Goal: Task Accomplishment & Management: Use online tool/utility

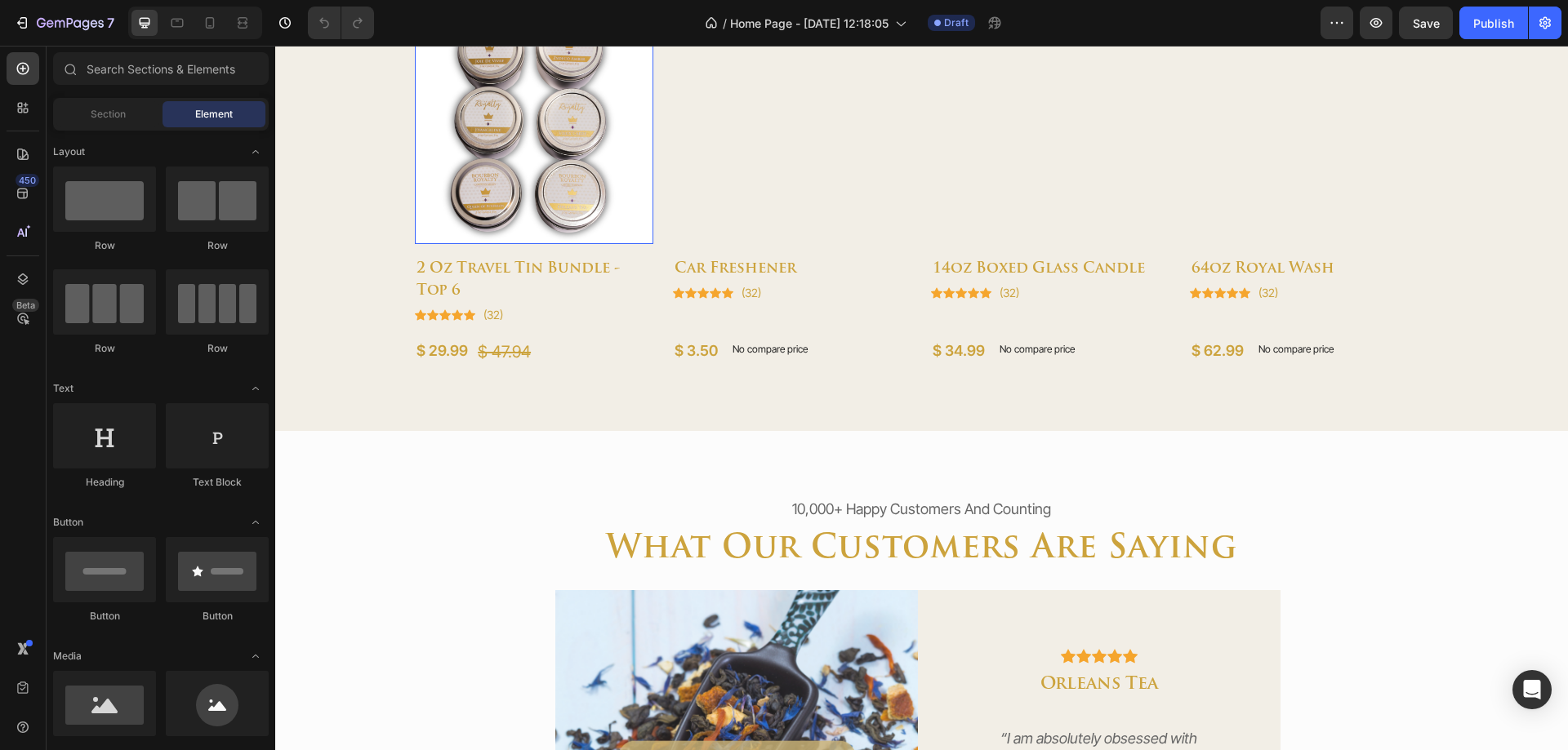
scroll to position [979, 0]
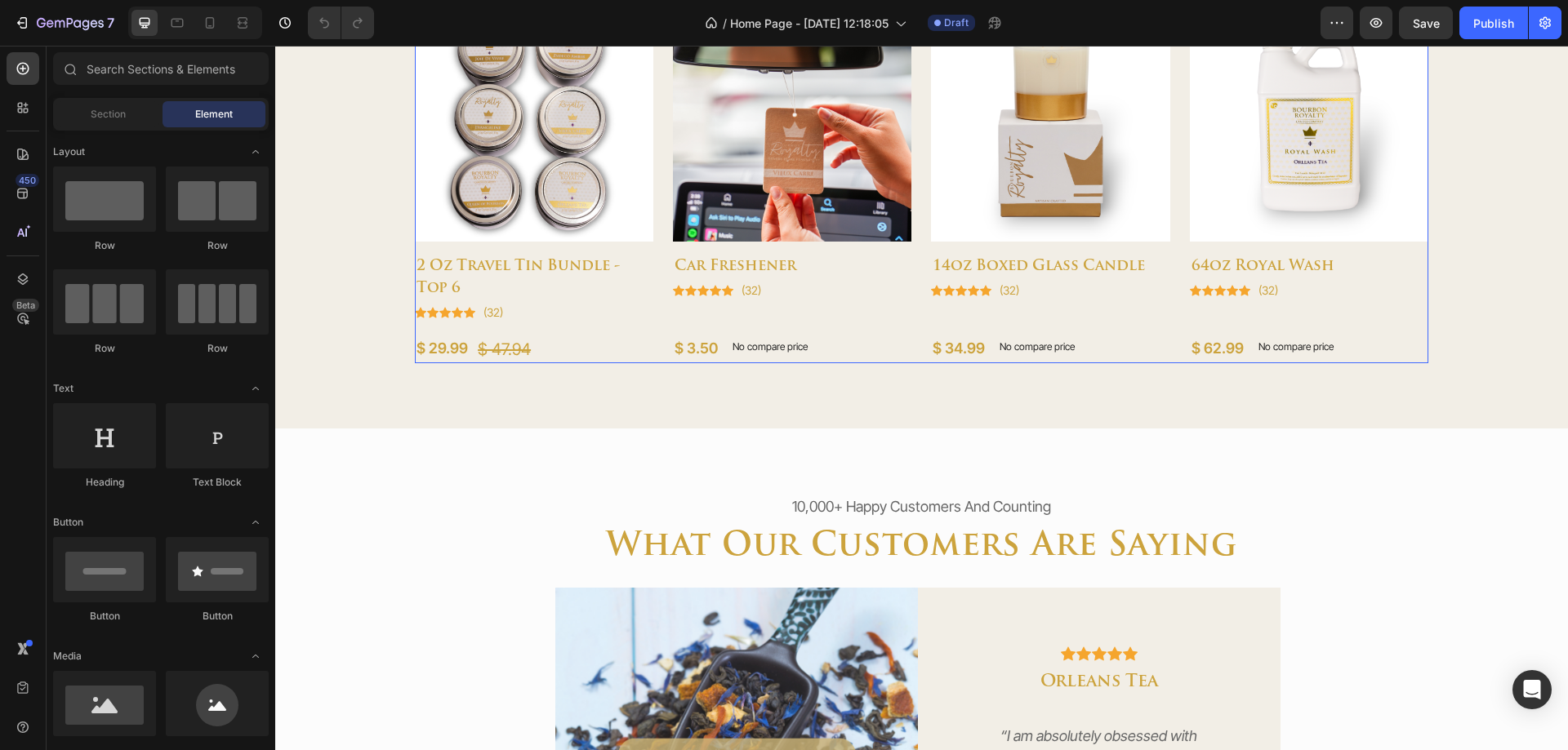
click at [660, 281] on div "Product Images 2 oz travel tin bundle - top 6 (P) Title Icon Icon Icon Icon Ico…" at bounding box center [922, 183] width 1013 height 360
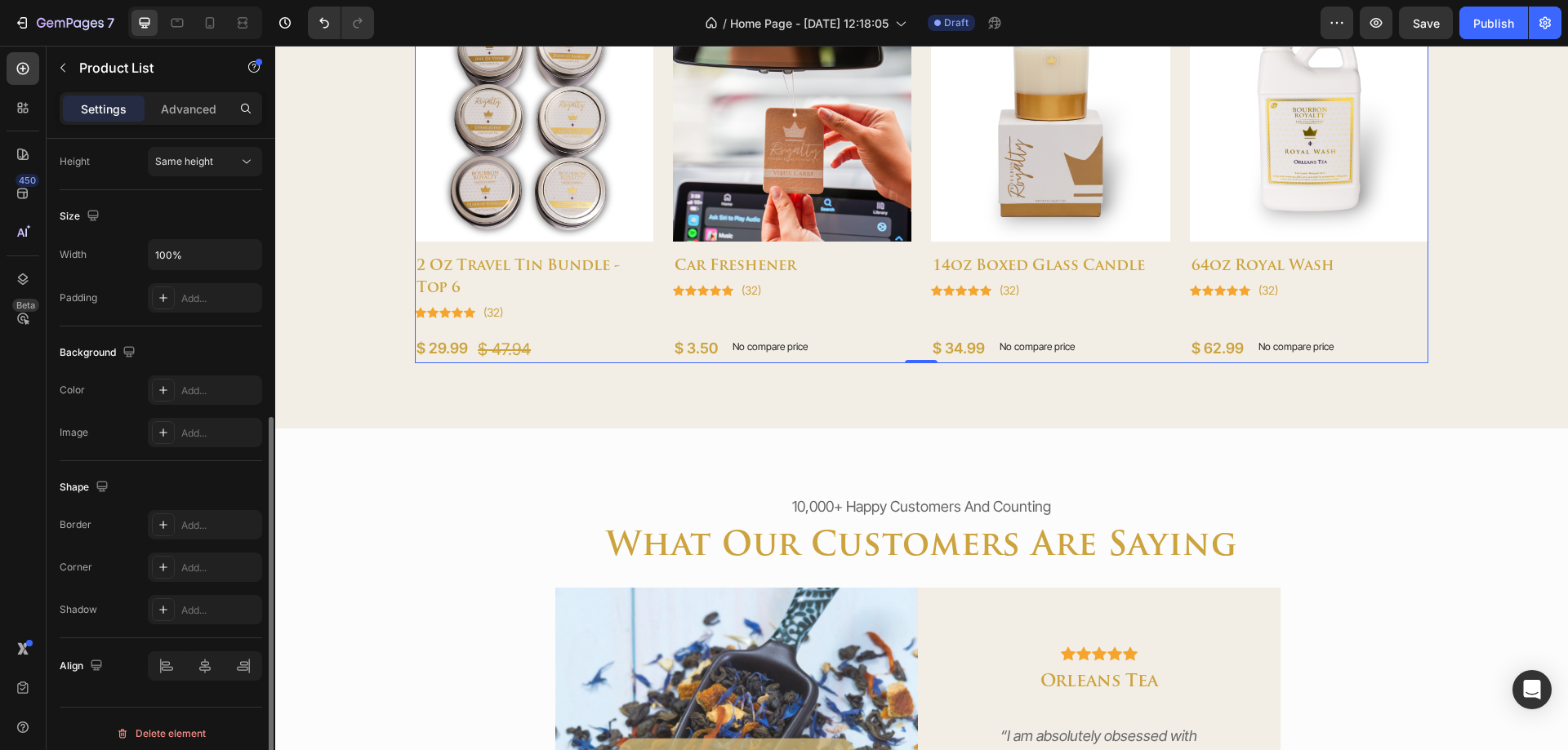
scroll to position [499, 0]
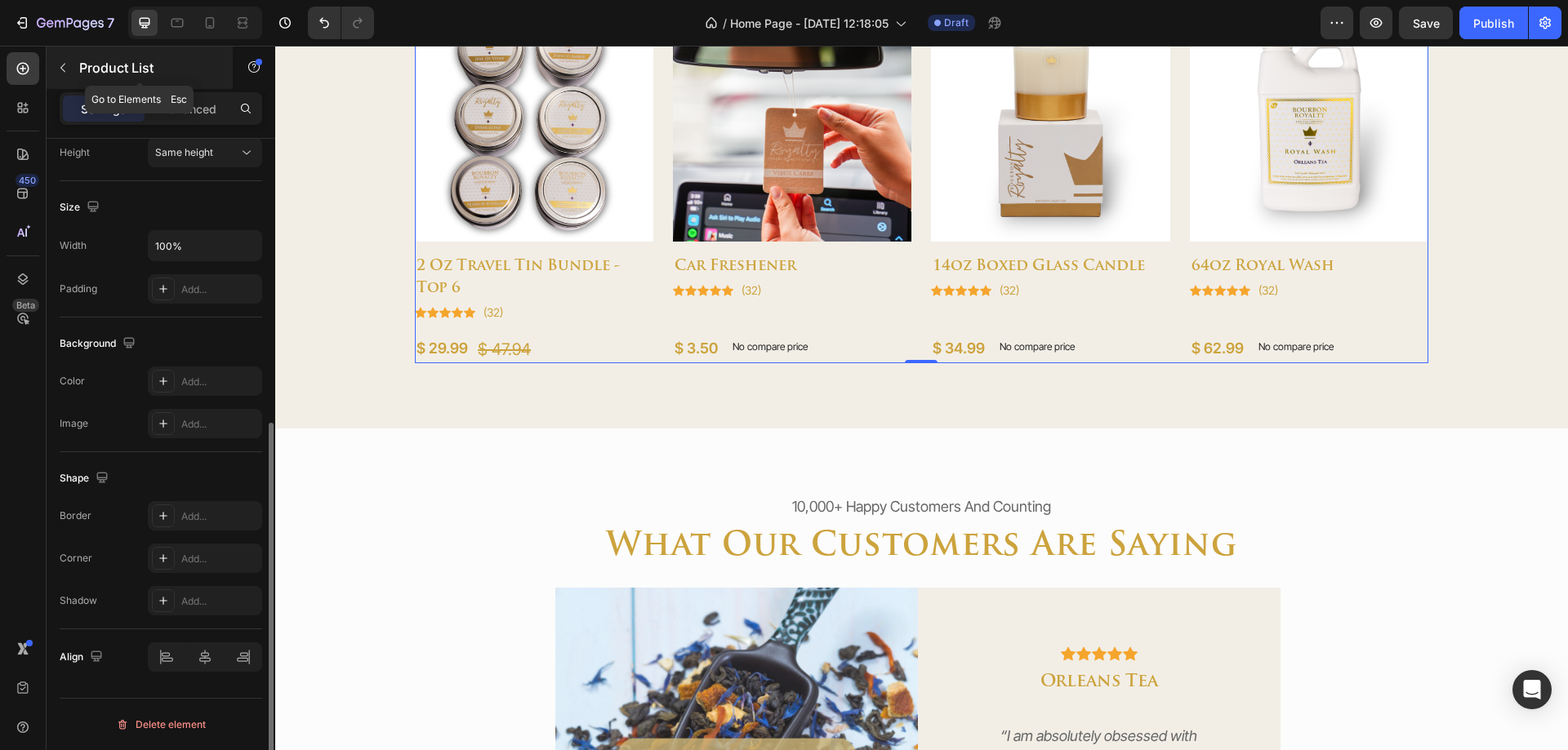
click at [80, 61] on p "Product List" at bounding box center [149, 67] width 139 height 20
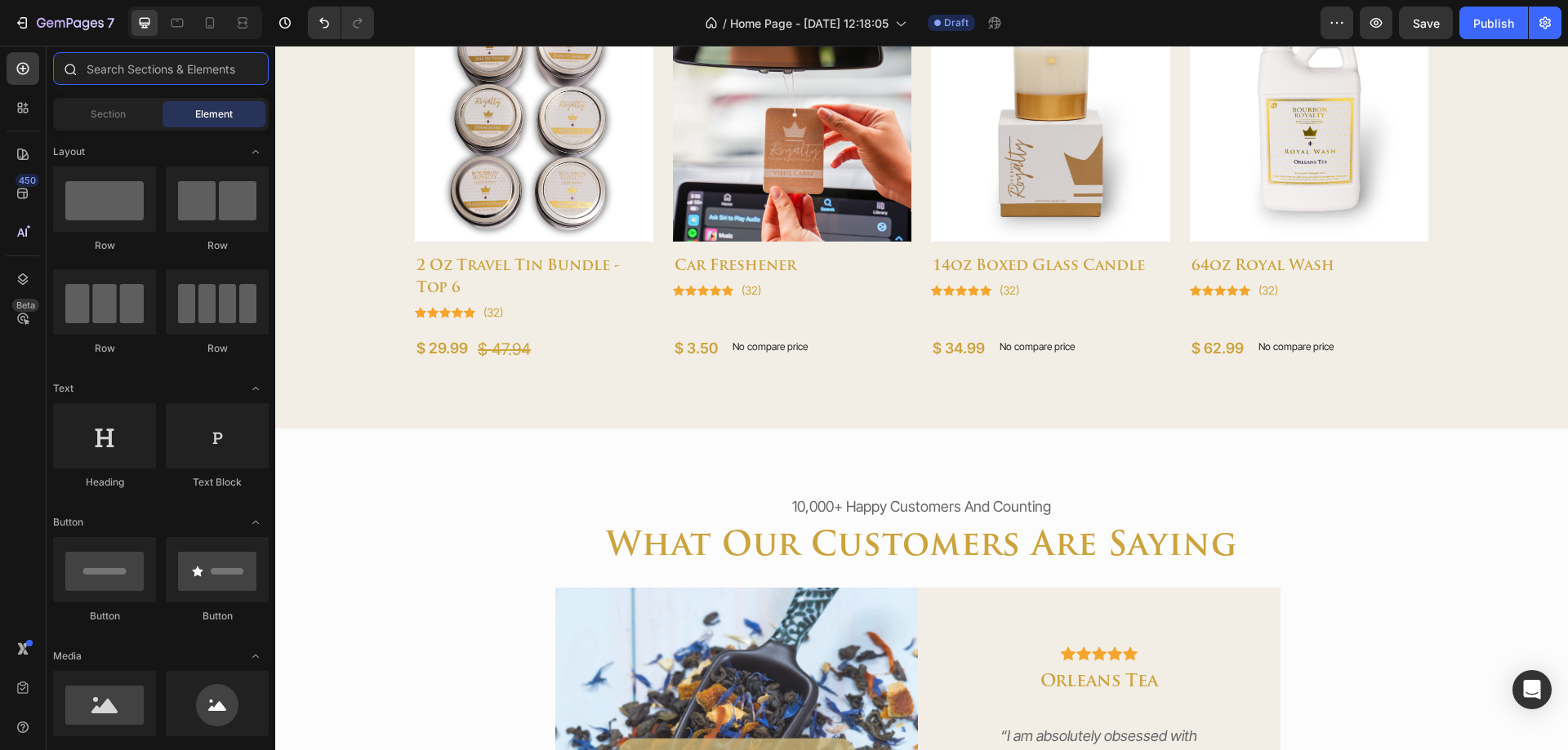
click at [131, 74] on input "text" at bounding box center [161, 68] width 215 height 33
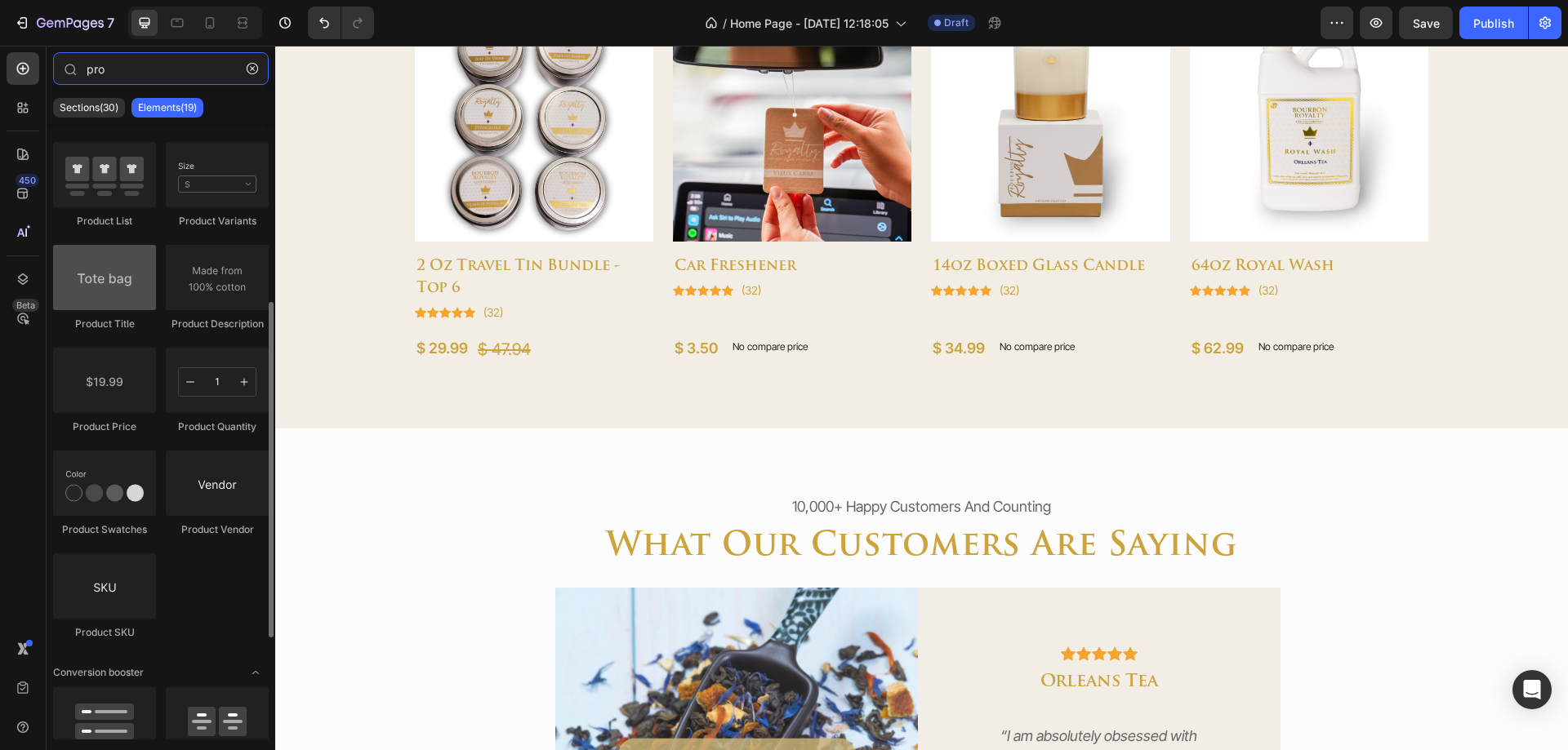
scroll to position [513, 0]
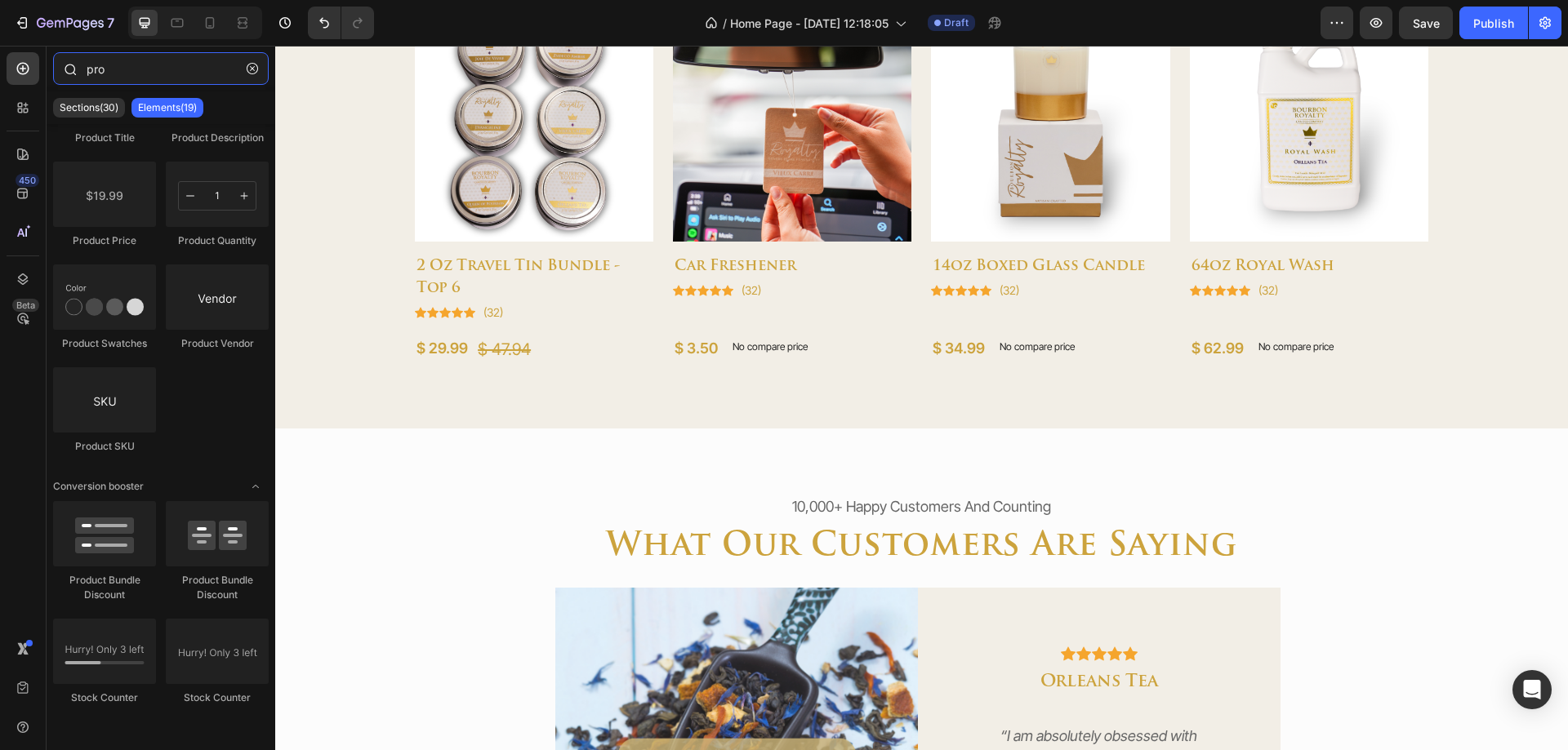
click at [171, 77] on input "pro" at bounding box center [161, 68] width 215 height 33
click at [170, 76] on input "pro" at bounding box center [161, 68] width 215 height 33
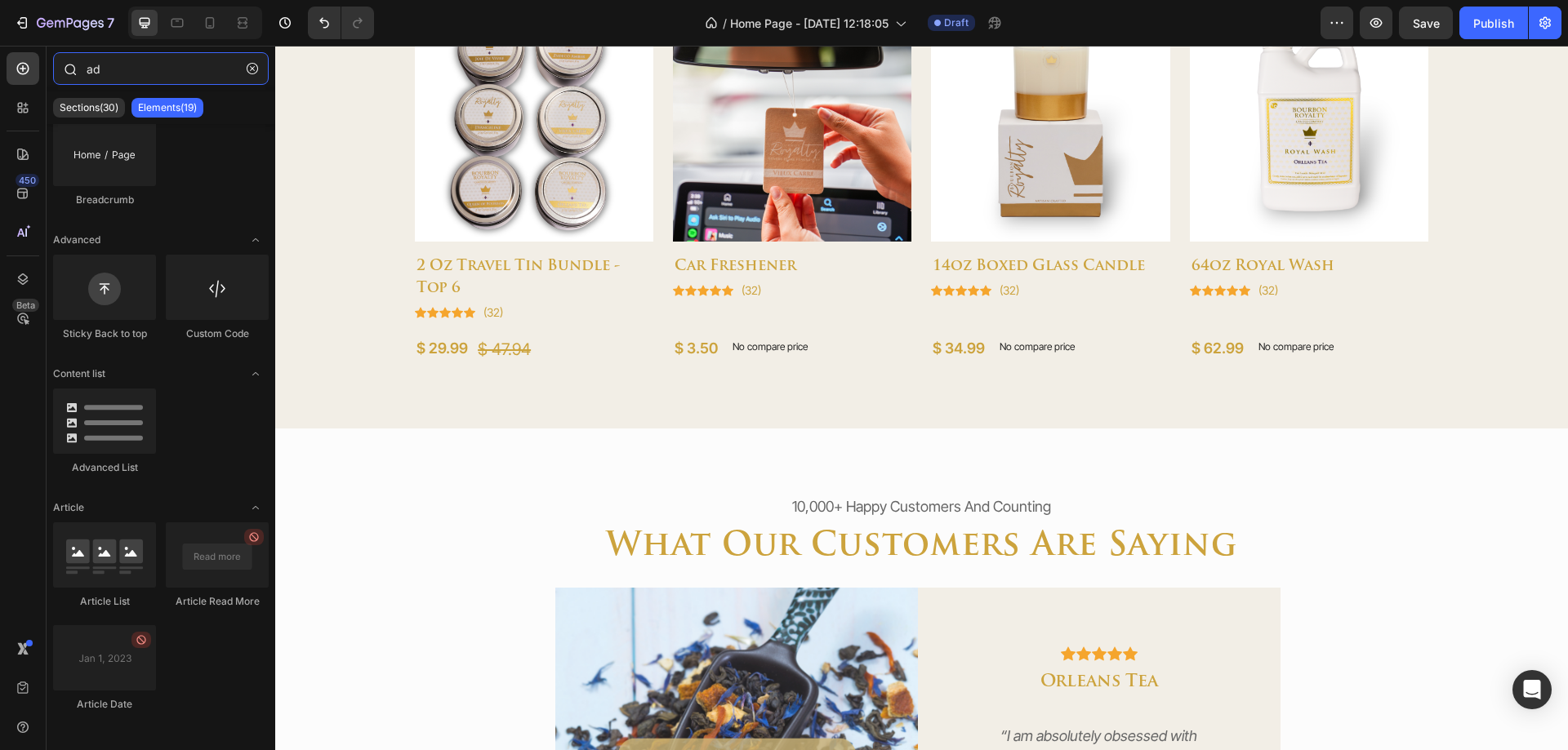
scroll to position [0, 0]
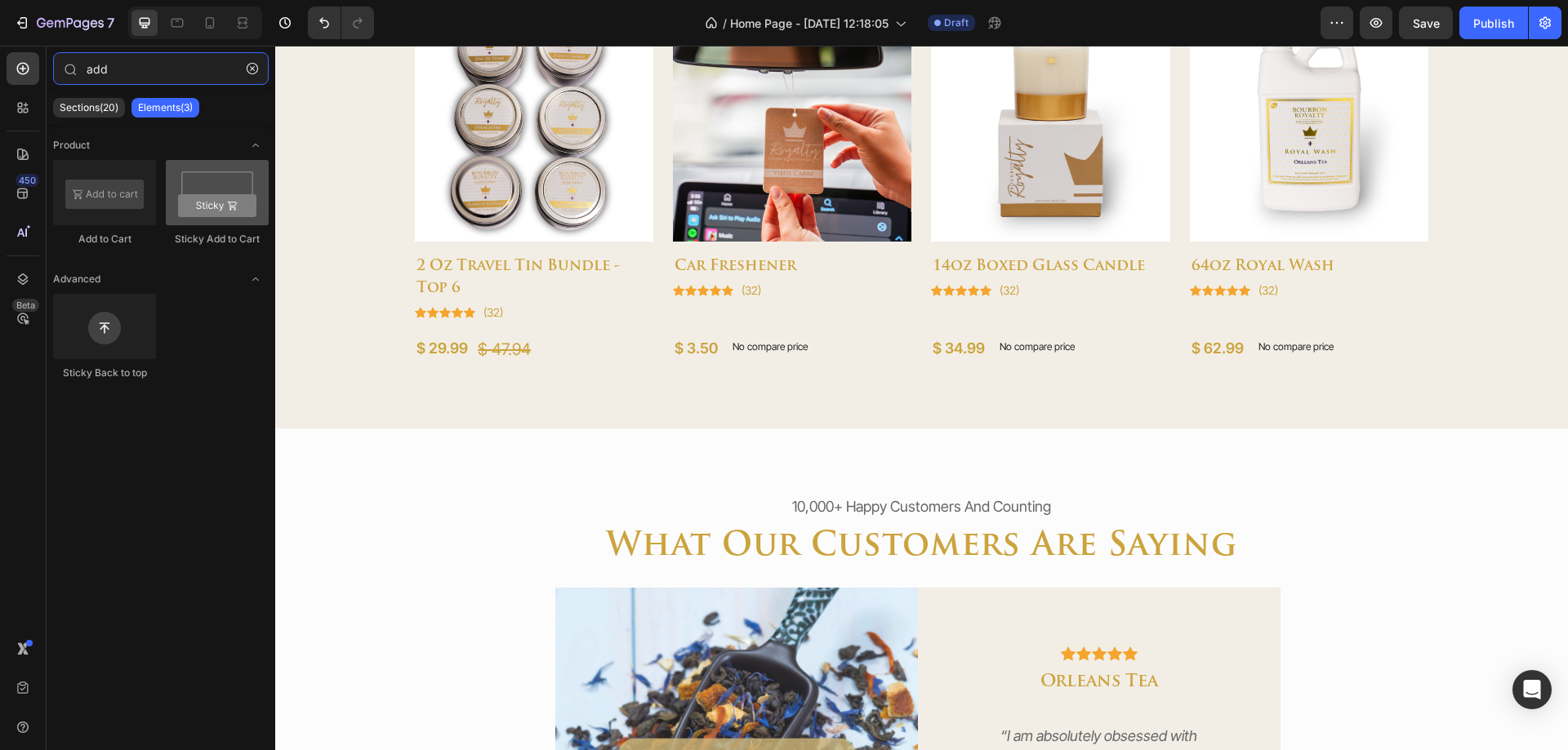
type input "add"
drag, startPoint x: 214, startPoint y: 213, endPoint x: 182, endPoint y: 204, distance: 33.2
click at [182, 204] on div at bounding box center [217, 193] width 103 height 66
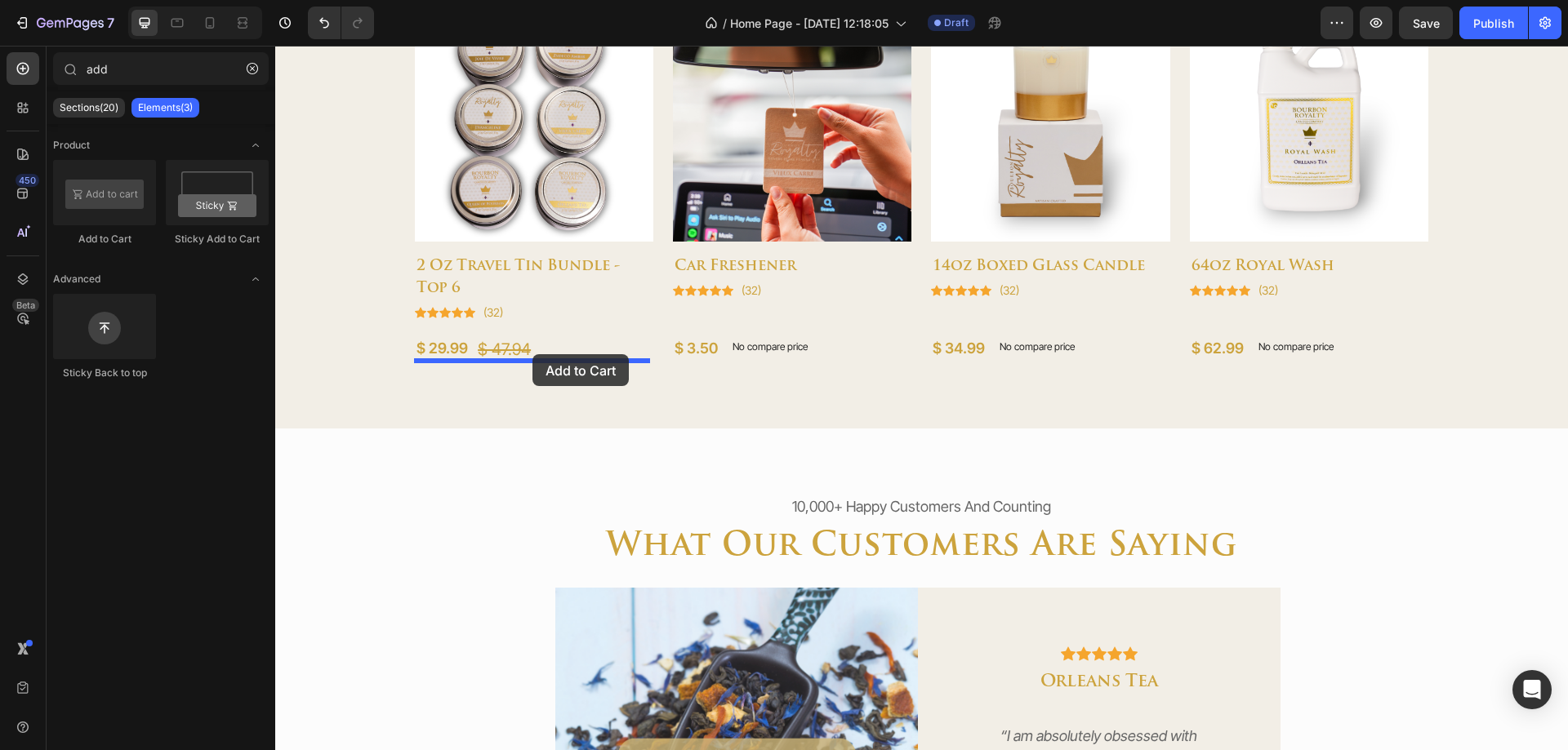
drag, startPoint x: 375, startPoint y: 244, endPoint x: 533, endPoint y: 354, distance: 192.5
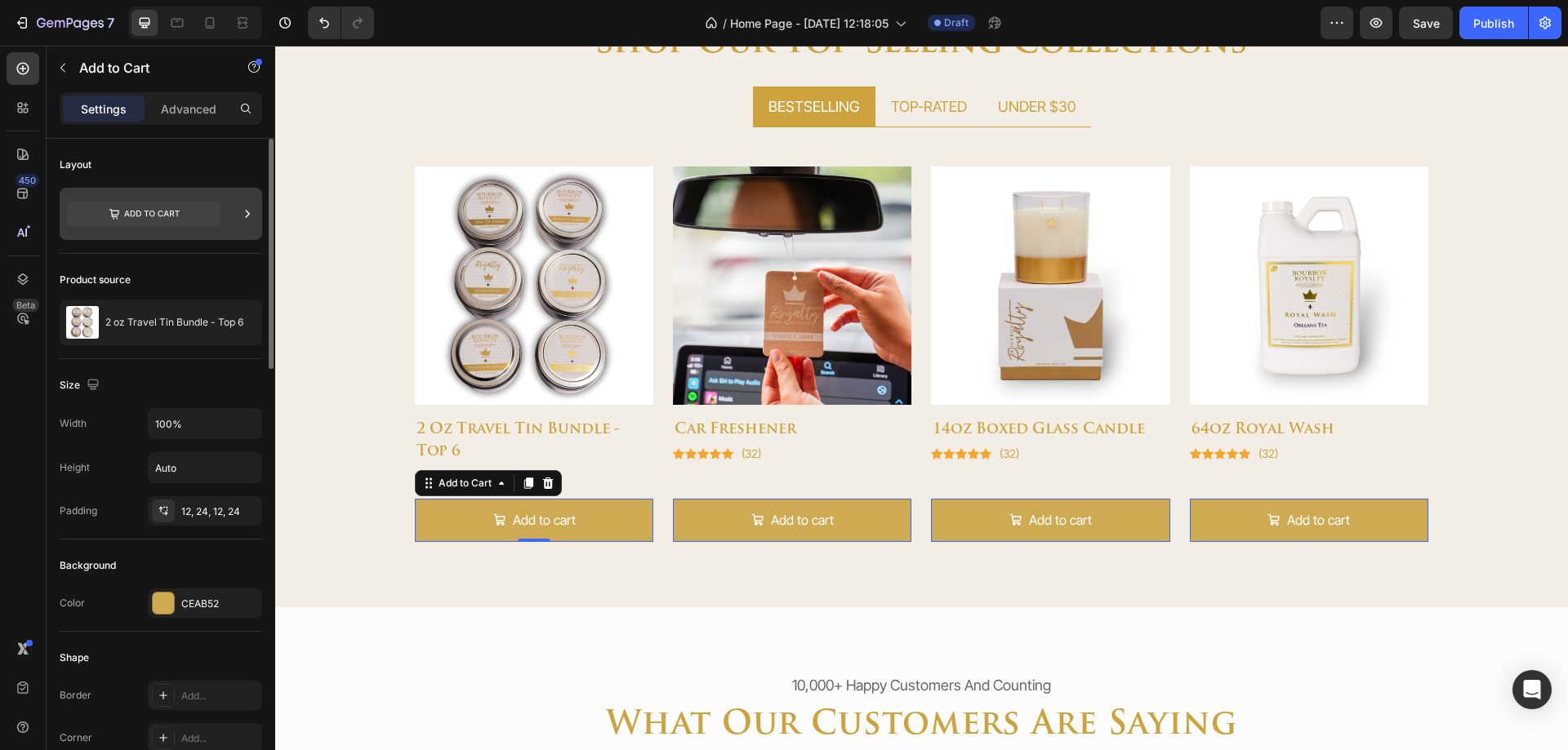
click at [140, 196] on div at bounding box center [161, 214] width 202 height 52
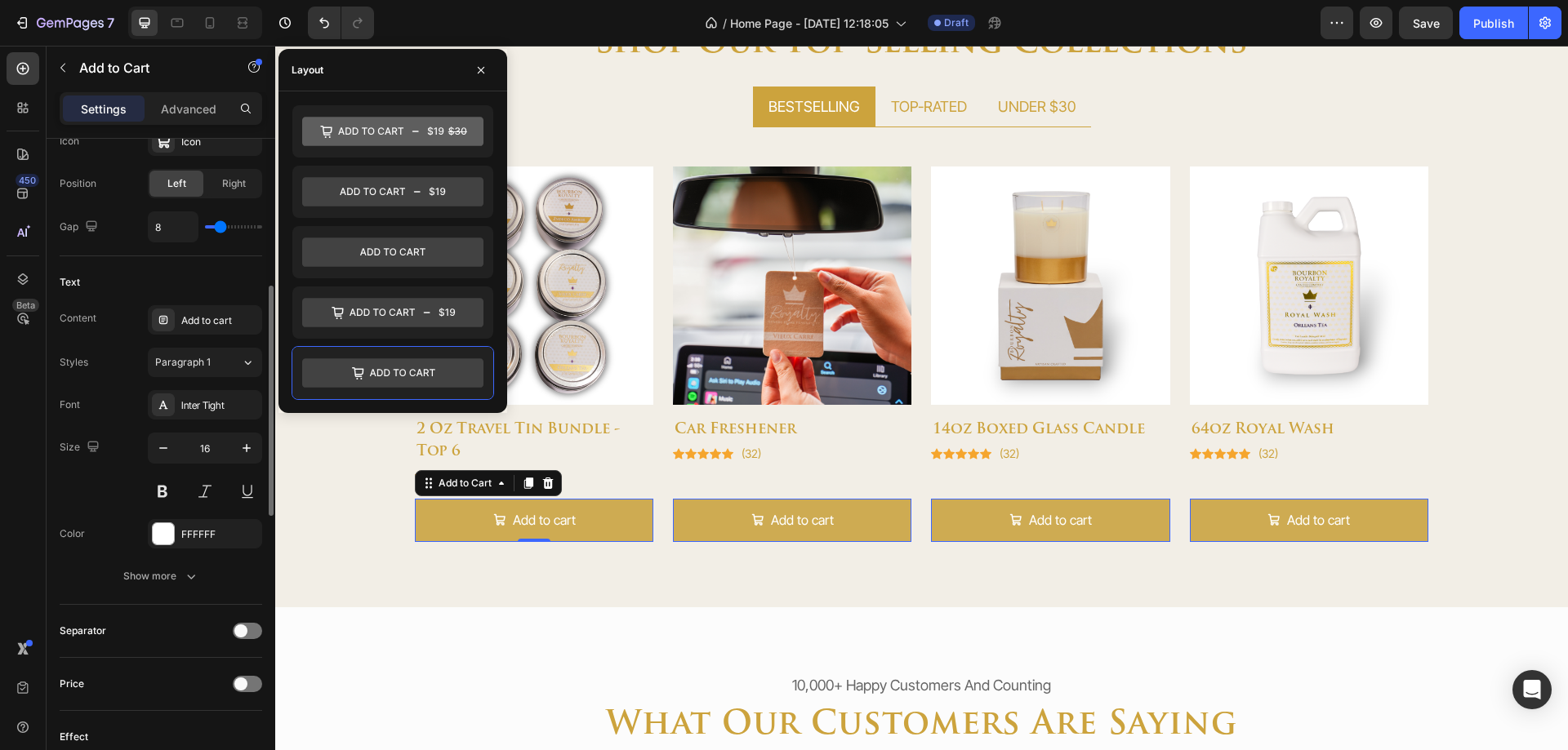
scroll to position [571, 0]
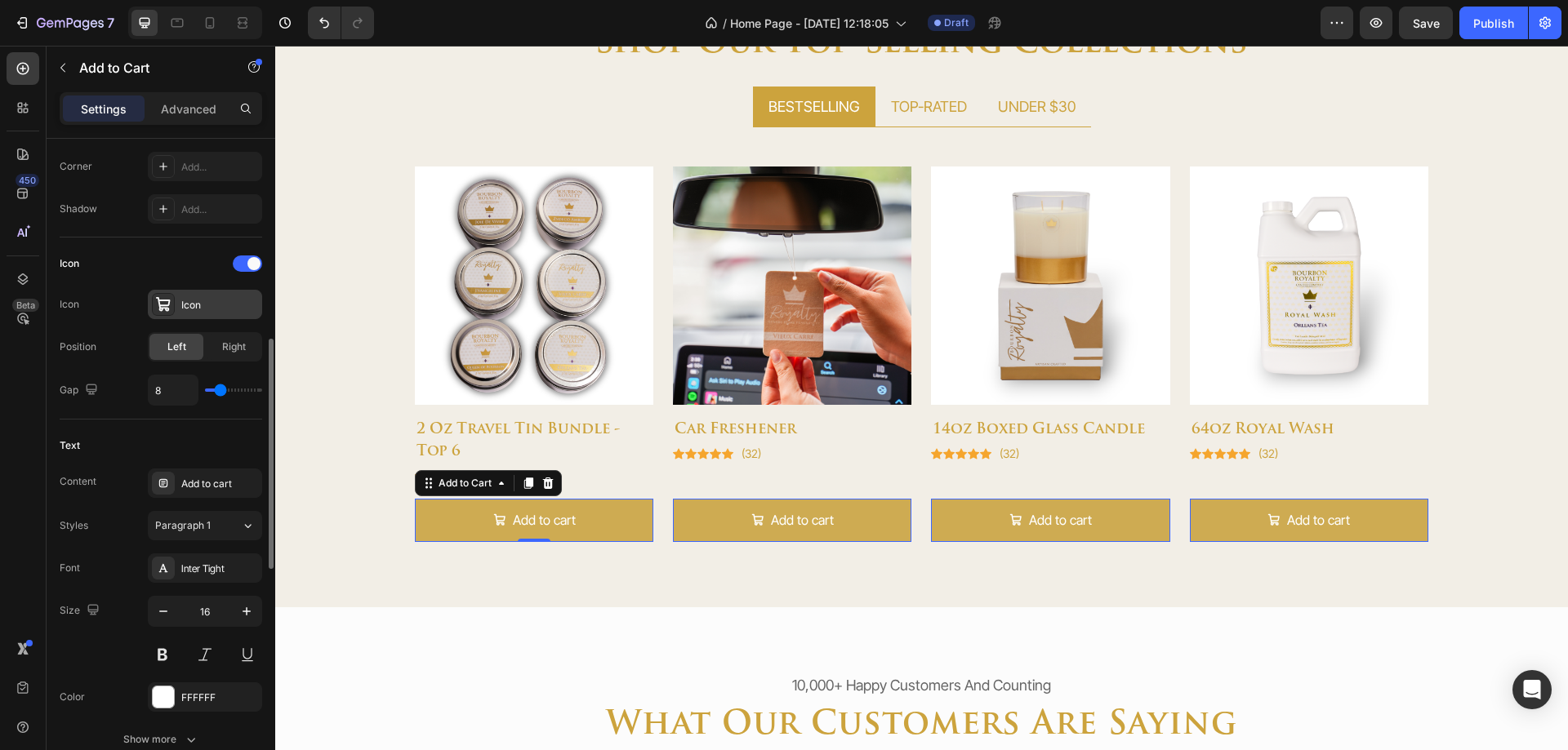
click at [173, 301] on div at bounding box center [163, 304] width 22 height 22
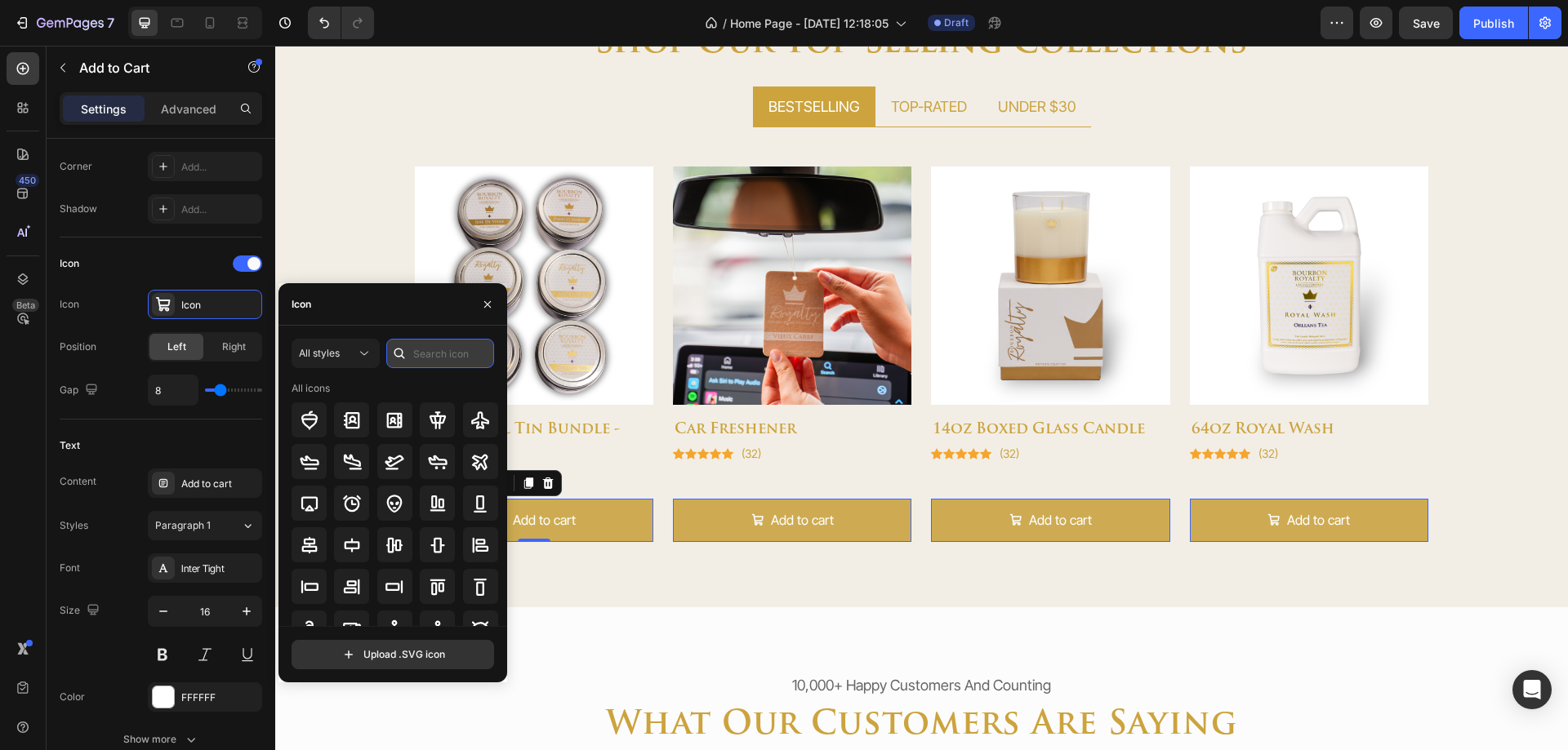
click at [414, 357] on input "text" at bounding box center [439, 353] width 108 height 29
click at [422, 357] on input "shop" at bounding box center [439, 353] width 108 height 29
type input "bag"
click at [352, 419] on icon at bounding box center [351, 420] width 20 height 20
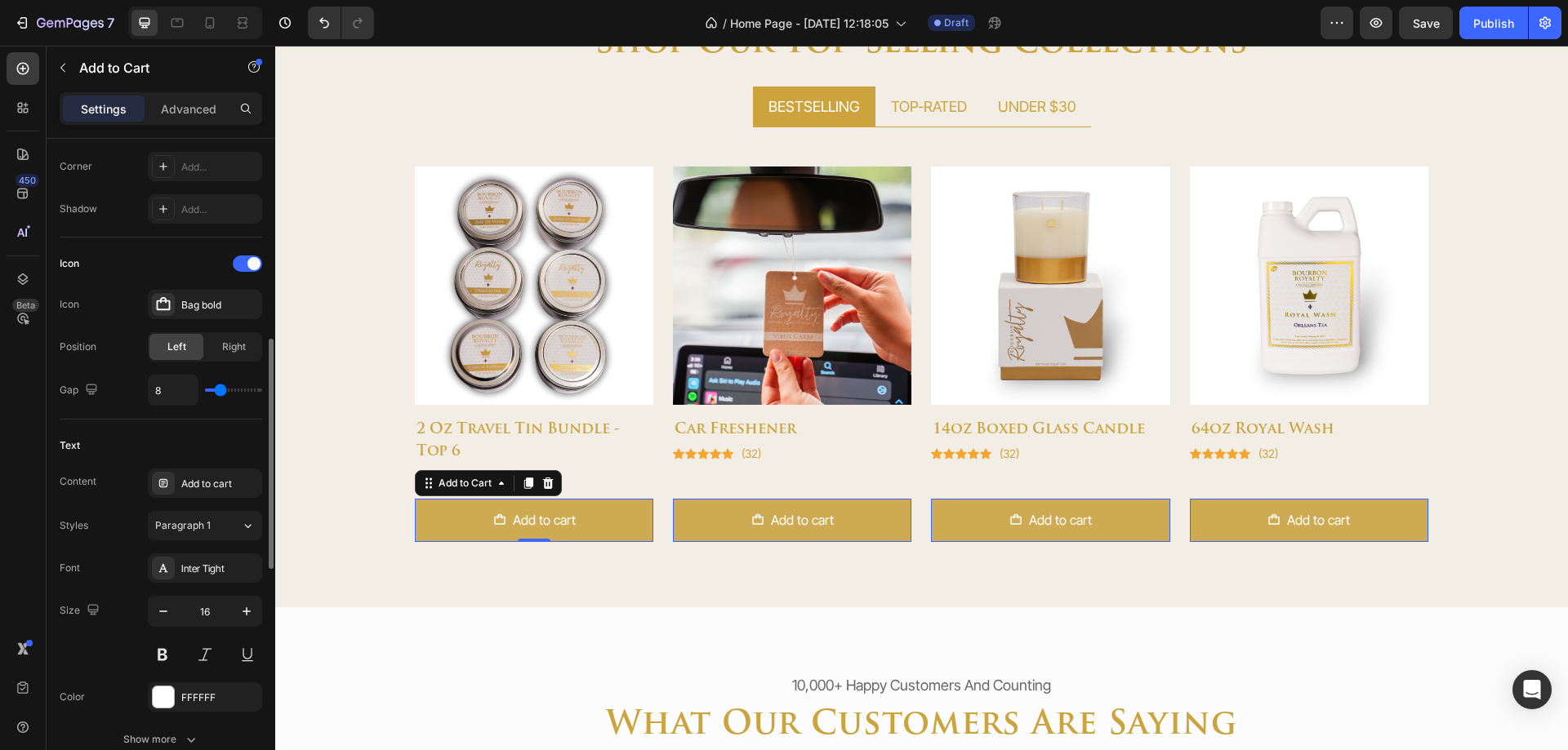
click at [190, 426] on div "Text Content Add to cart Styles Paragraph 1 Font Inter Tight Size 16 Color FFFF…" at bounding box center [161, 594] width 202 height 348
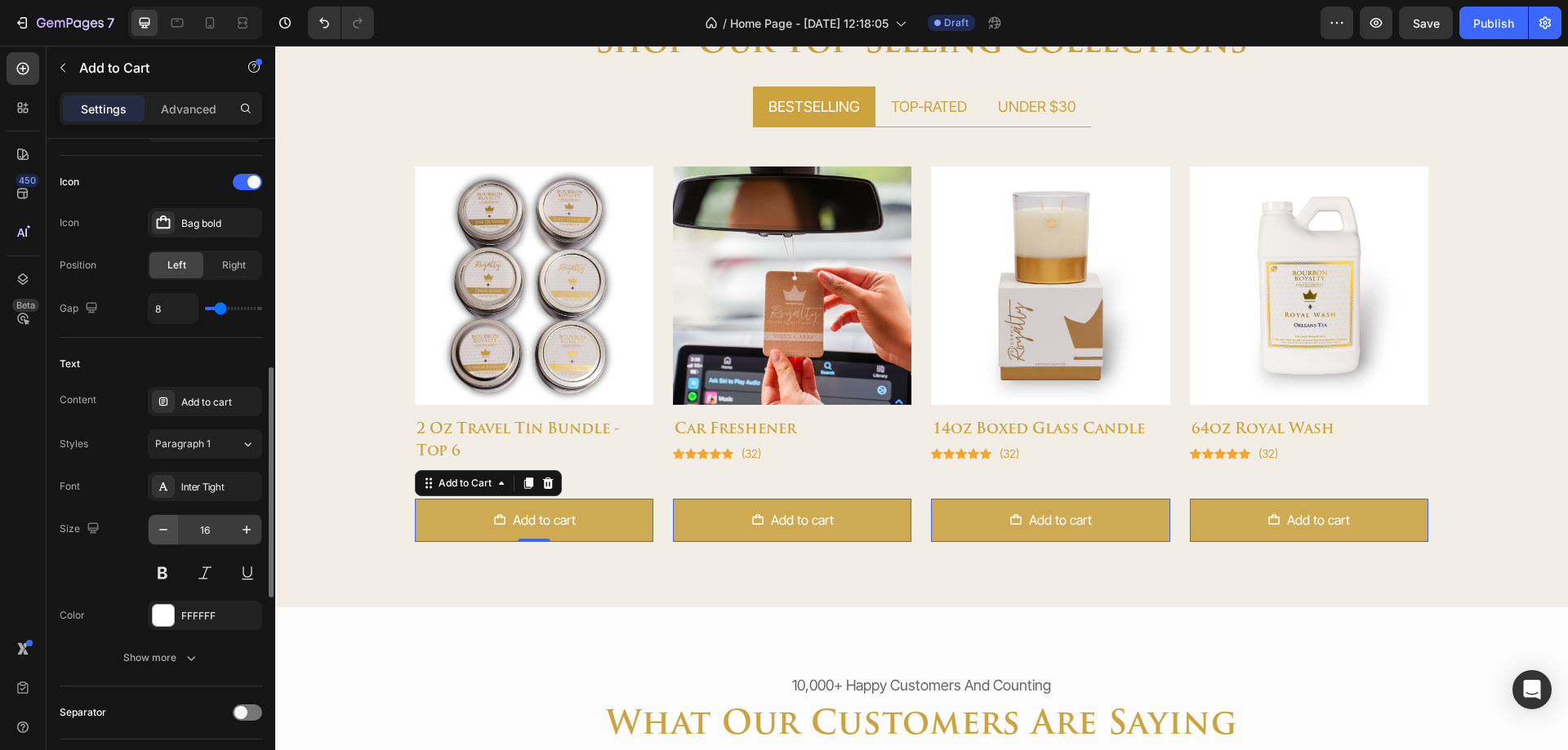
scroll to position [735, 0]
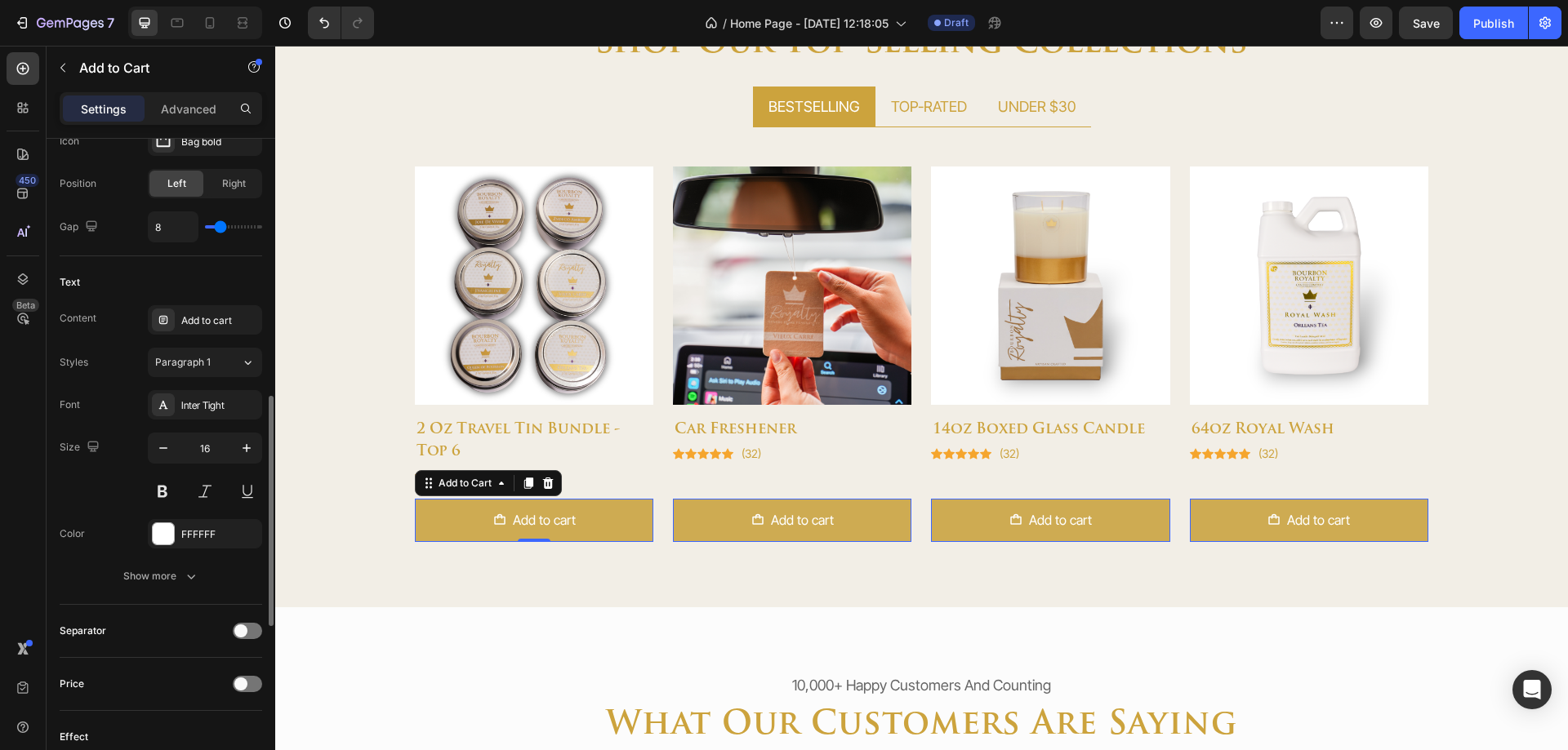
click at [170, 111] on p "Advanced" at bounding box center [188, 109] width 55 height 17
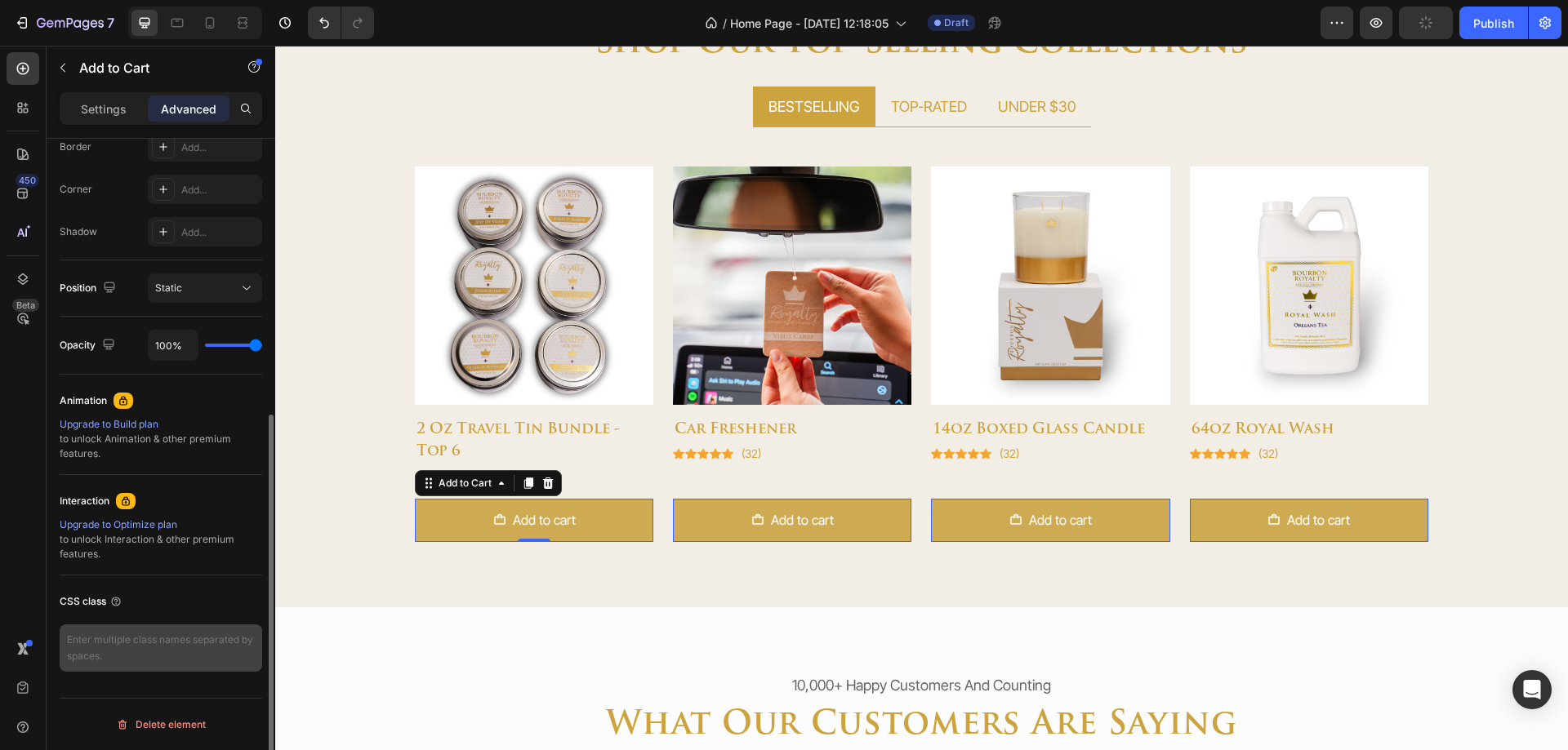
scroll to position [475, 0]
click at [130, 640] on textarea at bounding box center [161, 648] width 202 height 48
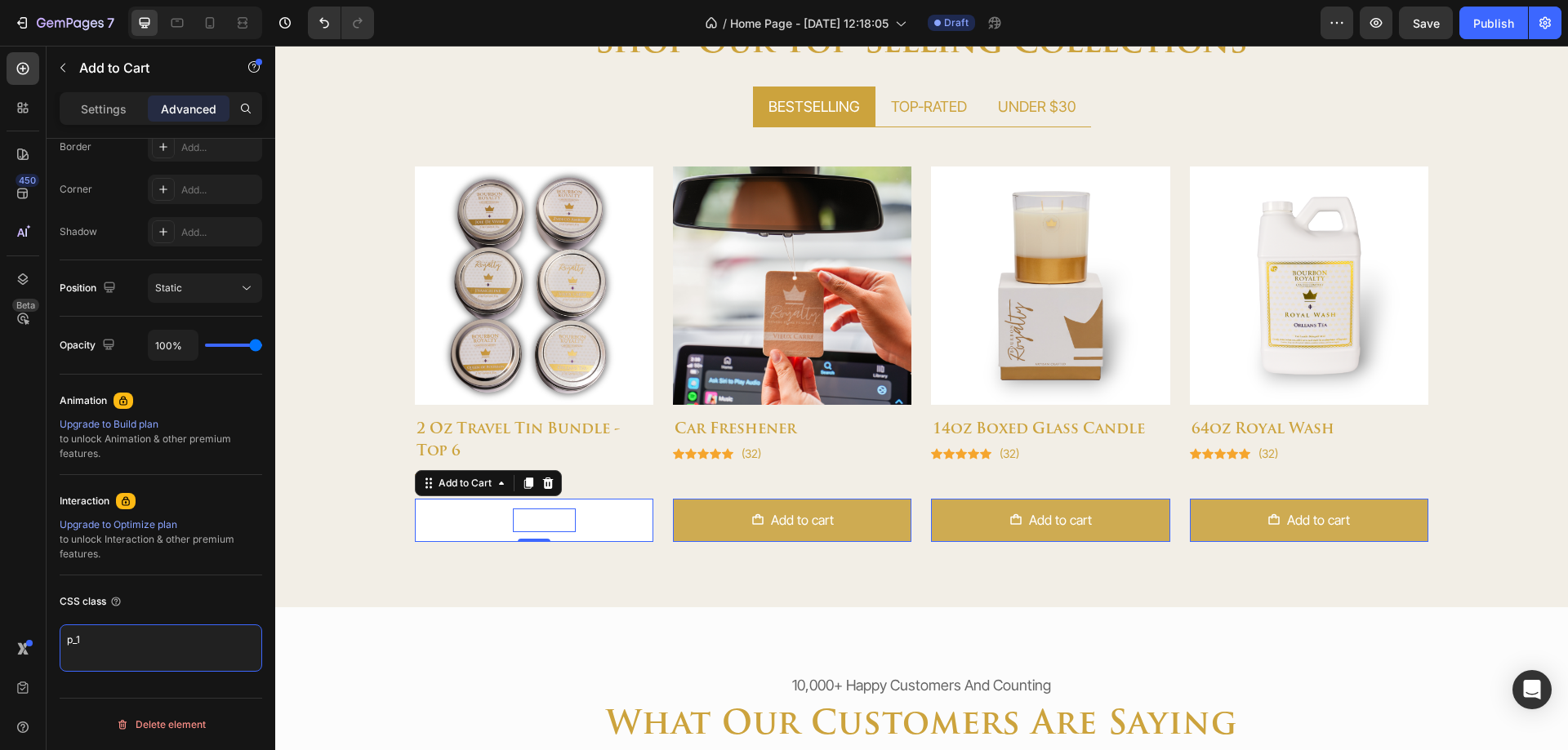
type textarea "p_1"
click at [548, 520] on div "Add to cart" at bounding box center [544, 520] width 63 height 23
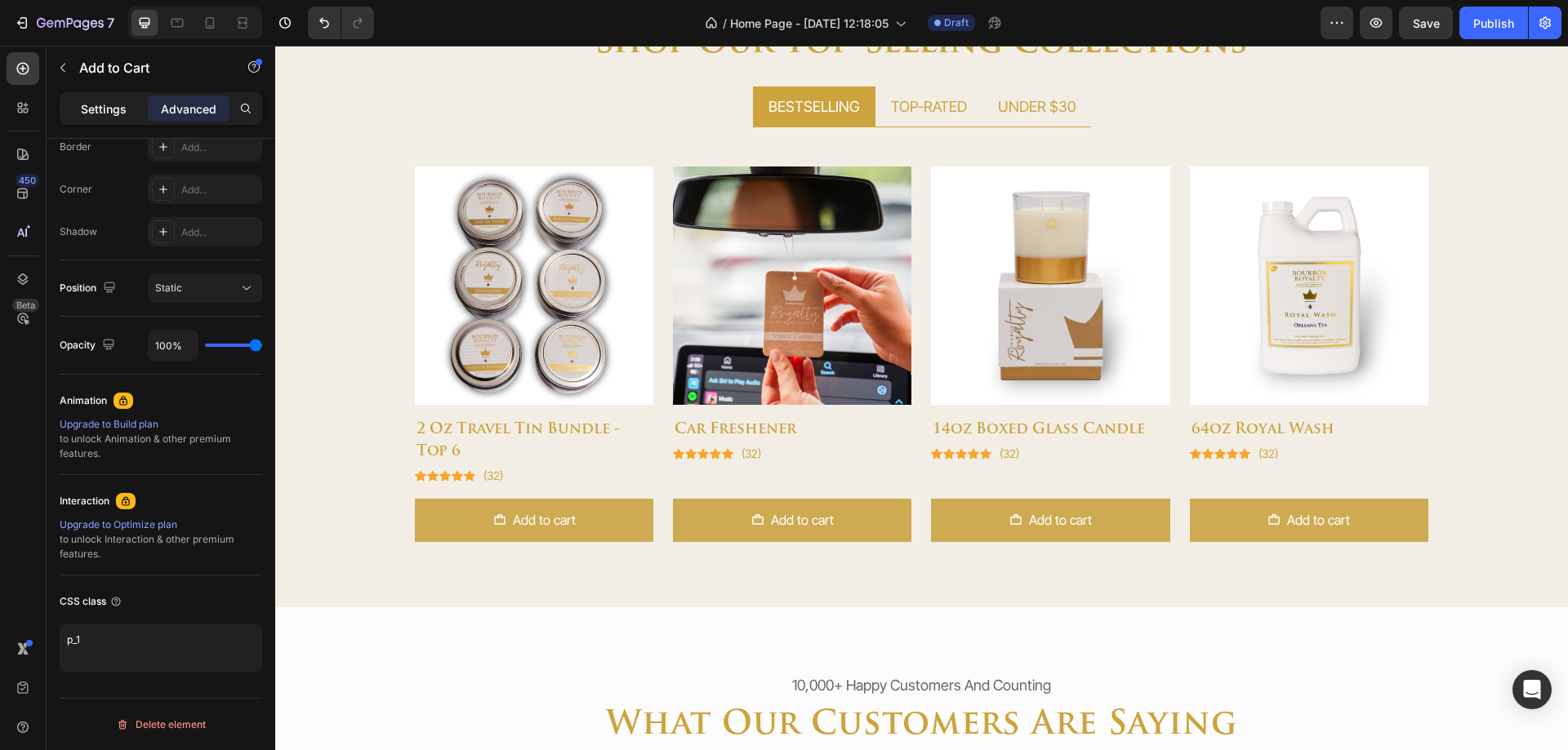
click at [90, 110] on p "Settings" at bounding box center [103, 109] width 46 height 17
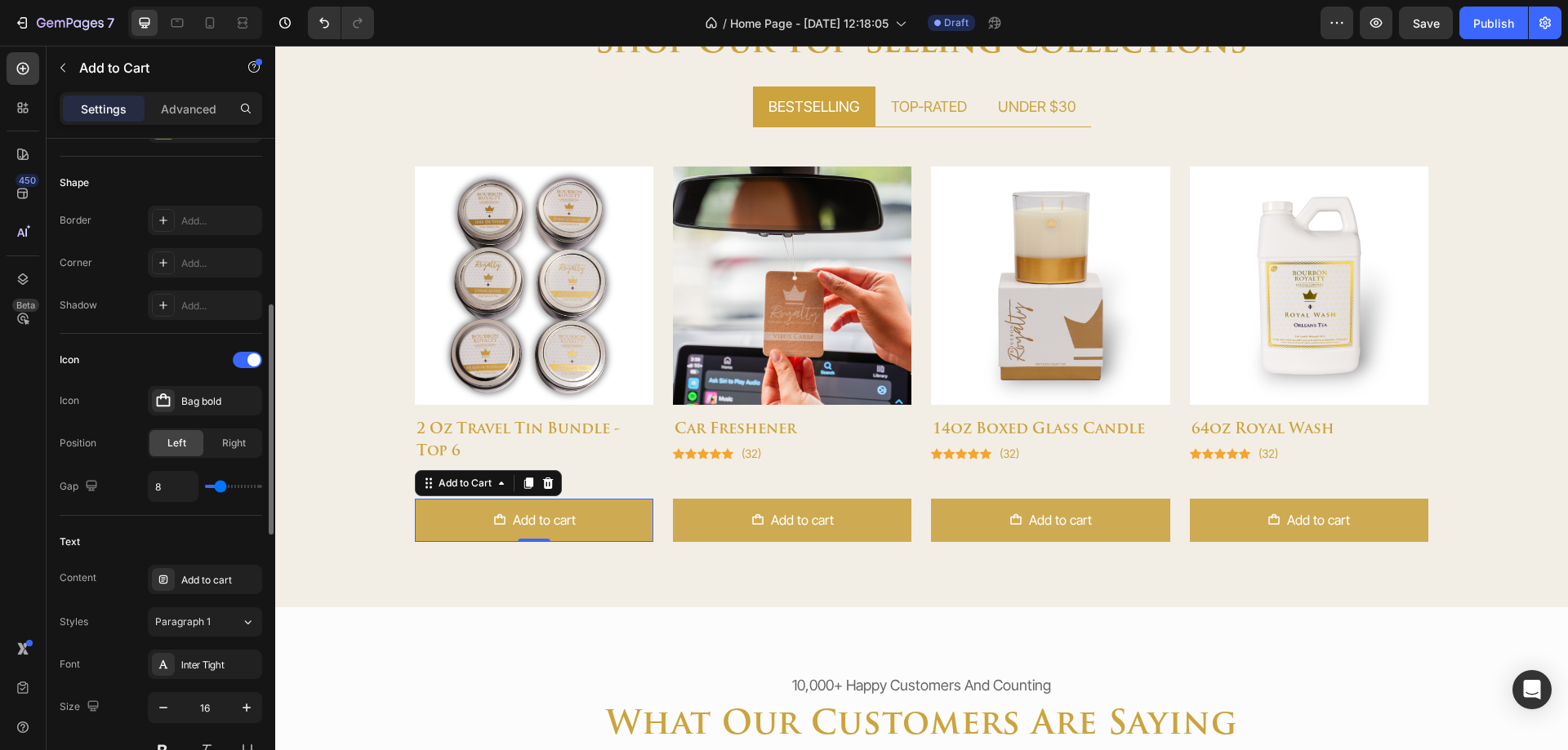
scroll to position [801, 0]
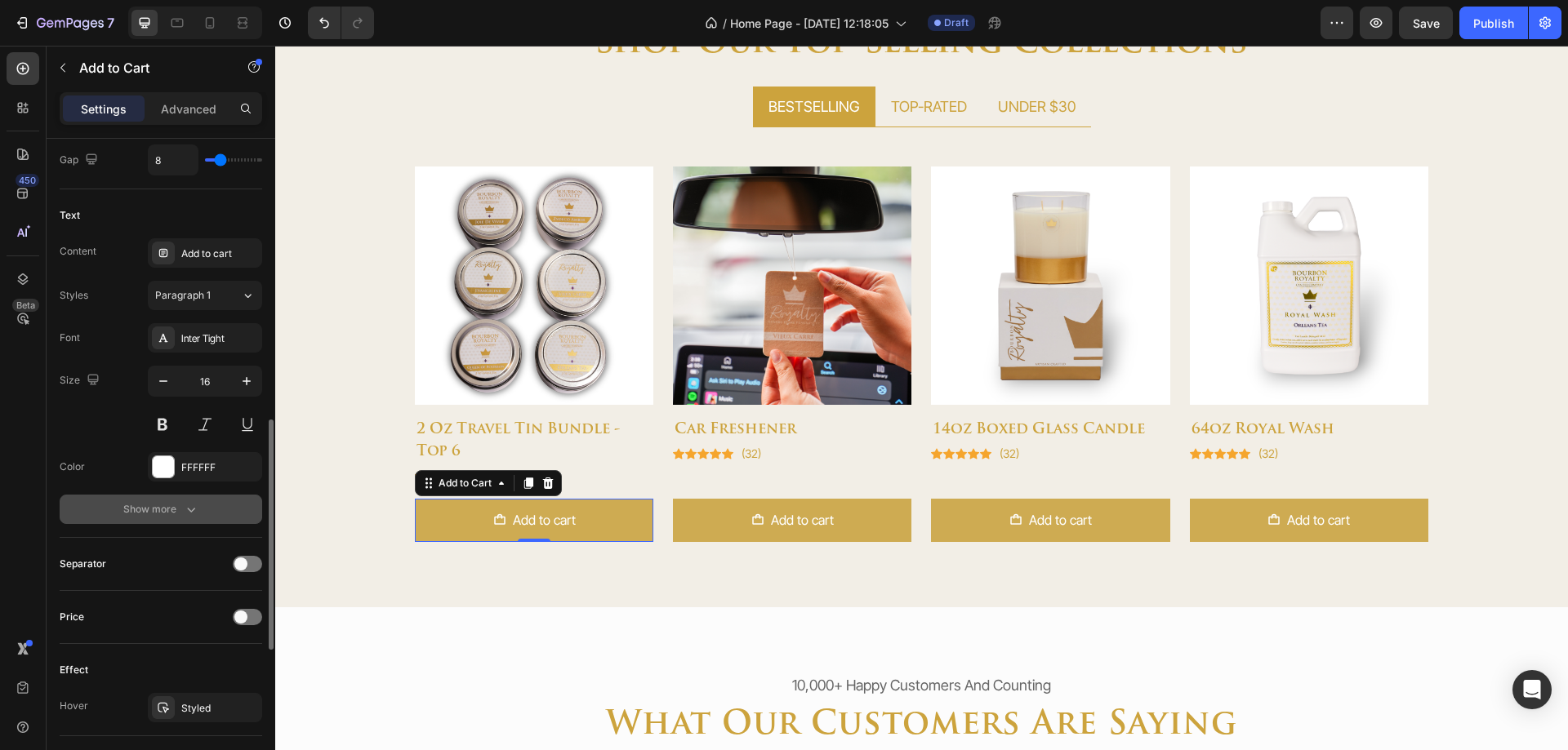
click at [182, 511] on div "Show more" at bounding box center [161, 508] width 76 height 16
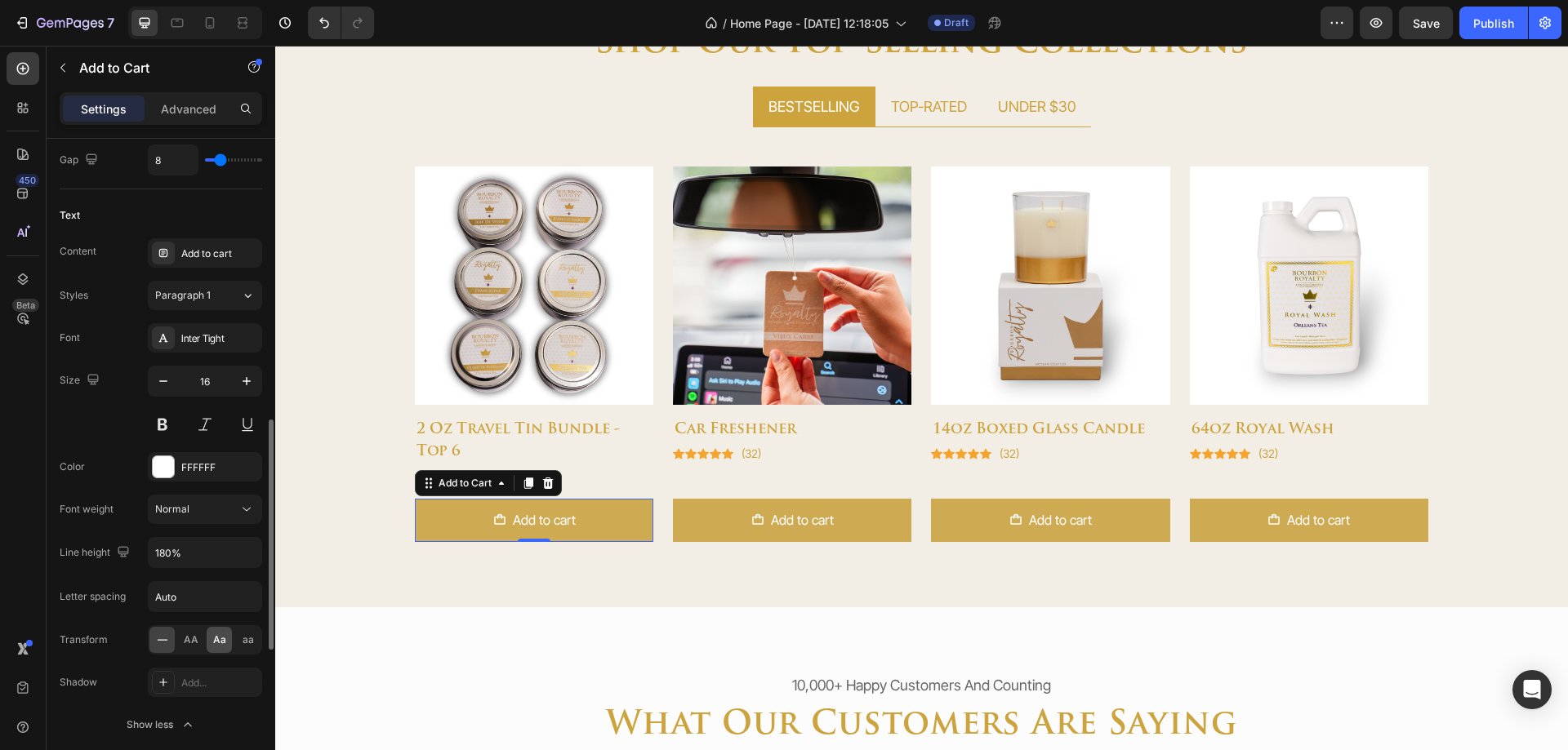
click at [188, 637] on span "AA" at bounding box center [191, 640] width 15 height 15
click at [199, 386] on input "16" at bounding box center [205, 381] width 54 height 29
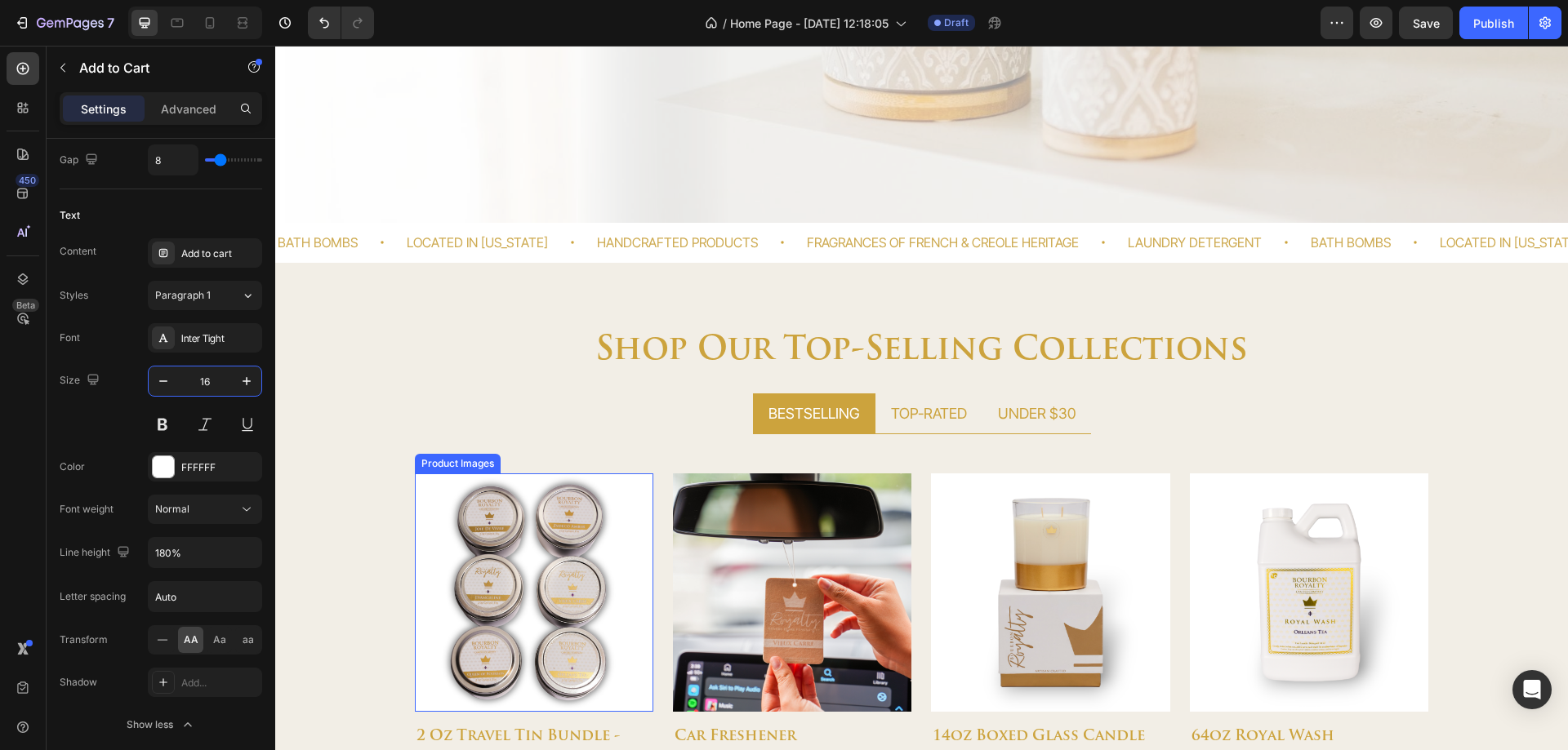
scroll to position [408, 0]
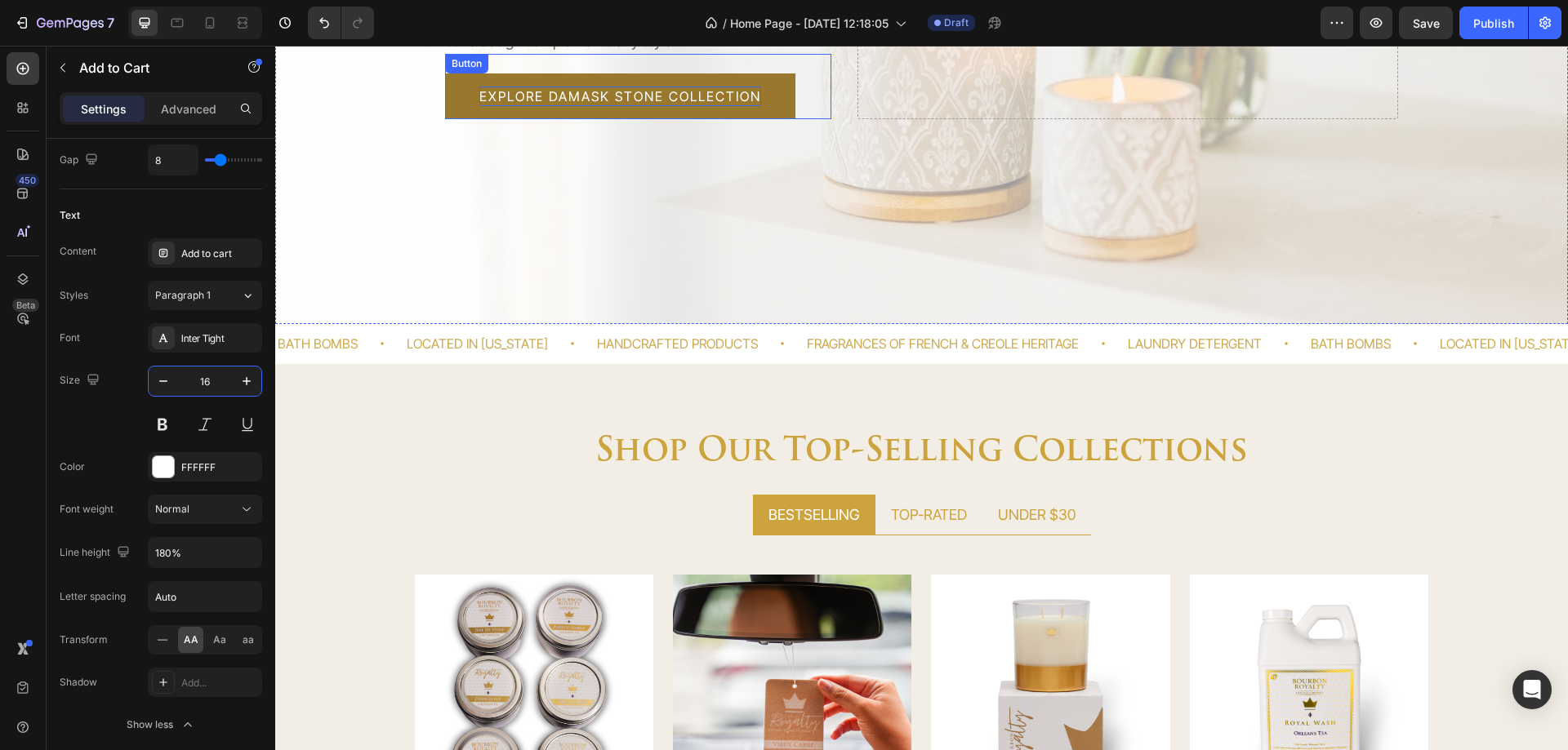
click at [524, 96] on p "Explore Damask Stone Collection" at bounding box center [620, 96] width 282 height 20
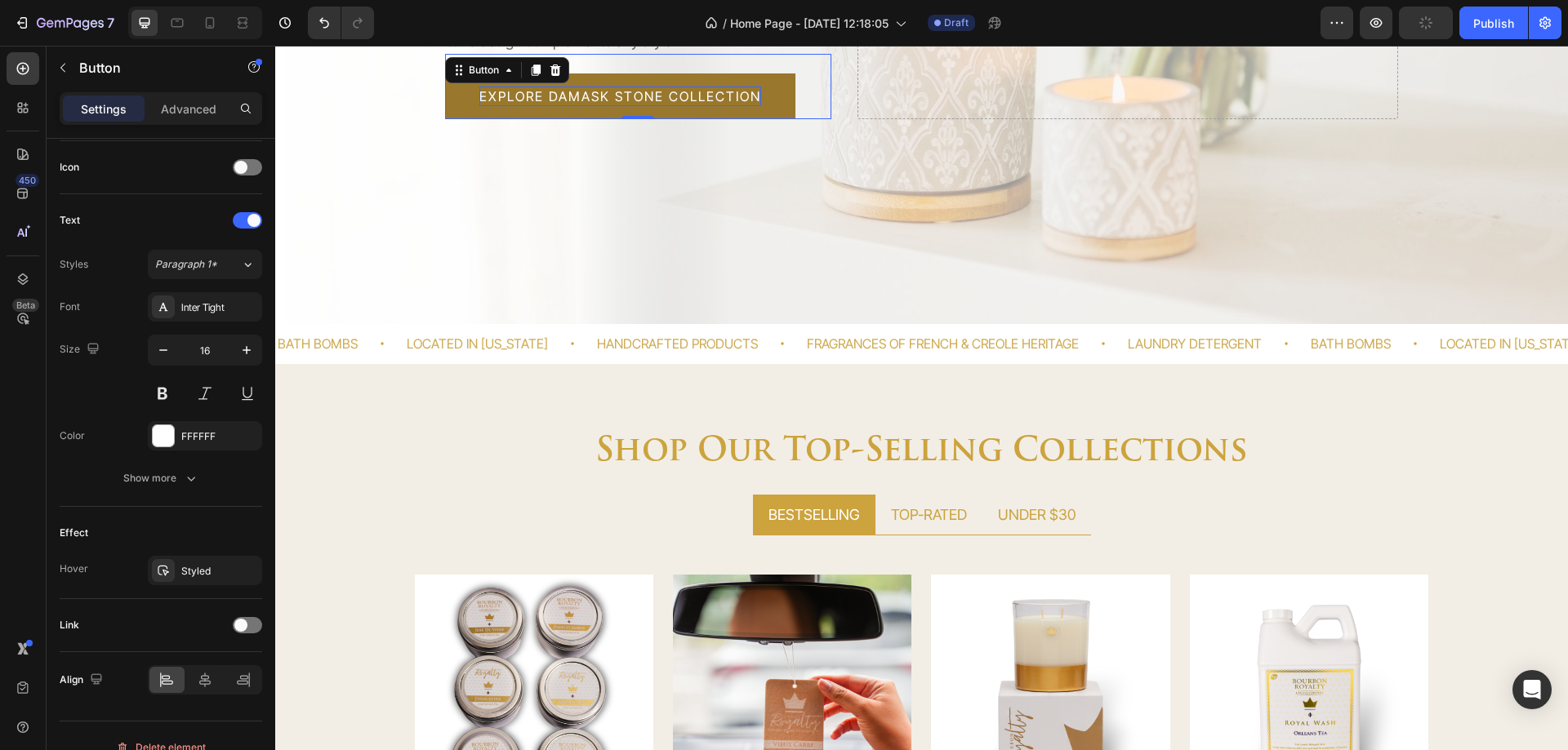
click at [689, 99] on p "Explore Damask Stone Collection" at bounding box center [620, 96] width 282 height 20
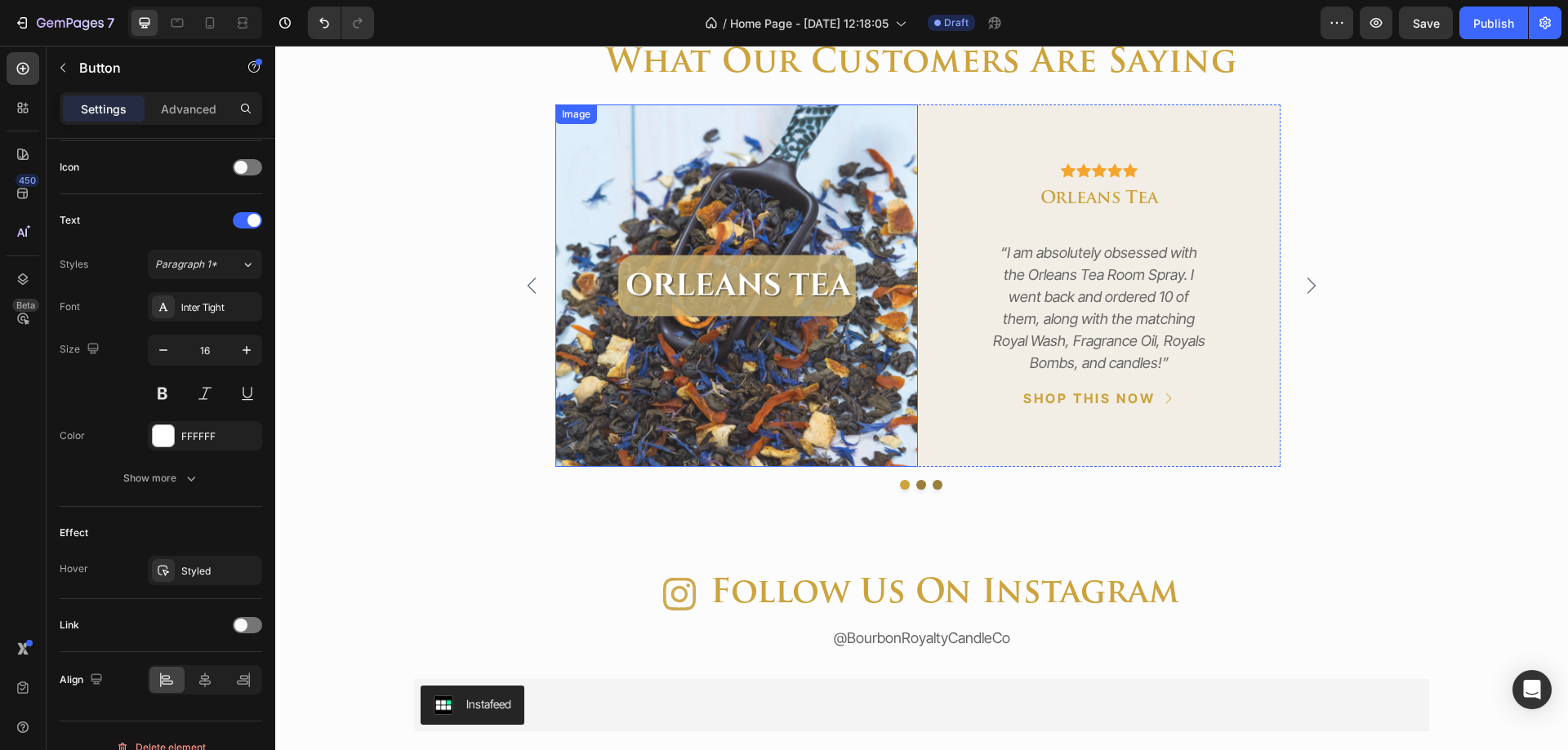
scroll to position [1633, 0]
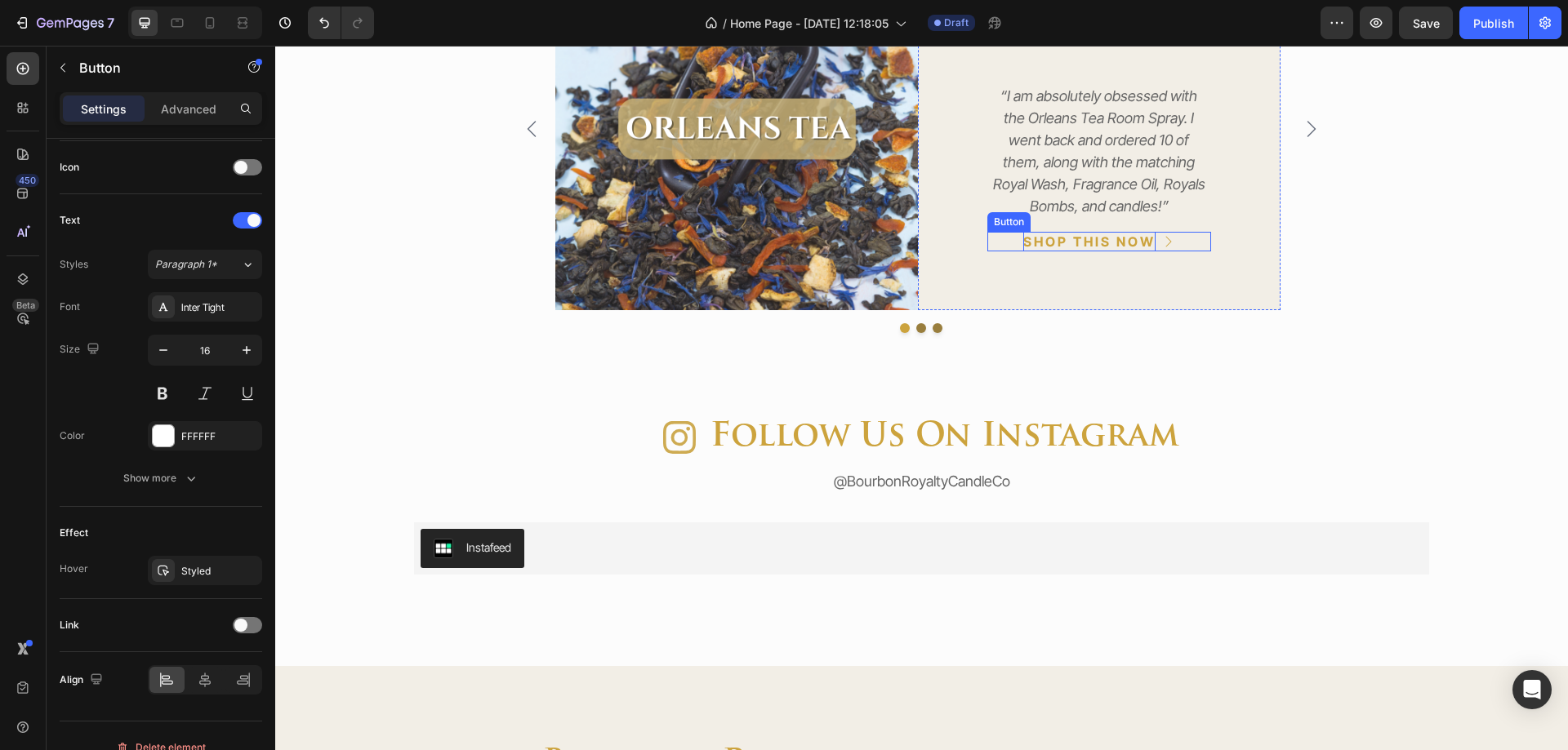
click at [1087, 244] on div "SHOP THIS NOW" at bounding box center [1089, 242] width 132 height 20
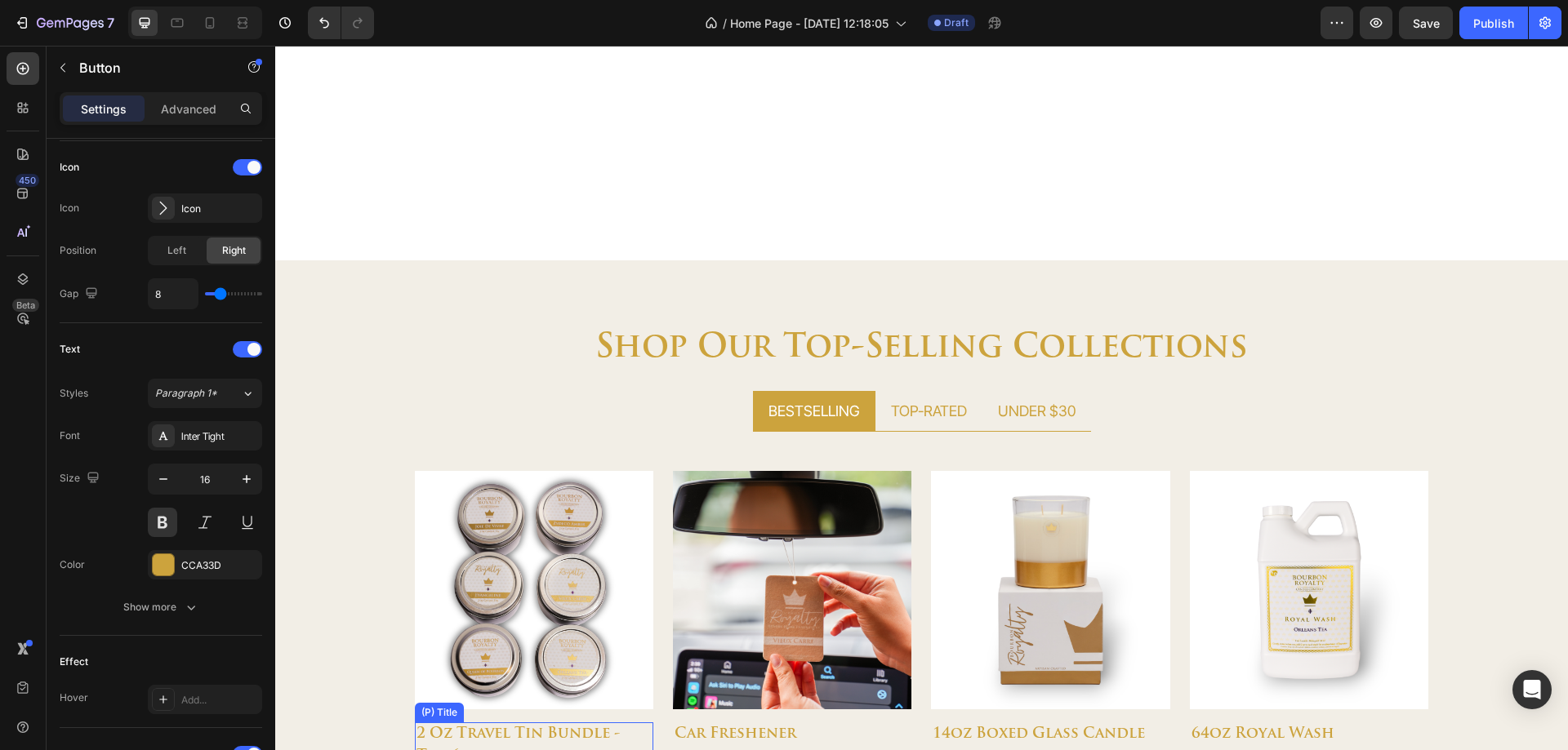
scroll to position [839, 0]
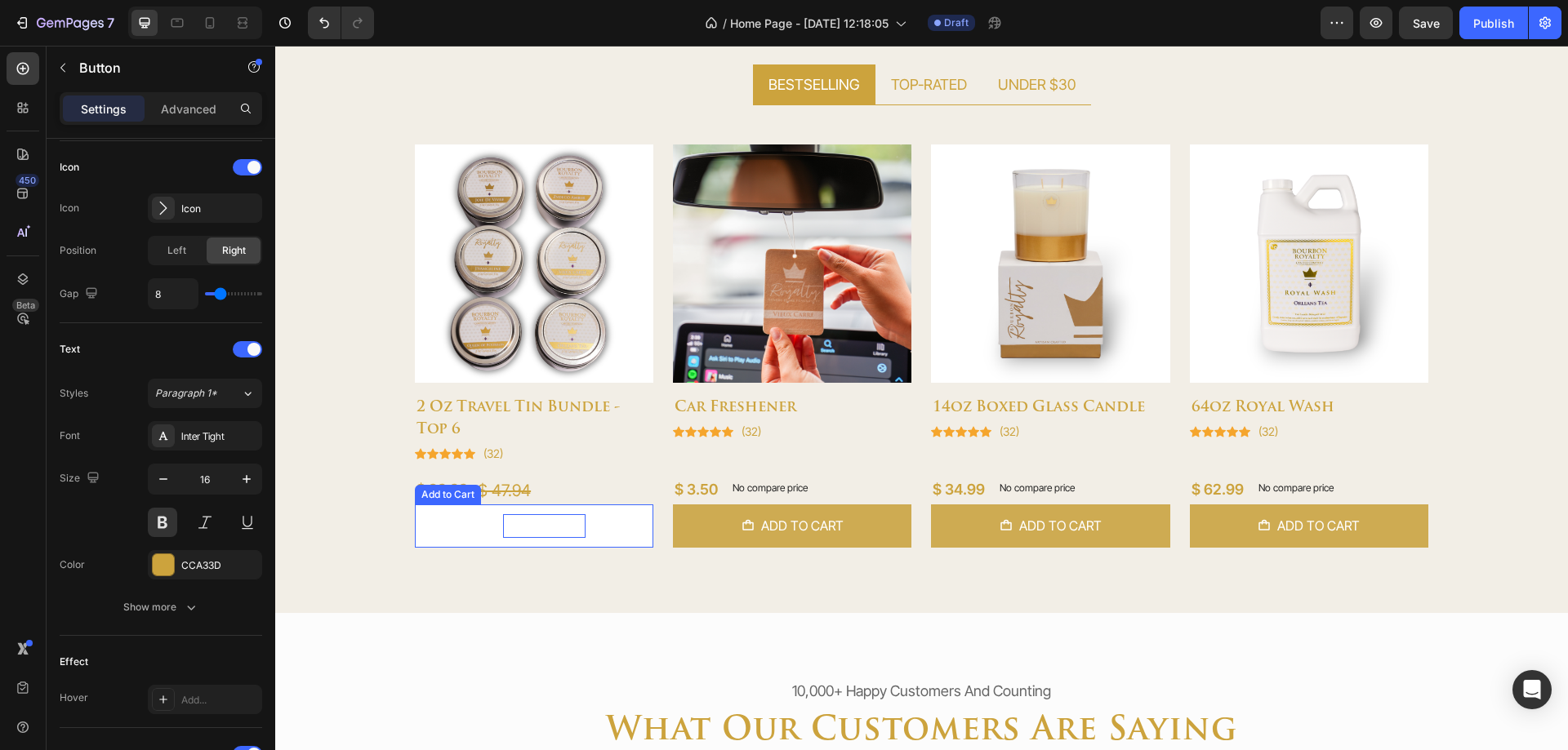
click at [561, 520] on div "Add to cart" at bounding box center [544, 525] width 82 height 23
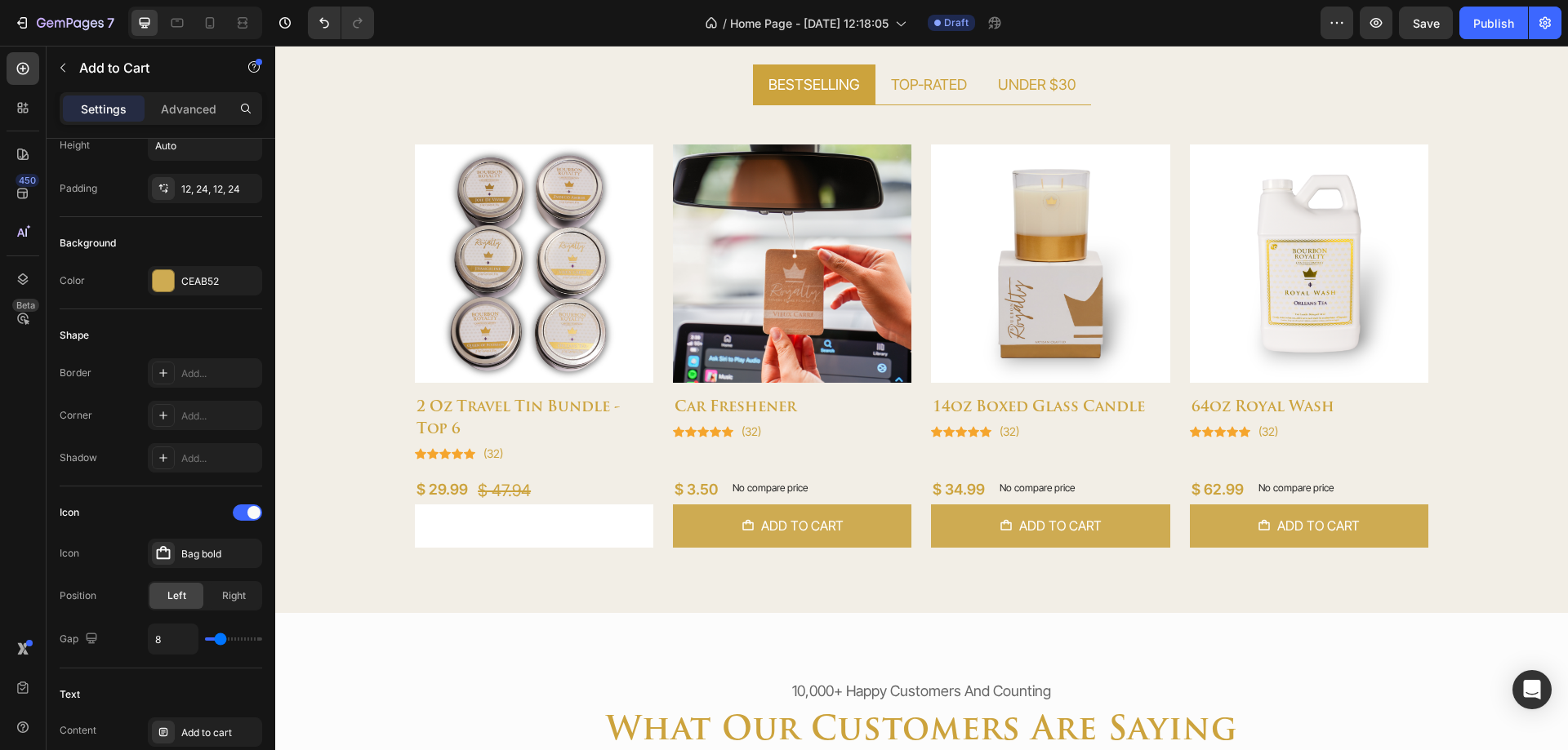
click at [617, 520] on button "Add to cart" at bounding box center [534, 526] width 239 height 43
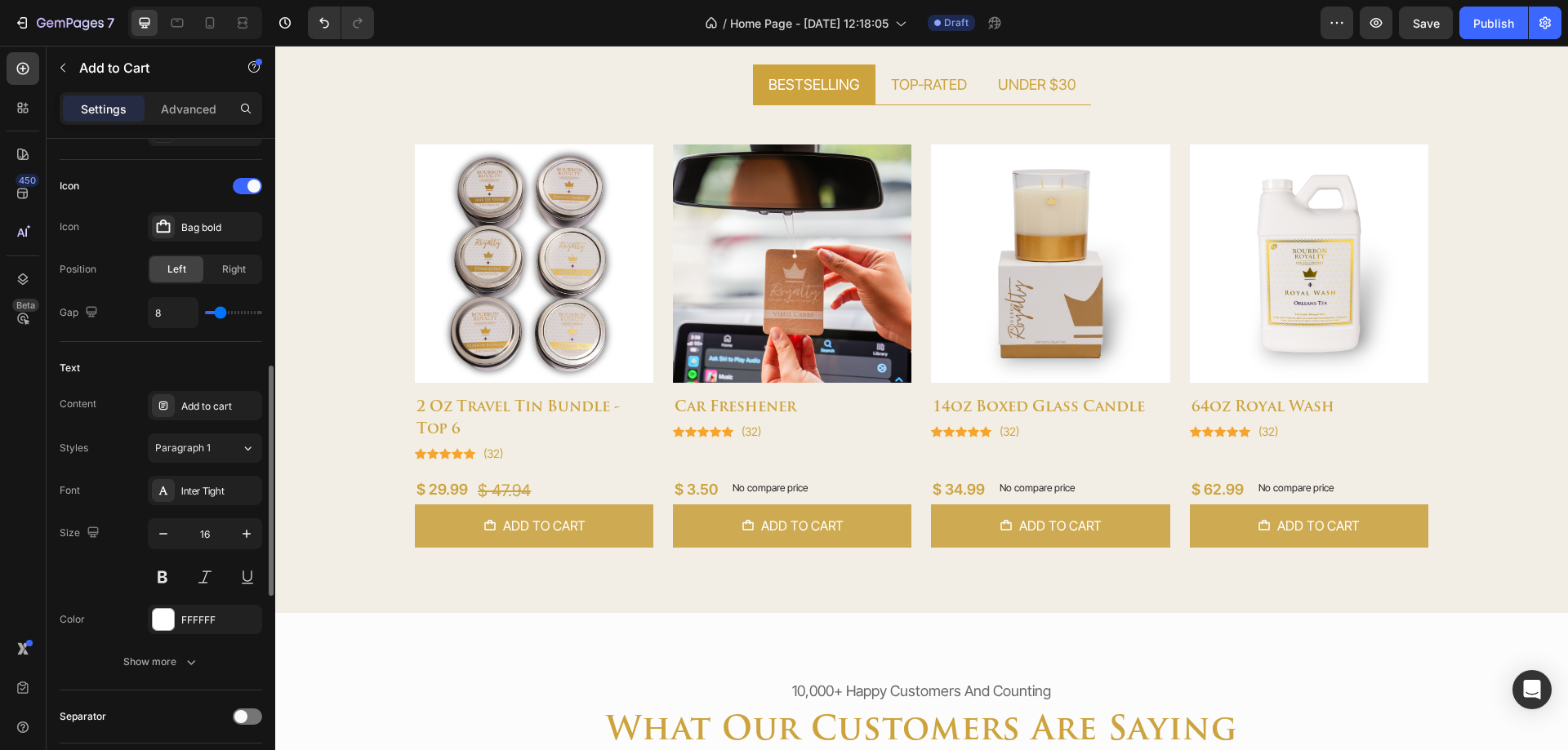
scroll to position [1057, 0]
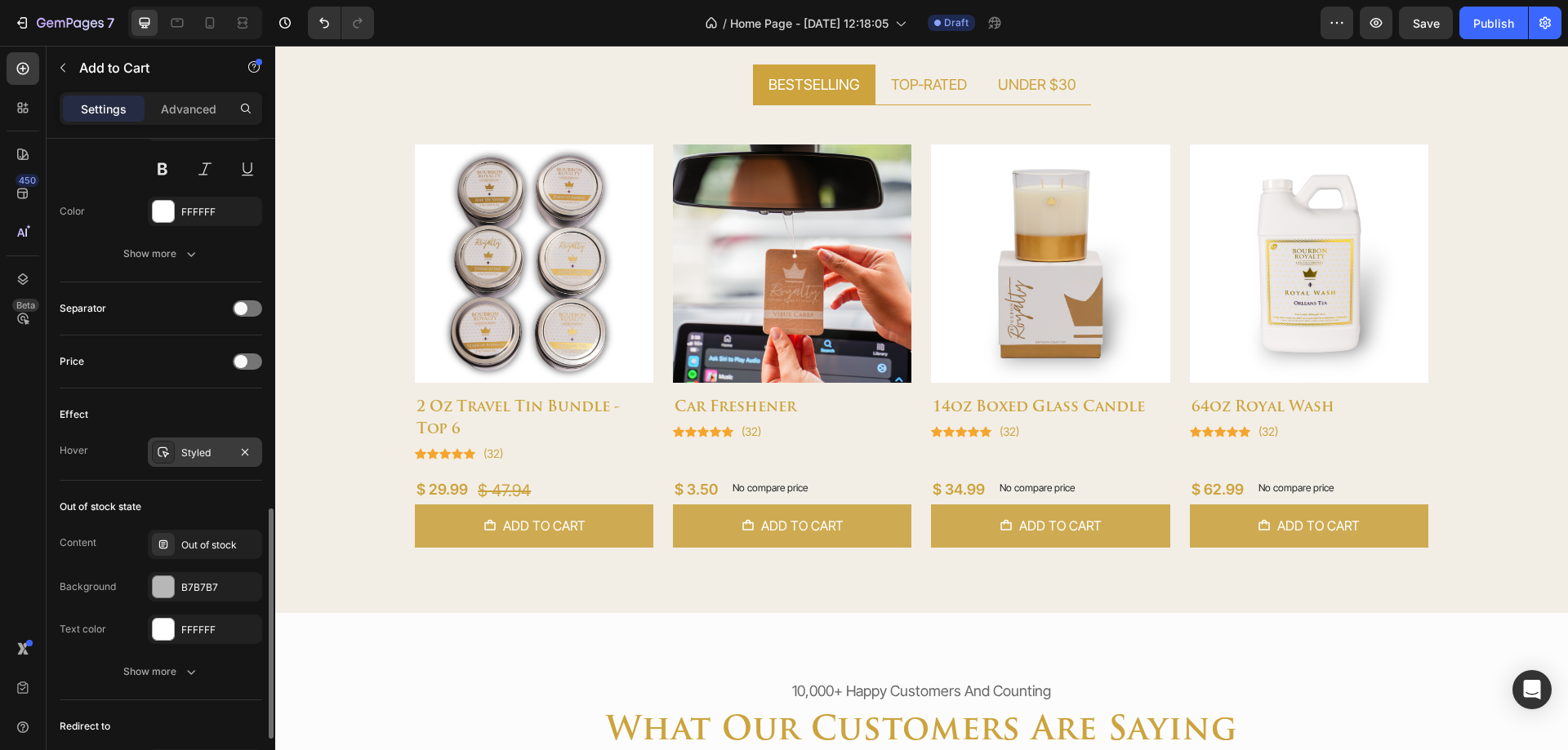
click at [170, 444] on div at bounding box center [163, 452] width 22 height 22
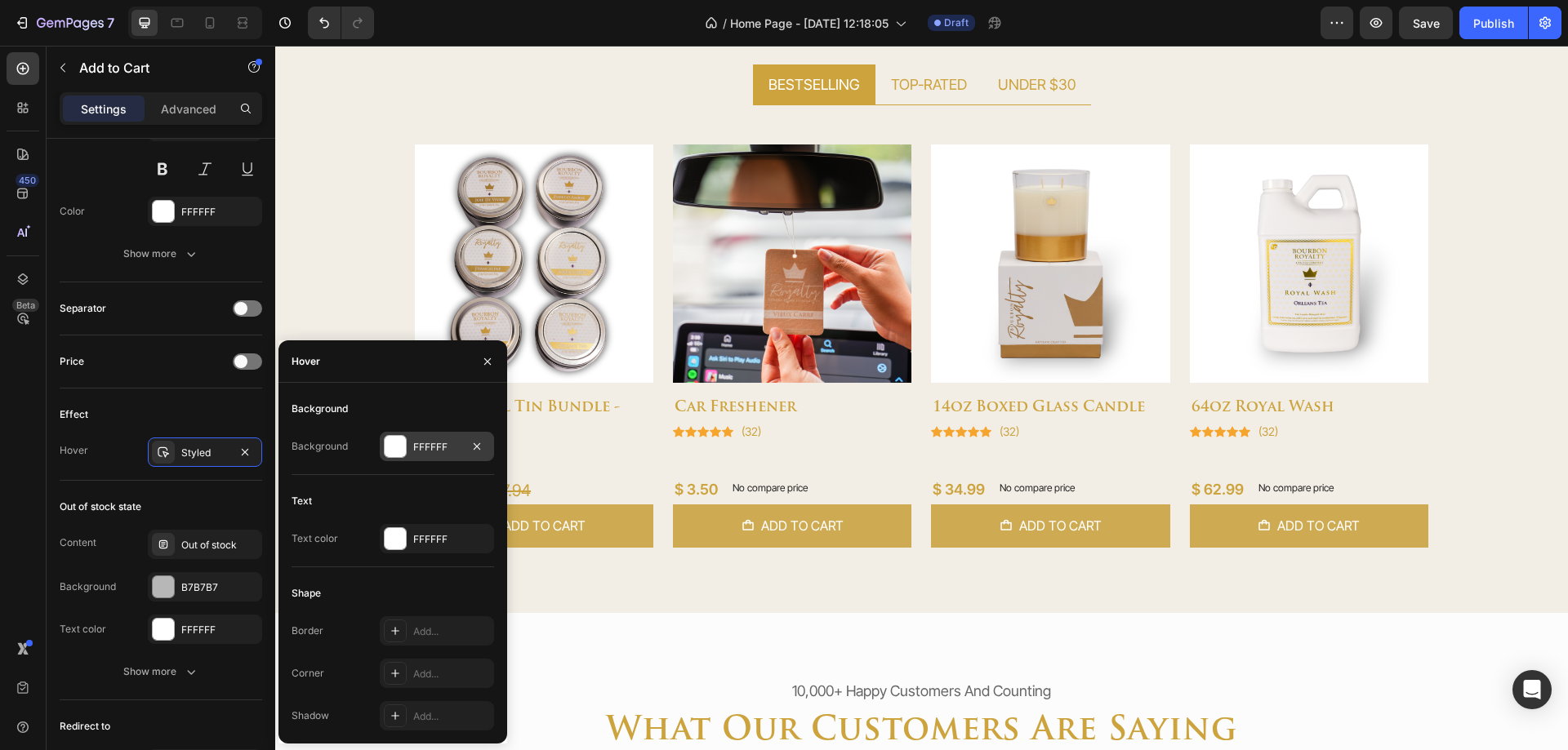
click at [422, 451] on div "FFFFFF" at bounding box center [436, 448] width 48 height 15
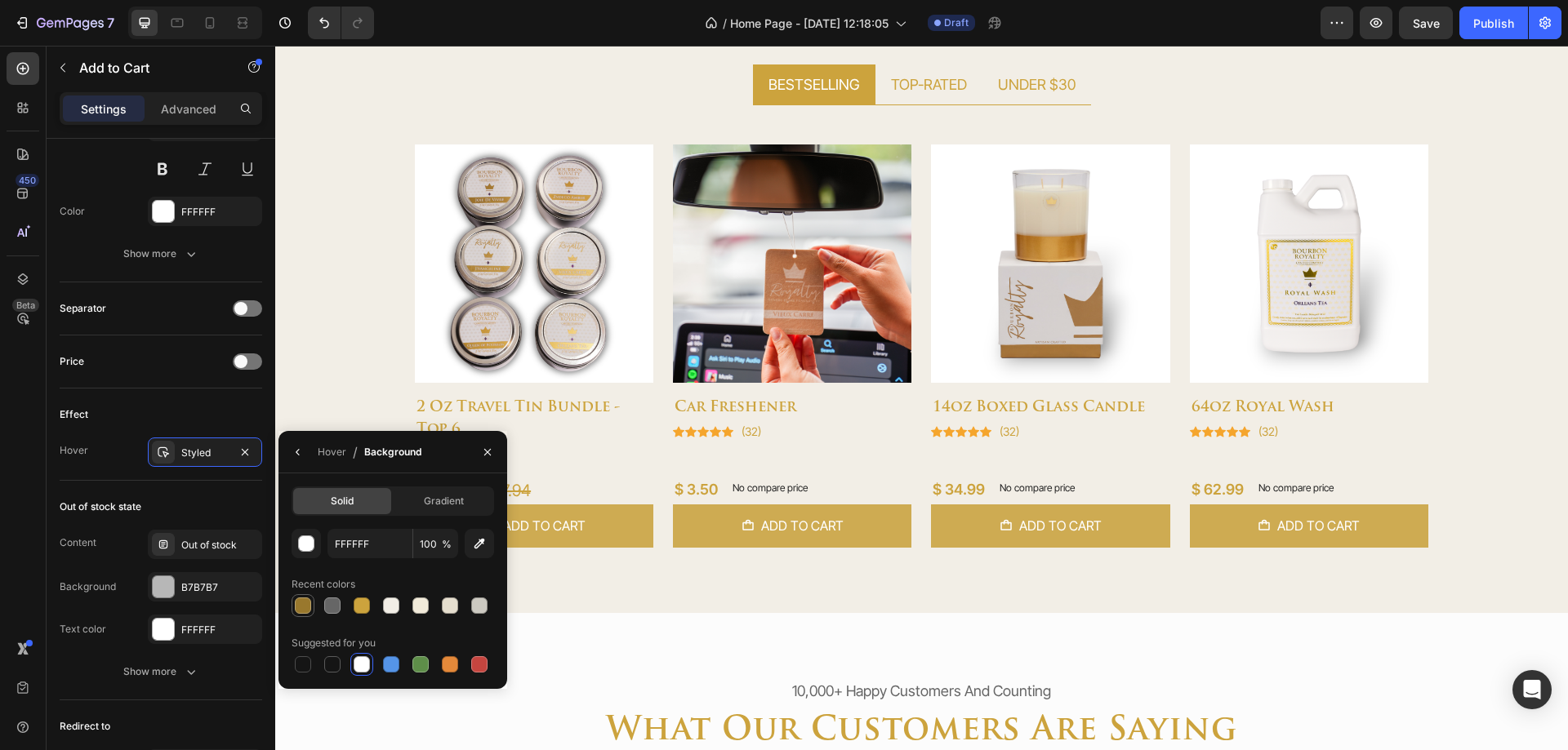
click at [303, 608] on div at bounding box center [303, 605] width 16 height 16
type input "99782D"
click at [294, 456] on icon "button" at bounding box center [298, 452] width 13 height 13
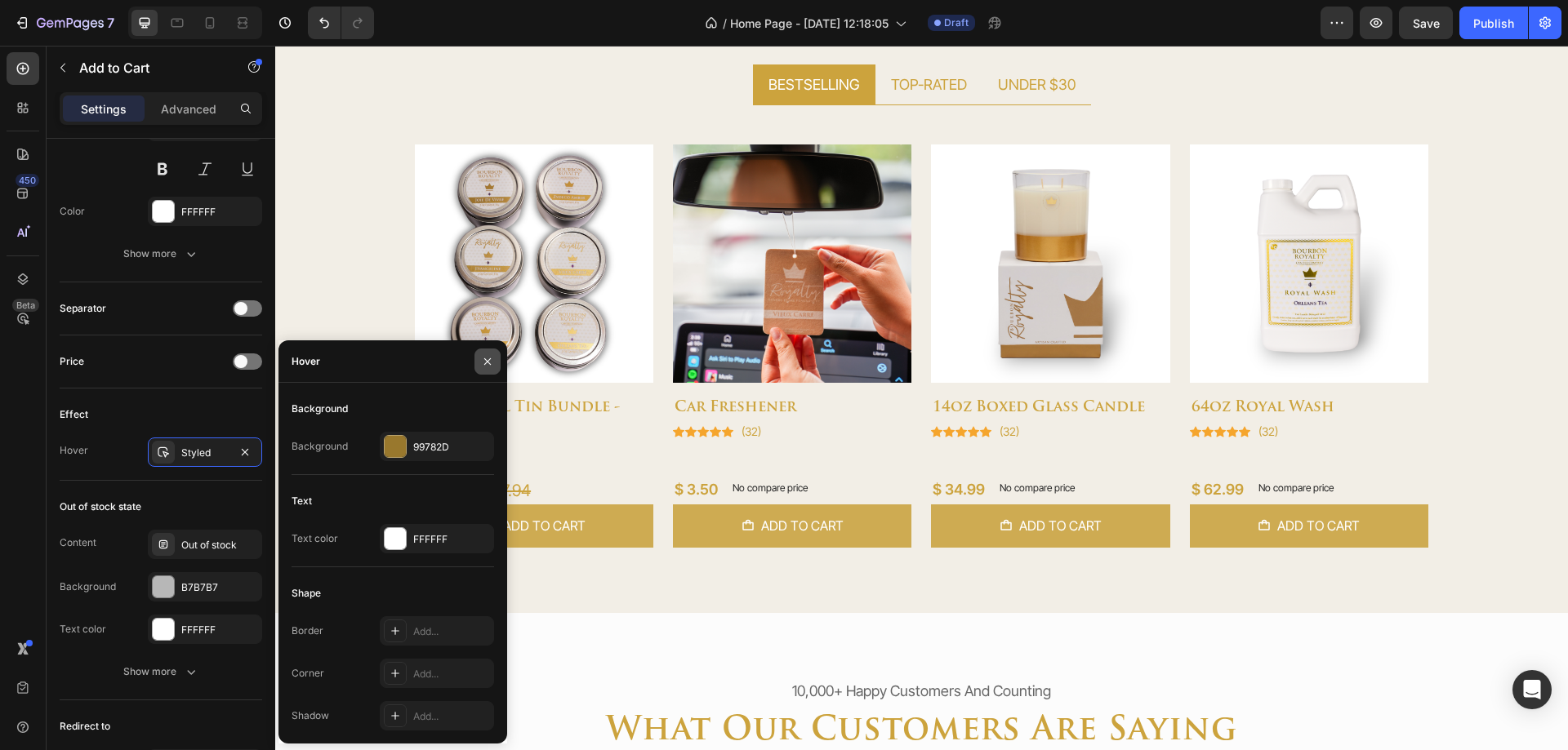
click at [481, 362] on button "button" at bounding box center [488, 361] width 26 height 26
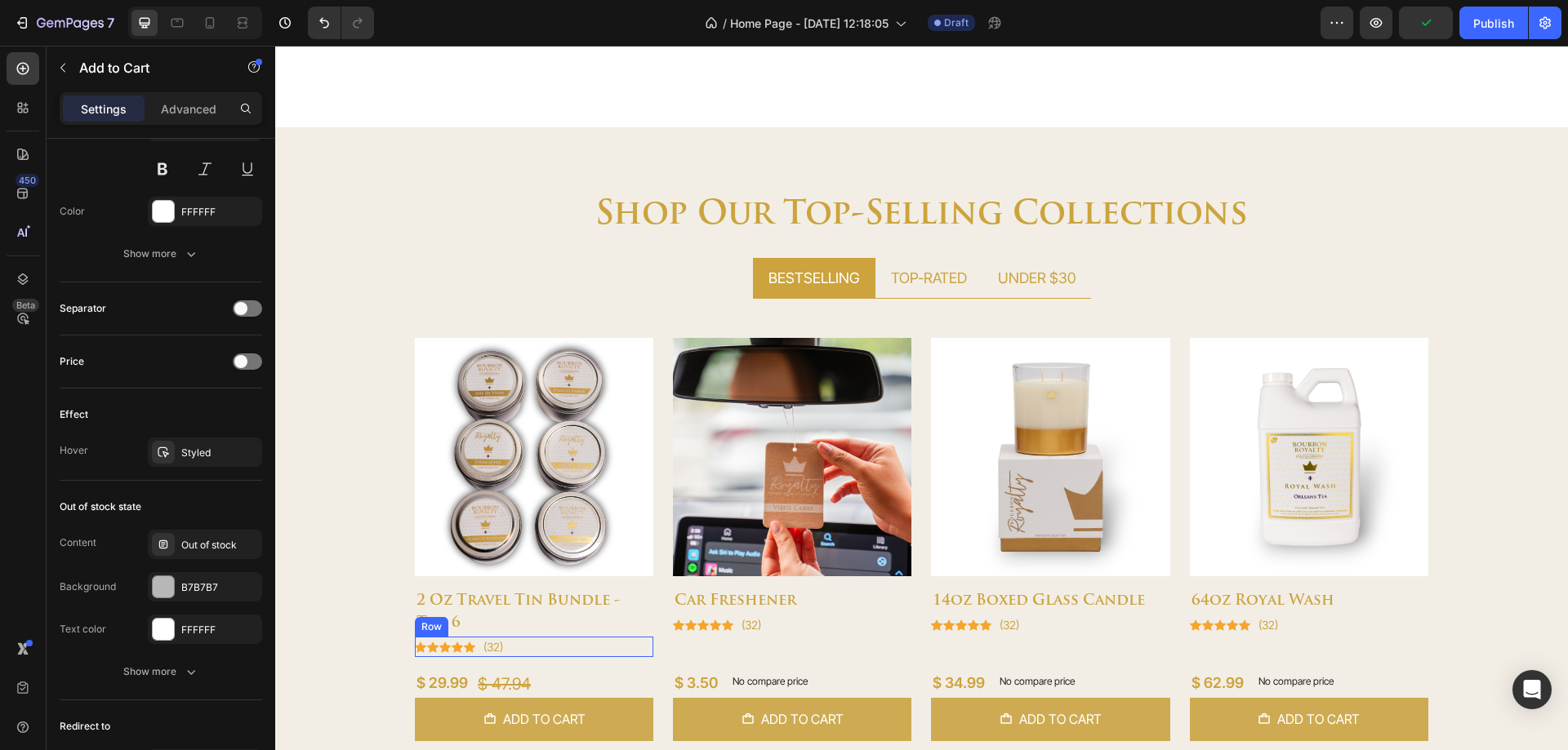
scroll to position [920, 0]
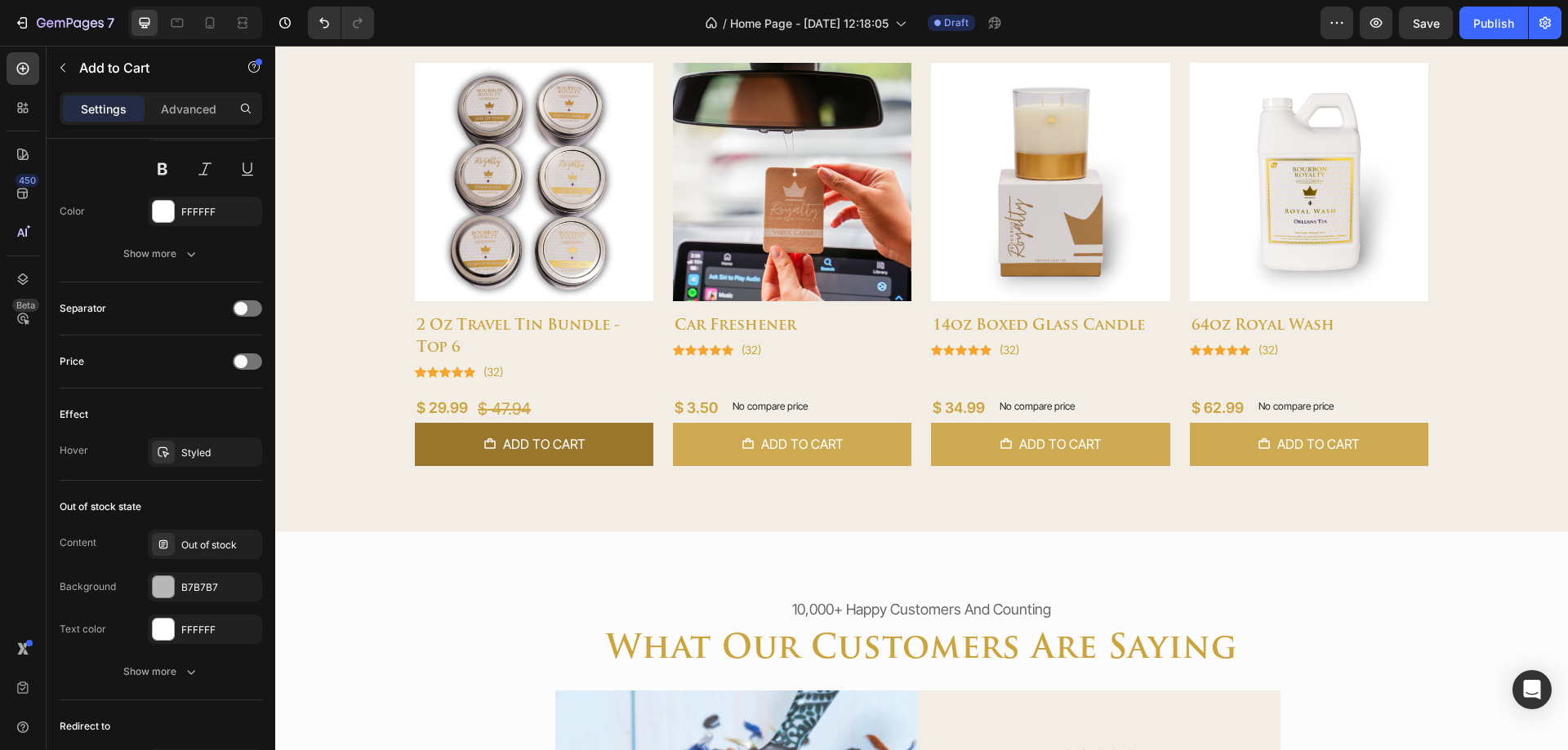
click at [635, 457] on button "Add to cart" at bounding box center [534, 445] width 239 height 43
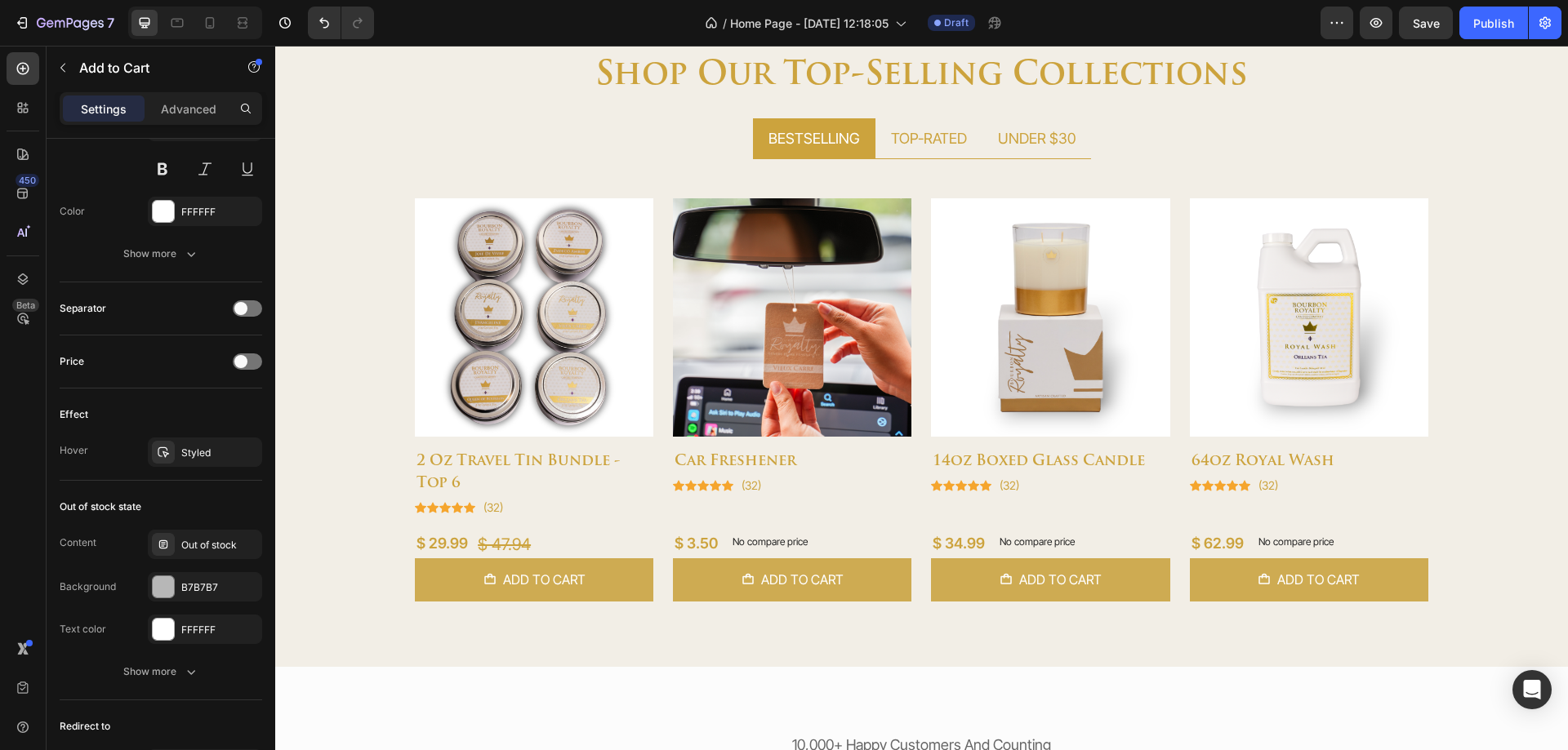
scroll to position [757, 0]
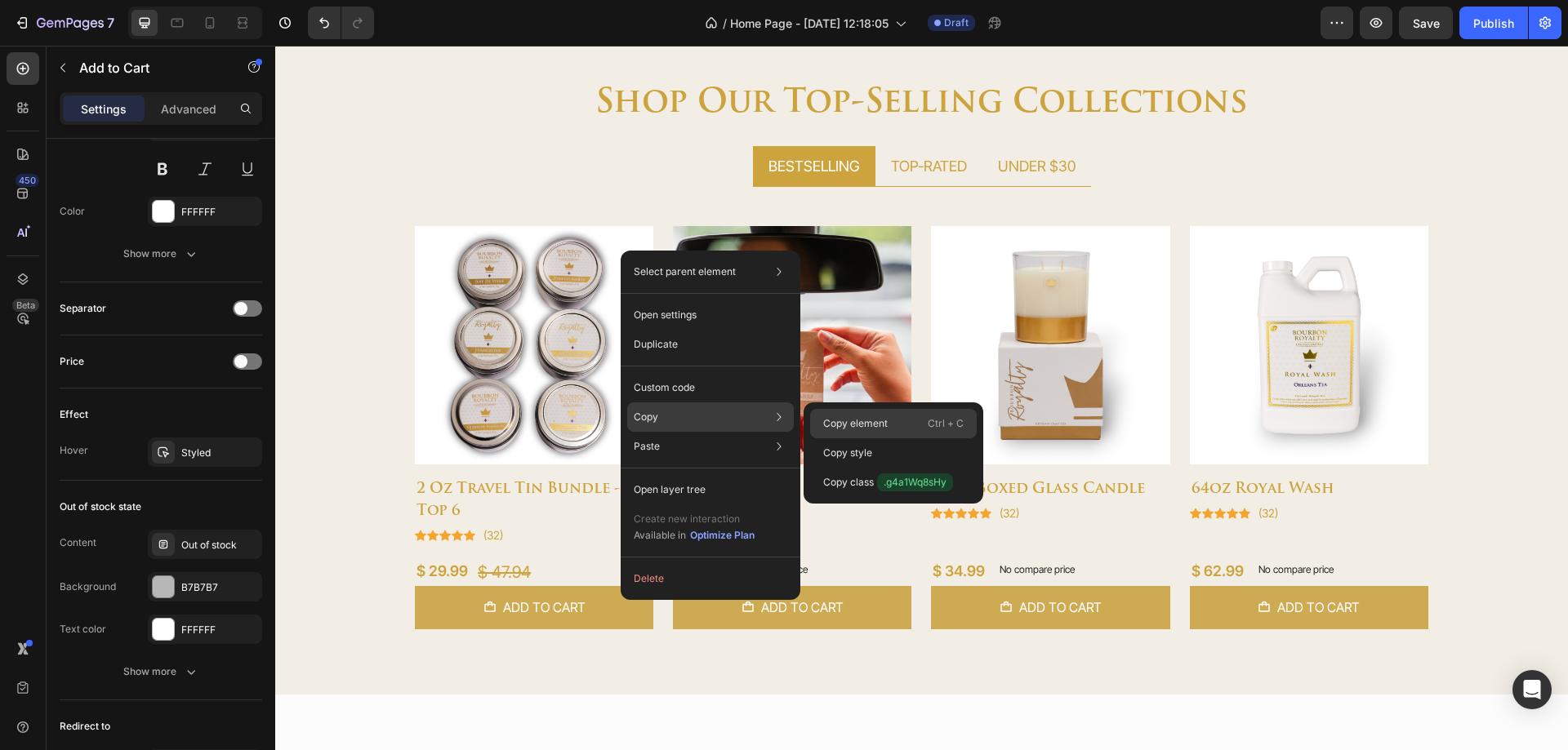
click at [827, 423] on p "Copy element" at bounding box center [855, 424] width 65 height 15
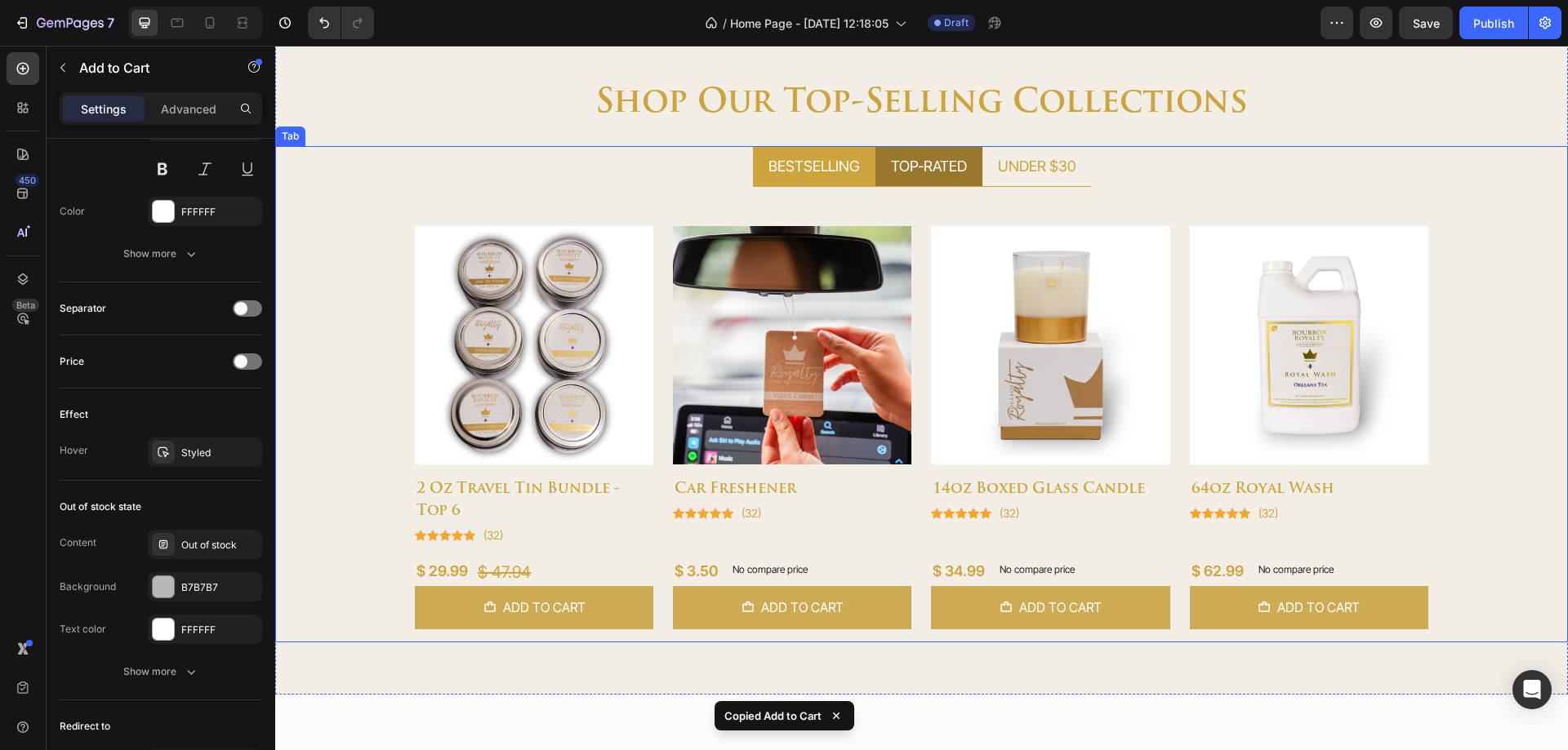
click at [903, 175] on div "TOP-RATED" at bounding box center [929, 166] width 81 height 27
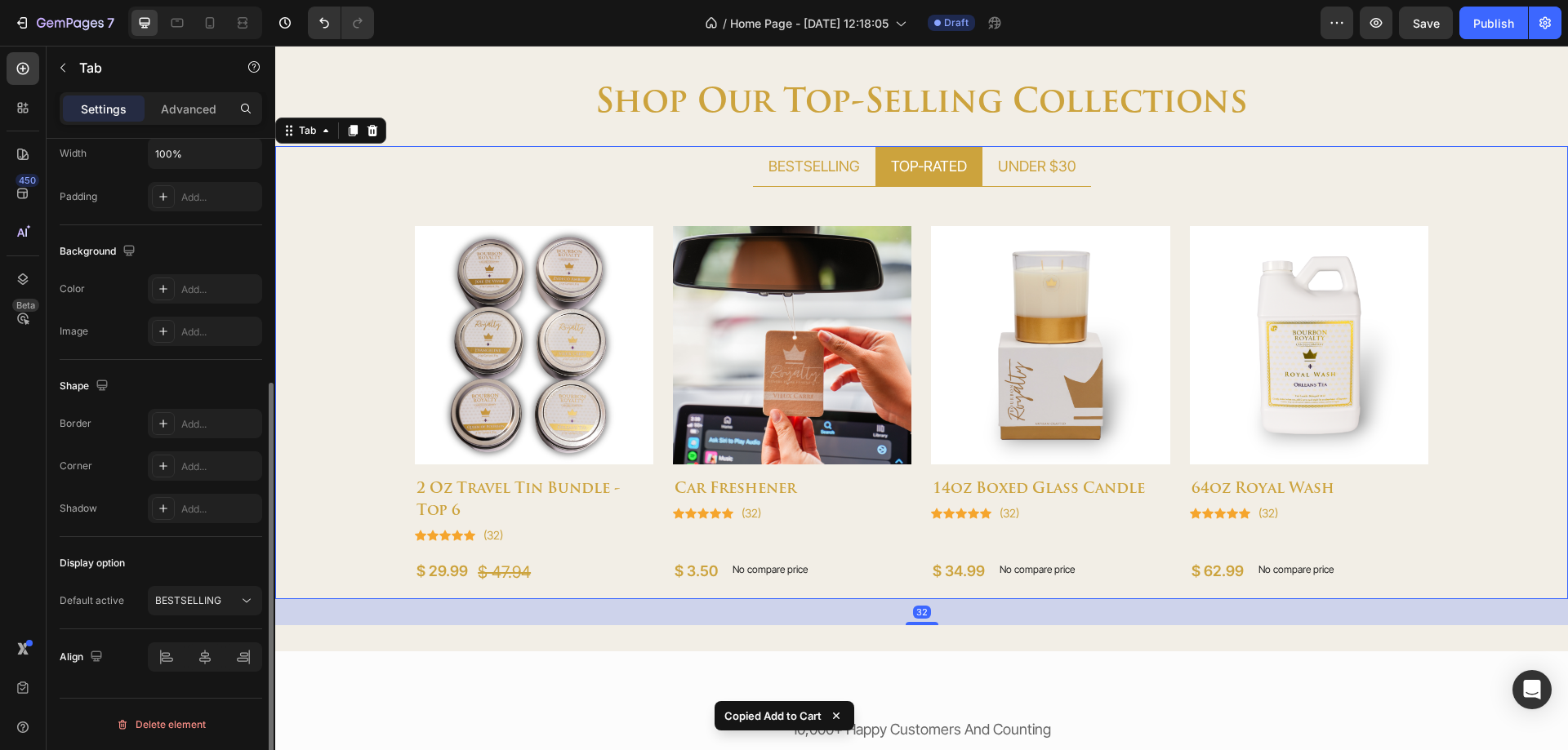
scroll to position [0, 0]
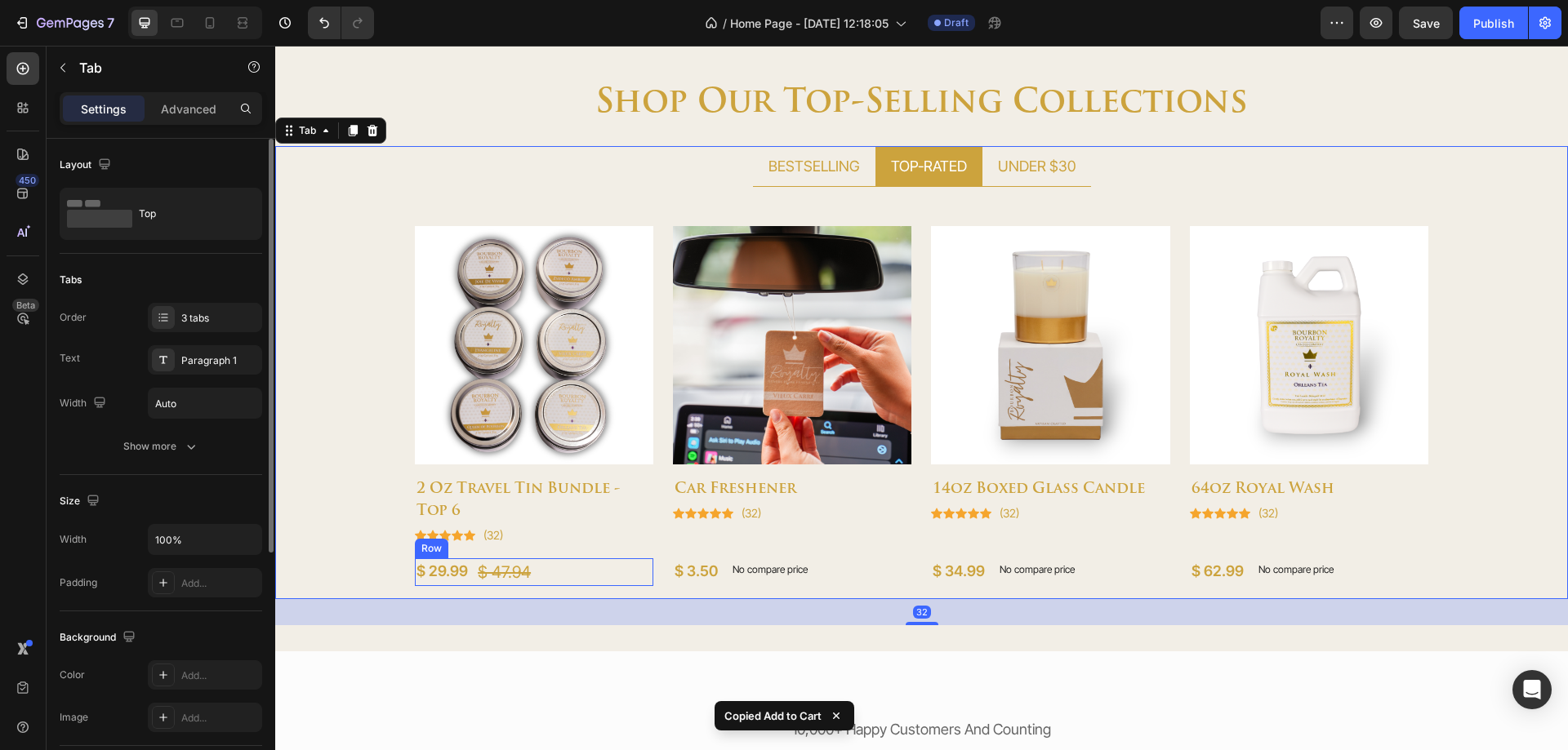
click at [602, 573] on div "$ 29.99 (P) Price (P) Price $ 47.94 (P) Price (P) Price Row" at bounding box center [534, 572] width 239 height 28
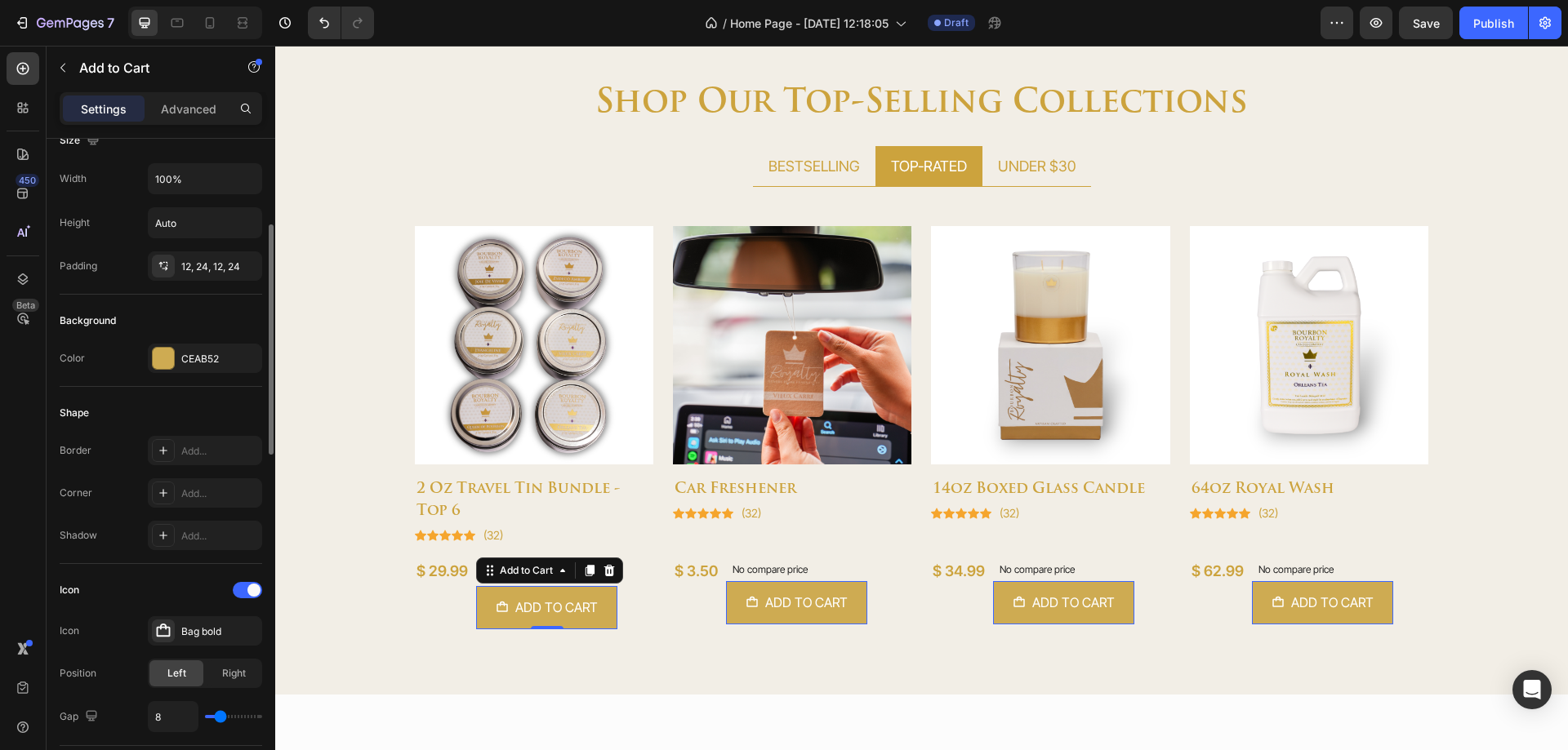
scroll to position [163, 0]
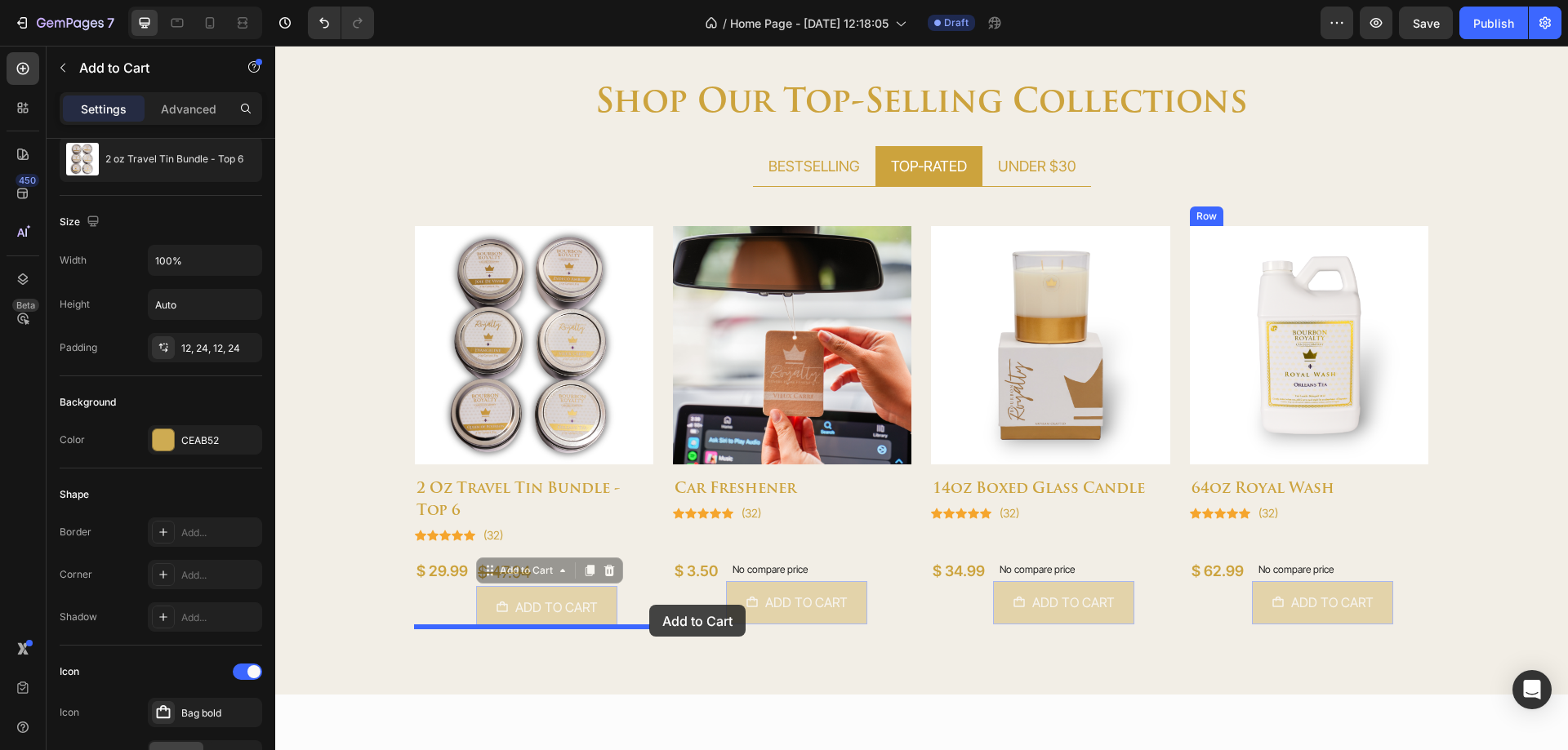
drag, startPoint x: 601, startPoint y: 603, endPoint x: 649, endPoint y: 605, distance: 48.0
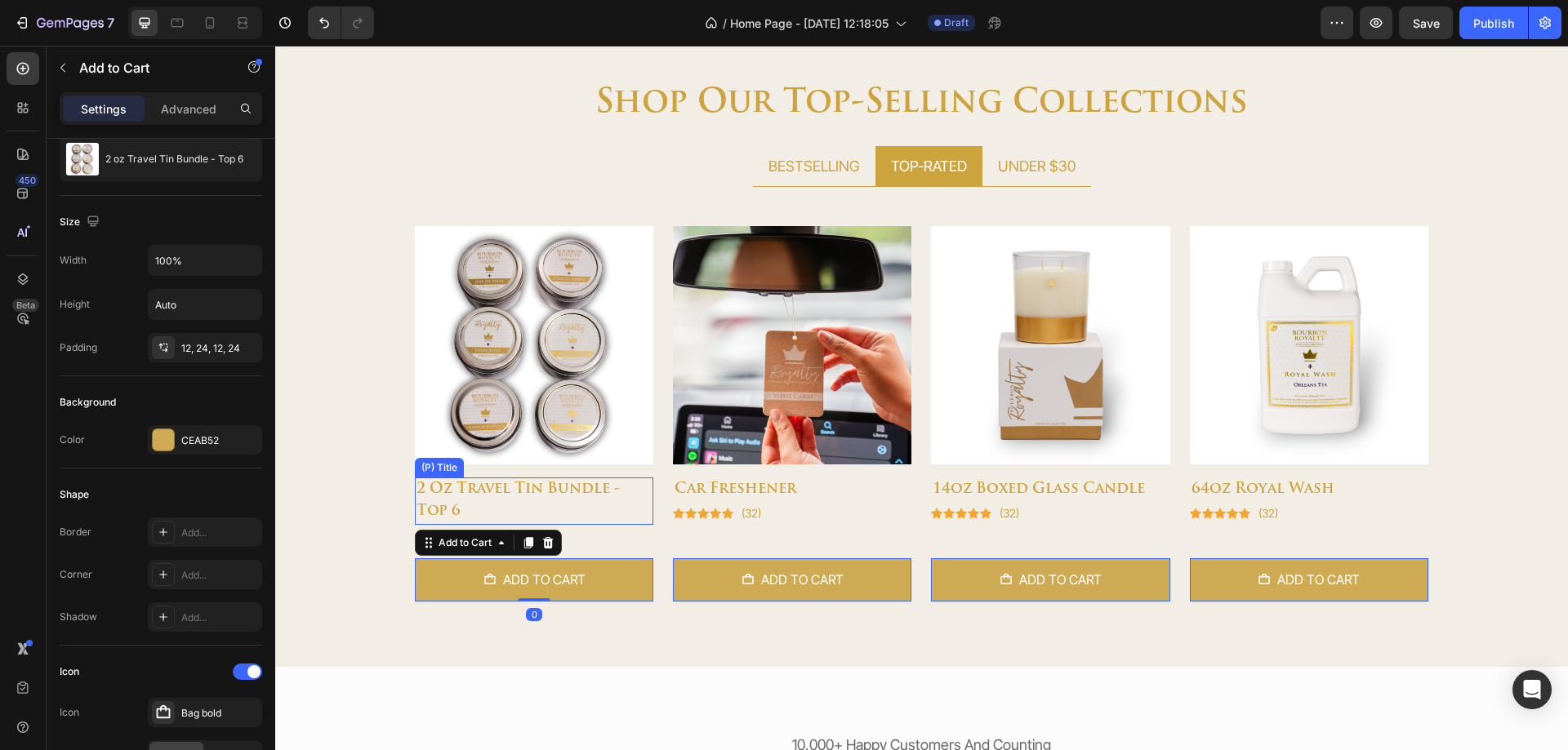
click at [620, 515] on h2 "2 oz travel tin bundle - top 6" at bounding box center [534, 501] width 239 height 48
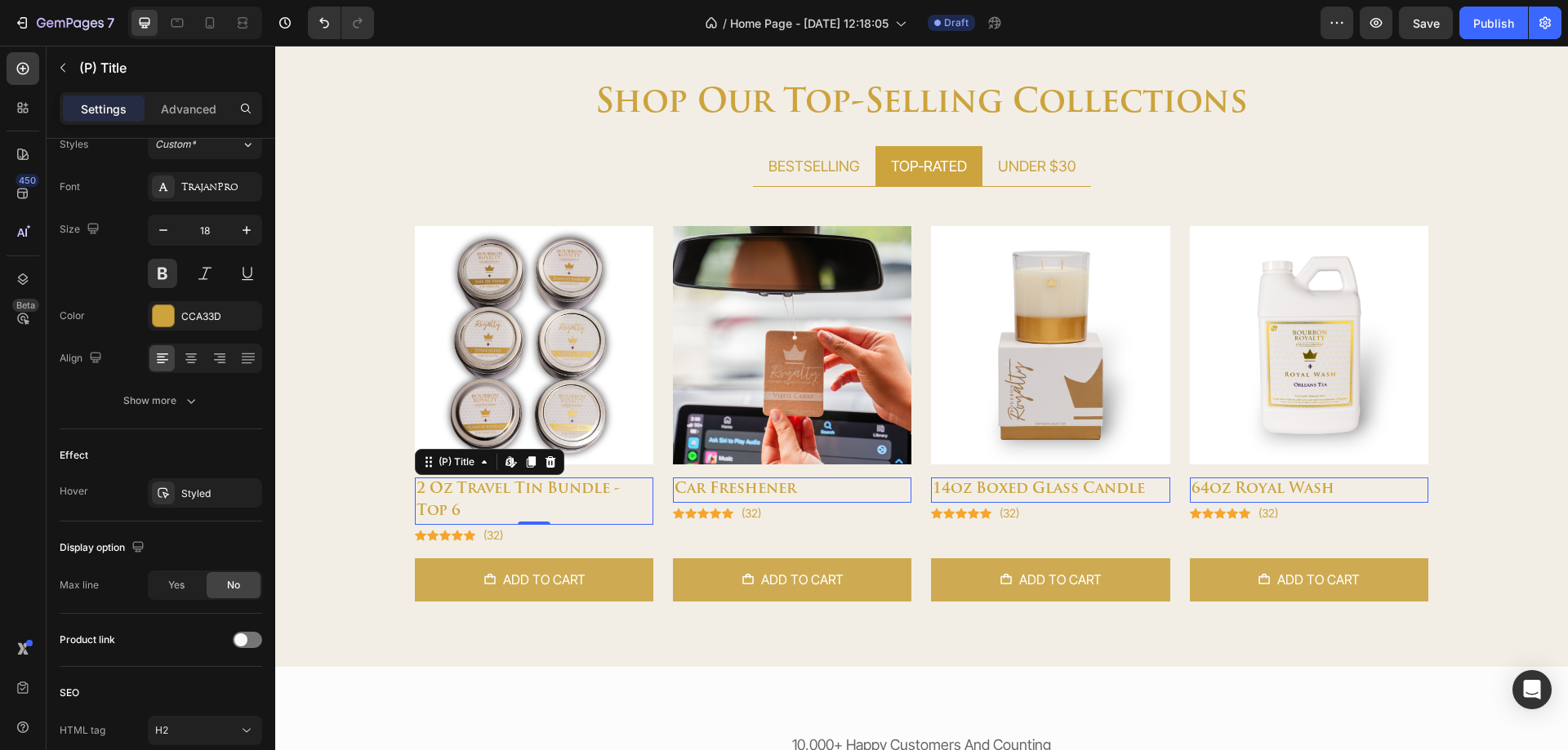
scroll to position [0, 0]
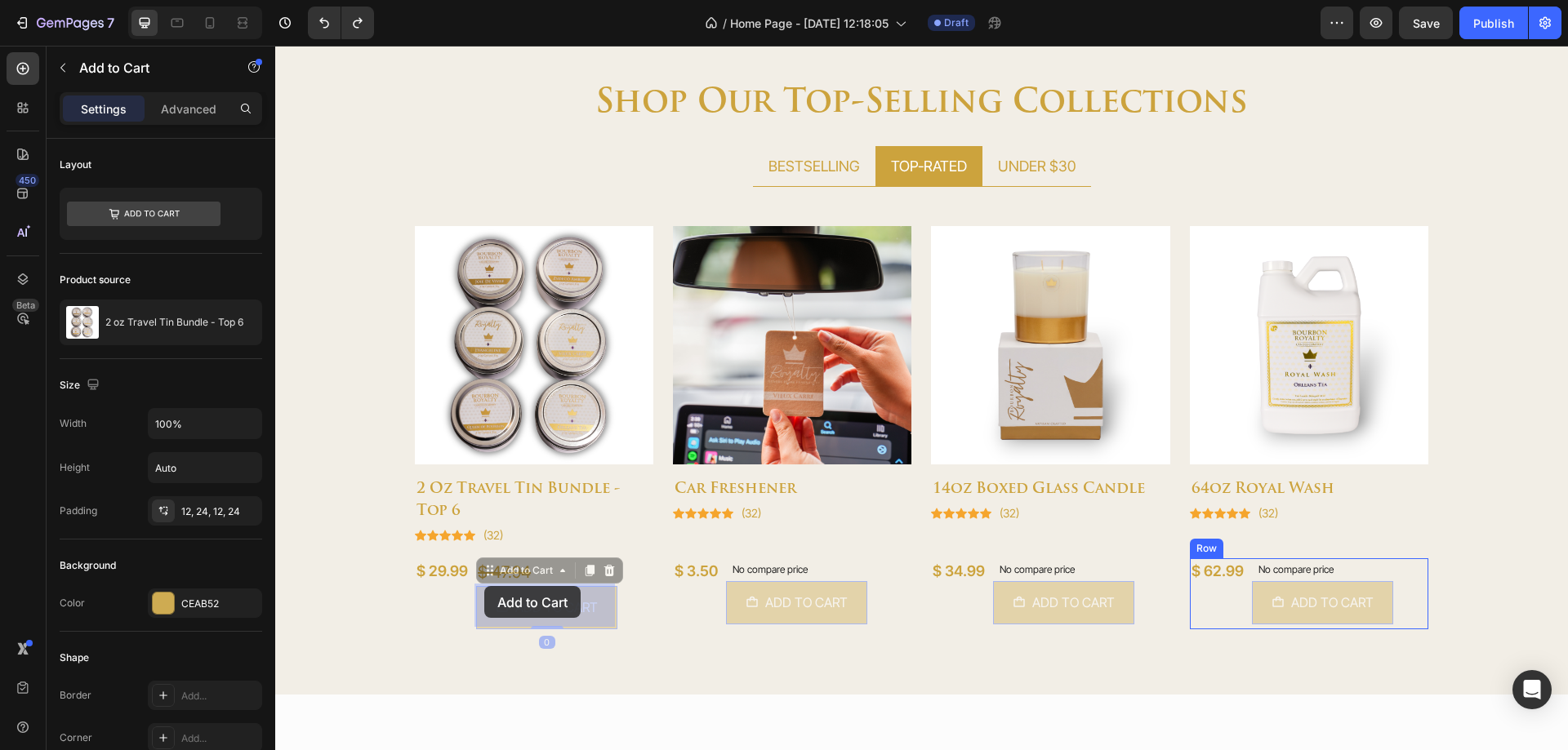
drag, startPoint x: 477, startPoint y: 595, endPoint x: 484, endPoint y: 586, distance: 11.4
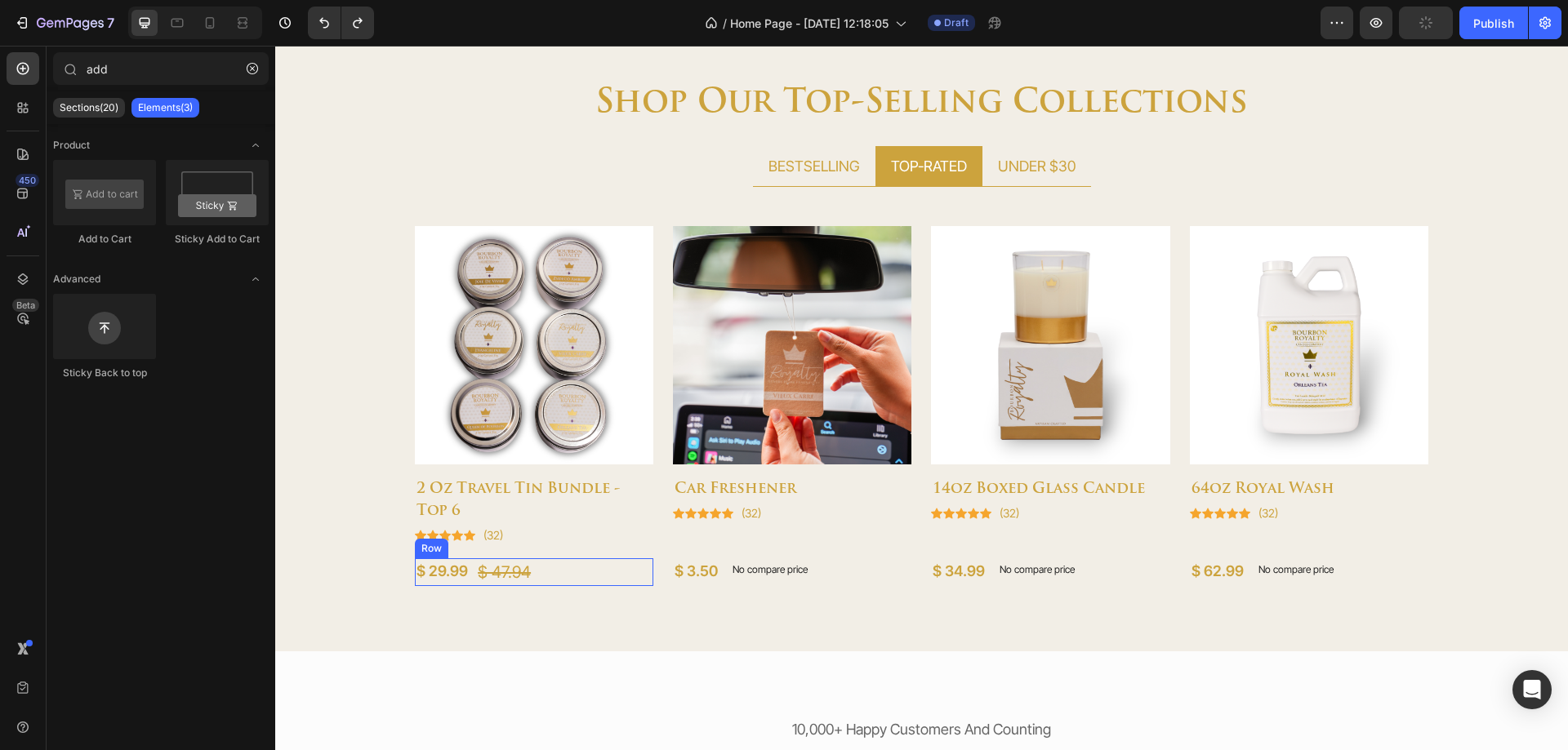
click at [638, 569] on div "$ 29.99 (P) Price (P) Price $ 47.94 (P) Price (P) Price Row" at bounding box center [534, 572] width 239 height 28
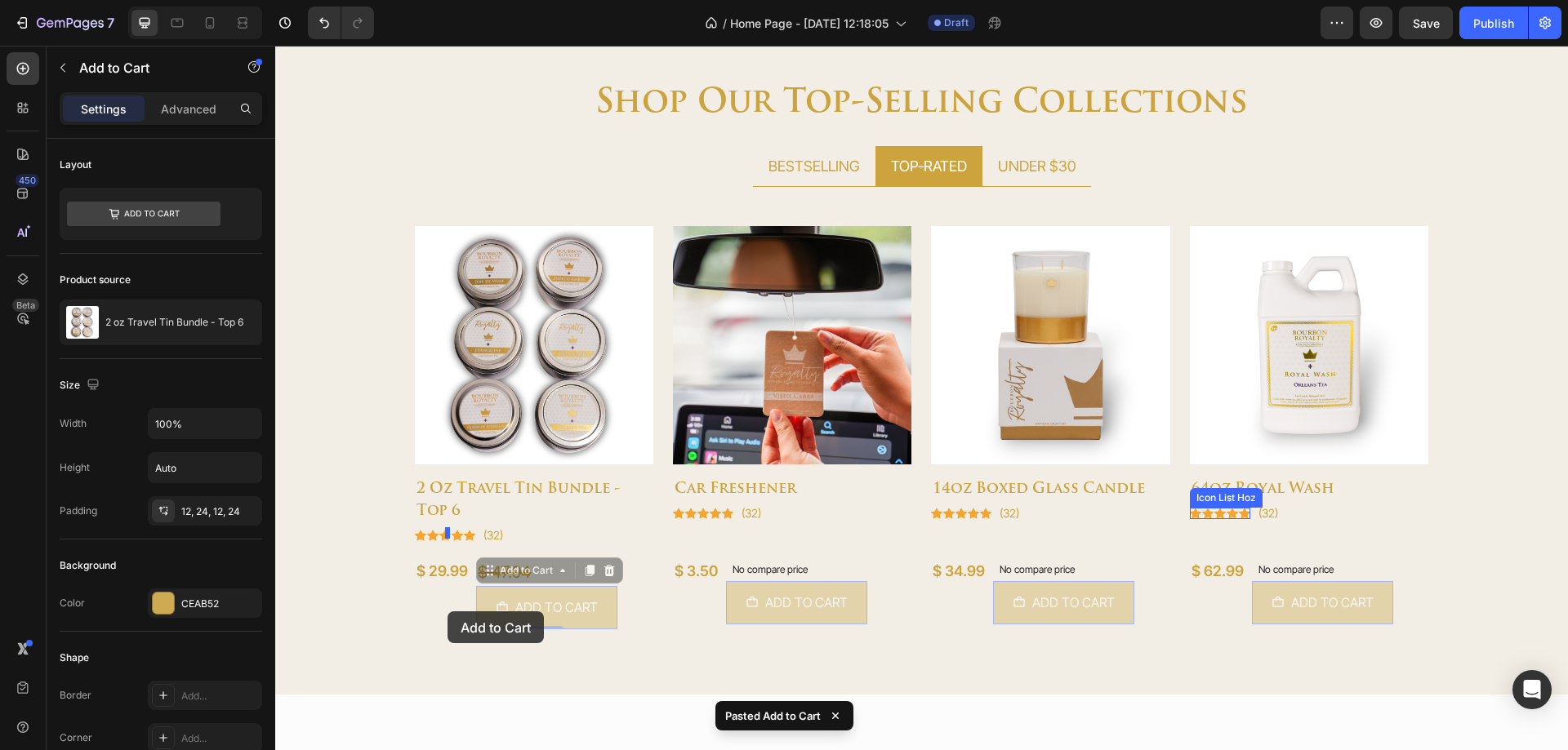
drag, startPoint x: 479, startPoint y: 595, endPoint x: 448, endPoint y: 611, distance: 34.9
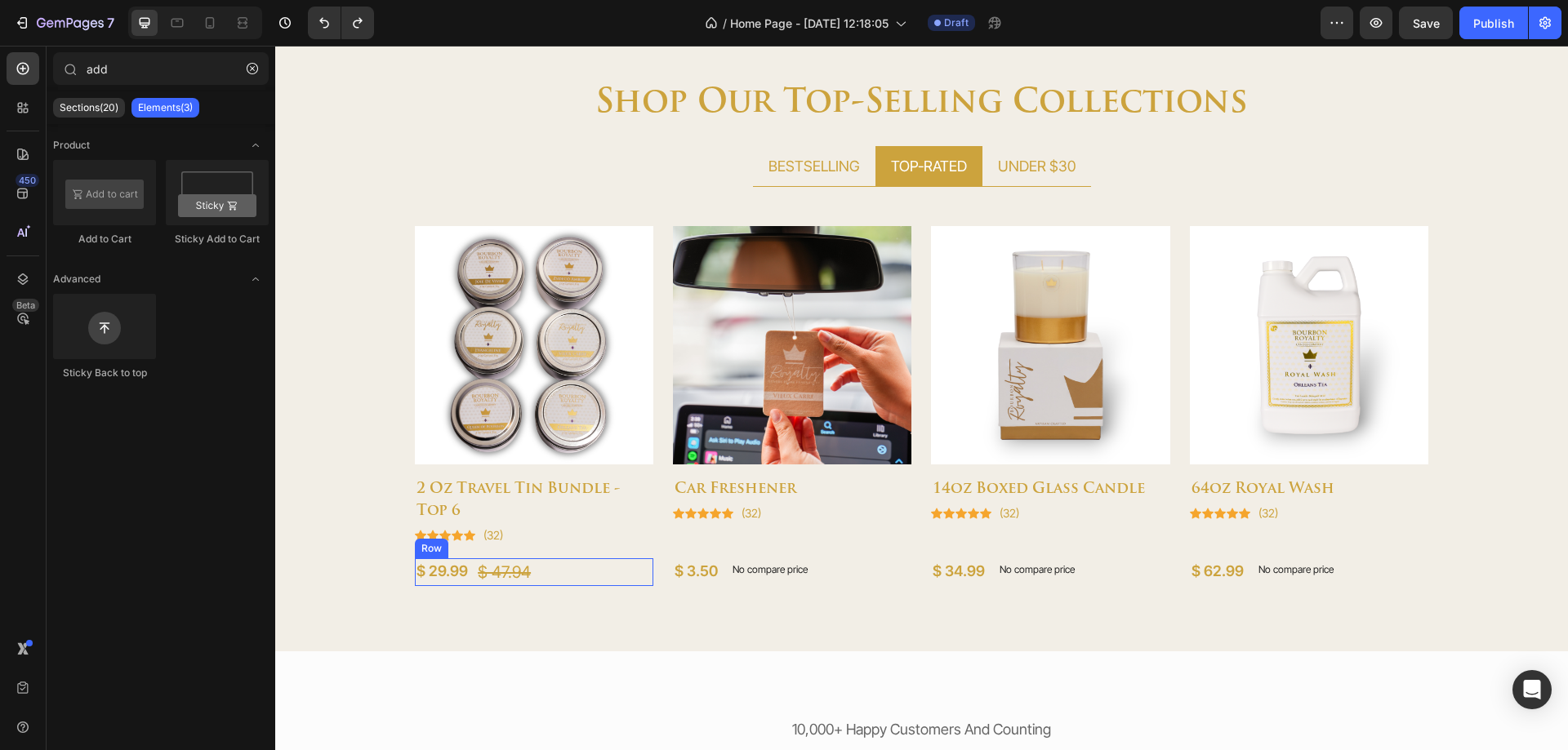
click at [571, 571] on div "$ 29.99 (P) Price (P) Price $ 47.94 (P) Price (P) Price Row" at bounding box center [534, 572] width 239 height 28
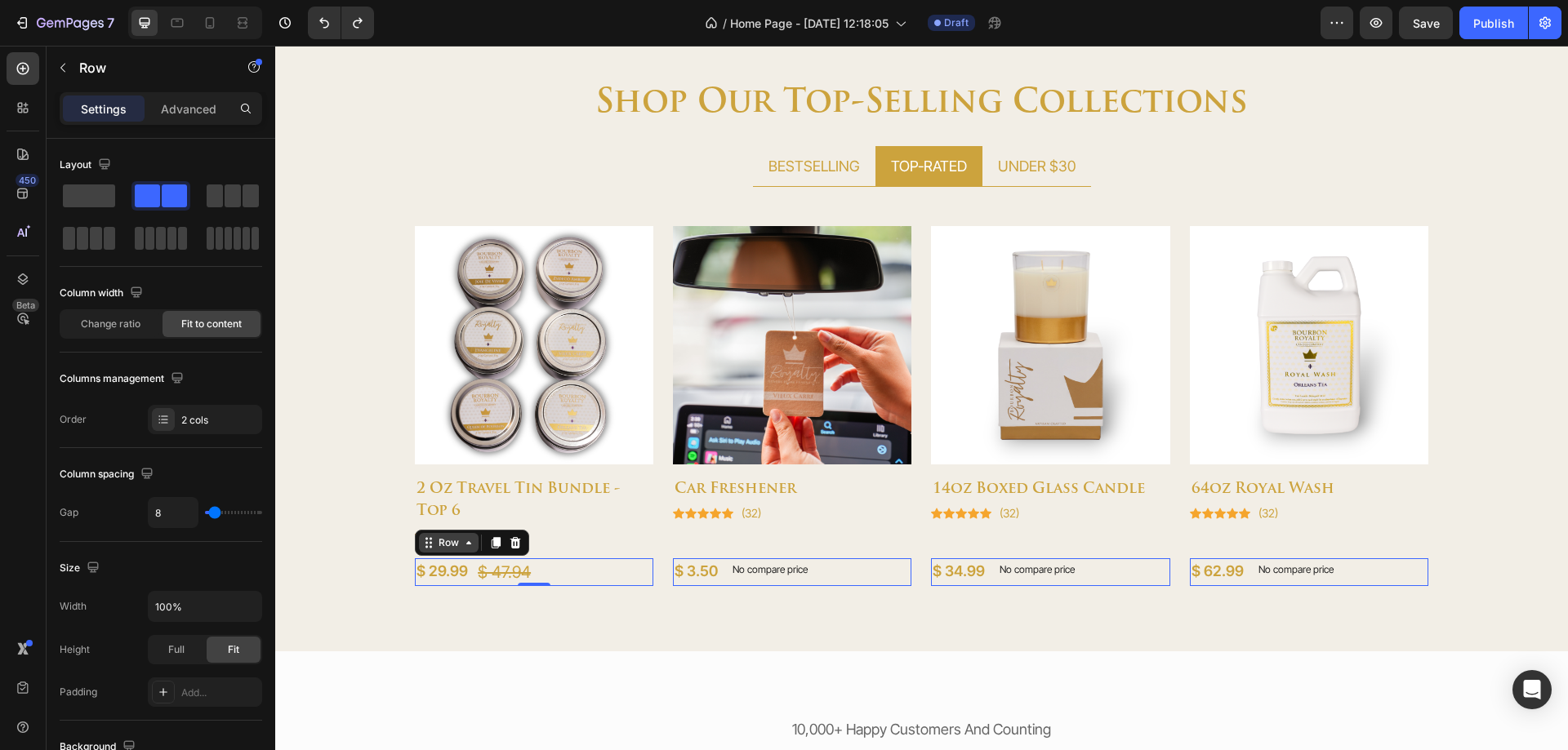
click at [445, 545] on div "Row" at bounding box center [449, 543] width 27 height 15
click at [443, 523] on div "Row 1 col" at bounding box center [447, 514] width 63 height 26
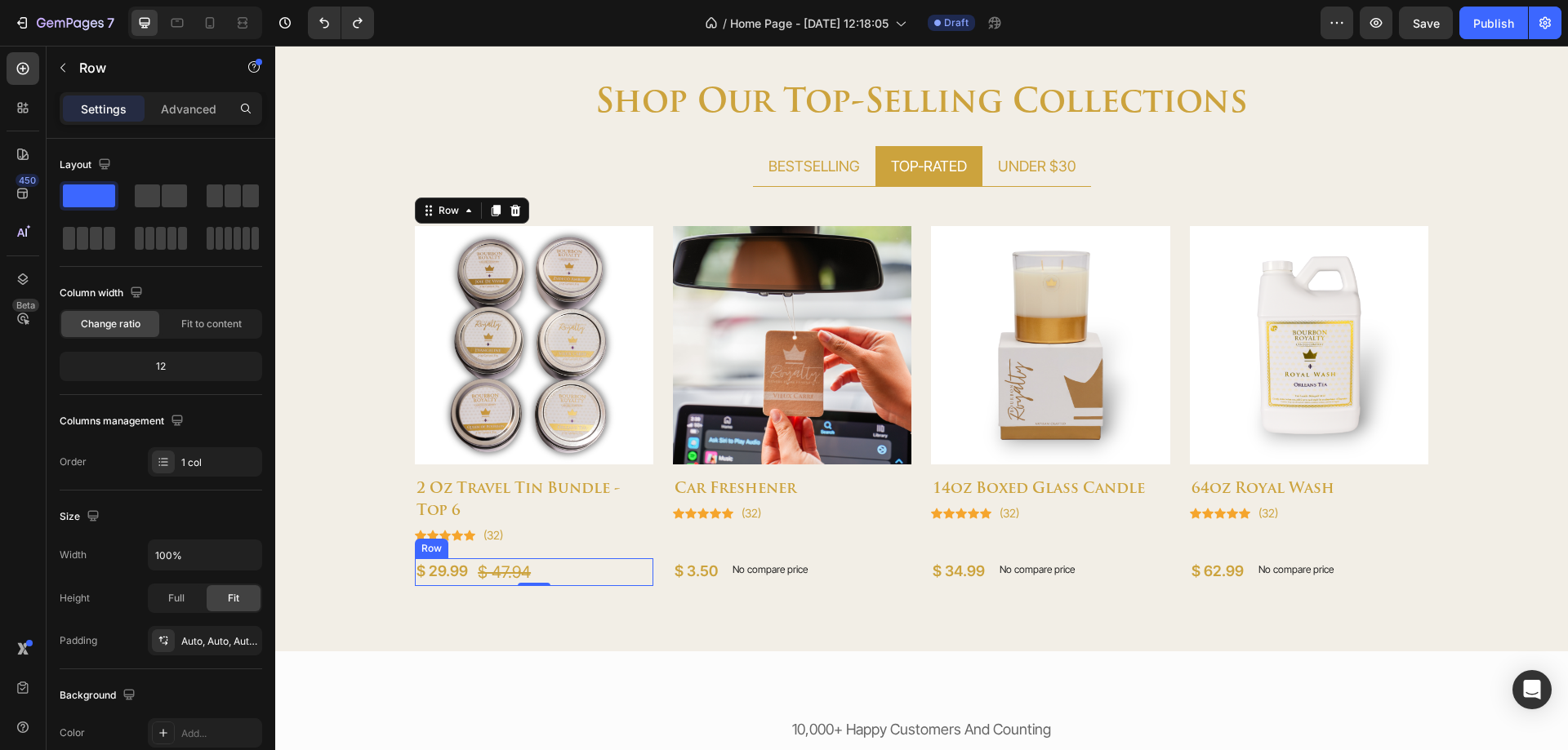
click at [608, 574] on div "$ 29.99 (P) Price (P) Price $ 47.94 (P) Price (P) Price Row" at bounding box center [534, 572] width 239 height 28
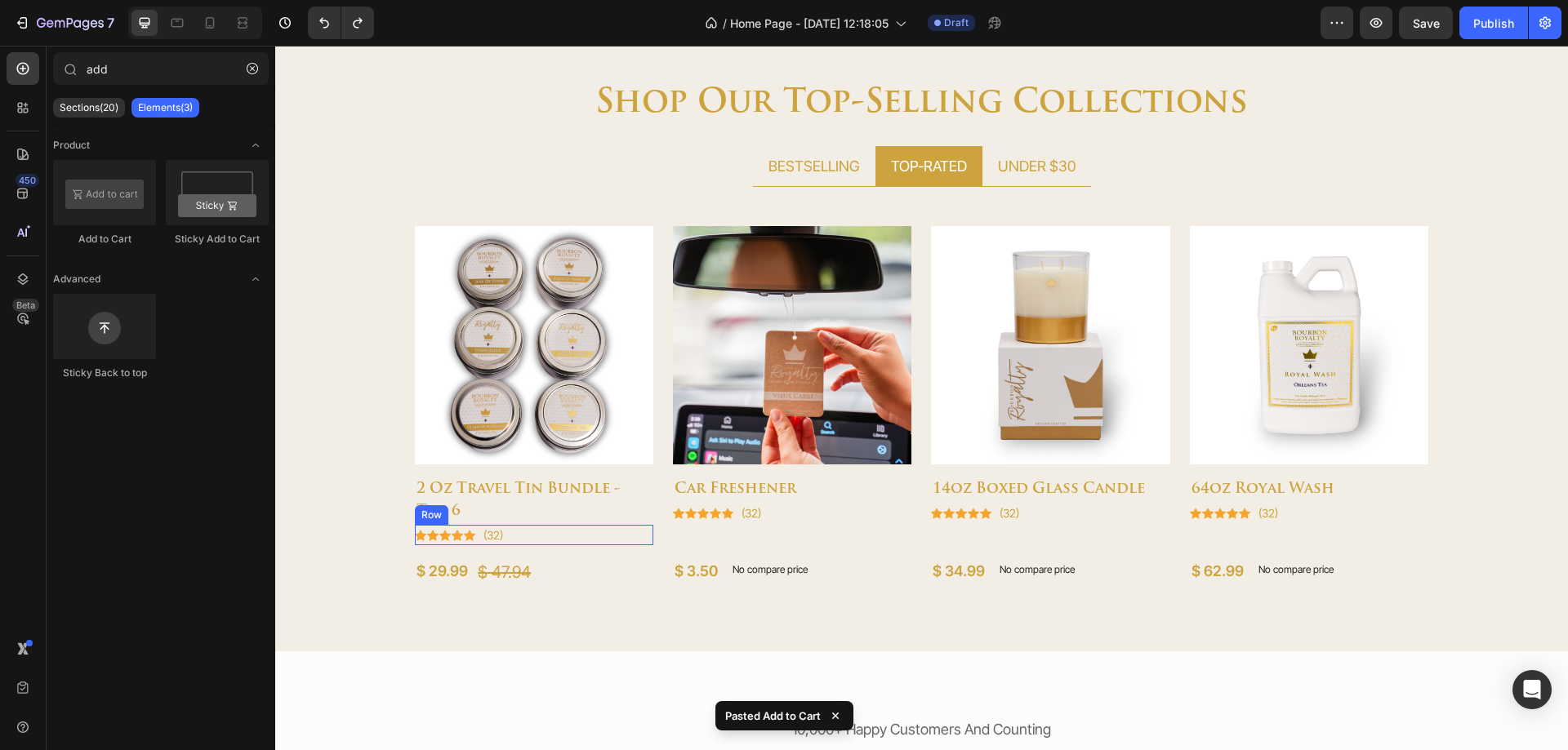
click at [554, 536] on div "Icon Icon Icon Icon Icon Icon List Hoz (32) Text block Row" at bounding box center [534, 536] width 239 height 21
click at [562, 576] on div "$ 29.99 (P) Price (P) Price $ 47.94 (P) Price (P) Price Row" at bounding box center [534, 572] width 239 height 28
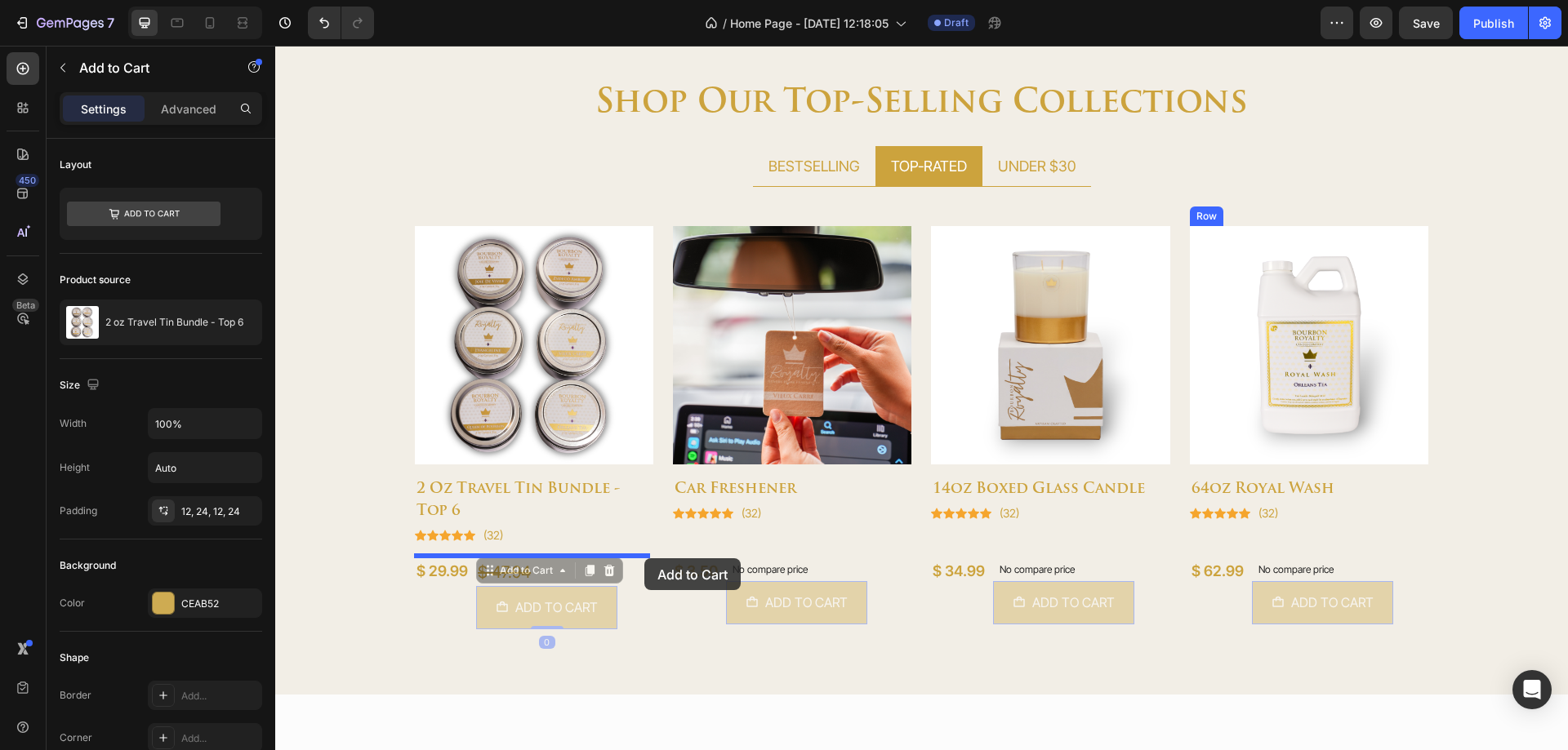
drag, startPoint x: 594, startPoint y: 590, endPoint x: 644, endPoint y: 558, distance: 59.4
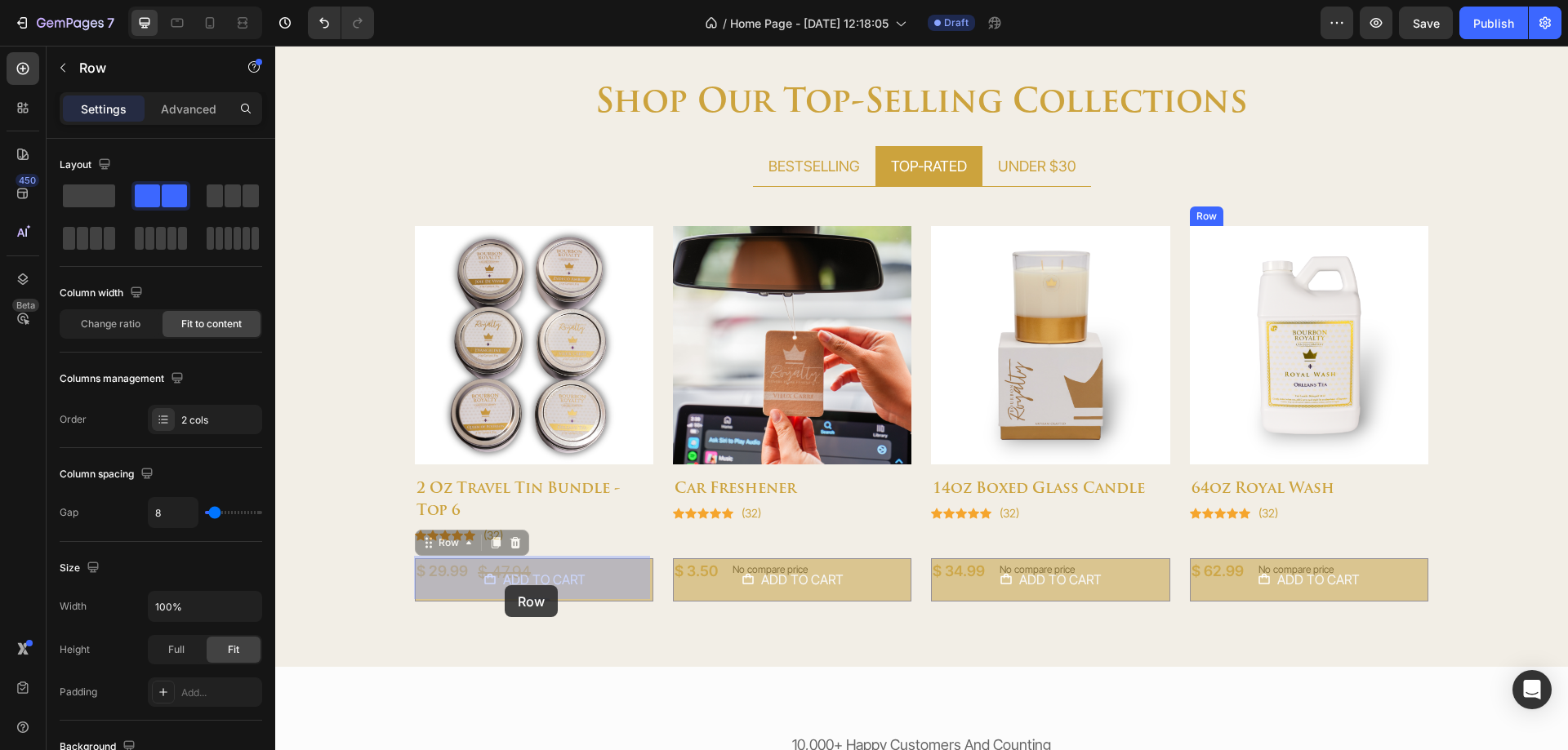
drag, startPoint x: 632, startPoint y: 567, endPoint x: 505, endPoint y: 585, distance: 128.3
drag, startPoint x: 431, startPoint y: 544, endPoint x: 577, endPoint y: 553, distance: 146.3
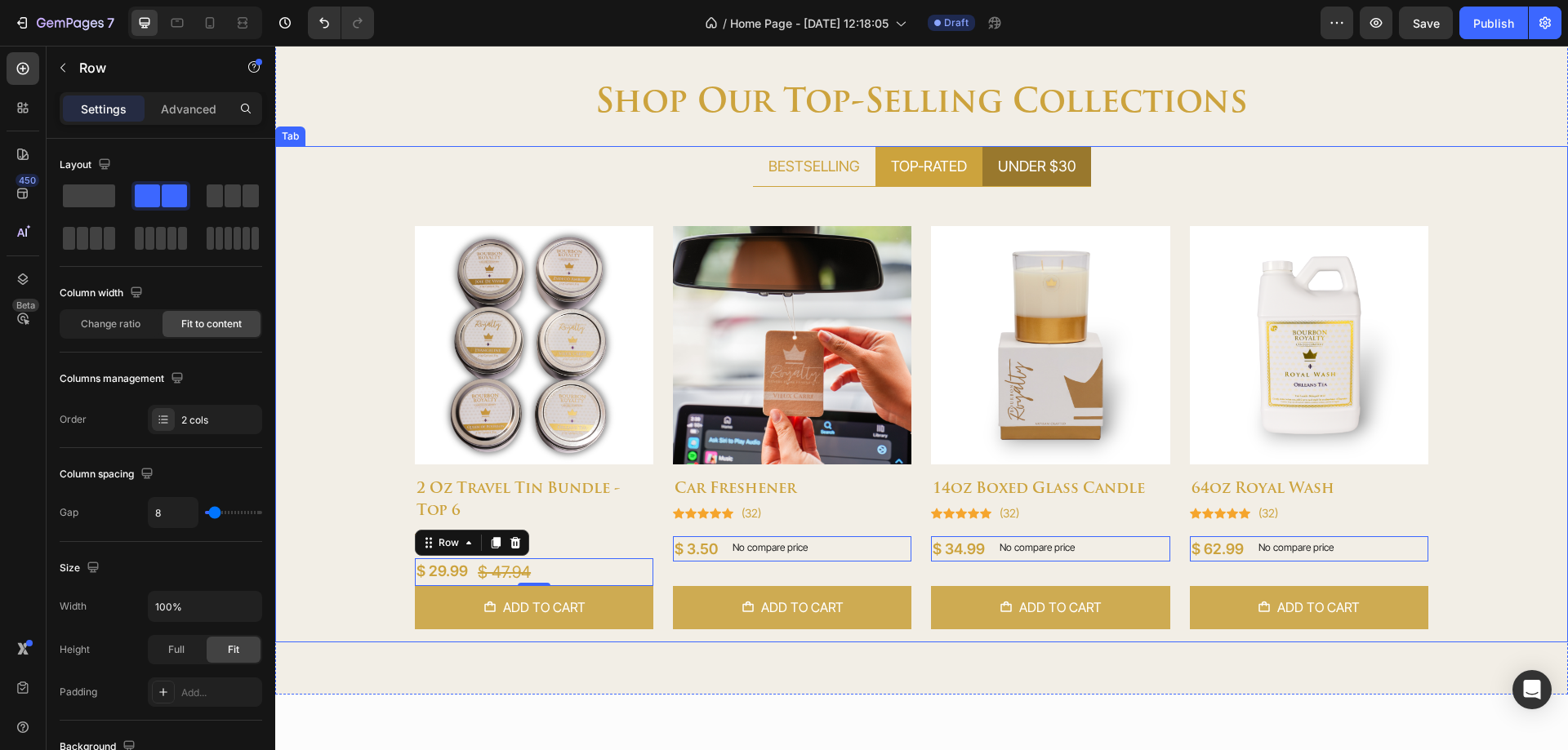
click at [1005, 177] on div "UNDER $30" at bounding box center [1037, 166] width 82 height 27
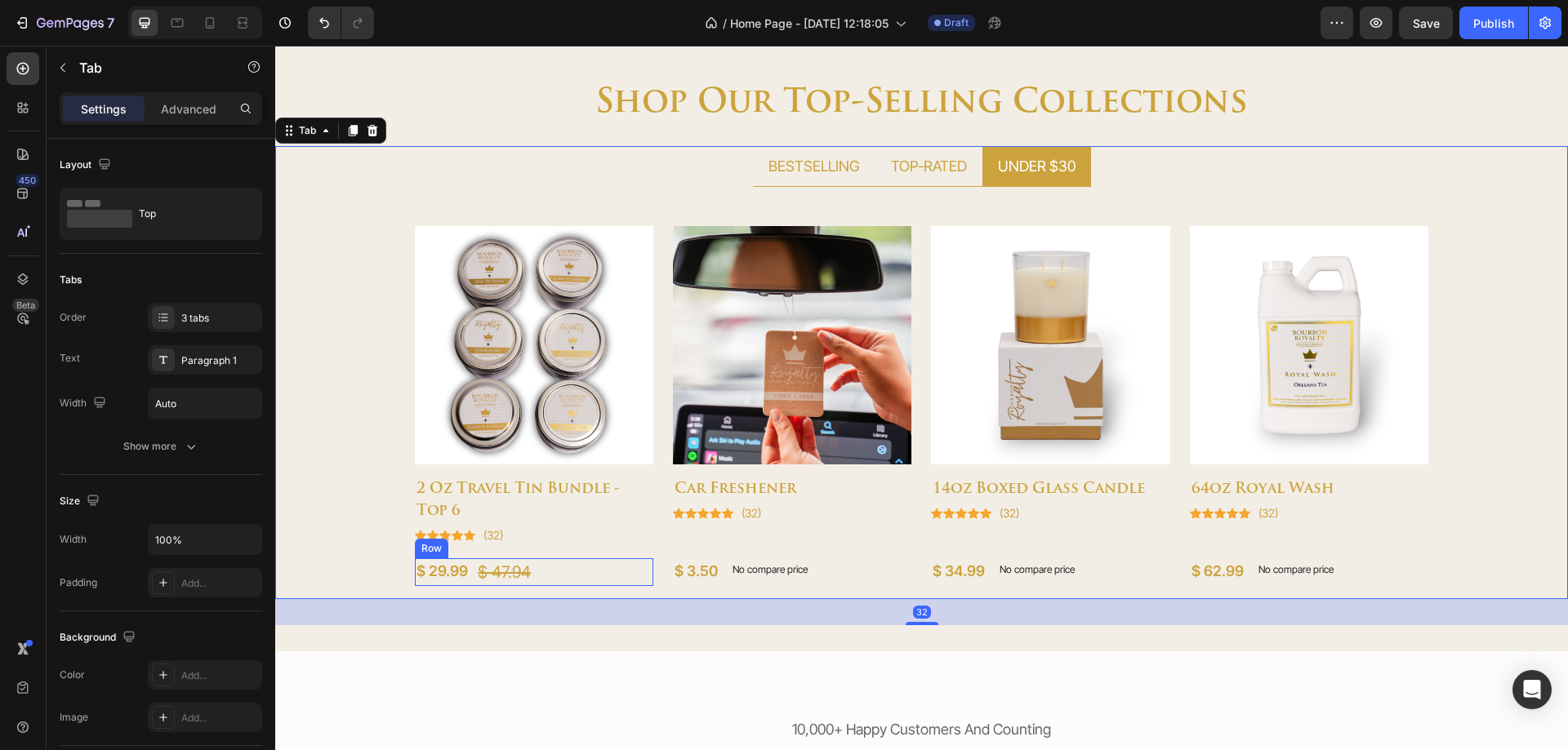
click at [566, 570] on div "$ 29.99 (P) Price (P) Price $ 47.94 (P) Price (P) Price Row" at bounding box center [534, 572] width 239 height 28
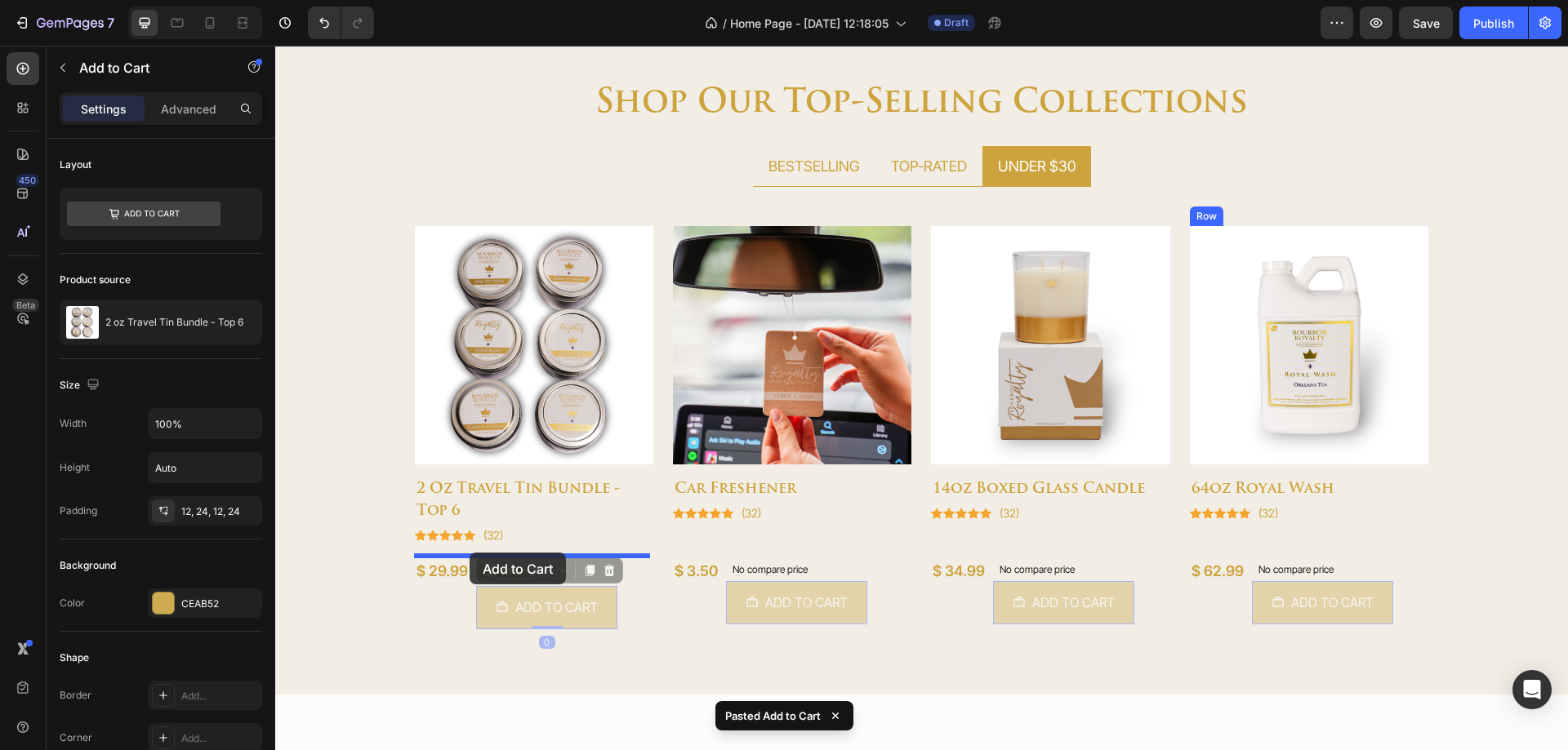
drag, startPoint x: 488, startPoint y: 573, endPoint x: 469, endPoint y: 552, distance: 28.3
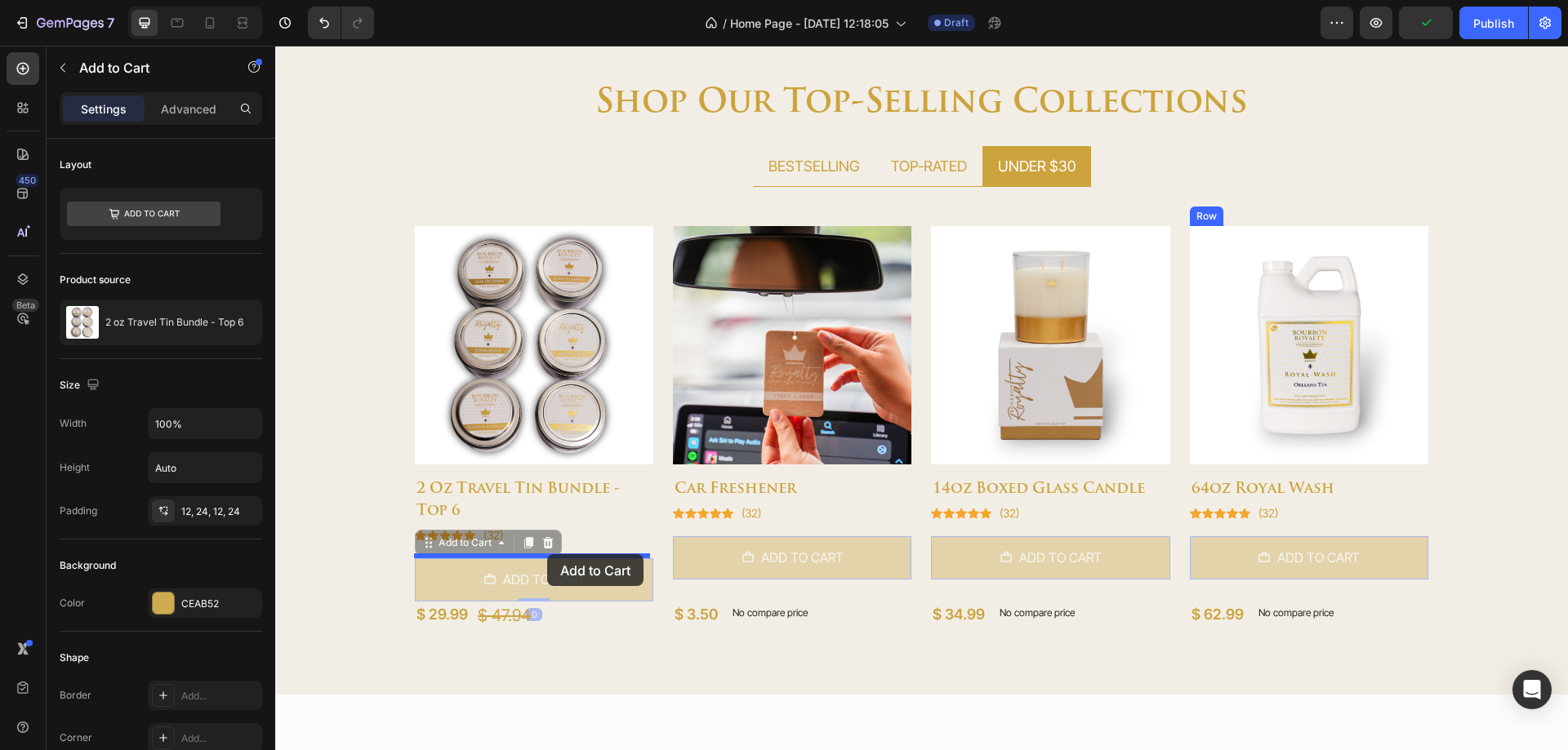
drag, startPoint x: 426, startPoint y: 541, endPoint x: 547, endPoint y: 554, distance: 121.7
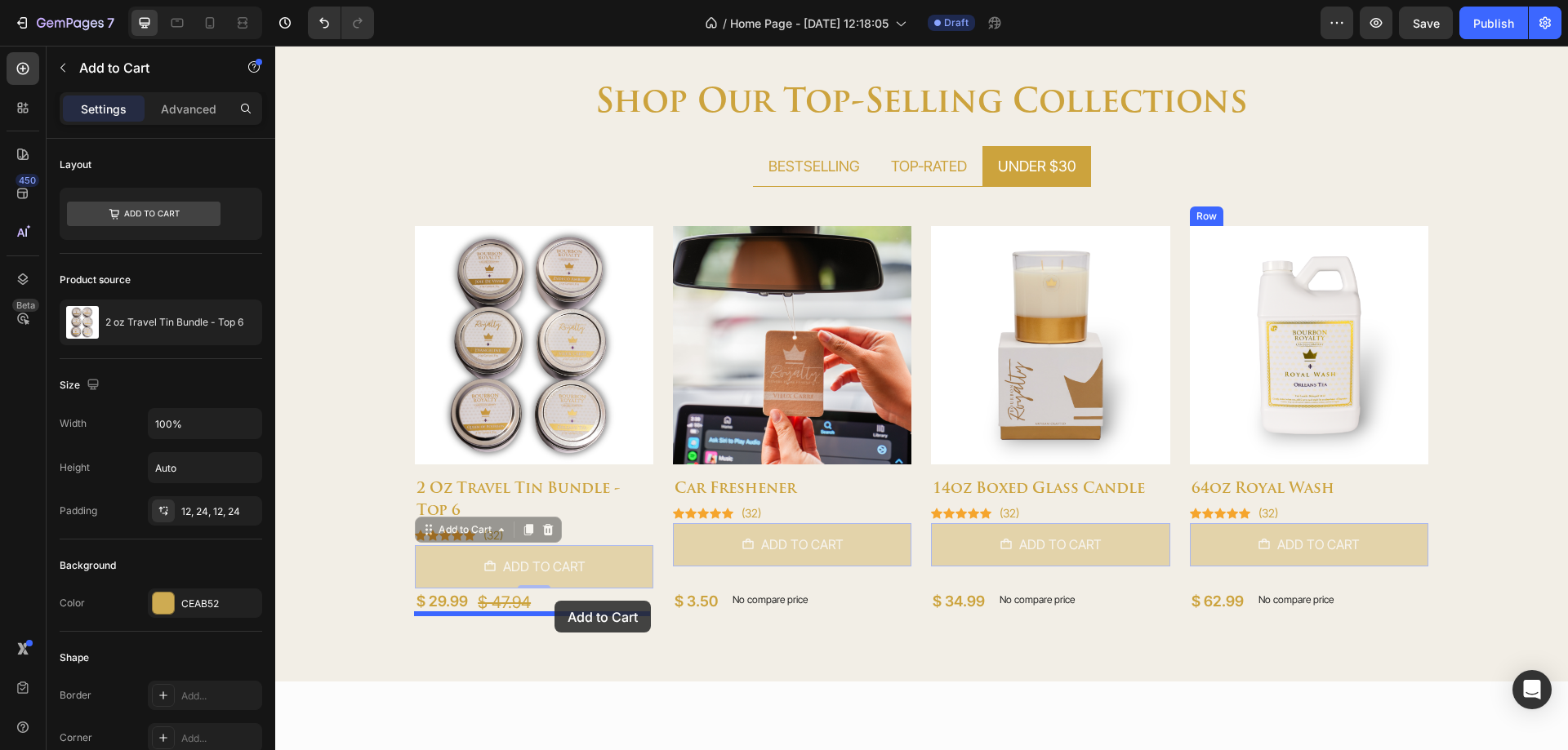
drag, startPoint x: 430, startPoint y: 528, endPoint x: 555, endPoint y: 601, distance: 144.8
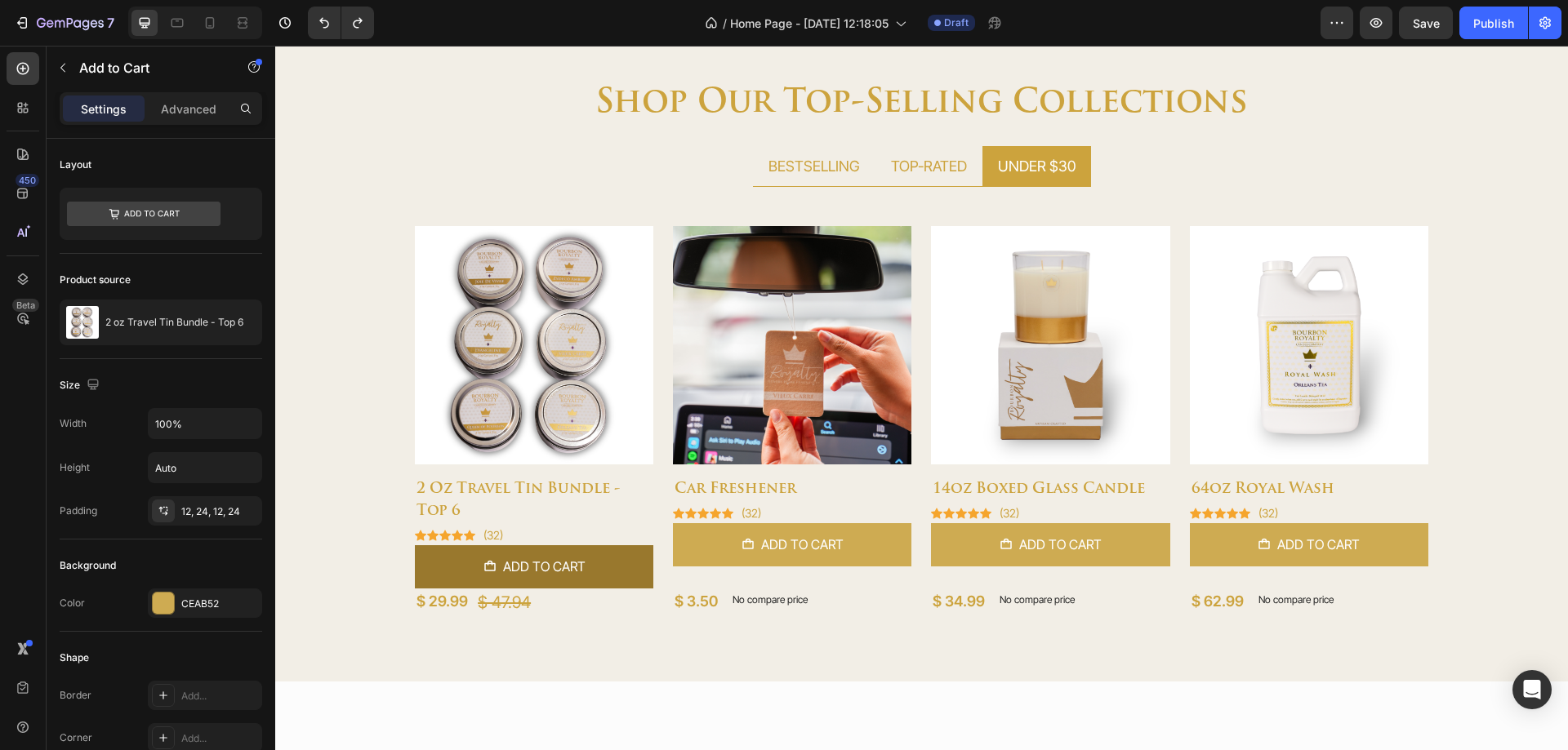
click at [444, 557] on button "Add to cart" at bounding box center [534, 566] width 239 height 43
click at [620, 554] on button "Add to cart" at bounding box center [534, 566] width 239 height 43
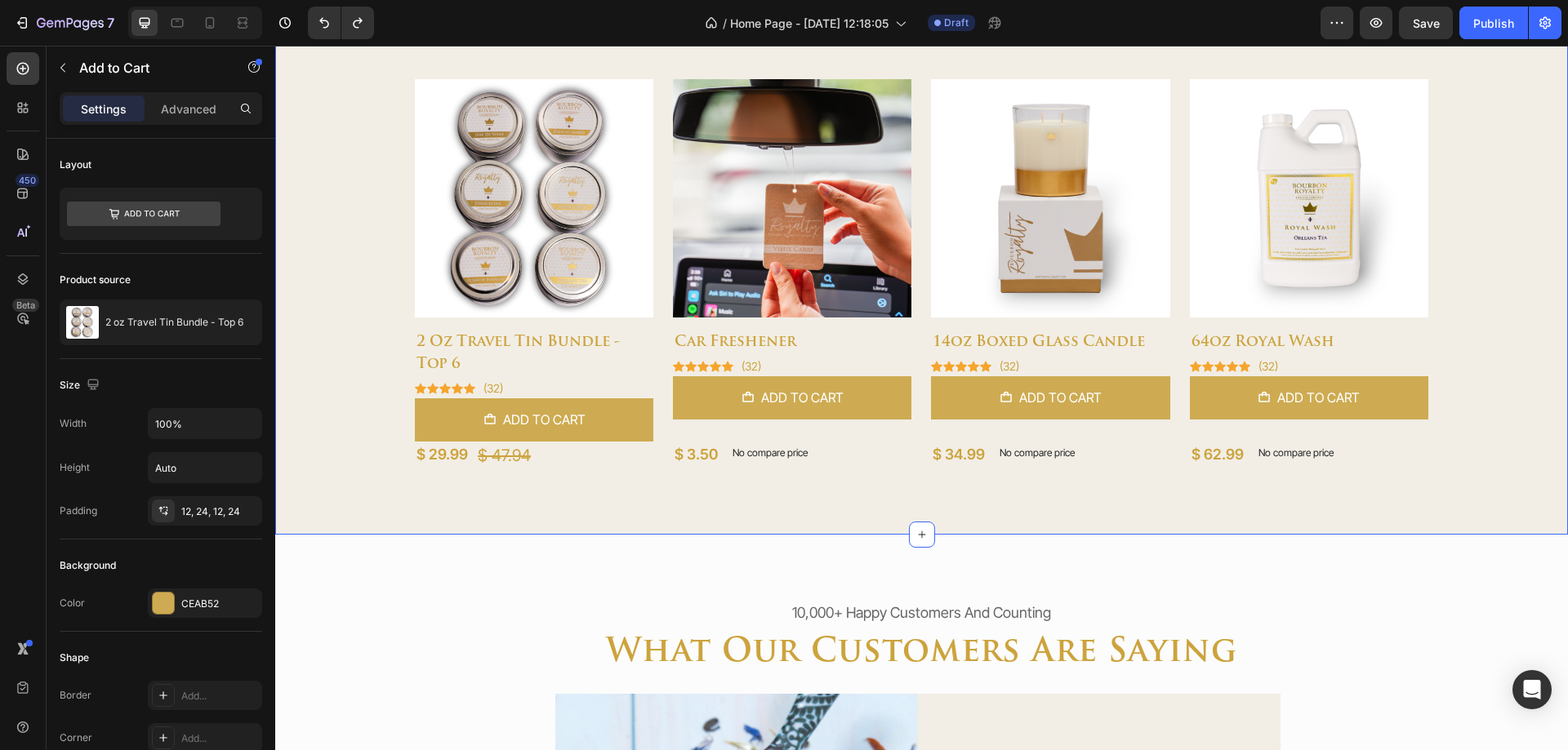
scroll to position [920, 0]
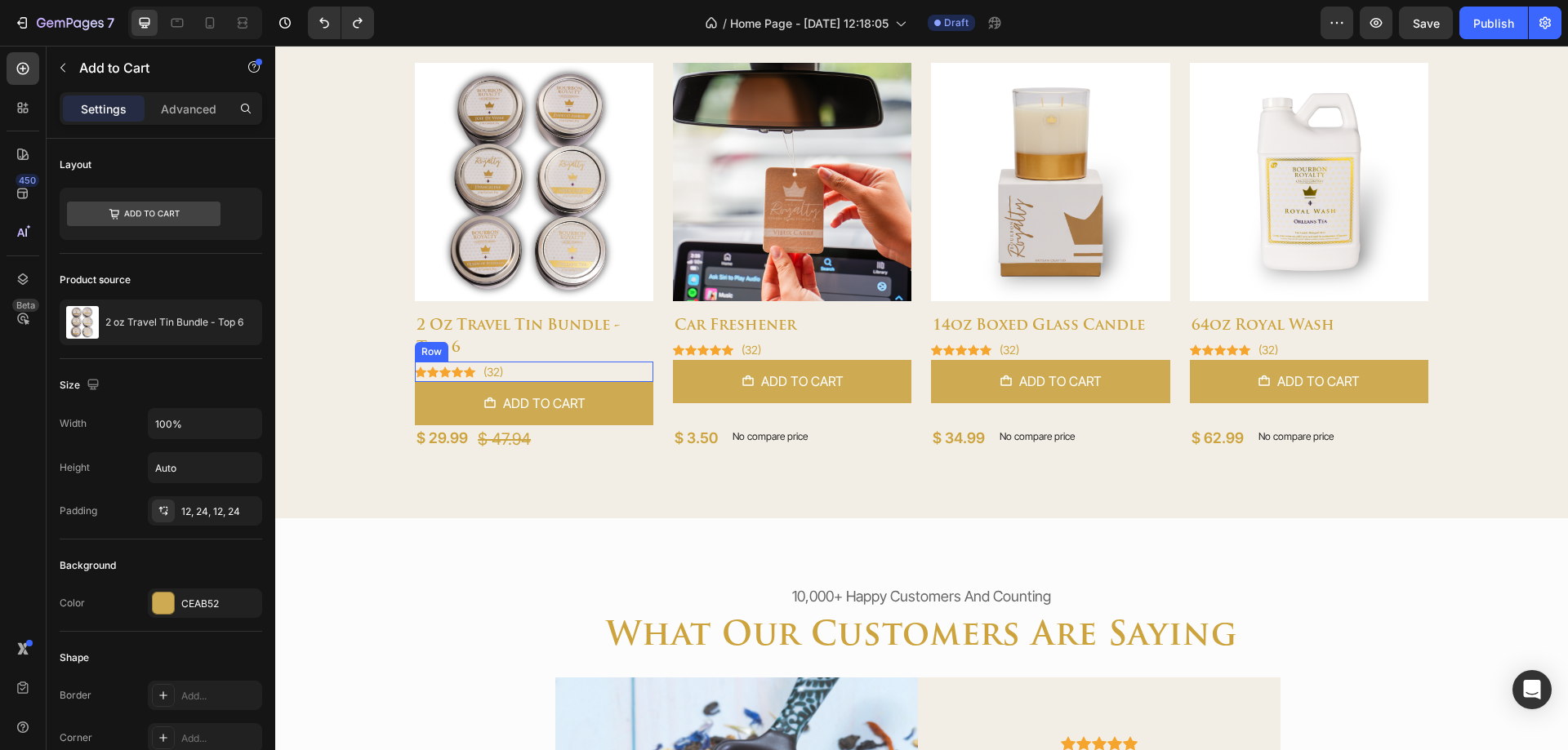
click at [516, 371] on div "Icon Icon Icon Icon Icon Icon List Hoz (32) Text block Row" at bounding box center [534, 372] width 239 height 21
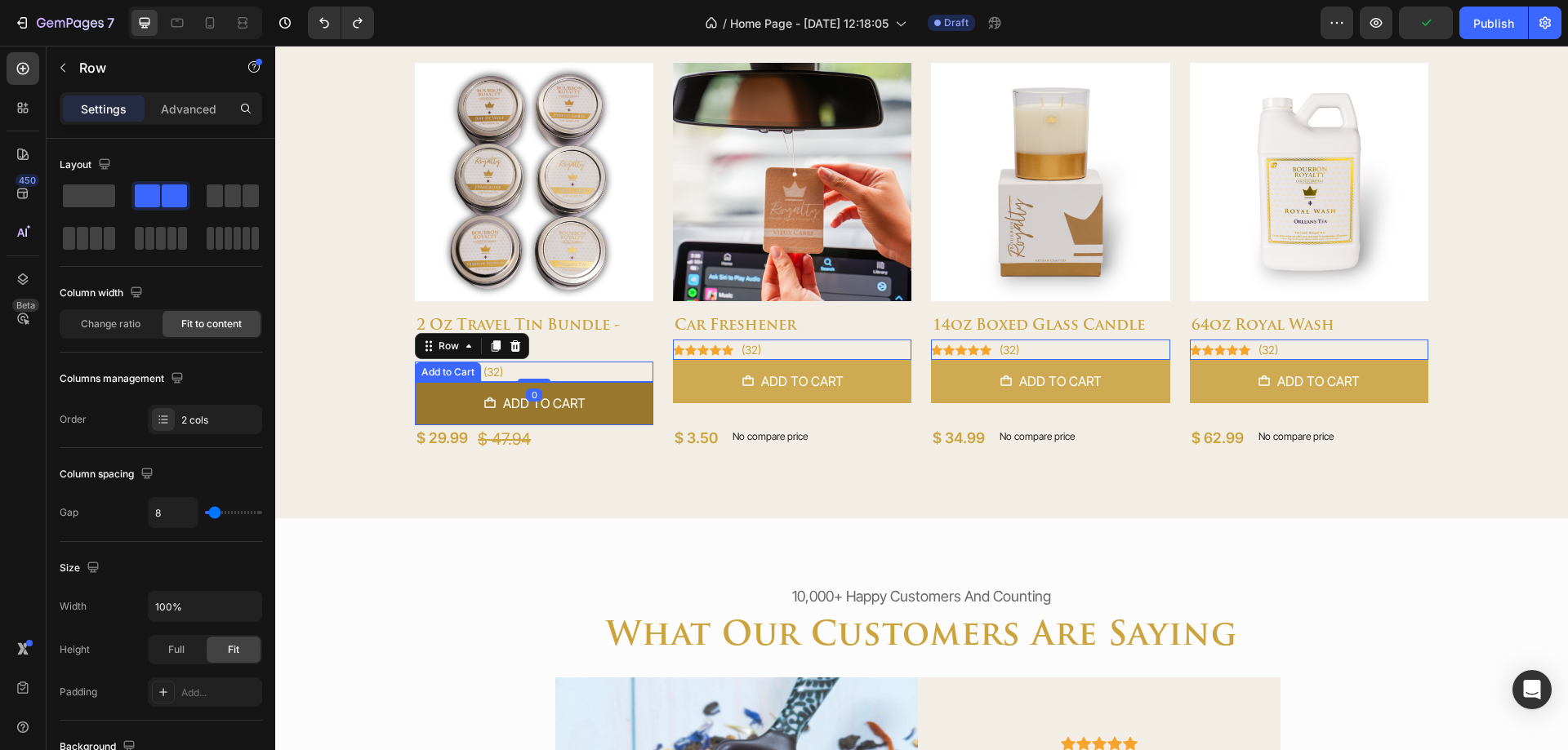
click at [615, 407] on button "Add to cart" at bounding box center [534, 404] width 239 height 43
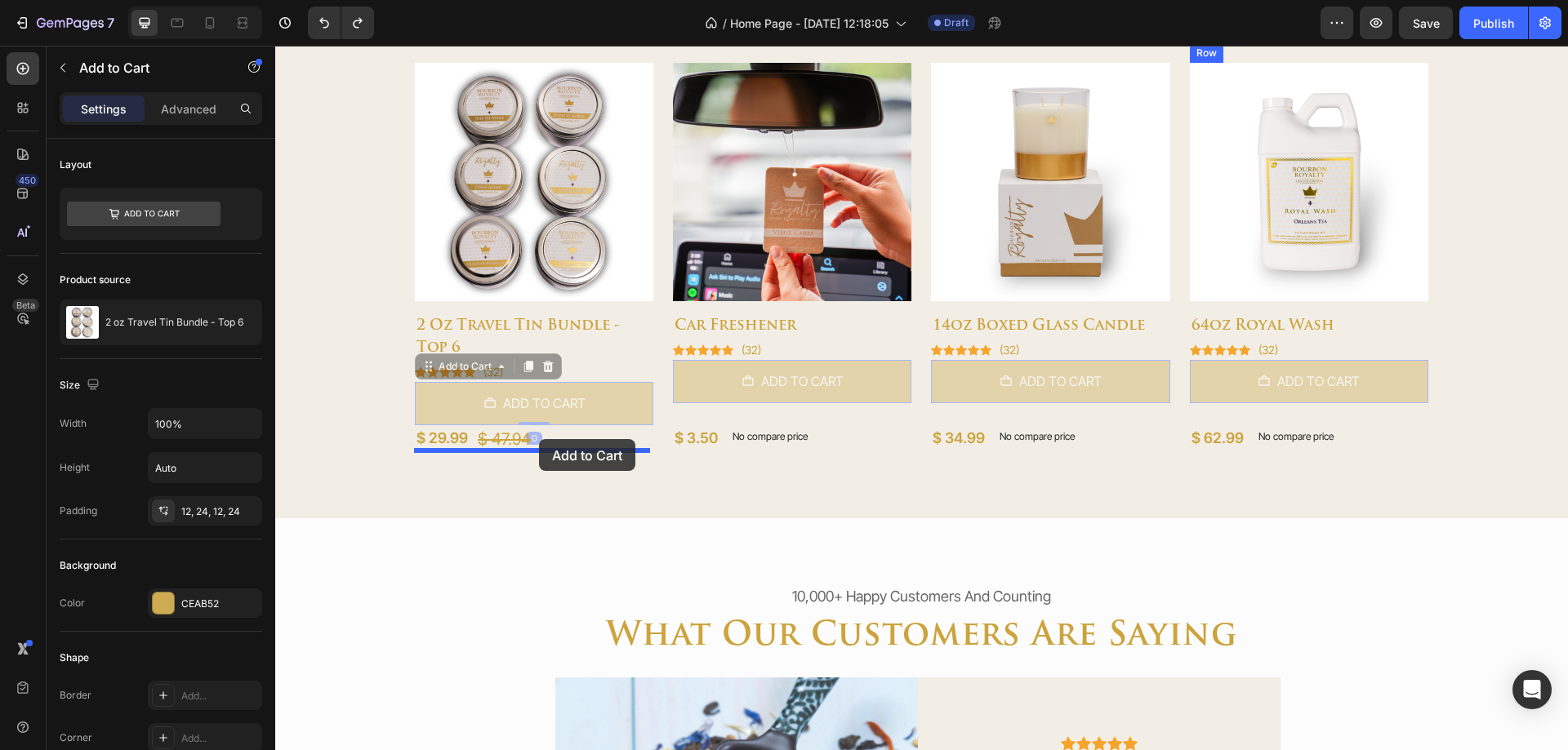
drag, startPoint x: 431, startPoint y: 366, endPoint x: 540, endPoint y: 439, distance: 131.2
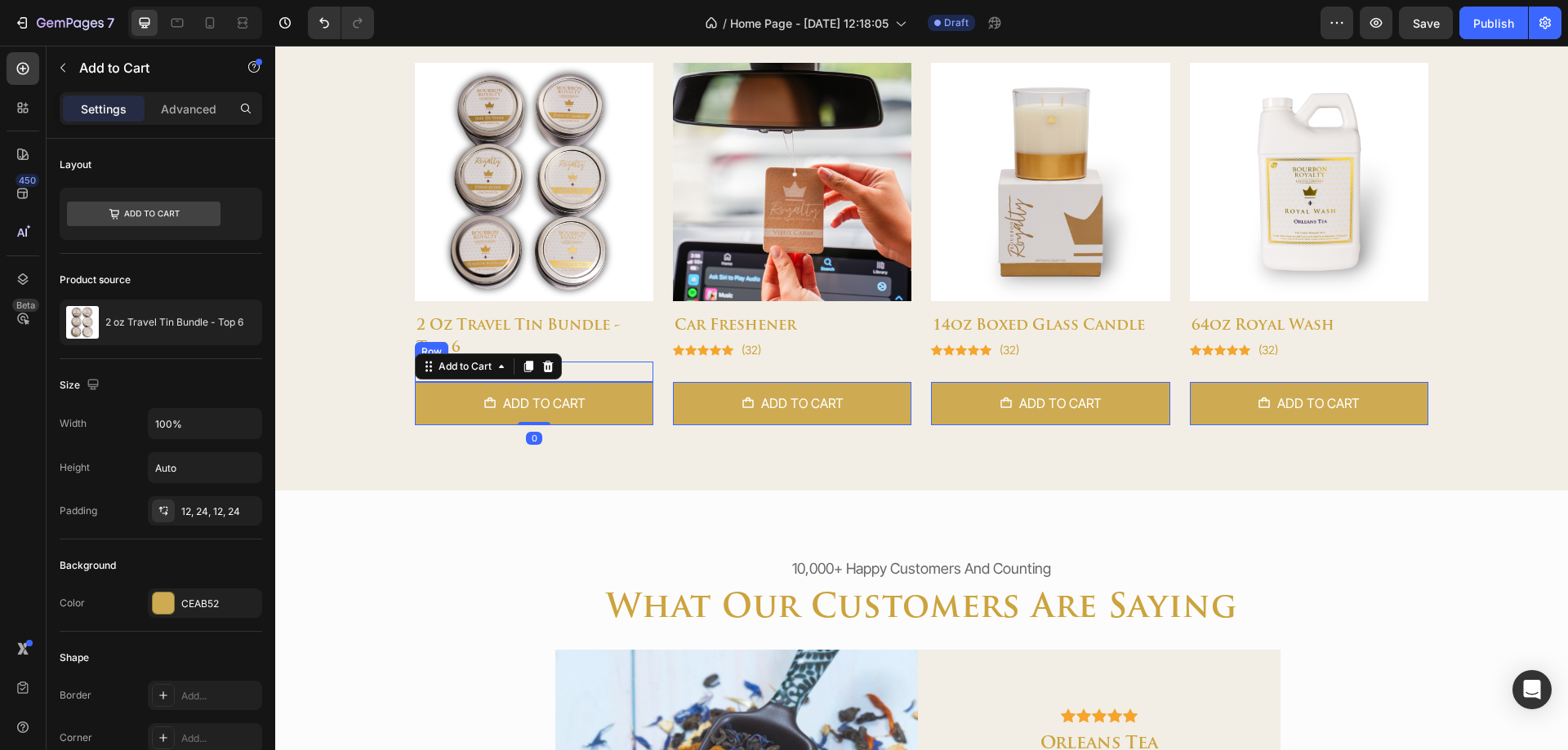
click at [619, 367] on div "Icon Icon Icon Icon Icon Icon List Hoz (32) Text block Row" at bounding box center [534, 372] width 239 height 21
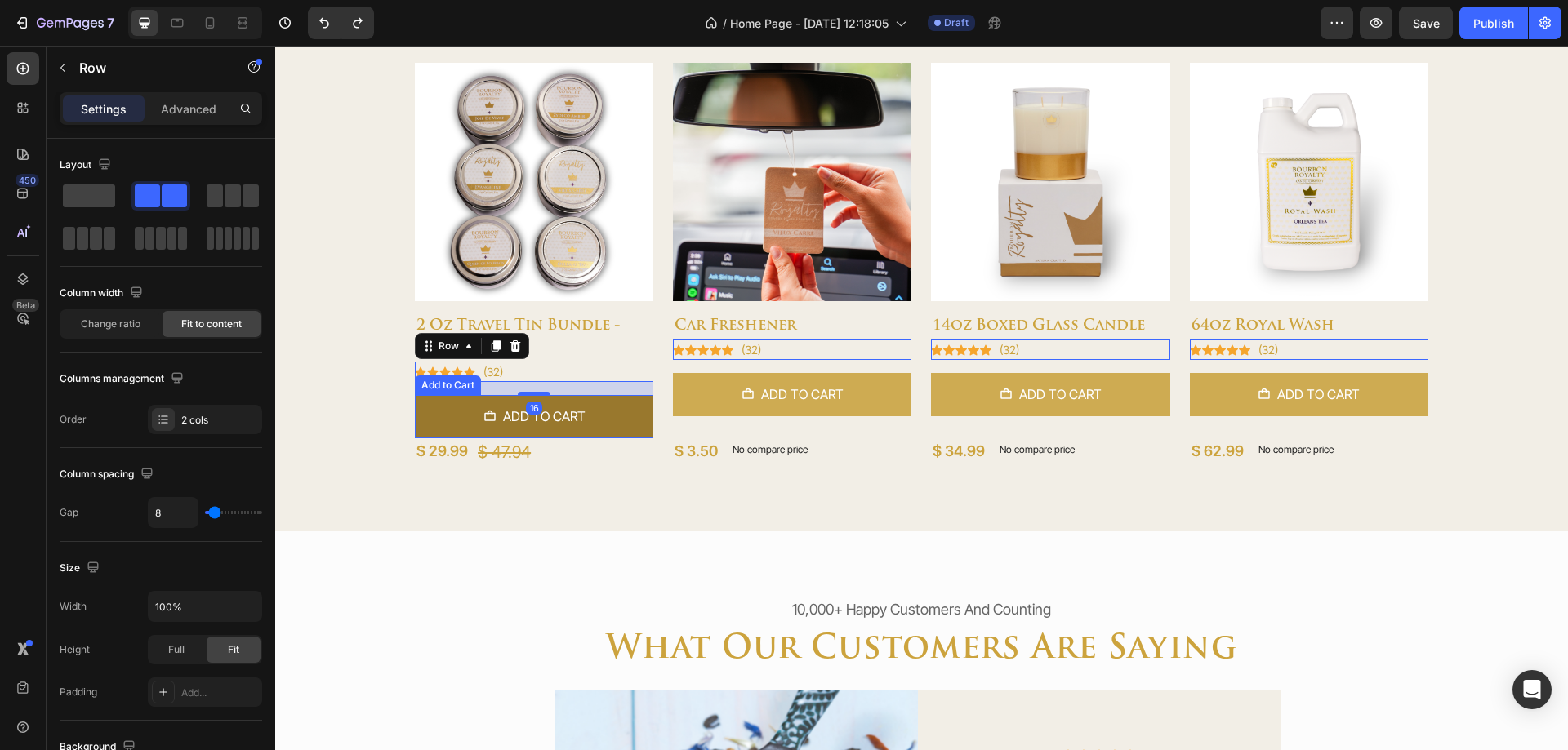
click at [442, 404] on button "Add to cart" at bounding box center [534, 417] width 239 height 43
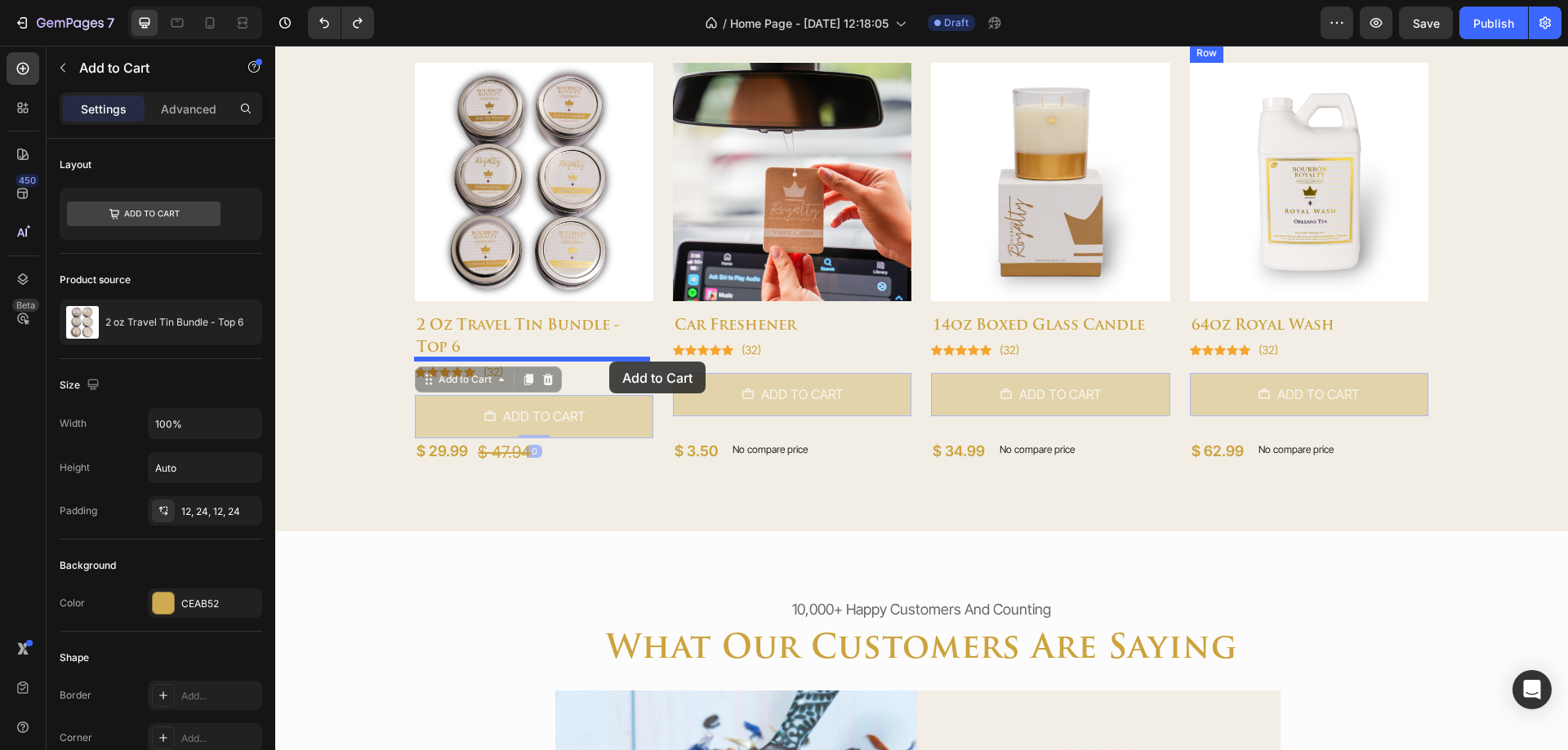
drag, startPoint x: 427, startPoint y: 379, endPoint x: 609, endPoint y: 360, distance: 183.0
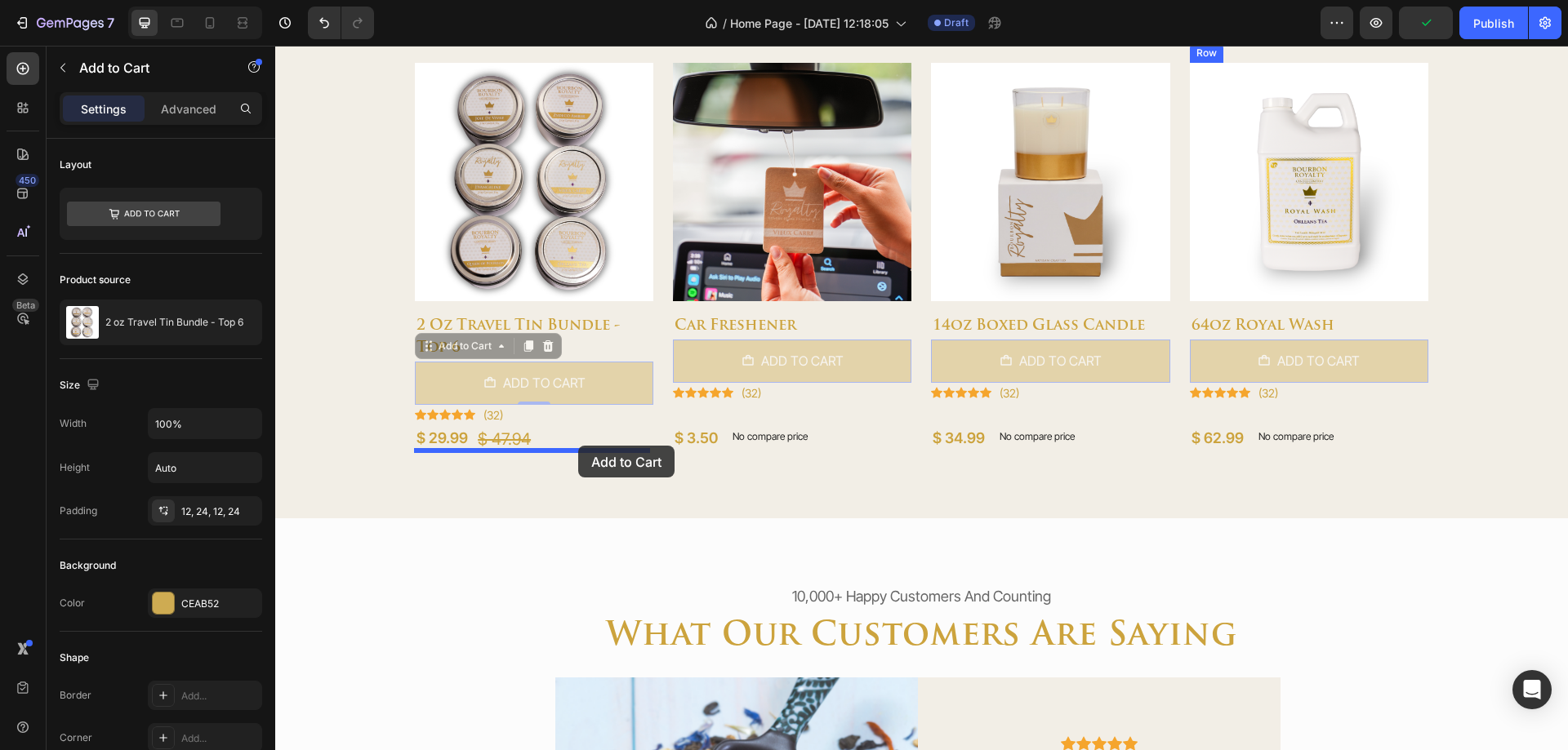
drag, startPoint x: 429, startPoint y: 343, endPoint x: 578, endPoint y: 446, distance: 181.1
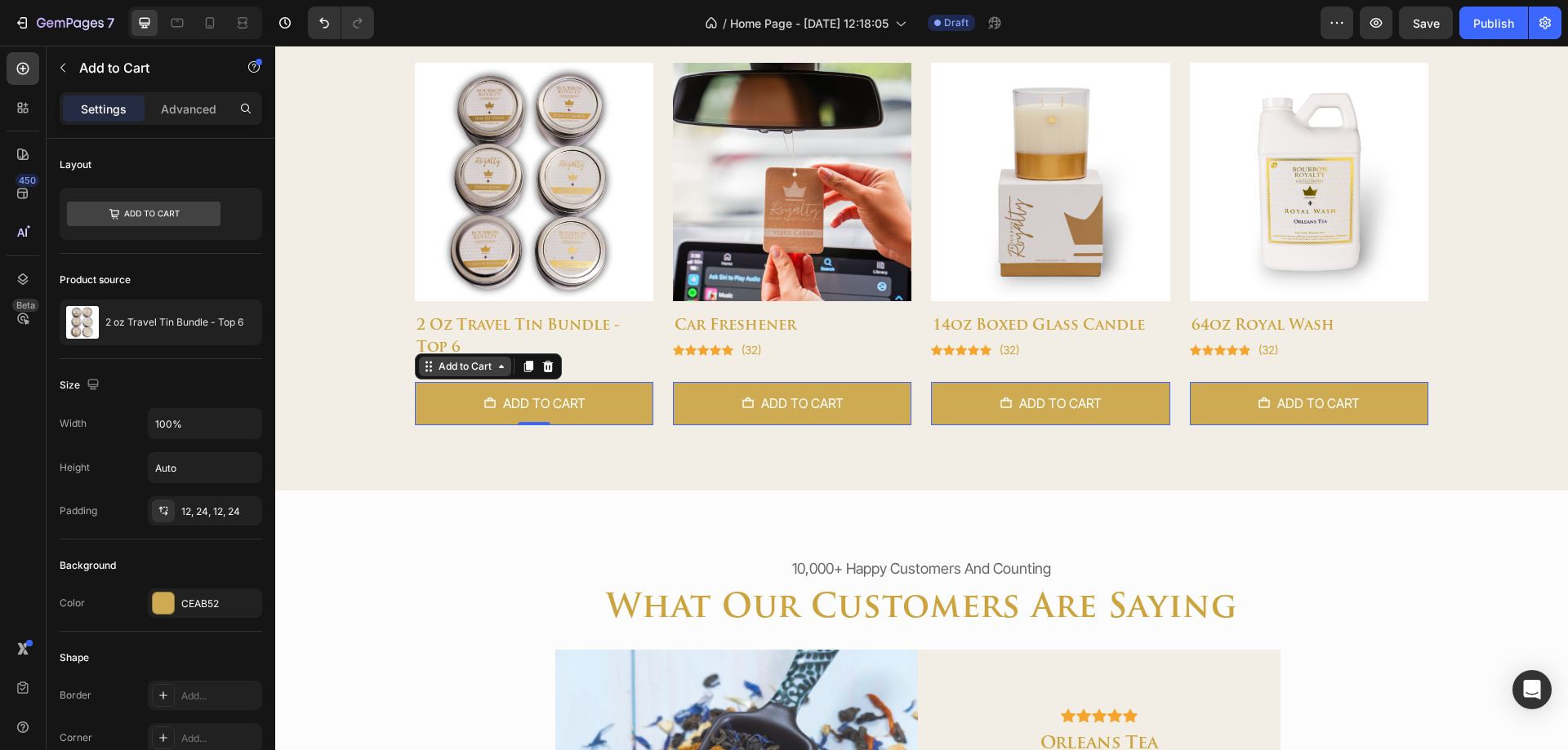
click at [449, 364] on div "Add to Cart" at bounding box center [466, 367] width 60 height 15
click at [451, 341] on div "Row 1 col" at bounding box center [447, 338] width 63 height 26
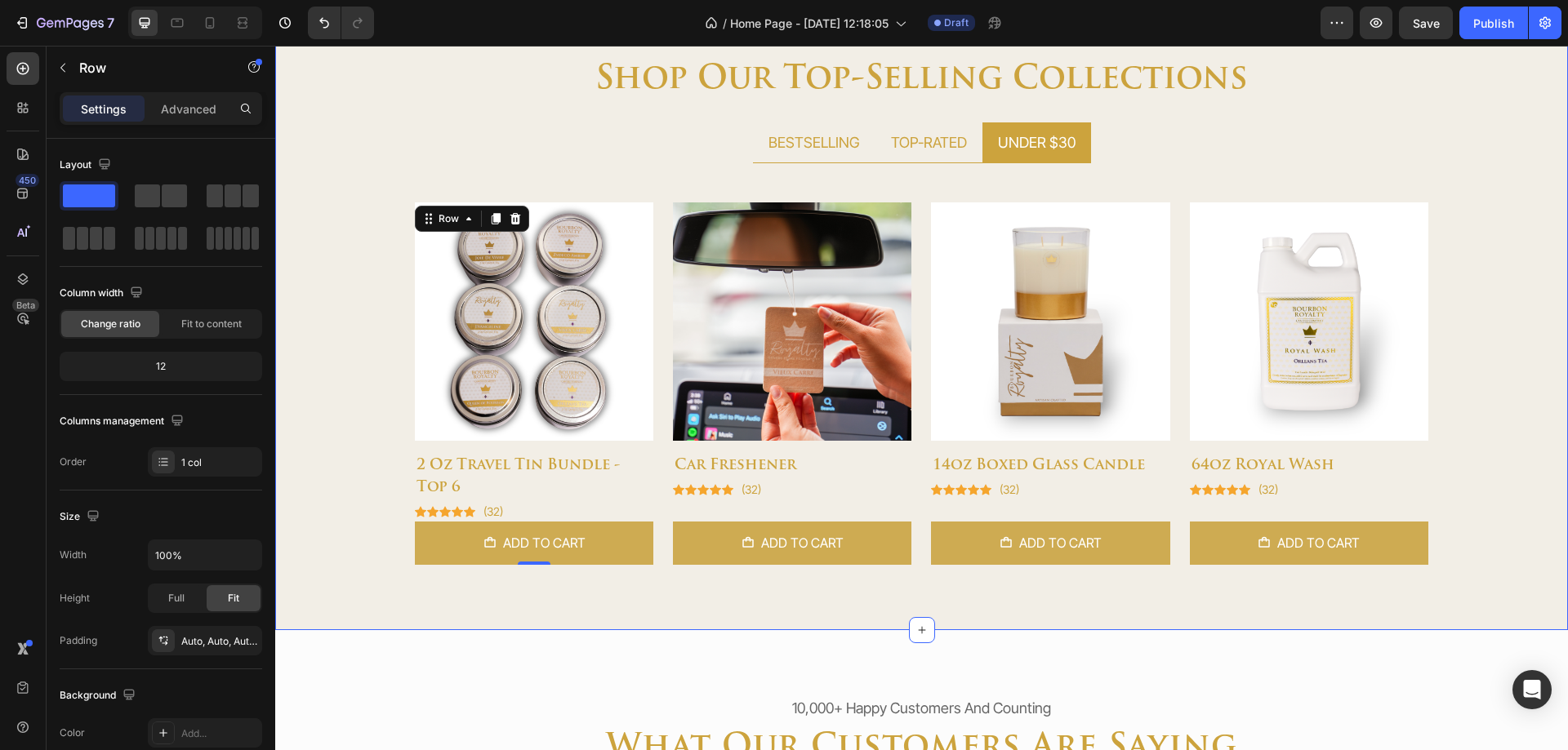
scroll to position [757, 0]
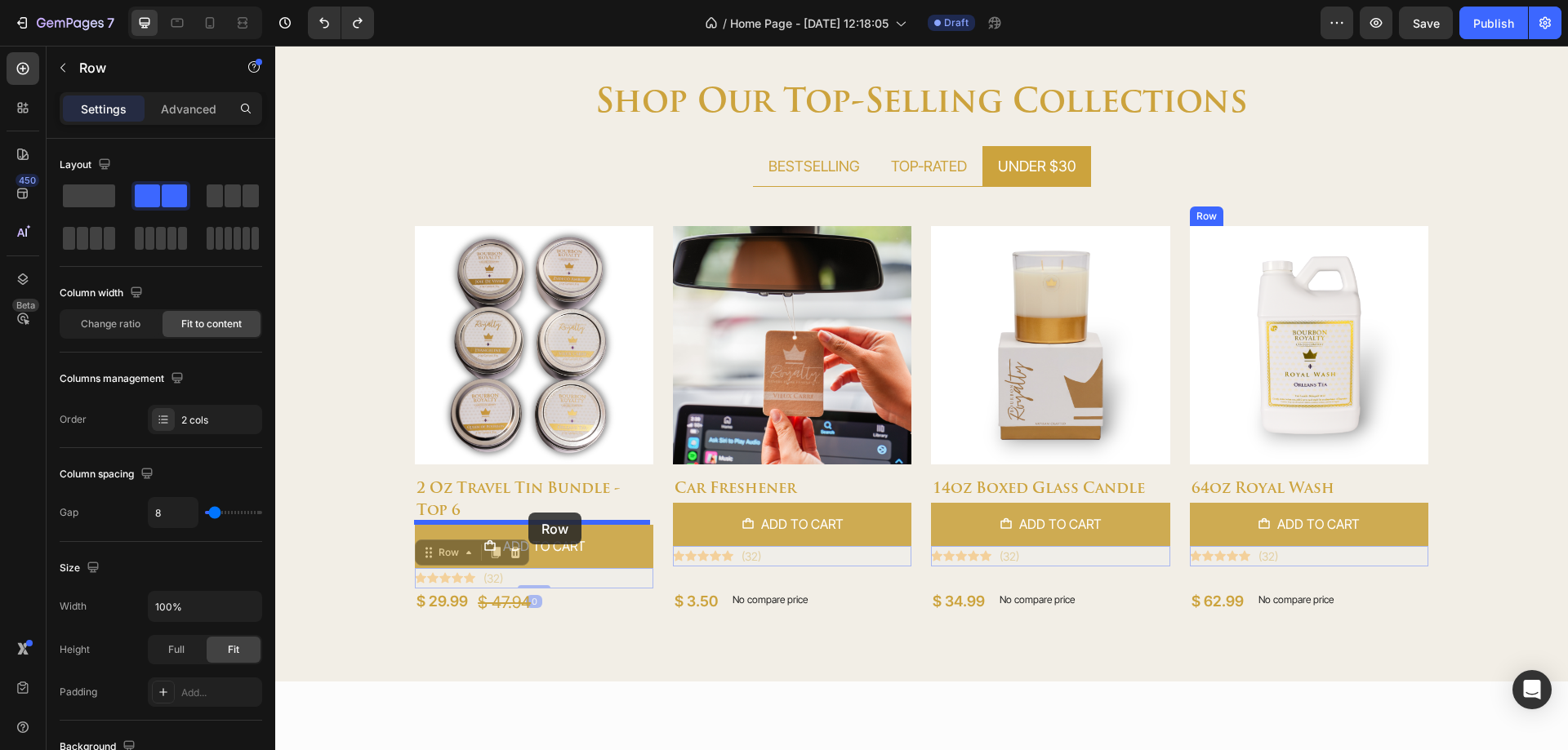
drag, startPoint x: 552, startPoint y: 580, endPoint x: 528, endPoint y: 513, distance: 71.2
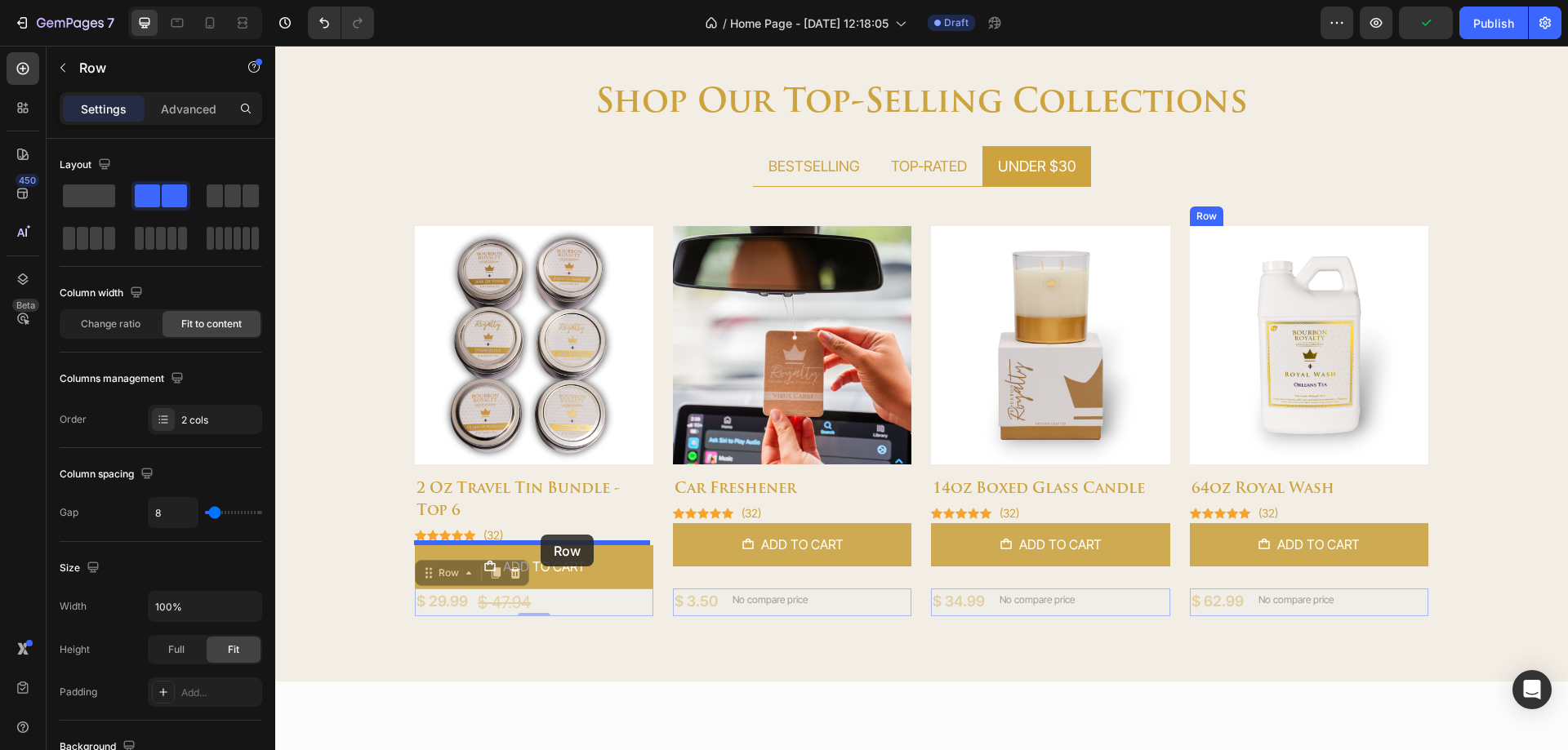
drag, startPoint x: 564, startPoint y: 603, endPoint x: 540, endPoint y: 535, distance: 72.1
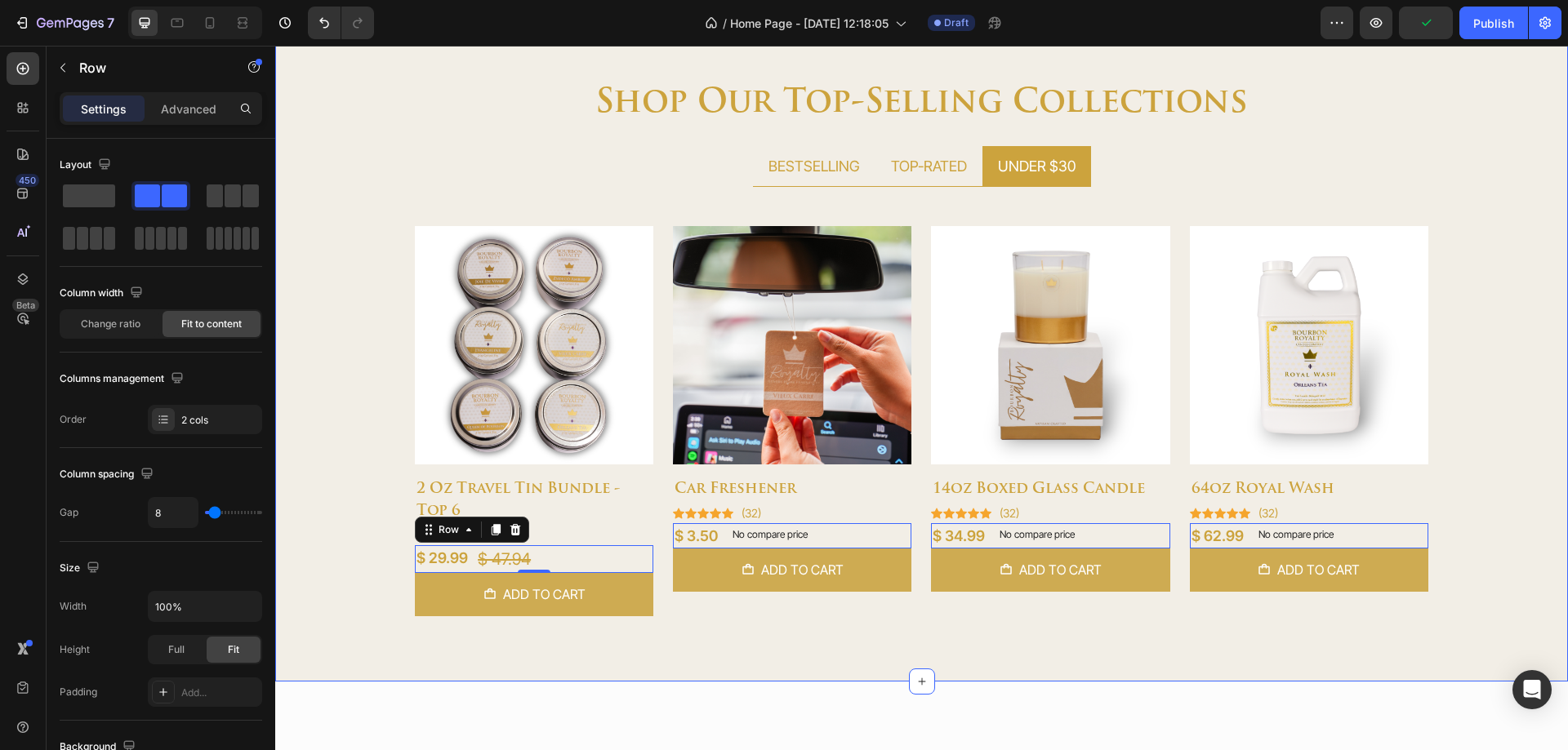
click at [743, 644] on div "shop our top-selling collections Heading BESTSELLING TOP-RATED UNDER $30 Produc…" at bounding box center [922, 368] width 1293 height 575
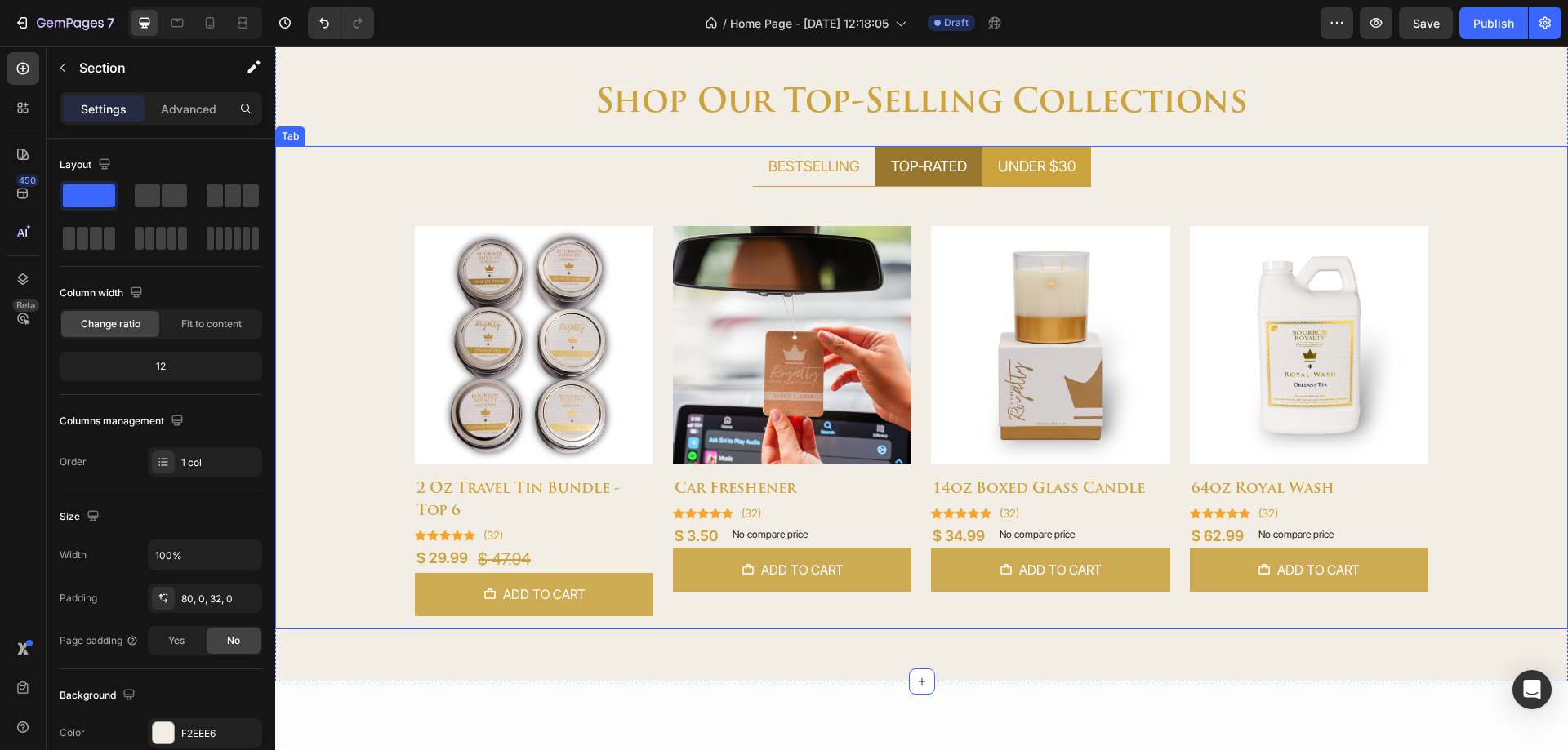
click at [920, 182] on li "TOP-RATED" at bounding box center [929, 167] width 107 height 41
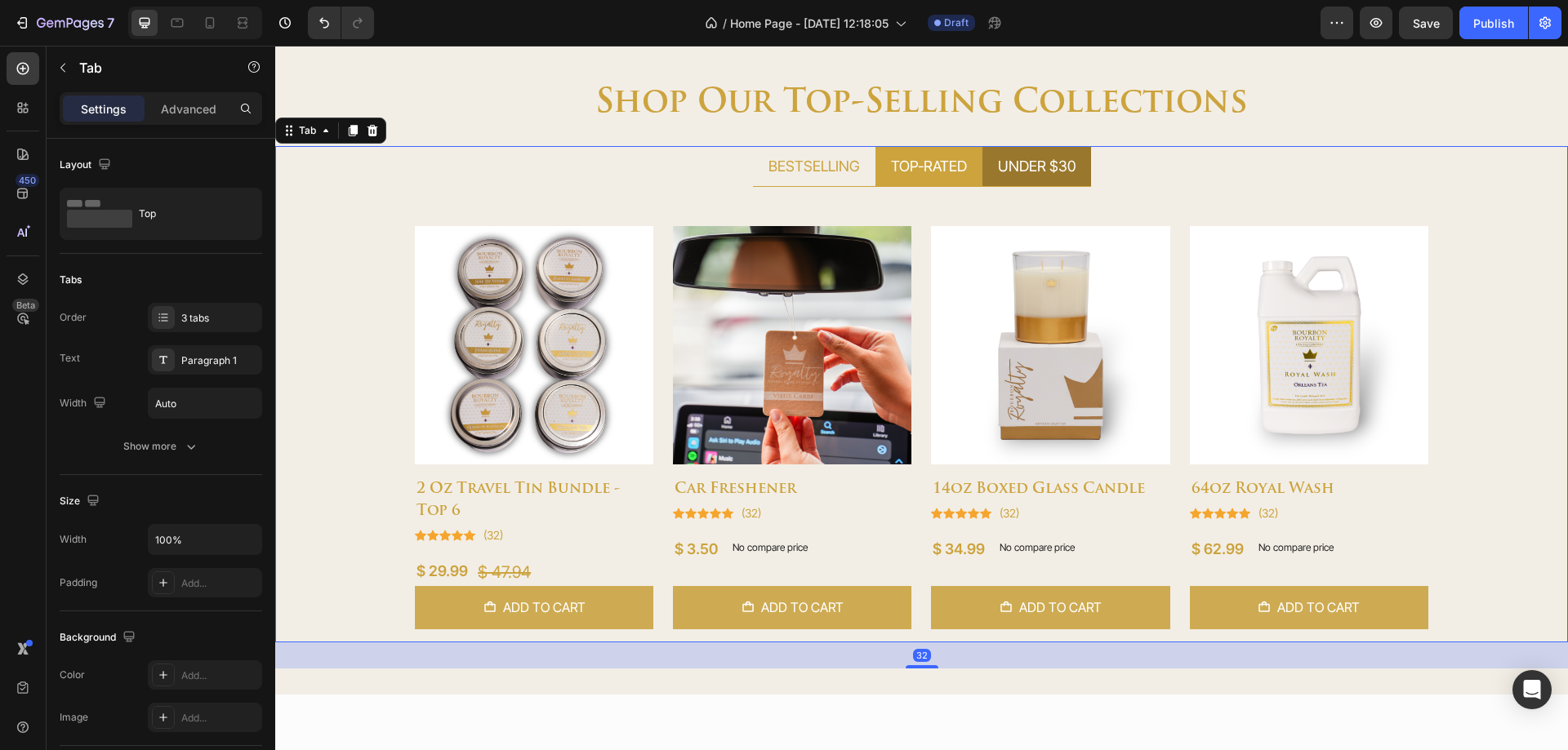
click at [1003, 177] on div "UNDER $30" at bounding box center [1037, 166] width 82 height 27
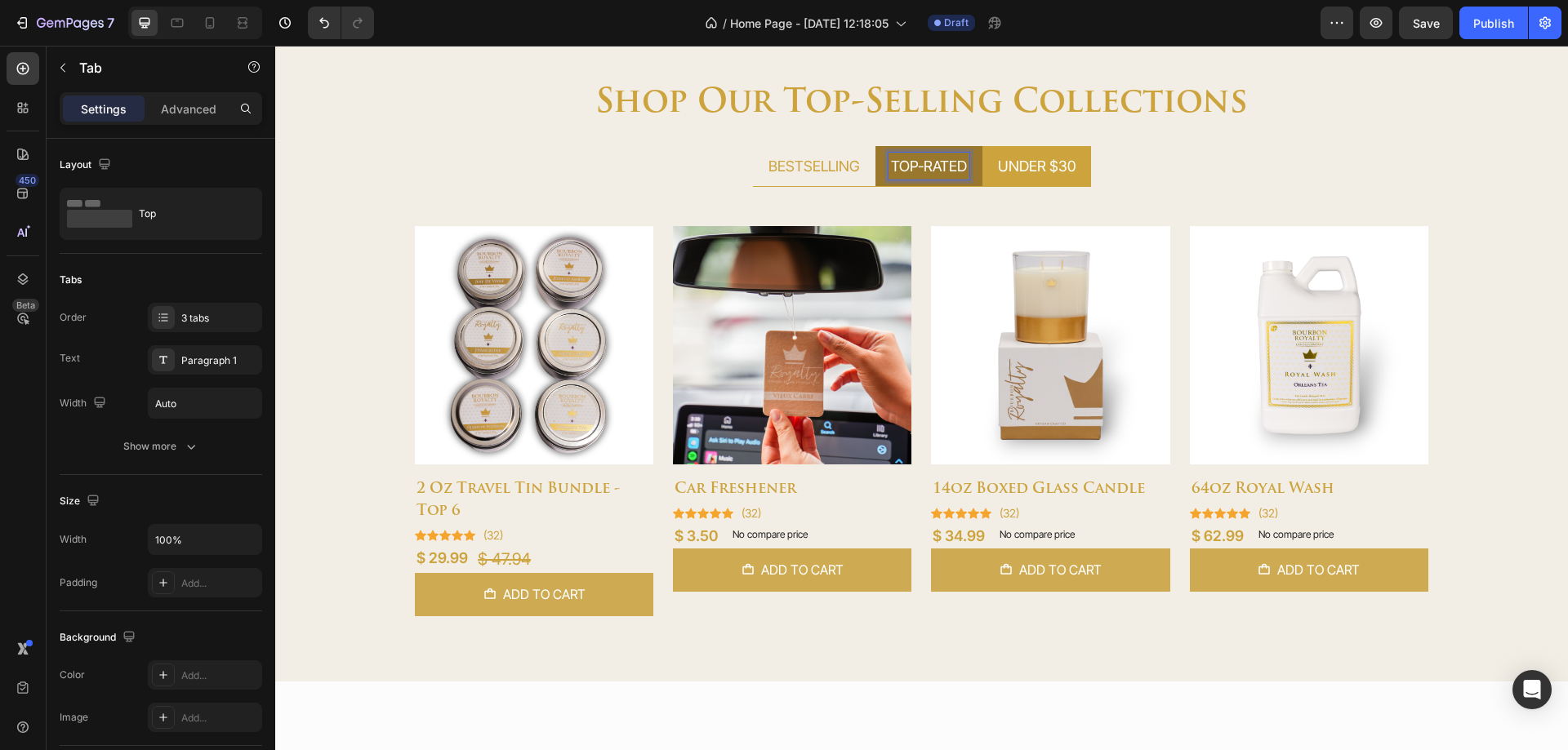
click at [939, 174] on p "TOP-RATED" at bounding box center [928, 167] width 76 height 22
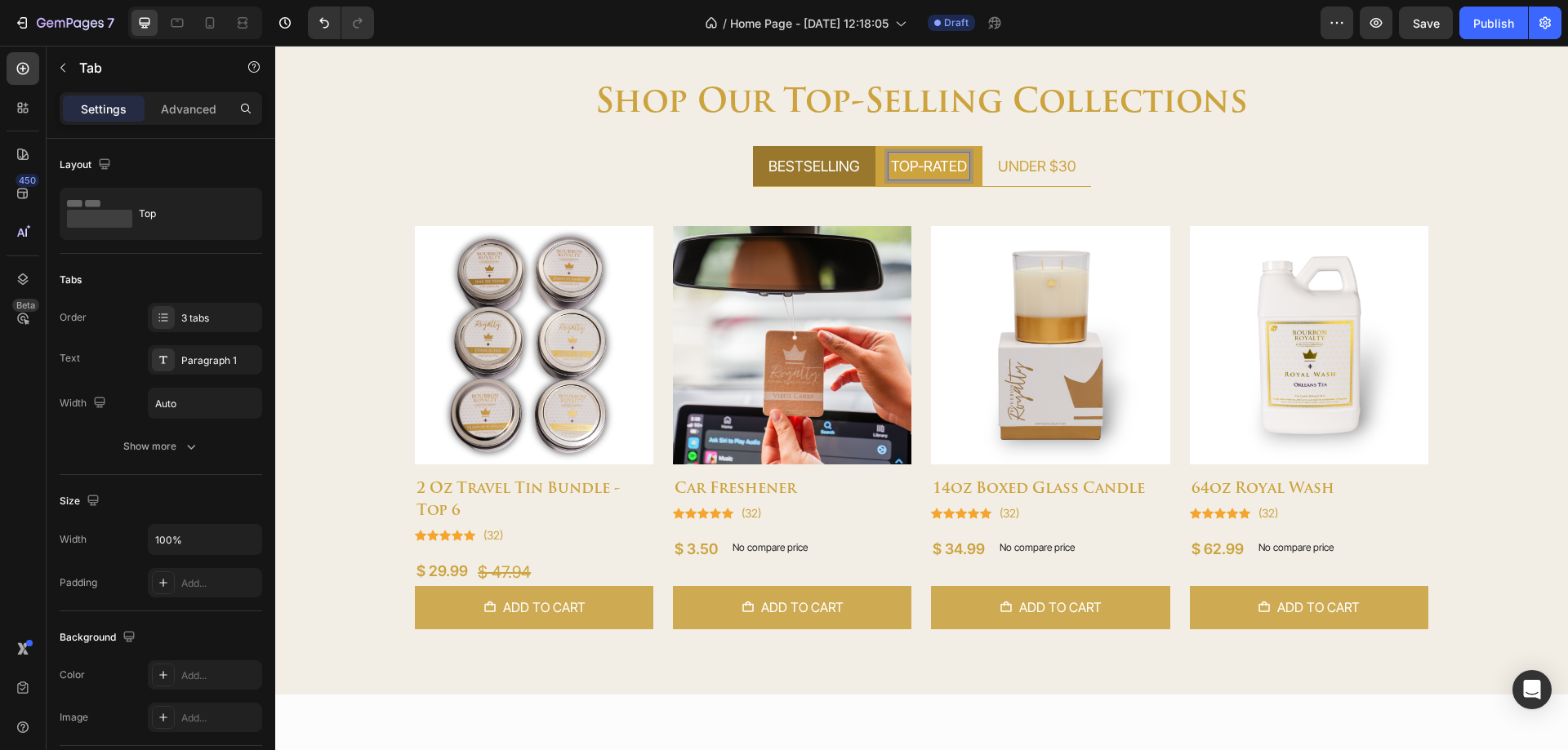
click at [801, 176] on p "BESTSELLING" at bounding box center [815, 167] width 92 height 22
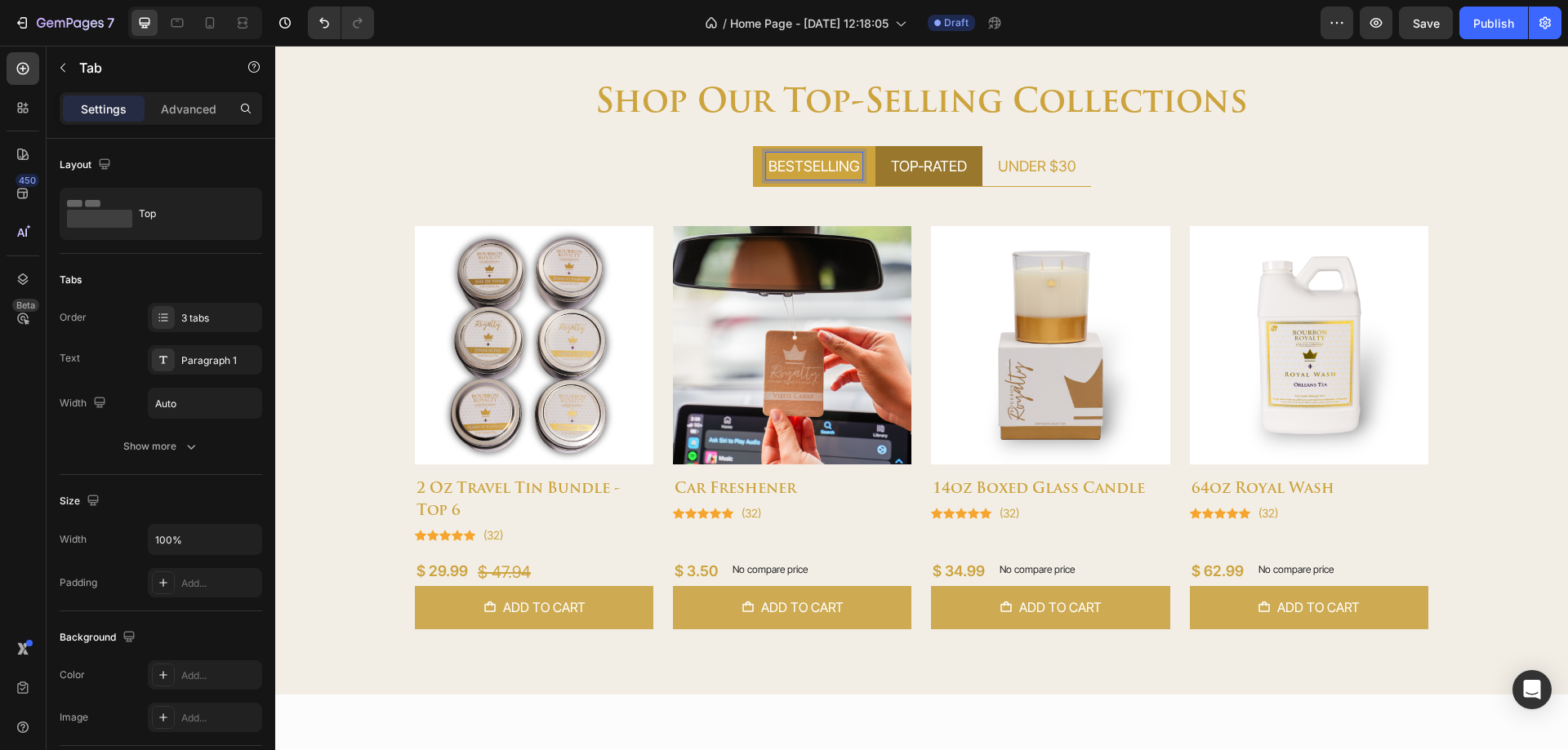
click at [917, 176] on p "TOP-RATED" at bounding box center [928, 167] width 76 height 22
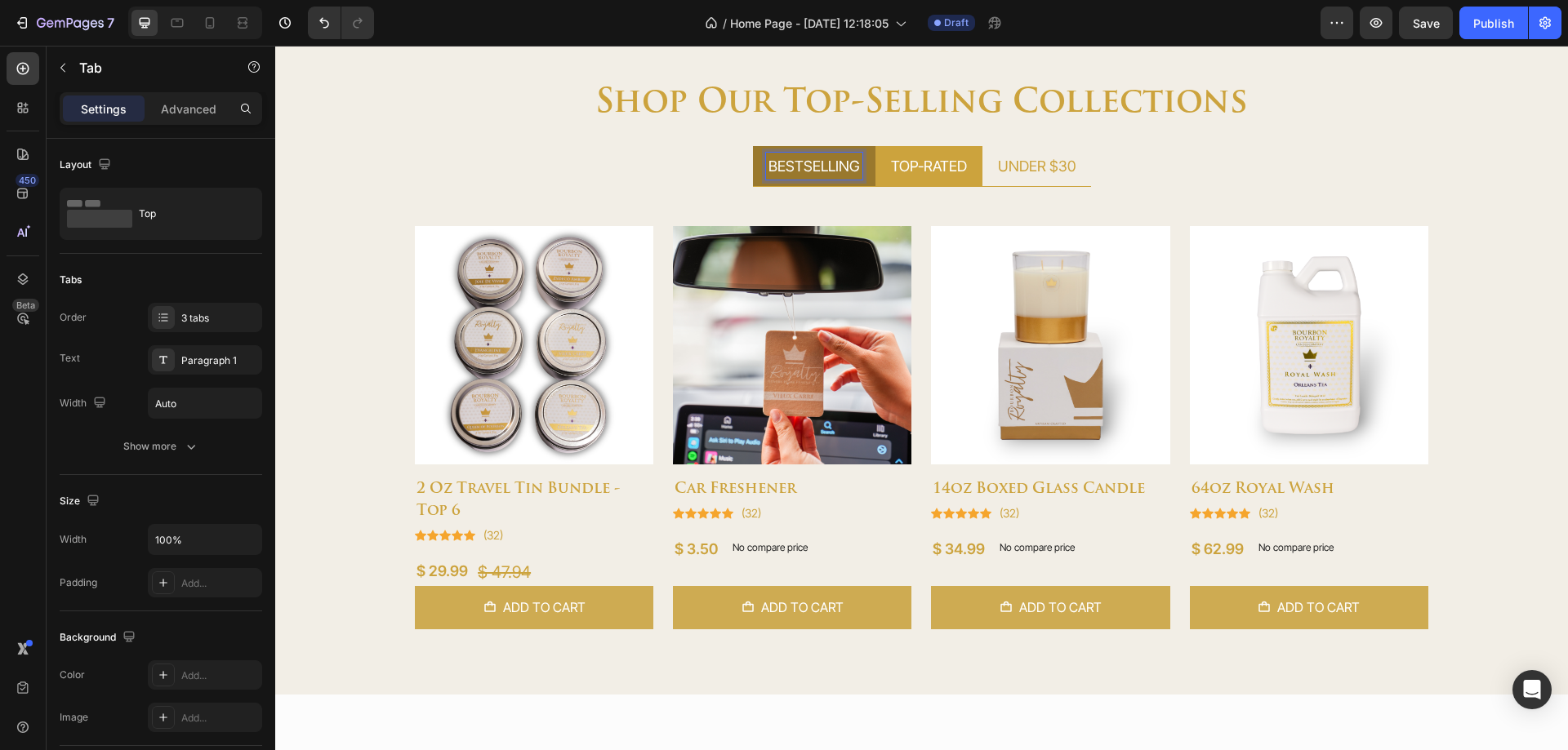
click at [844, 177] on div "BESTSELLING" at bounding box center [814, 166] width 96 height 27
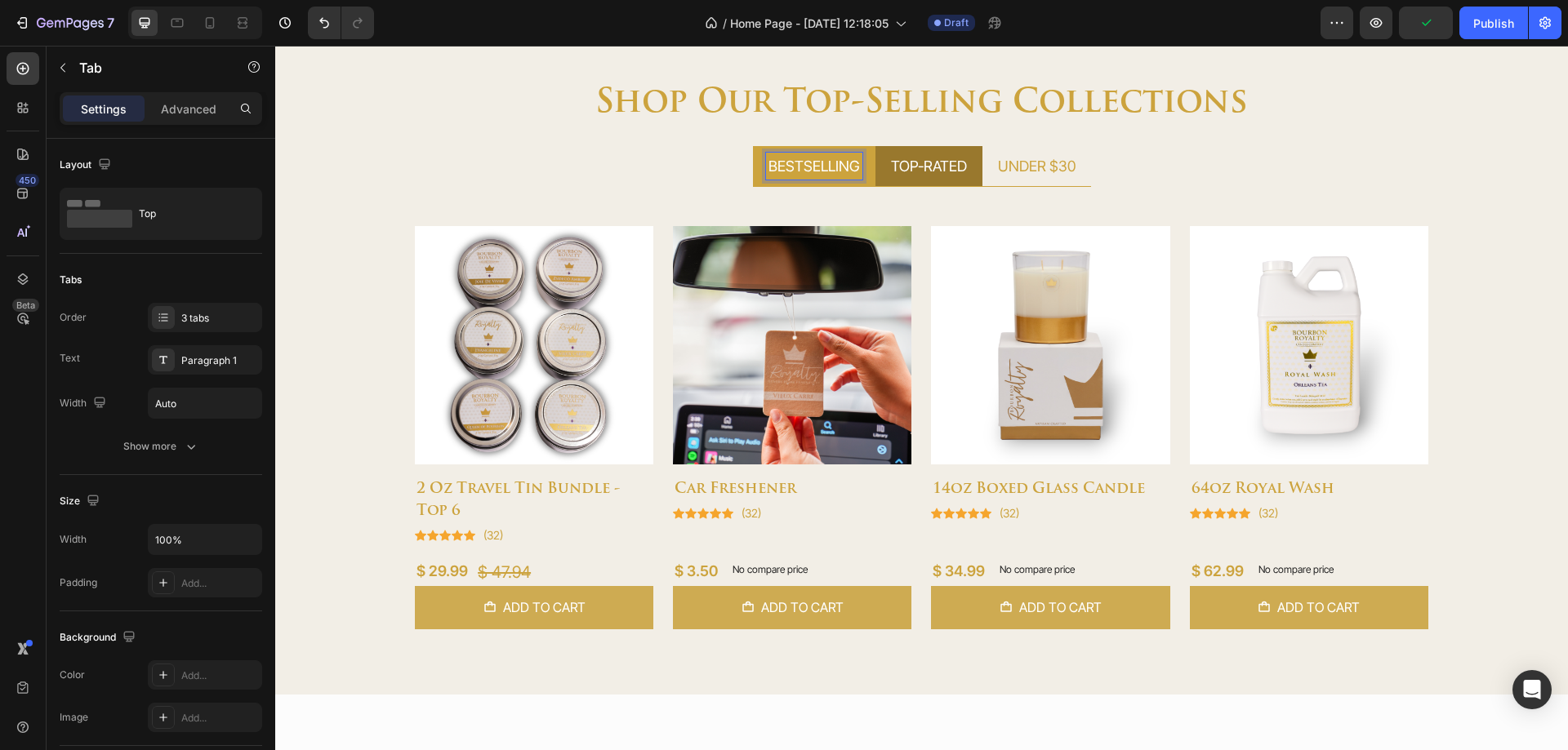
click at [909, 183] on li "TOP-RATED" at bounding box center [929, 167] width 107 height 41
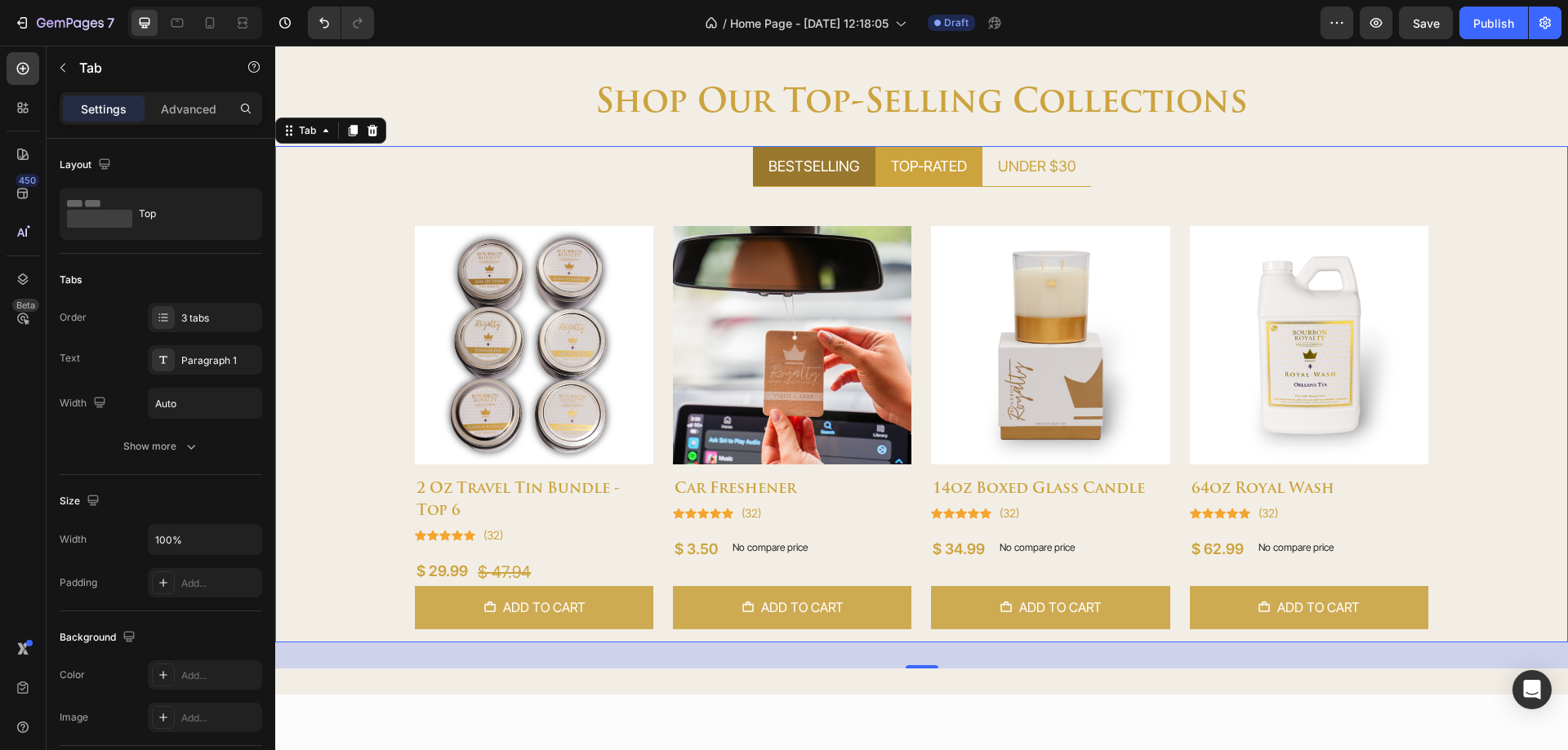
click at [849, 184] on li "BESTSELLING" at bounding box center [814, 167] width 123 height 41
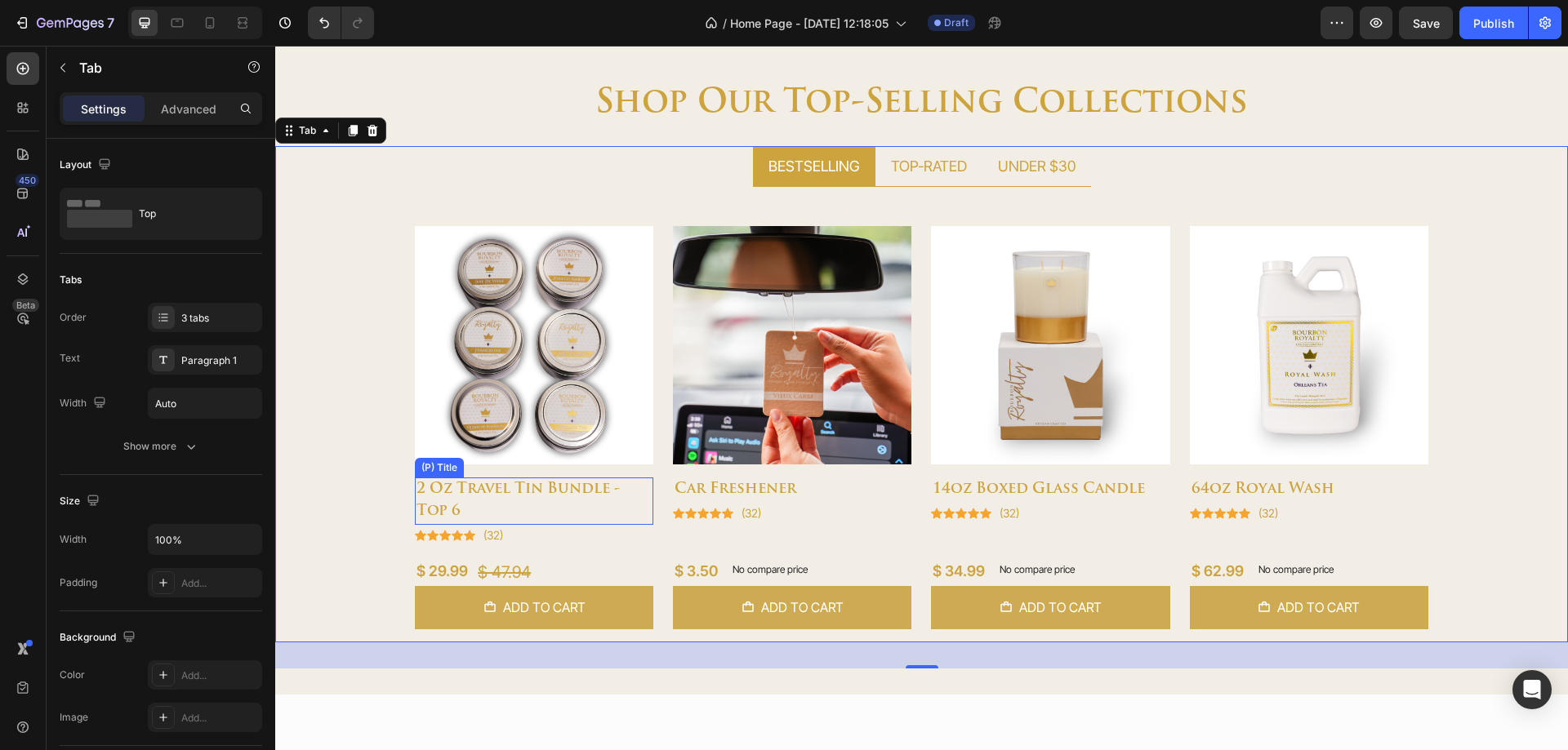
click at [529, 506] on h2 "2 oz travel tin bundle - top 6" at bounding box center [534, 501] width 239 height 48
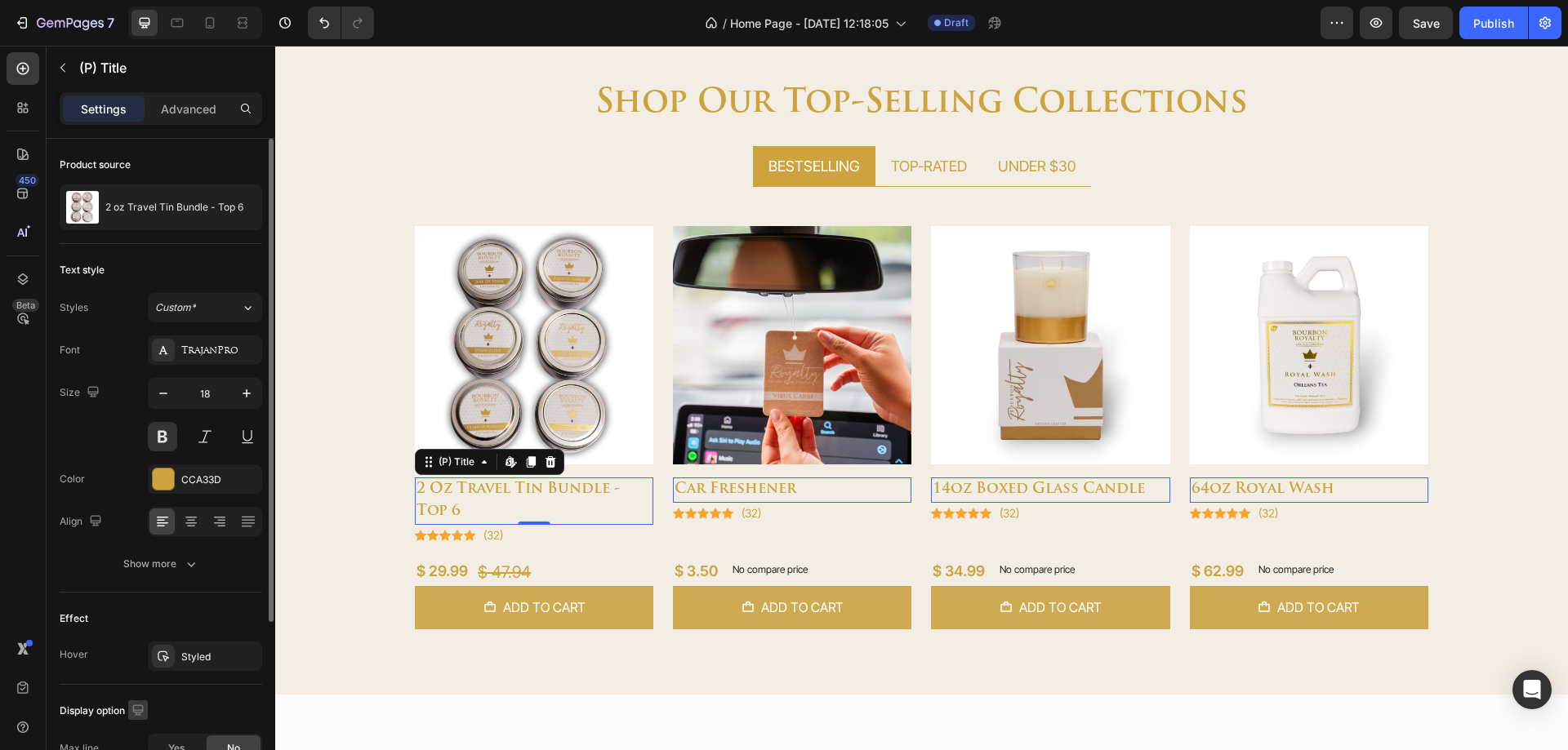
scroll to position [237, 0]
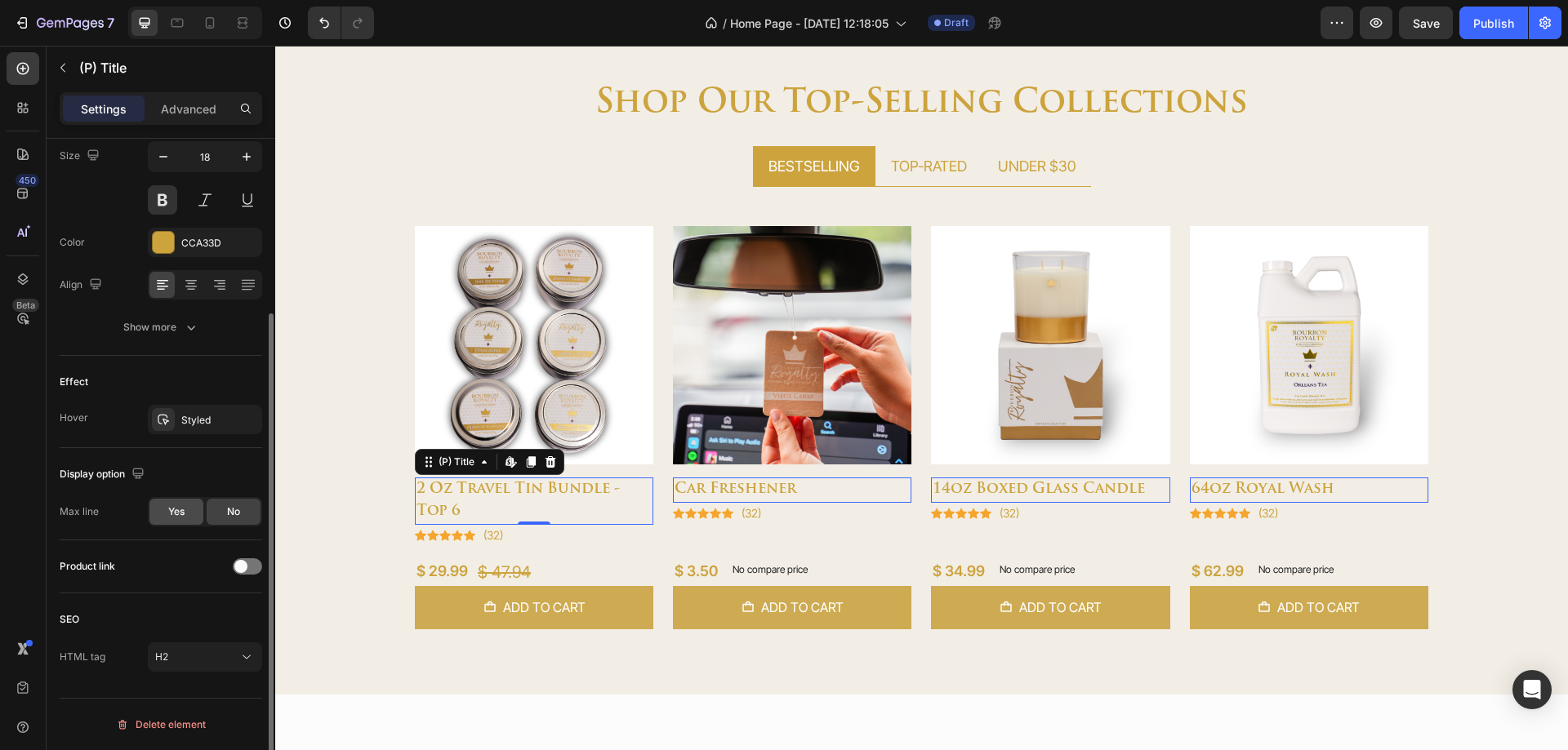
click at [171, 520] on div "Yes" at bounding box center [177, 512] width 54 height 26
click at [158, 558] on icon "button" at bounding box center [163, 554] width 16 height 16
type input "1"
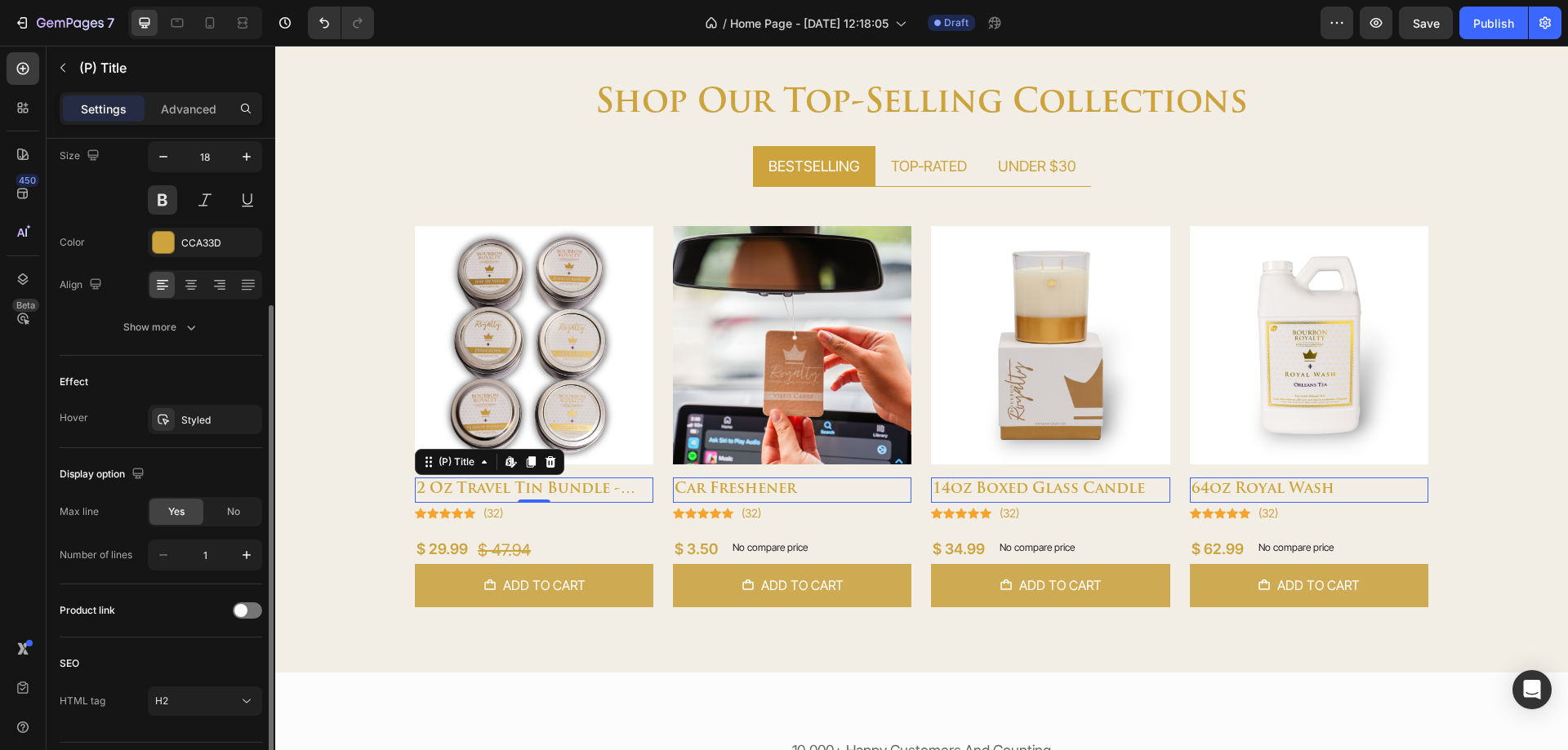
scroll to position [281, 0]
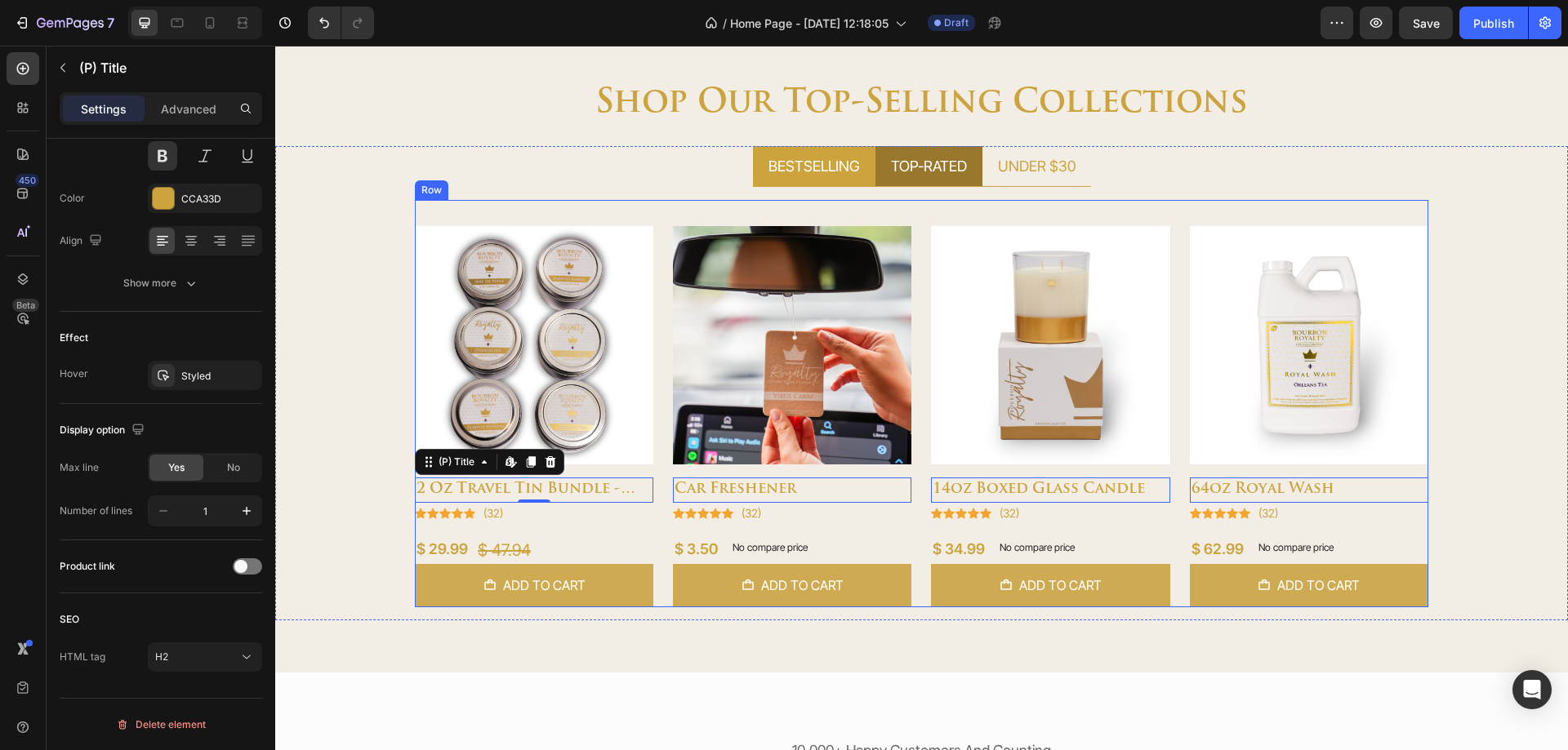
click at [916, 169] on p "TOP-RATED" at bounding box center [928, 167] width 76 height 22
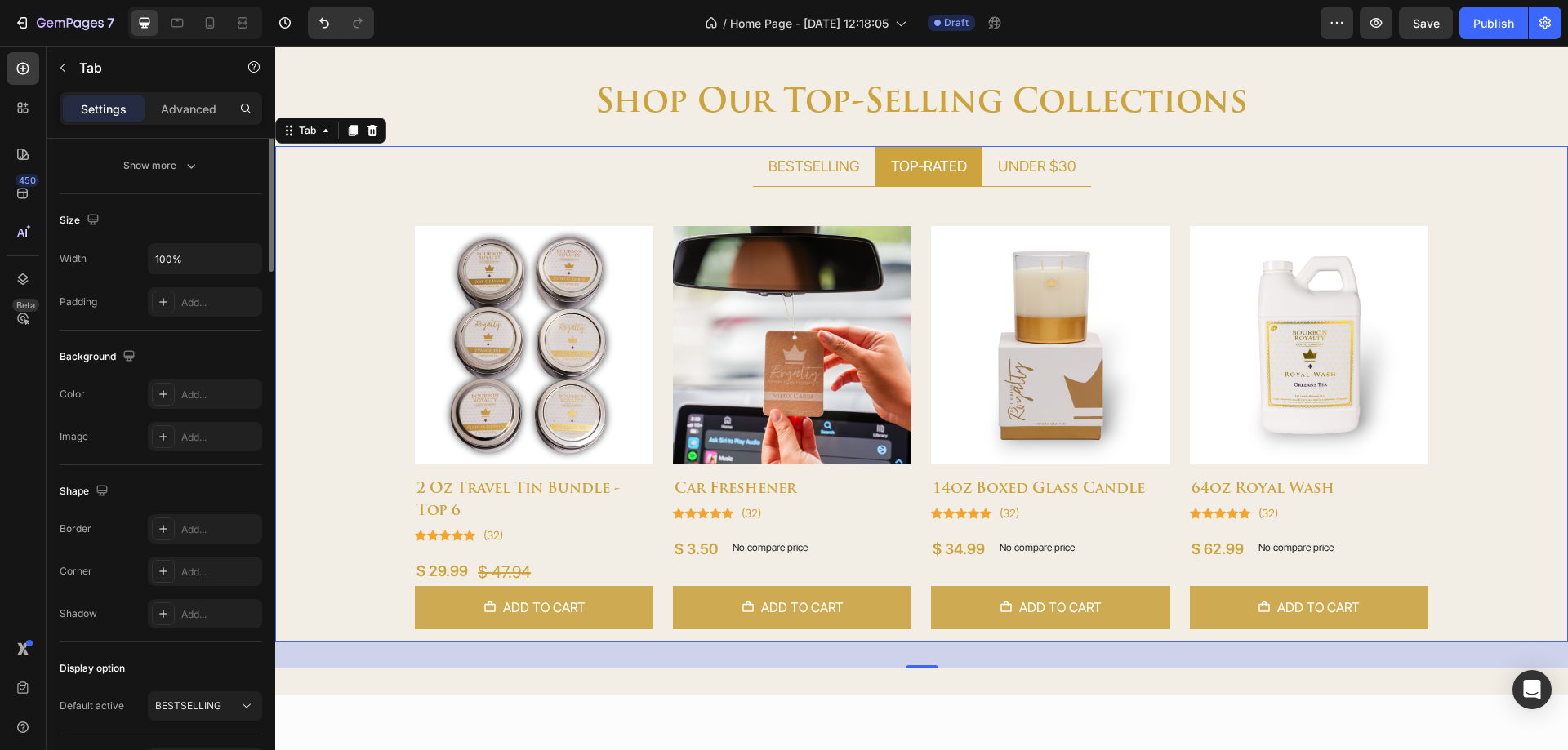
scroll to position [0, 0]
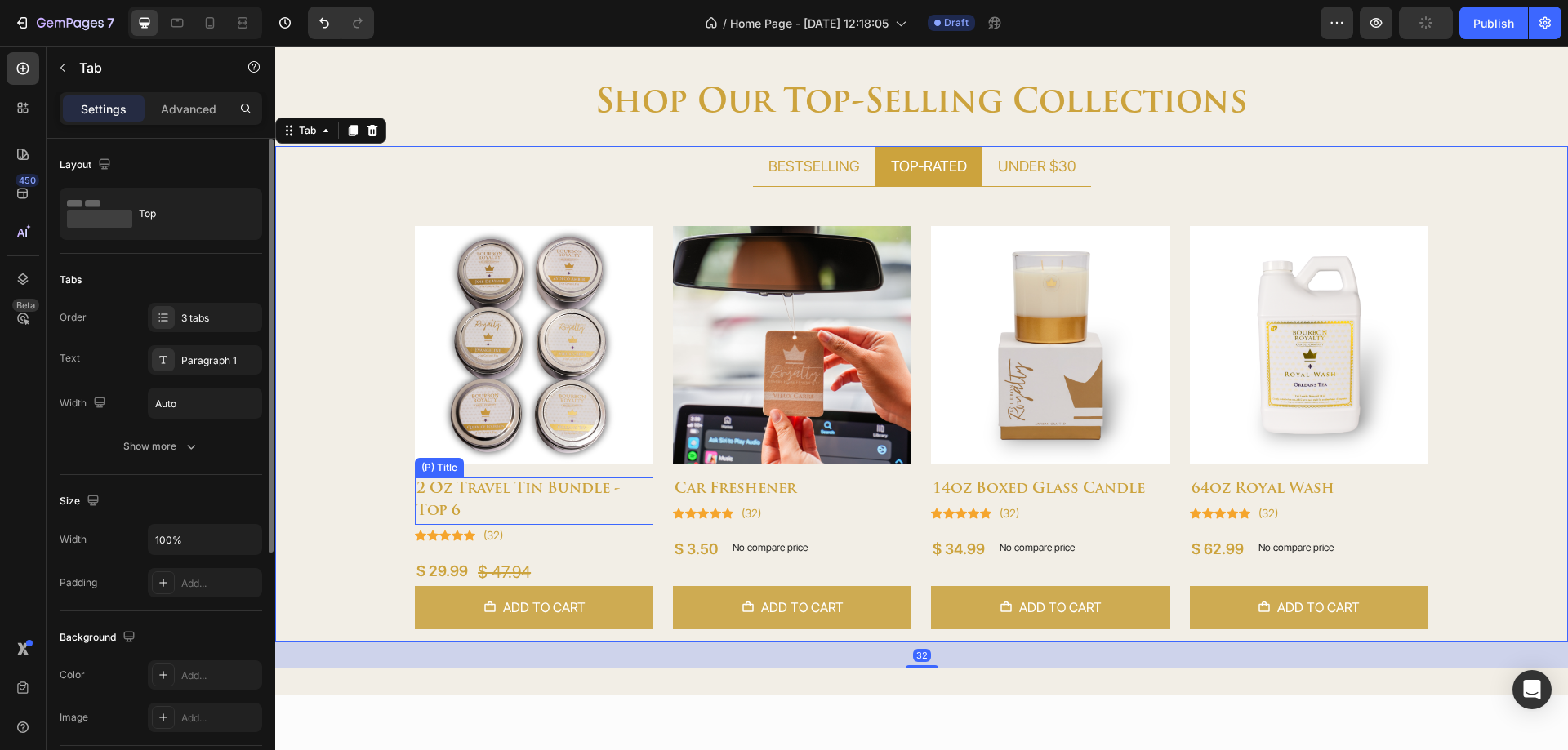
click at [577, 492] on h2 "2 oz travel tin bundle - top 6" at bounding box center [534, 501] width 239 height 48
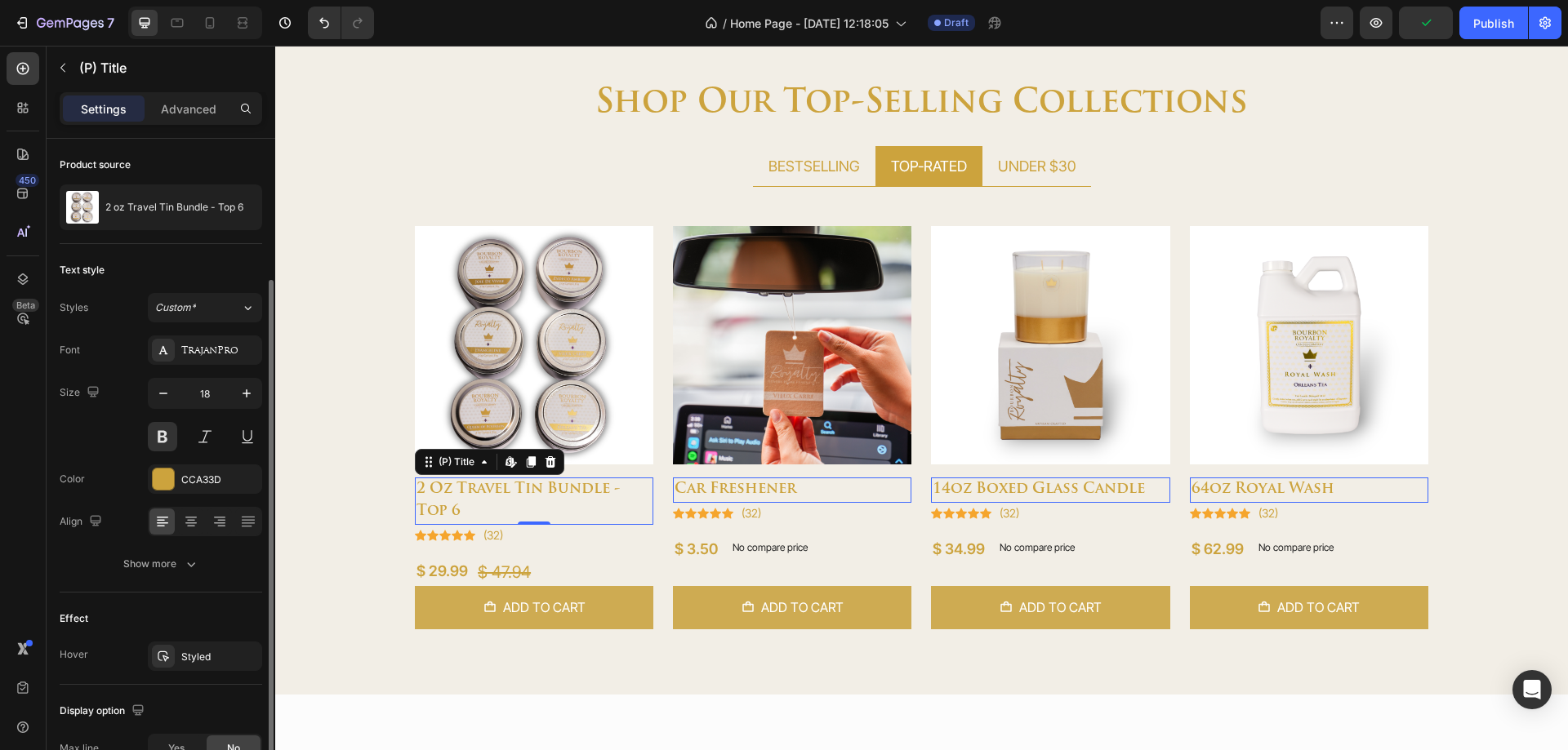
scroll to position [237, 0]
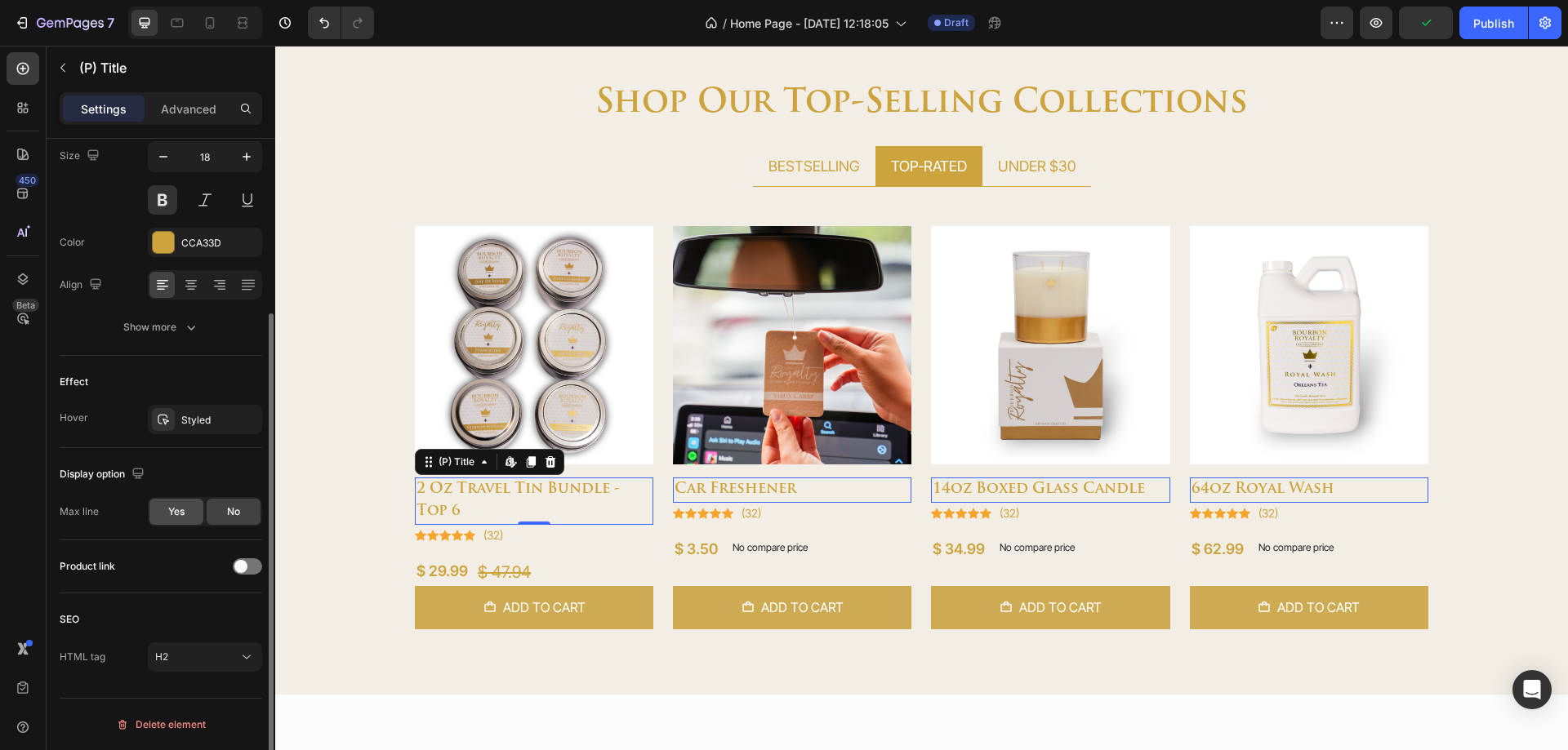
click at [185, 511] on div "Yes" at bounding box center [177, 512] width 54 height 26
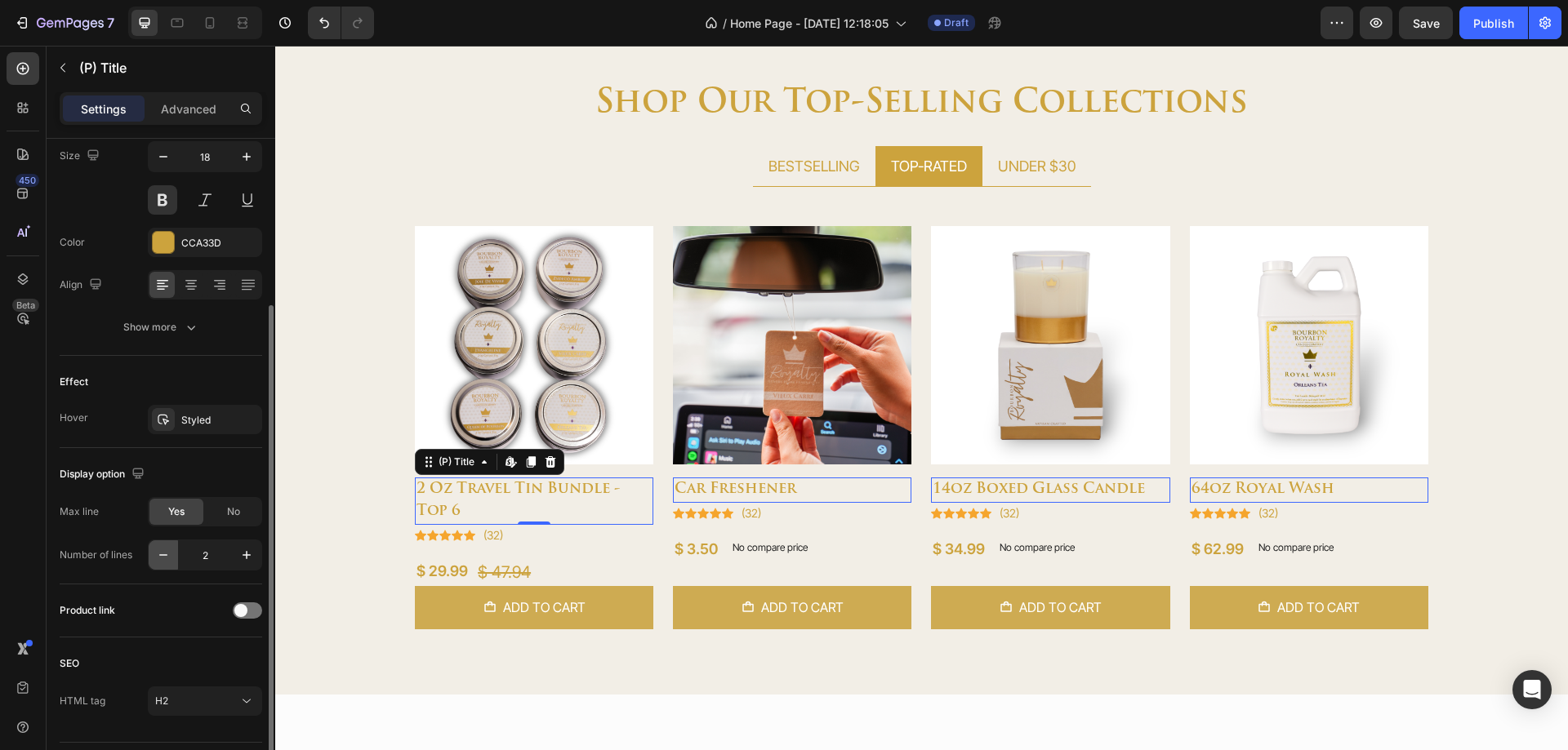
click at [165, 557] on icon "button" at bounding box center [163, 554] width 16 height 16
type input "1"
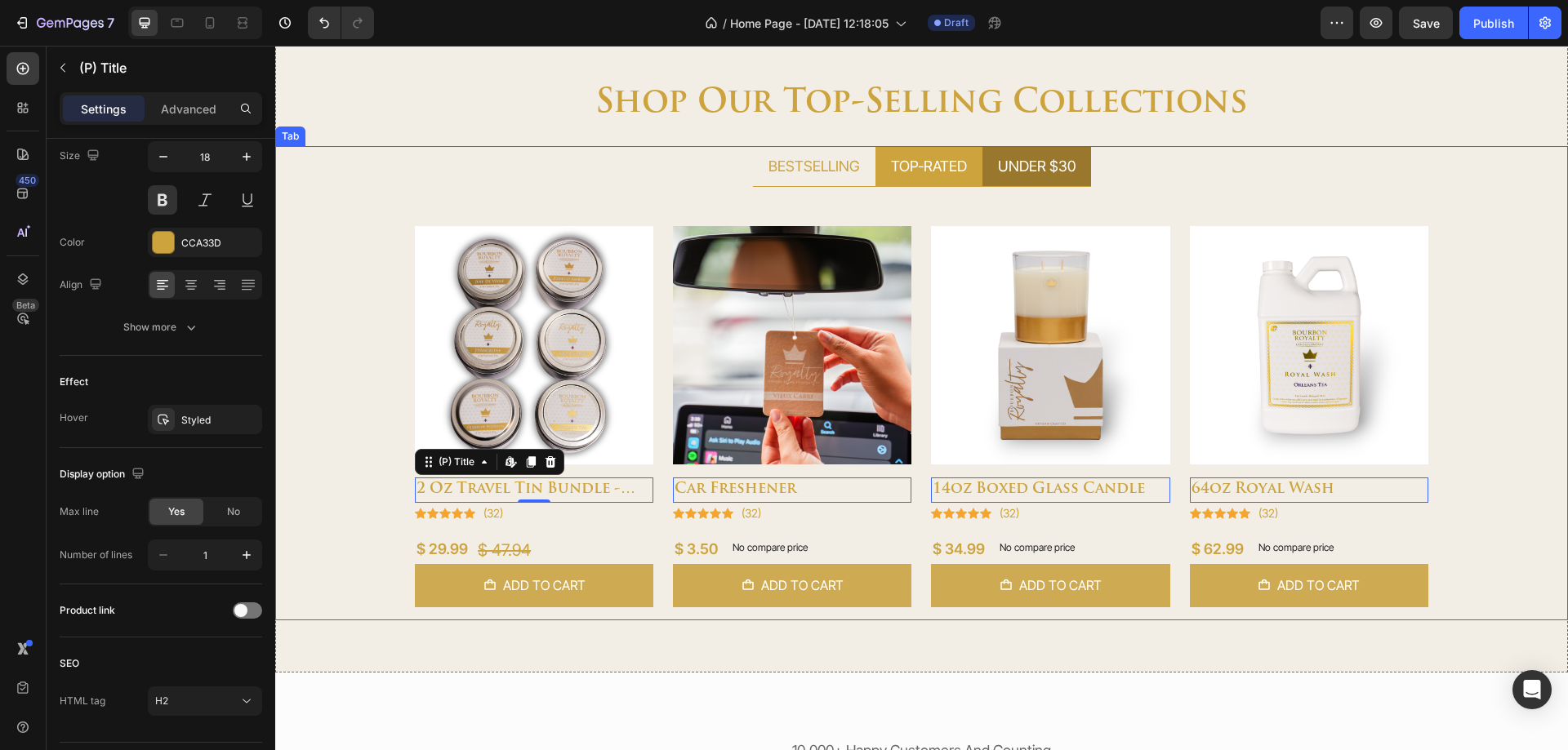
click at [1014, 175] on p "UNDER $30" at bounding box center [1037, 167] width 78 height 22
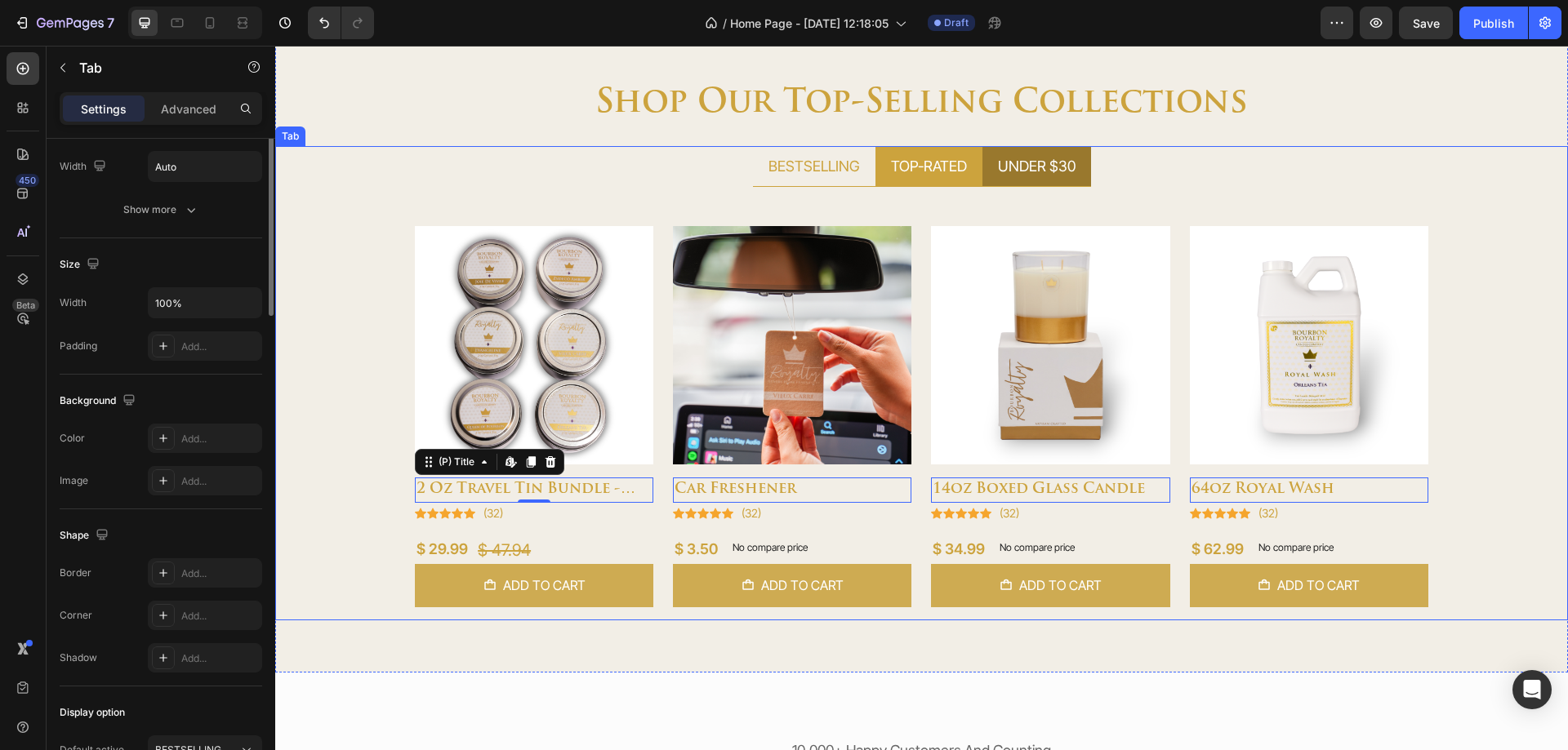
scroll to position [0, 0]
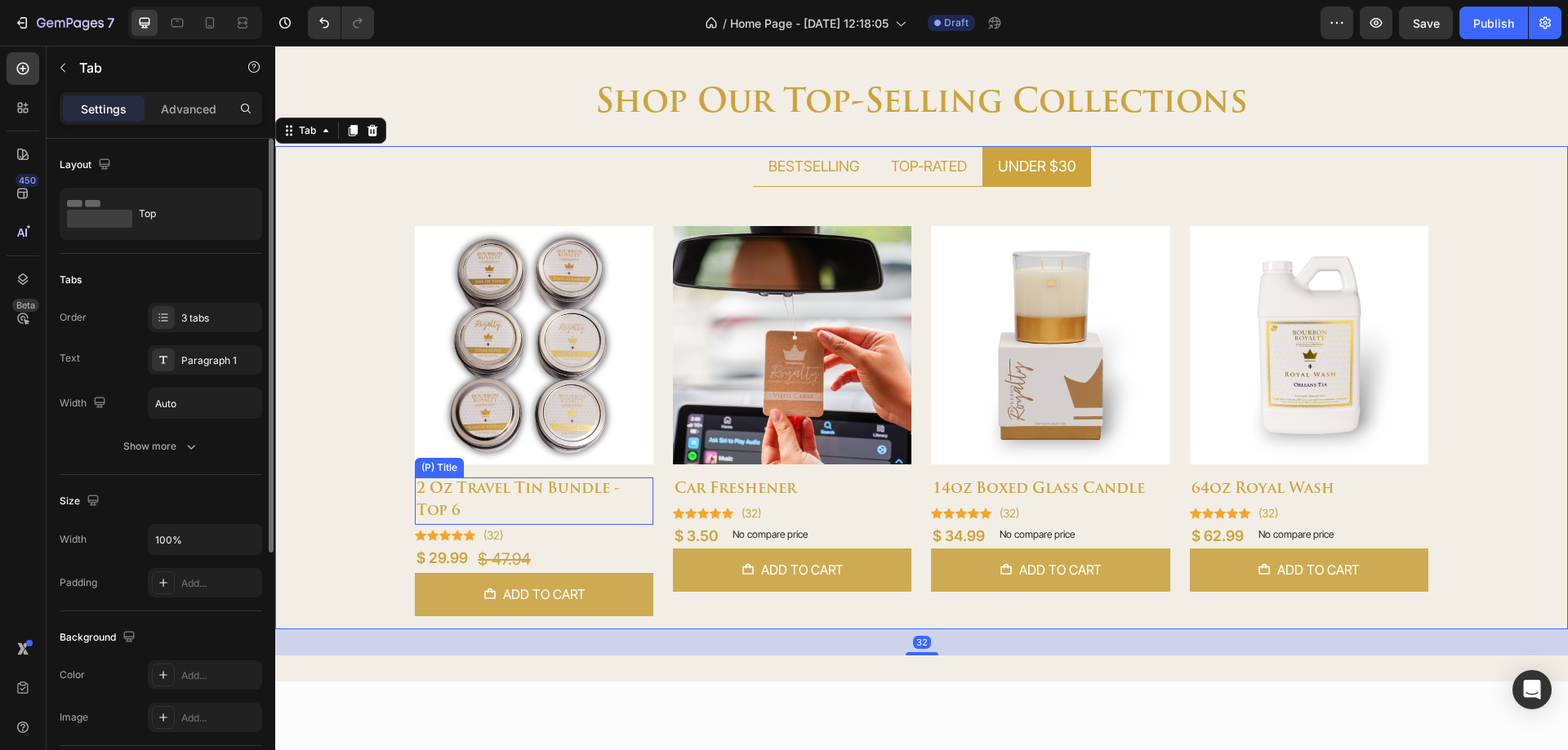
click at [510, 498] on h2 "2 oz travel tin bundle - top 6" at bounding box center [534, 501] width 239 height 48
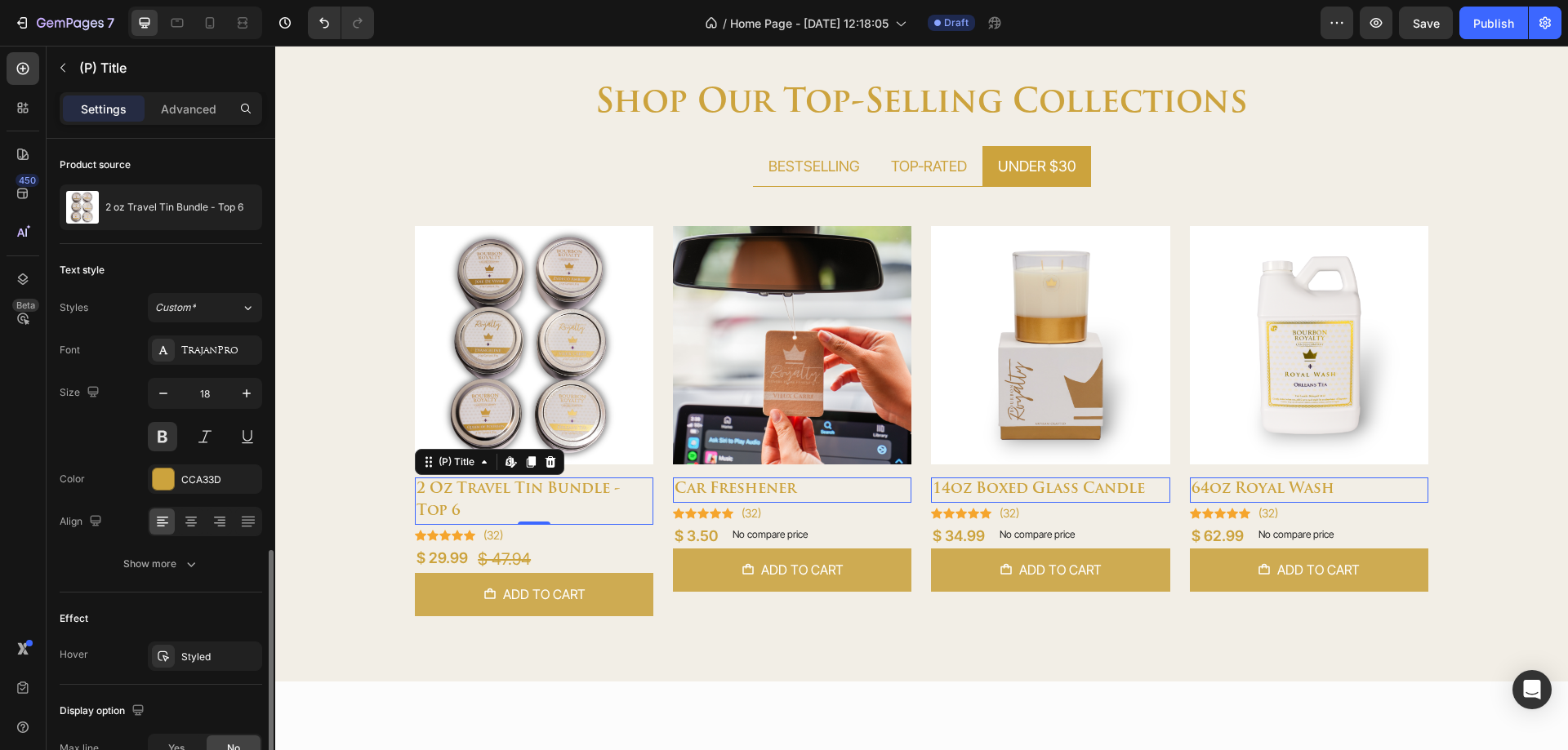
scroll to position [237, 0]
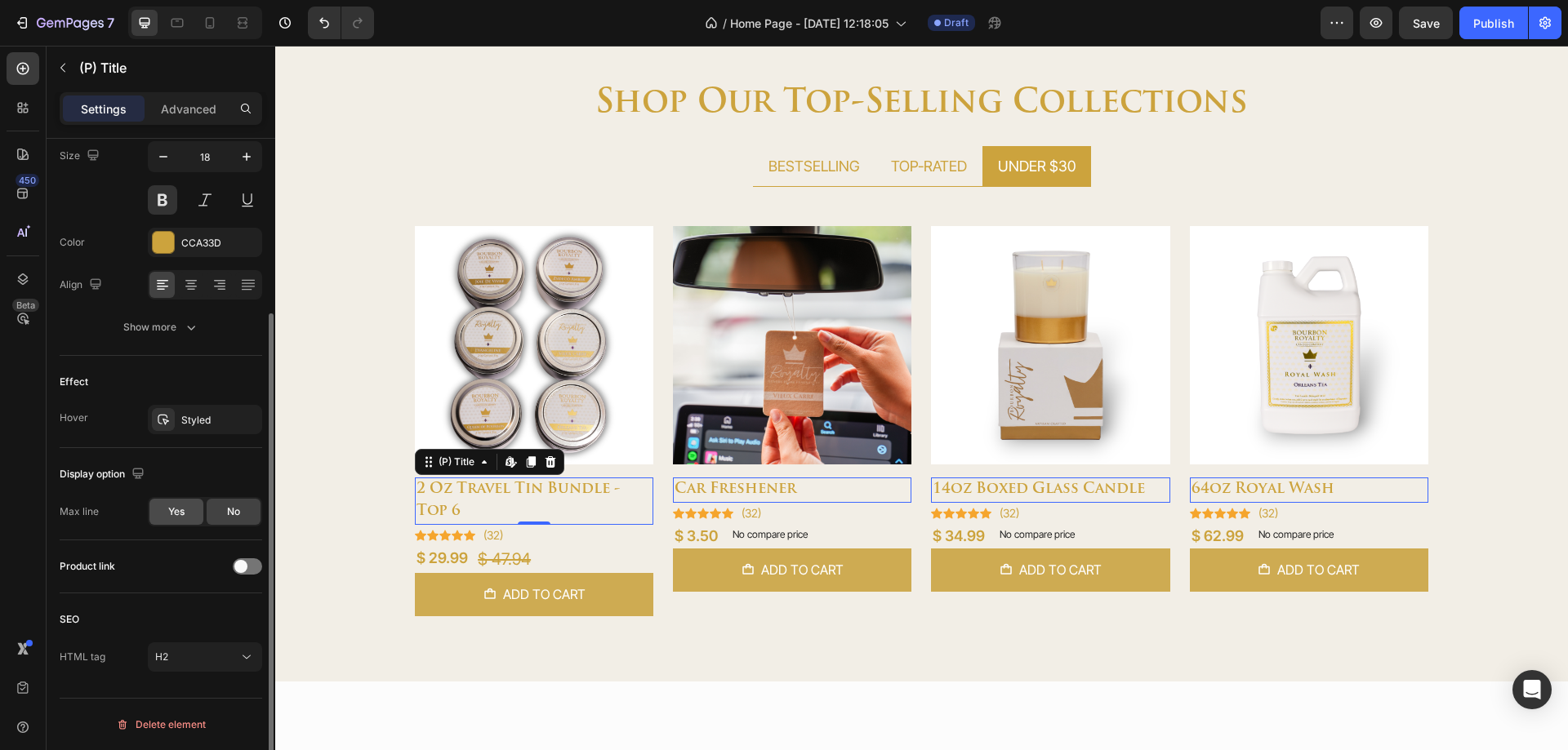
click at [180, 519] on span "Yes" at bounding box center [176, 512] width 16 height 15
click at [163, 553] on icon "button" at bounding box center [163, 554] width 16 height 16
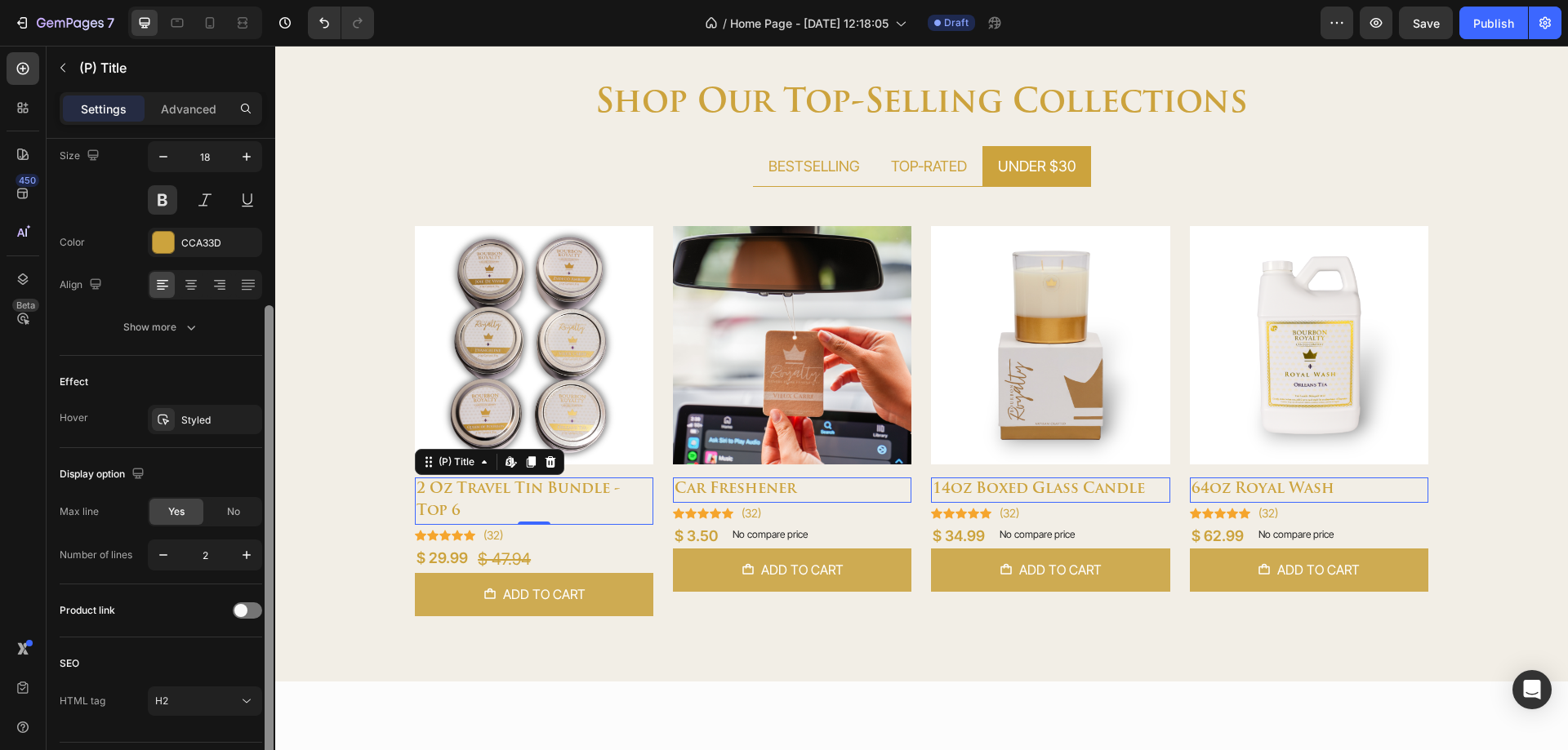
type input "1"
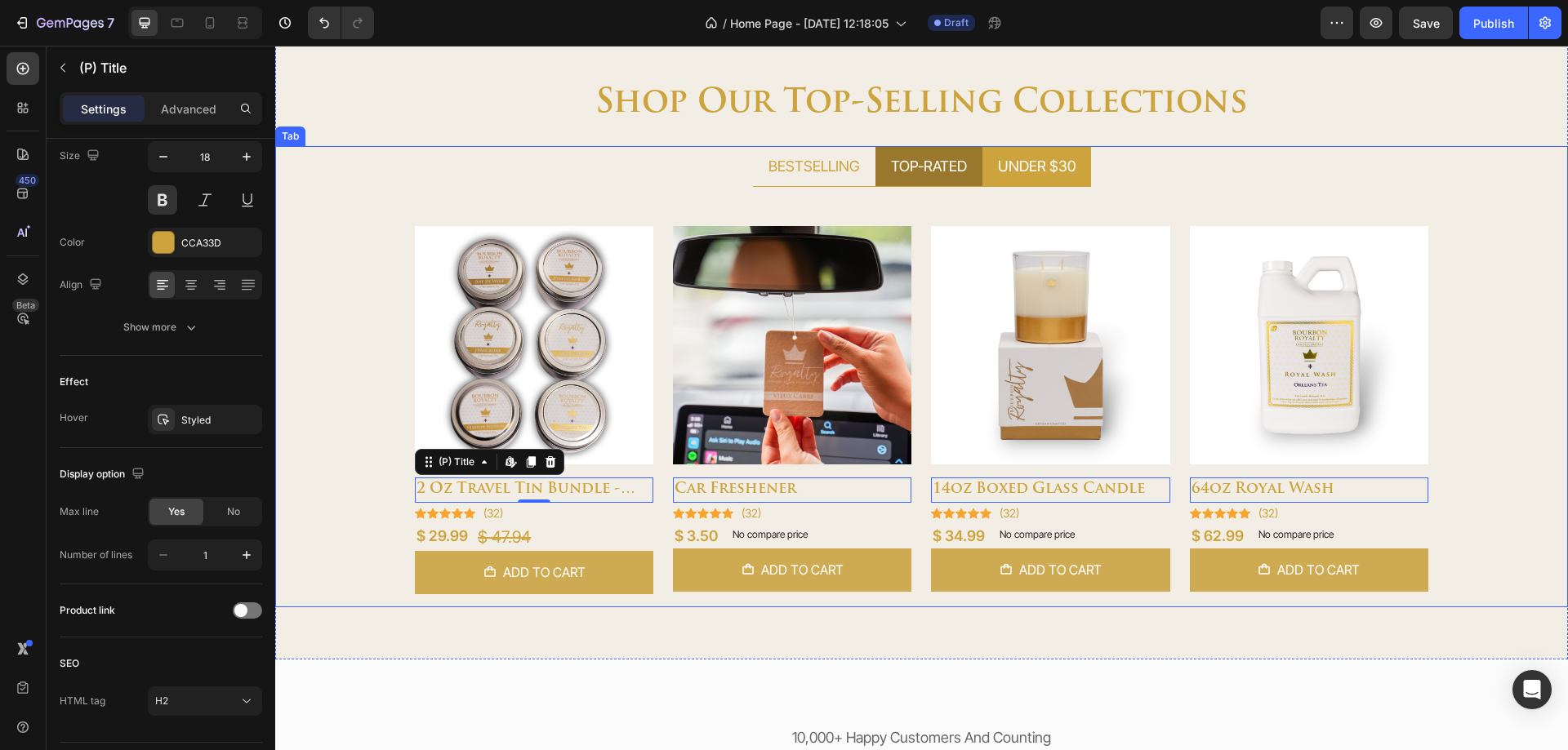
click at [936, 169] on p "TOP-RATED" at bounding box center [928, 167] width 76 height 22
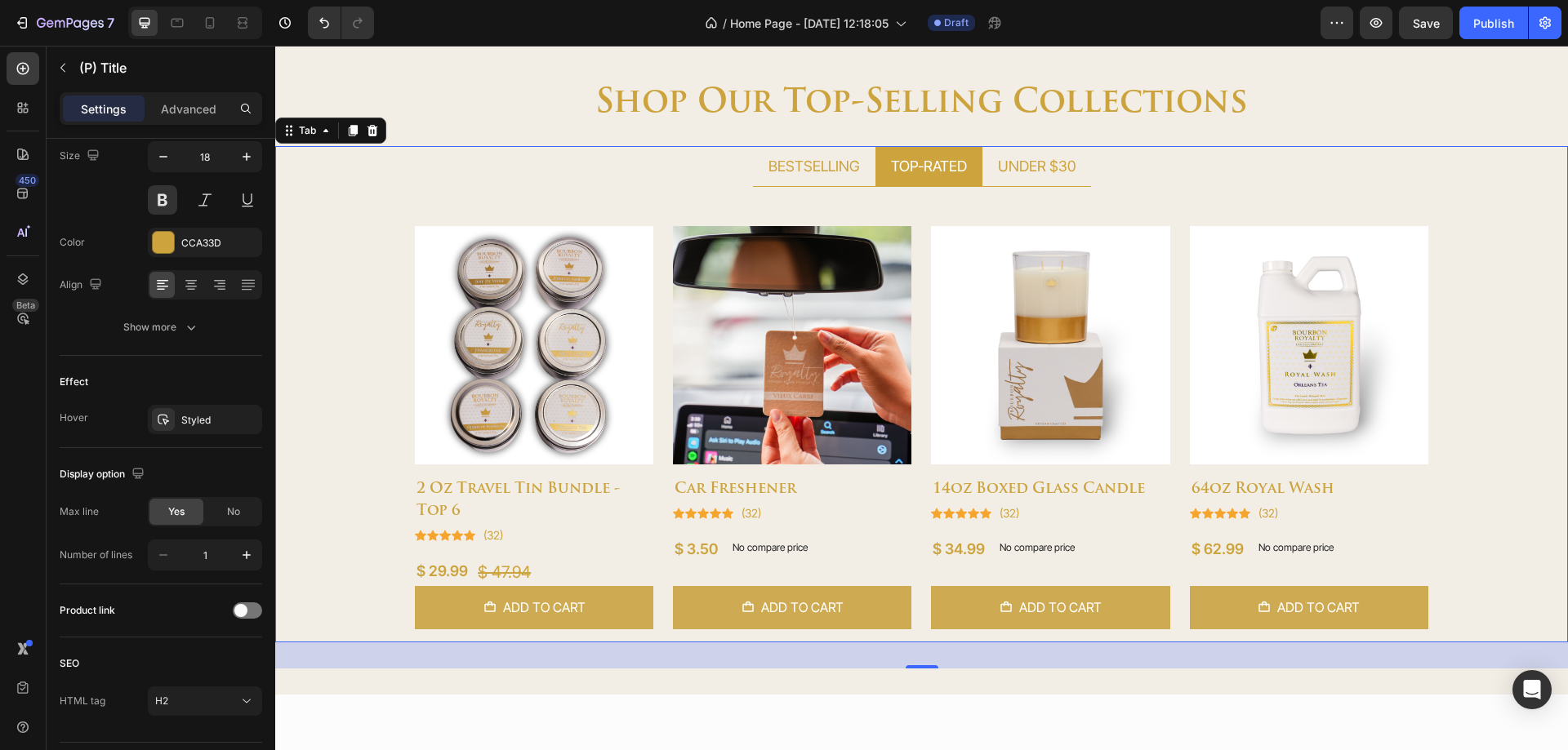
scroll to position [0, 0]
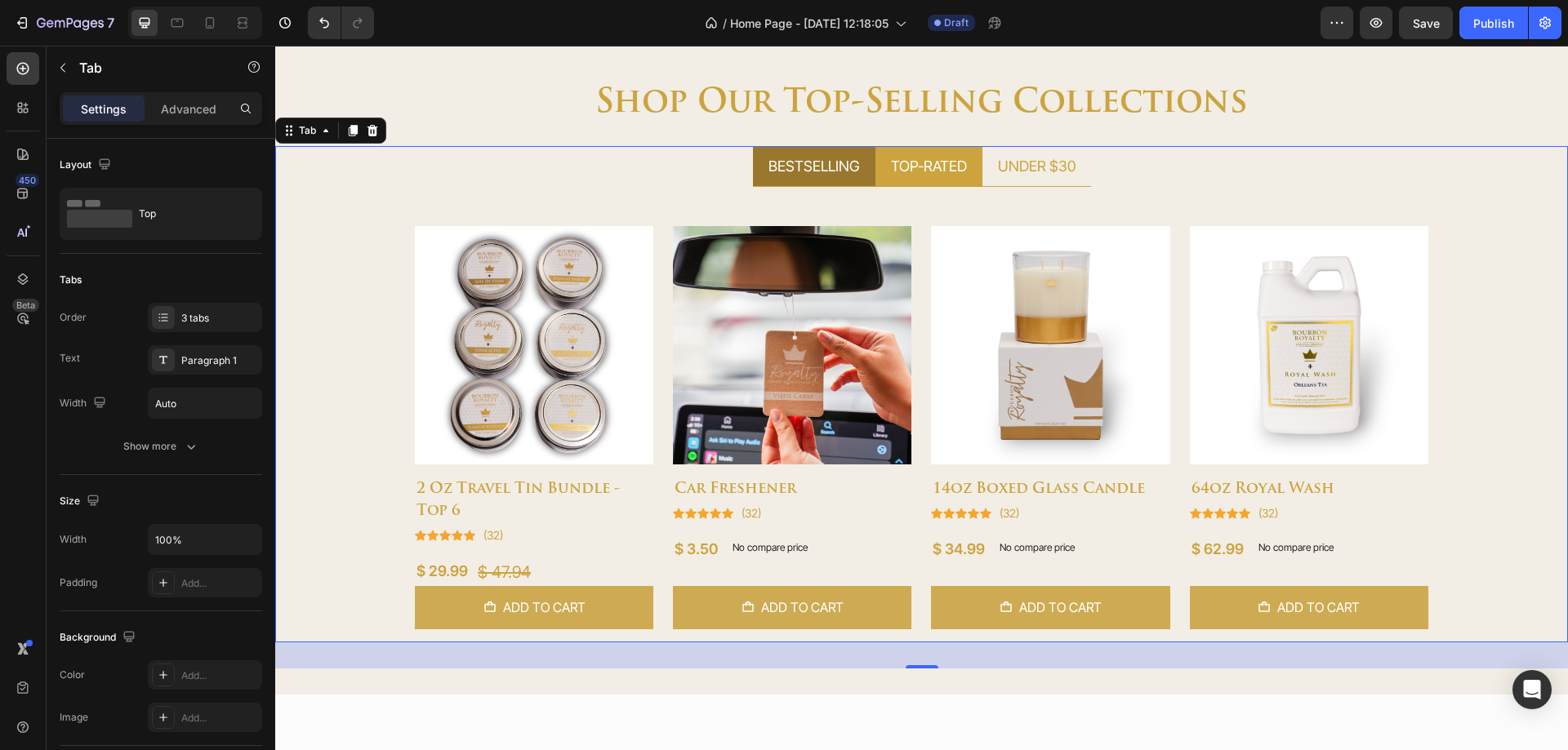
click at [781, 177] on div "BESTSELLING" at bounding box center [814, 166] width 96 height 27
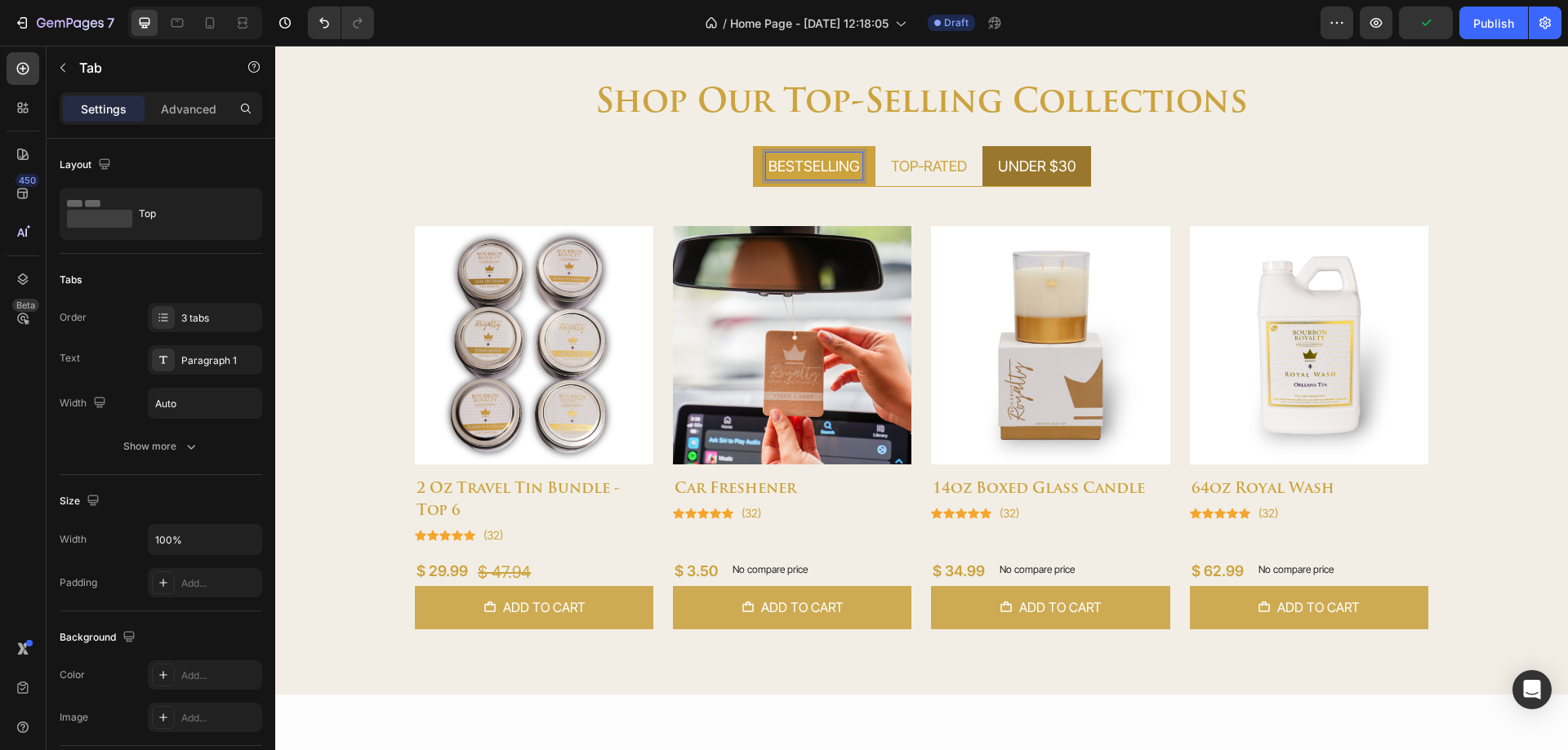
click at [998, 174] on p "UNDER $30" at bounding box center [1037, 167] width 78 height 22
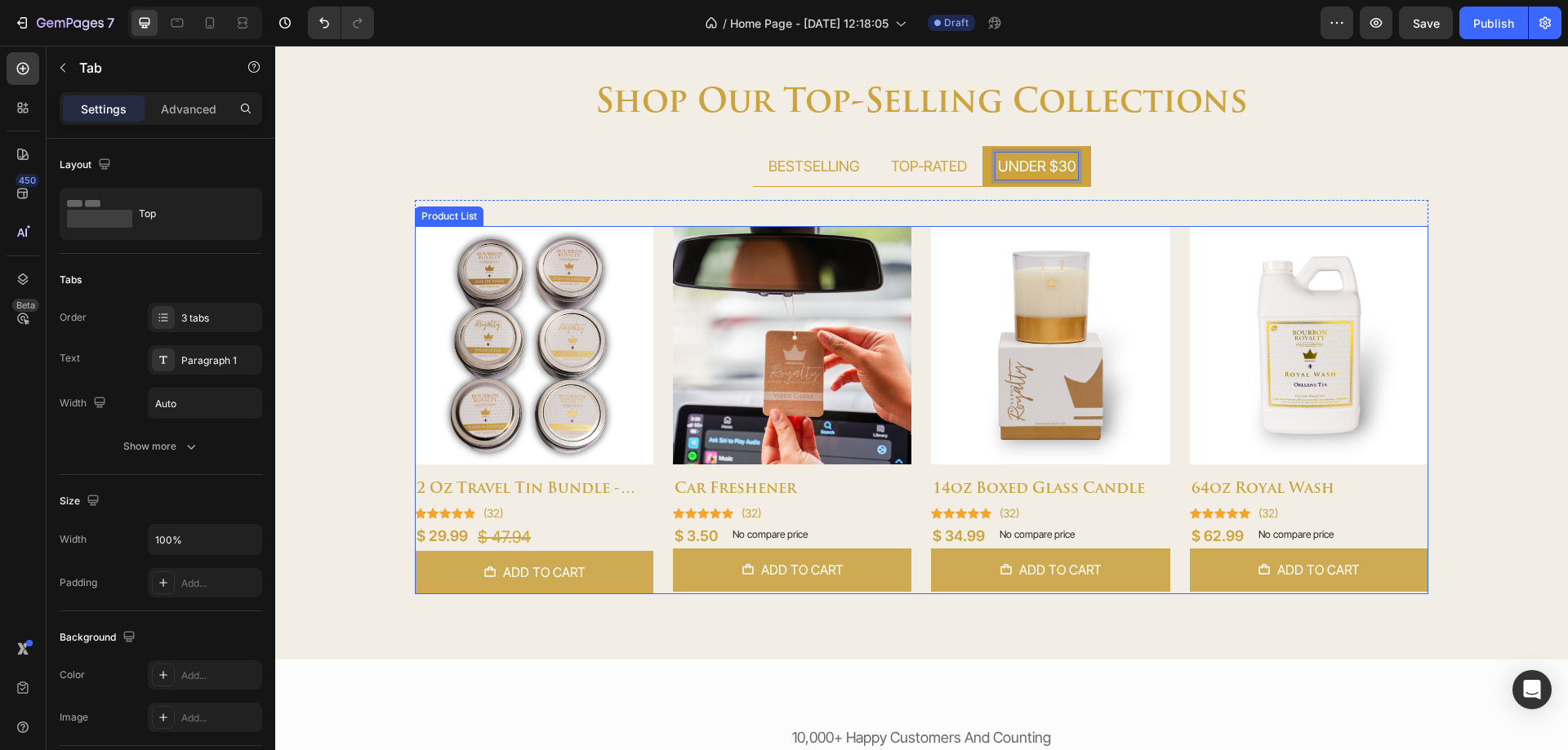
click at [660, 437] on div "Product Images 2 oz travel tin bundle - top 6 (P) Title Icon Icon Icon Icon Ico…" at bounding box center [922, 410] width 1013 height 368
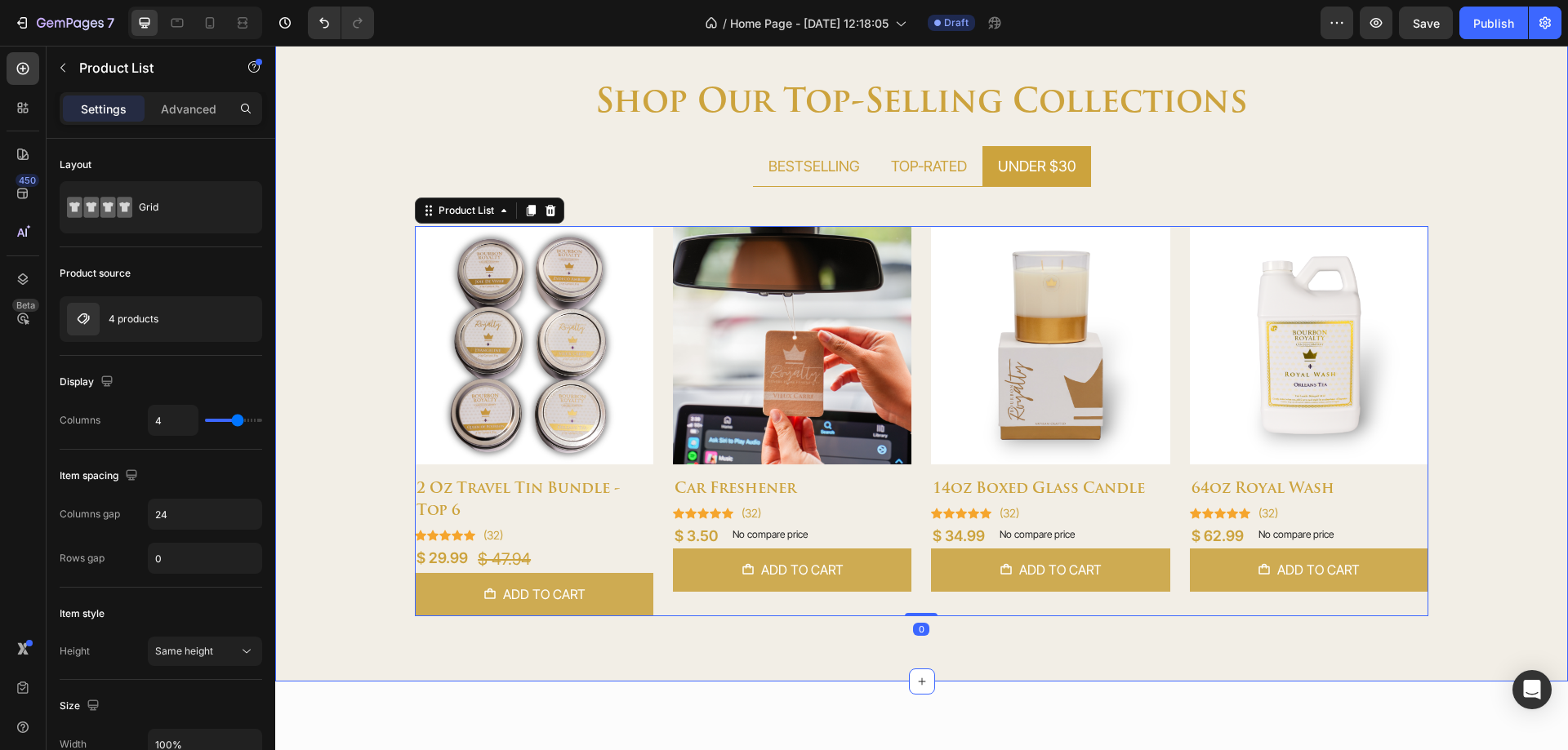
click at [722, 647] on div "shop our top-selling collections Heading BESTSELLING TOP-RATED UNDER $30 Produc…" at bounding box center [922, 368] width 1293 height 575
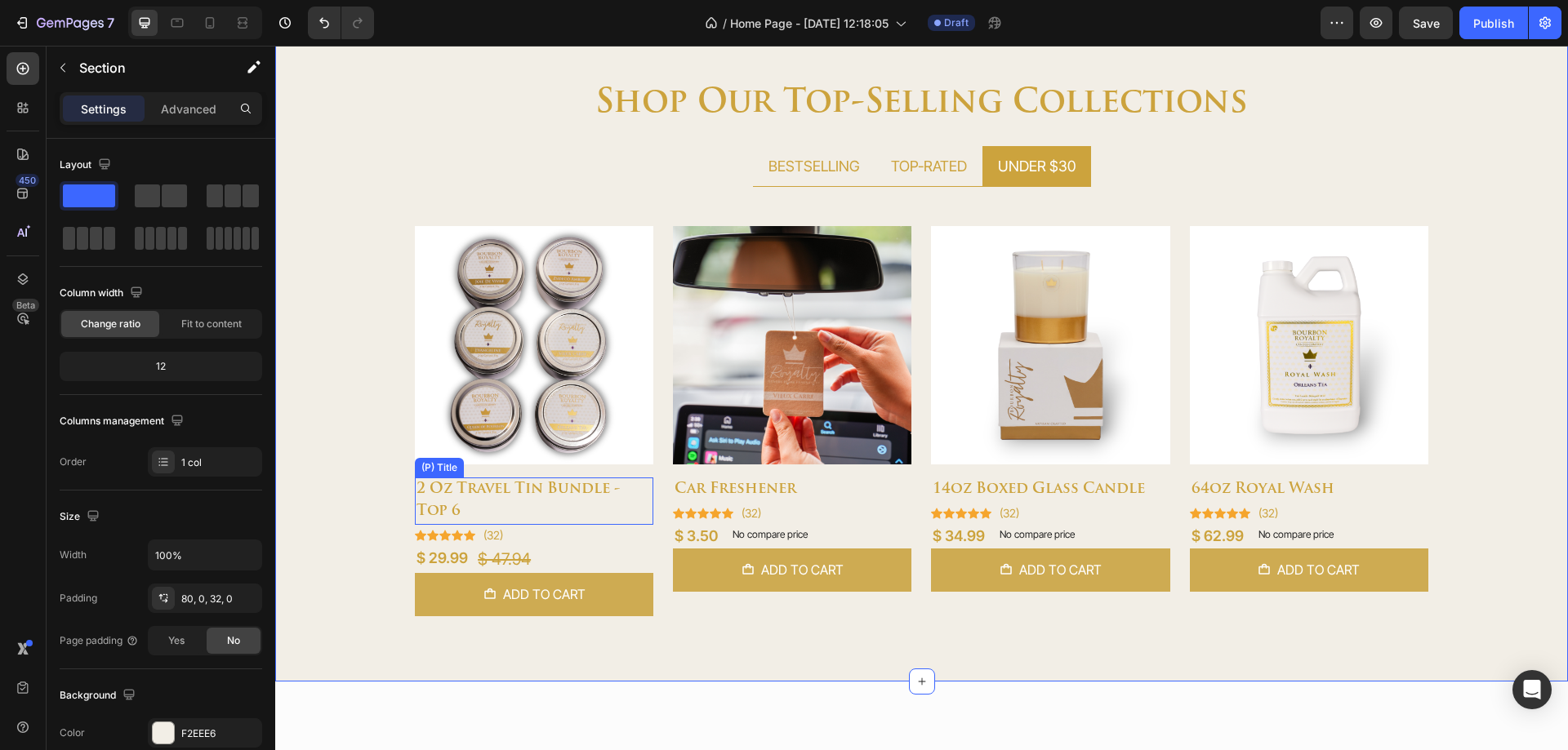
click at [565, 493] on h2 "2 oz travel tin bundle - top 6" at bounding box center [534, 501] width 239 height 48
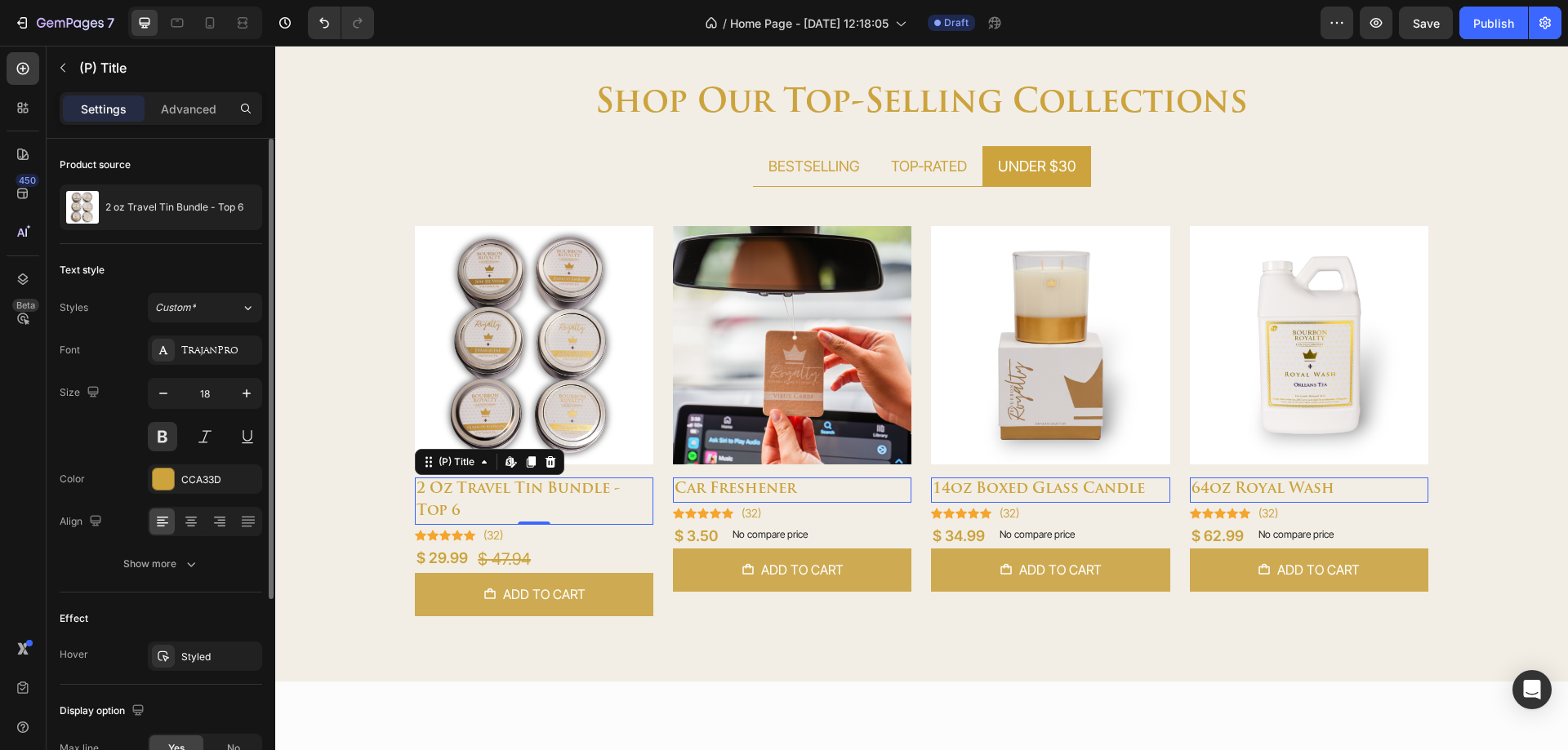
scroll to position [281, 0]
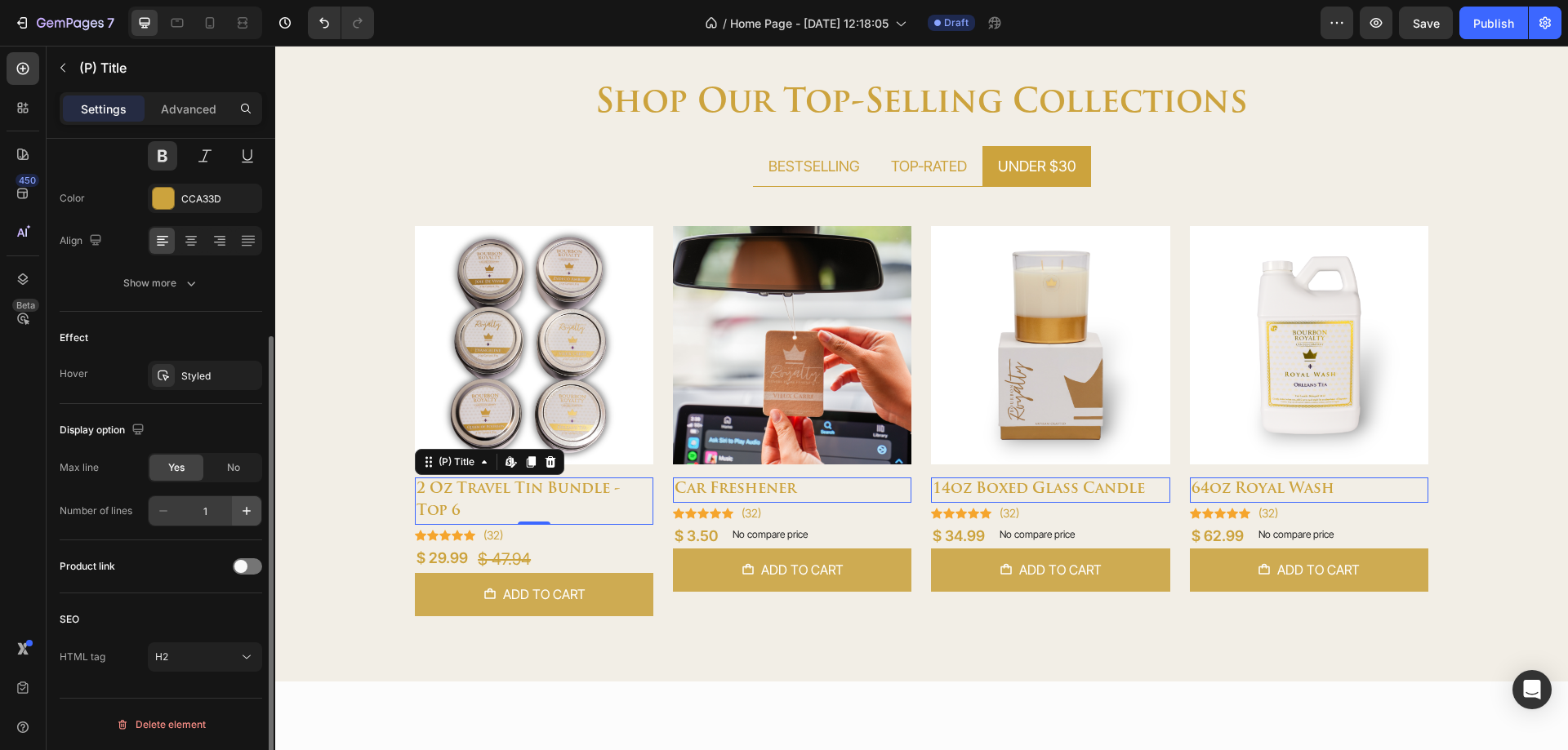
click at [252, 513] on icon "button" at bounding box center [246, 510] width 16 height 16
click at [163, 513] on icon "button" at bounding box center [163, 510] width 16 height 16
type input "1"
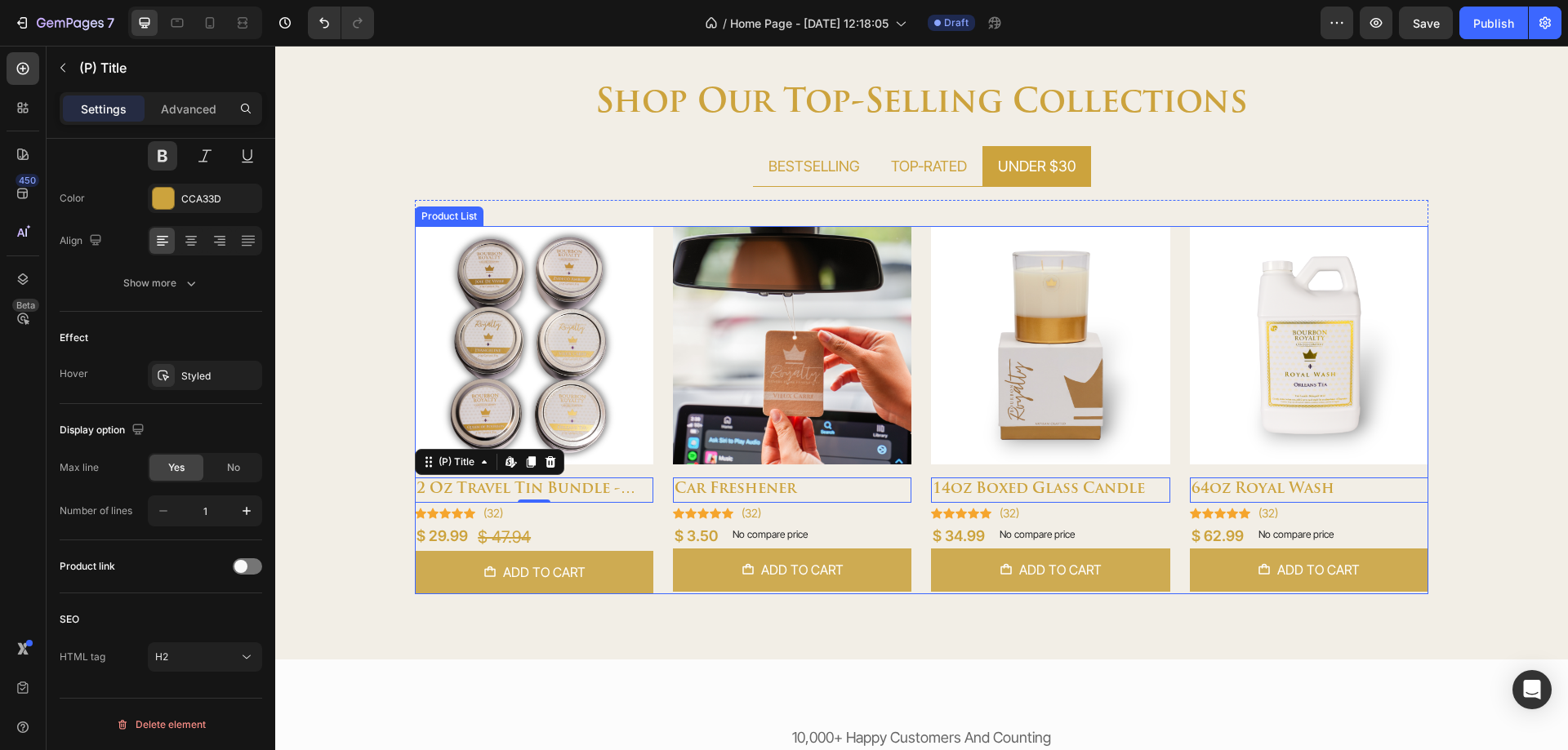
click at [660, 538] on div "Product Images 2 oz travel tin bundle - top 6 (P) Title Edit content in Shopify…" at bounding box center [922, 410] width 1013 height 368
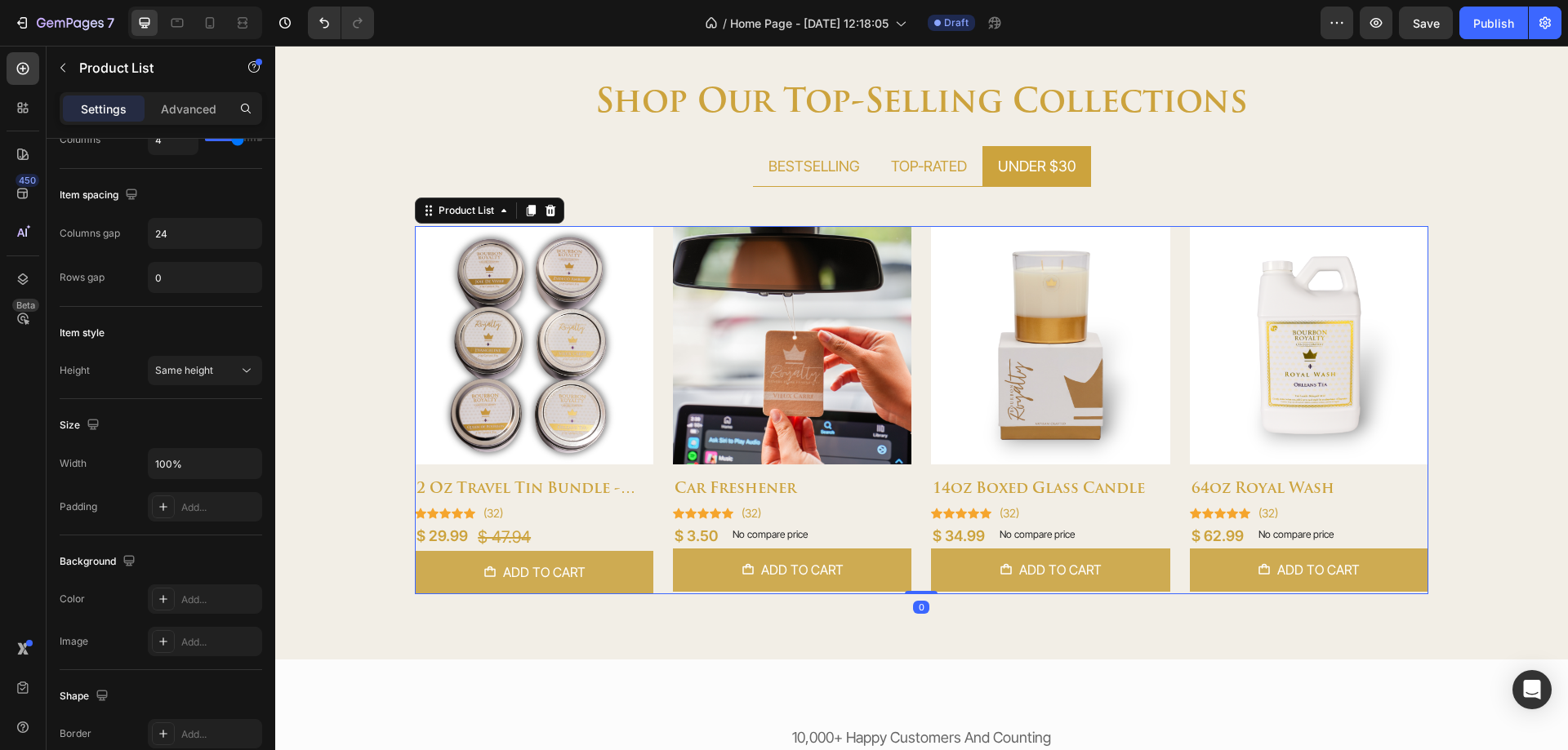
scroll to position [0, 0]
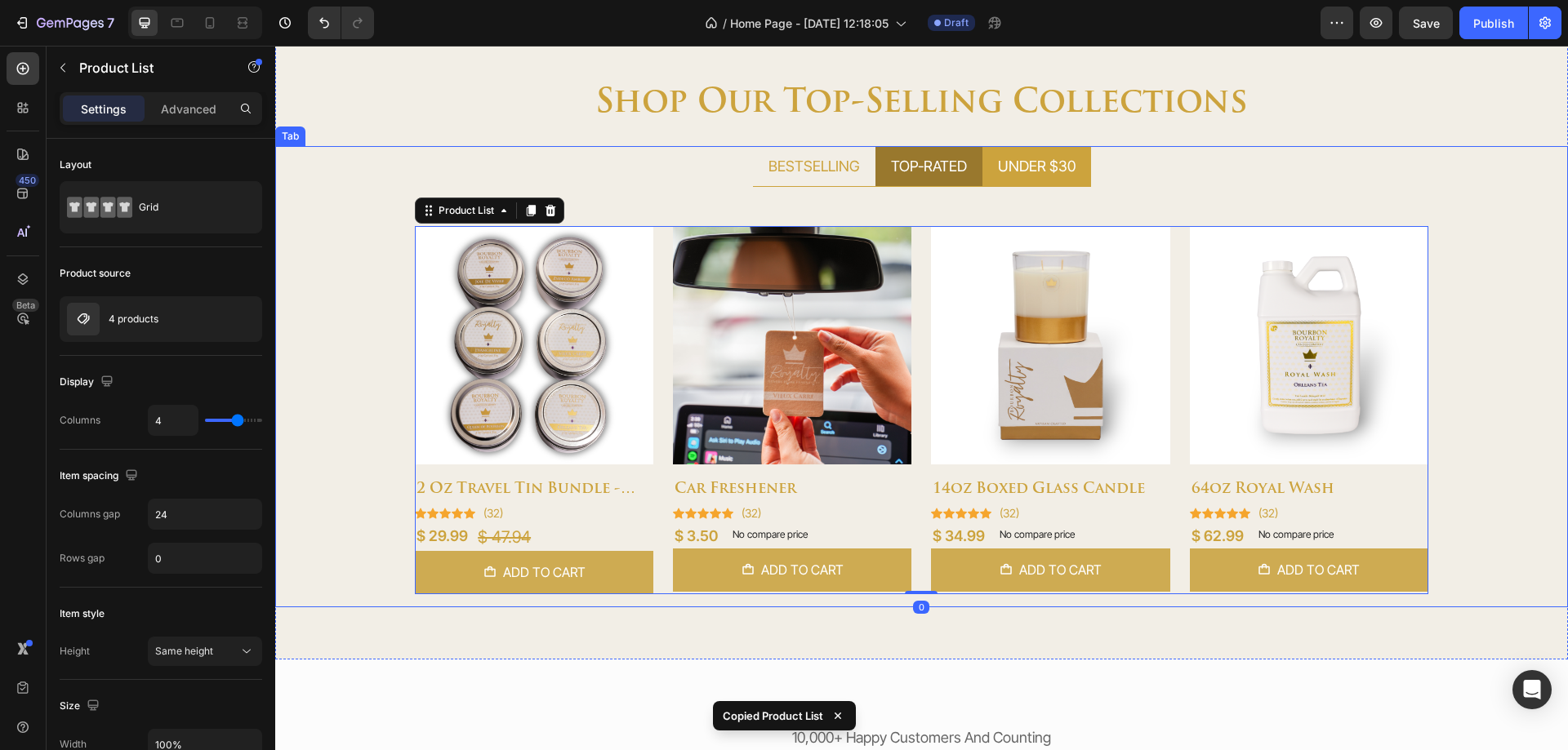
click at [907, 178] on div "TOP-RATED" at bounding box center [929, 166] width 81 height 27
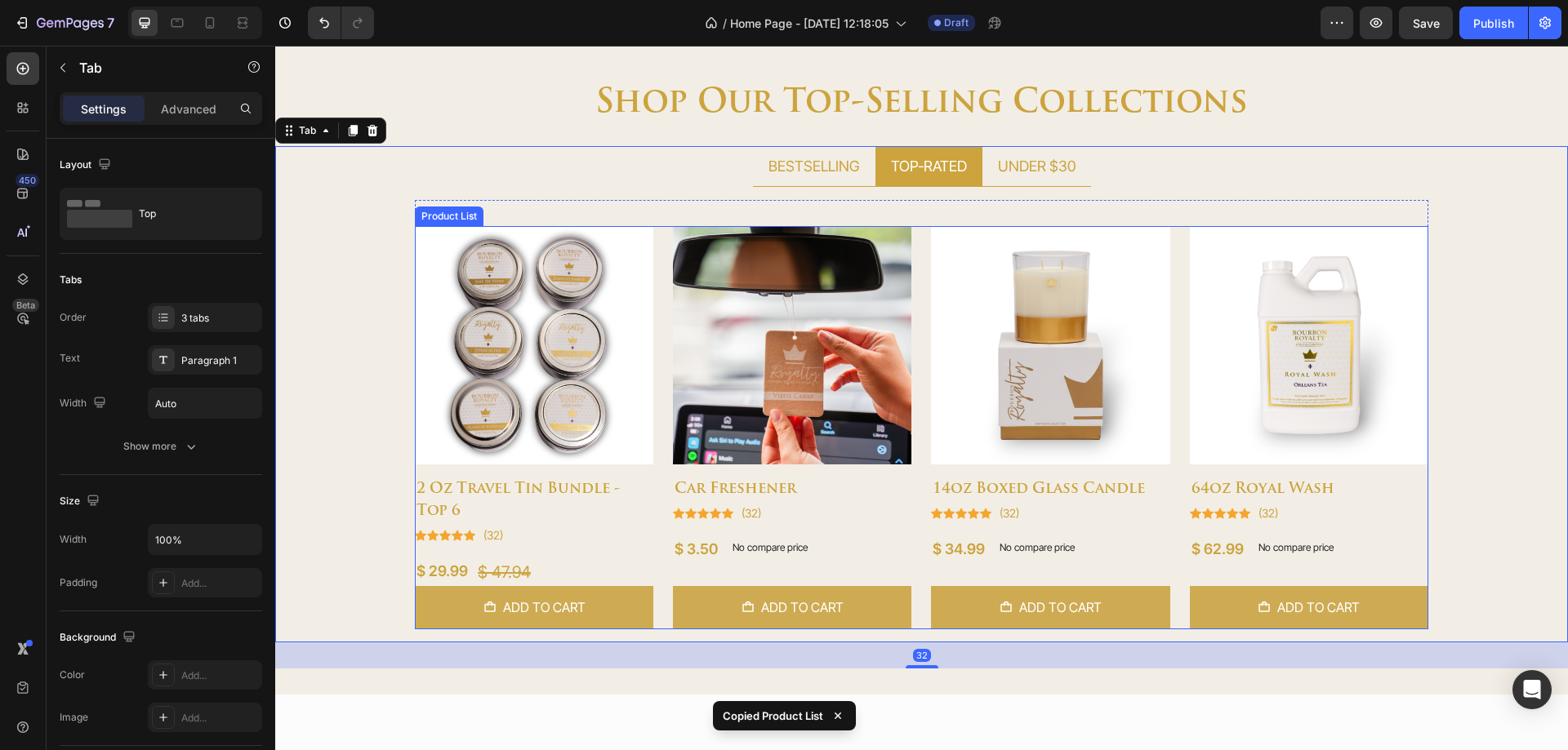
click at [657, 498] on div "Product Images 2 oz travel tin bundle - top 6 (P) Title Icon Icon Icon Icon Ico…" at bounding box center [922, 428] width 1013 height 404
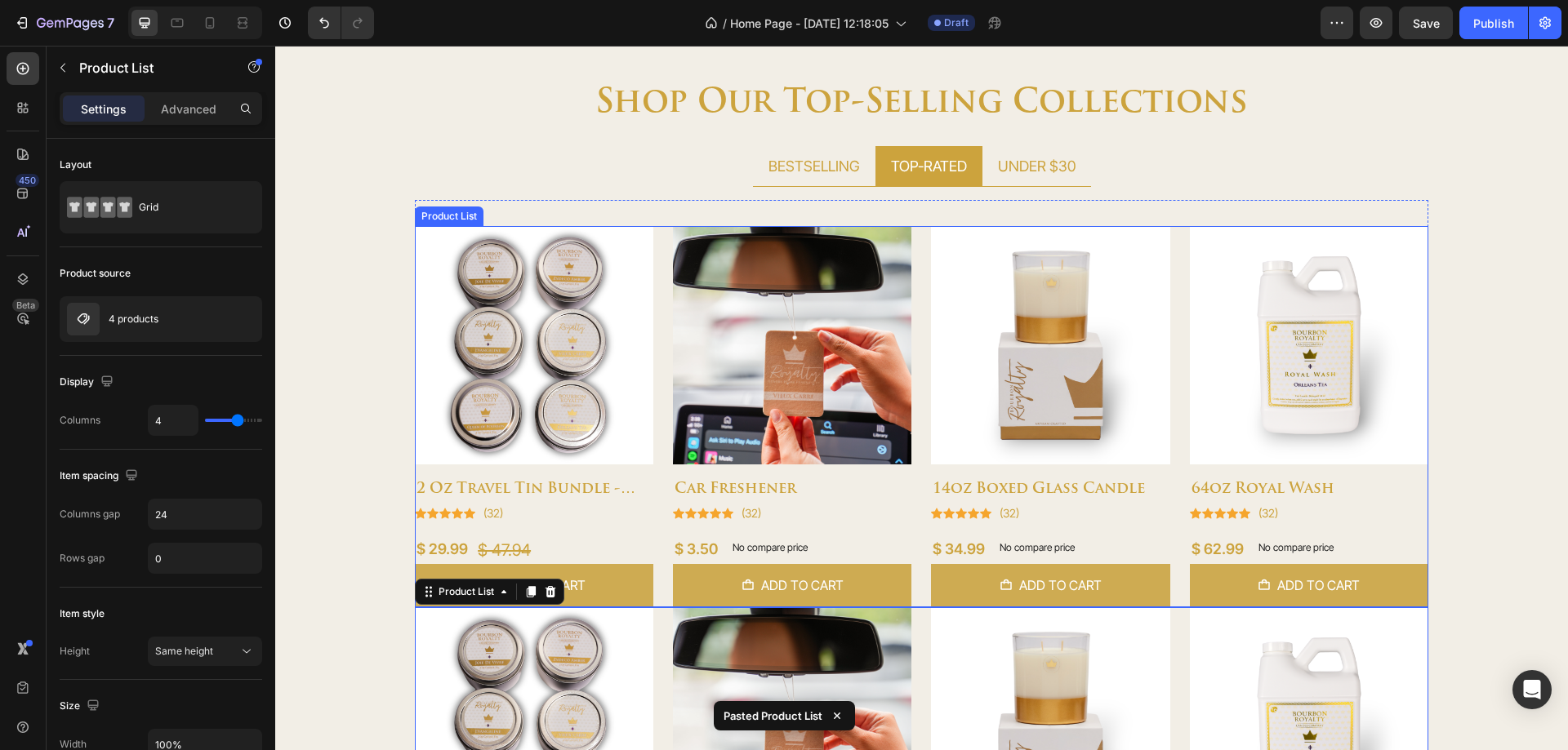
click at [658, 386] on div "Product Images 2 oz travel tin bundle - top 6 (P) Title Icon Icon Icon Icon Ico…" at bounding box center [922, 417] width 1013 height 381
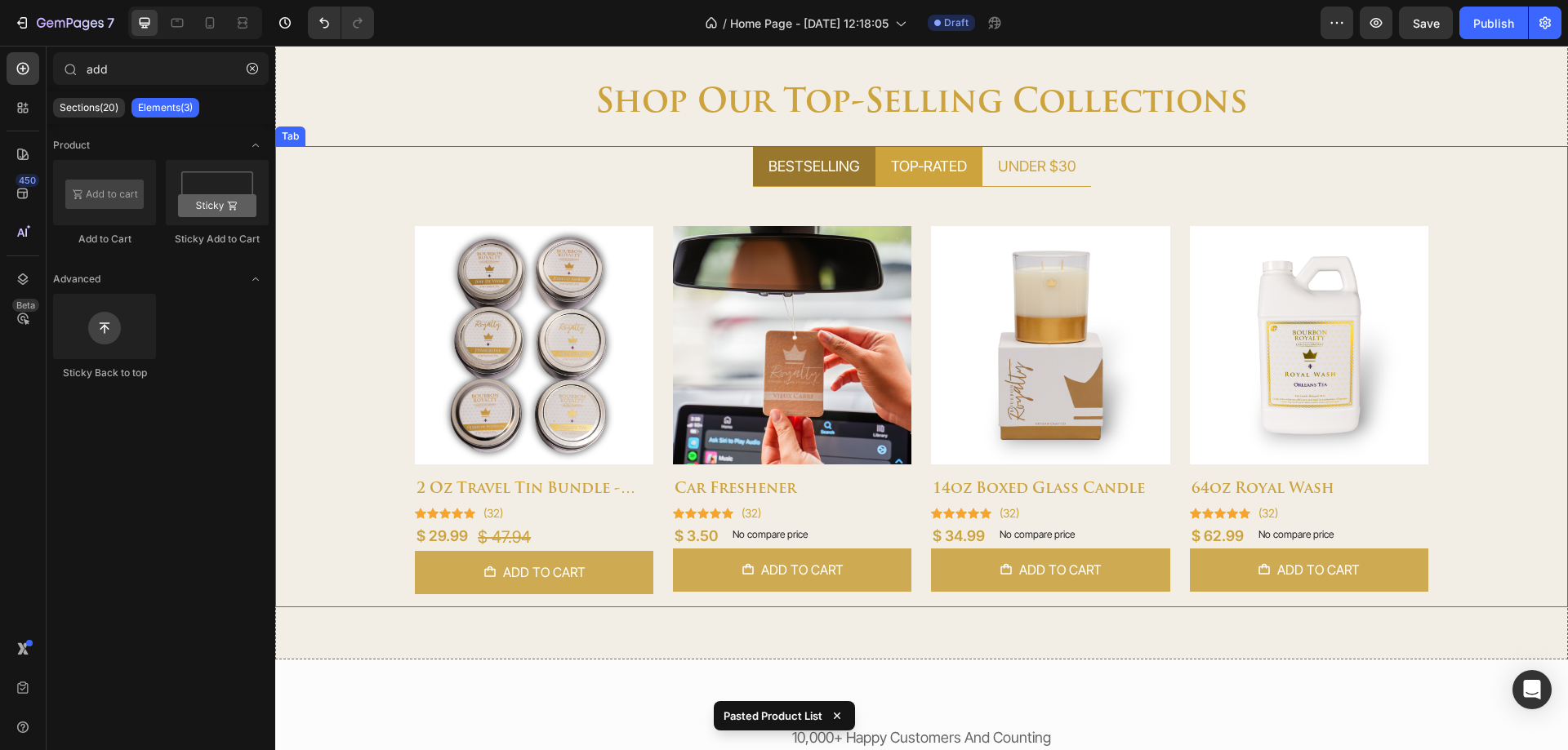
click at [795, 173] on p "BESTSELLING" at bounding box center [815, 167] width 92 height 22
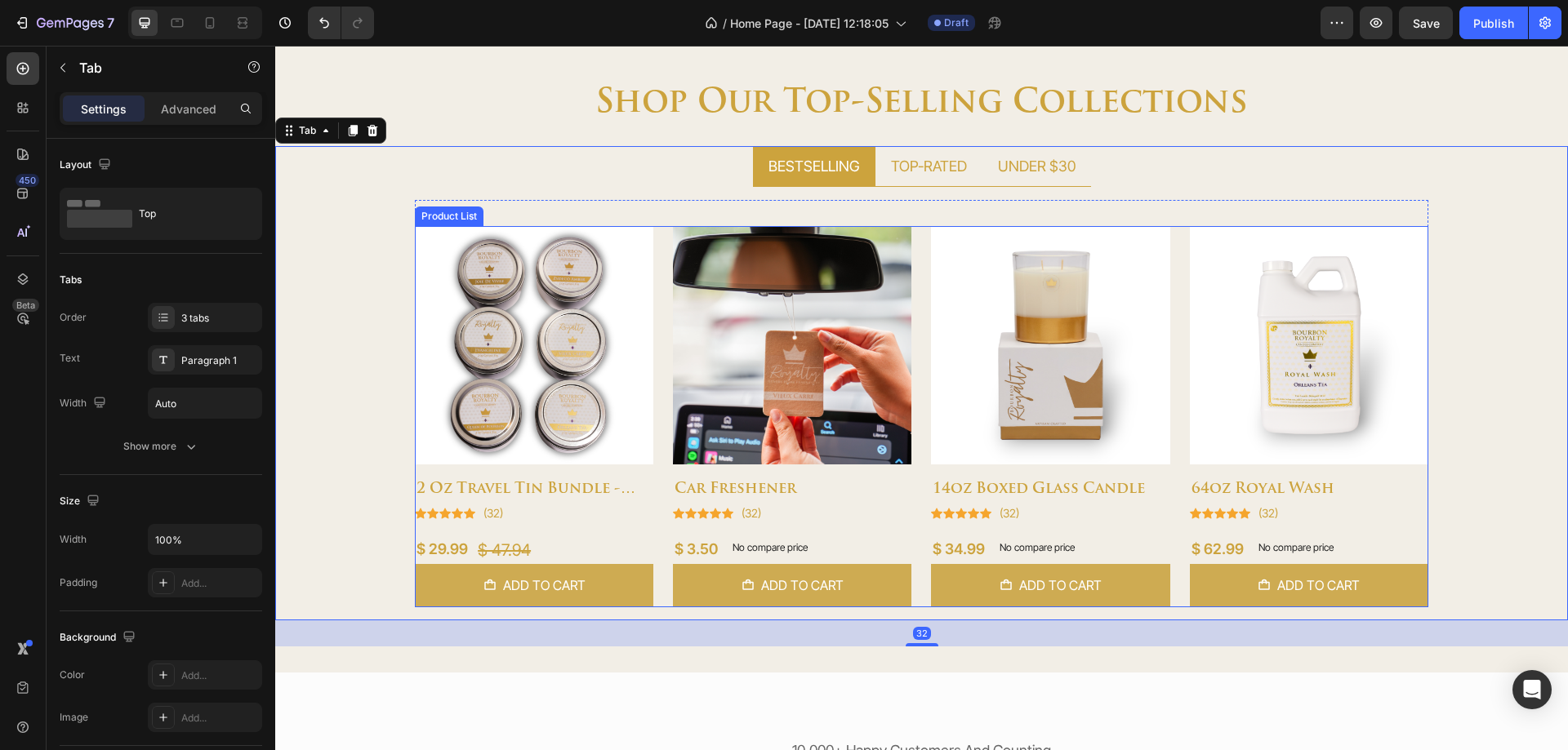
click at [654, 405] on div "Product Images 2 oz travel tin bundle - top 6 (P) Title Icon Icon Icon Icon Ico…" at bounding box center [922, 417] width 1013 height 381
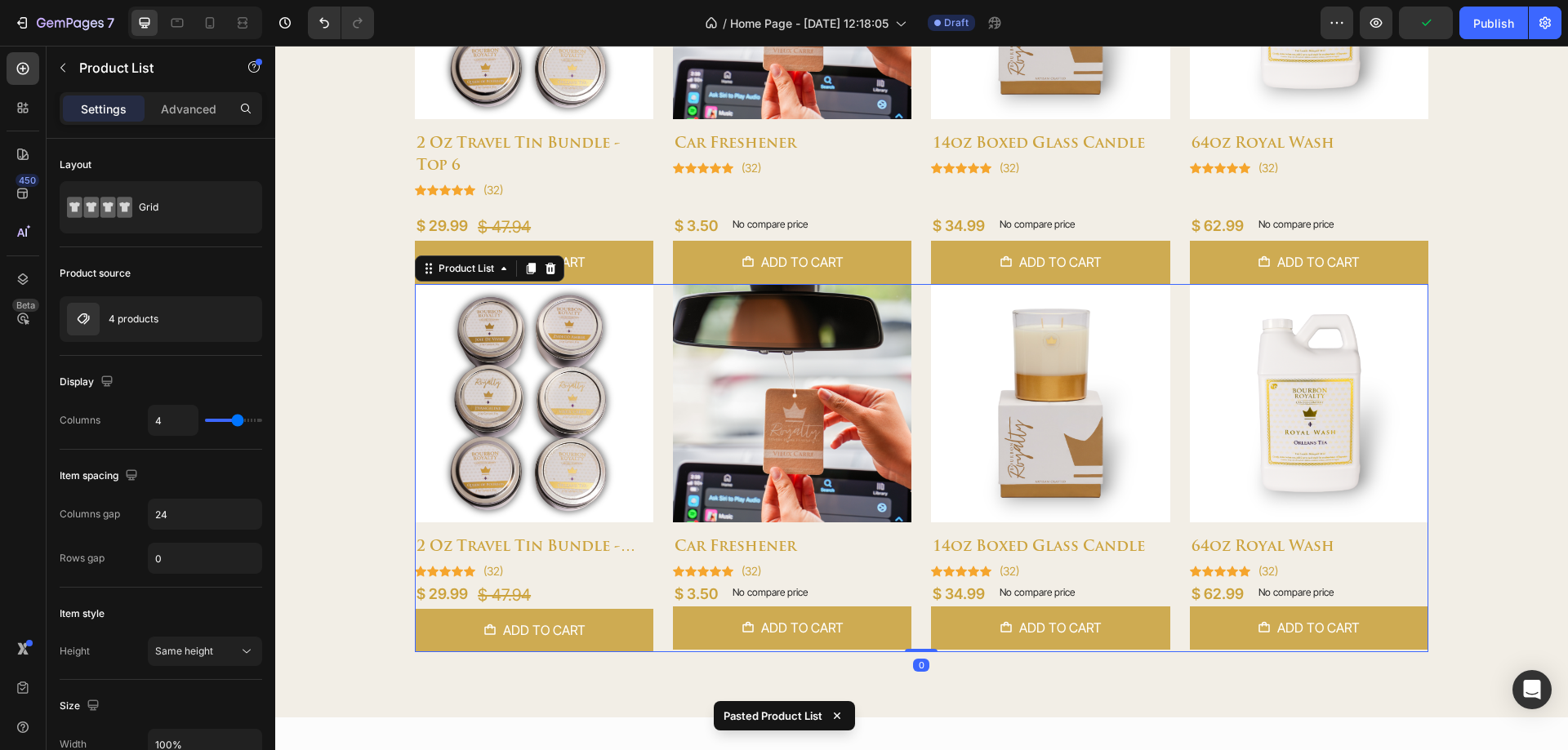
scroll to position [873, 0]
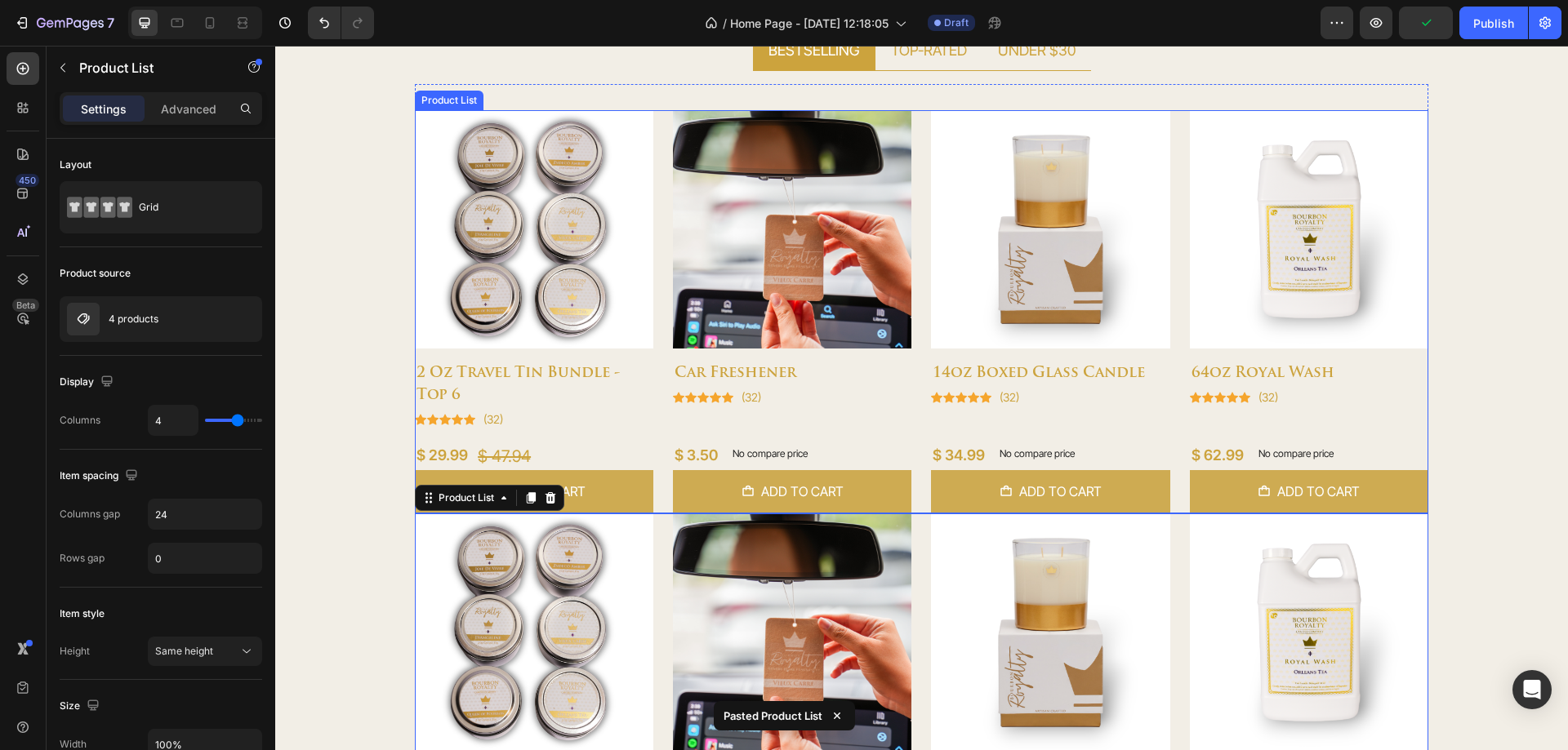
click at [657, 337] on div "Product Images 2 oz travel tin bundle - top 6 (P) Title Icon Icon Icon Icon Ico…" at bounding box center [922, 312] width 1013 height 404
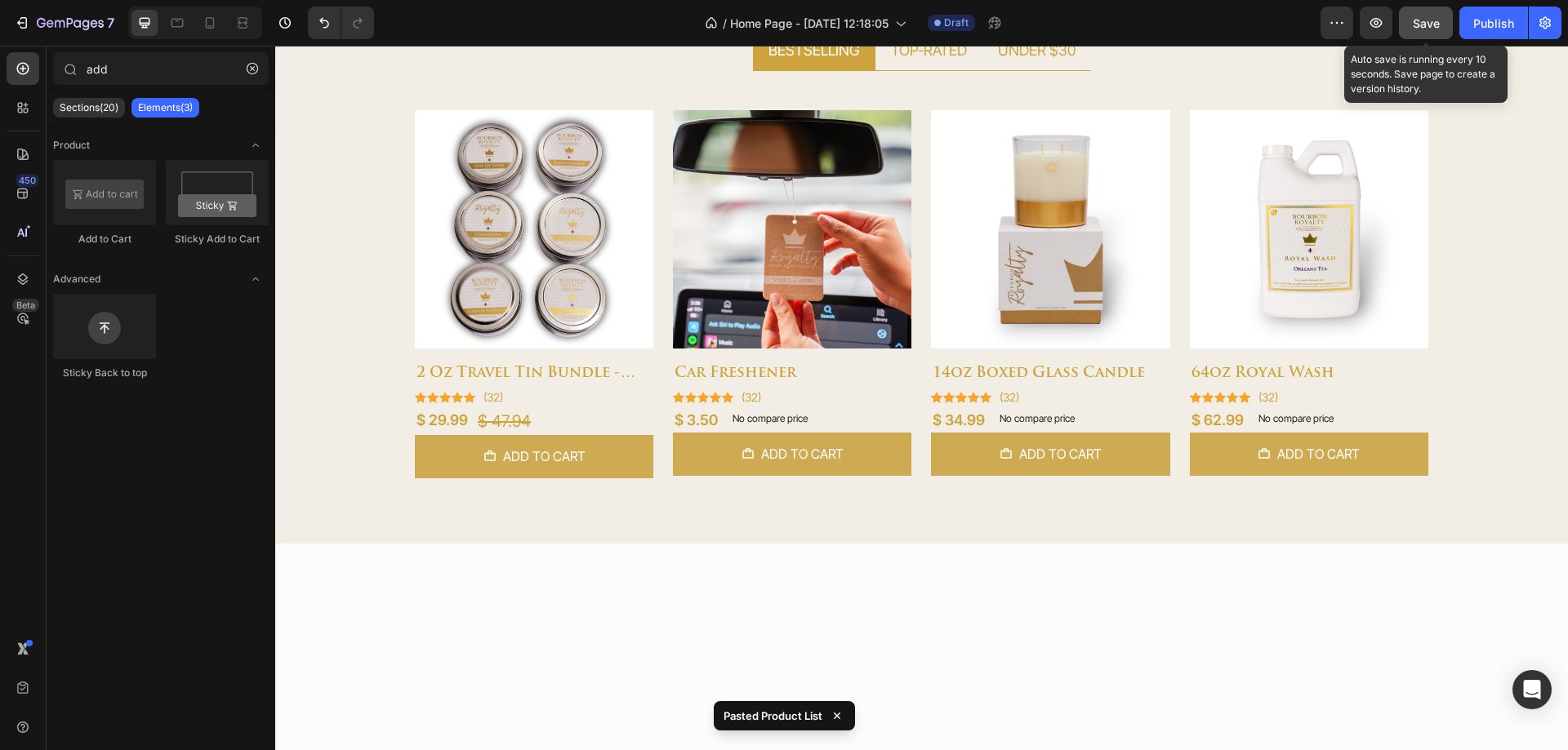
click at [1432, 22] on span "Save" at bounding box center [1427, 22] width 27 height 14
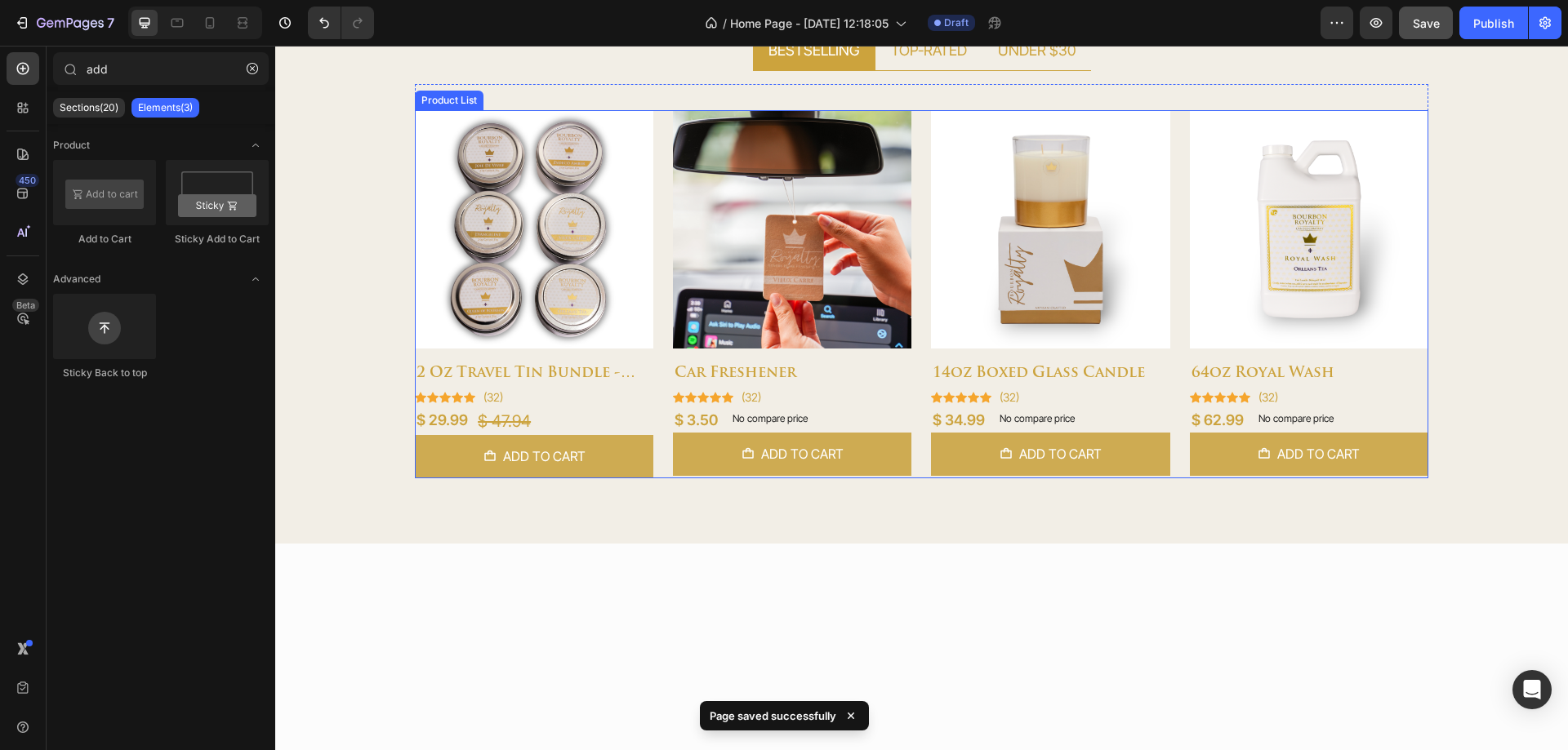
click at [661, 457] on div "Product Images 2 oz travel tin bundle - top 6 (P) Title Icon Icon Icon Icon Ico…" at bounding box center [922, 294] width 1013 height 368
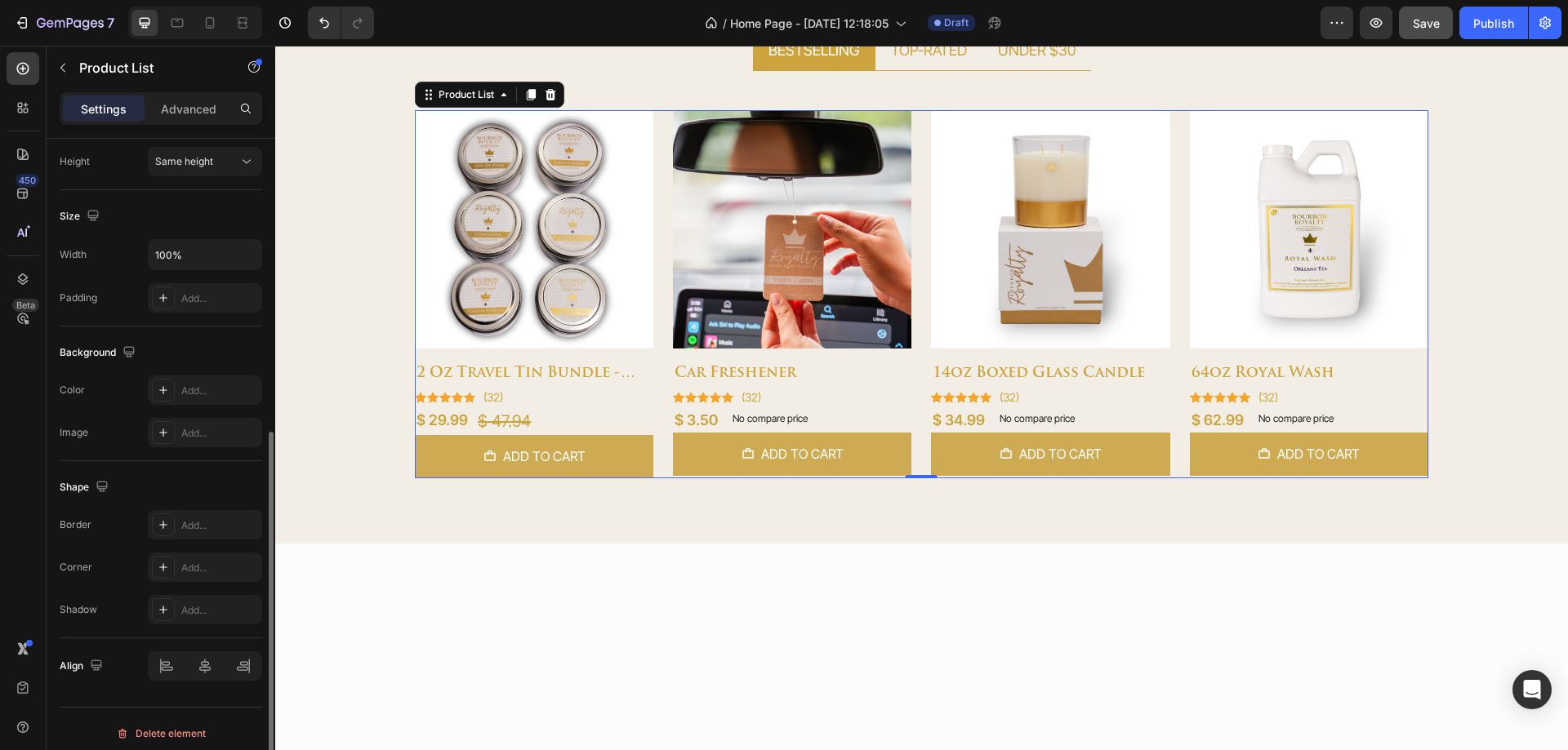
scroll to position [499, 0]
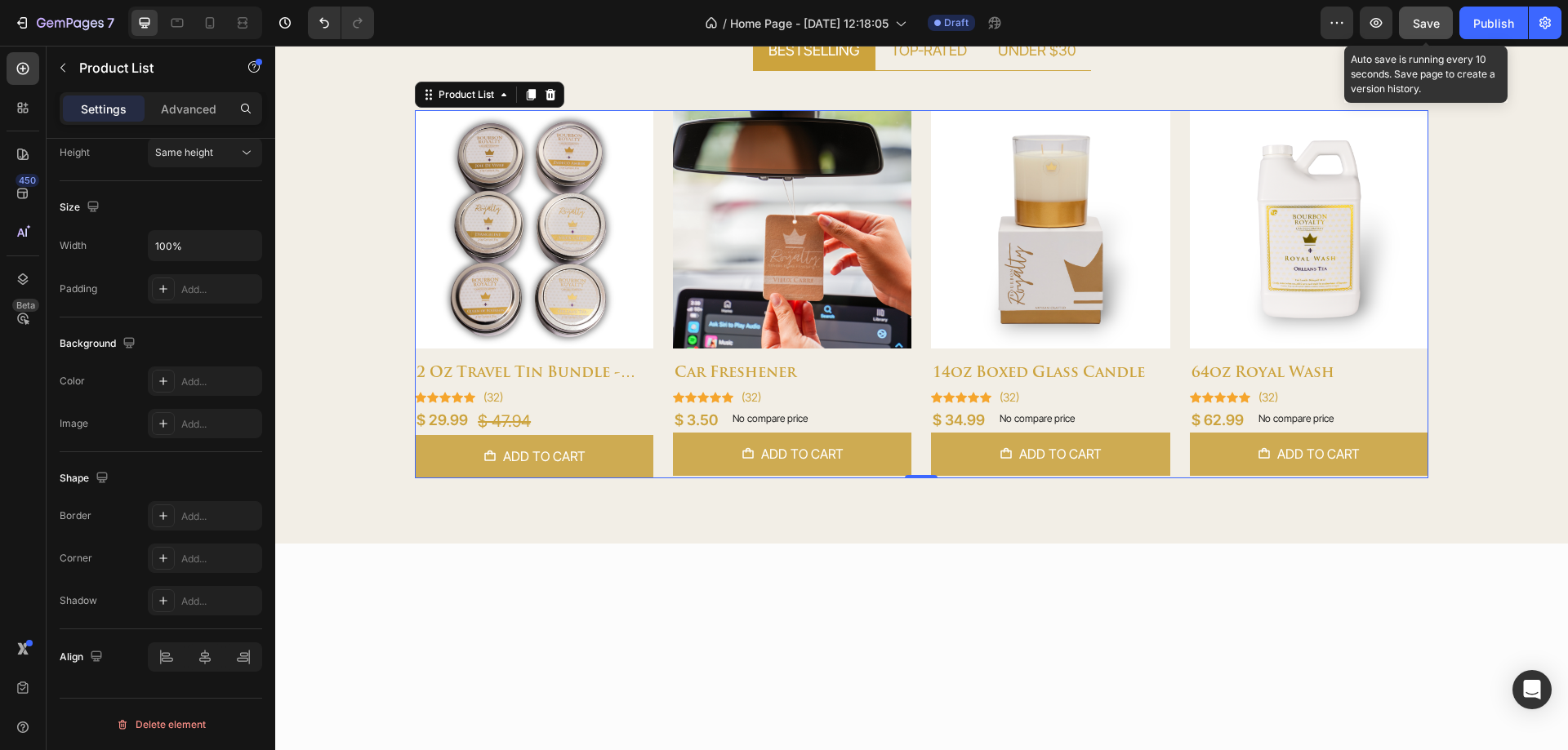
click at [1408, 22] on button "Save" at bounding box center [1427, 22] width 54 height 33
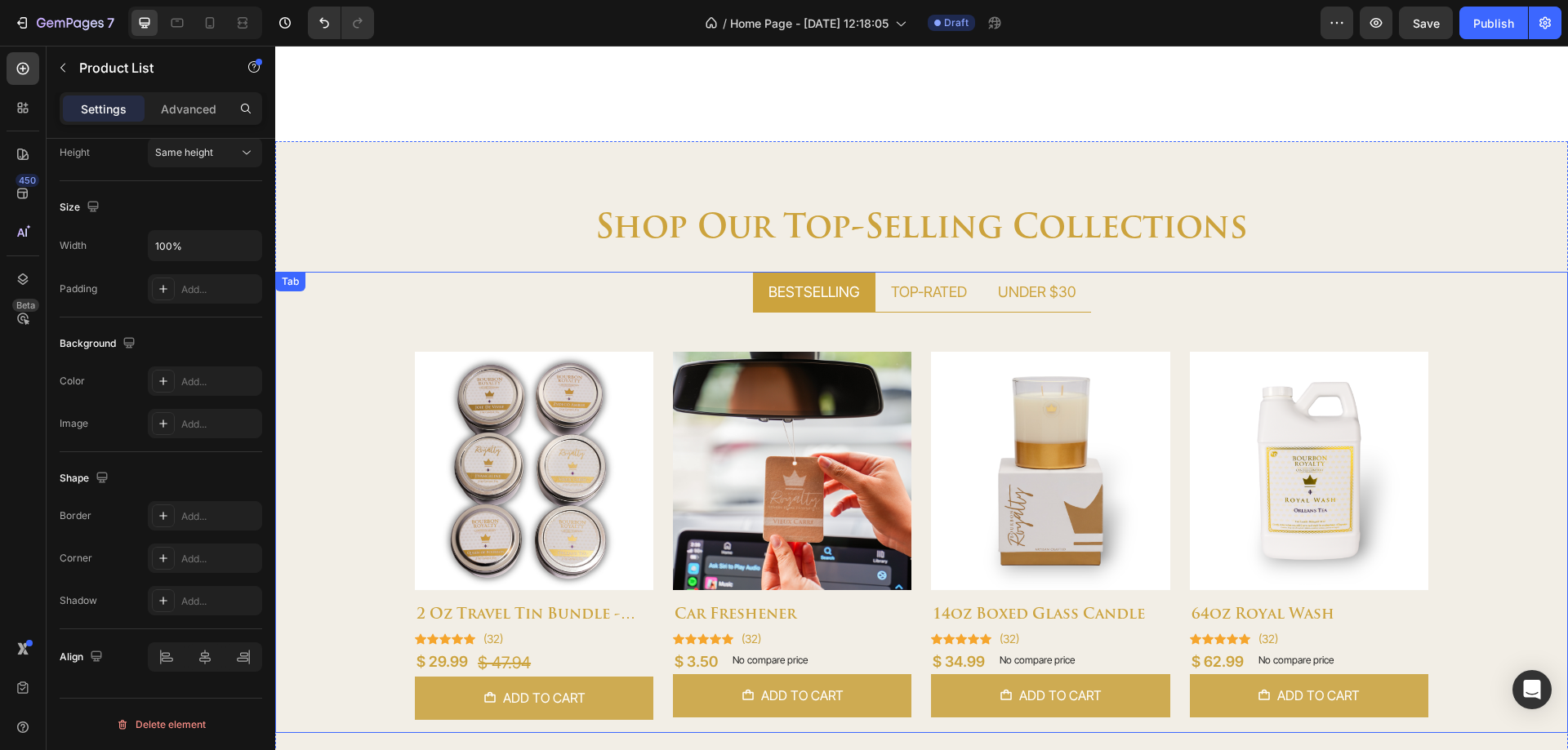
scroll to position [844, 0]
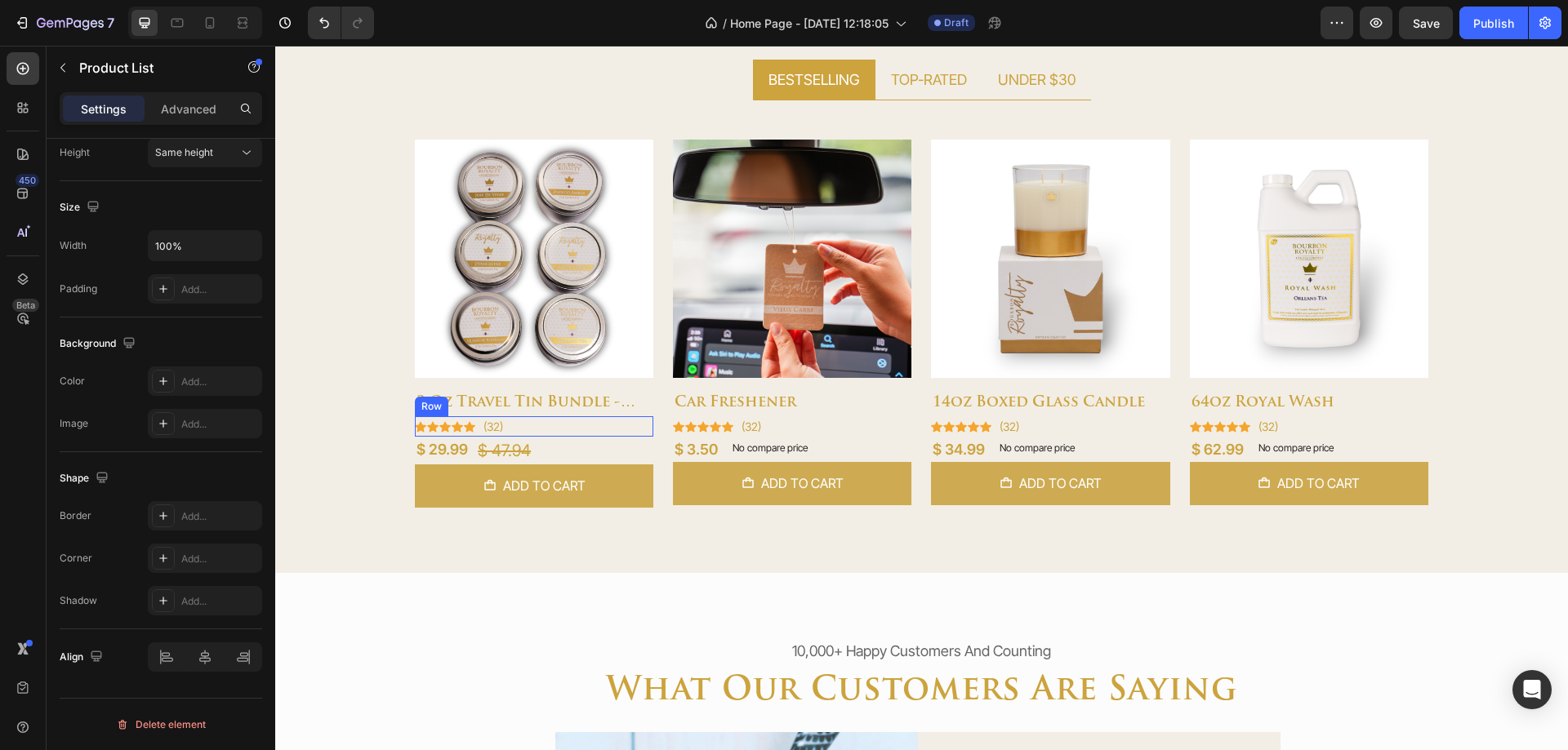
click at [525, 426] on div "Icon Icon Icon Icon Icon Icon List Hoz (32) Text block Row" at bounding box center [534, 427] width 239 height 21
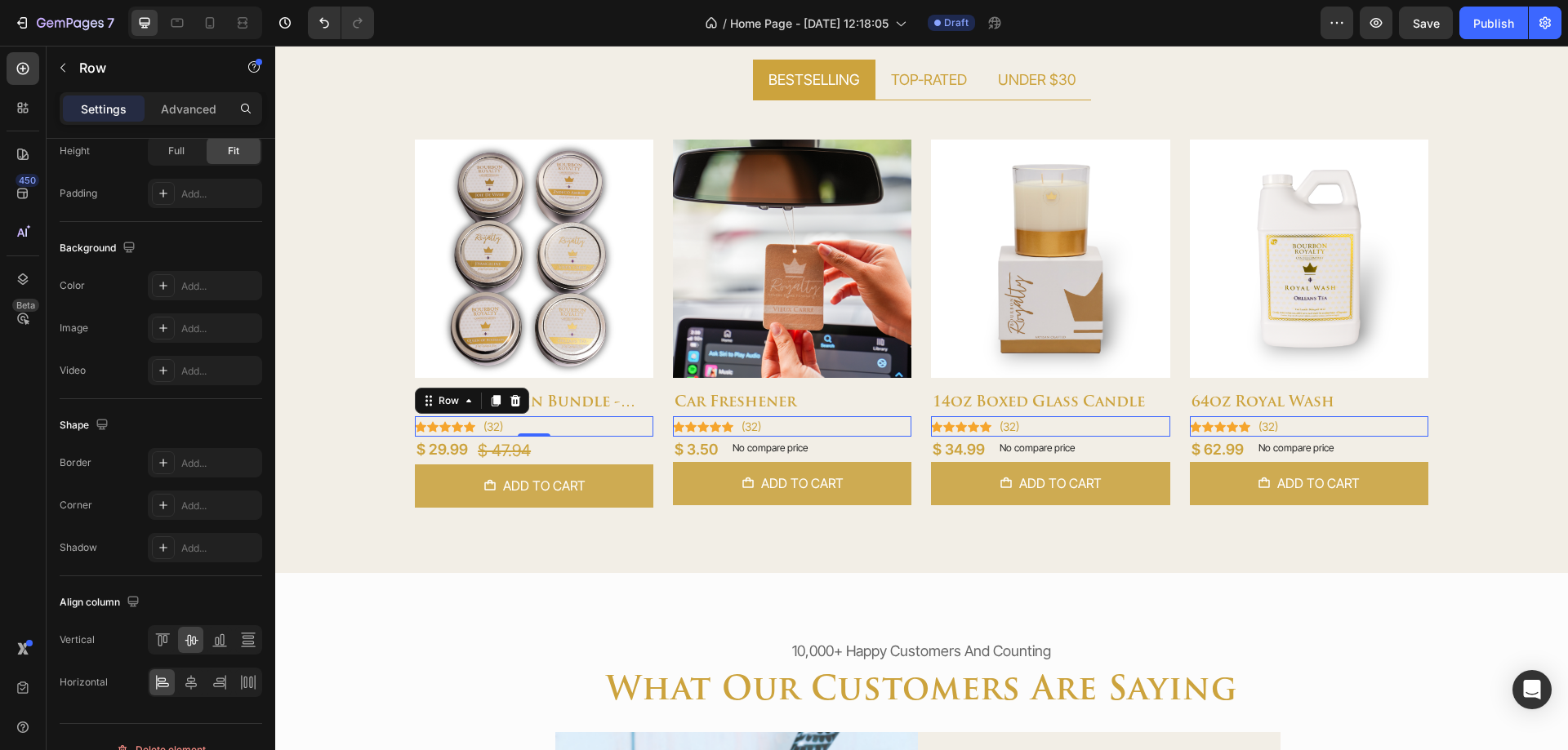
scroll to position [0, 0]
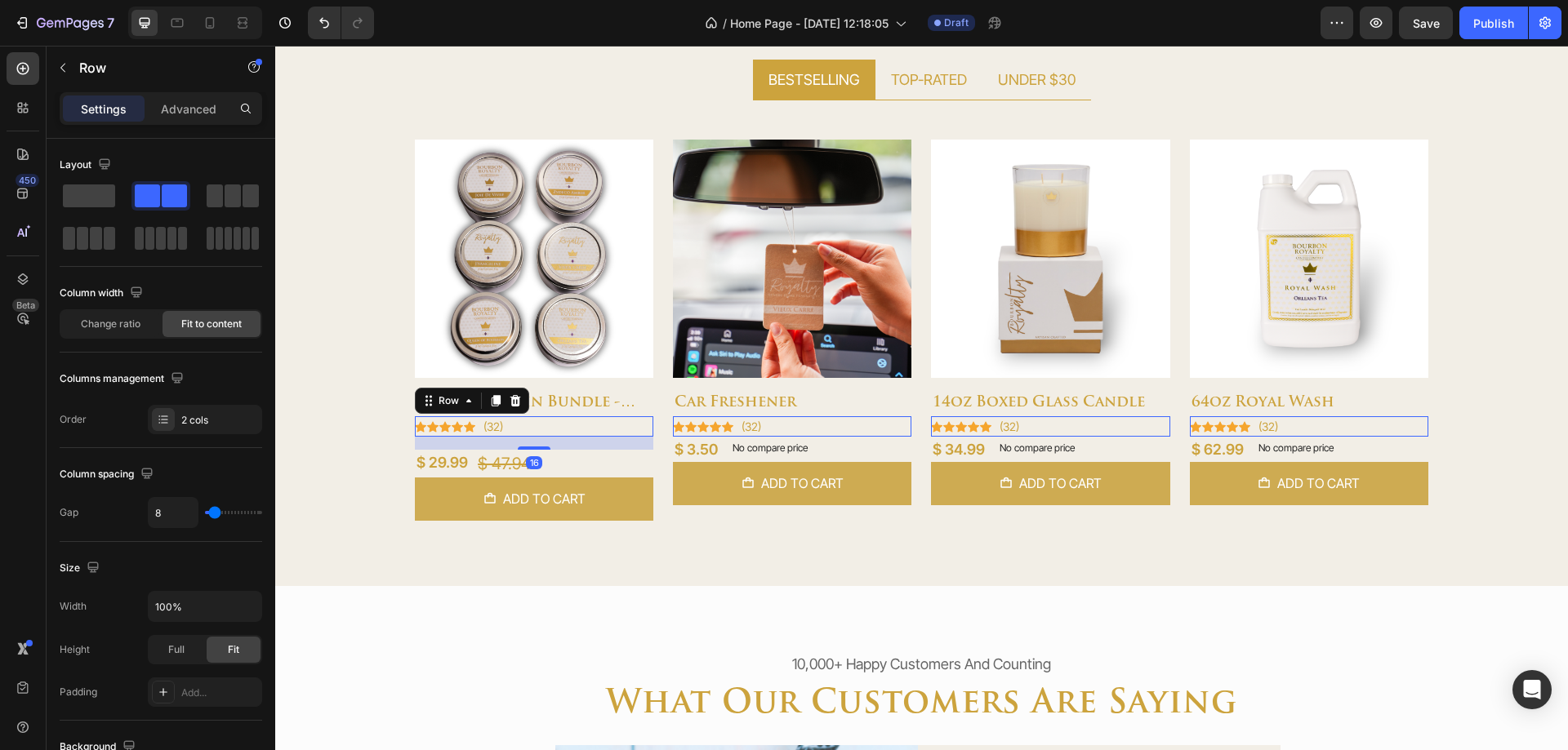
drag, startPoint x: 533, startPoint y: 434, endPoint x: 552, endPoint y: 447, distance: 23.0
click at [552, 437] on div "16" at bounding box center [534, 437] width 239 height 0
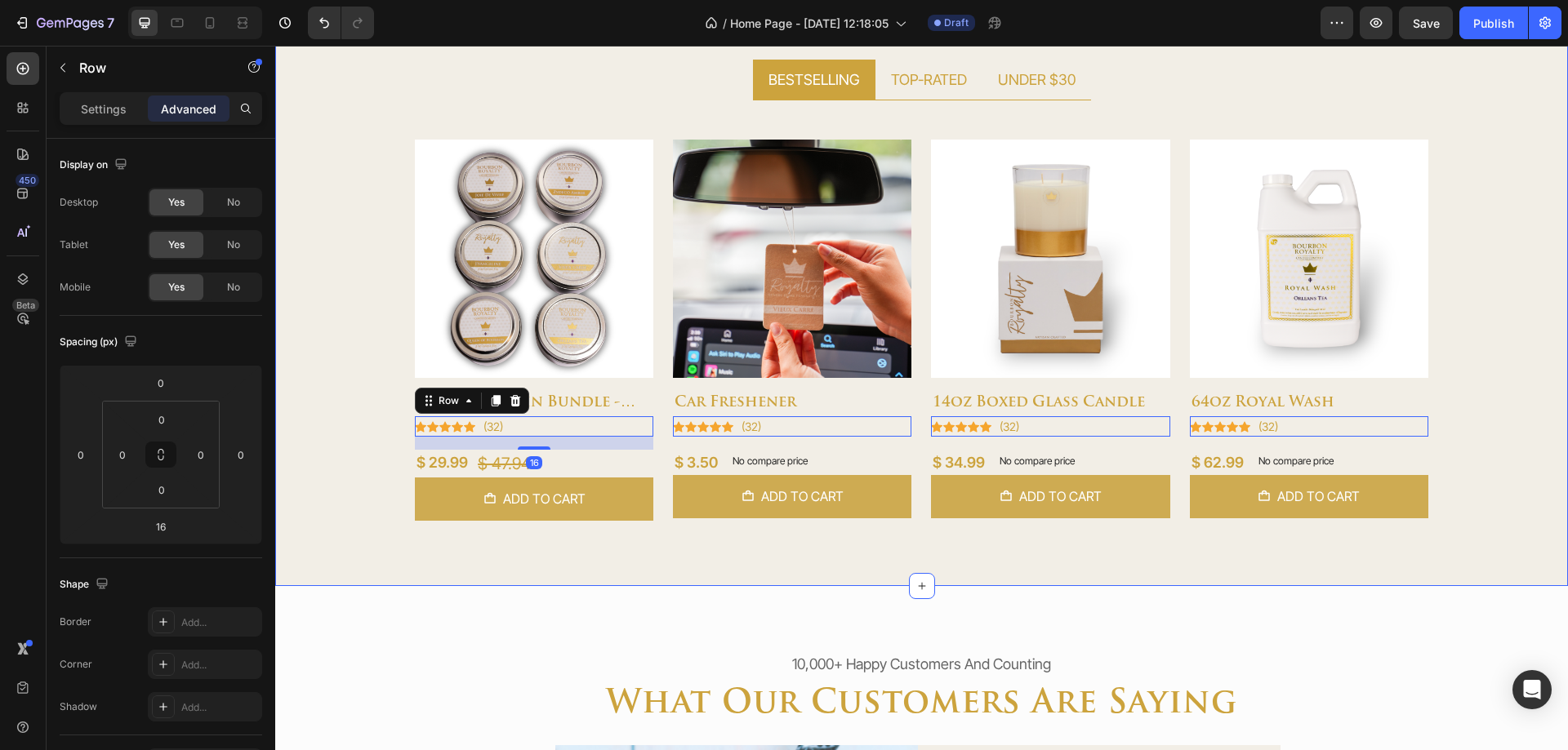
click at [752, 571] on div "shop our top-selling collections Heading BESTSELLING TOP-RATED UNDER $30 Produc…" at bounding box center [922, 257] width 1293 height 657
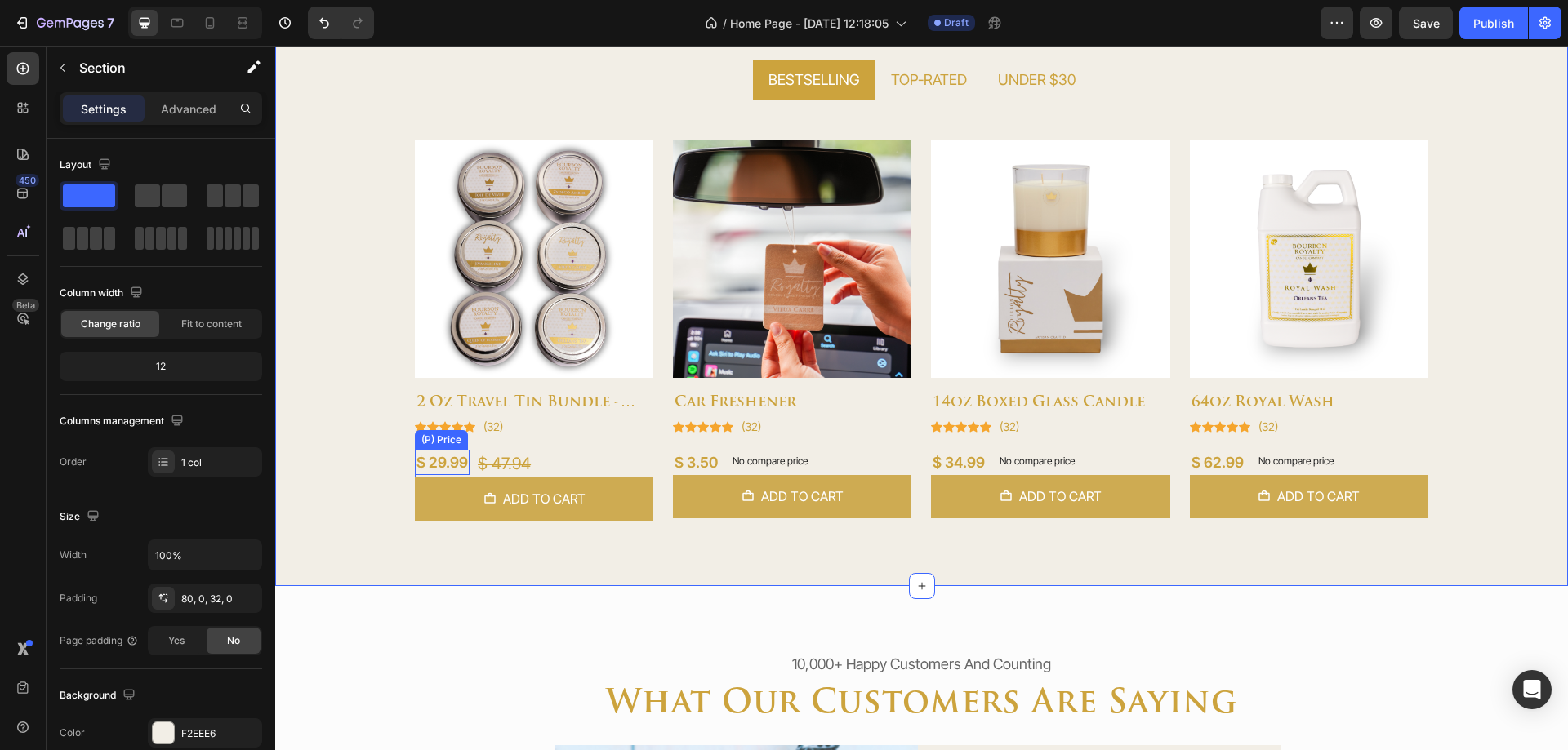
click at [437, 455] on div "$ 29.99" at bounding box center [442, 462] width 54 height 25
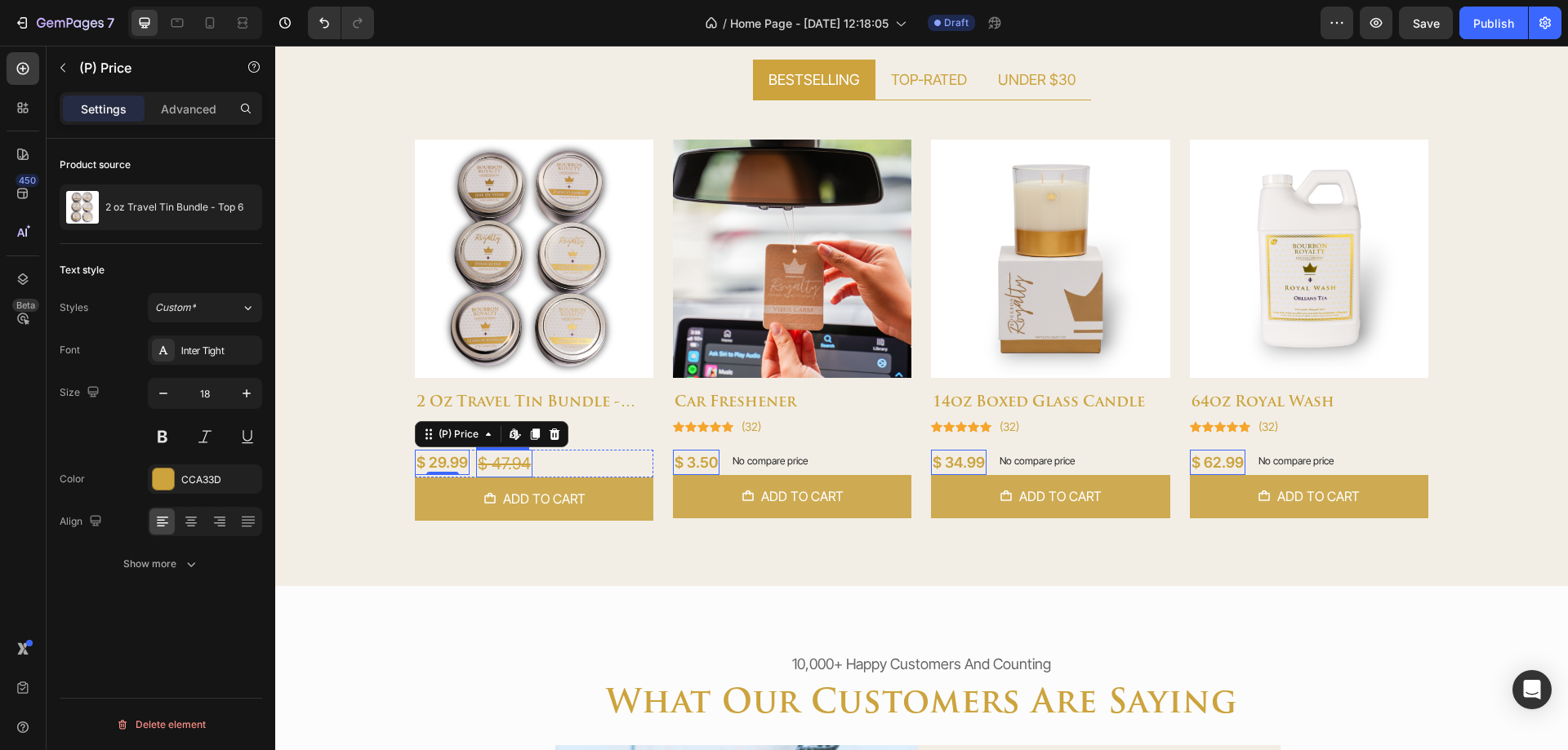
click at [501, 464] on div "$ 47.94" at bounding box center [504, 463] width 56 height 28
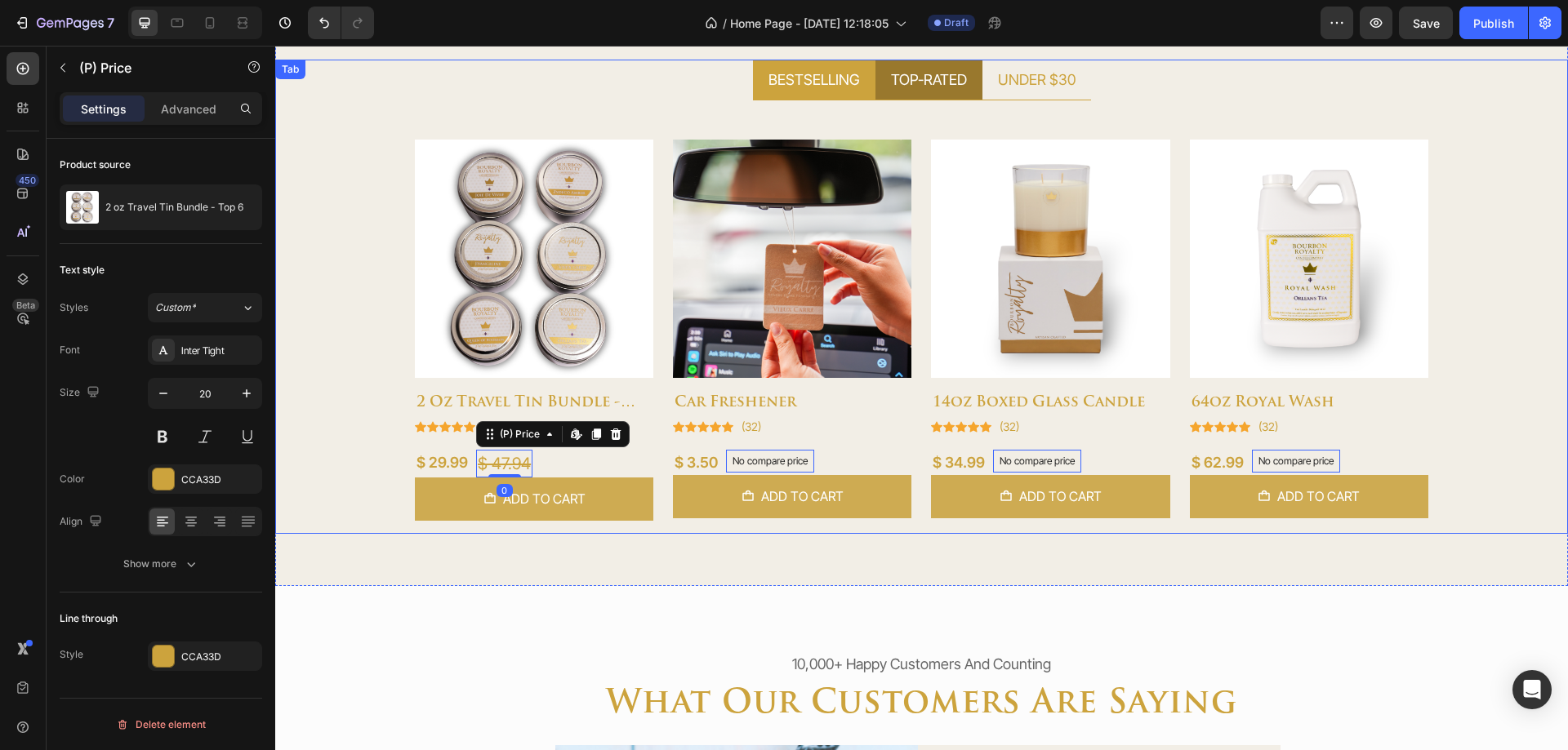
click at [927, 93] on li "TOP-RATED" at bounding box center [929, 81] width 107 height 41
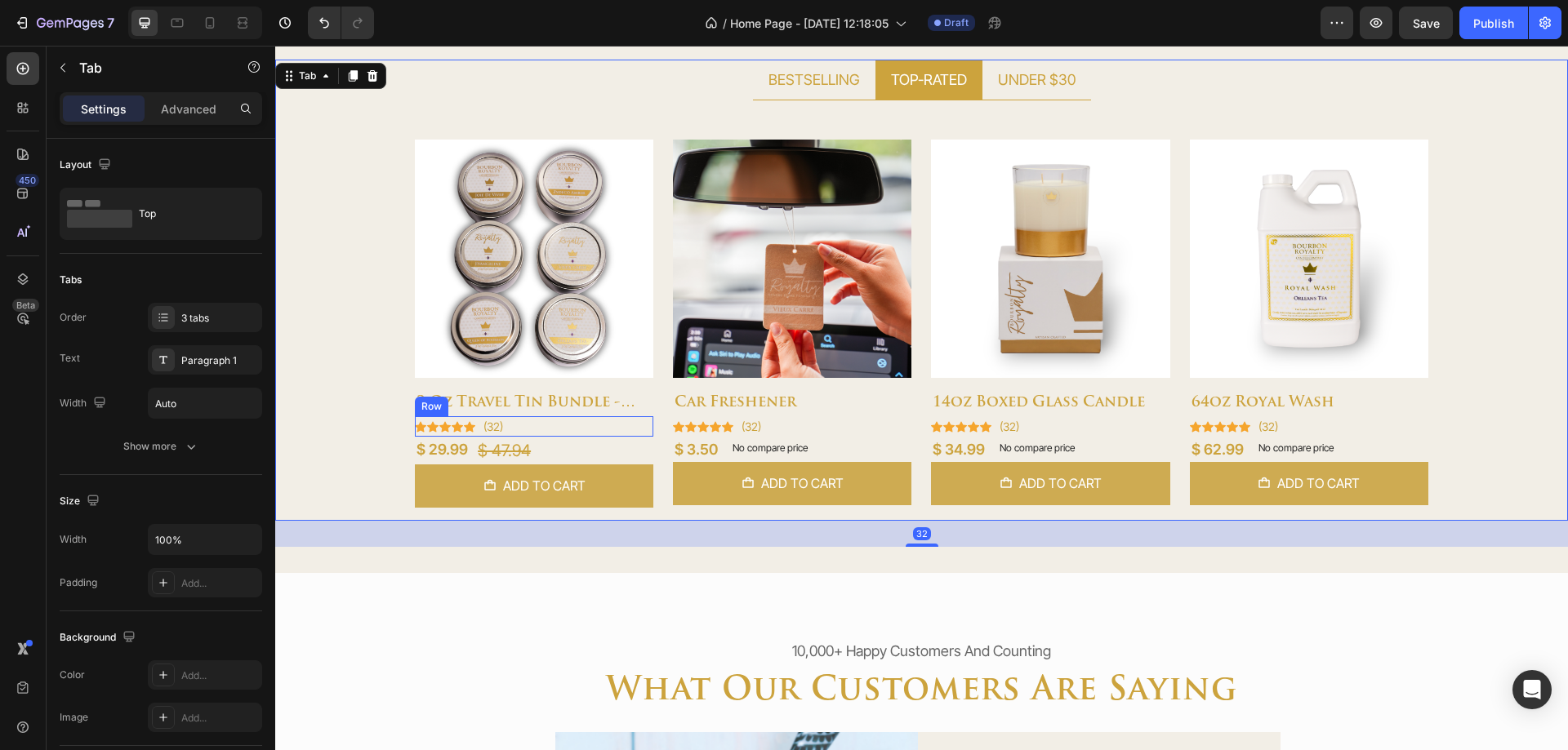
click at [519, 420] on div "2 oz travel tin bundle - top 6 (P) Title Icon Icon Icon Icon Icon Icon List Hoz…" at bounding box center [534, 443] width 239 height 130
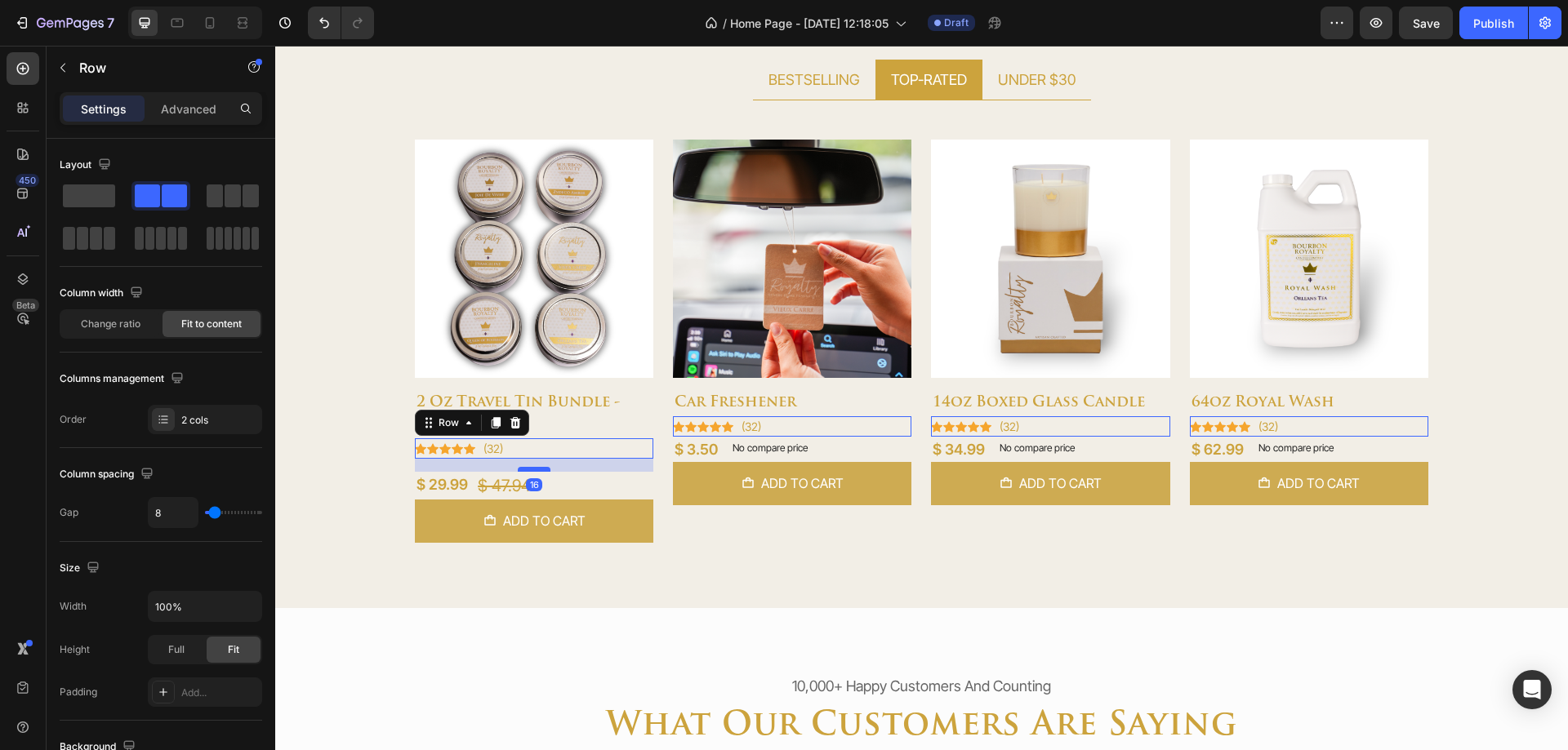
drag, startPoint x: 537, startPoint y: 456, endPoint x: 541, endPoint y: 469, distance: 13.6
click at [541, 469] on div at bounding box center [534, 469] width 33 height 5
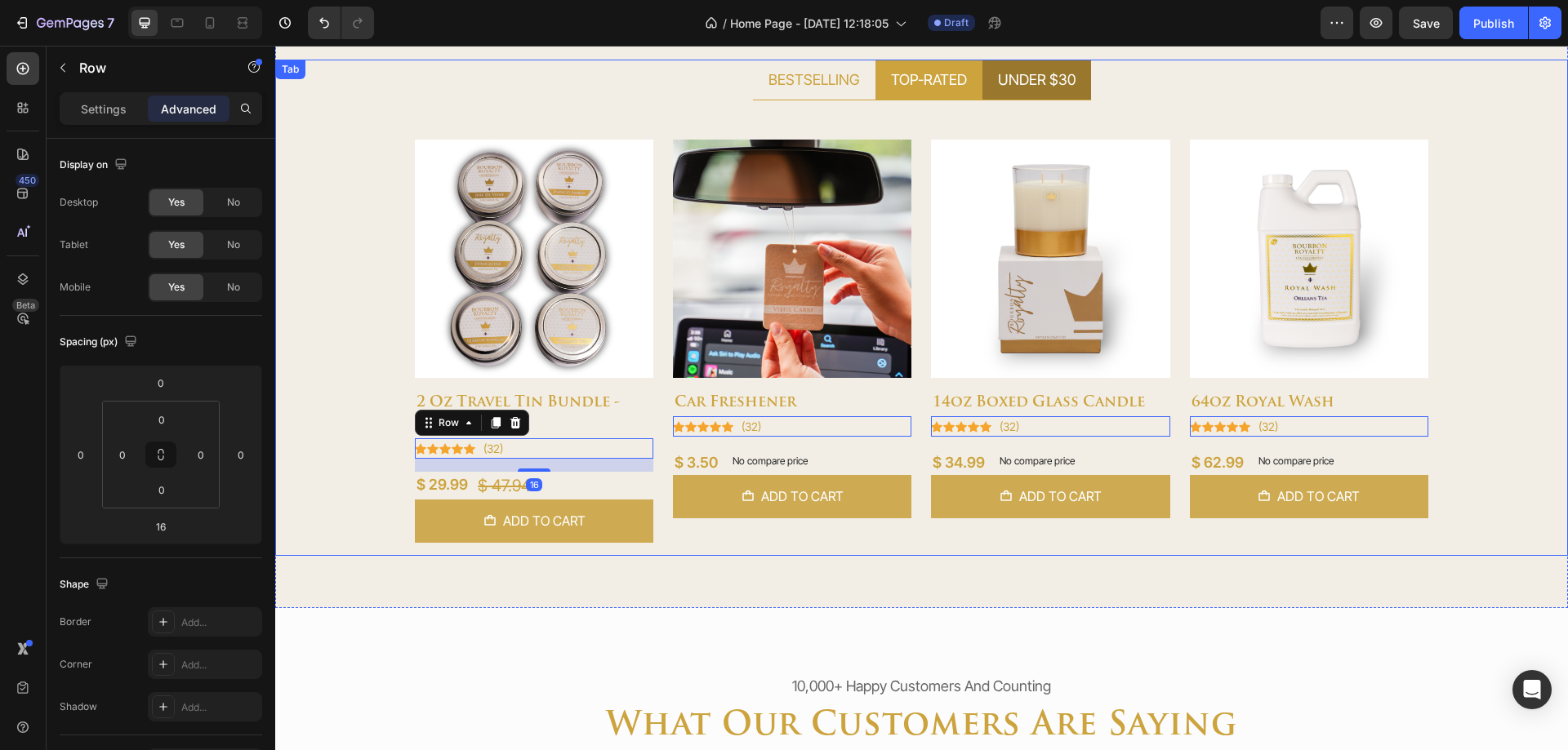
click at [1006, 91] on div "UNDER $30" at bounding box center [1037, 80] width 82 height 27
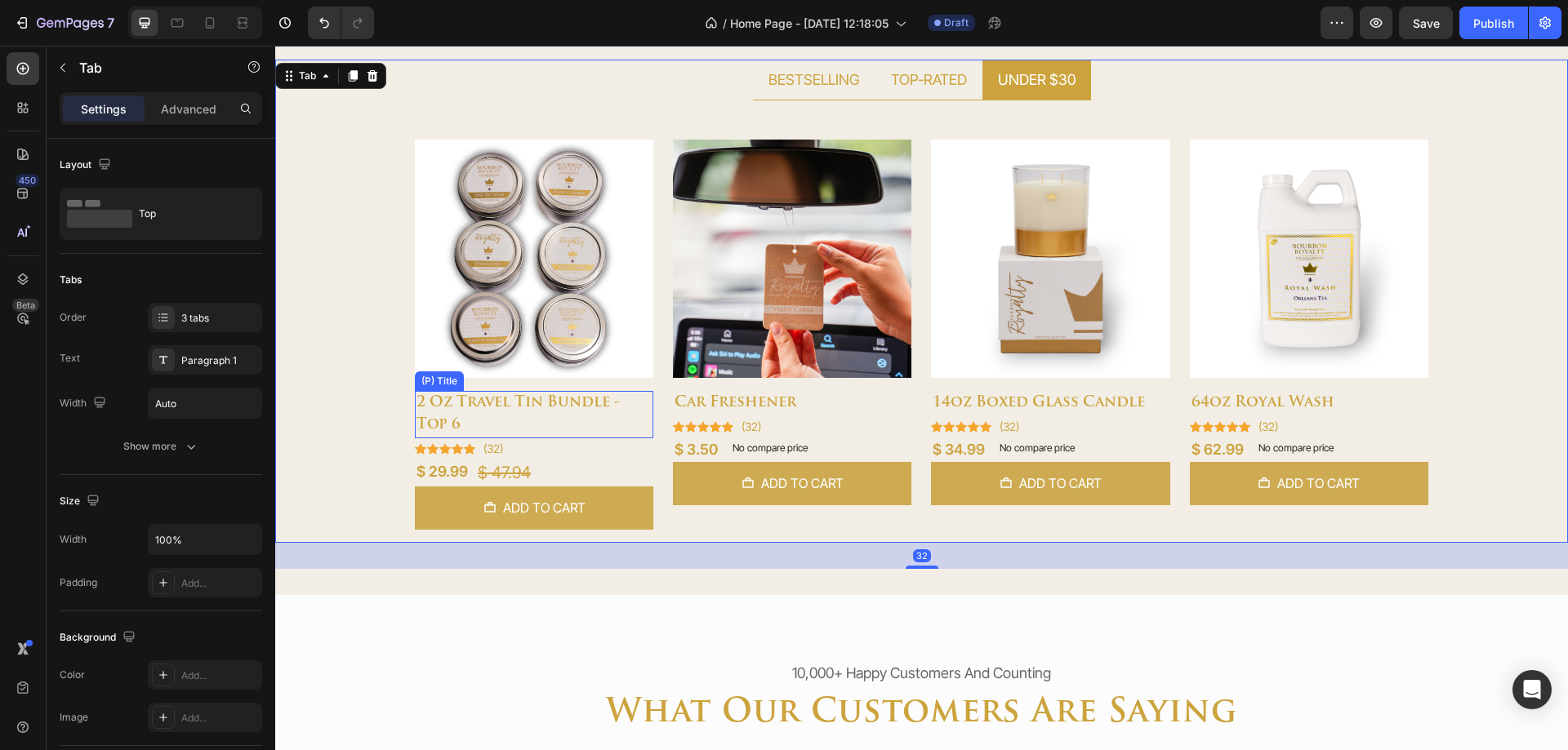
click at [527, 419] on h2 "2 oz travel tin bundle - top 6" at bounding box center [534, 415] width 239 height 48
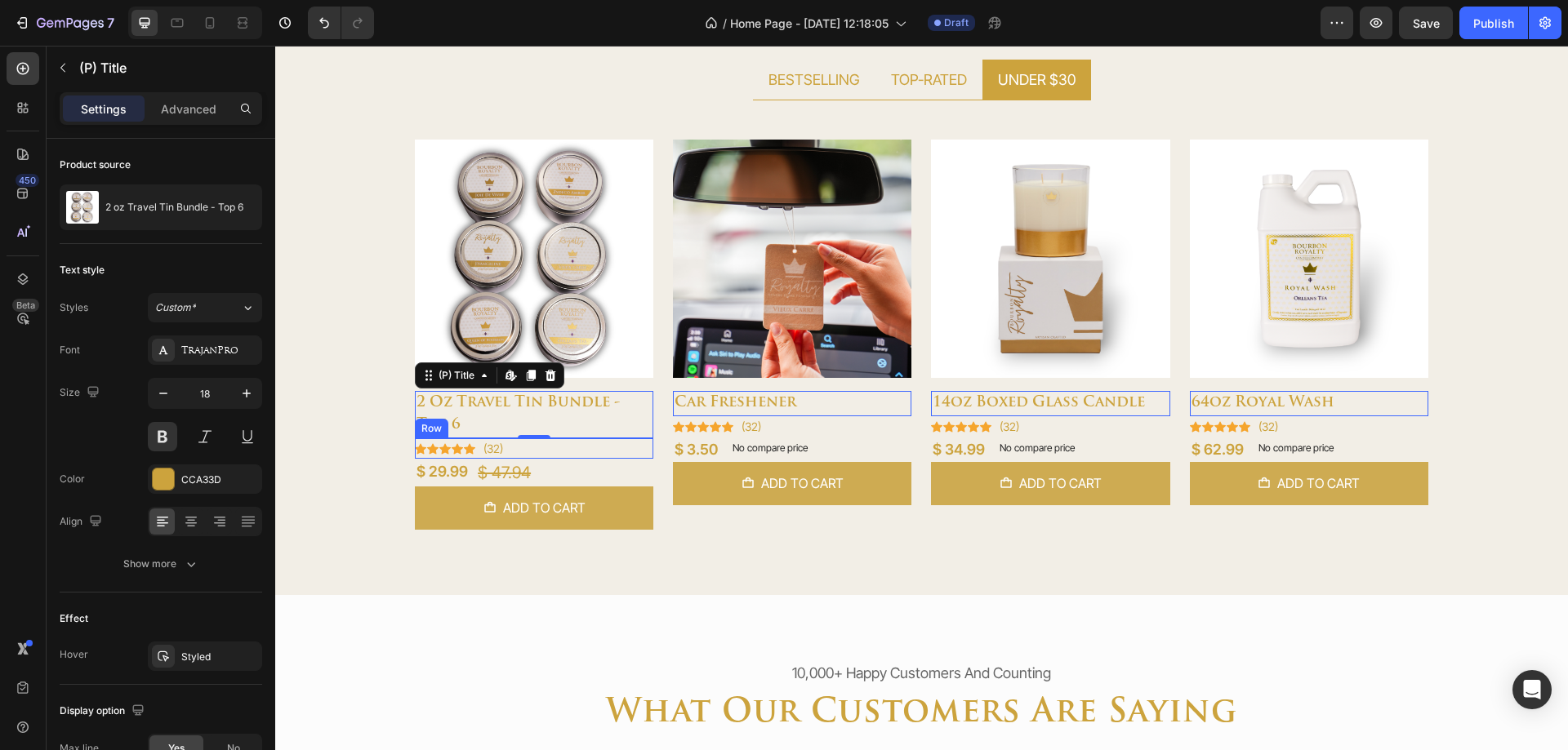
click at [570, 444] on div "Icon Icon Icon Icon Icon Icon List Hoz (32) Text block Row" at bounding box center [534, 449] width 239 height 21
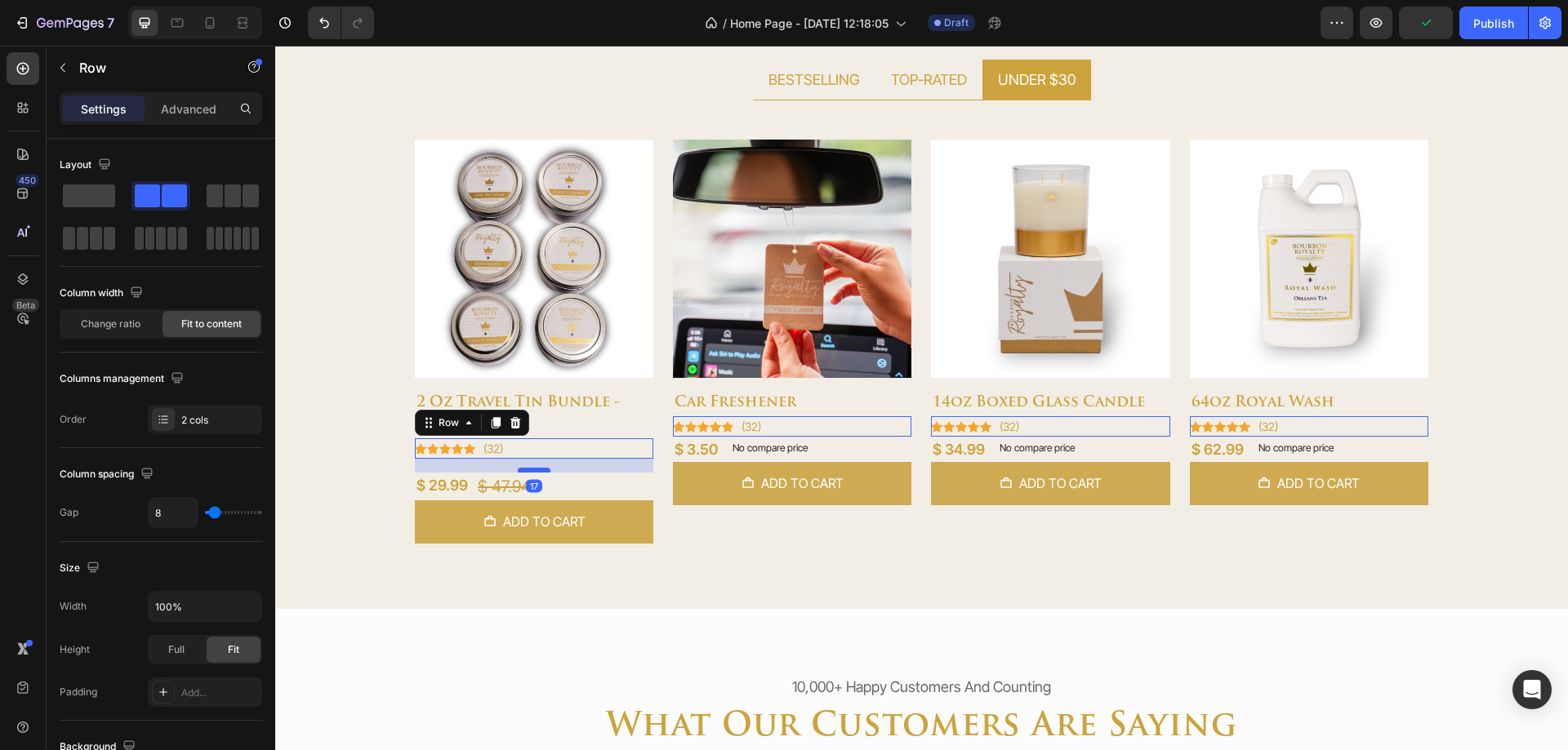
drag, startPoint x: 537, startPoint y: 455, endPoint x: 540, endPoint y: 469, distance: 14.3
click at [540, 469] on div at bounding box center [534, 470] width 33 height 5
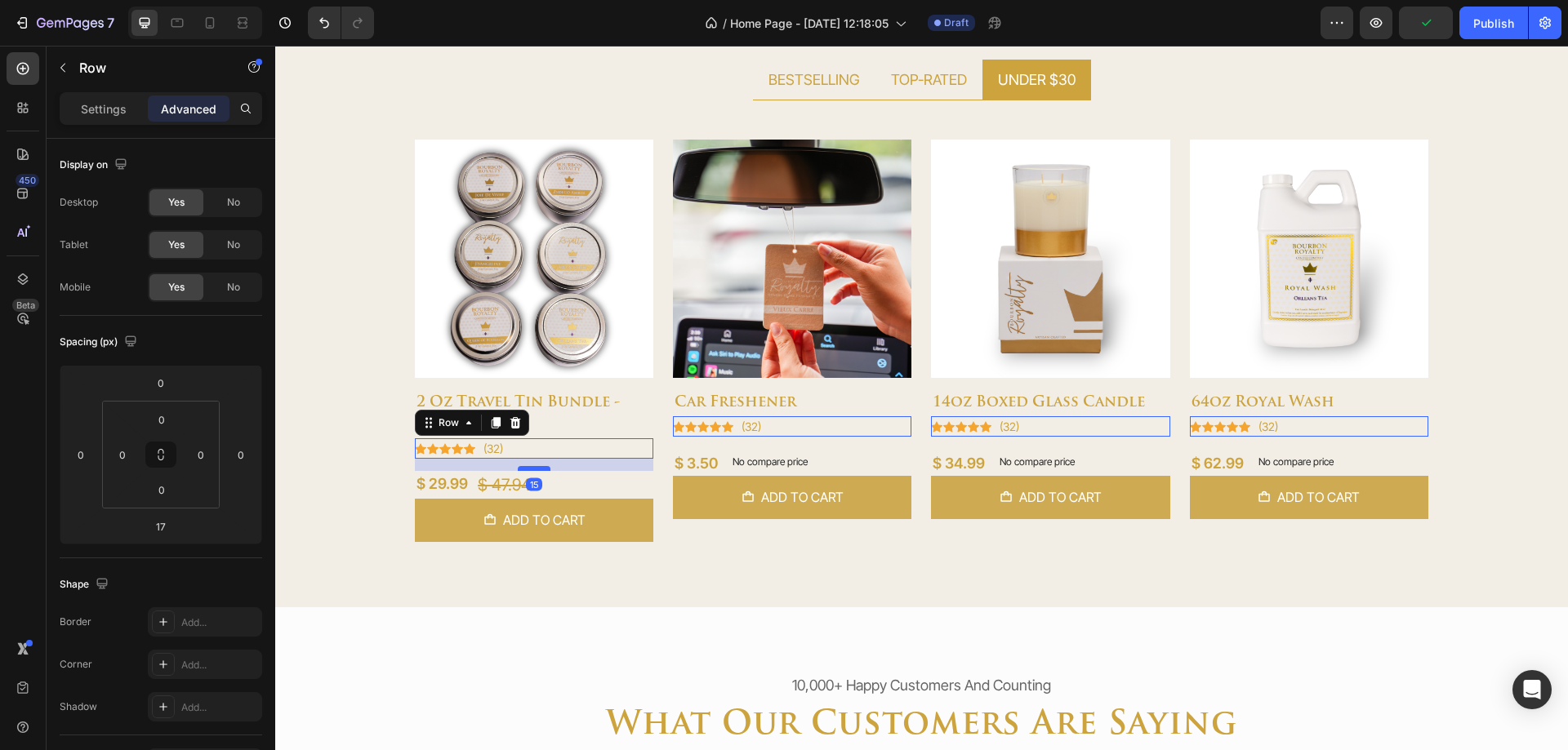
click at [540, 466] on div at bounding box center [534, 468] width 33 height 5
click at [541, 467] on div at bounding box center [534, 469] width 33 height 5
type input "16"
click at [1411, 30] on button "Save" at bounding box center [1427, 22] width 54 height 33
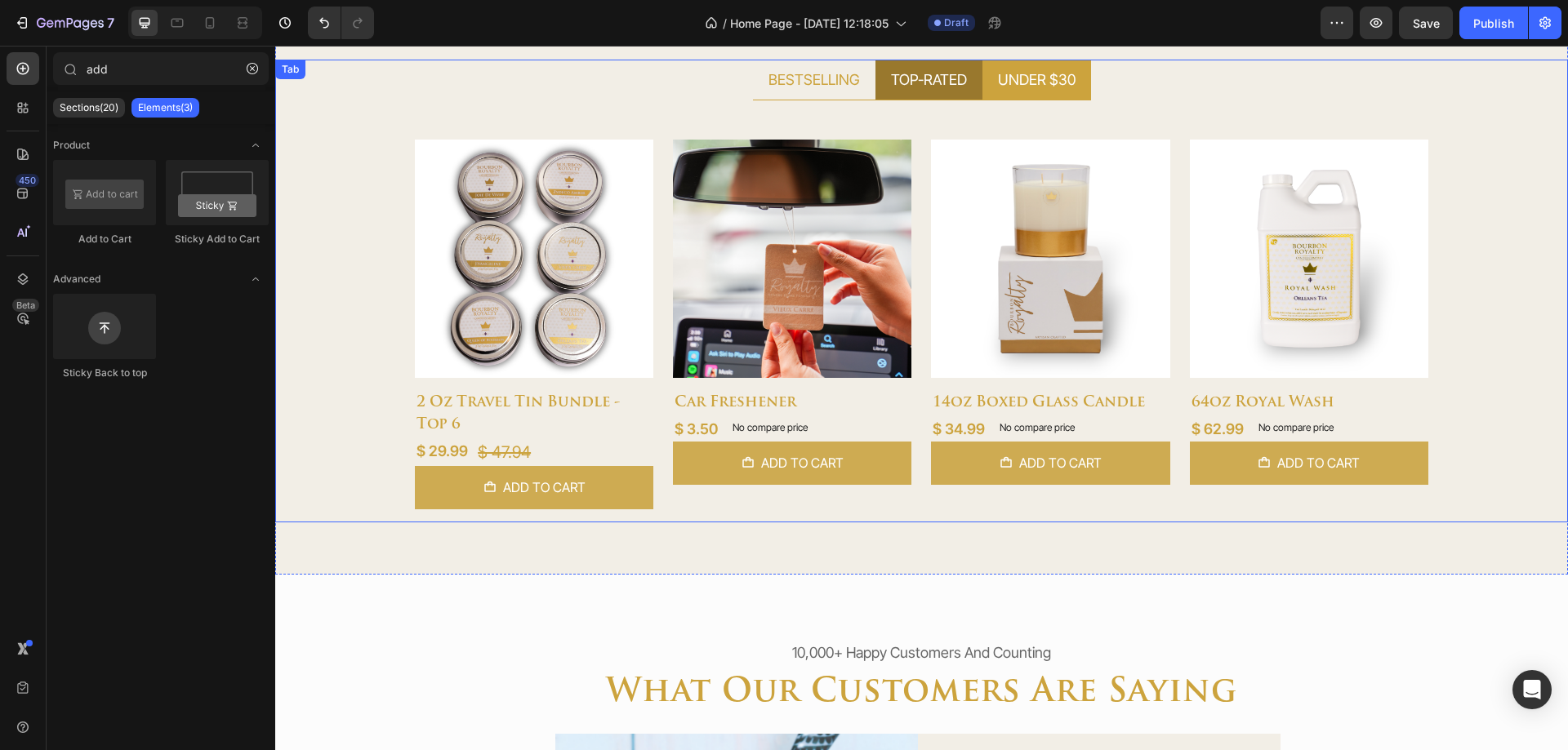
click at [906, 88] on div "TOP-RATED" at bounding box center [929, 80] width 81 height 27
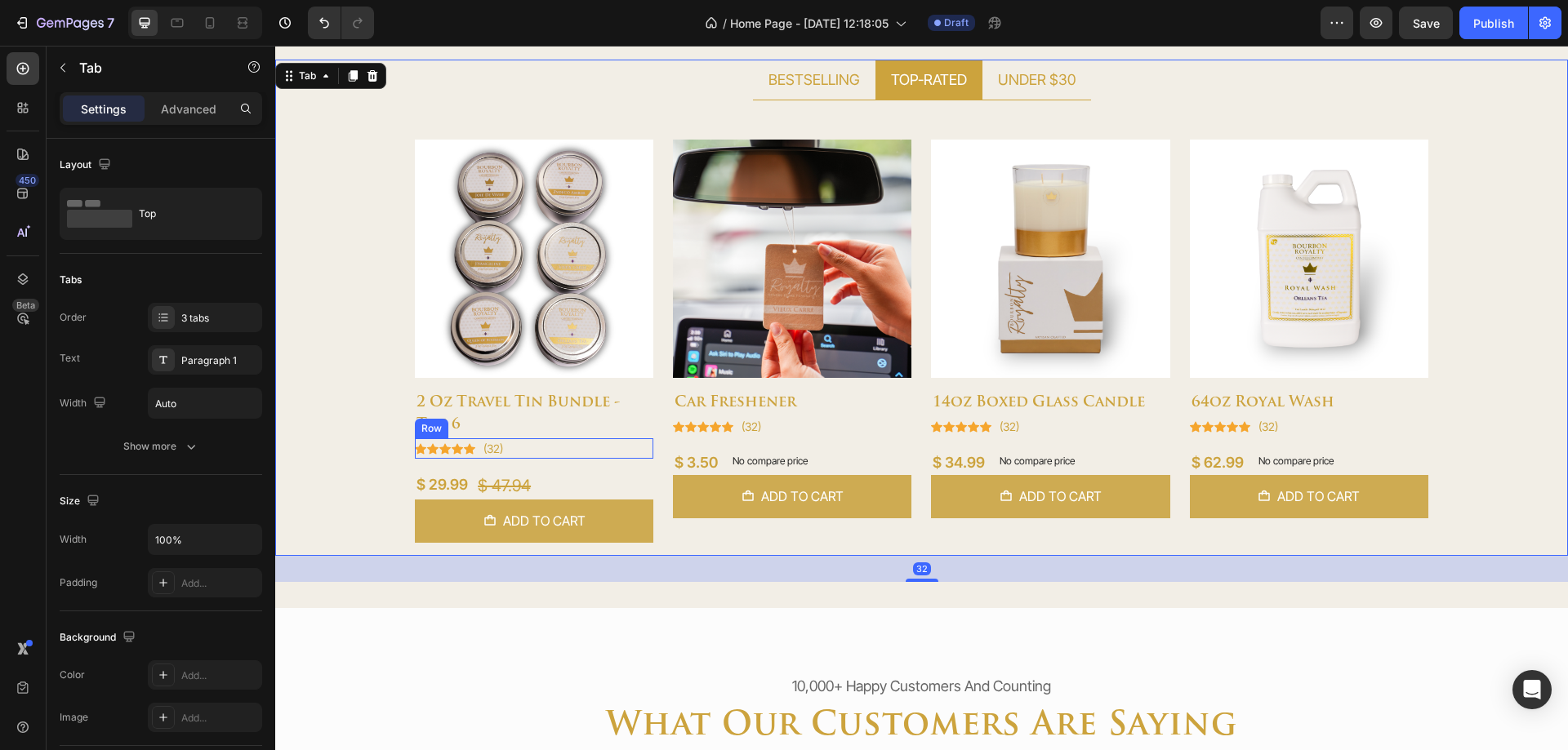
click at [547, 443] on div "Icon Icon Icon Icon Icon Icon List Hoz (32) Text block Row" at bounding box center [534, 449] width 239 height 21
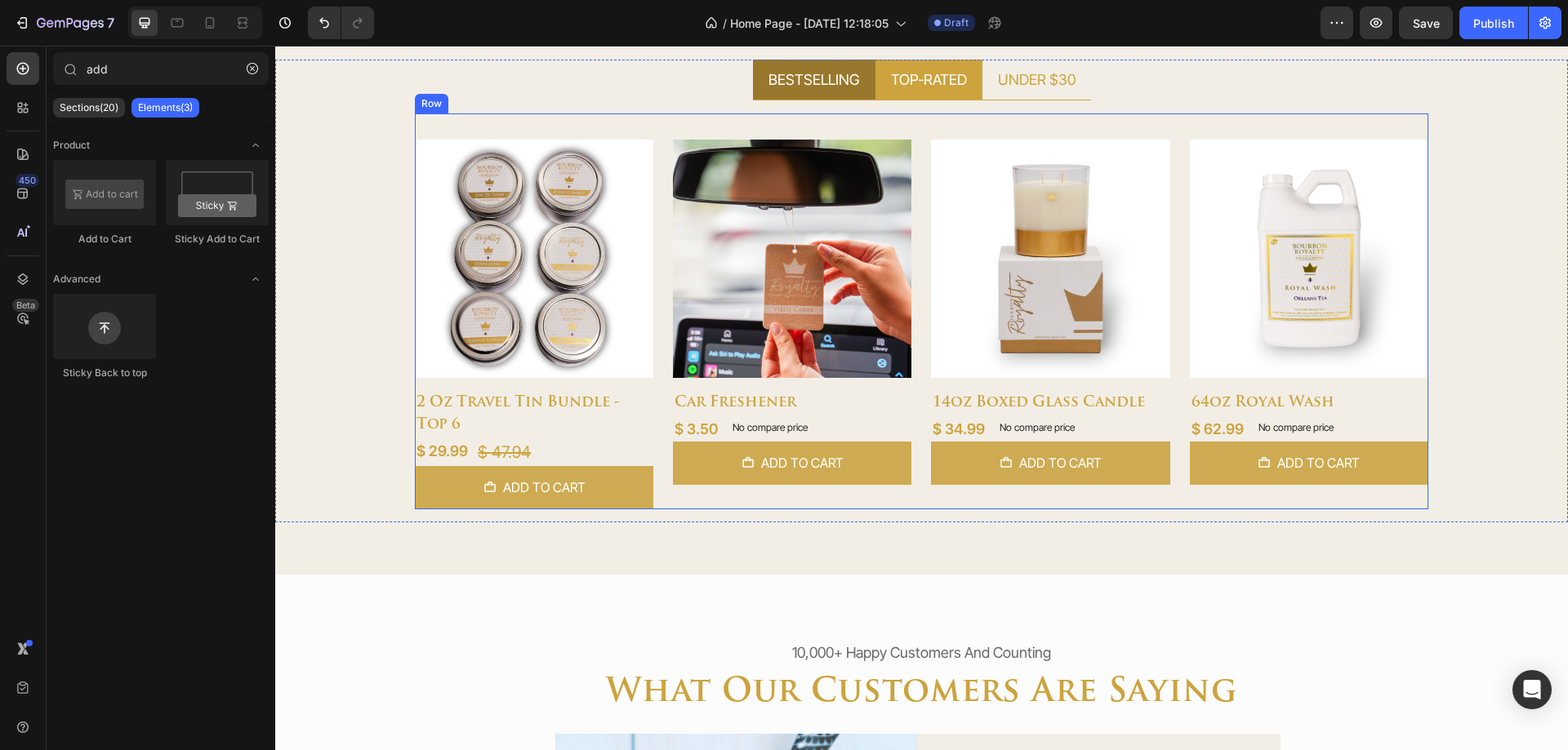
click at [780, 96] on li "BESTSELLING" at bounding box center [814, 81] width 123 height 41
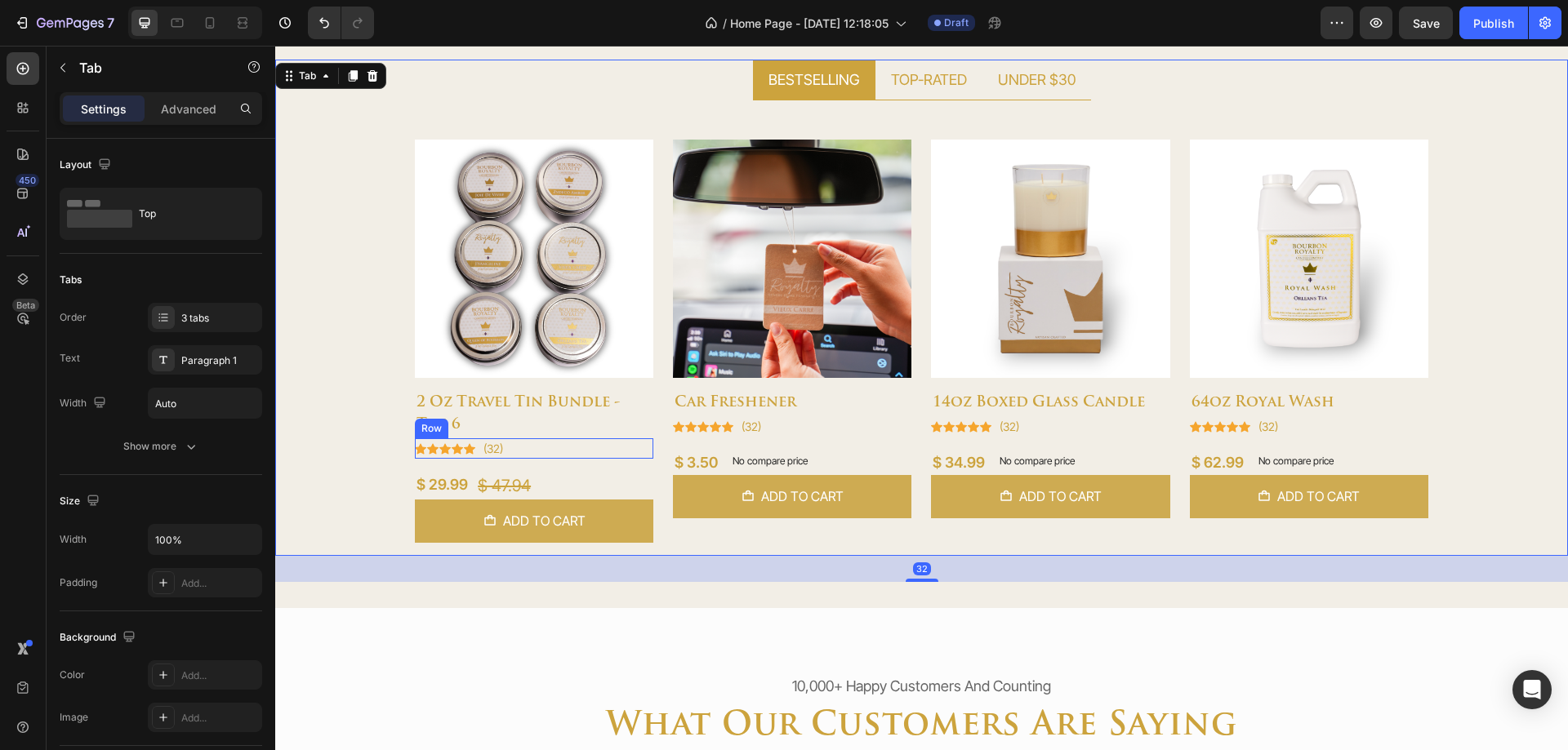
click at [534, 444] on div "Icon Icon Icon Icon Icon Icon List Hoz (32) Text block Row" at bounding box center [534, 449] width 239 height 21
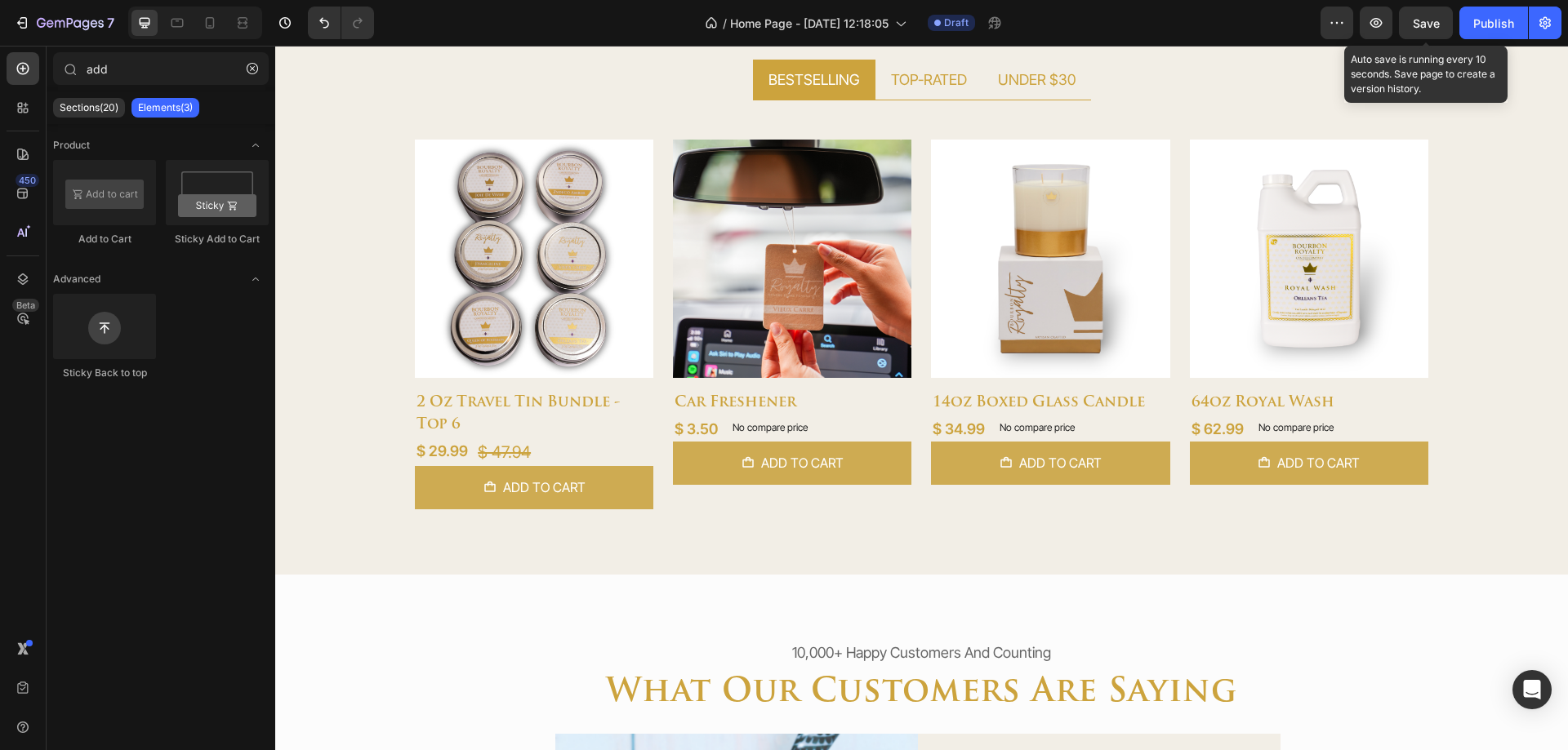
click at [1436, 22] on span "Save" at bounding box center [1427, 22] width 27 height 14
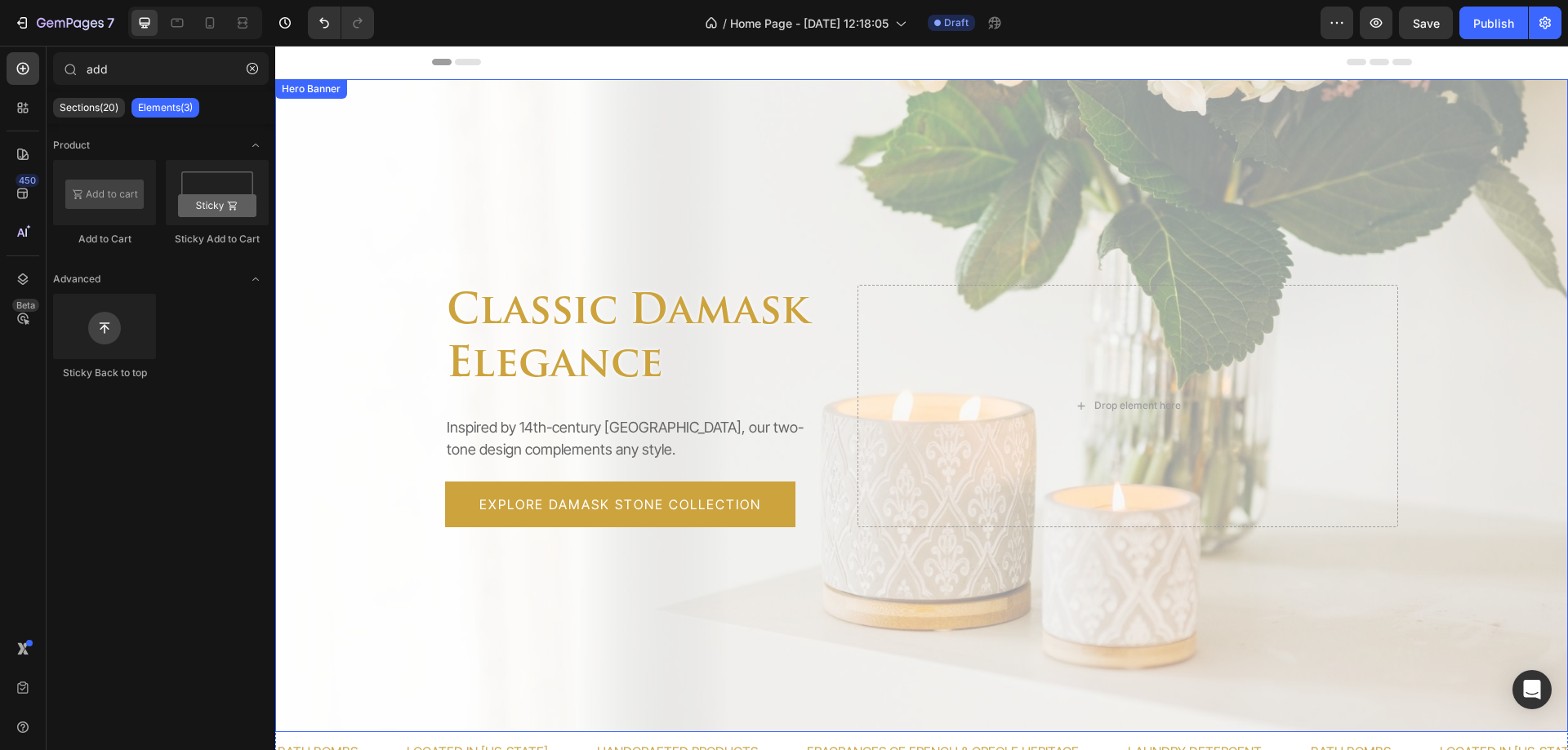
click at [812, 202] on div "Overlay" at bounding box center [922, 406] width 1293 height 654
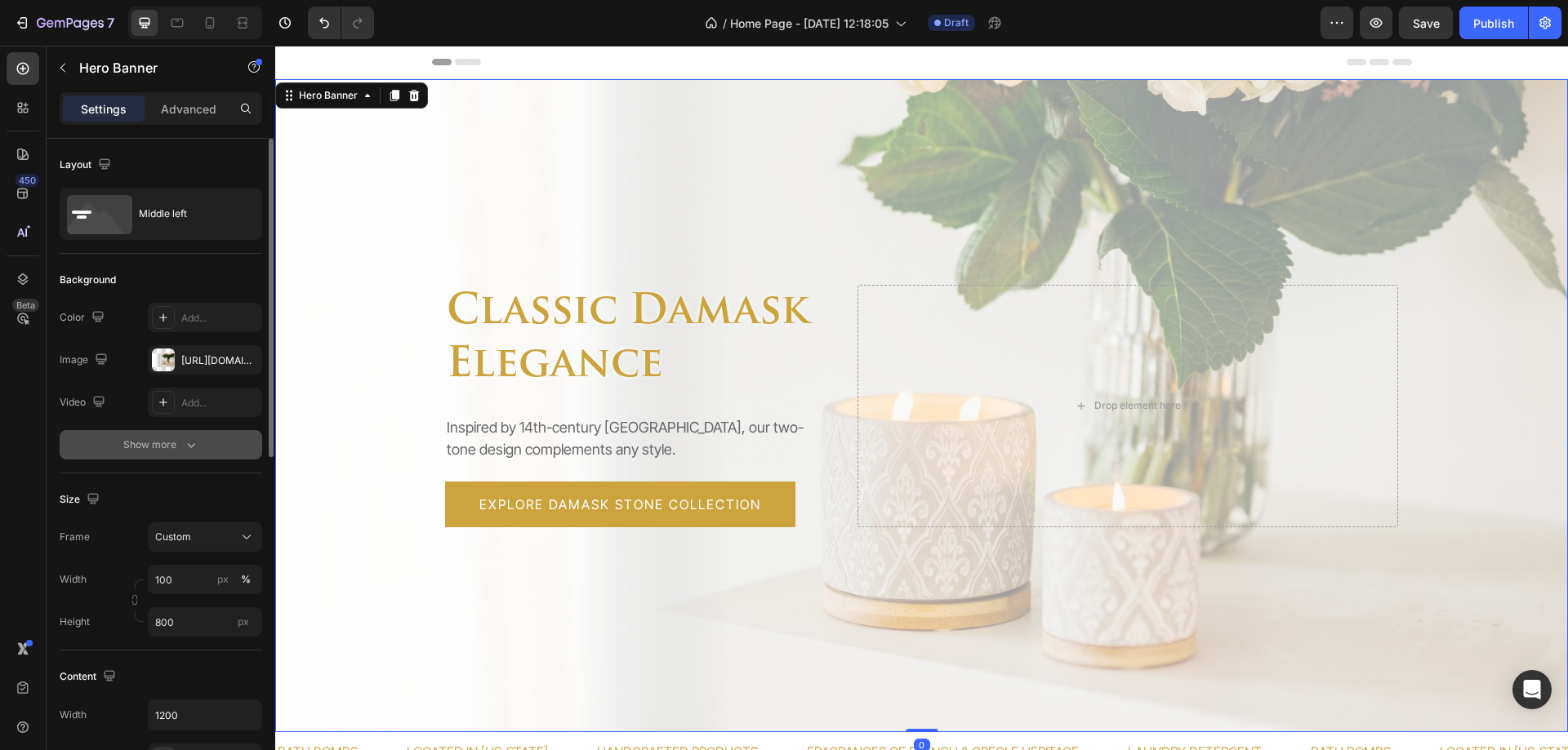
click at [160, 442] on div "Show more" at bounding box center [161, 445] width 76 height 16
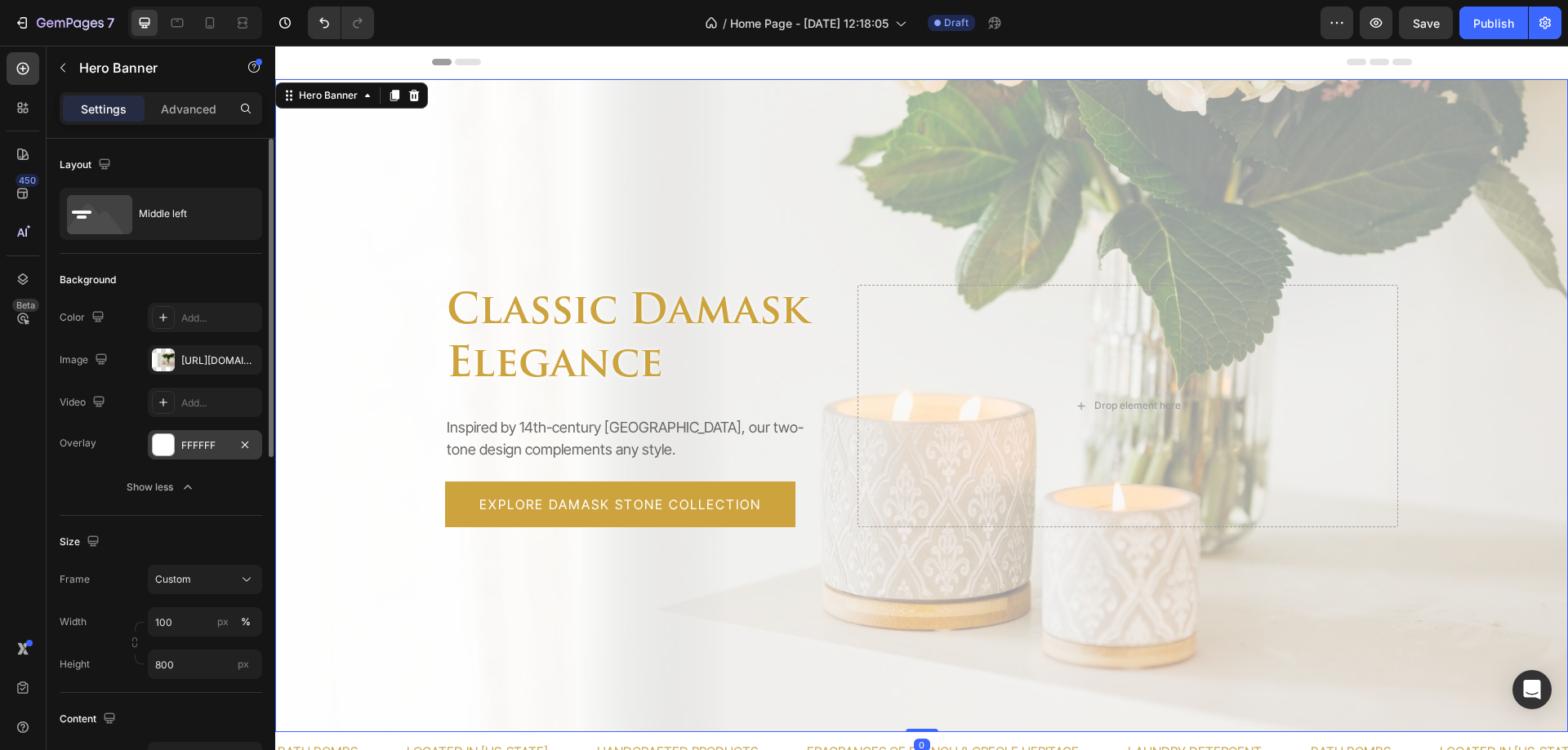
click at [185, 449] on div "FFFFFF" at bounding box center [205, 446] width 48 height 15
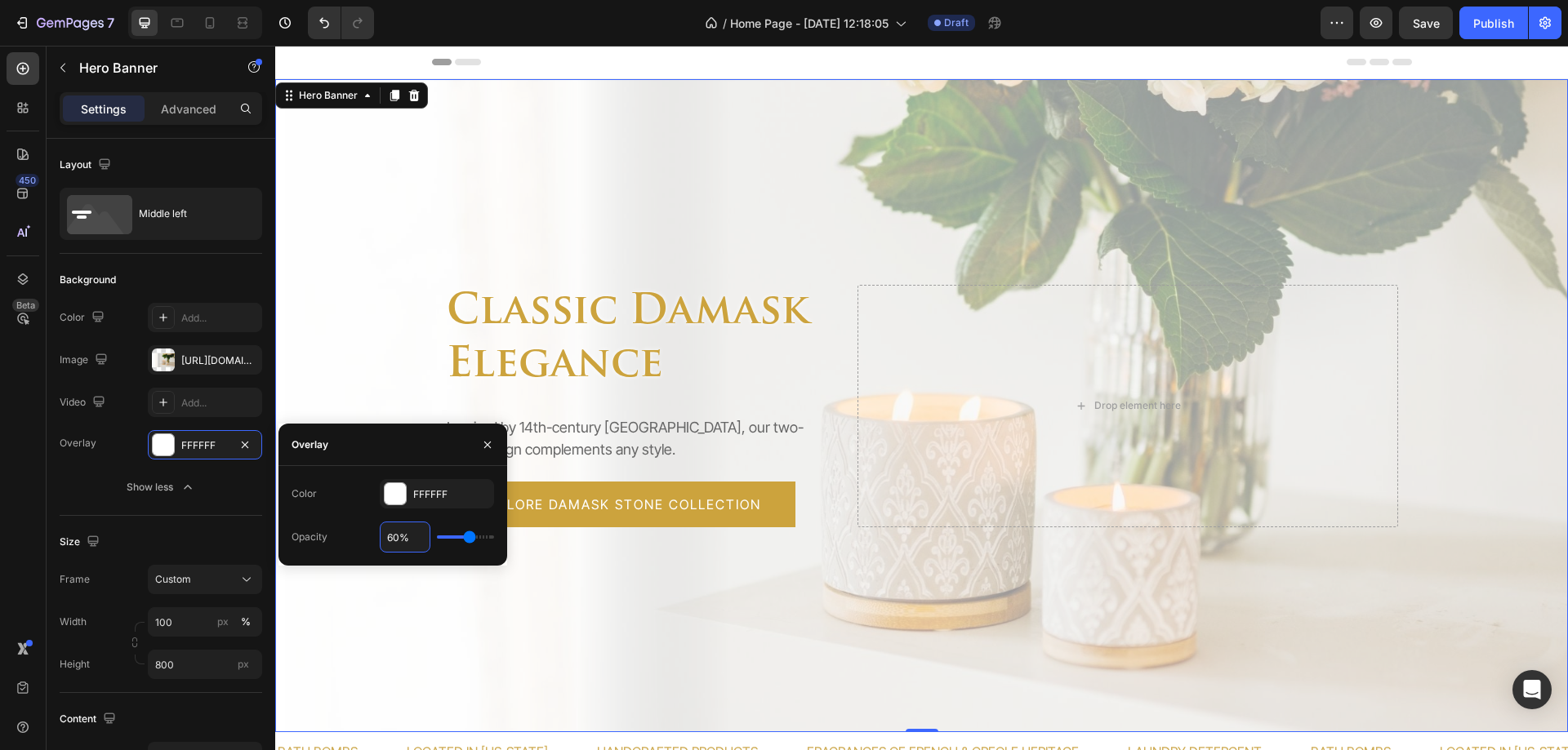
type input "7%"
type input "7"
type input "70%"
type input "70"
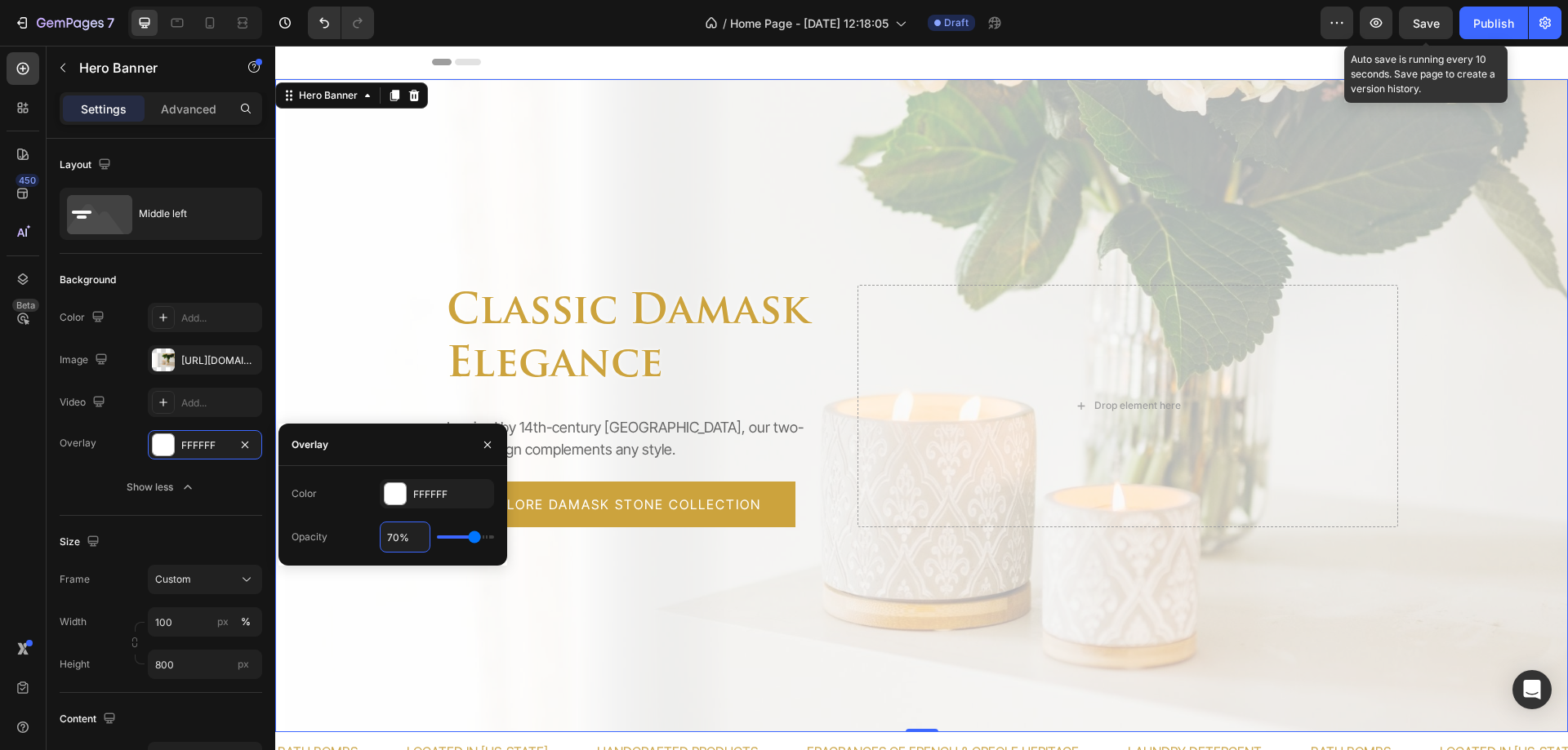
click at [1437, 21] on span "Save" at bounding box center [1427, 22] width 27 height 14
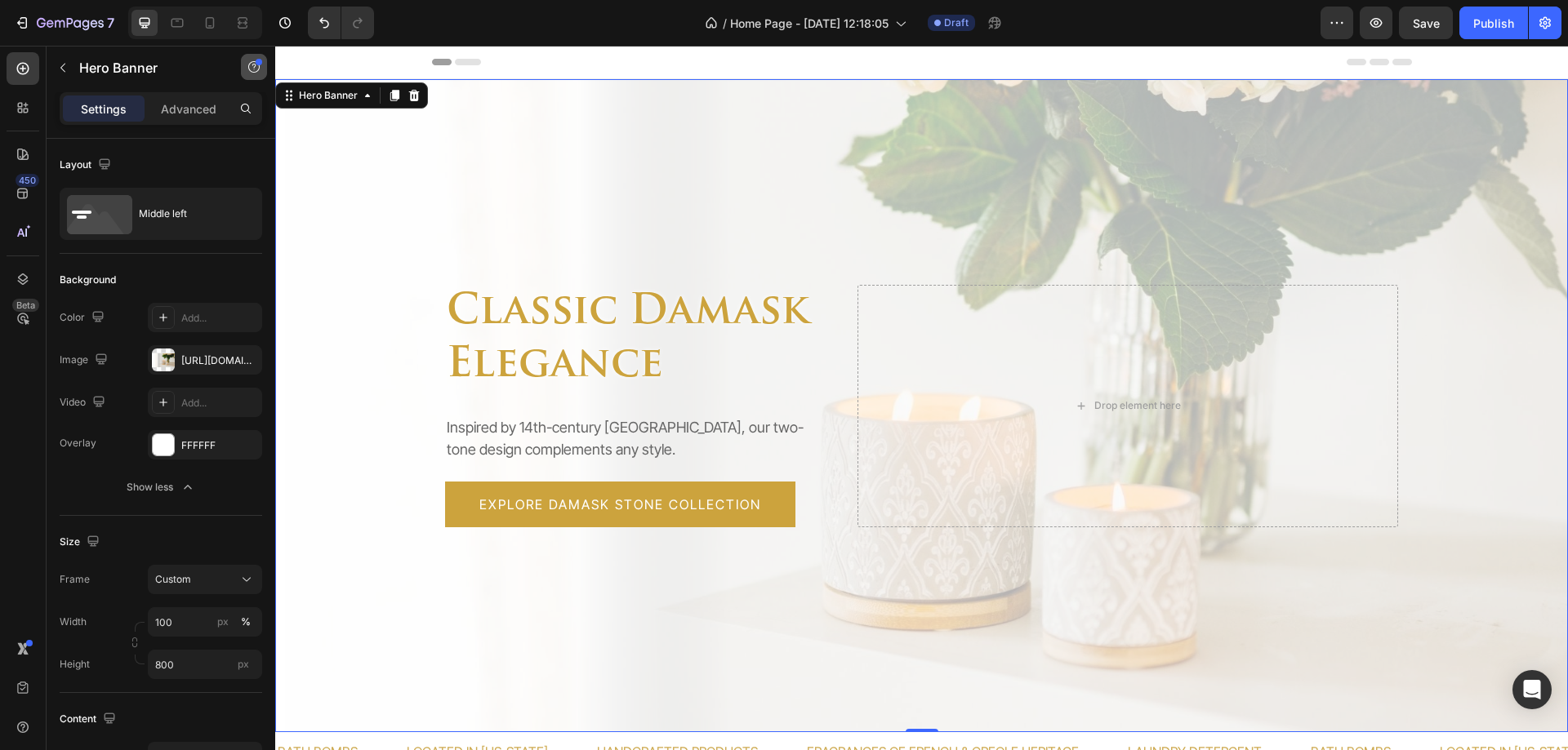
scroll to position [408, 0]
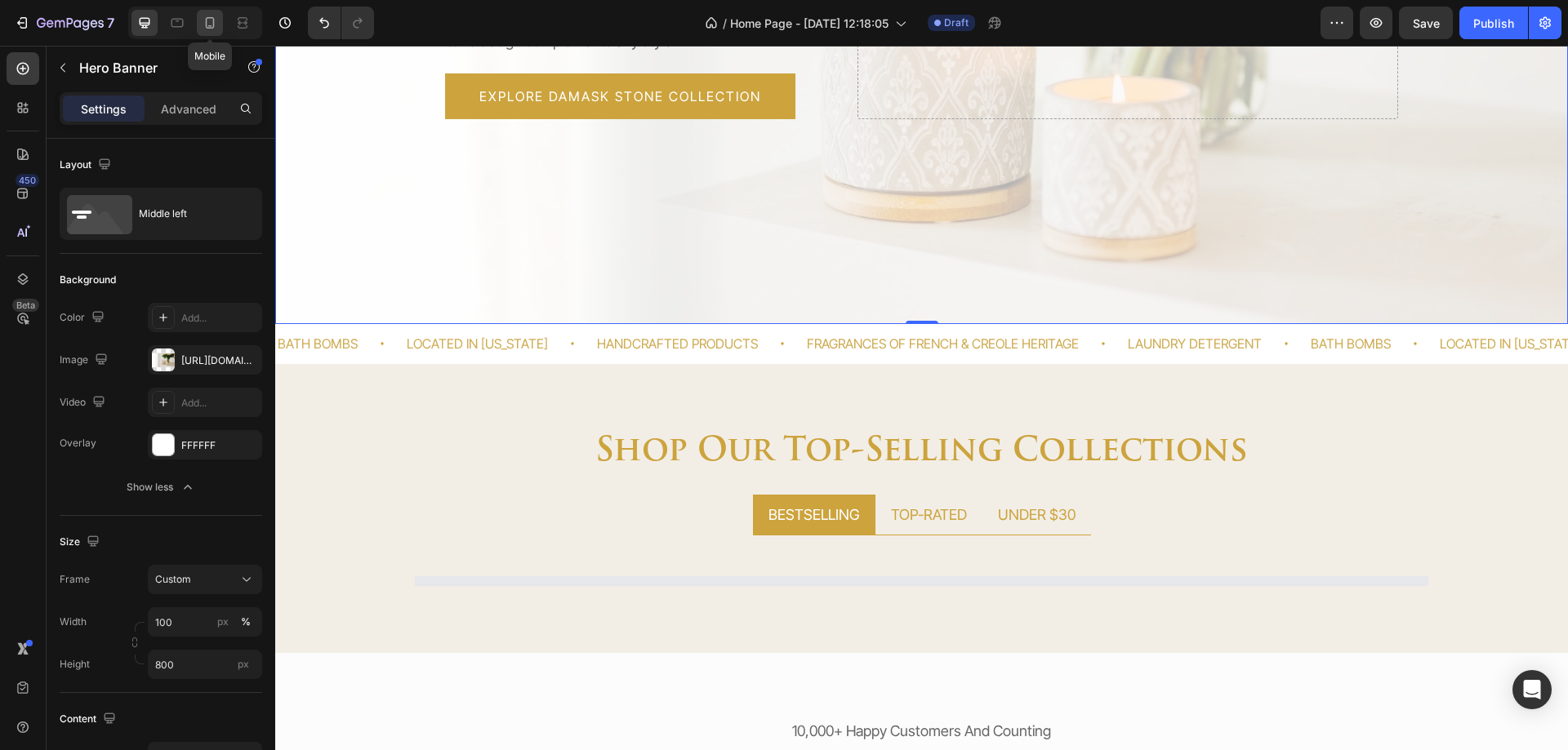
click at [214, 26] on icon at bounding box center [211, 22] width 9 height 11
type input "Auto"
type input "100%"
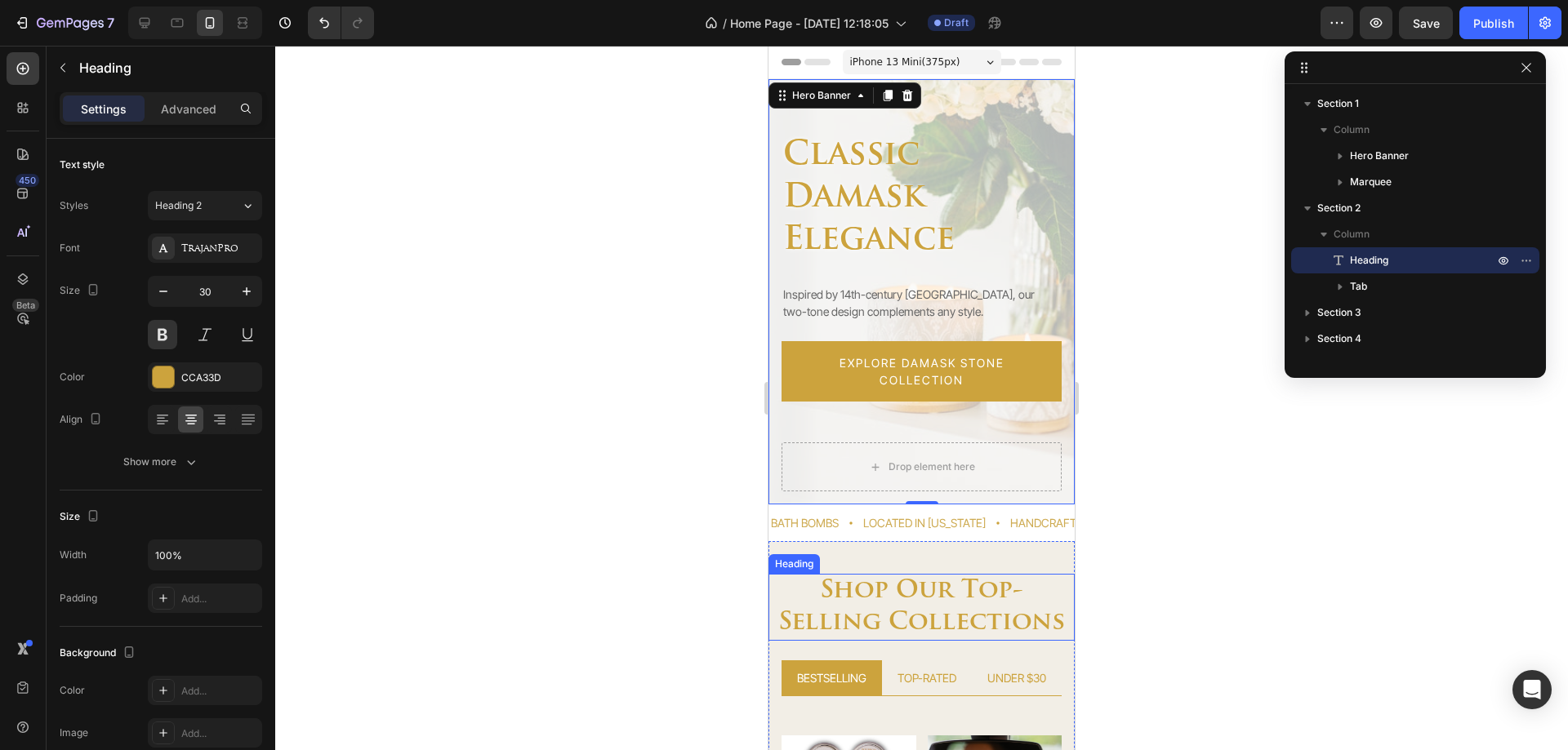
click at [865, 605] on h2 "shop our top-selling collections" at bounding box center [922, 608] width 306 height 67
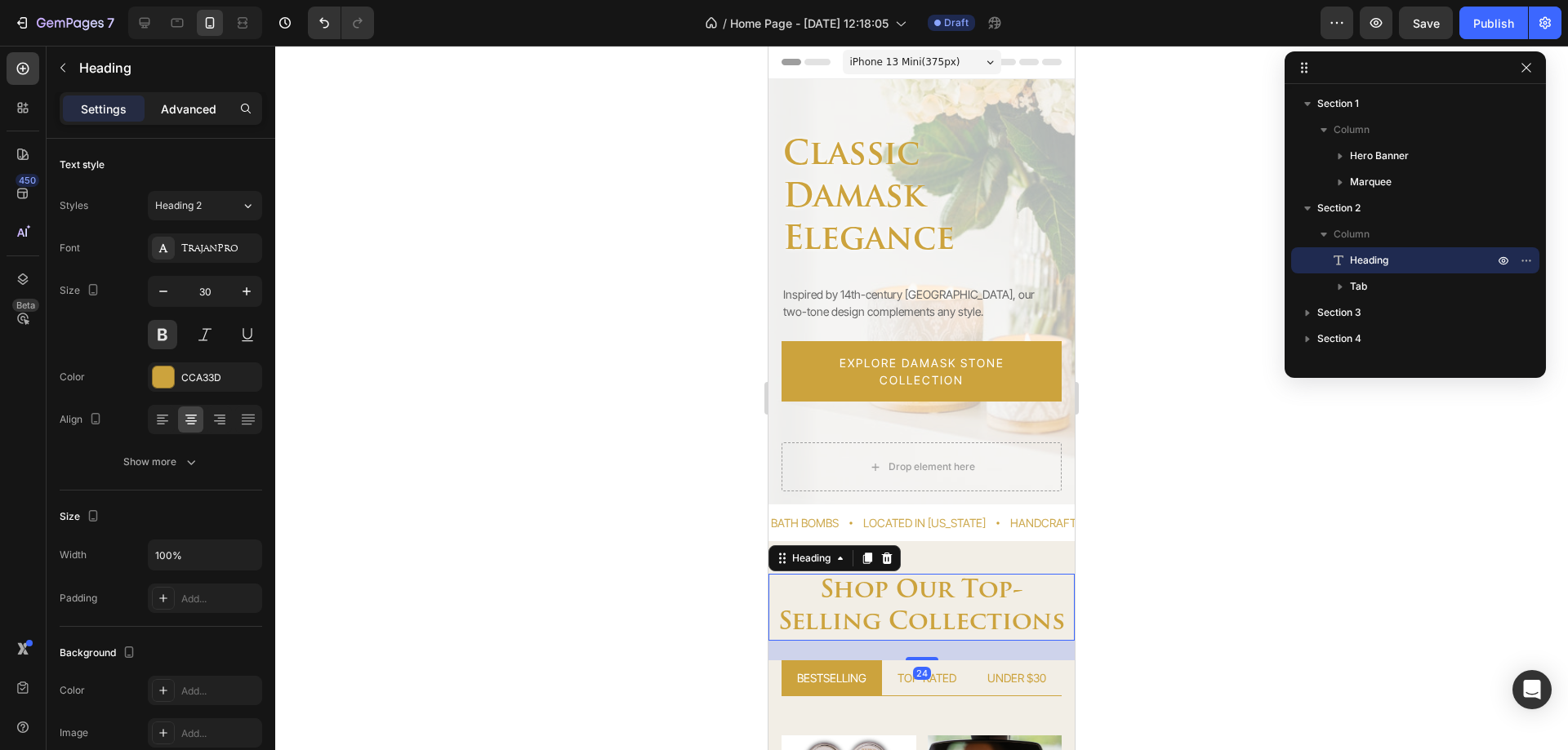
click at [158, 104] on div "Advanced" at bounding box center [188, 109] width 81 height 26
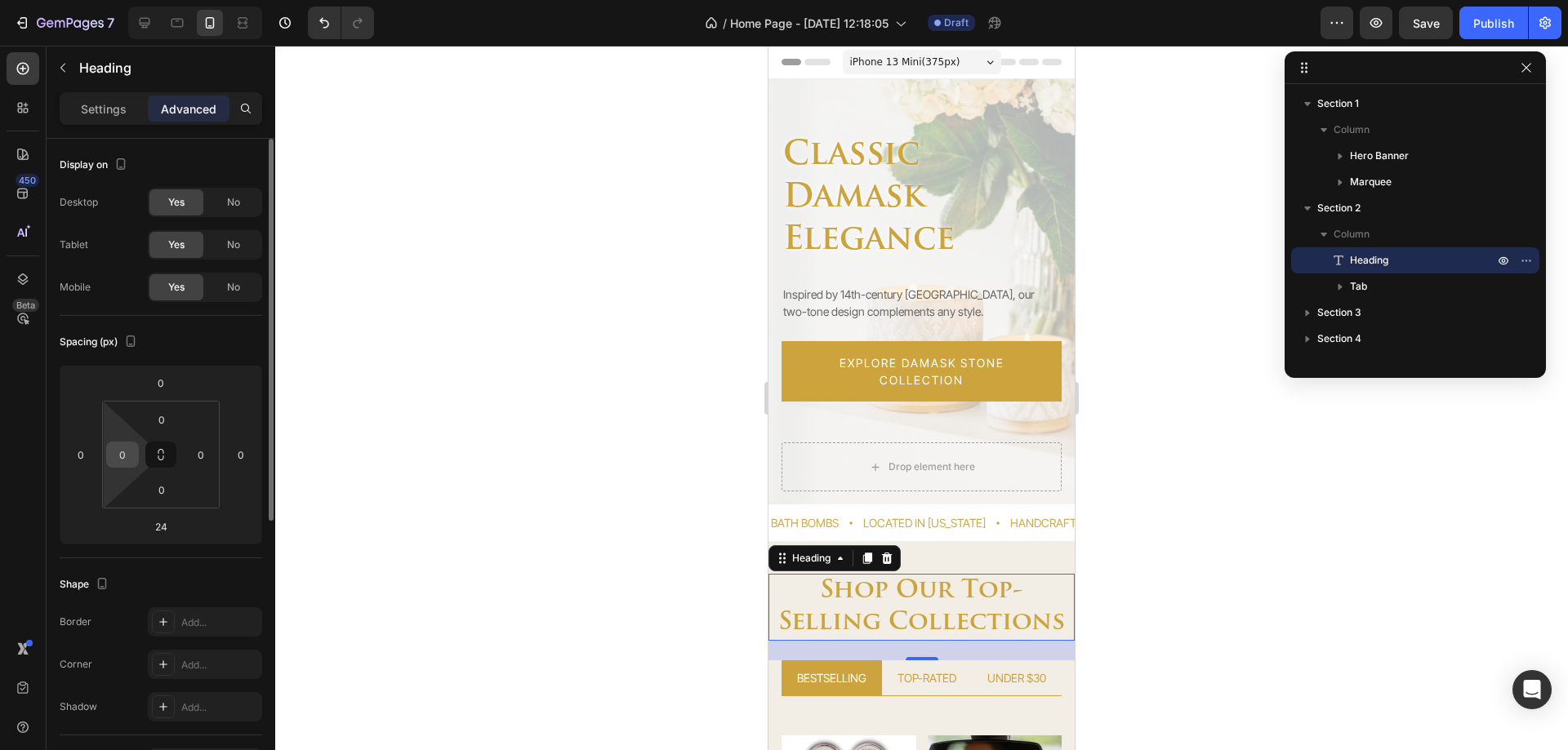
click at [131, 456] on input "0" at bounding box center [123, 455] width 24 height 24
type input "10"
click at [201, 454] on input "0" at bounding box center [200, 455] width 24 height 24
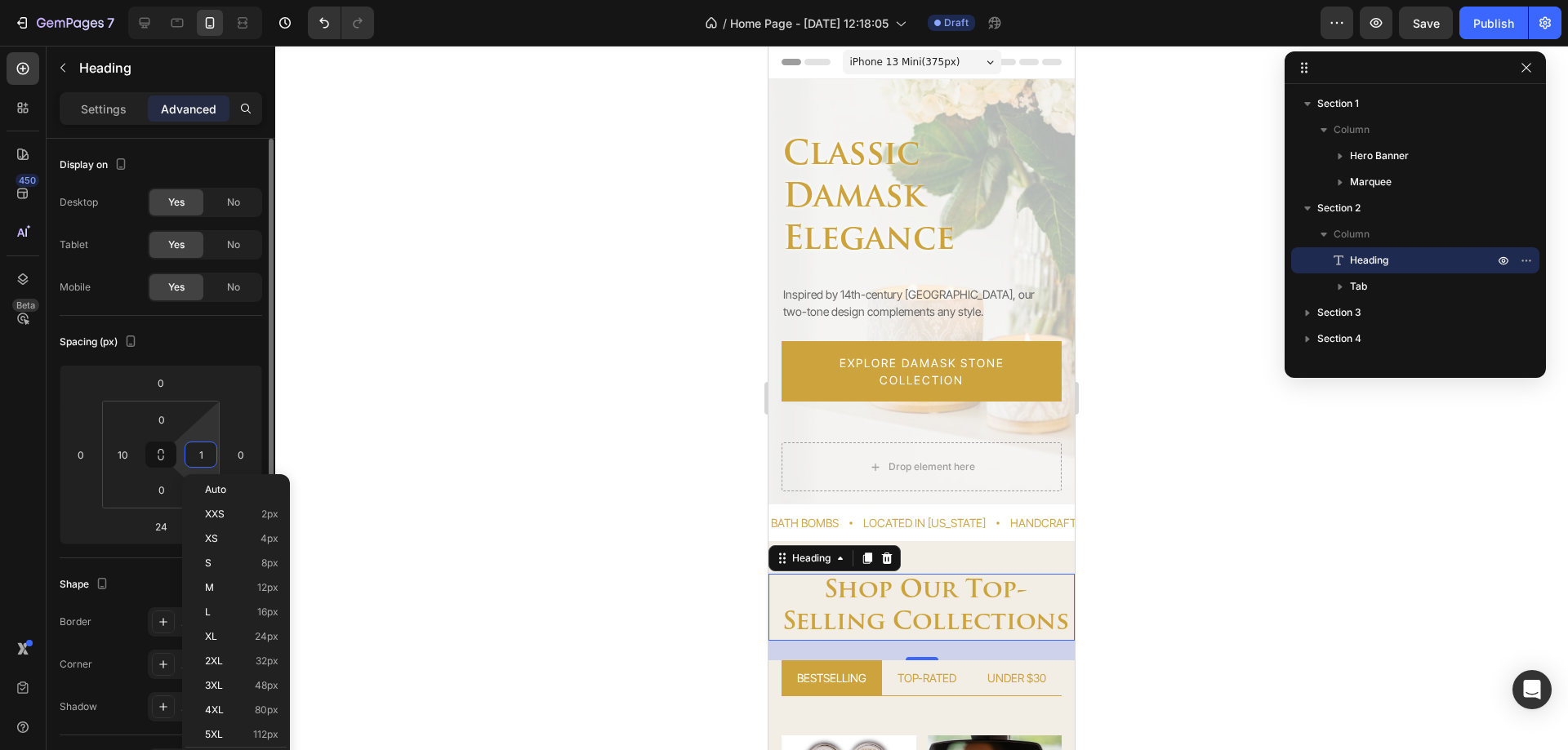
type input "10"
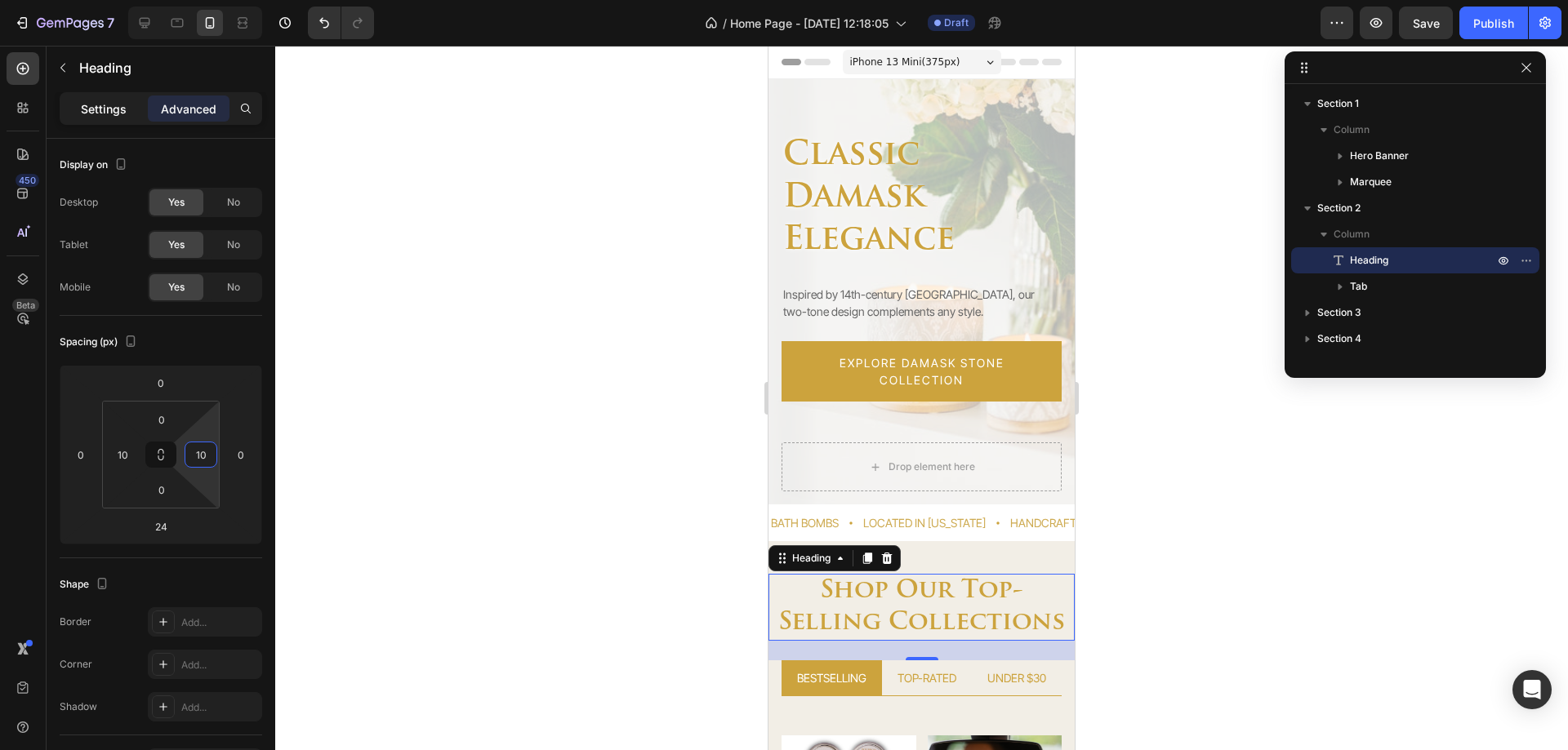
click at [111, 116] on p "Settings" at bounding box center [103, 109] width 46 height 17
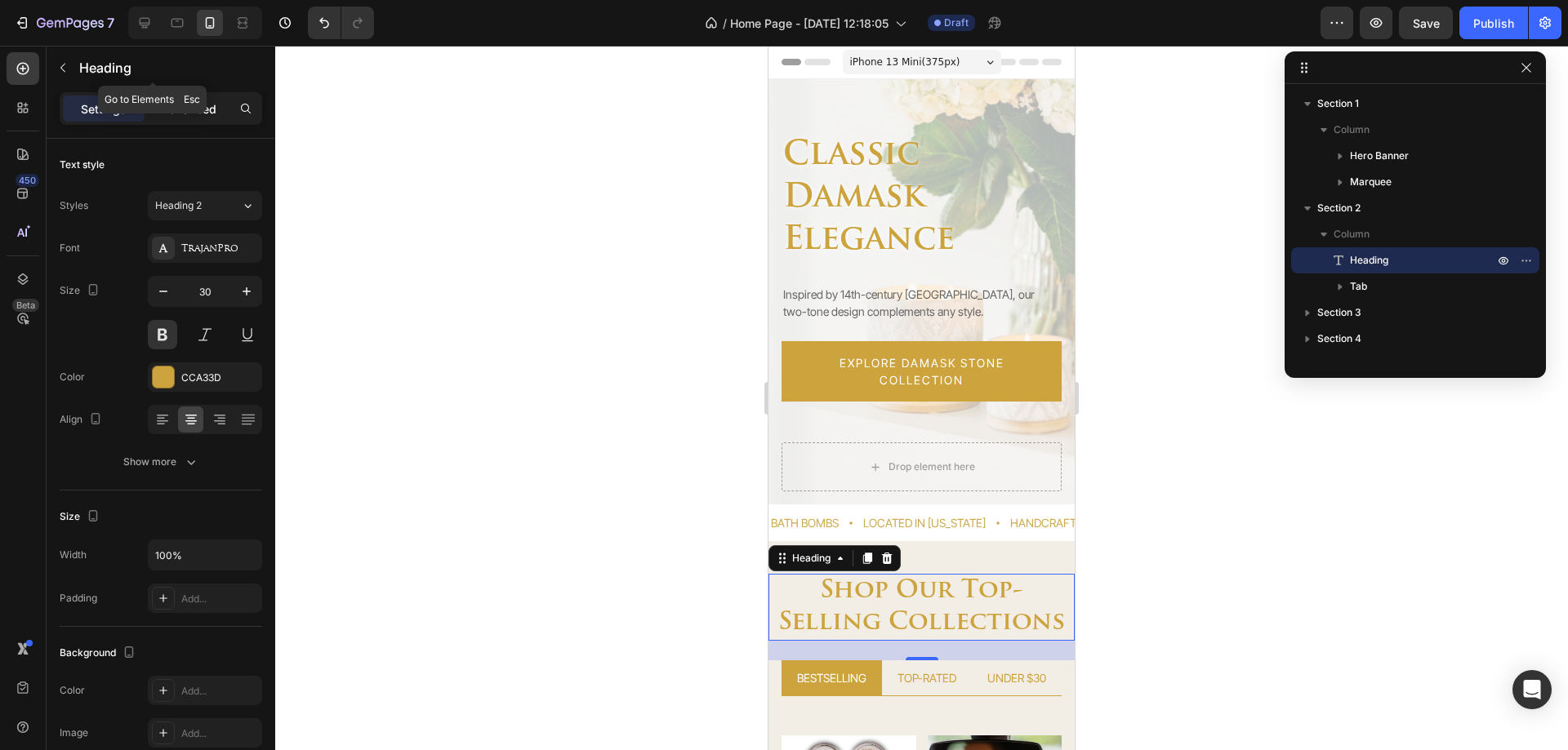
click at [200, 106] on p "Advanced" at bounding box center [188, 109] width 55 height 17
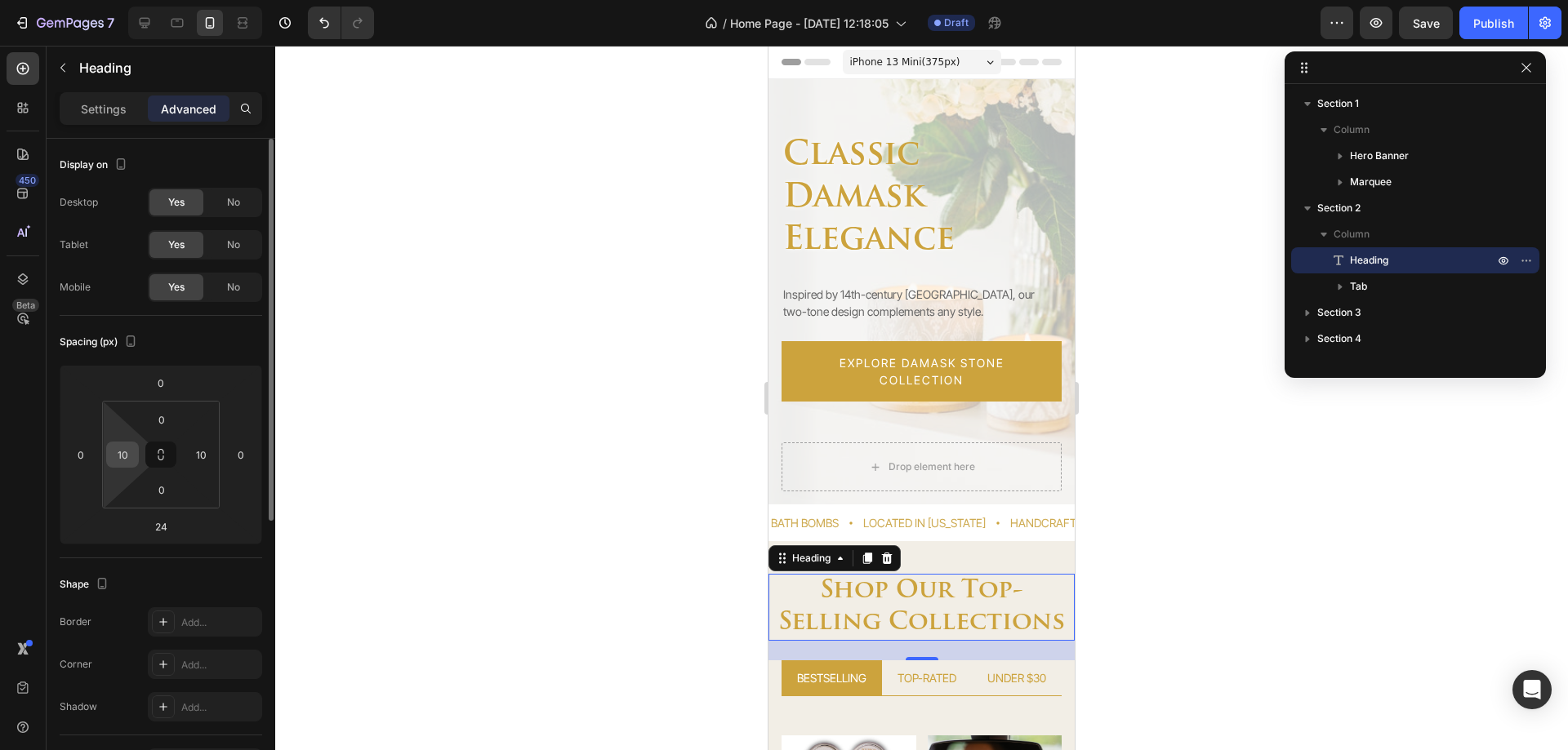
click at [125, 449] on input "10" at bounding box center [123, 455] width 24 height 24
type input "5"
click at [199, 463] on input "10" at bounding box center [200, 455] width 24 height 24
type input "5"
click at [130, 462] on input "5" at bounding box center [123, 455] width 24 height 24
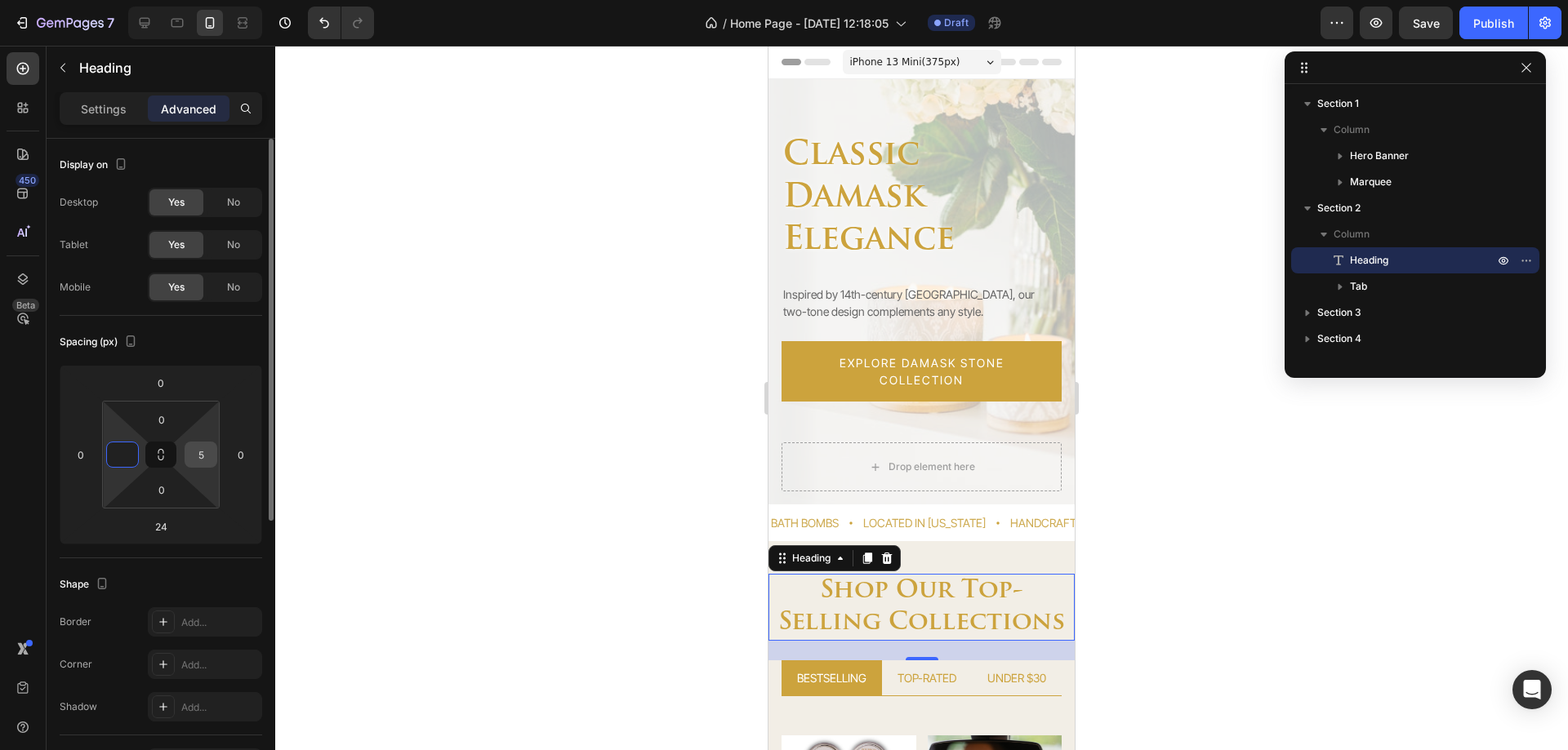
type input "0"
click at [201, 462] on input "5" at bounding box center [200, 455] width 24 height 24
type input "0"
click at [954, 608] on h2 "shop our top-selling collections" at bounding box center [922, 608] width 306 height 67
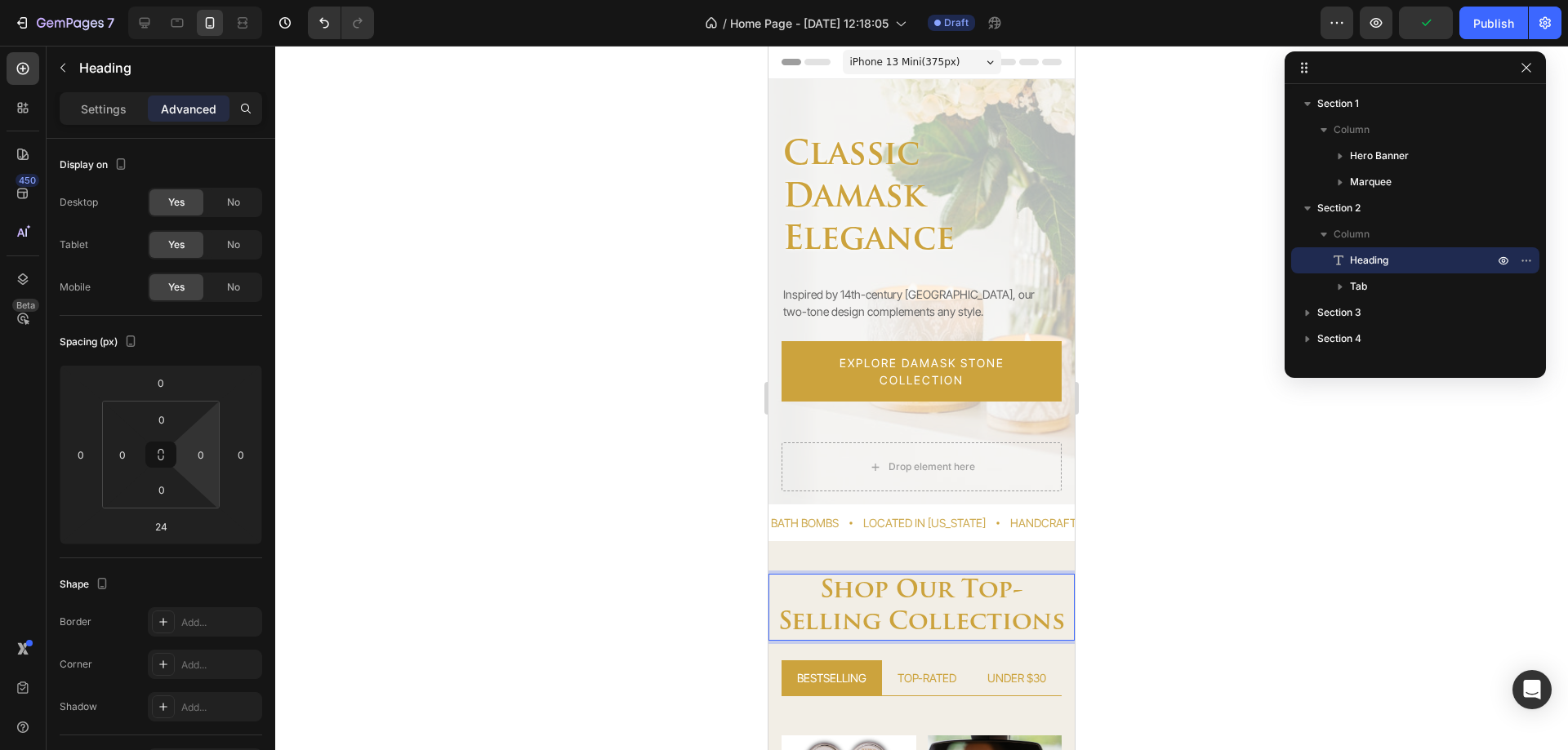
click at [1005, 595] on p "shop our top-selling collections" at bounding box center [922, 608] width 303 height 64
click at [1014, 596] on p "shop our top-selling collections" at bounding box center [922, 608] width 303 height 64
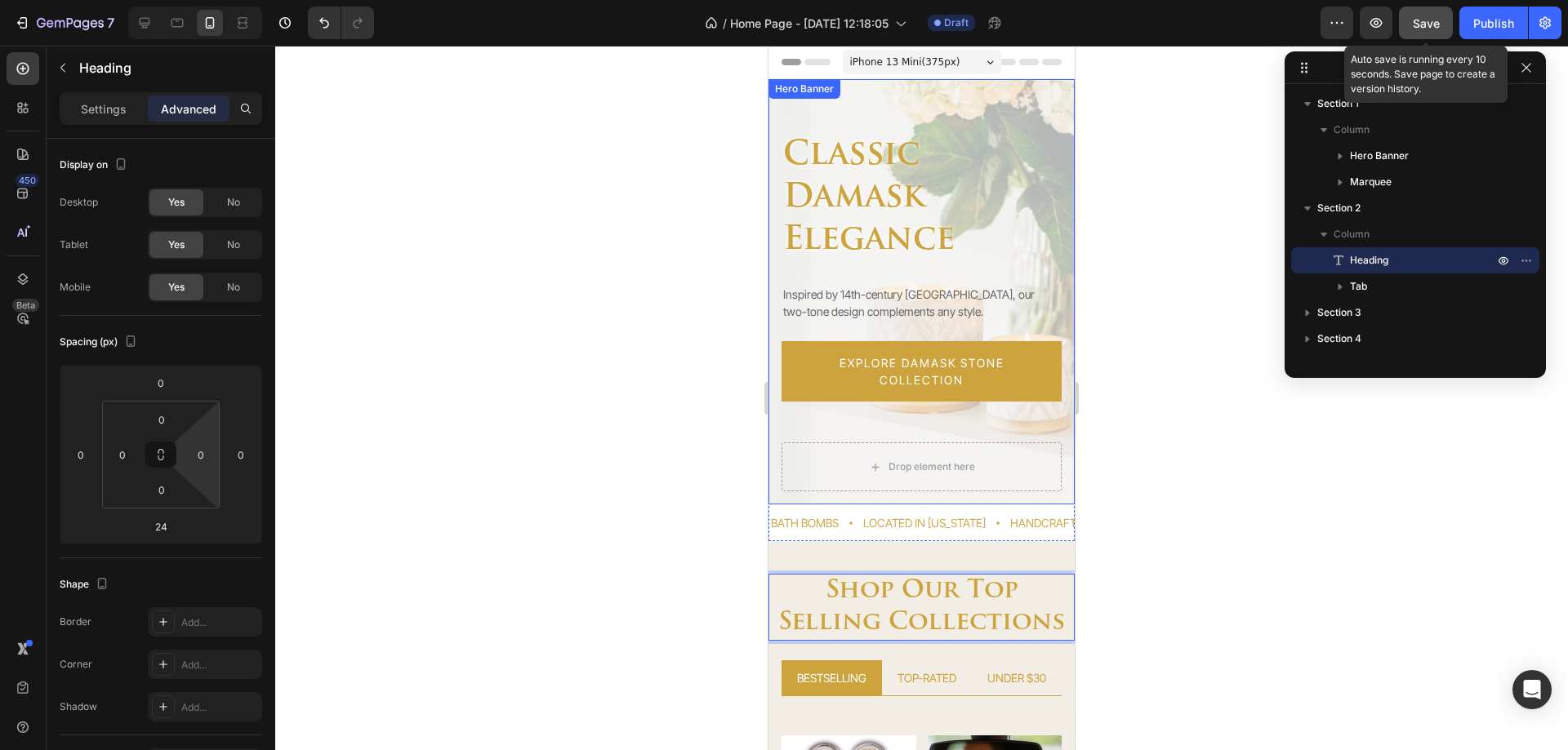
click at [1439, 25] on span "Save" at bounding box center [1427, 22] width 27 height 14
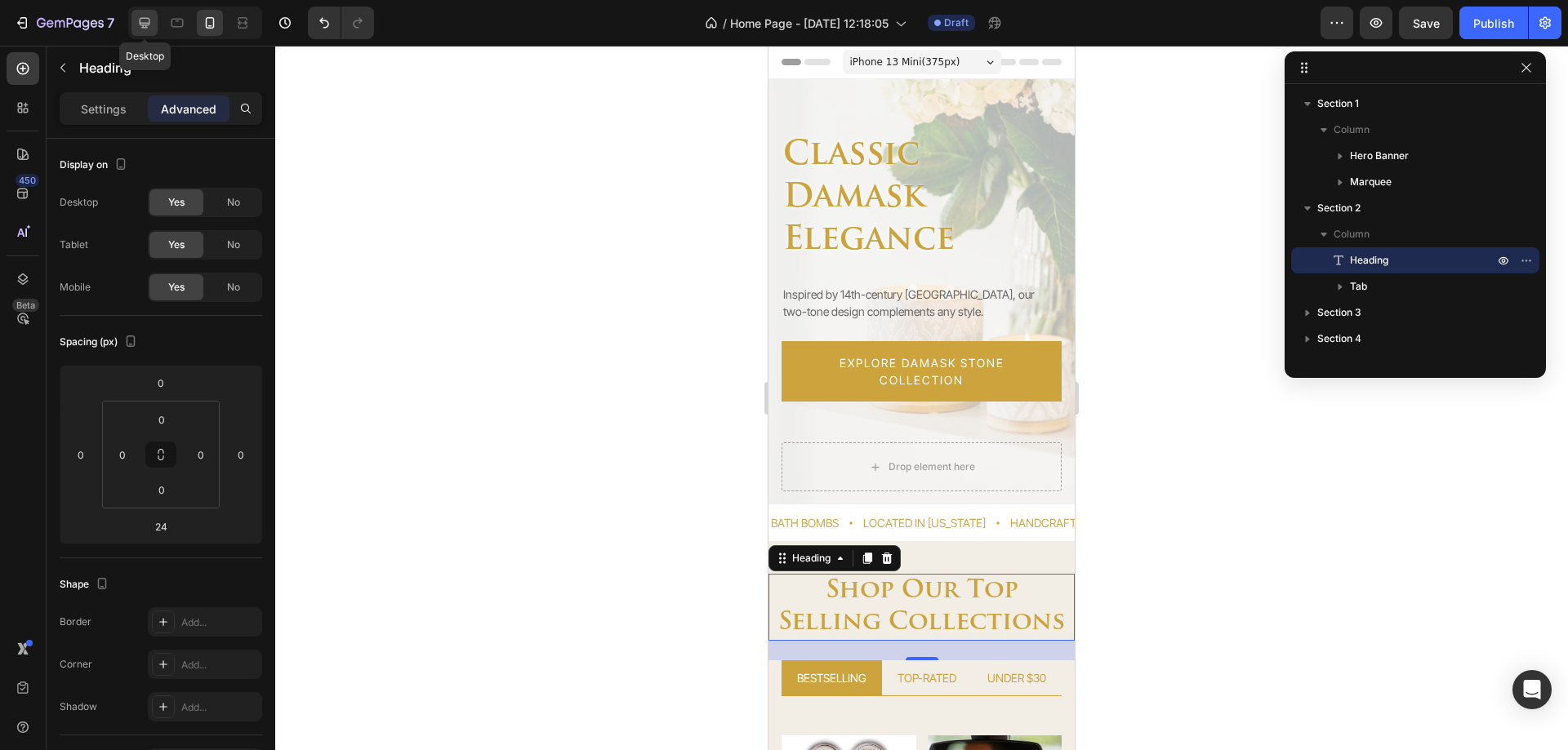
click at [150, 22] on icon at bounding box center [144, 22] width 16 height 16
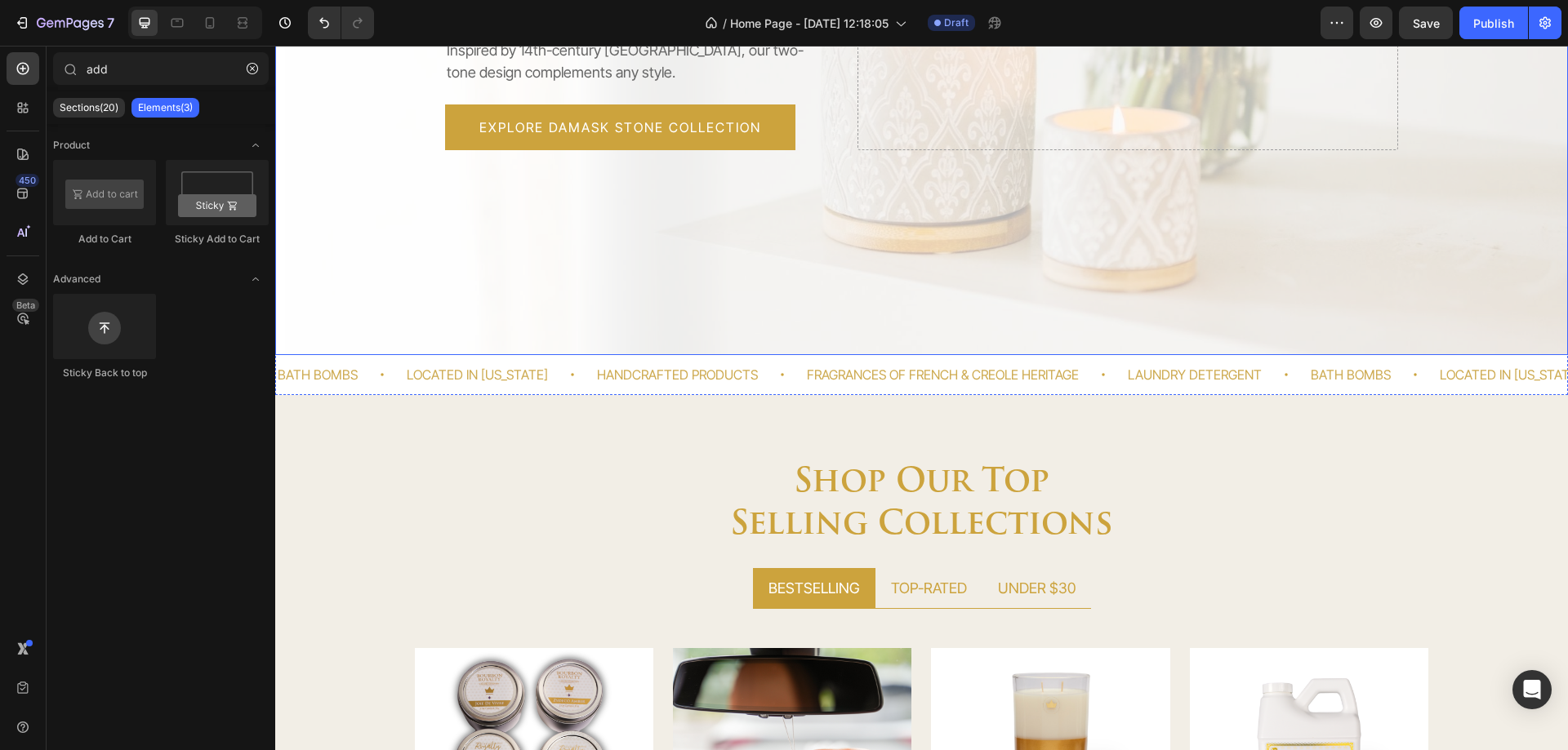
scroll to position [813, 0]
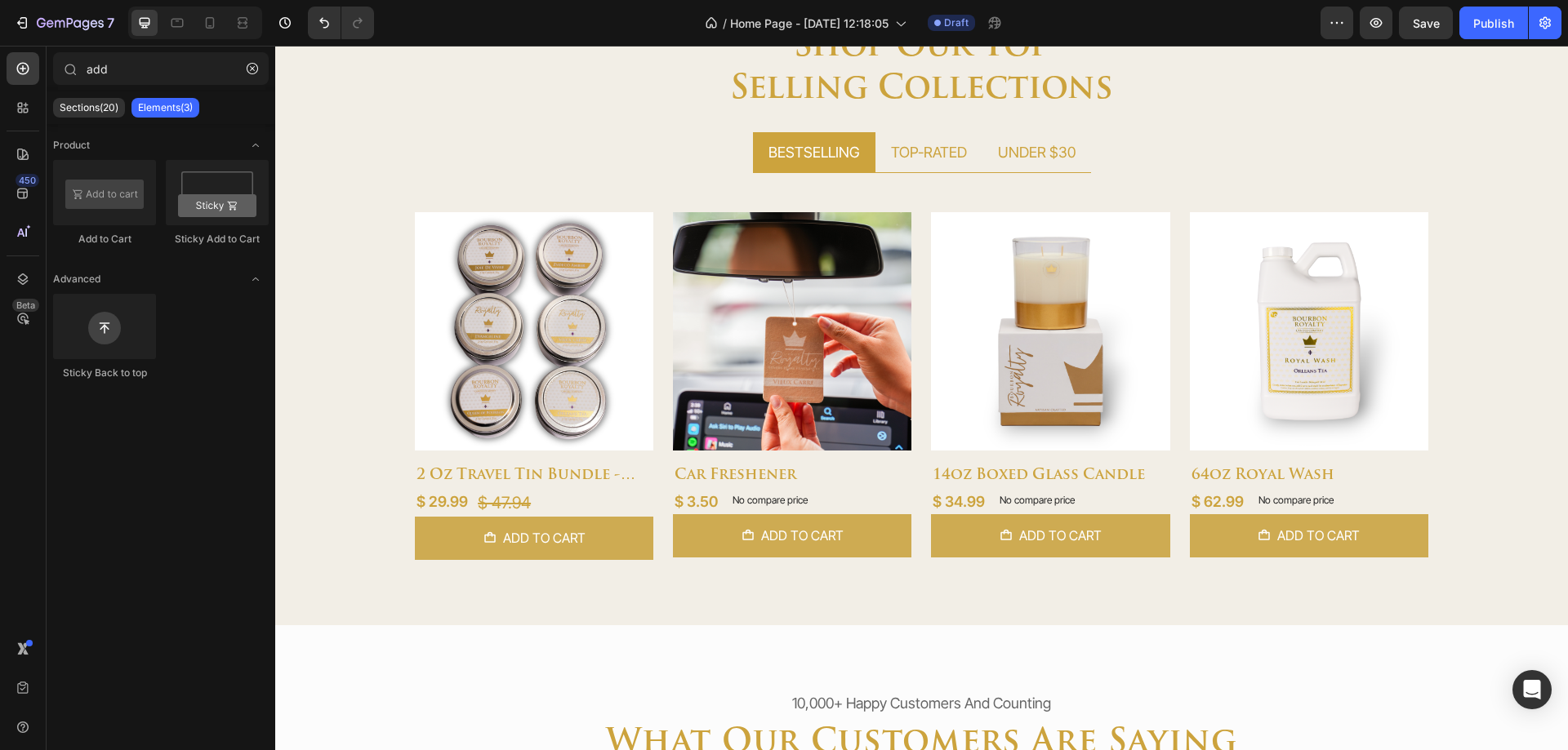
click at [192, 31] on div at bounding box center [195, 22] width 134 height 33
click at [200, 30] on div at bounding box center [210, 22] width 26 height 26
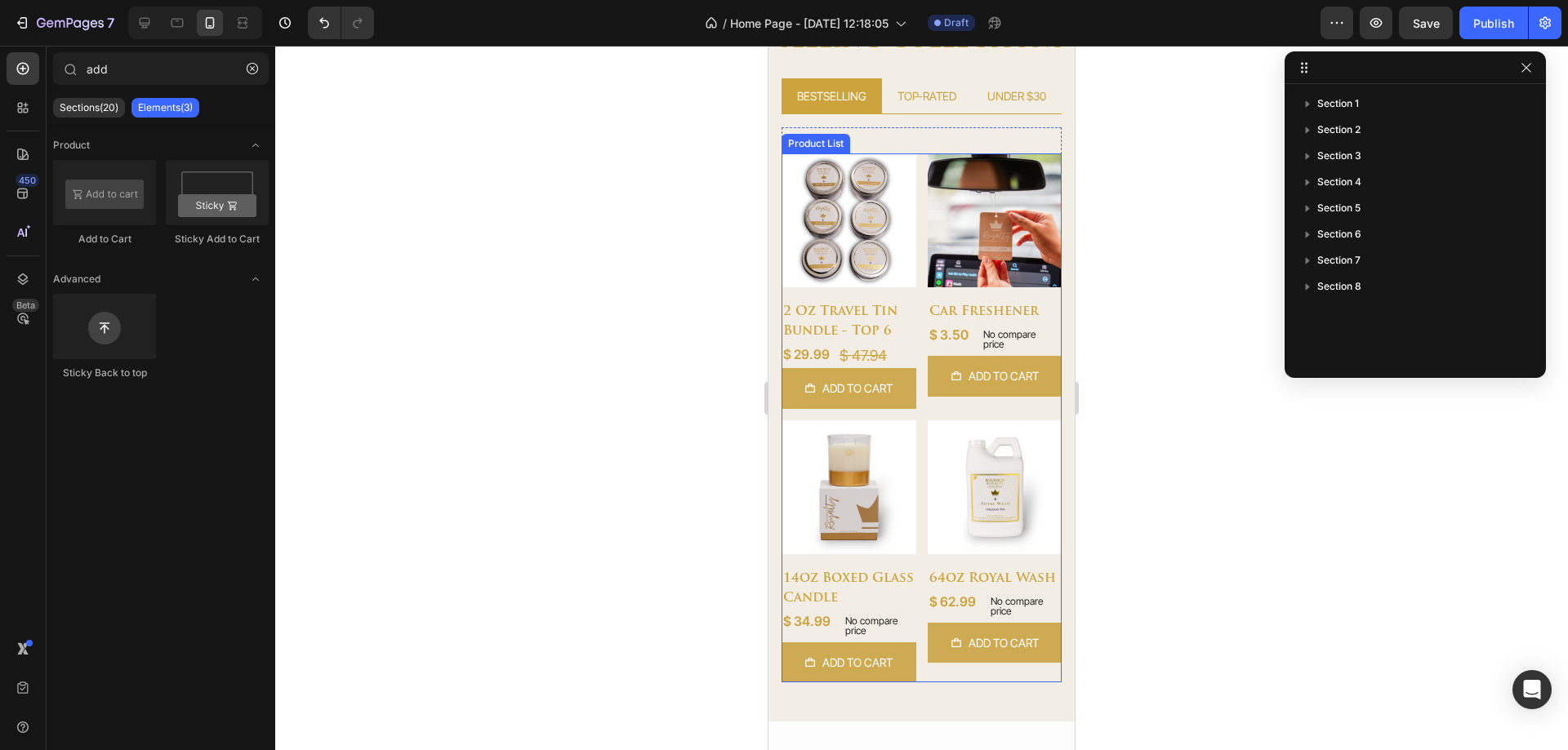
click at [912, 383] on div "Product Images 2 oz travel tin bundle - top 6 (P) Title $ 29.99 (P) Price (P) P…" at bounding box center [921, 418] width 280 height 529
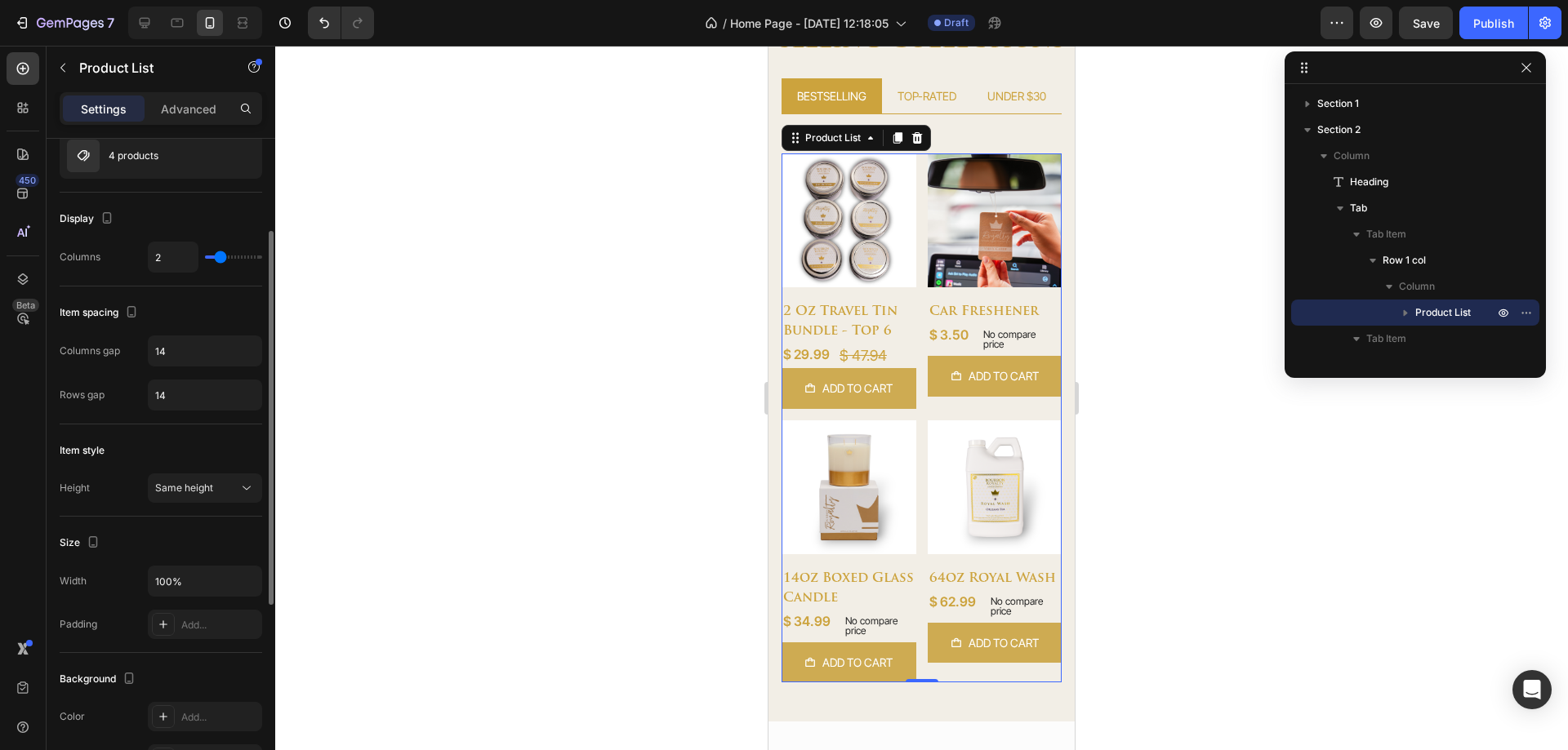
scroll to position [245, 0]
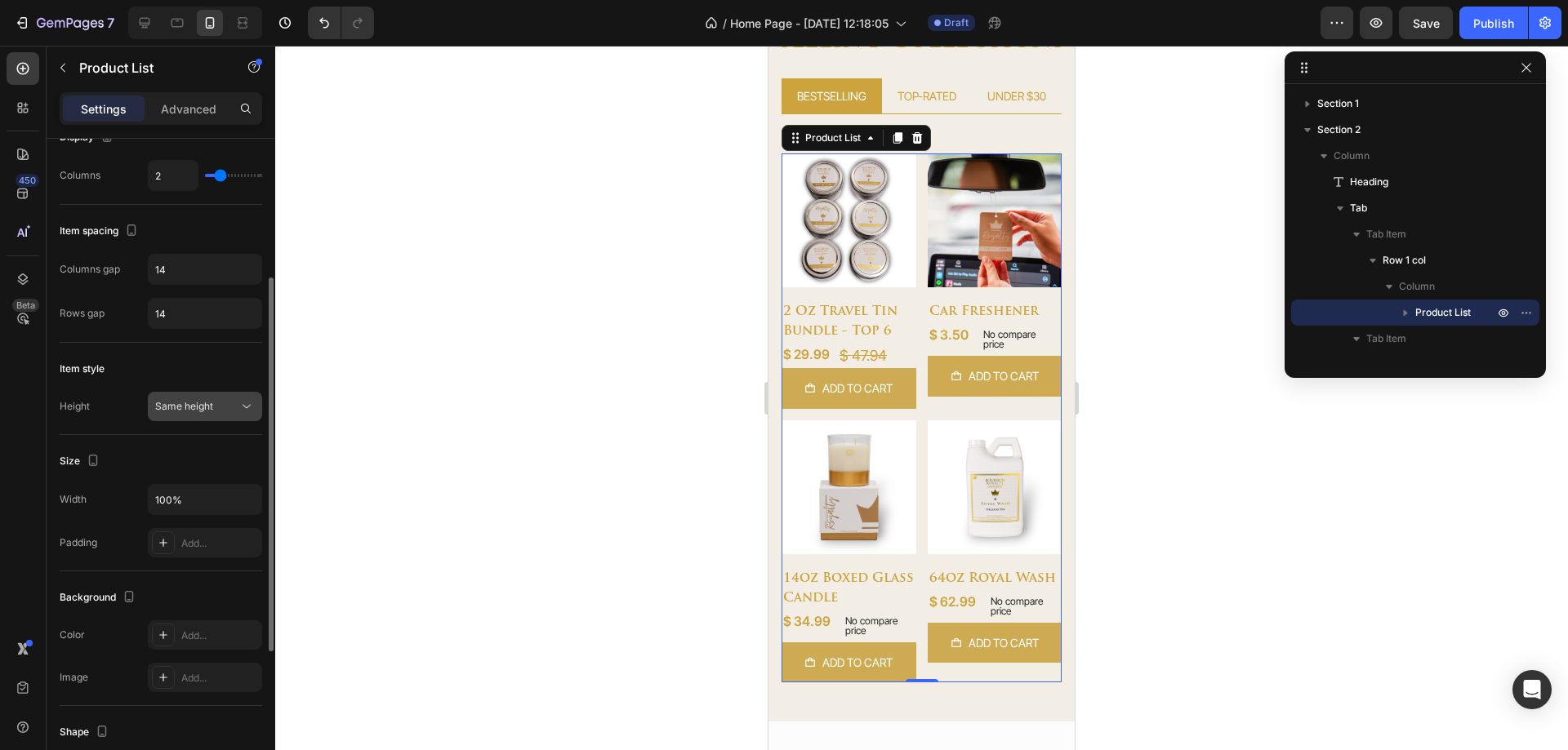
click at [180, 417] on button "Same height" at bounding box center [205, 406] width 114 height 29
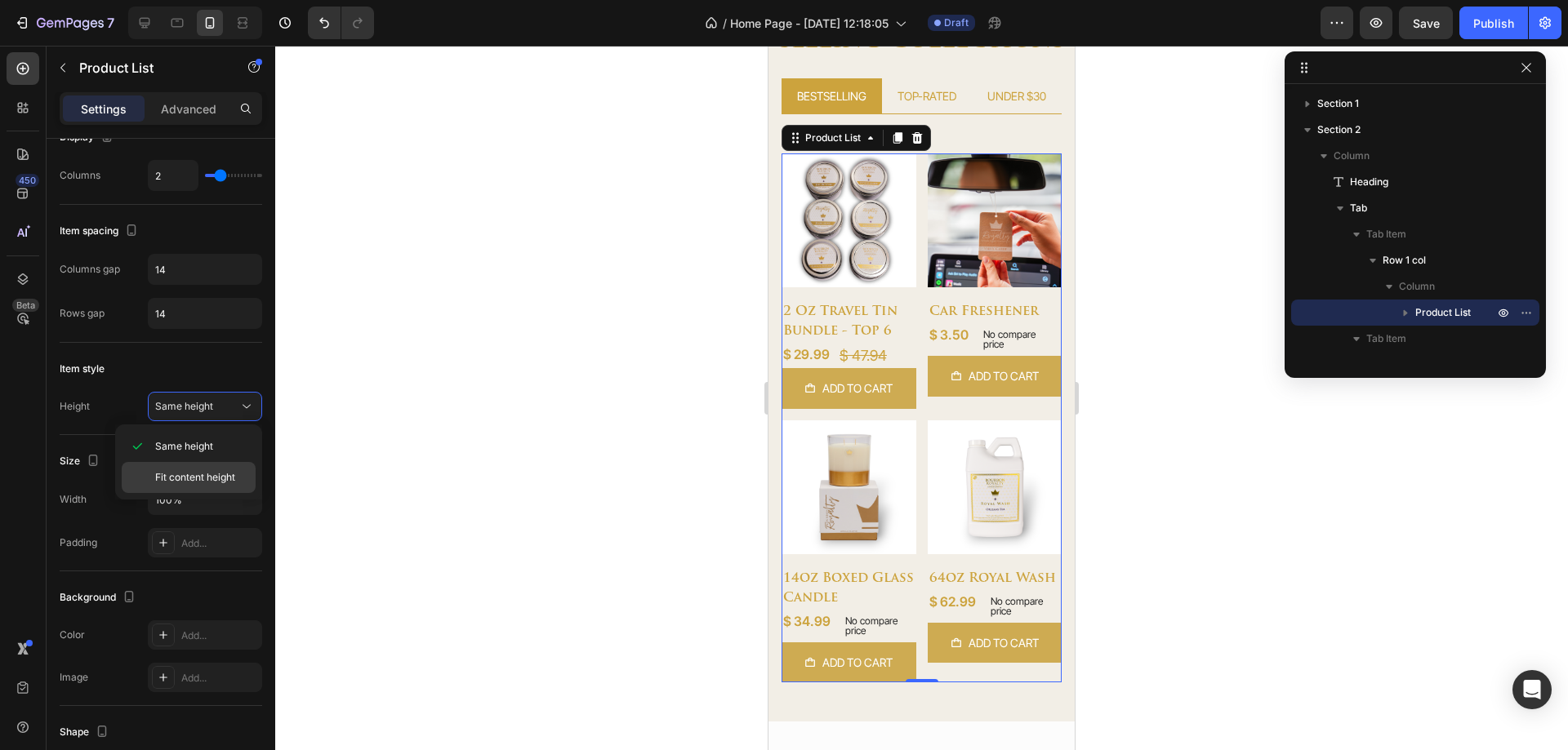
click at [175, 469] on div "Fit content height" at bounding box center [188, 478] width 134 height 31
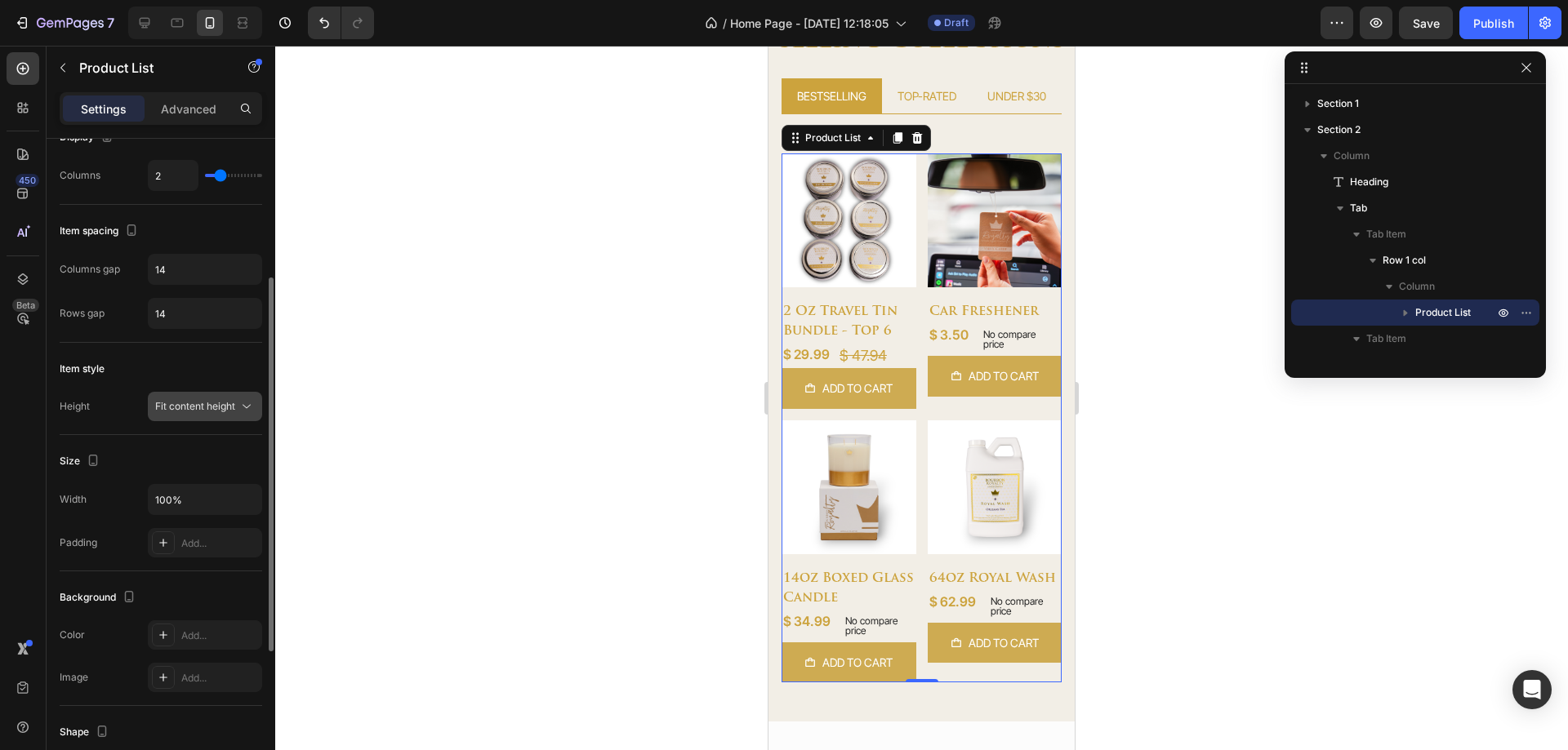
click at [195, 396] on button "Fit content height" at bounding box center [205, 406] width 114 height 29
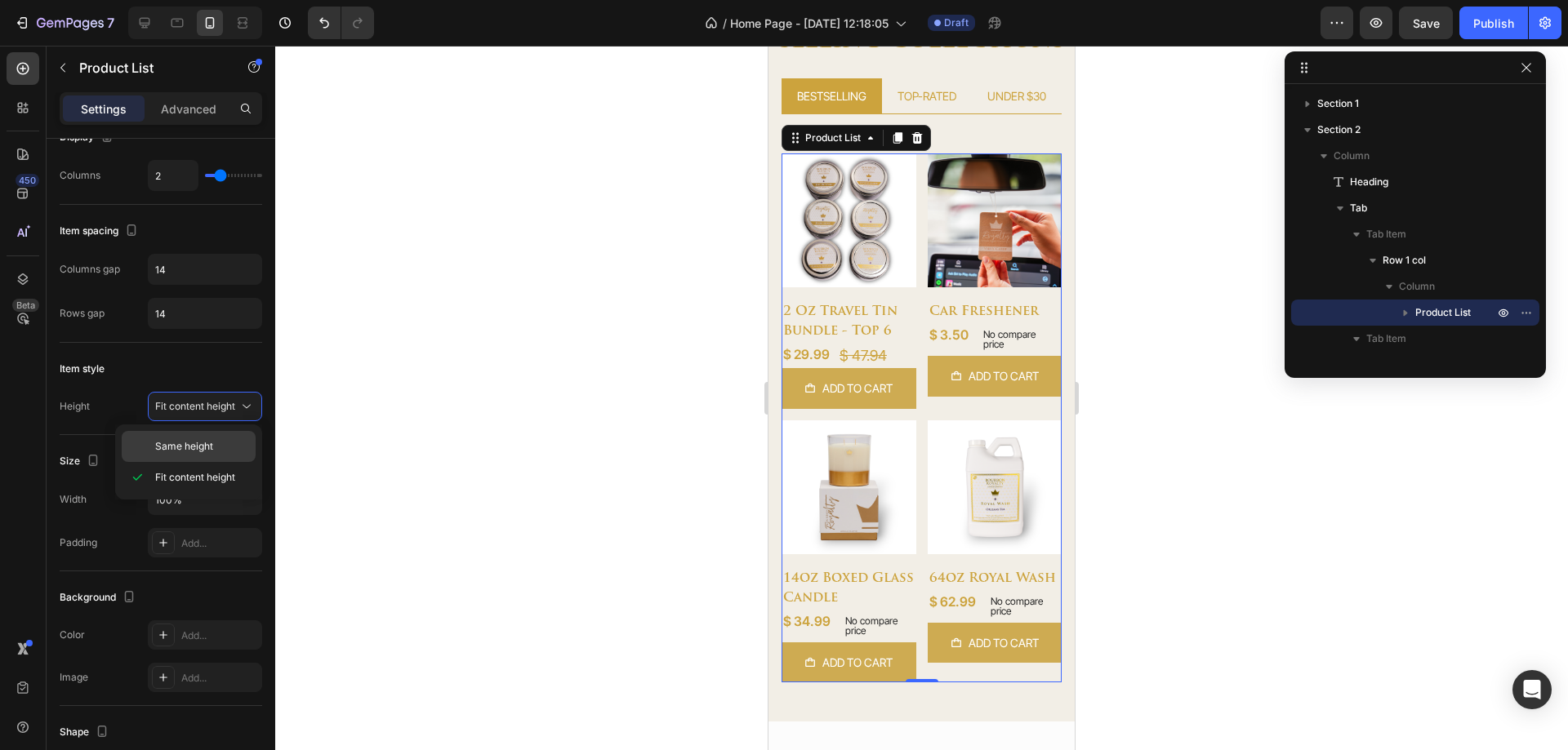
click at [199, 443] on span "Same height" at bounding box center [185, 447] width 58 height 15
click at [870, 350] on div "$ 47.94" at bounding box center [864, 355] width 51 height 25
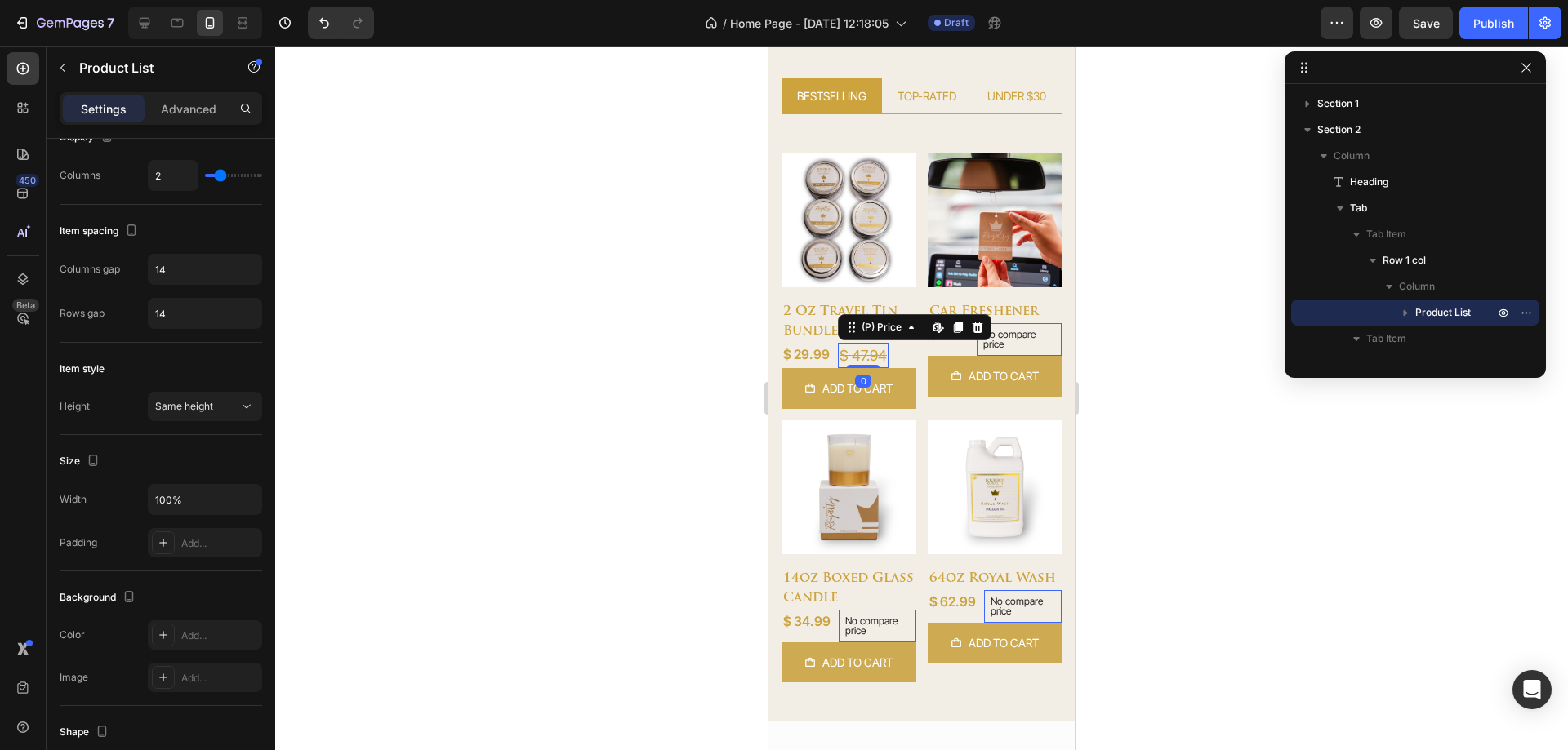
scroll to position [0, 0]
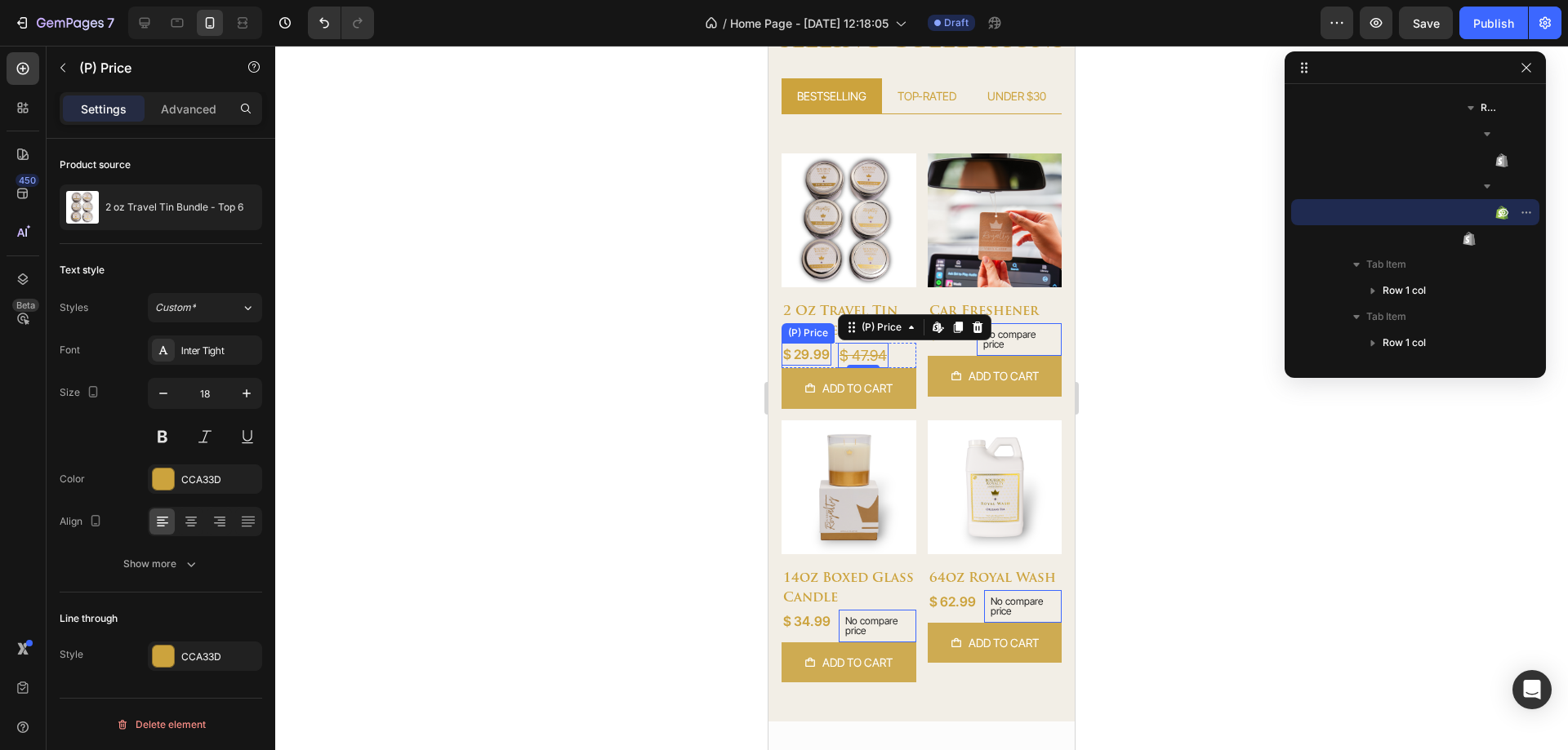
click at [805, 350] on div "$ 29.99" at bounding box center [806, 354] width 50 height 22
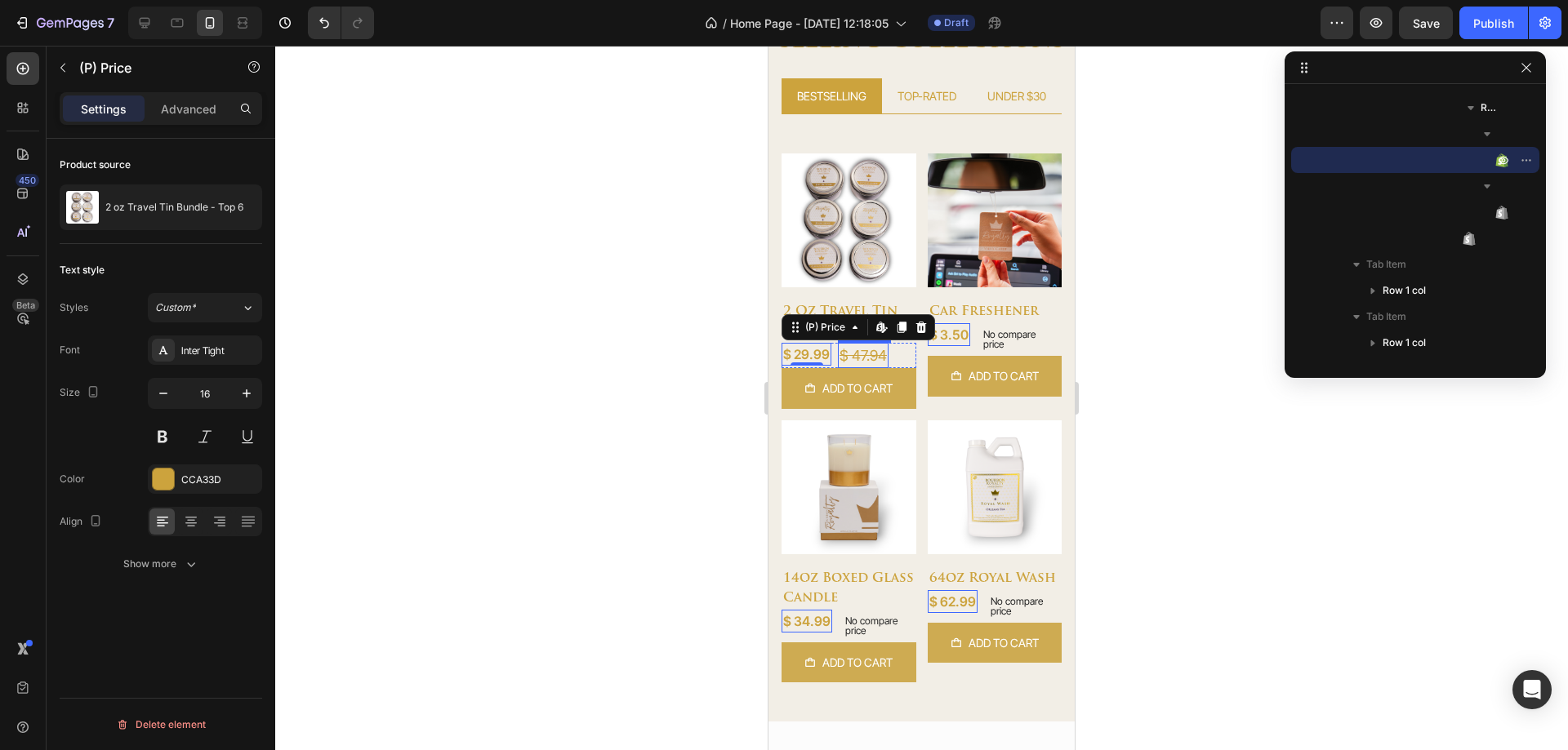
click at [874, 350] on div "$ 47.94" at bounding box center [864, 355] width 51 height 25
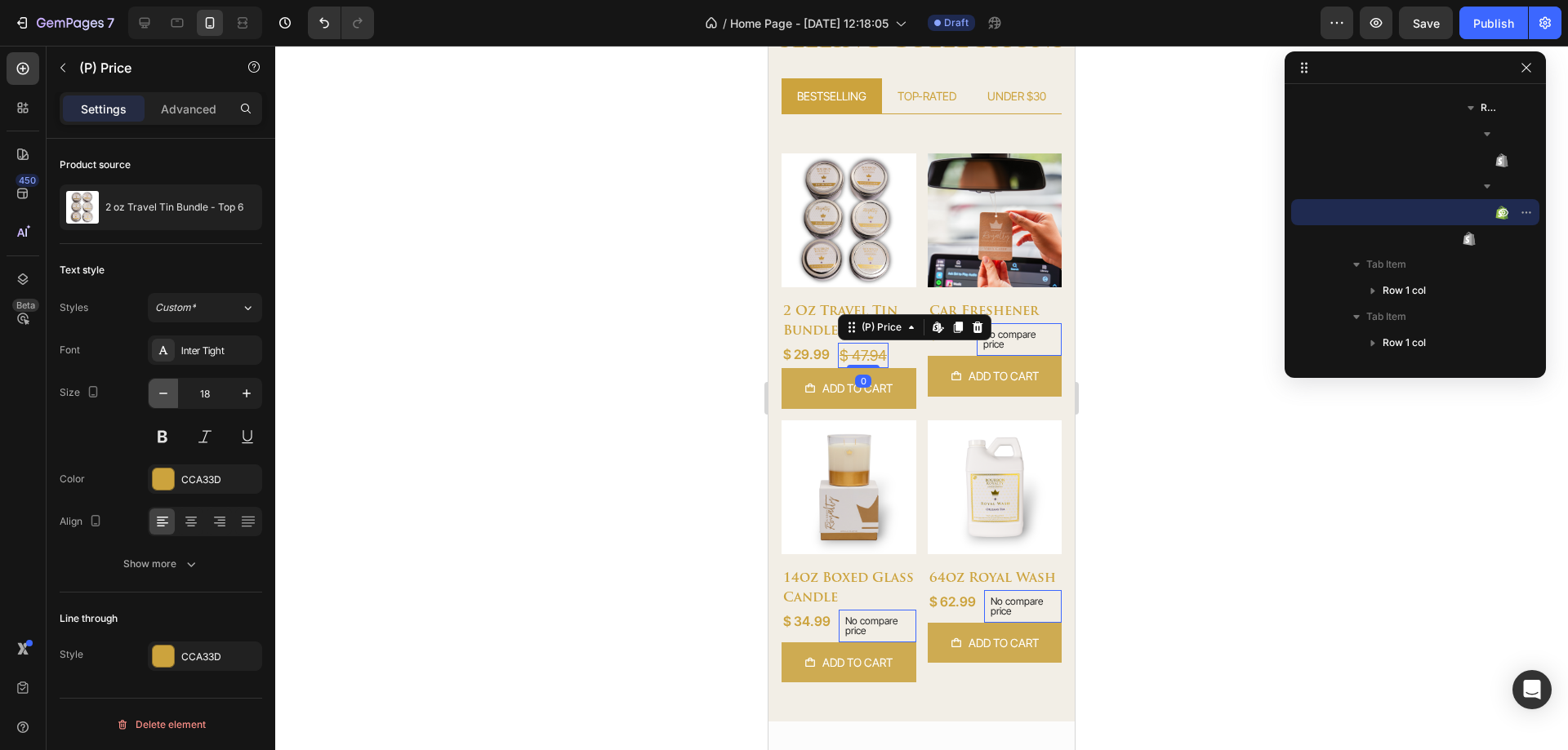
click at [168, 397] on icon "button" at bounding box center [163, 393] width 16 height 16
type input "16"
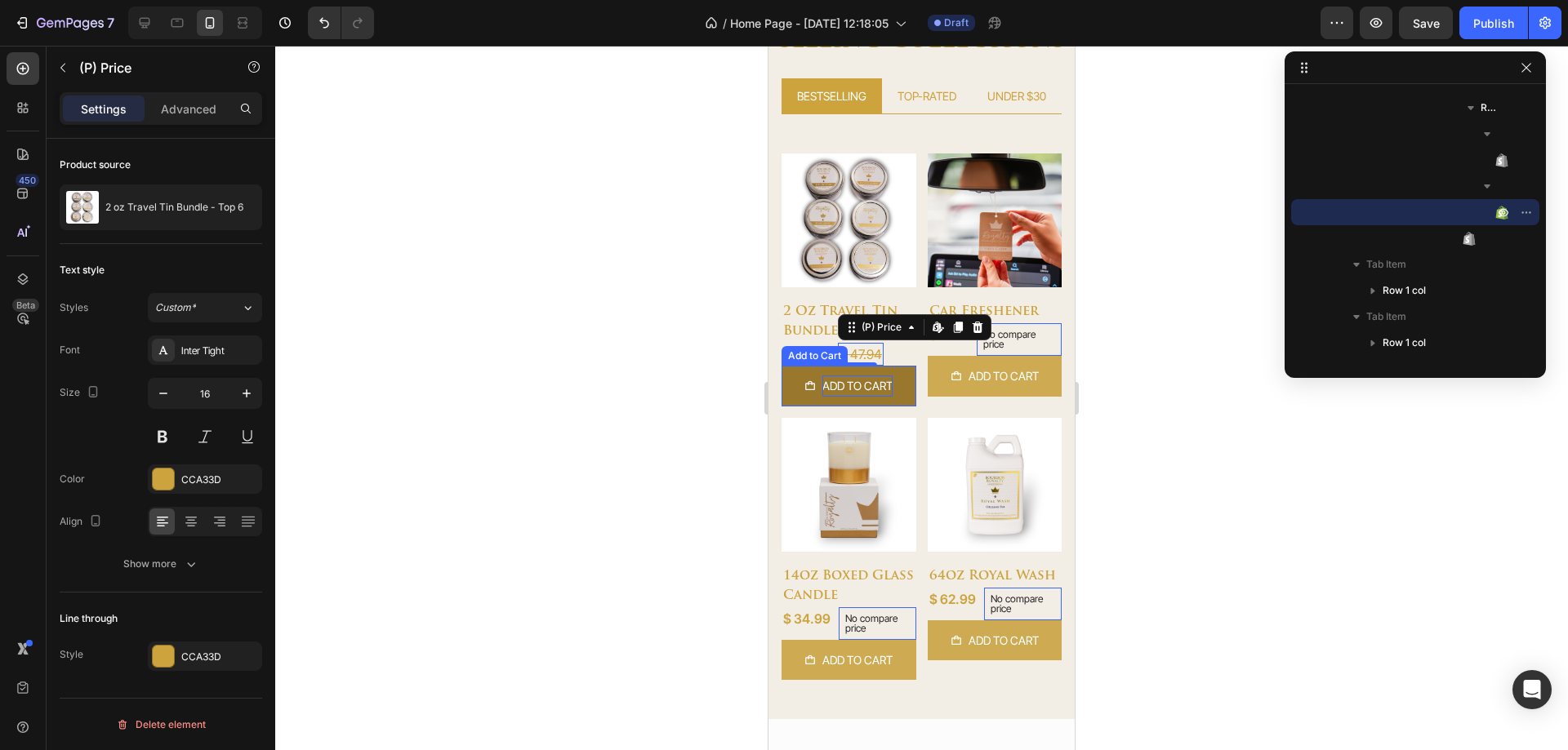
click at [863, 391] on div "Add to cart" at bounding box center [857, 386] width 70 height 21
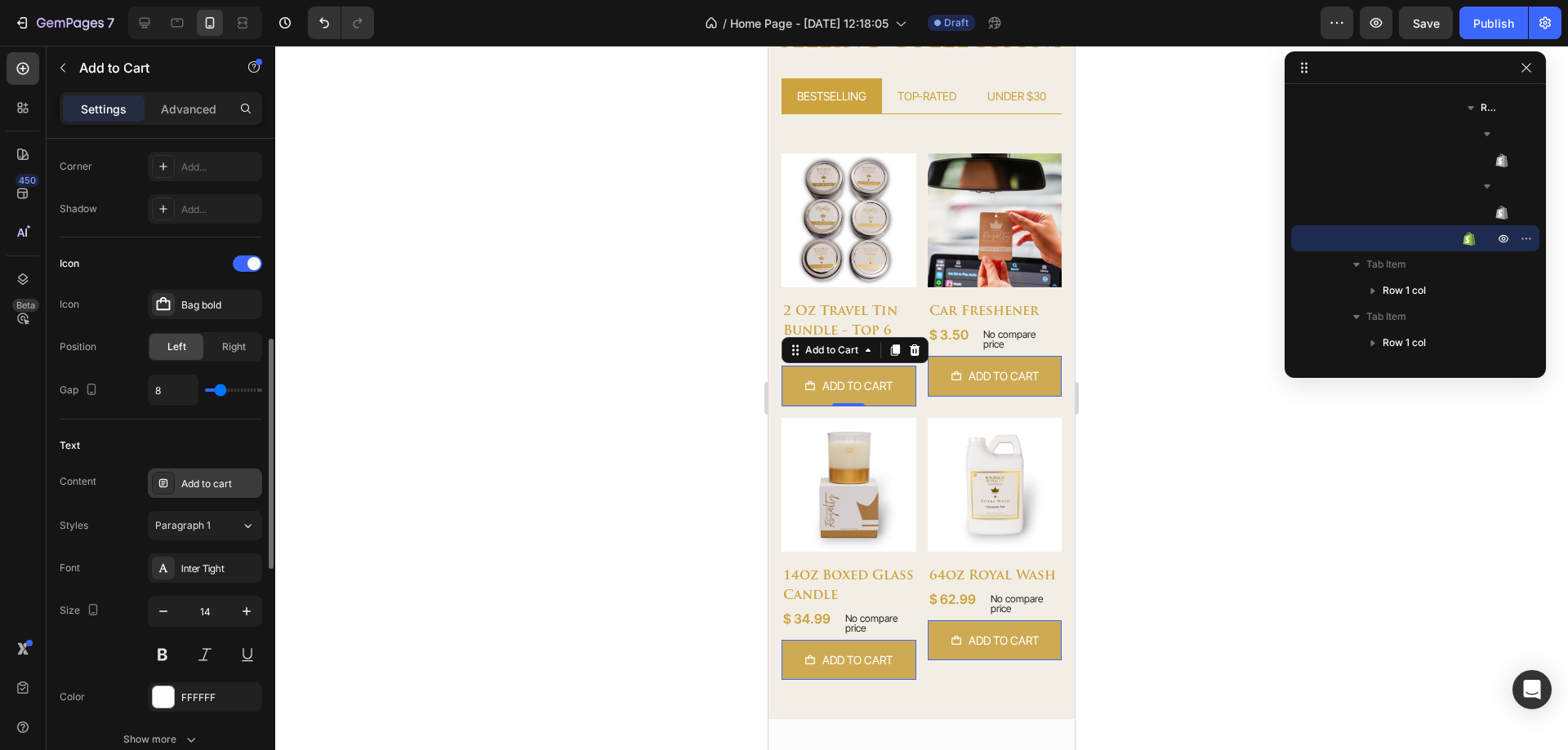
scroll to position [654, 0]
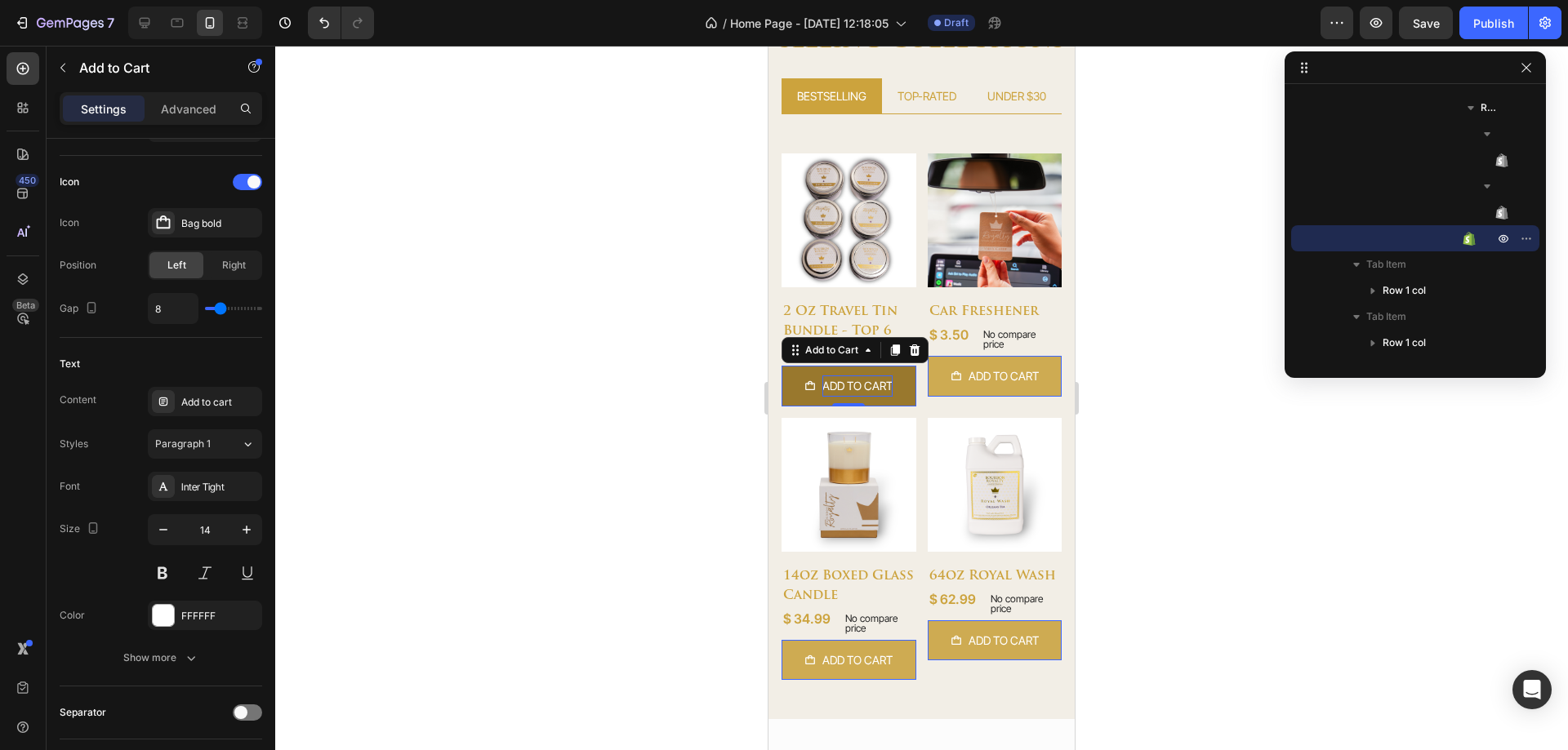
click at [867, 393] on div "Add to cart" at bounding box center [857, 386] width 70 height 21
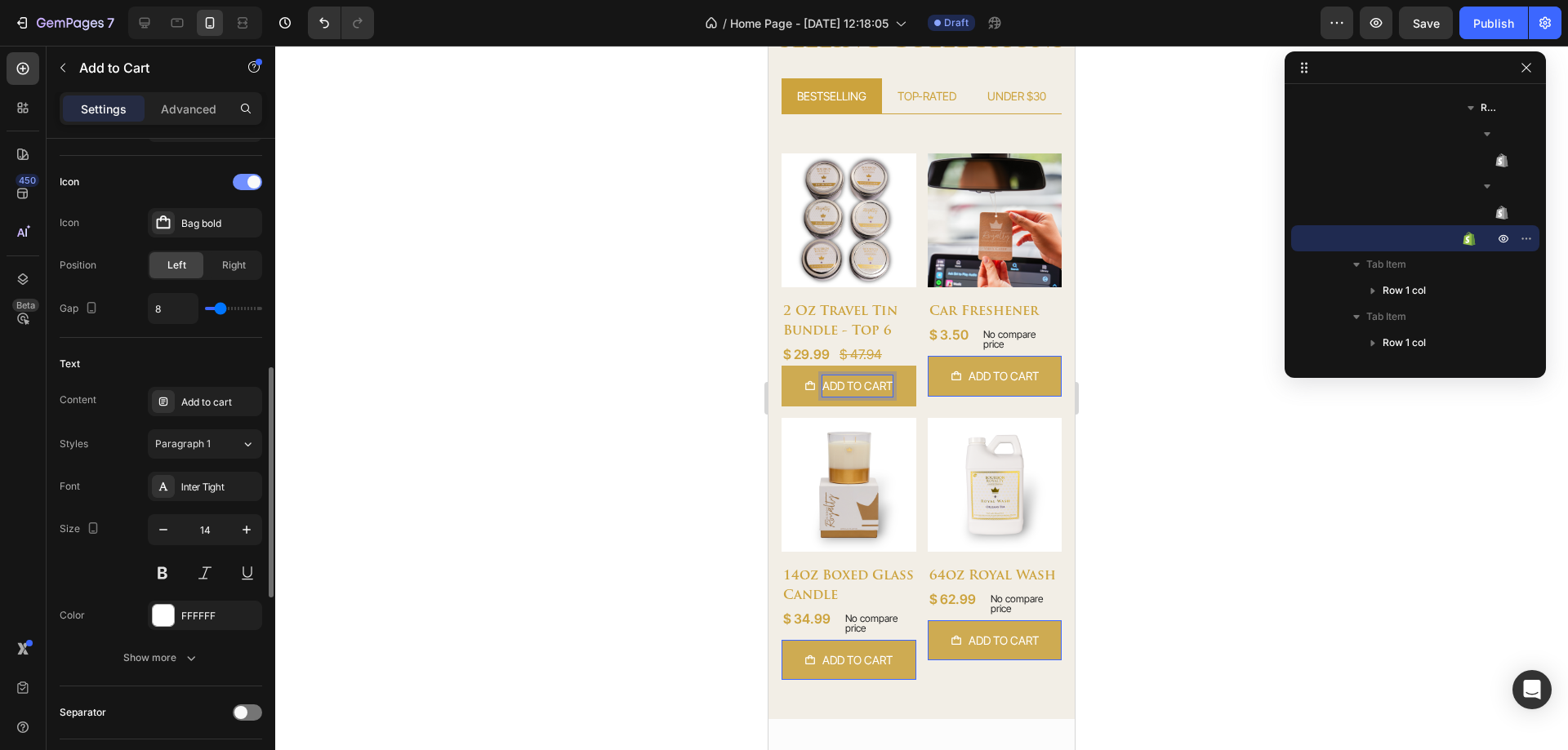
click at [251, 181] on span at bounding box center [254, 182] width 13 height 13
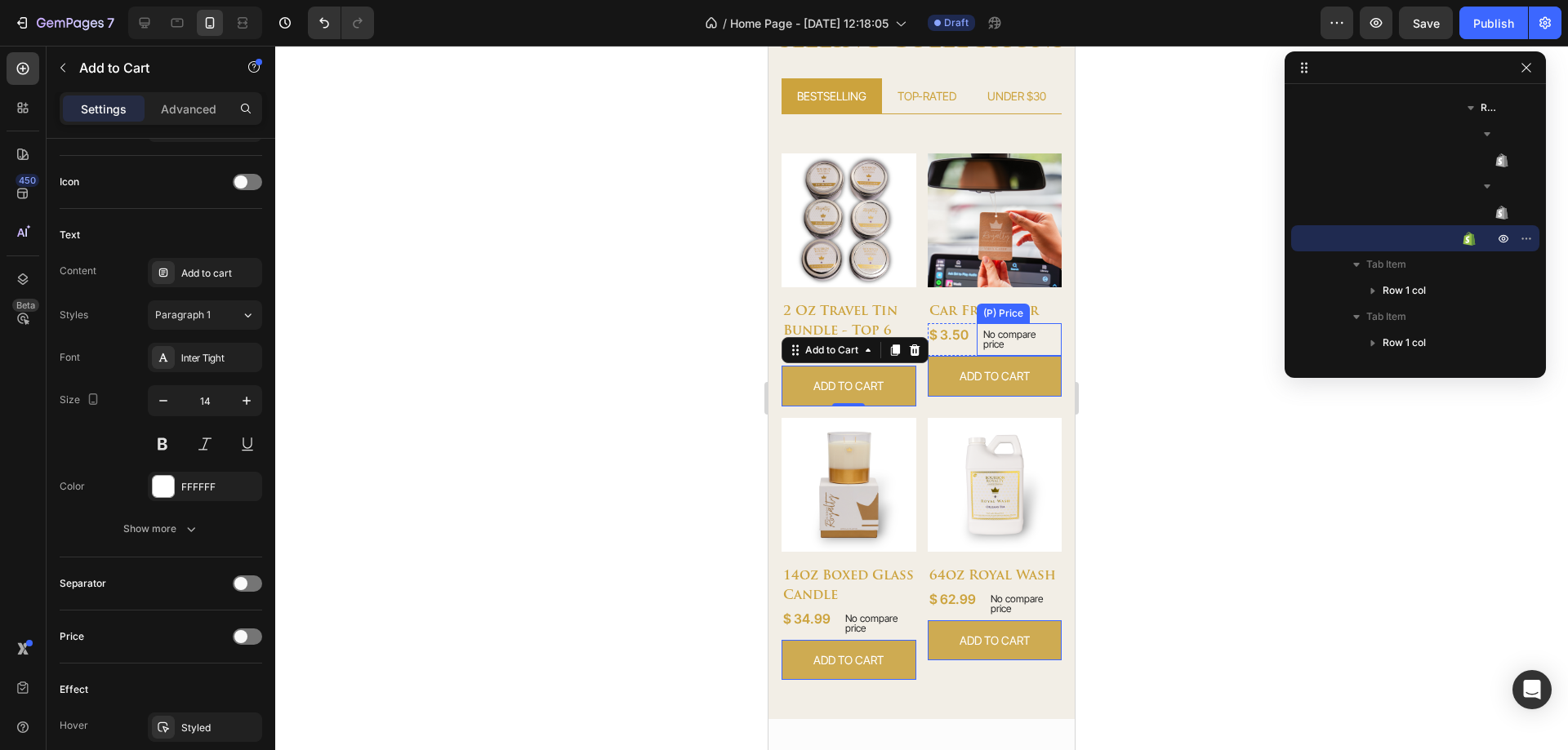
click at [989, 333] on p "No compare price" at bounding box center [1020, 339] width 73 height 20
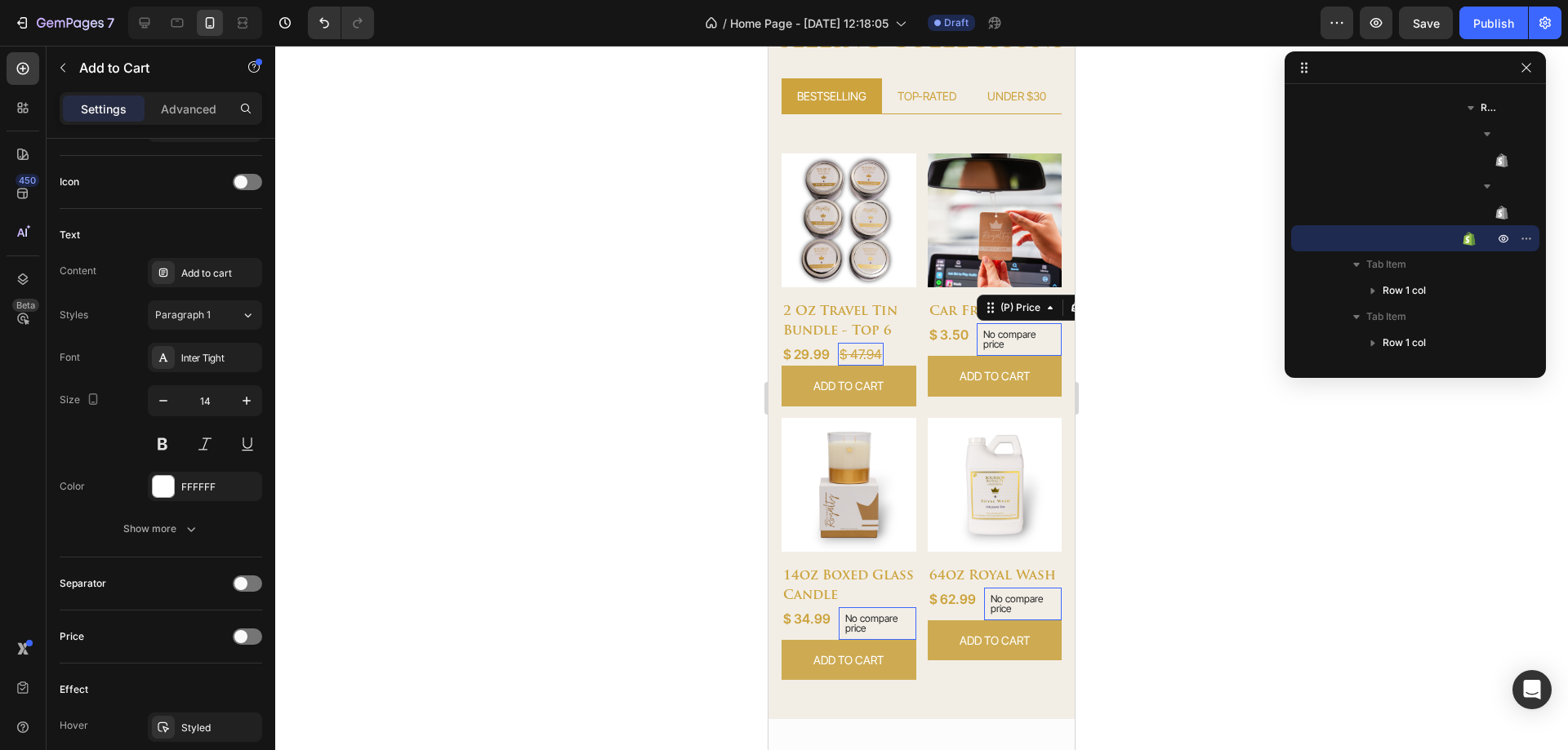
scroll to position [0, 0]
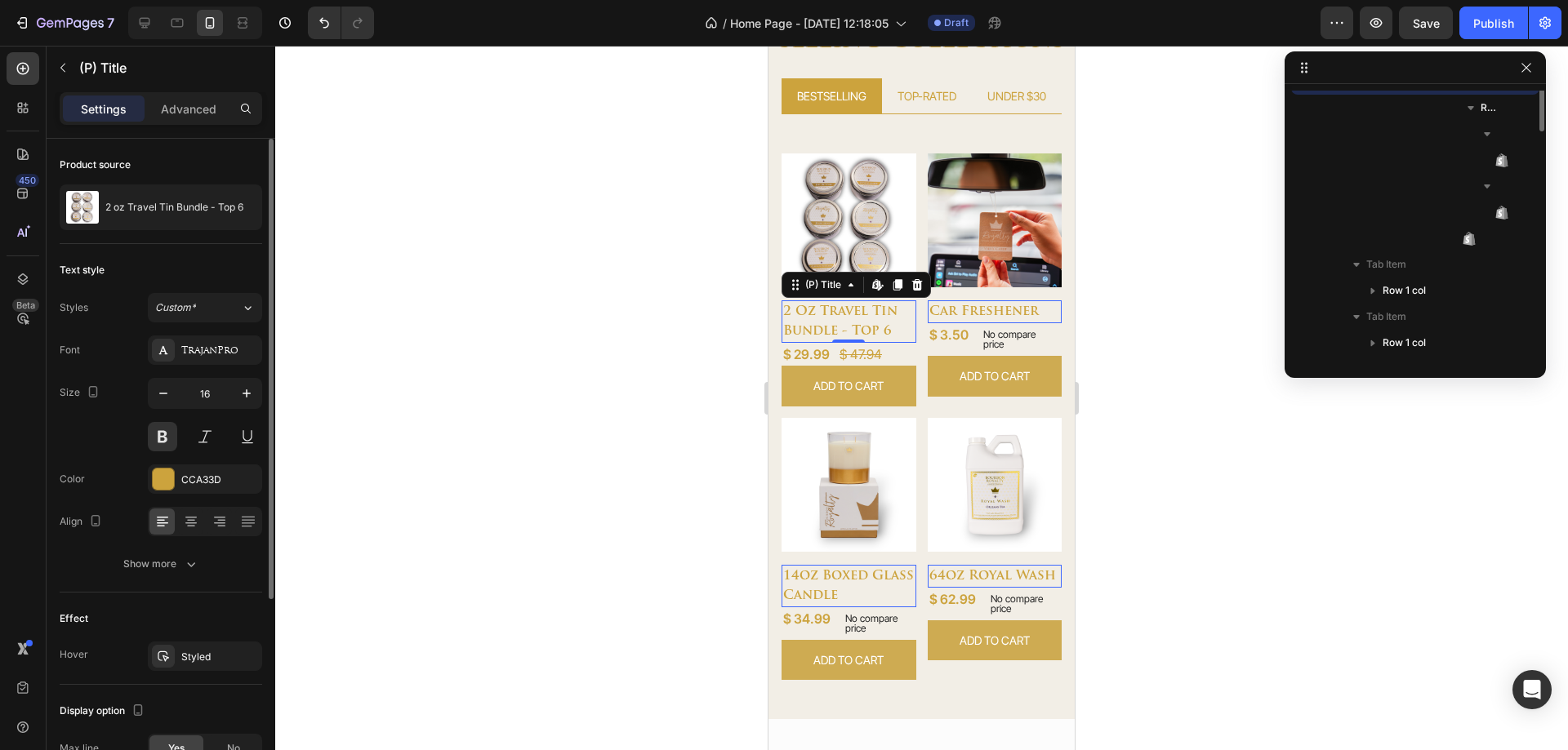
click at [855, 326] on h2 "2 oz travel tin bundle - top 6" at bounding box center [849, 321] width 135 height 42
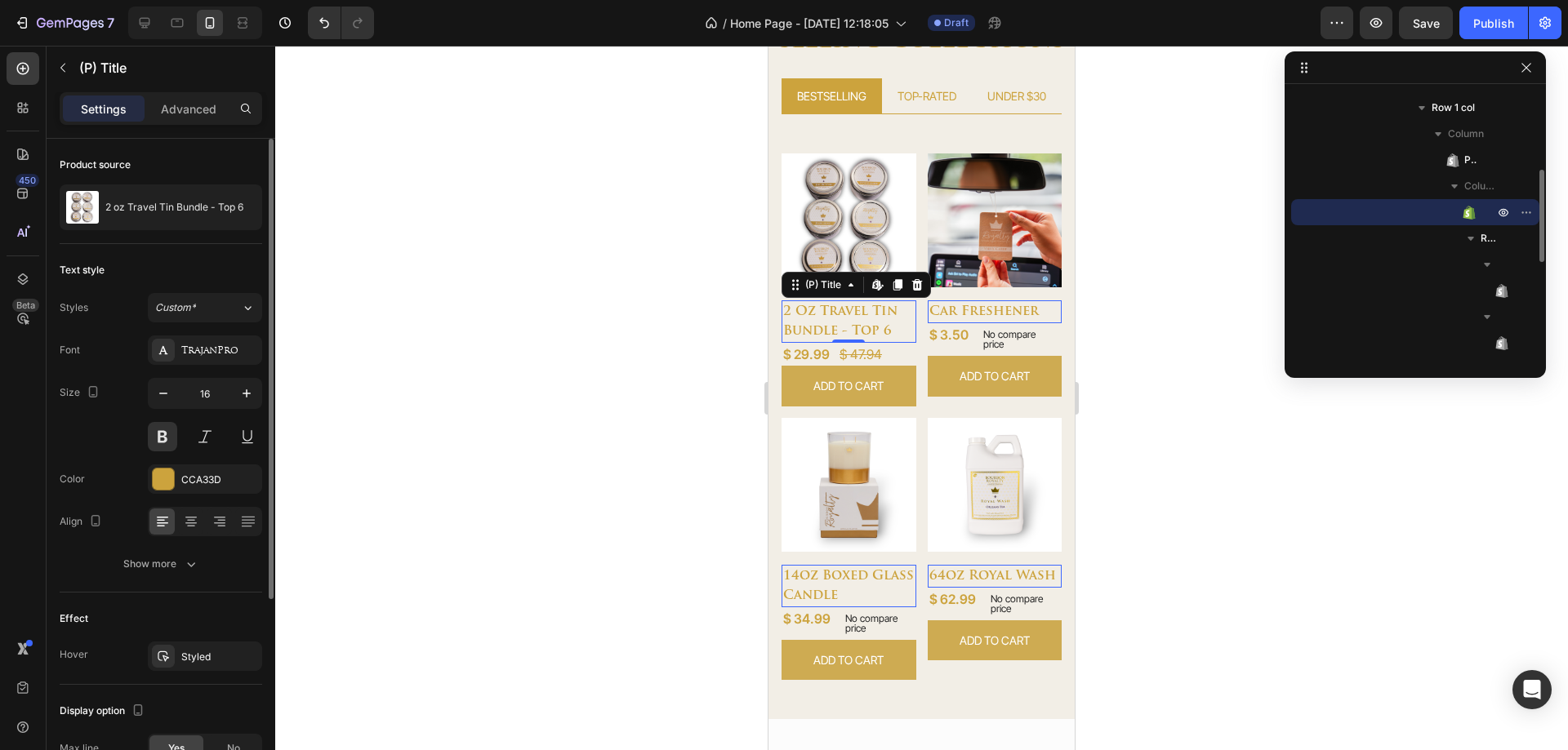
scroll to position [281, 0]
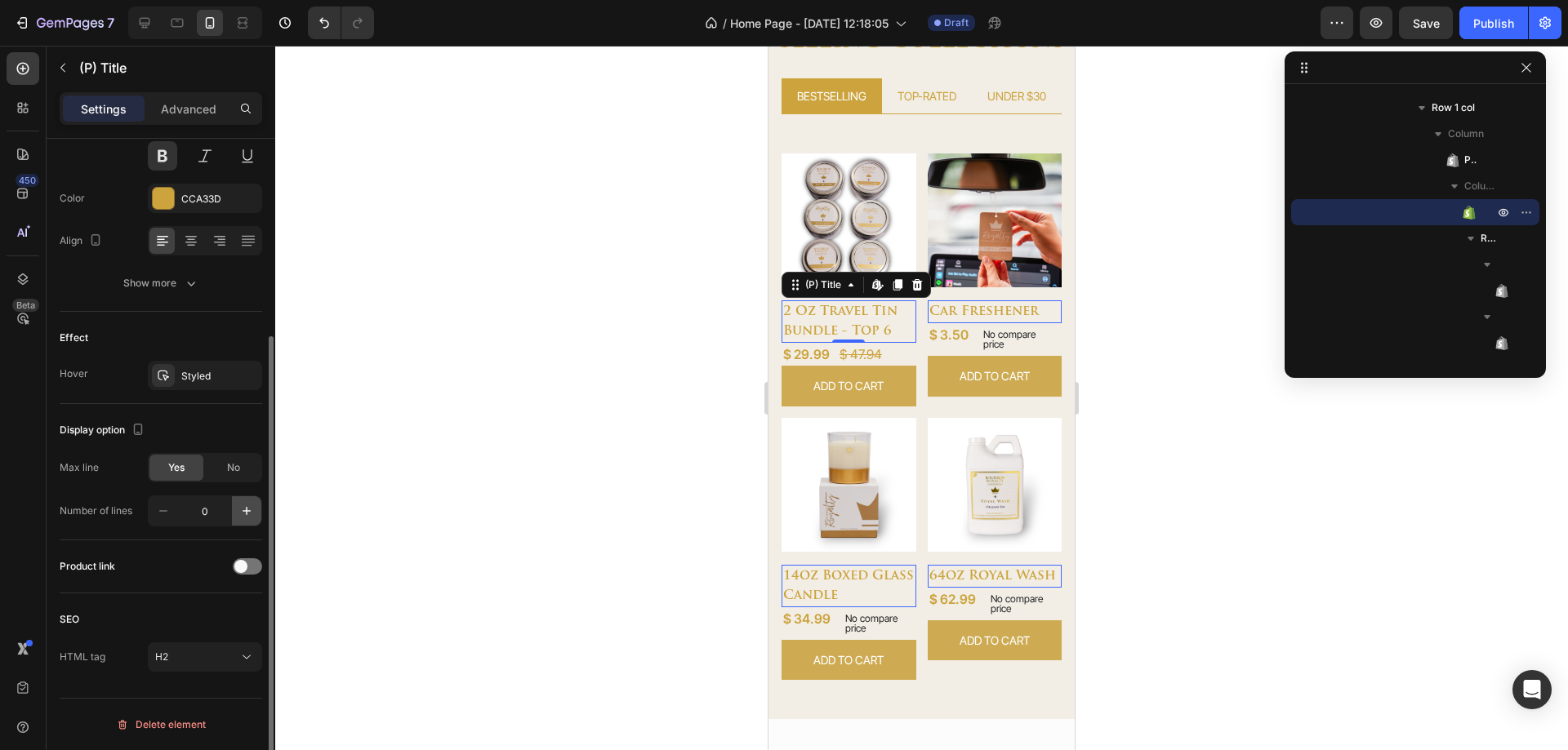
click at [244, 514] on icon "button" at bounding box center [246, 510] width 16 height 16
type input "1"
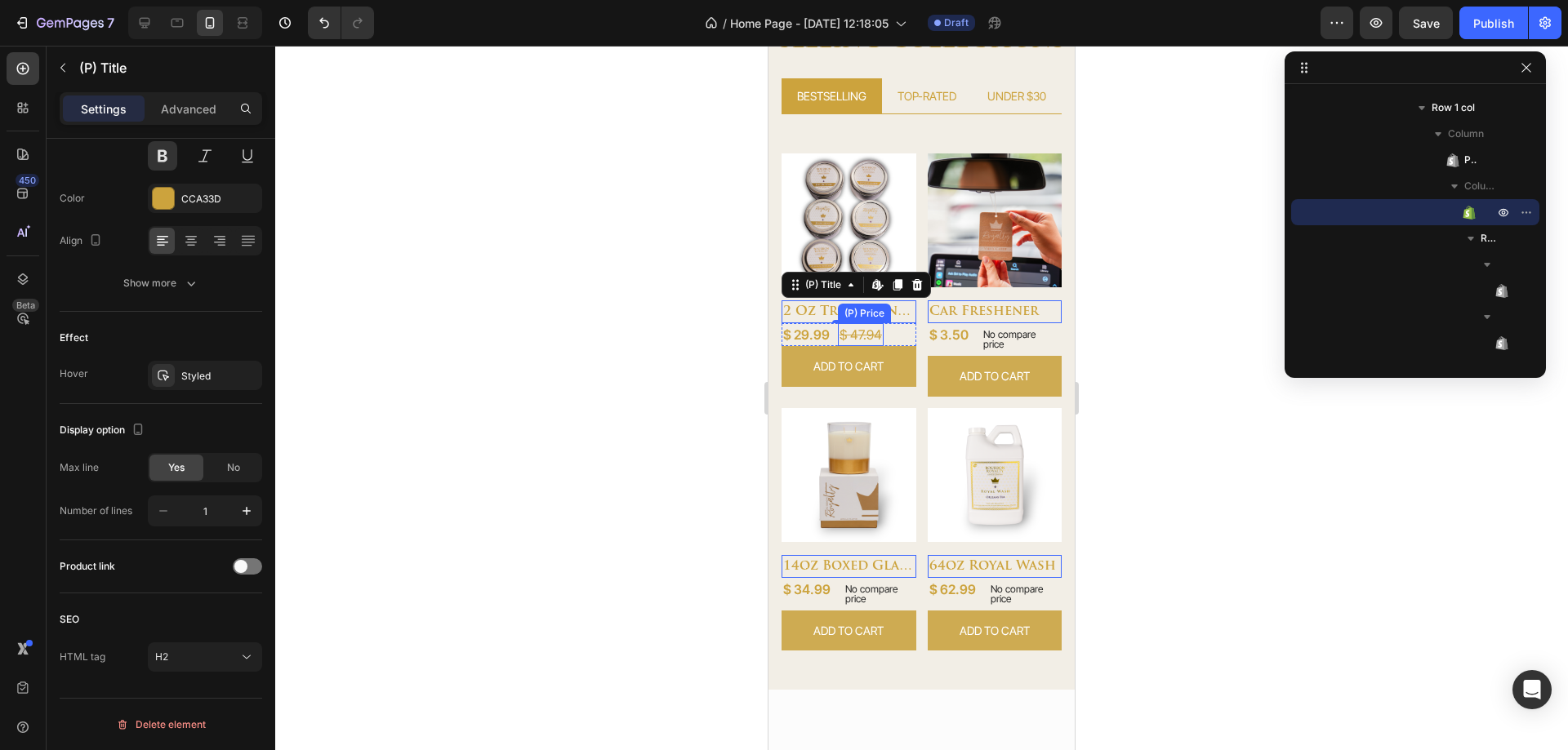
click at [854, 331] on div "$ 47.94" at bounding box center [861, 334] width 46 height 22
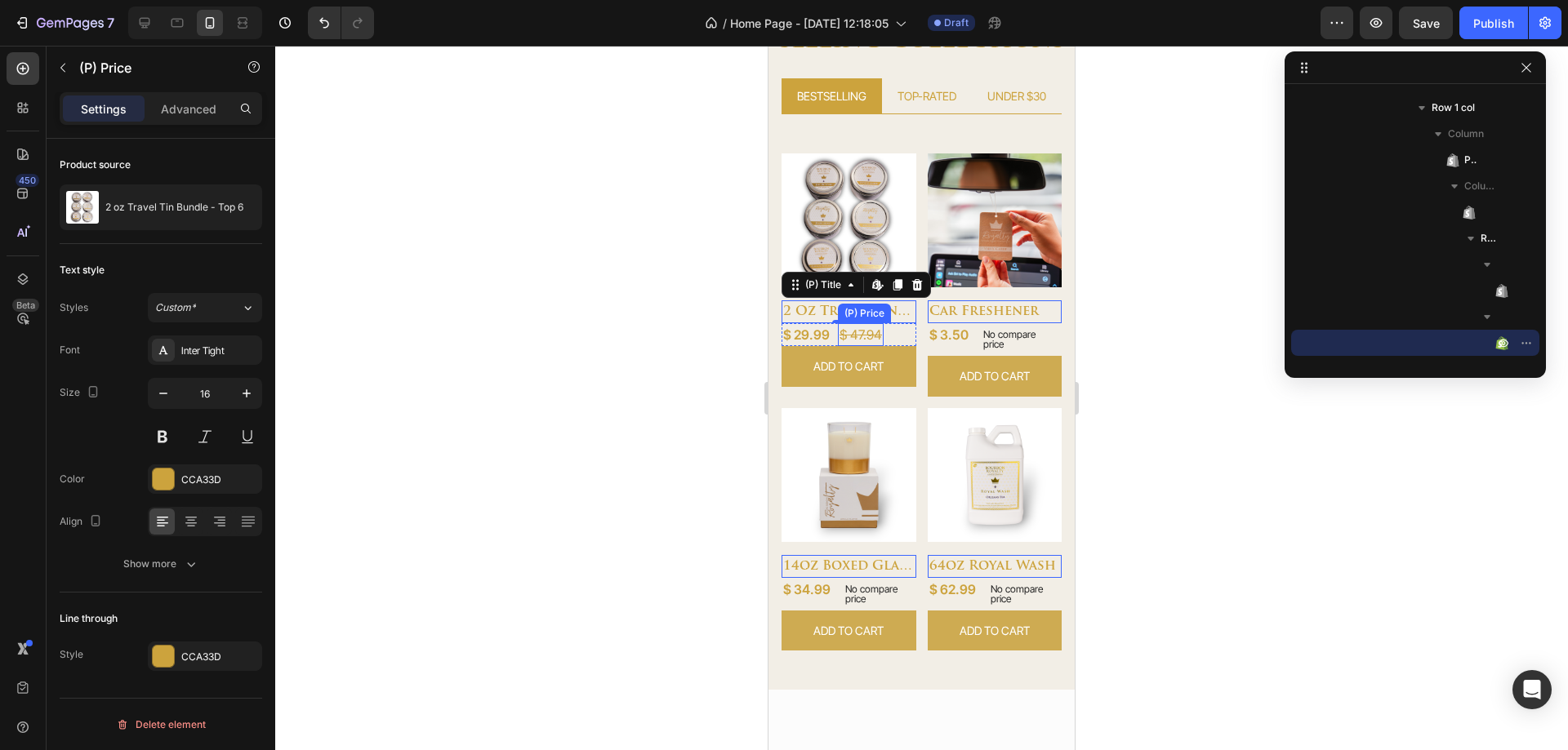
scroll to position [0, 0]
click at [784, 325] on div "$ 29.99" at bounding box center [806, 334] width 50 height 22
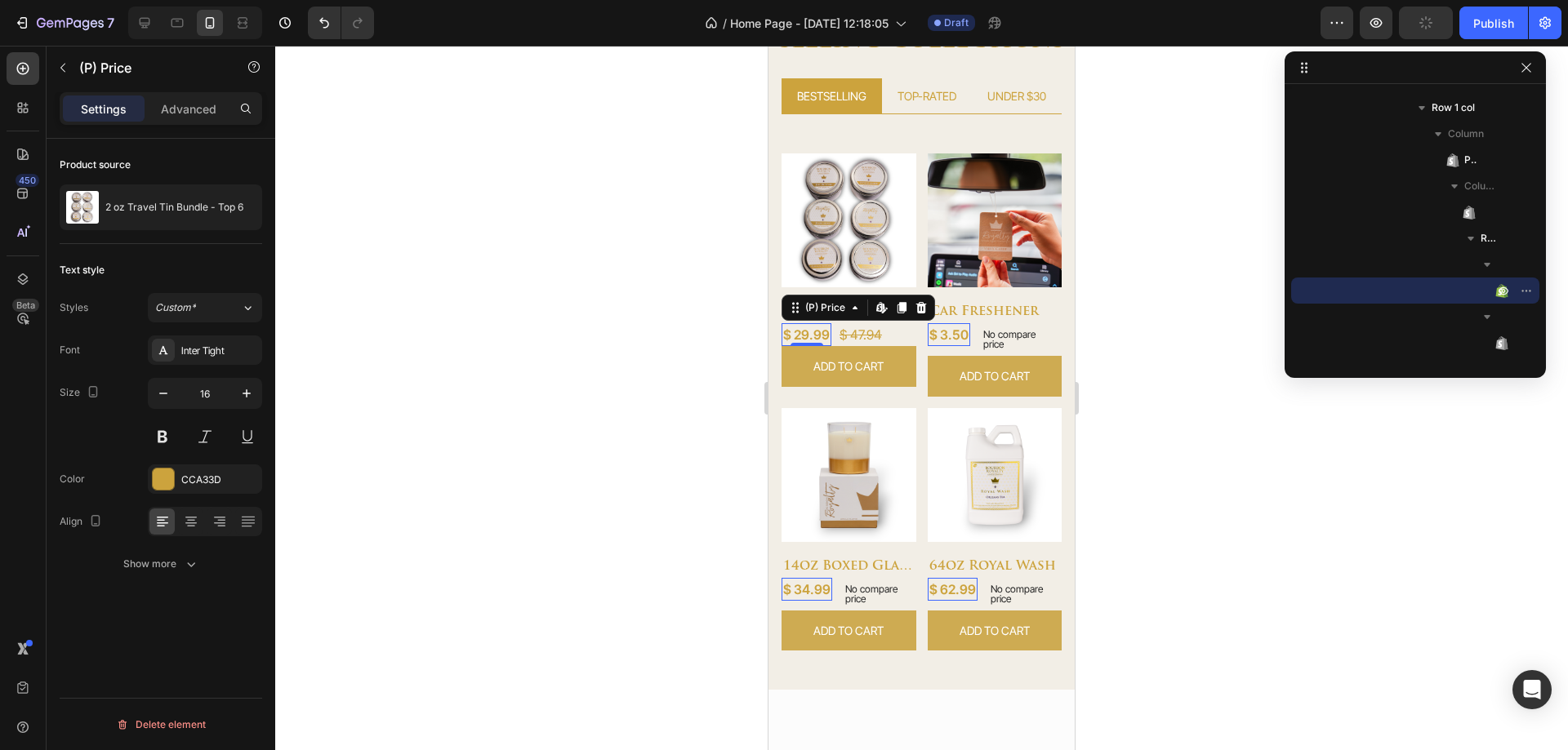
click at [832, 334] on div "$ 3.50 (P) Price Edit content in Shopify 0 (P) Price Edit content in Shopify 0" at bounding box center [806, 334] width 50 height 22
click at [992, 334] on p "No compare price" at bounding box center [1020, 339] width 73 height 20
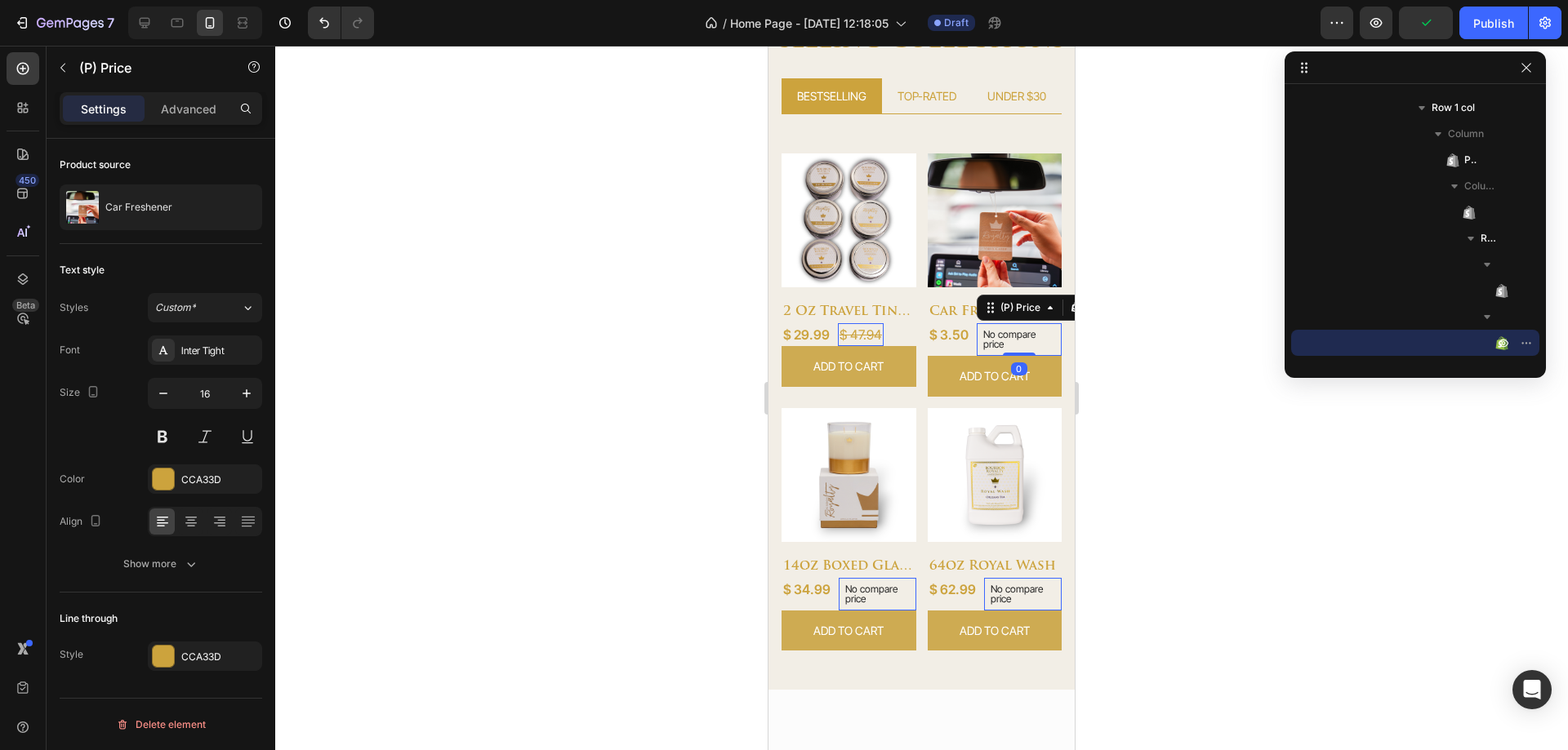
click at [865, 331] on div "$ 47.94" at bounding box center [861, 334] width 46 height 22
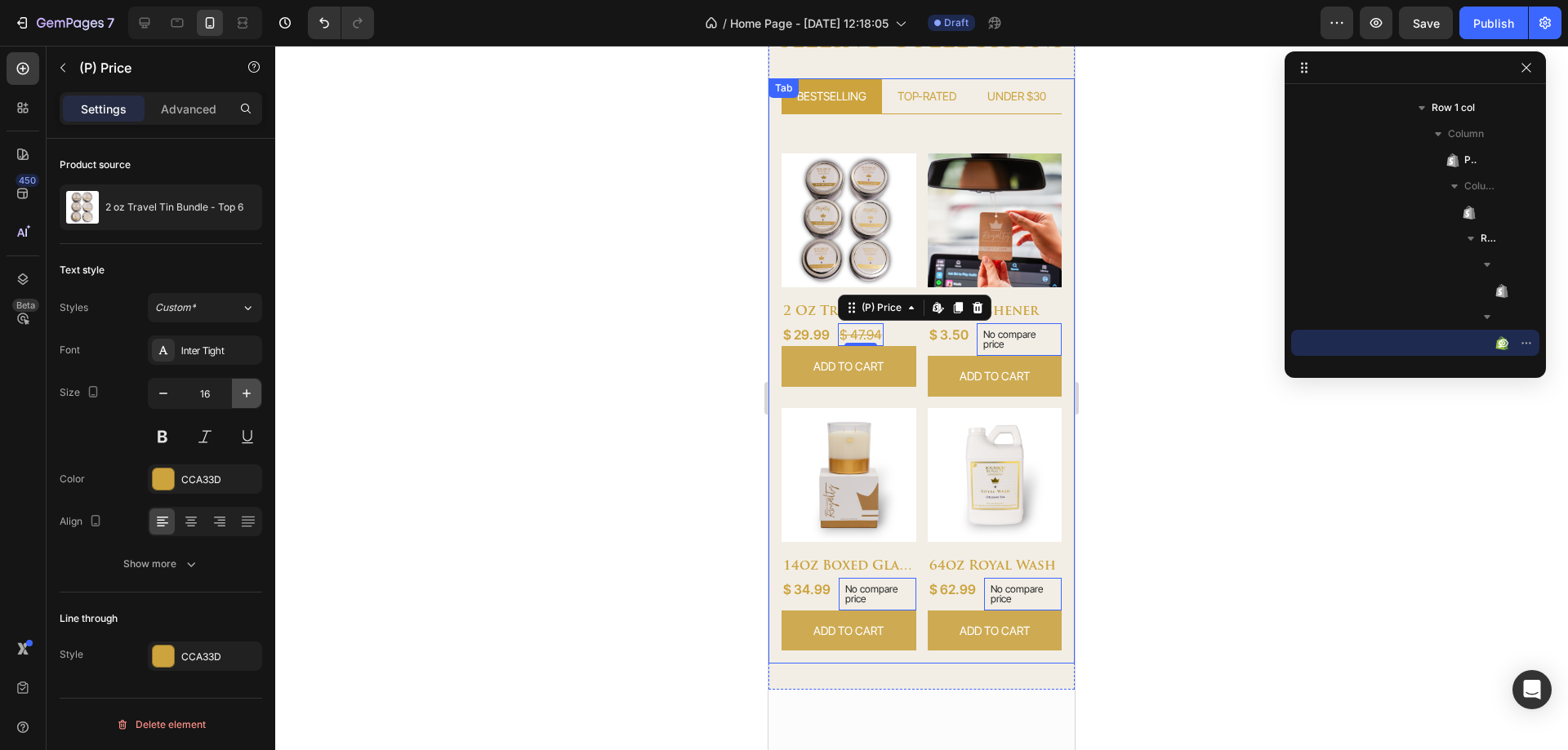
click at [246, 397] on icon "button" at bounding box center [246, 393] width 8 height 8
click at [244, 397] on icon "button" at bounding box center [246, 393] width 16 height 16
type input "18"
click at [824, 326] on div "$ 29.99" at bounding box center [806, 334] width 50 height 22
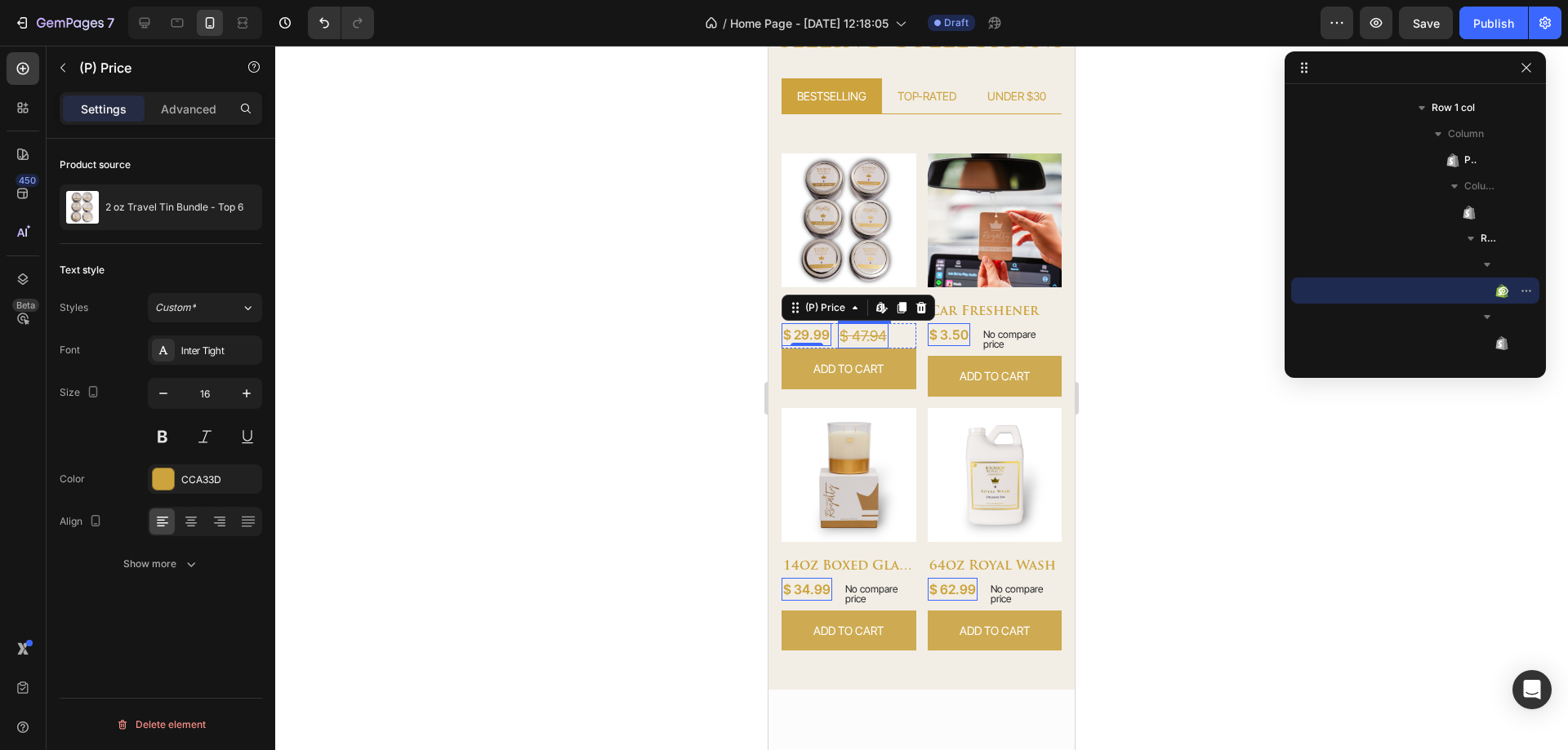
click at [853, 336] on div "$ 47.94" at bounding box center [864, 335] width 51 height 25
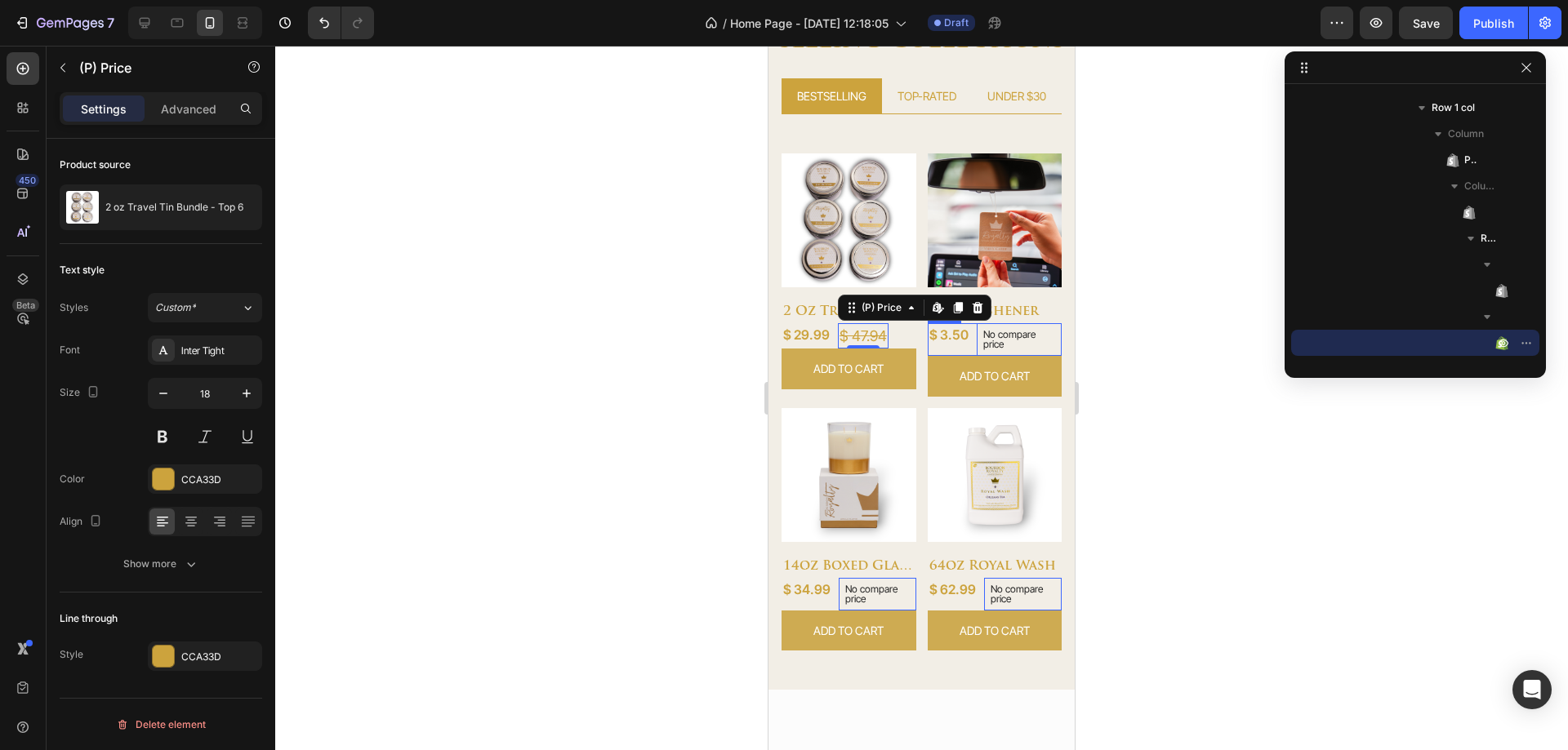
click at [832, 341] on div "$ 3.50 (P) Price (P) Price" at bounding box center [806, 335] width 50 height 25
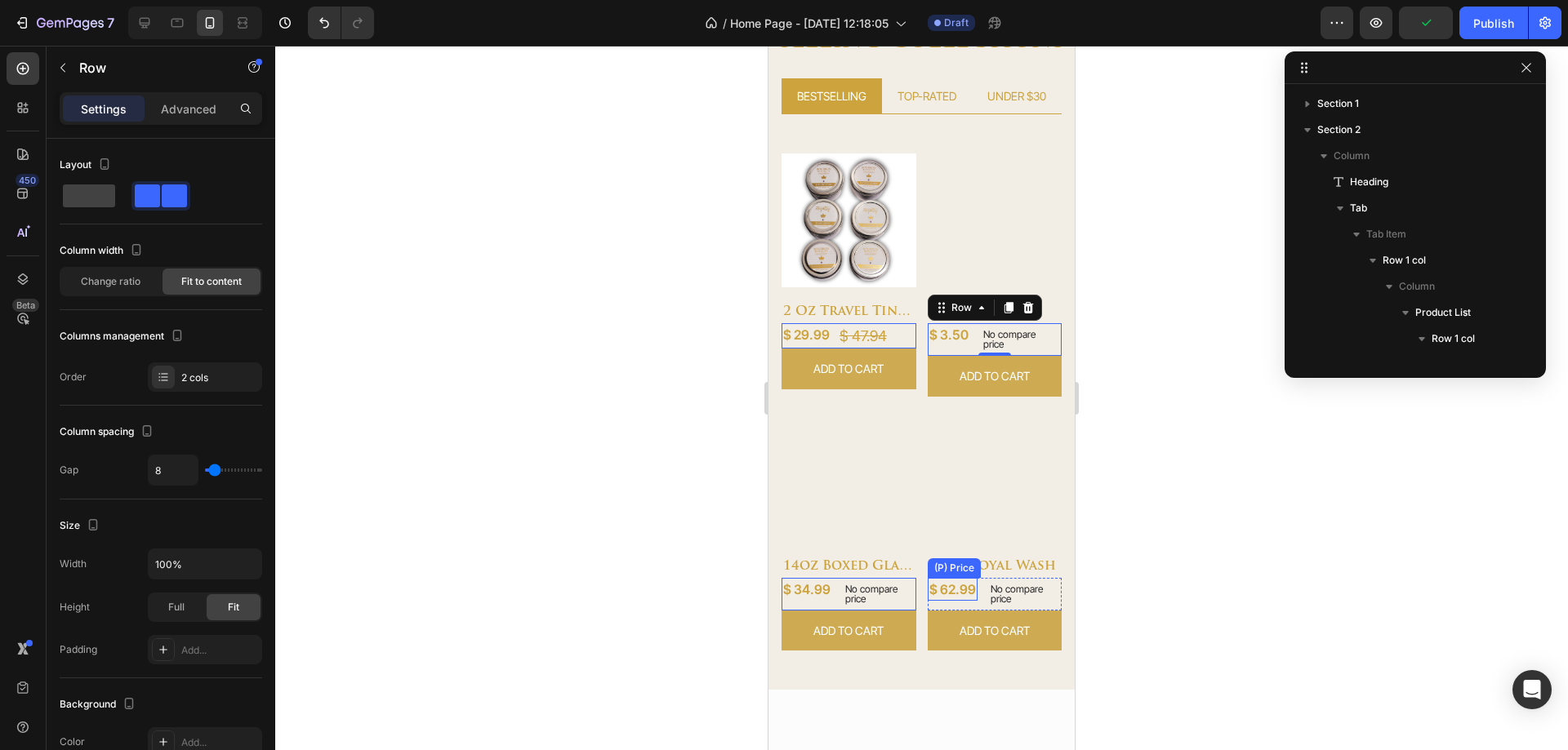
scroll to position [231, 0]
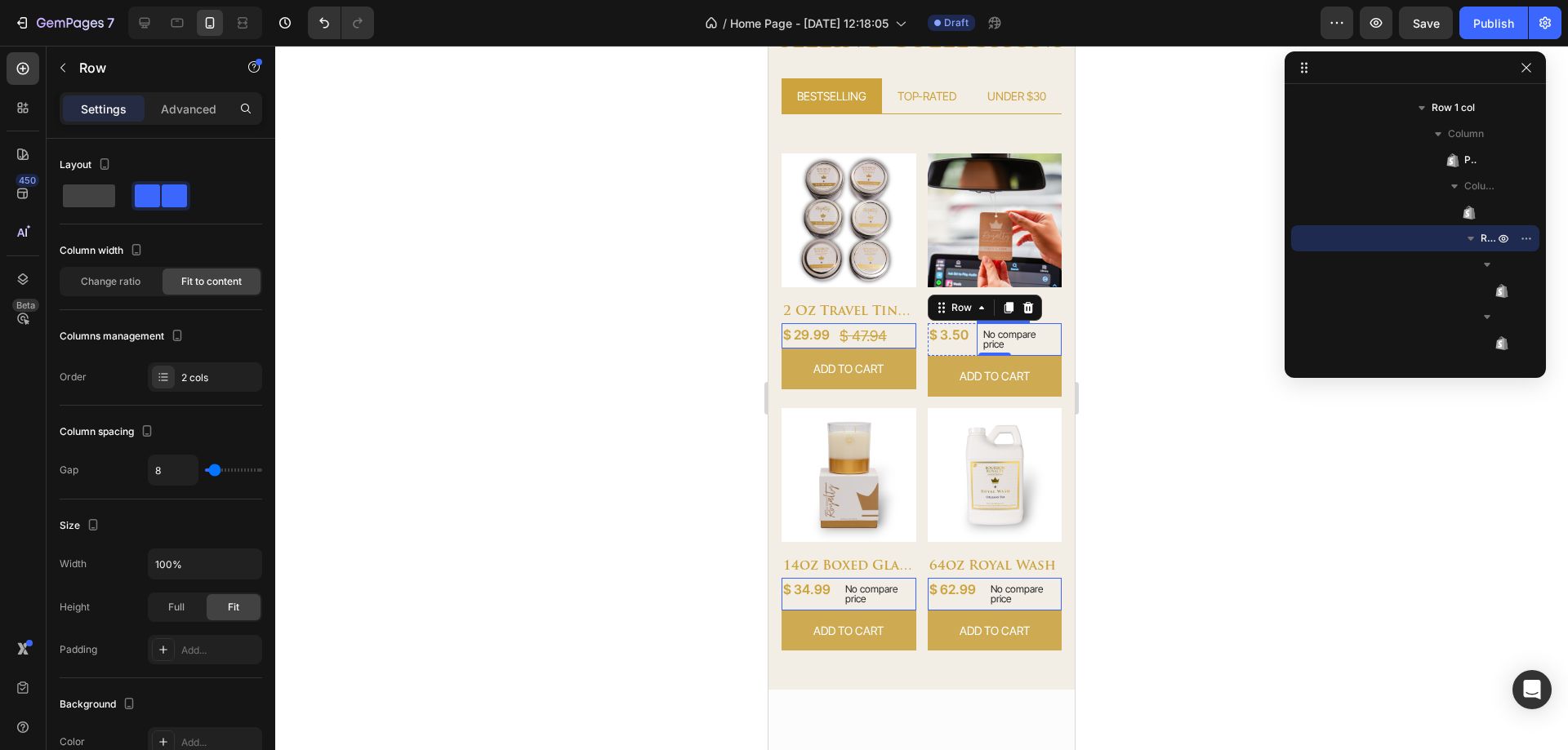
click at [1008, 332] on p "No compare price" at bounding box center [1020, 339] width 73 height 20
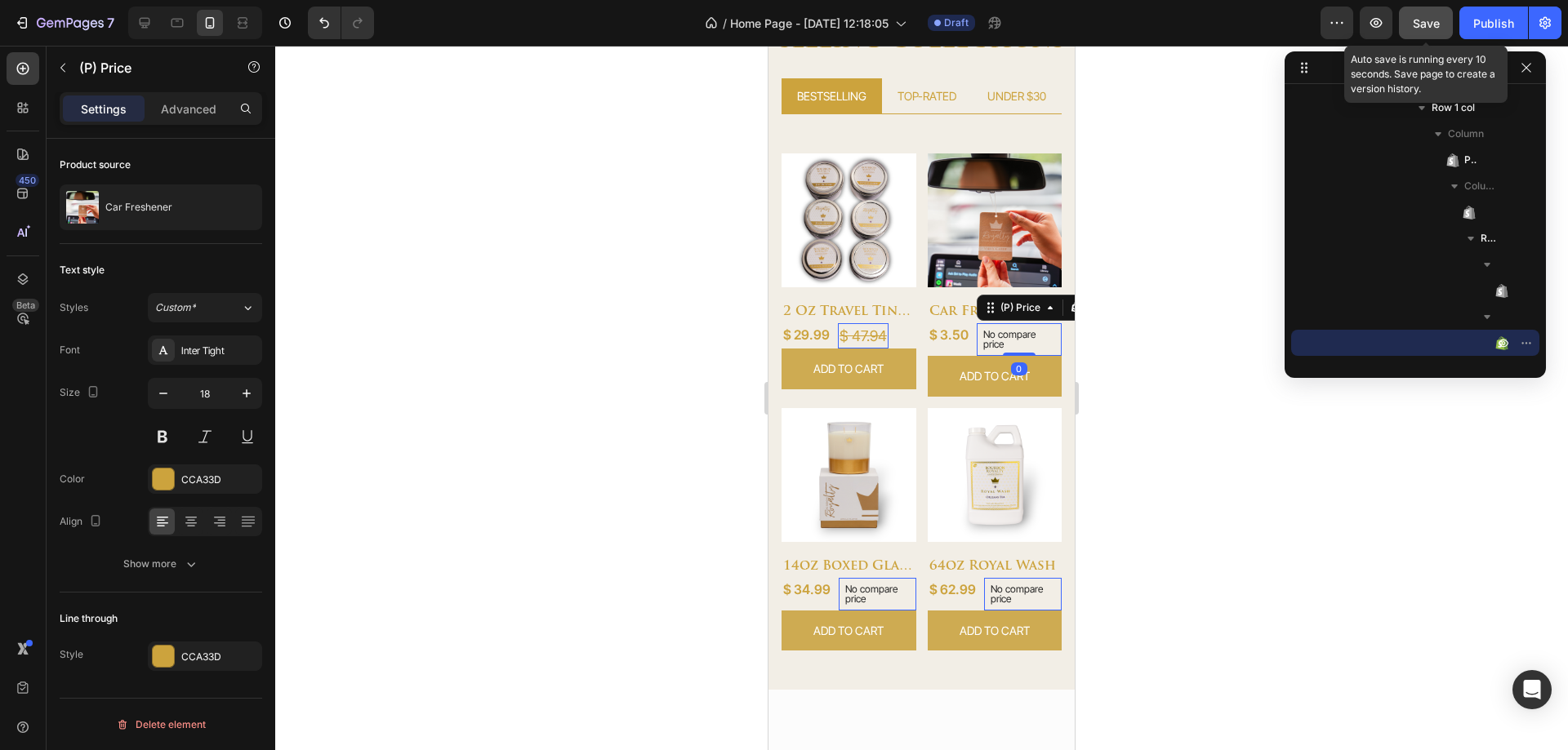
click at [1418, 28] on span "Save" at bounding box center [1427, 22] width 27 height 14
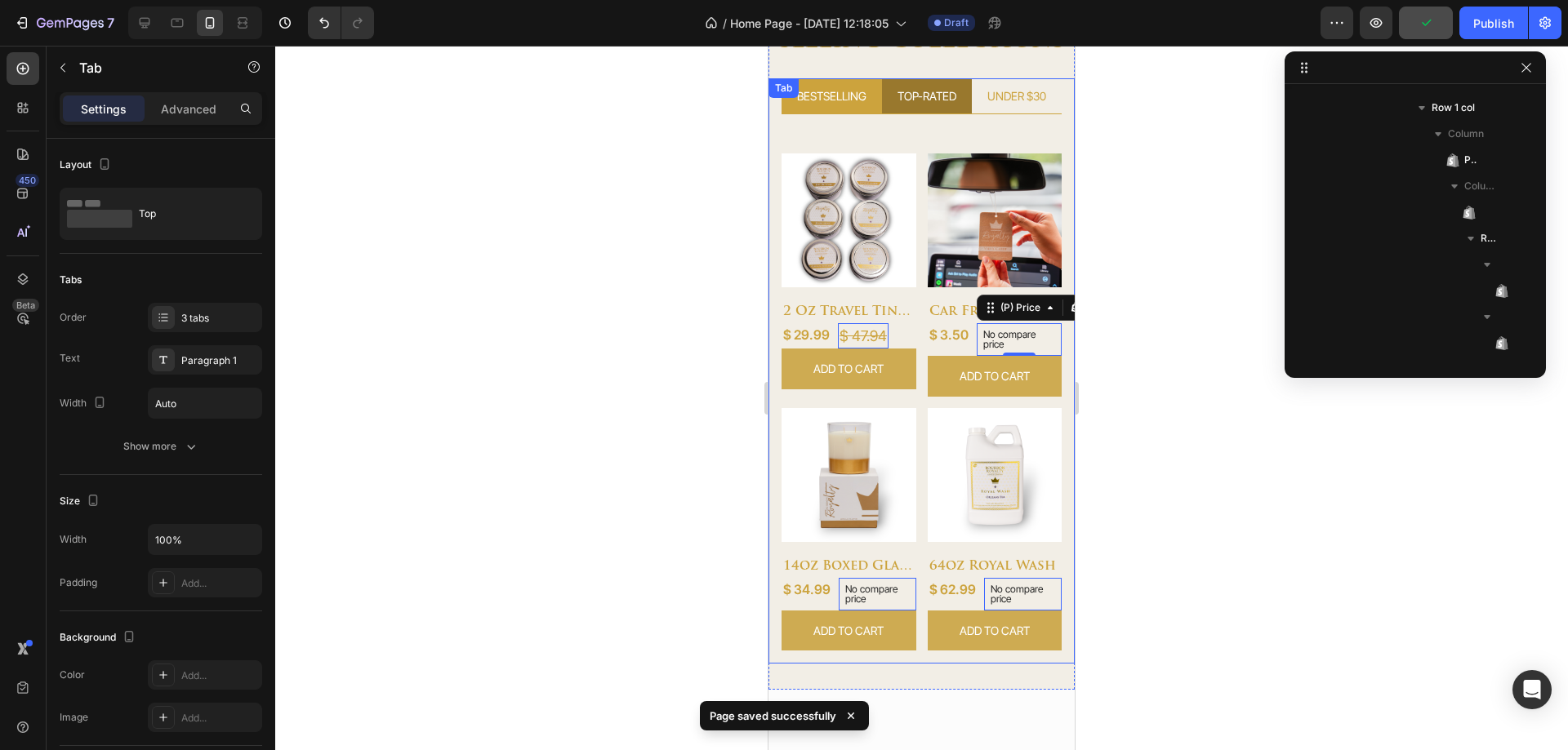
click at [895, 96] on div "TOP-RATED" at bounding box center [927, 96] width 64 height 22
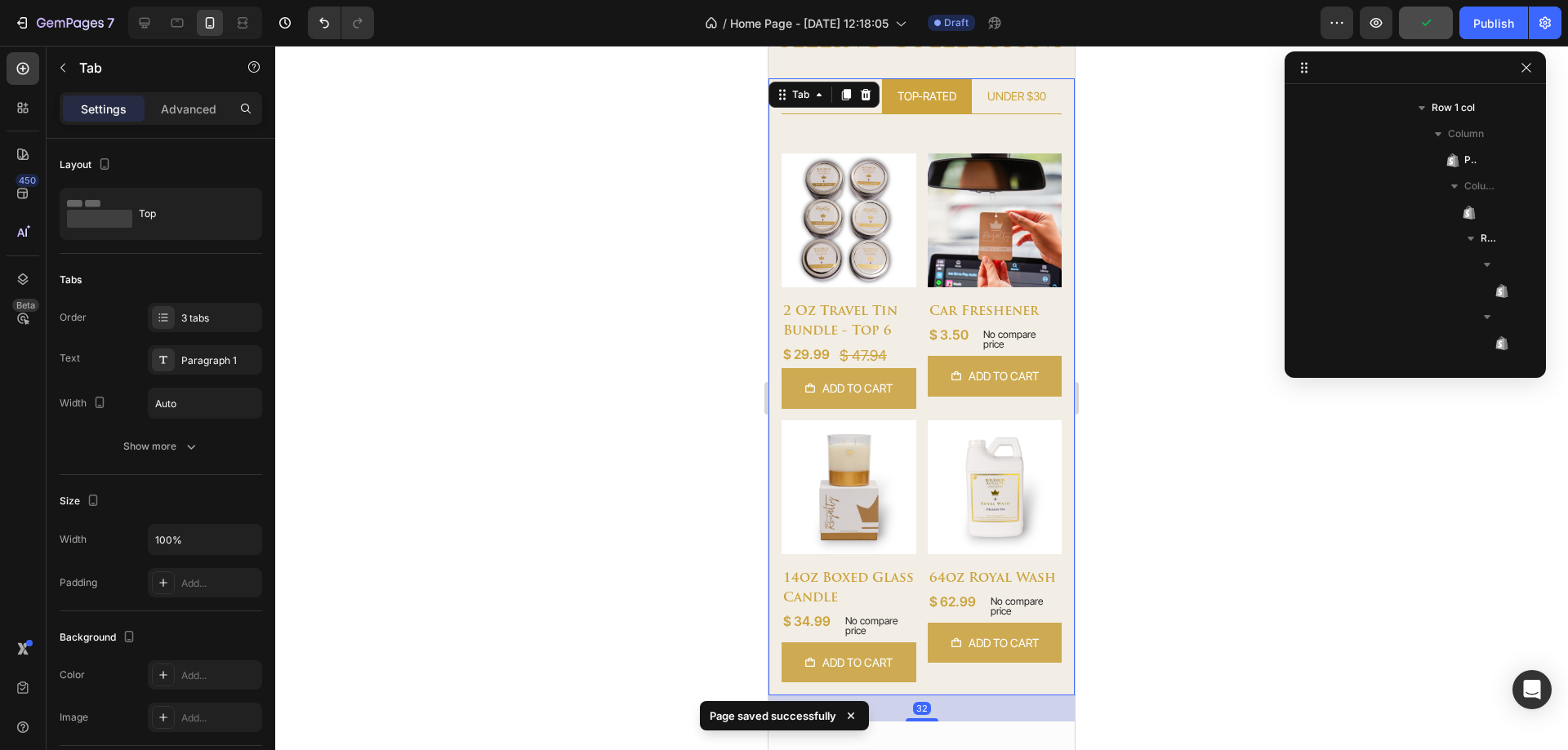
scroll to position [0, 0]
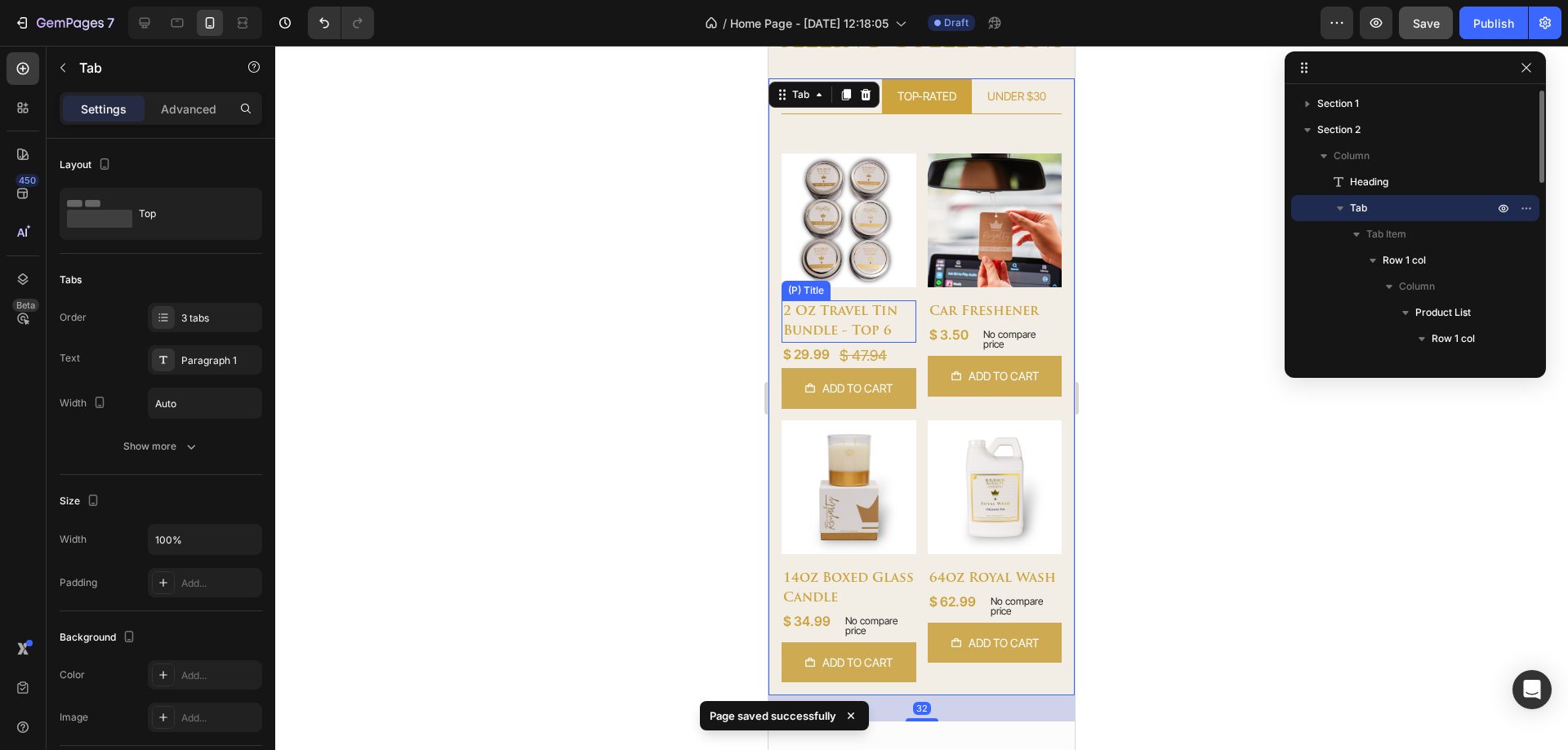
click at [846, 315] on h2 "2 oz travel tin bundle - top 6" at bounding box center [849, 321] width 135 height 42
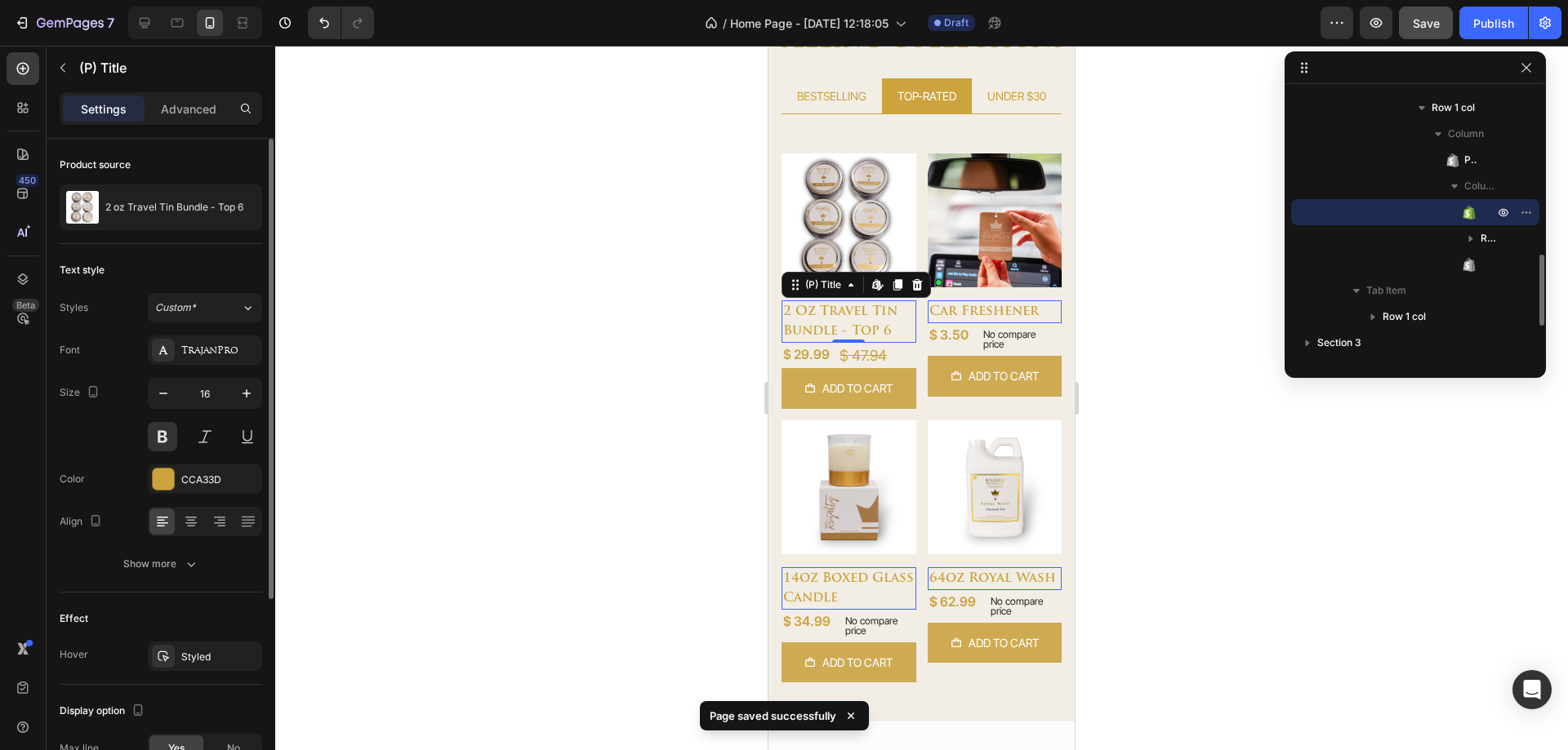
scroll to position [281, 0]
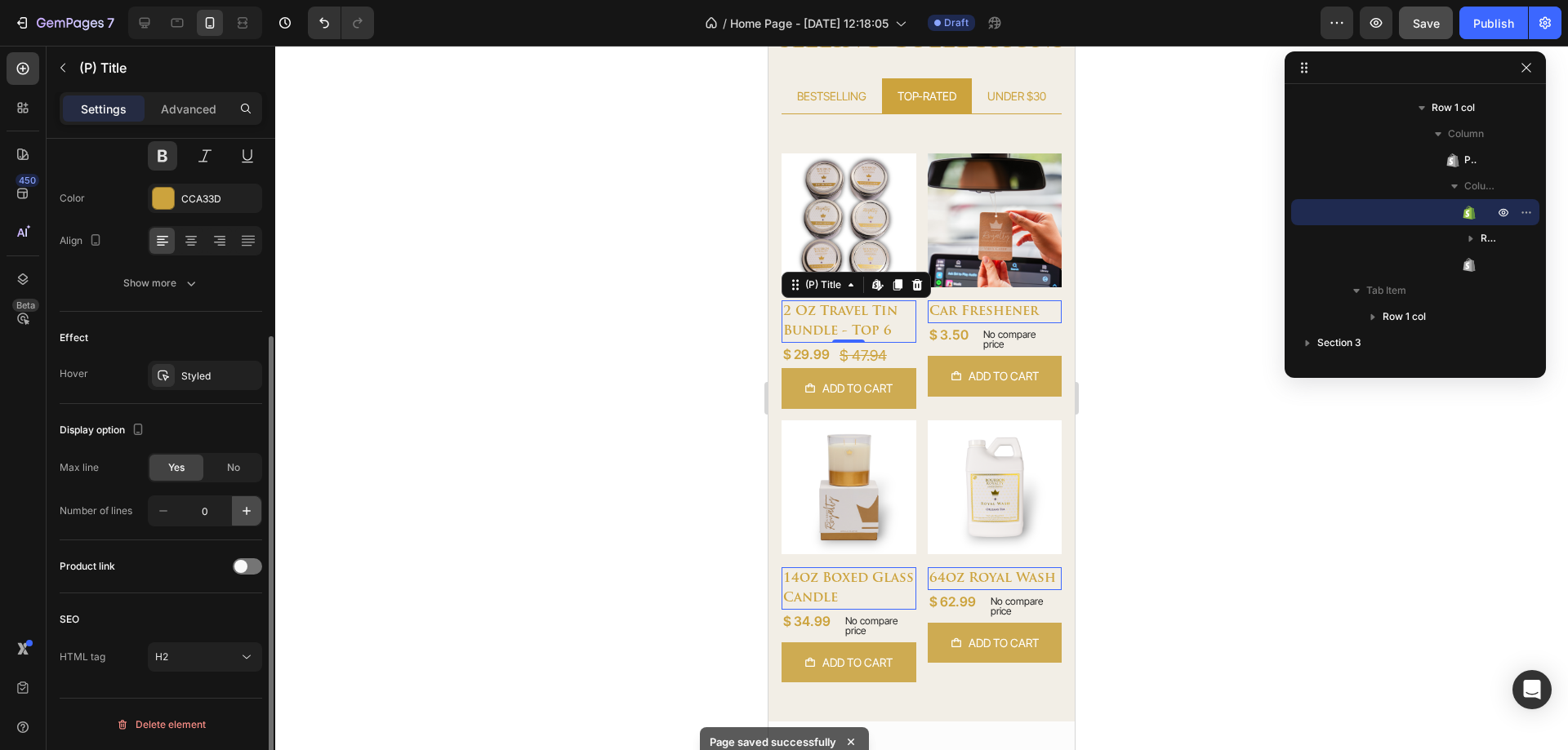
click at [243, 515] on icon "button" at bounding box center [246, 510] width 16 height 16
type input "1"
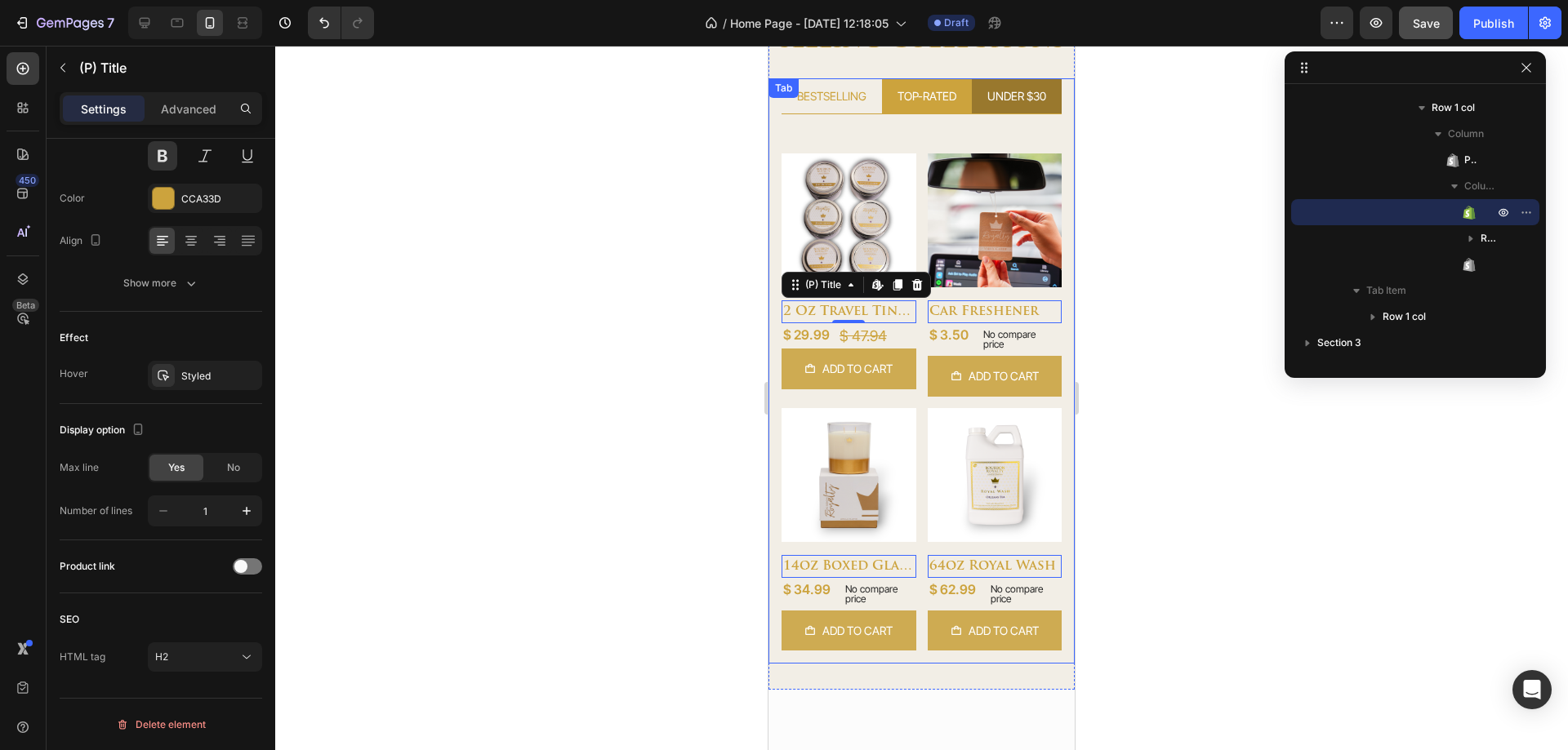
click at [986, 105] on div "UNDER $30" at bounding box center [1017, 96] width 64 height 22
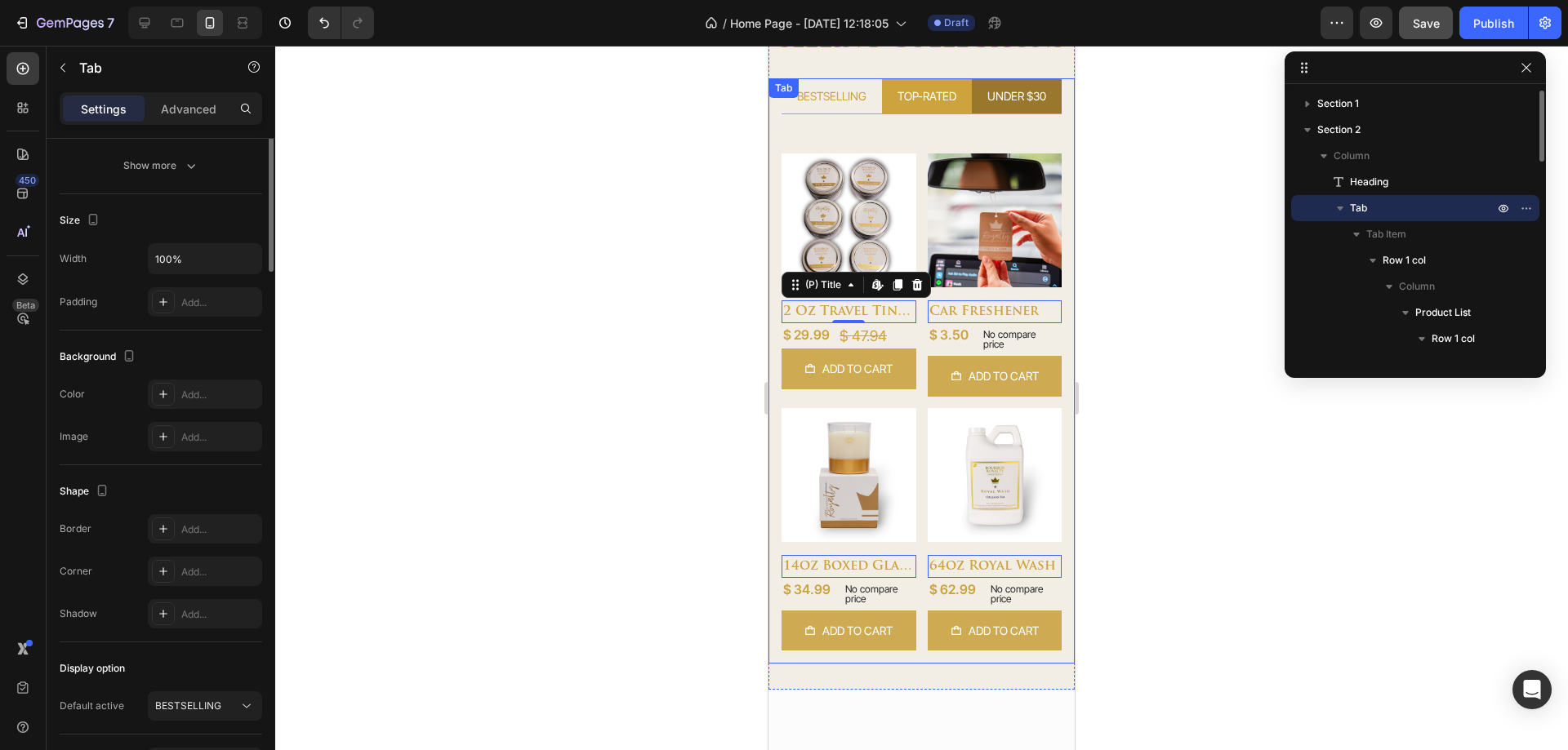
scroll to position [0, 0]
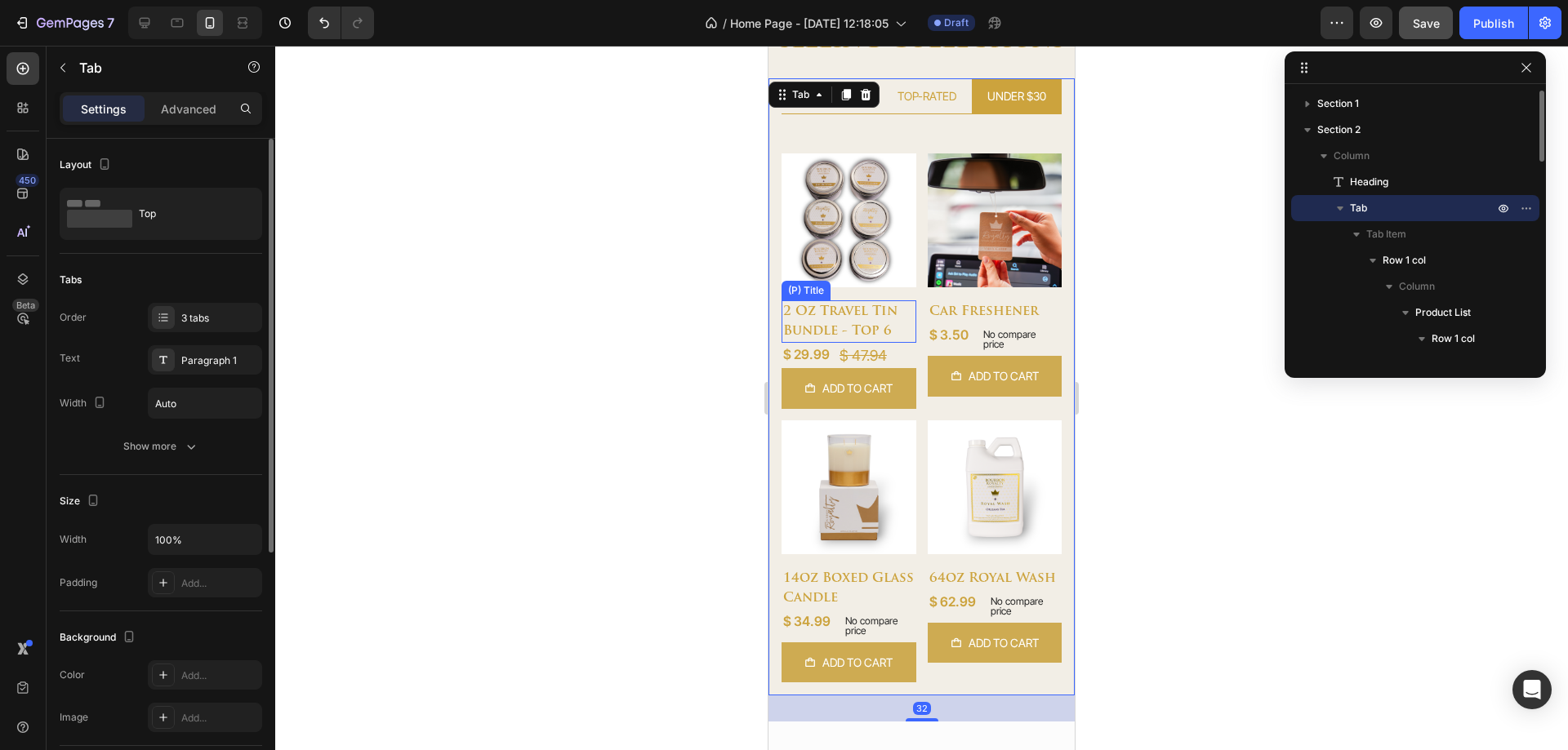
click at [794, 322] on h2 "2 oz travel tin bundle - top 6" at bounding box center [849, 321] width 135 height 42
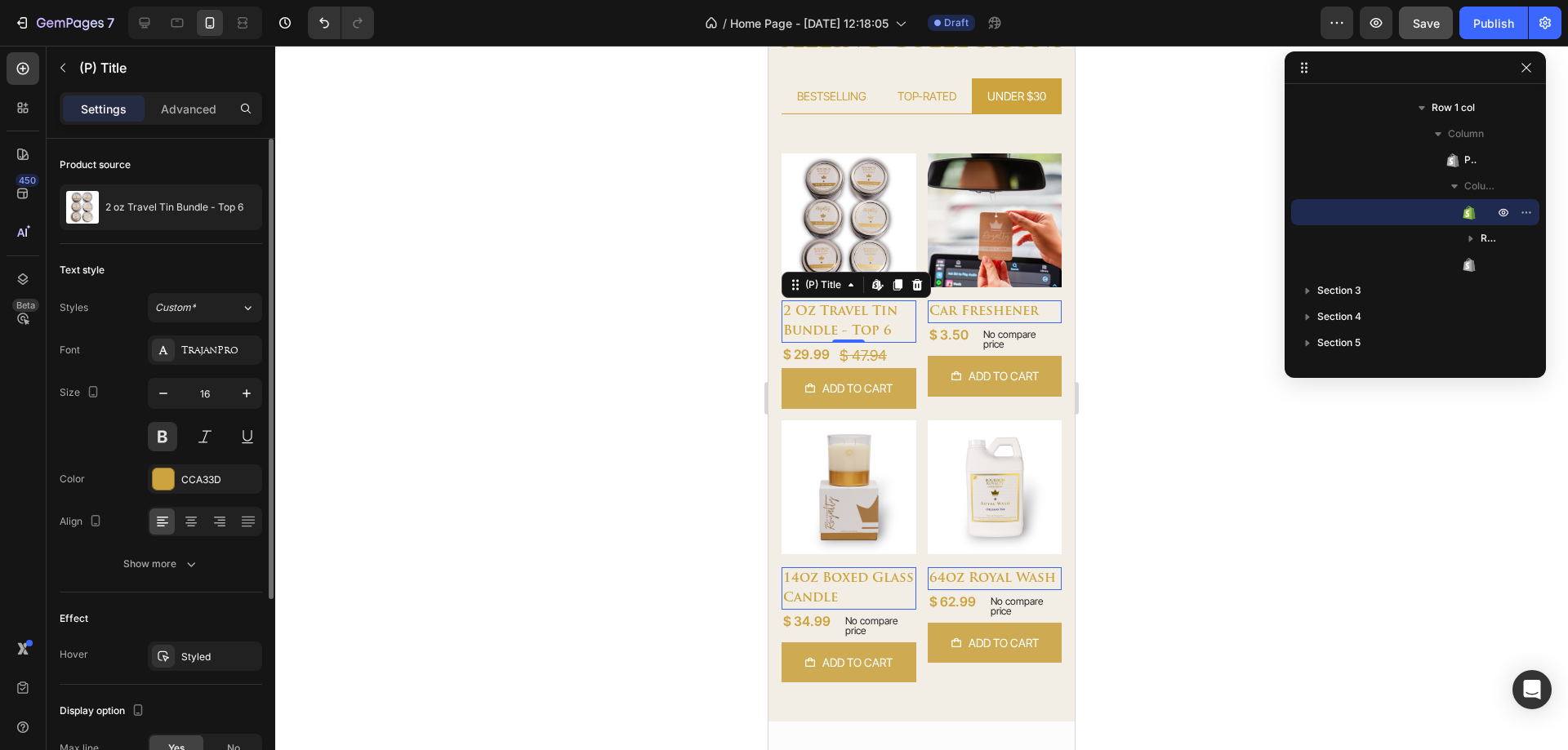
scroll to position [281, 0]
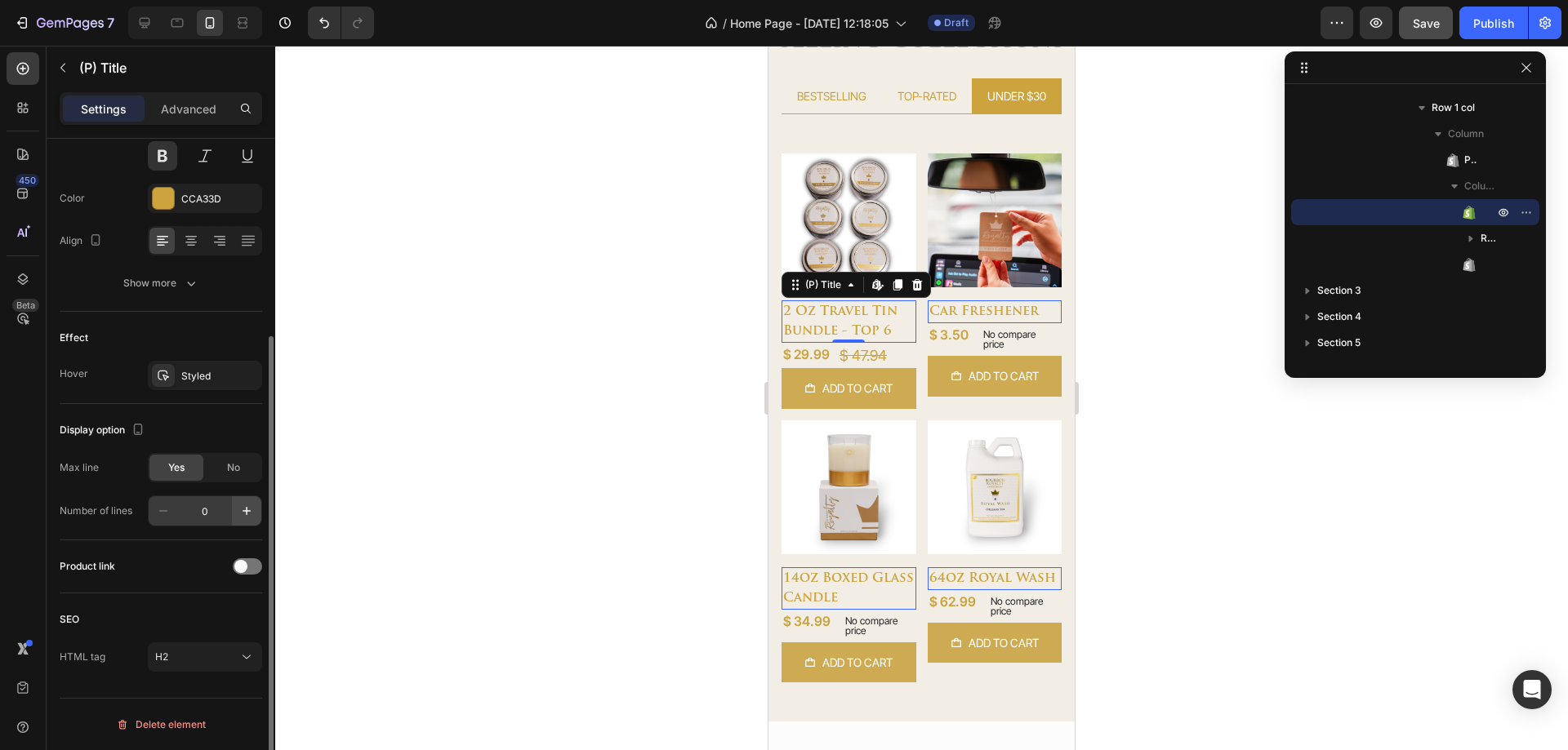
click at [239, 506] on button "button" at bounding box center [246, 510] width 29 height 29
type input "1"
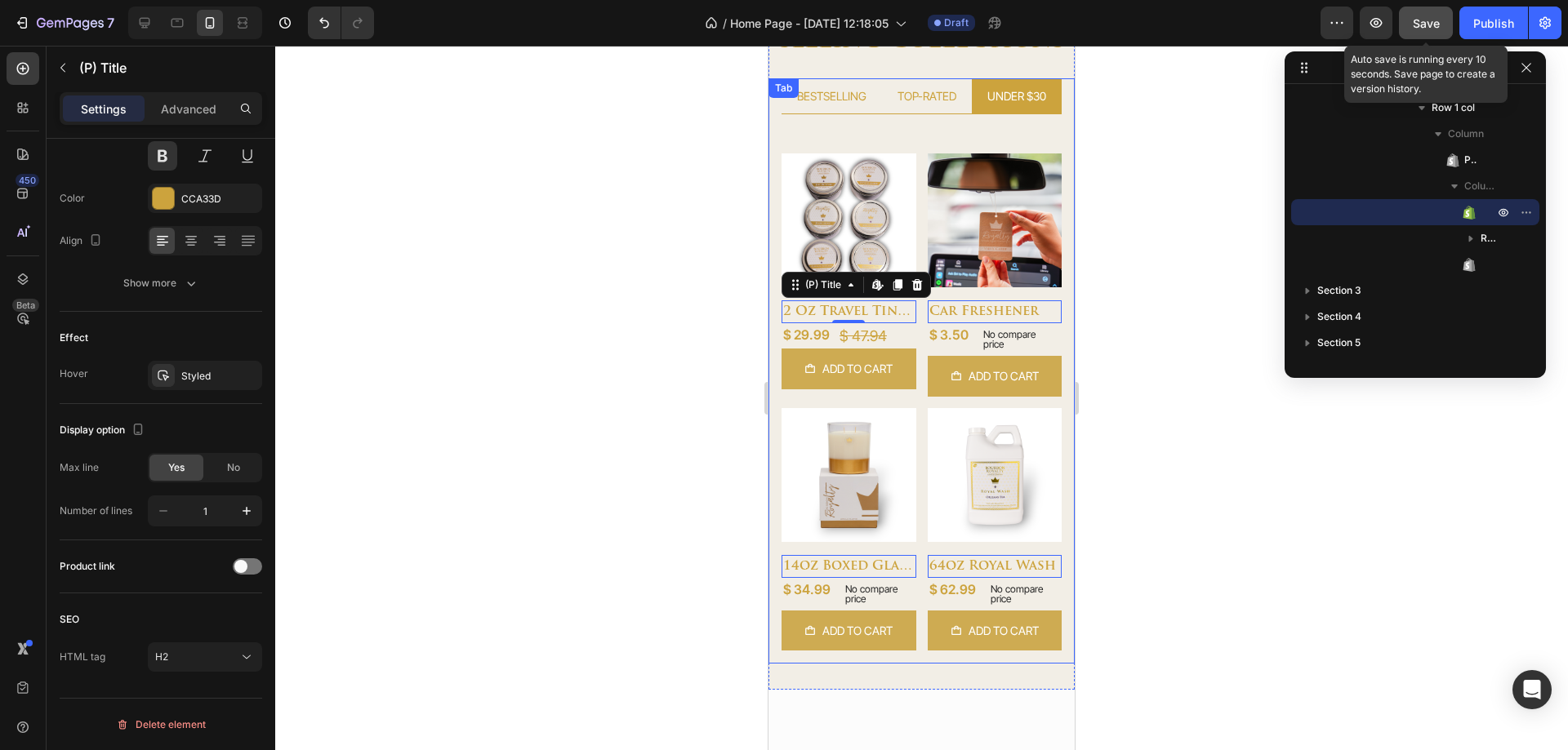
click at [1426, 25] on span "Save" at bounding box center [1427, 22] width 27 height 14
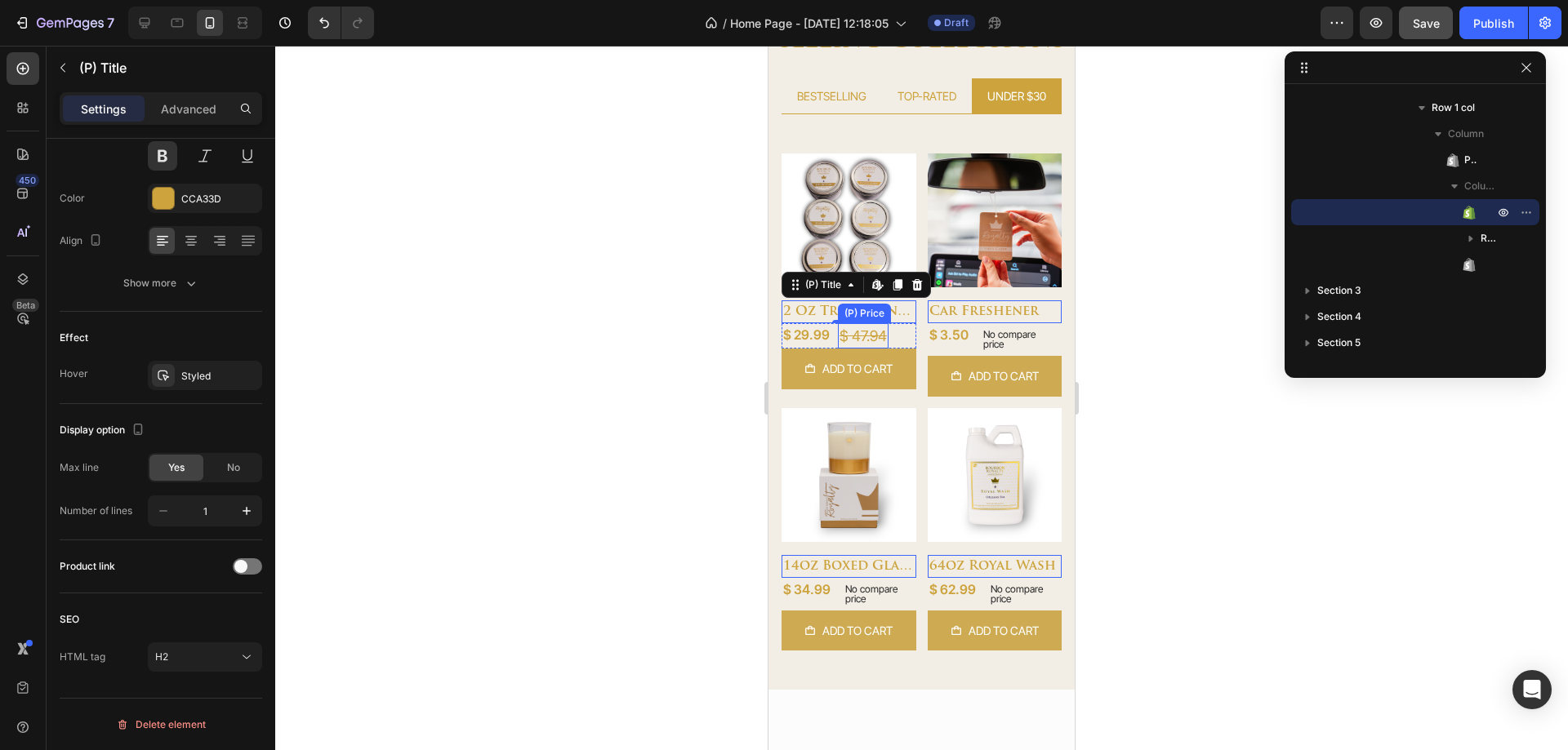
click at [863, 335] on div "$ 47.94" at bounding box center [864, 335] width 51 height 25
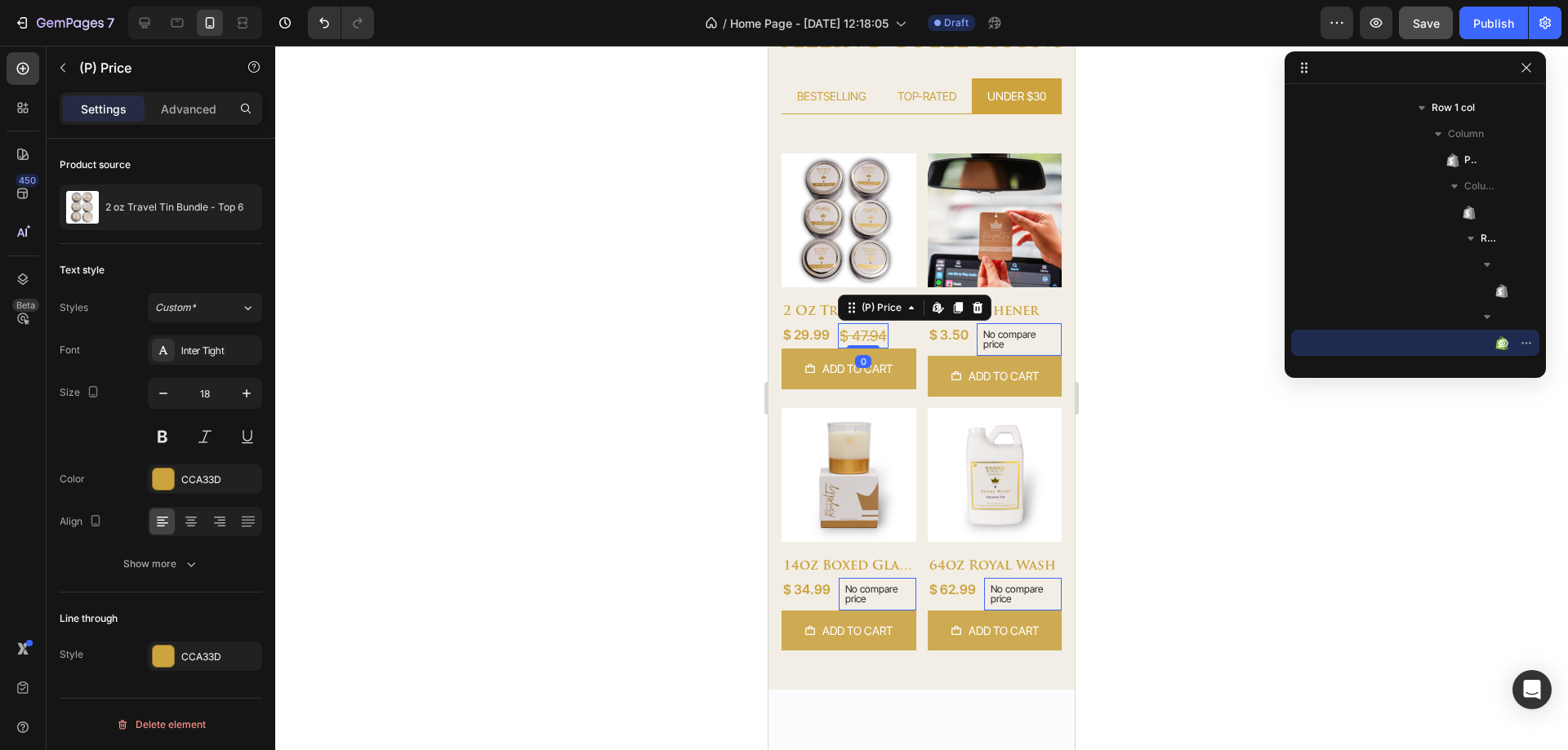
scroll to position [0, 0]
click at [160, 401] on icon "button" at bounding box center [163, 393] width 16 height 16
click at [160, 399] on icon "button" at bounding box center [163, 393] width 16 height 16
type input "16"
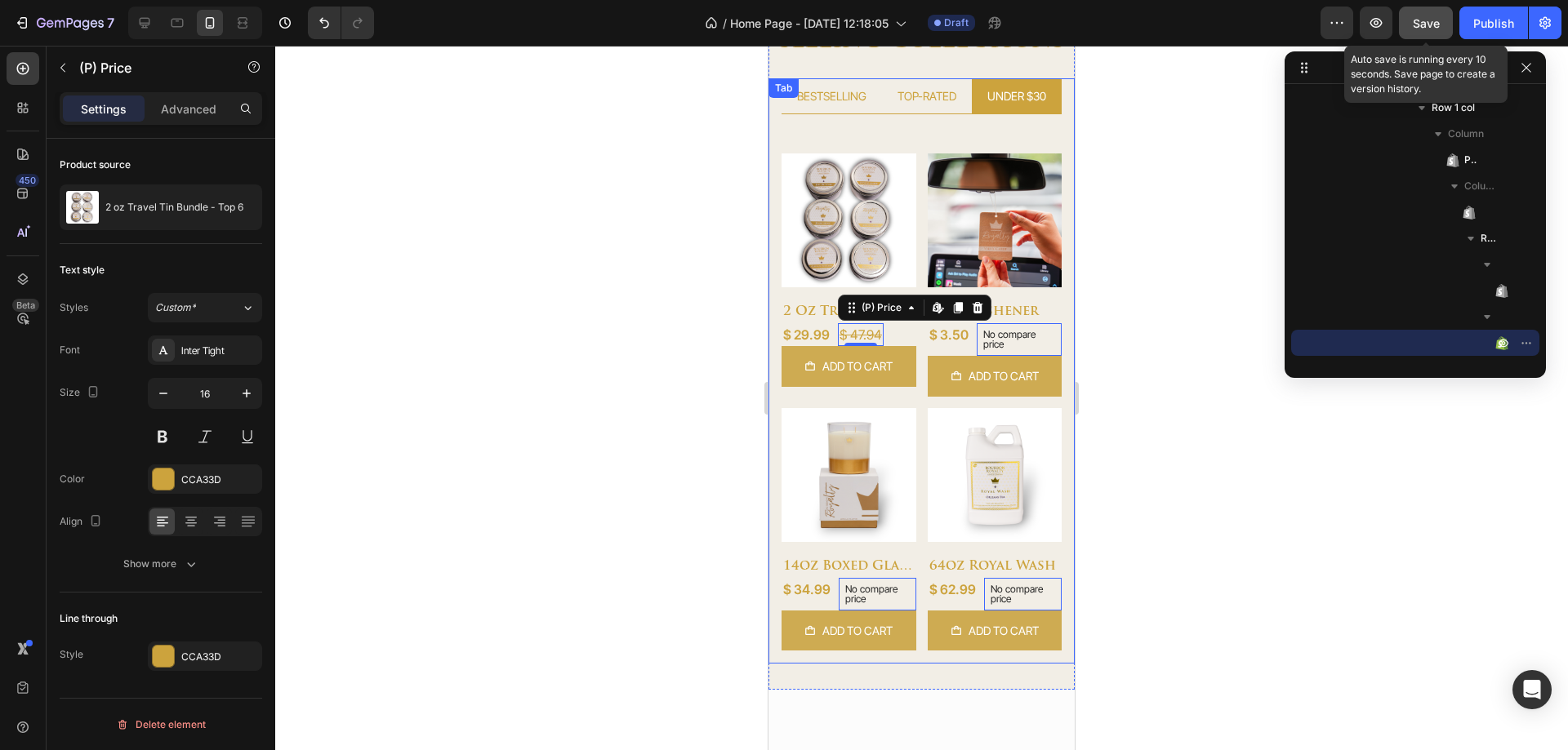
click at [1411, 32] on button "Save" at bounding box center [1427, 22] width 54 height 33
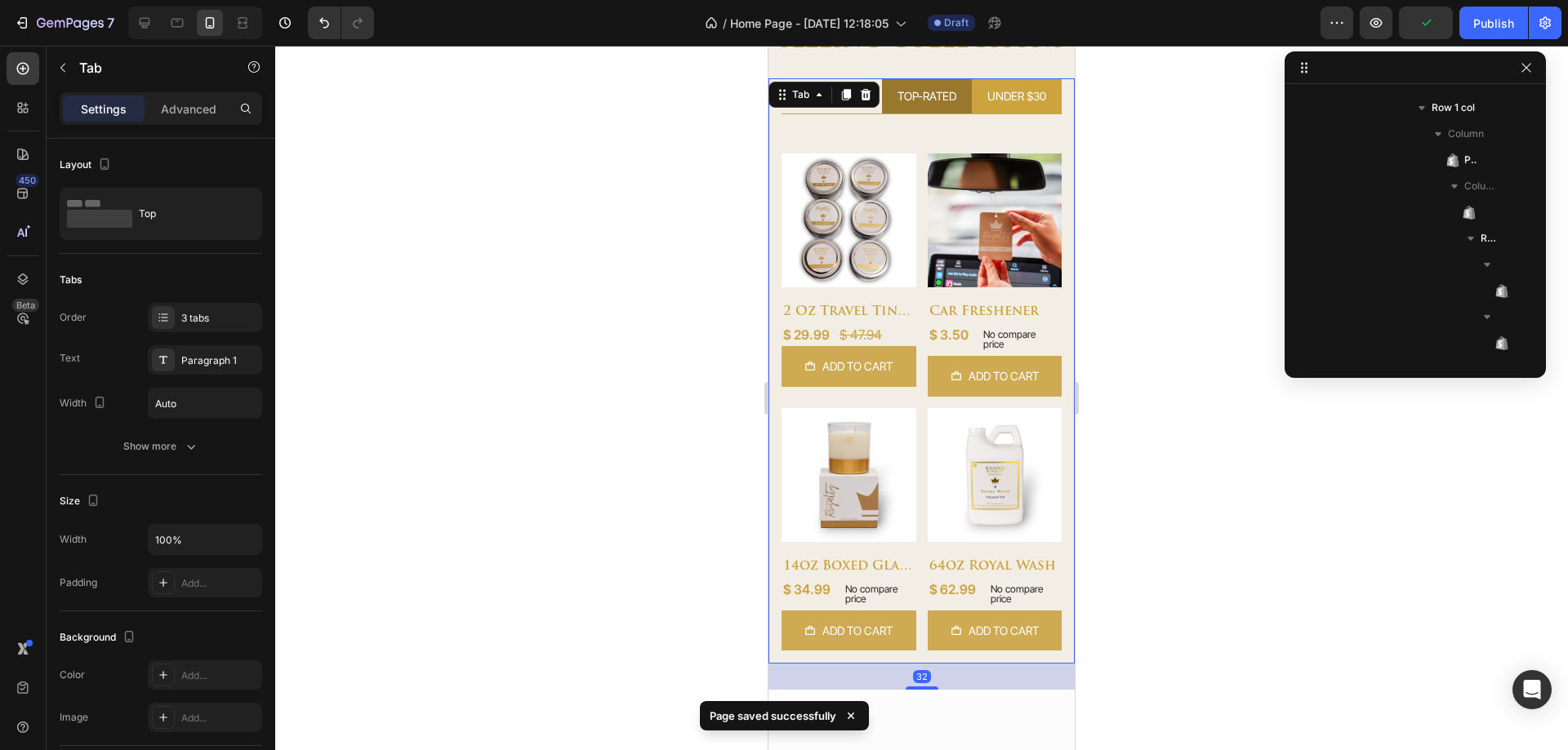
click at [909, 109] on li "TOP-RATED" at bounding box center [927, 96] width 90 height 36
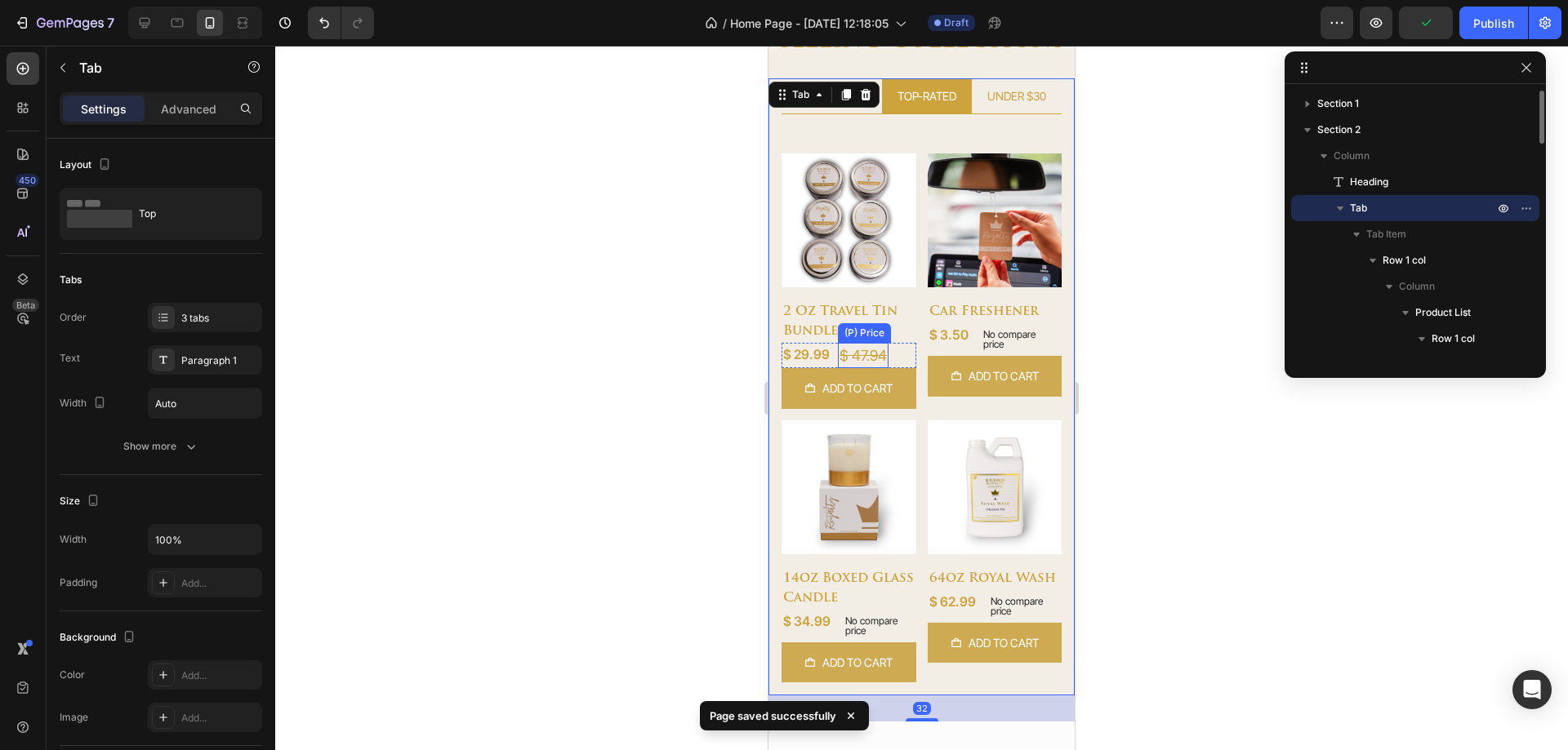
click at [880, 347] on div "$ 47.94" at bounding box center [864, 355] width 51 height 25
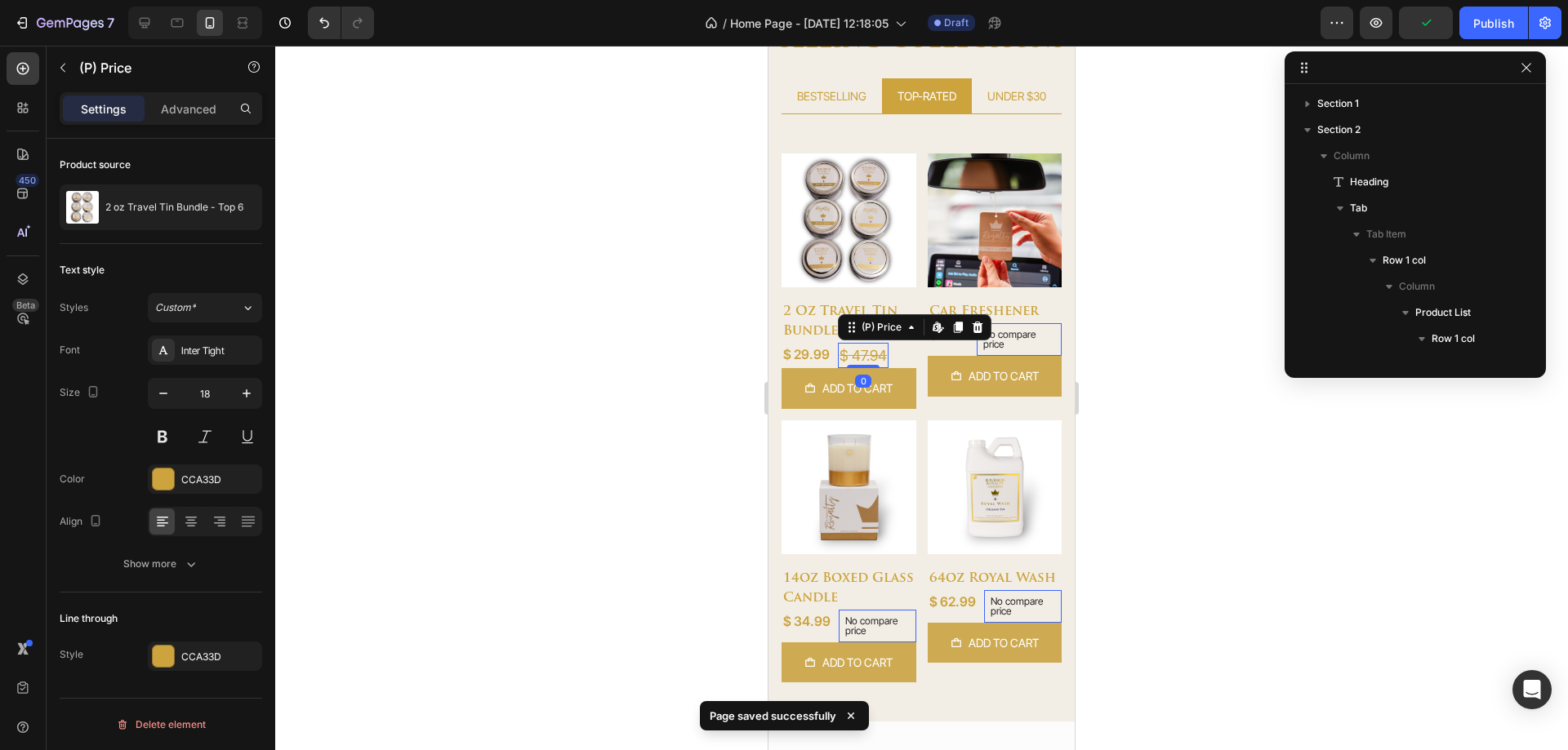
scroll to position [754, 0]
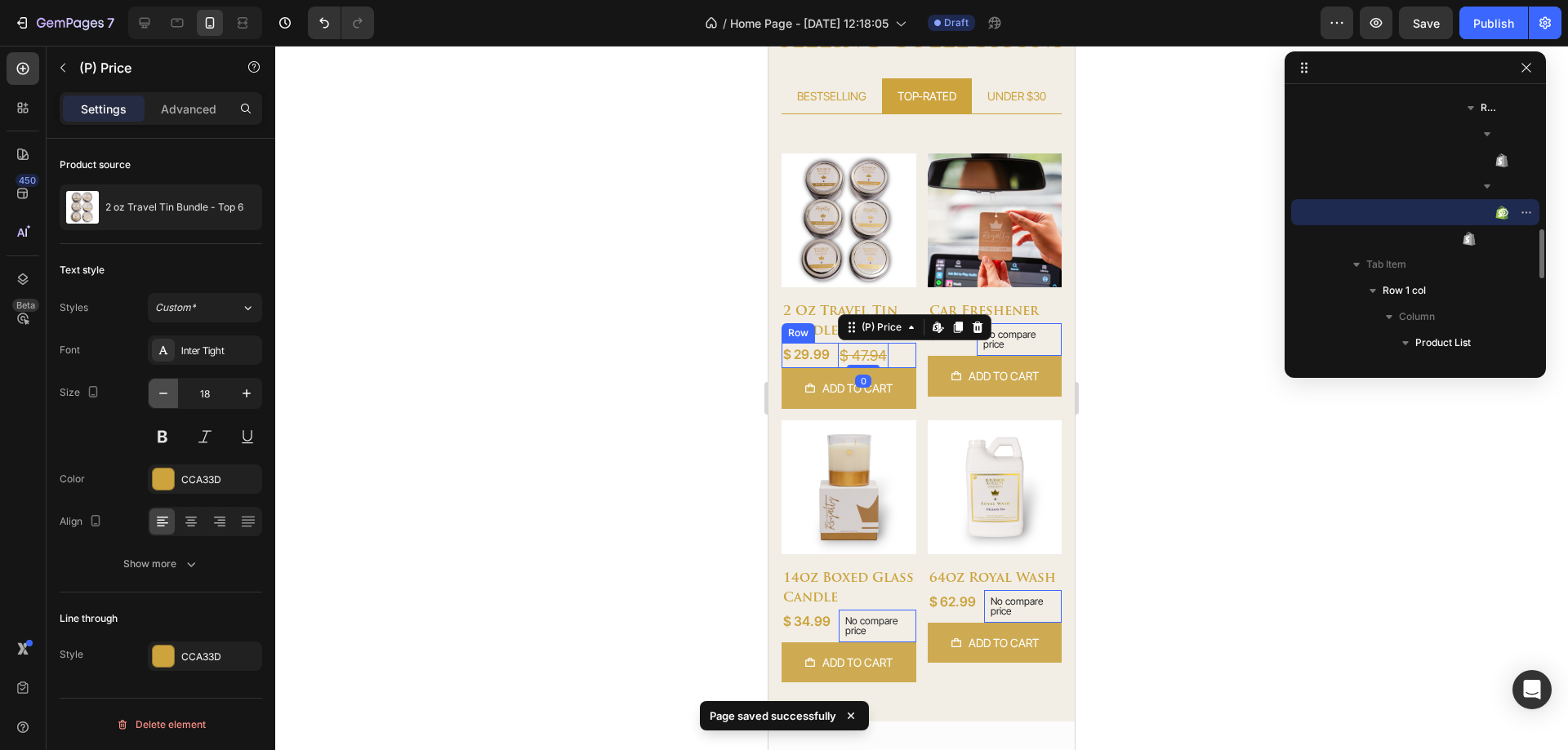
click at [170, 404] on button "button" at bounding box center [163, 393] width 29 height 29
type input "16"
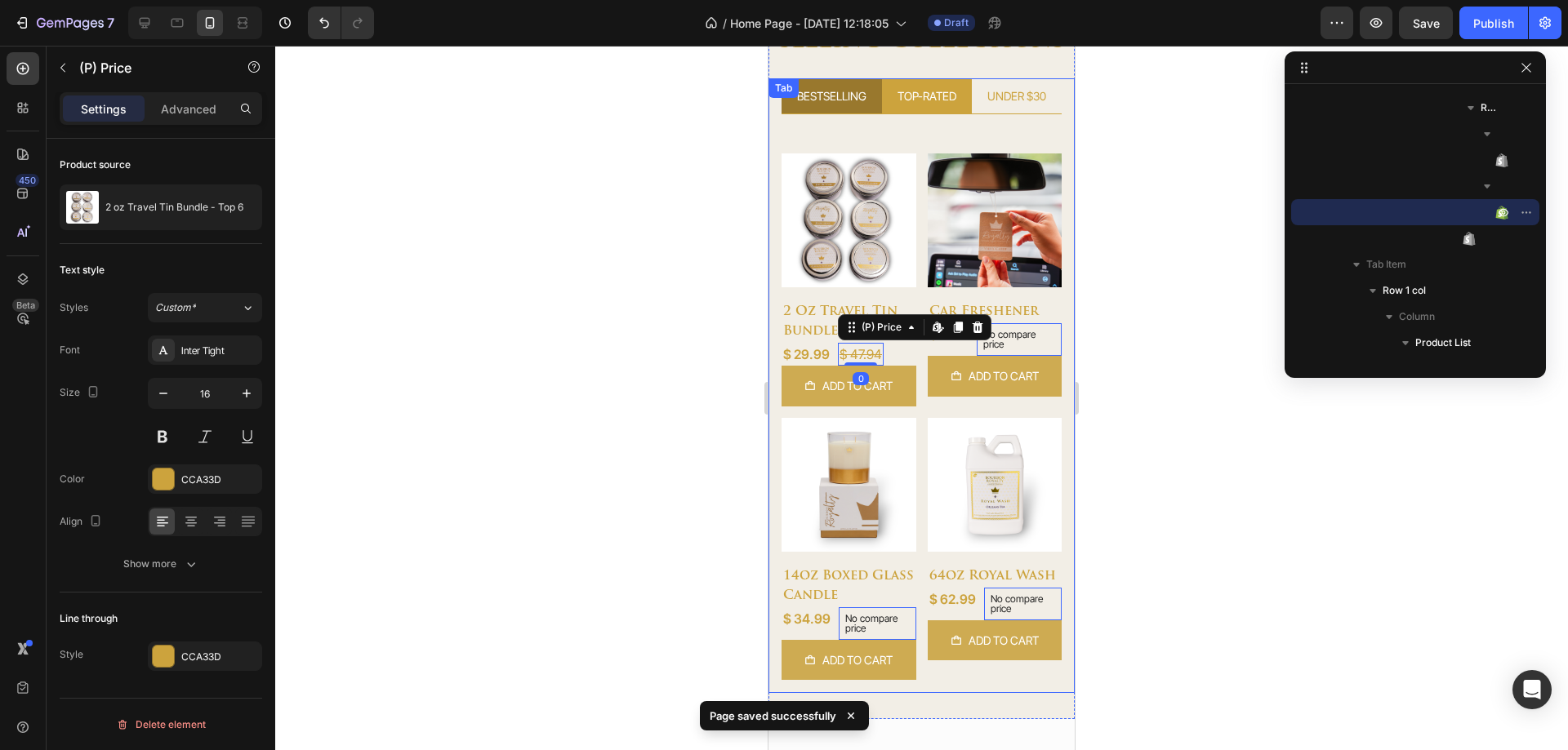
click at [835, 100] on div "BESTSELLING TOP-RATED UNDER $30 Product Images 2 oz travel tin bundle - top 6 (…" at bounding box center [922, 386] width 306 height 615
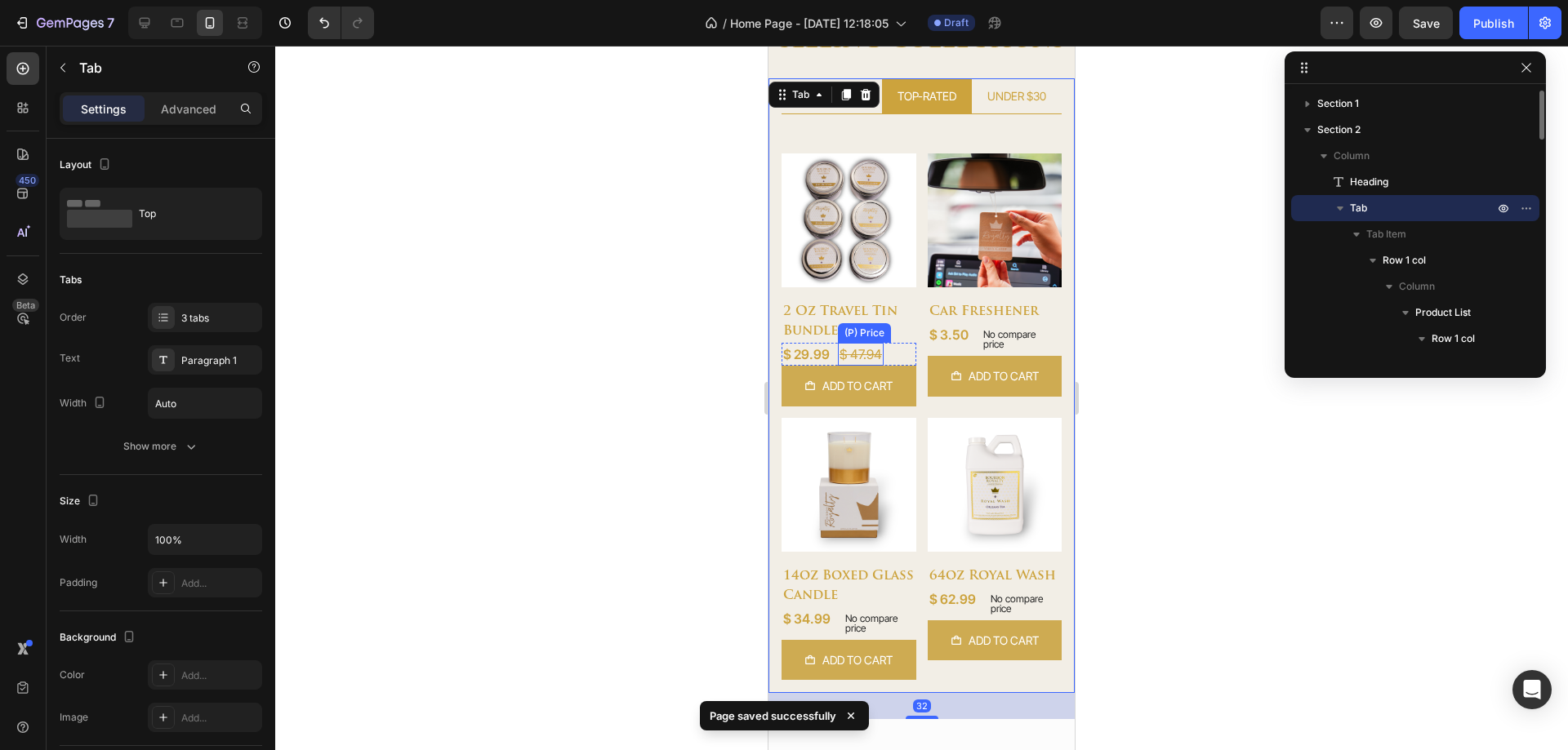
click at [858, 347] on div "$ 47.94" at bounding box center [861, 354] width 46 height 22
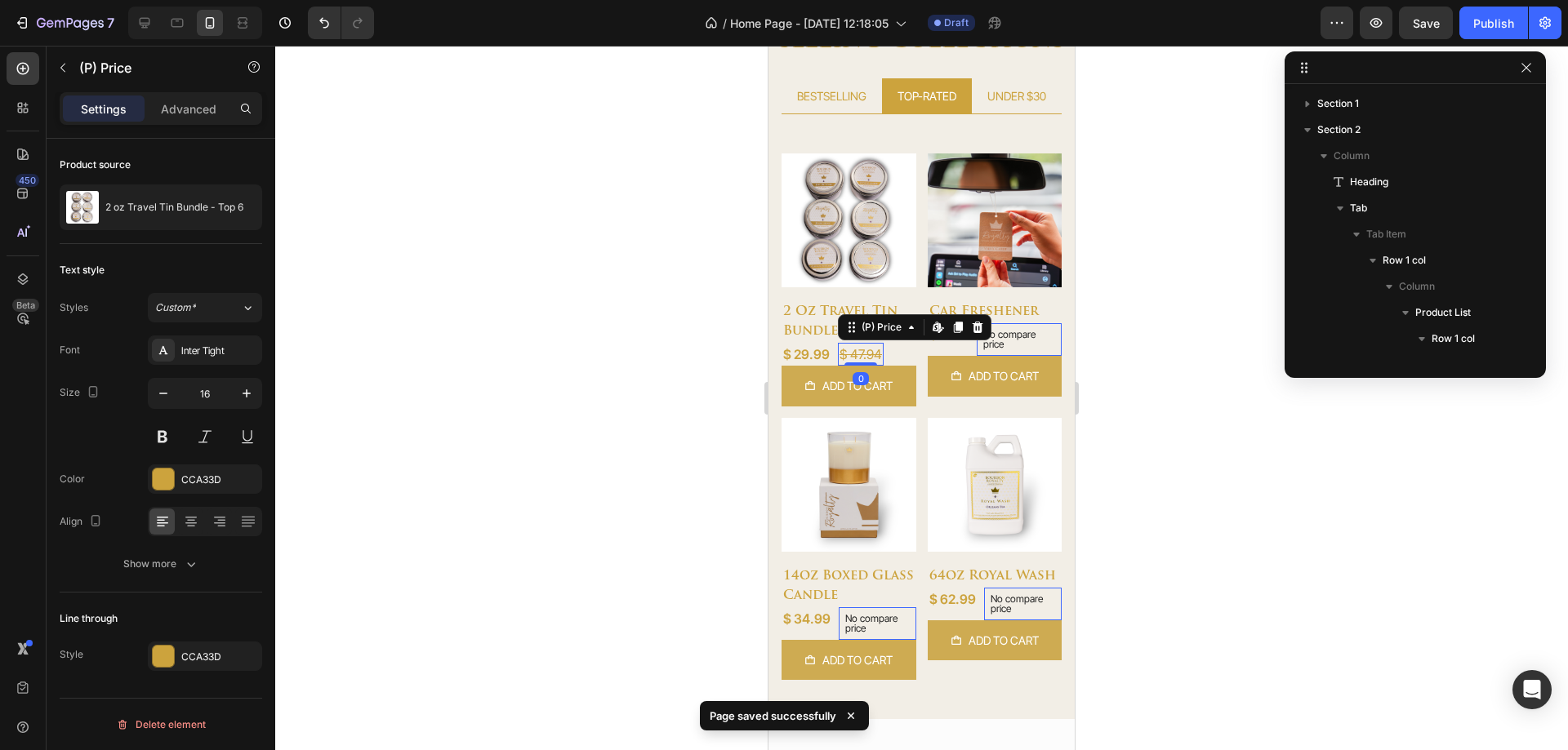
scroll to position [754, 0]
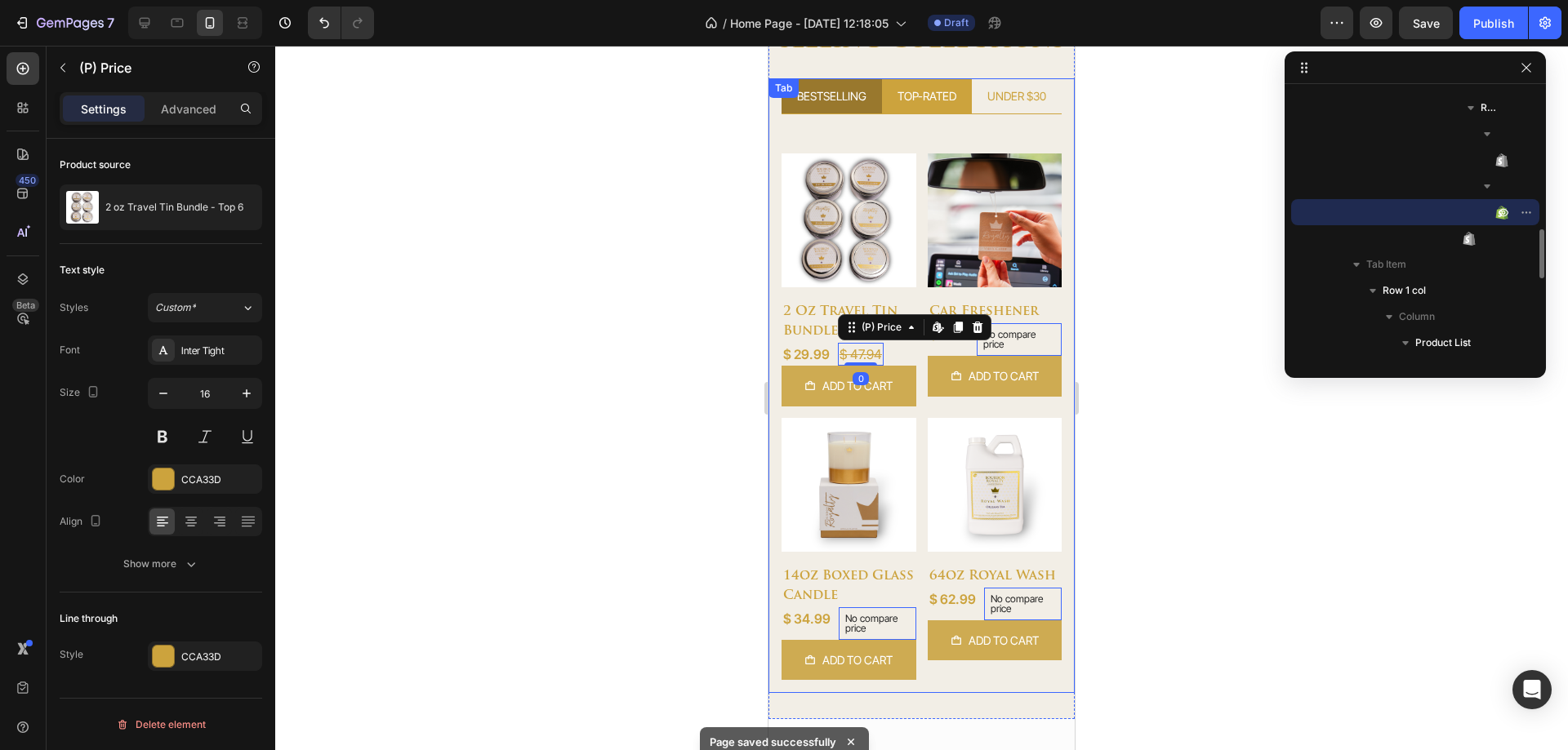
click at [820, 109] on li "BESTSELLING" at bounding box center [831, 96] width 100 height 36
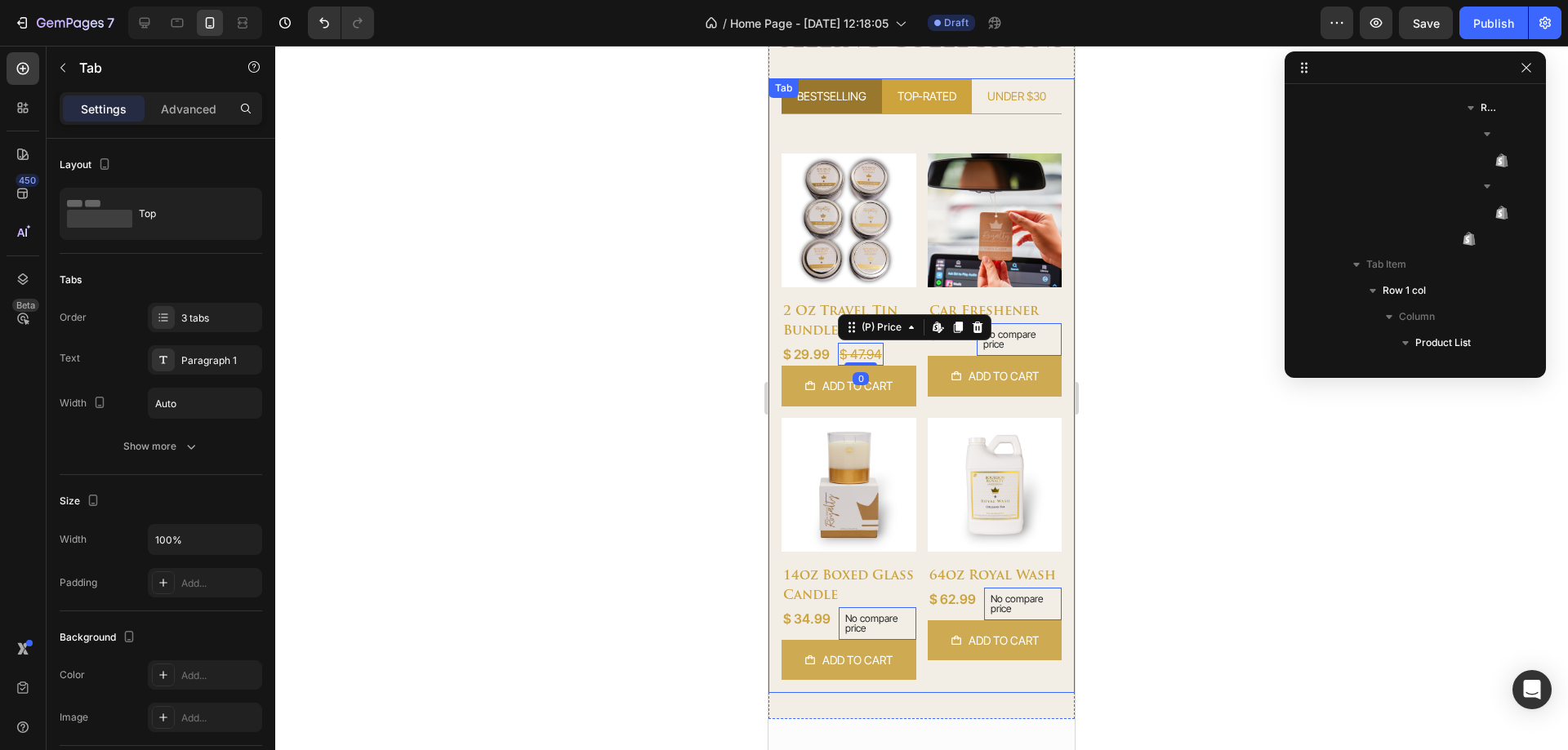
scroll to position [0, 0]
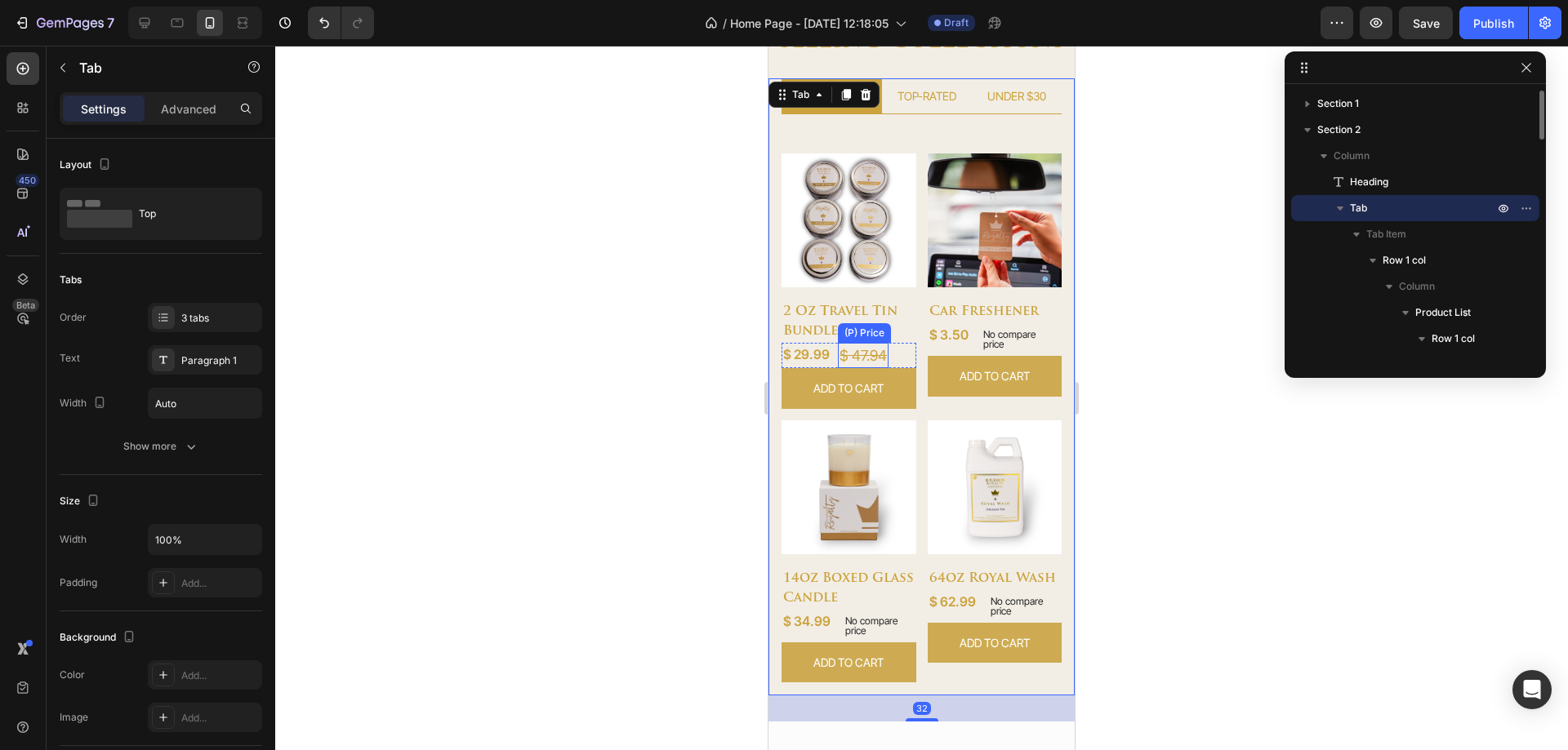
click at [854, 346] on div "$ 47.94" at bounding box center [864, 355] width 51 height 25
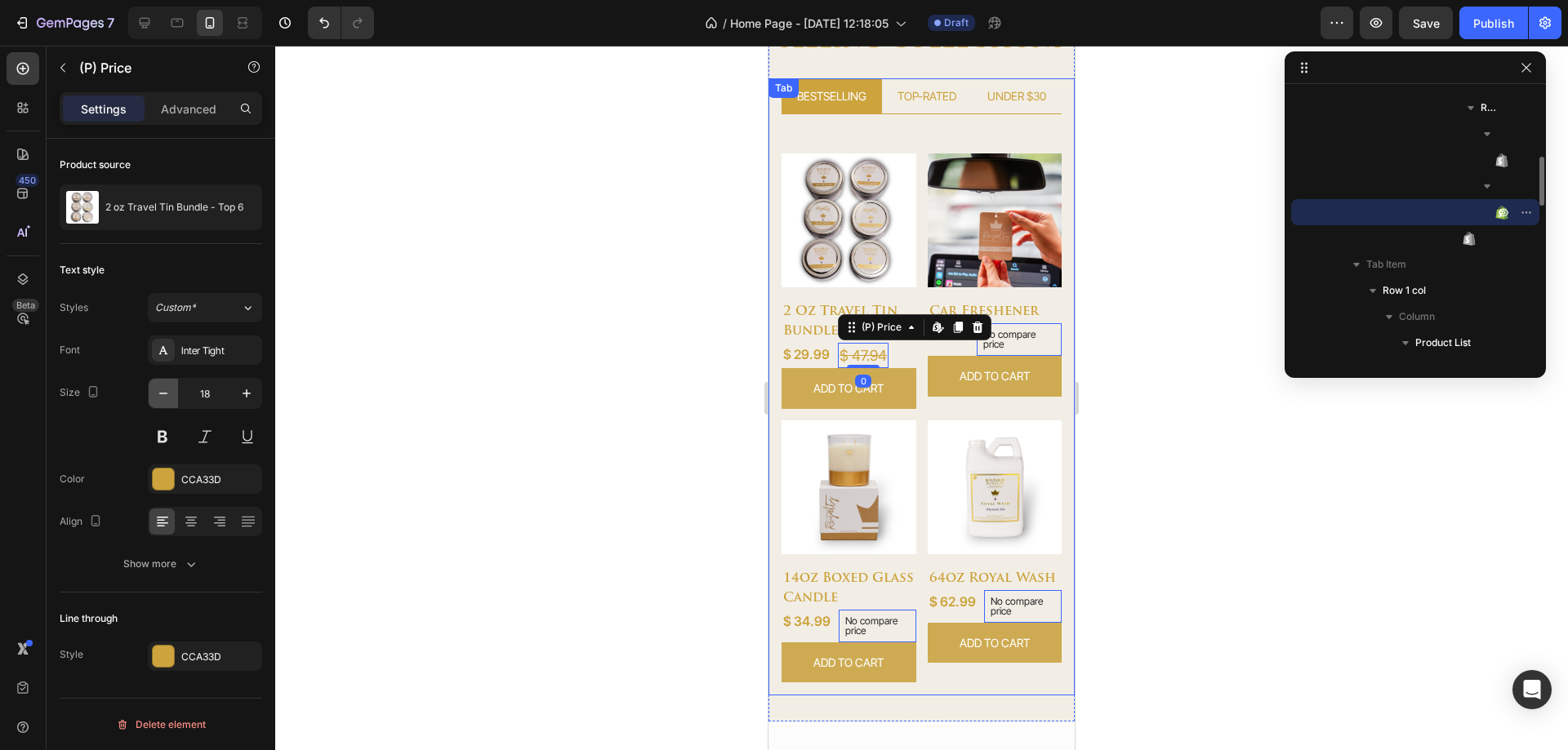
click at [170, 393] on icon "button" at bounding box center [163, 393] width 16 height 16
type input "16"
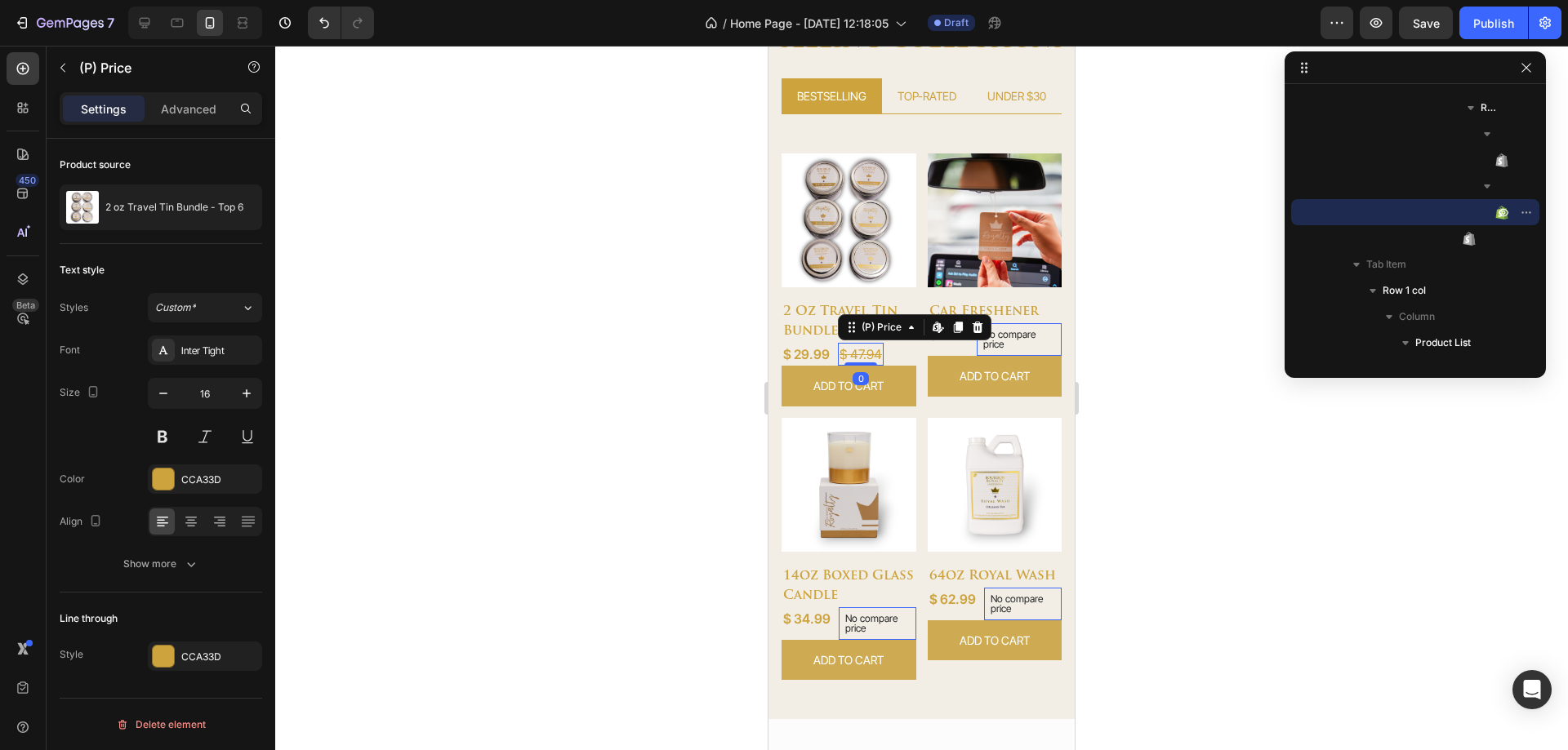
click at [1426, 22] on span "Save" at bounding box center [1427, 22] width 27 height 14
click at [794, 380] on button "Add to cart" at bounding box center [849, 386] width 135 height 40
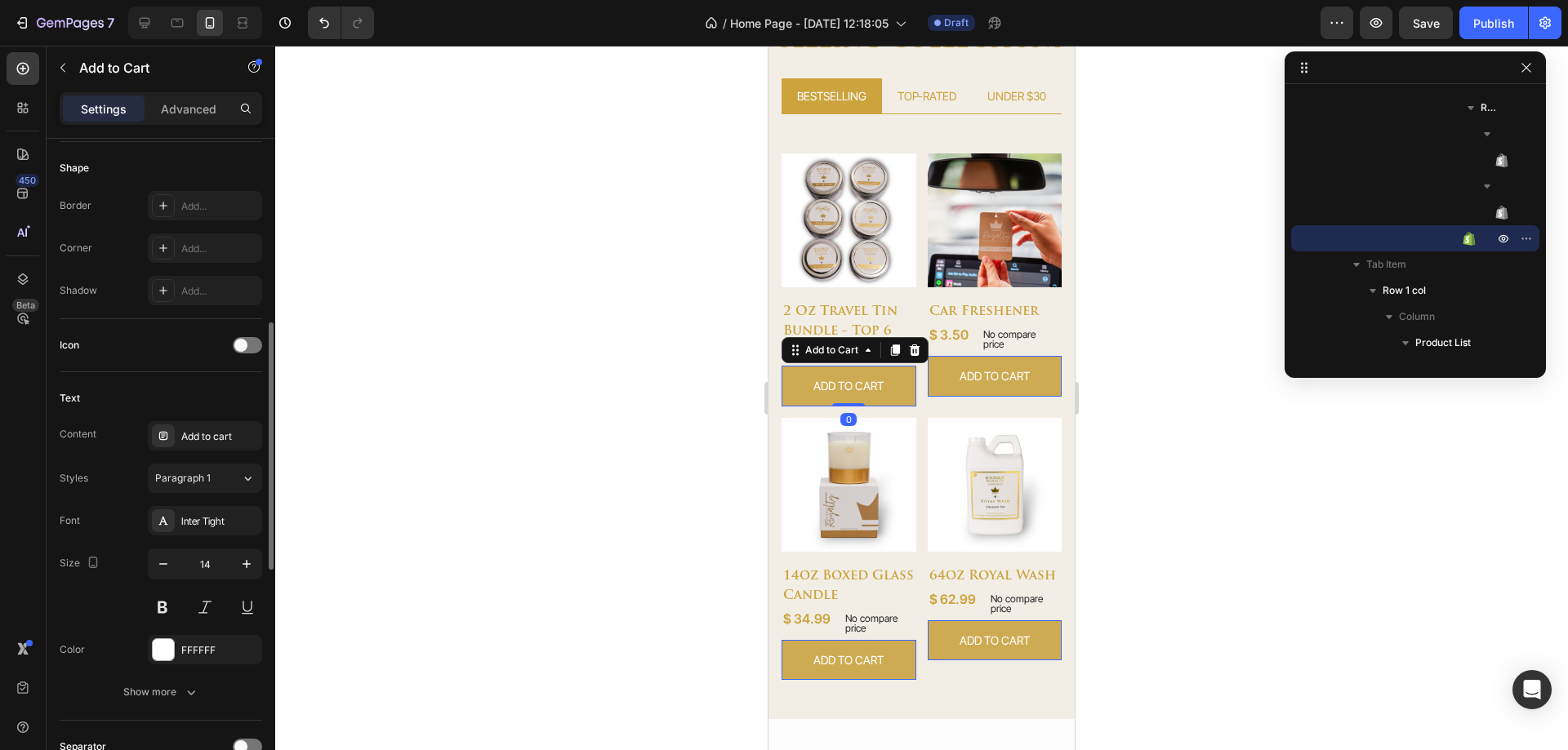
scroll to position [245, 0]
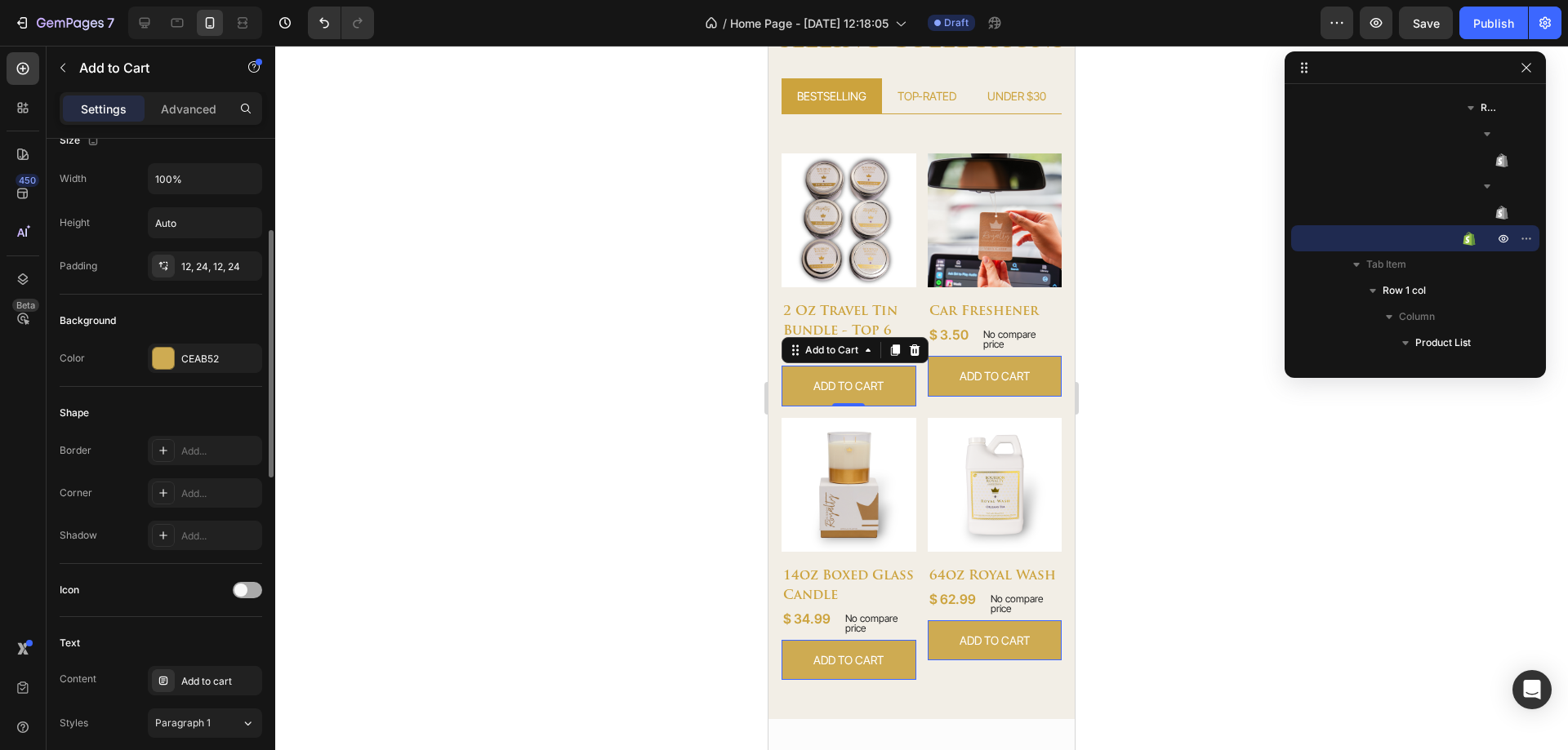
click at [239, 591] on span at bounding box center [241, 590] width 13 height 13
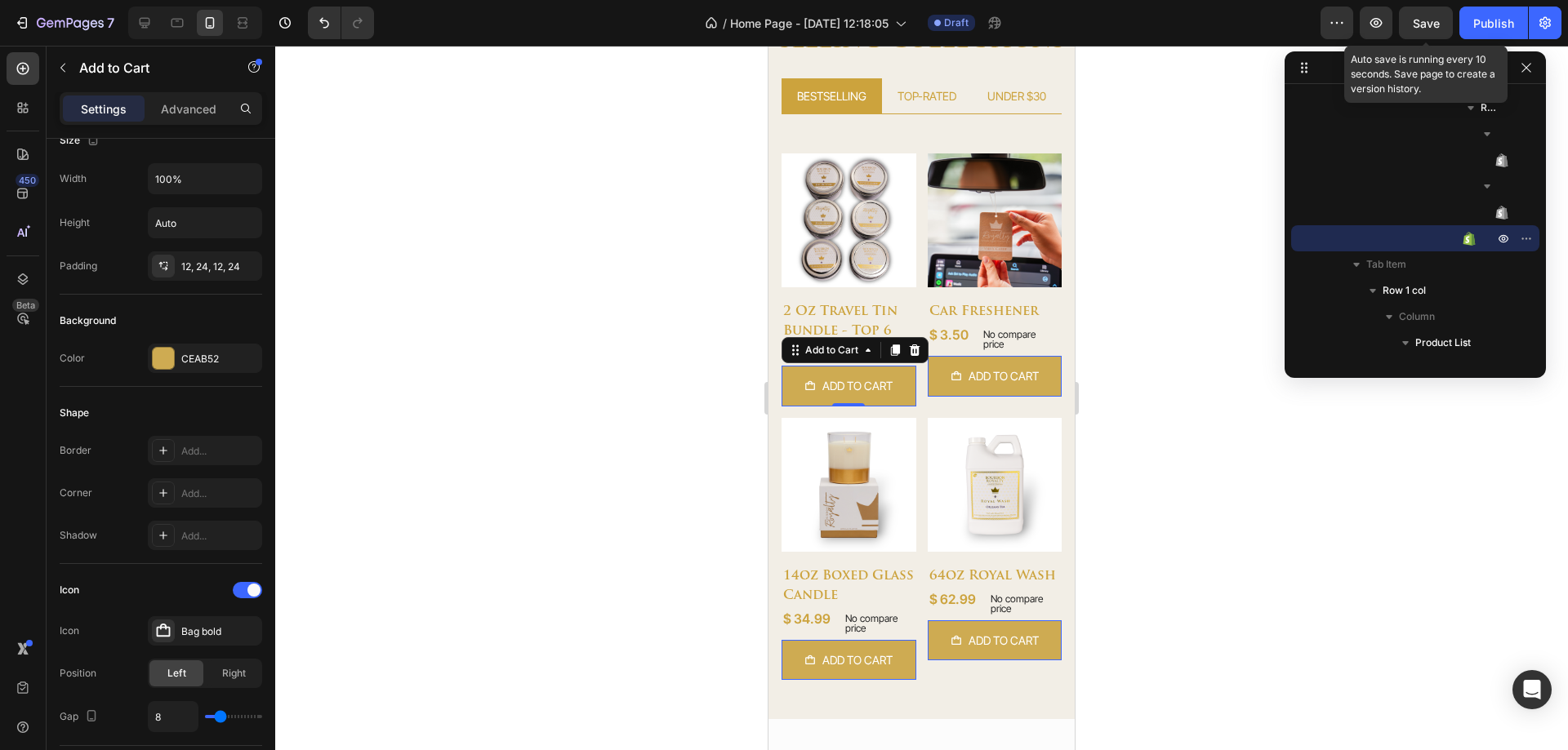
click at [1432, 23] on span "Save" at bounding box center [1427, 22] width 27 height 14
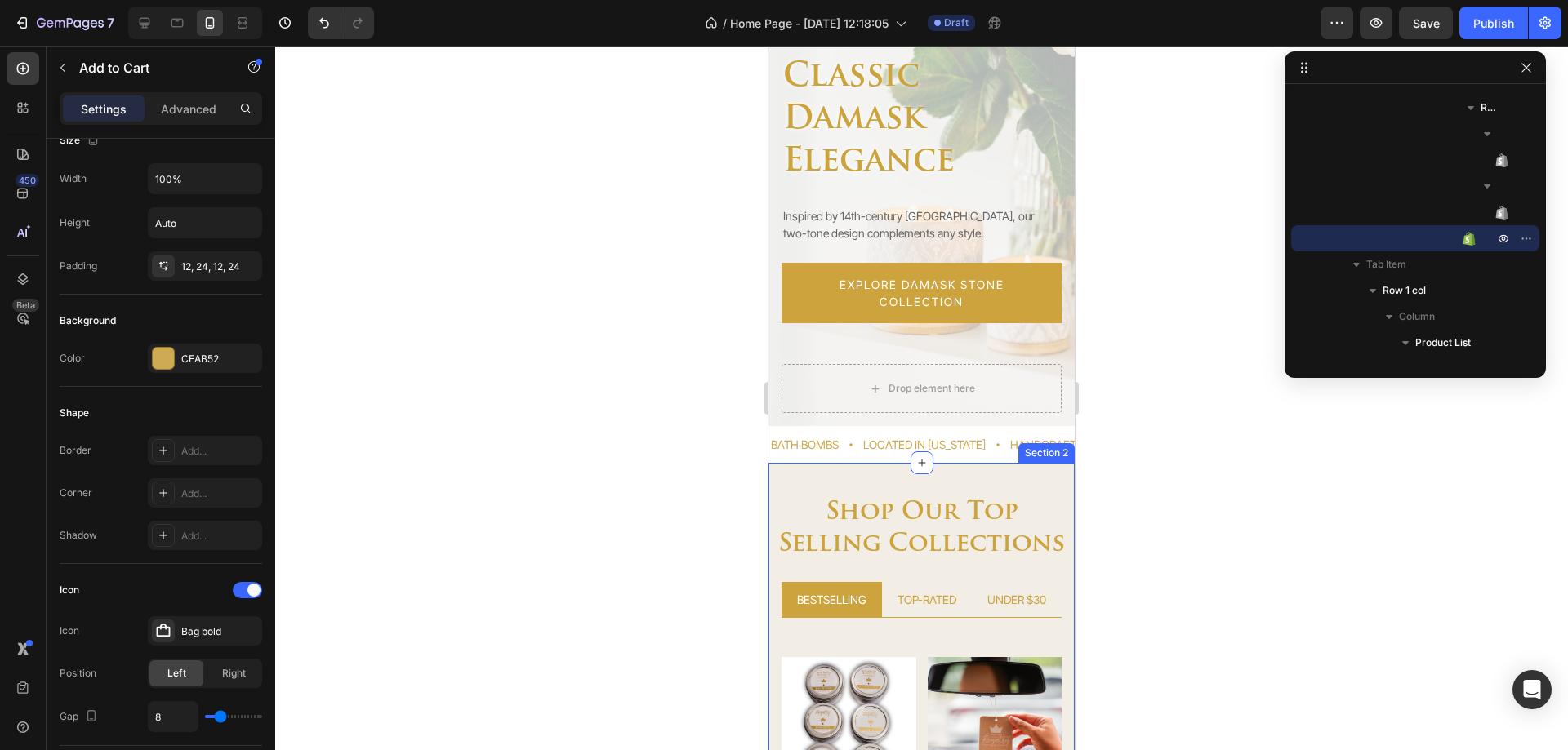
scroll to position [0, 0]
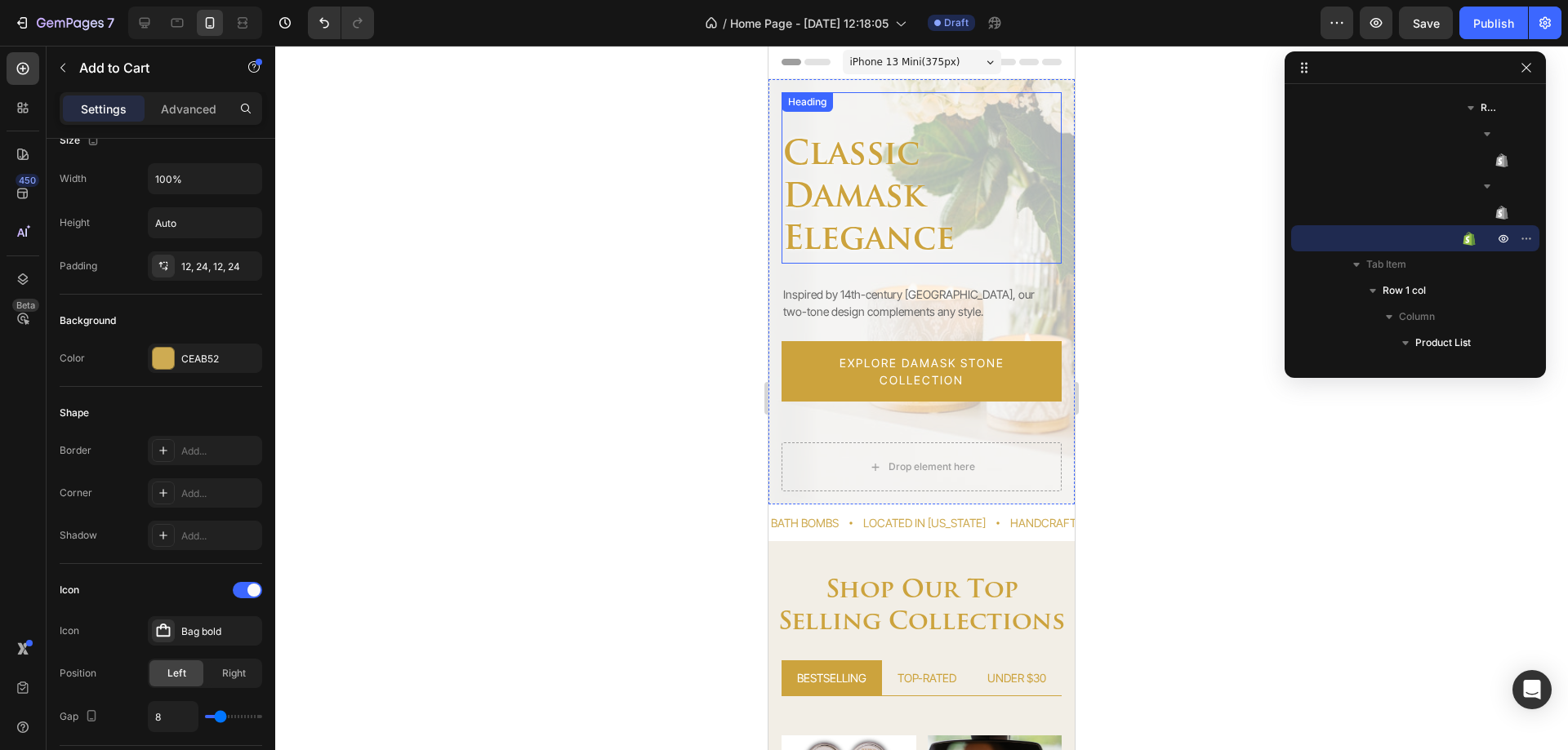
click at [883, 228] on h2 "classic damask elegance" at bounding box center [921, 199] width 280 height 131
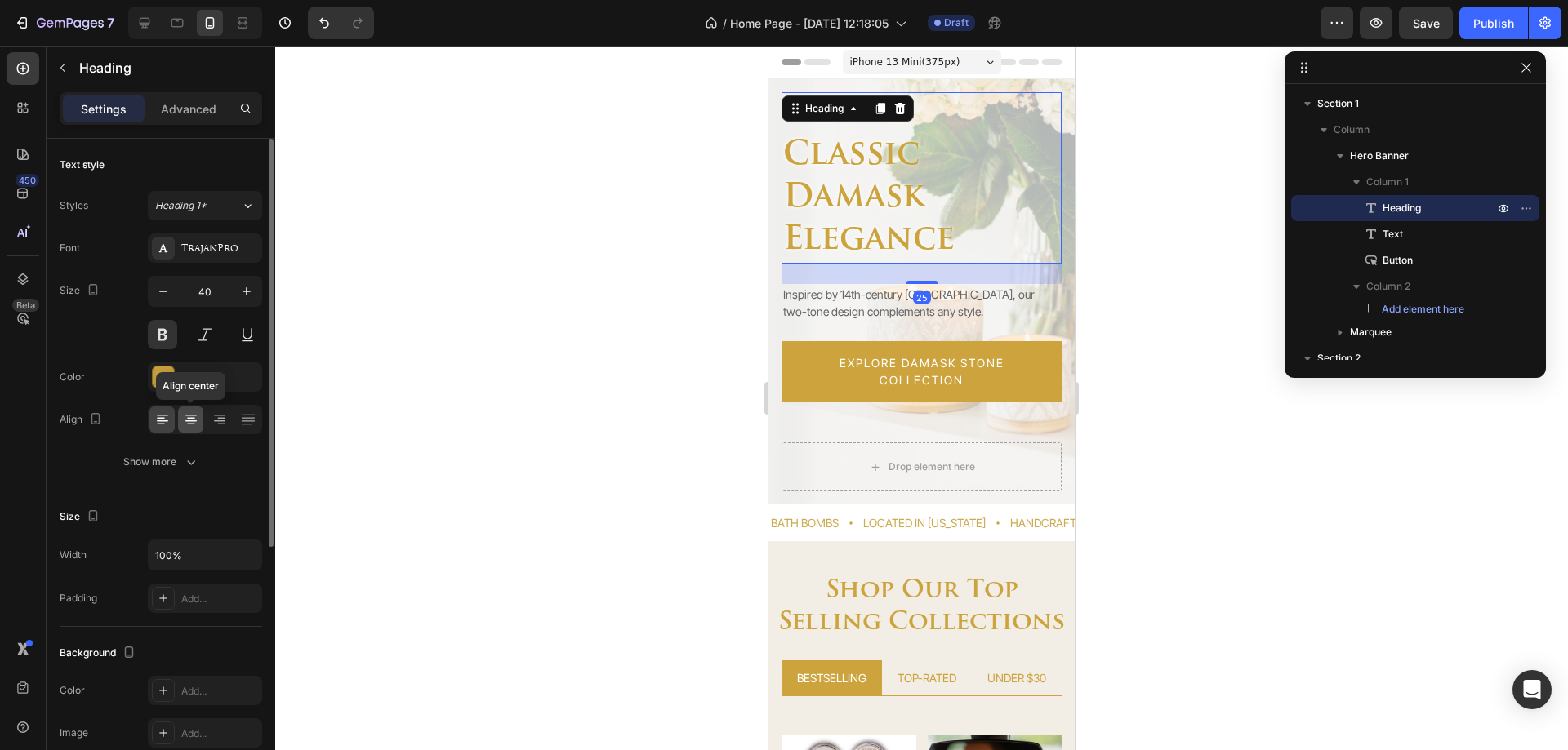
click at [189, 418] on icon at bounding box center [191, 419] width 8 height 2
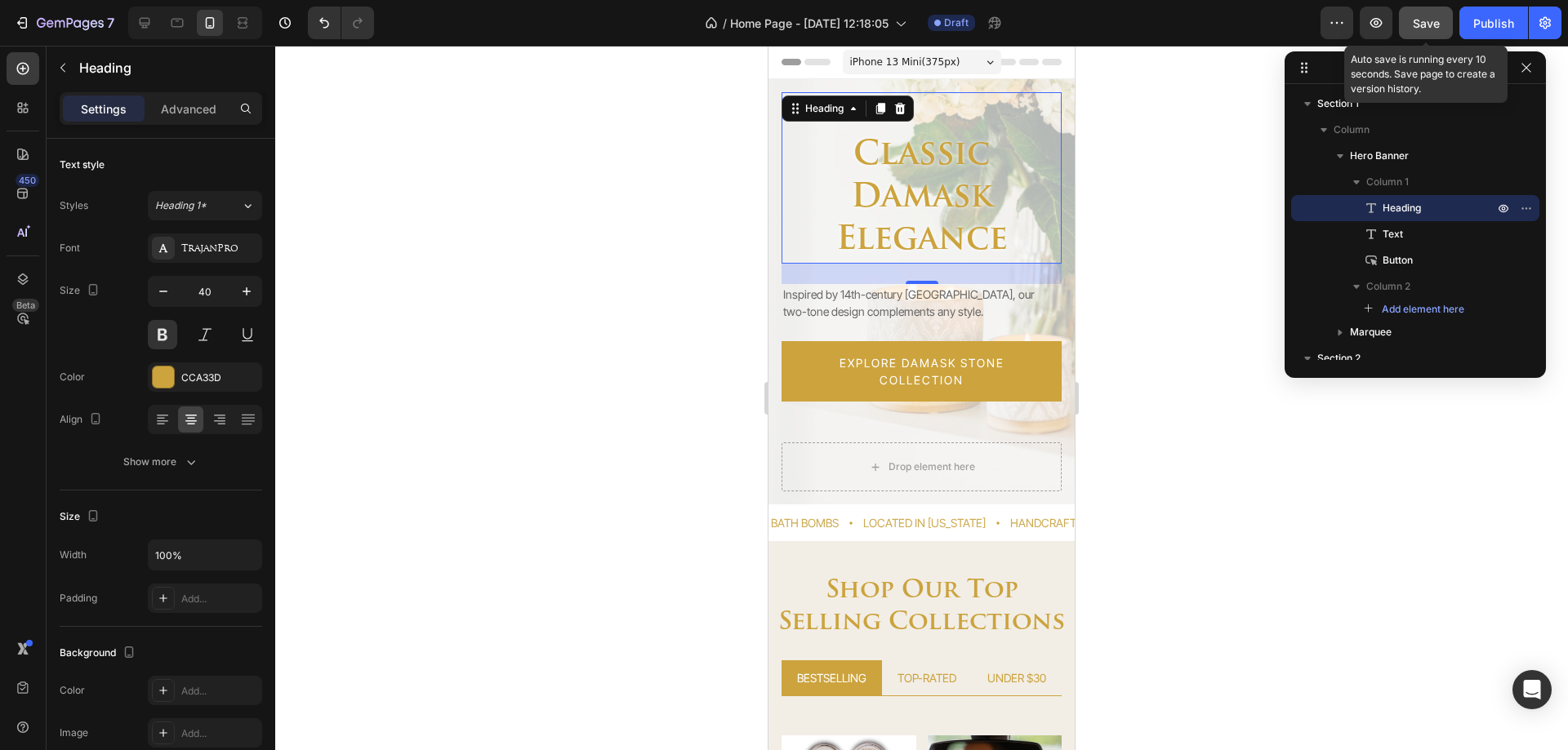
click at [1401, 22] on button "Save" at bounding box center [1427, 22] width 54 height 33
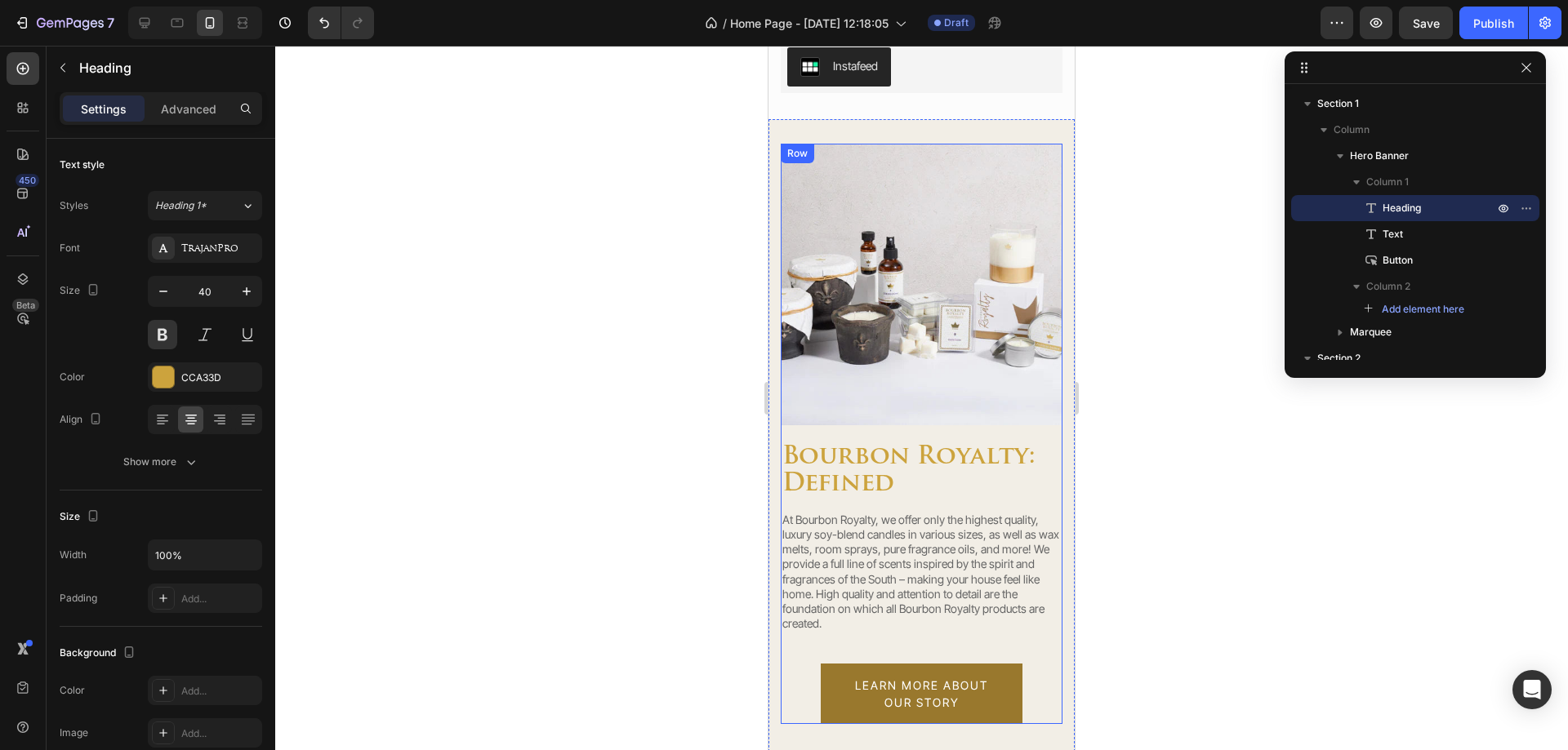
scroll to position [2531, 0]
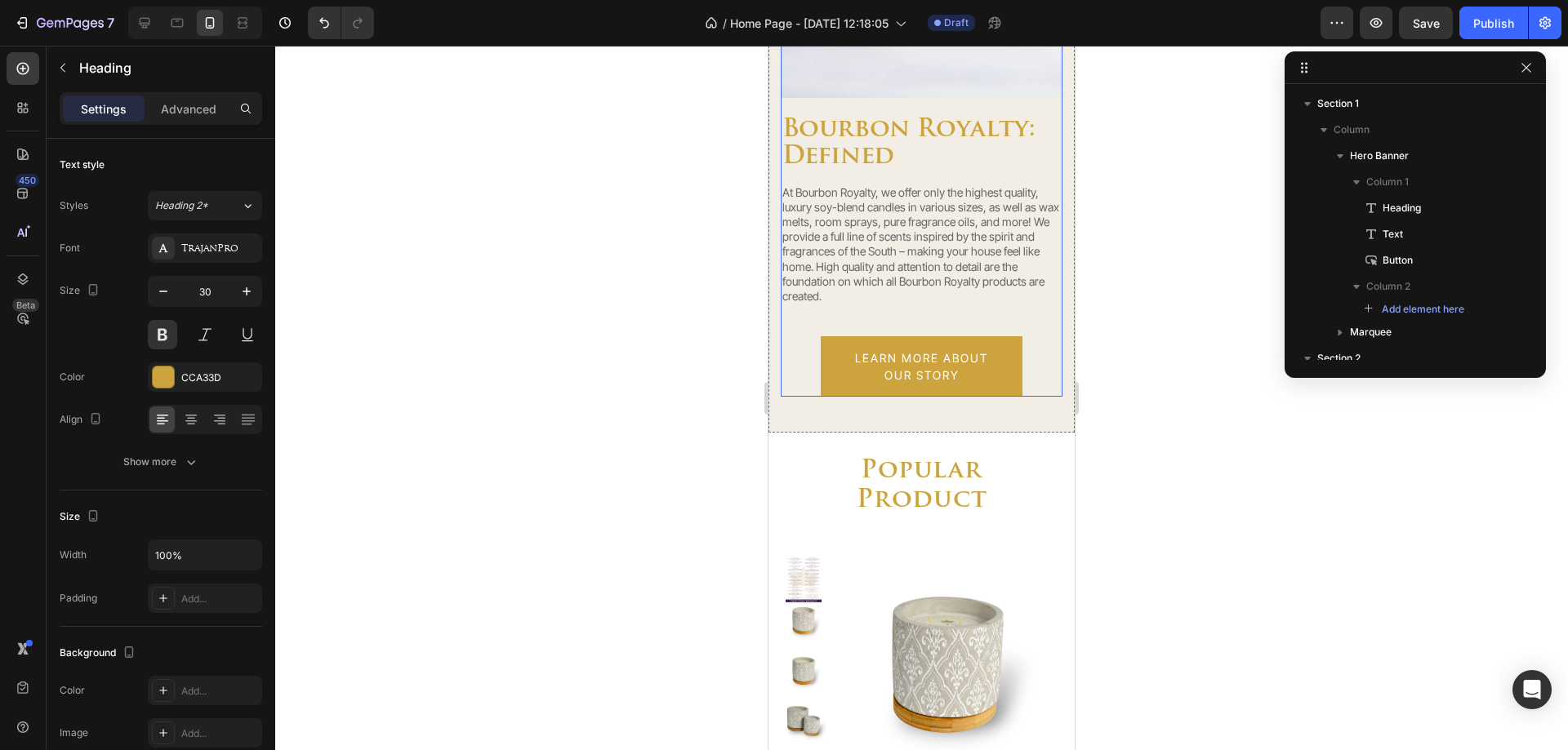
click at [849, 137] on h2 "bourbon royalty: defined" at bounding box center [922, 143] width 282 height 57
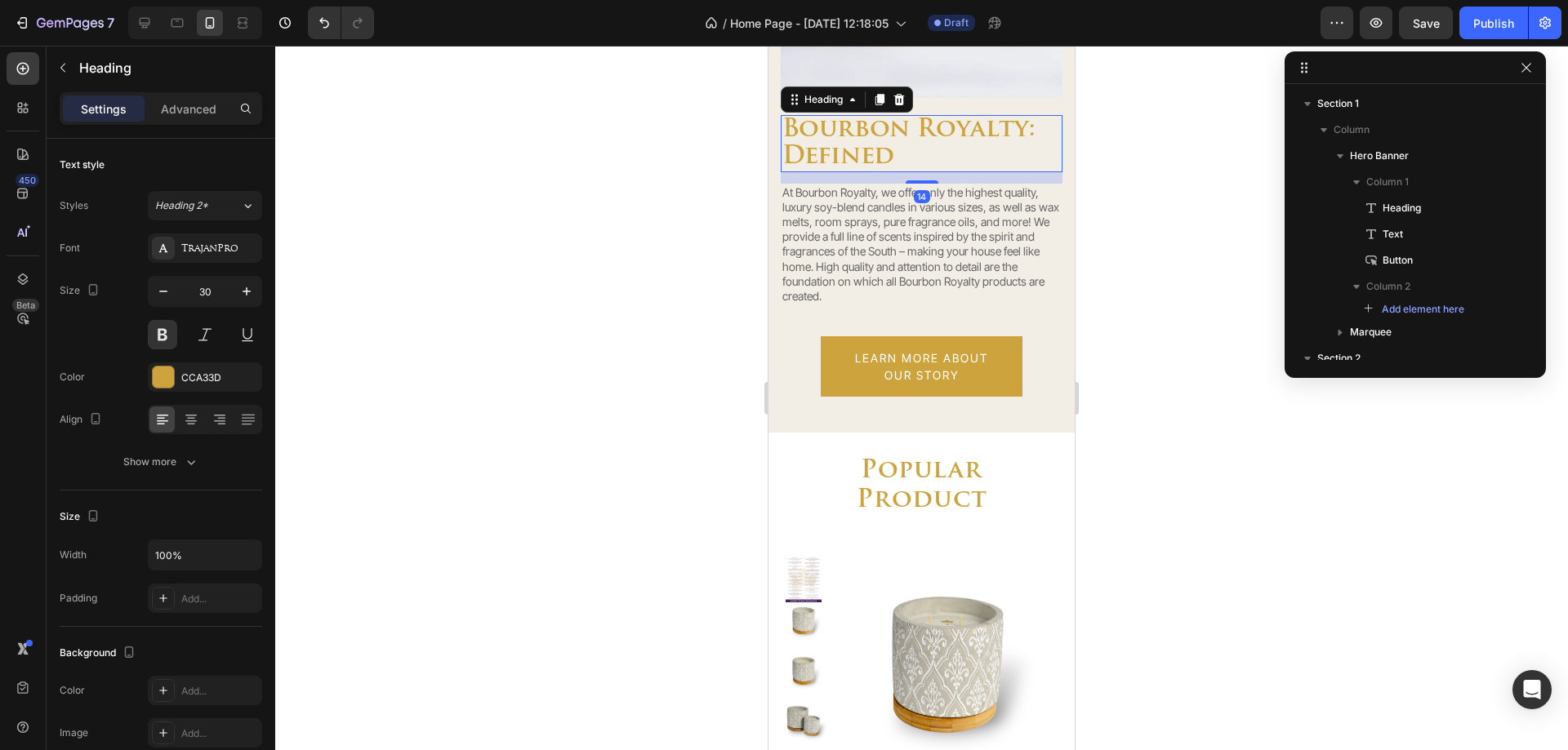
scroll to position [1583, 0]
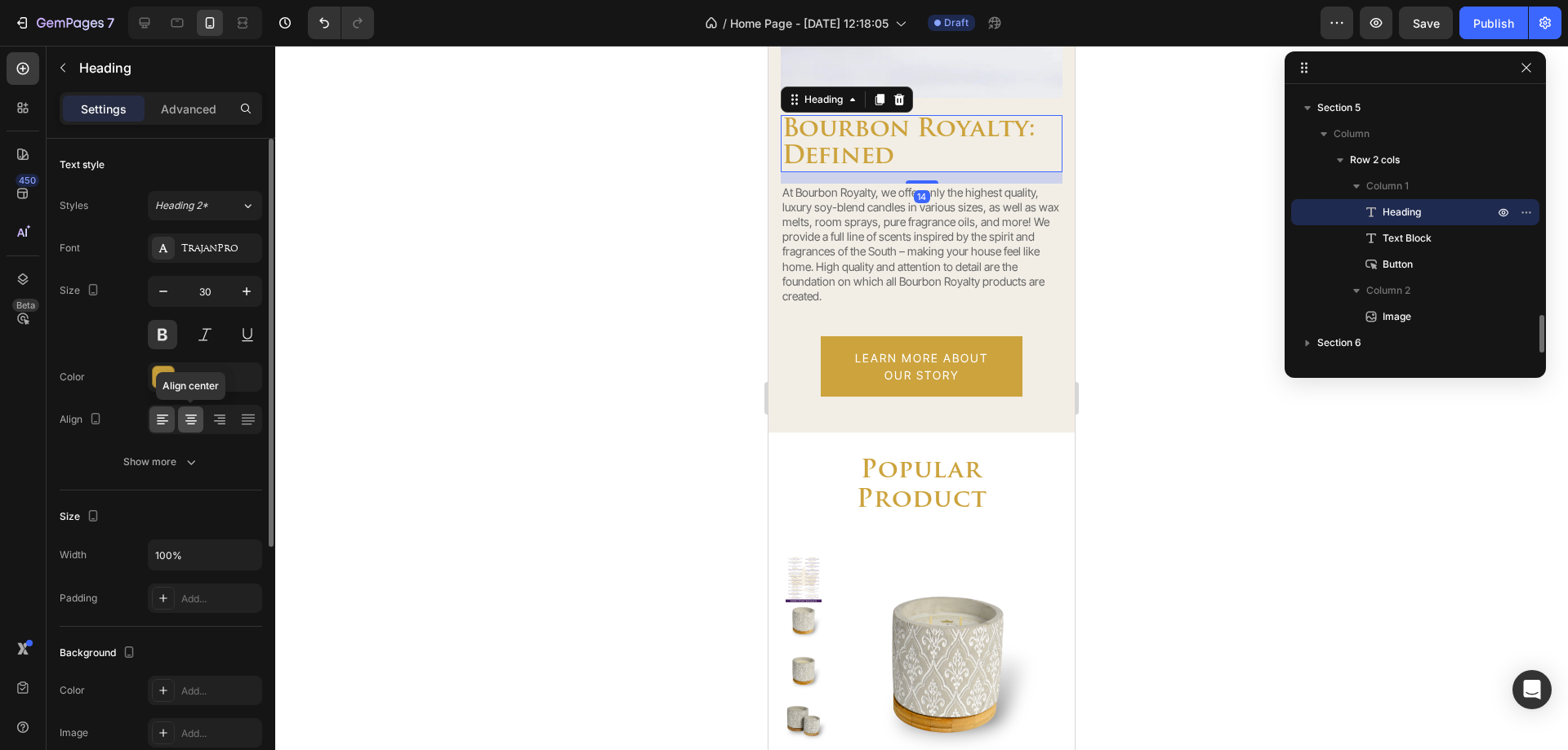
click at [189, 421] on icon at bounding box center [191, 421] width 11 height 2
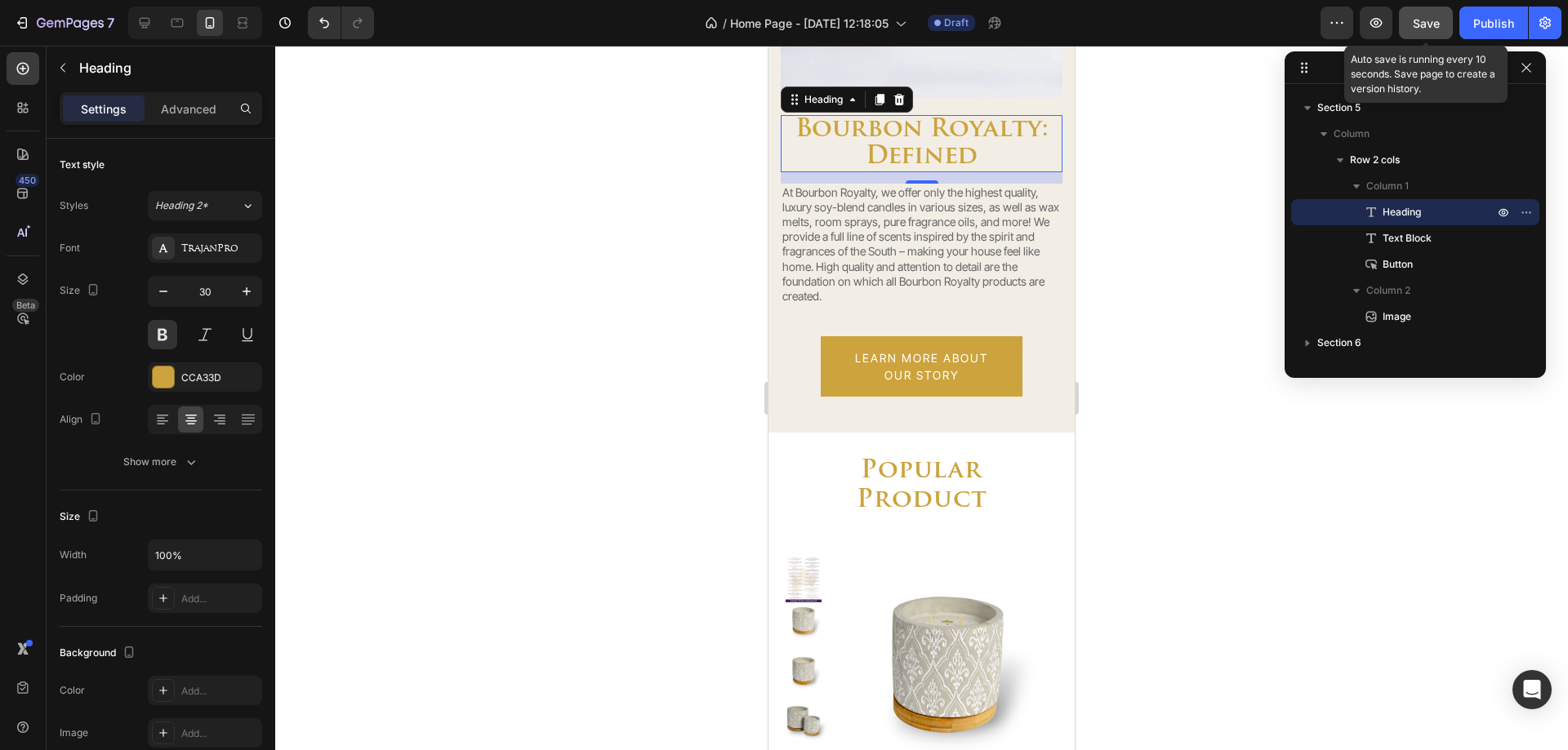
click at [1403, 19] on button "Save" at bounding box center [1427, 22] width 54 height 33
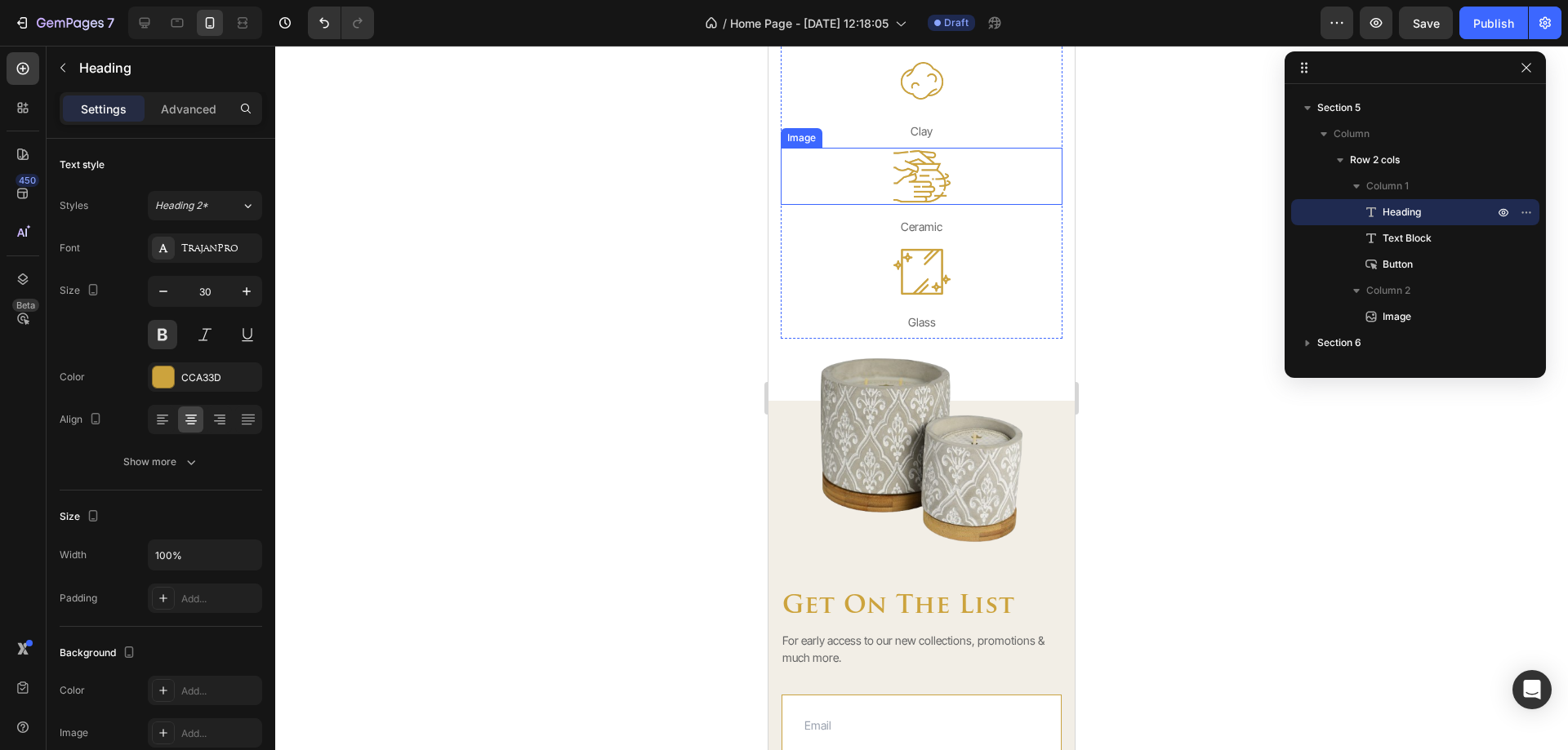
scroll to position [3674, 0]
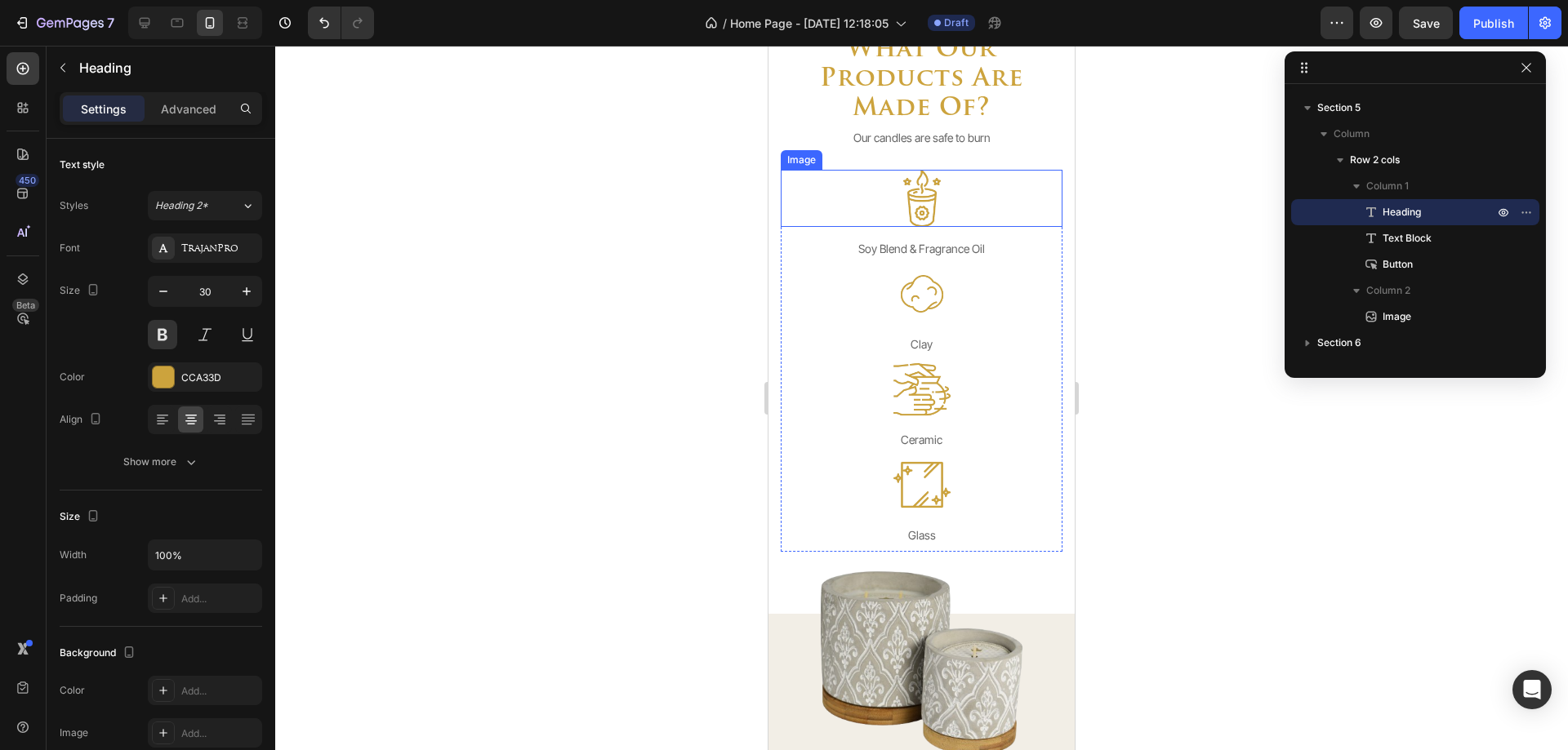
click at [800, 196] on div at bounding box center [922, 198] width 282 height 57
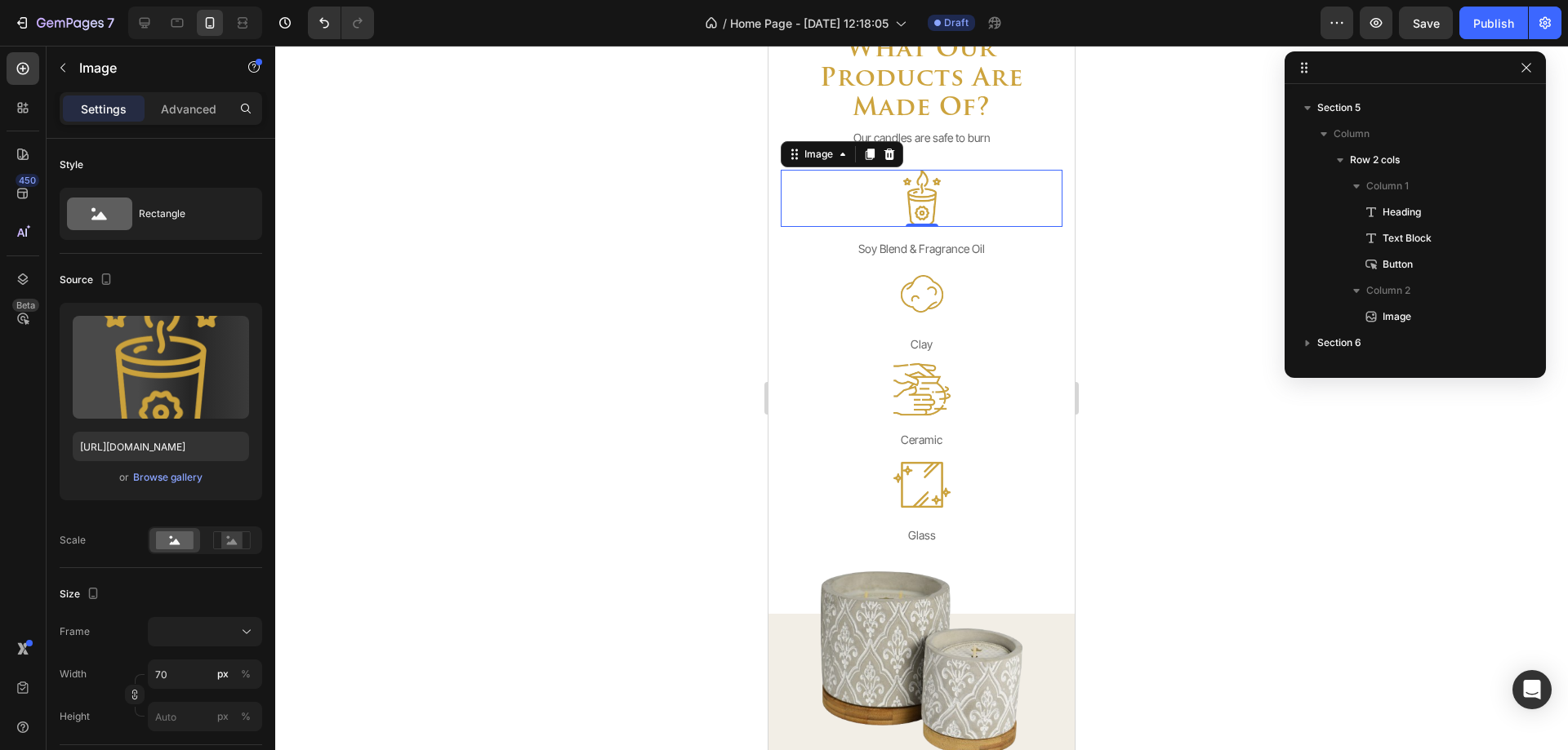
scroll to position [2101, 0]
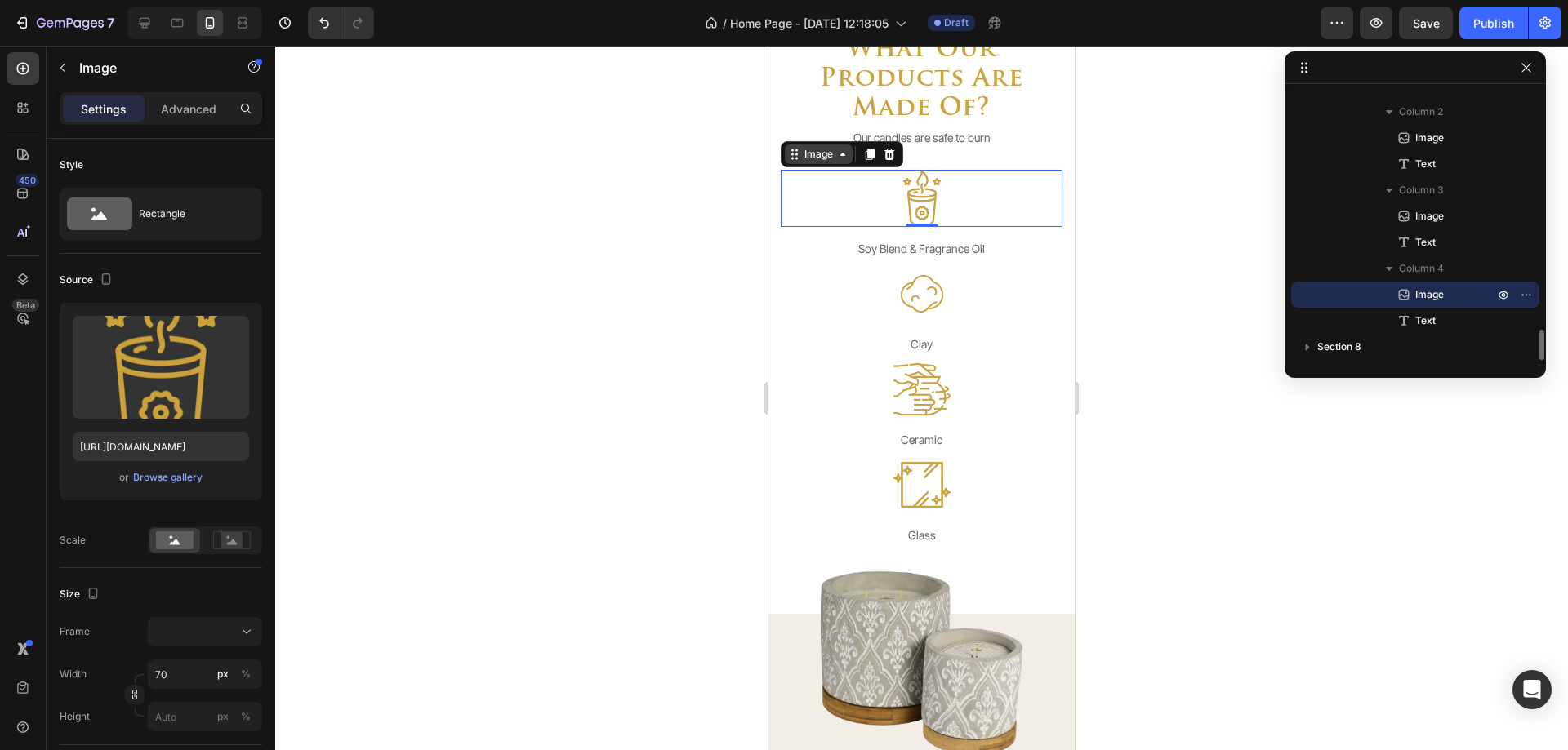
click at [806, 162] on div "Image" at bounding box center [842, 154] width 123 height 26
click at [806, 157] on div "Image" at bounding box center [818, 154] width 35 height 15
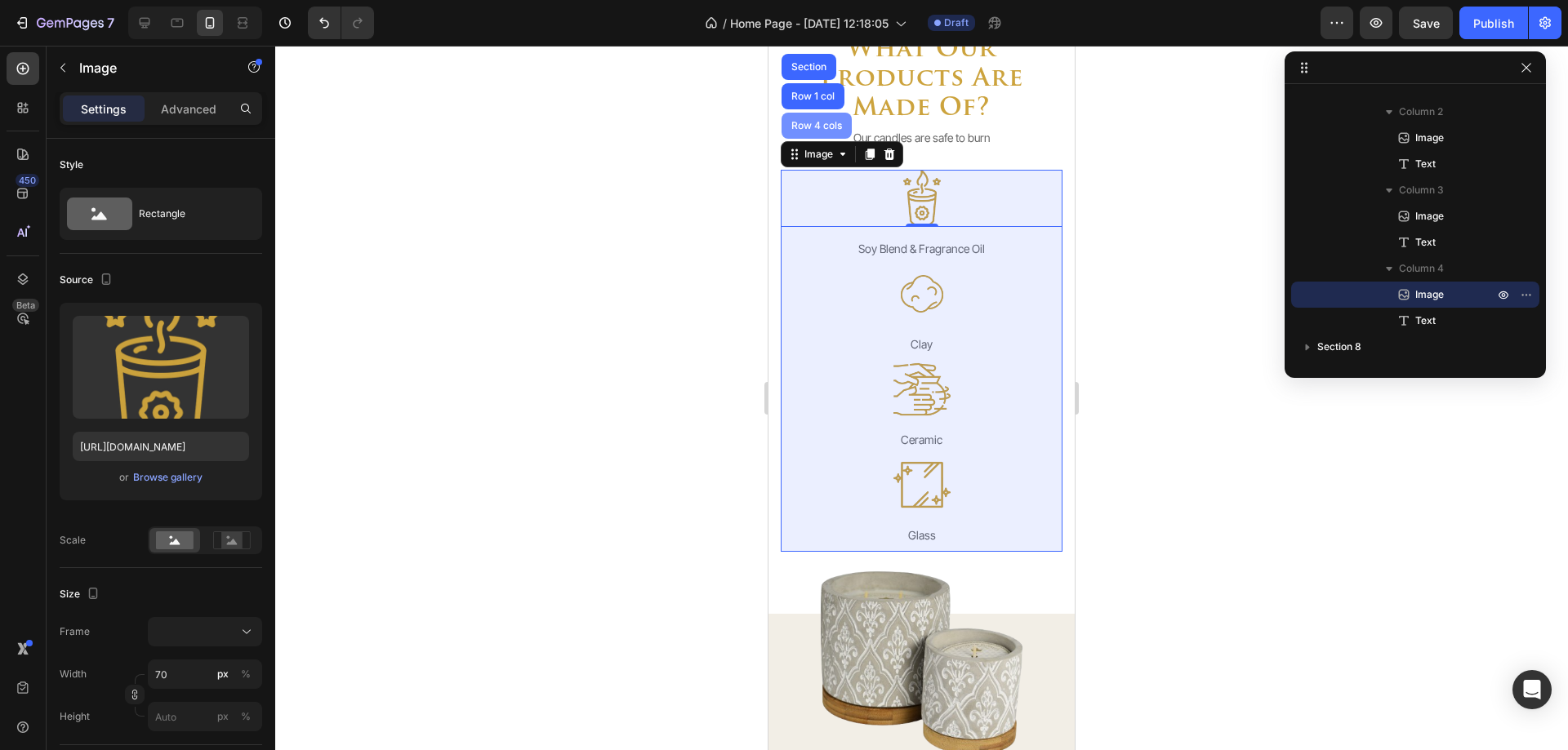
click at [812, 131] on div "Row 4 cols" at bounding box center [816, 125] width 70 height 26
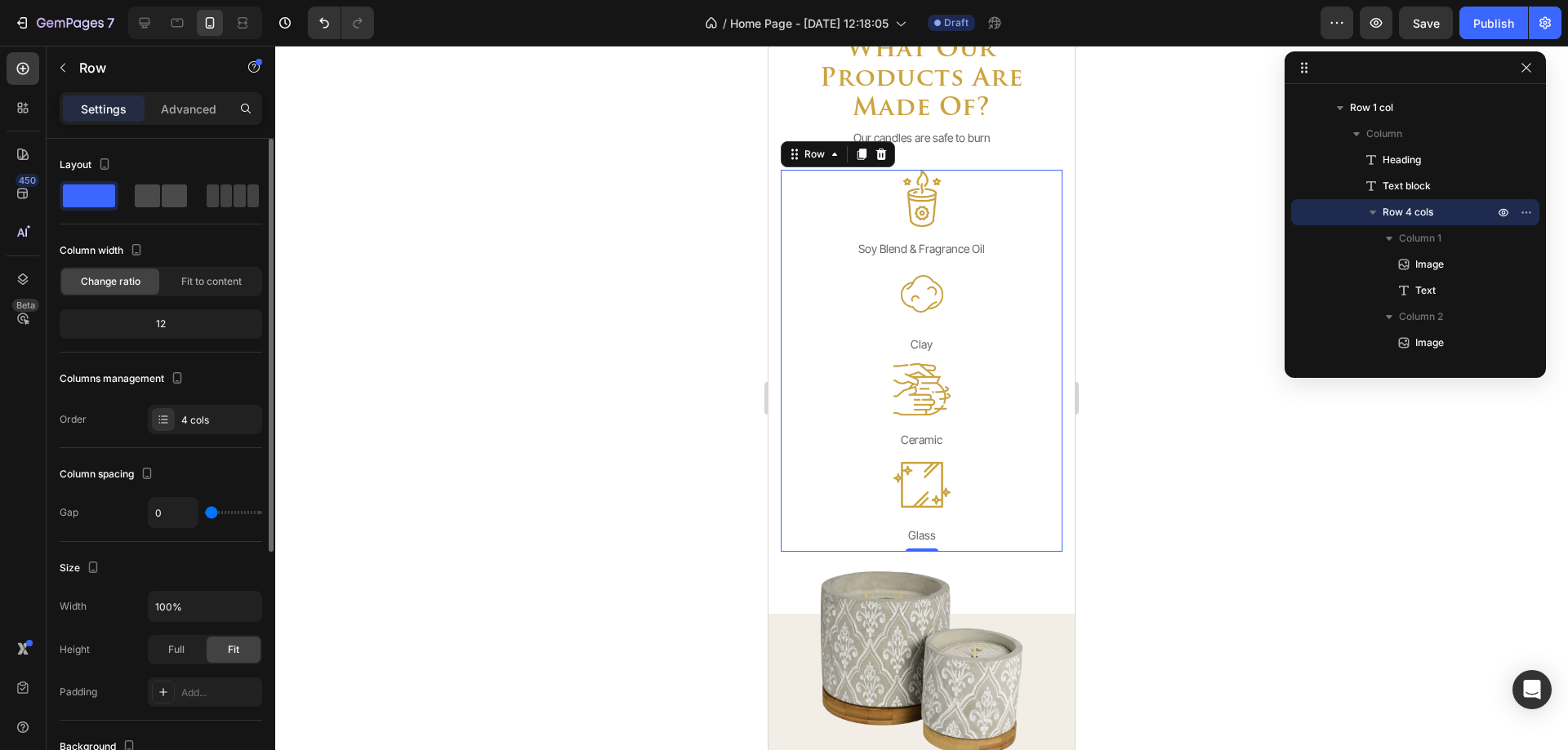
click at [153, 201] on span at bounding box center [147, 196] width 25 height 22
type input "20"
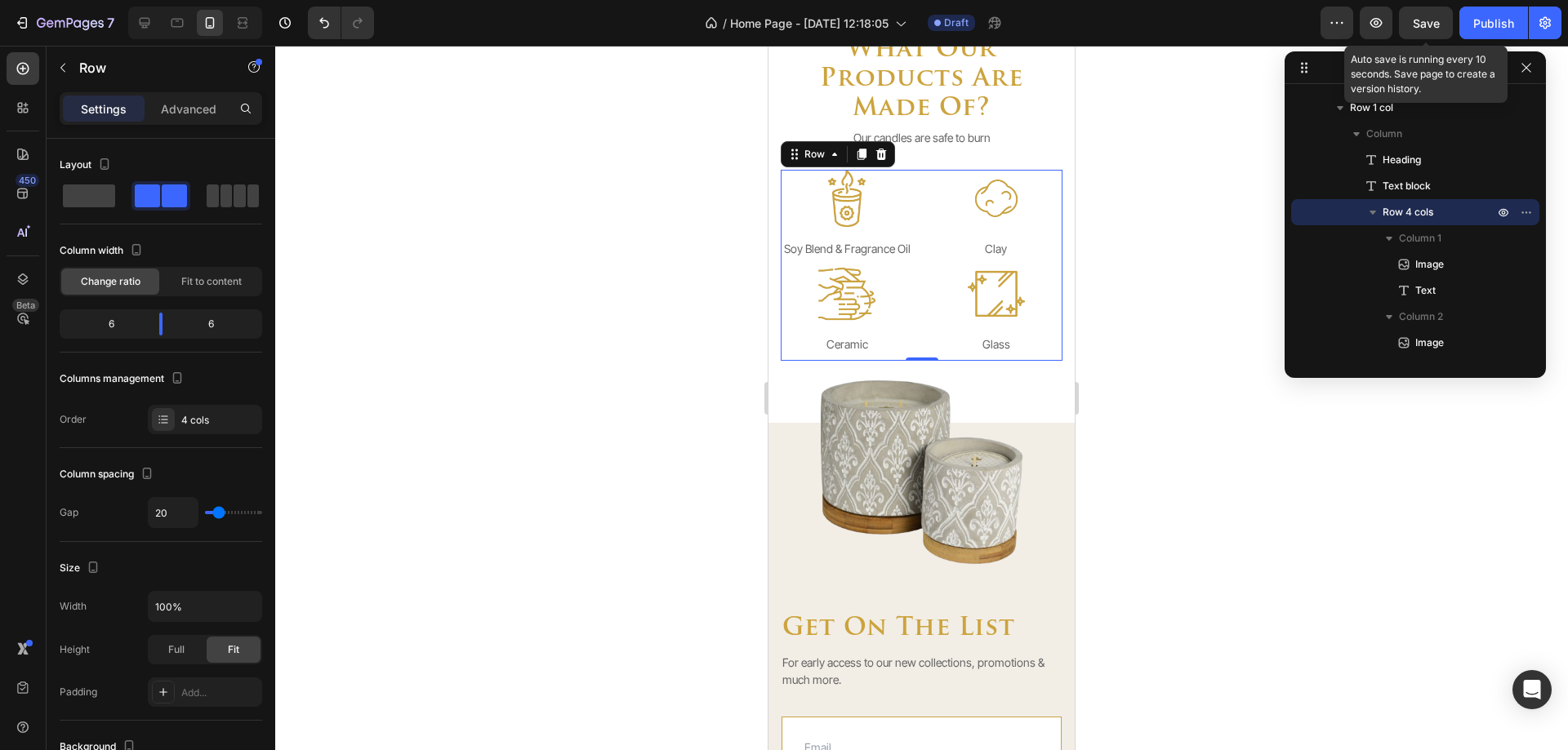
click at [1419, 24] on span "Save" at bounding box center [1427, 22] width 27 height 14
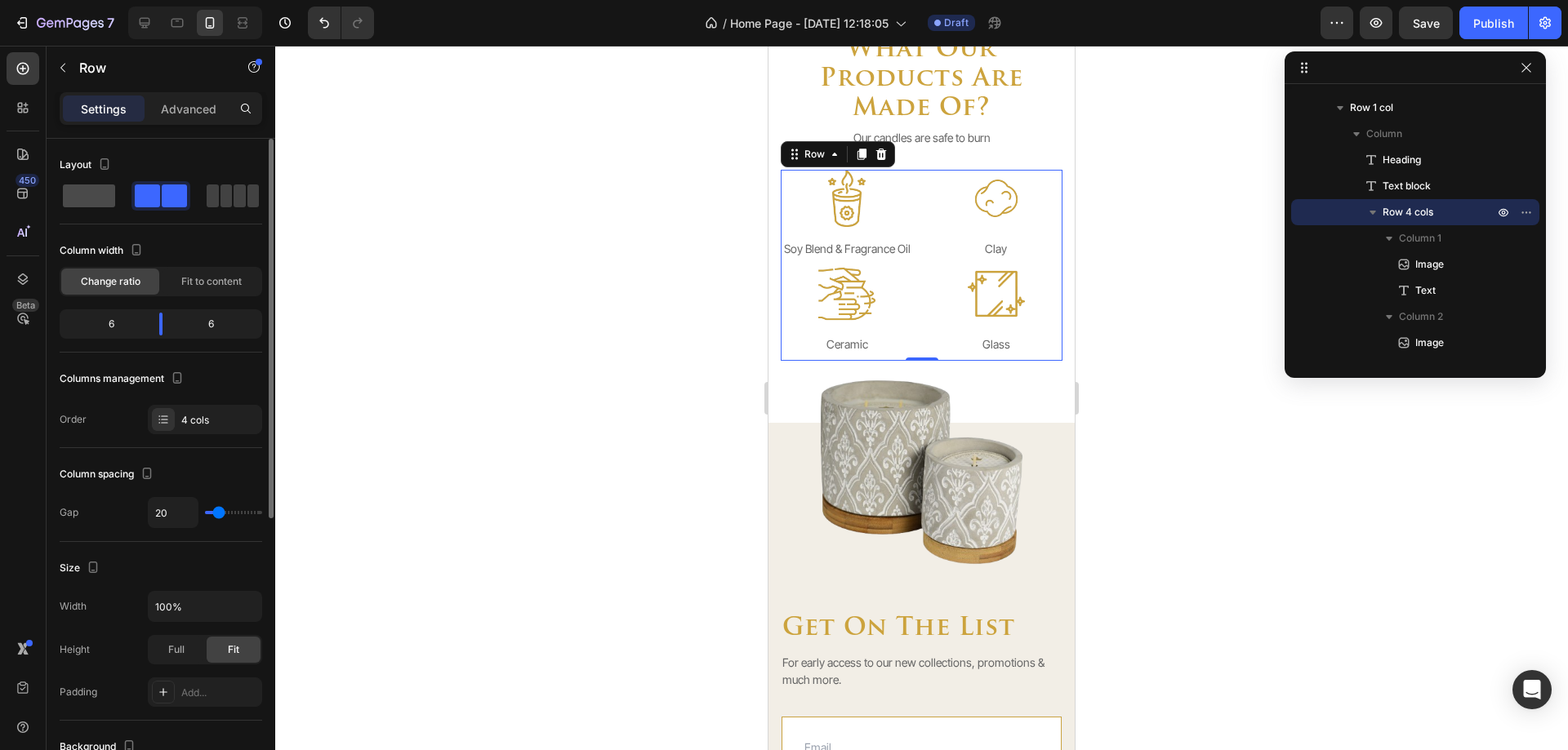
click at [220, 204] on span at bounding box center [226, 196] width 12 height 22
type input "0"
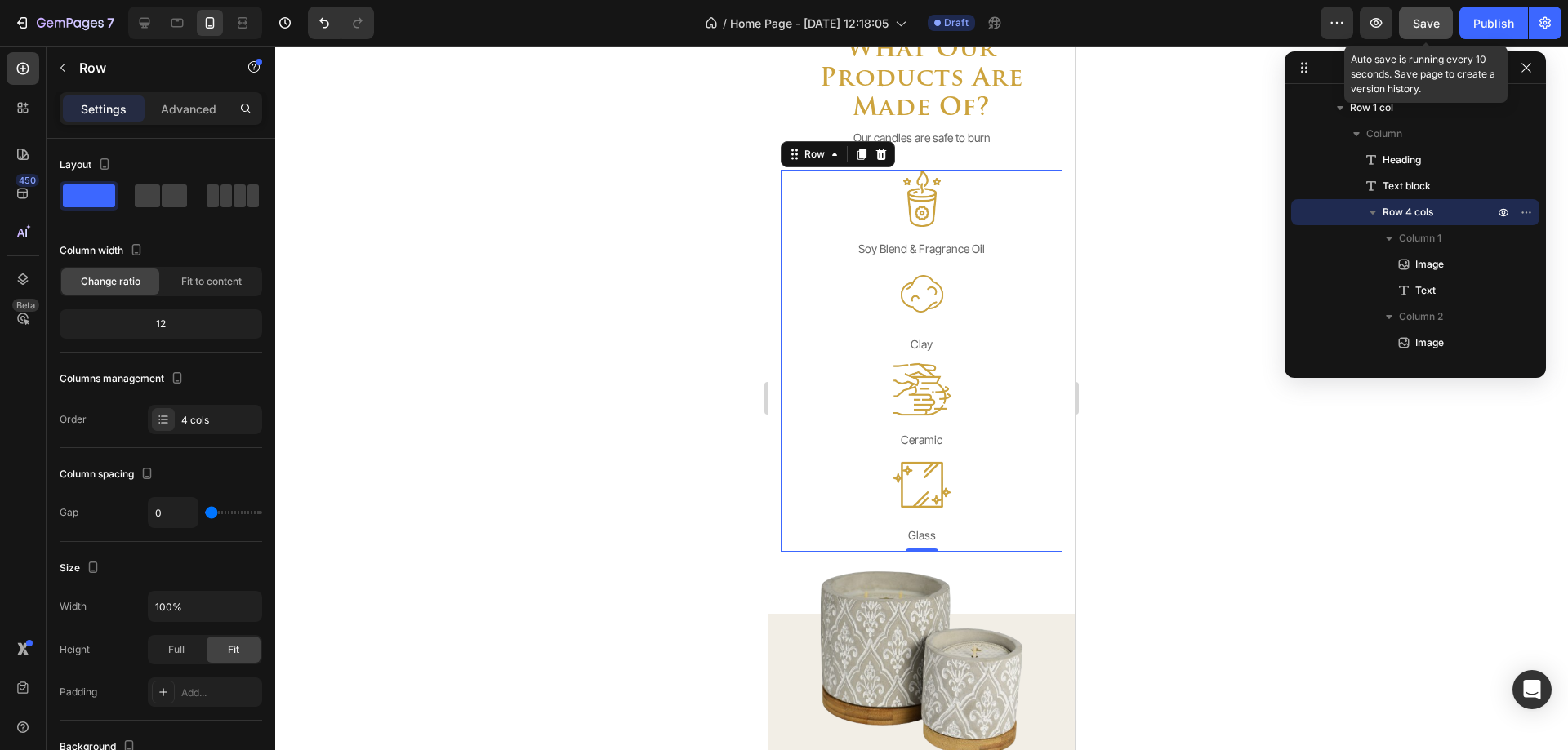
click at [1420, 37] on button "Save" at bounding box center [1427, 22] width 54 height 33
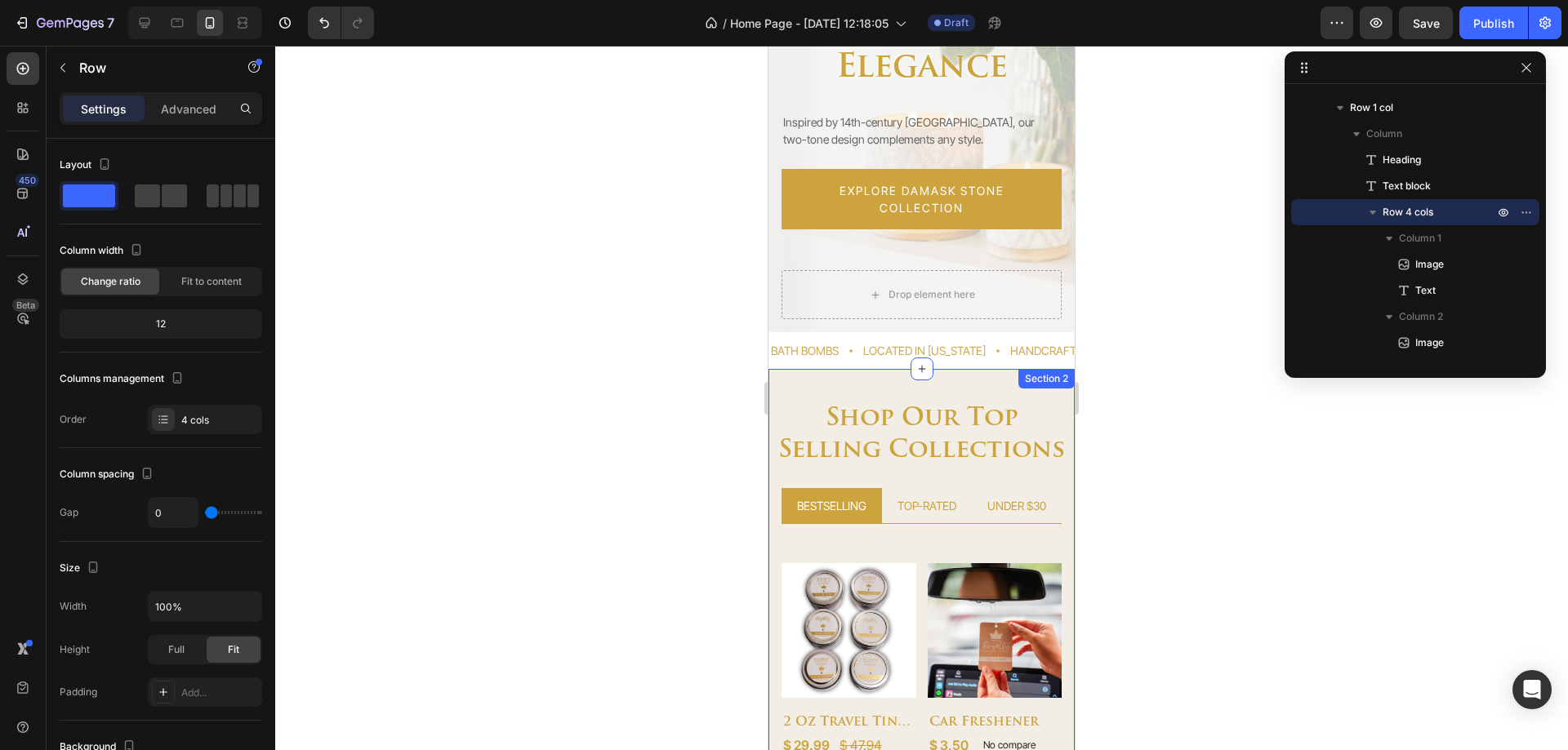
scroll to position [163, 0]
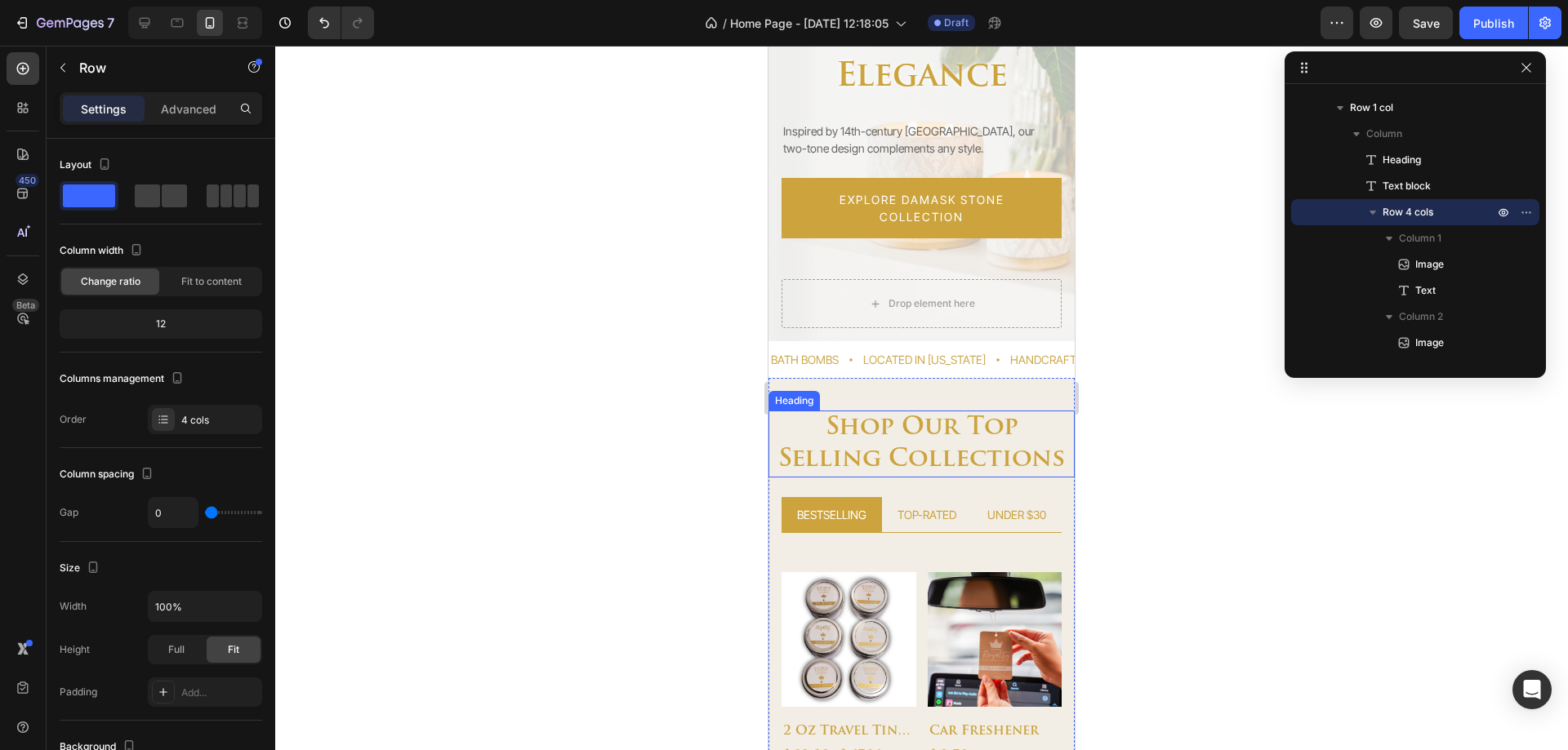
click at [919, 434] on h2 "shop our top selling collections" at bounding box center [922, 445] width 306 height 67
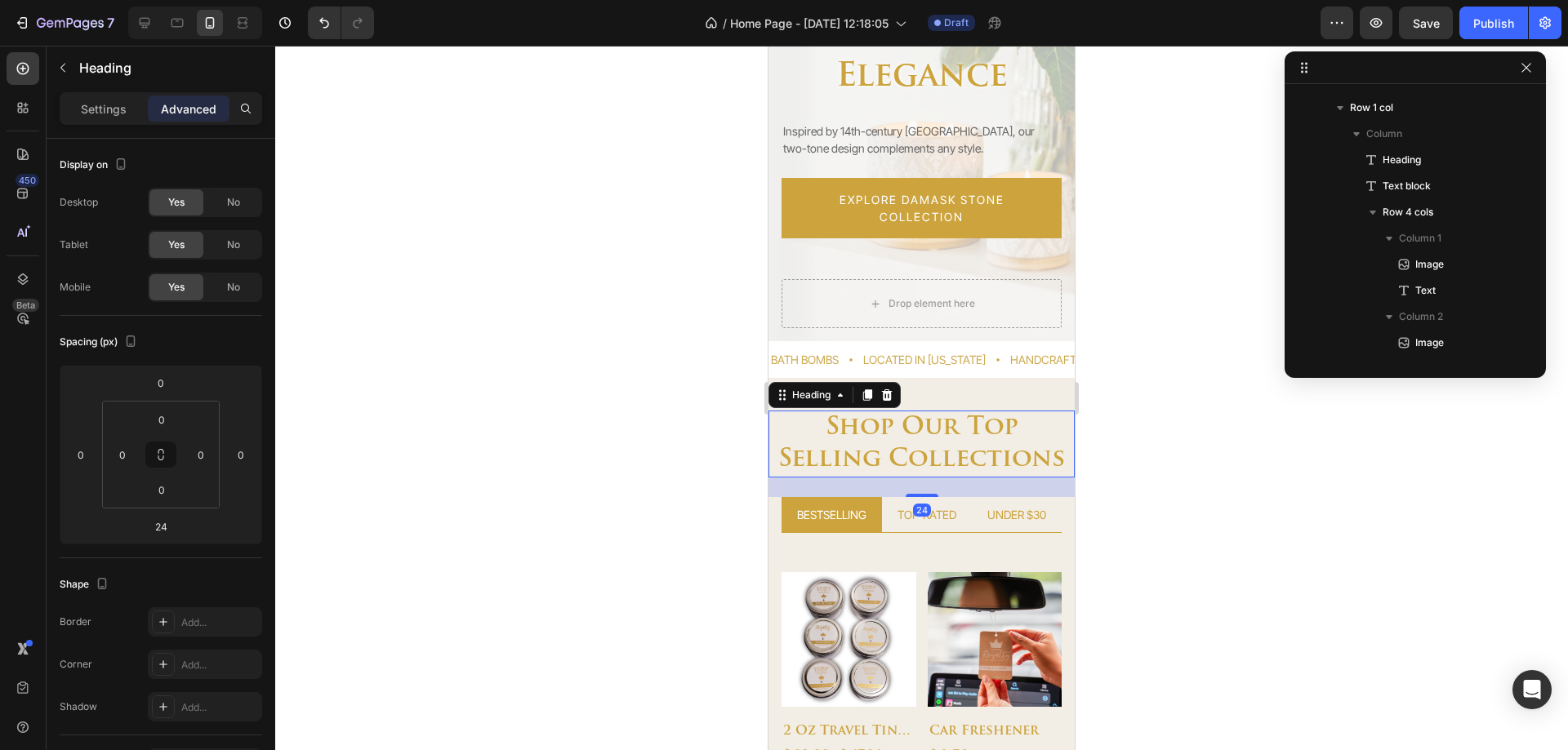
scroll to position [199, 0]
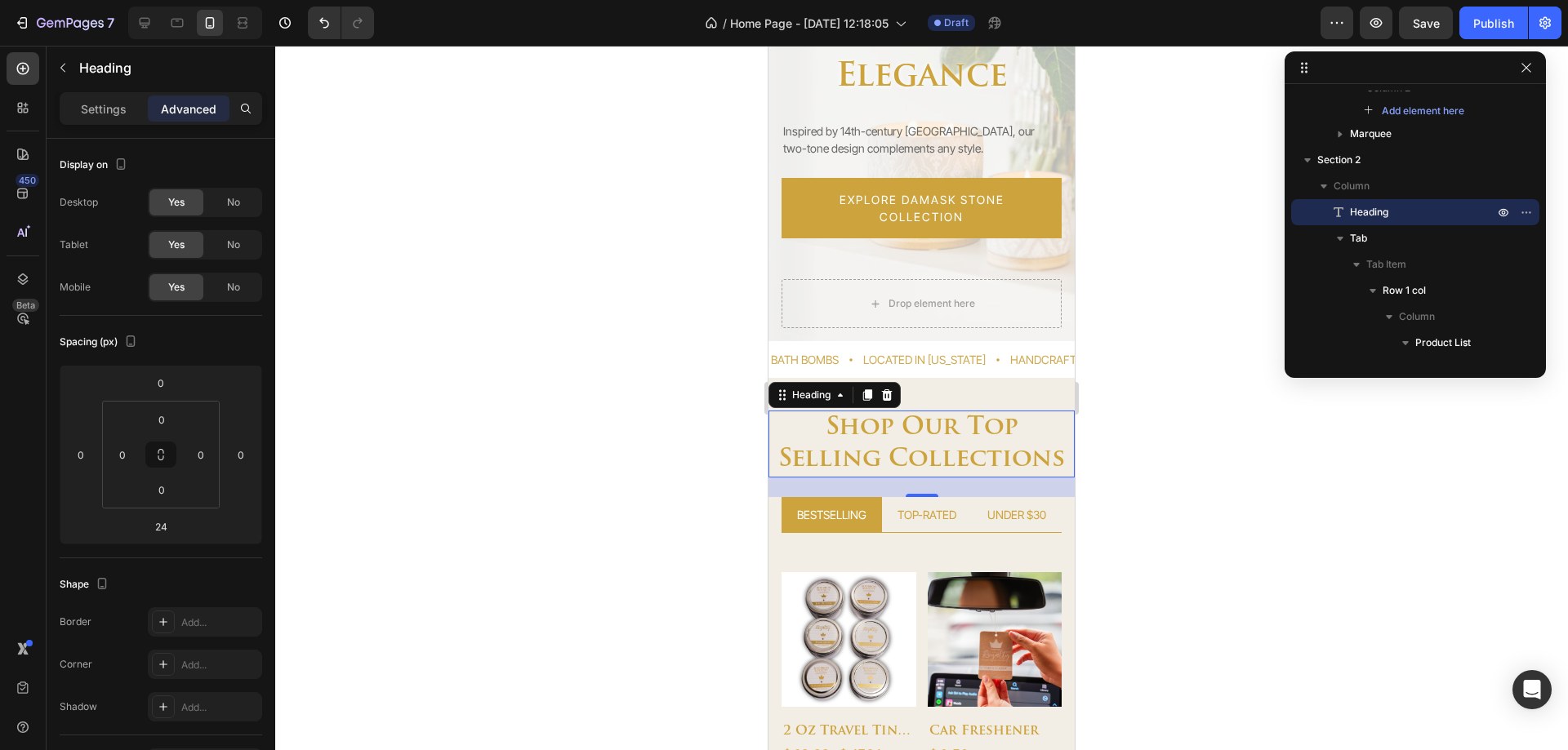
click at [858, 459] on h2 "shop our top selling collections" at bounding box center [922, 445] width 306 height 67
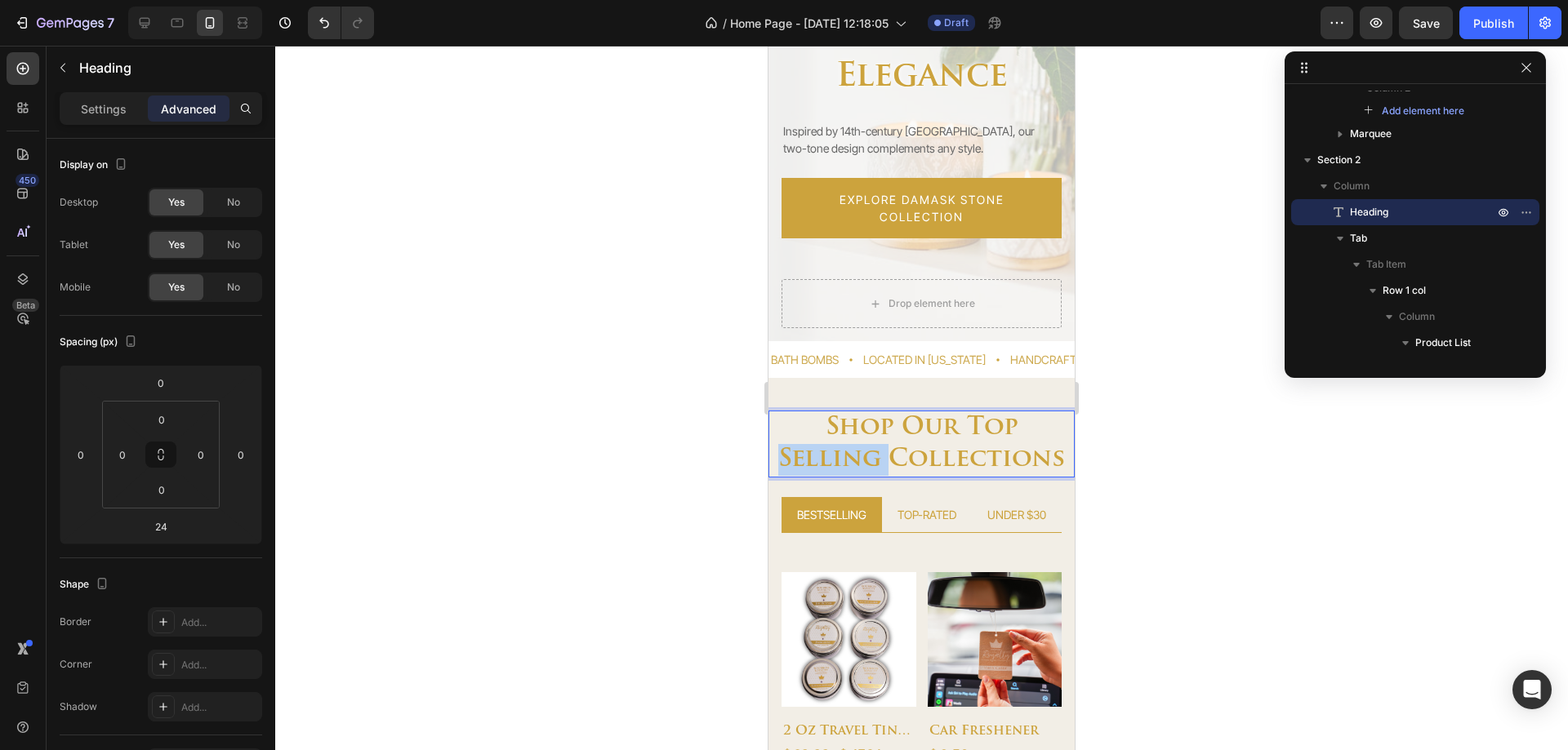
click at [858, 459] on p "shop our top selling collections" at bounding box center [922, 444] width 303 height 64
click at [957, 431] on p "shop our top collections" at bounding box center [922, 444] width 303 height 64
click at [818, 464] on p "shop our top collections" at bounding box center [922, 444] width 303 height 64
click at [1178, 391] on div at bounding box center [922, 398] width 1293 height 705
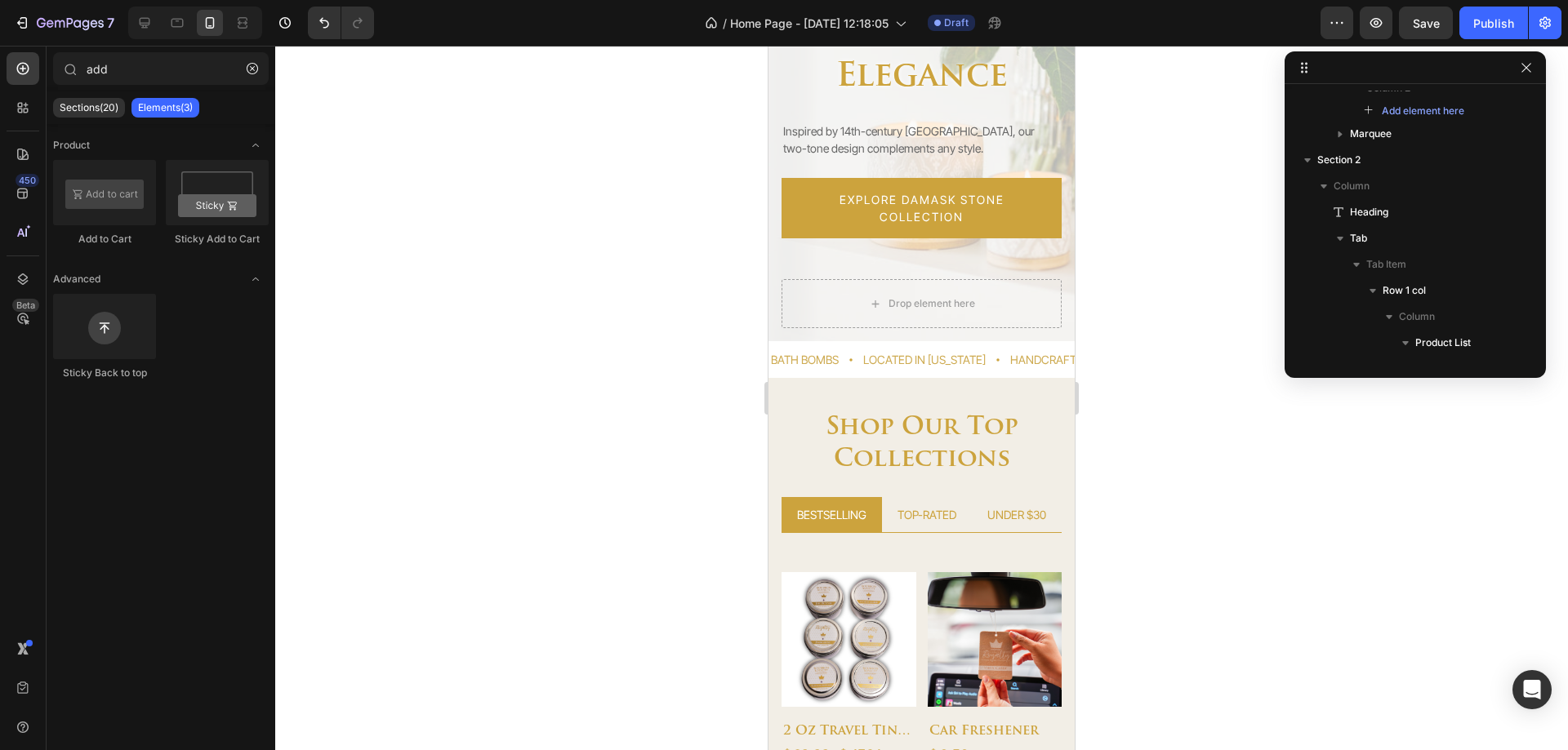
click at [927, 444] on p "shop our top collections" at bounding box center [922, 444] width 303 height 64
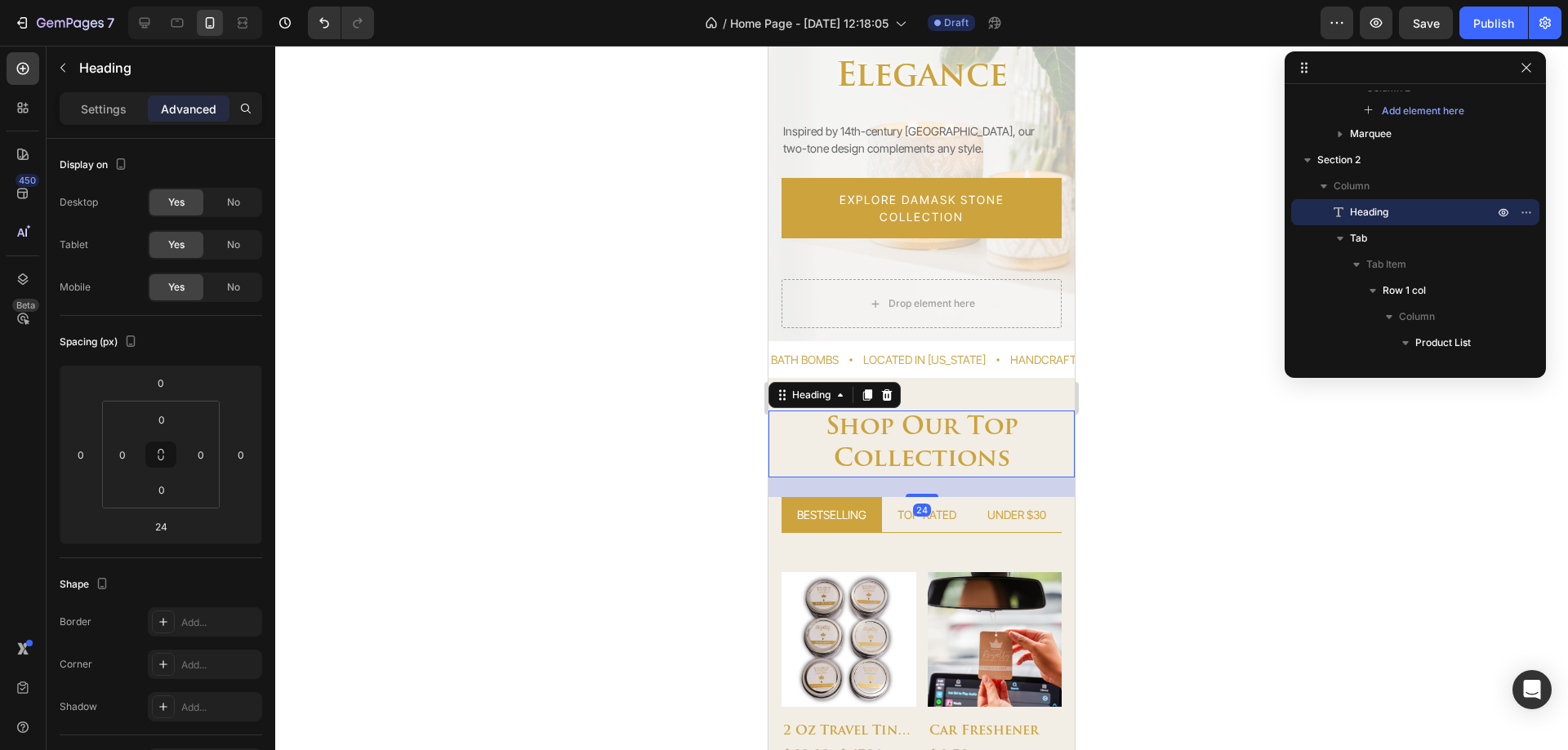
click at [126, 122] on div "Settings Advanced" at bounding box center [161, 109] width 202 height 33
click at [119, 109] on p "Settings" at bounding box center [103, 109] width 46 height 17
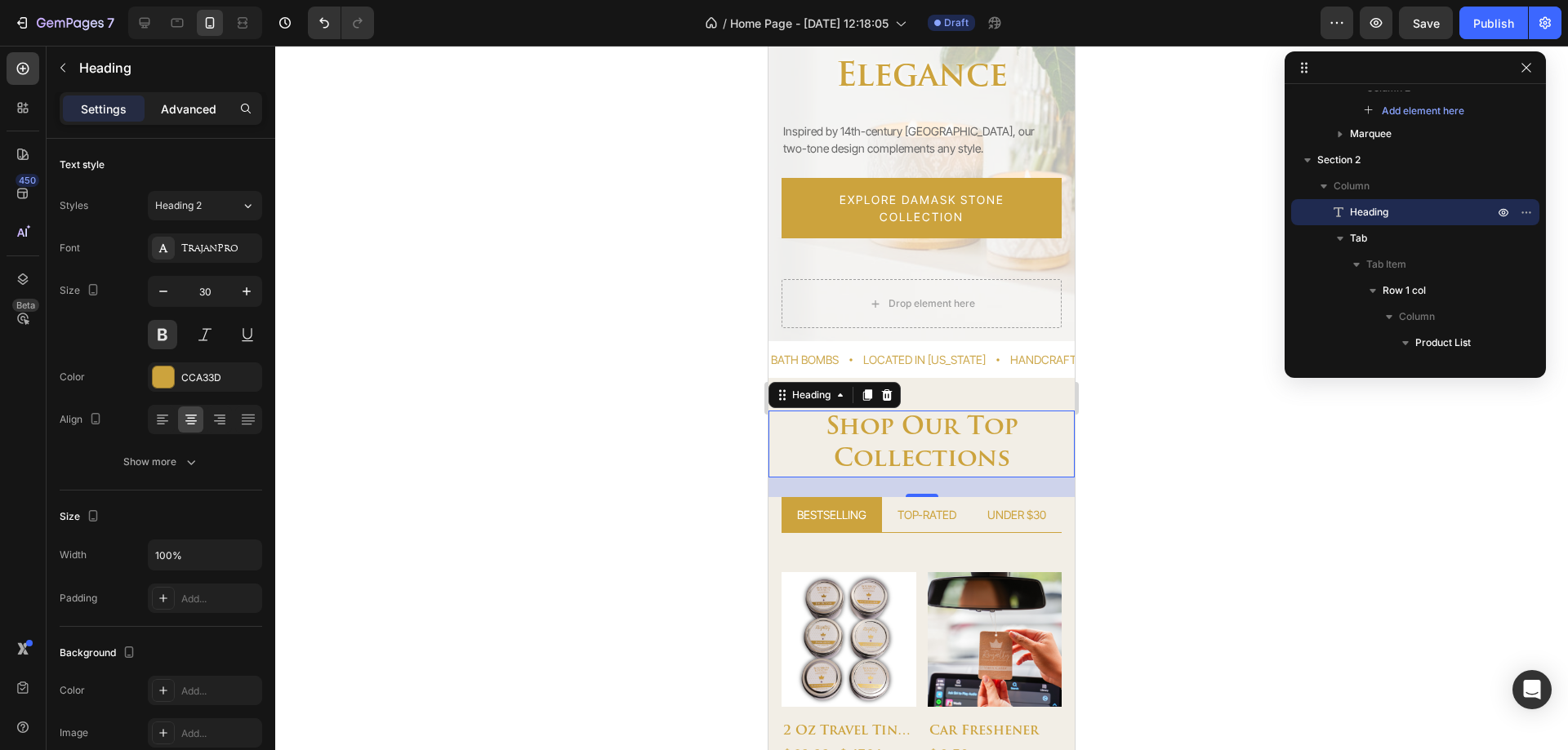
click at [185, 111] on p "Advanced" at bounding box center [188, 109] width 55 height 17
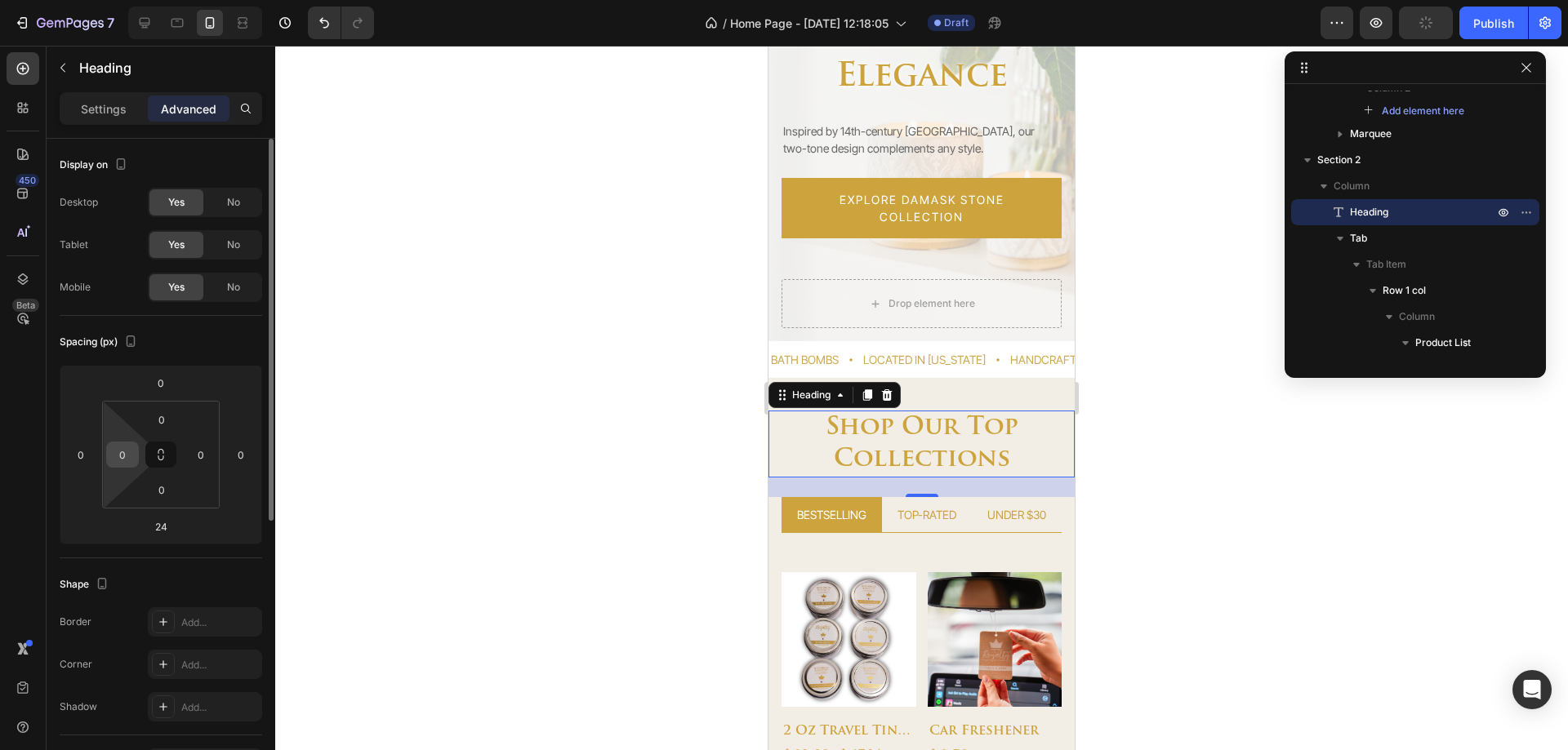
click at [125, 459] on input "0" at bounding box center [123, 455] width 24 height 24
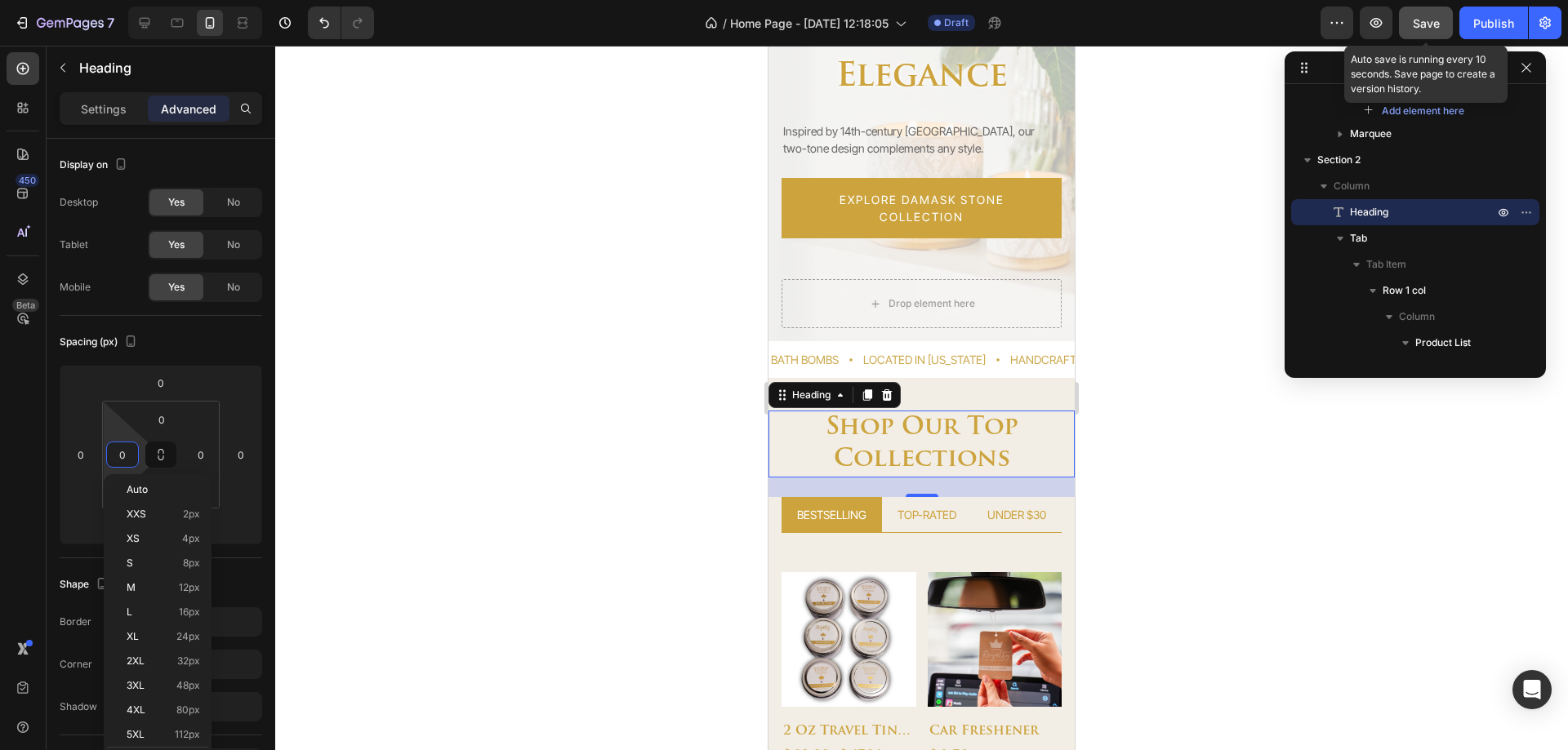
click at [1419, 32] on button "Save" at bounding box center [1427, 22] width 54 height 33
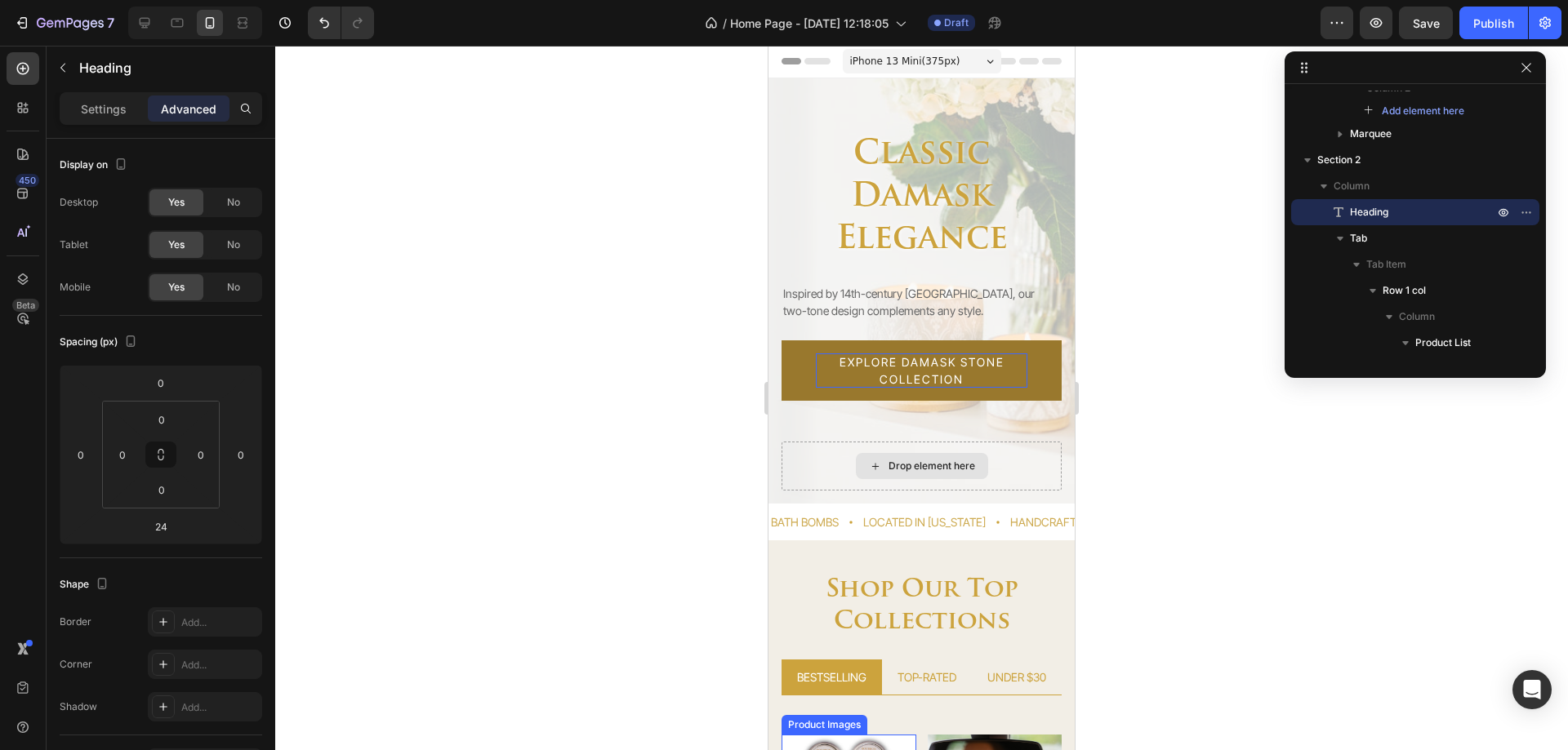
scroll to position [0, 0]
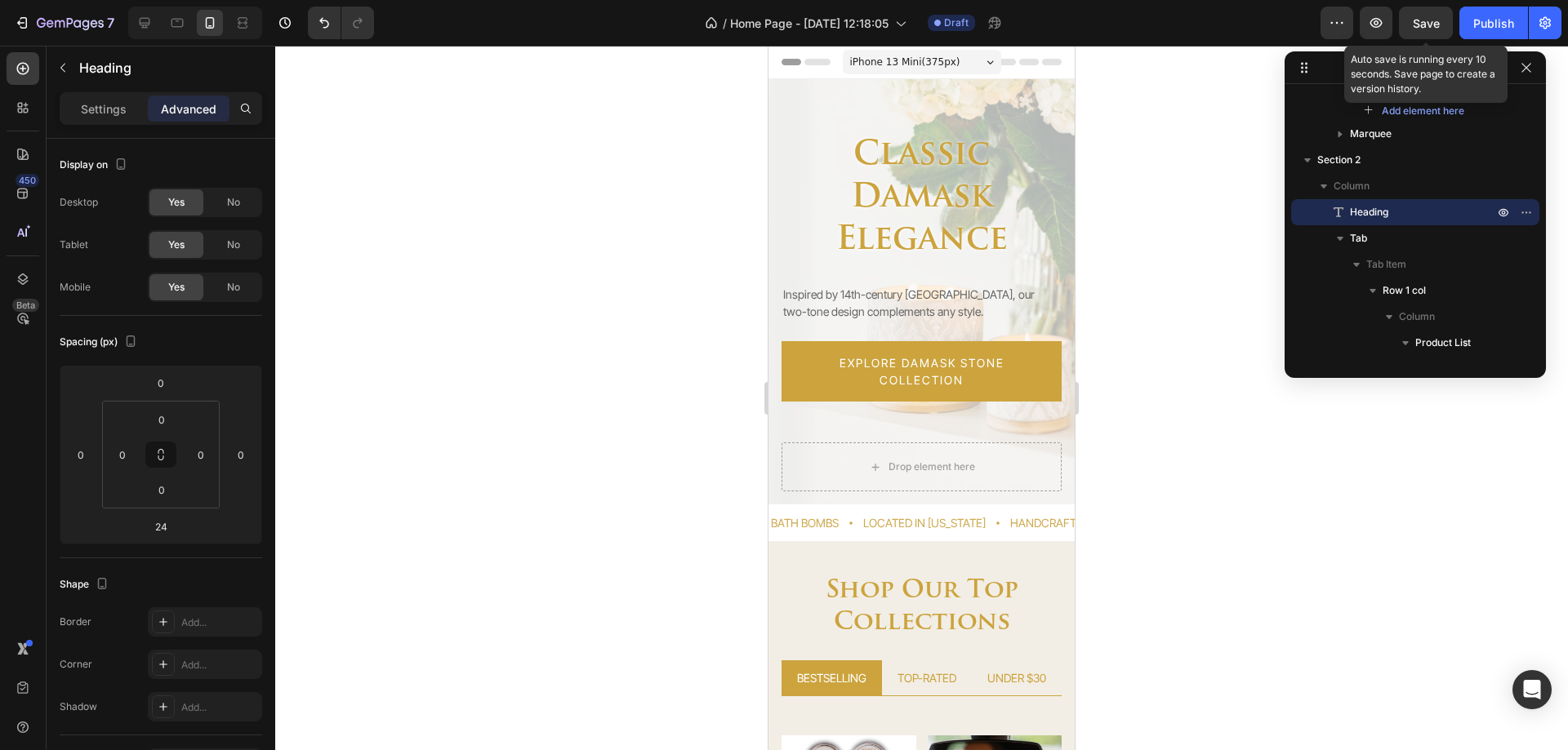
click at [1429, 30] on div "Save" at bounding box center [1427, 23] width 27 height 17
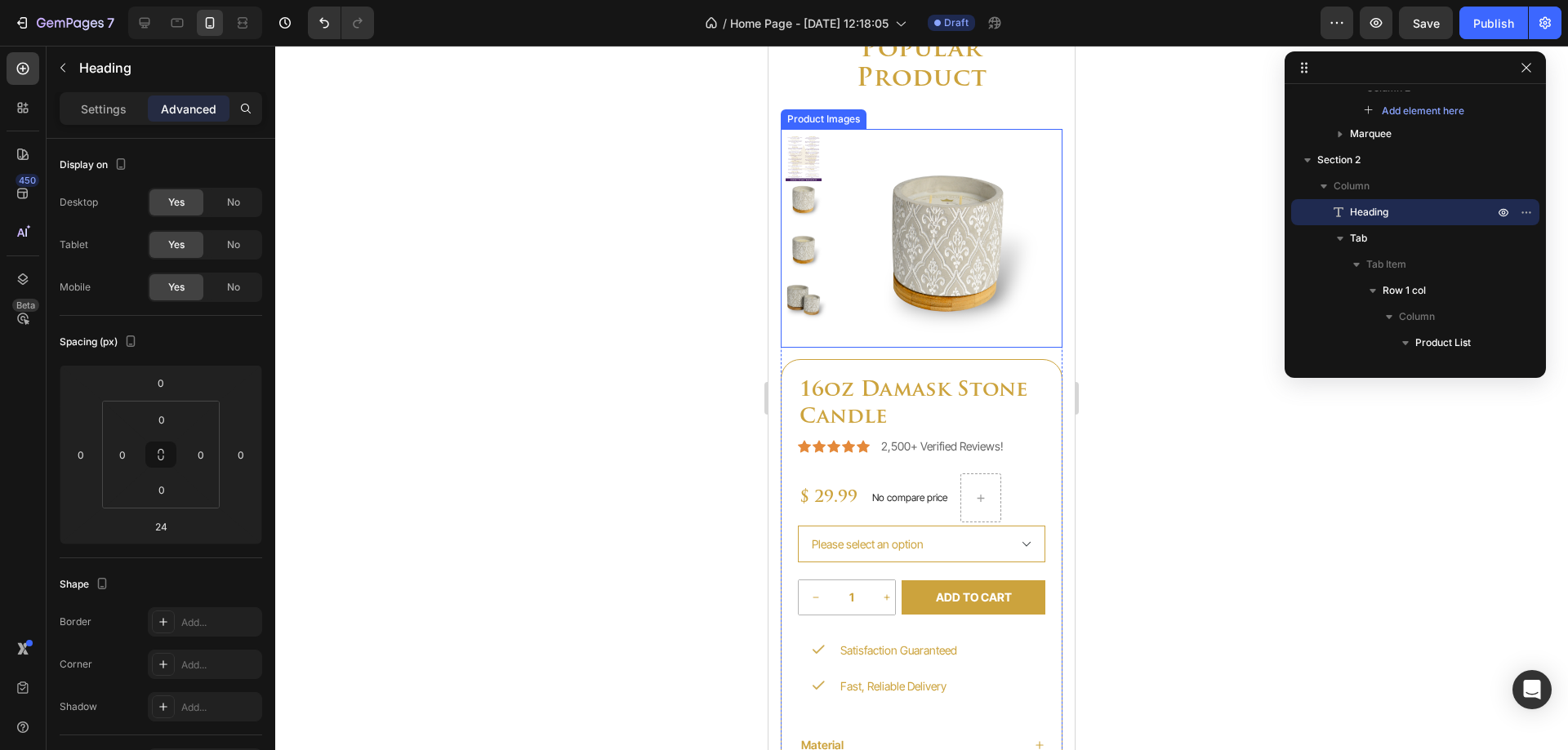
scroll to position [2939, 0]
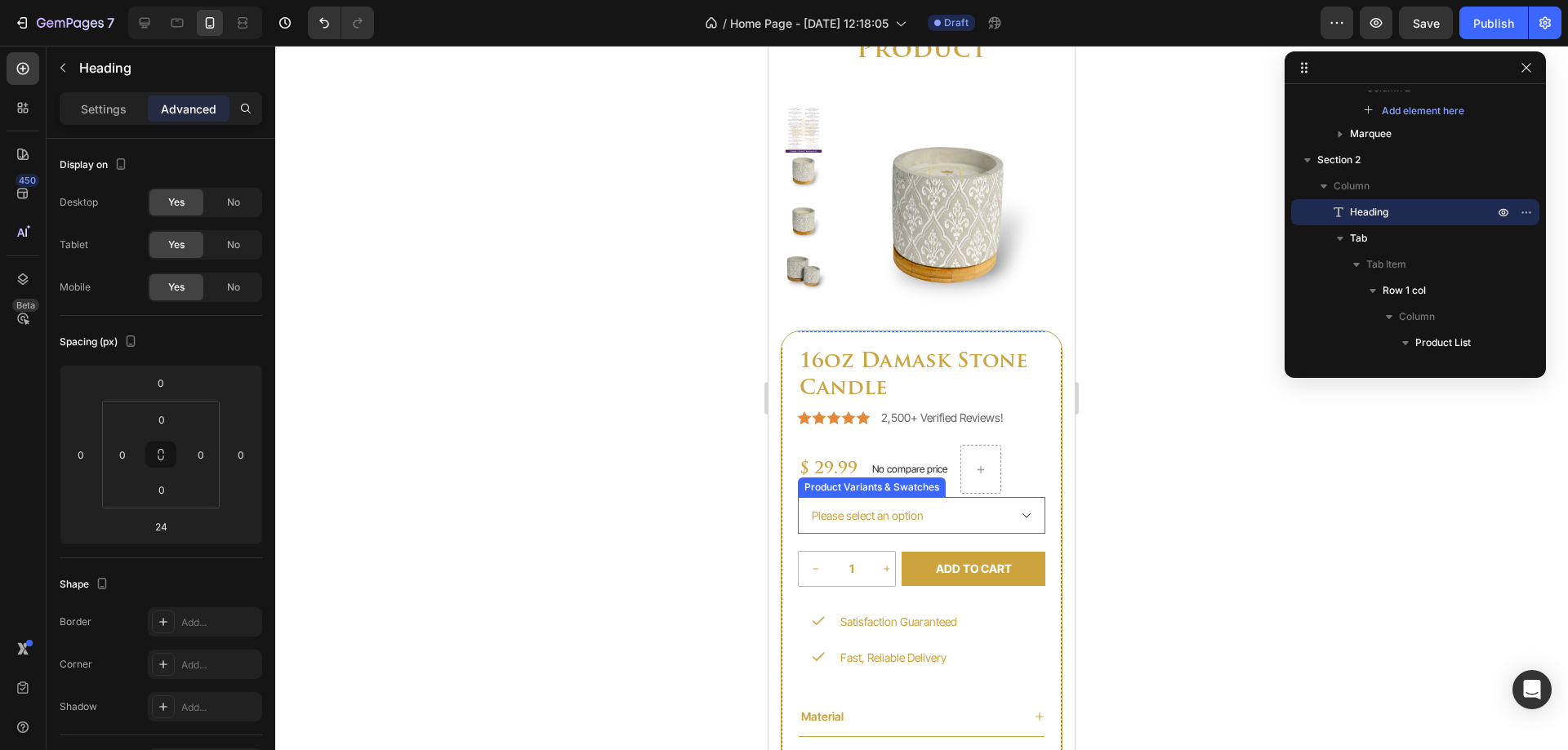
click at [864, 524] on select "Please select an option Back Porch Bayou Blossom Belle Burgundy Creole Currant …" at bounding box center [922, 515] width 247 height 37
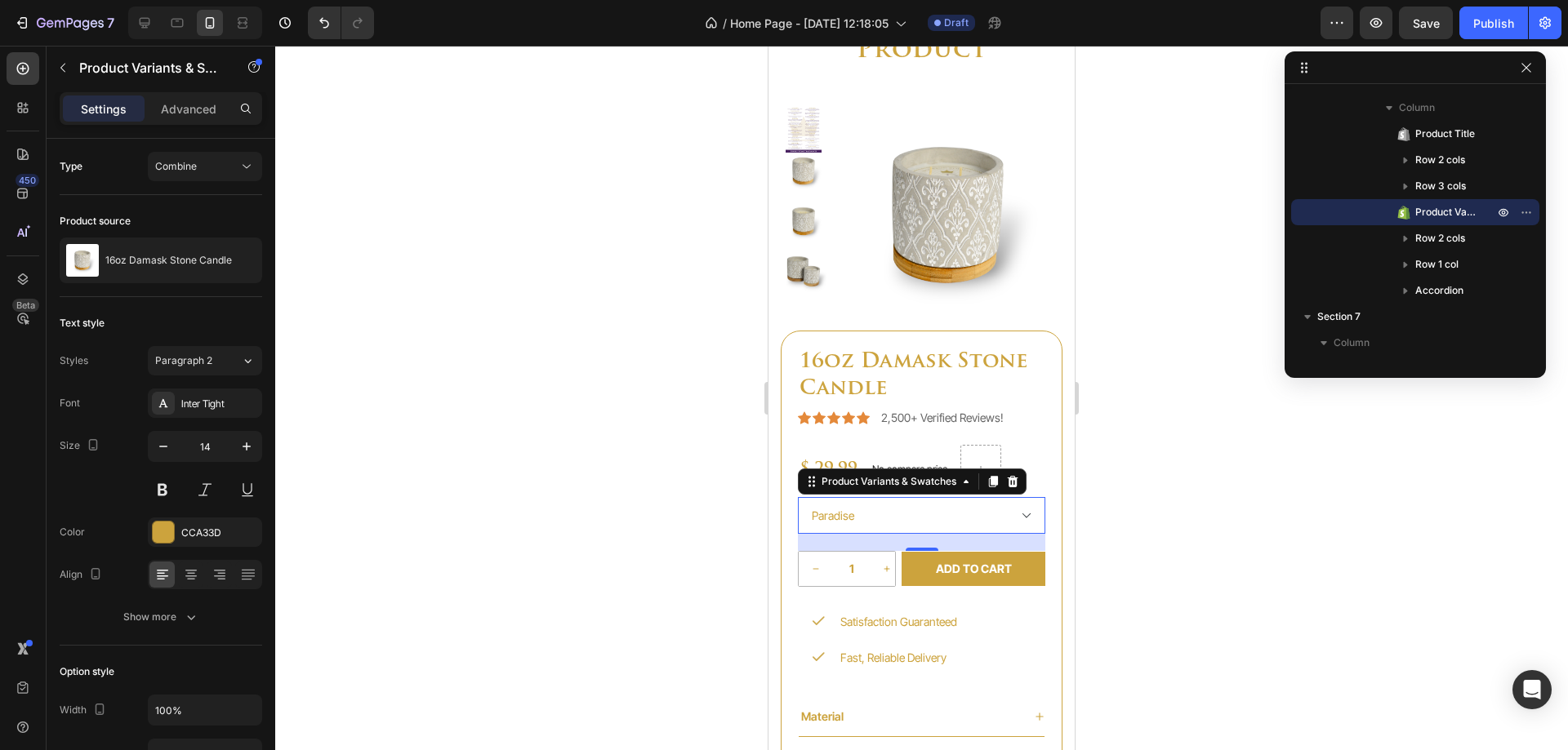
click at [798, 497] on select "Please select an option Back Porch Bayou Blossom Belle Burgundy Creole Currant …" at bounding box center [922, 515] width 247 height 37
select select "581074249553478636"
click at [1003, 510] on select "Please select an option Back Porch Bayou Blossom Belle Burgundy Creole Currant …" at bounding box center [922, 515] width 247 height 37
click at [197, 177] on button "Combine" at bounding box center [205, 166] width 114 height 29
click at [190, 199] on span "Separated" at bounding box center [179, 207] width 48 height 15
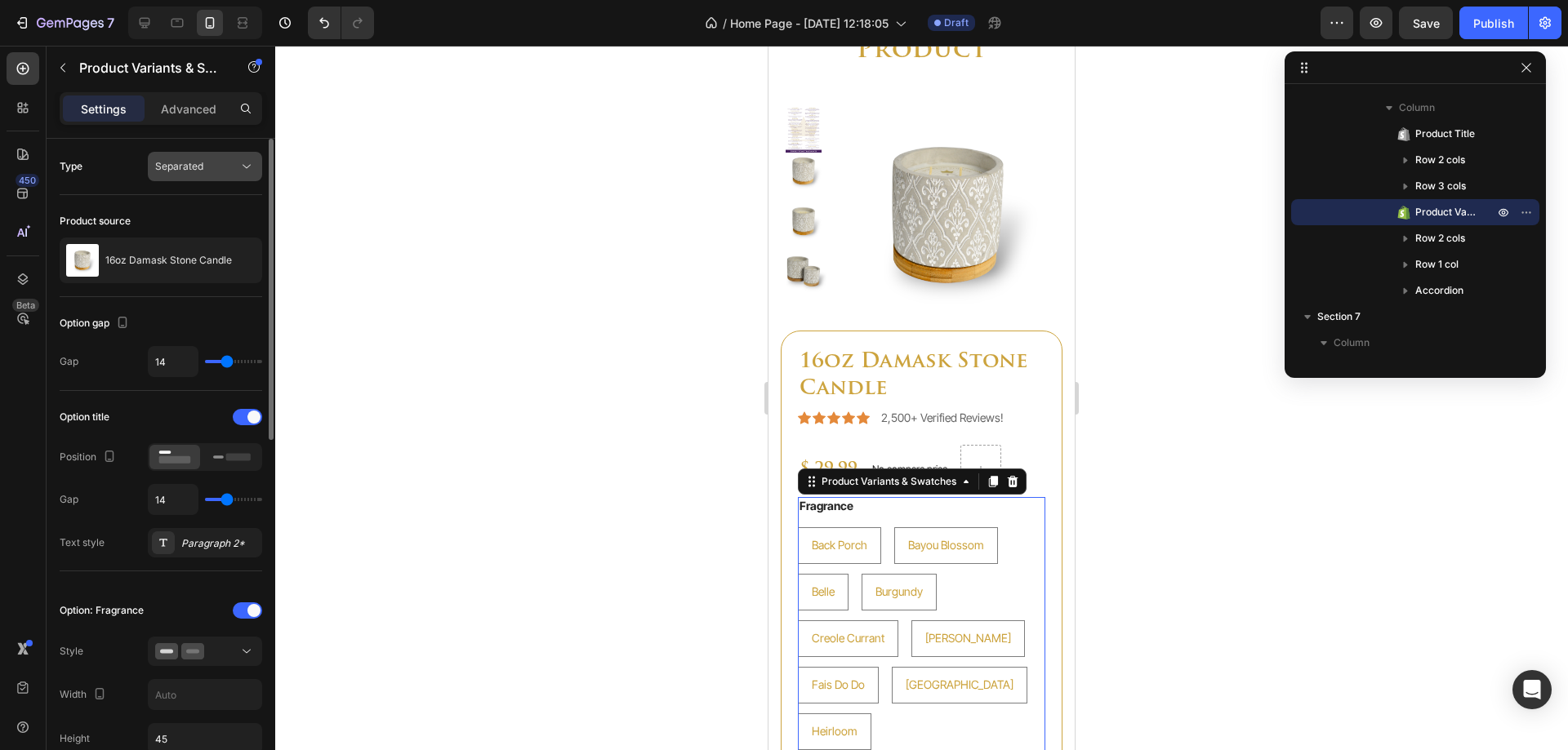
click at [196, 172] on span "Separated" at bounding box center [179, 167] width 48 height 15
click at [191, 245] on div "Combine" at bounding box center [188, 237] width 134 height 31
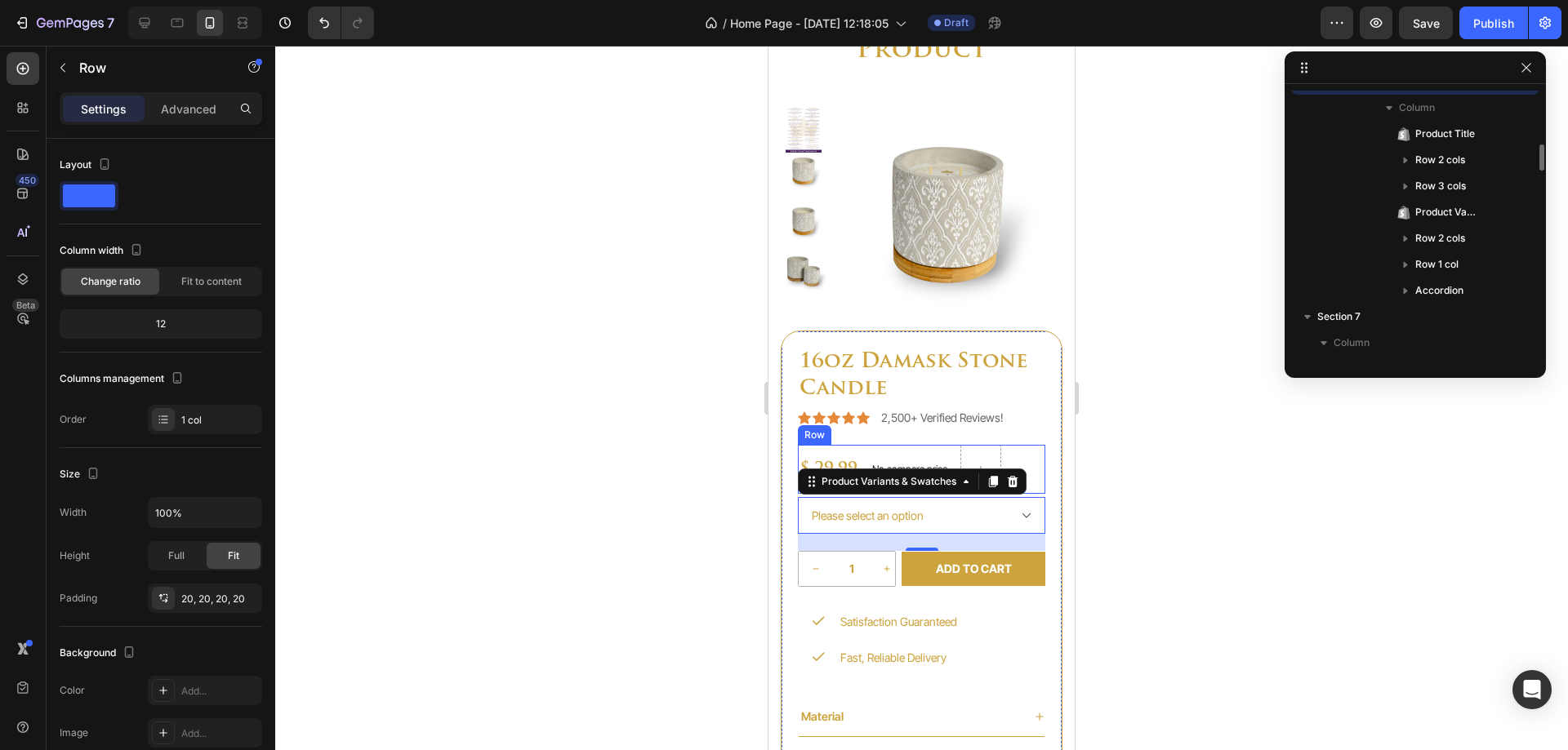
click at [1039, 494] on div "16oz Damask Stone Candle Product Title Icon Icon Icon Icon Icon Icon List 2,500…" at bounding box center [922, 582] width 282 height 504
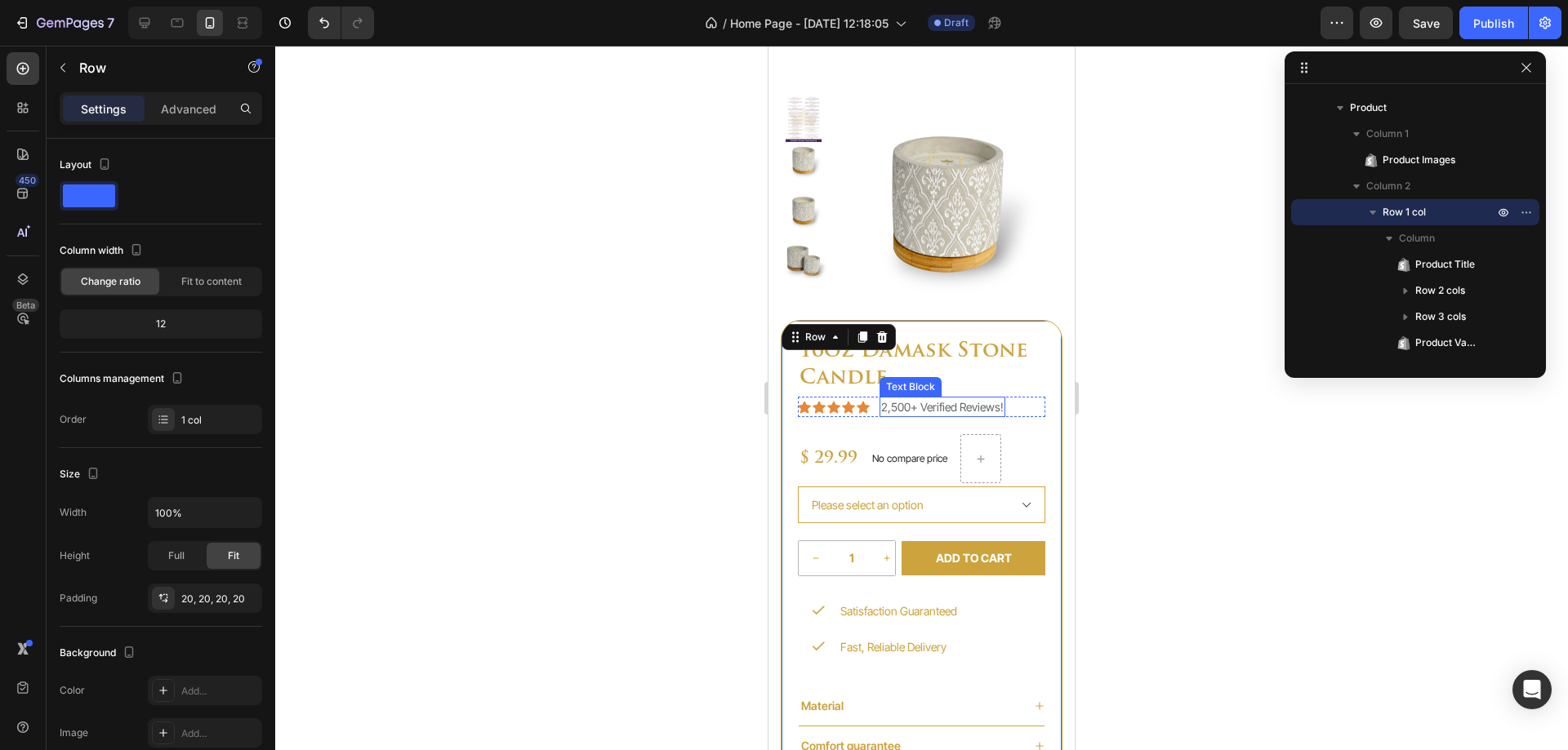
scroll to position [3021, 0]
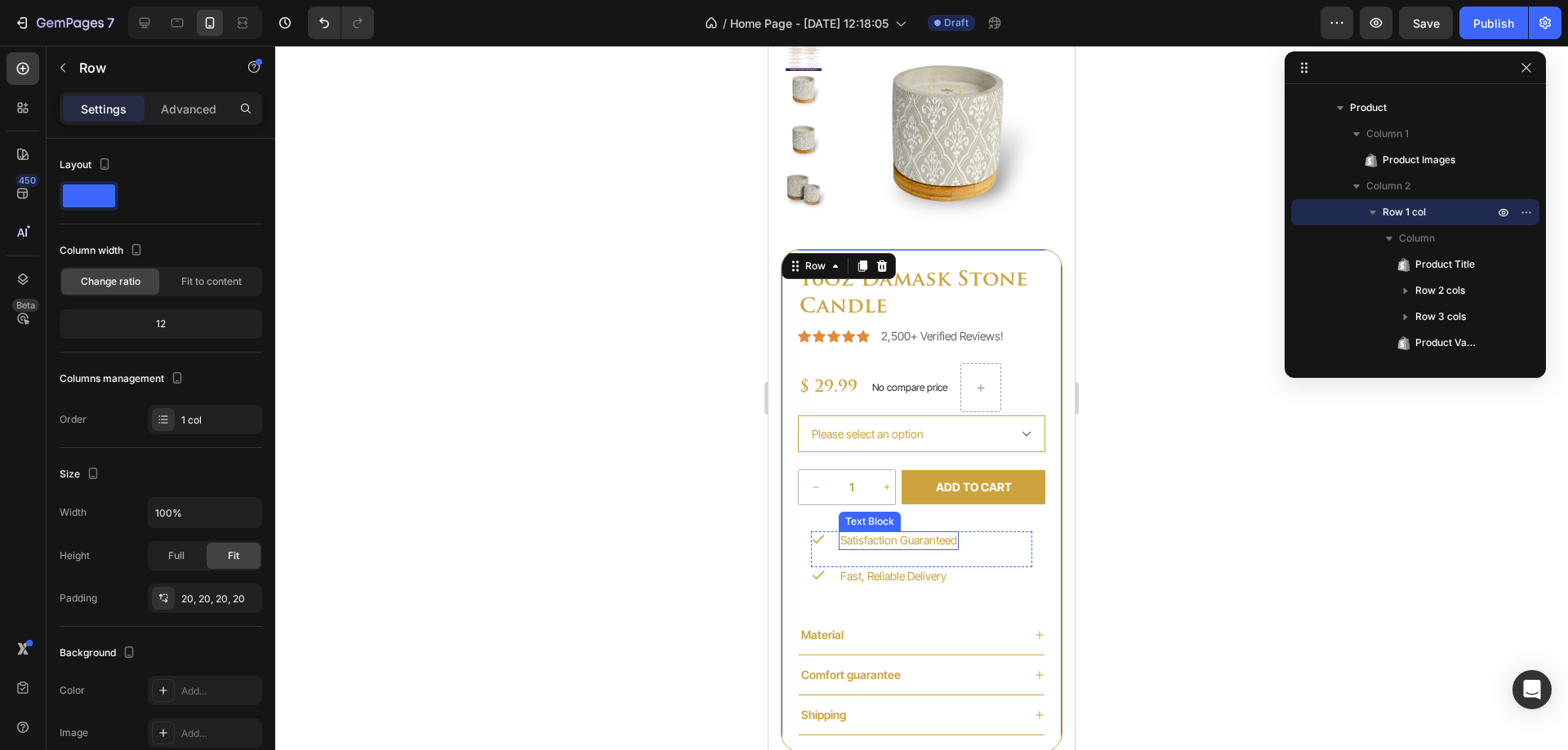
click at [878, 542] on p "Satisfaction Guaranteed" at bounding box center [898, 540] width 117 height 15
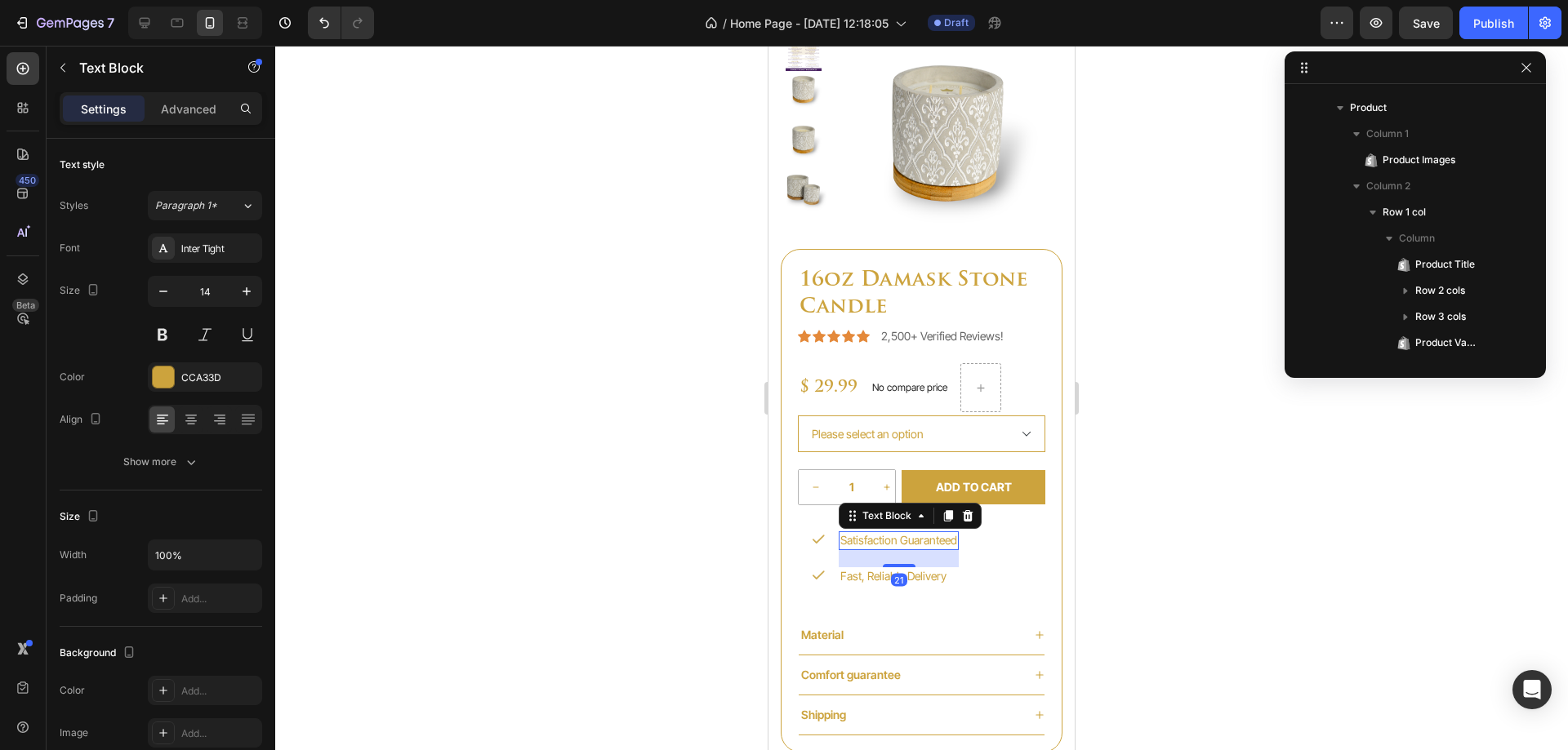
scroll to position [2236, 0]
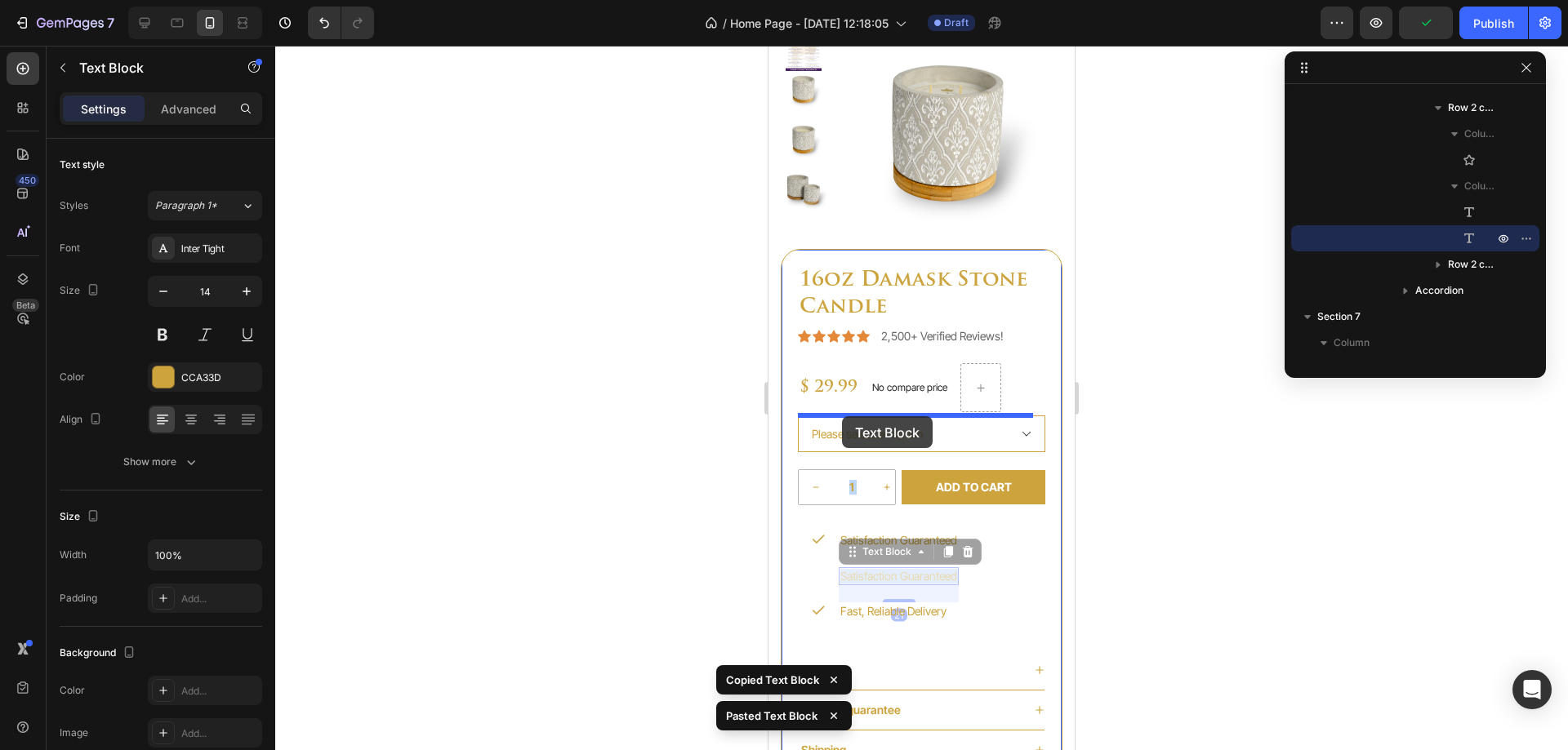
drag, startPoint x: 868, startPoint y: 578, endPoint x: 842, endPoint y: 417, distance: 163.1
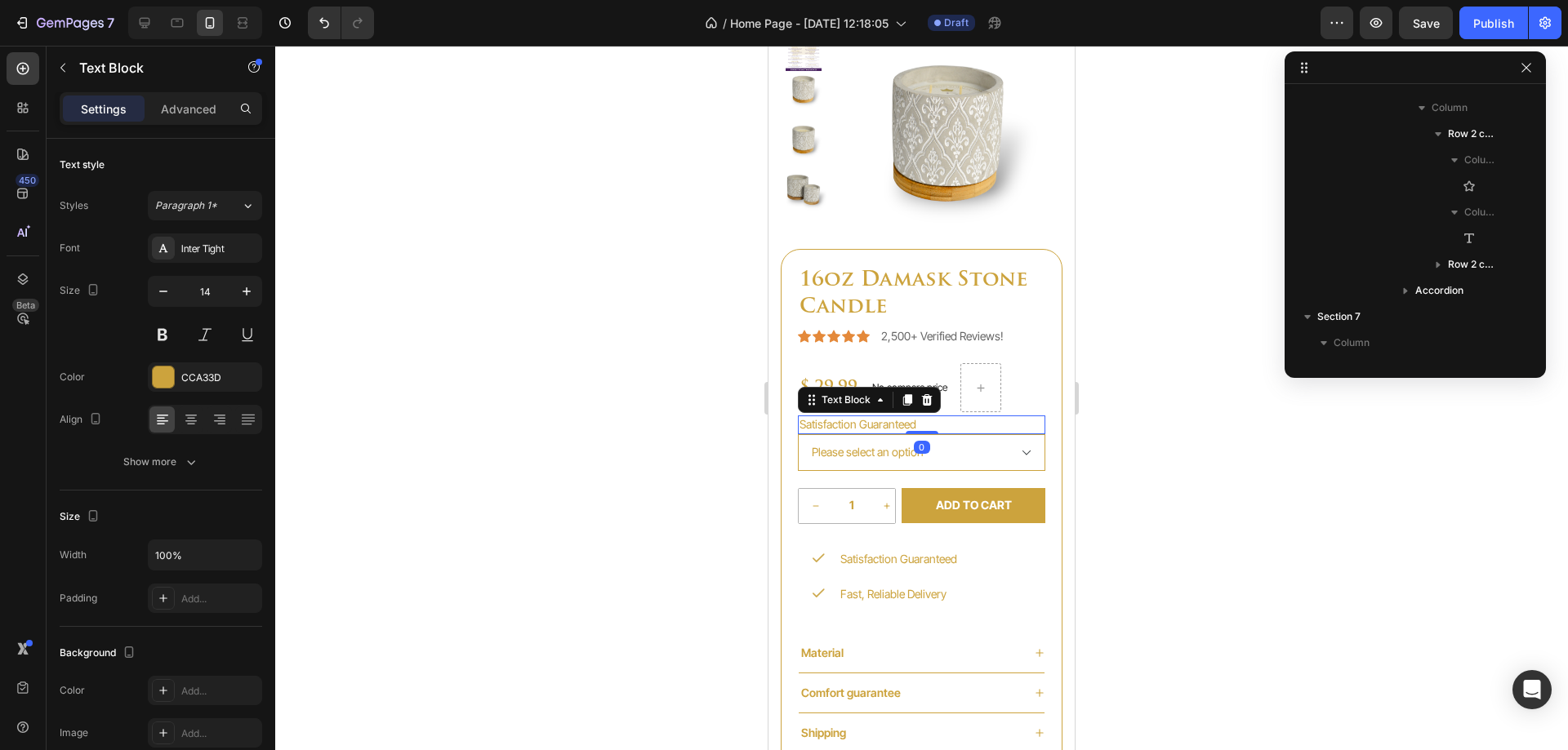
drag, startPoint x: 925, startPoint y: 449, endPoint x: 927, endPoint y: 426, distance: 23.1
click at [927, 426] on div "Satisfaction Guaranteed Text Block 0" at bounding box center [922, 424] width 247 height 18
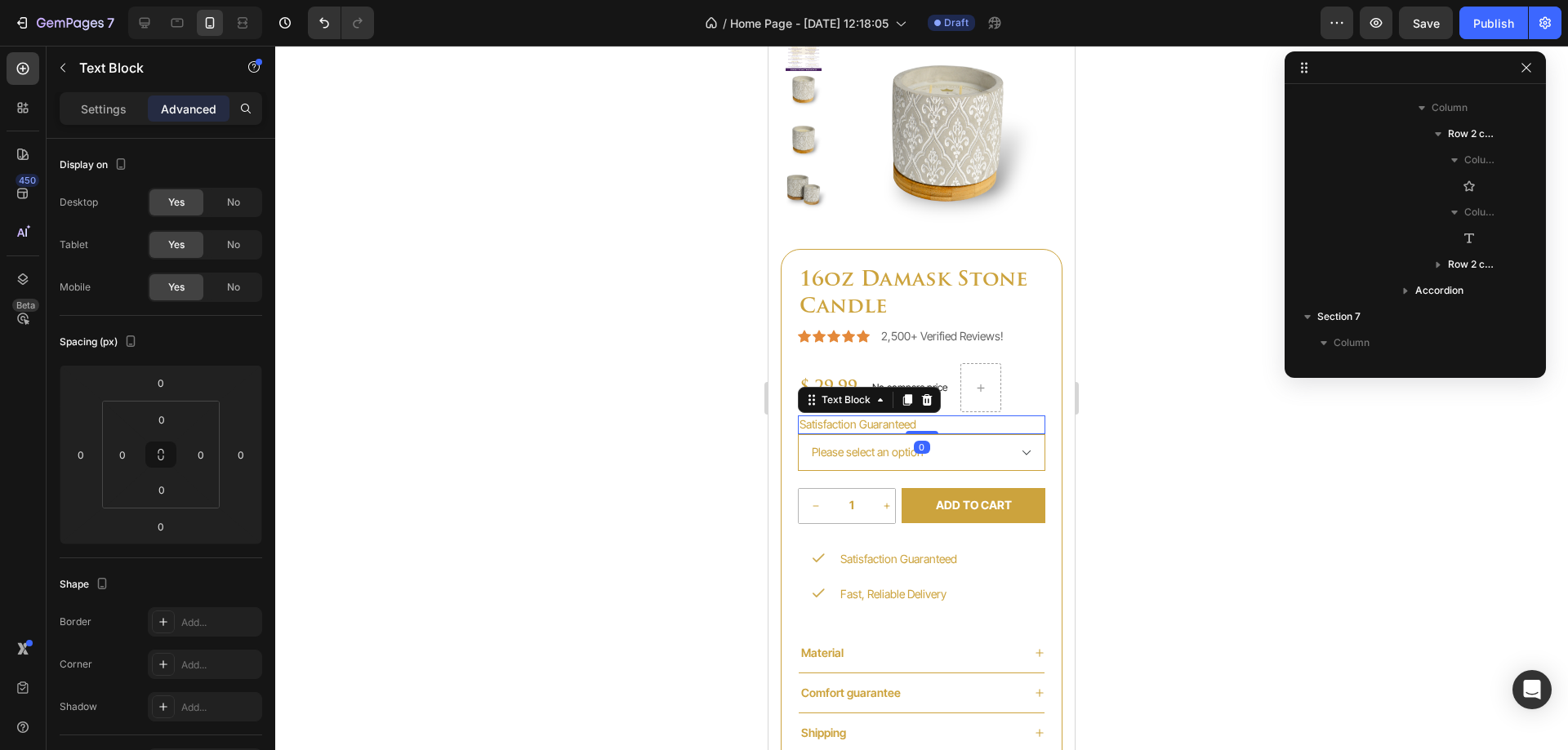
click at [873, 422] on p "Satisfaction Guaranteed" at bounding box center [922, 425] width 244 height 15
click at [1056, 425] on div "popular product Heading Product Images 16oz Damask Stone Candle Product Title I…" at bounding box center [922, 348] width 306 height 896
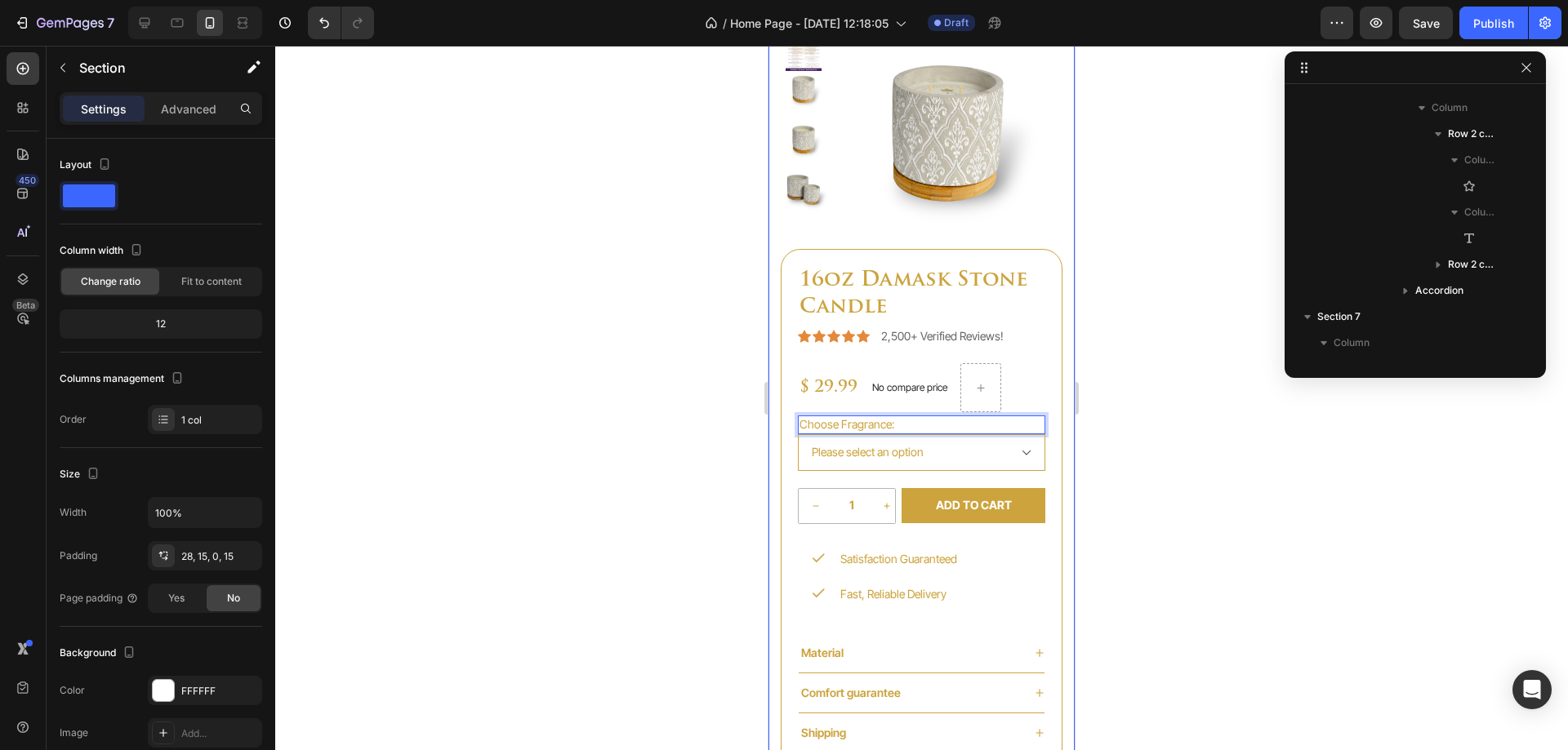
scroll to position [1713, 0]
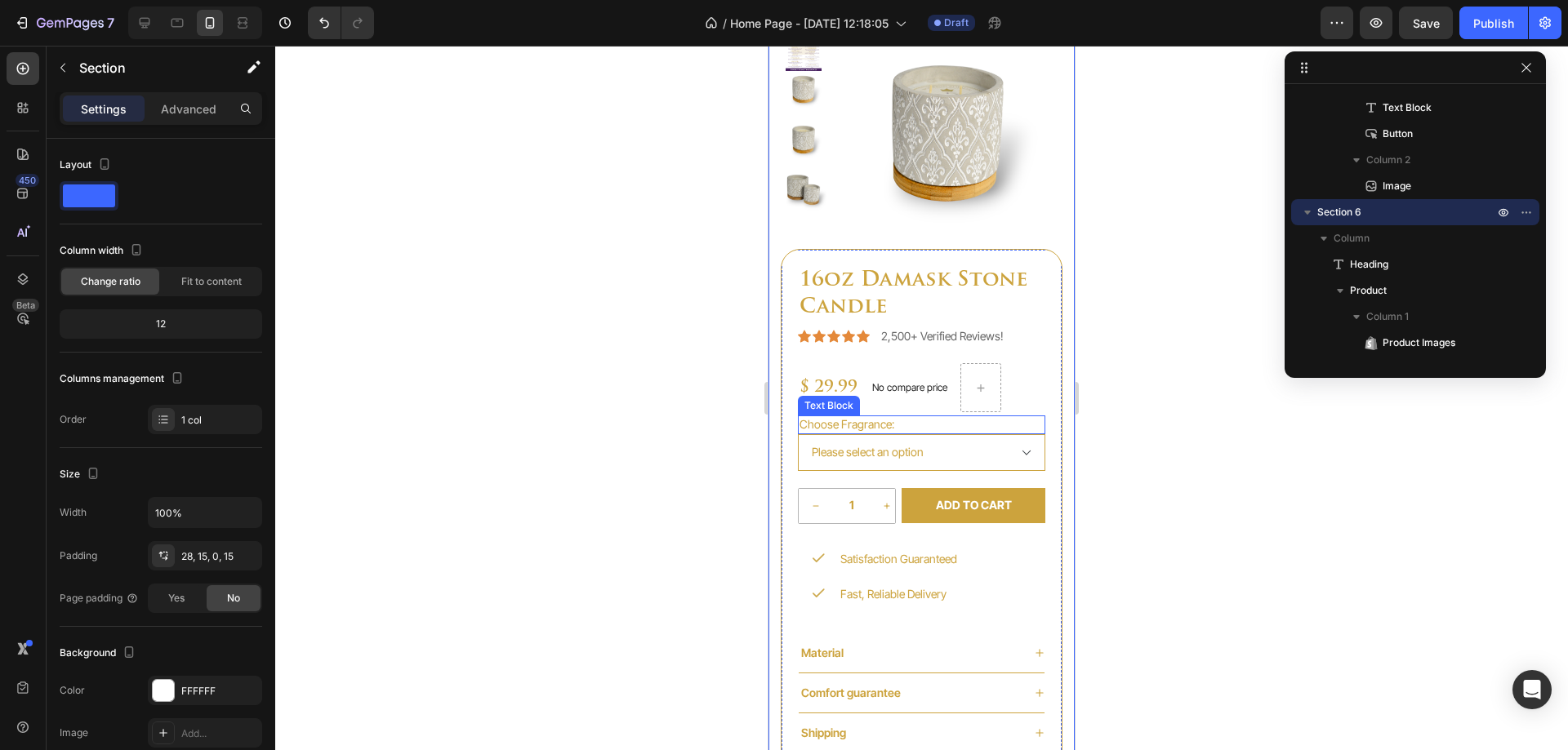
click at [884, 424] on p "Choose Fragrance:" at bounding box center [922, 425] width 244 height 15
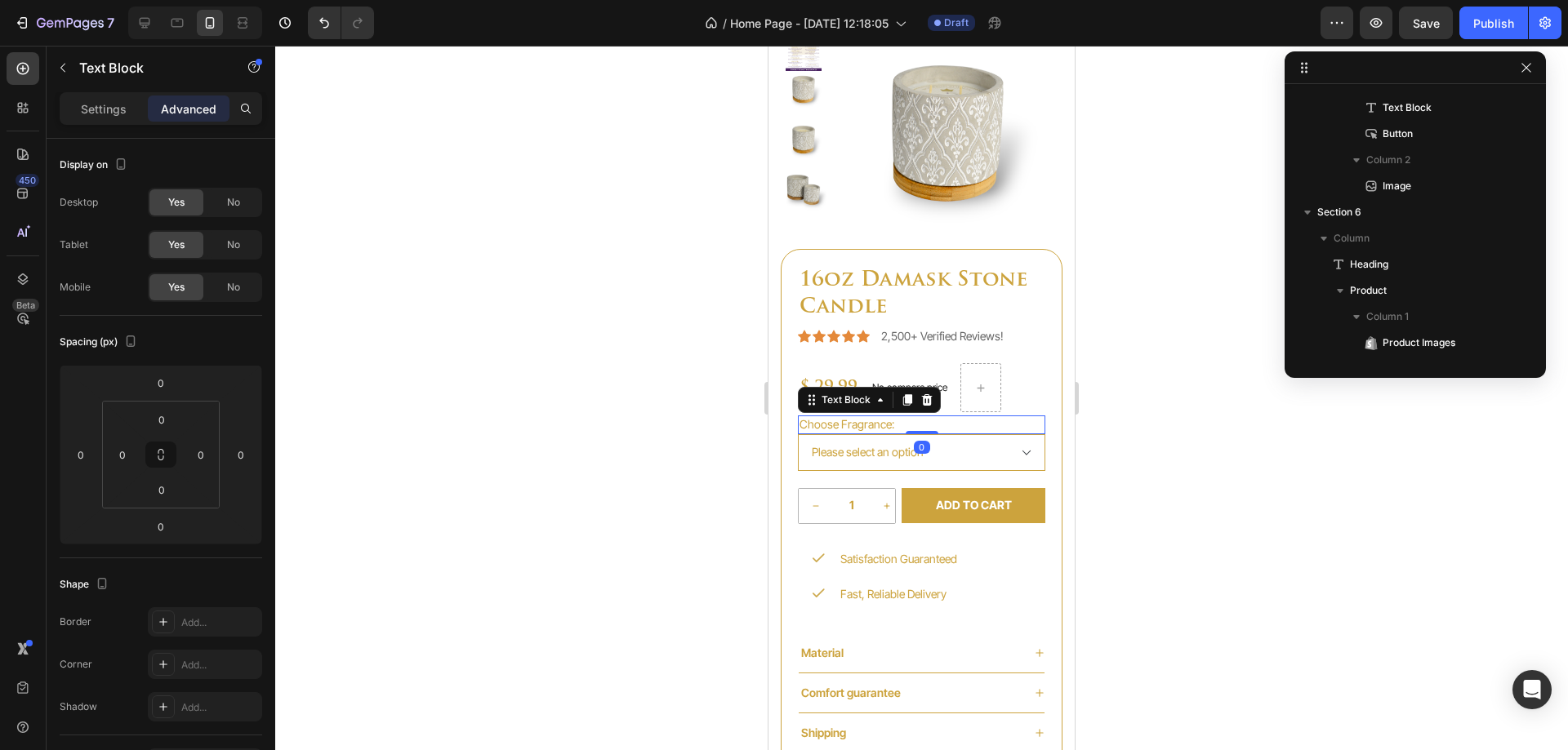
scroll to position [2027, 0]
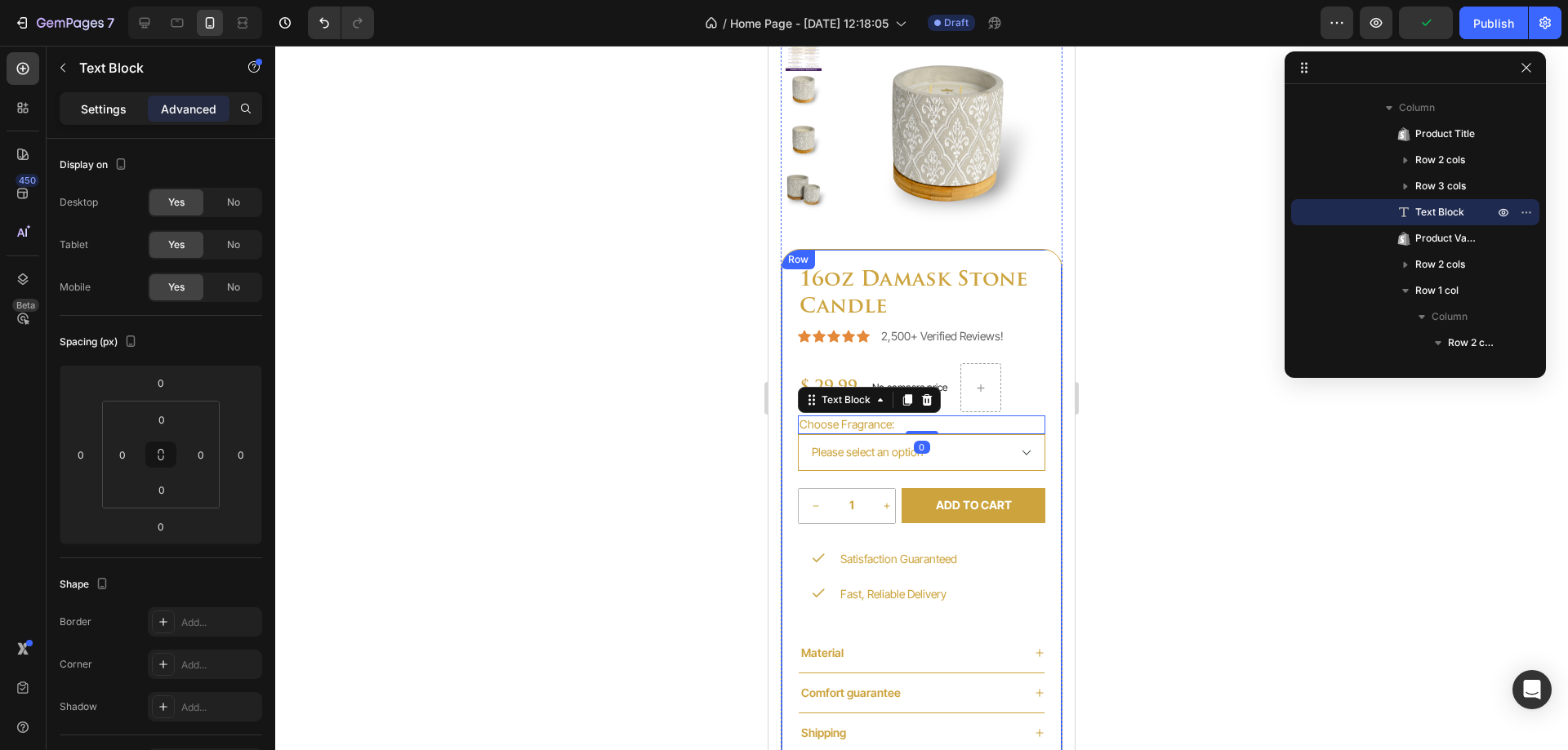
click at [111, 104] on p "Settings" at bounding box center [103, 109] width 46 height 17
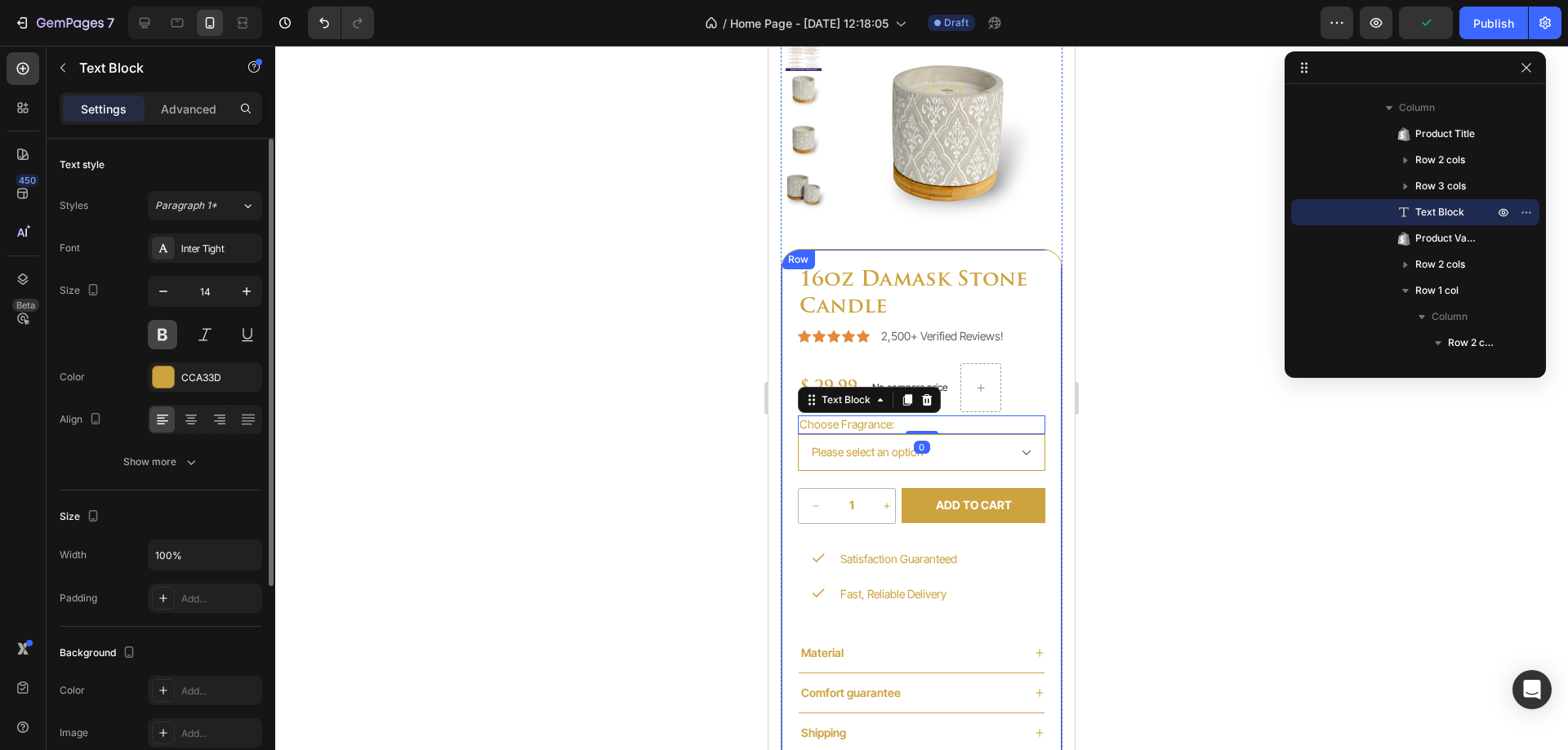
click at [160, 329] on button at bounding box center [162, 334] width 29 height 29
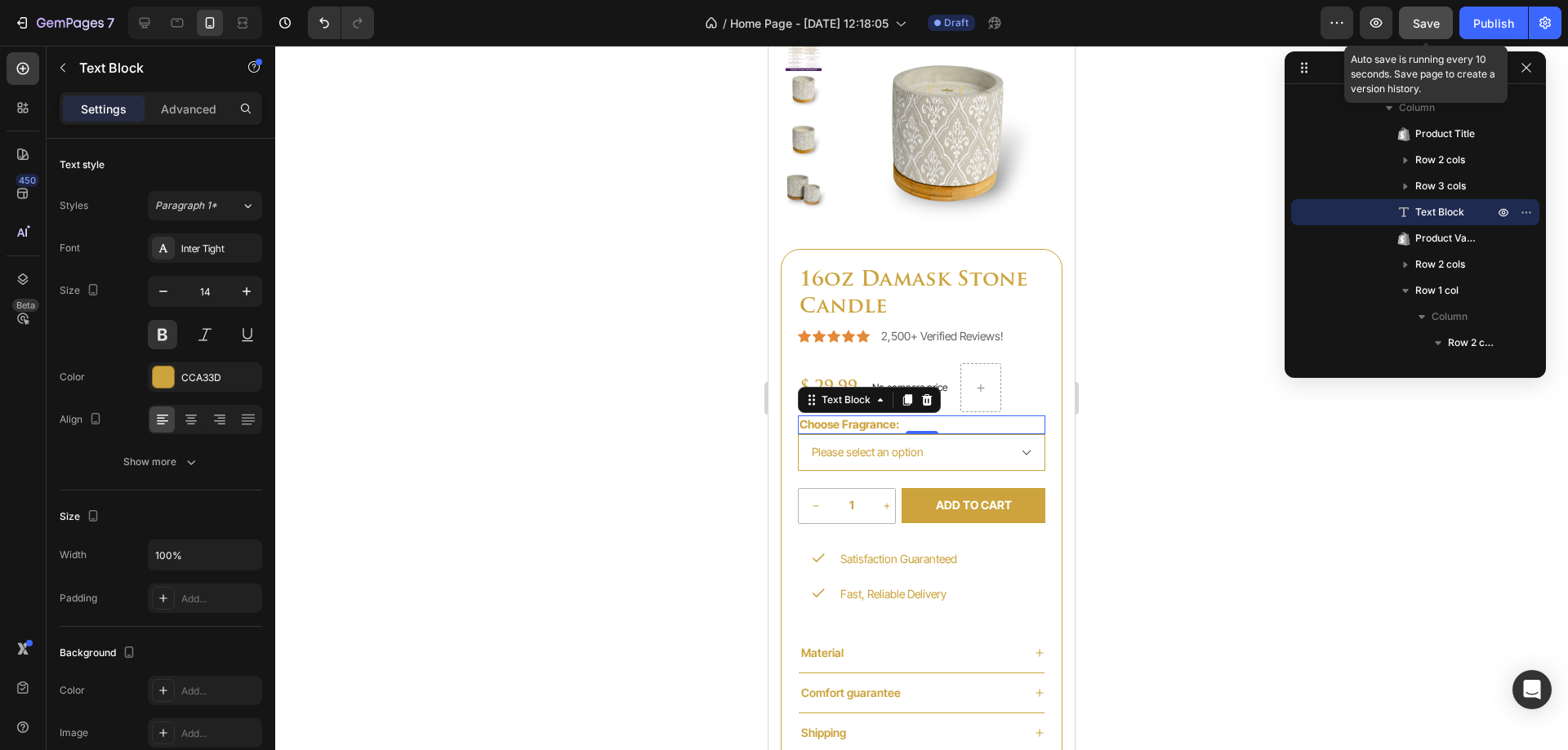
click at [1443, 25] on button "Save" at bounding box center [1427, 22] width 54 height 33
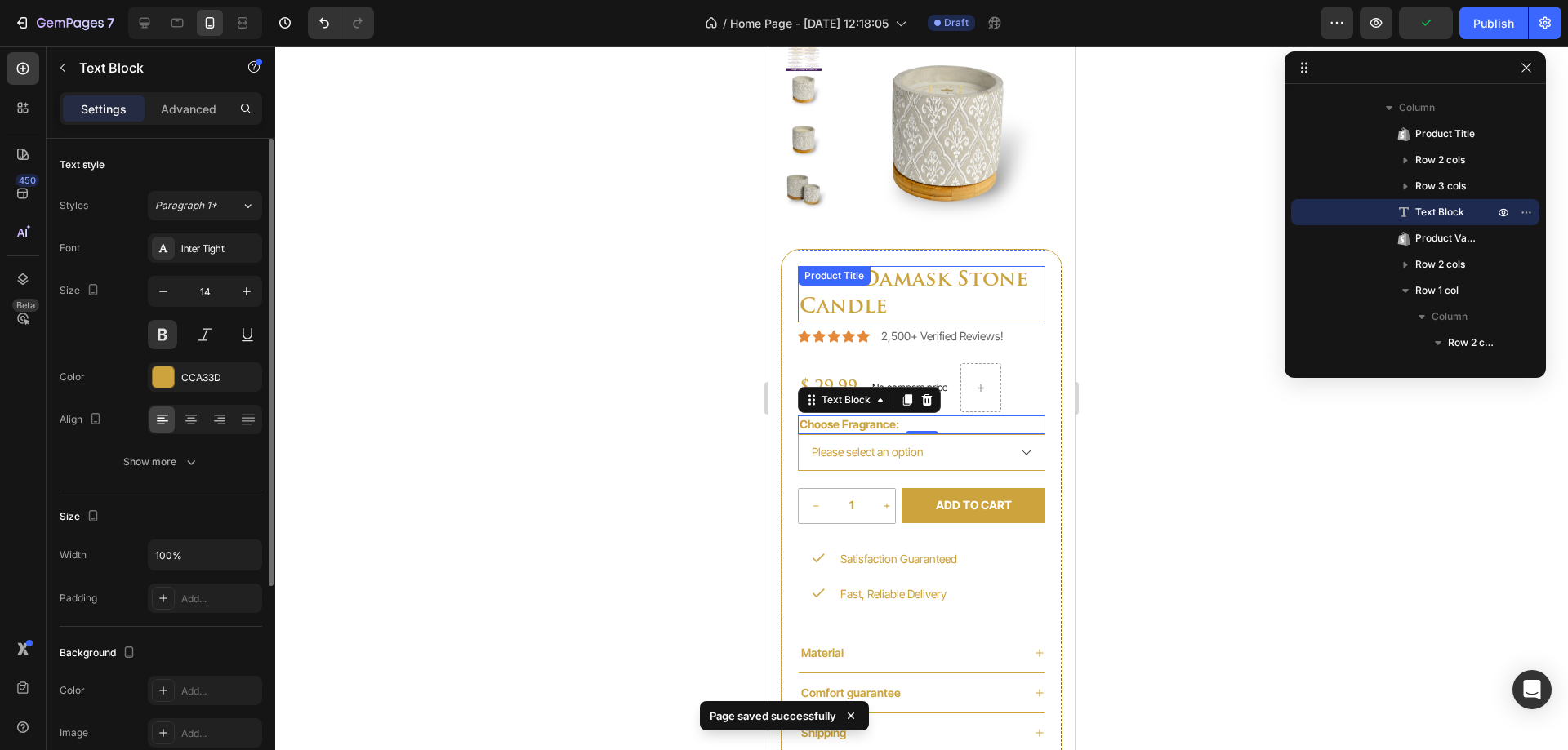
drag, startPoint x: 181, startPoint y: 107, endPoint x: 165, endPoint y: 156, distance: 51.5
click at [181, 106] on p "Advanced" at bounding box center [188, 109] width 55 height 17
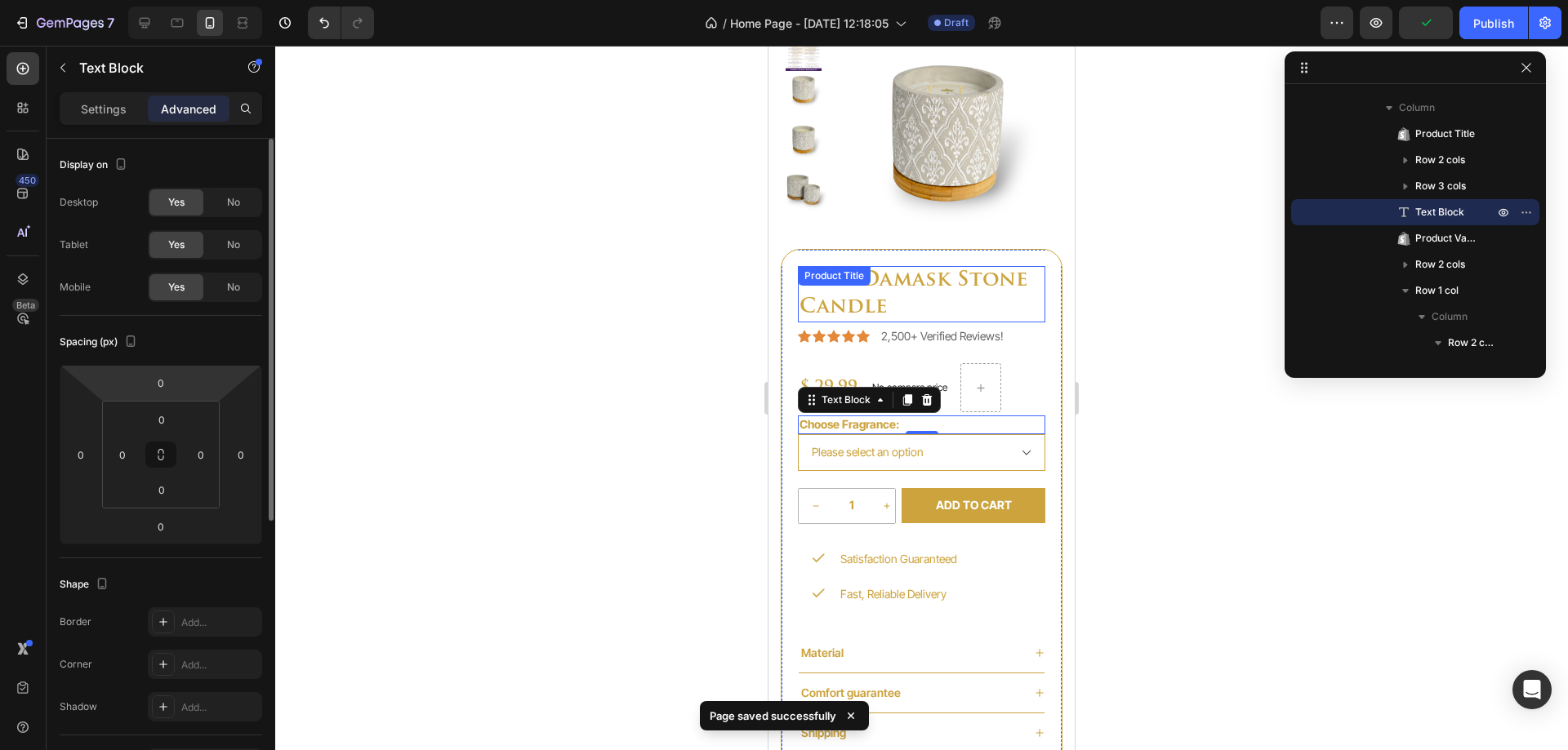
scroll to position [475, 0]
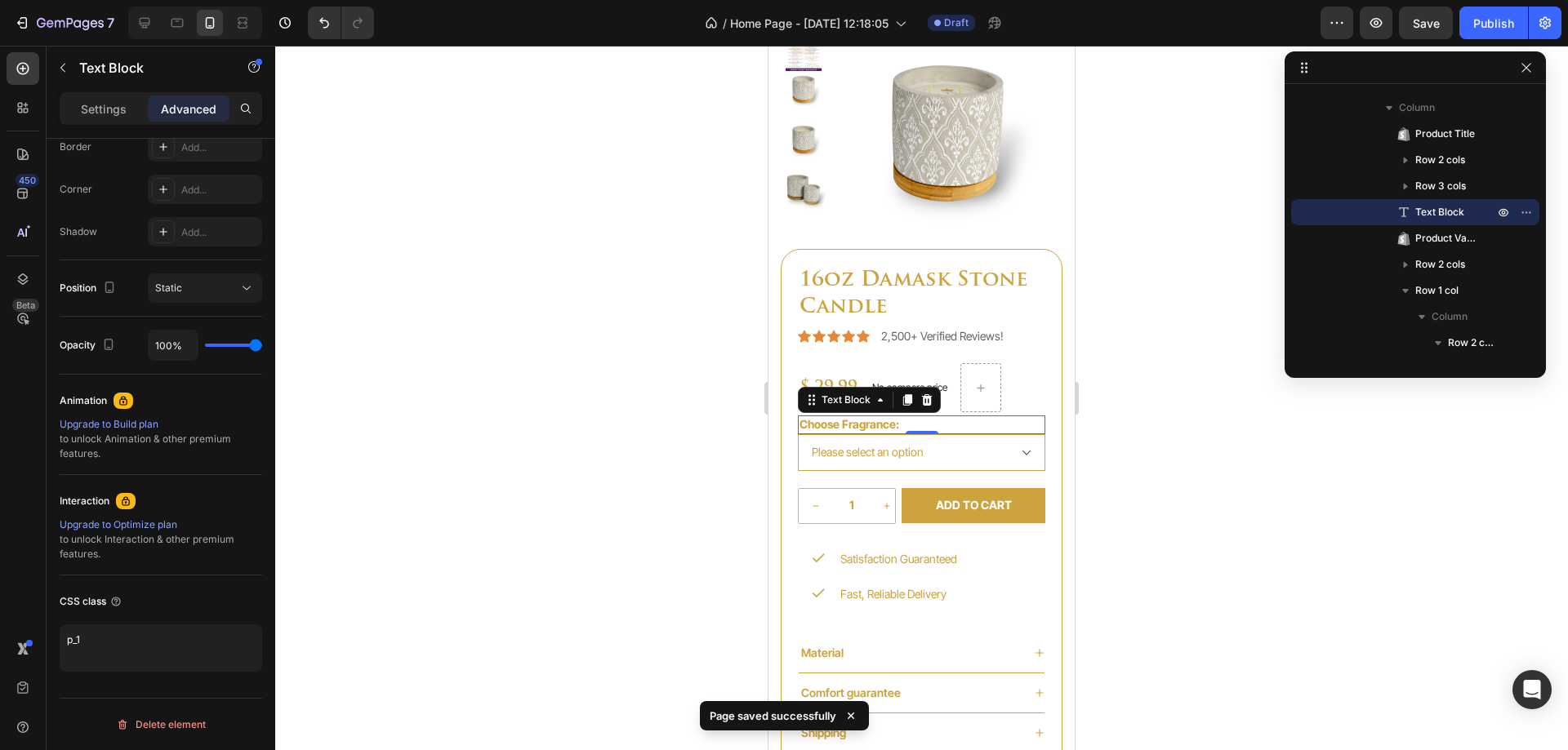
click at [1105, 363] on div at bounding box center [922, 398] width 1293 height 705
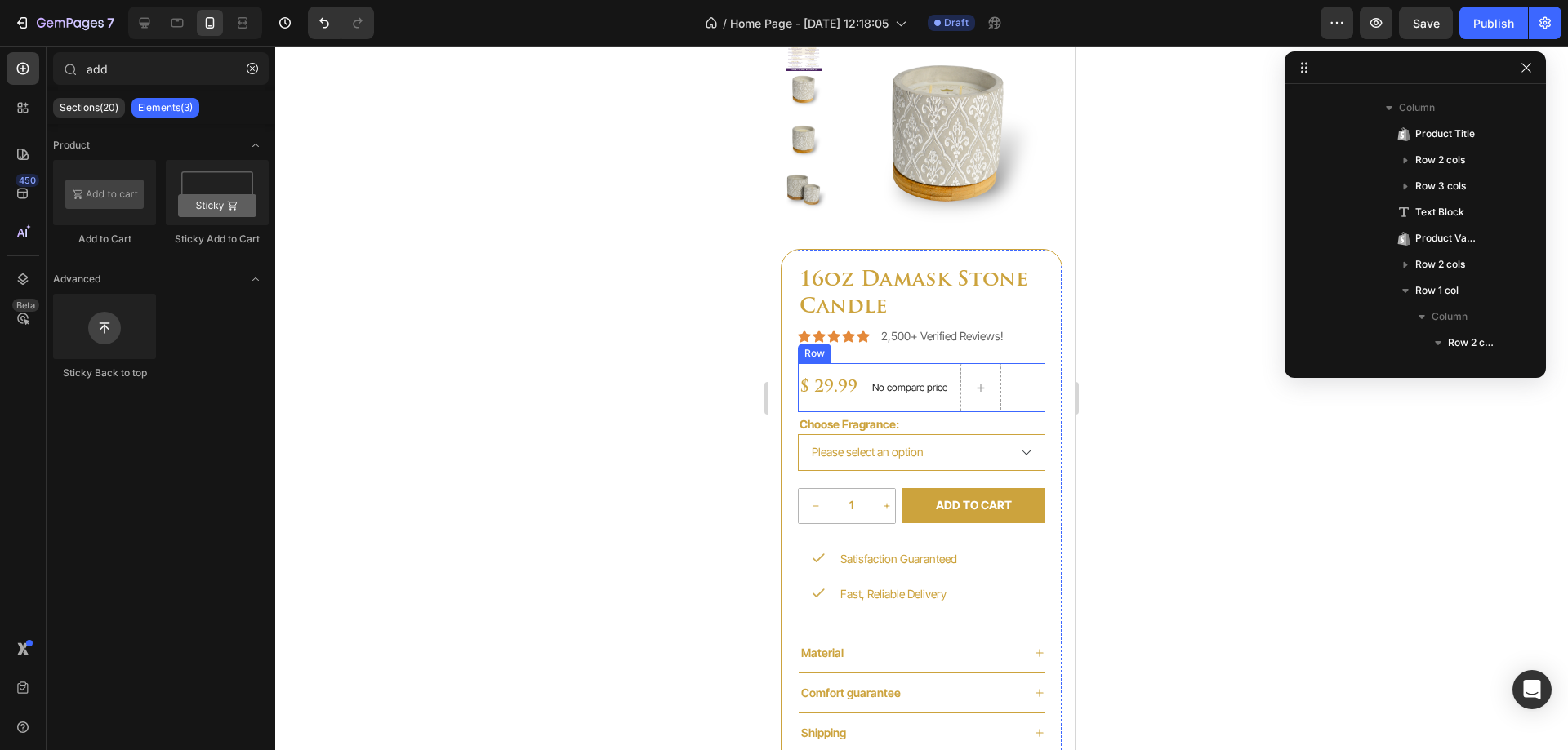
click at [869, 406] on div "No compare price Product Price" at bounding box center [910, 388] width 88 height 49
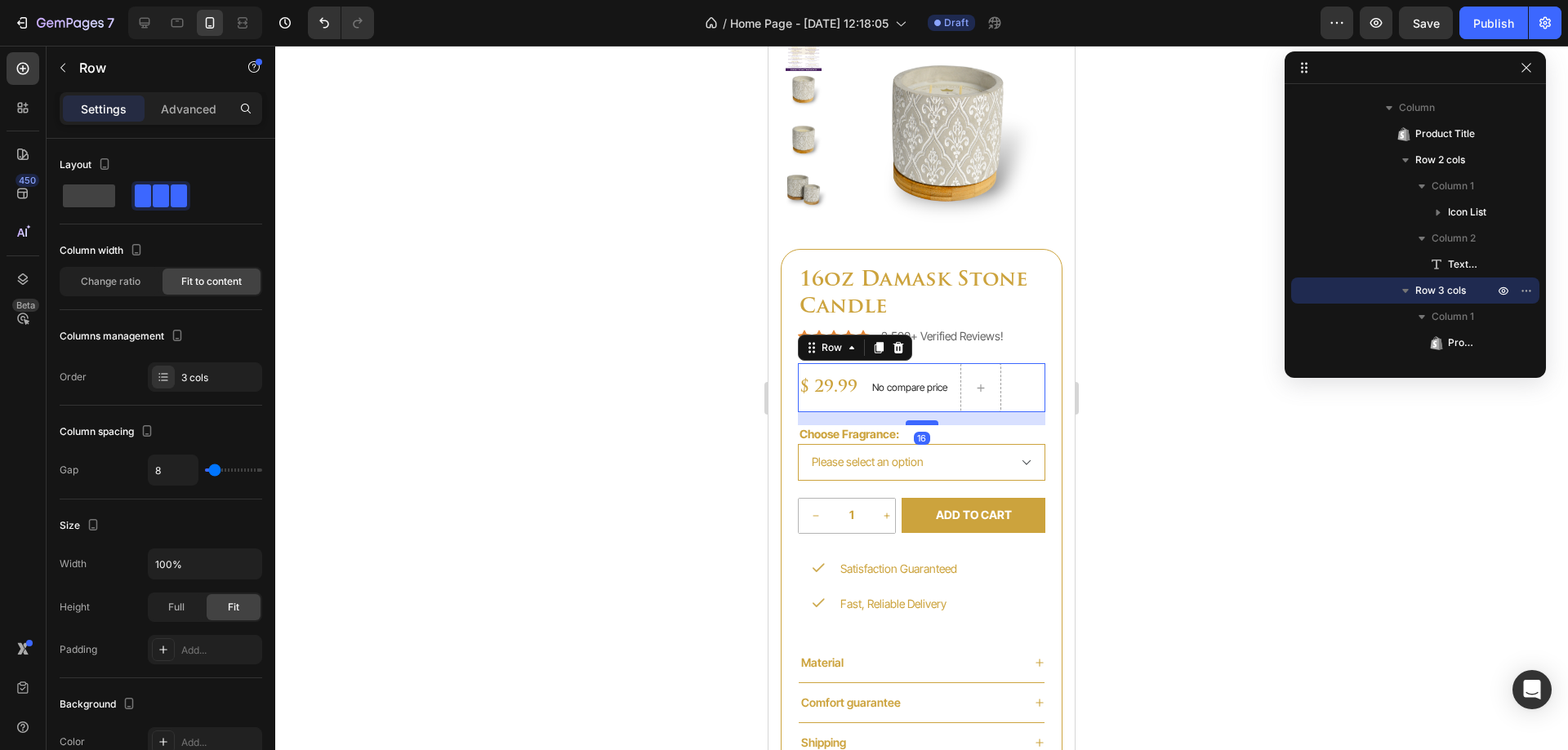
drag, startPoint x: 908, startPoint y: 411, endPoint x: 910, endPoint y: 421, distance: 10.2
click at [910, 421] on div at bounding box center [922, 422] width 33 height 5
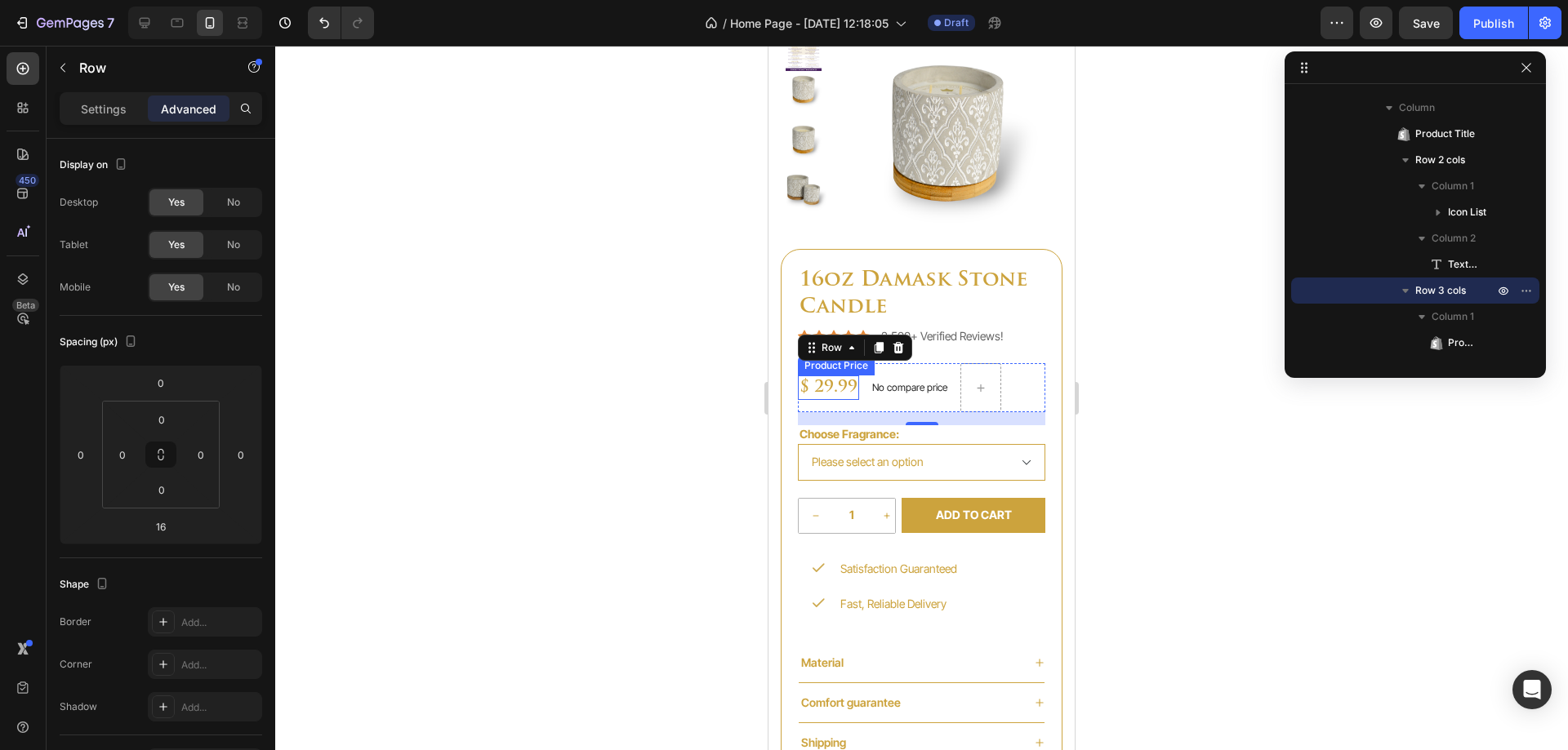
click at [828, 392] on div "$ 29.99" at bounding box center [828, 388] width 61 height 24
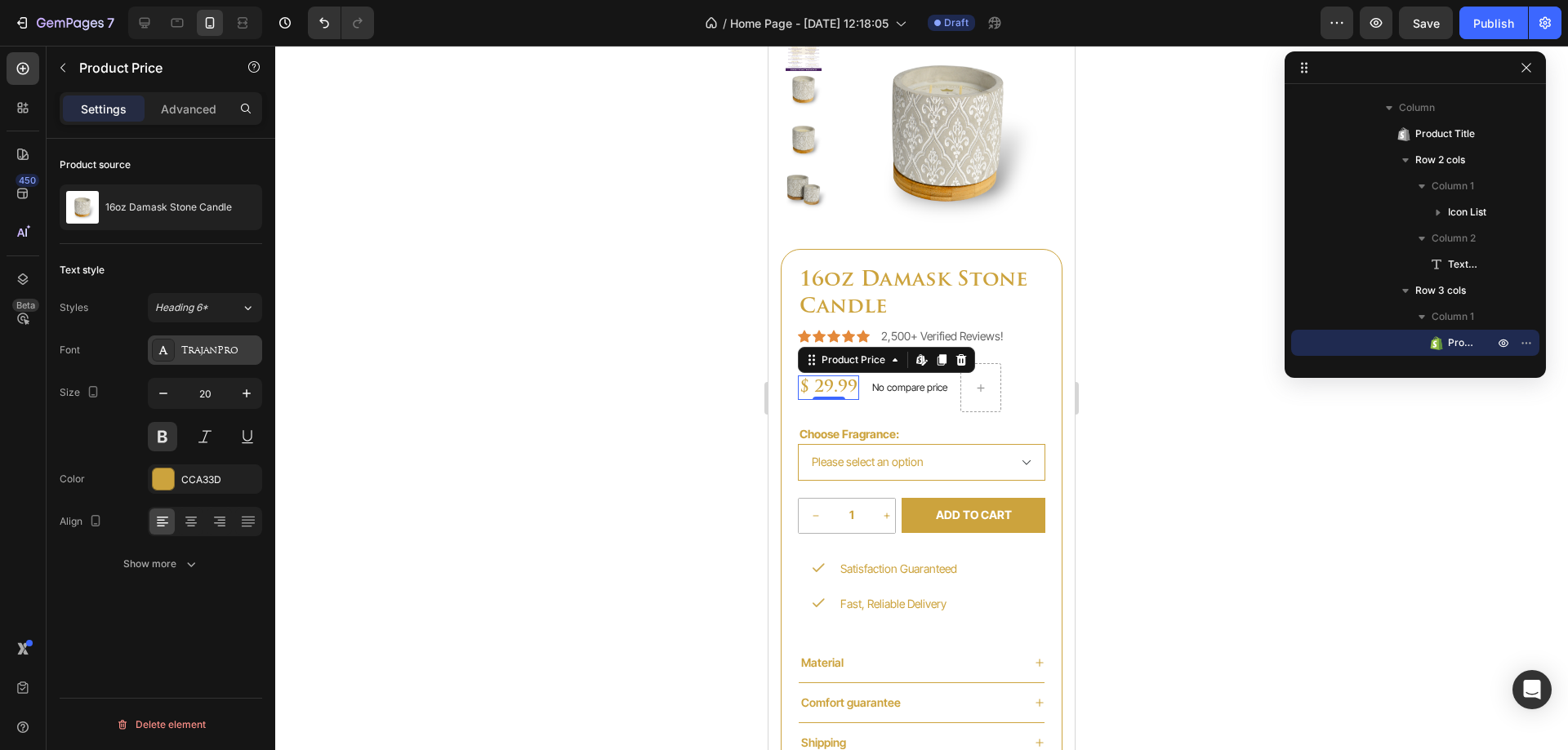
click at [211, 348] on div "TrajanPro" at bounding box center [220, 351] width 77 height 15
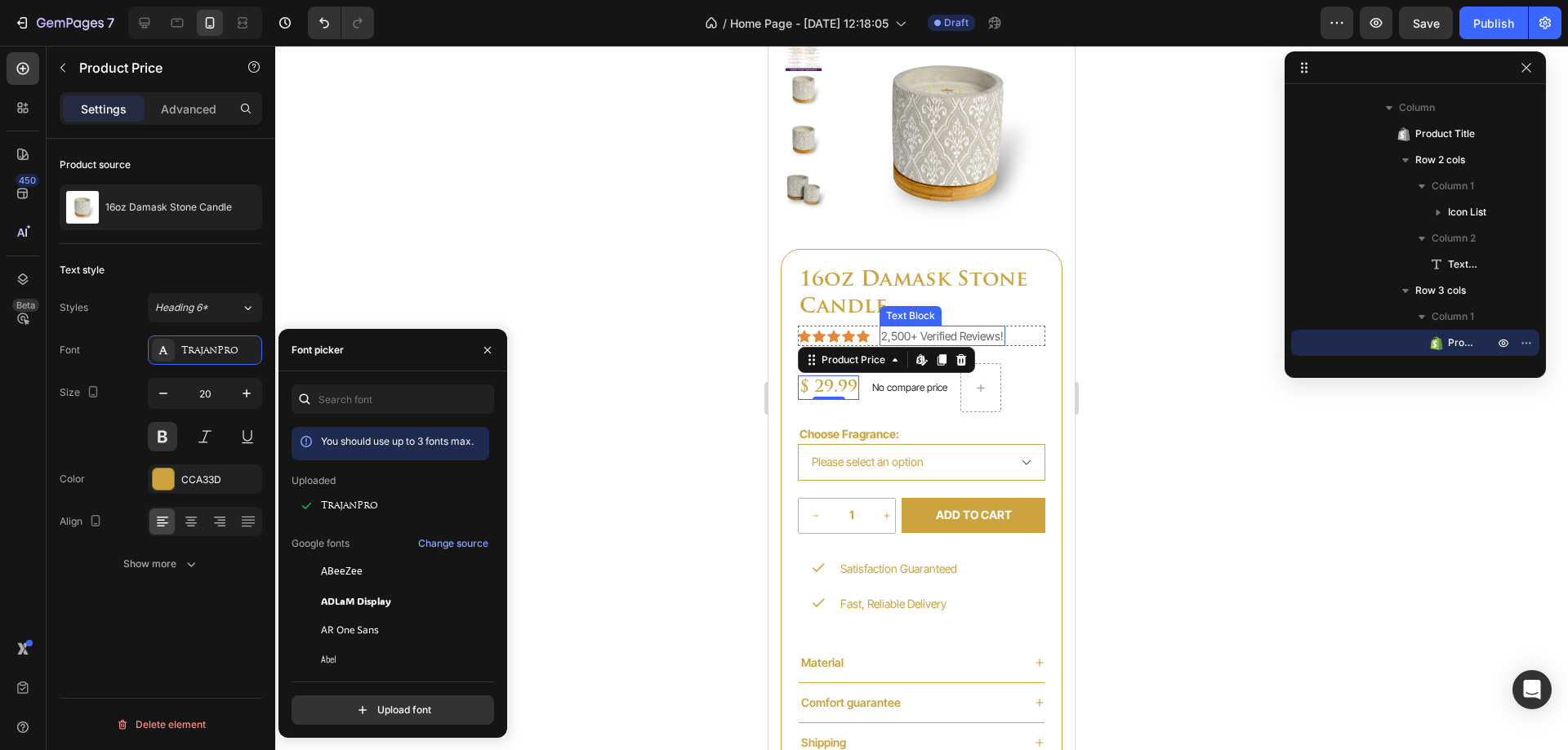
click at [946, 339] on p "2,500+ Verified Reviews!" at bounding box center [942, 336] width 123 height 17
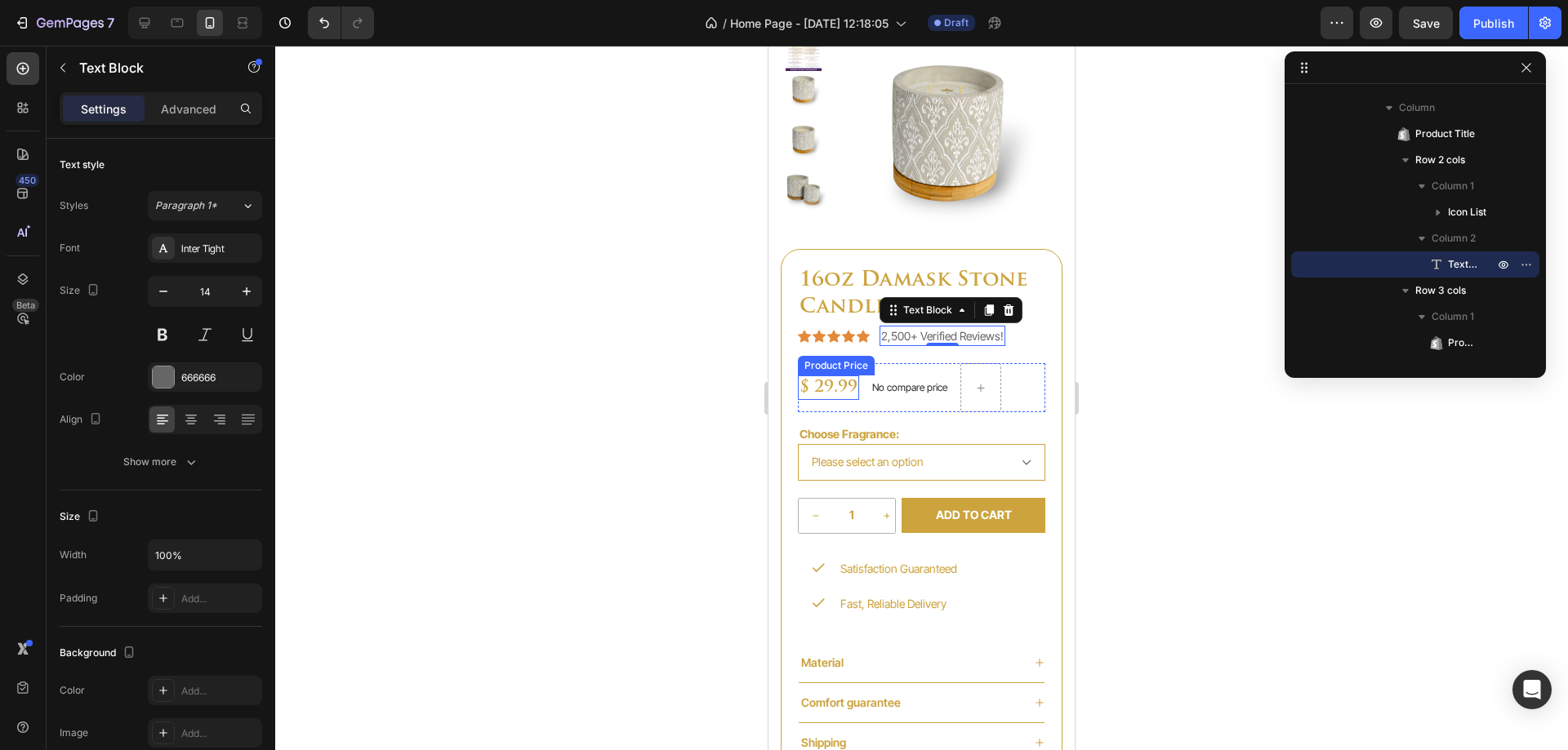
click at [834, 385] on div "$ 29.99" at bounding box center [828, 388] width 61 height 24
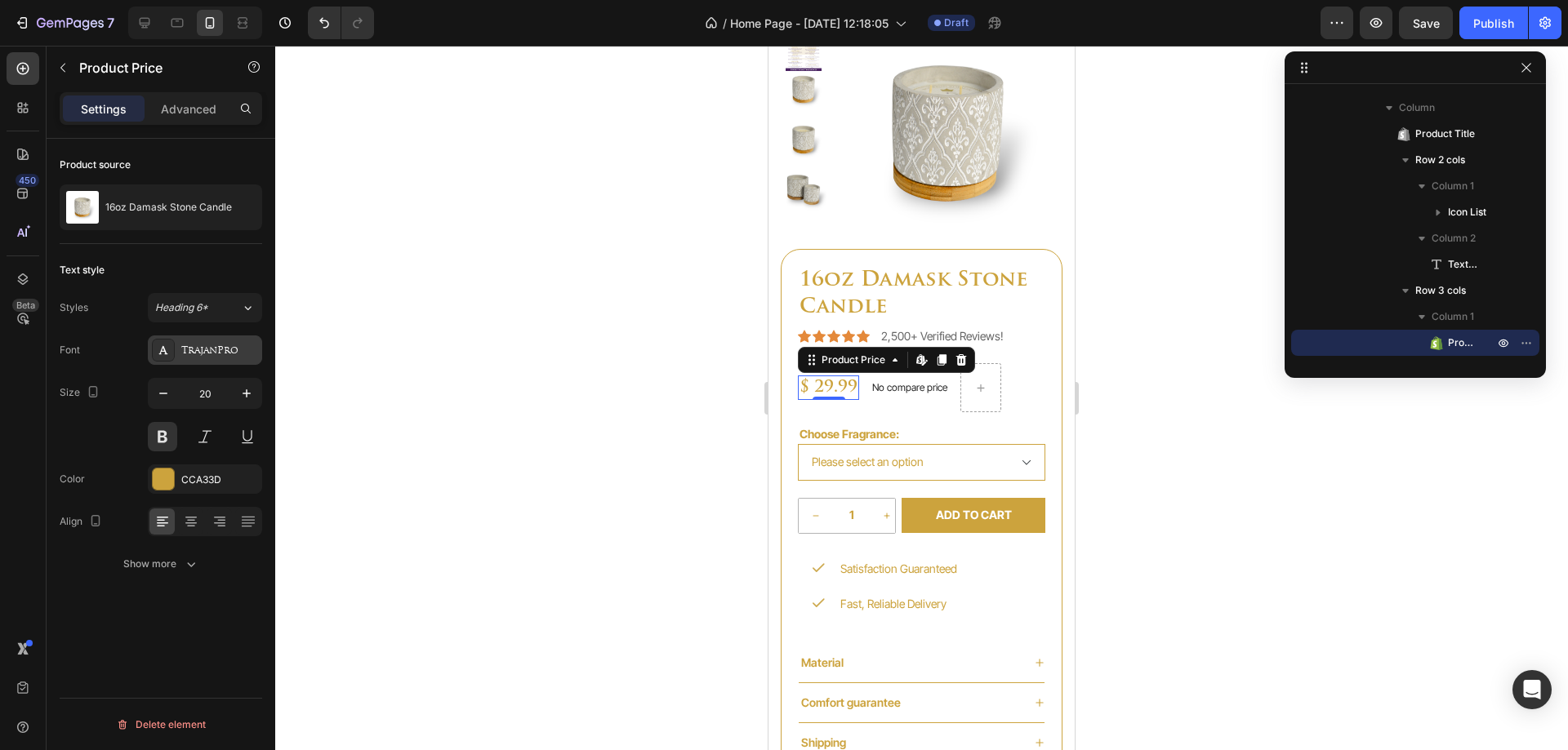
click at [207, 346] on div "TrajanPro" at bounding box center [220, 351] width 77 height 15
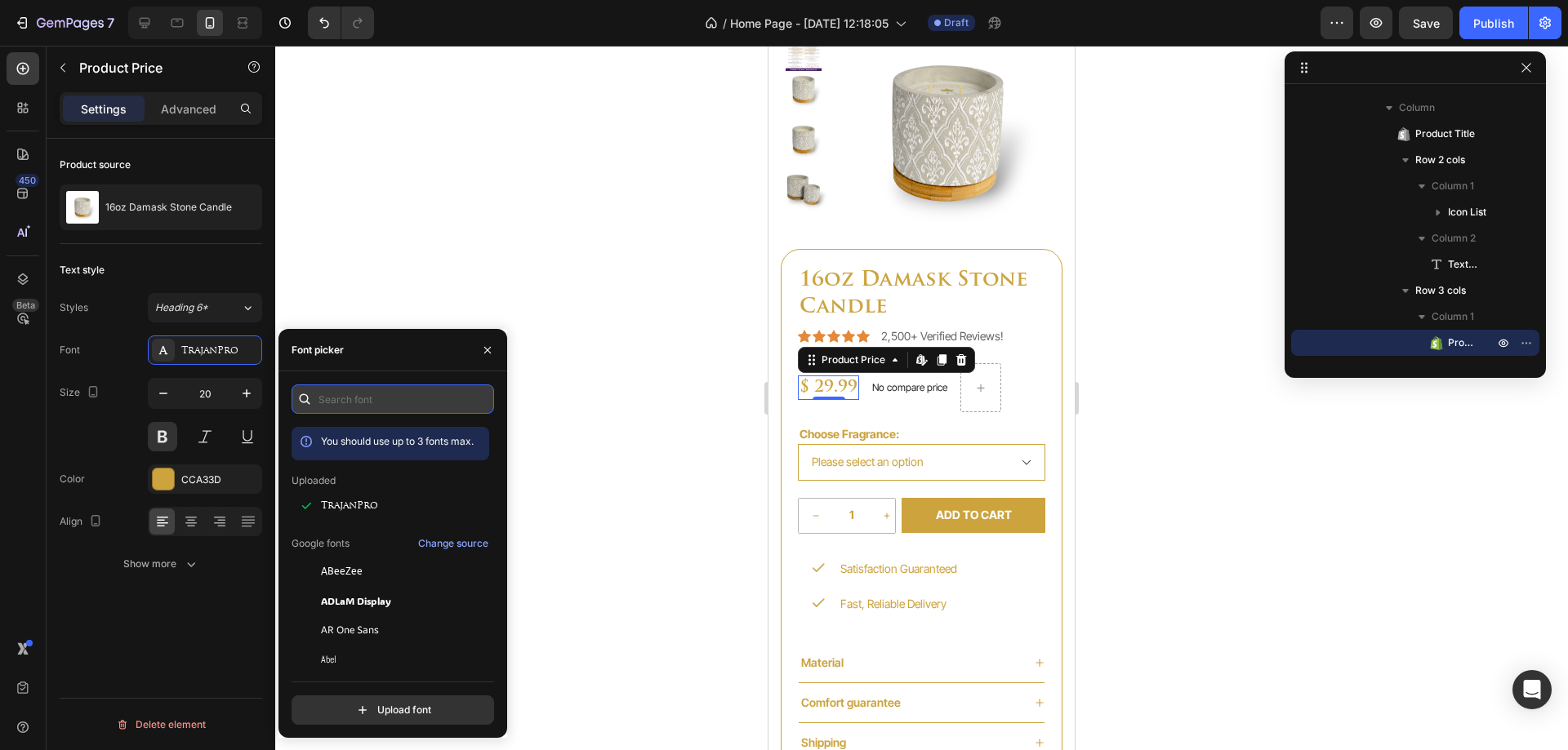
click at [348, 392] on input "text" at bounding box center [392, 399] width 202 height 29
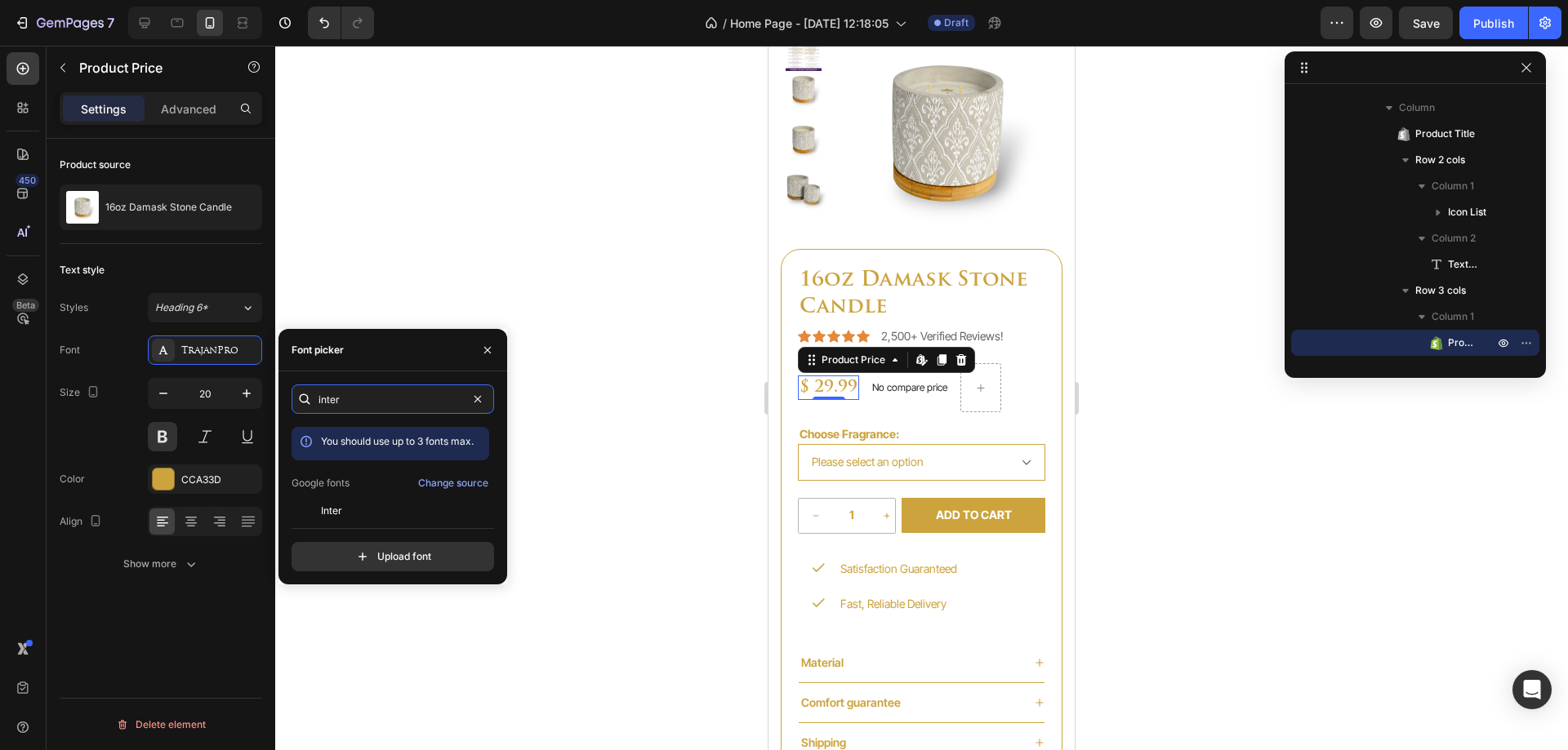
scroll to position [40, 0]
type input "inter"
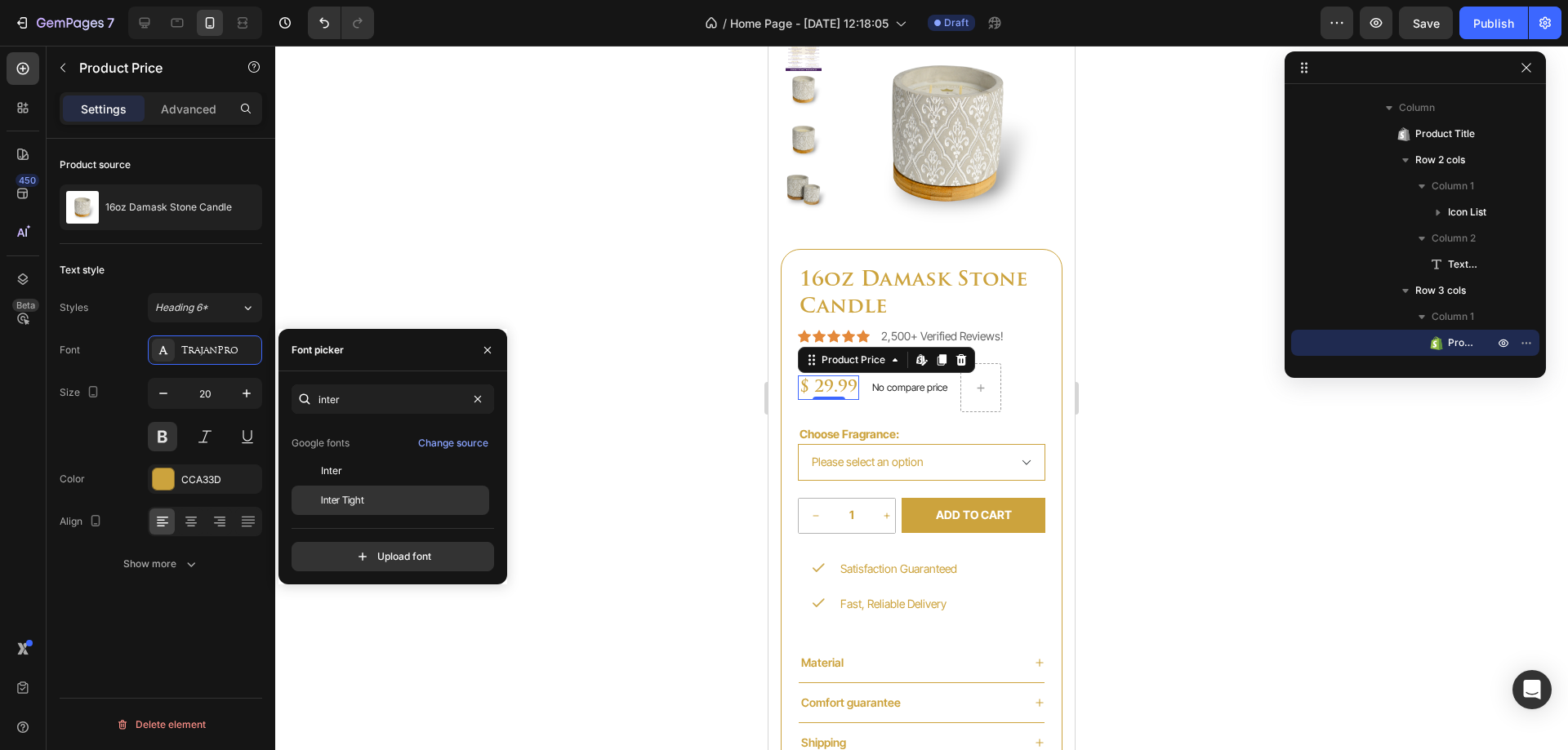
click at [356, 504] on span "Inter Tight" at bounding box center [343, 501] width 43 height 15
click at [903, 394] on div "No compare price Product Price" at bounding box center [910, 388] width 88 height 22
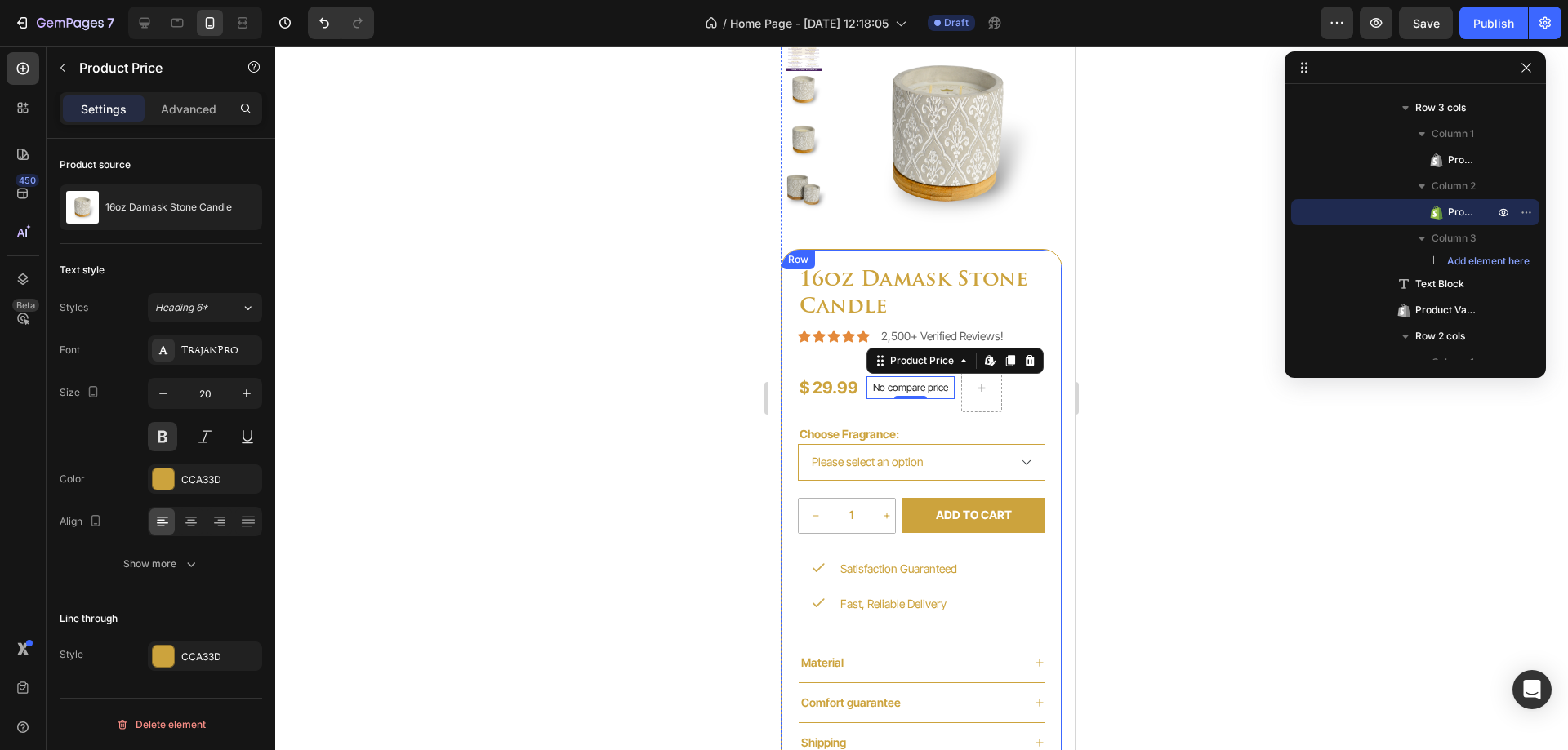
click at [203, 365] on div "Font TrajanPro Size 20 Color CCA33D Align Show more" at bounding box center [161, 457] width 202 height 243
click at [198, 354] on div "TrajanPro" at bounding box center [220, 351] width 77 height 15
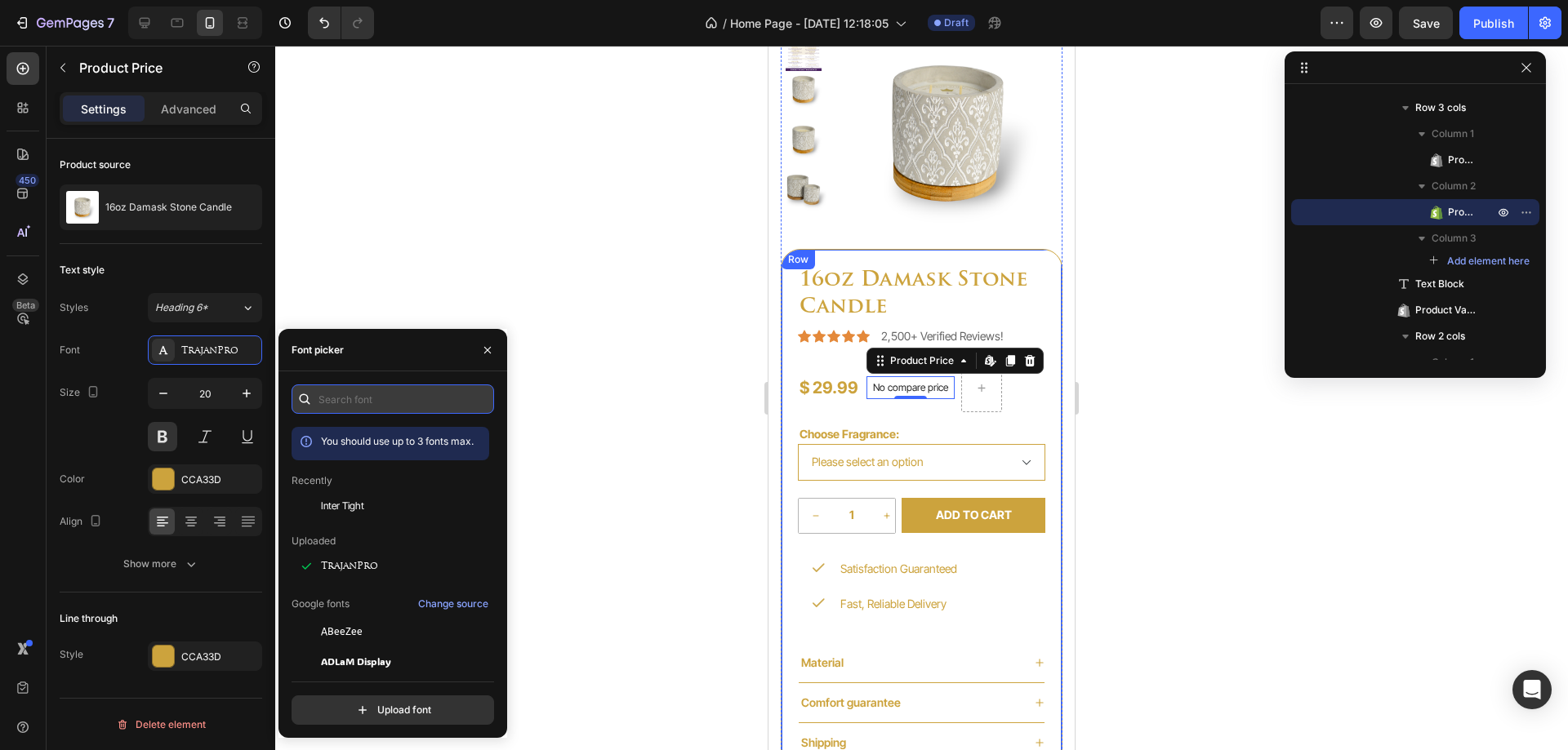
click at [365, 395] on input "text" at bounding box center [392, 399] width 202 height 29
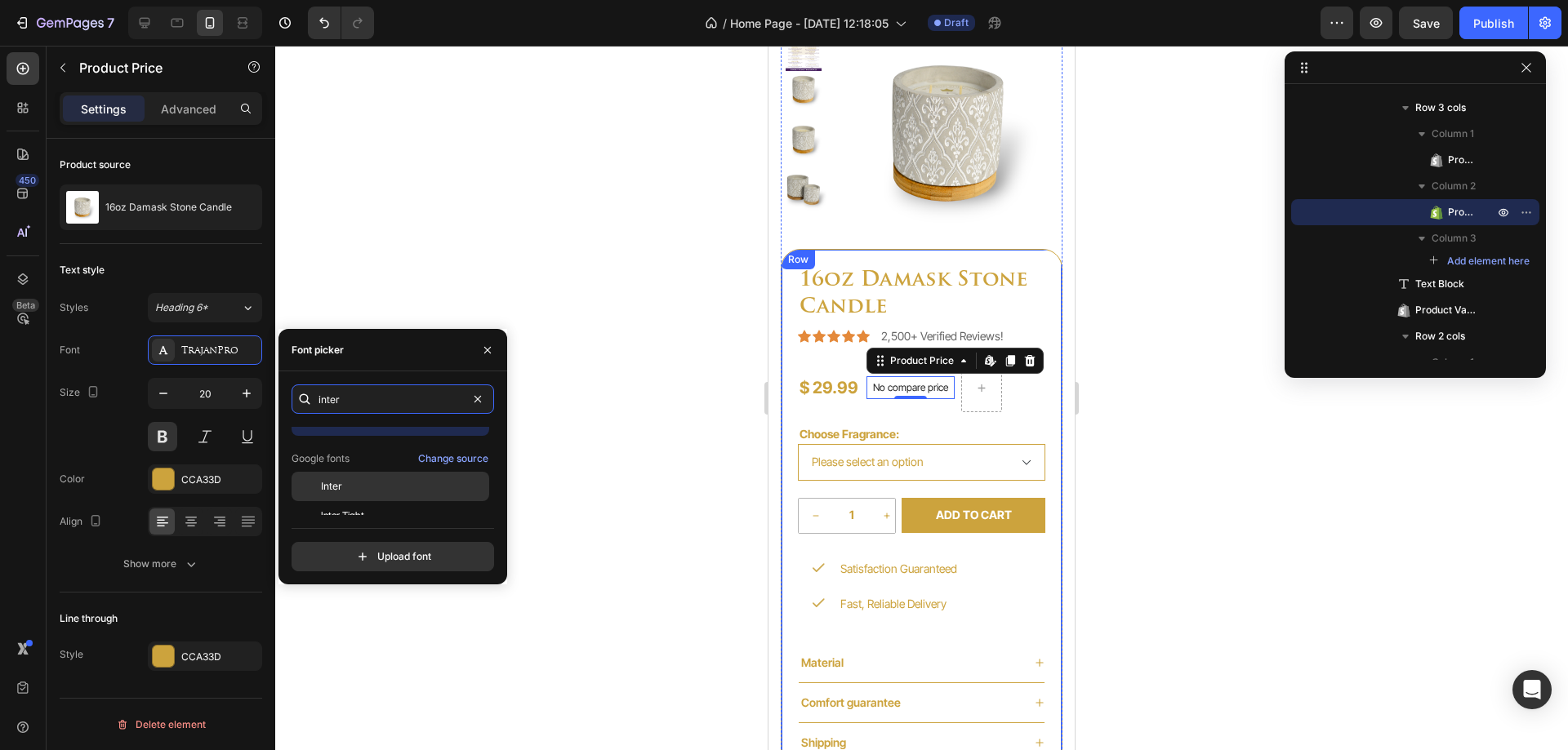
scroll to position [40, 0]
type input "inter"
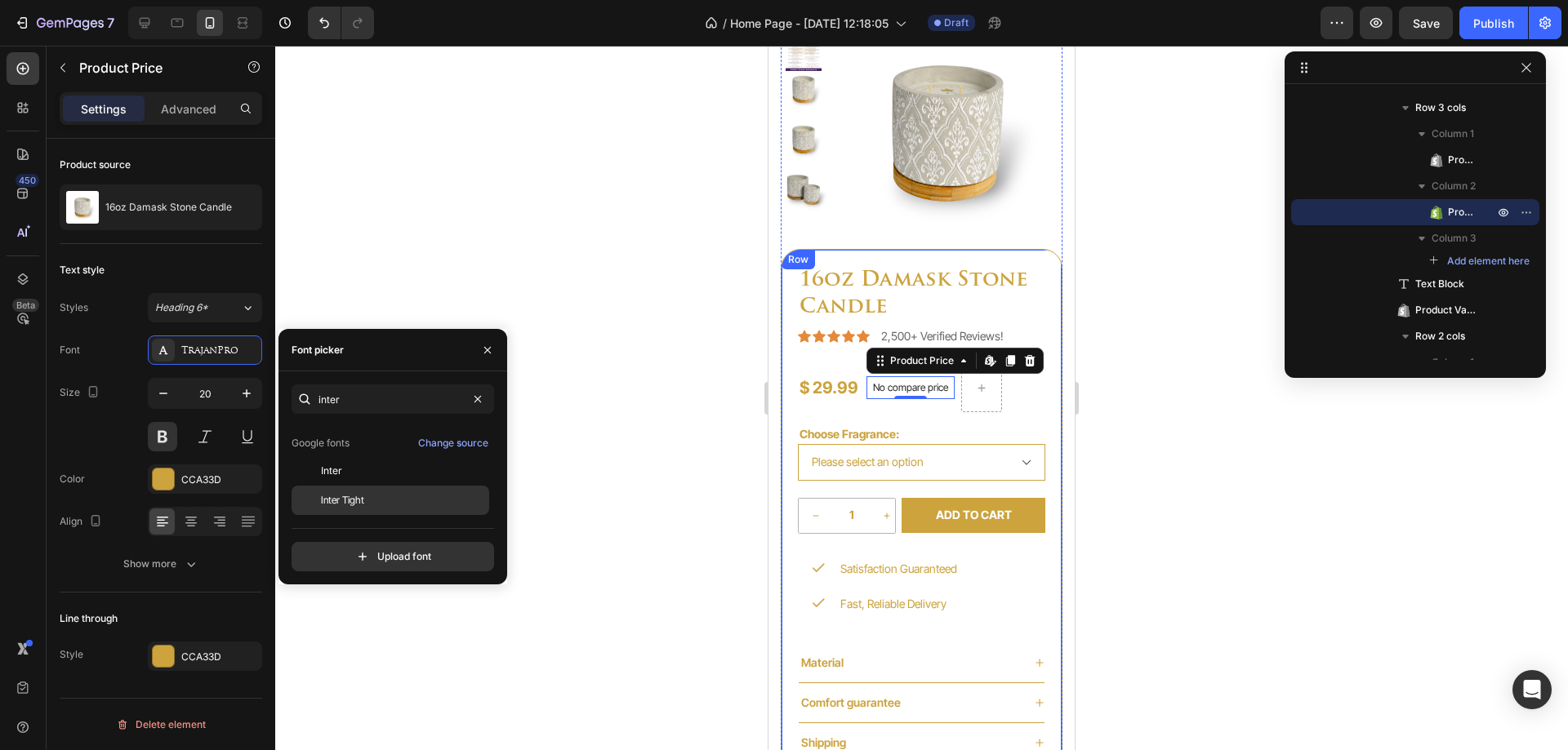
click at [351, 502] on span "Inter Tight" at bounding box center [343, 501] width 43 height 15
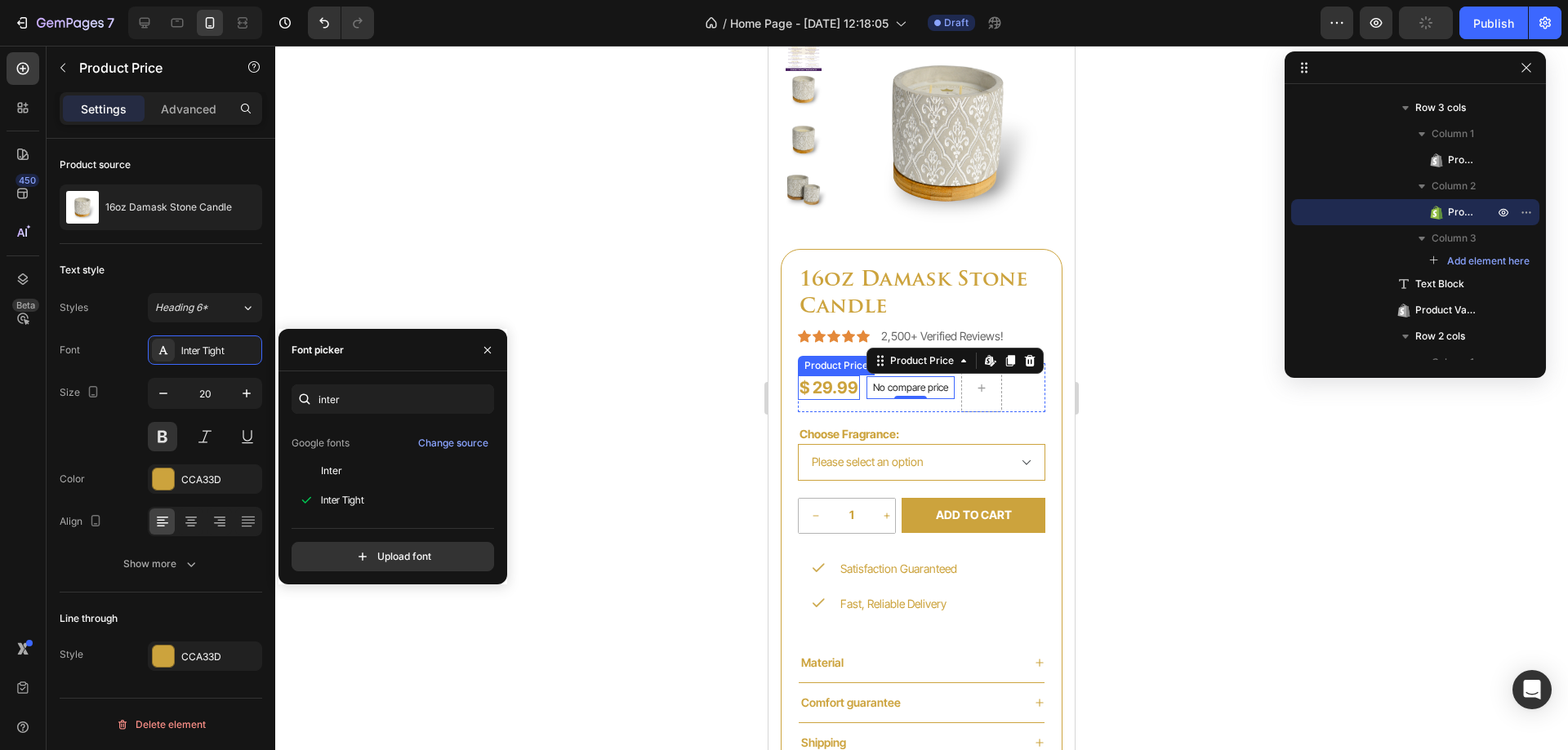
click at [835, 391] on div "$ 29.99" at bounding box center [829, 388] width 62 height 24
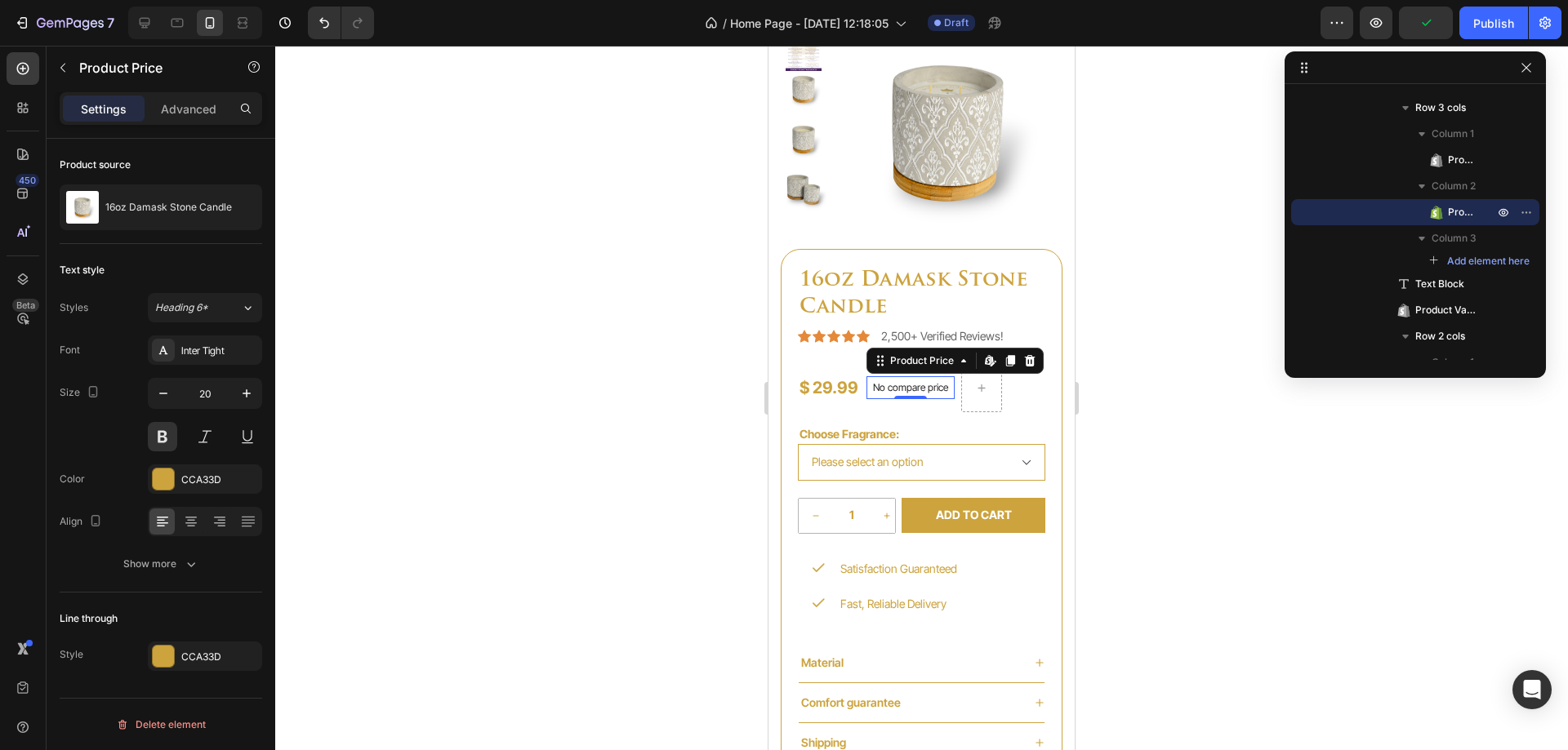
click at [890, 389] on p "No compare price" at bounding box center [910, 388] width 75 height 9
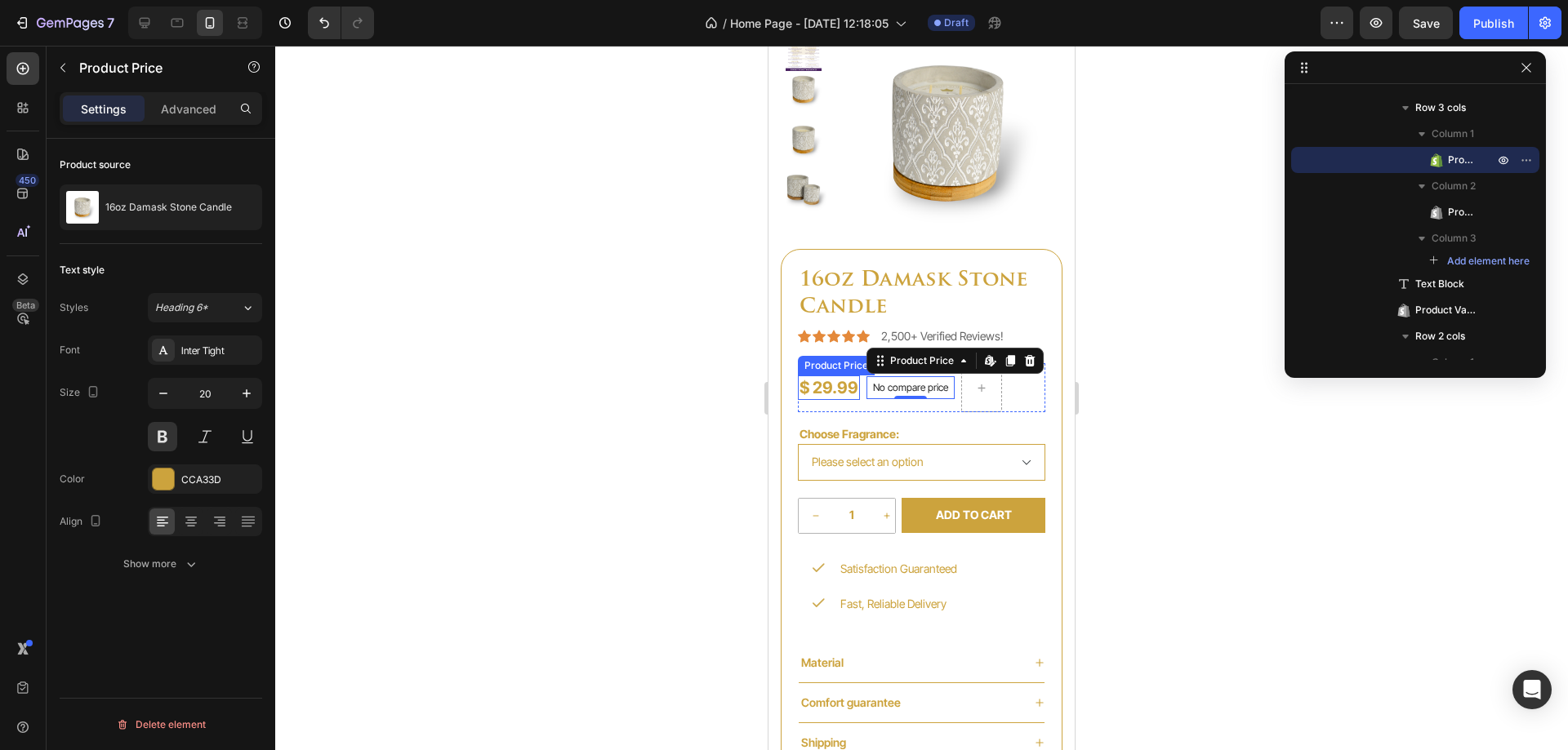
click at [833, 390] on div "$ 29.99" at bounding box center [829, 388] width 62 height 24
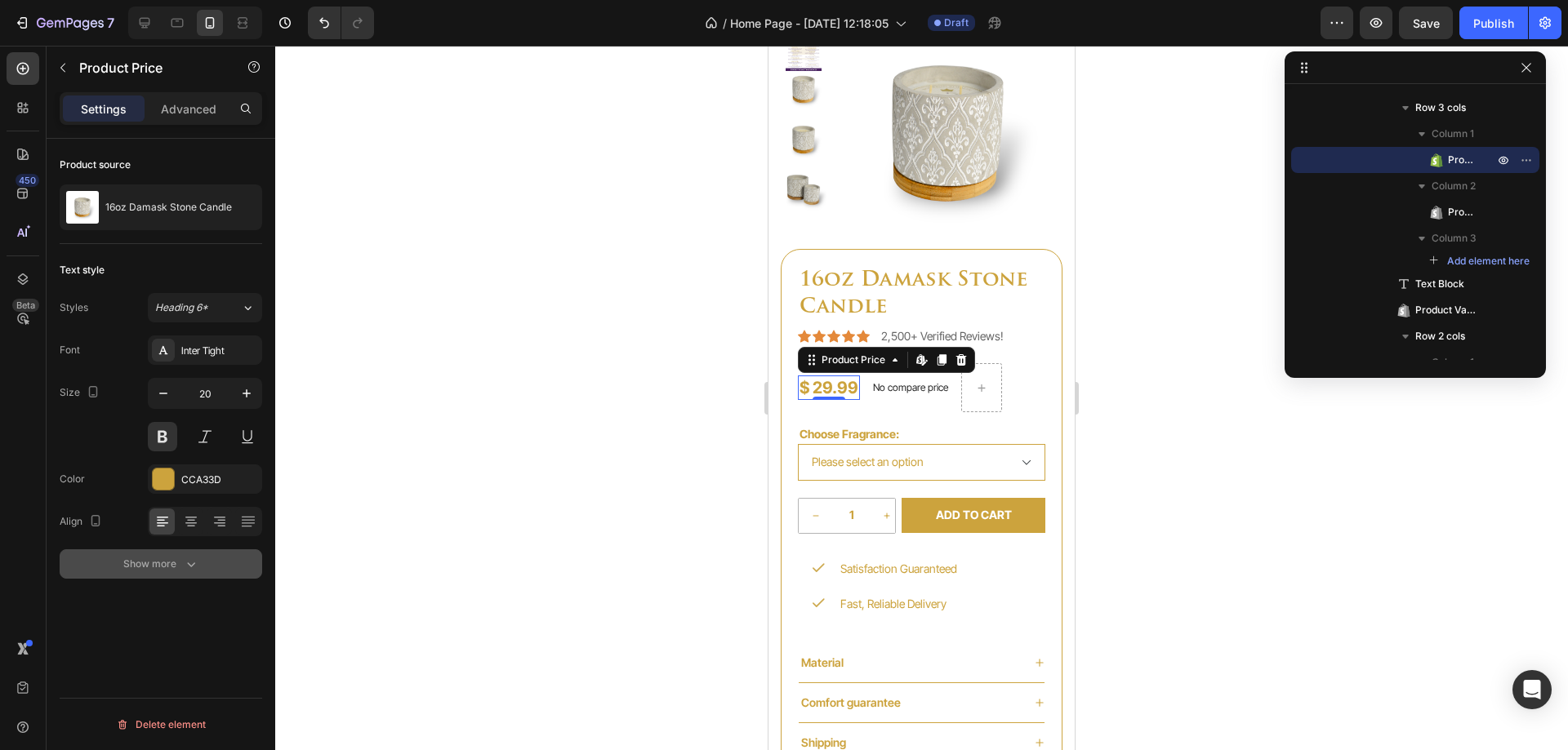
click at [165, 565] on div "Show more" at bounding box center [161, 564] width 76 height 16
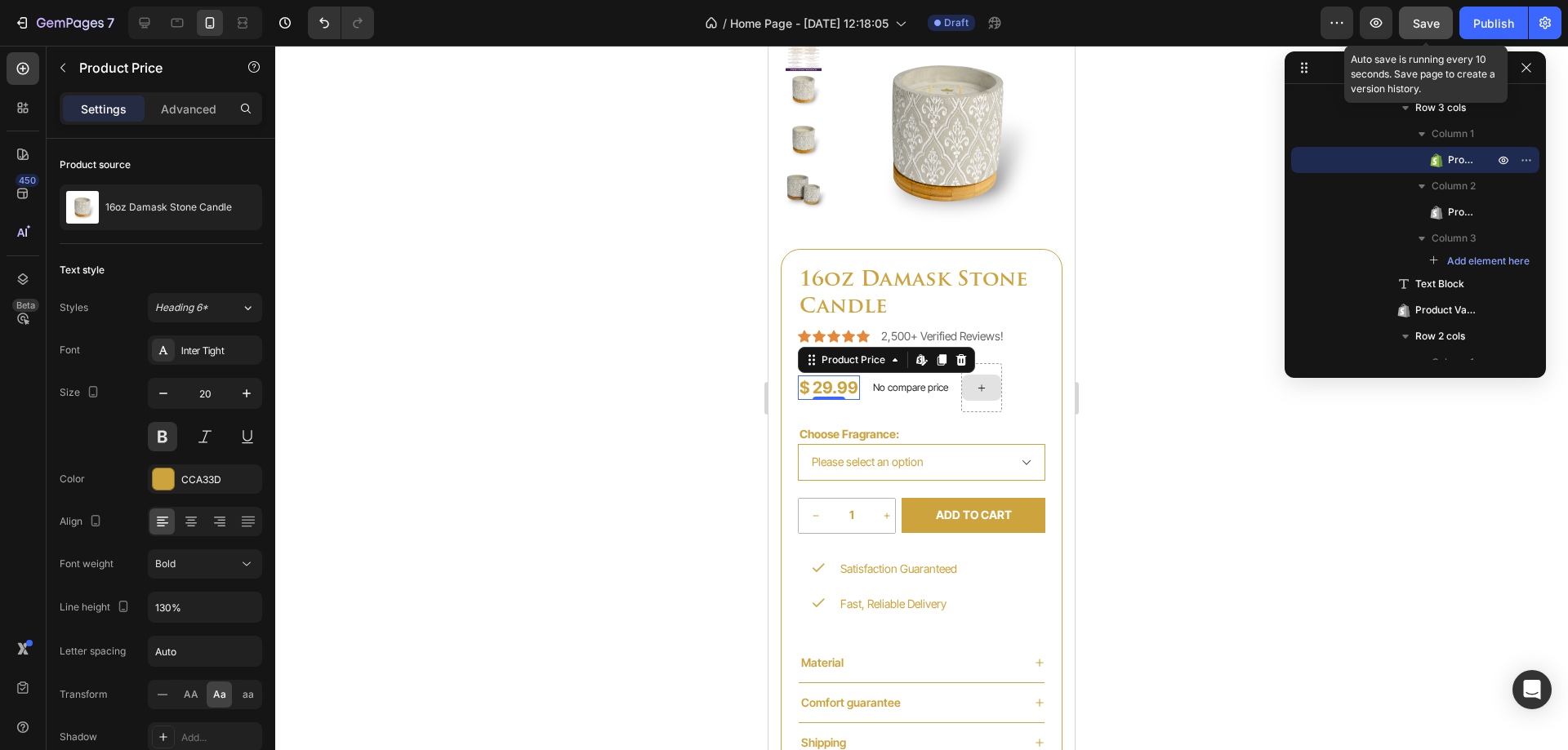
click at [1431, 15] on div "Save" at bounding box center [1427, 23] width 27 height 17
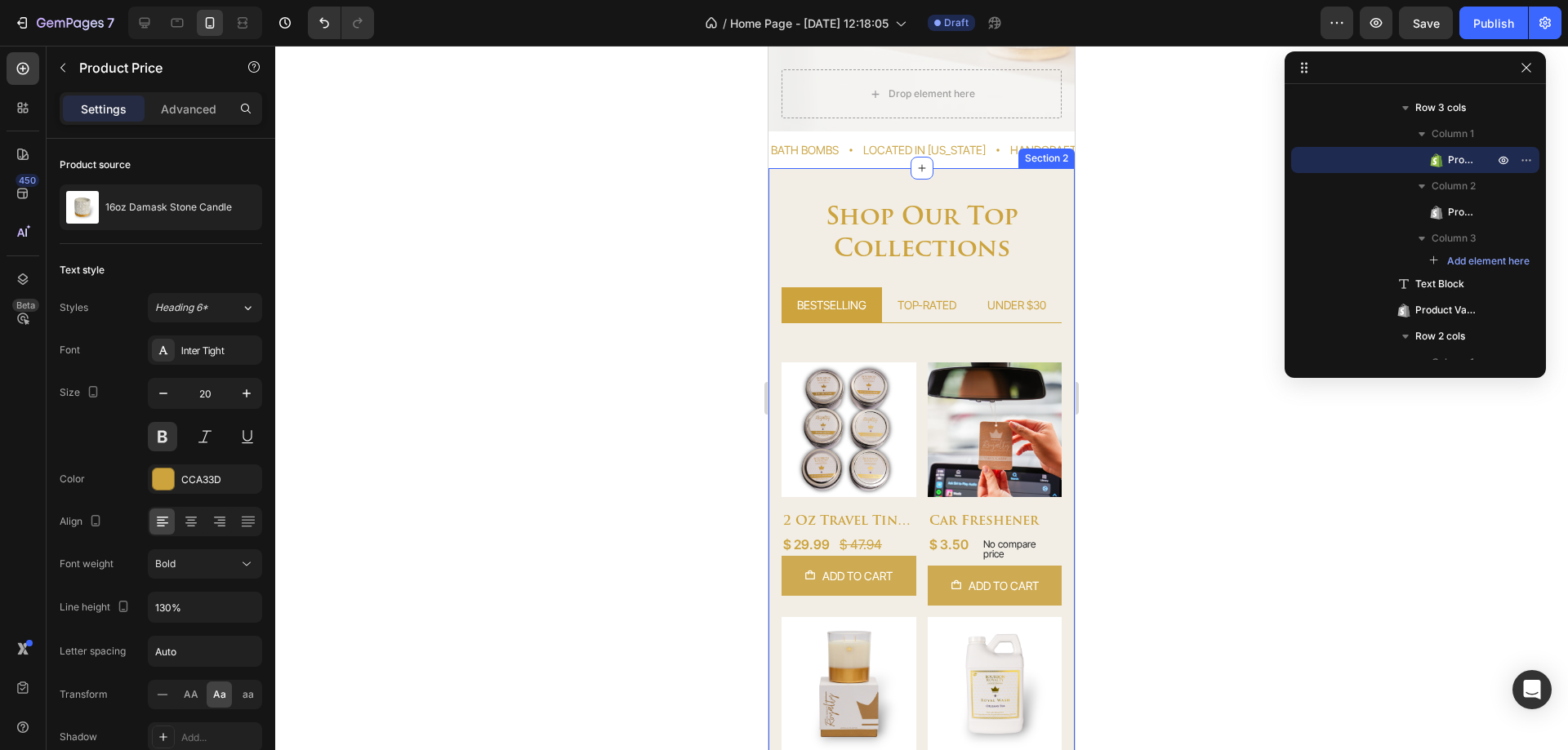
scroll to position [396, 0]
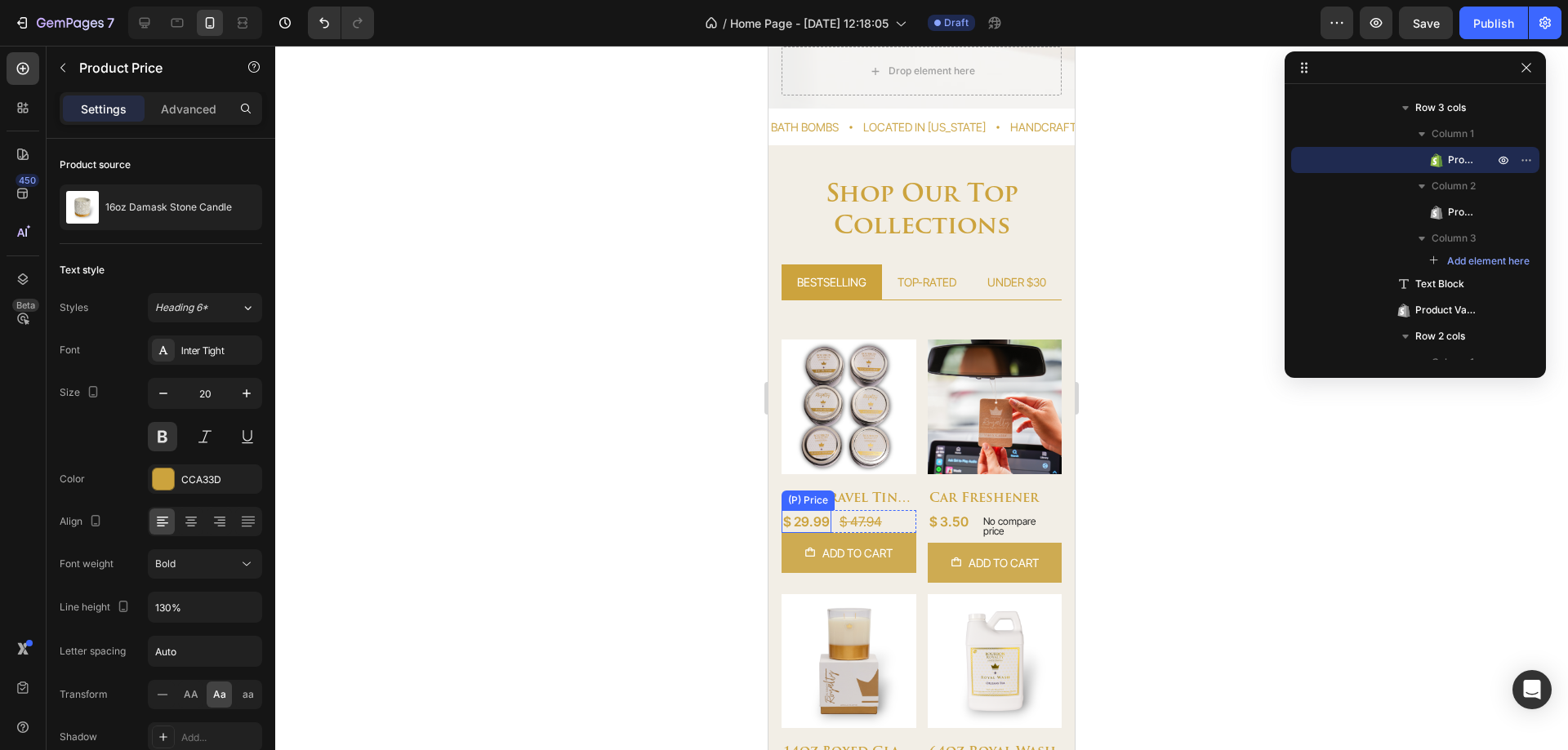
click at [807, 510] on div "$ 29.99" at bounding box center [806, 522] width 50 height 22
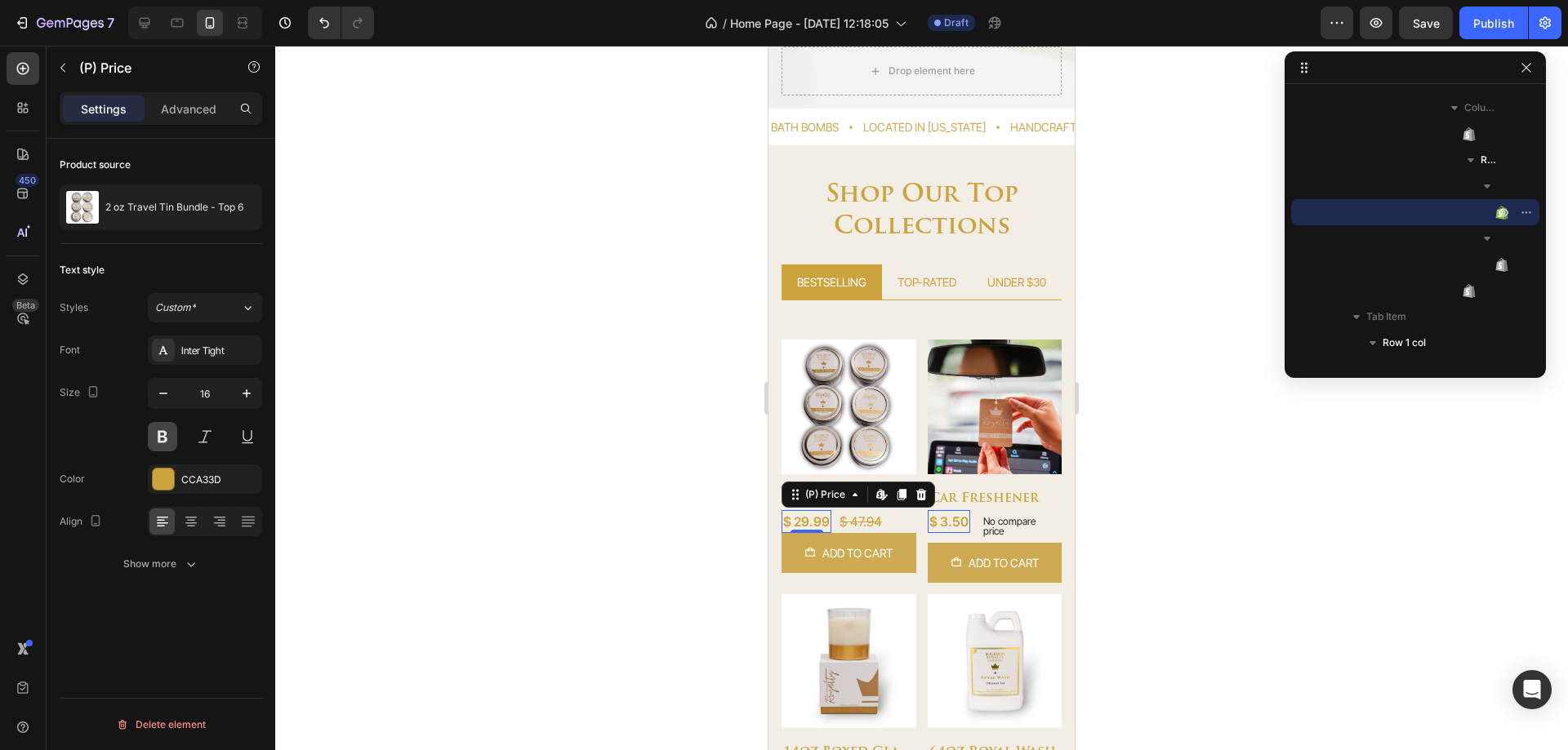
click at [170, 434] on button at bounding box center [162, 436] width 29 height 29
click at [158, 560] on div "Show more" at bounding box center [161, 564] width 76 height 16
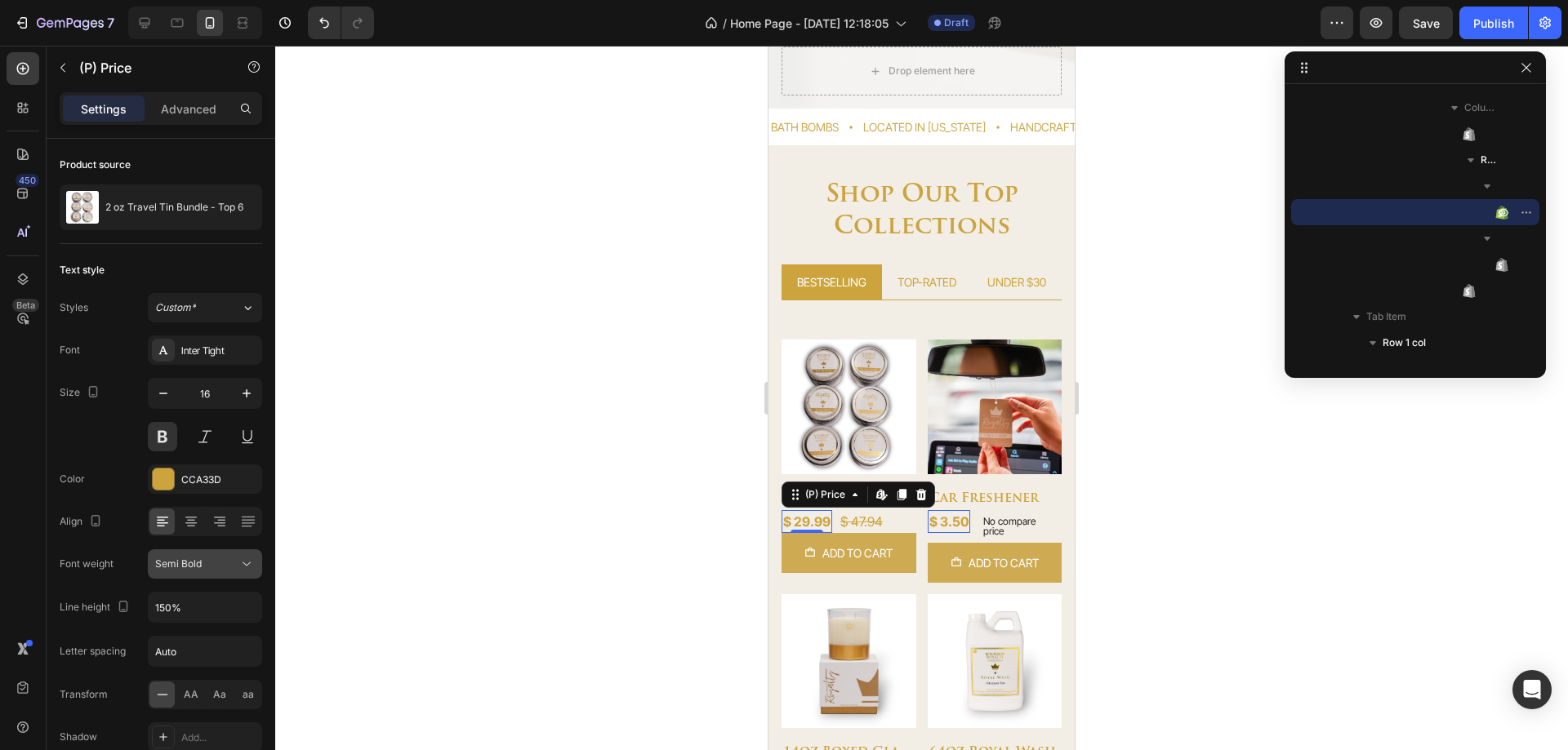
click at [207, 566] on div "Semi Bold" at bounding box center [197, 565] width 83 height 15
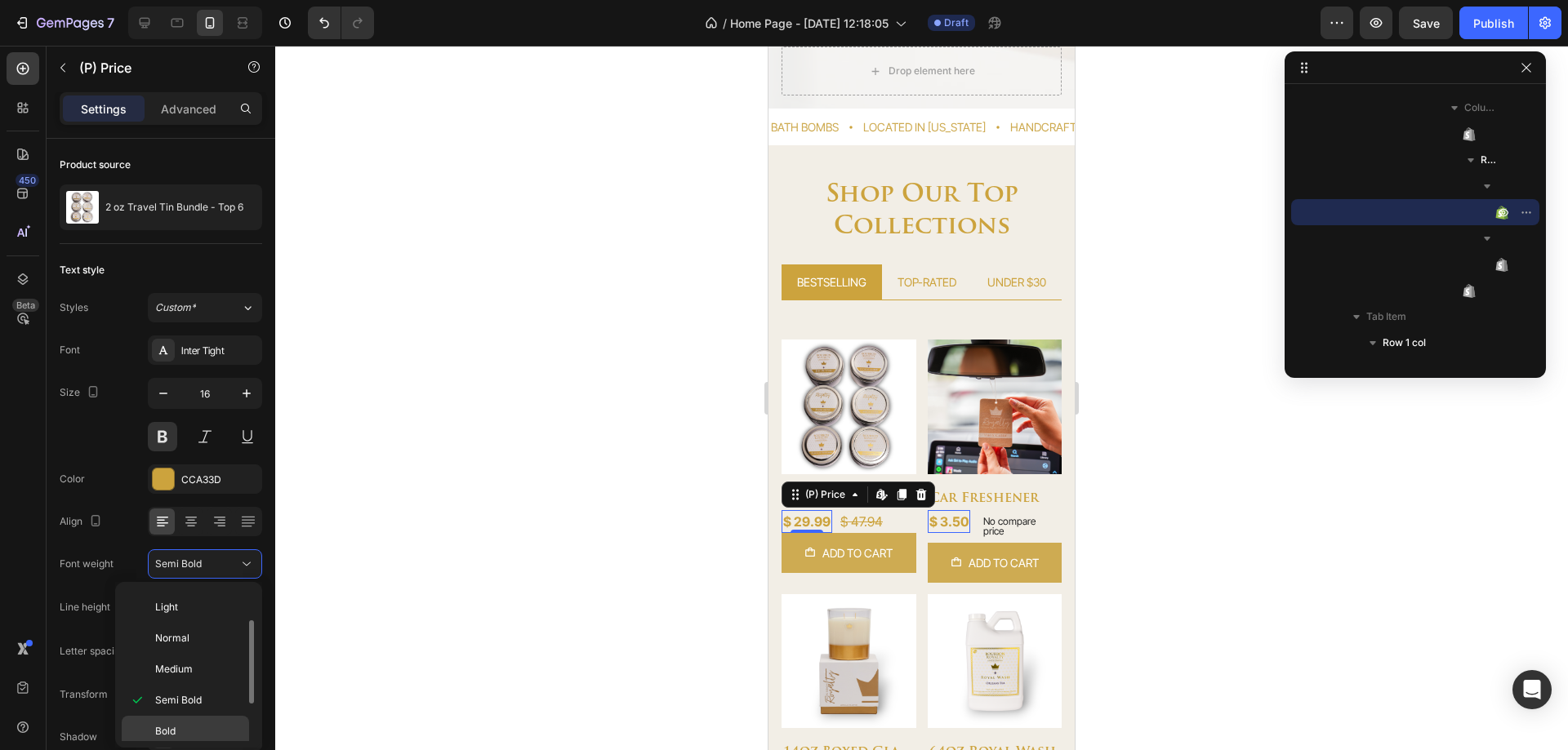
click at [176, 731] on p "Bold" at bounding box center [199, 731] width 86 height 15
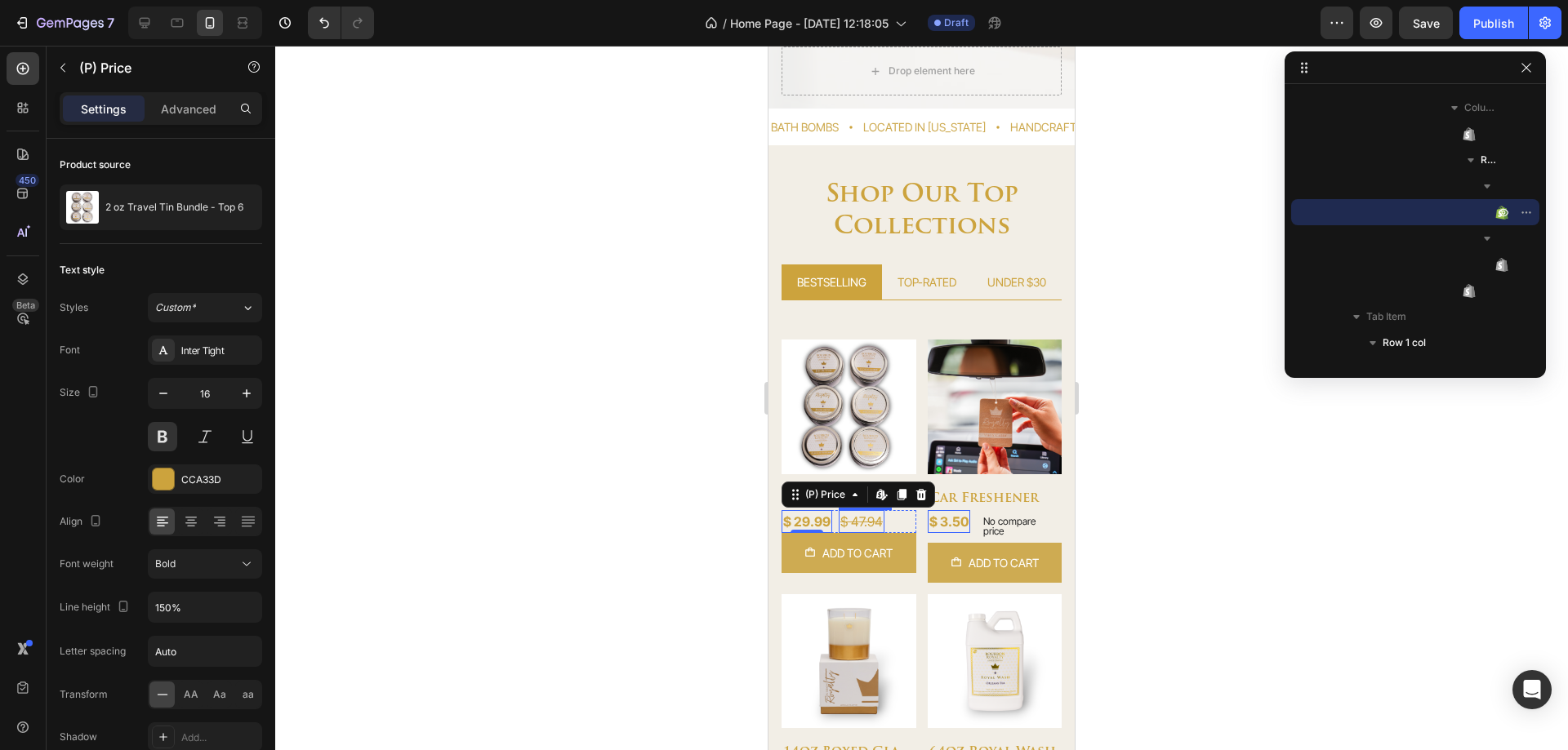
click at [853, 518] on div "$ 47.94" at bounding box center [862, 522] width 46 height 22
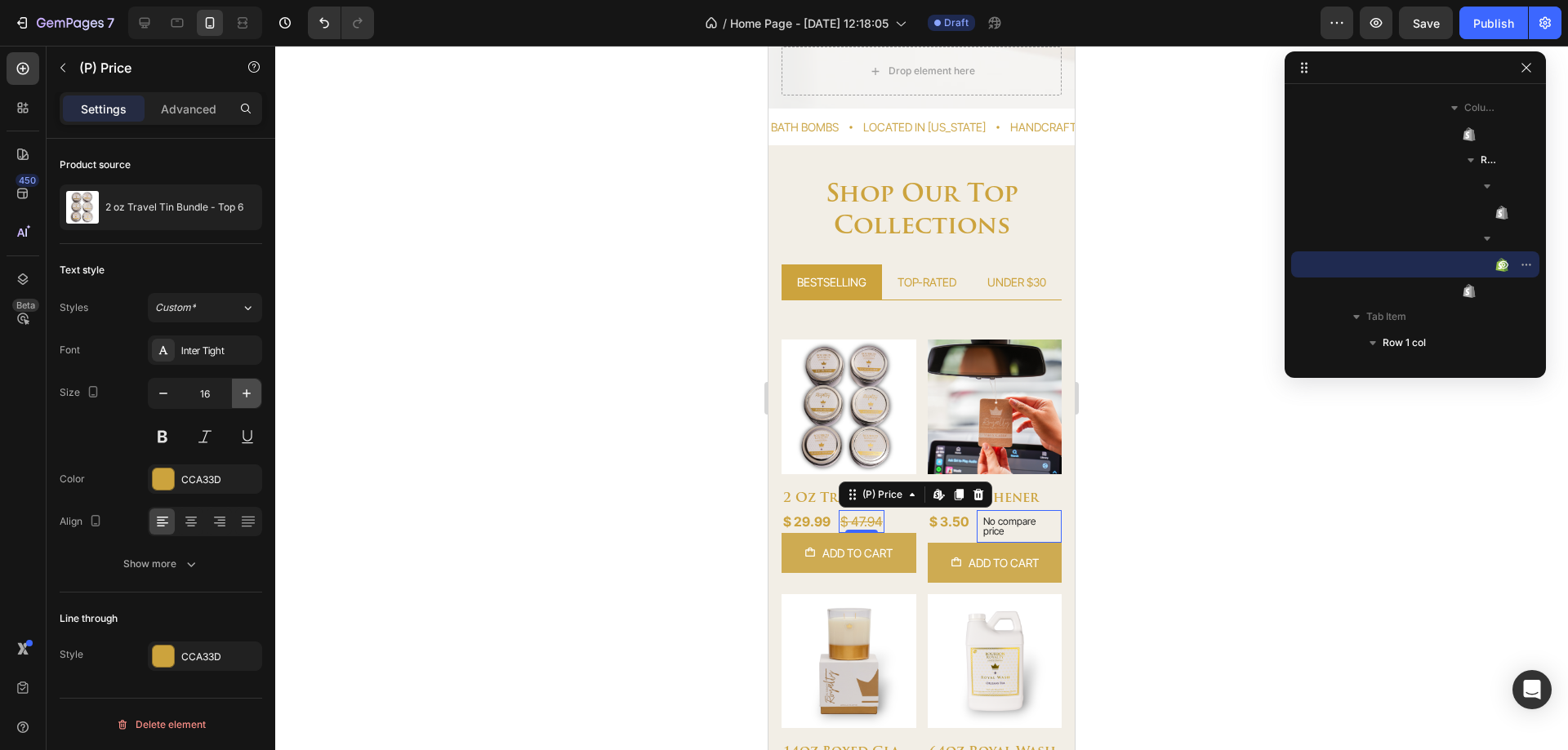
click at [248, 390] on icon "button" at bounding box center [246, 393] width 16 height 16
type input "18"
click at [161, 432] on button at bounding box center [162, 436] width 29 height 29
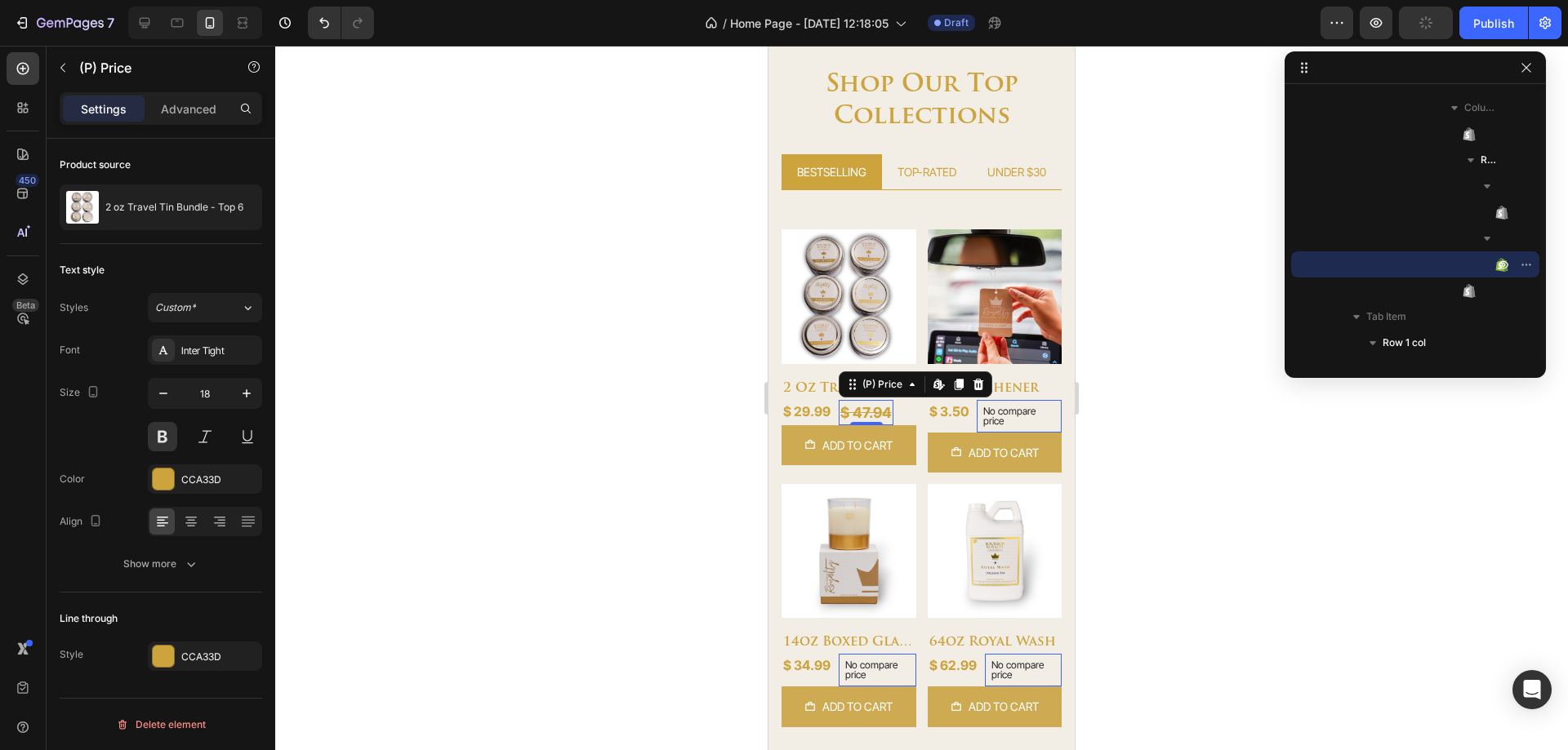
scroll to position [641, 0]
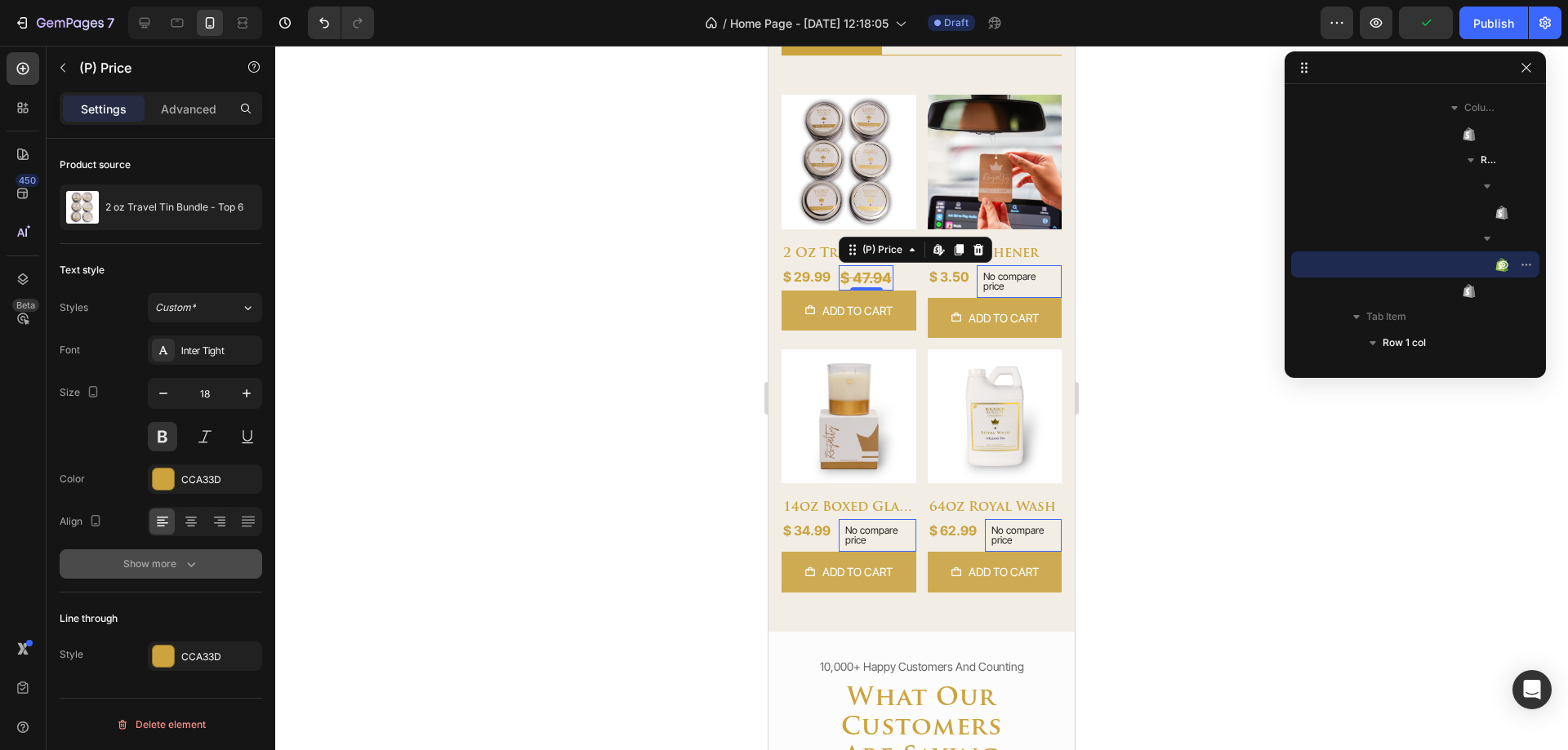
click at [155, 565] on div "Show more" at bounding box center [161, 564] width 76 height 16
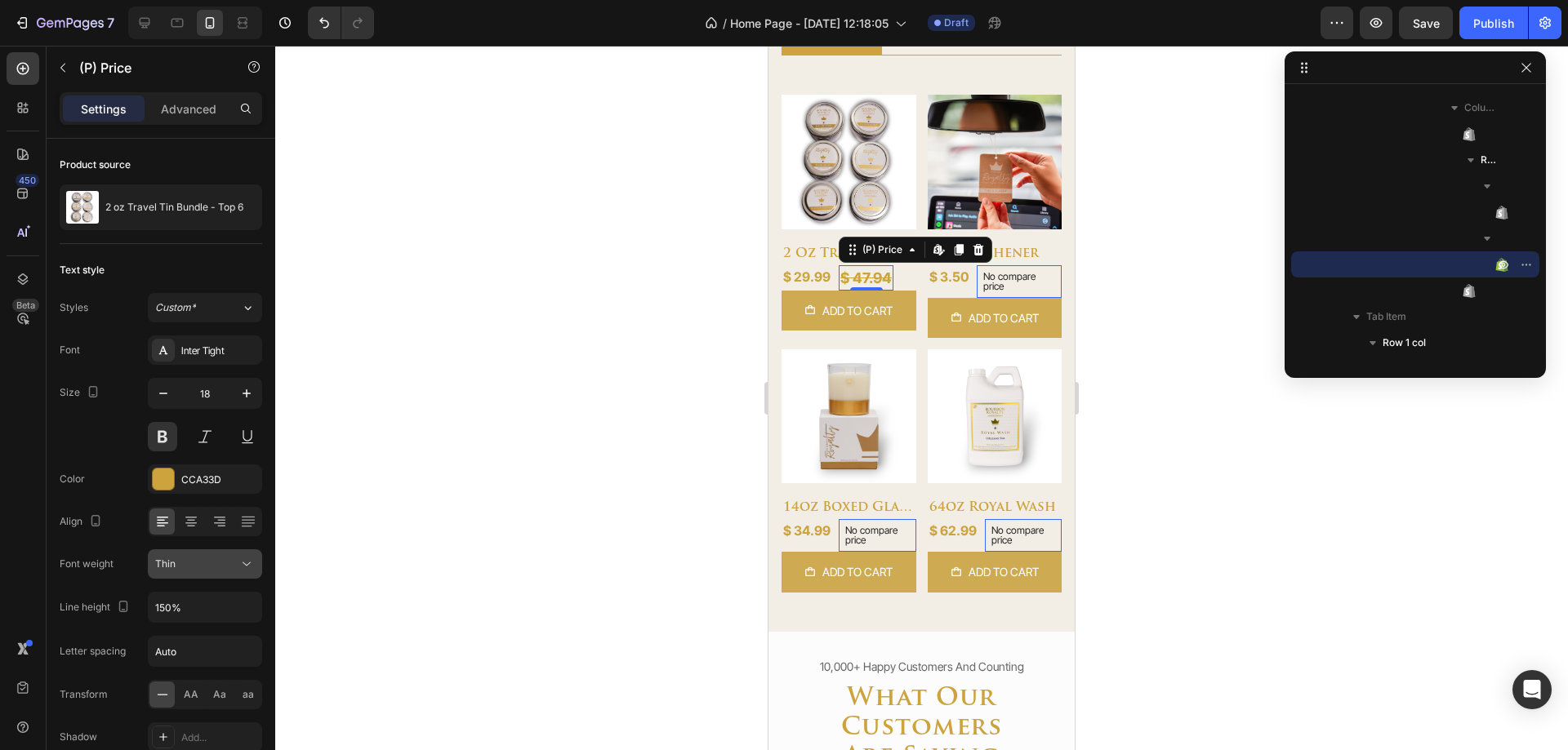
click at [200, 570] on div "Thin" at bounding box center [197, 565] width 83 height 15
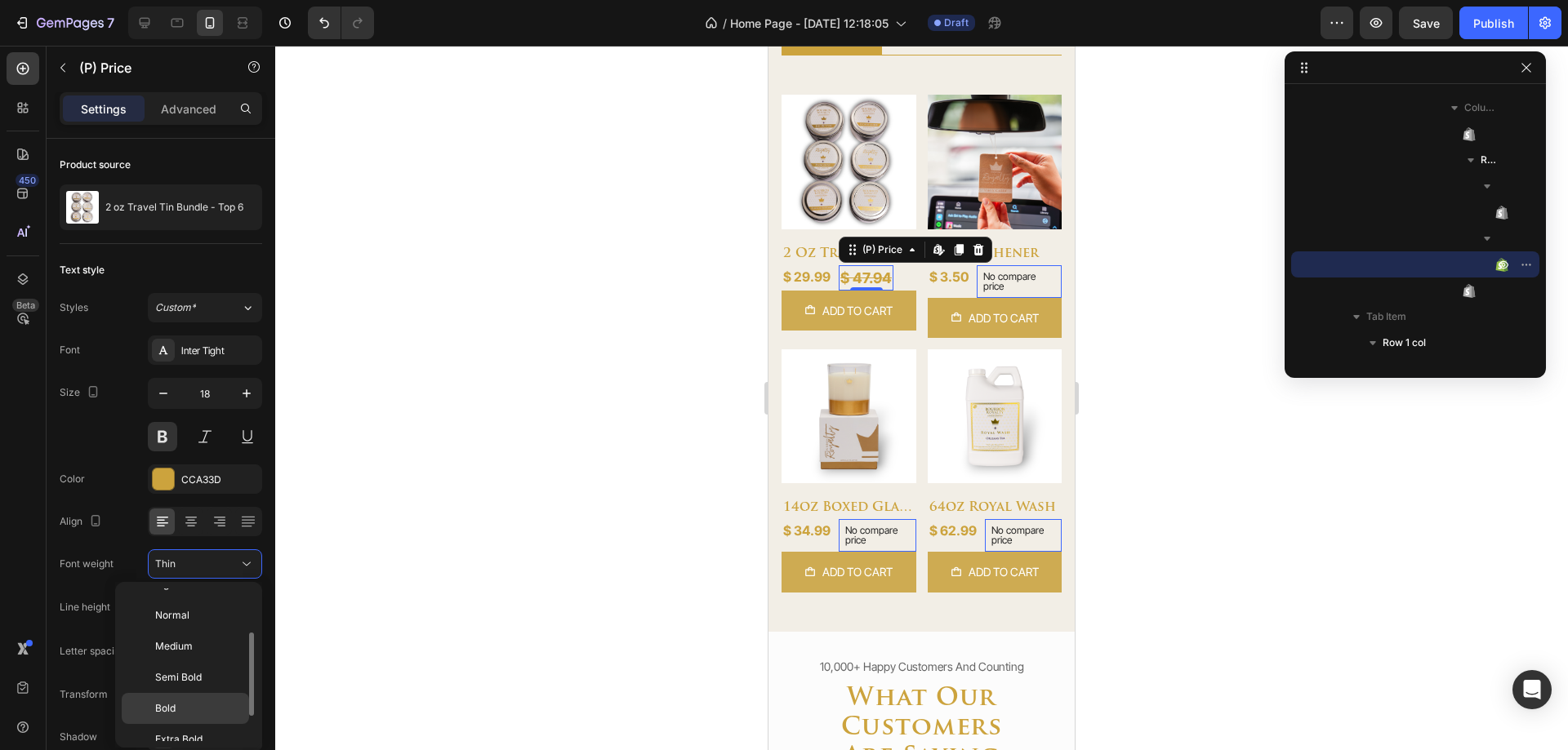
click at [176, 705] on p "Bold" at bounding box center [199, 709] width 86 height 15
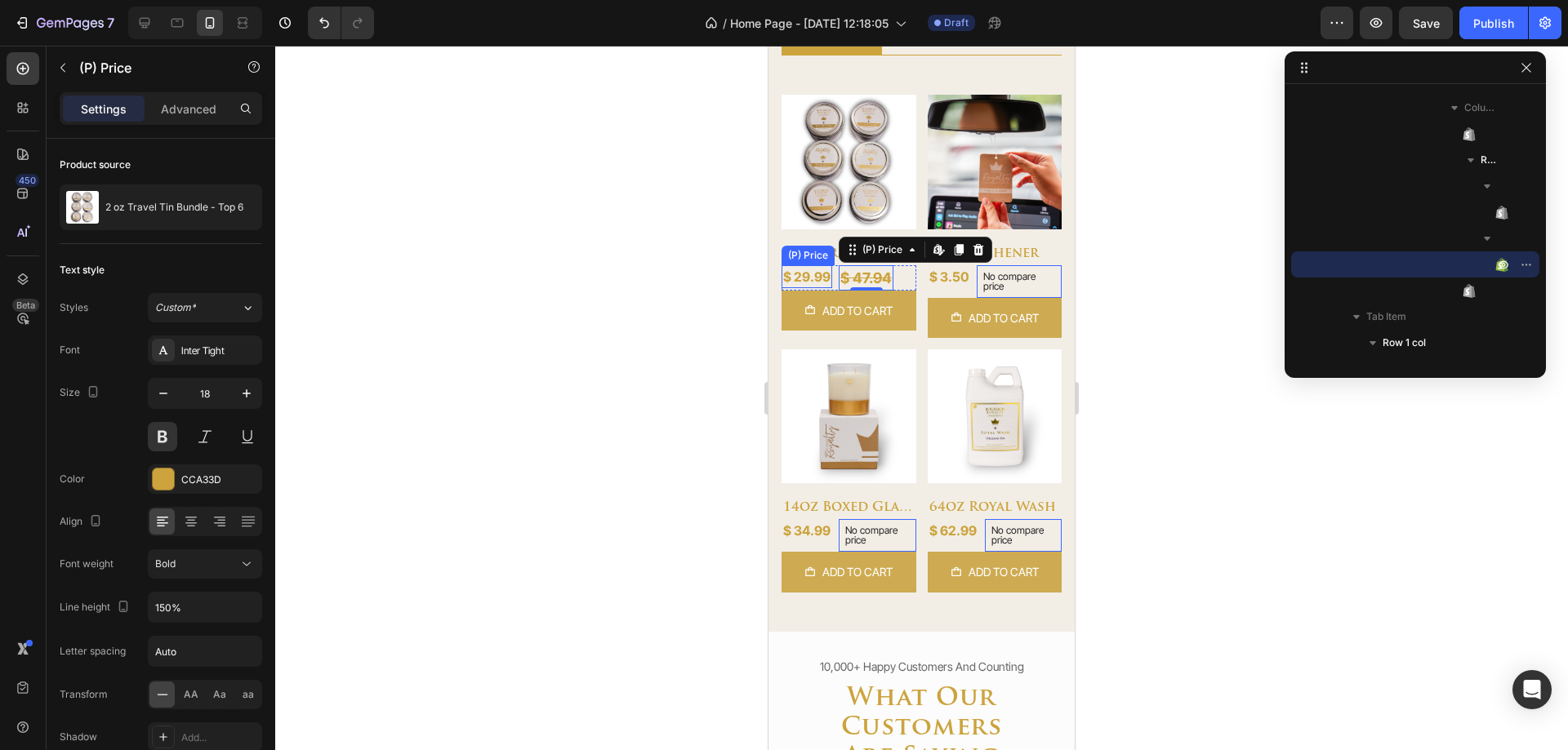
click at [805, 267] on div "$ 29.99" at bounding box center [806, 276] width 51 height 22
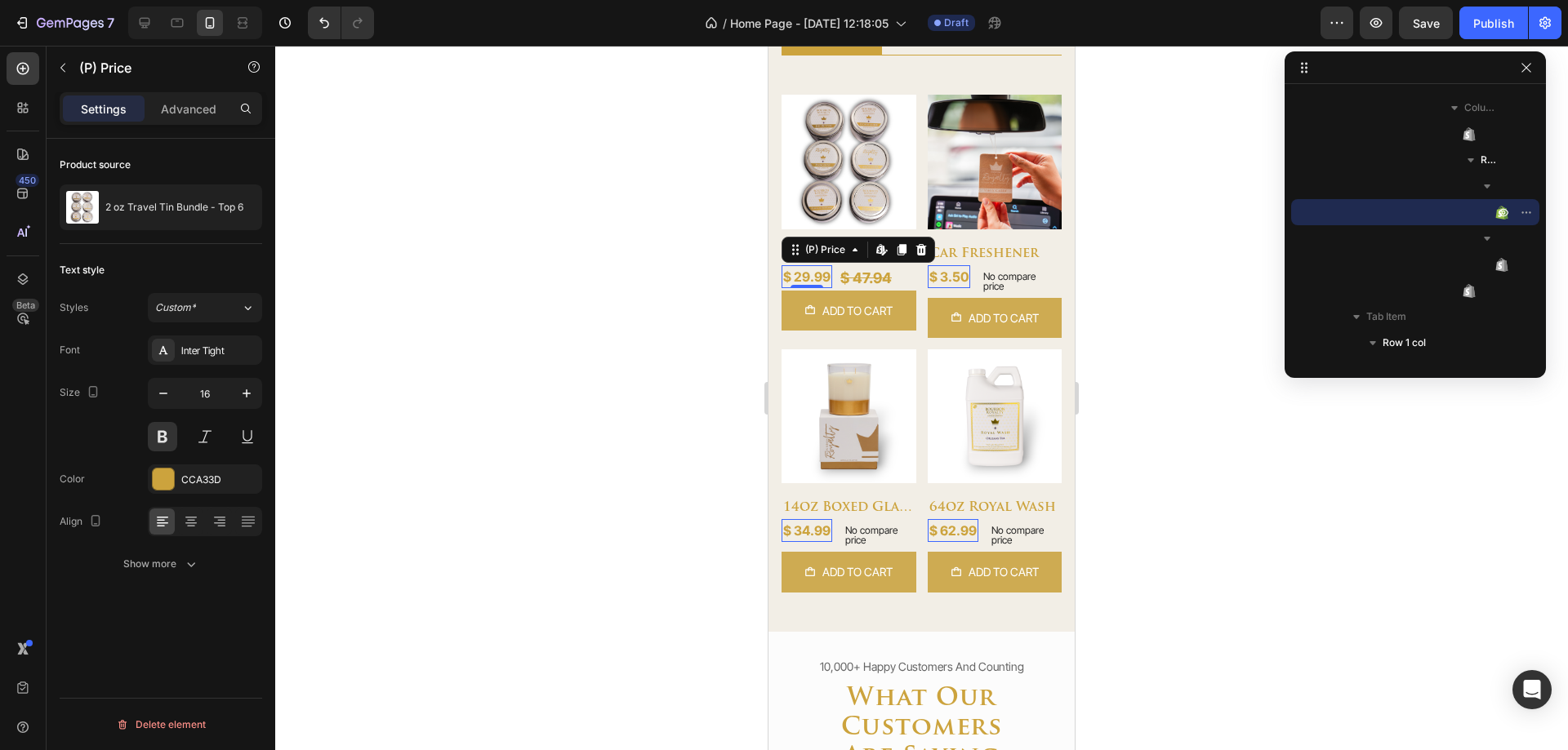
scroll to position [0, 0]
click at [176, 558] on div "Show more" at bounding box center [161, 564] width 76 height 16
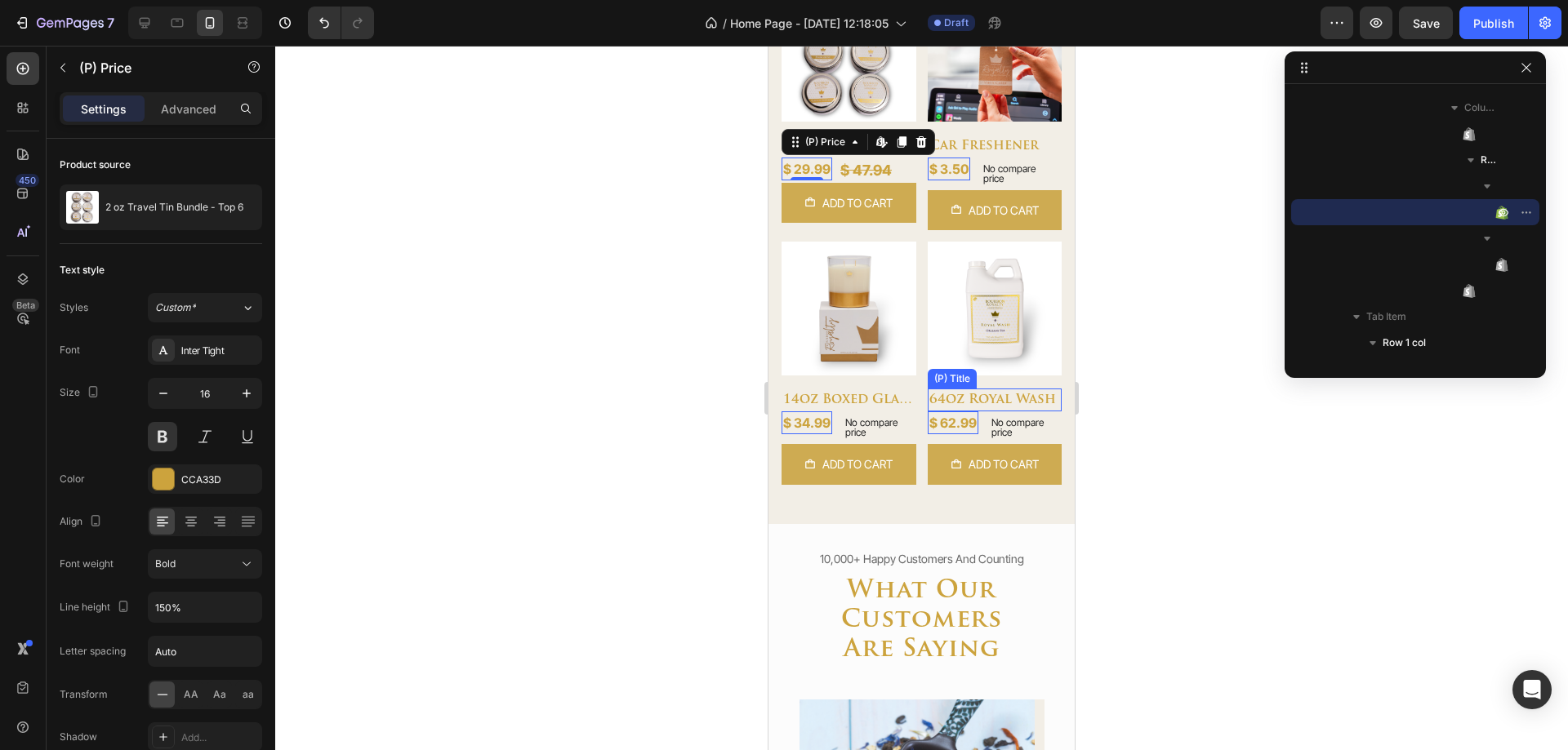
scroll to position [723, 0]
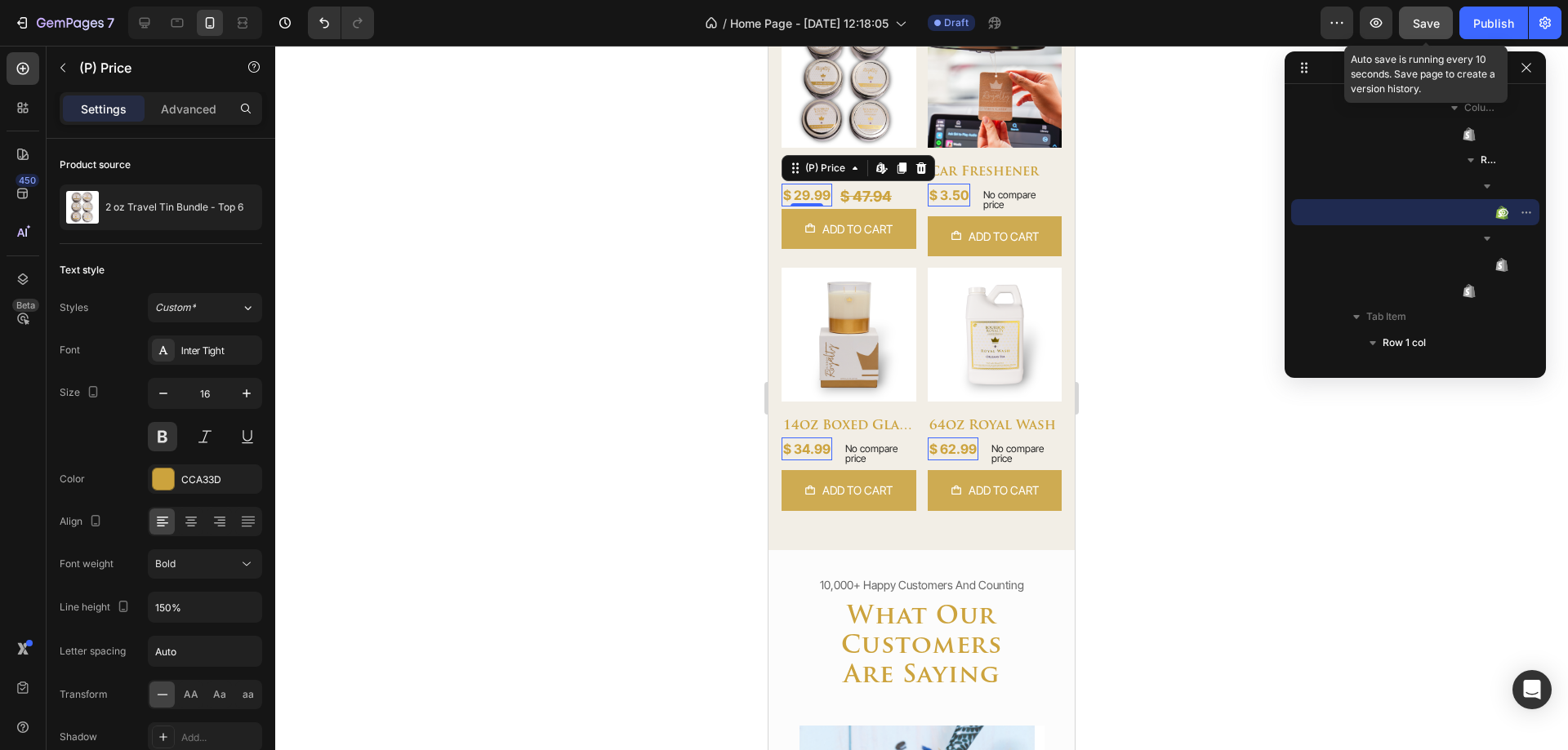
click at [1437, 25] on span "Save" at bounding box center [1427, 22] width 27 height 14
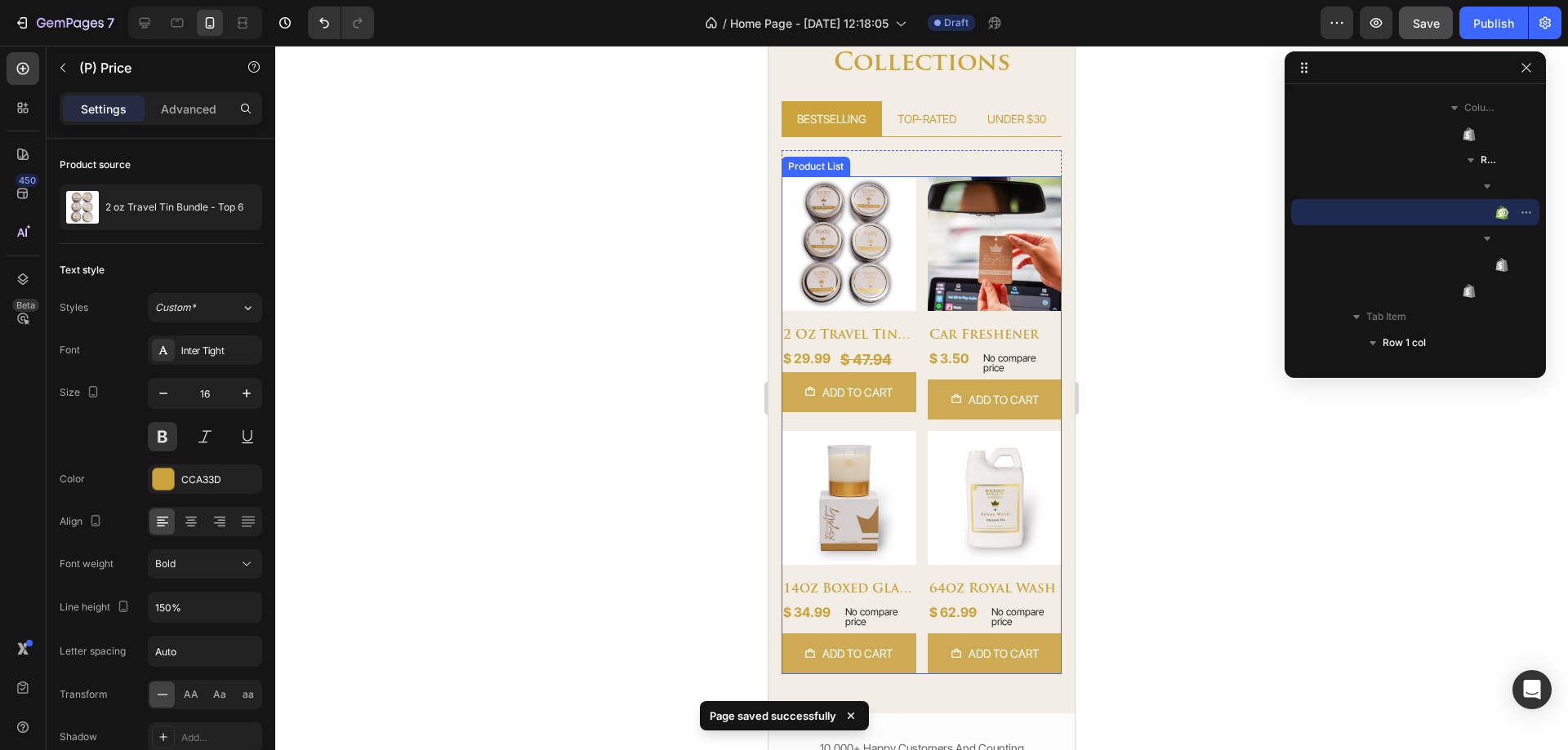
scroll to position [478, 0]
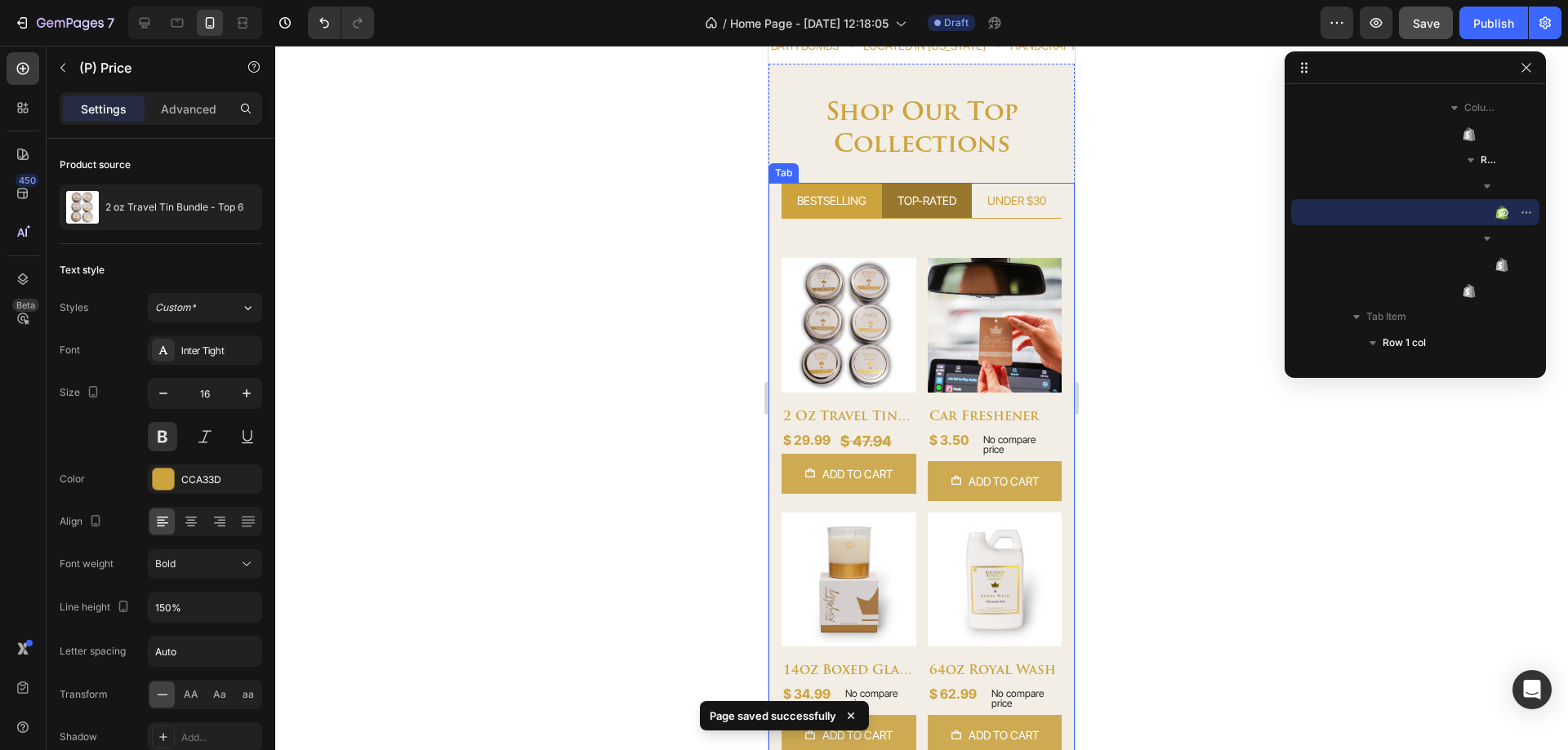
click at [903, 199] on div "TOP-RATED" at bounding box center [927, 200] width 64 height 22
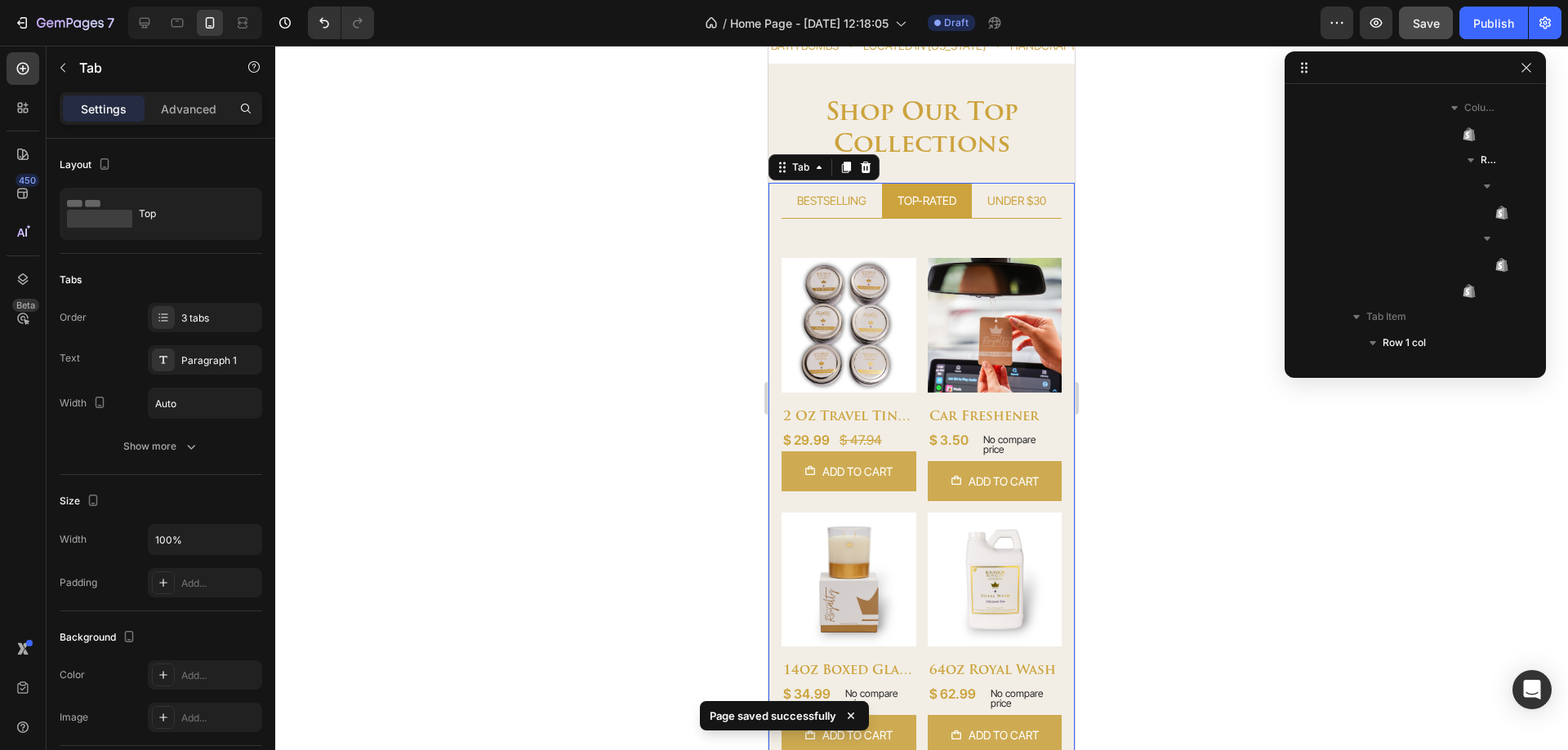
scroll to position [225, 0]
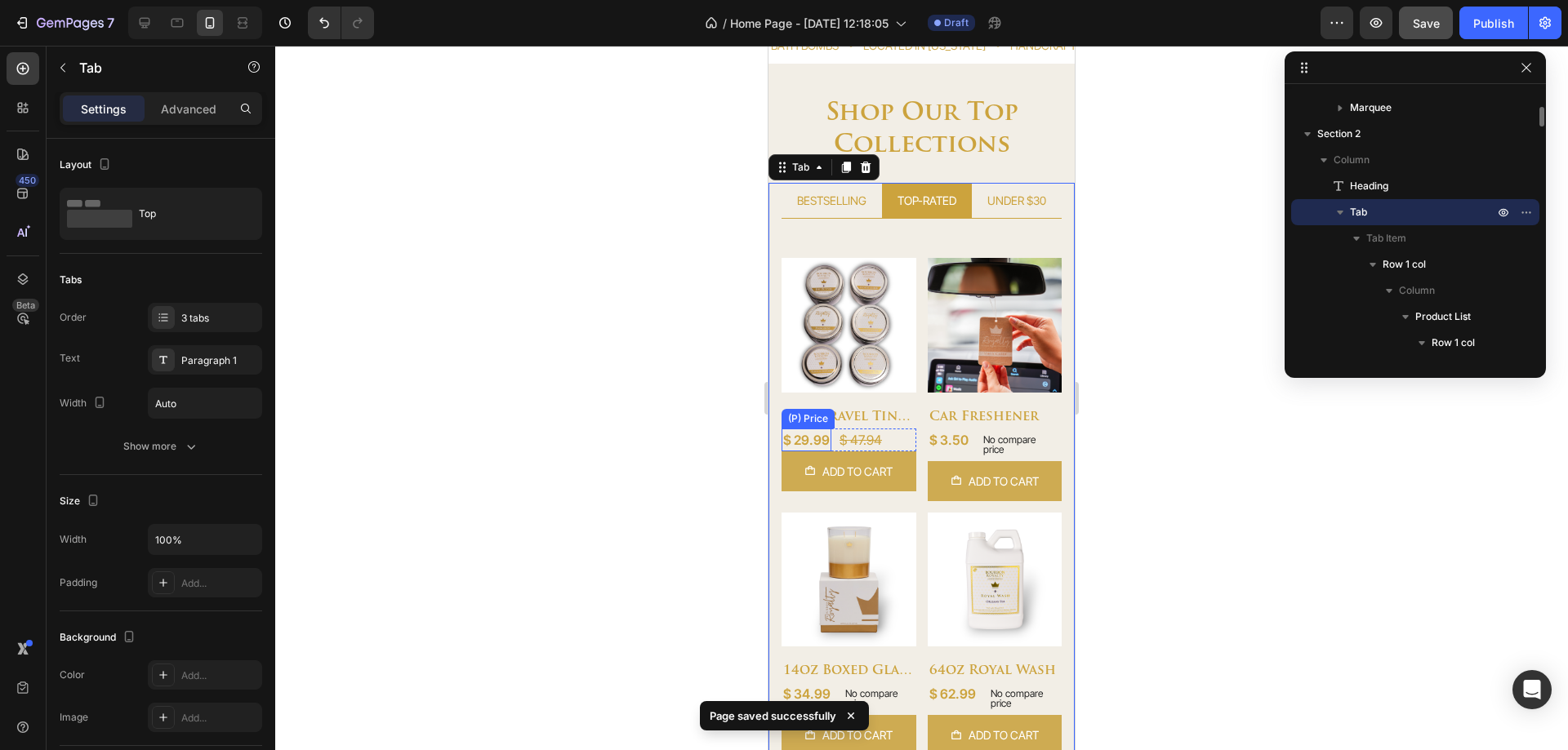
drag, startPoint x: 817, startPoint y: 434, endPoint x: 780, endPoint y: 440, distance: 37.5
click at [817, 434] on div "$ 29.99 (P) Price (P) Price" at bounding box center [806, 440] width 50 height 22
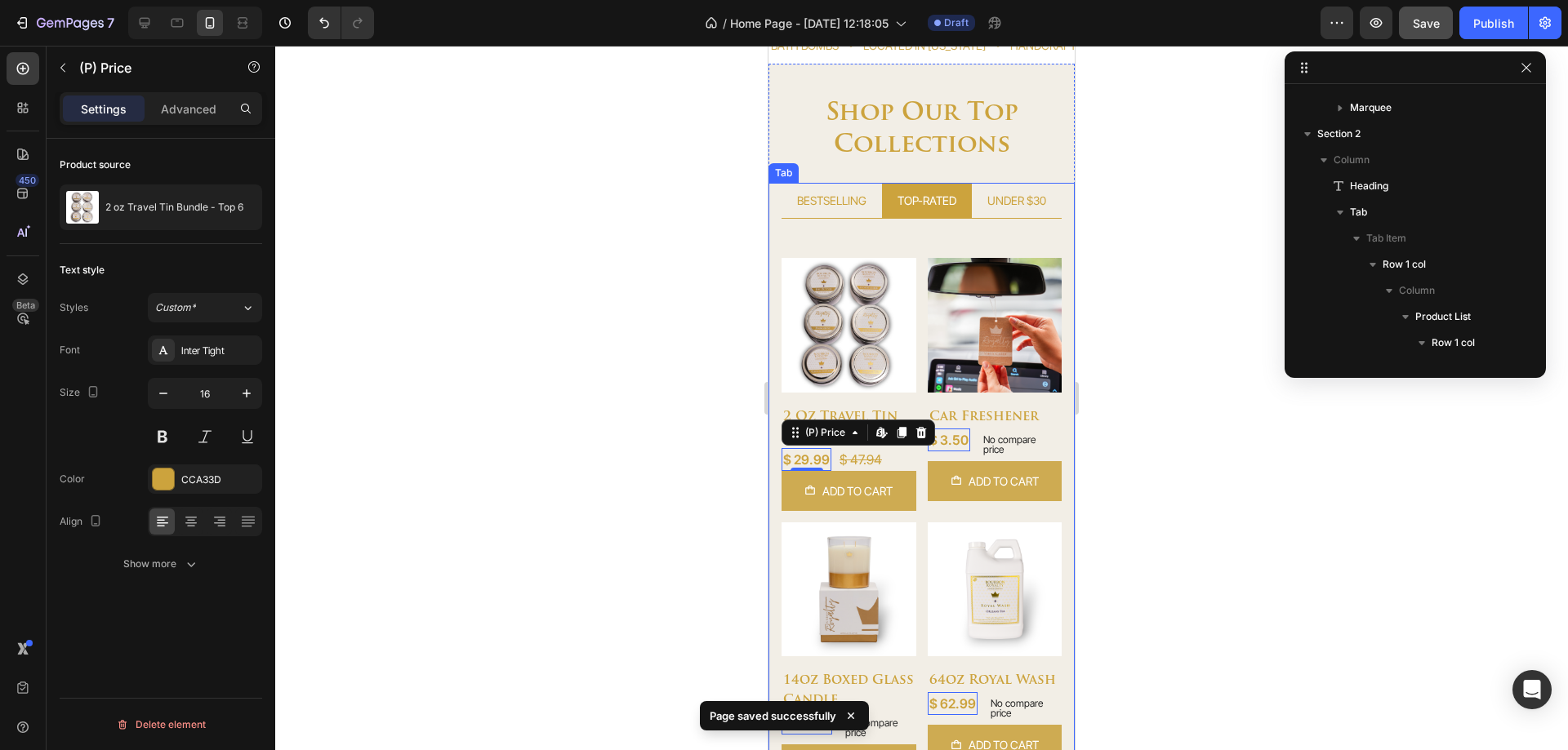
scroll to position [930, 0]
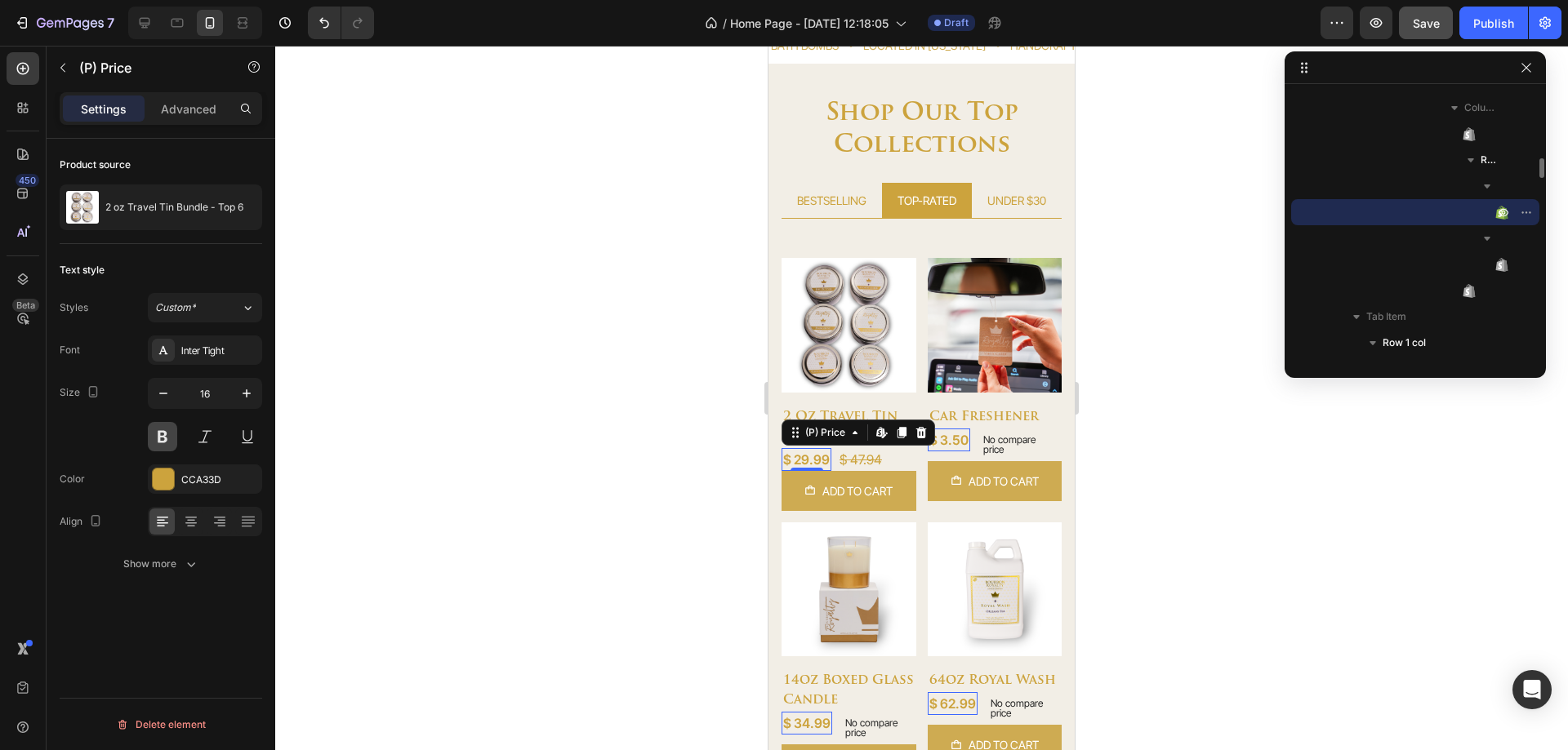
click at [162, 442] on button at bounding box center [162, 436] width 29 height 29
click at [161, 567] on div "Show more" at bounding box center [161, 564] width 76 height 16
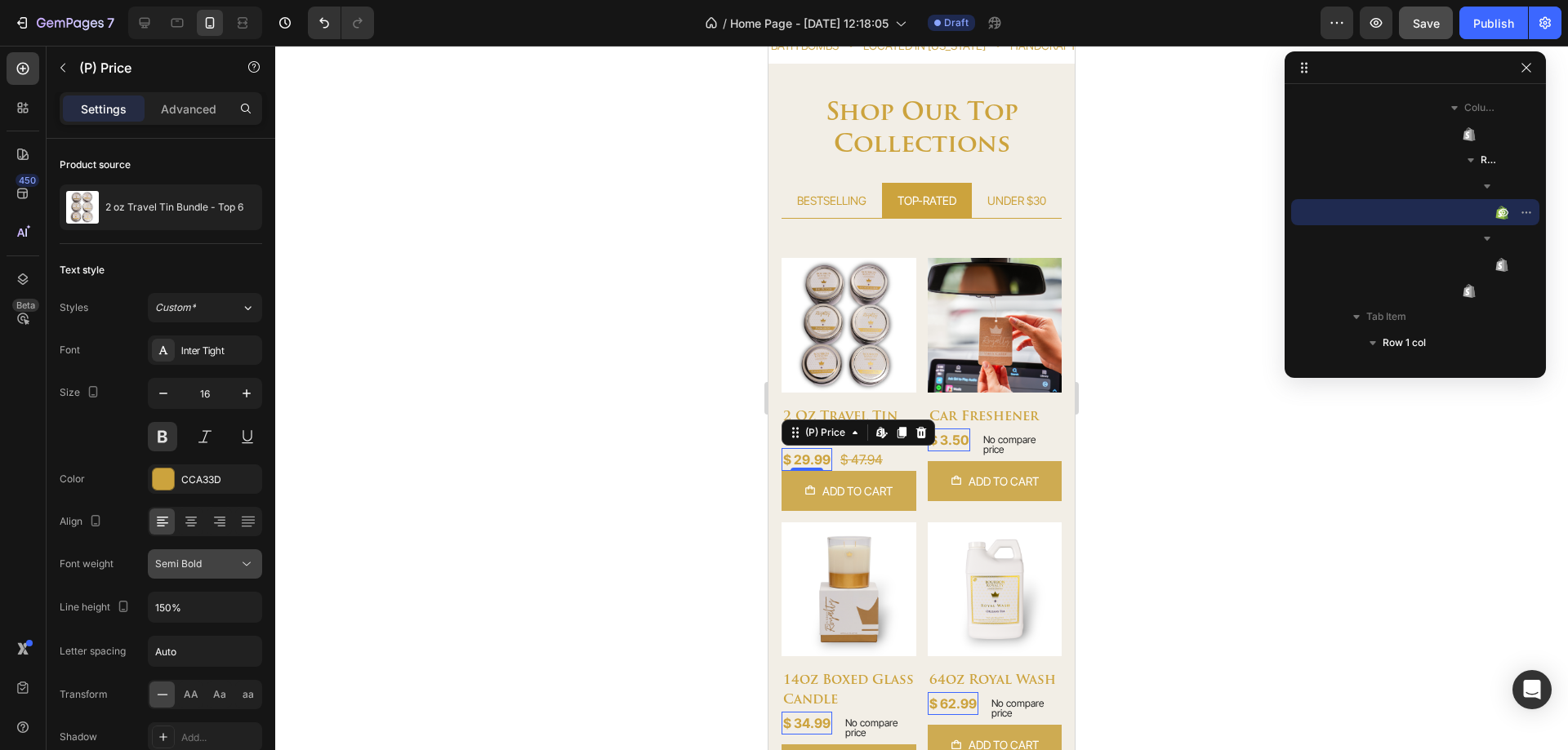
click at [170, 564] on span "Semi Bold" at bounding box center [179, 564] width 47 height 12
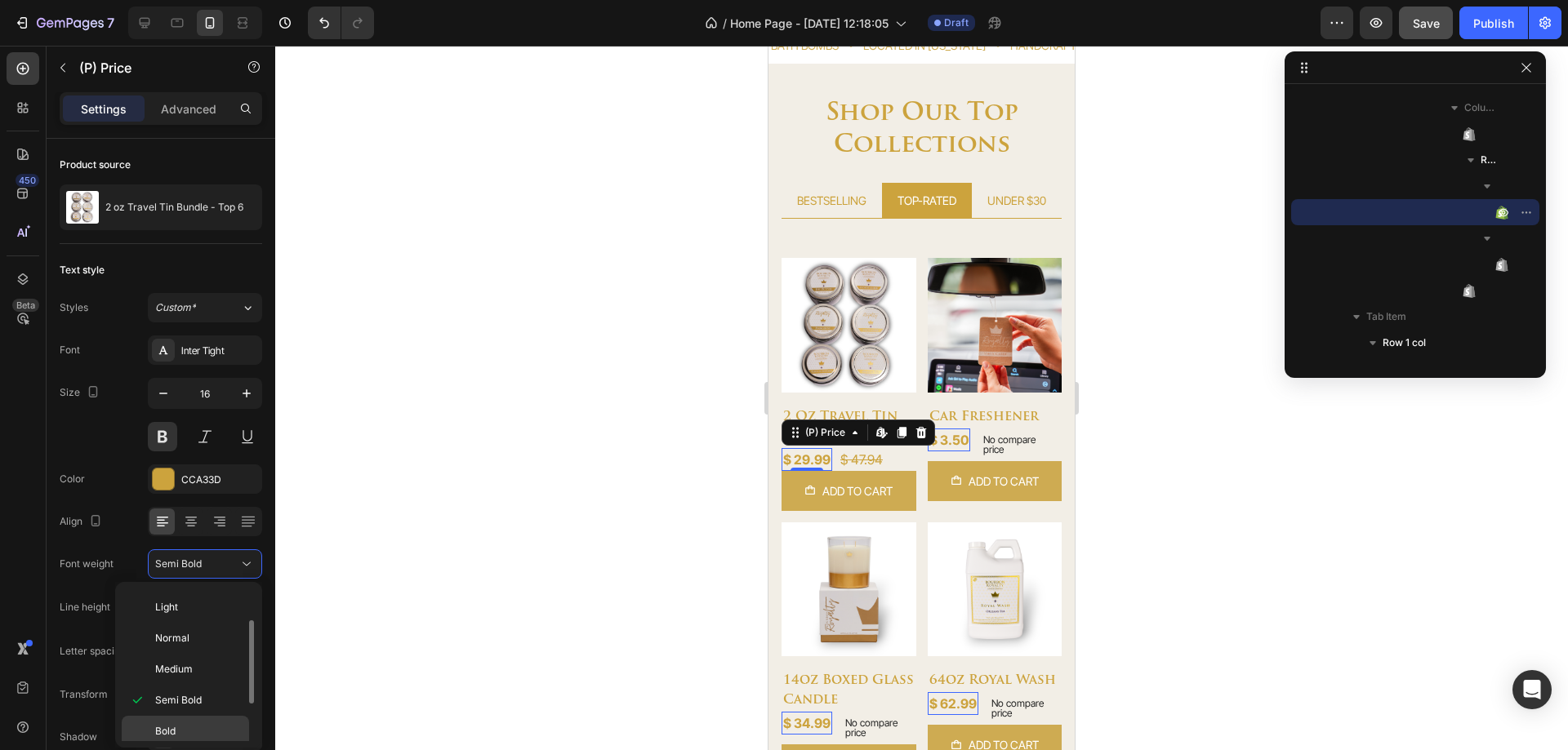
drag, startPoint x: 171, startPoint y: 720, endPoint x: 181, endPoint y: 715, distance: 11.2
click at [170, 747] on div "Bold" at bounding box center [185, 762] width 127 height 31
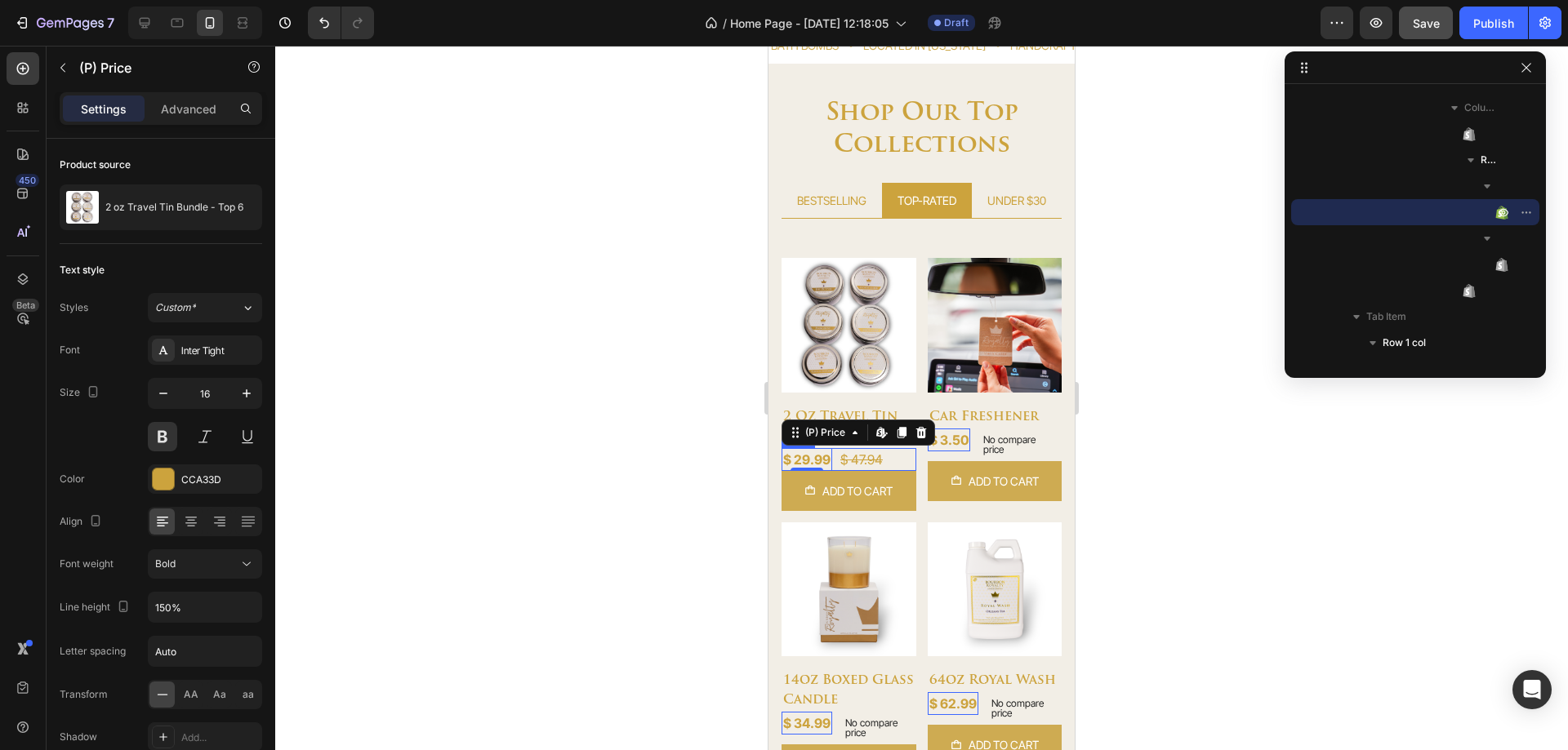
click at [846, 455] on div "$ 47.94" at bounding box center [862, 460] width 46 height 22
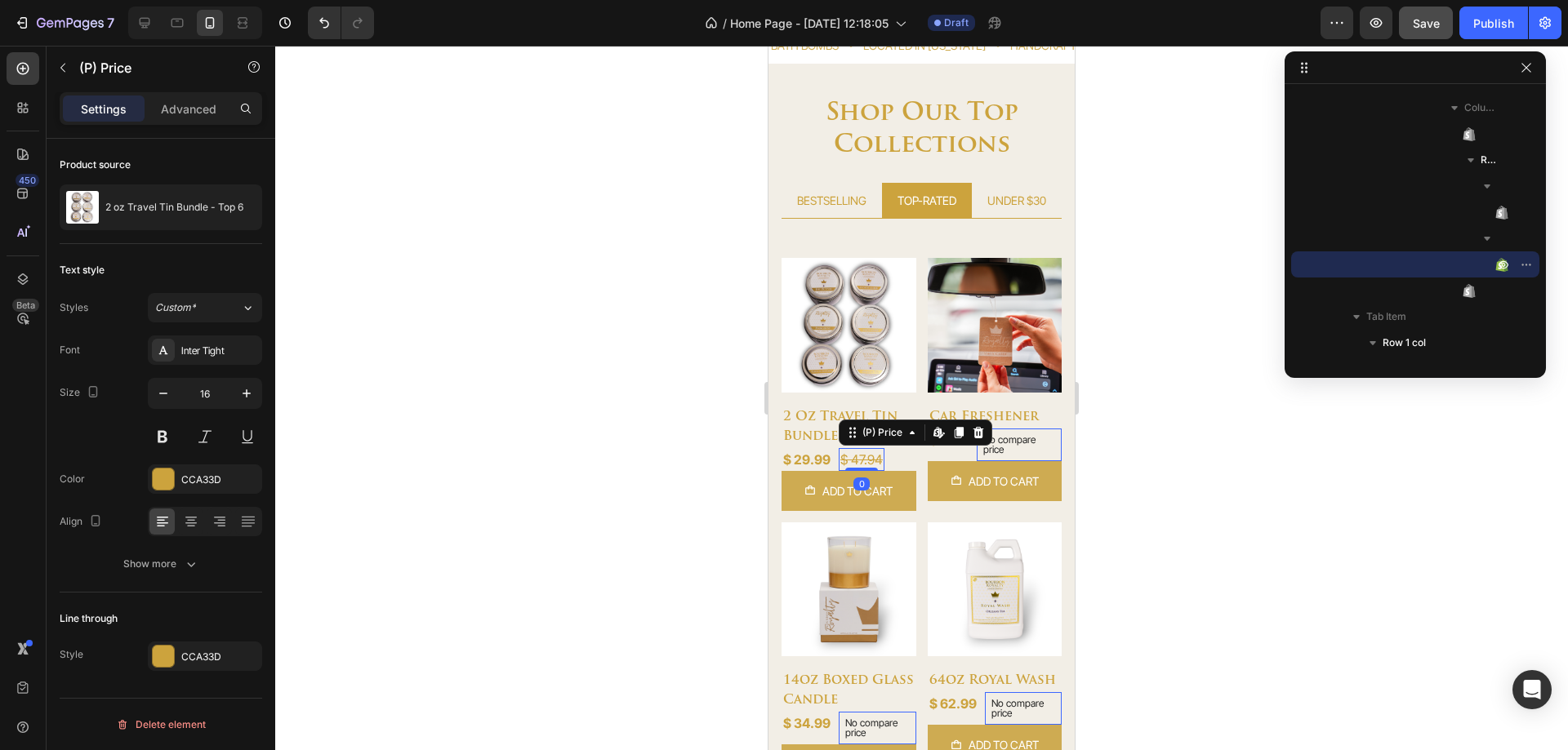
scroll to position [0, 0]
click at [160, 440] on button at bounding box center [162, 436] width 29 height 29
click at [155, 576] on button "Show more" at bounding box center [161, 564] width 202 height 29
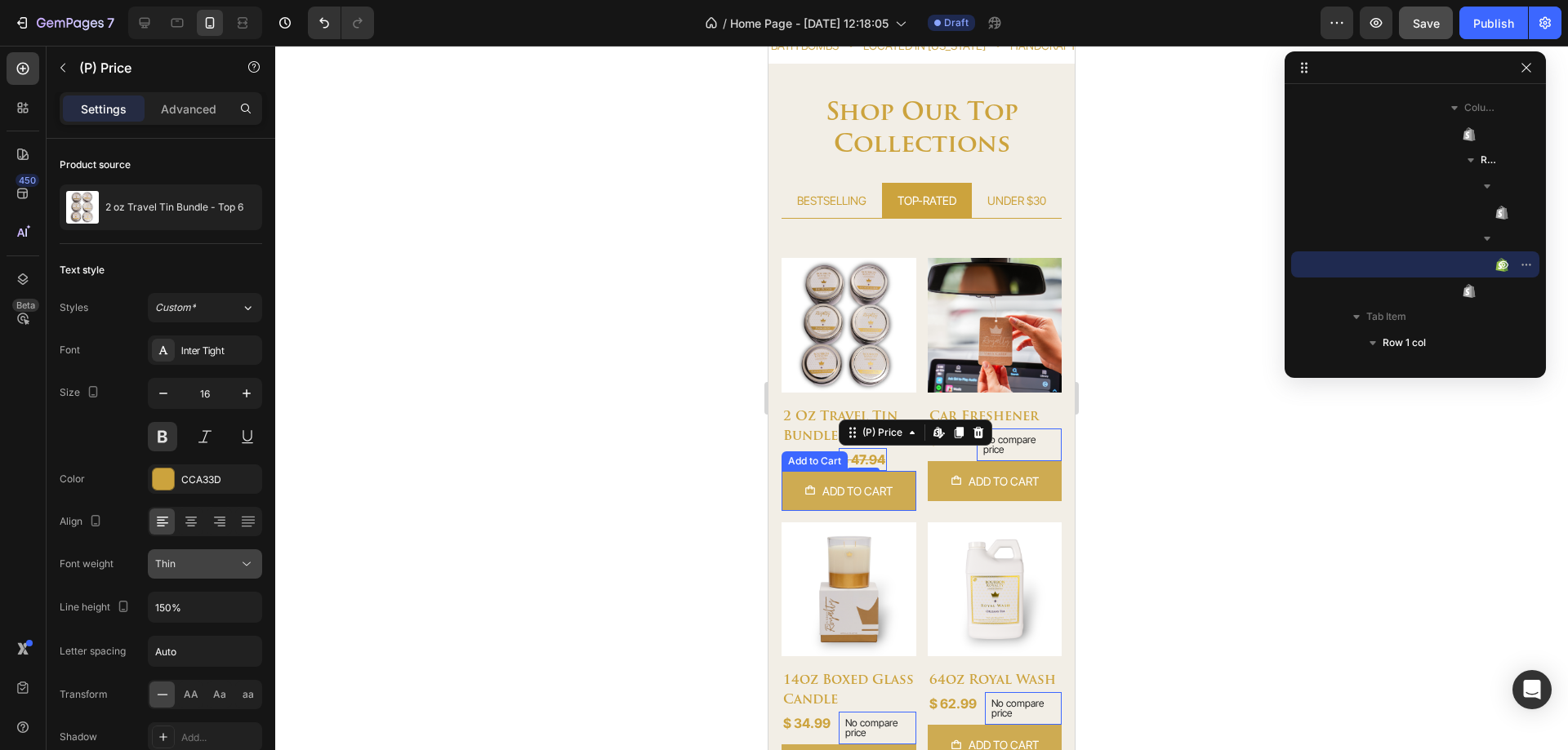
click at [200, 566] on div "Thin" at bounding box center [197, 565] width 83 height 15
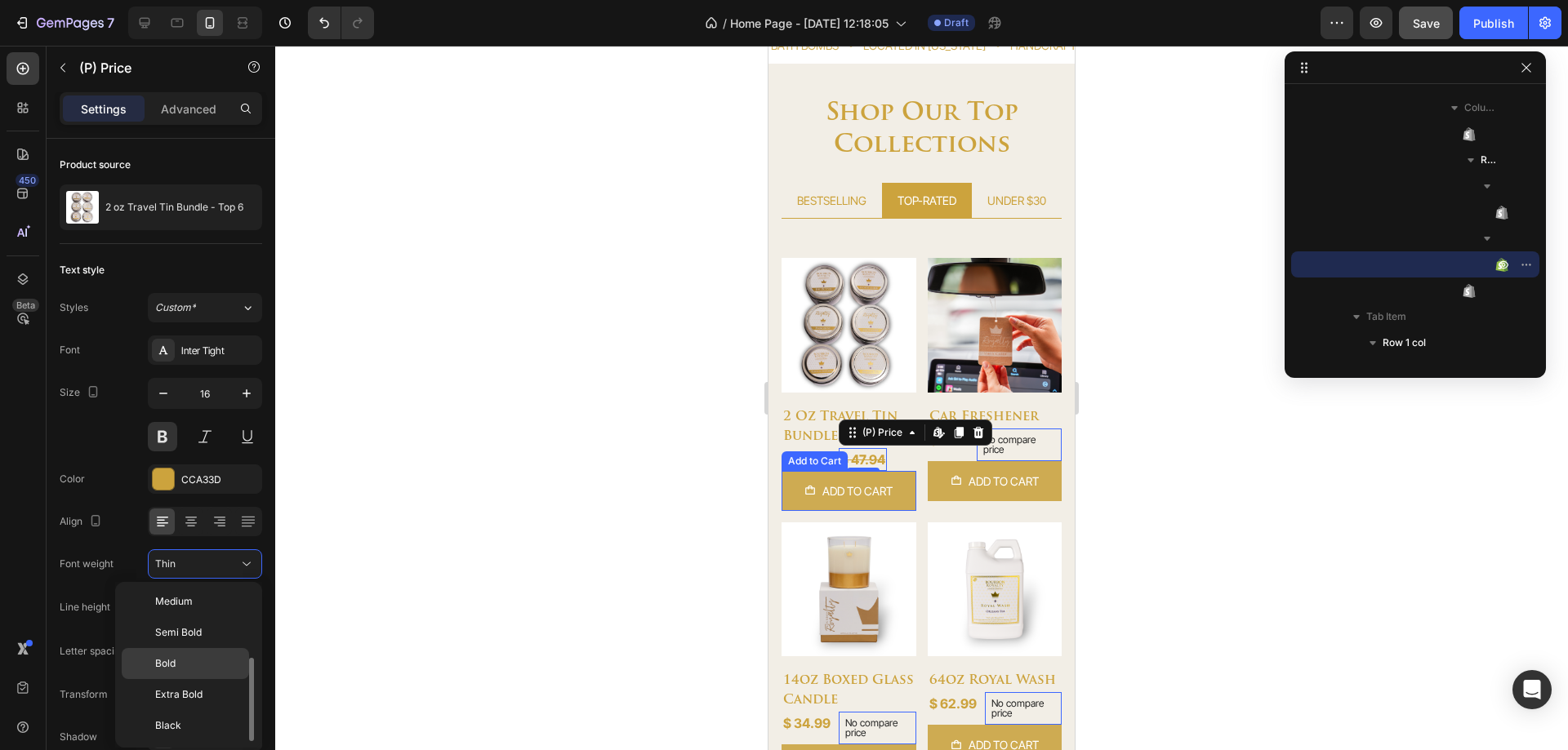
click at [180, 661] on p "Bold" at bounding box center [199, 664] width 86 height 15
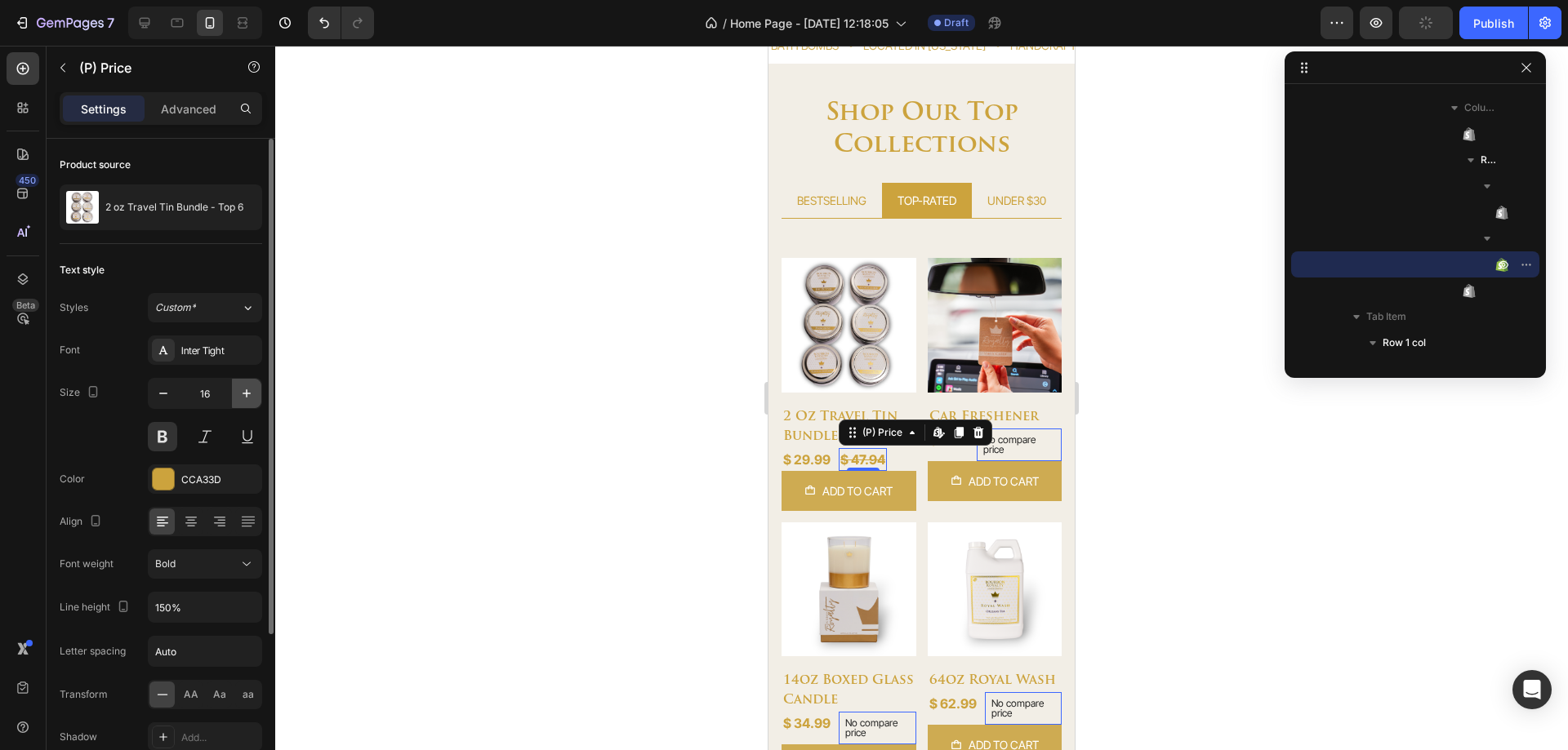
click at [245, 399] on icon "button" at bounding box center [246, 393] width 16 height 16
type input "18"
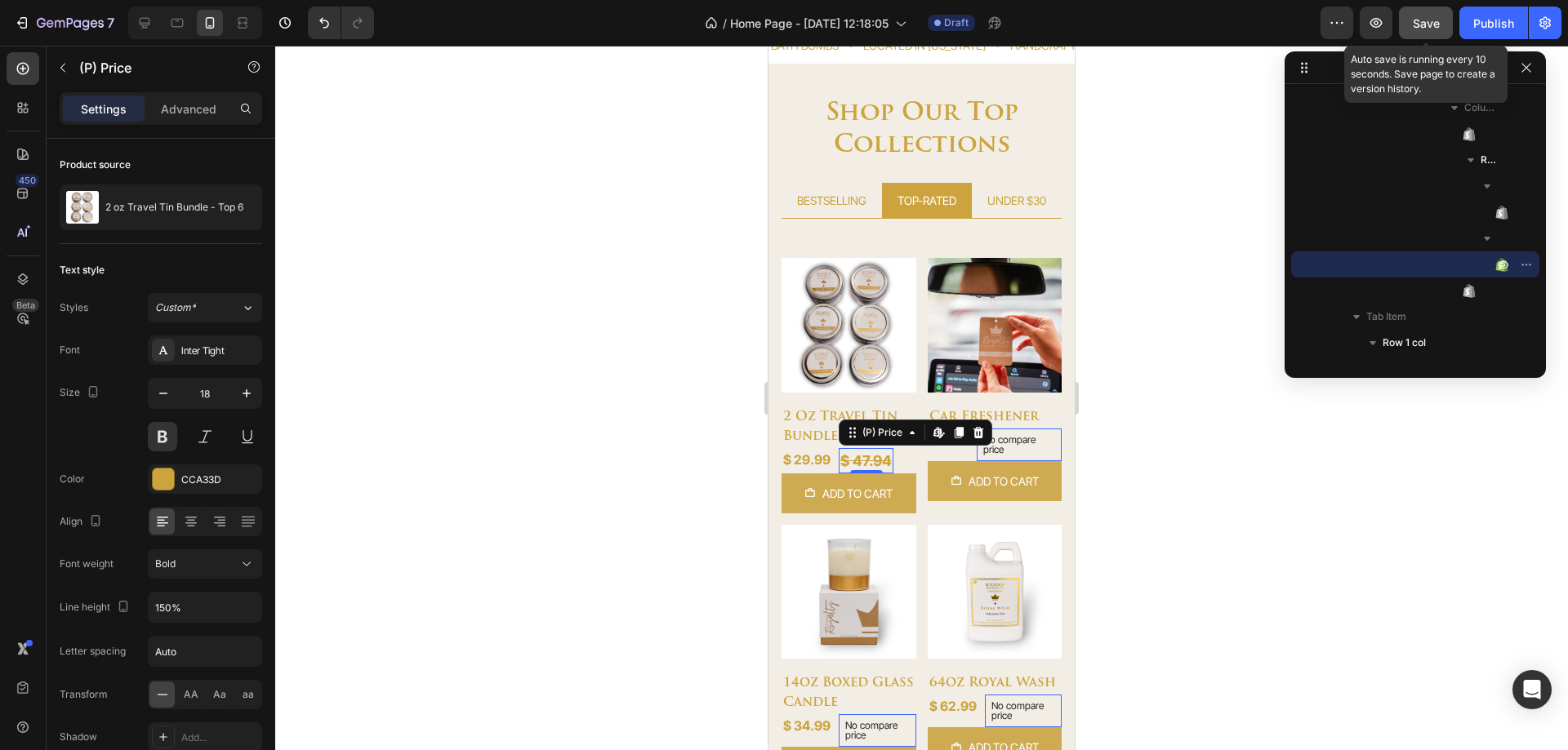
click at [1416, 23] on span "Save" at bounding box center [1427, 22] width 27 height 14
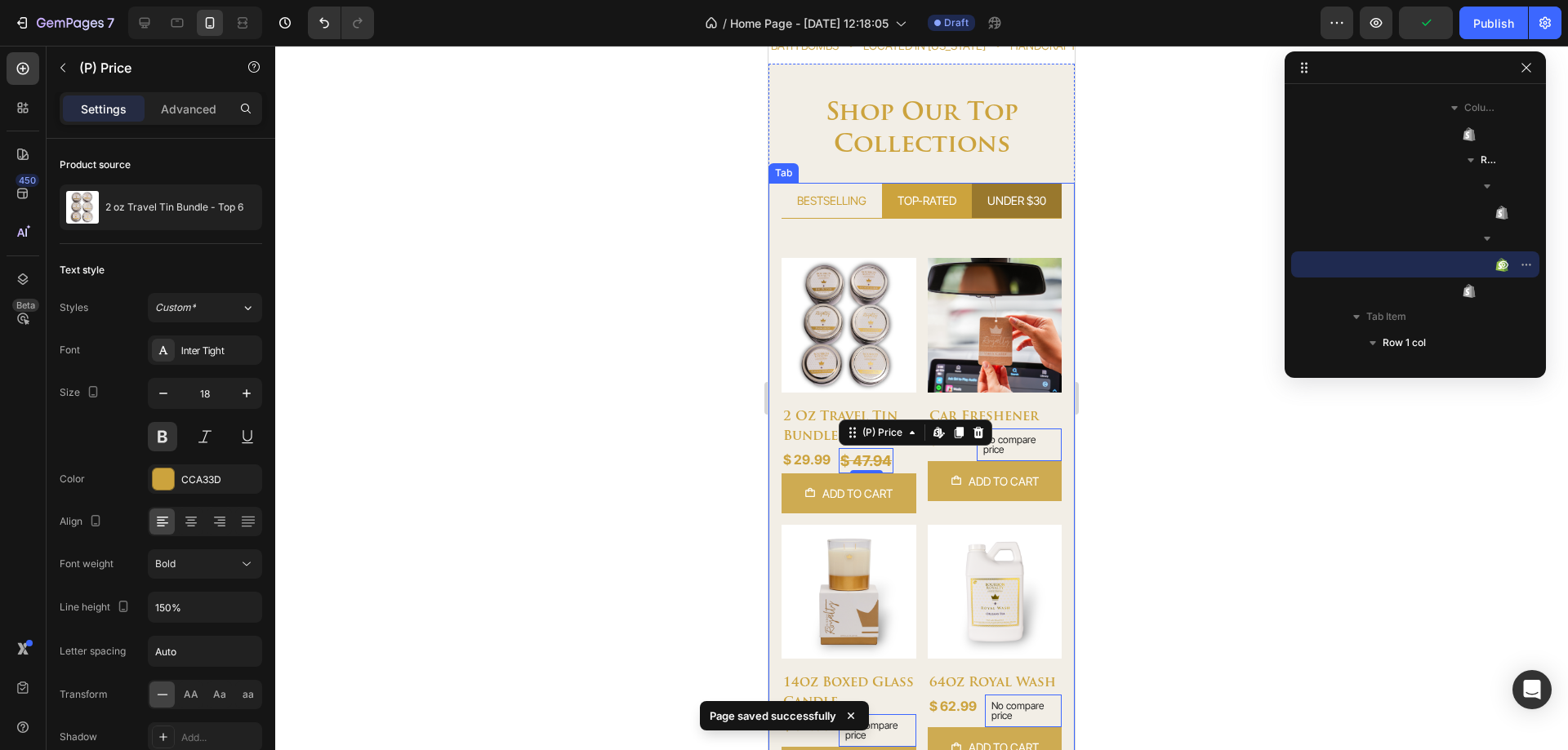
click at [998, 204] on div "UNDER $30" at bounding box center [1017, 200] width 64 height 22
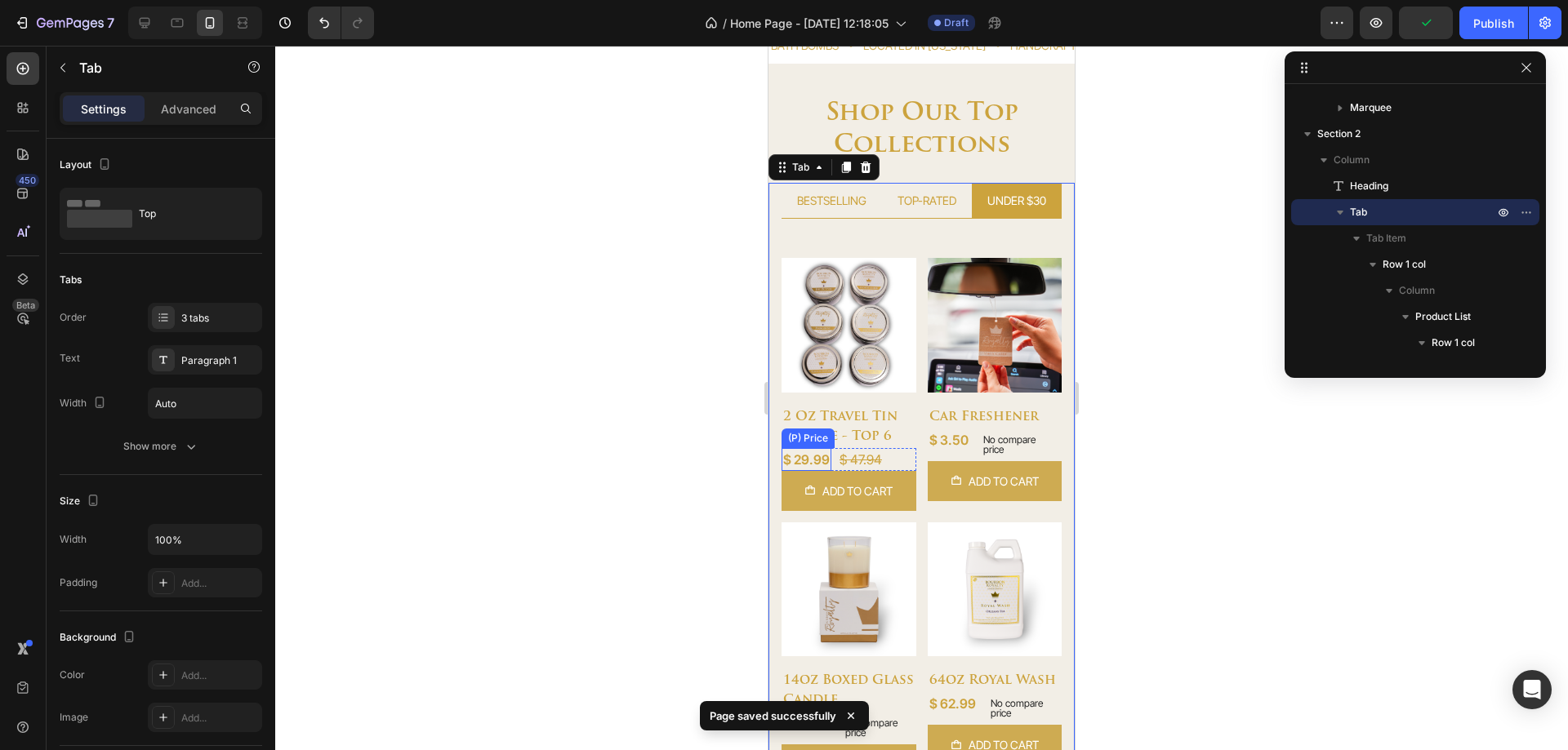
click at [806, 453] on div "$ 29.99" at bounding box center [806, 460] width 50 height 22
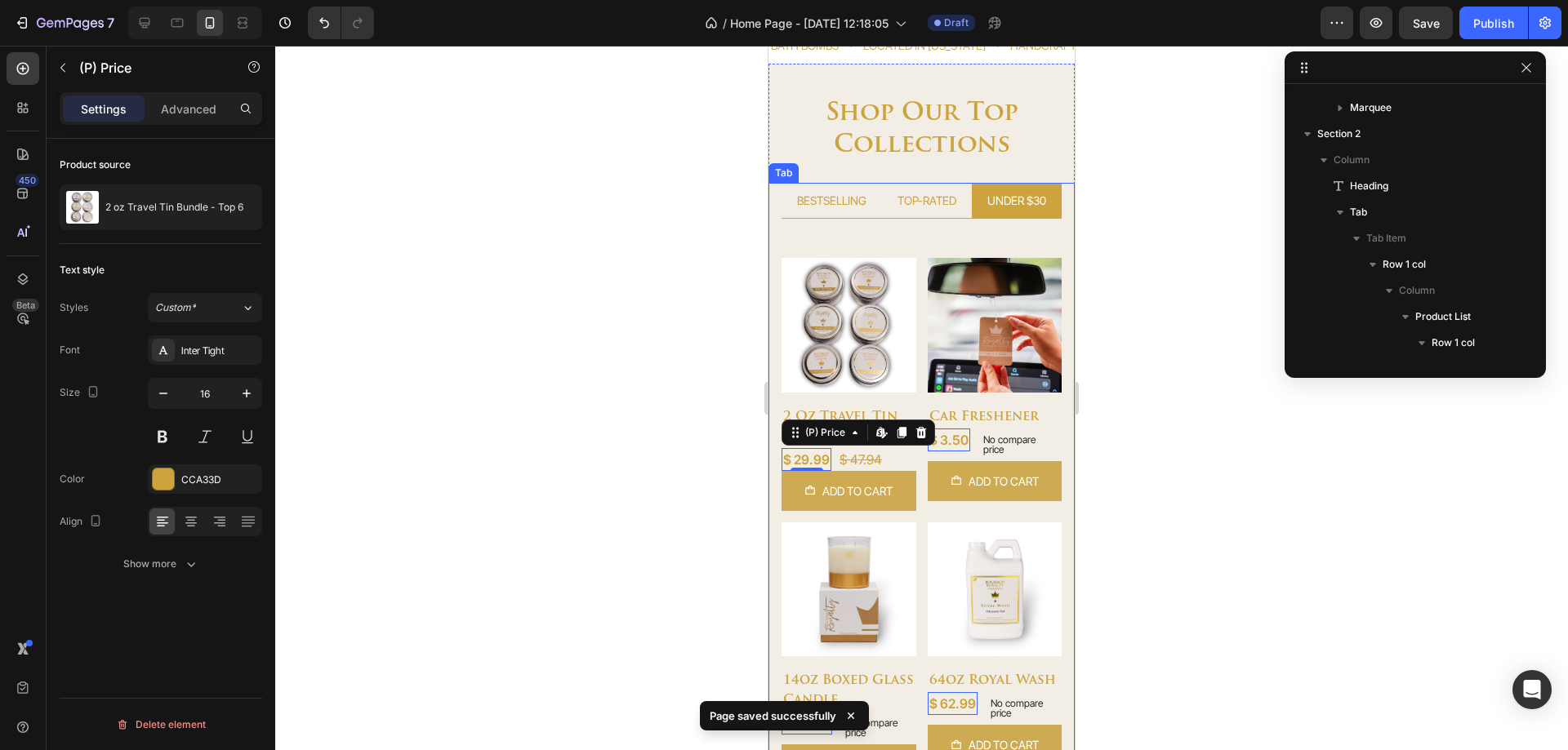
scroll to position [1322, 0]
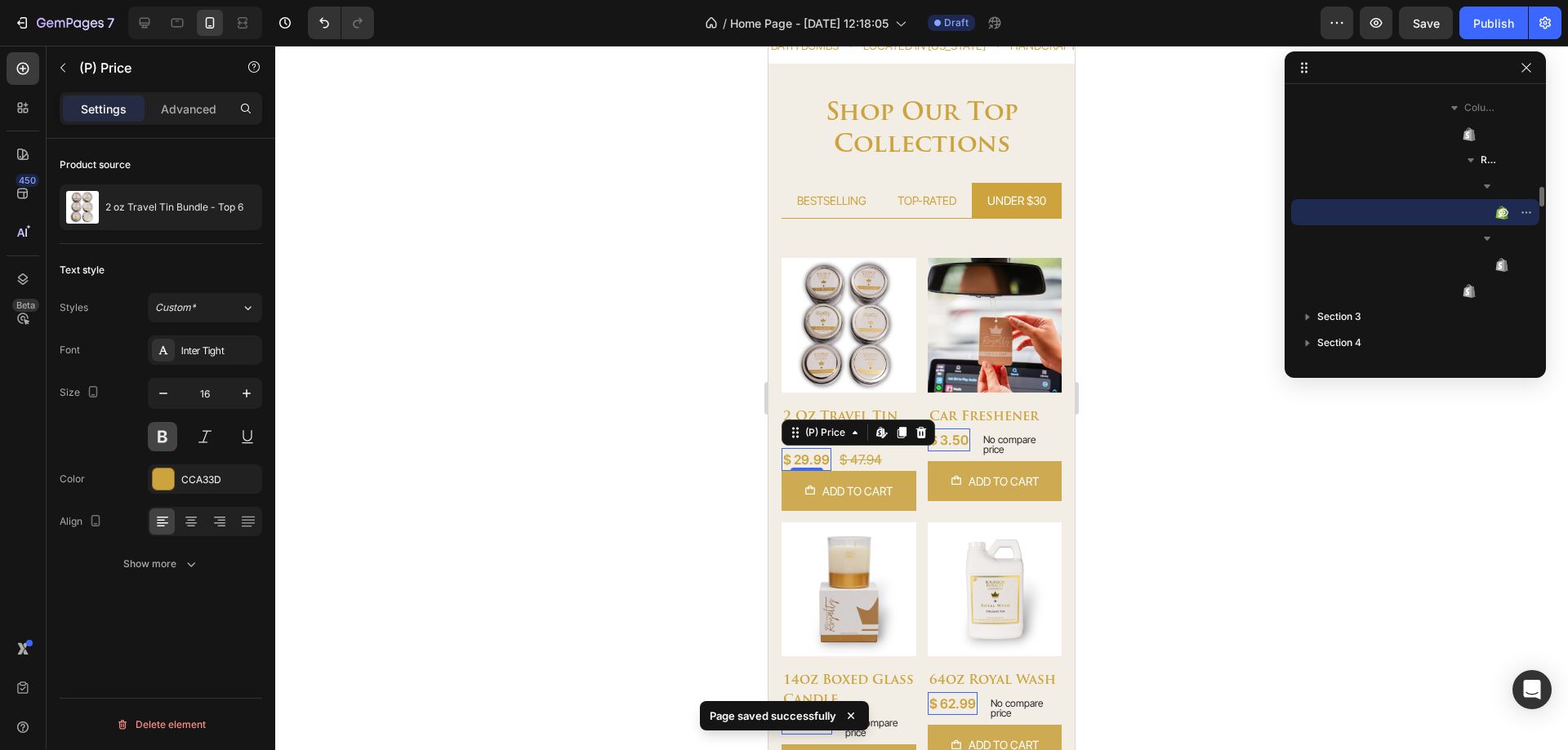
click at [163, 432] on button at bounding box center [162, 436] width 29 height 29
click at [175, 572] on button "Show more" at bounding box center [161, 564] width 202 height 29
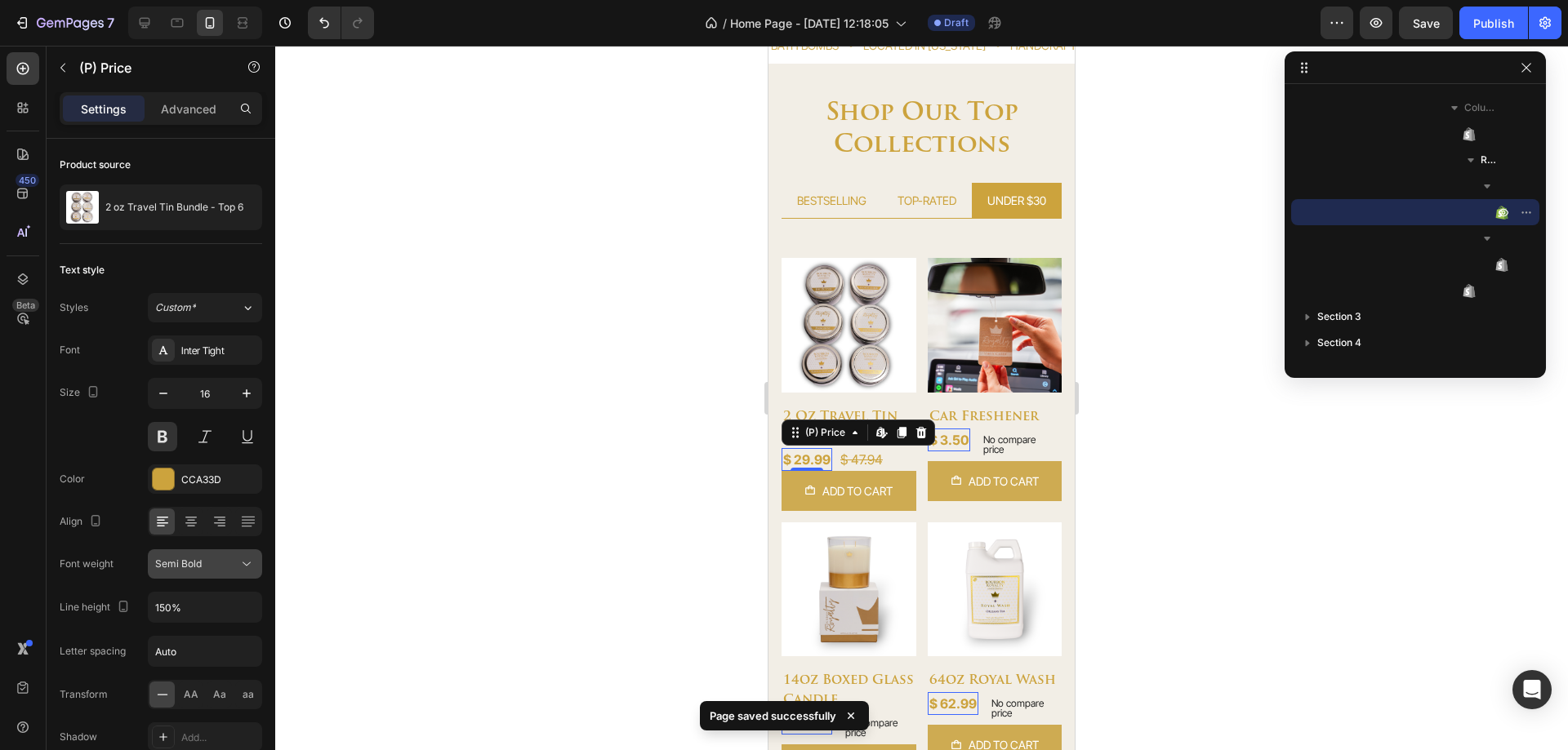
click at [201, 573] on button "Semi Bold" at bounding box center [205, 564] width 114 height 29
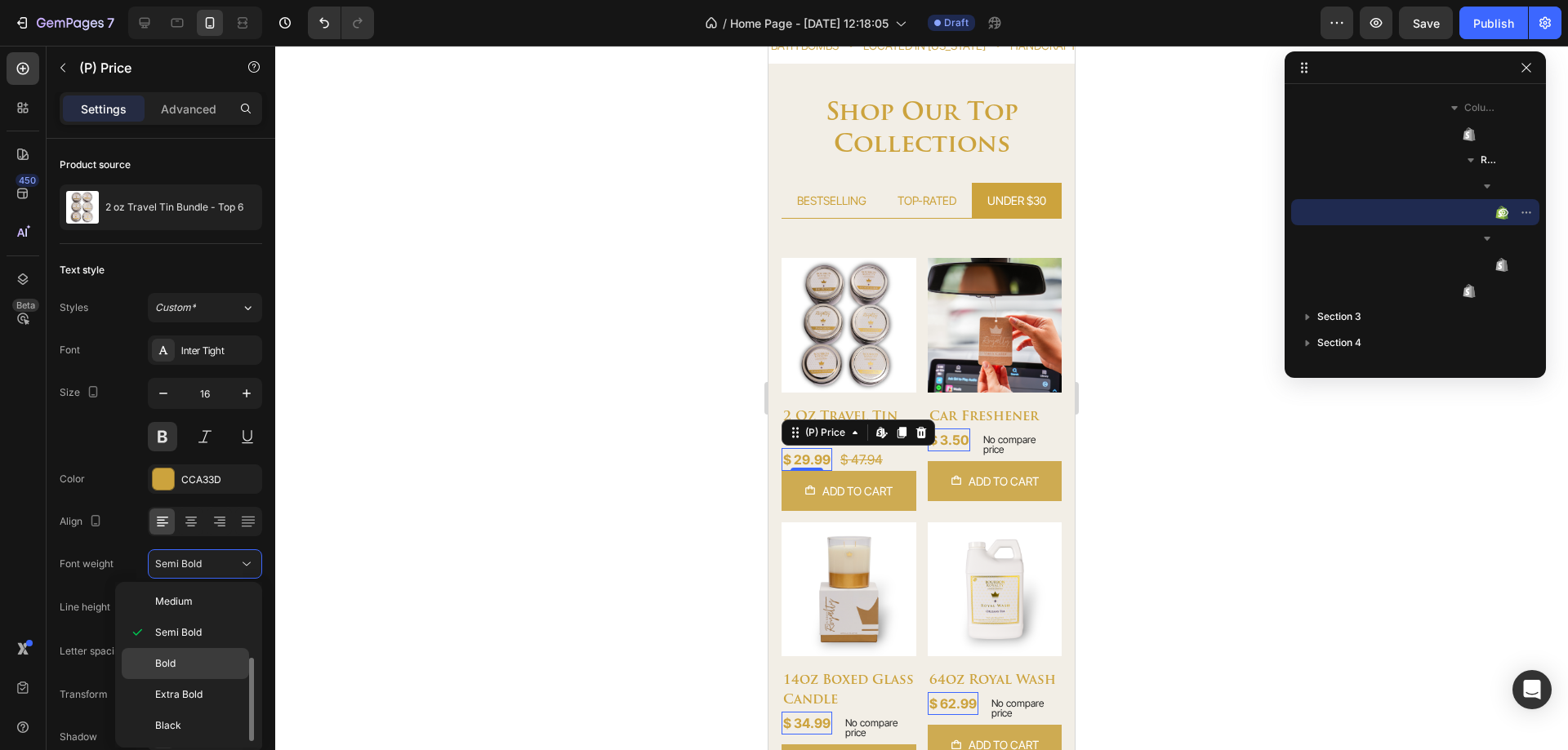
click at [172, 679] on div "Bold" at bounding box center [185, 694] width 127 height 31
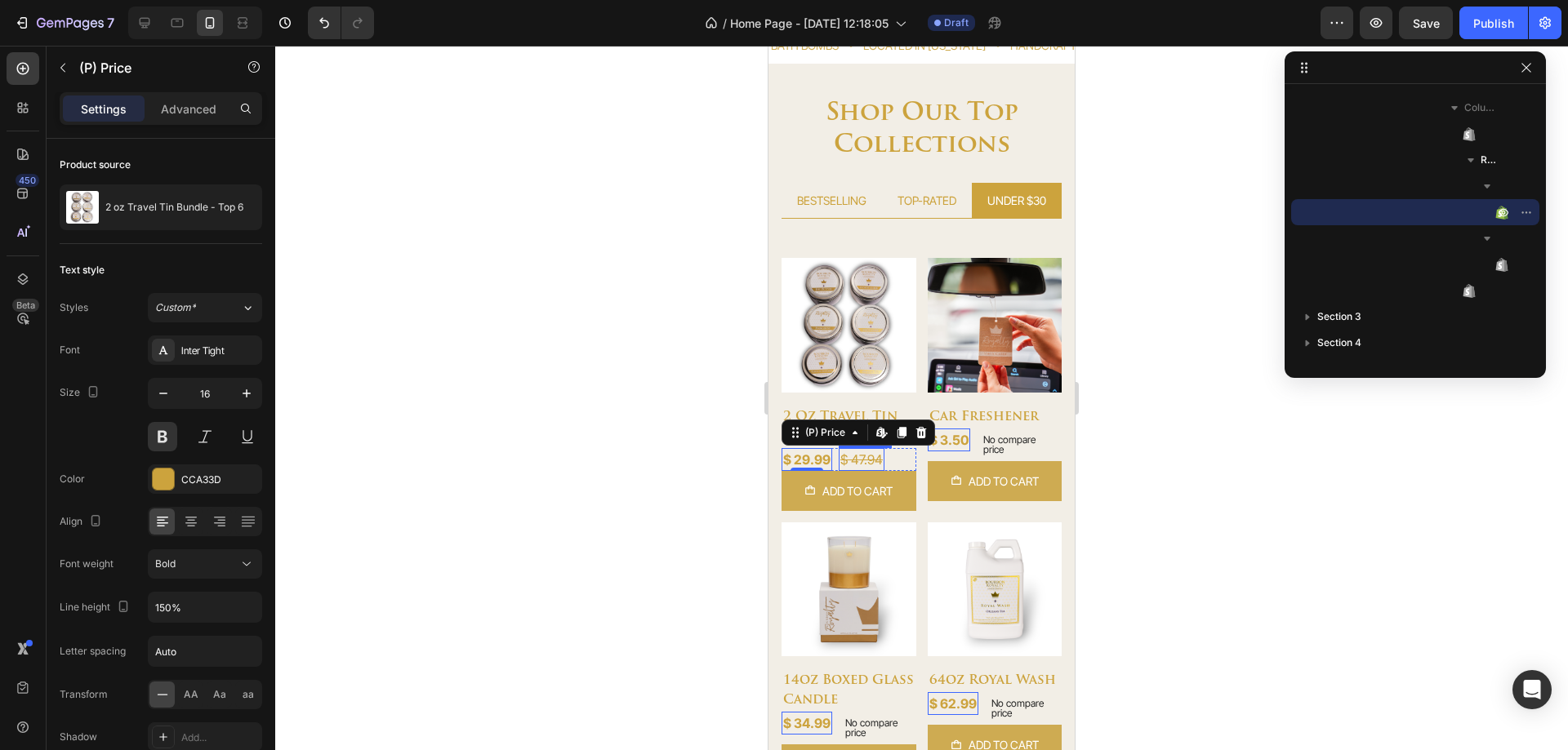
click at [857, 453] on div "$ 47.94" at bounding box center [862, 460] width 46 height 22
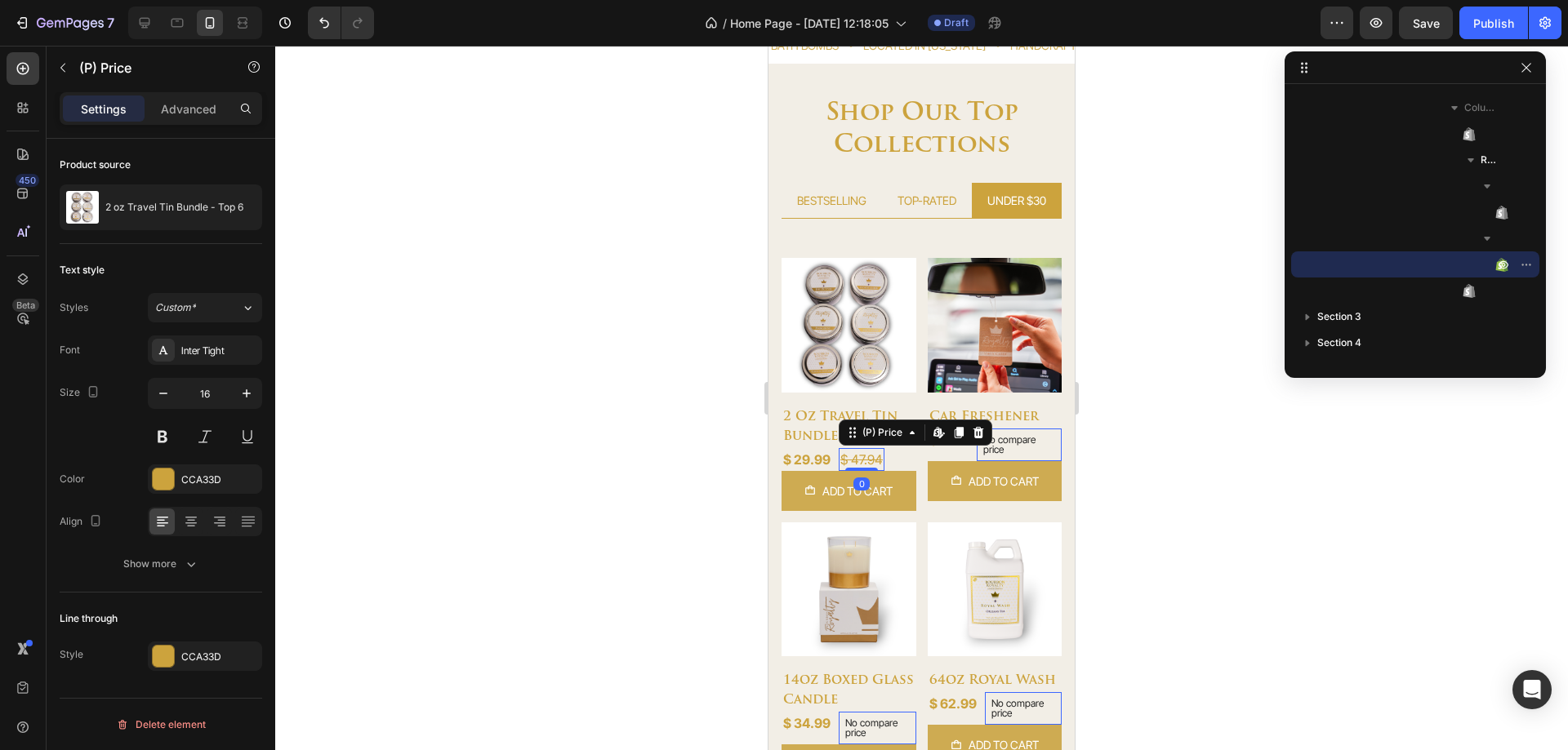
scroll to position [0, 0]
click at [247, 393] on icon "button" at bounding box center [246, 393] width 8 height 8
type input "18"
click at [166, 445] on button at bounding box center [162, 436] width 29 height 29
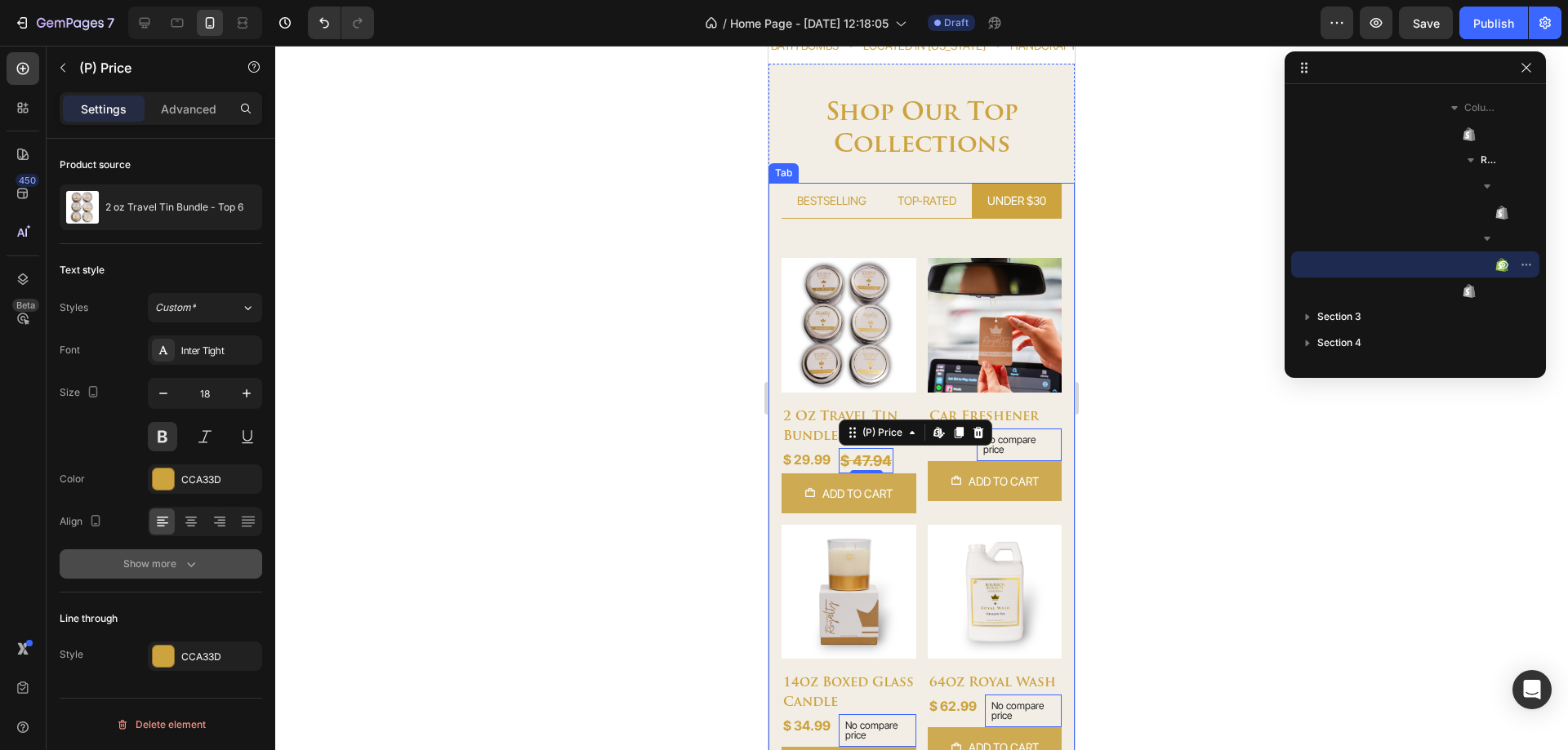
click at [169, 565] on div "Show more" at bounding box center [161, 564] width 76 height 16
click at [197, 577] on button "Thin" at bounding box center [205, 564] width 114 height 29
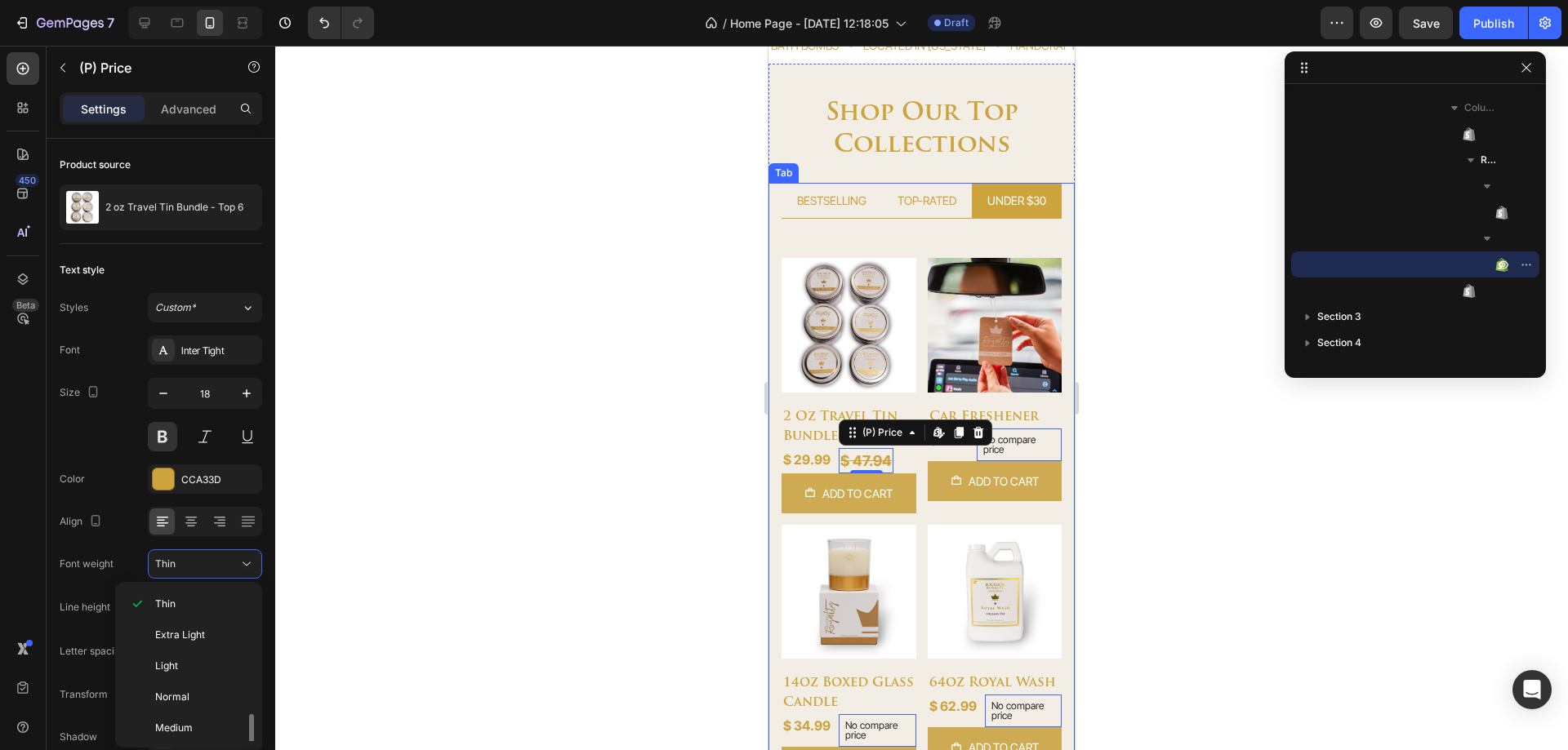
scroll to position [126, 0]
click at [181, 668] on p "Bold" at bounding box center [199, 664] width 86 height 15
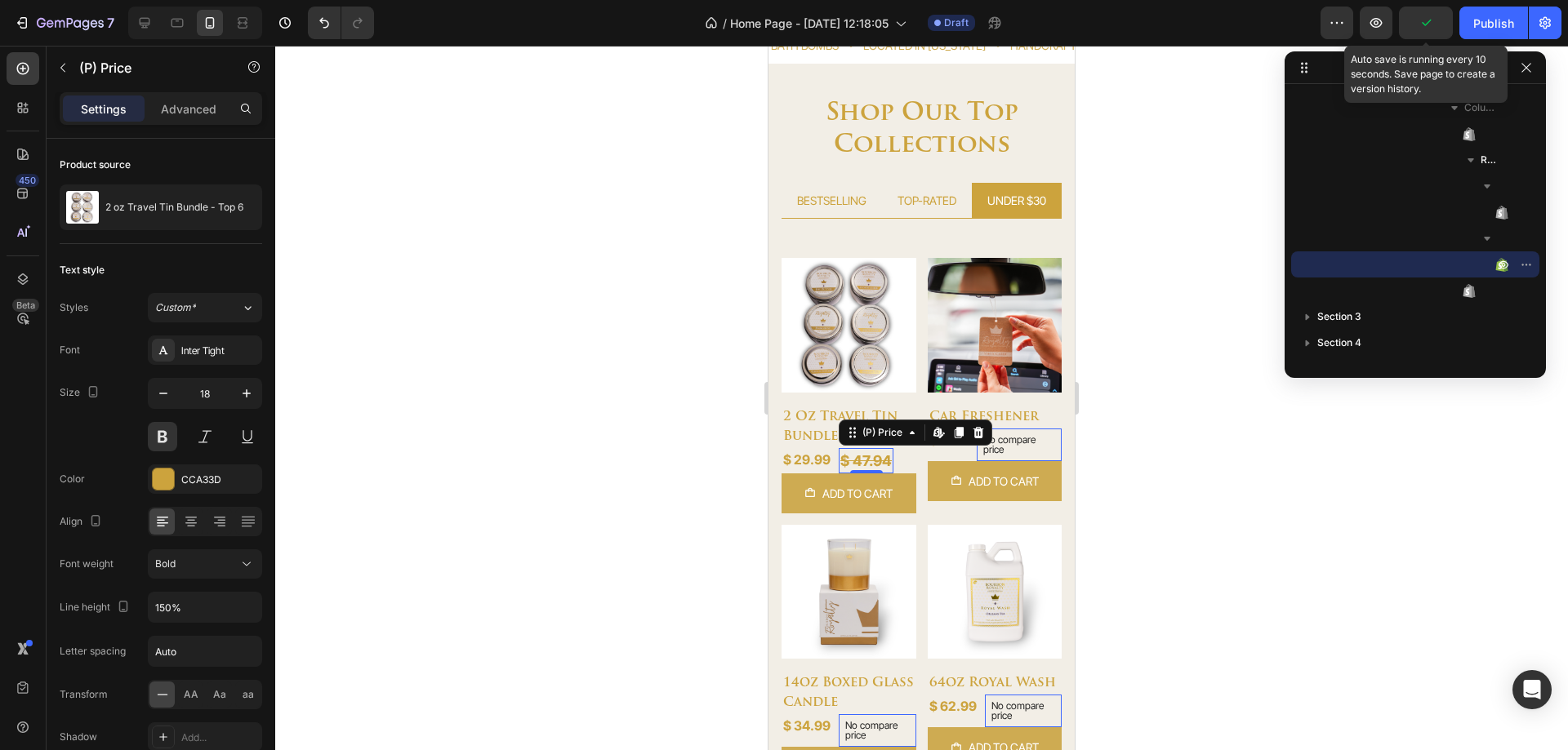
click at [1431, 29] on icon "button" at bounding box center [1426, 22] width 16 height 16
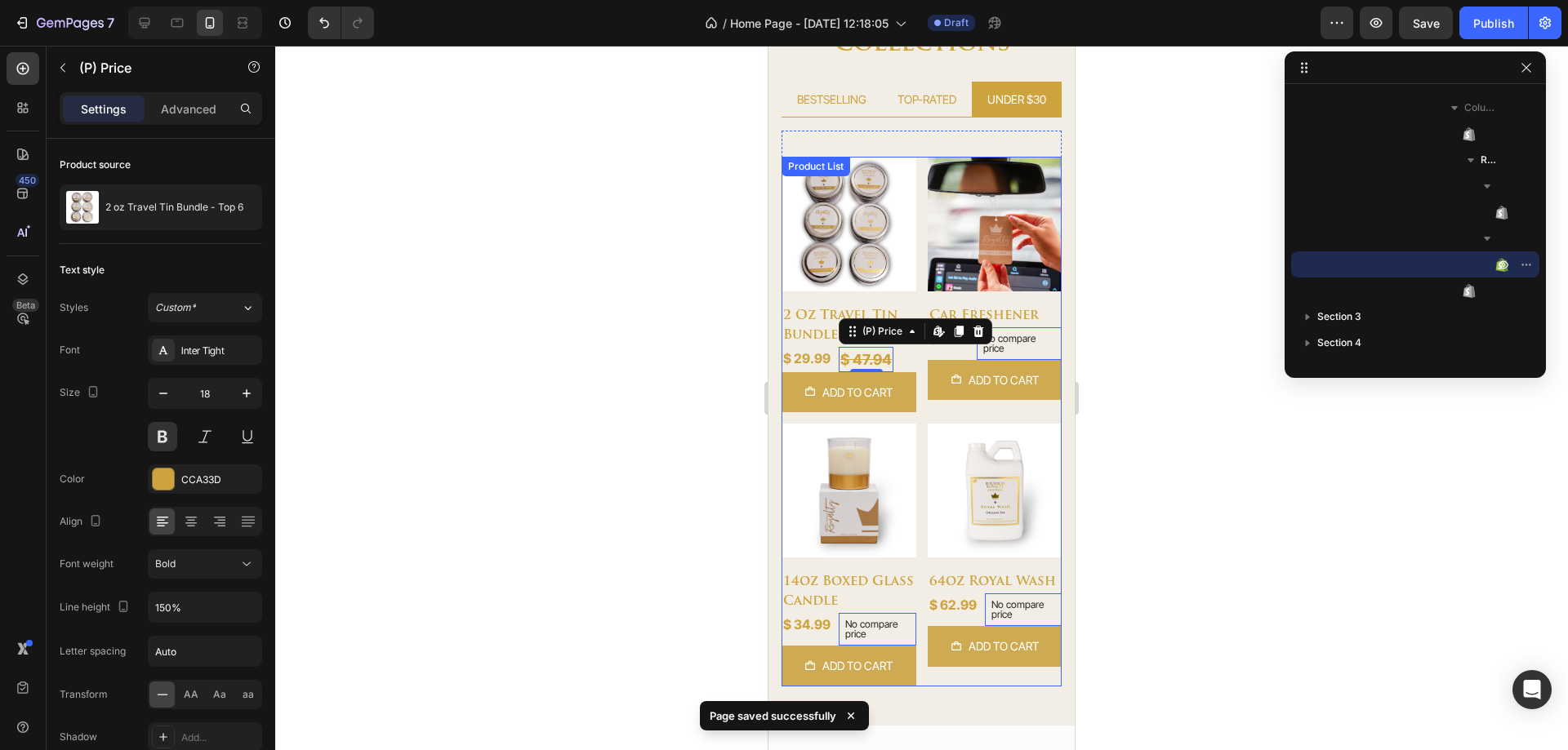
scroll to position [559, 0]
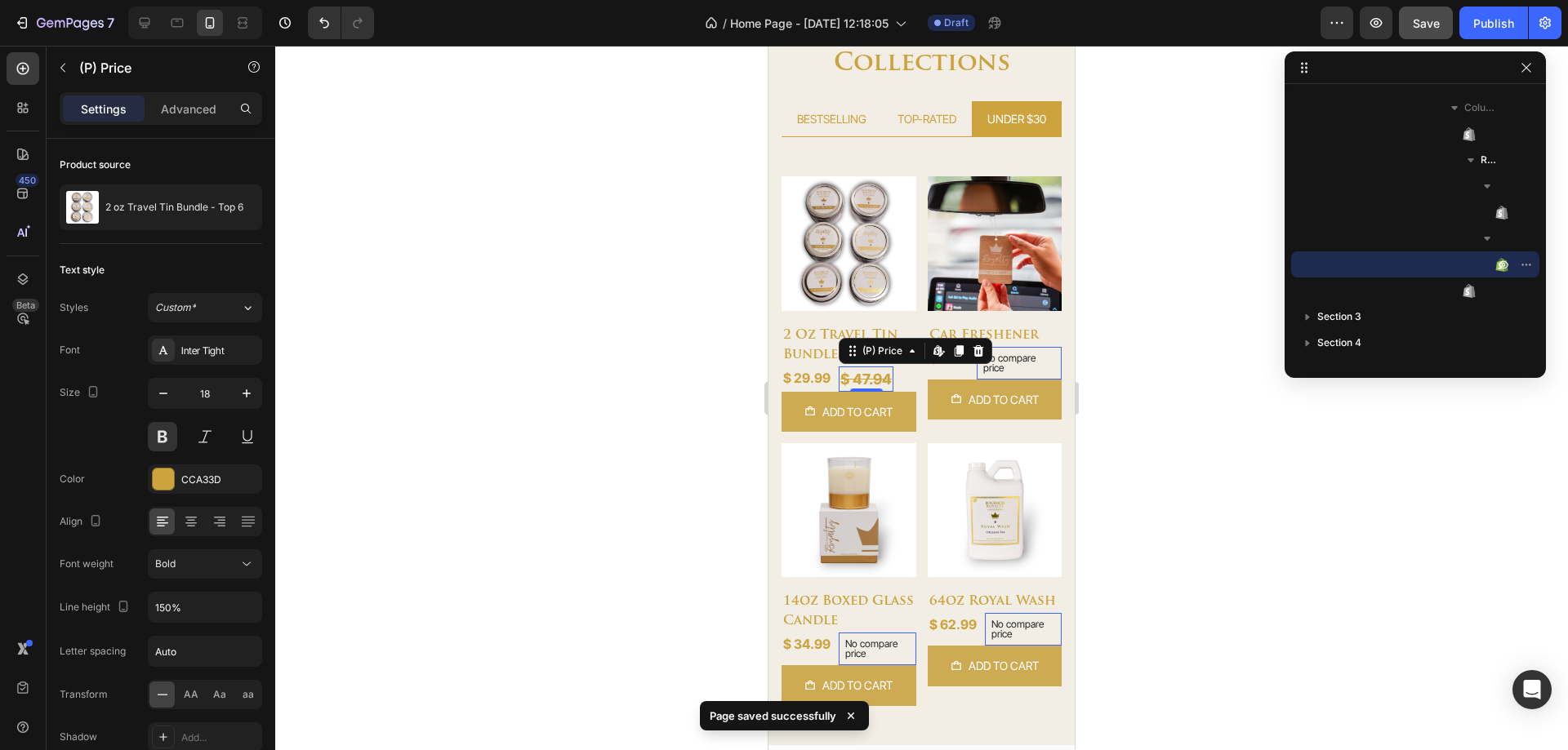
click at [1420, 32] on button "Save" at bounding box center [1427, 22] width 54 height 33
click at [813, 332] on h2 "2 oz travel tin bundle - top 6" at bounding box center [849, 345] width 135 height 42
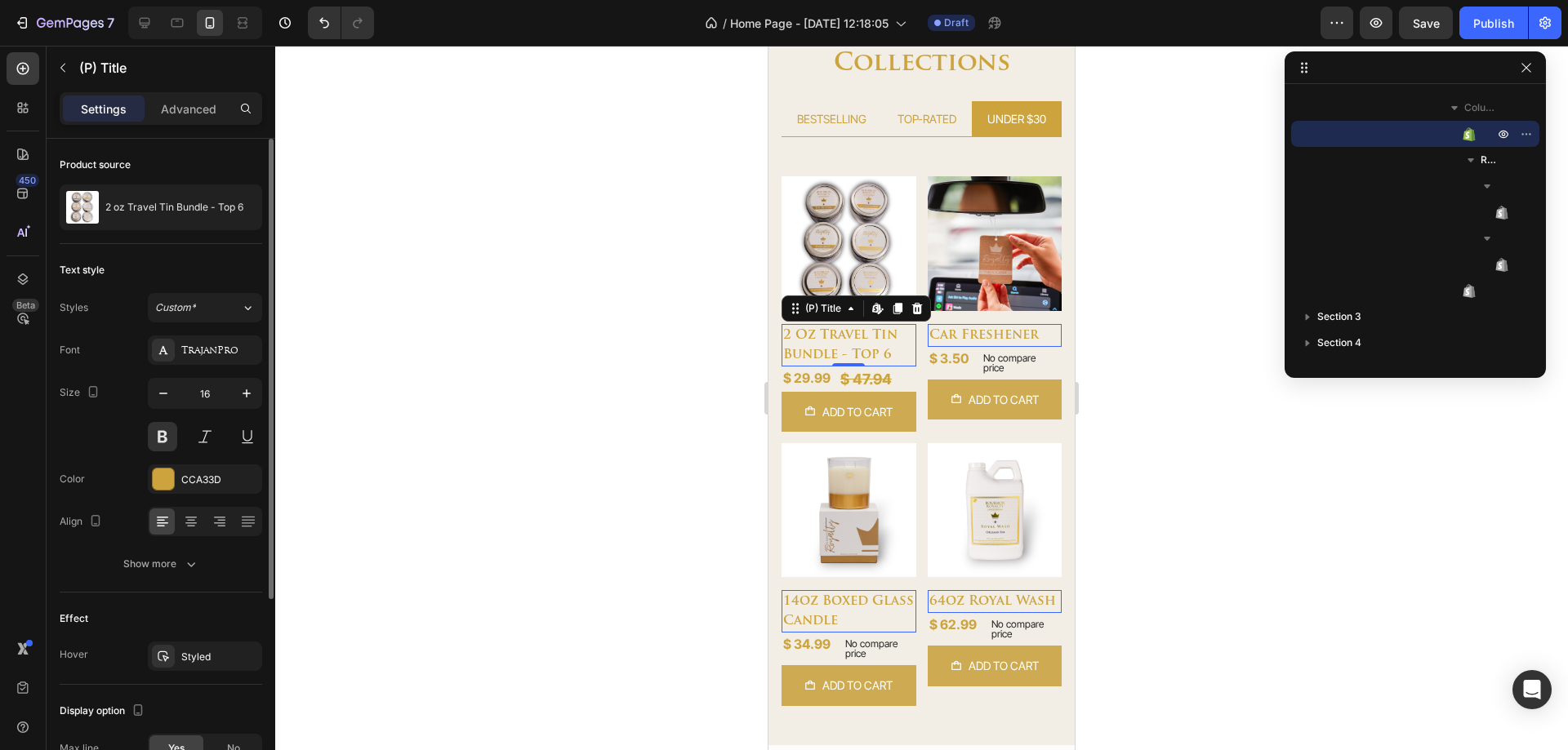
scroll to position [281, 0]
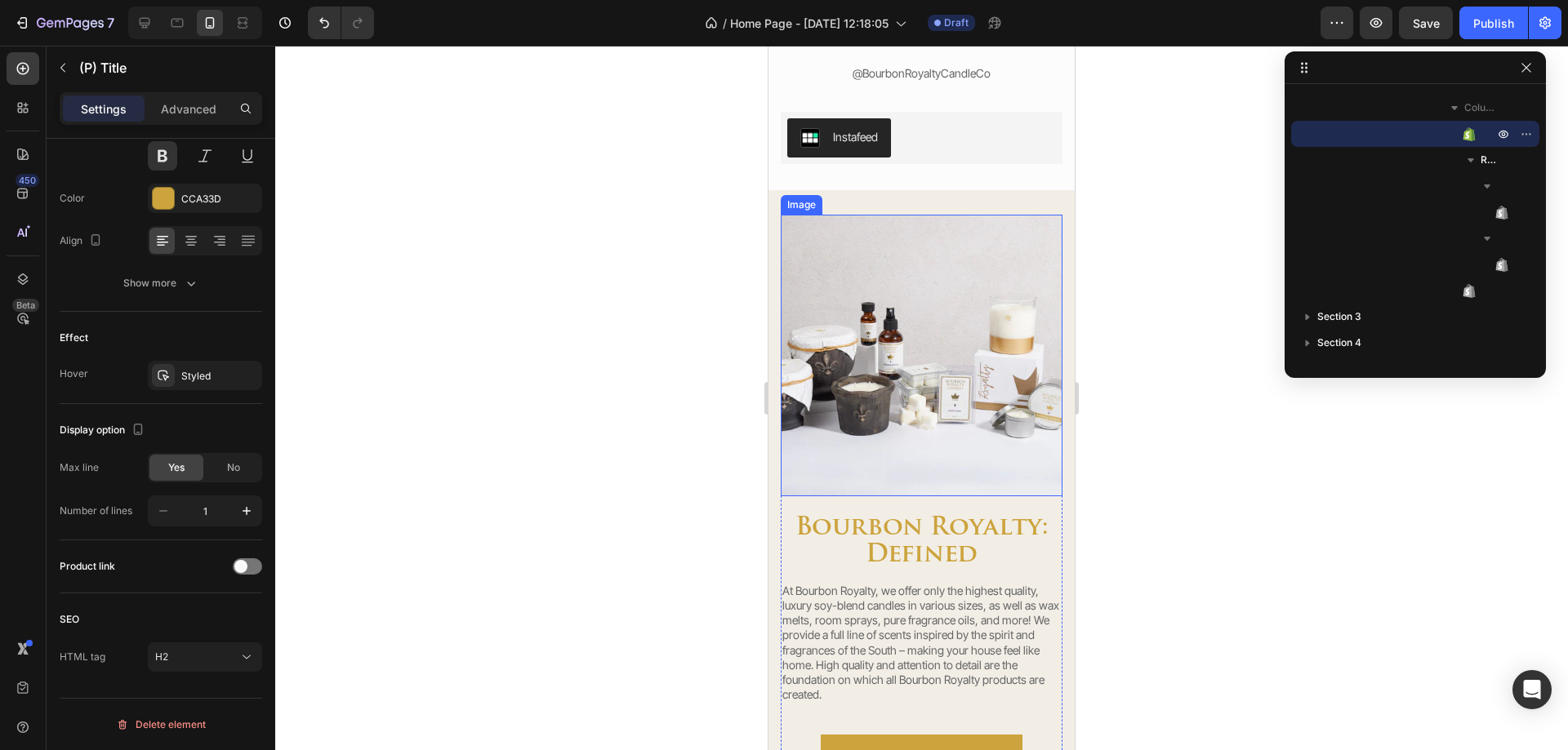
select select "581074249553478636"
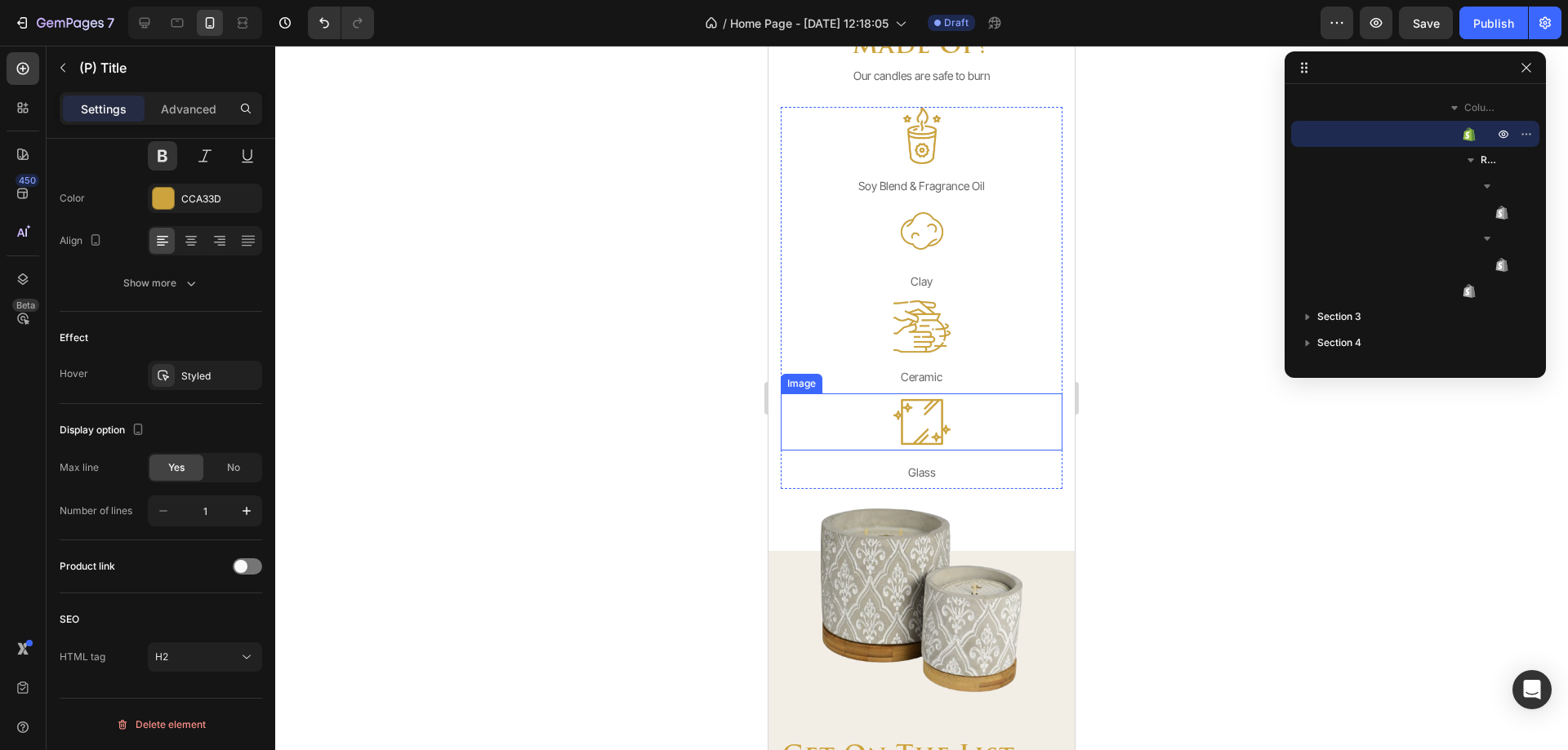
select select "581074249553478636"
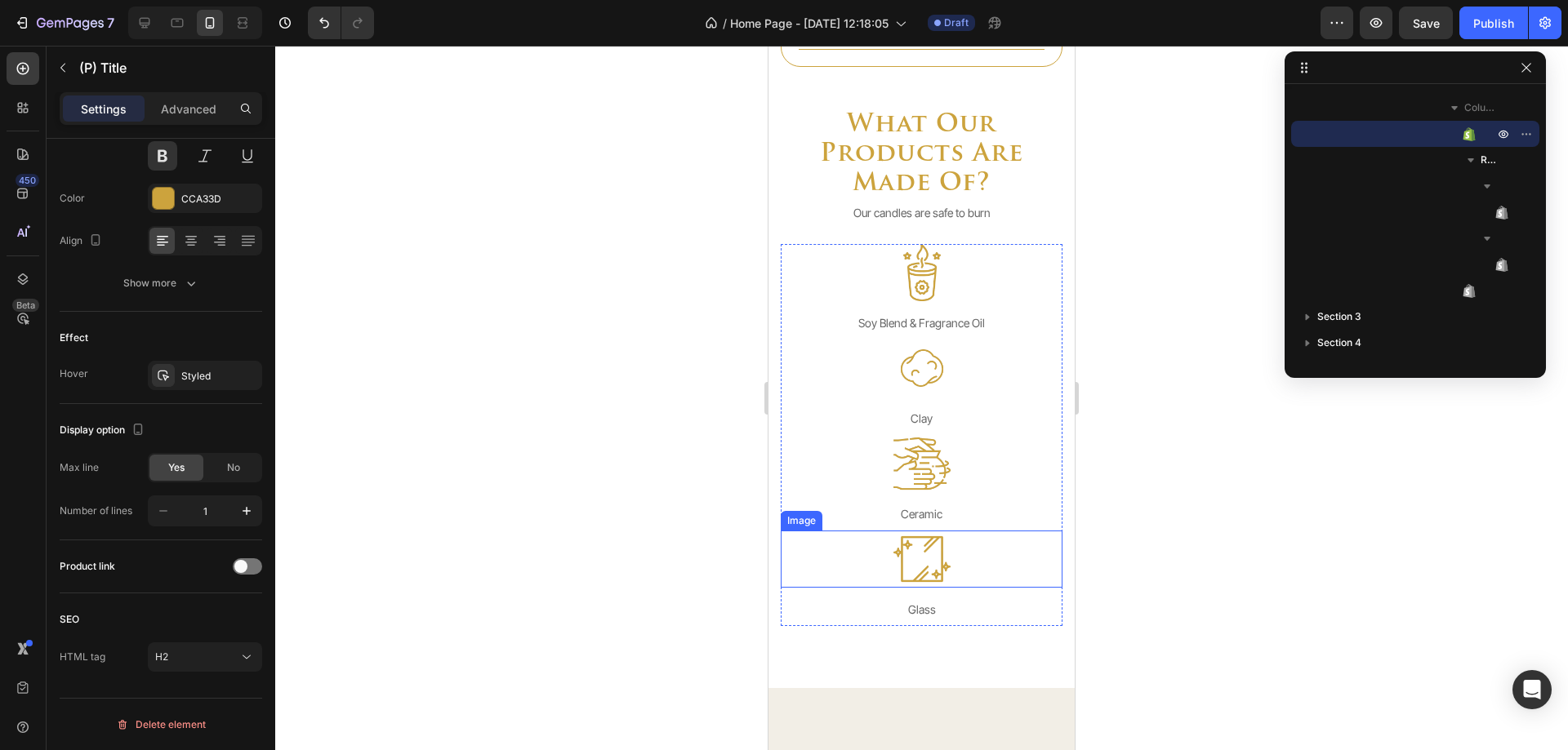
scroll to position [3090, 0]
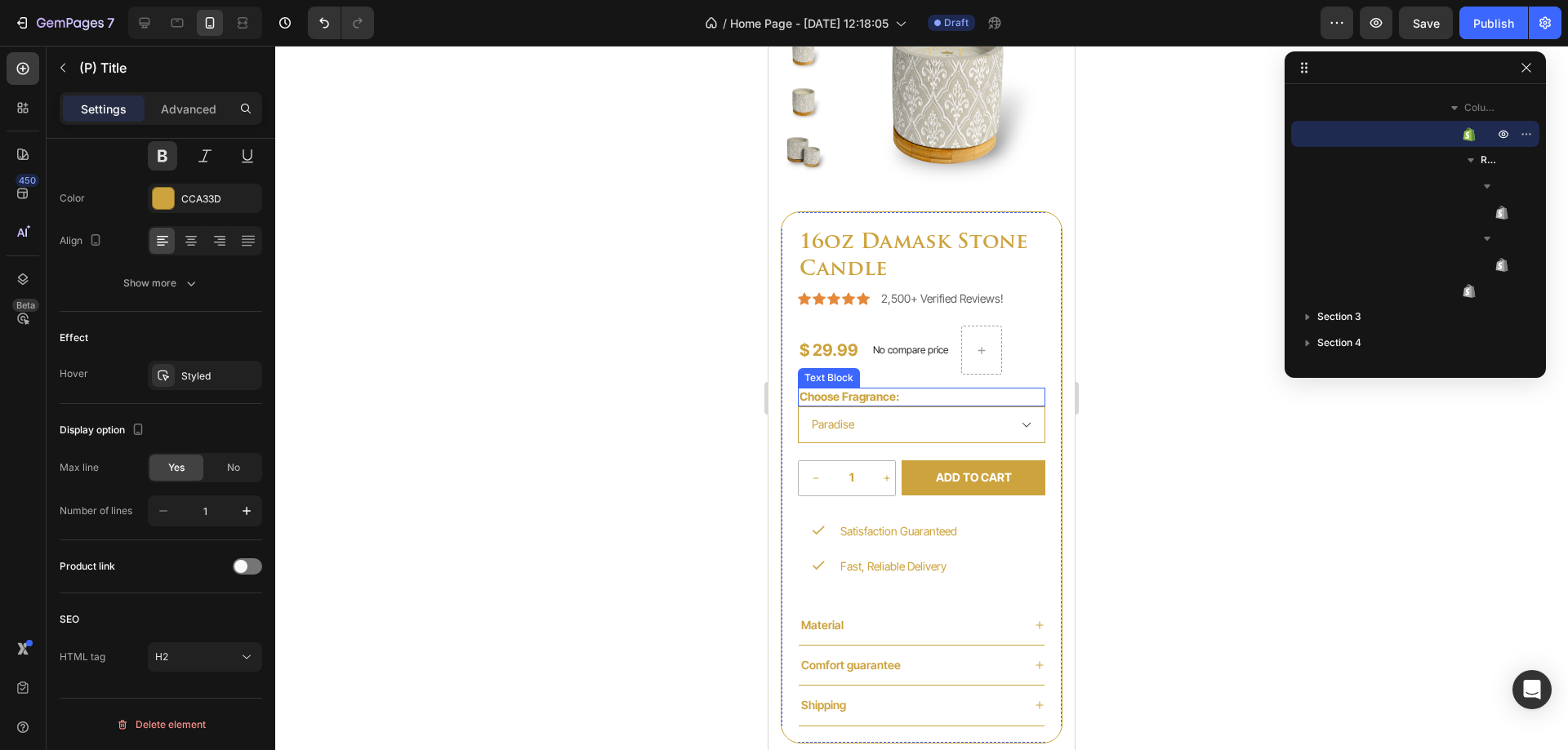
click at [844, 393] on p "Choose Fragrance:" at bounding box center [922, 397] width 244 height 15
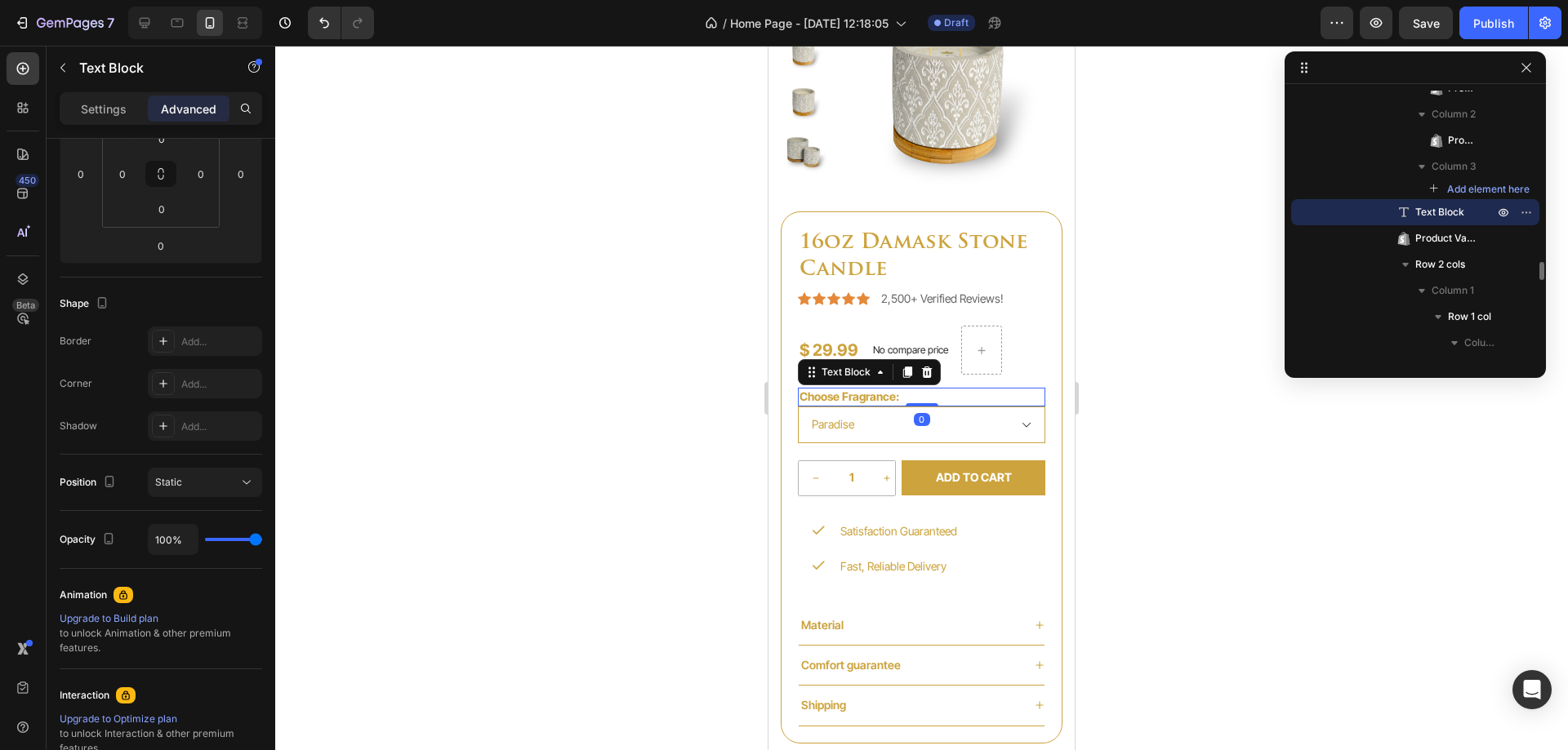
scroll to position [0, 0]
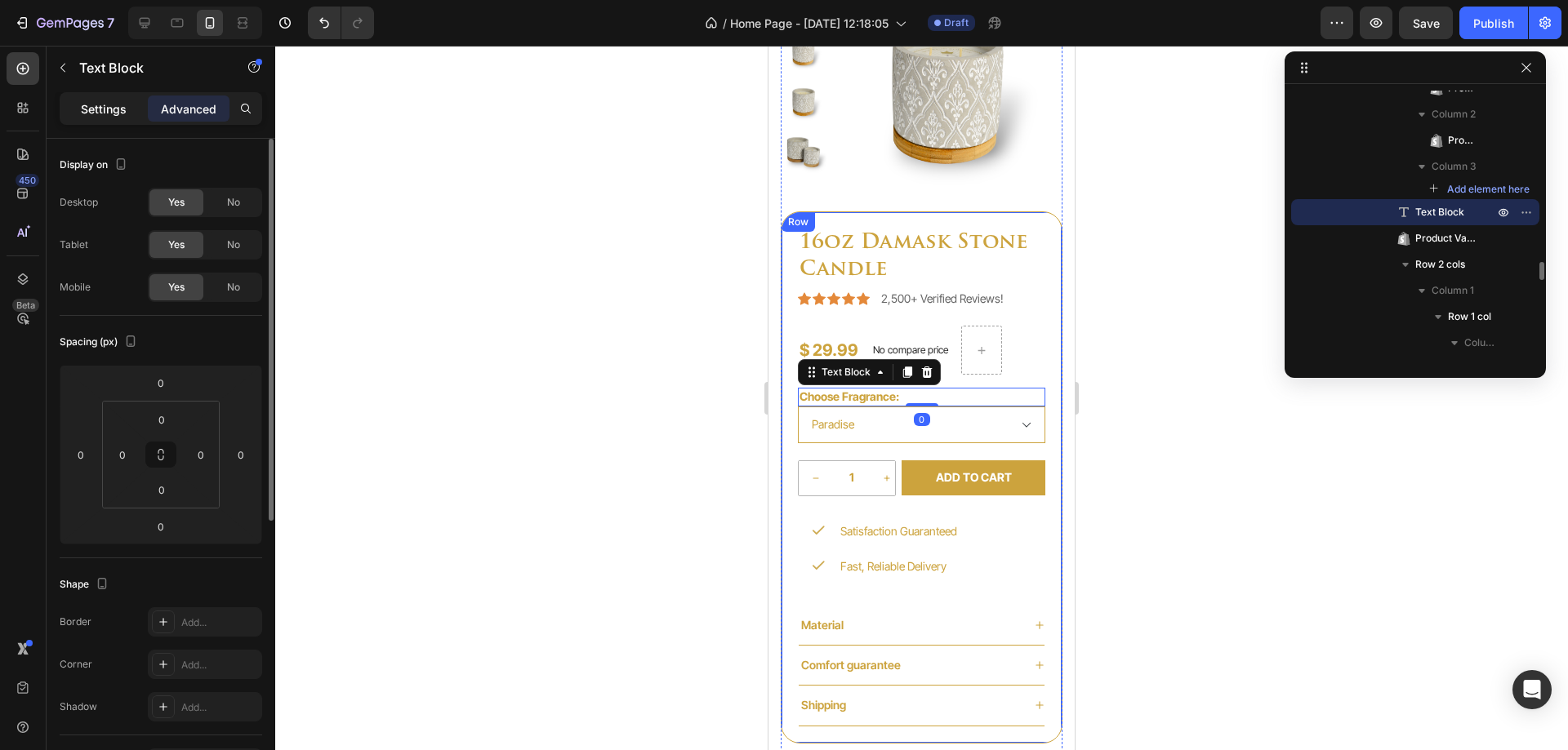
click at [86, 113] on p "Settings" at bounding box center [103, 109] width 46 height 17
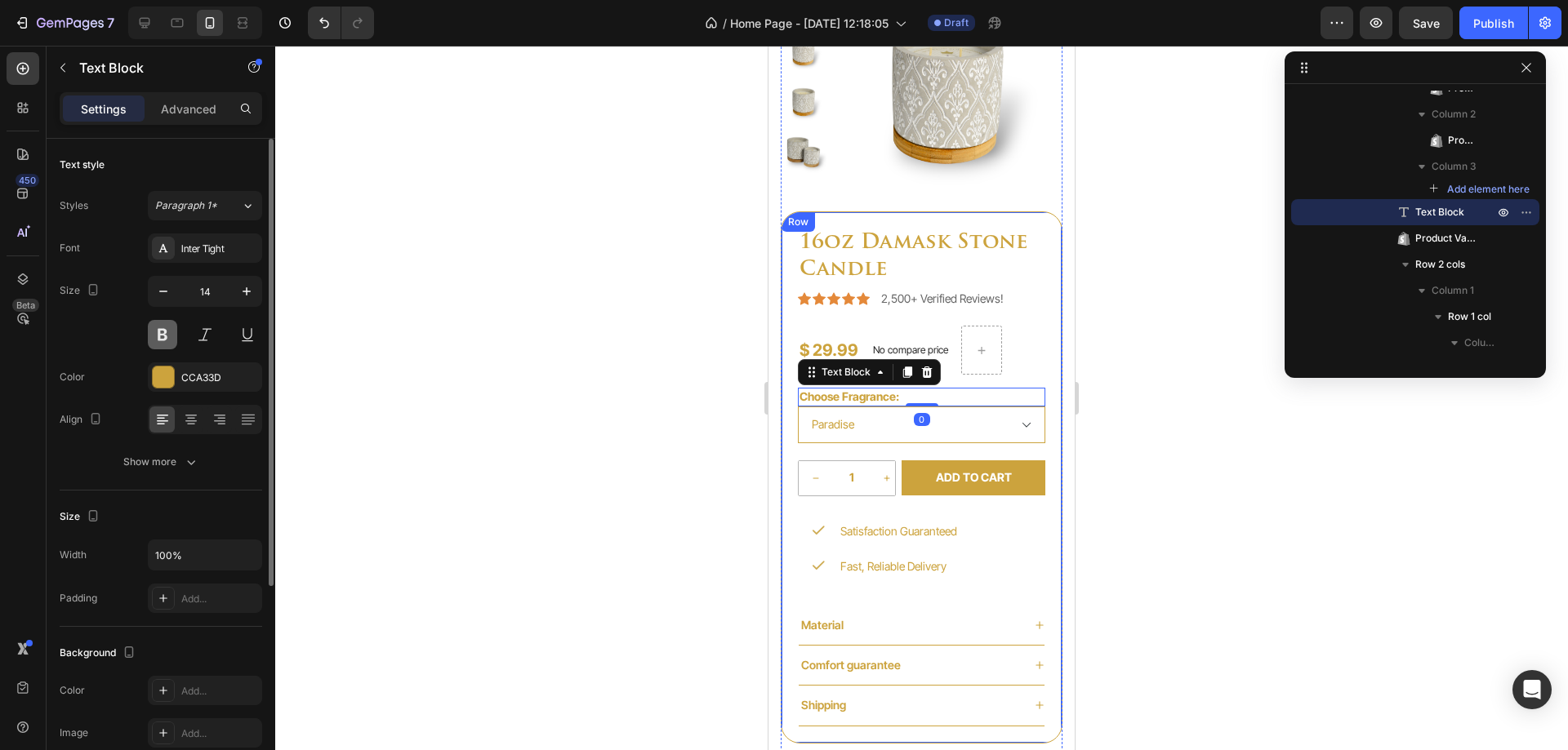
click at [166, 335] on button at bounding box center [162, 334] width 29 height 29
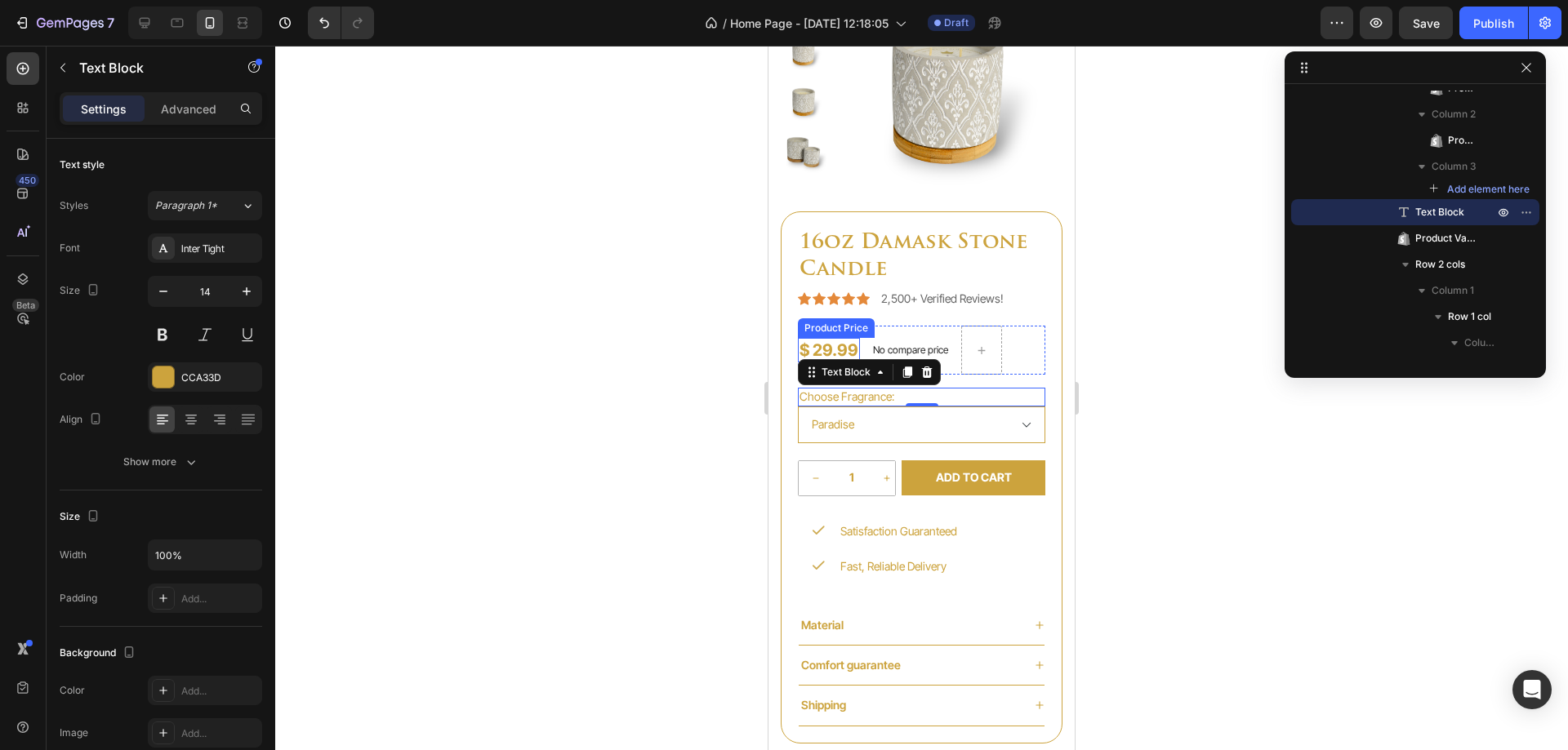
click at [848, 350] on div "$ 29.99" at bounding box center [829, 350] width 62 height 24
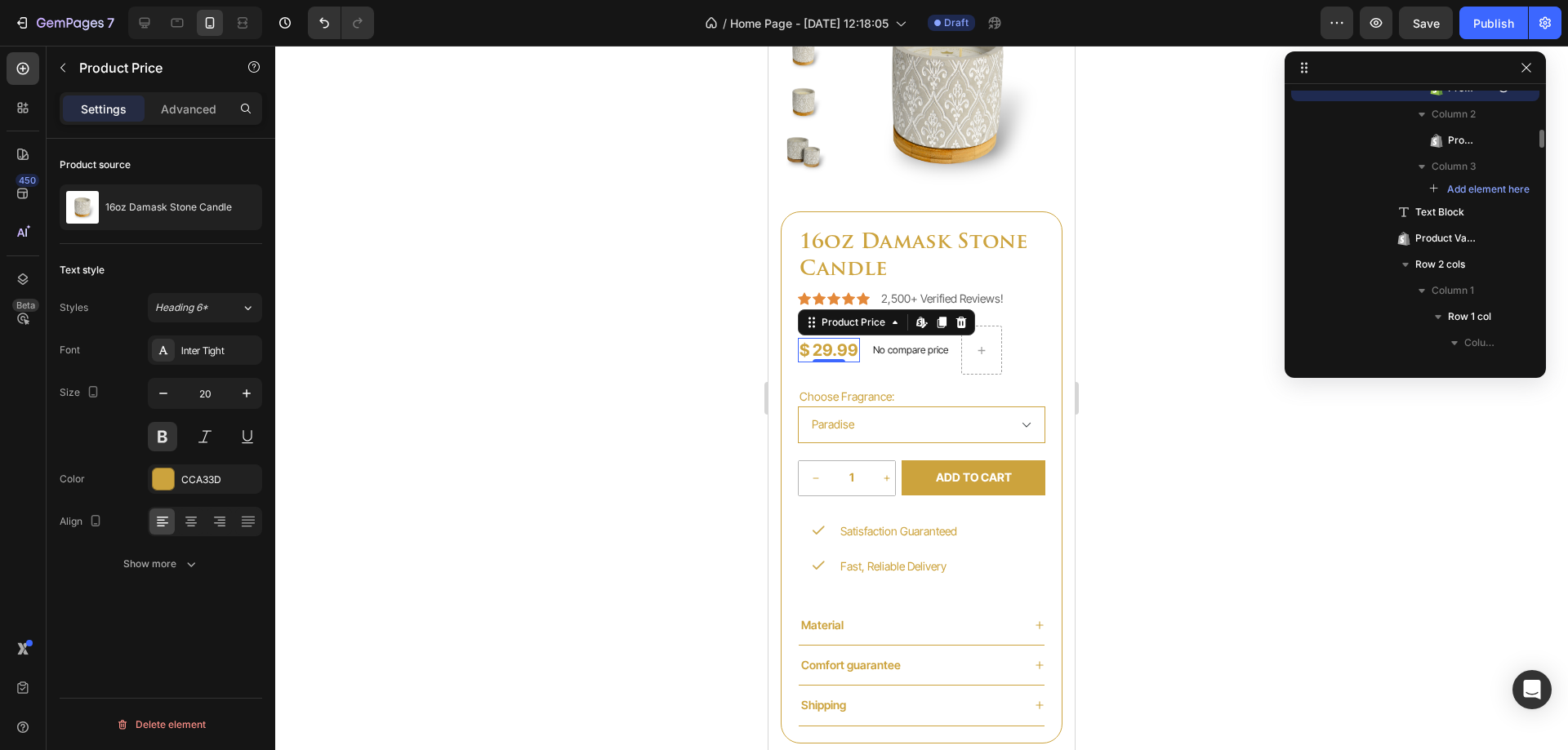
scroll to position [2419, 0]
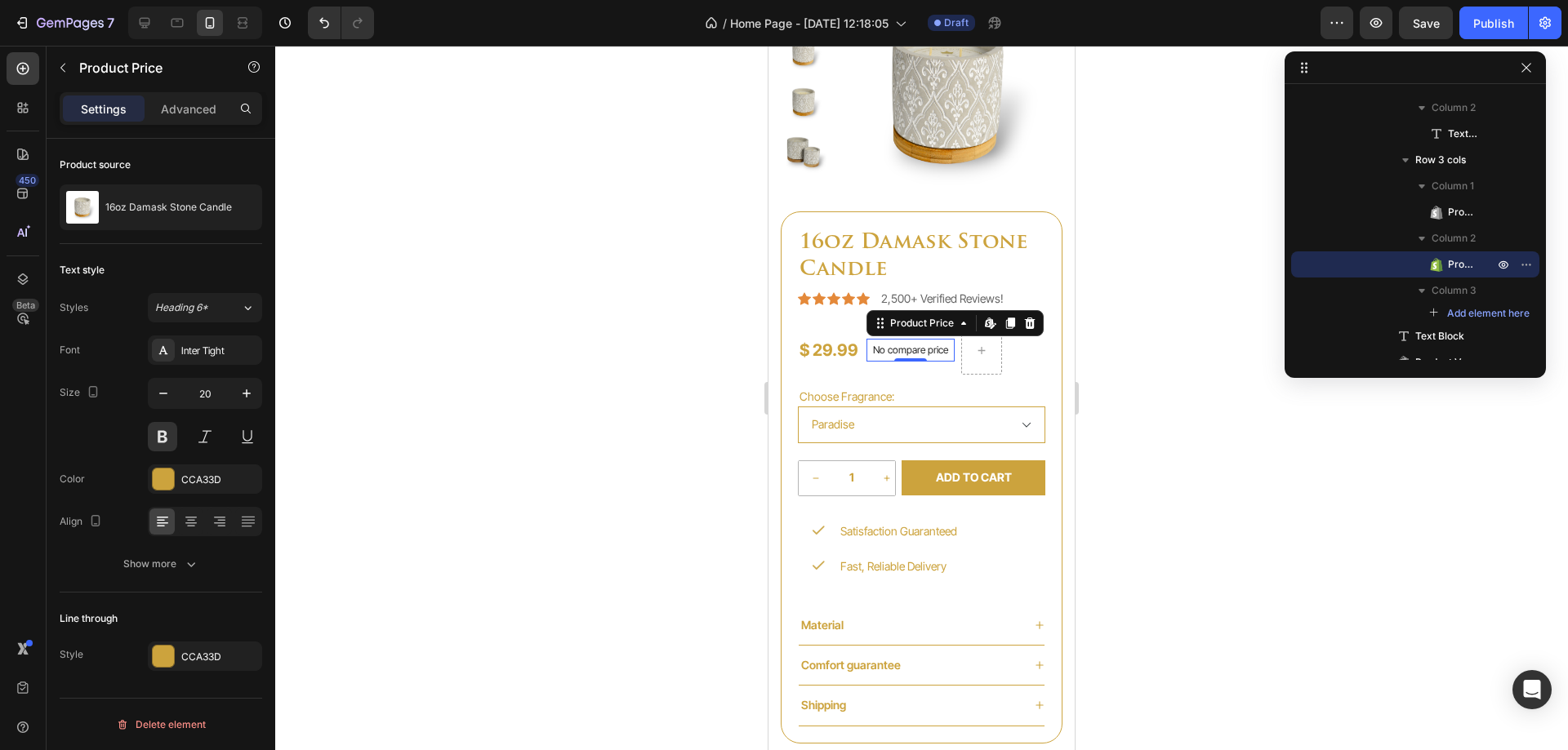
click at [907, 348] on p "No compare price" at bounding box center [910, 350] width 75 height 9
click at [240, 396] on icon "button" at bounding box center [246, 393] width 16 height 16
type input "22"
click at [1406, 22] on button "Save" at bounding box center [1427, 22] width 54 height 33
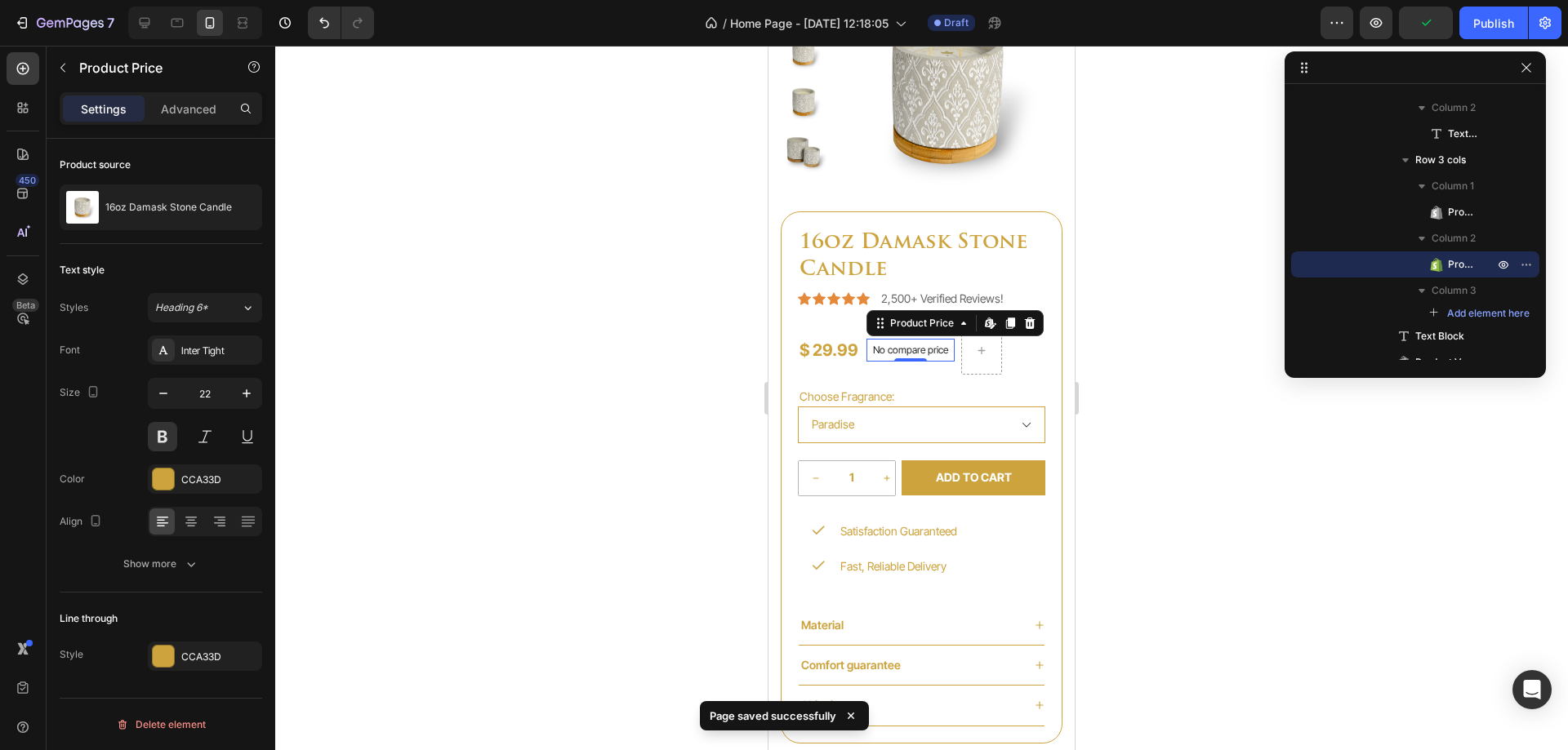
click at [1177, 327] on div at bounding box center [922, 398] width 1293 height 705
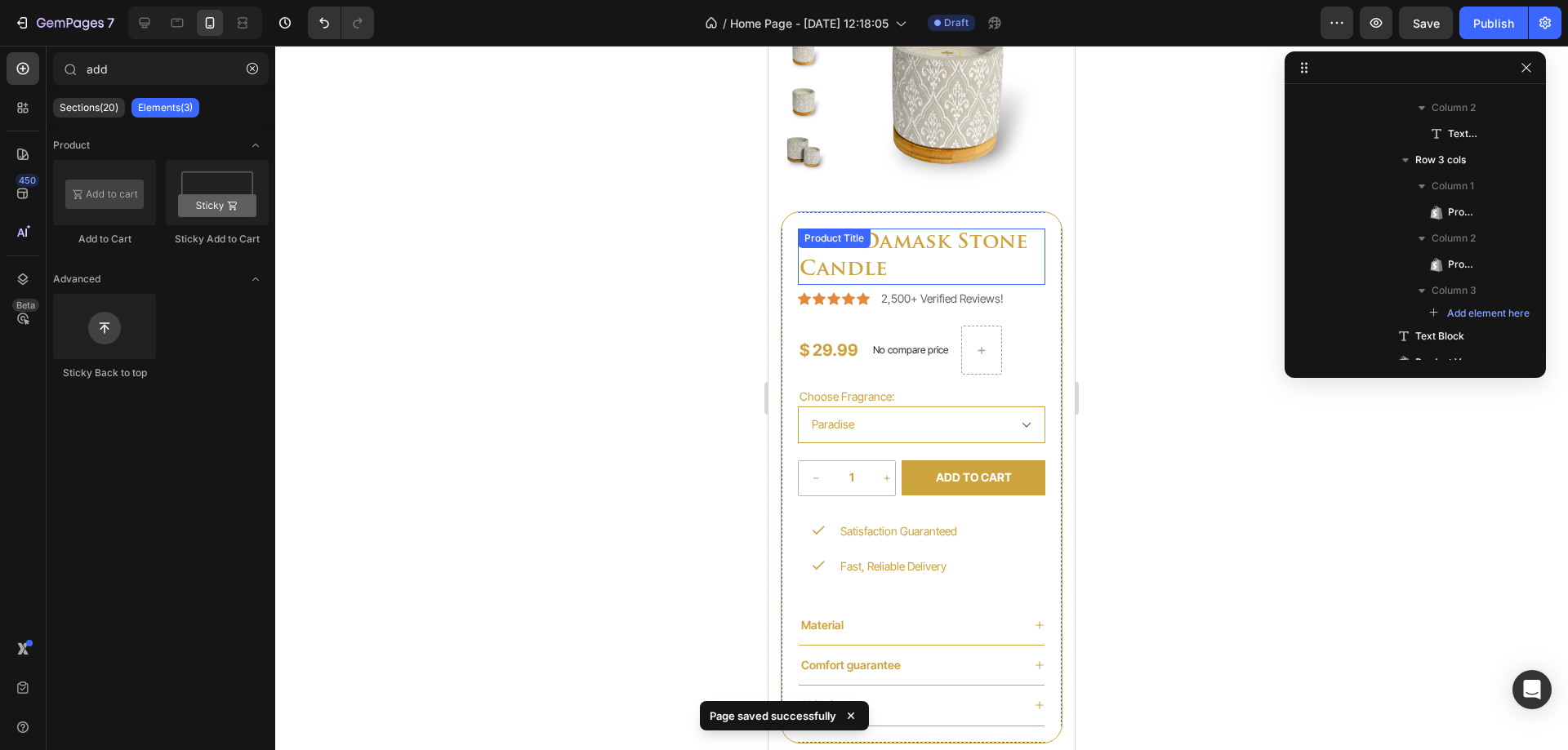
click at [846, 239] on div "Product Title" at bounding box center [834, 239] width 67 height 15
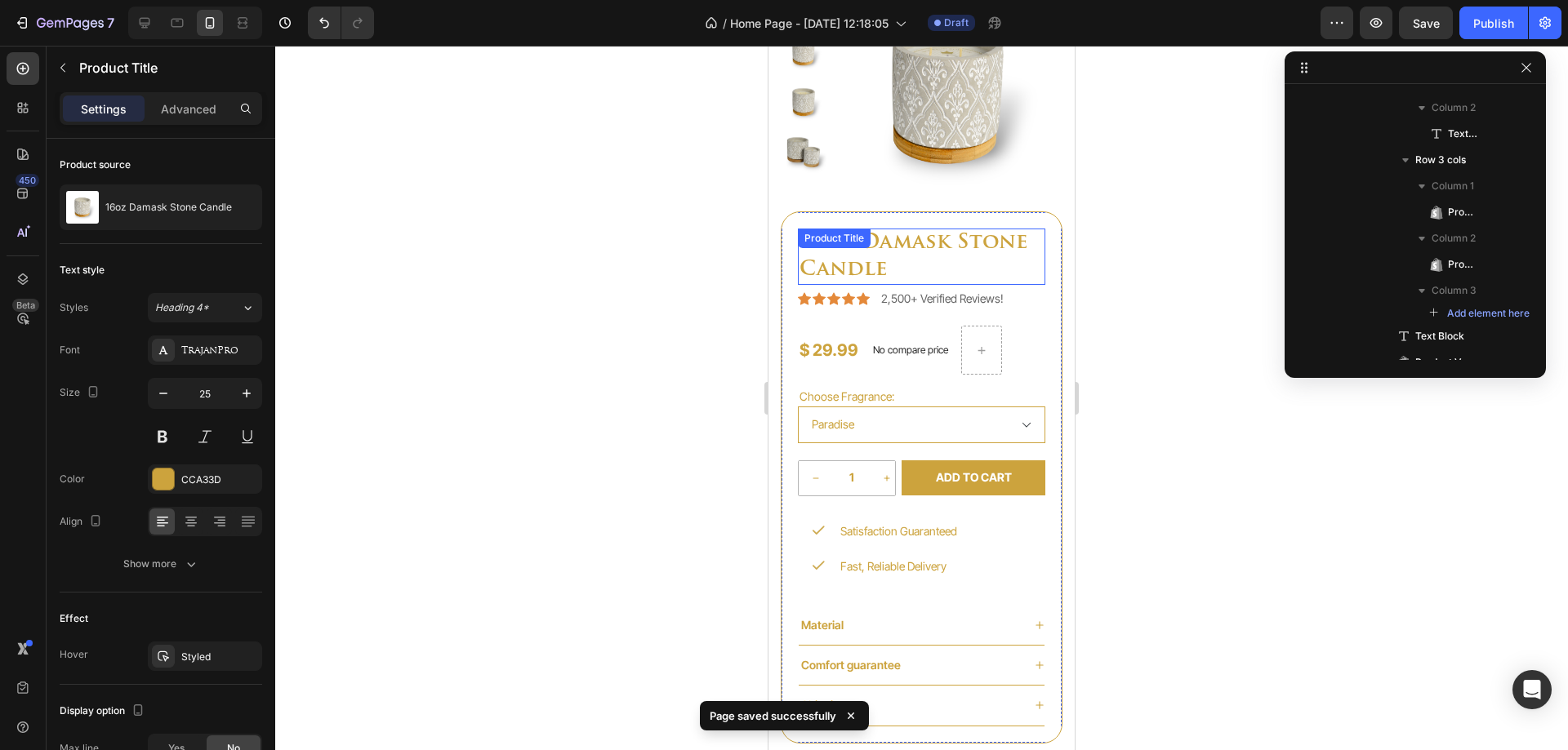
scroll to position [1949, 0]
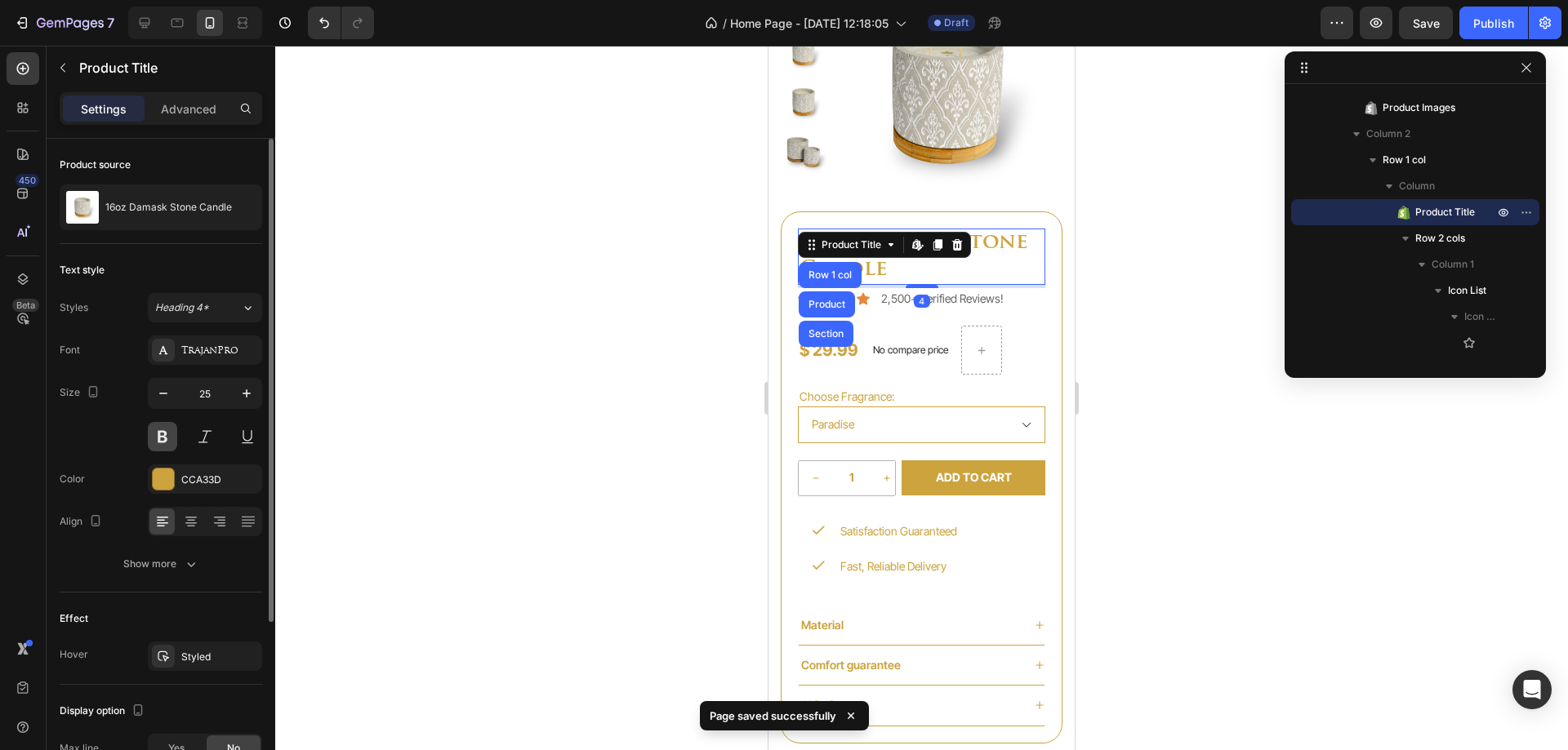
click at [172, 431] on button at bounding box center [162, 436] width 29 height 29
click at [151, 443] on button at bounding box center [162, 436] width 29 height 29
click at [154, 441] on button at bounding box center [162, 436] width 29 height 29
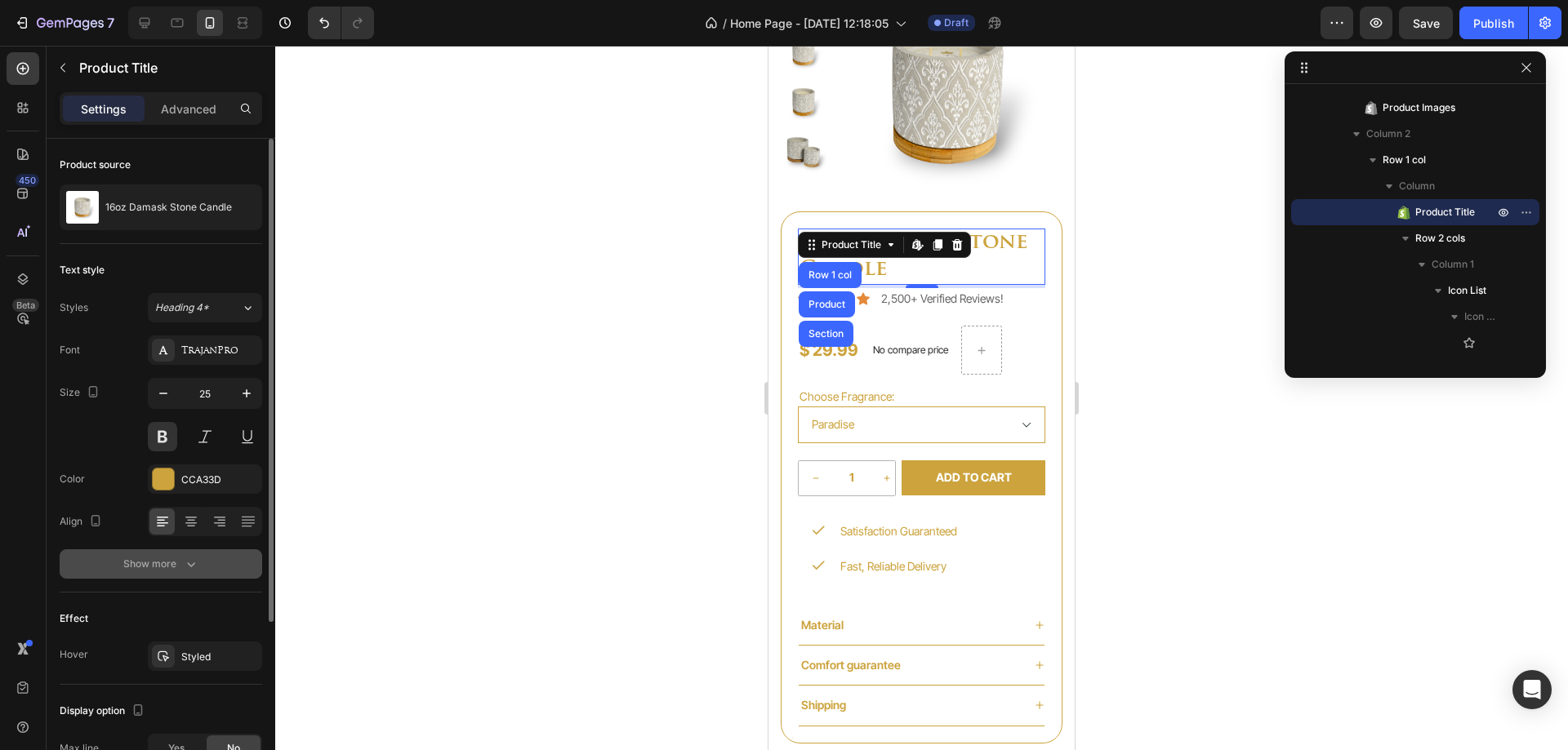
click at [142, 572] on button "Show more" at bounding box center [161, 564] width 202 height 29
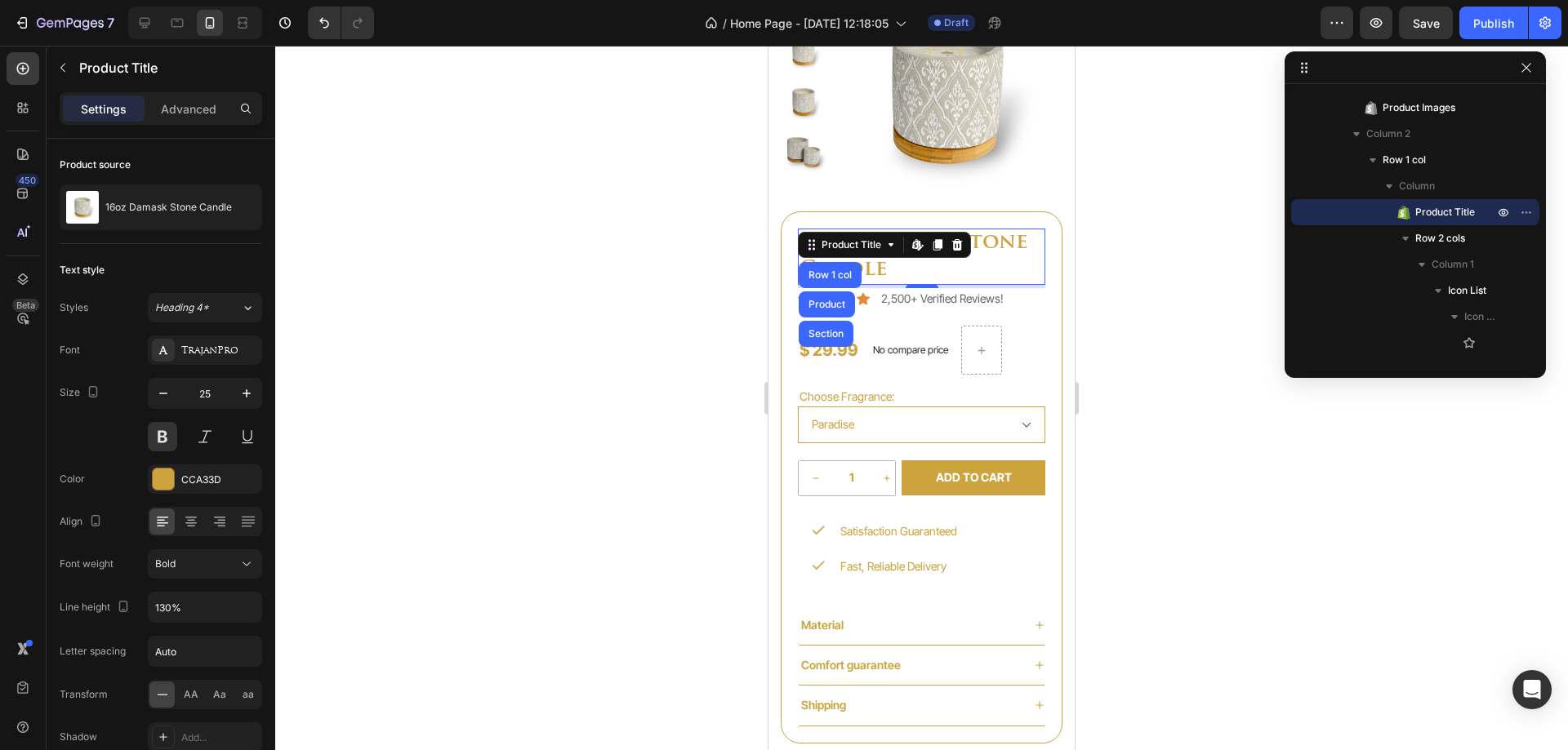
click at [930, 277] on h1 "16oz Damask Stone Candle" at bounding box center [922, 257] width 247 height 56
click at [1107, 280] on div at bounding box center [922, 398] width 1293 height 705
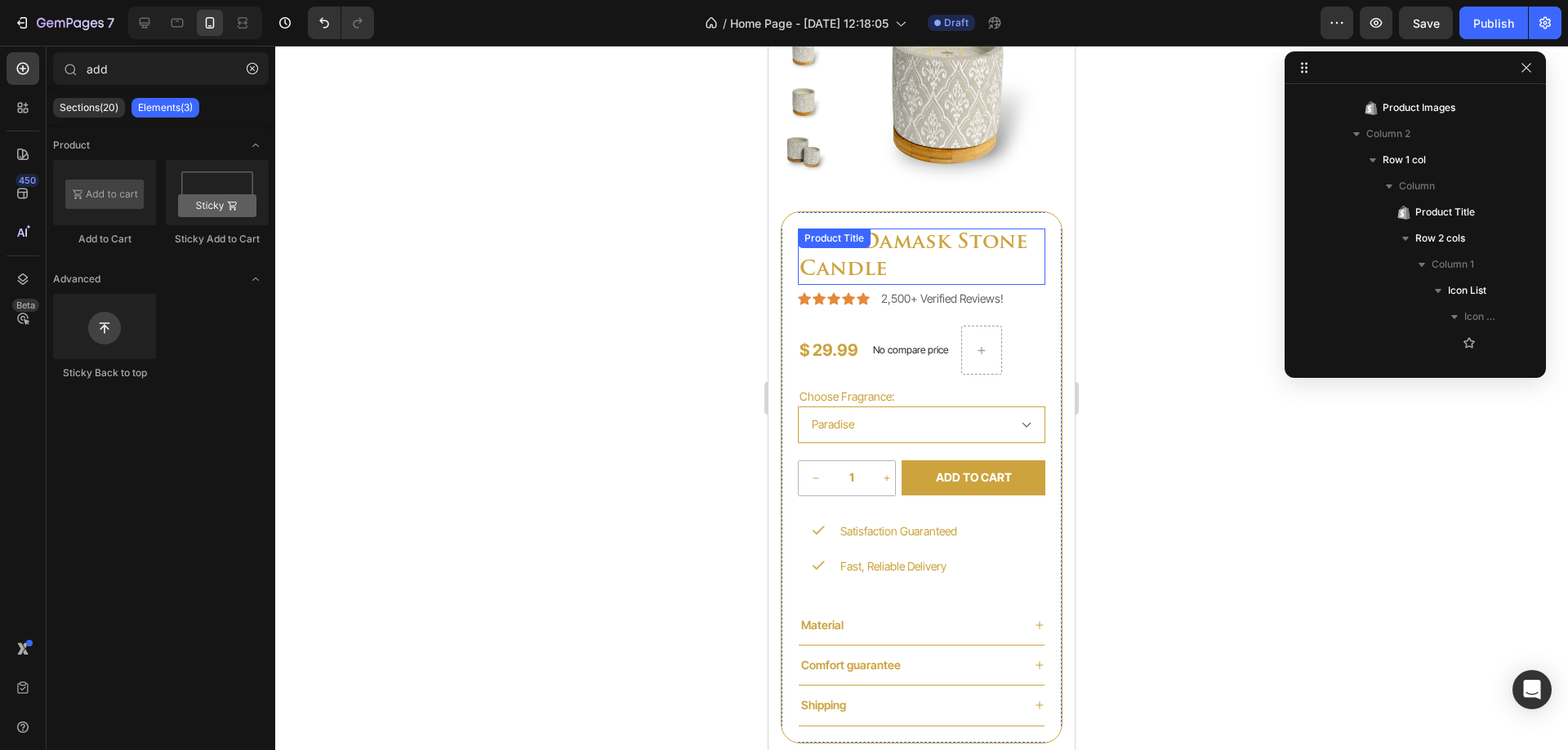
click at [974, 266] on h1 "16oz Damask Stone Candle" at bounding box center [922, 257] width 247 height 56
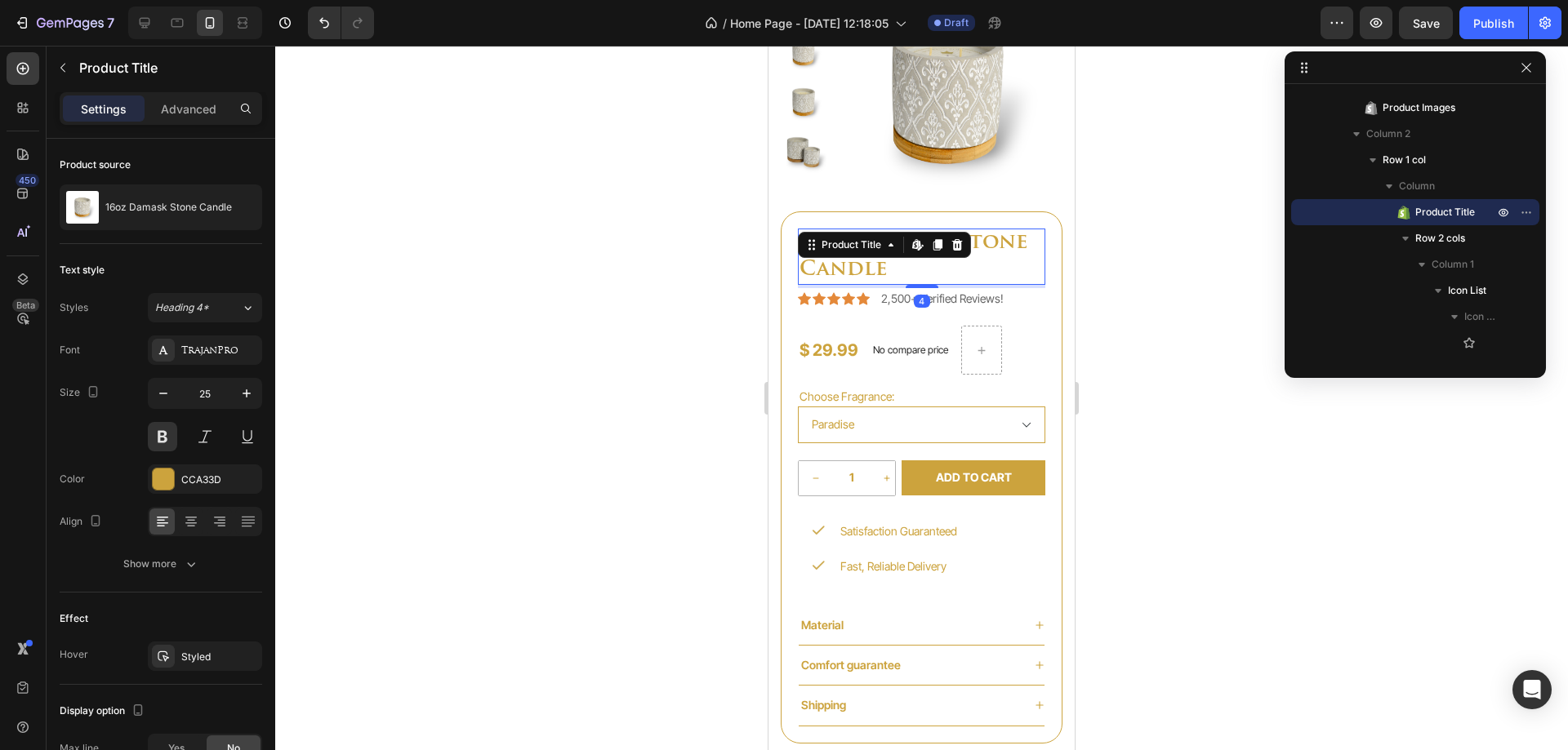
click at [1190, 274] on div at bounding box center [922, 398] width 1293 height 705
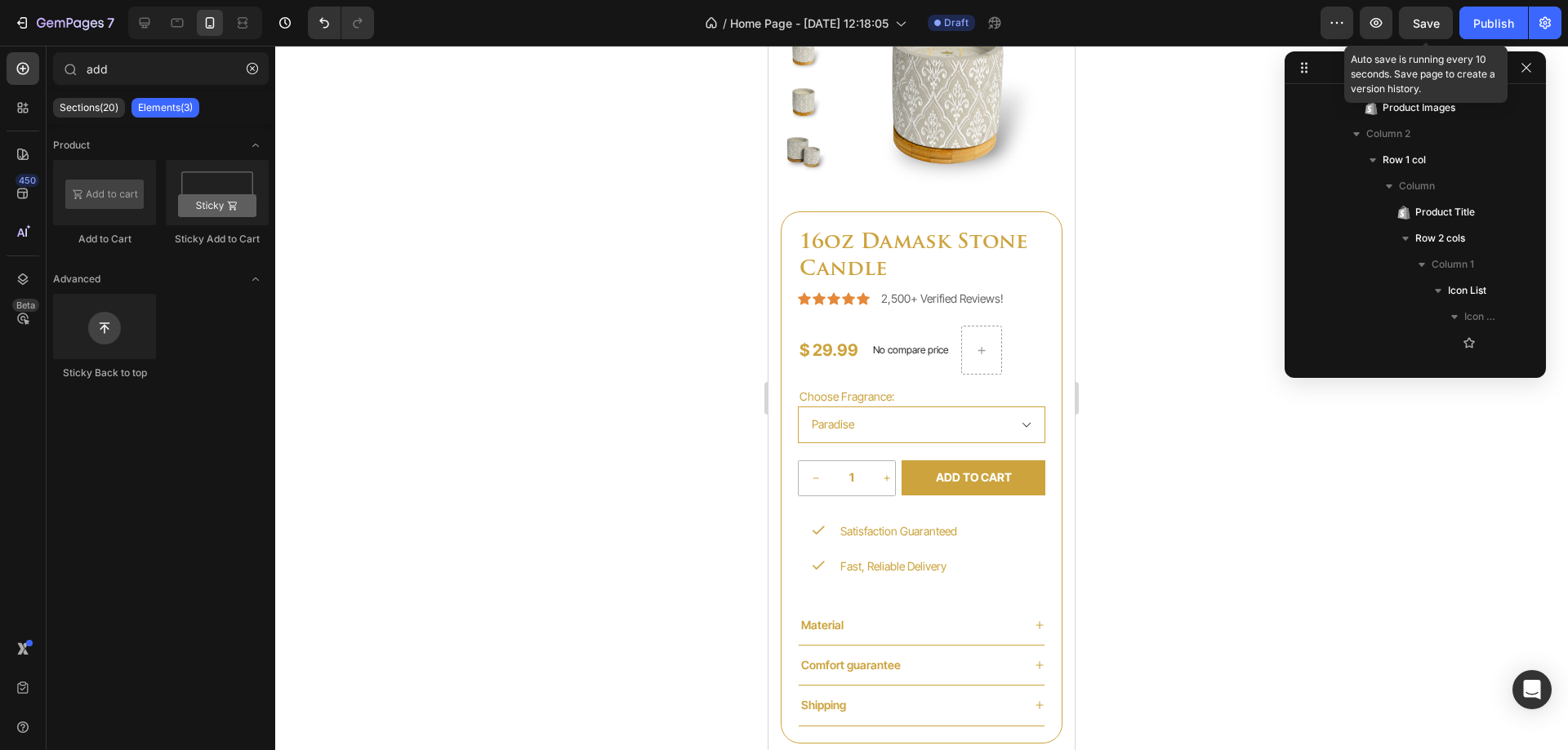
click at [1423, 29] on span "Save" at bounding box center [1427, 22] width 27 height 14
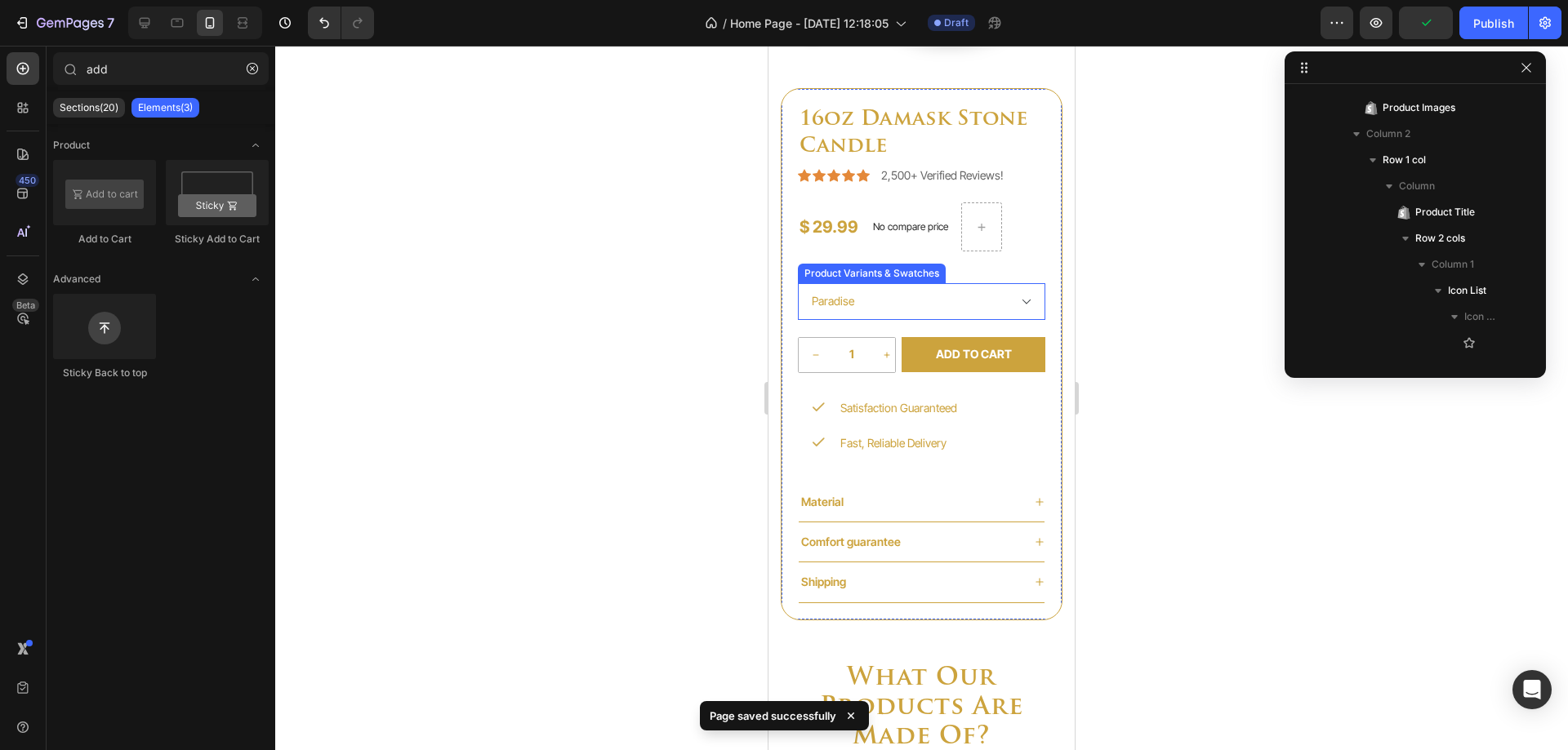
scroll to position [3254, 0]
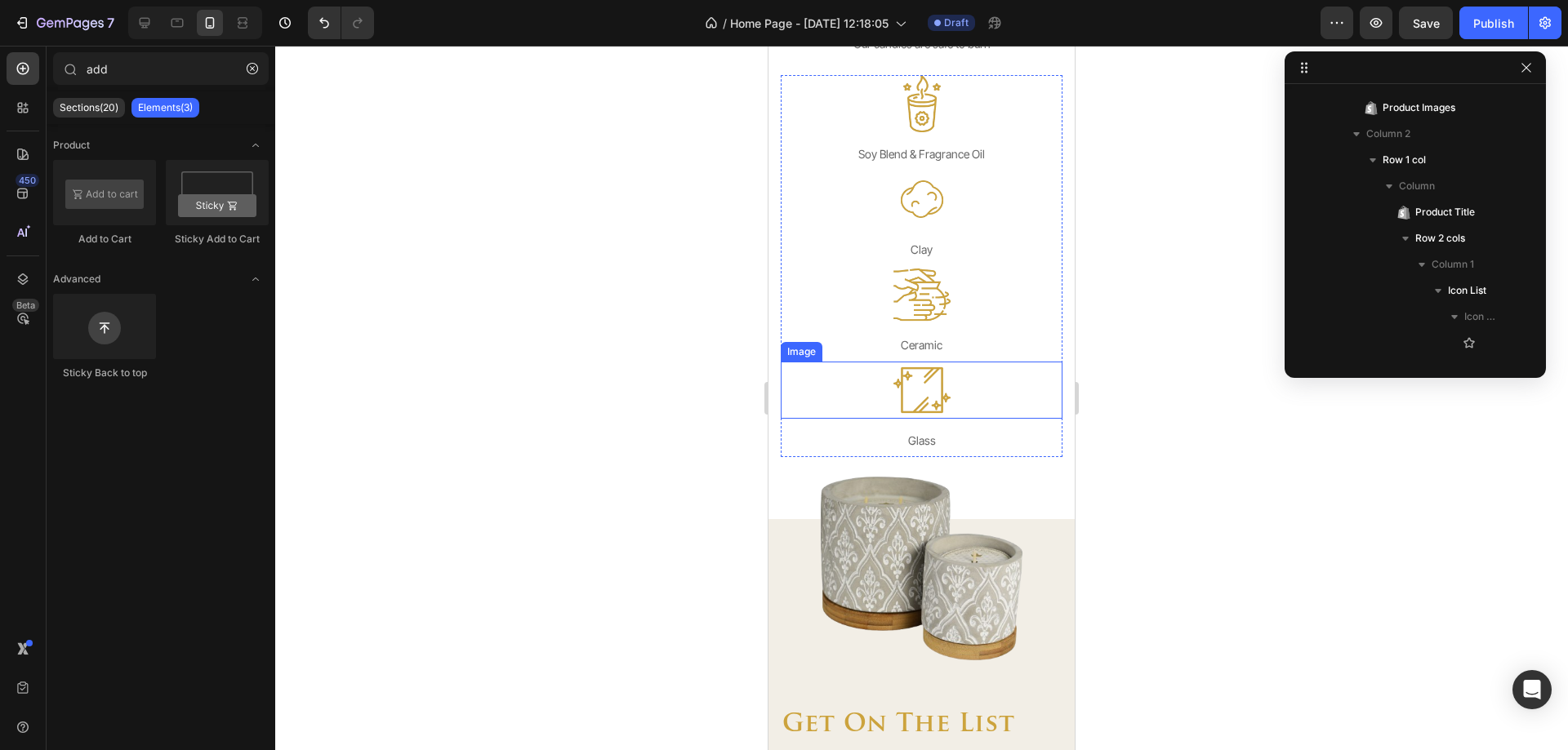
select select "581074249553478636"
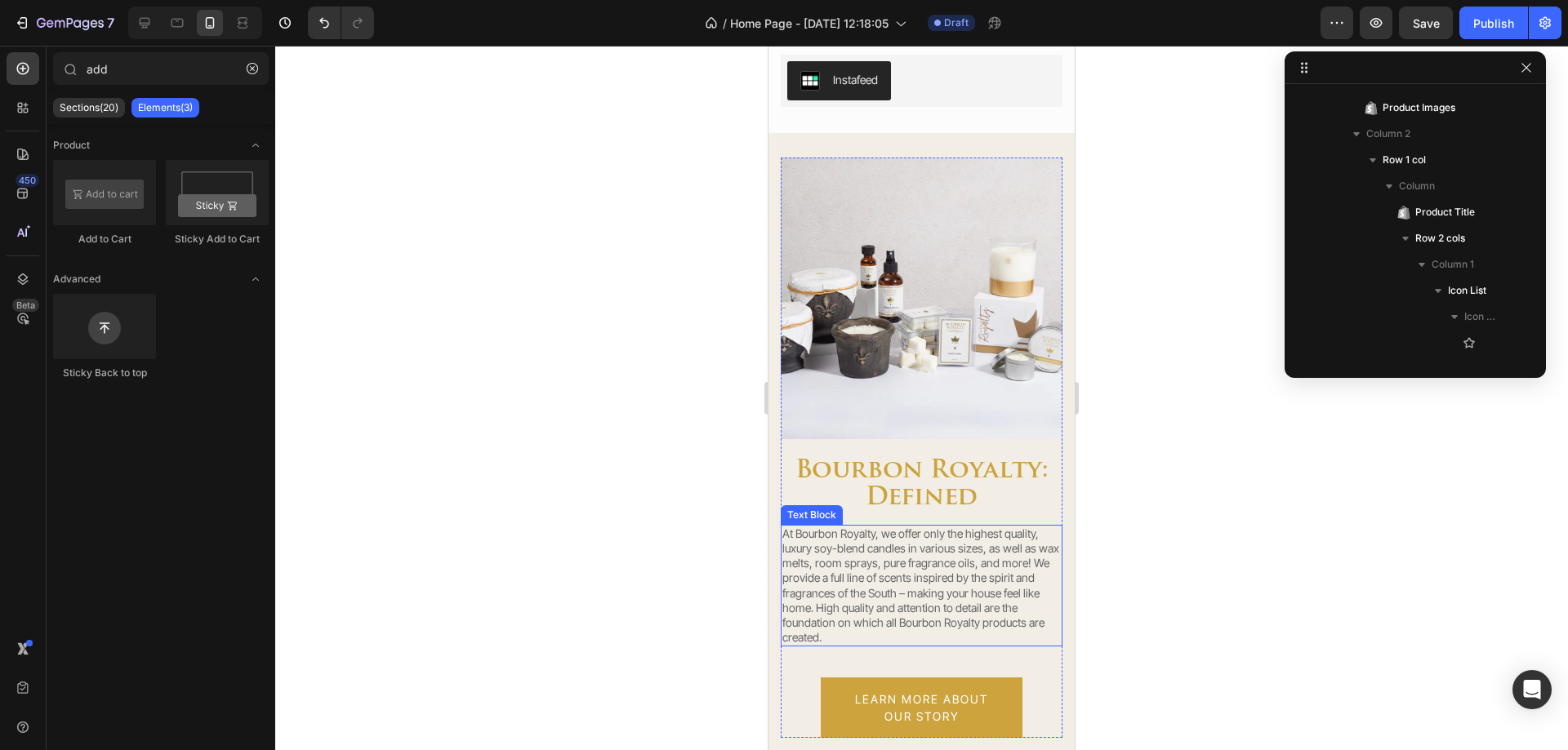
select select "581074249553478636"
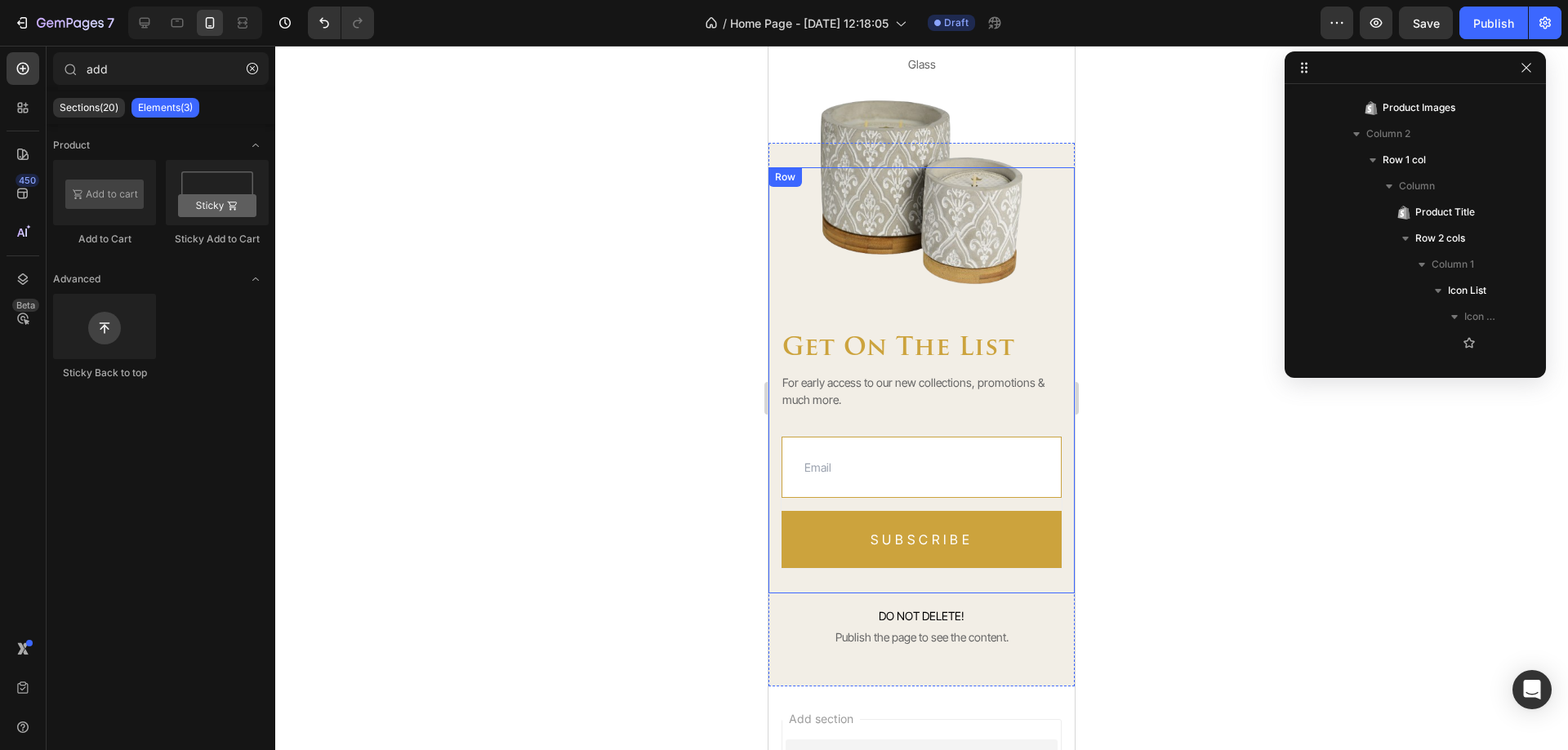
scroll to position [4257, 0]
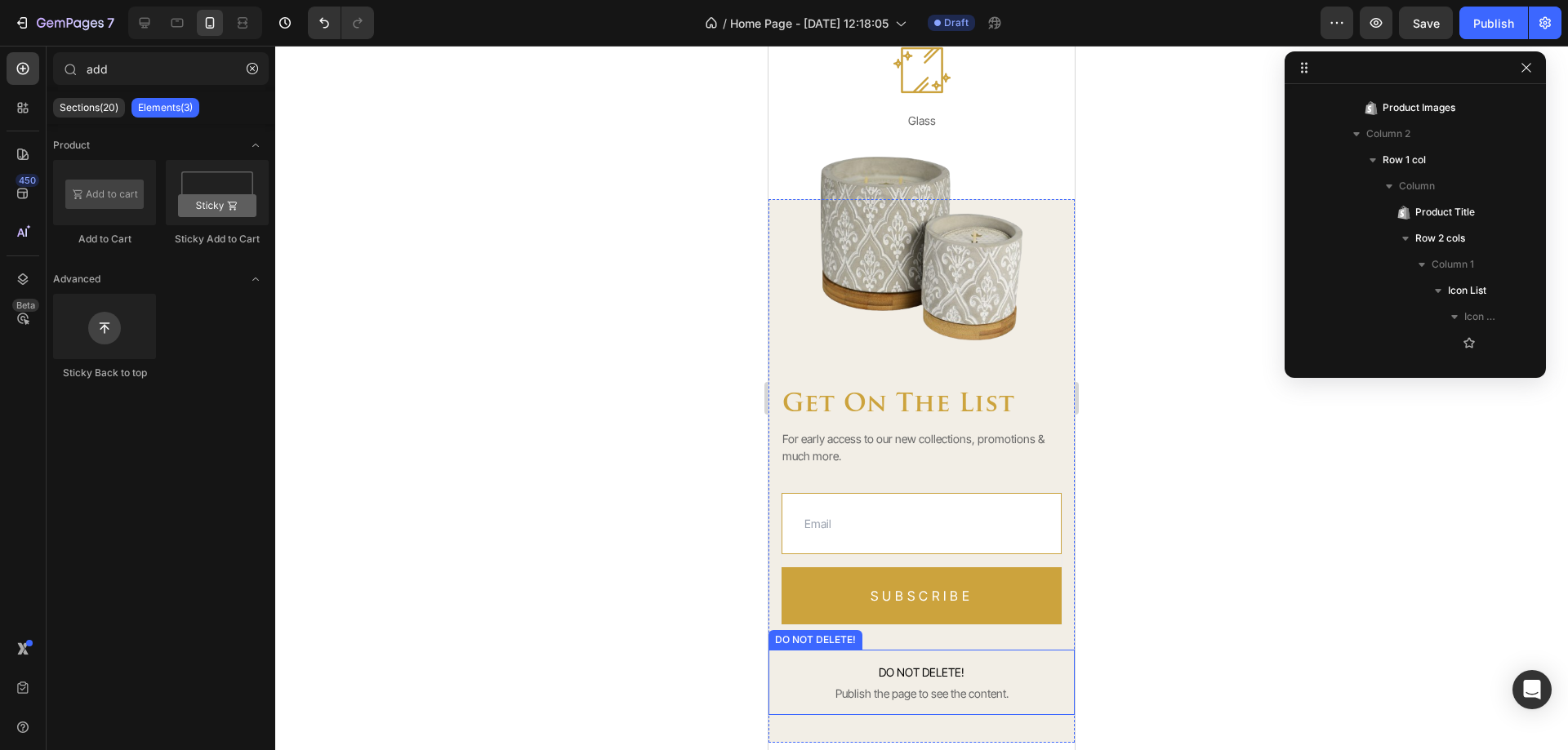
click at [878, 685] on span "Publish the page to see the content." at bounding box center [922, 693] width 306 height 16
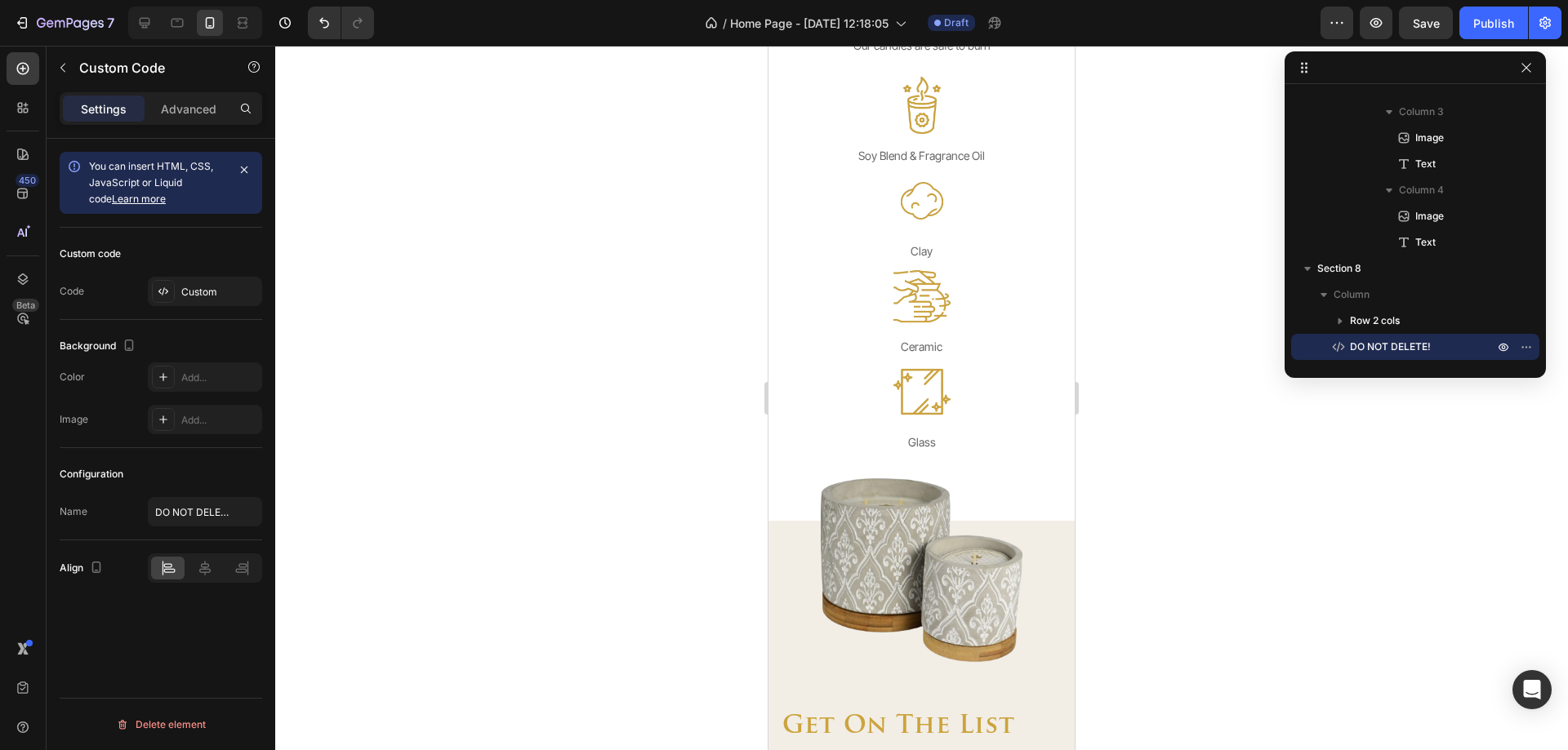
scroll to position [3766, 0]
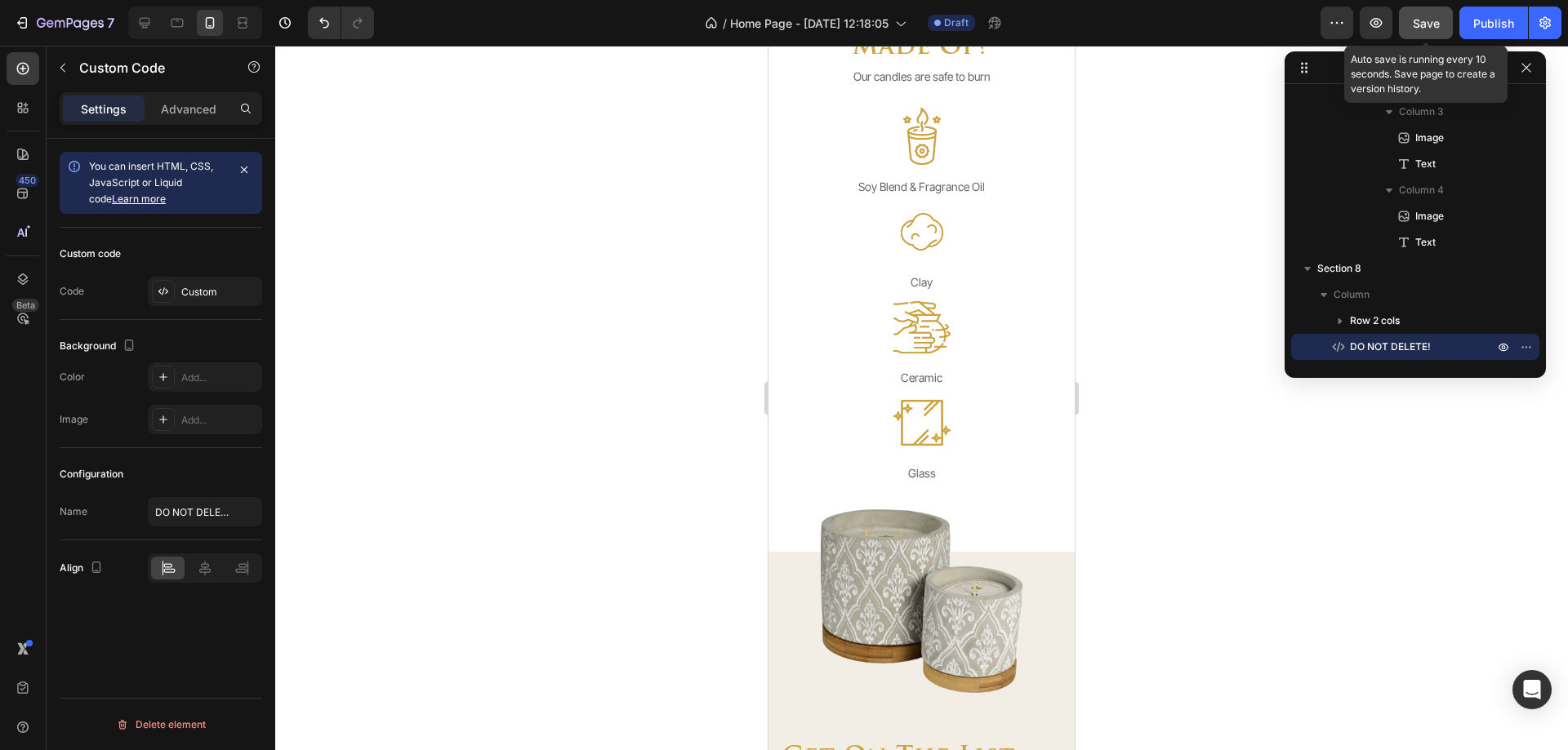
click at [1411, 31] on button "Save" at bounding box center [1427, 22] width 54 height 33
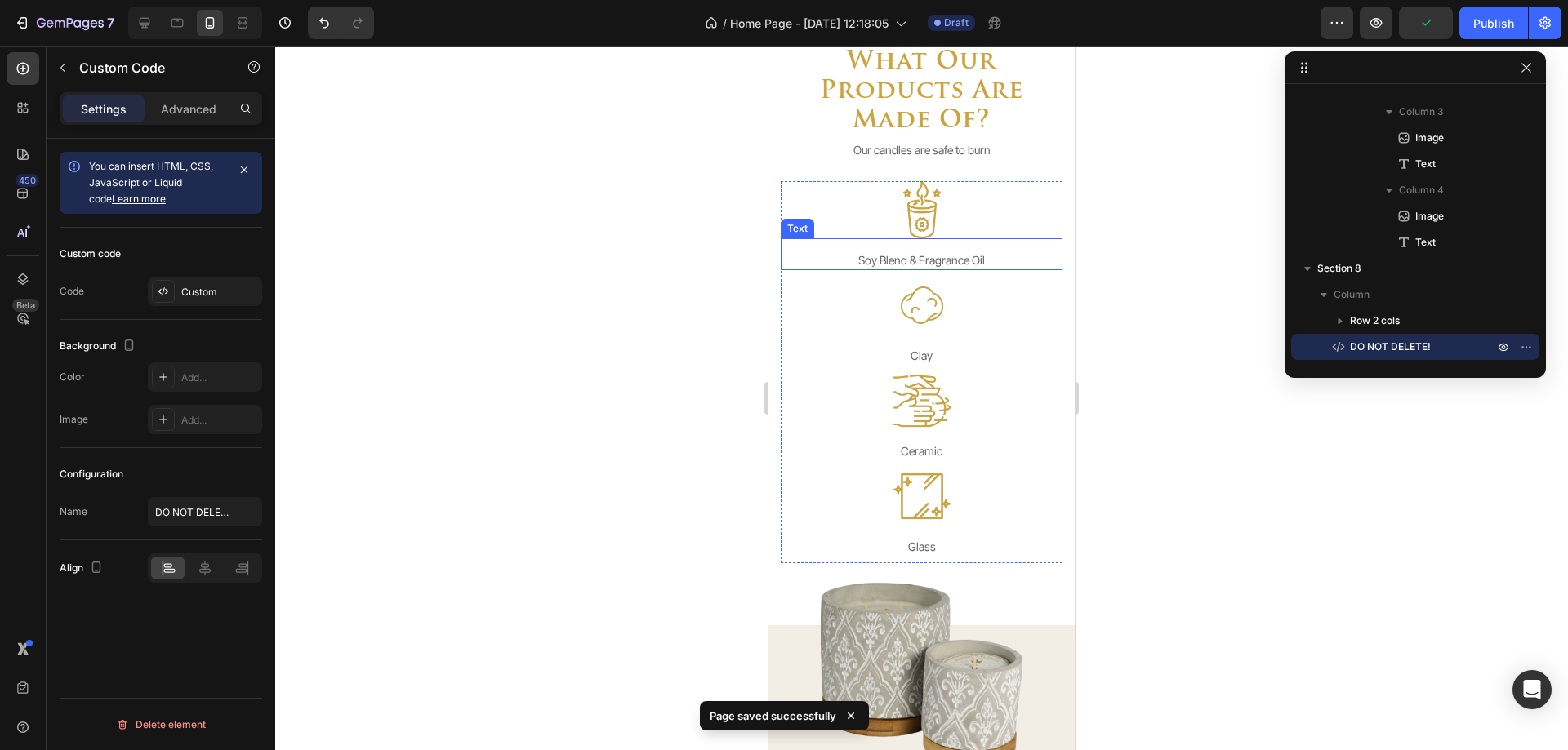
select select "581074249553478636"
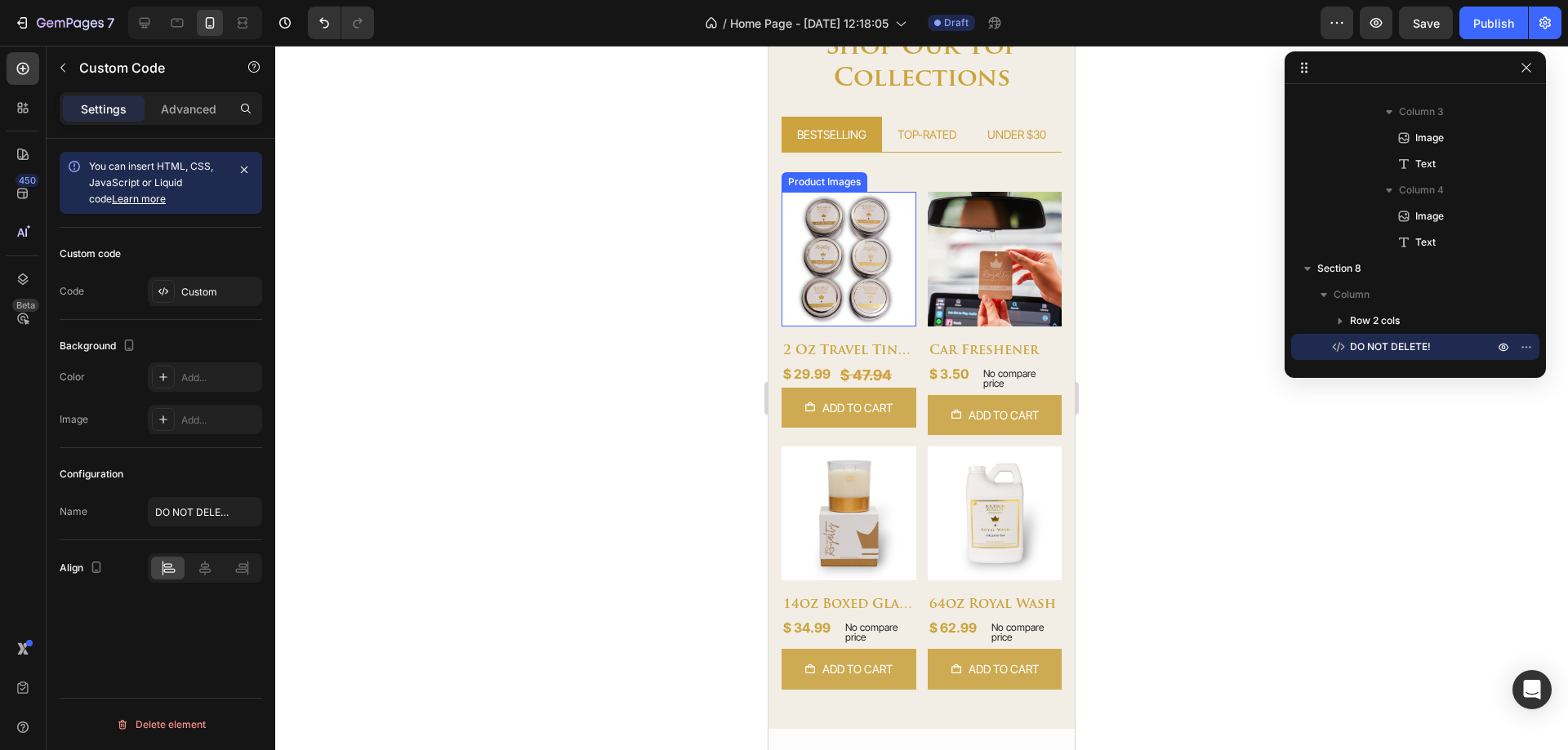
scroll to position [625, 0]
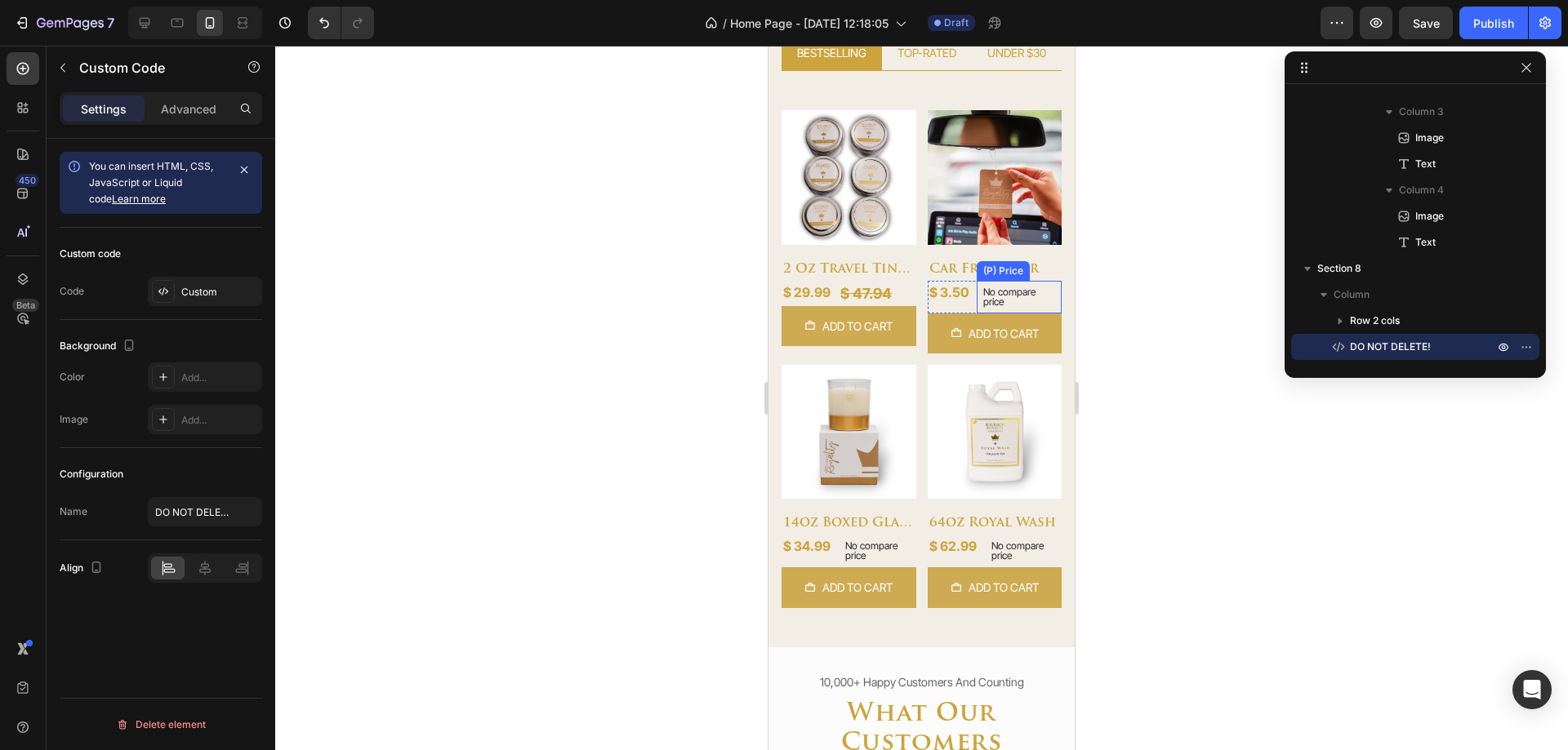
click at [993, 300] on p "No compare price" at bounding box center [1020, 297] width 73 height 20
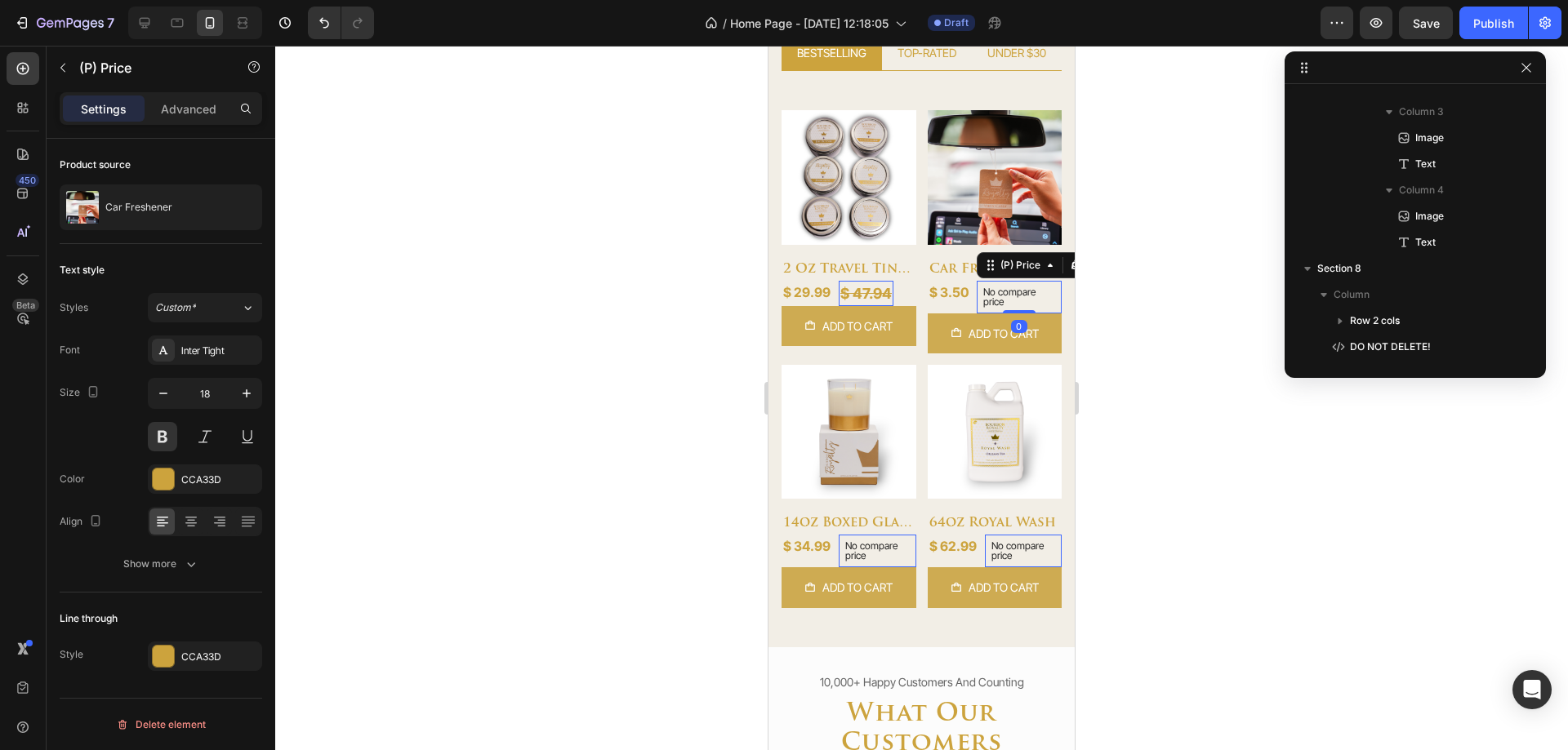
scroll to position [590, 0]
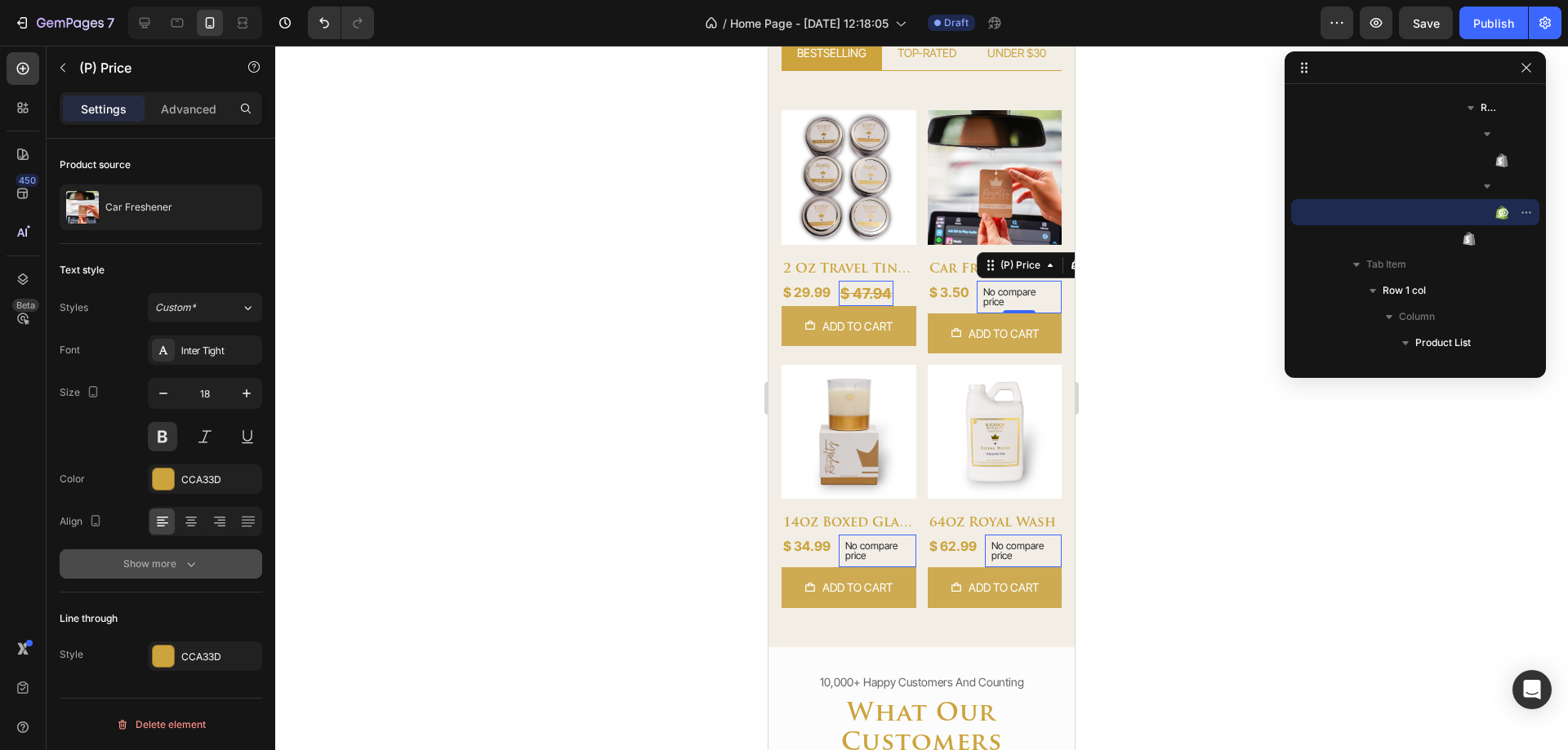
click at [99, 566] on button "Show more" at bounding box center [161, 564] width 202 height 29
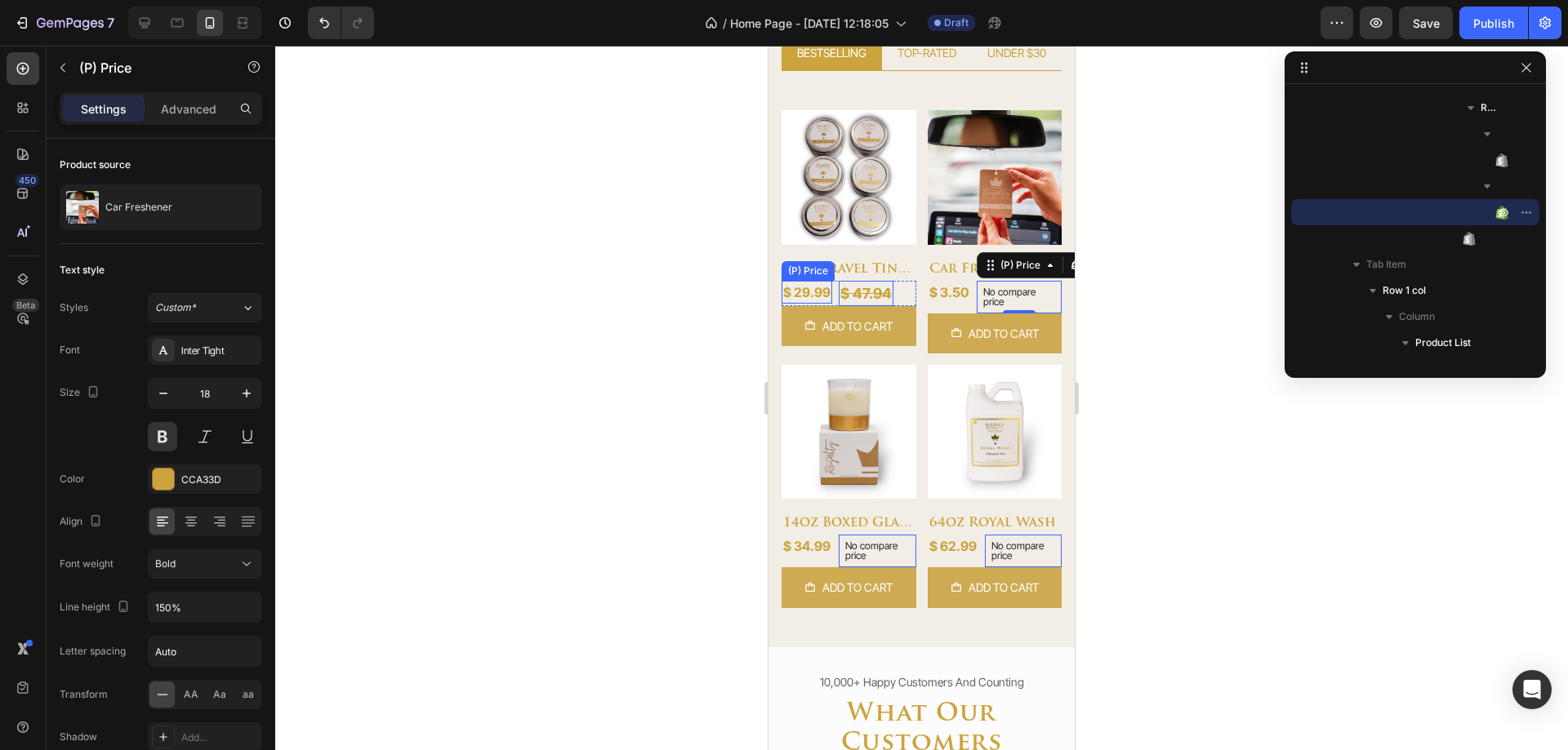
click at [809, 287] on div "$ 29.99" at bounding box center [806, 292] width 51 height 22
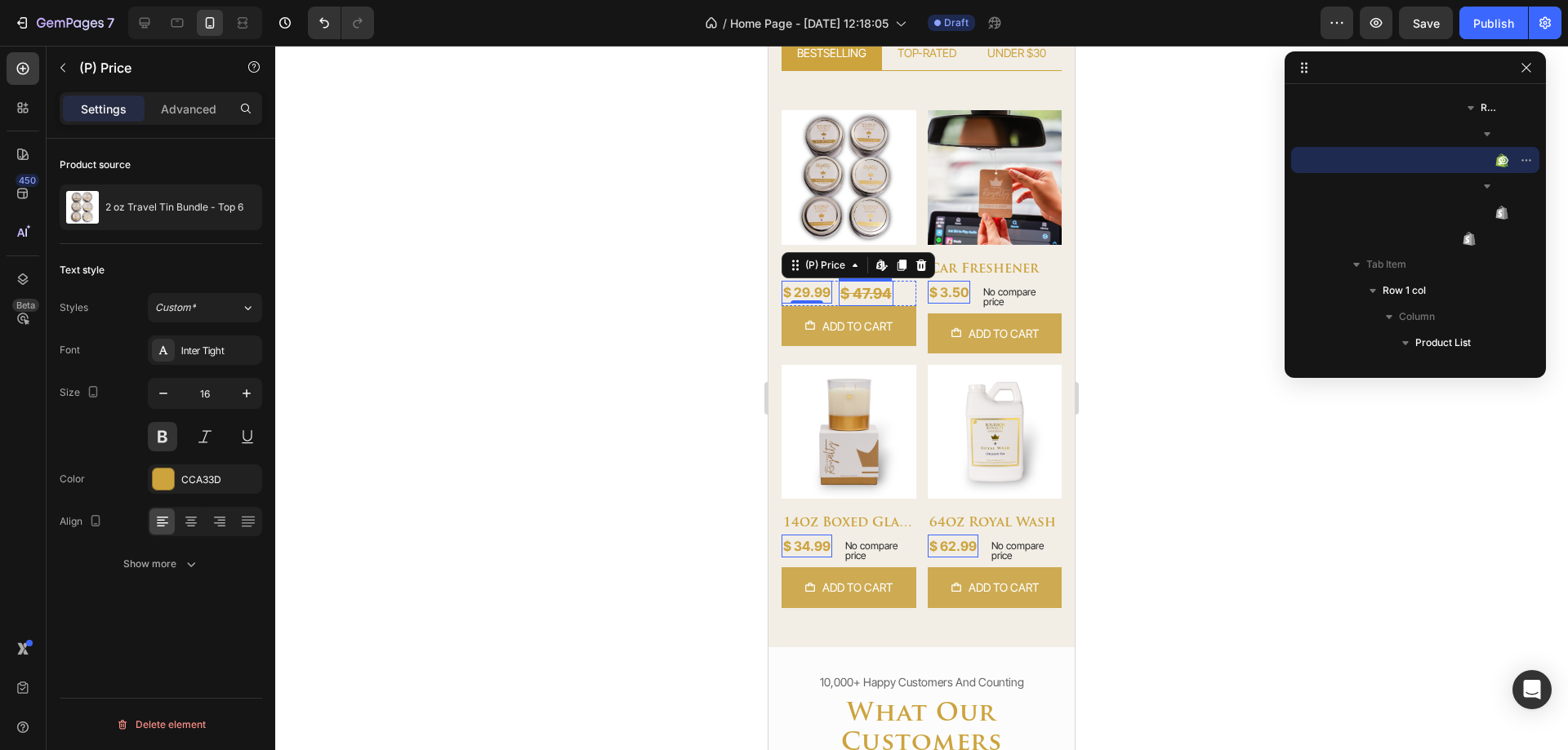
click at [851, 286] on div "$ 47.94" at bounding box center [866, 293] width 54 height 25
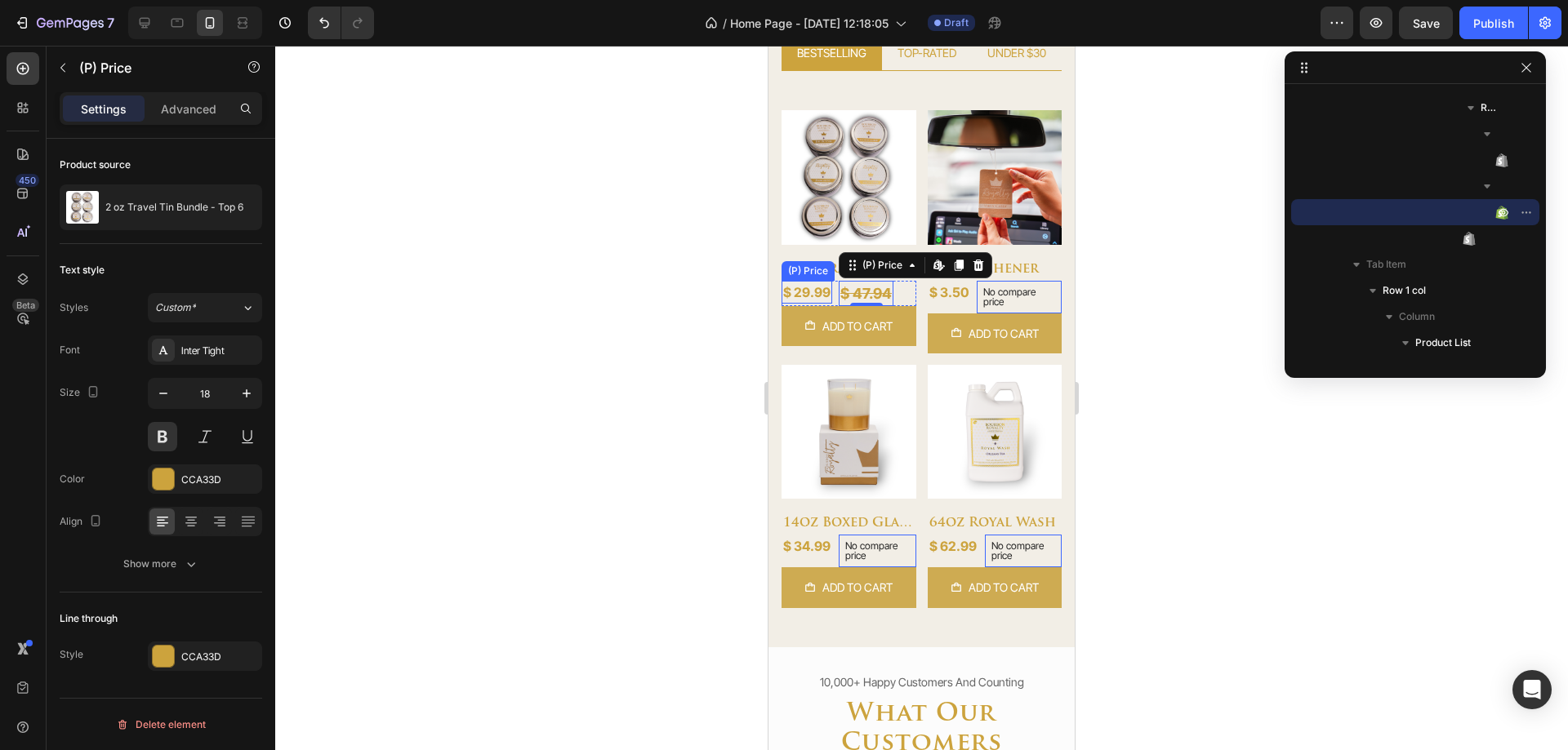
click at [813, 289] on div "$ 29.99" at bounding box center [806, 292] width 51 height 22
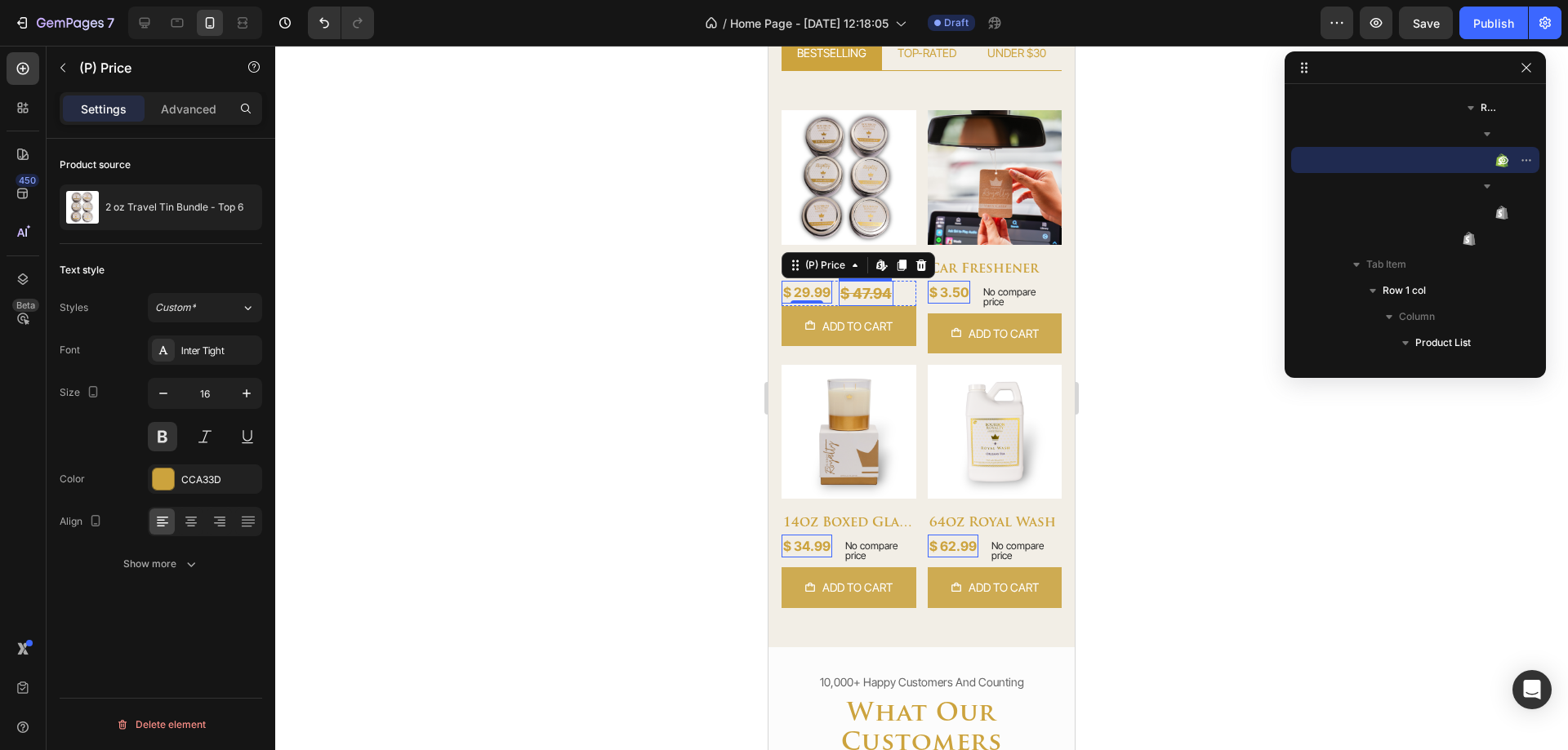
click at [855, 288] on div "$ 47.94" at bounding box center [866, 293] width 54 height 25
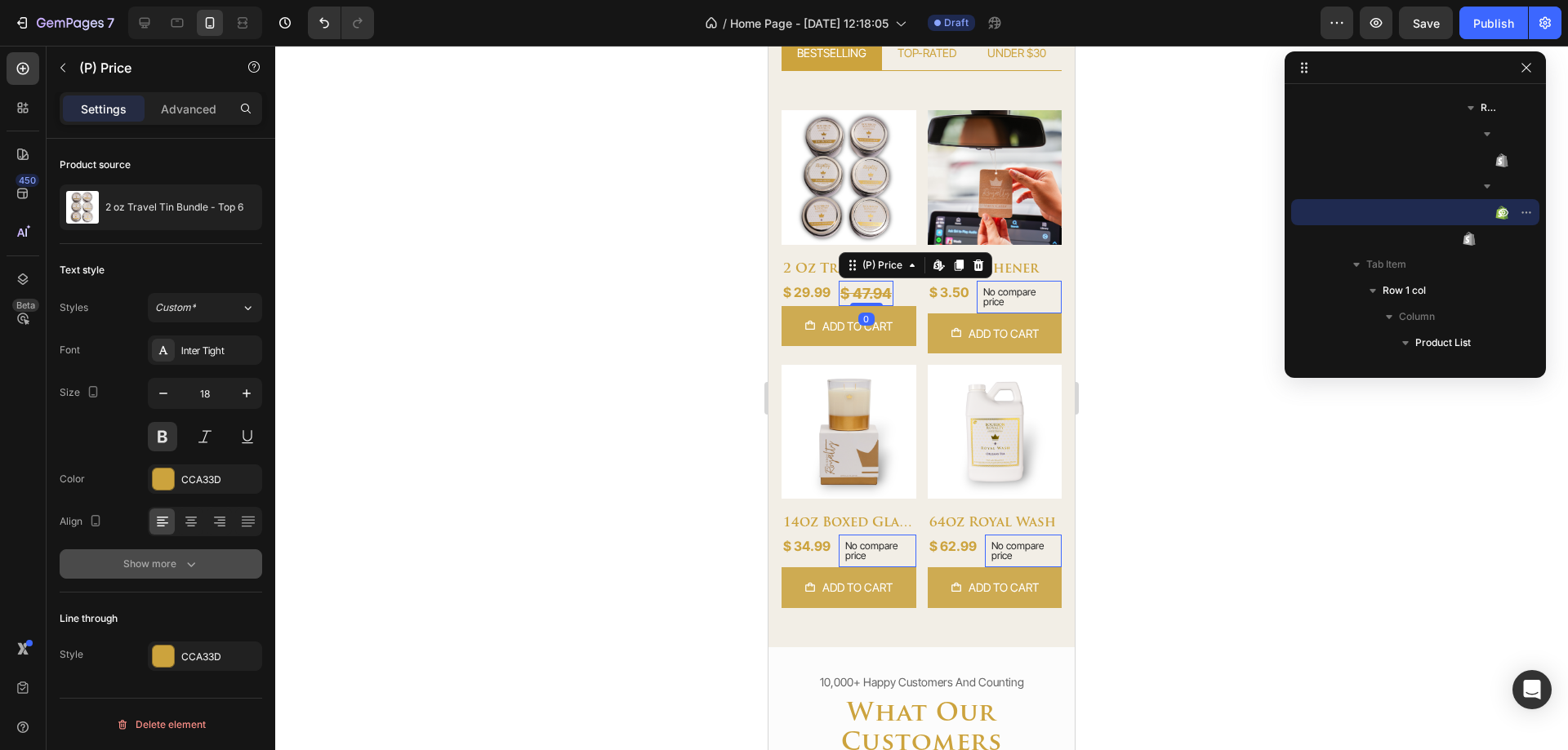
click at [154, 566] on div "Show more" at bounding box center [161, 564] width 76 height 16
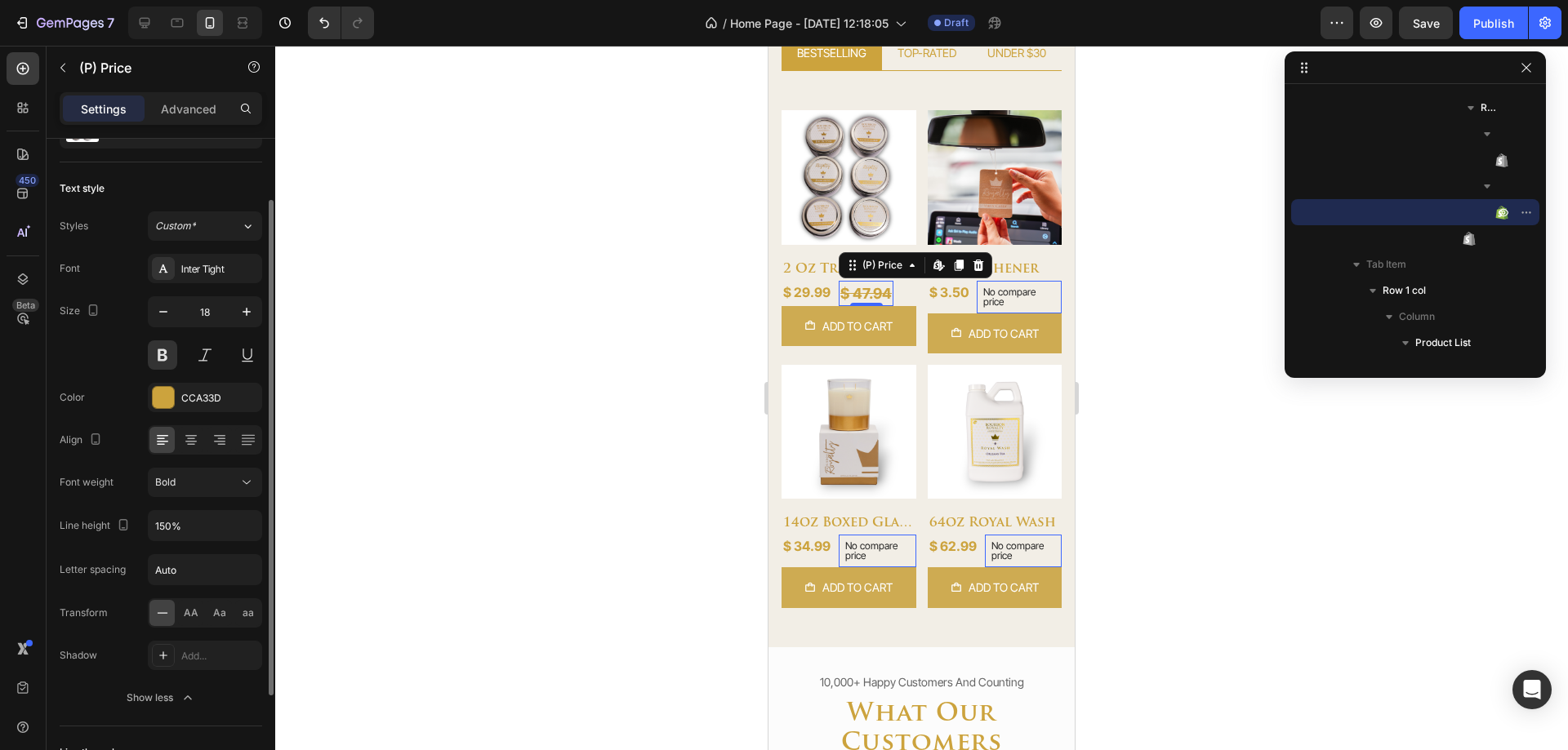
scroll to position [0, 0]
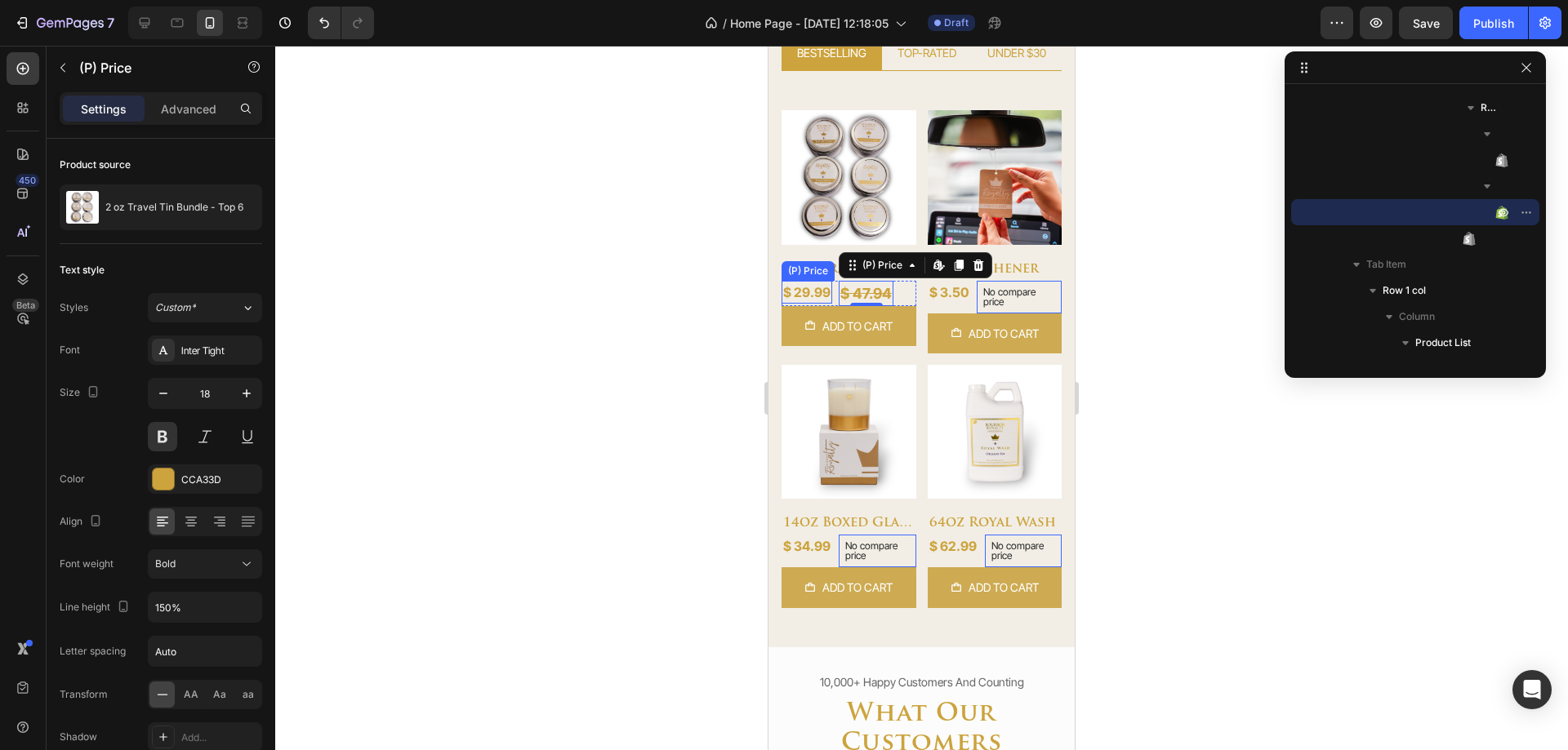
click at [824, 292] on div "$ 29.99" at bounding box center [806, 292] width 51 height 22
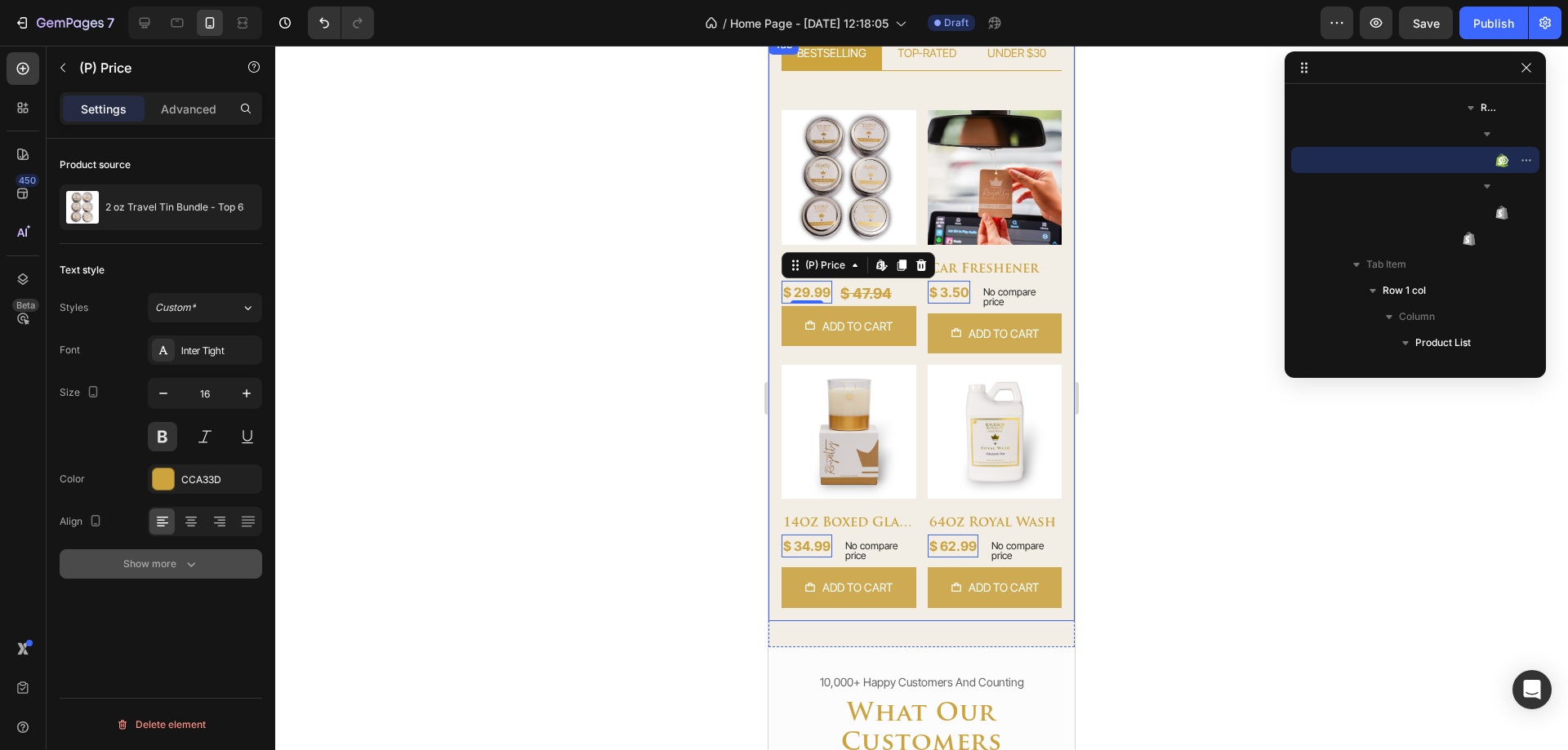
click at [127, 566] on div "Show more" at bounding box center [161, 564] width 76 height 16
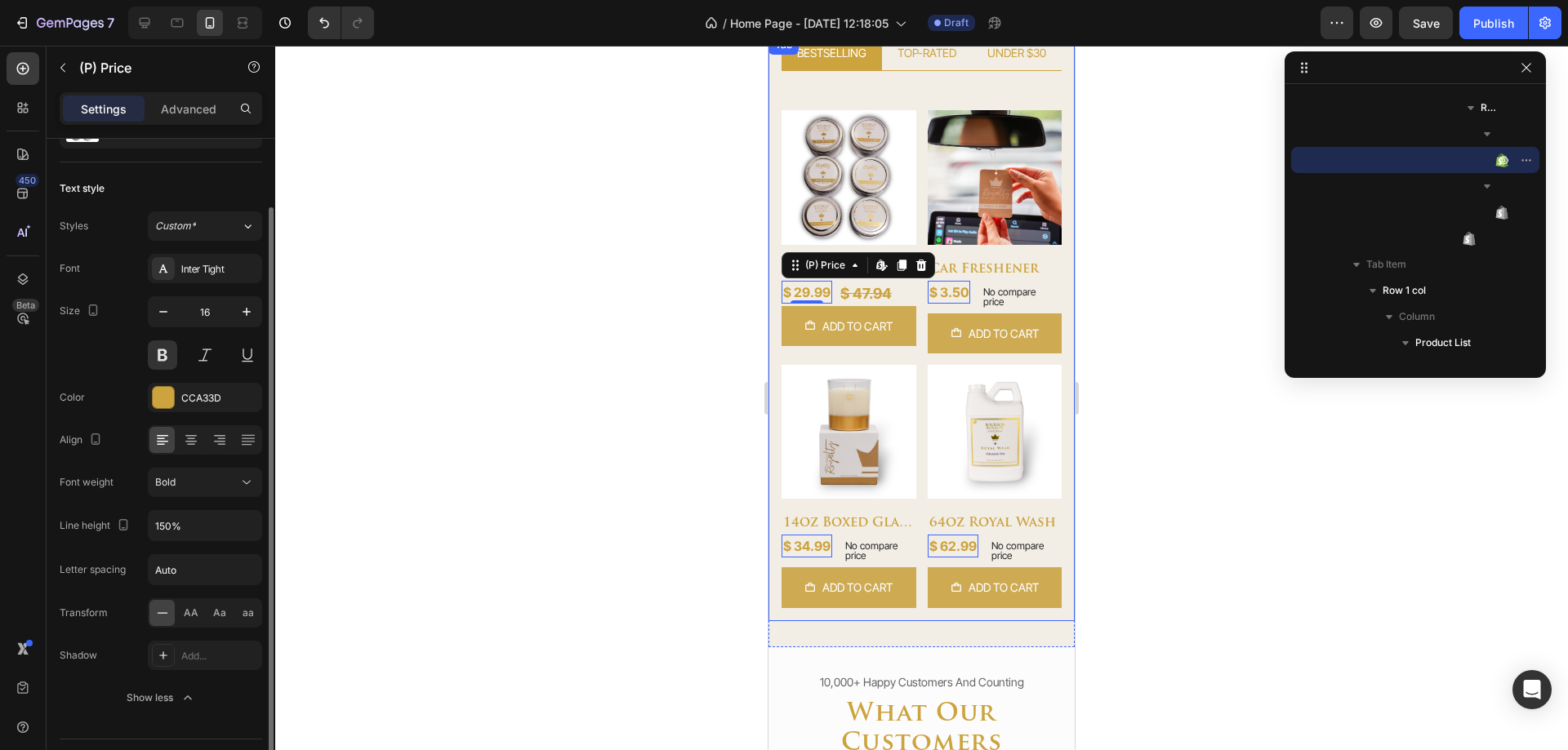
scroll to position [123, 0]
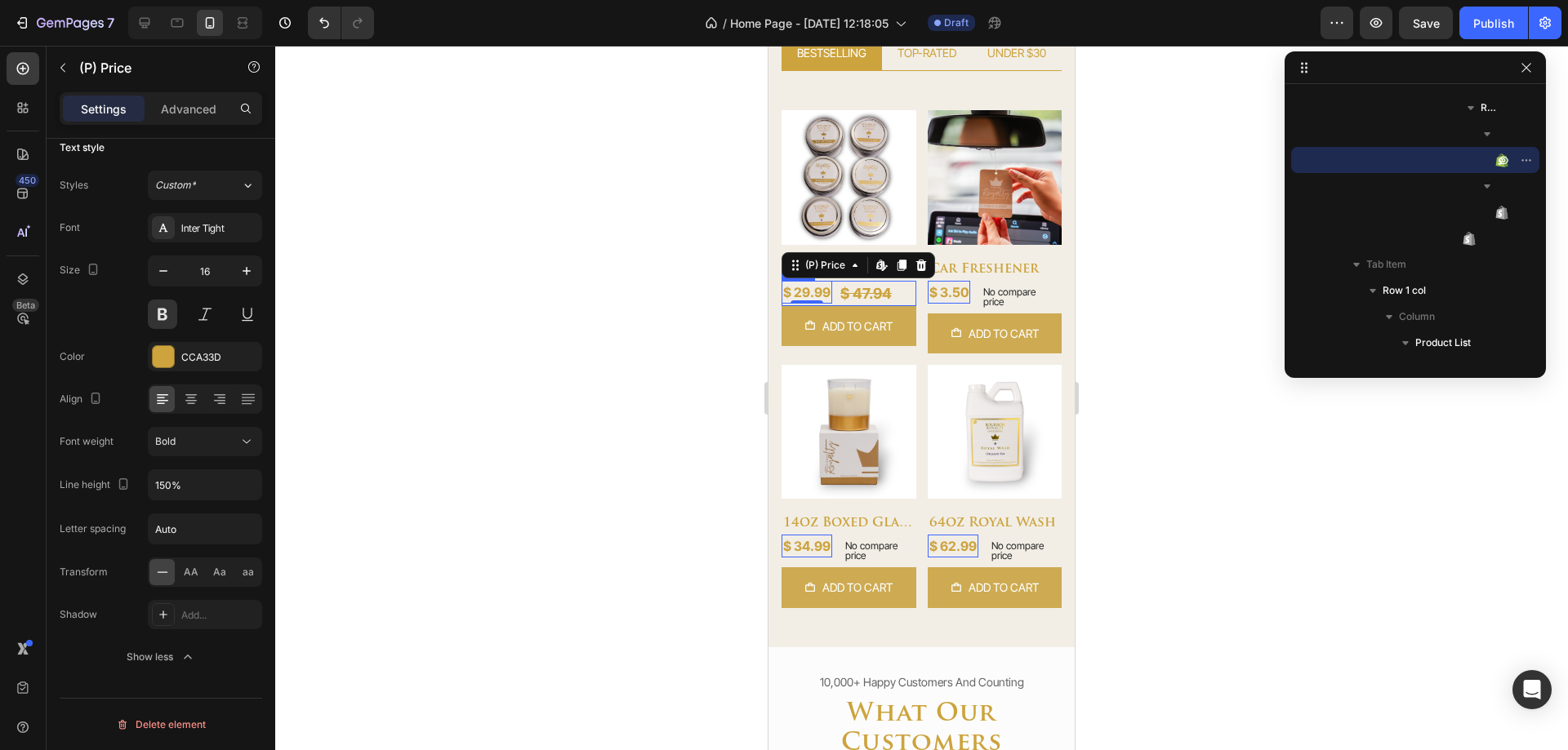
click at [835, 290] on div "$ 29.99 (P) Price Edit content in Shopify 0 (P) Price Edit content in Shopify 0…" at bounding box center [849, 293] width 135 height 25
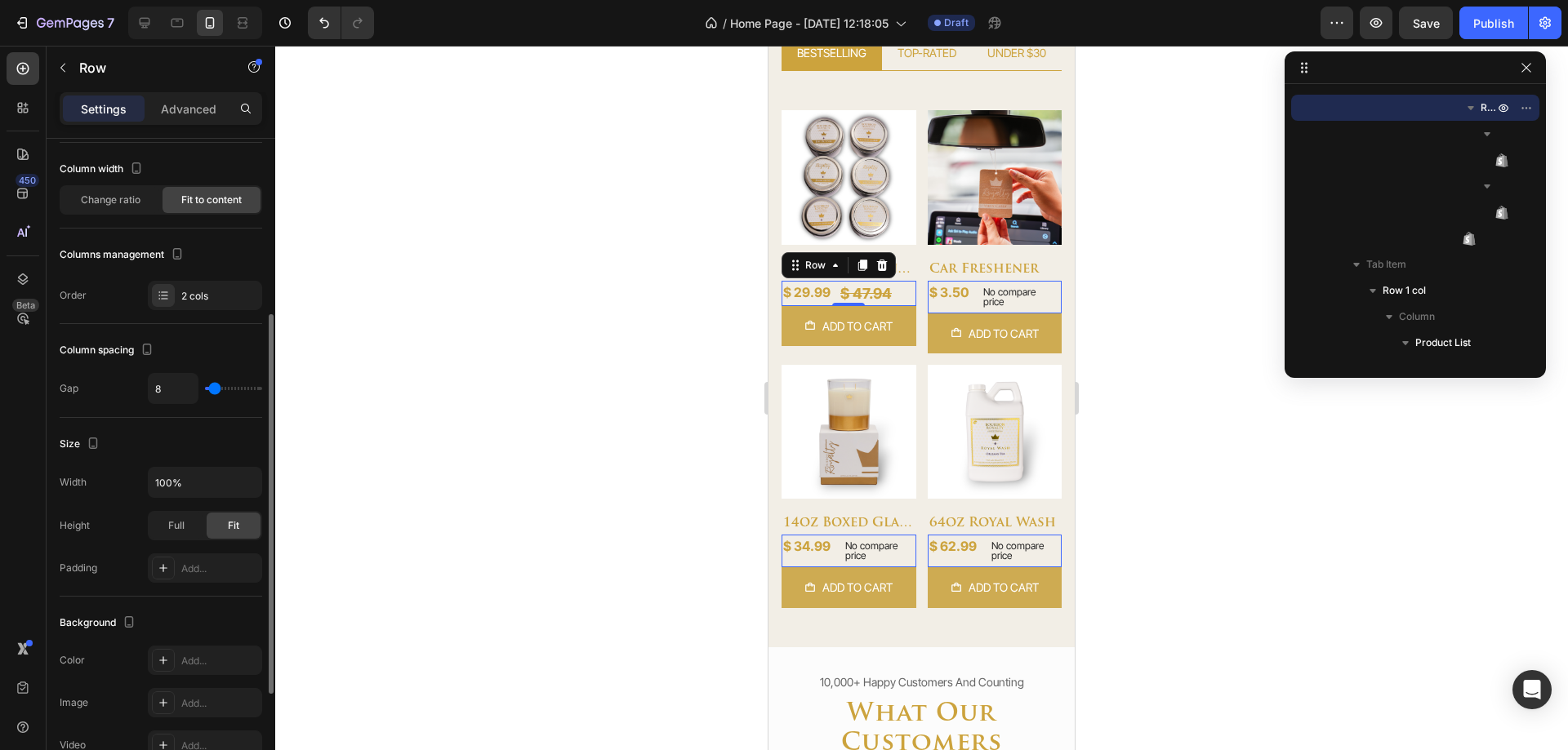
scroll to position [163, 0]
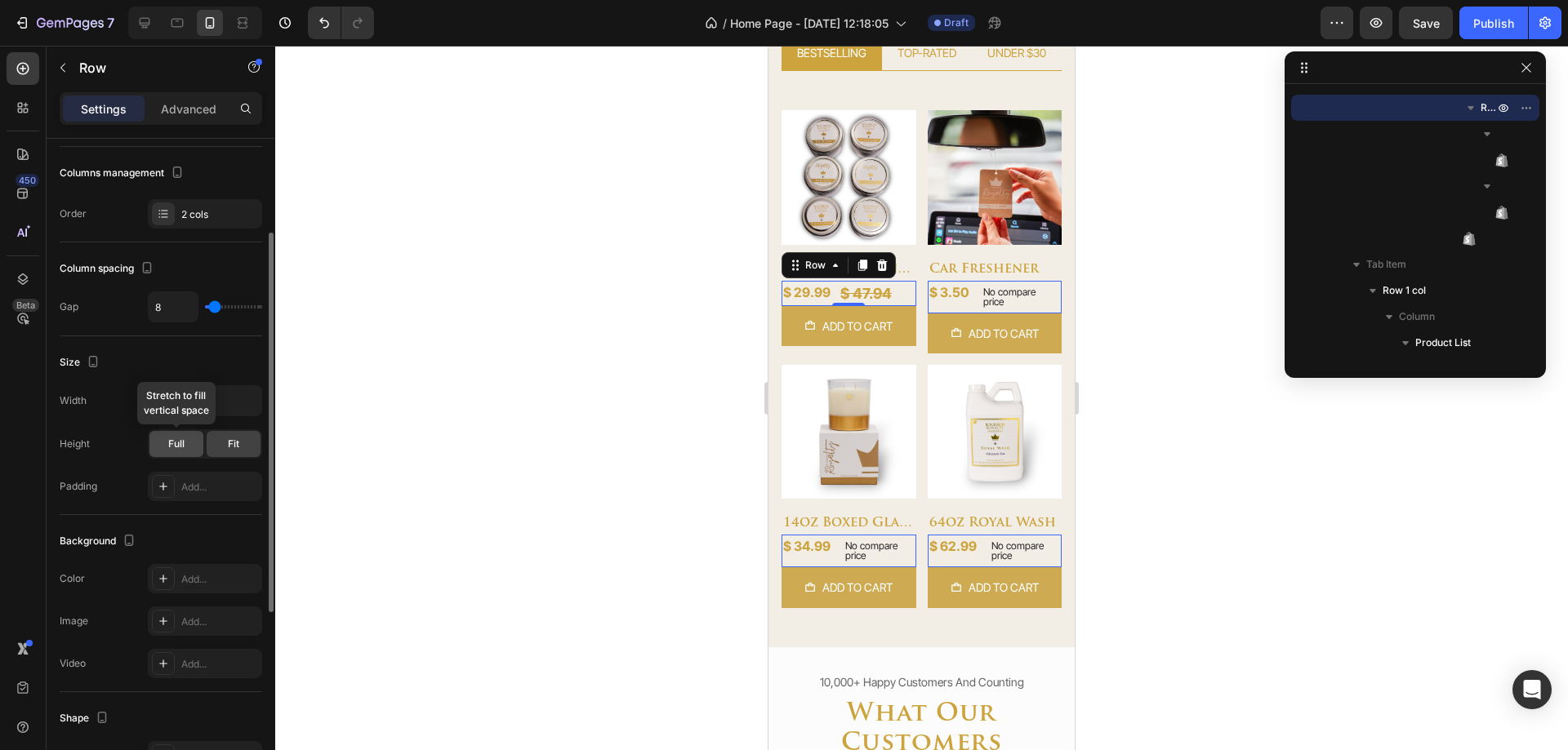
click at [165, 442] on div "Full" at bounding box center [177, 444] width 54 height 26
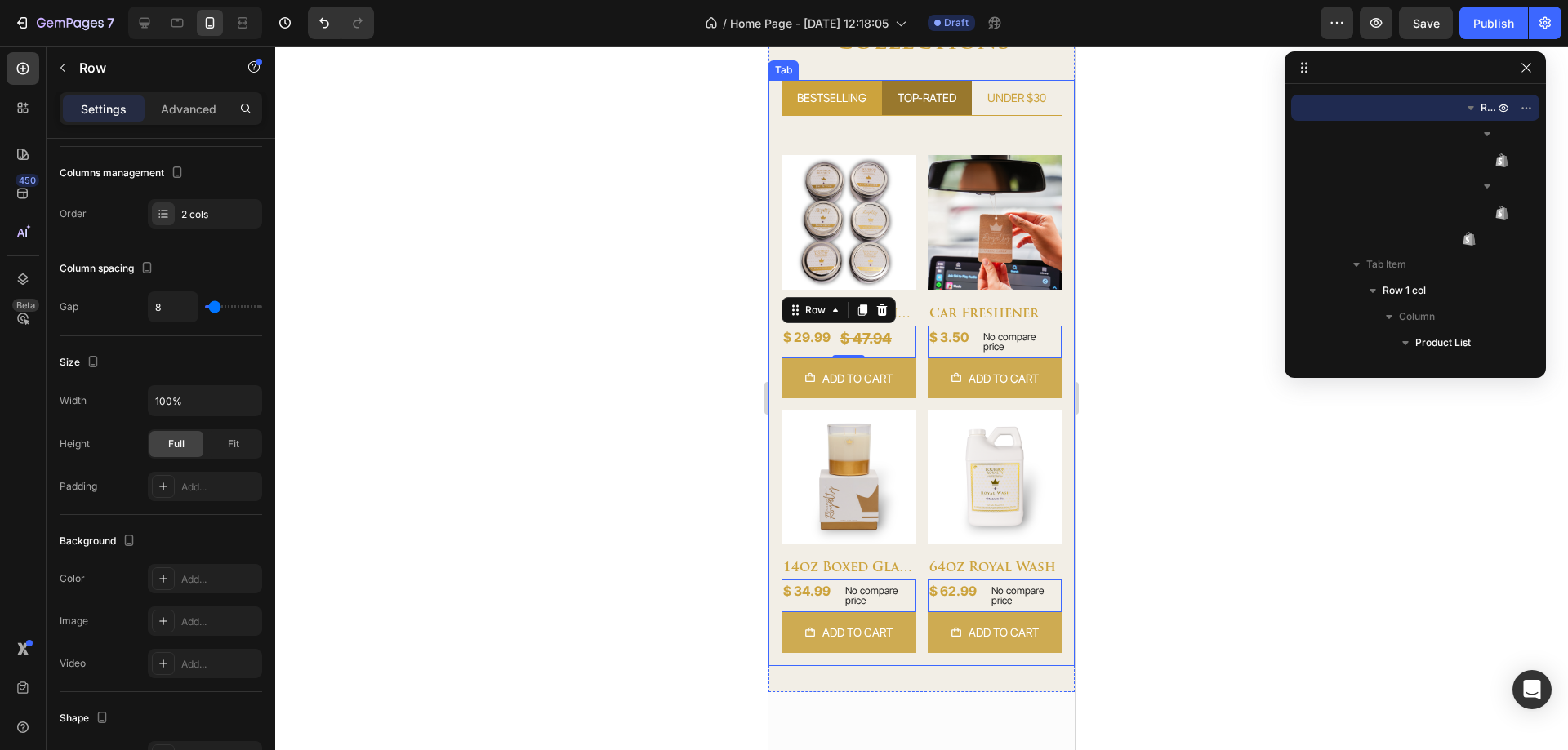
scroll to position [463, 0]
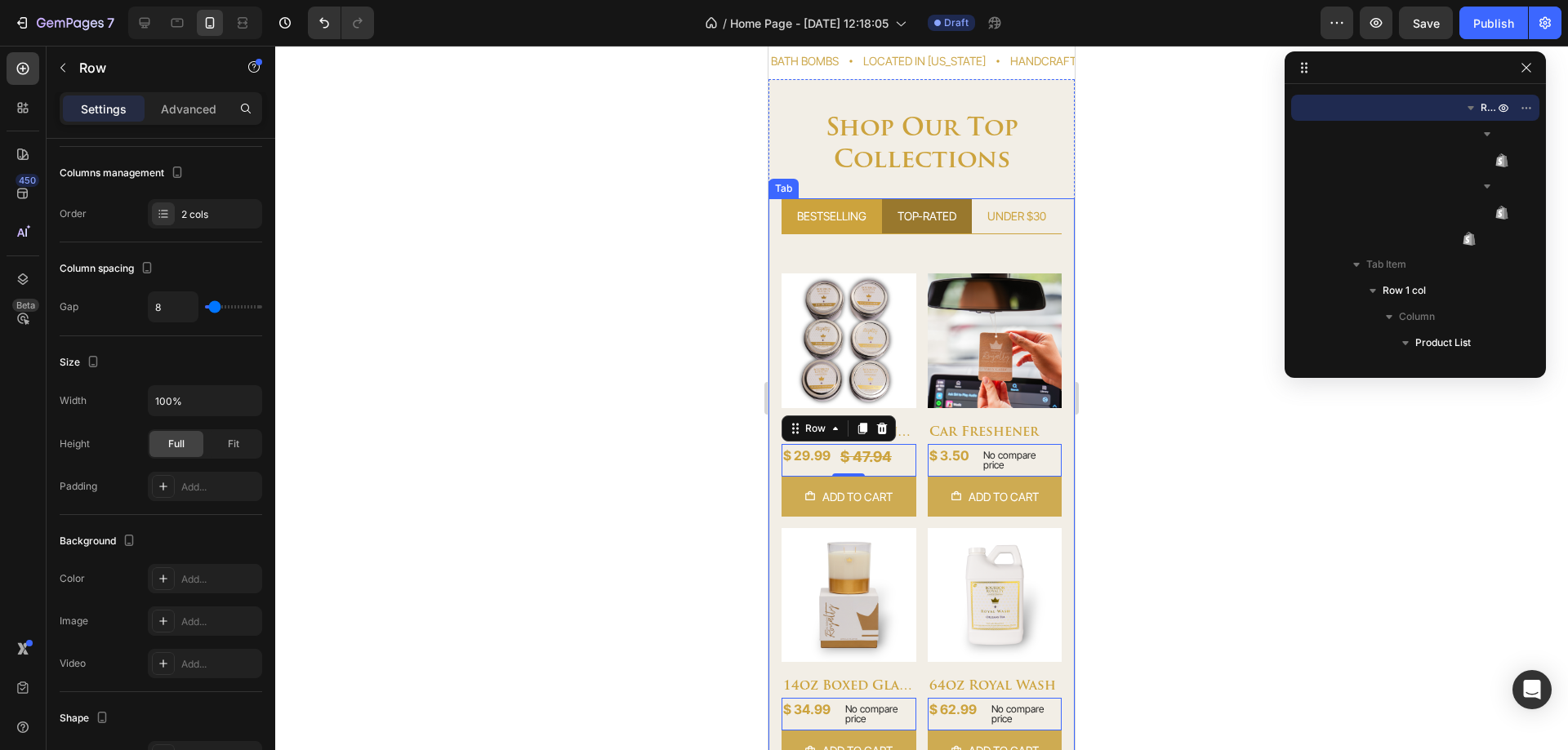
click at [887, 220] on li "TOP-RATED" at bounding box center [927, 216] width 90 height 36
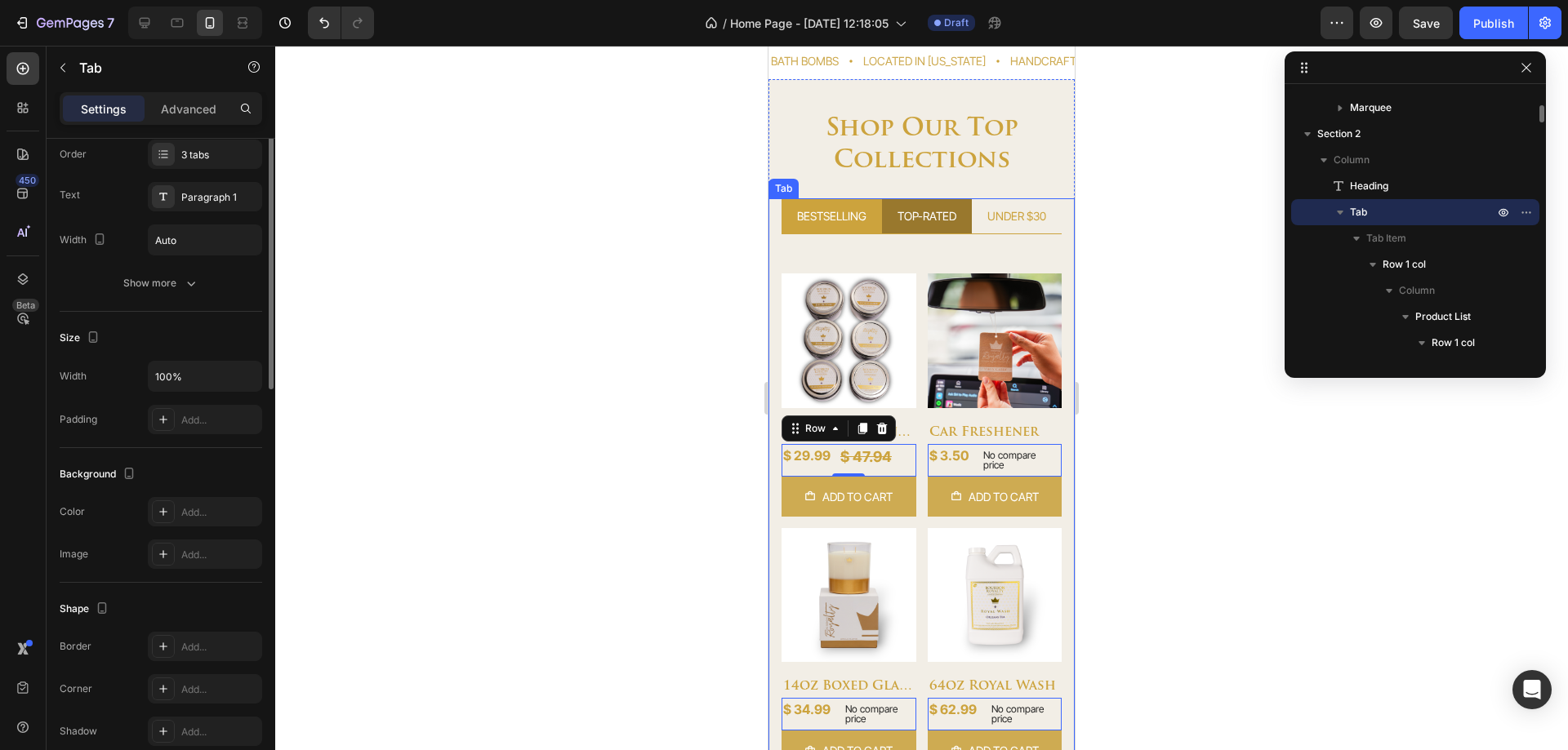
scroll to position [0, 0]
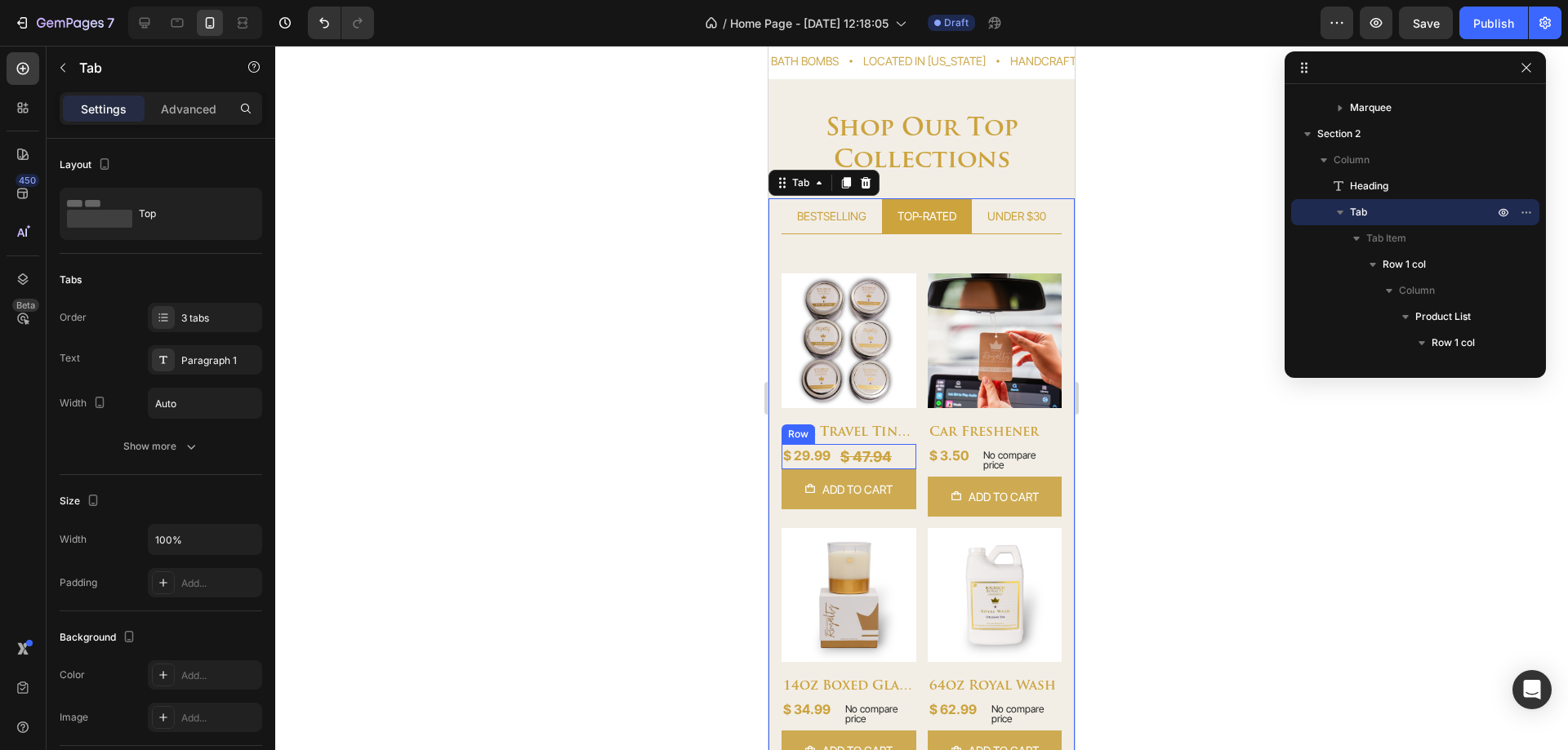
click at [903, 450] on div "2 oz travel tin bundle - top 6 (P) Title $ 29.99 (P) Price (P) Price $ 47.94 (P…" at bounding box center [849, 463] width 135 height 109
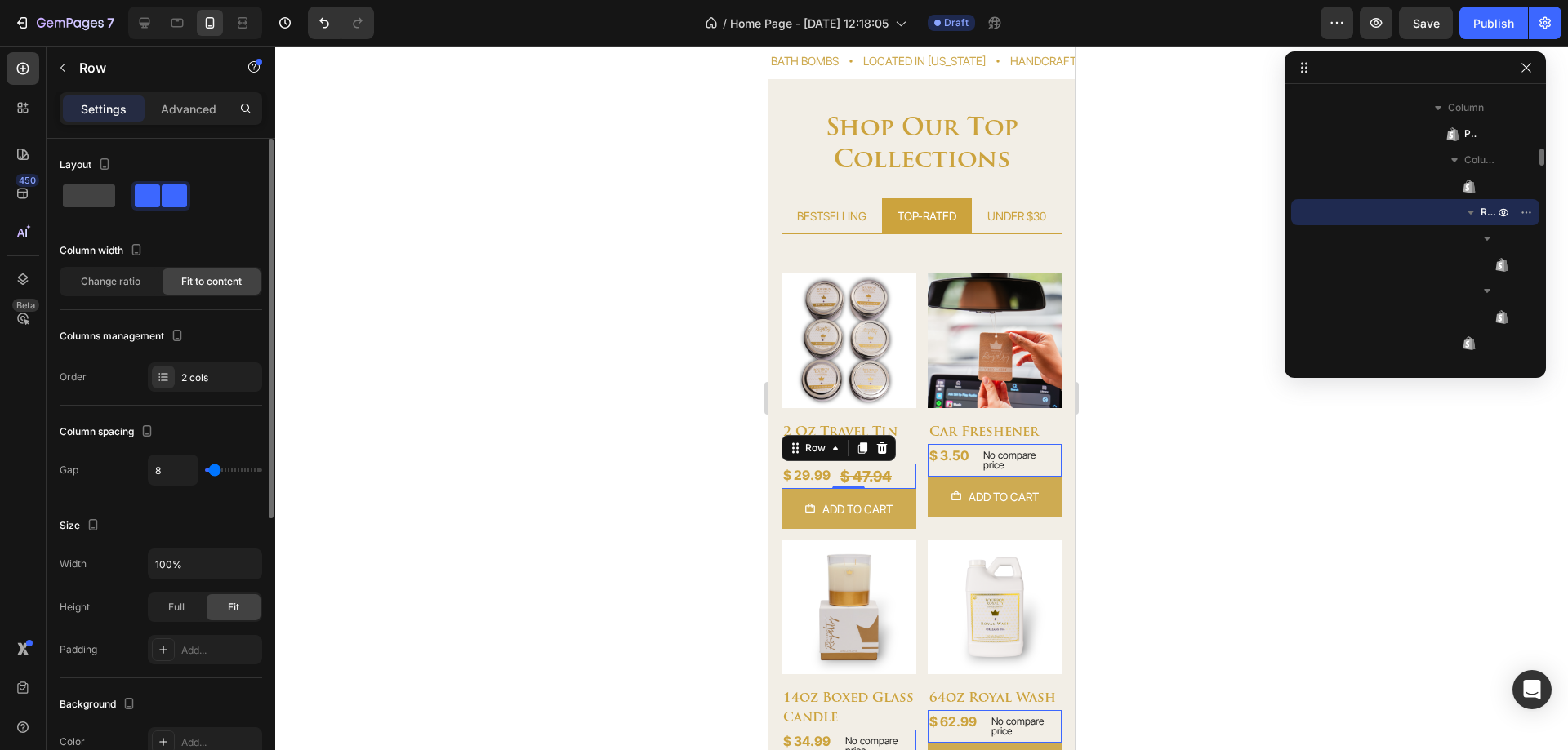
scroll to position [81, 0]
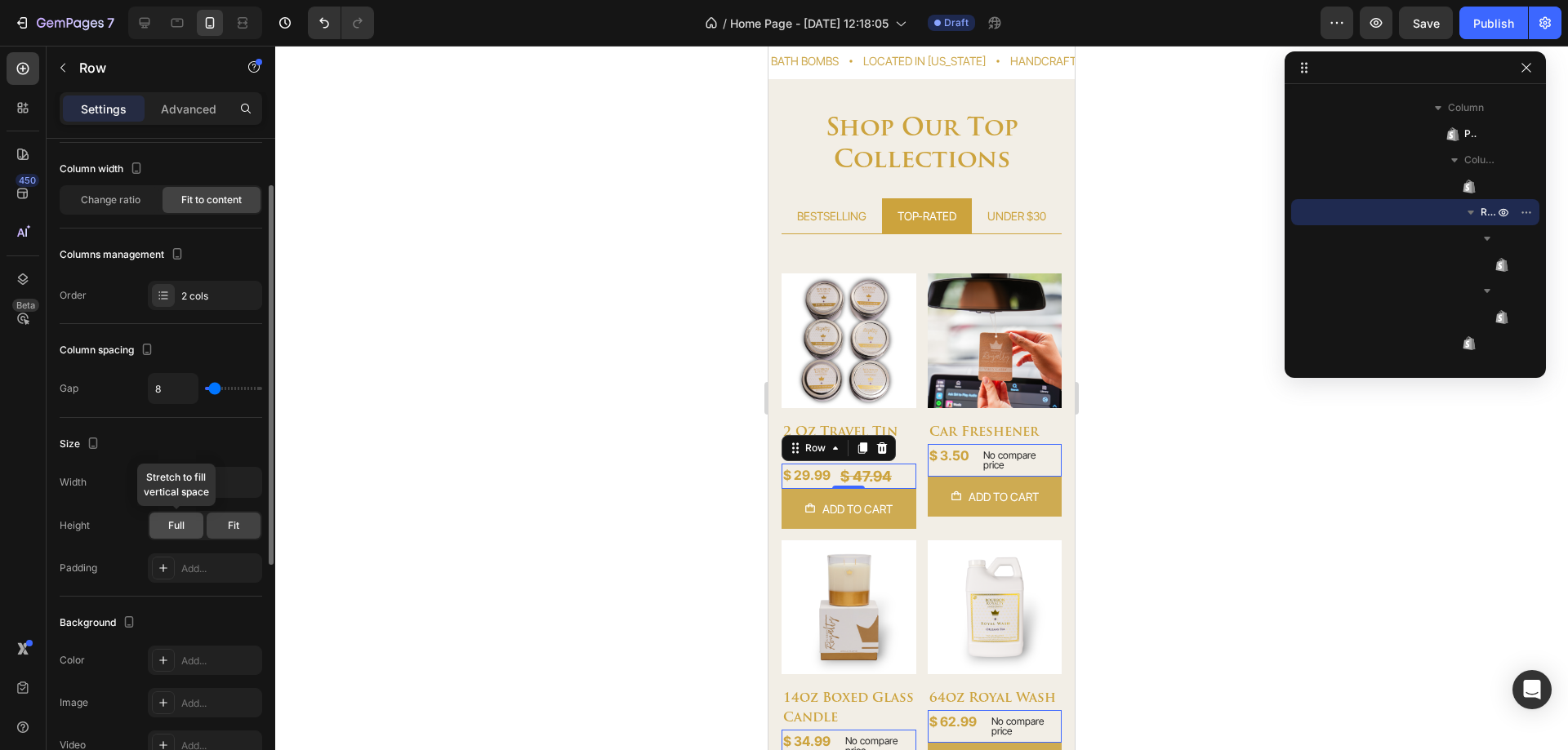
click at [172, 523] on span "Full" at bounding box center [176, 526] width 16 height 15
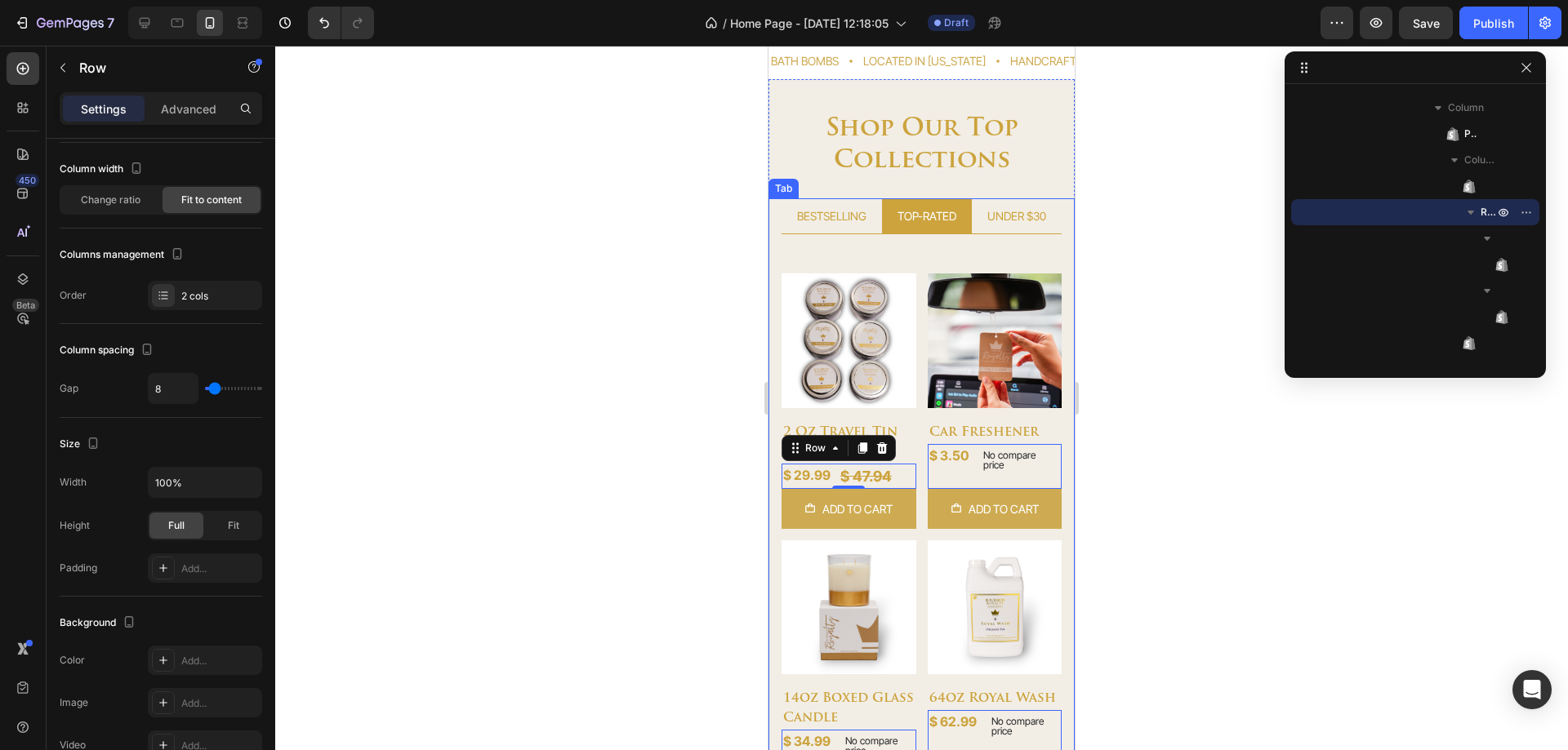
click at [1059, 465] on div "Product Images 2 oz travel tin bundle - top 6 (P) Title $ 29.99 (P) Price (P) P…" at bounding box center [922, 524] width 306 height 581
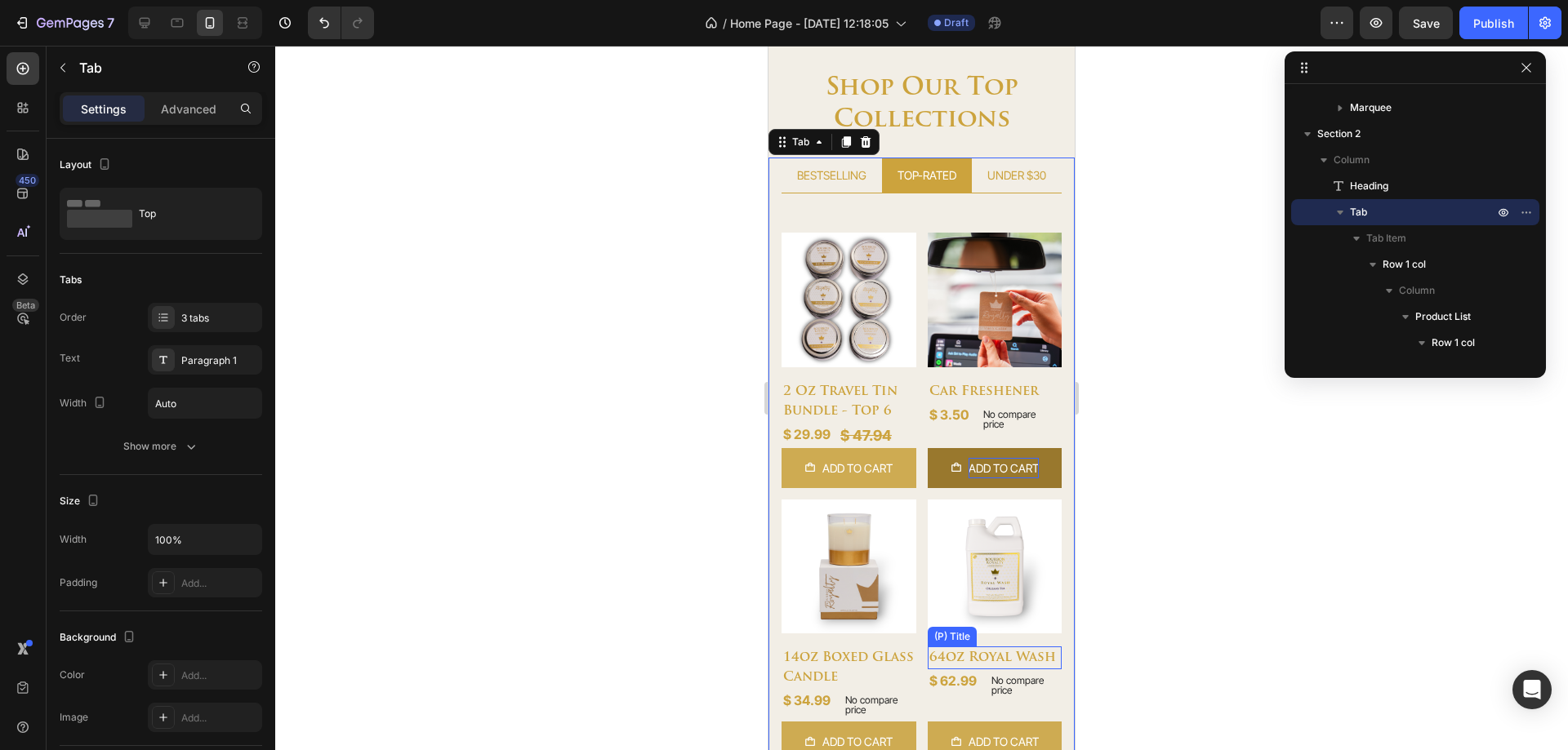
scroll to position [463, 0]
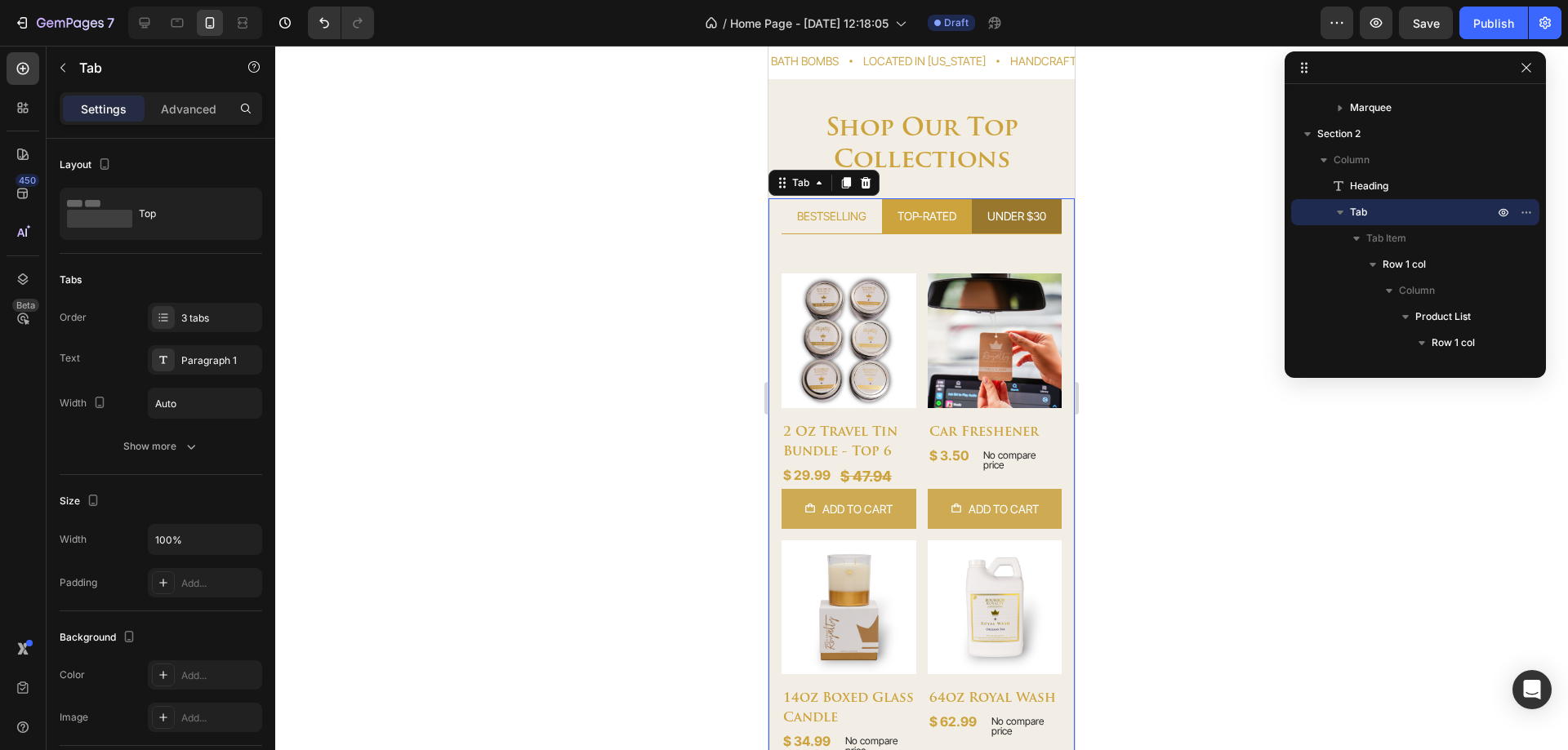
click at [987, 227] on div "UNDER $30" at bounding box center [1017, 216] width 64 height 22
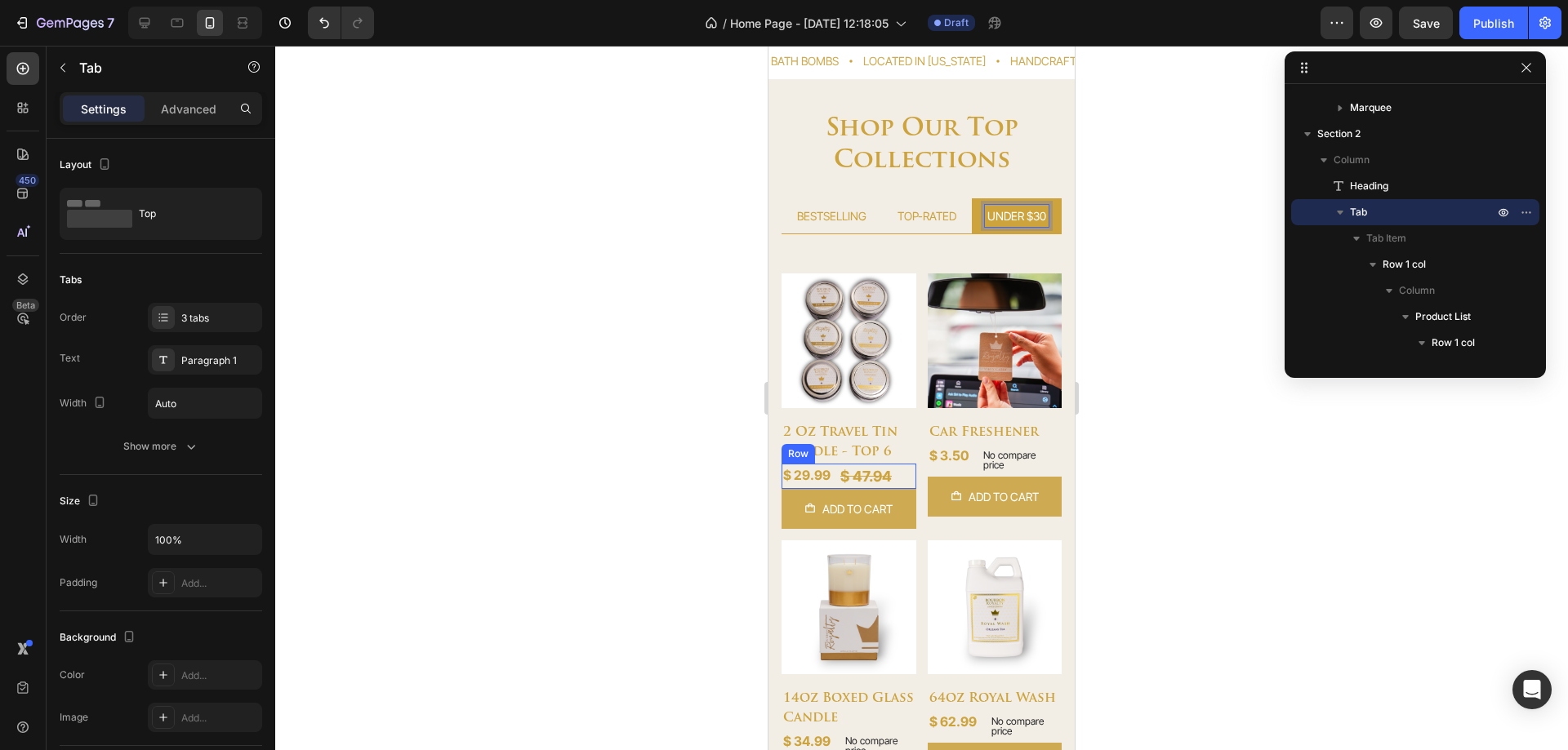
click at [897, 471] on div "$ 29.99 (P) Price (P) Price $ 47.94 (P) Price (P) Price Row" at bounding box center [849, 476] width 135 height 25
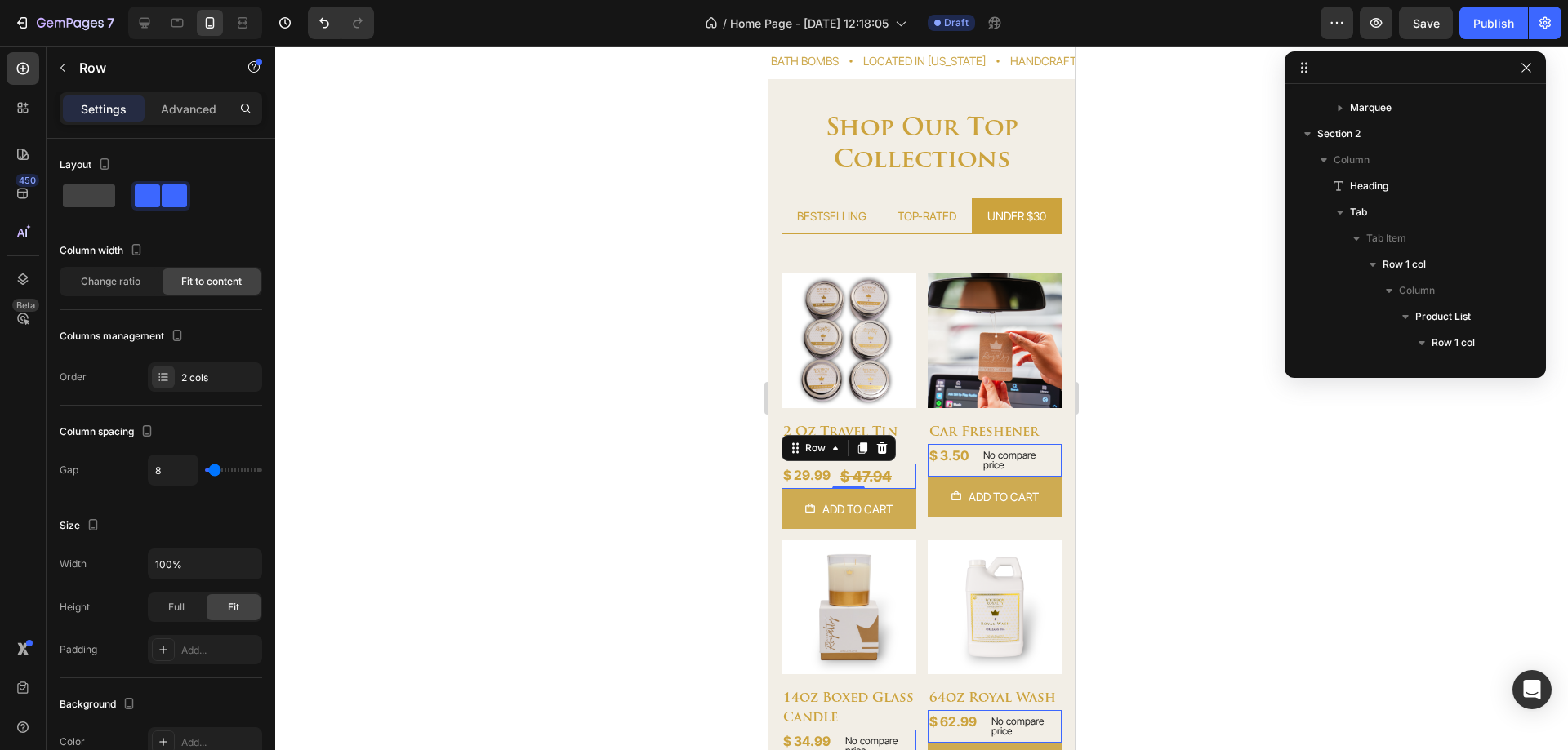
scroll to position [1270, 0]
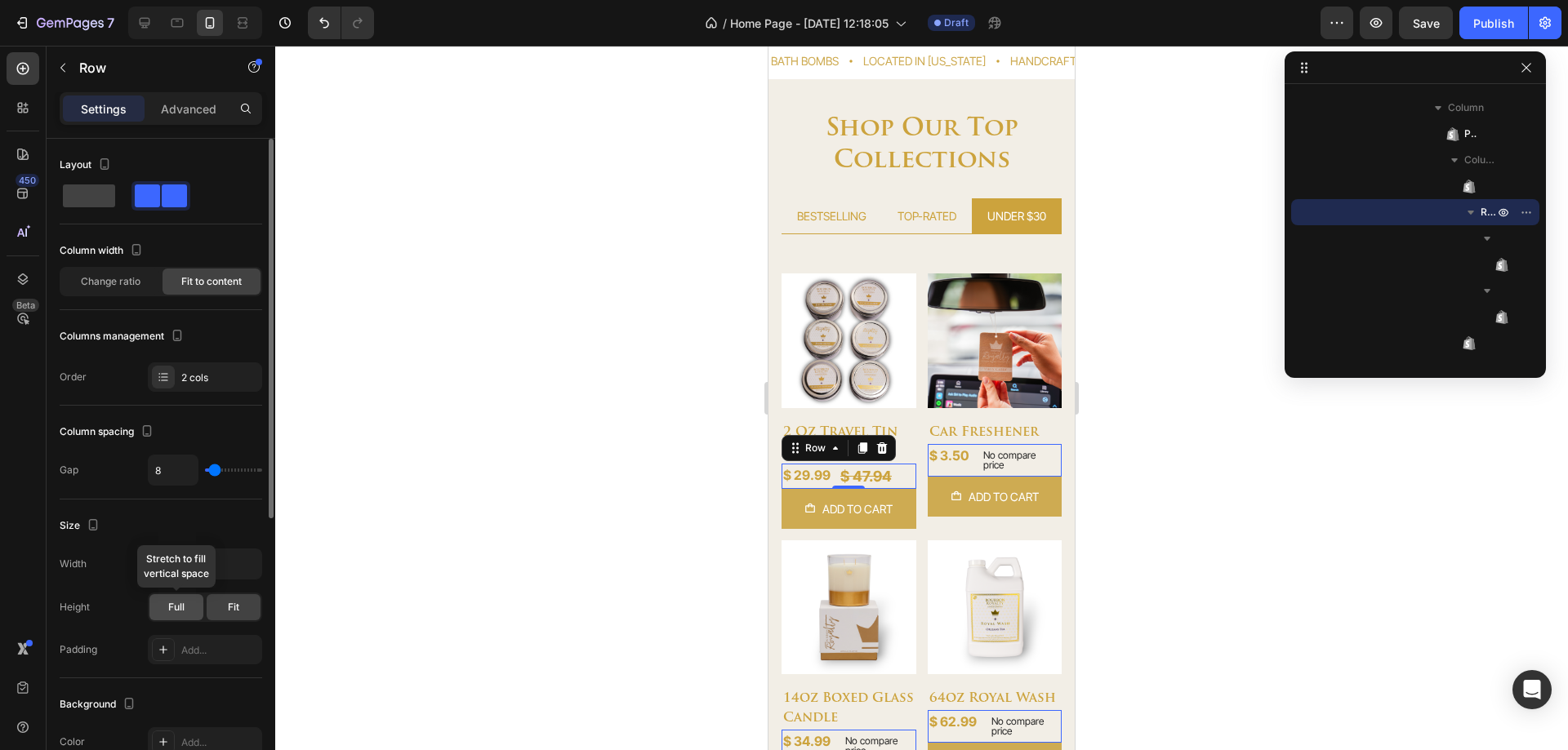
click at [163, 606] on div "Full" at bounding box center [177, 608] width 54 height 26
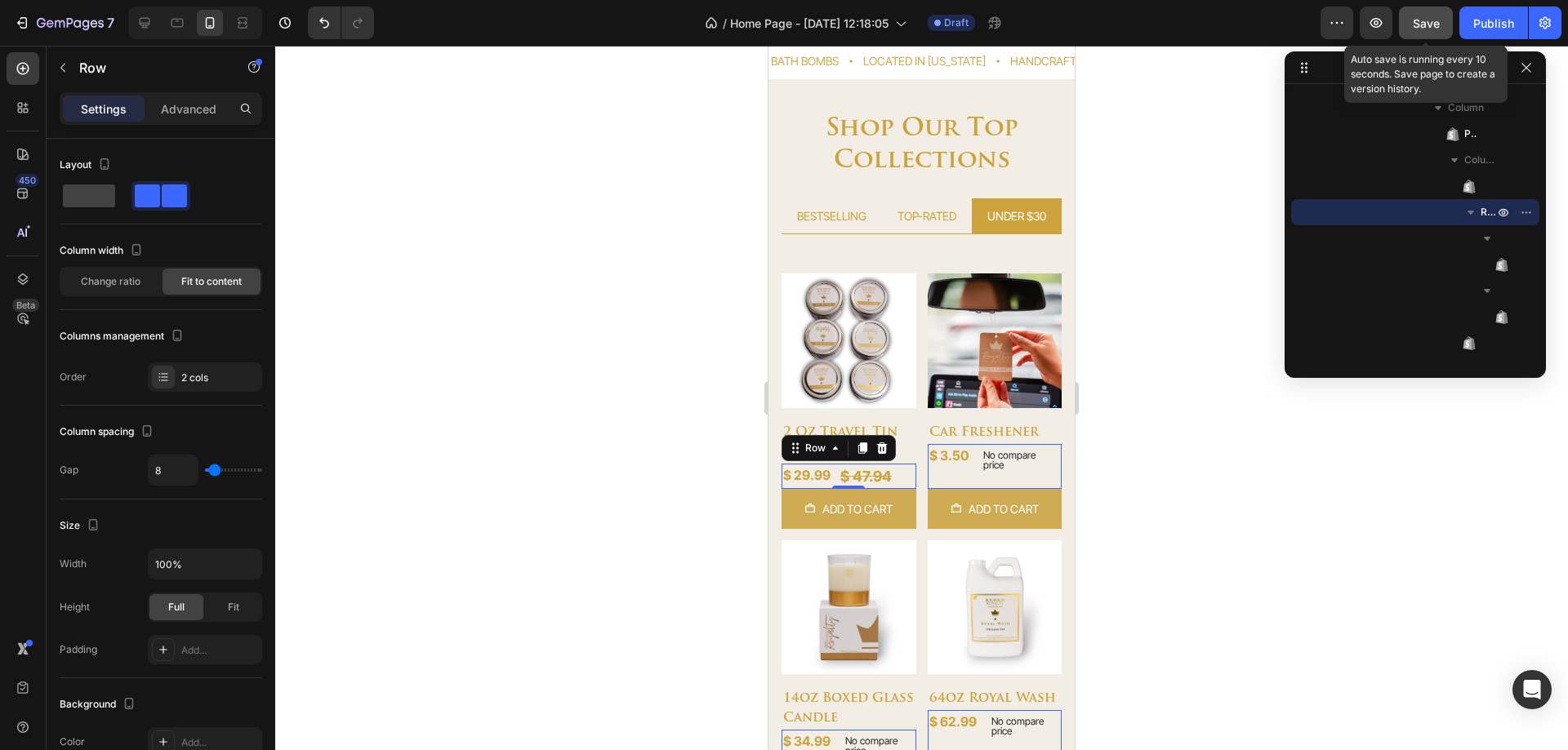
click at [1408, 24] on button "Save" at bounding box center [1427, 22] width 54 height 33
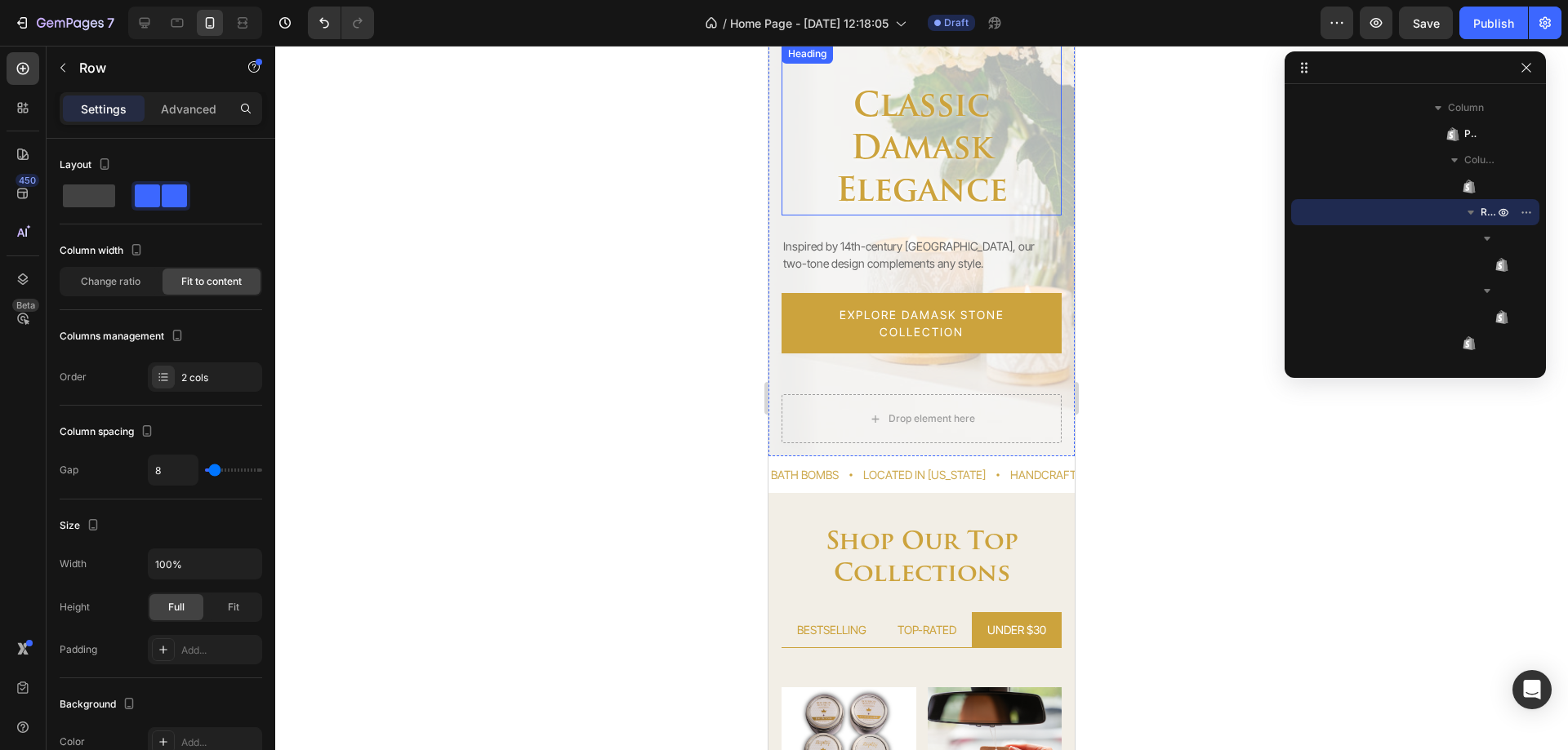
scroll to position [81, 0]
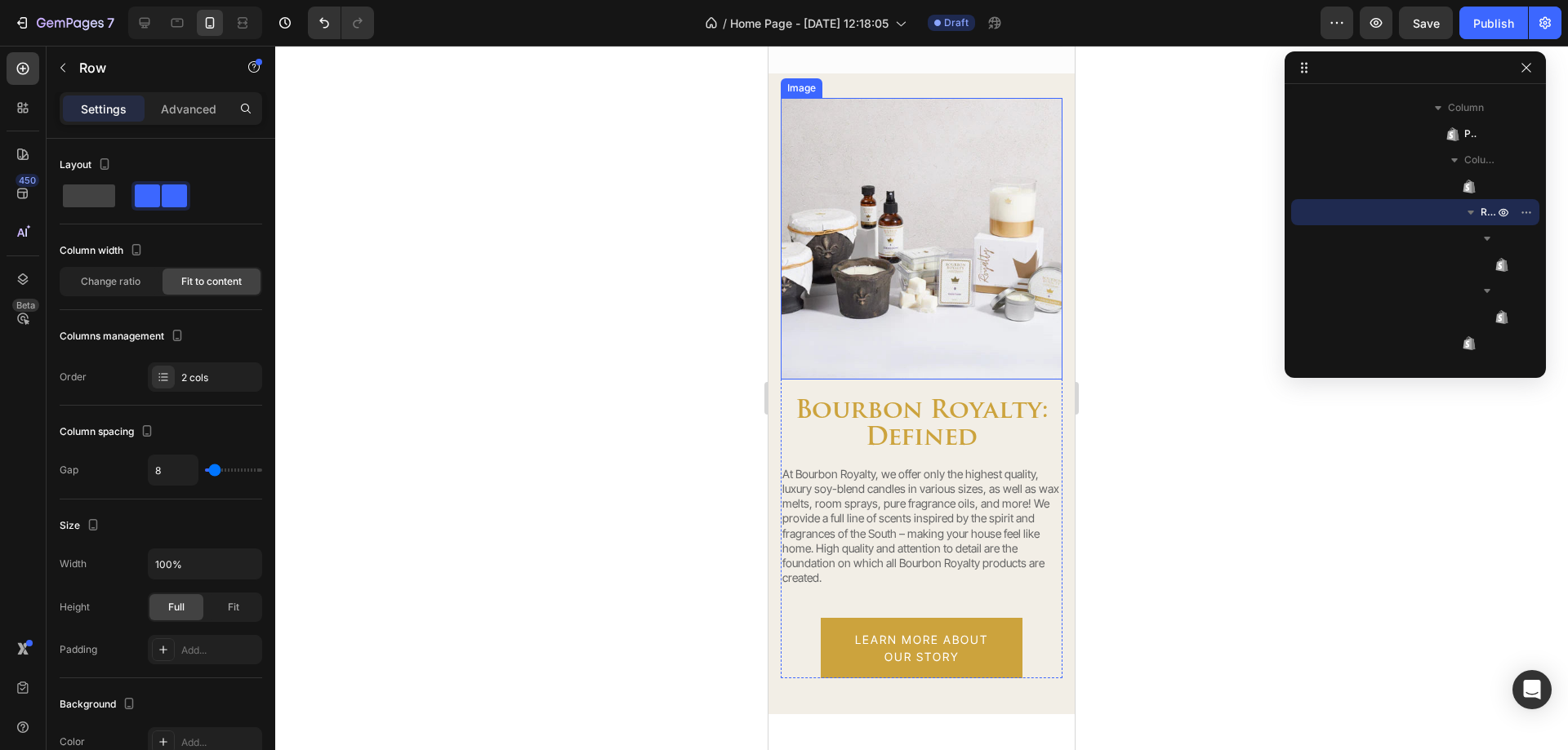
select select "581074249553478636"
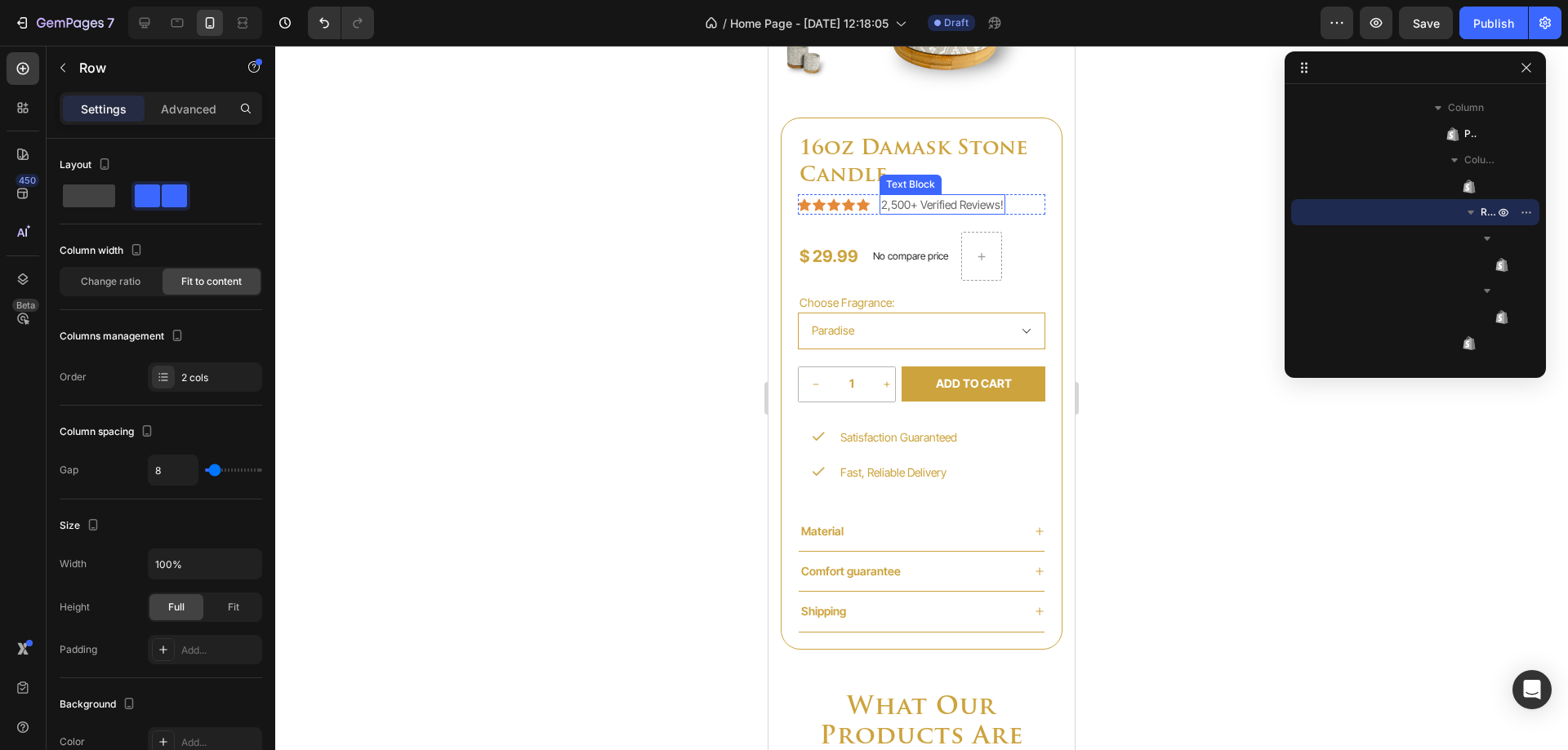
click at [910, 209] on p "2,500+ Verified Reviews!" at bounding box center [942, 204] width 123 height 17
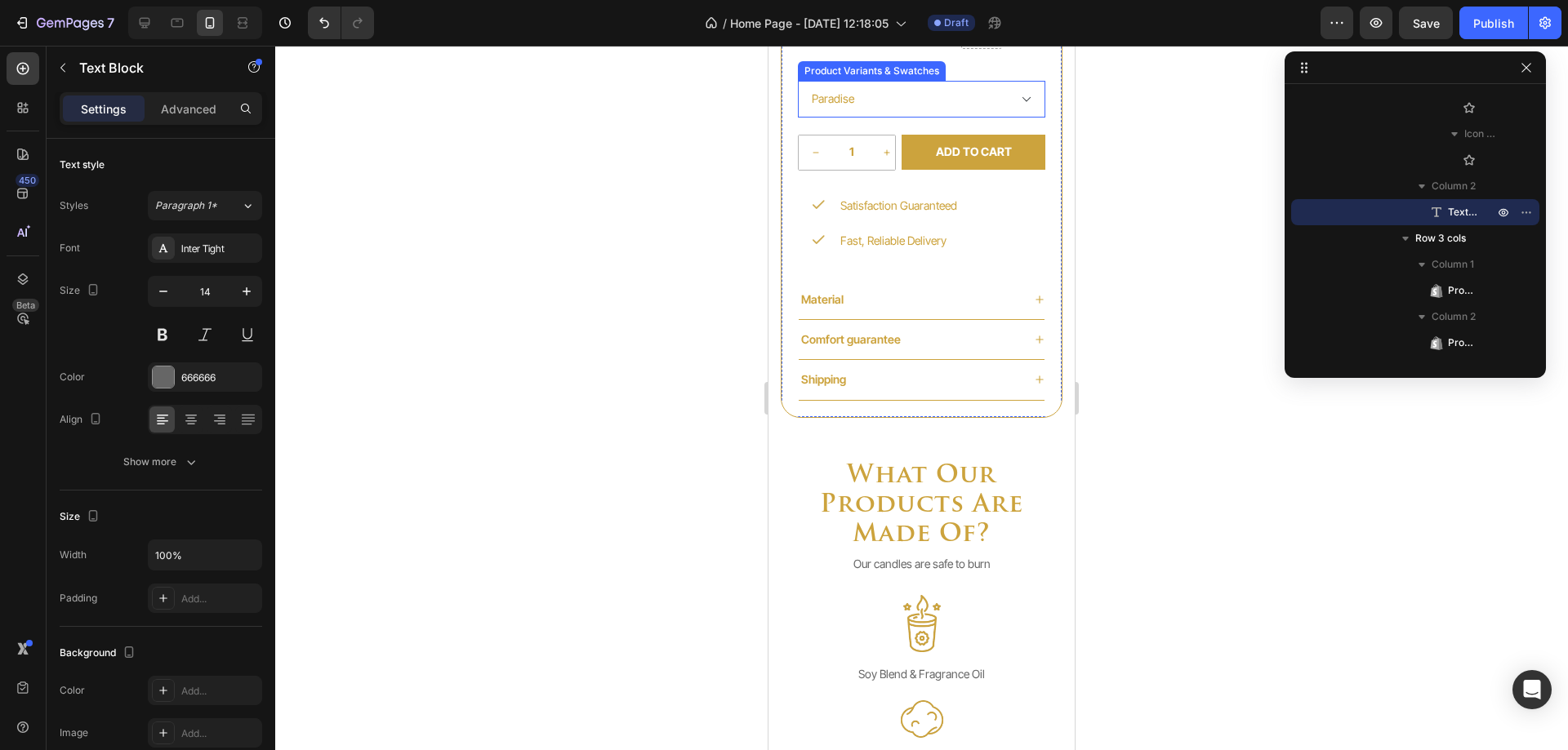
scroll to position [3511, 0]
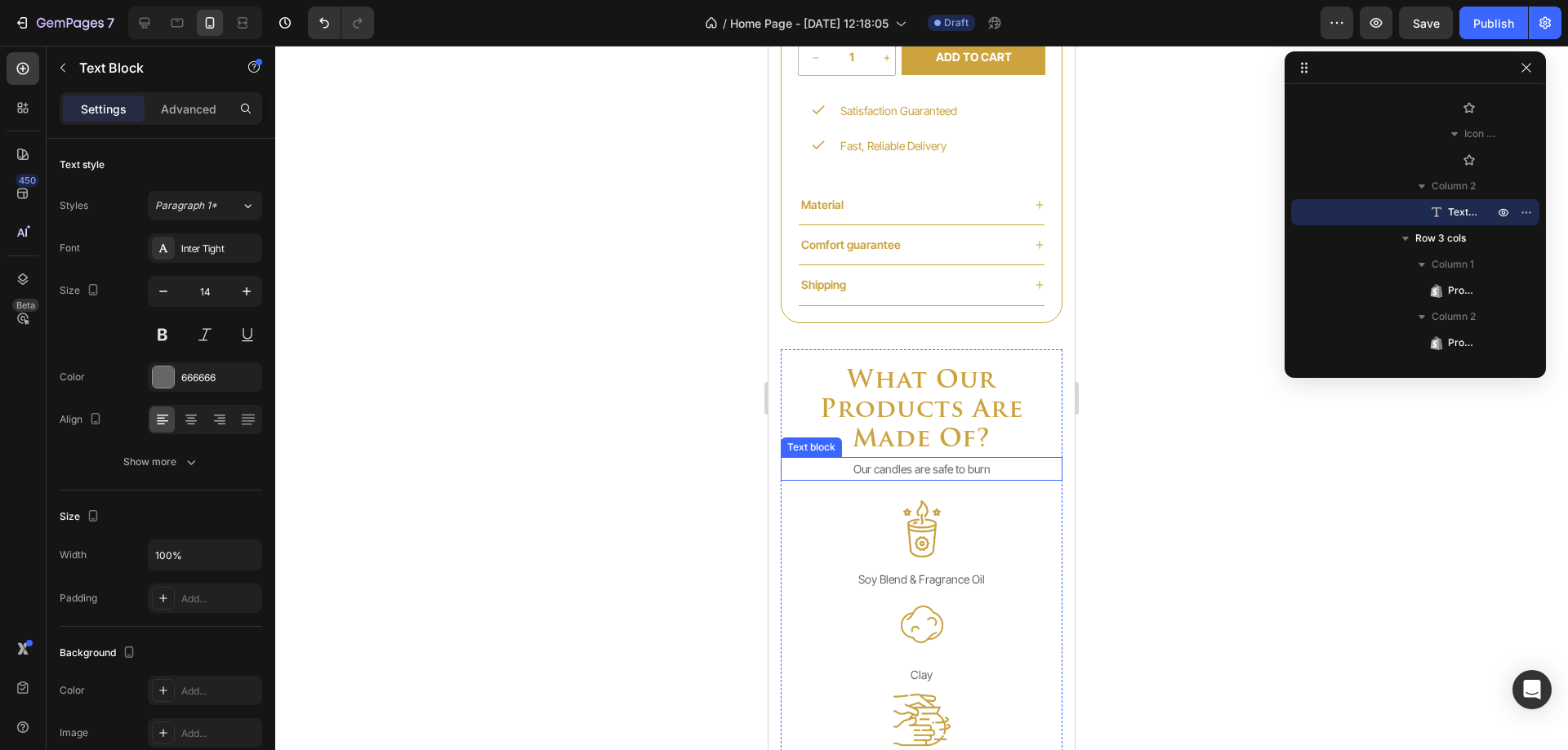
click at [905, 472] on p "Our candles are safe to burn" at bounding box center [921, 469] width 278 height 21
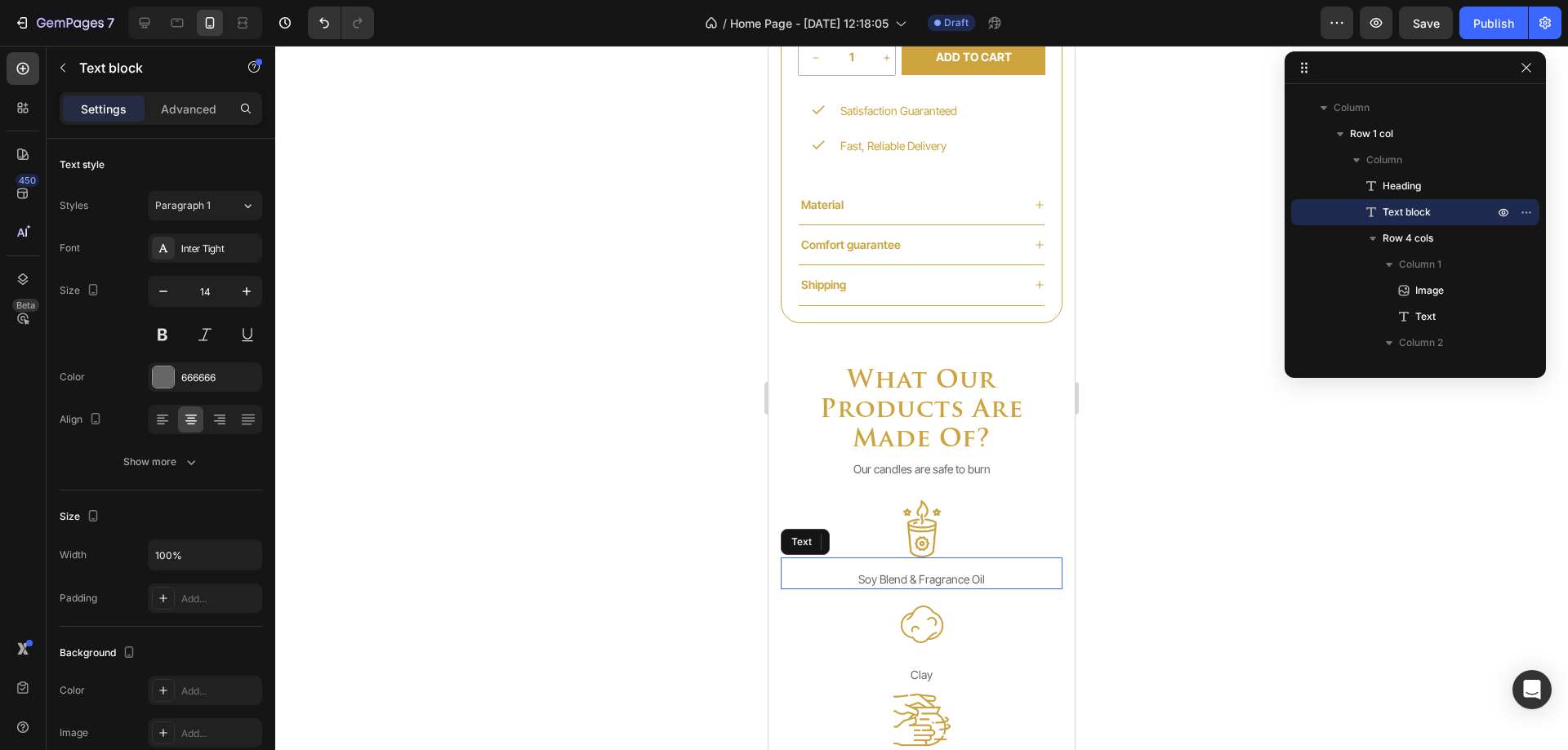
click at [870, 579] on p "soy blend & fragrance oil" at bounding box center [921, 580] width 278 height 17
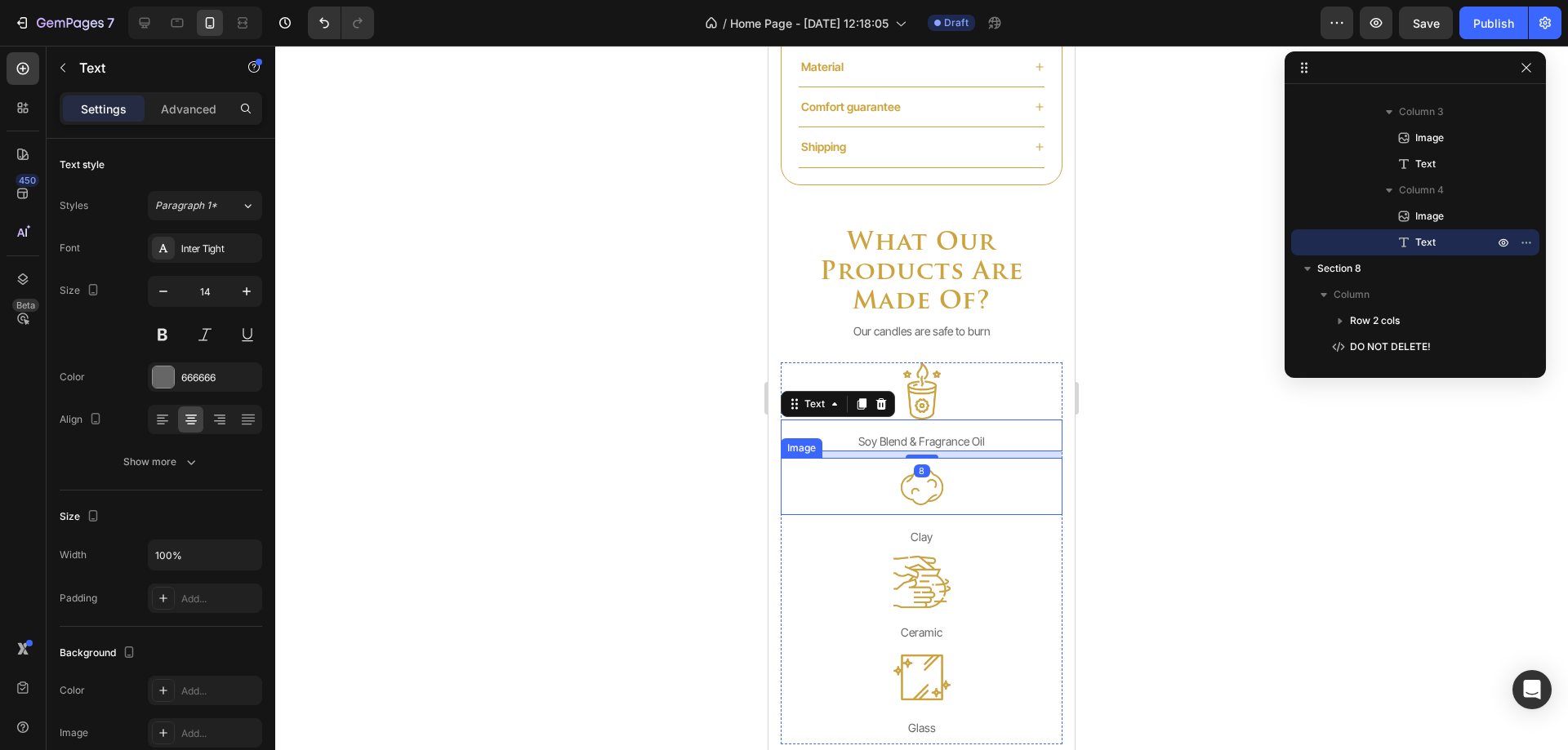
scroll to position [3674, 0]
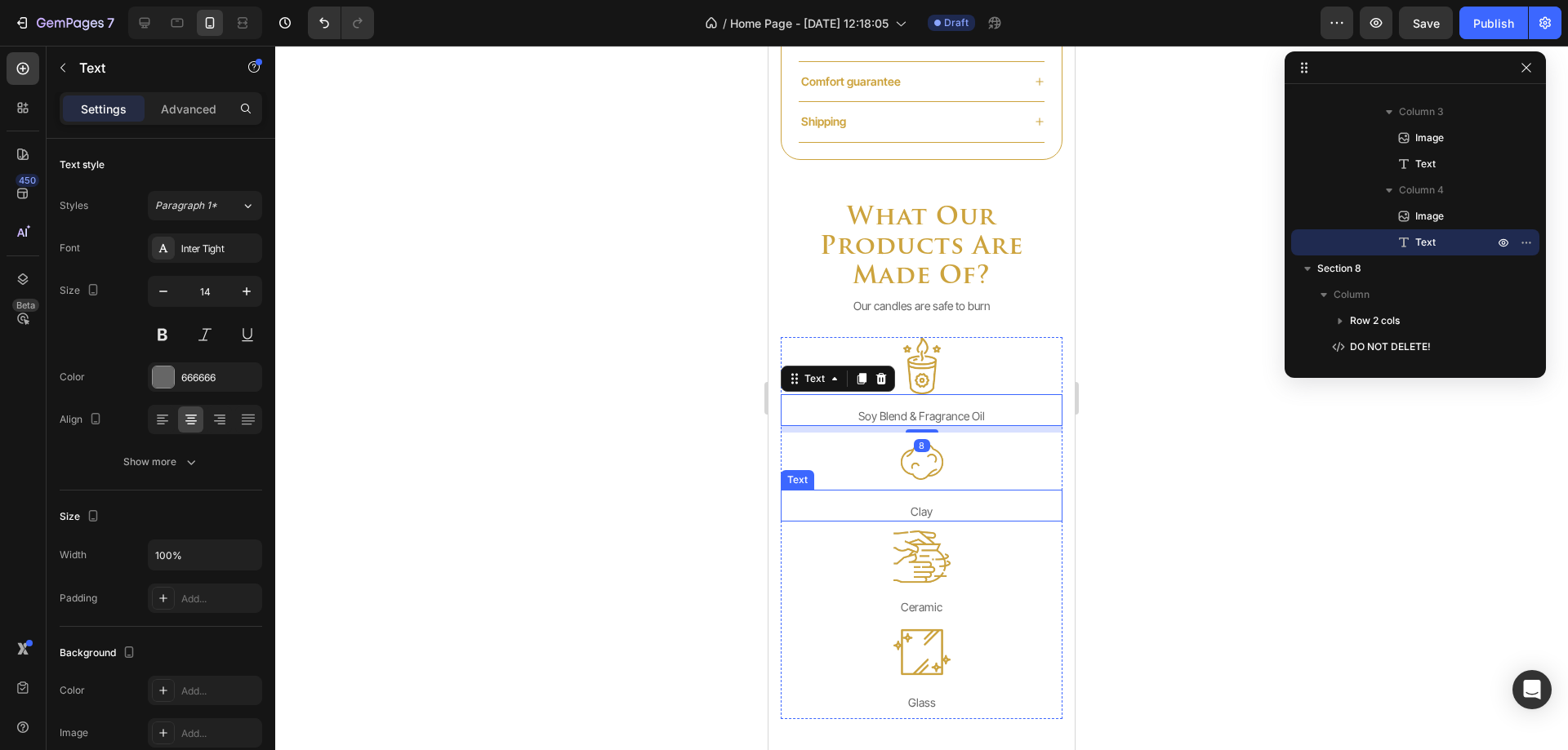
click at [893, 509] on p "clay" at bounding box center [921, 511] width 278 height 17
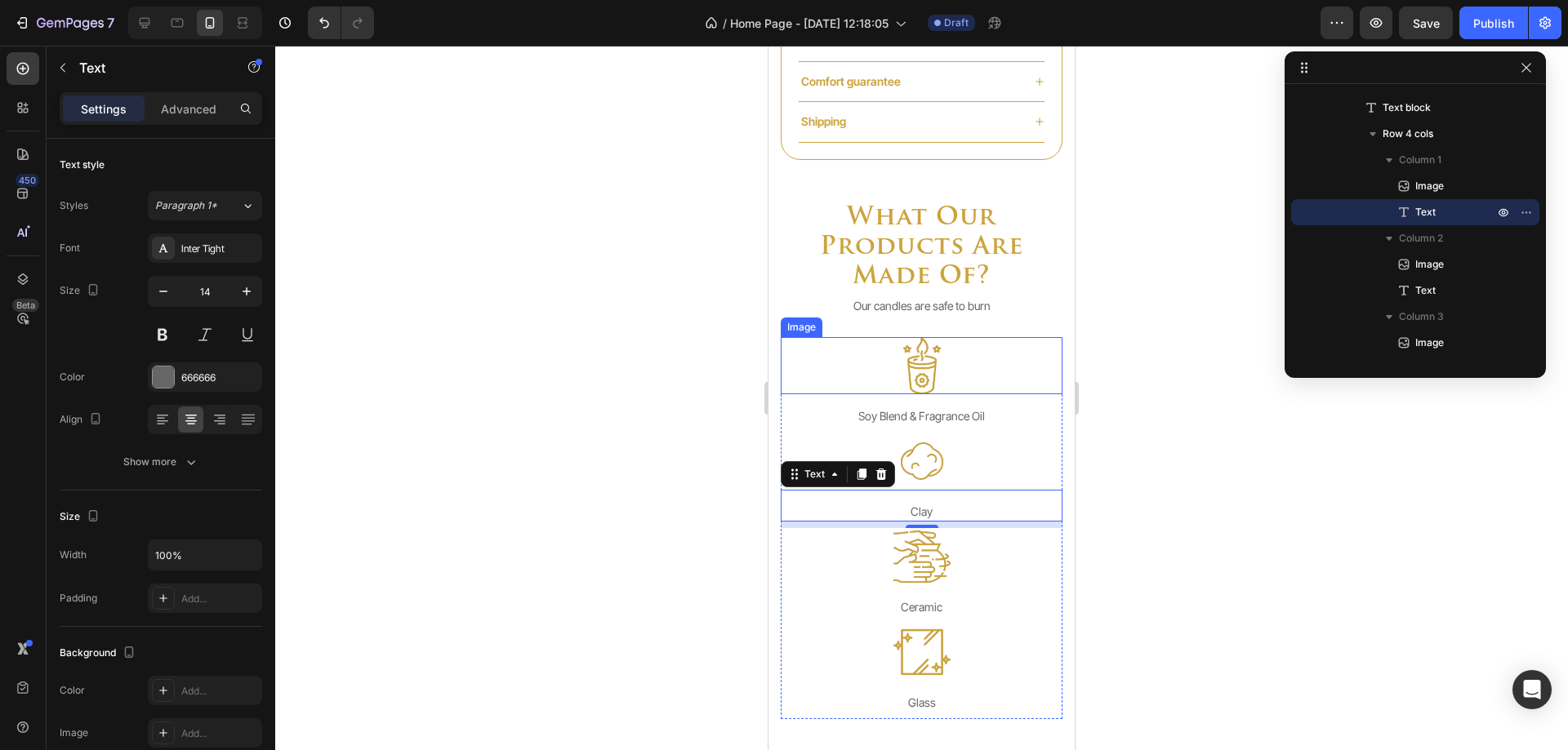
scroll to position [4001, 0]
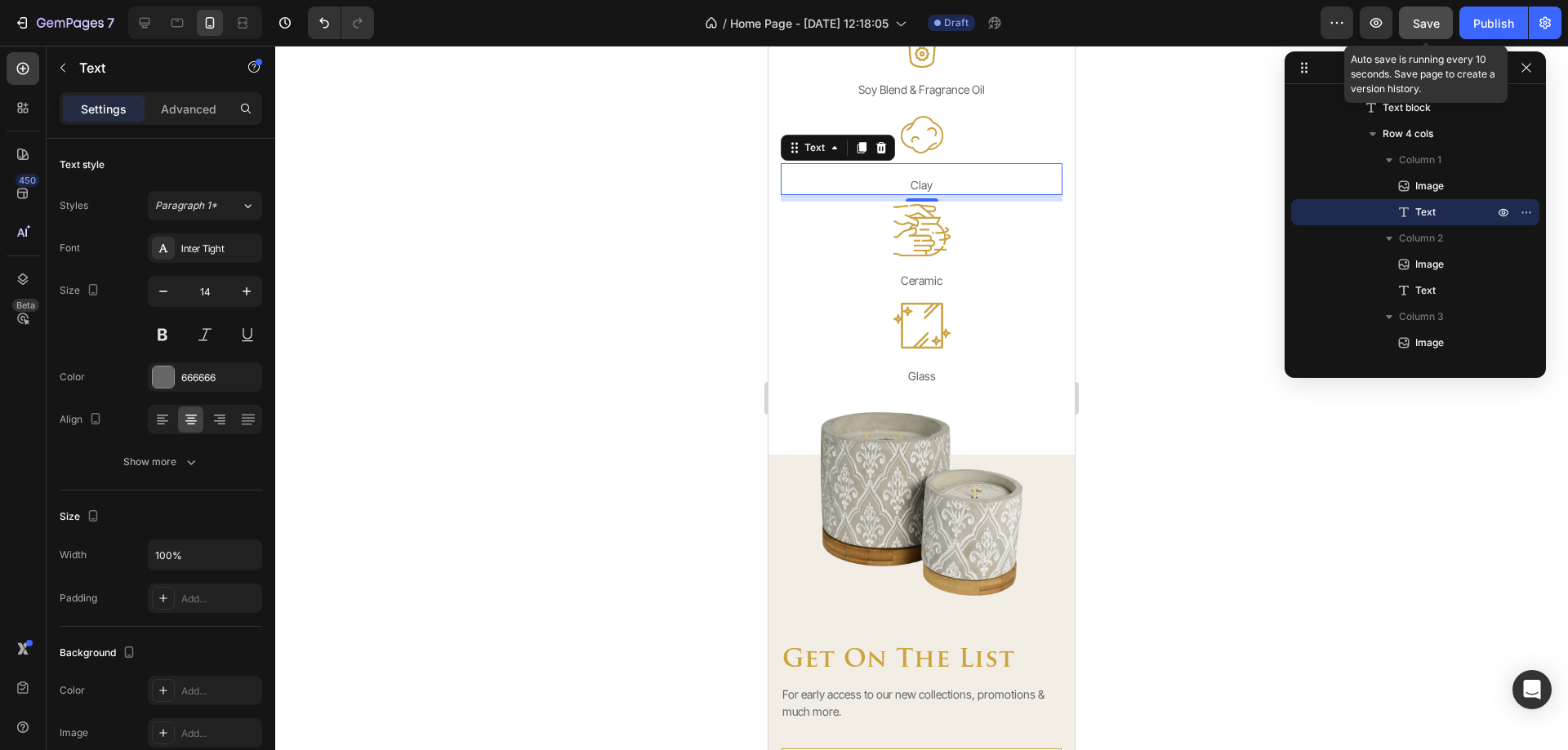
click at [1412, 22] on button "Save" at bounding box center [1427, 22] width 54 height 33
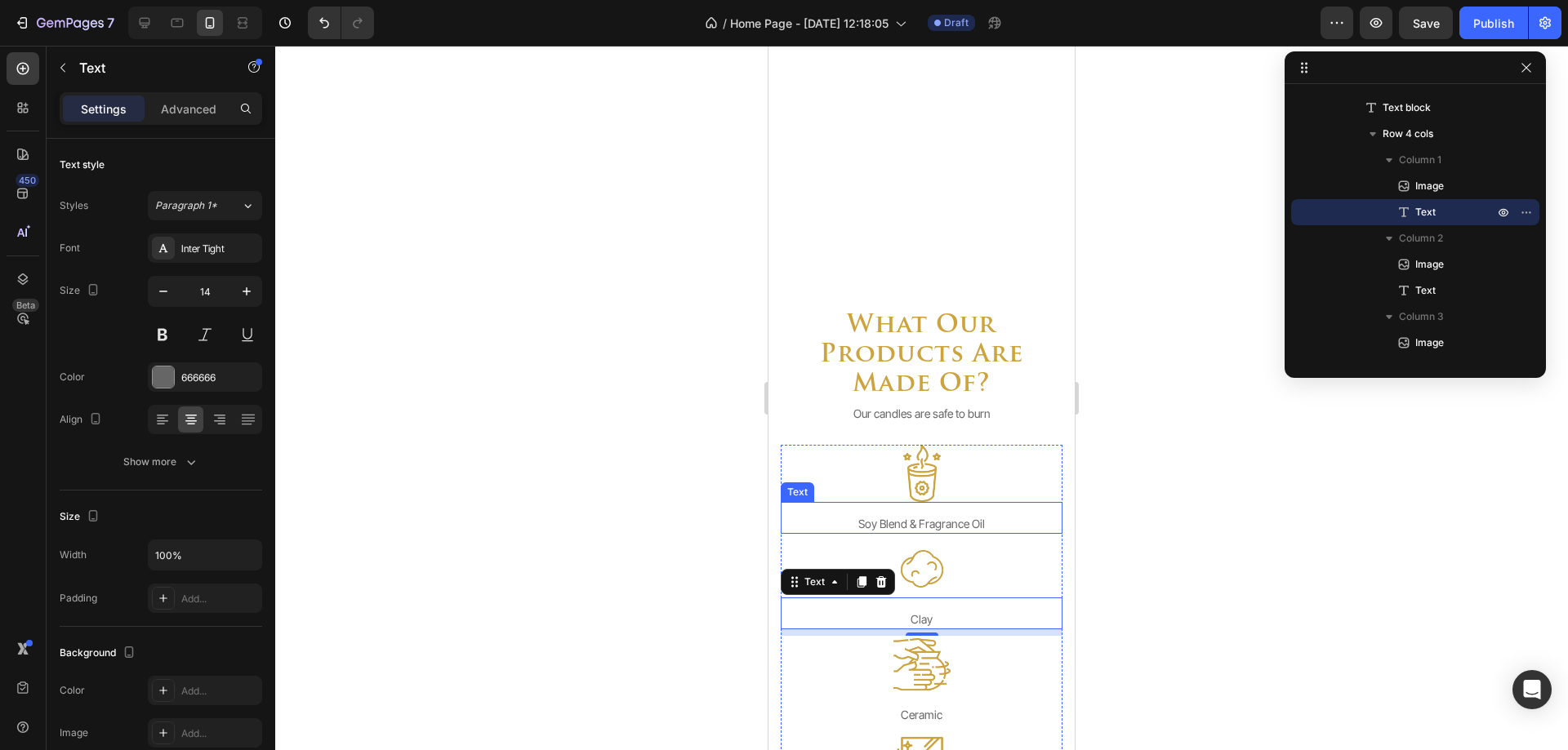
select select "581074249553478636"
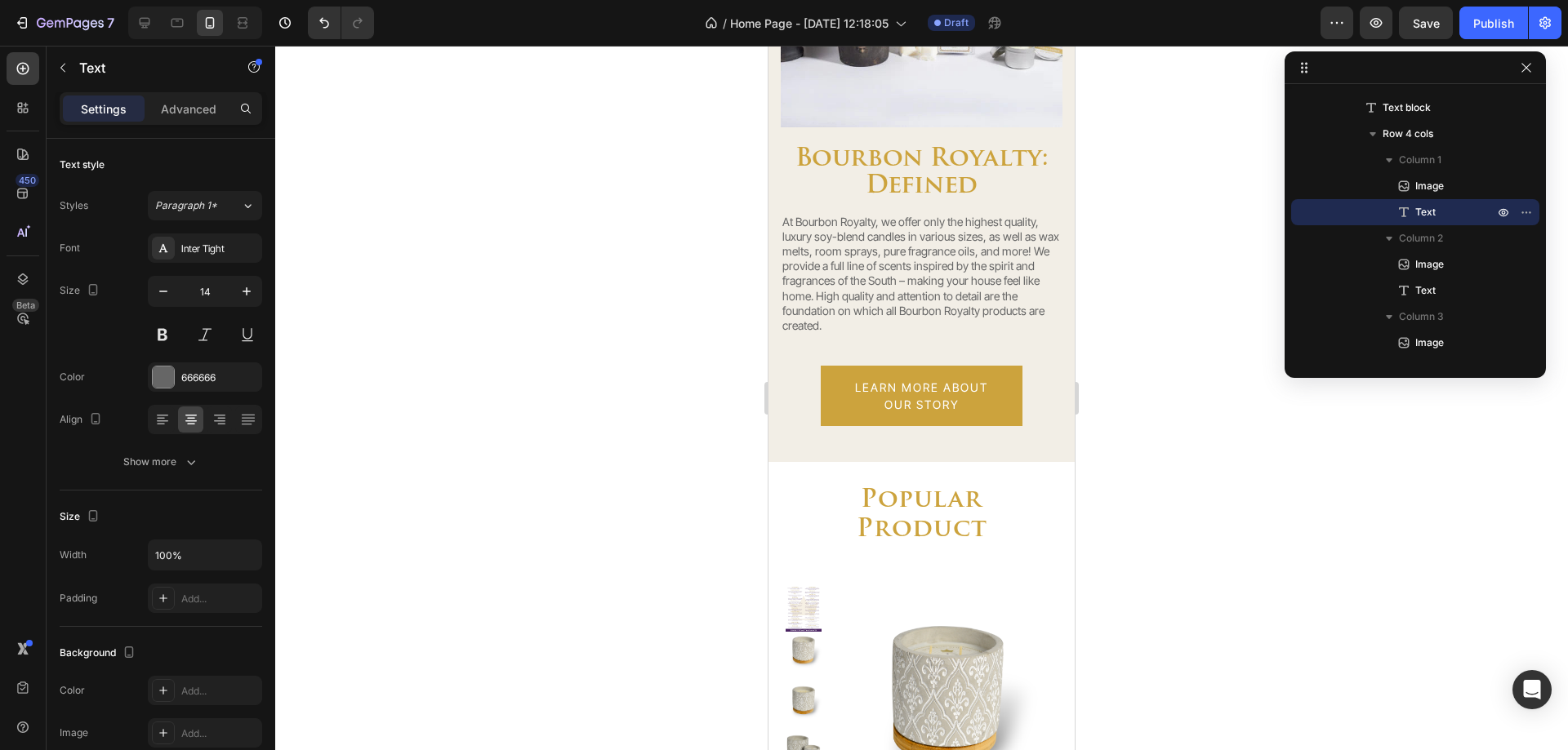
scroll to position [2449, 0]
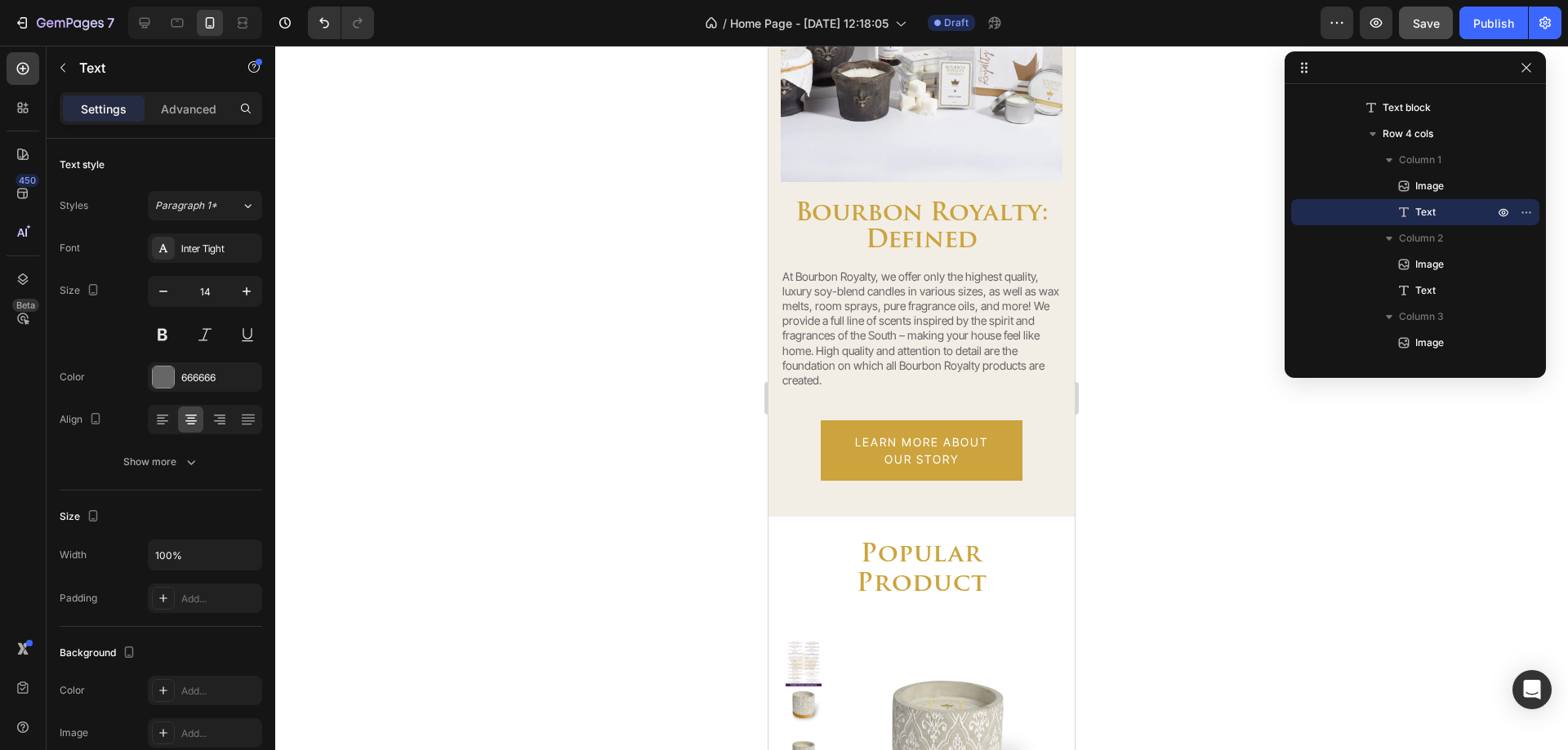
click at [1411, 22] on button "Save" at bounding box center [1427, 22] width 54 height 33
click at [143, 22] on icon at bounding box center [144, 22] width 16 height 16
type input "18"
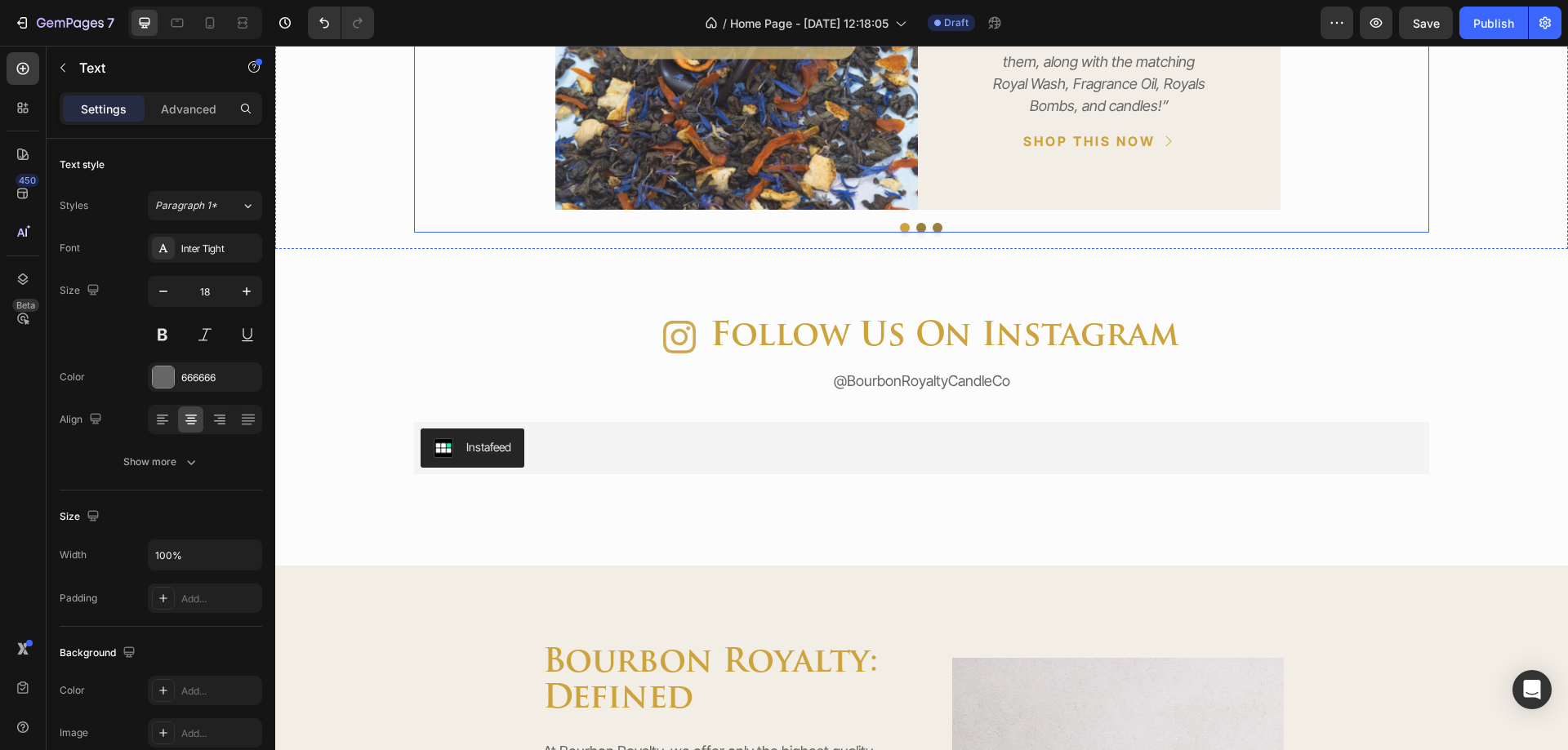
select select "581074249553478636"
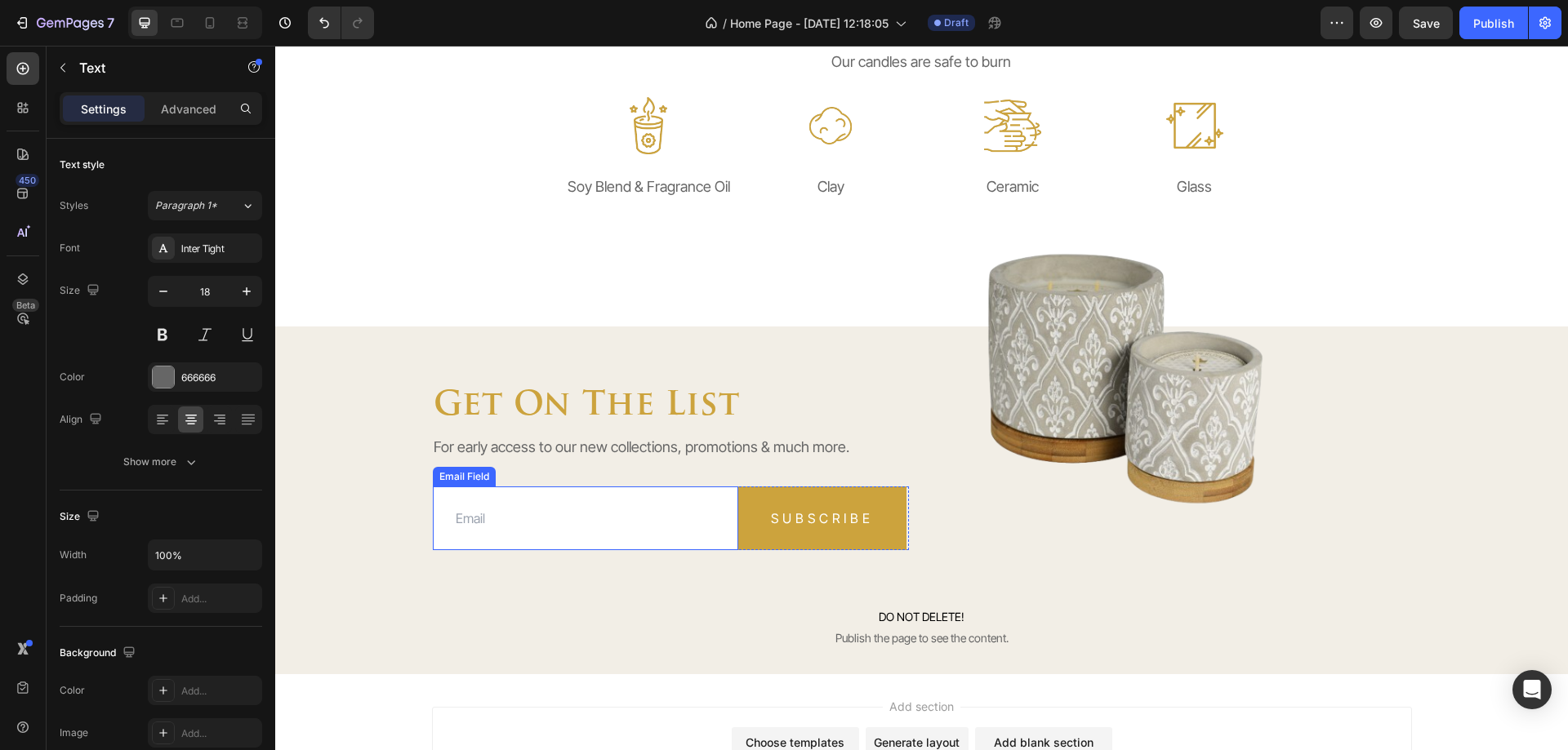
select select "581074249553478636"
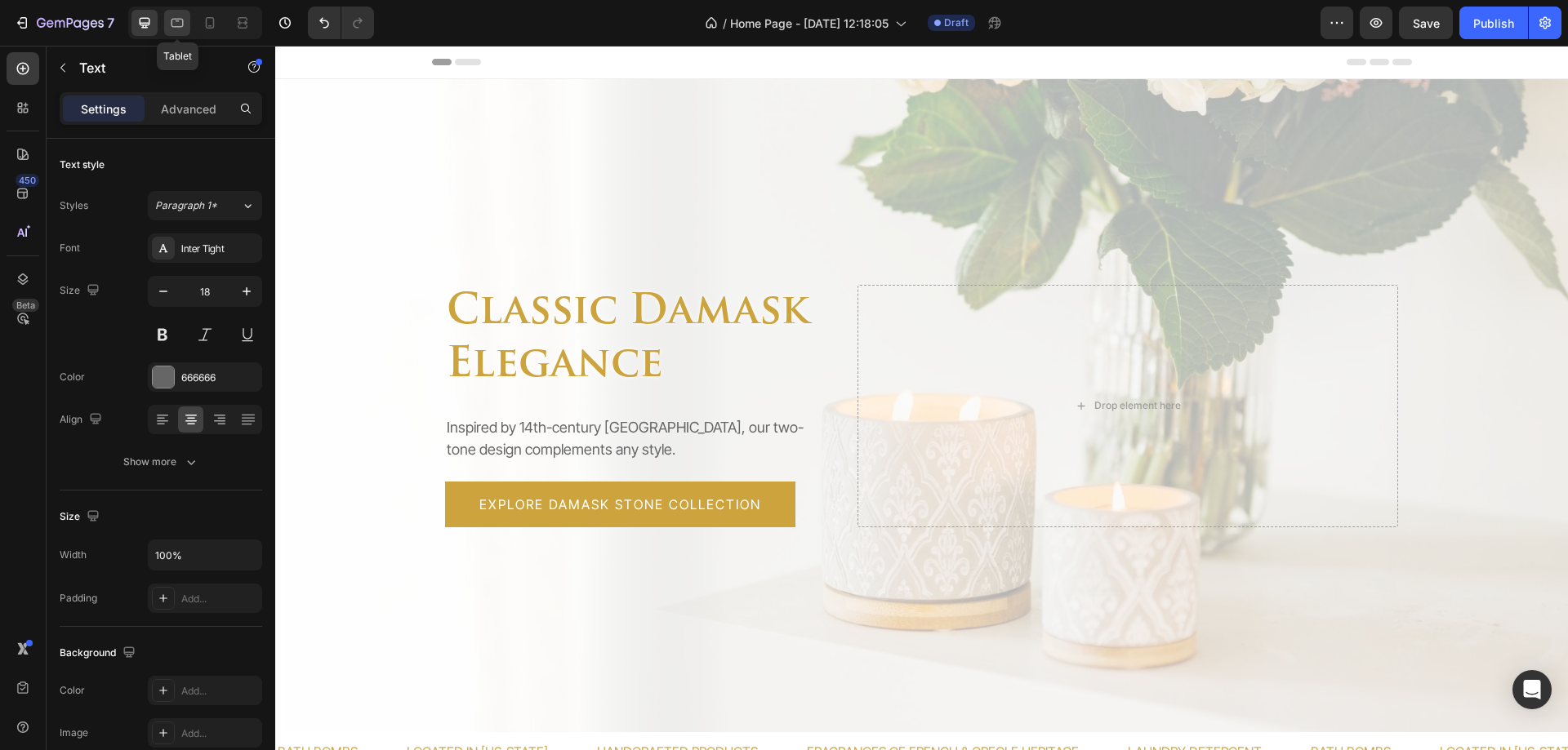
click at [172, 15] on icon at bounding box center [177, 22] width 16 height 16
type input "14"
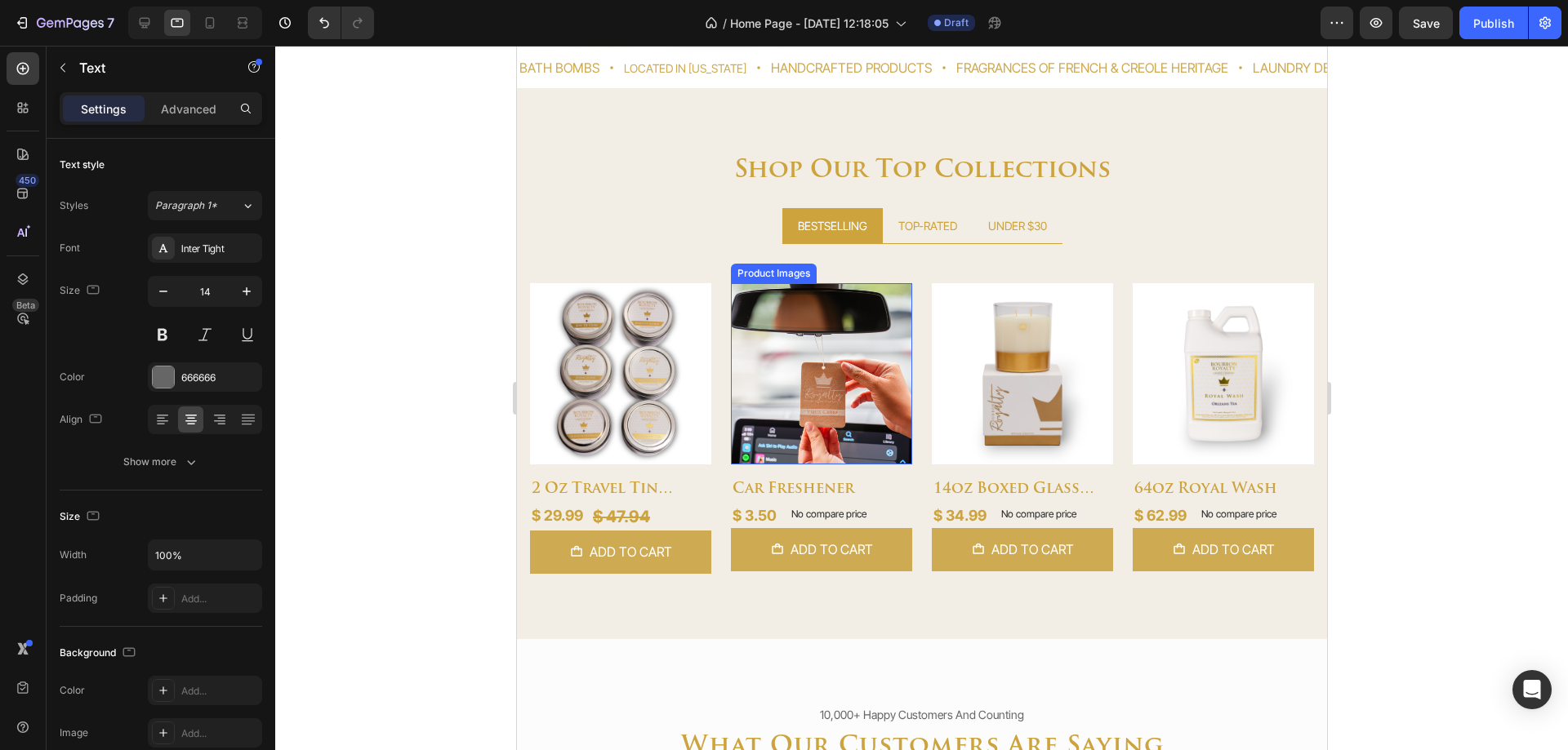
scroll to position [654, 0]
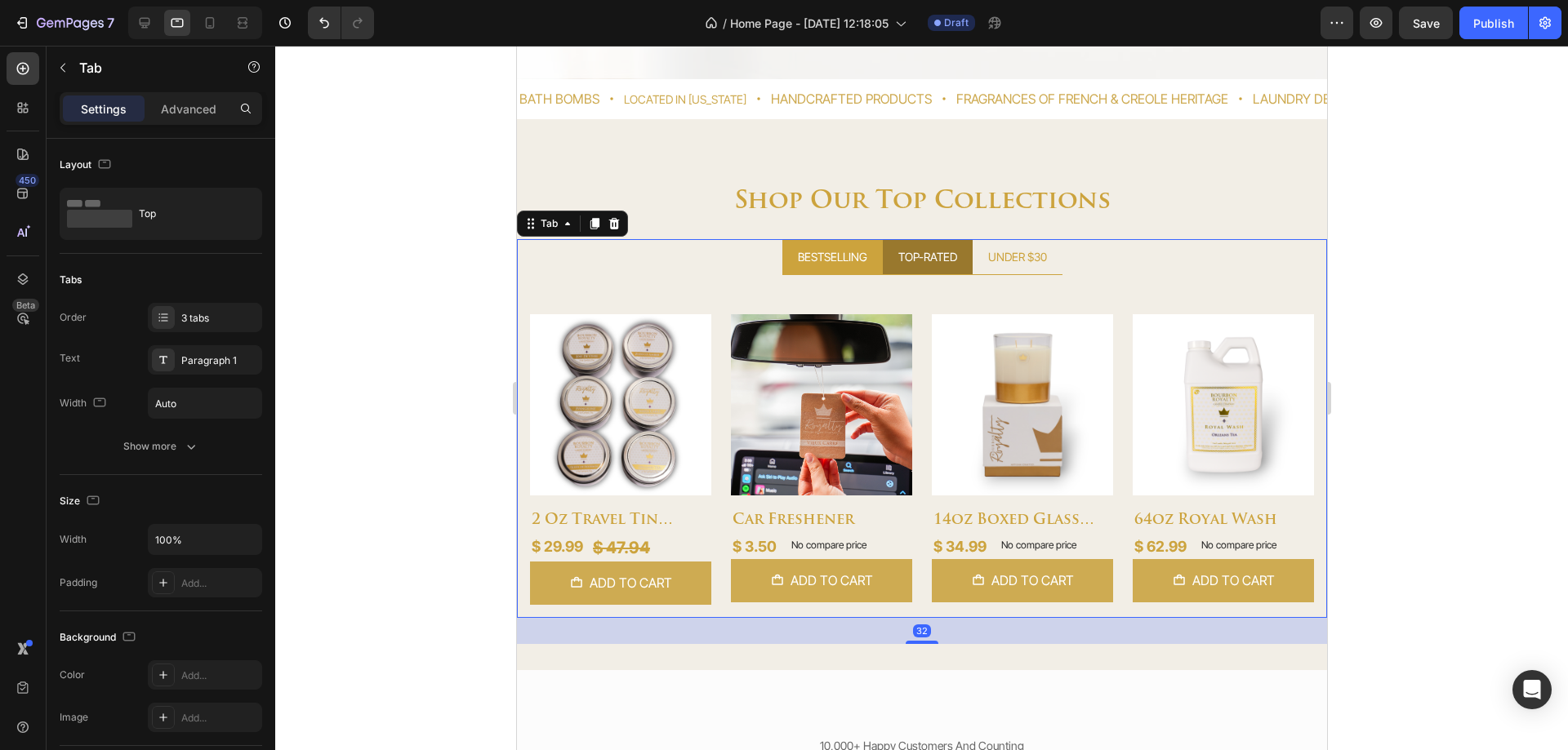
click at [909, 268] on li "TOP-RATED" at bounding box center [927, 257] width 90 height 36
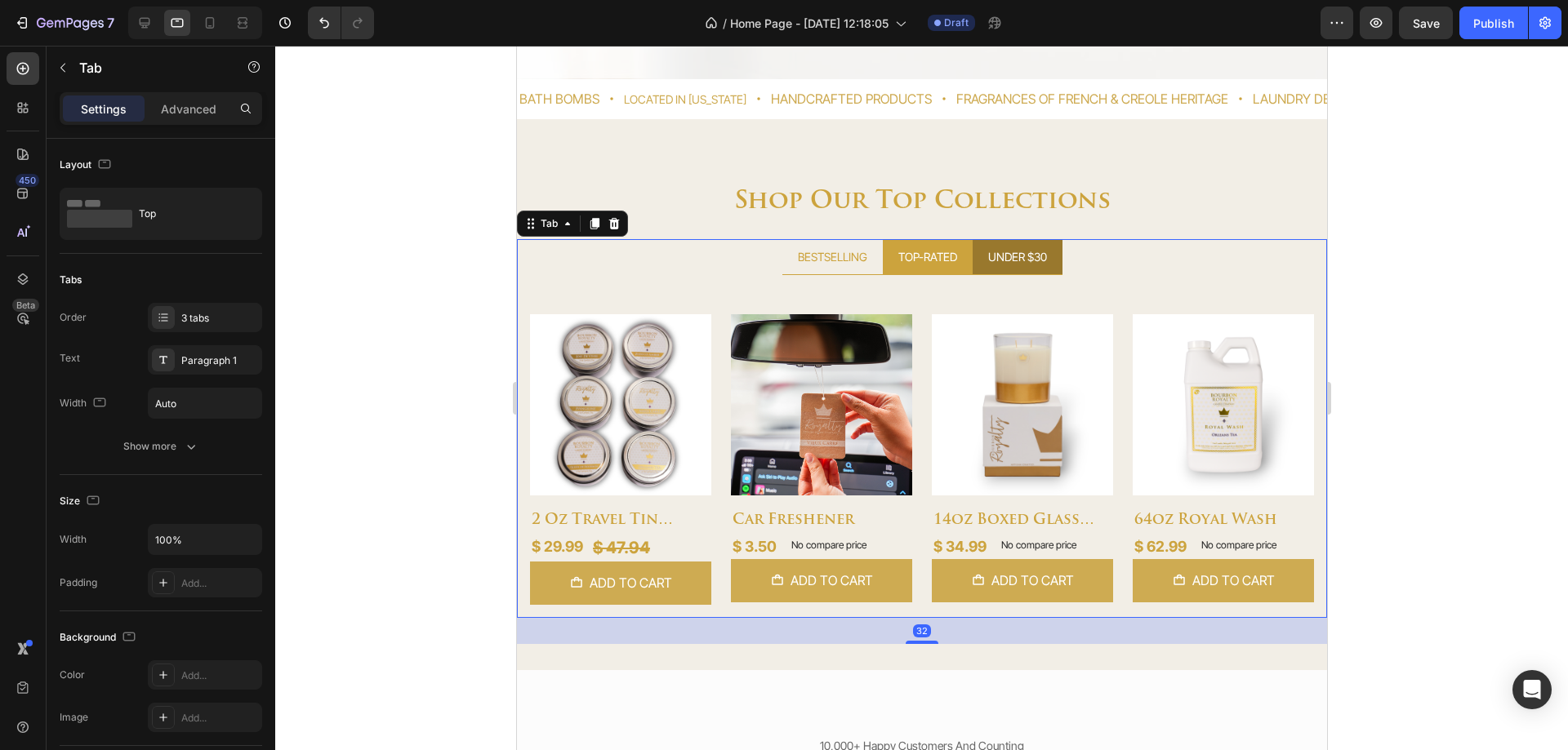
click at [989, 268] on li "UNDER $30" at bounding box center [1017, 257] width 90 height 36
click at [923, 271] on li "TOP-RATED" at bounding box center [927, 257] width 90 height 36
click at [855, 266] on div "BESTSELLING" at bounding box center [831, 257] width 74 height 22
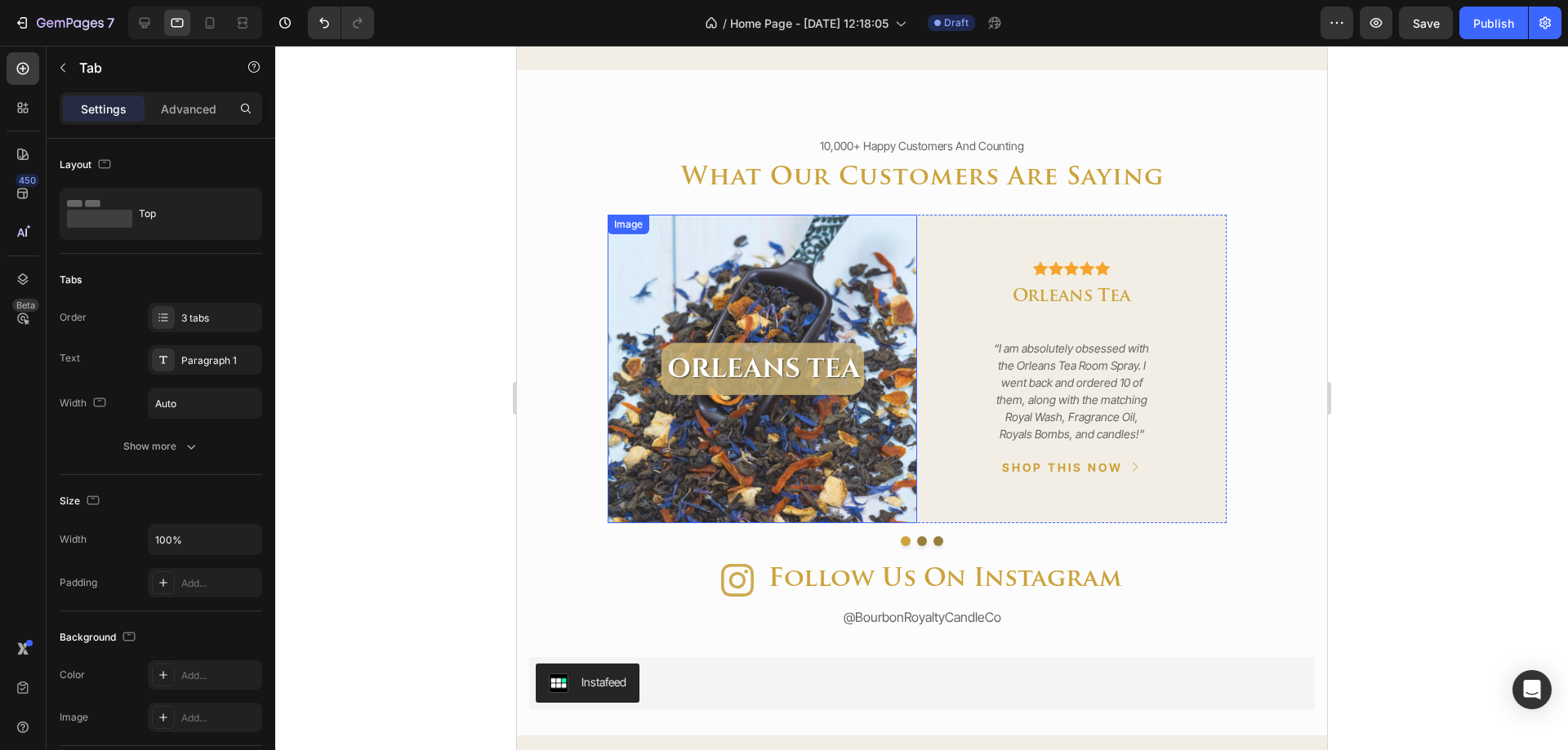
type input "16"
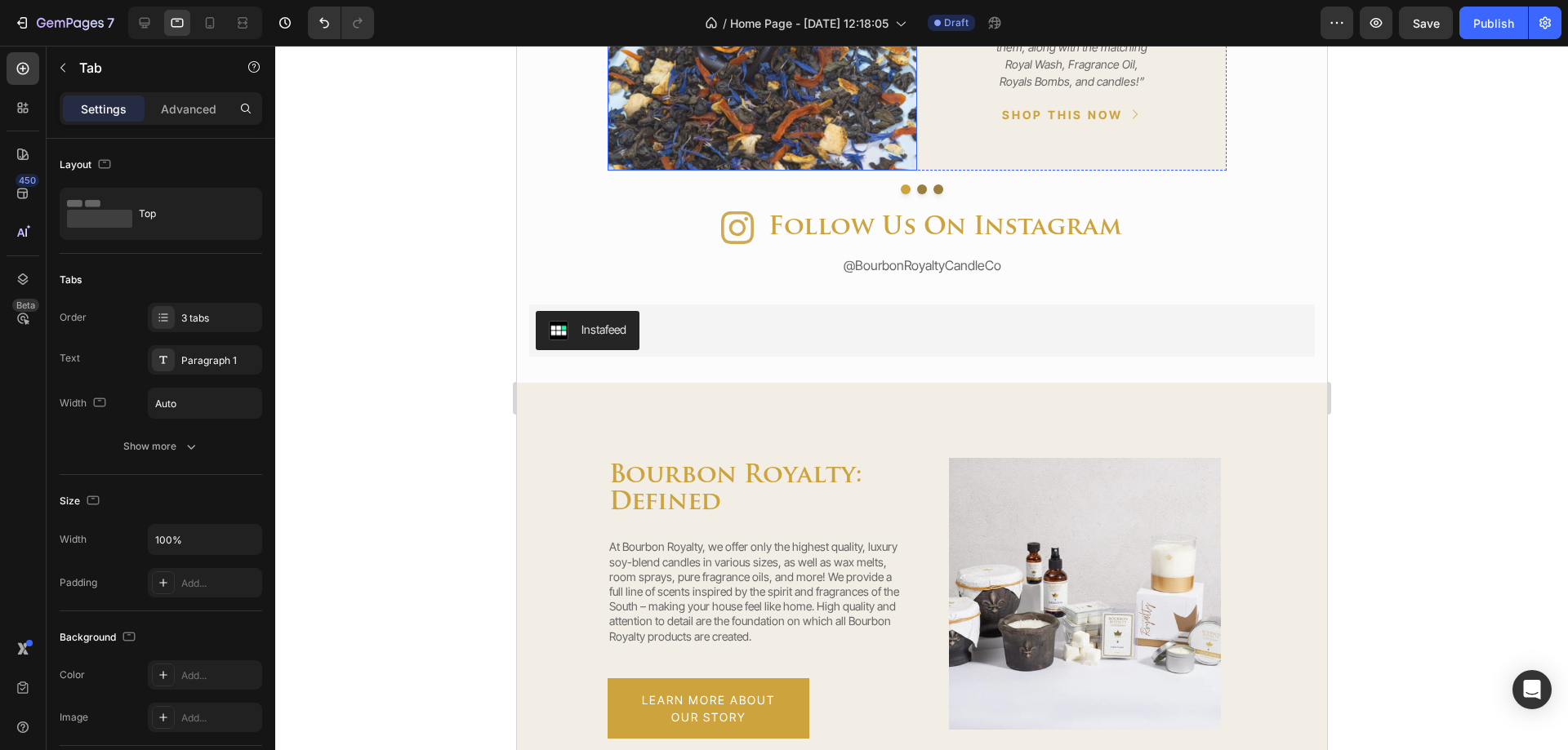
select select "581074249553478636"
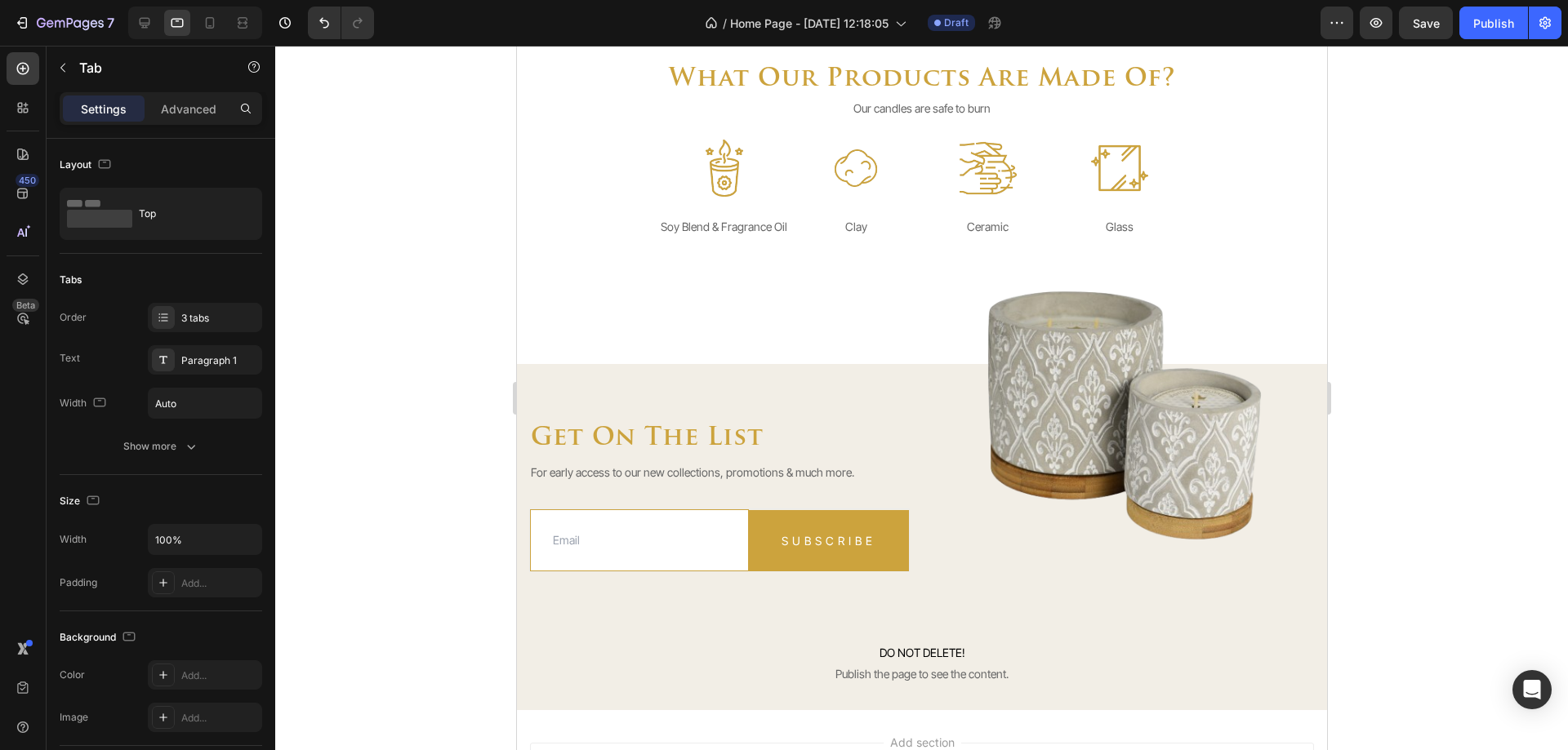
scroll to position [3232, 0]
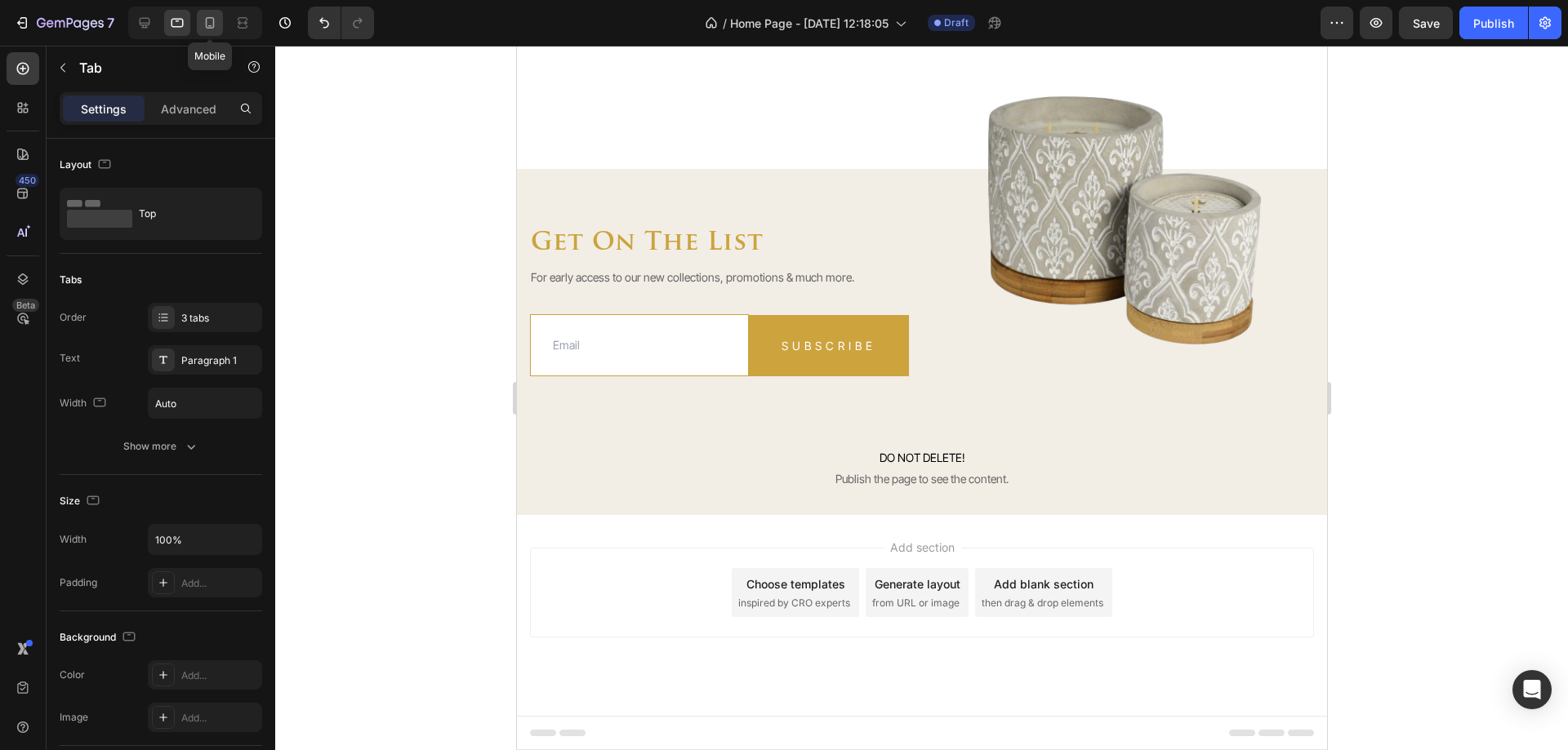
click at [201, 23] on icon at bounding box center [209, 22] width 16 height 16
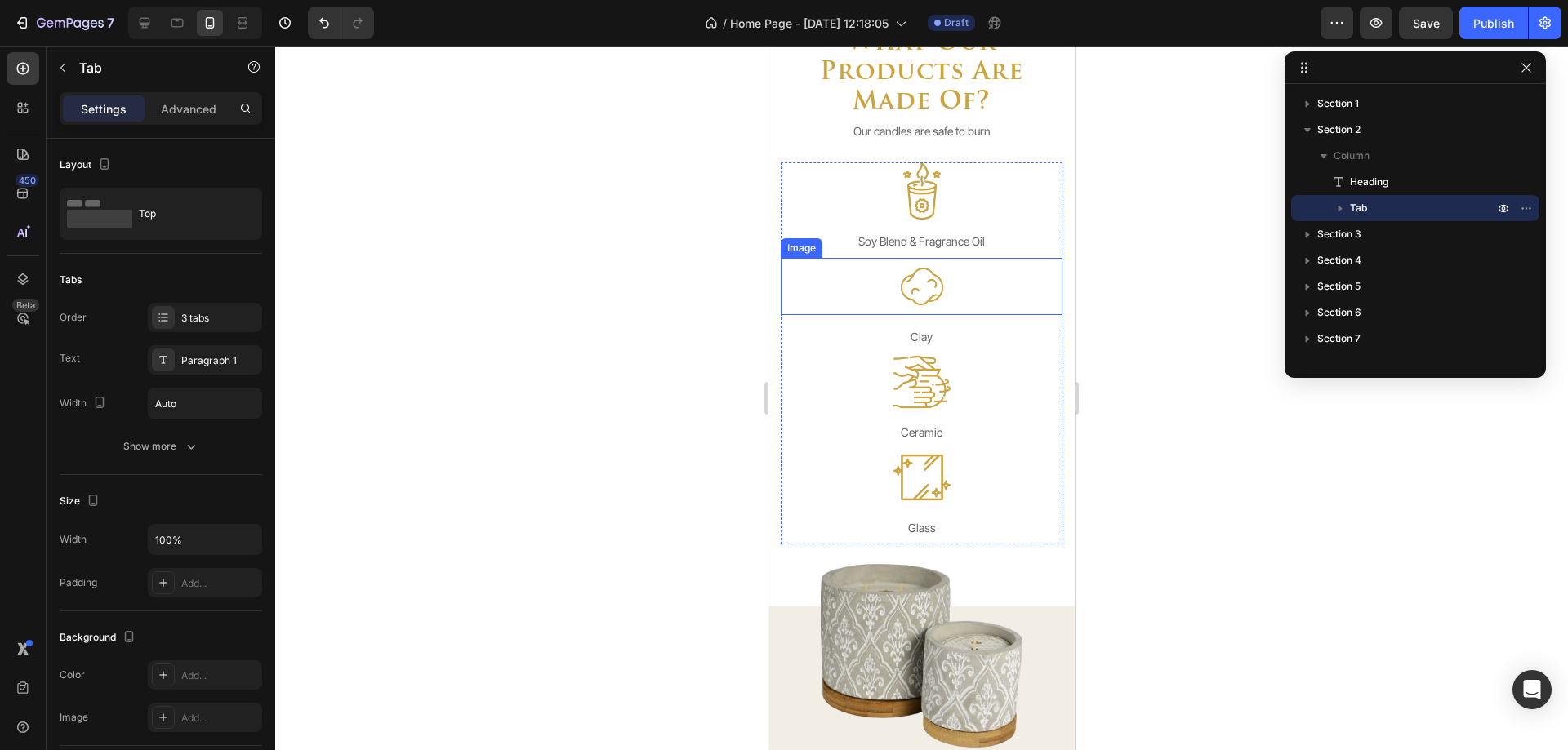
select select "581074249553478636"
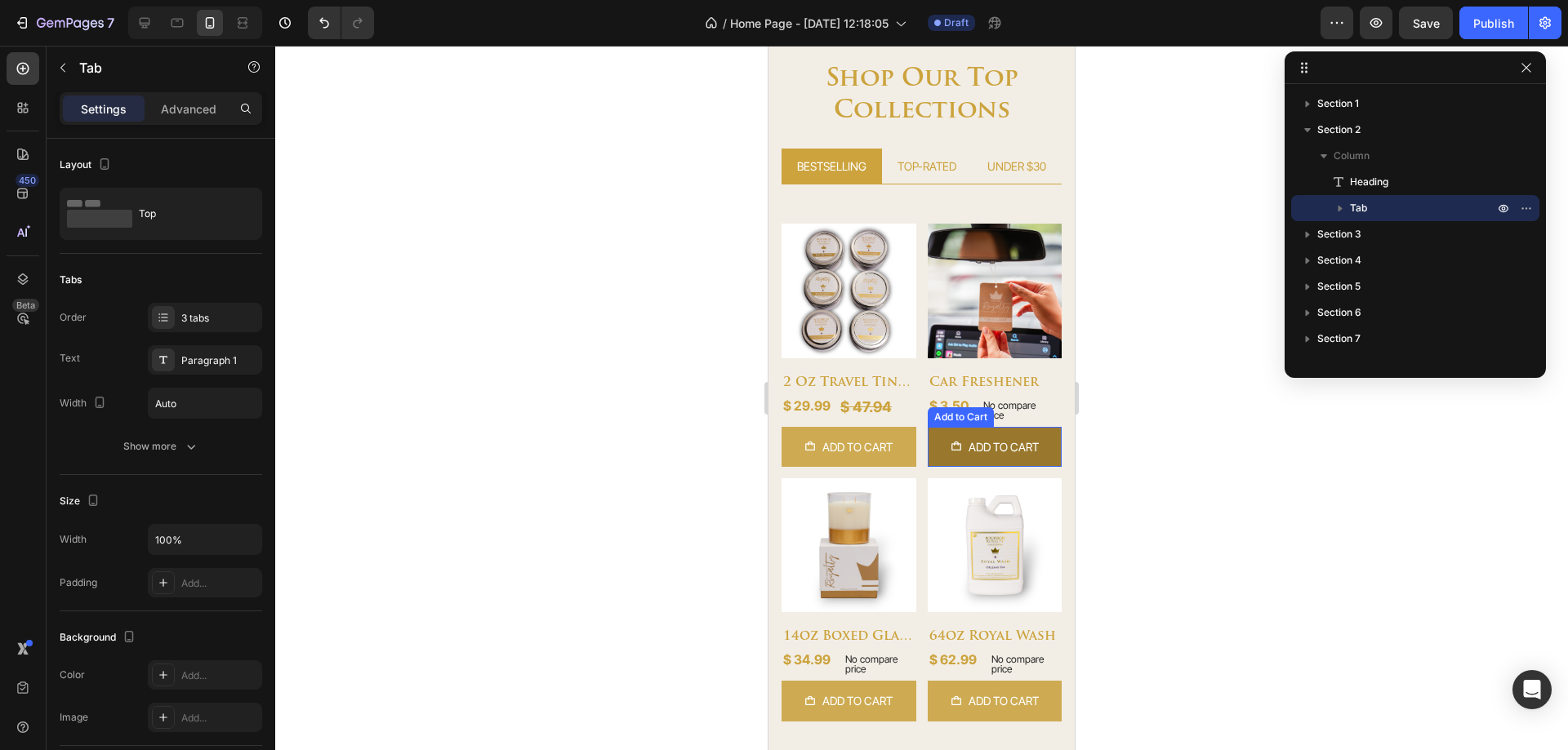
scroll to position [487, 0]
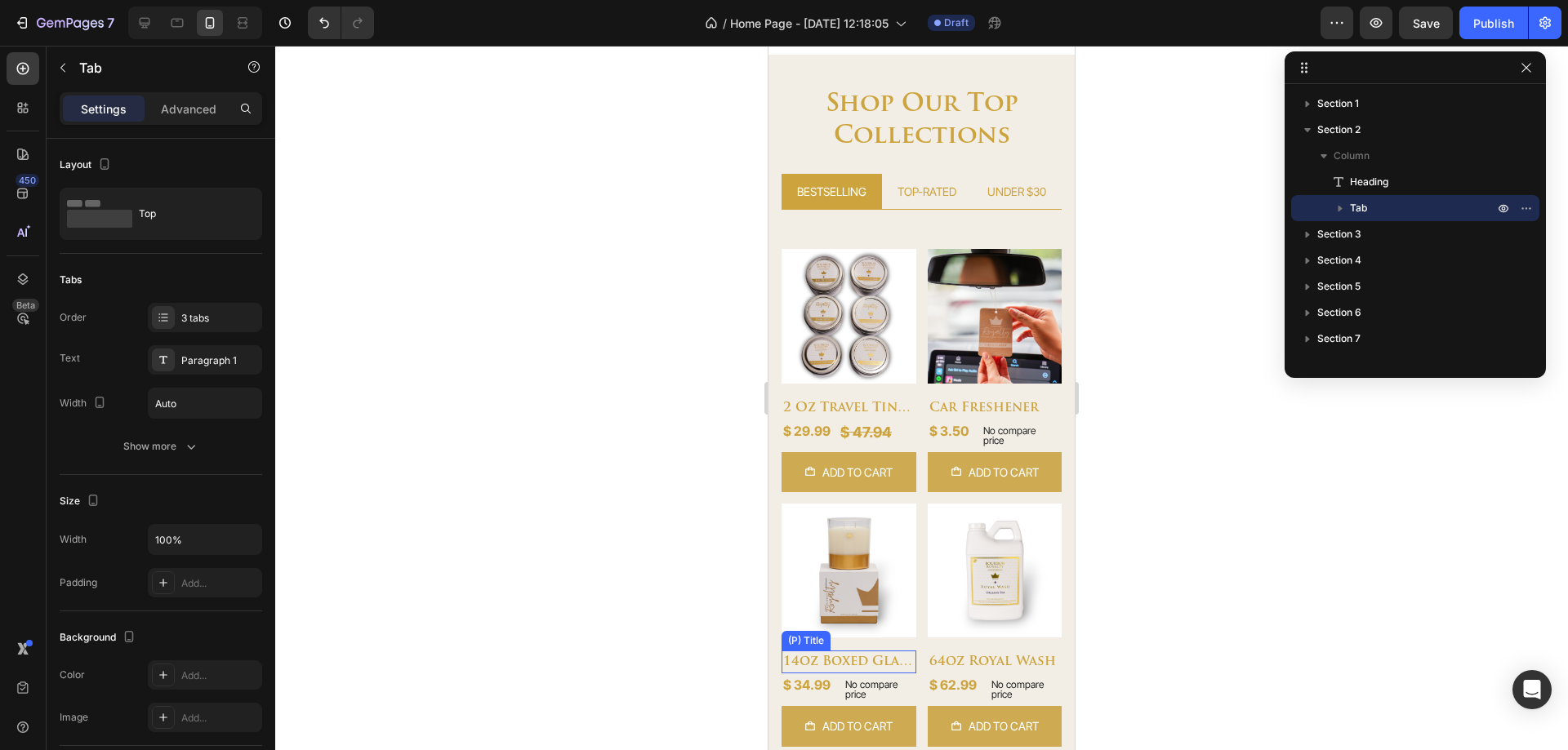
click at [846, 419] on div "14oz boxed glass candle (P) Title" at bounding box center [849, 408] width 135 height 22
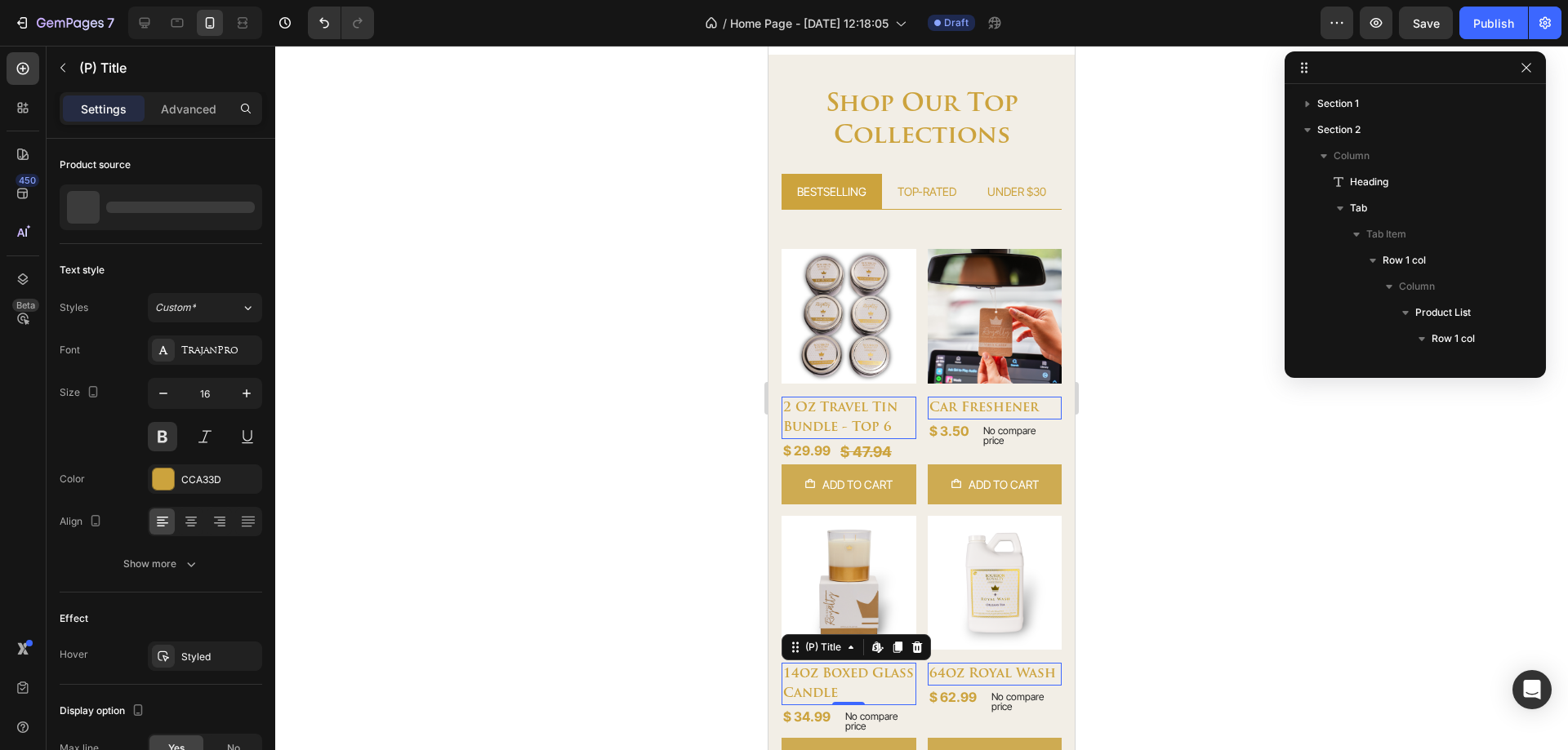
scroll to position [231, 0]
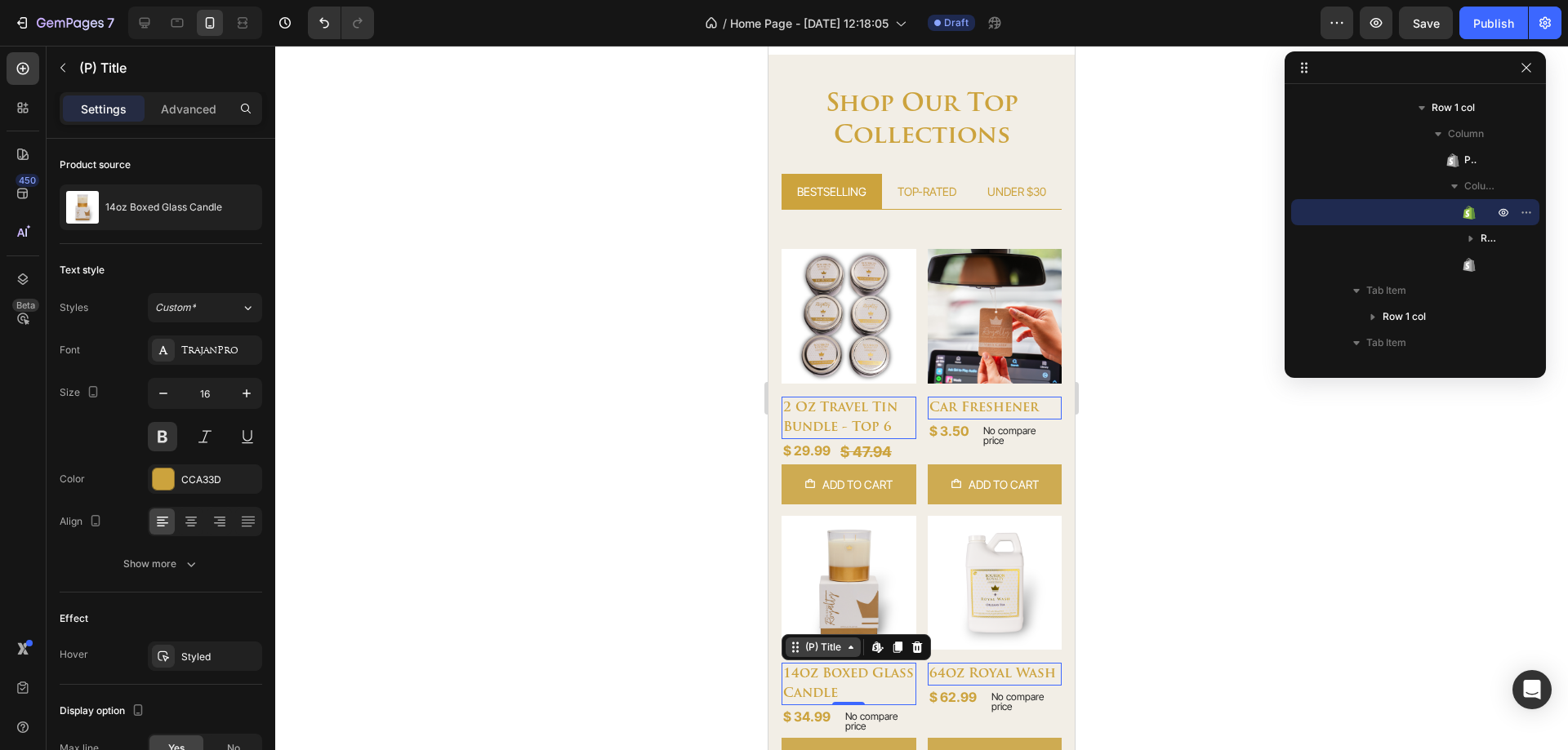
click at [828, 394] on div "(P) Title" at bounding box center [806, 387] width 42 height 15
click at [831, 622] on div "Row 1 col" at bounding box center [813, 619] width 50 height 9
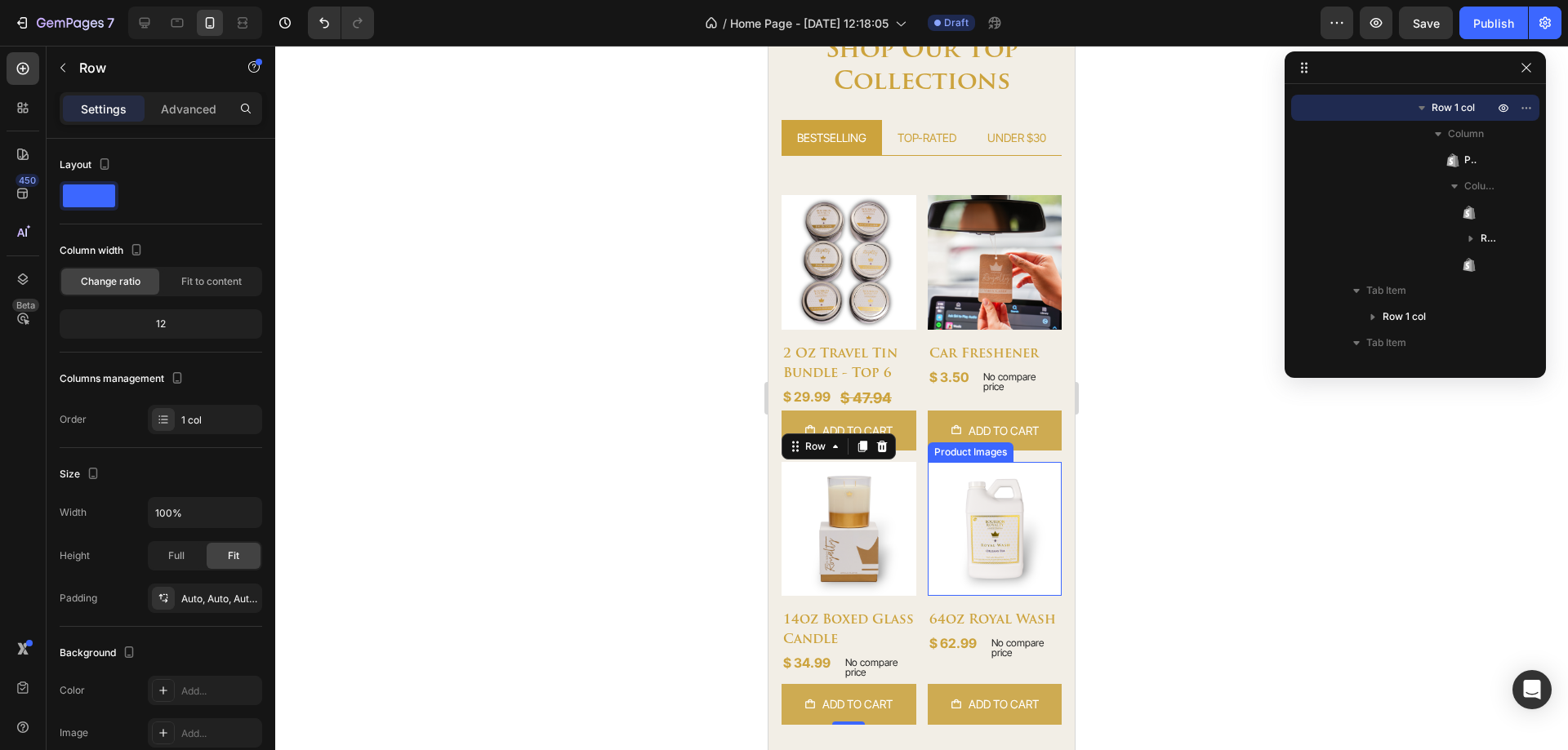
scroll to position [650, 0]
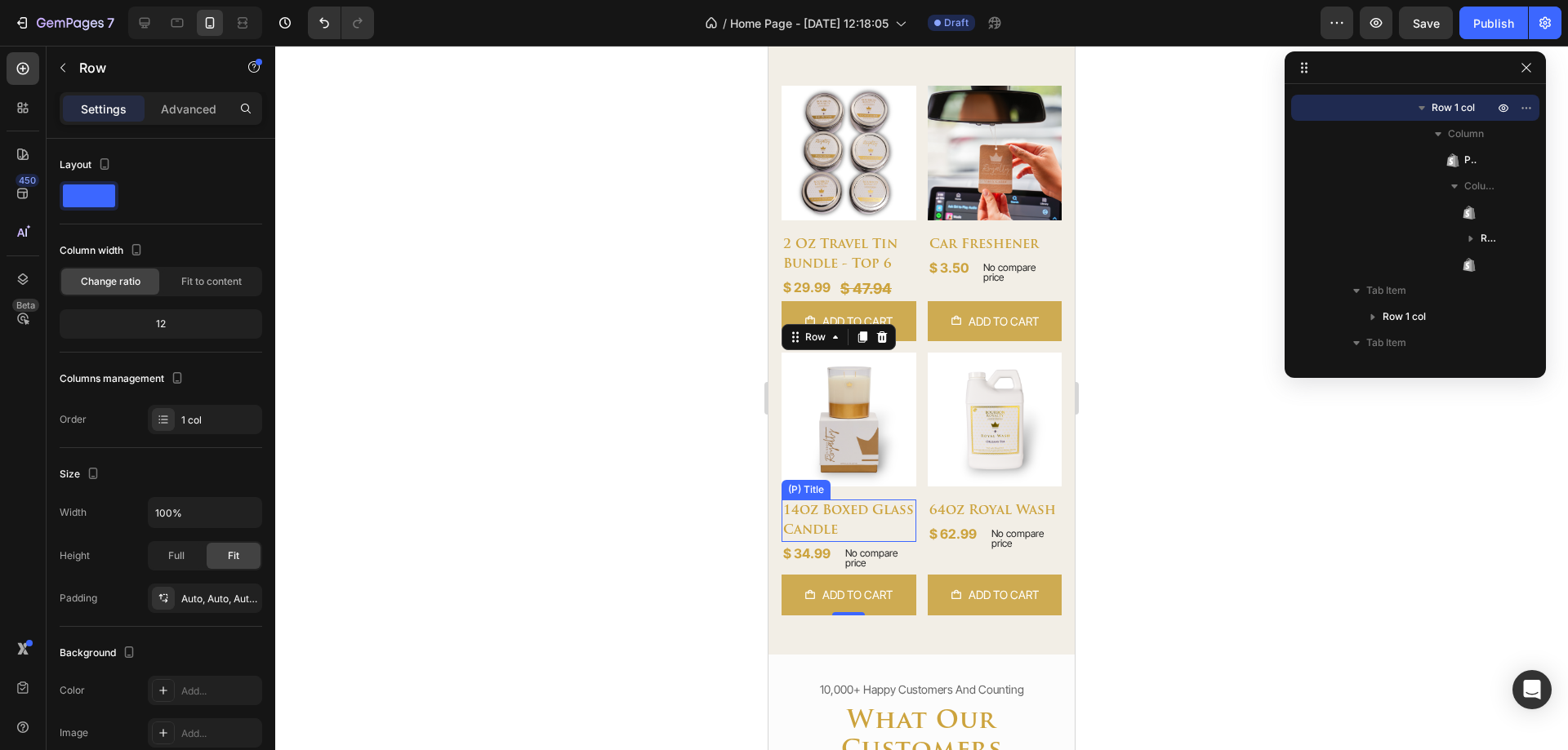
click at [878, 276] on h2 "14oz boxed glass candle" at bounding box center [849, 254] width 135 height 42
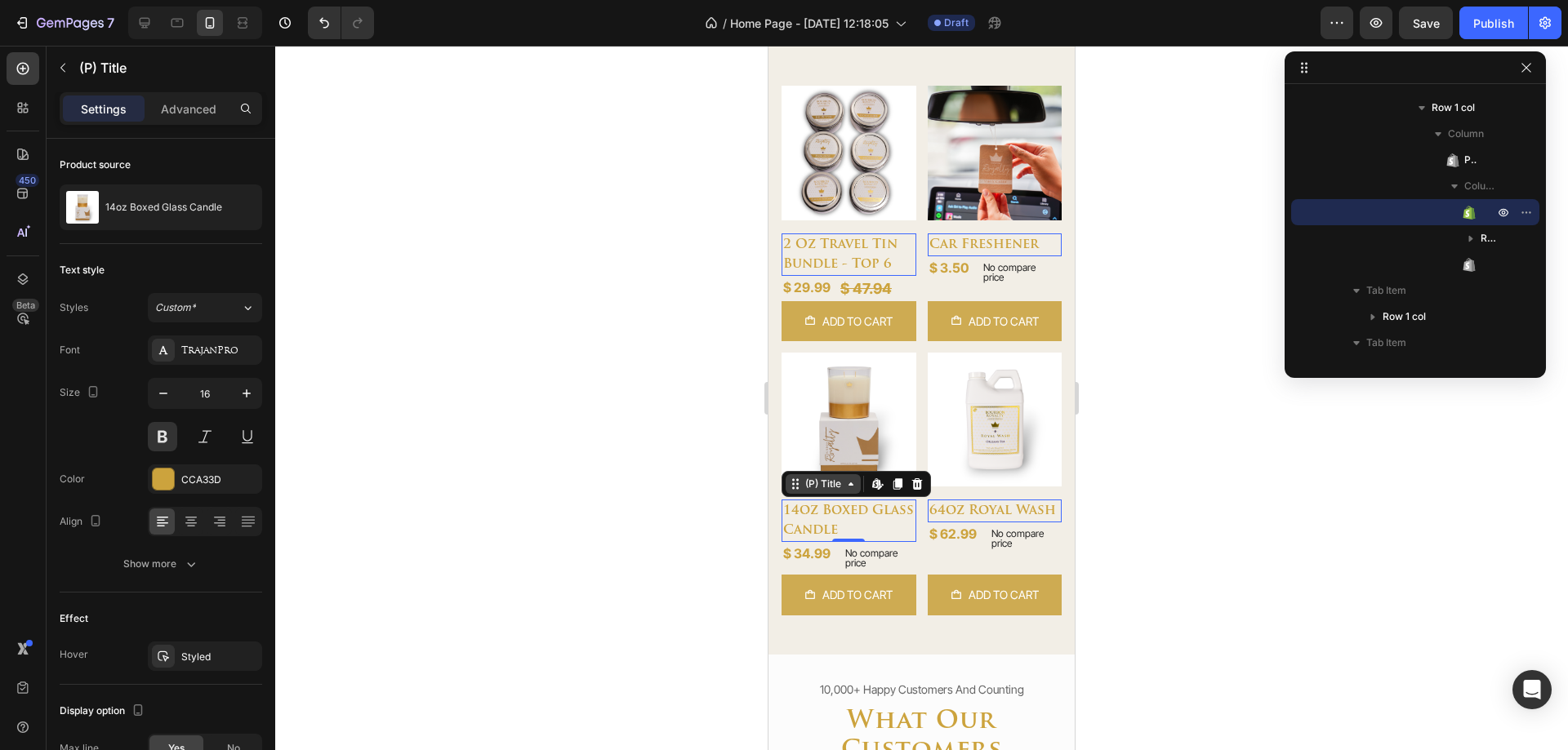
click at [828, 231] on div "(P) Title" at bounding box center [806, 224] width 42 height 15
click at [769, 46] on div "Row 1 col" at bounding box center [769, 46] width 0 height 0
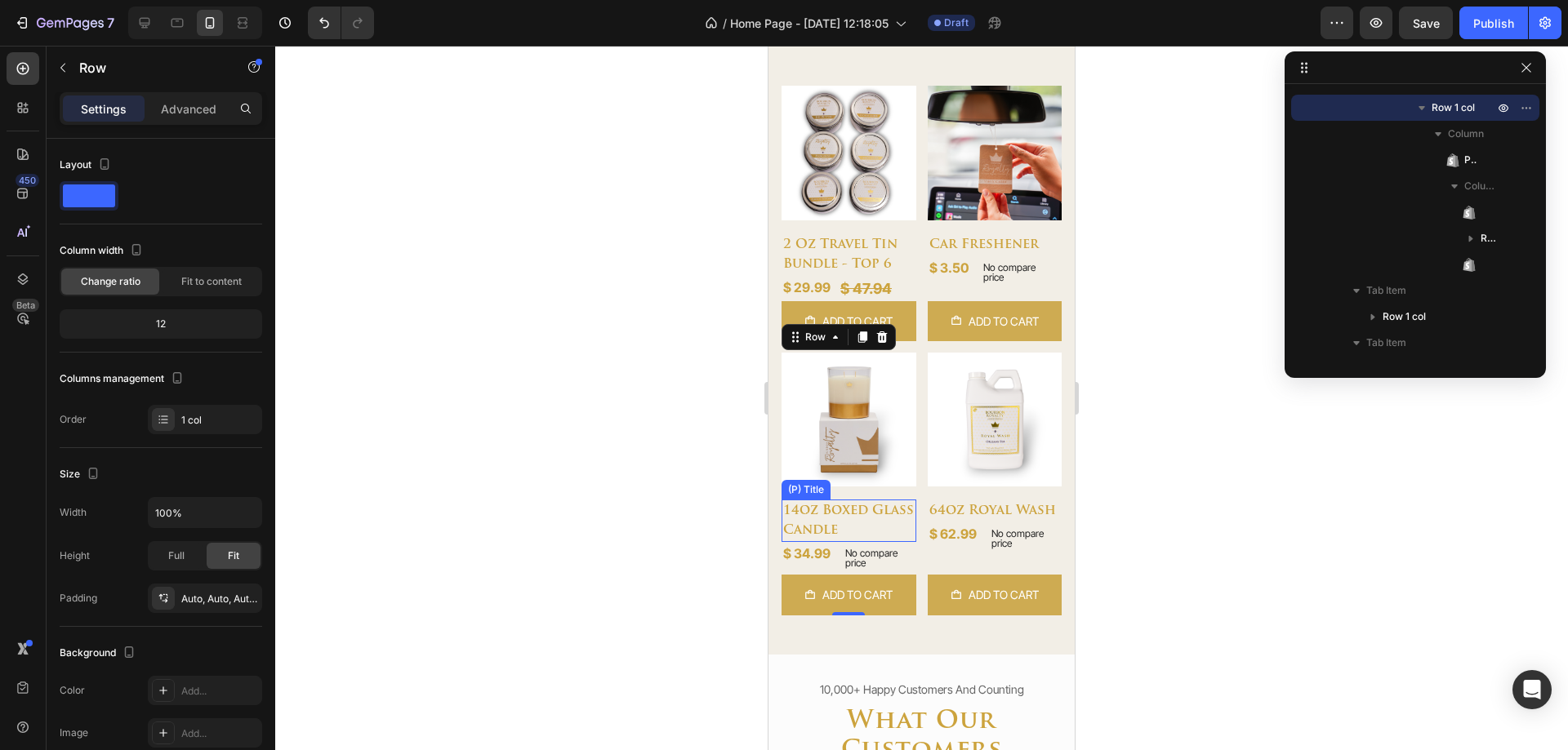
click at [865, 276] on h2 "14oz boxed glass candle" at bounding box center [849, 254] width 135 height 42
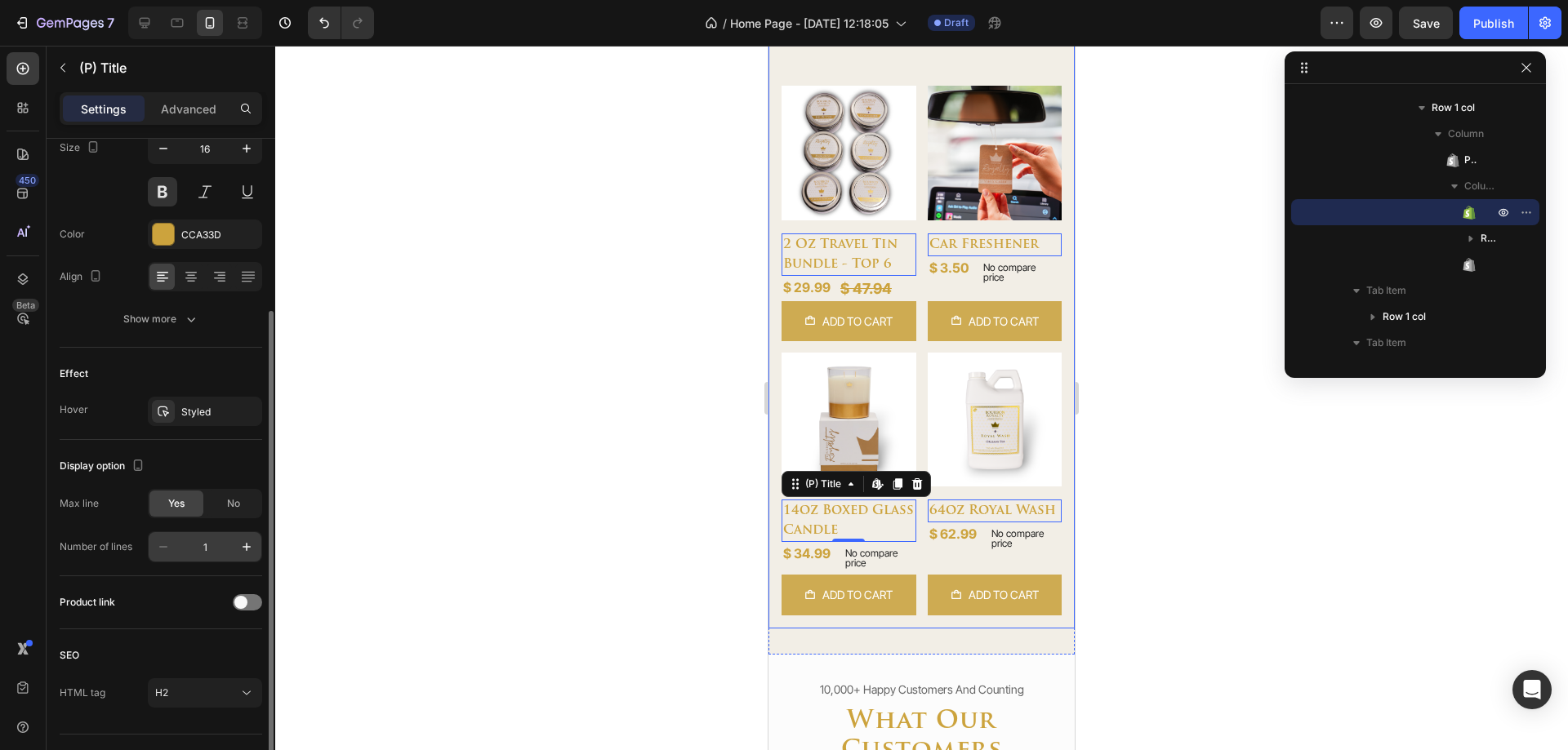
scroll to position [281, 0]
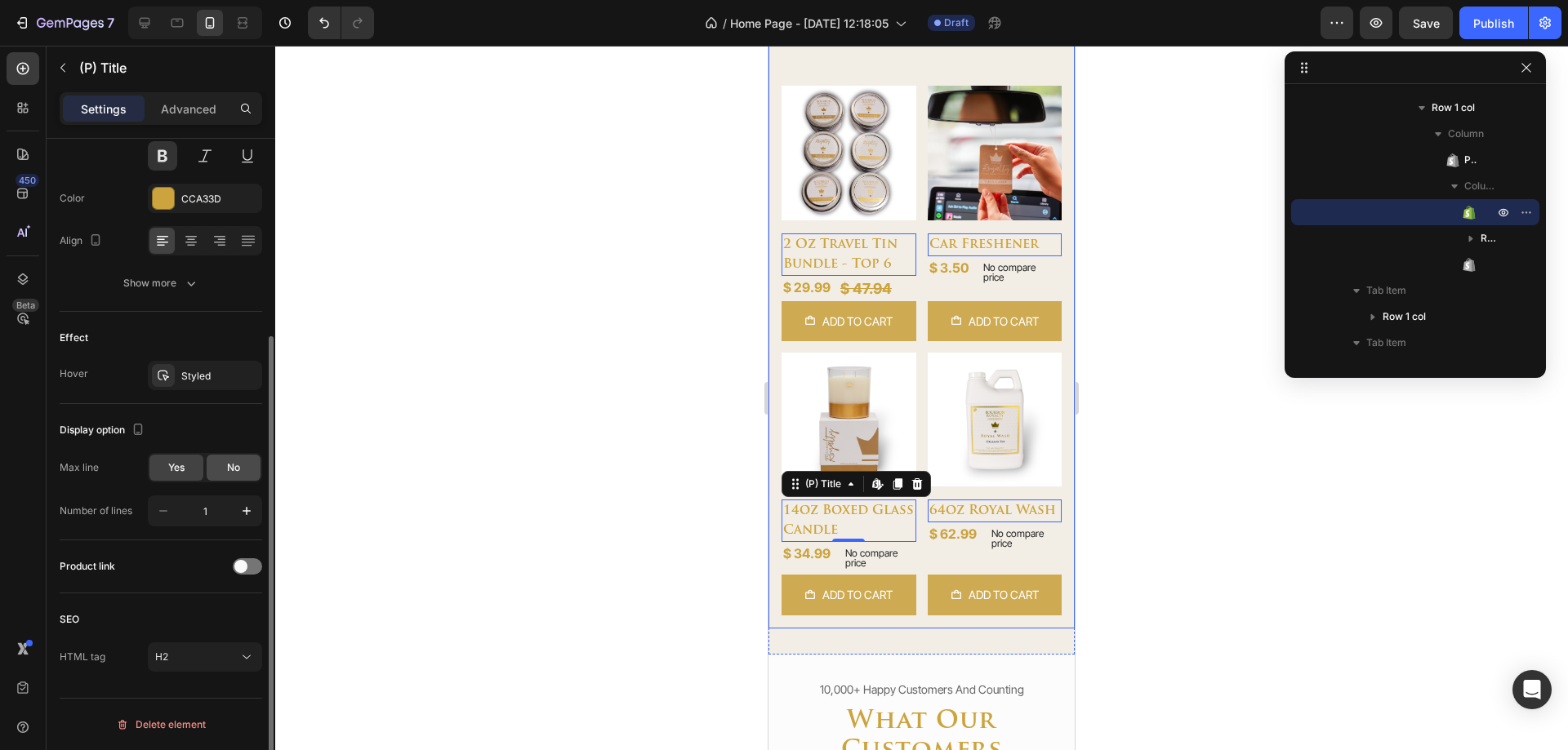
click at [227, 466] on span "No" at bounding box center [233, 468] width 13 height 15
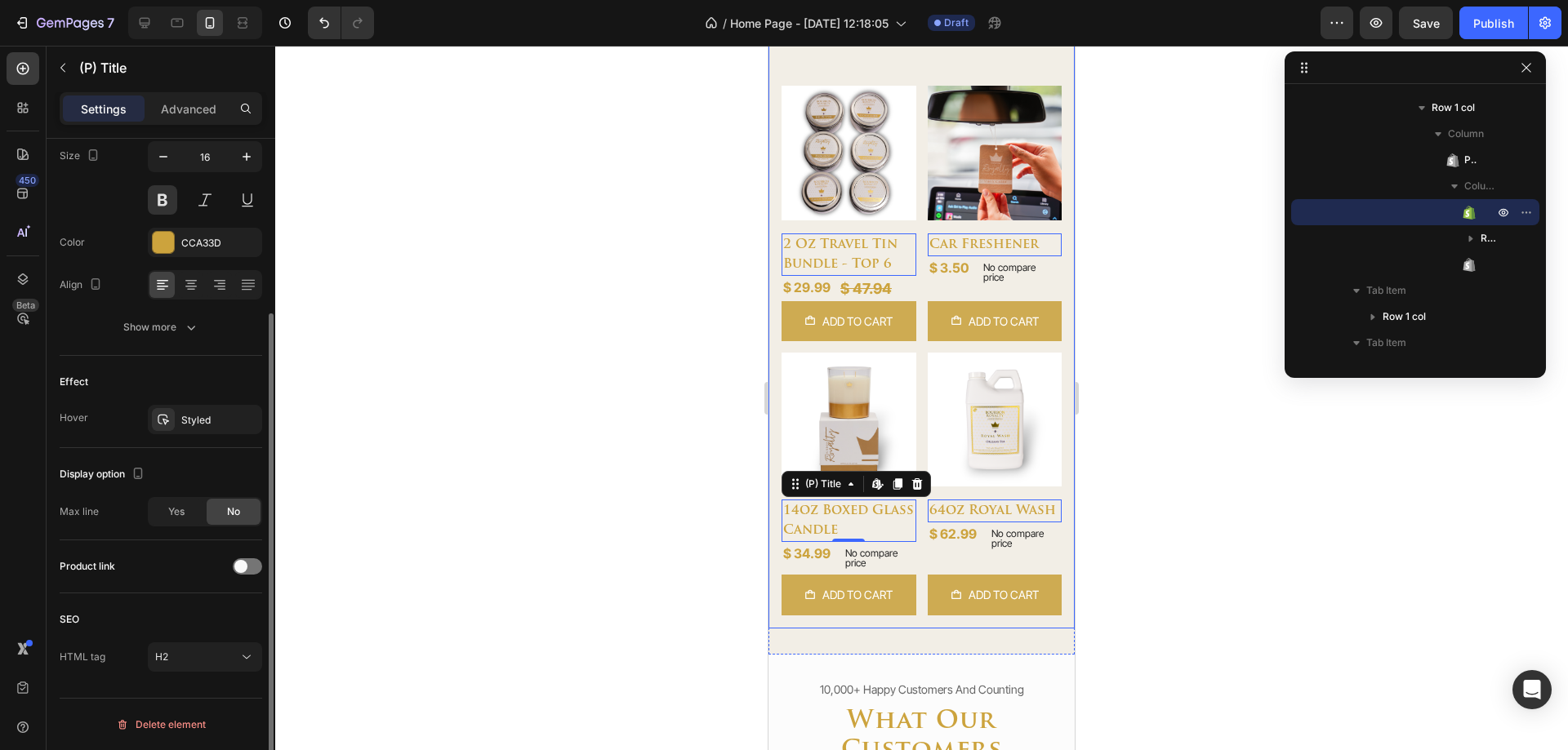
scroll to position [237, 0]
click at [181, 506] on span "Yes" at bounding box center [176, 512] width 16 height 15
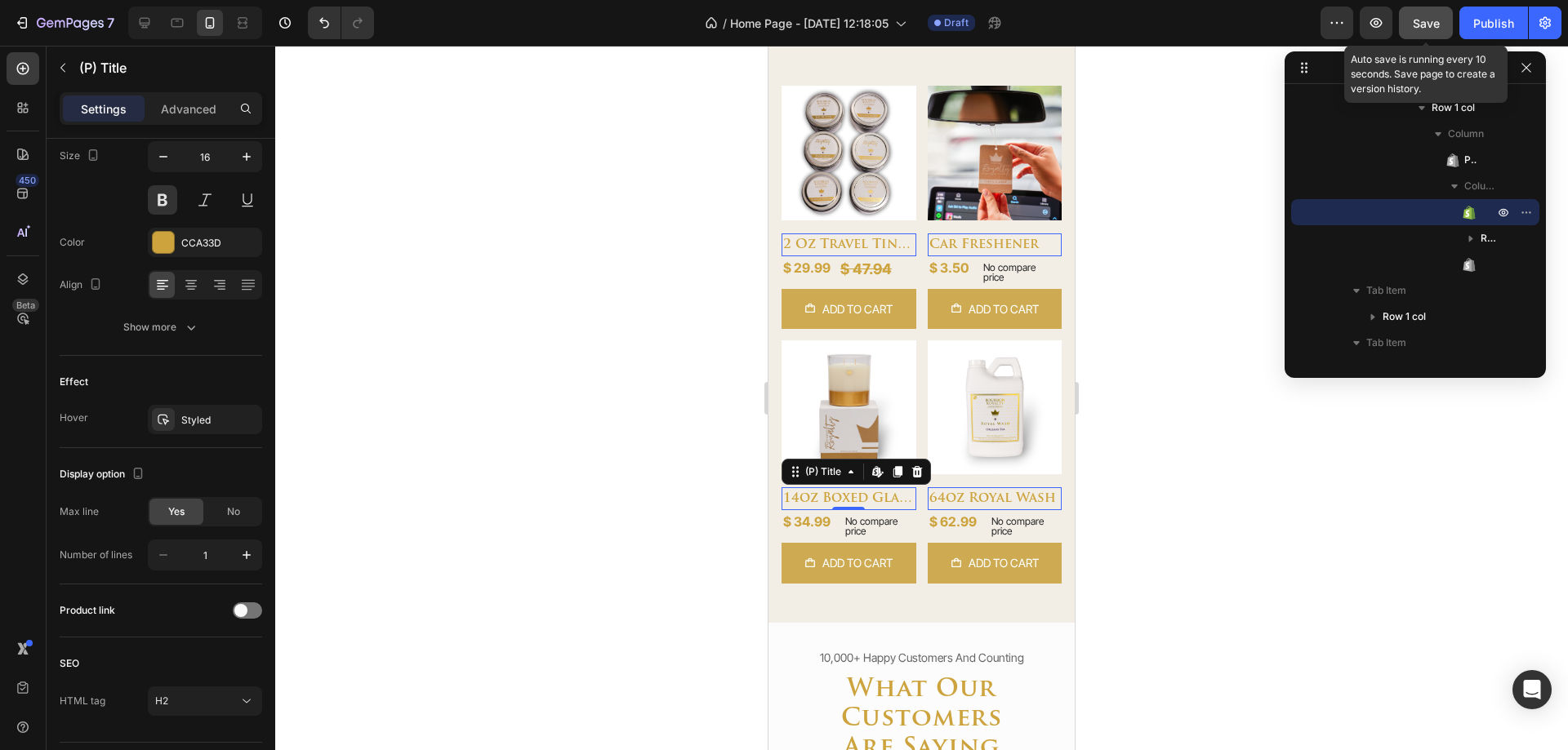
click at [1408, 26] on button "Save" at bounding box center [1427, 22] width 54 height 33
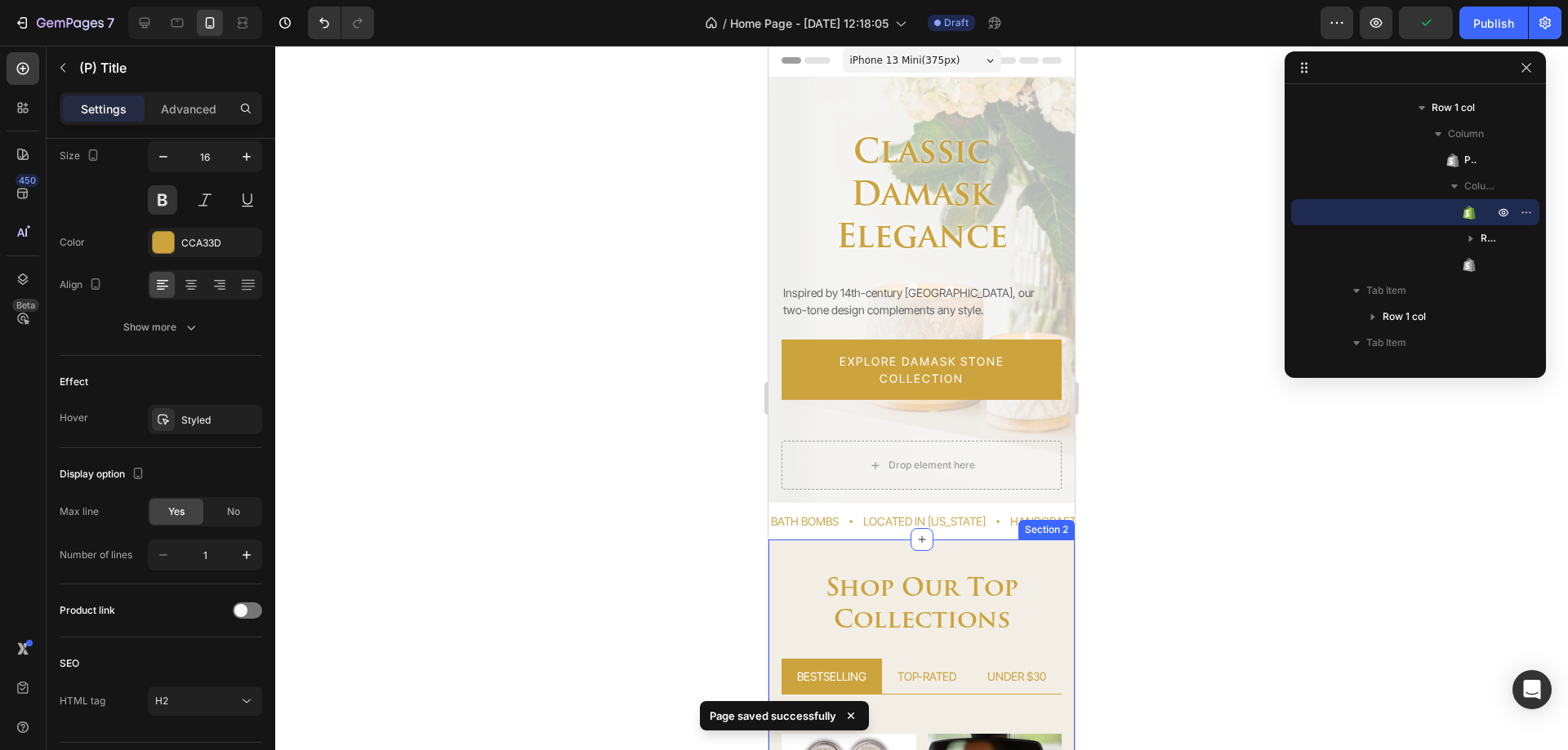
scroll to position [0, 0]
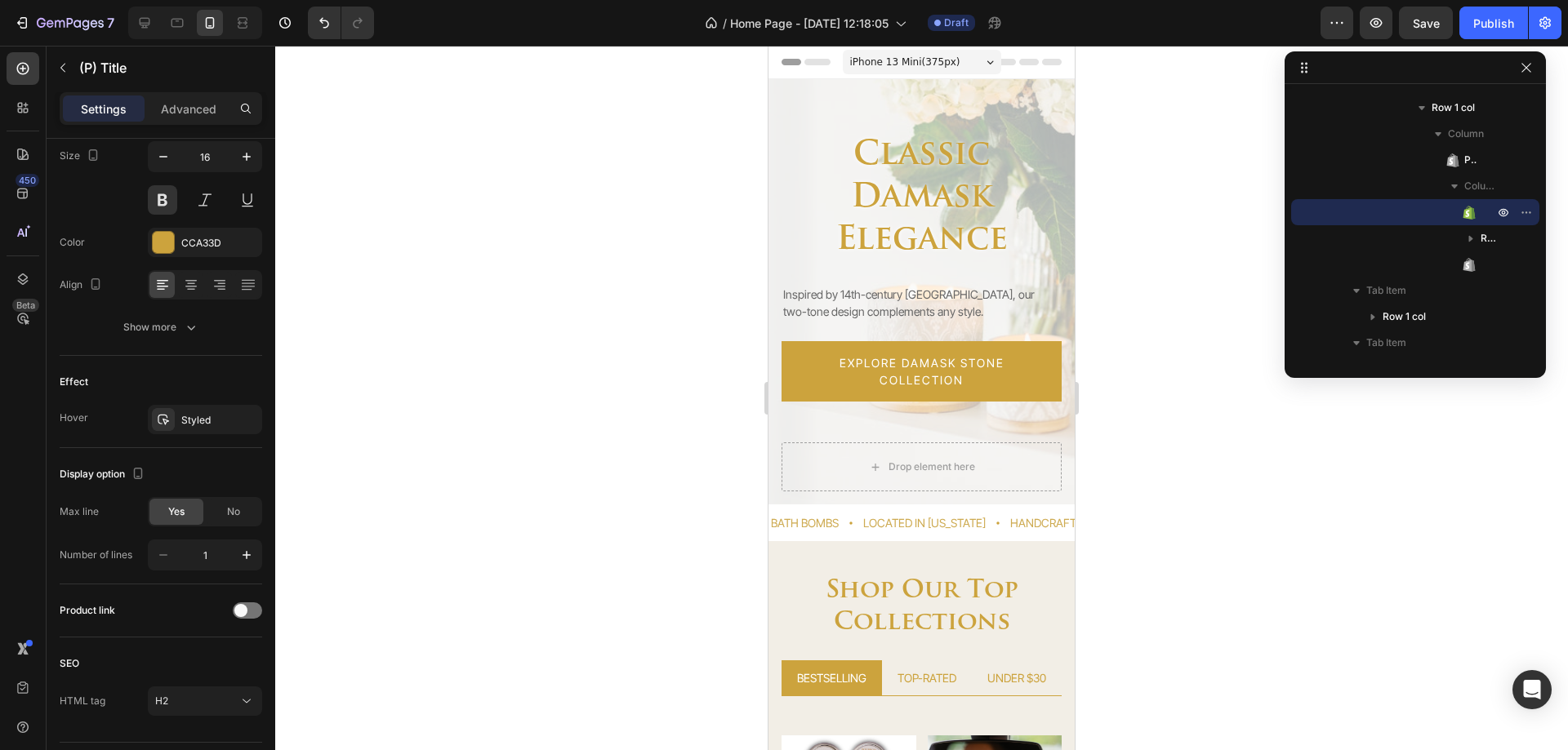
click at [563, 34] on div "/ Home Page - Aug 26, 12:18:05 Draft" at bounding box center [853, 22] width 934 height 33
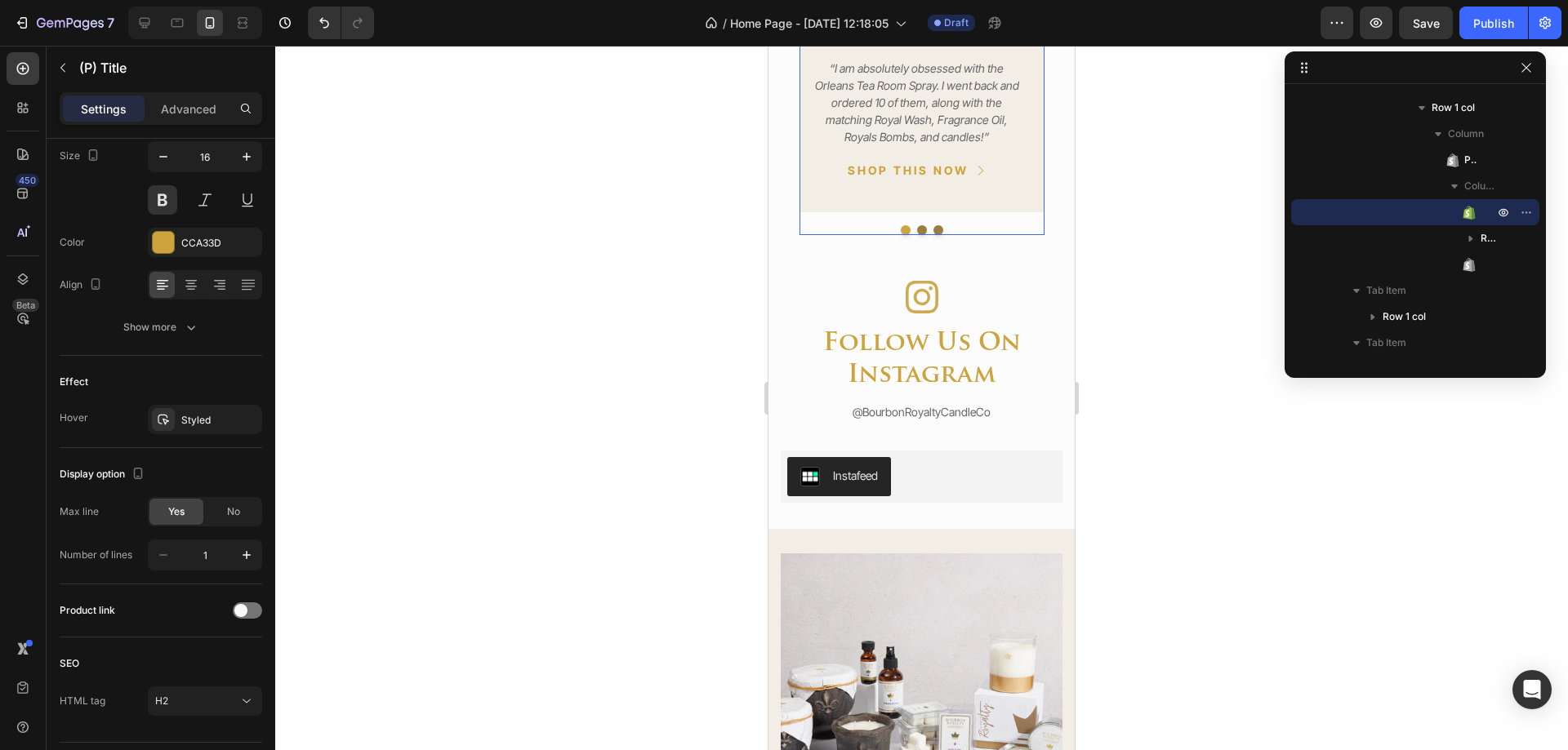
scroll to position [2041, 0]
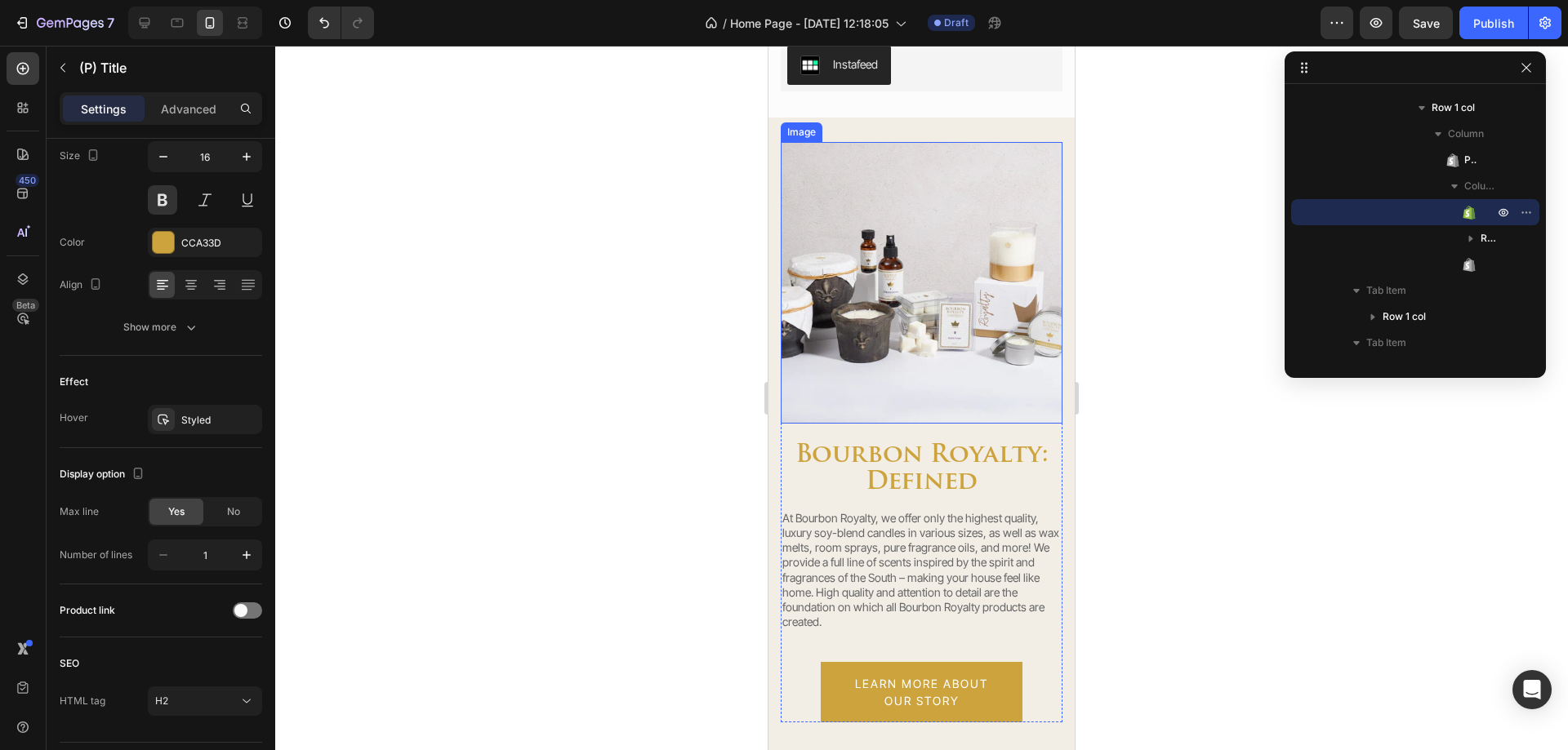
select select "581074249553478636"
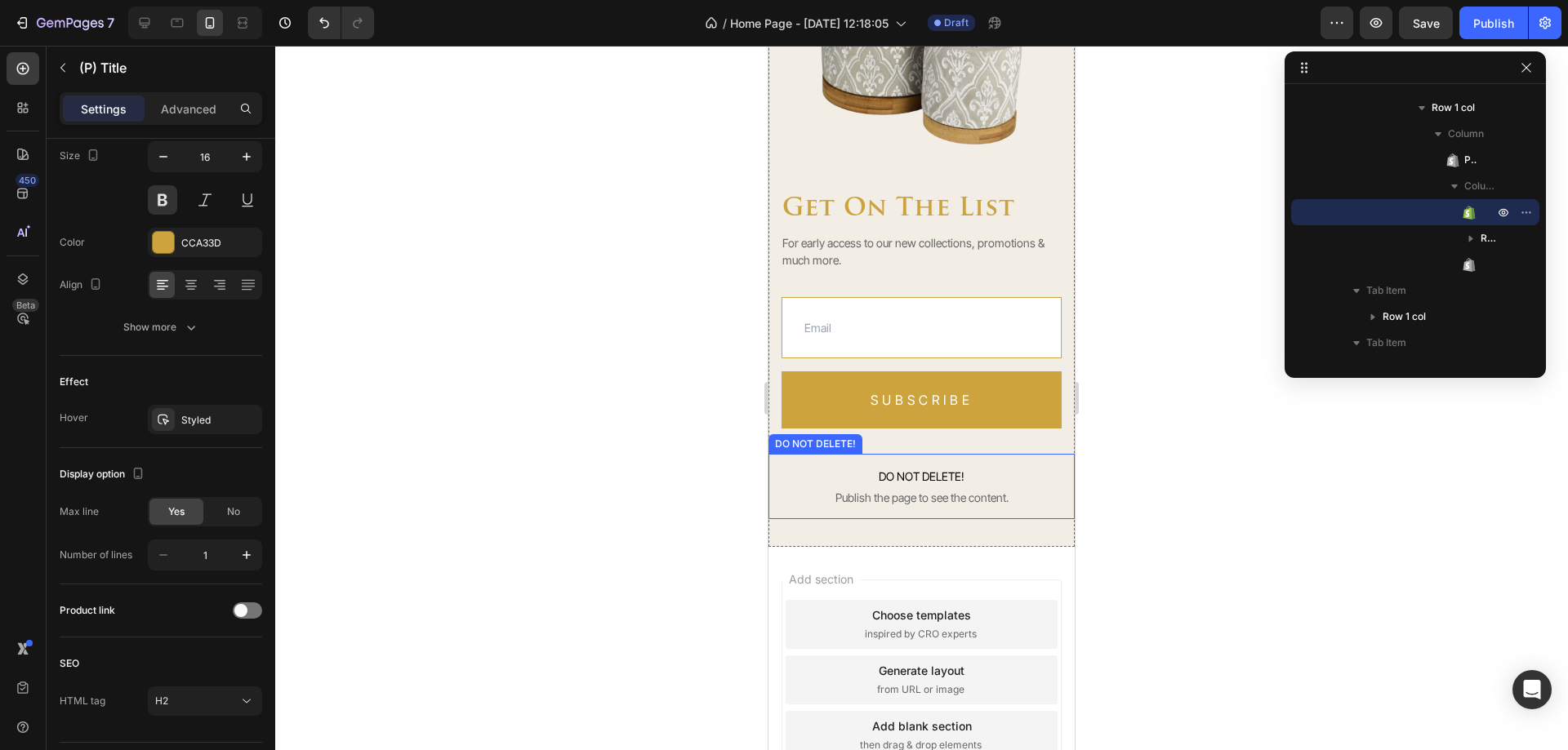
scroll to position [4551, 0]
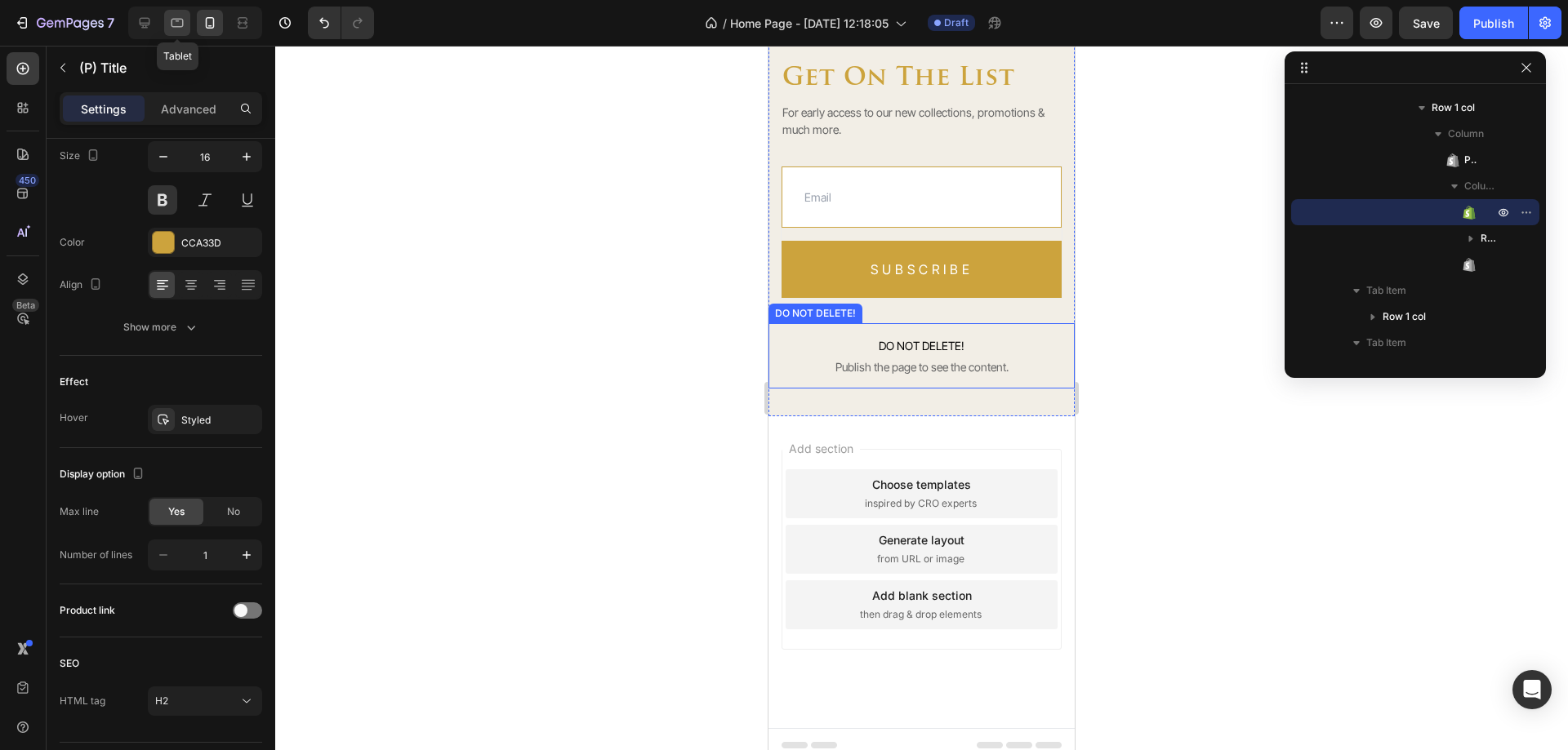
click at [182, 27] on icon at bounding box center [177, 23] width 12 height 9
type input "18"
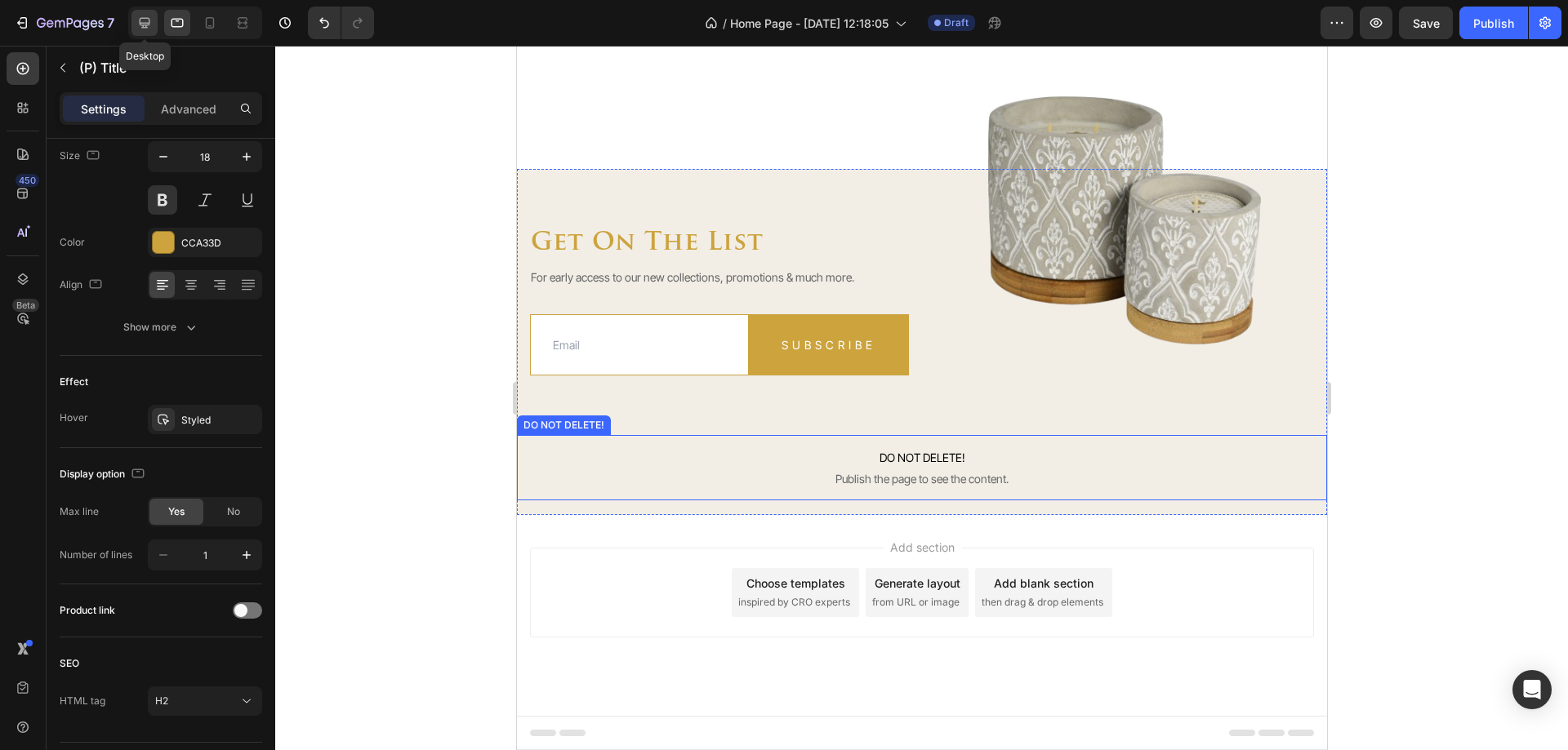
click at [145, 23] on icon at bounding box center [144, 22] width 10 height 10
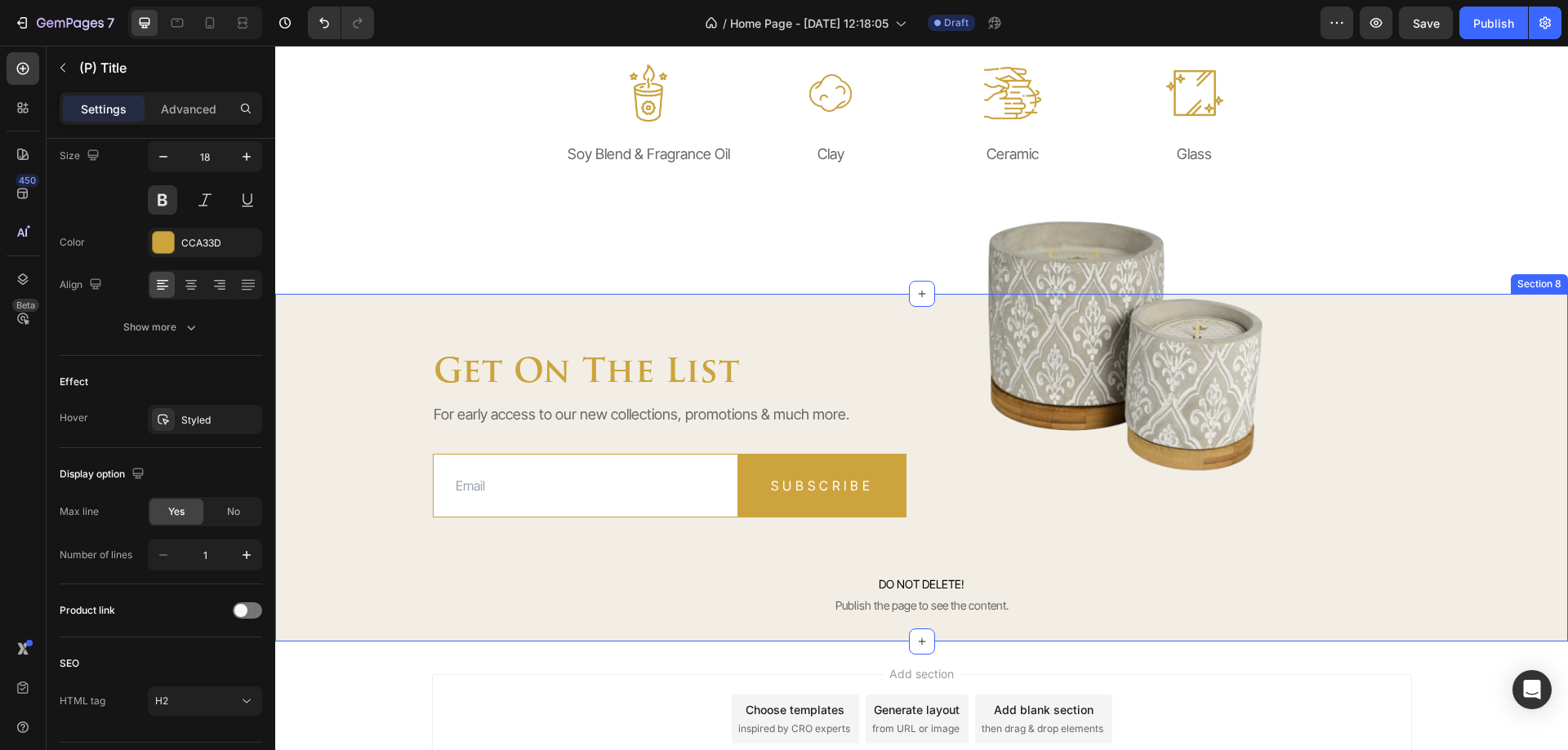
select select "581074249553478636"
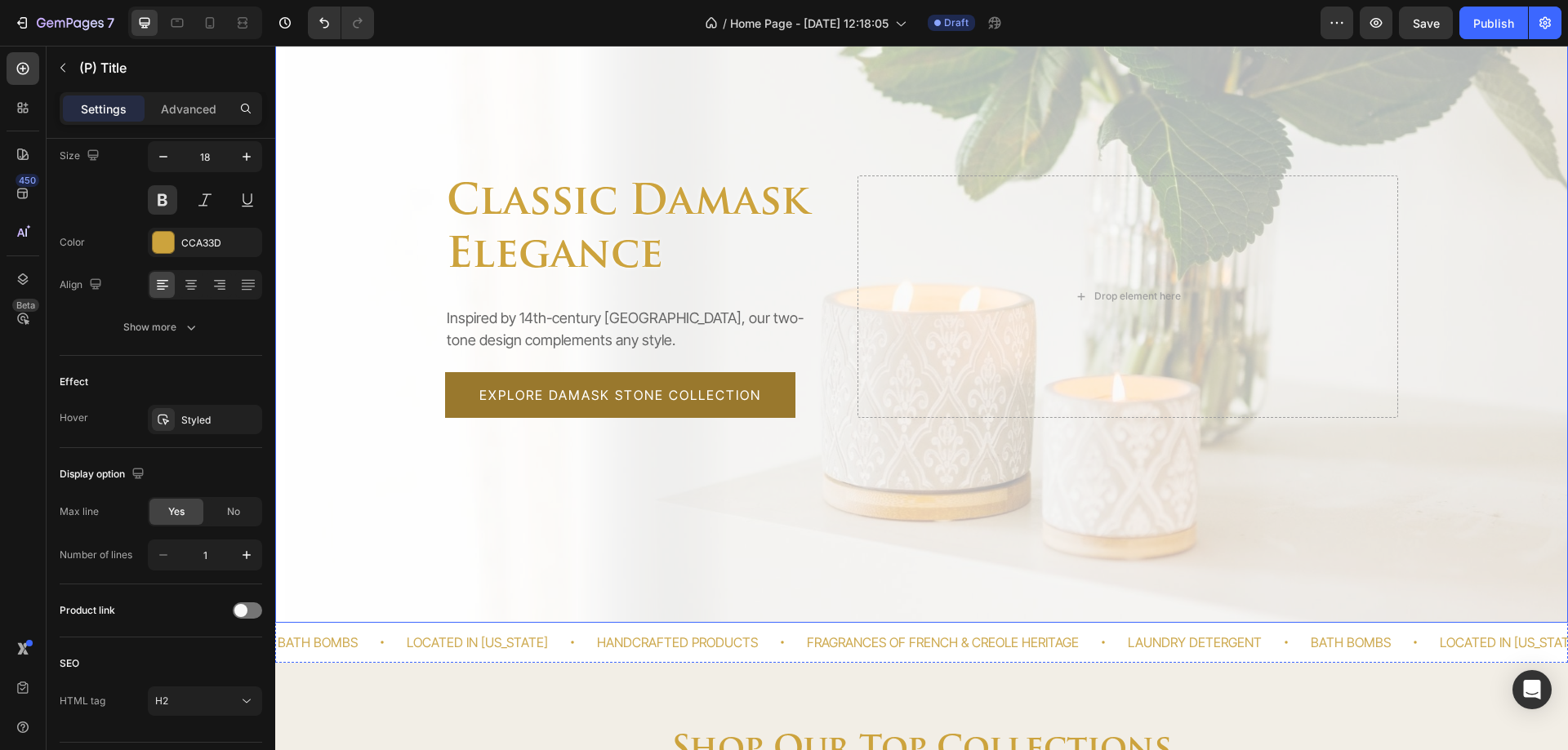
scroll to position [81, 0]
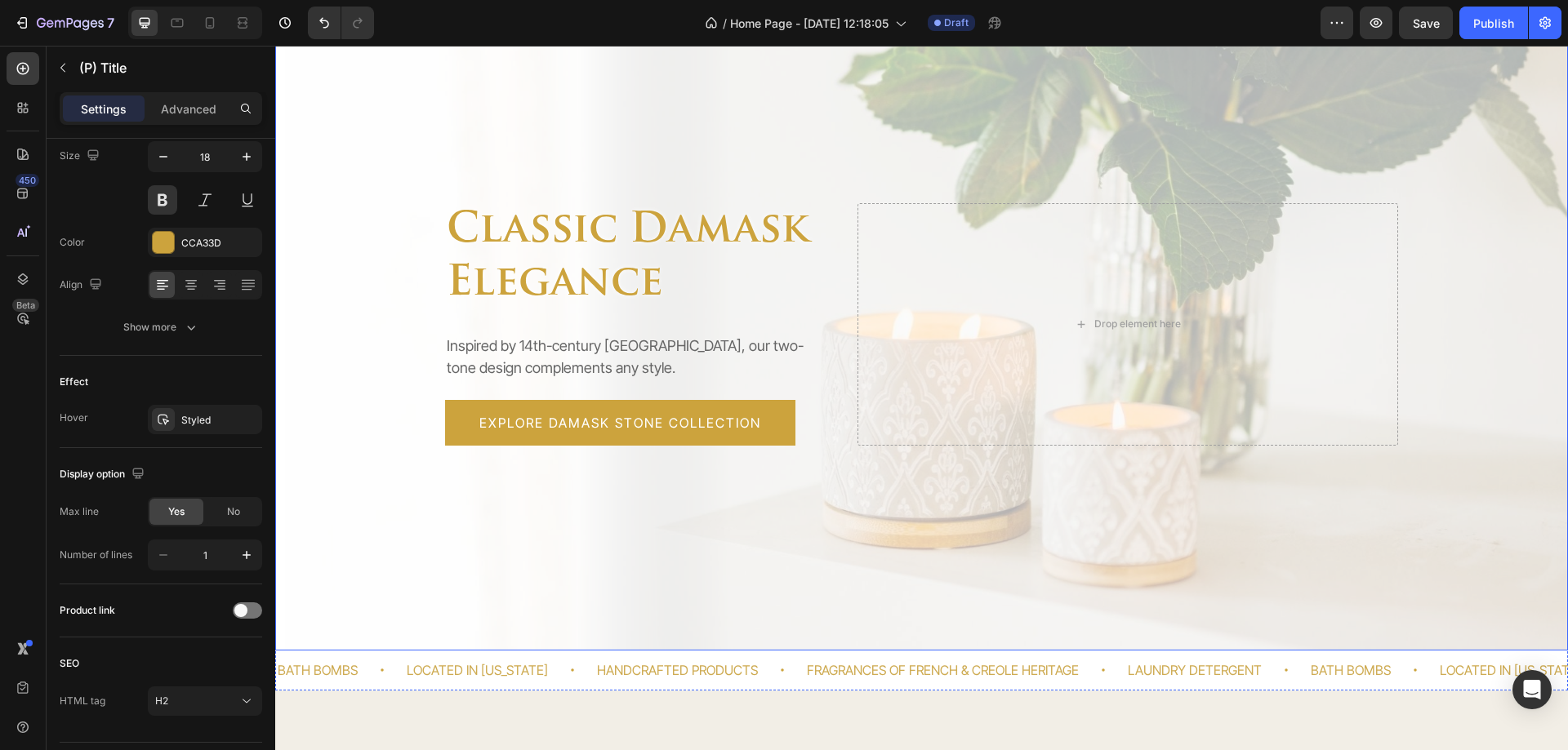
click at [525, 539] on div "Overlay" at bounding box center [922, 324] width 1293 height 654
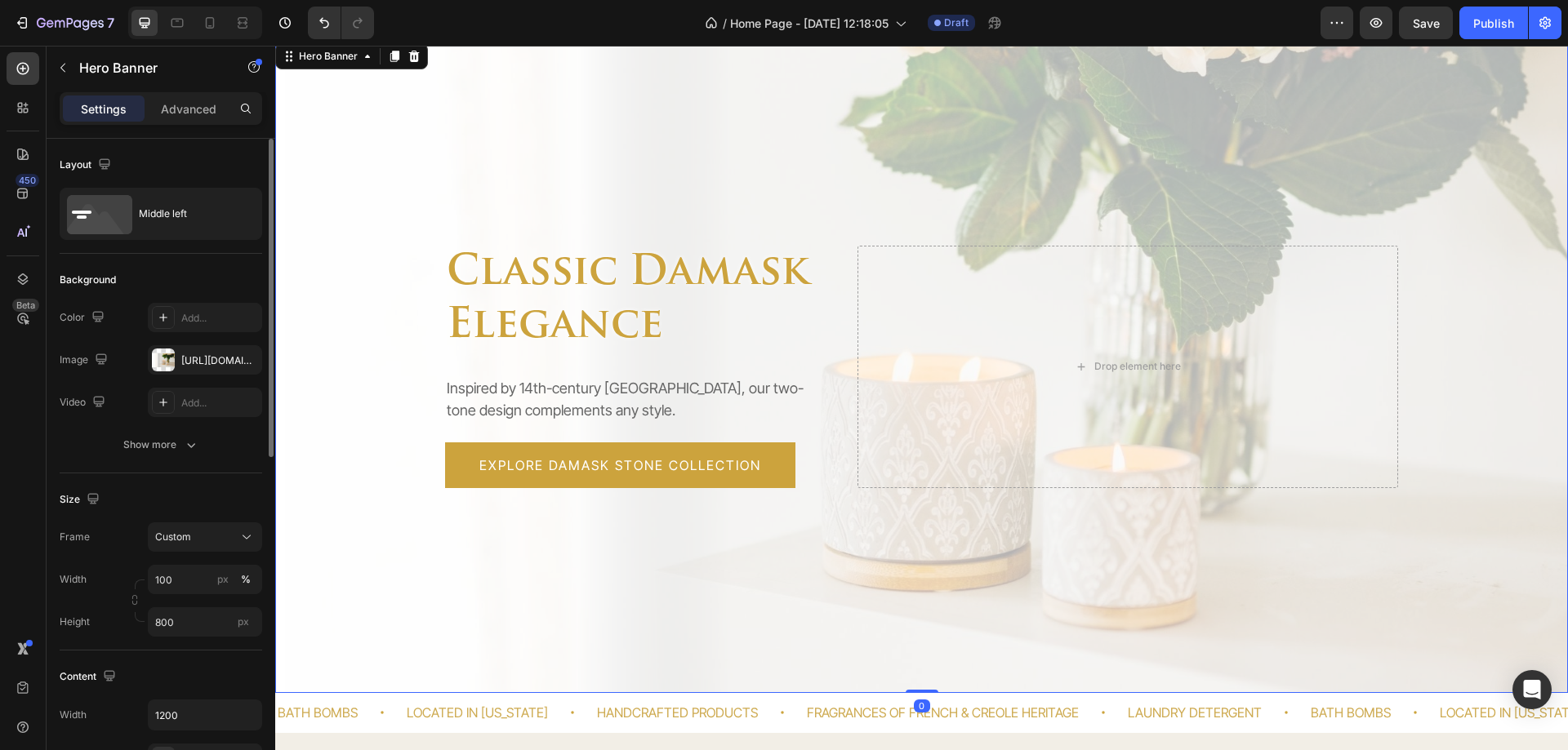
scroll to position [0, 0]
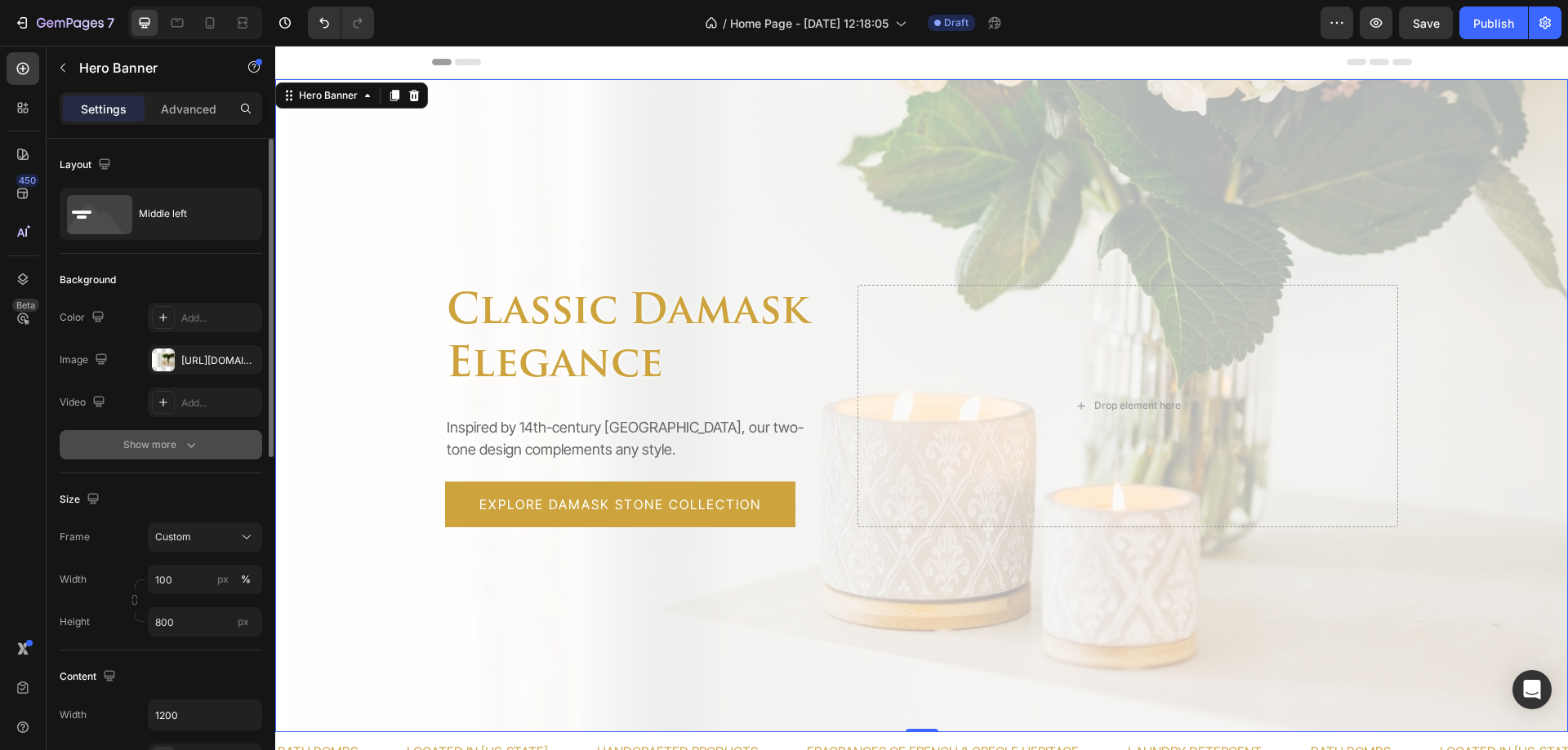
click at [172, 439] on div "Show more" at bounding box center [161, 445] width 76 height 16
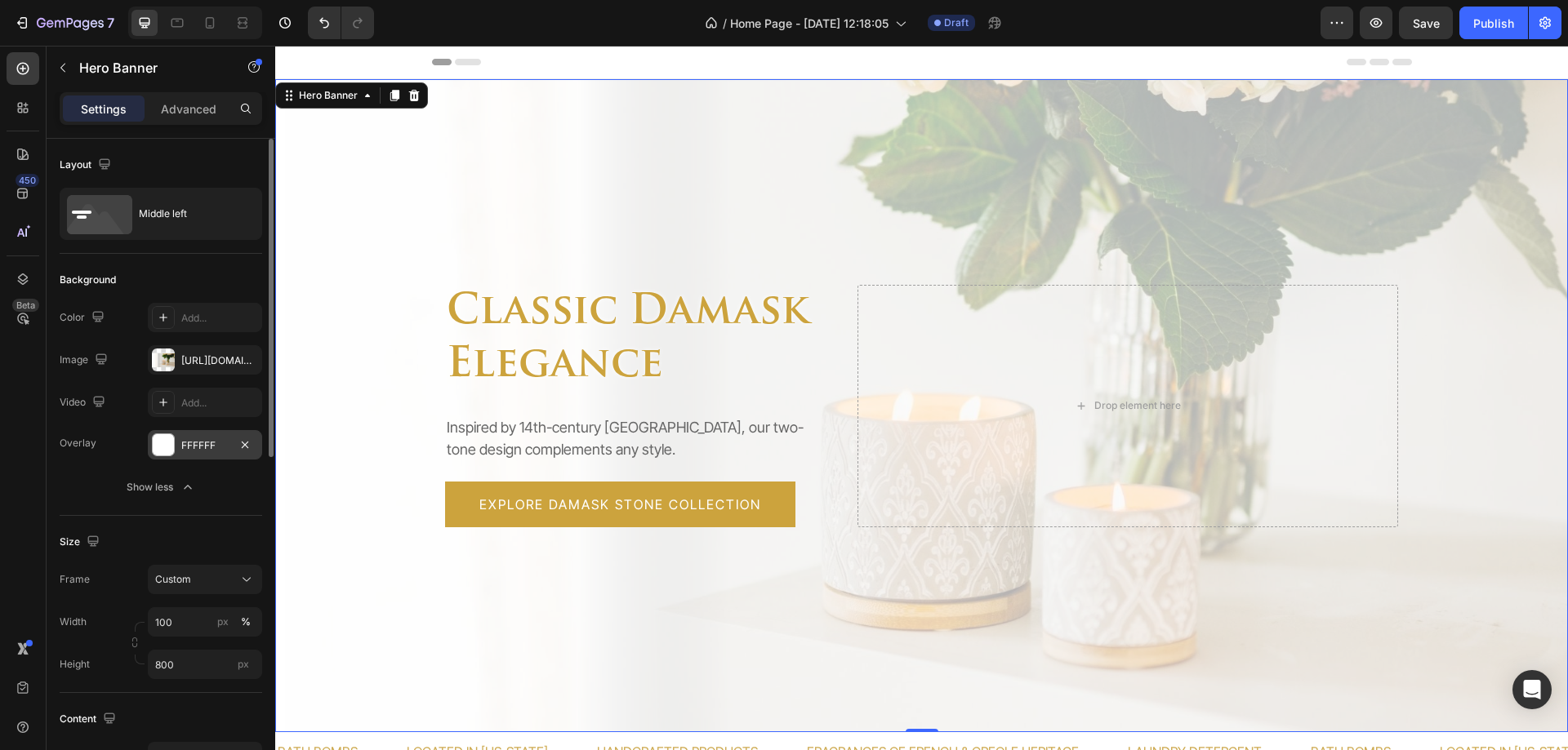
click at [182, 447] on div "FFFFFF" at bounding box center [205, 446] width 48 height 15
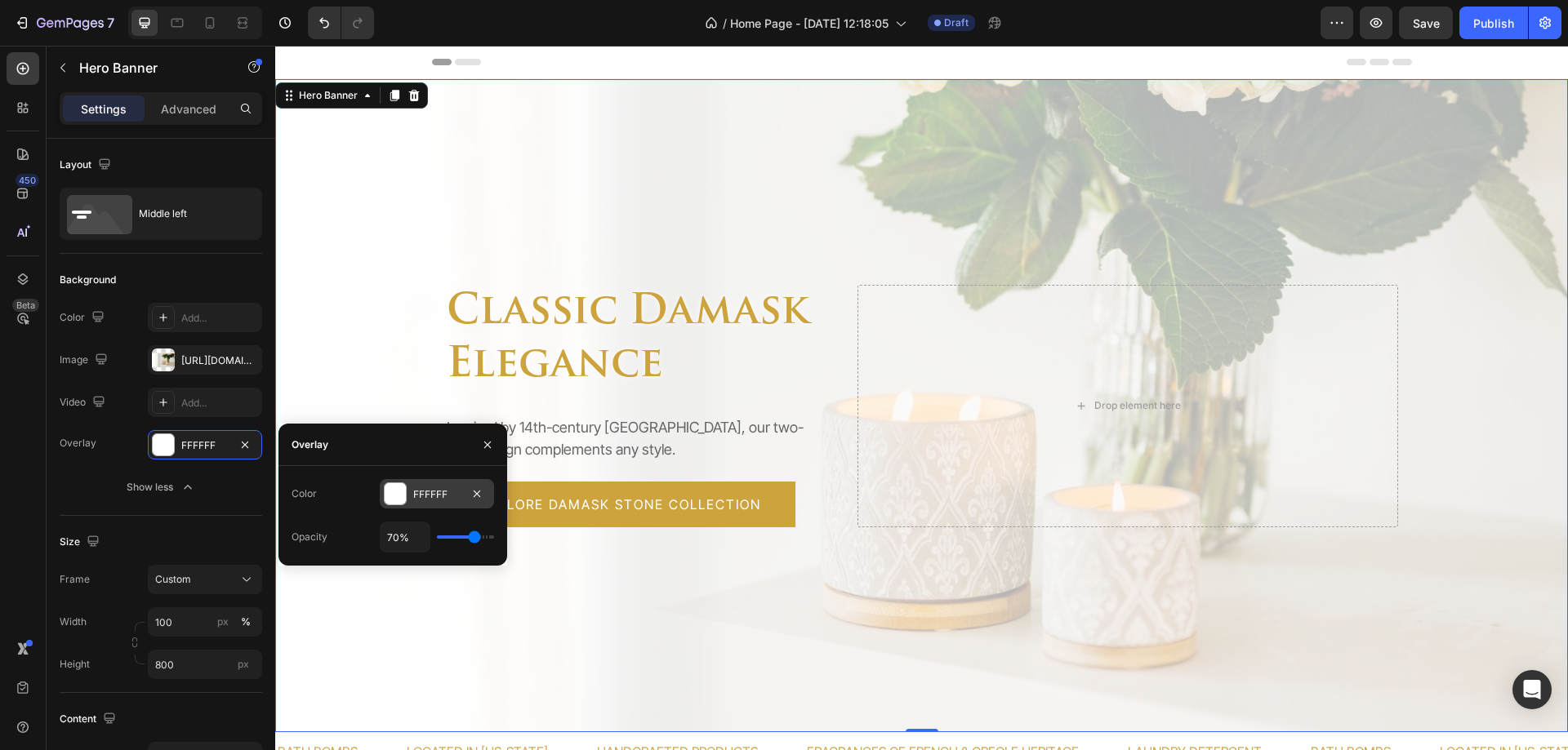
click at [397, 492] on div at bounding box center [395, 493] width 22 height 22
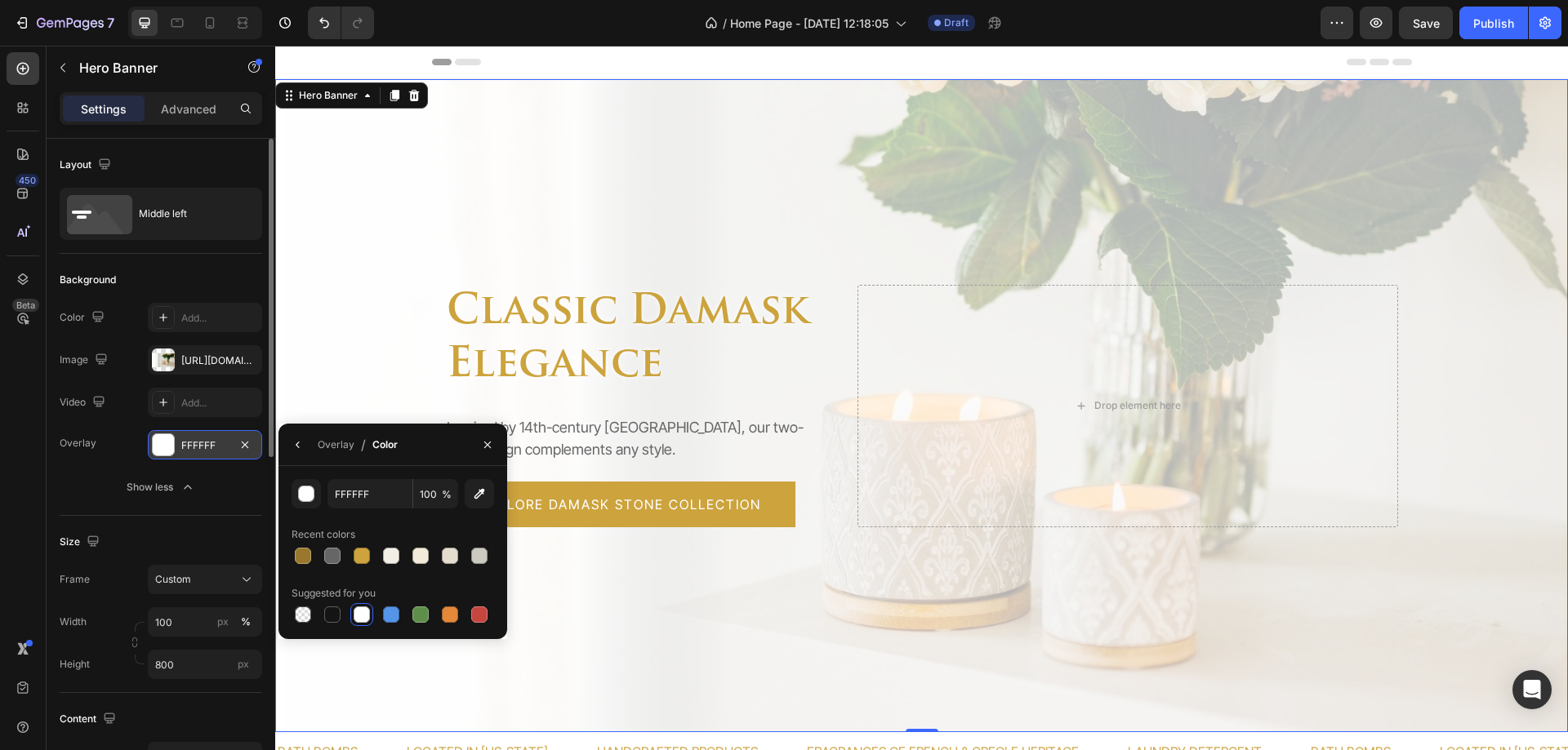
click at [195, 443] on div "FFFFFF" at bounding box center [205, 446] width 48 height 15
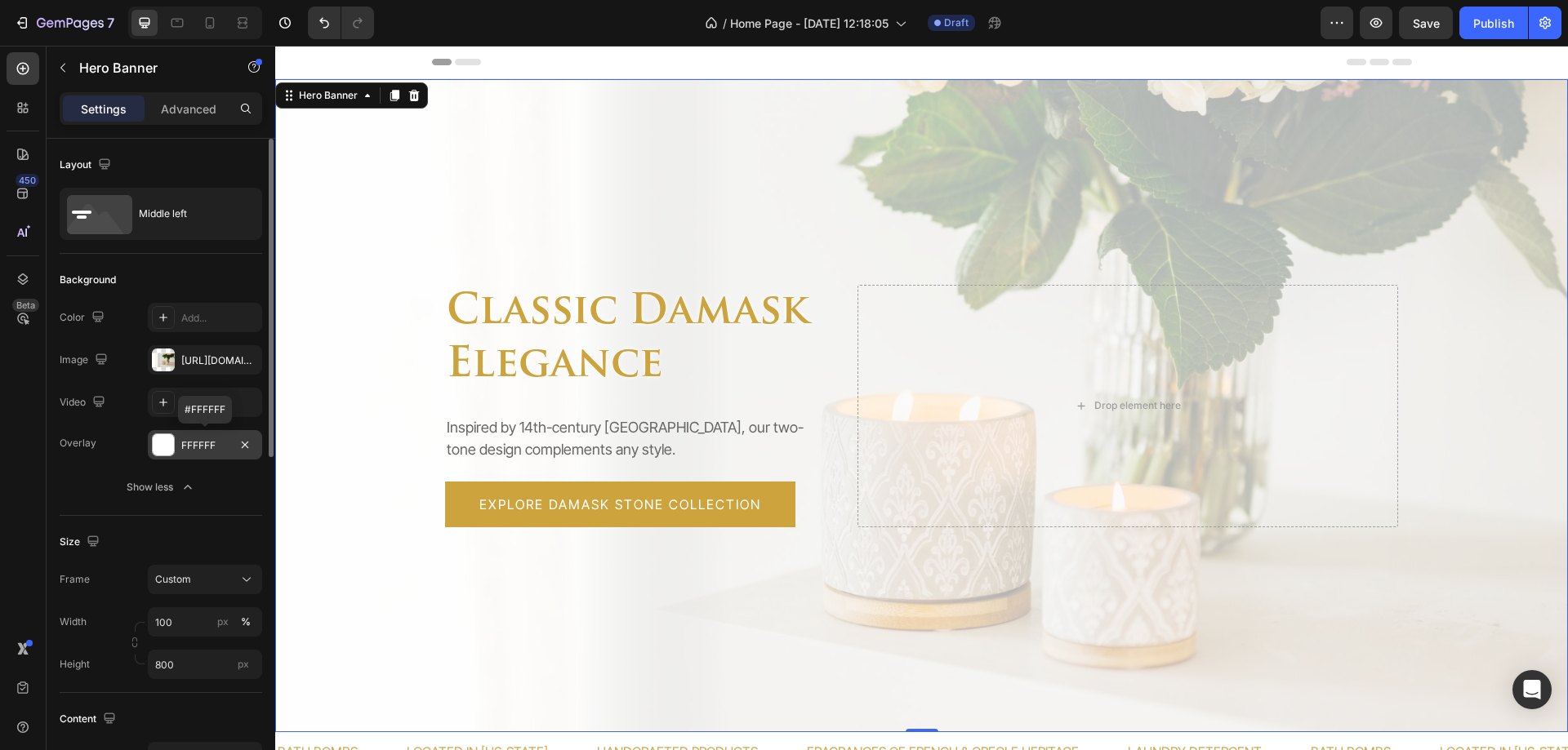
click at [195, 443] on div "FFFFFF" at bounding box center [205, 446] width 48 height 15
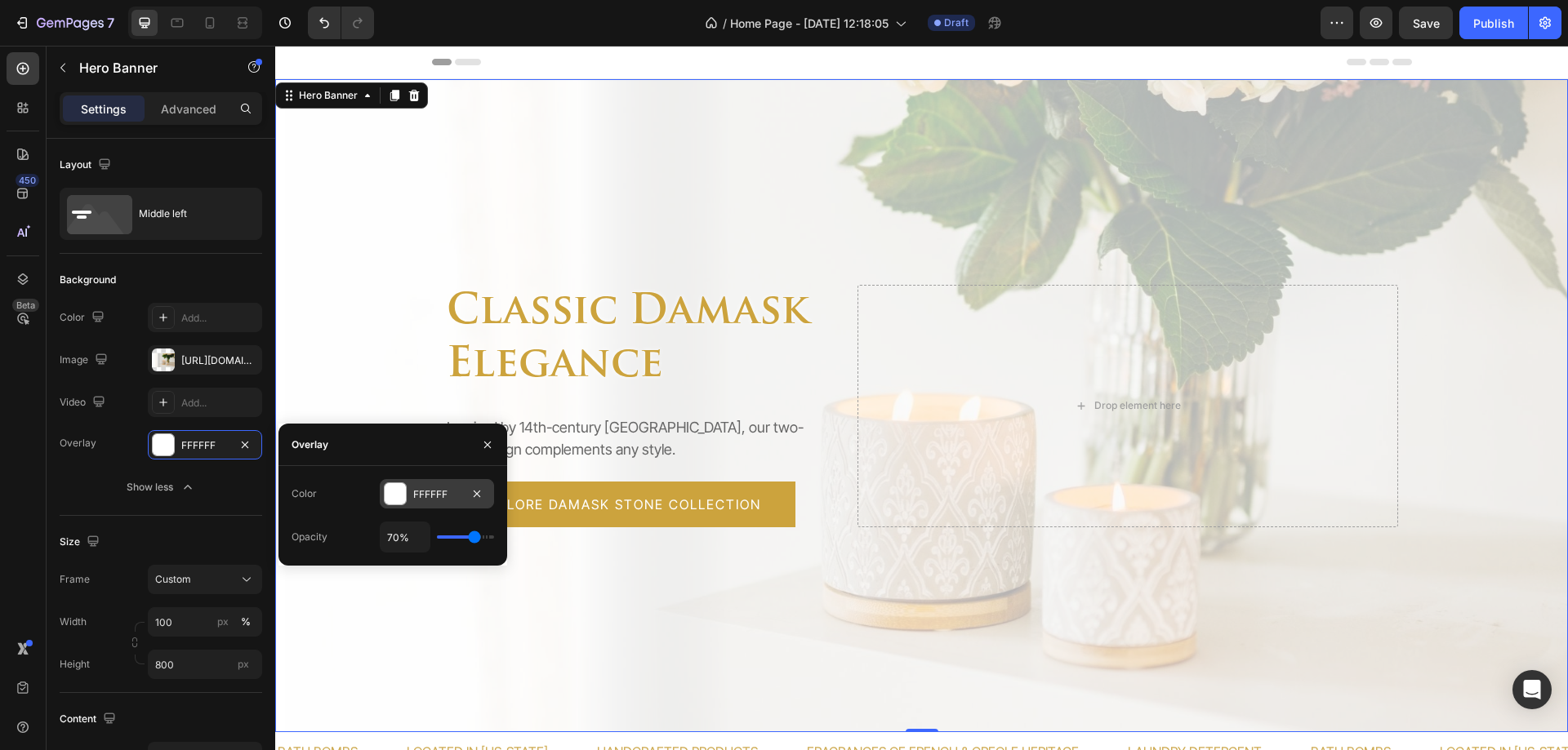
click at [425, 493] on div "FFFFFF" at bounding box center [436, 495] width 48 height 15
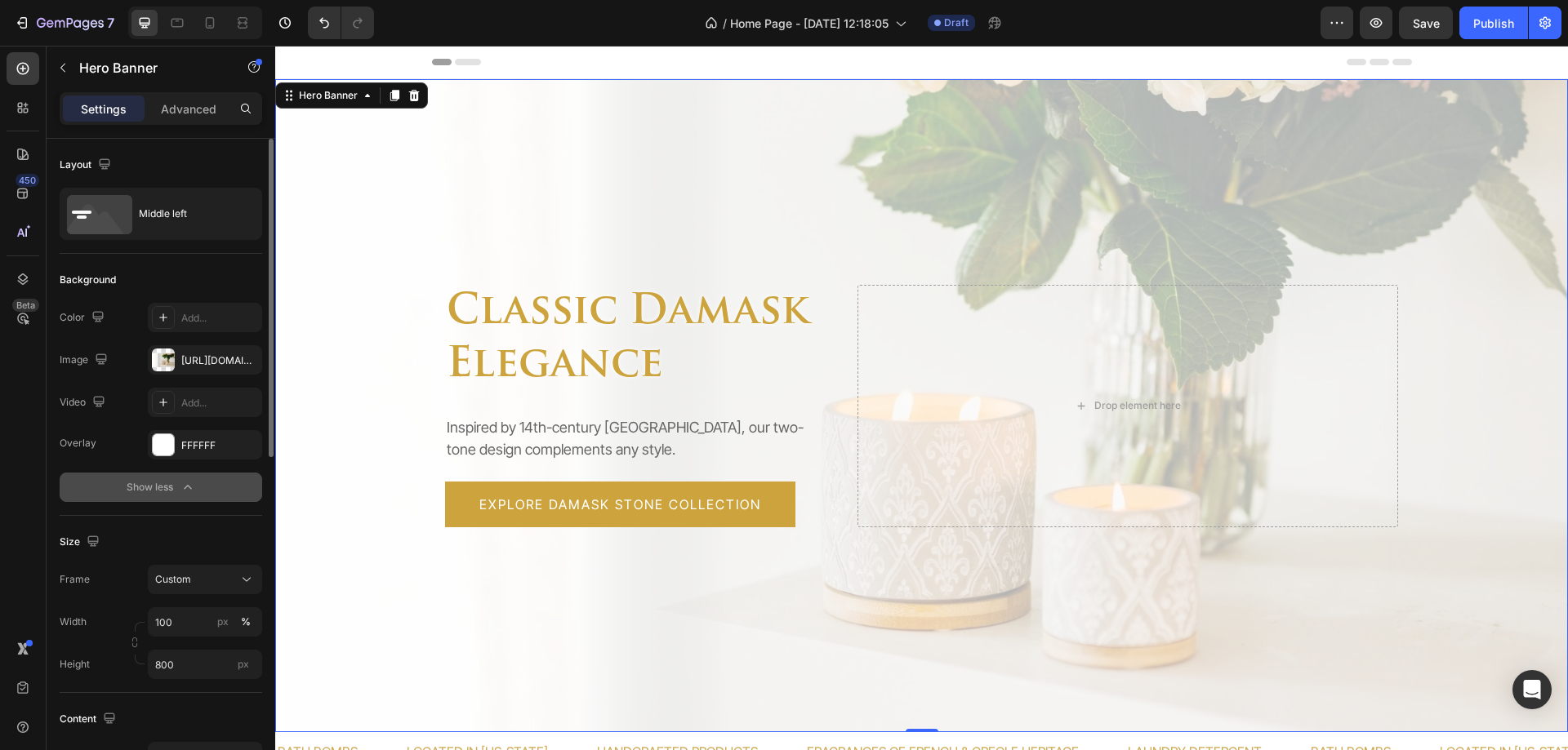
click at [162, 493] on div "Show less" at bounding box center [161, 487] width 69 height 16
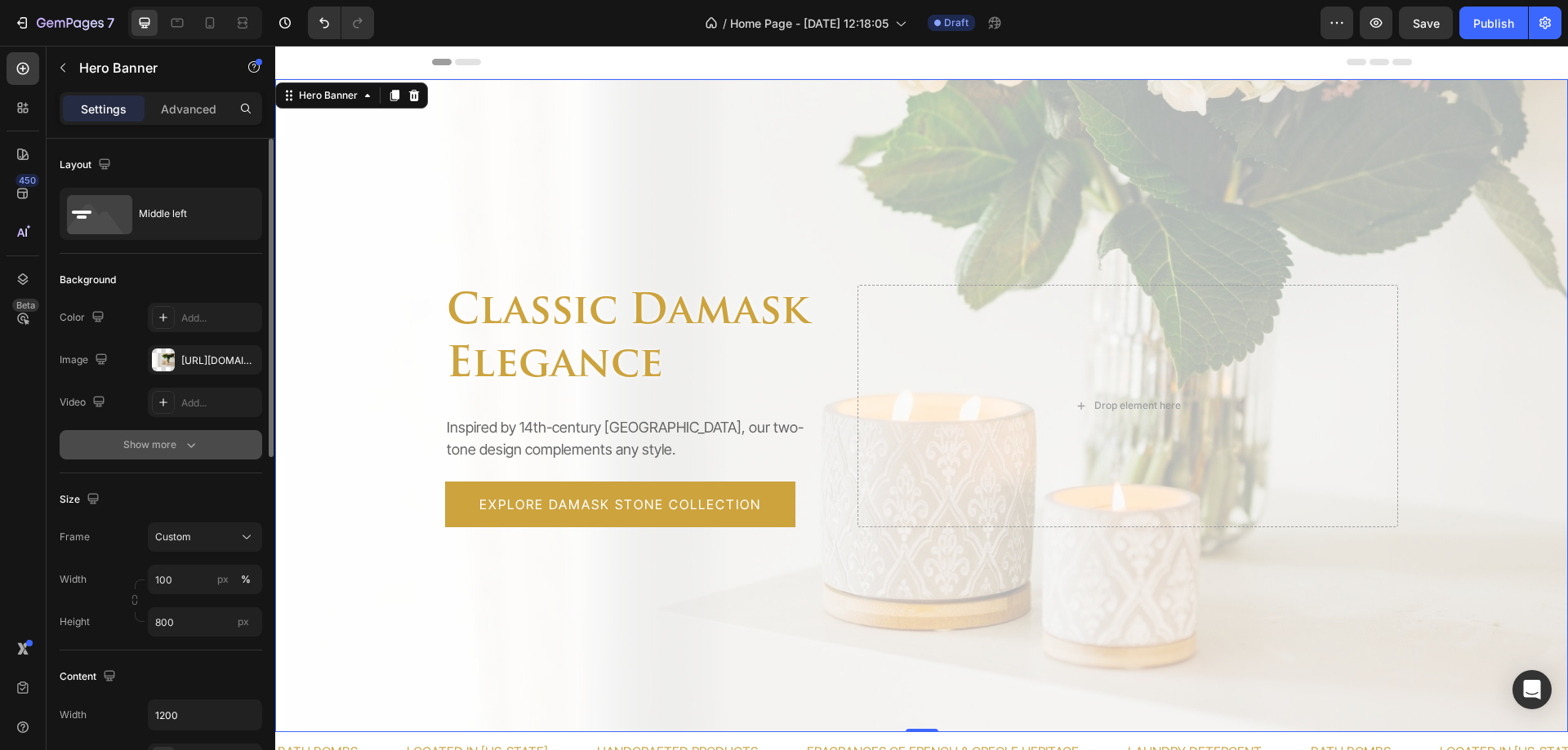
click at [163, 449] on div "Show more" at bounding box center [161, 445] width 76 height 16
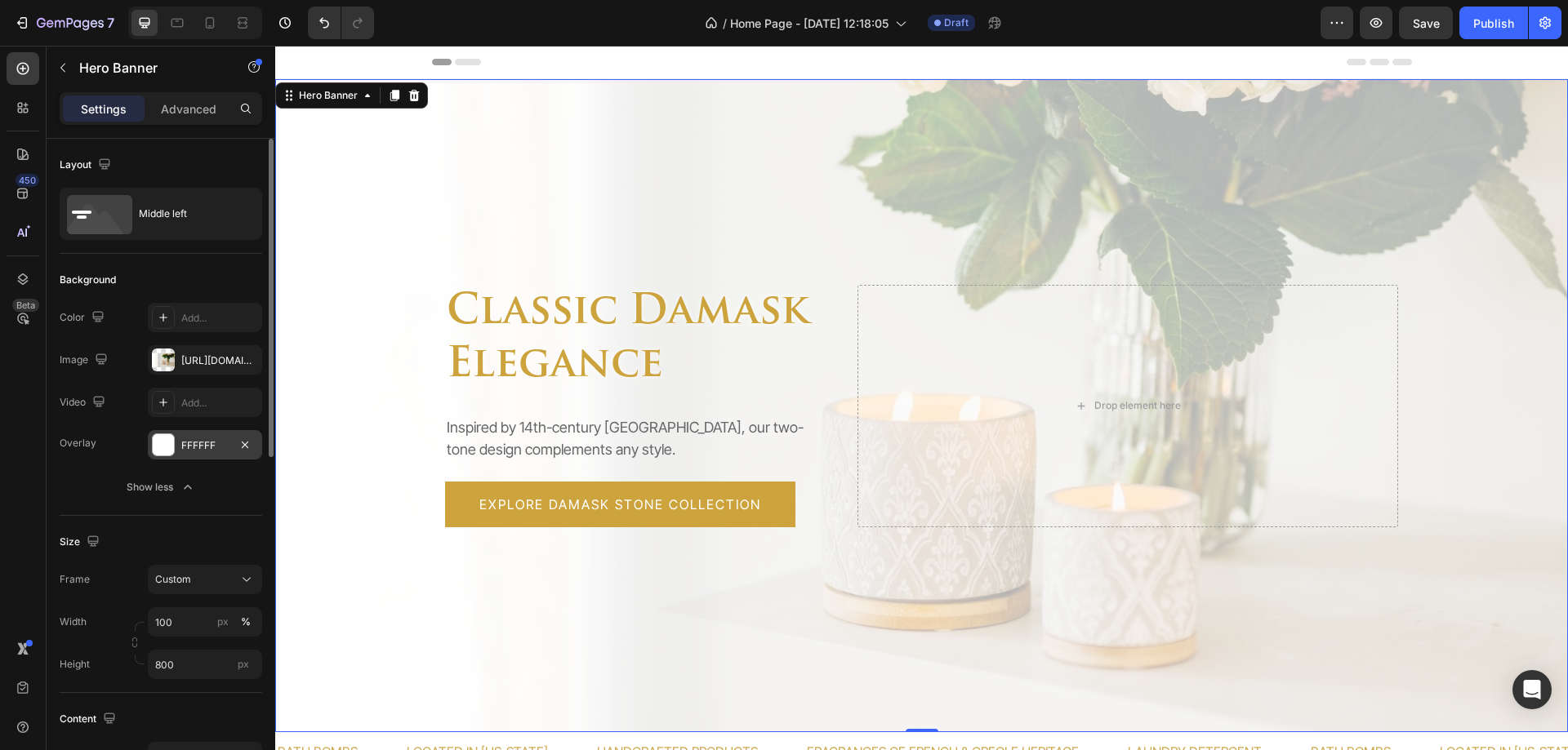
click at [200, 448] on div "FFFFFF" at bounding box center [205, 446] width 48 height 15
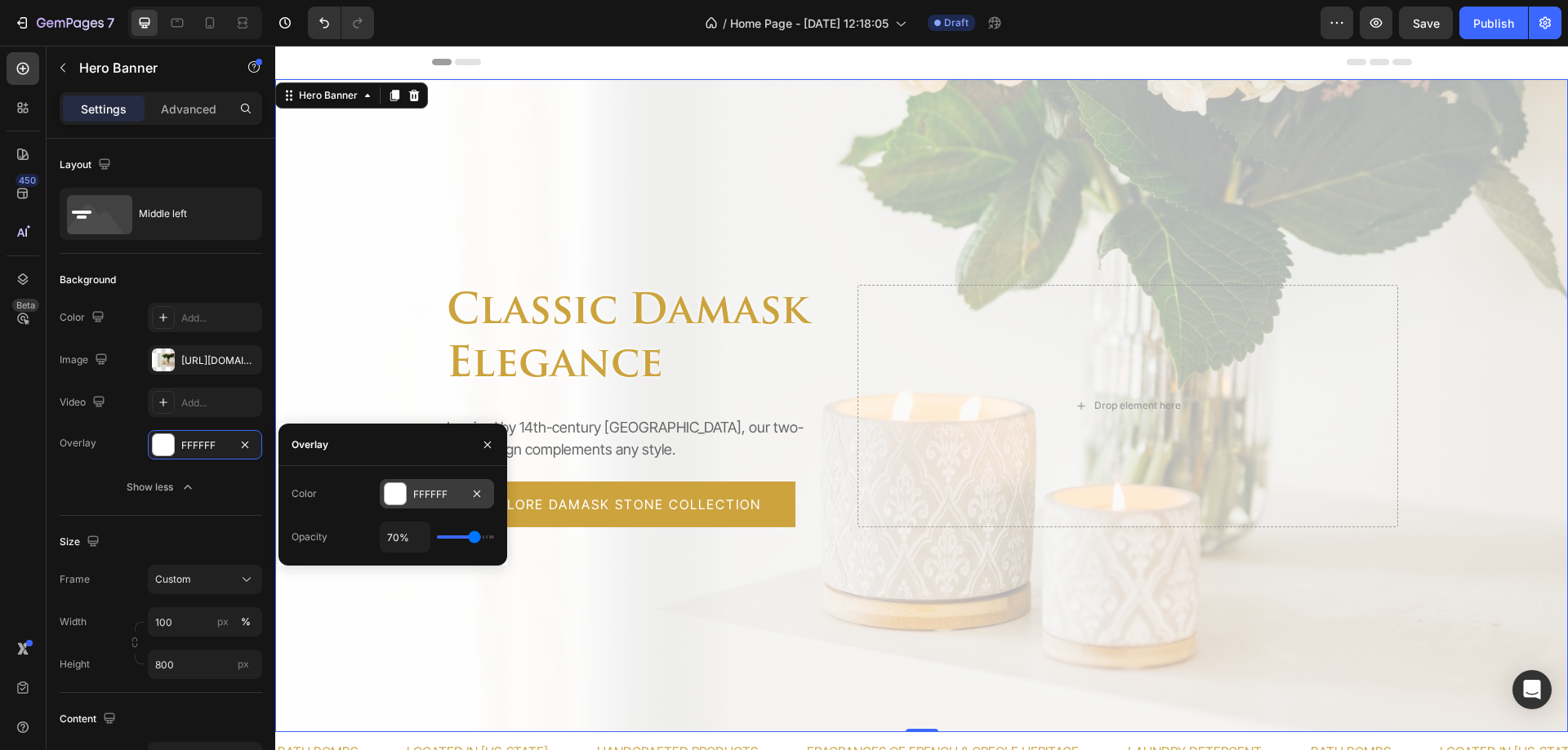
click at [414, 501] on div "FFFFFF" at bounding box center [436, 495] width 48 height 15
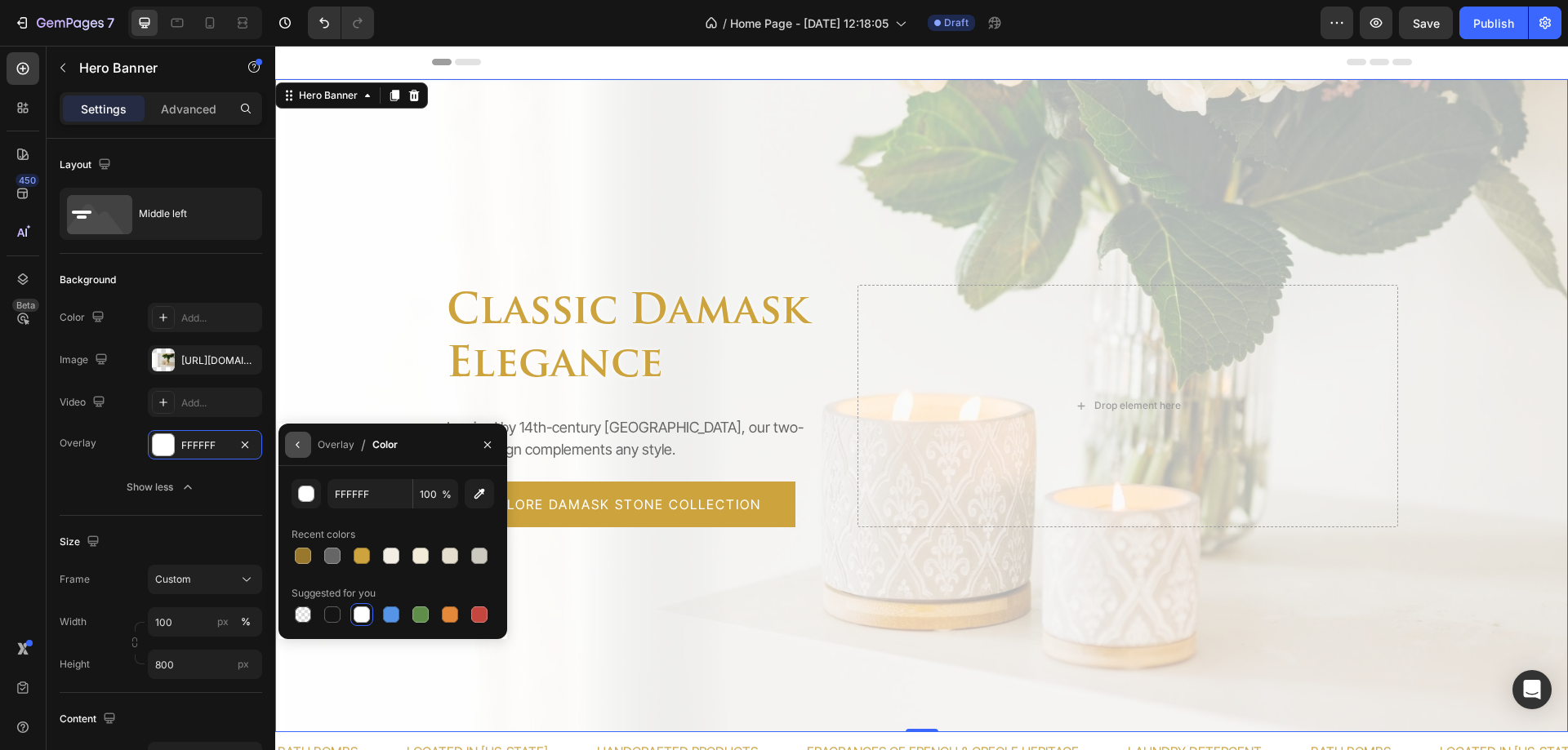
click at [291, 447] on icon "button" at bounding box center [298, 445] width 13 height 13
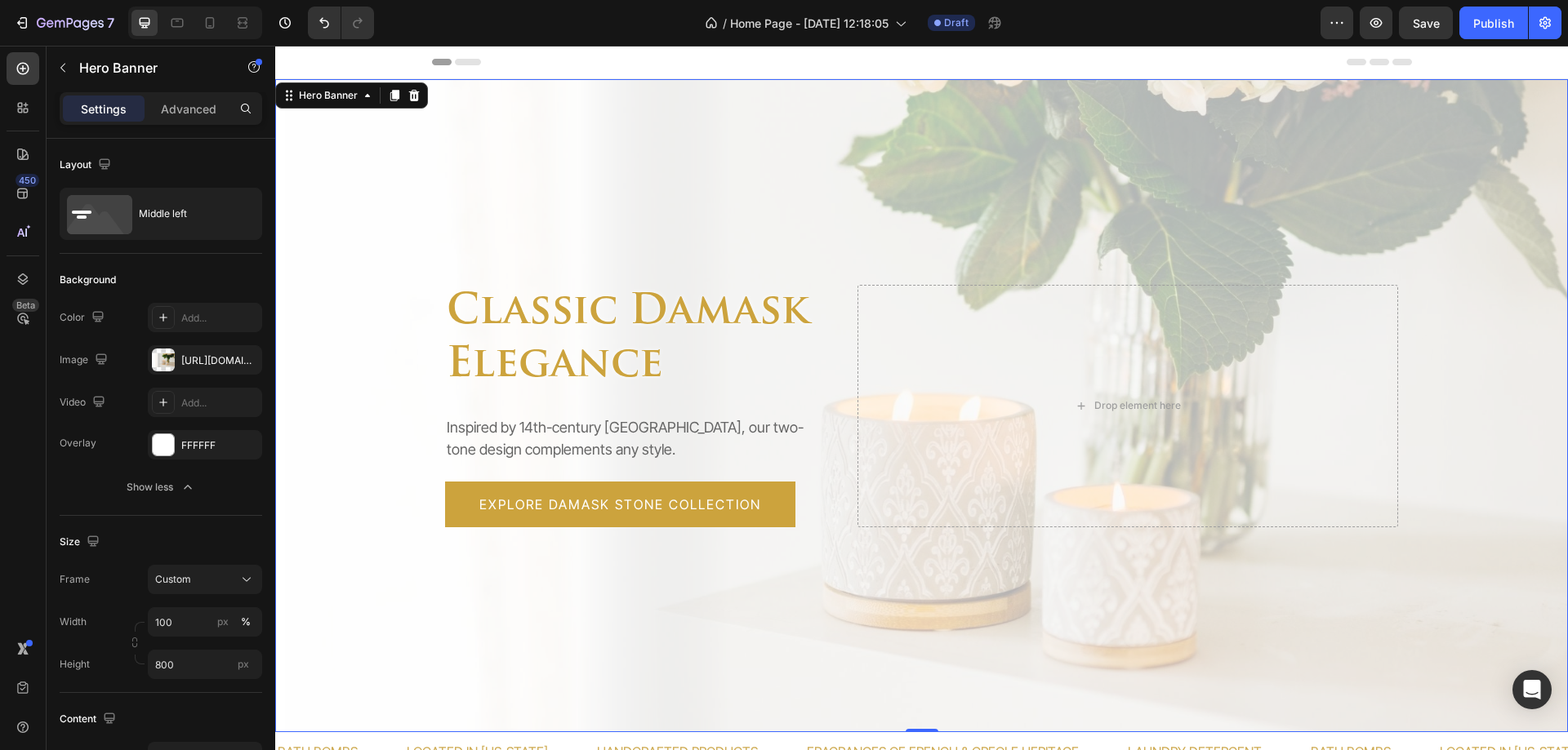
click at [499, 168] on div "Overlay" at bounding box center [922, 406] width 1293 height 654
click at [348, 102] on div "Hero Banner" at bounding box center [329, 96] width 66 height 15
click at [428, 174] on div "Overlay" at bounding box center [922, 406] width 1293 height 654
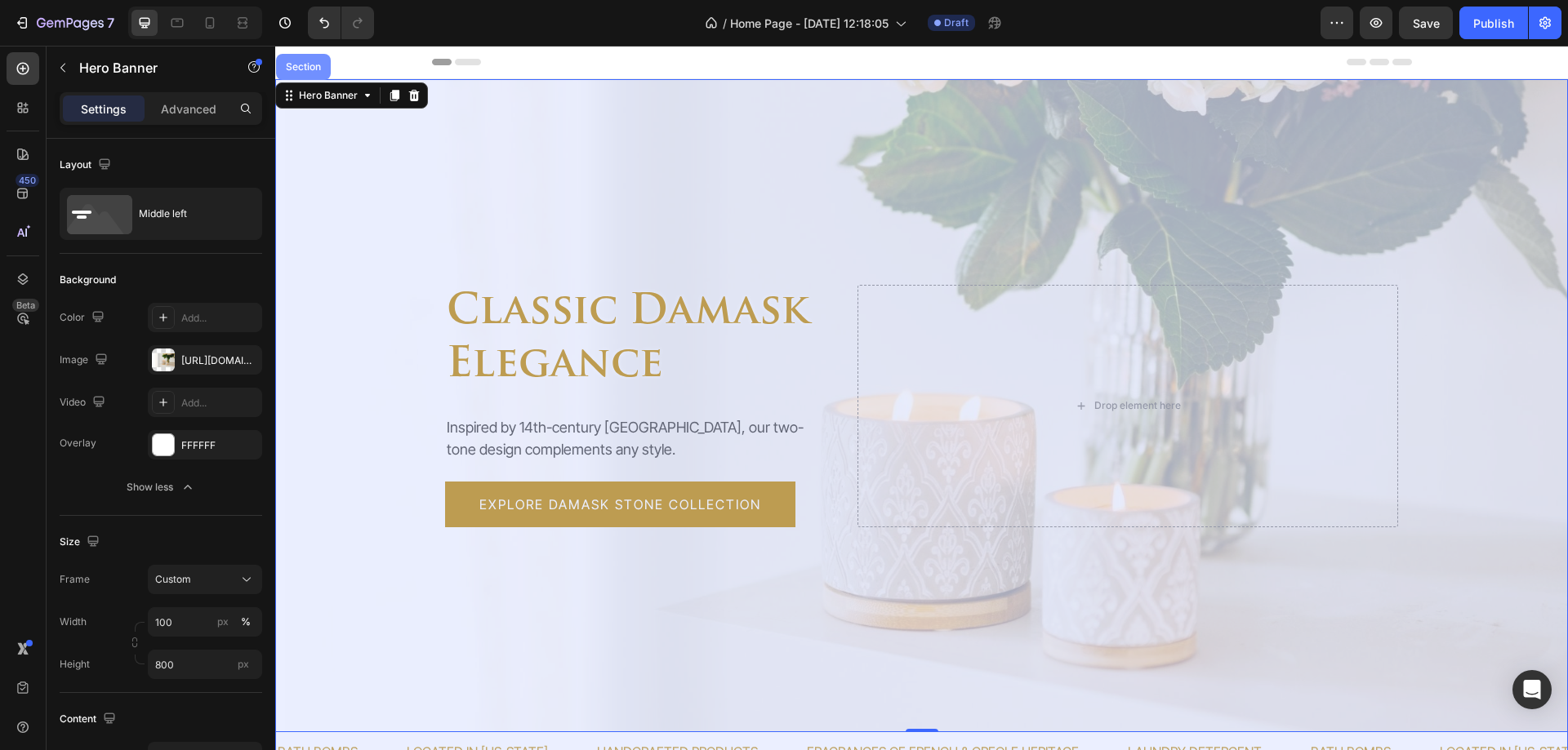
click at [313, 72] on div "Section" at bounding box center [303, 67] width 54 height 26
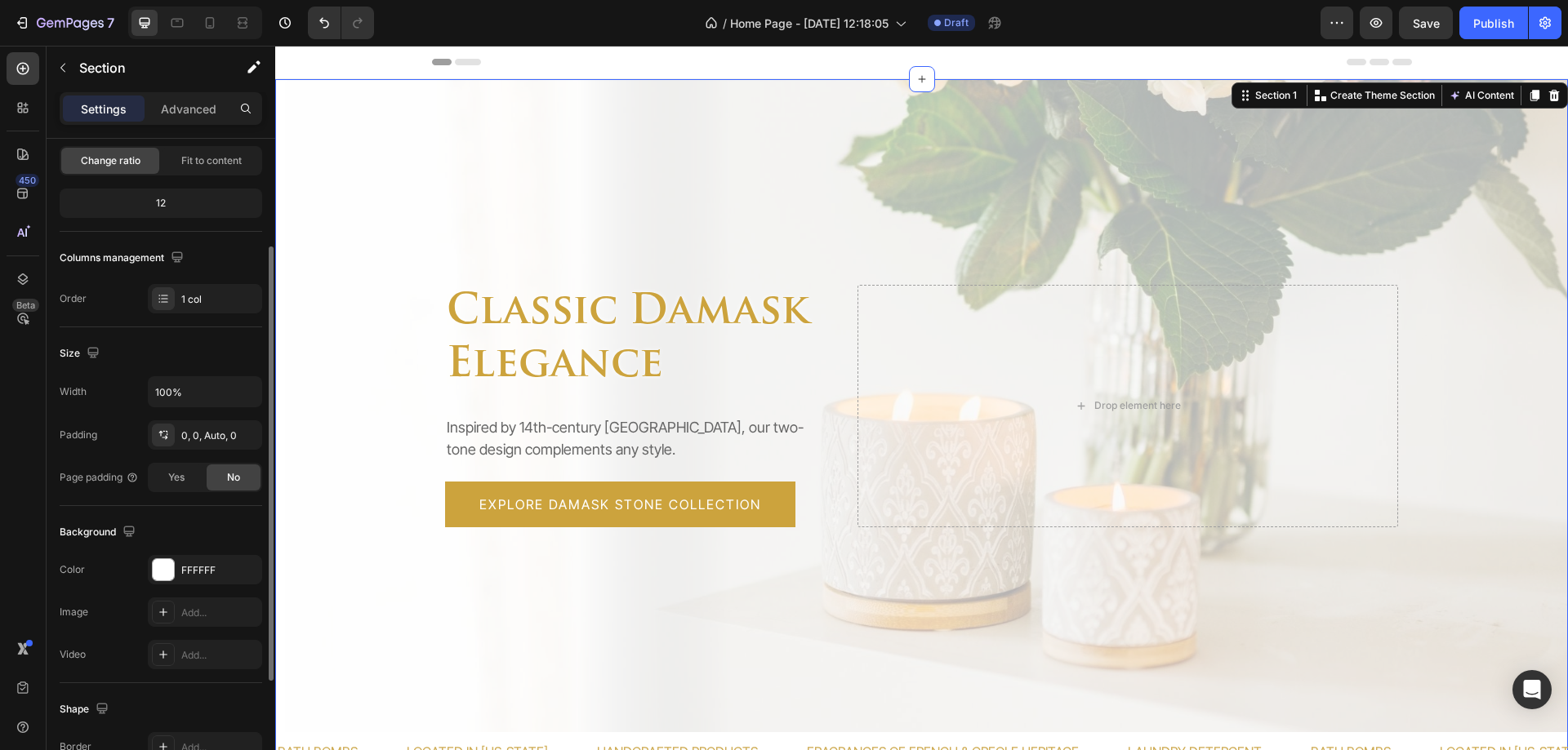
scroll to position [245, 0]
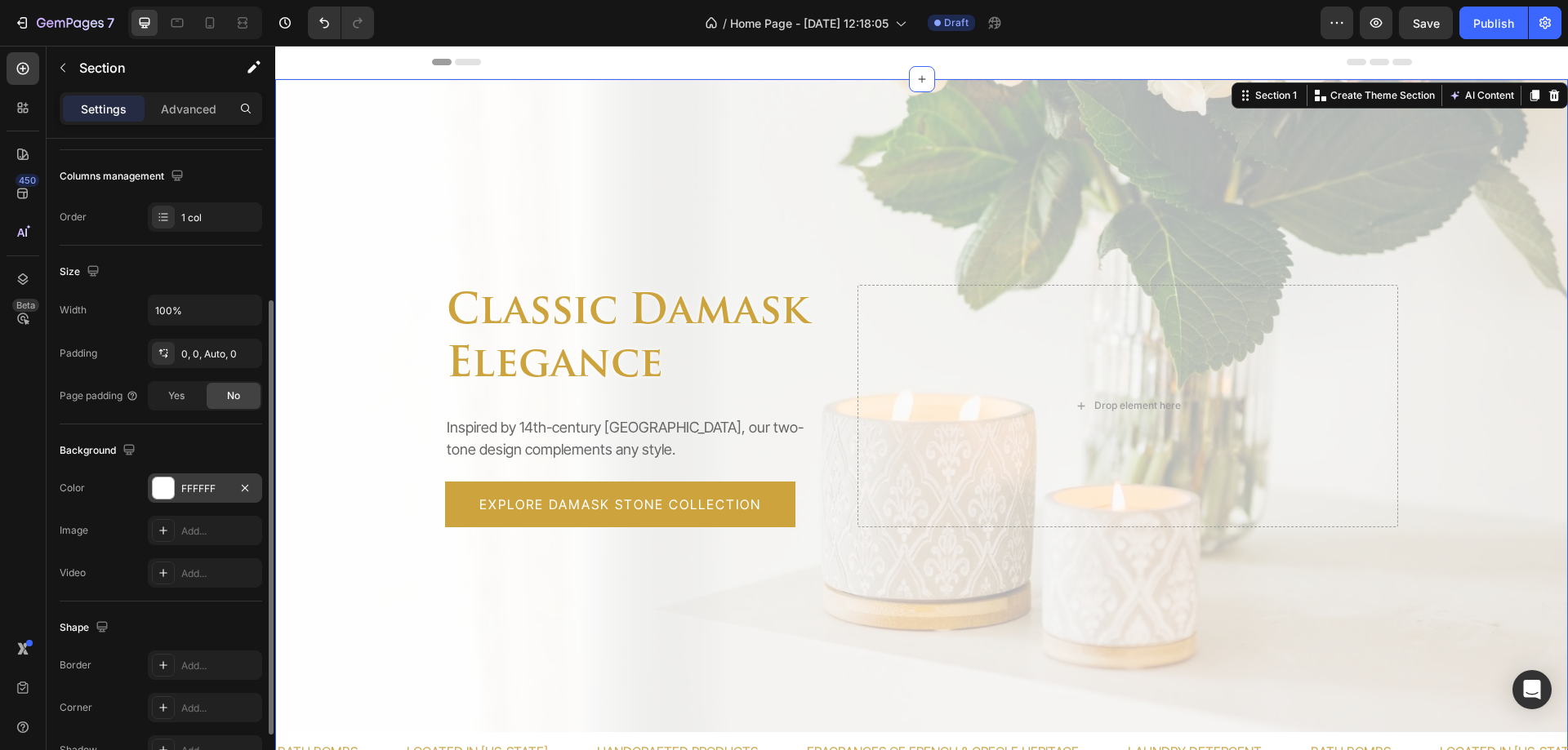
click at [182, 487] on div "FFFFFF" at bounding box center [205, 489] width 48 height 15
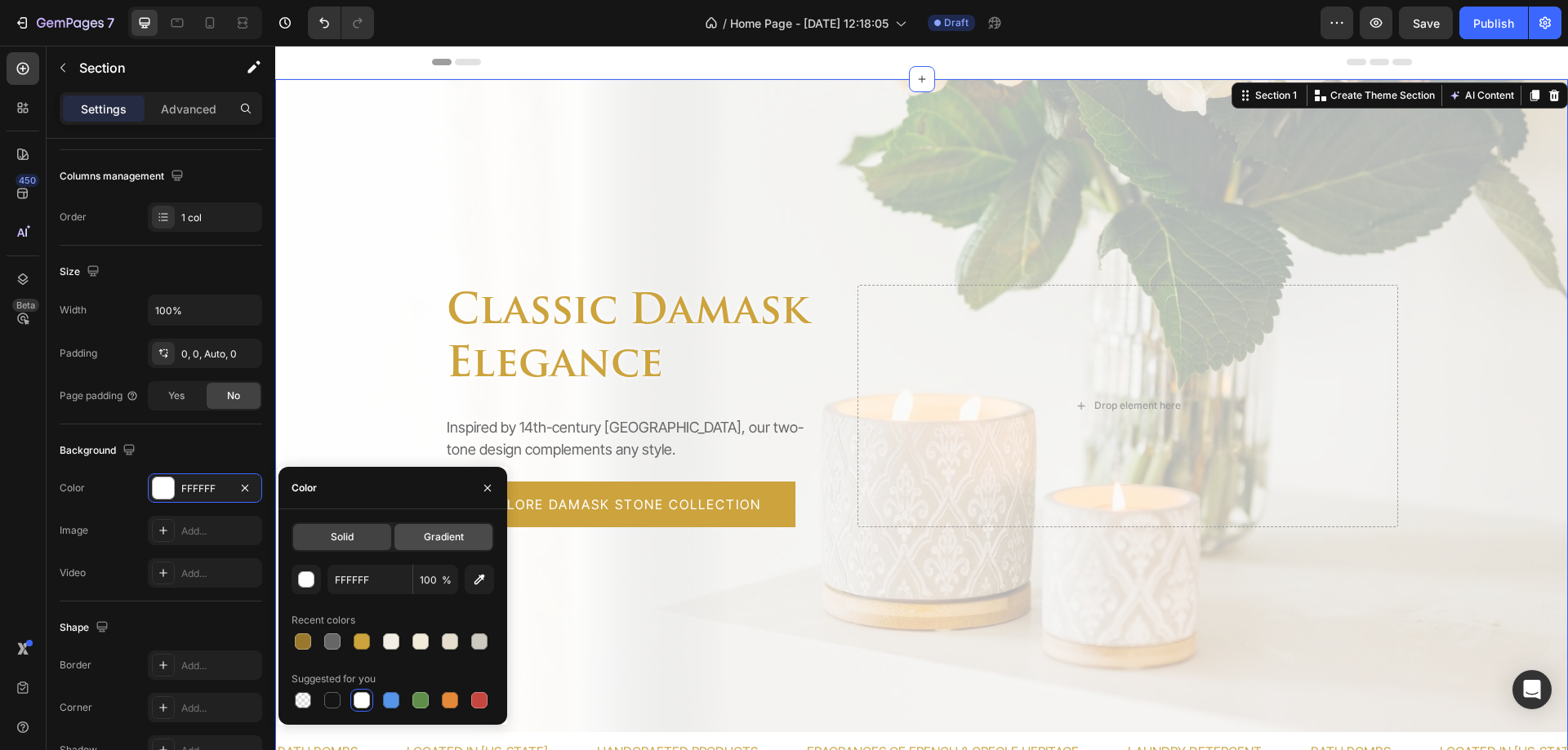
click at [448, 543] on span "Gradient" at bounding box center [444, 537] width 40 height 15
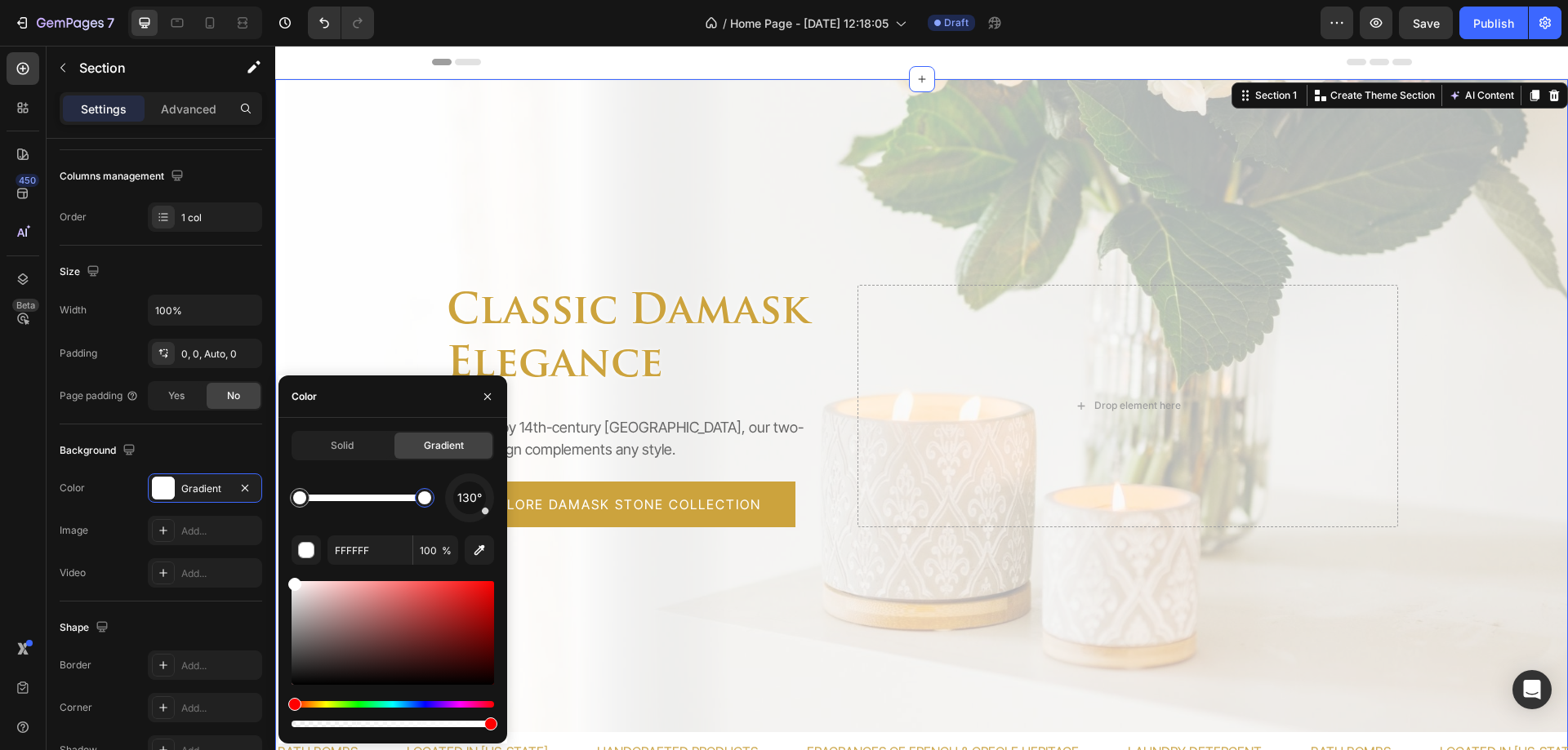
drag, startPoint x: 368, startPoint y: 497, endPoint x: 450, endPoint y: 499, distance: 82.0
click at [450, 499] on div "130°" at bounding box center [392, 498] width 202 height 49
click at [428, 501] on div at bounding box center [424, 498] width 13 height 13
click at [431, 552] on input "100" at bounding box center [436, 550] width 45 height 29
type input "50"
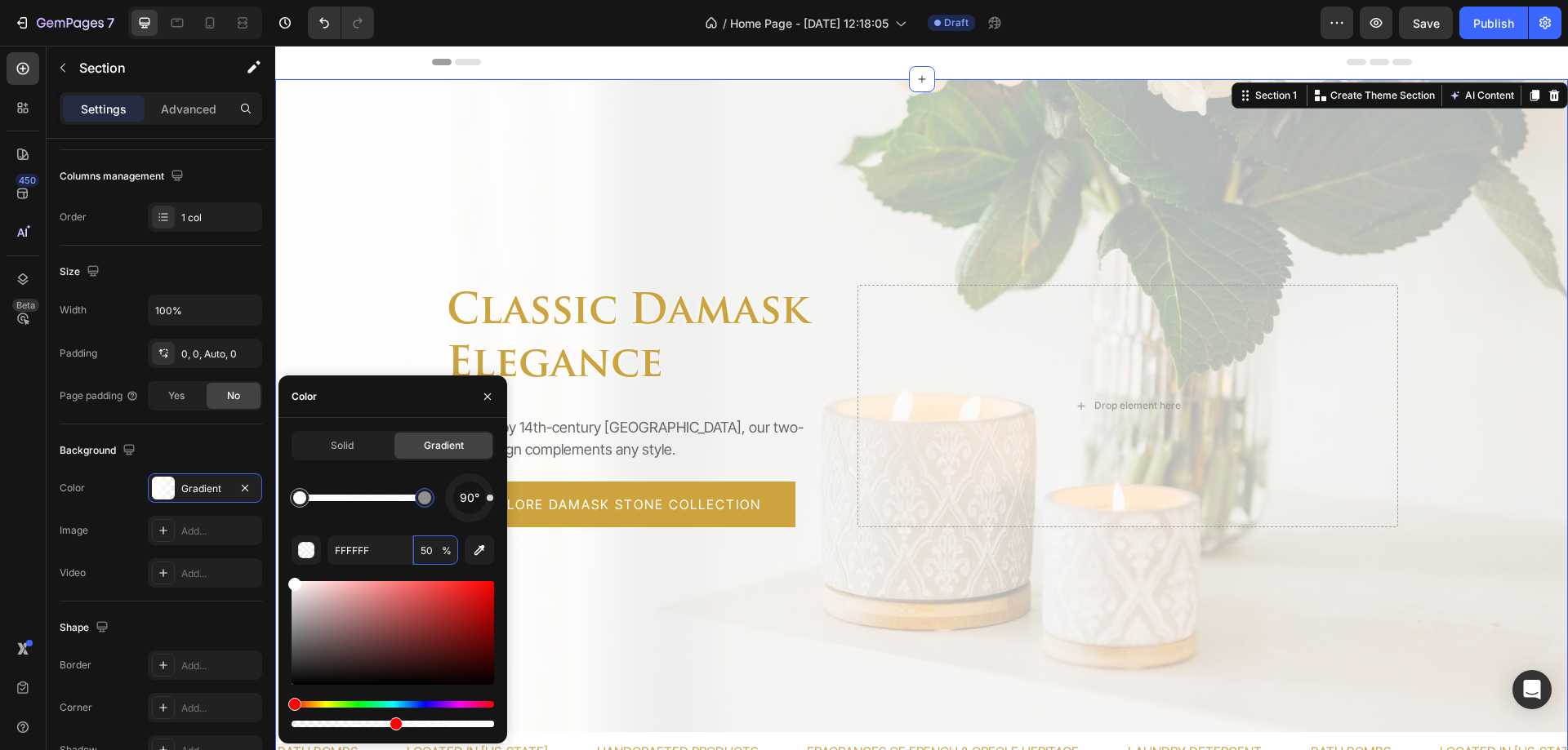
drag, startPoint x: 486, startPoint y: 512, endPoint x: 494, endPoint y: 498, distance: 16.1
click at [494, 498] on div at bounding box center [469, 498] width 49 height 49
click at [355, 192] on div "Overlay" at bounding box center [922, 406] width 1293 height 654
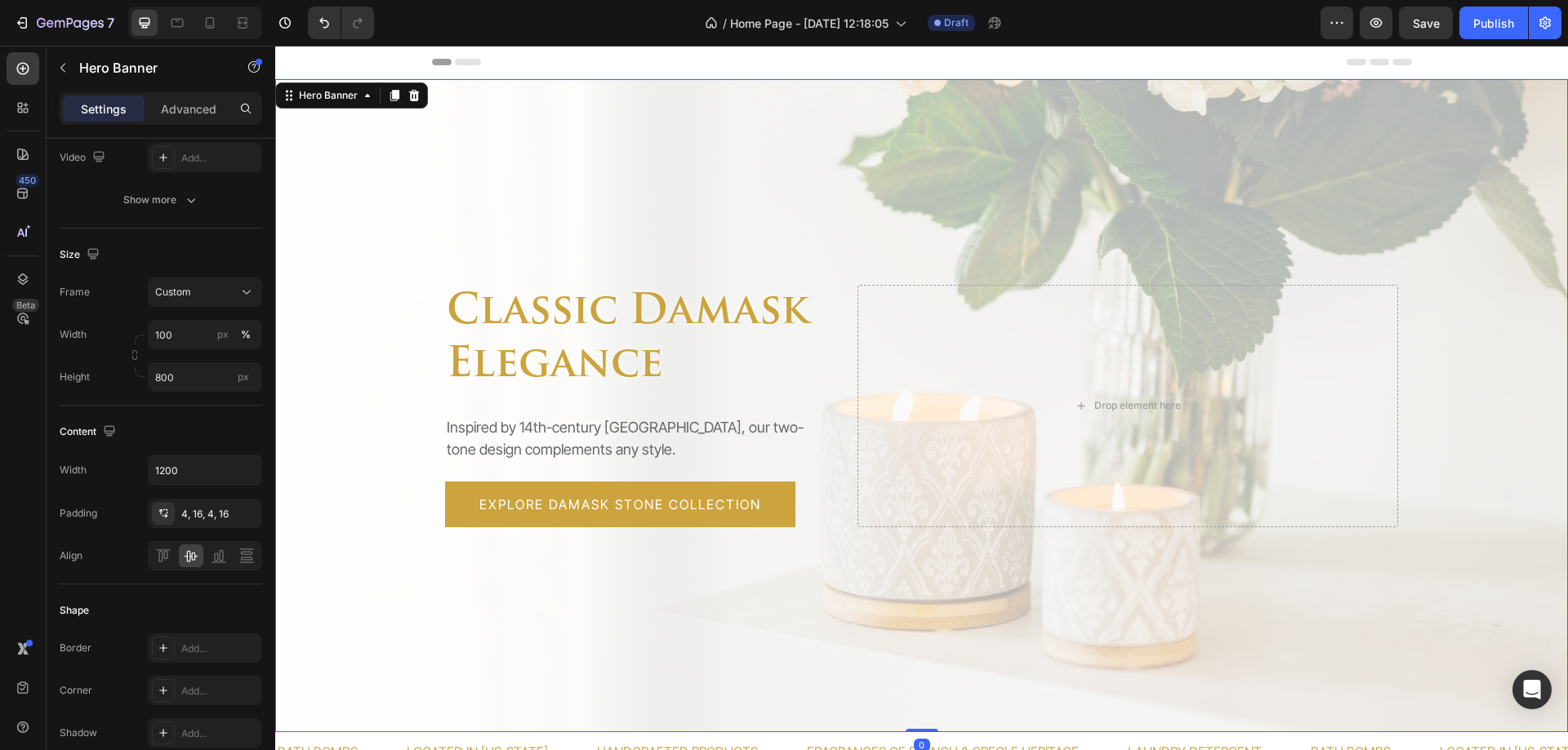
scroll to position [0, 0]
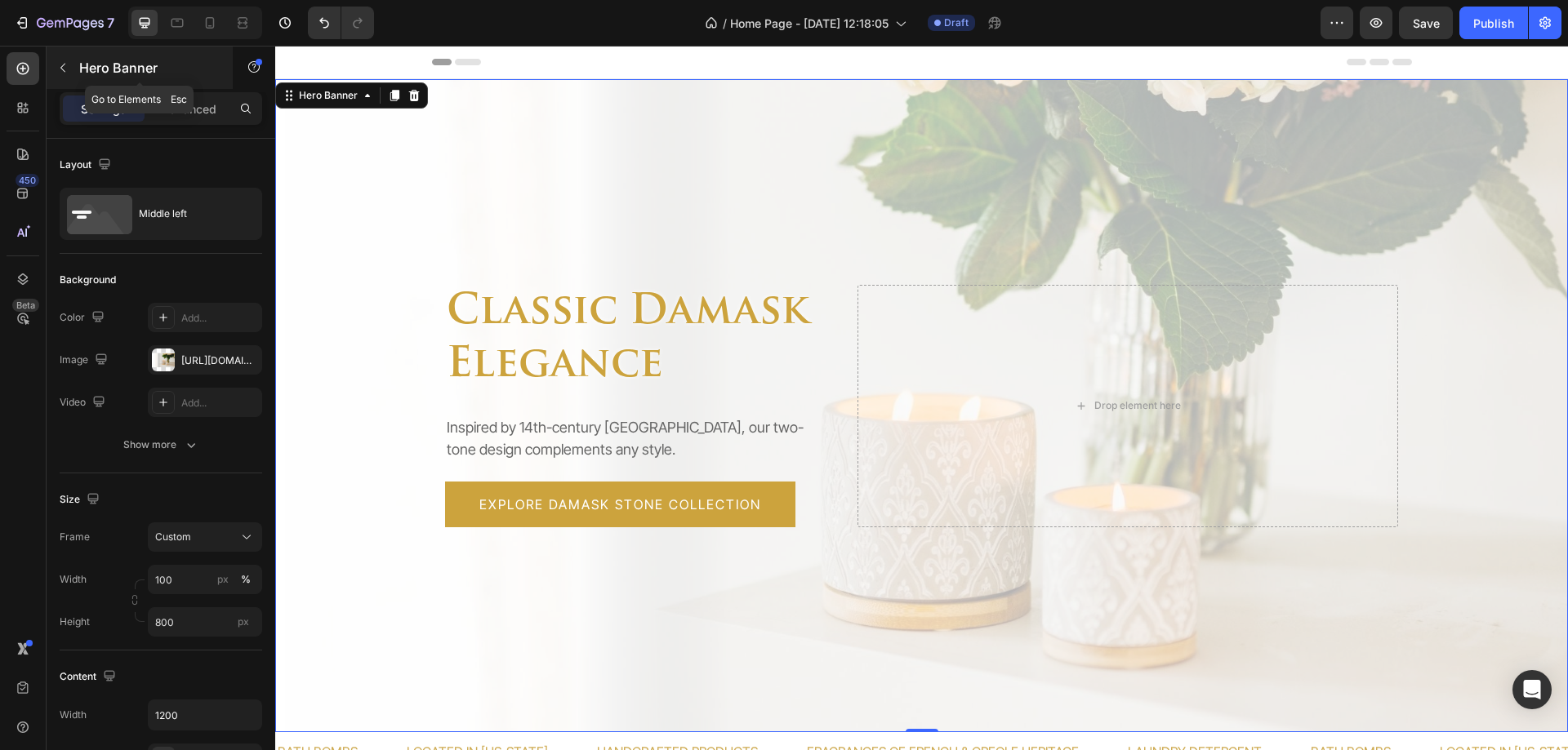
click at [104, 67] on p "Hero Banner" at bounding box center [149, 67] width 139 height 20
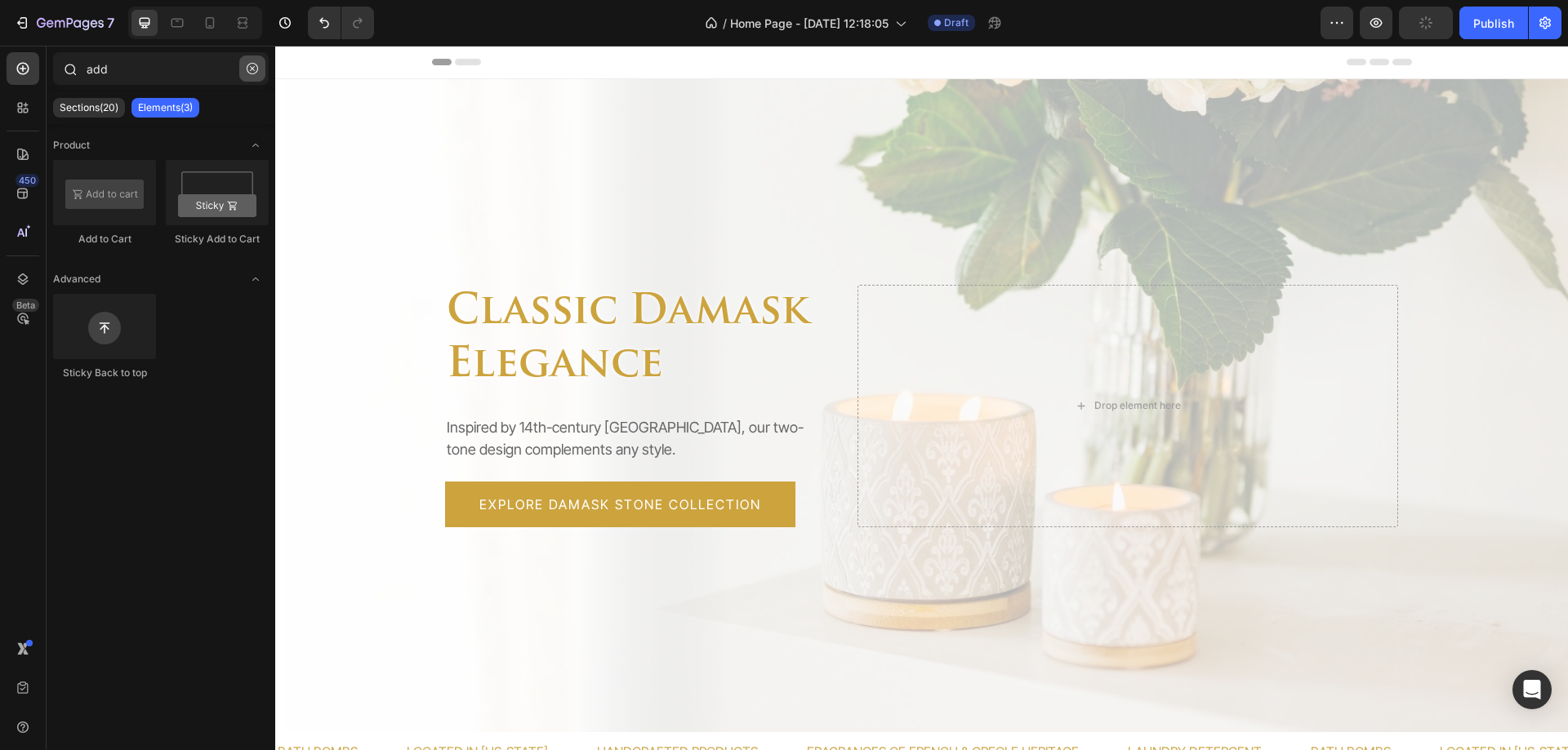
click at [258, 66] on icon "button" at bounding box center [252, 68] width 11 height 11
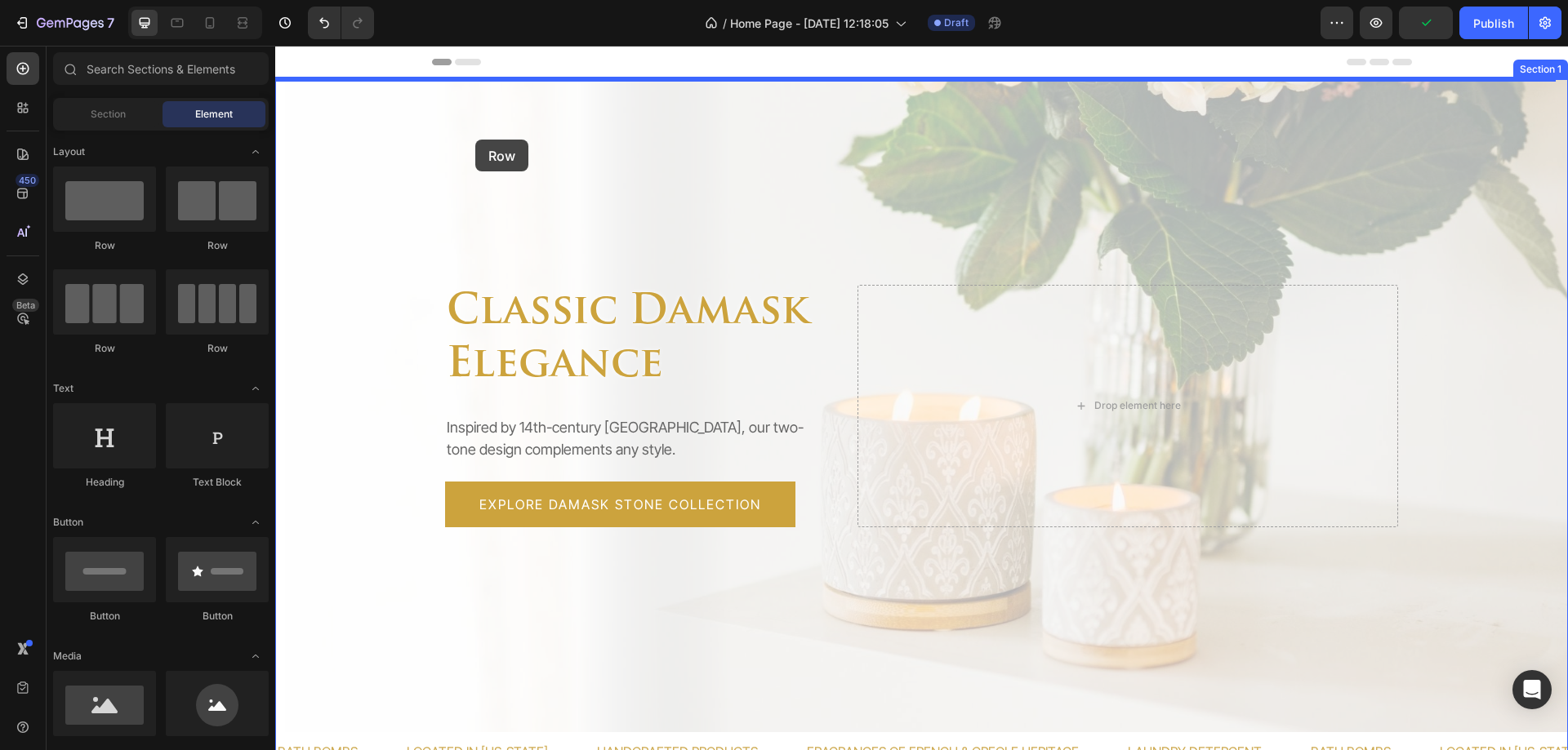
drag, startPoint x: 380, startPoint y: 237, endPoint x: 475, endPoint y: 140, distance: 135.8
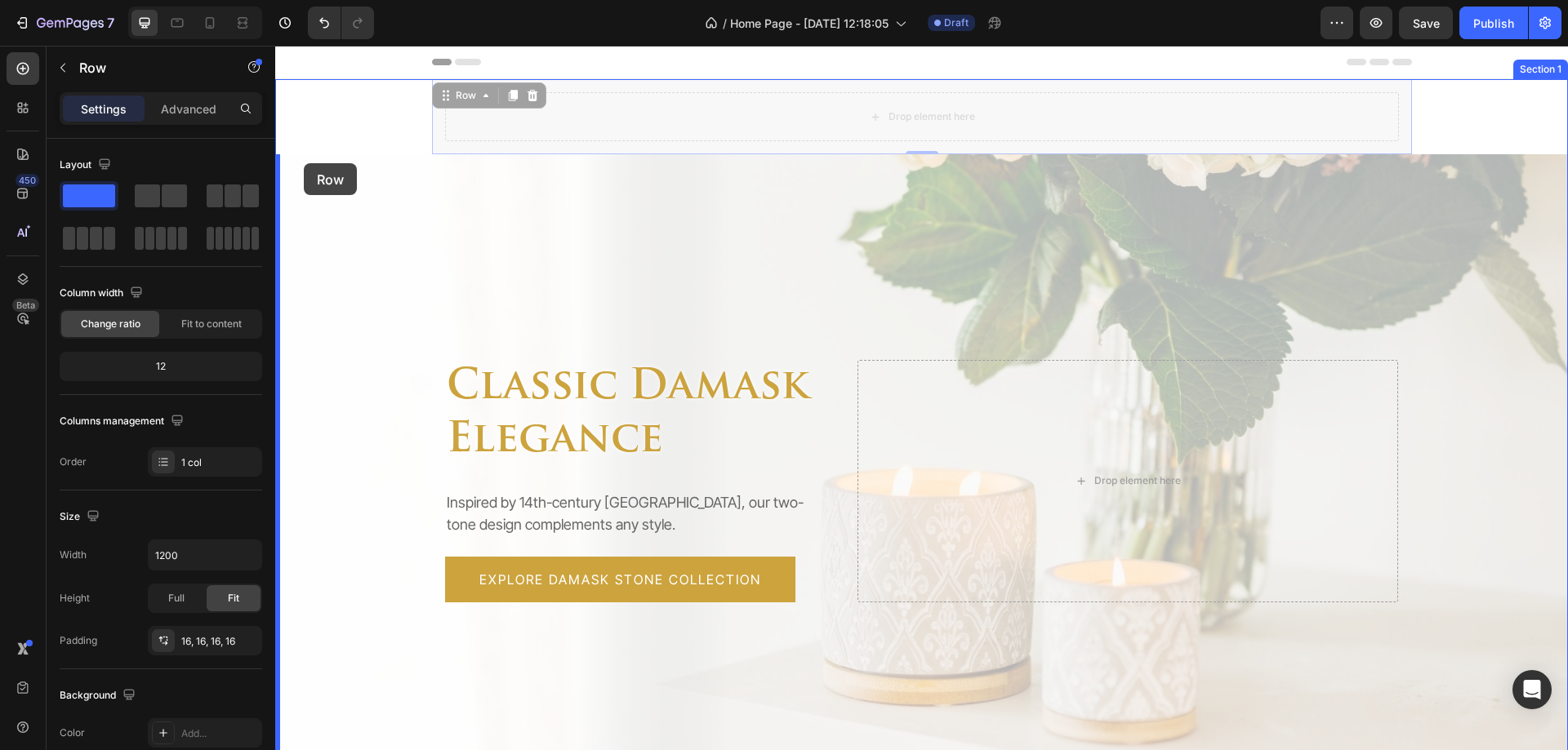
drag, startPoint x: 439, startPoint y: 97, endPoint x: 303, endPoint y: 166, distance: 152.5
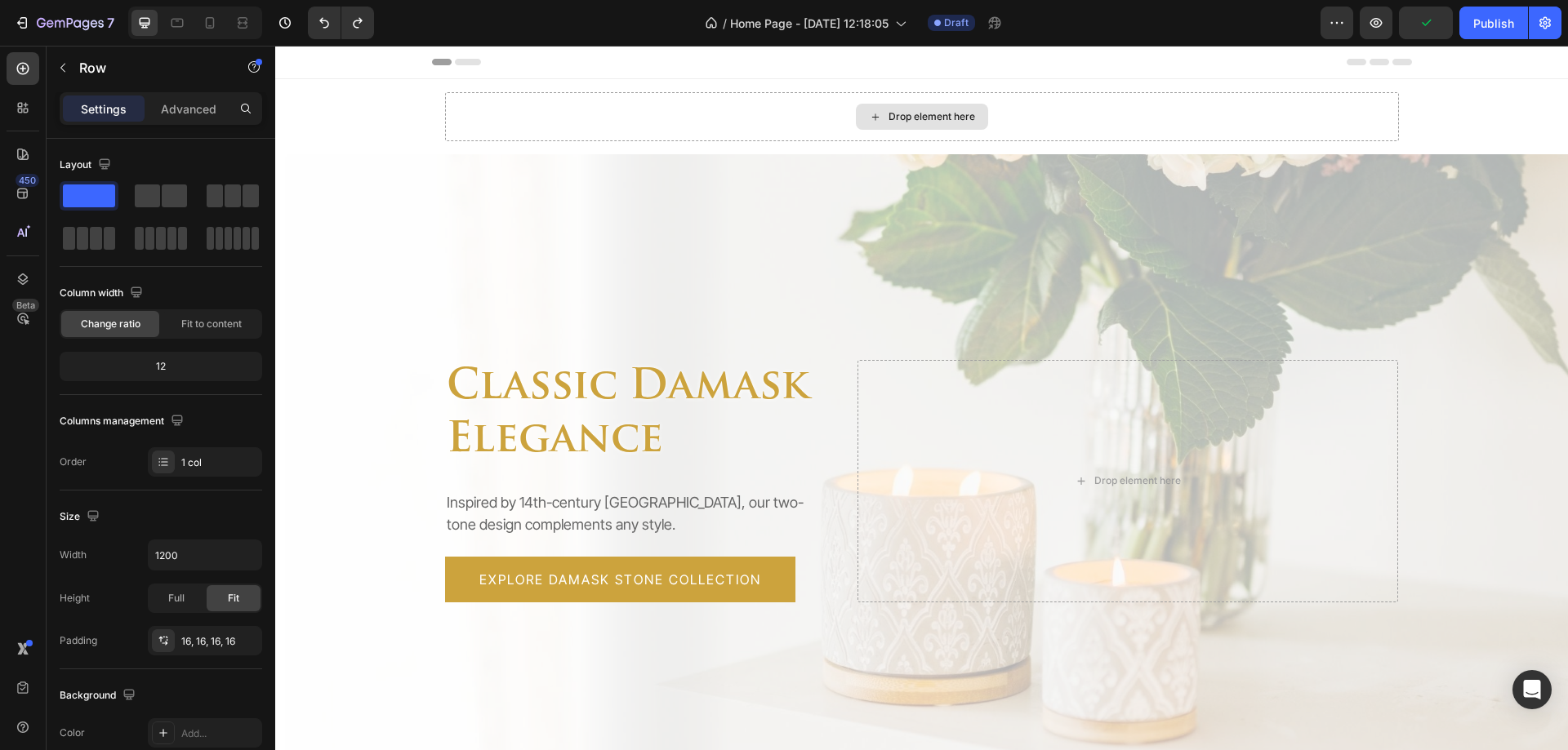
click at [747, 111] on div "Drop element here" at bounding box center [922, 117] width 954 height 49
click at [460, 103] on div "Drop element here" at bounding box center [922, 117] width 954 height 49
click at [1049, 115] on div "Drop element here" at bounding box center [922, 117] width 954 height 49
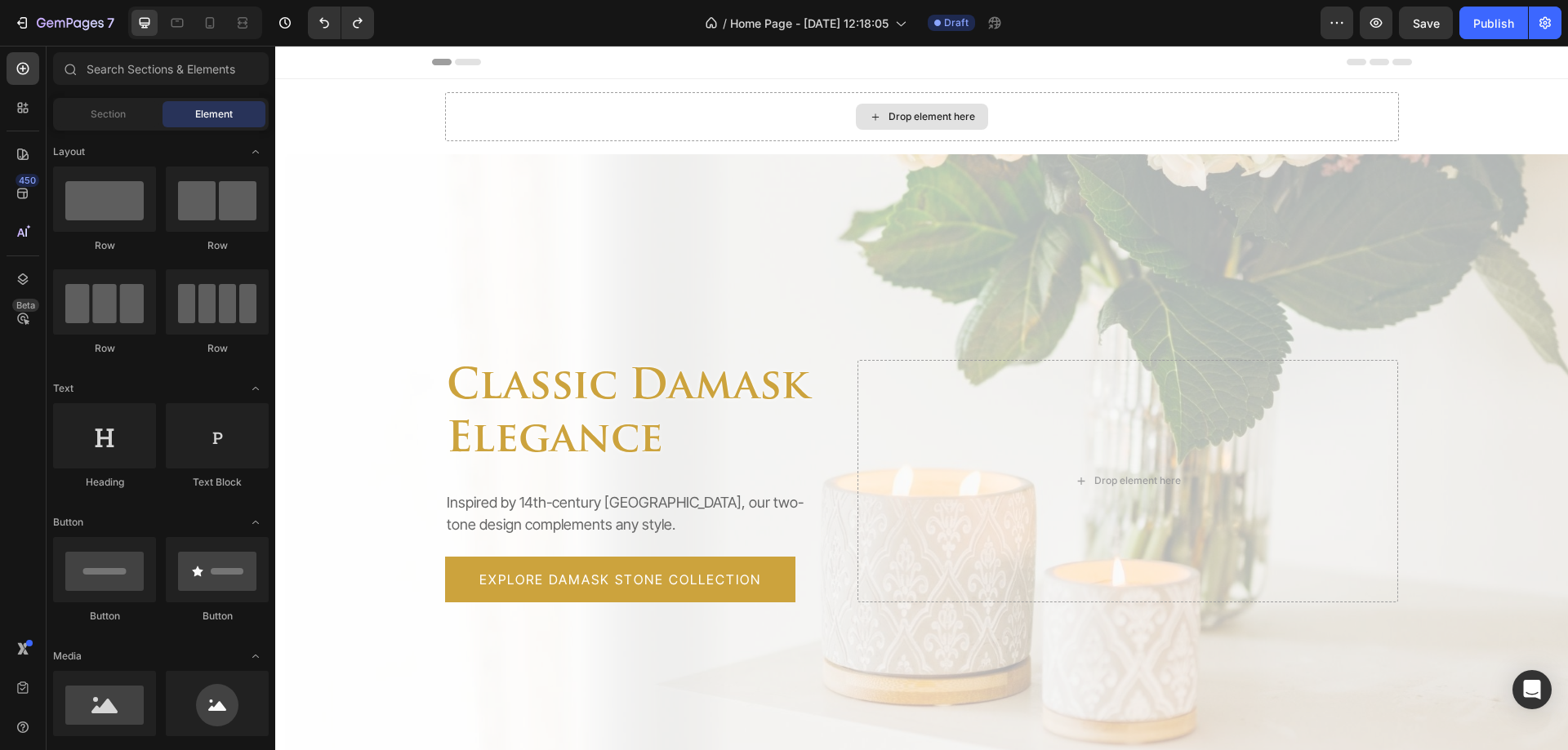
click at [913, 118] on div "Drop element here" at bounding box center [932, 117] width 86 height 13
click at [442, 91] on div "Row" at bounding box center [449, 89] width 27 height 15
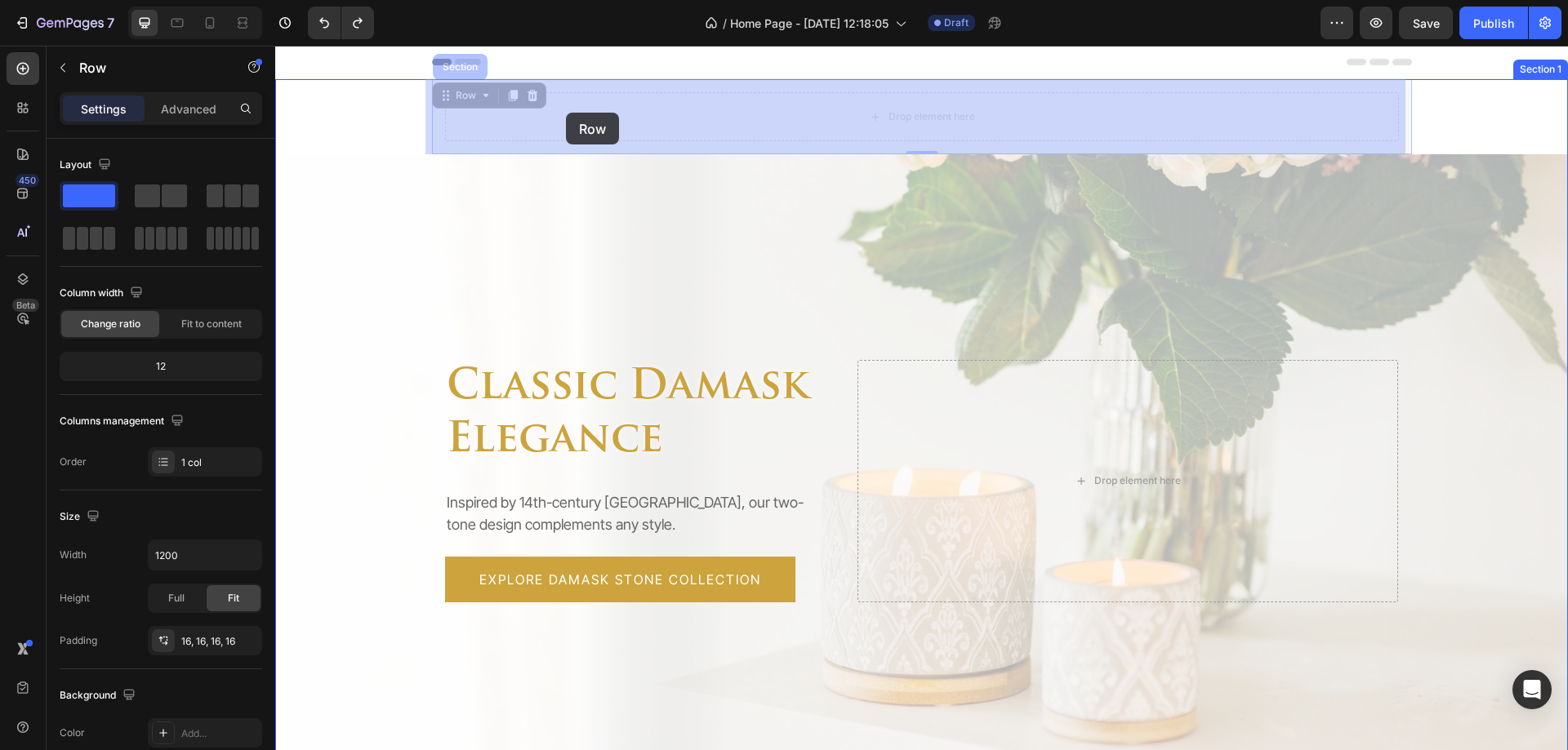
drag, startPoint x: 436, startPoint y: 96, endPoint x: 566, endPoint y: 112, distance: 131.0
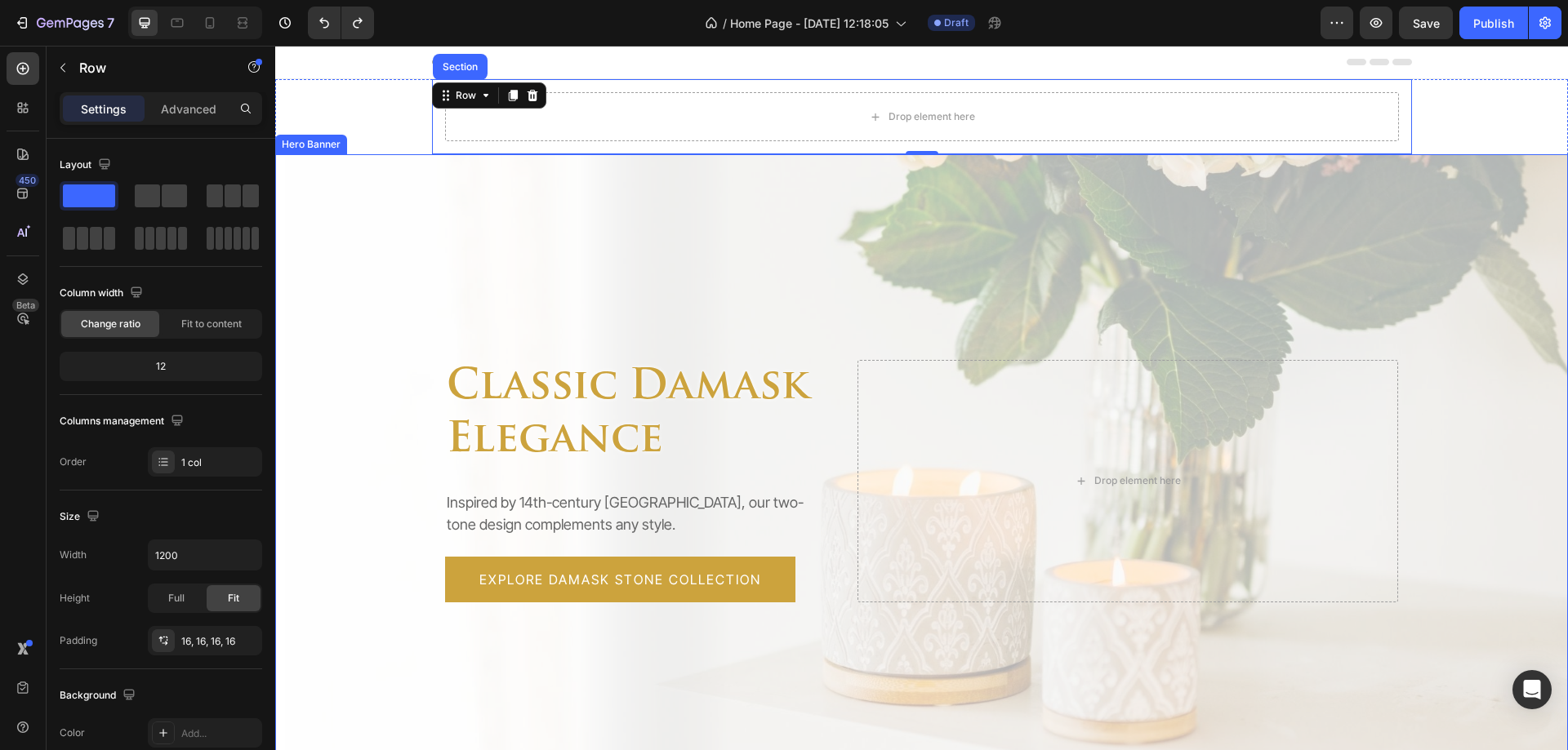
click at [609, 195] on div "Overlay" at bounding box center [922, 481] width 1293 height 654
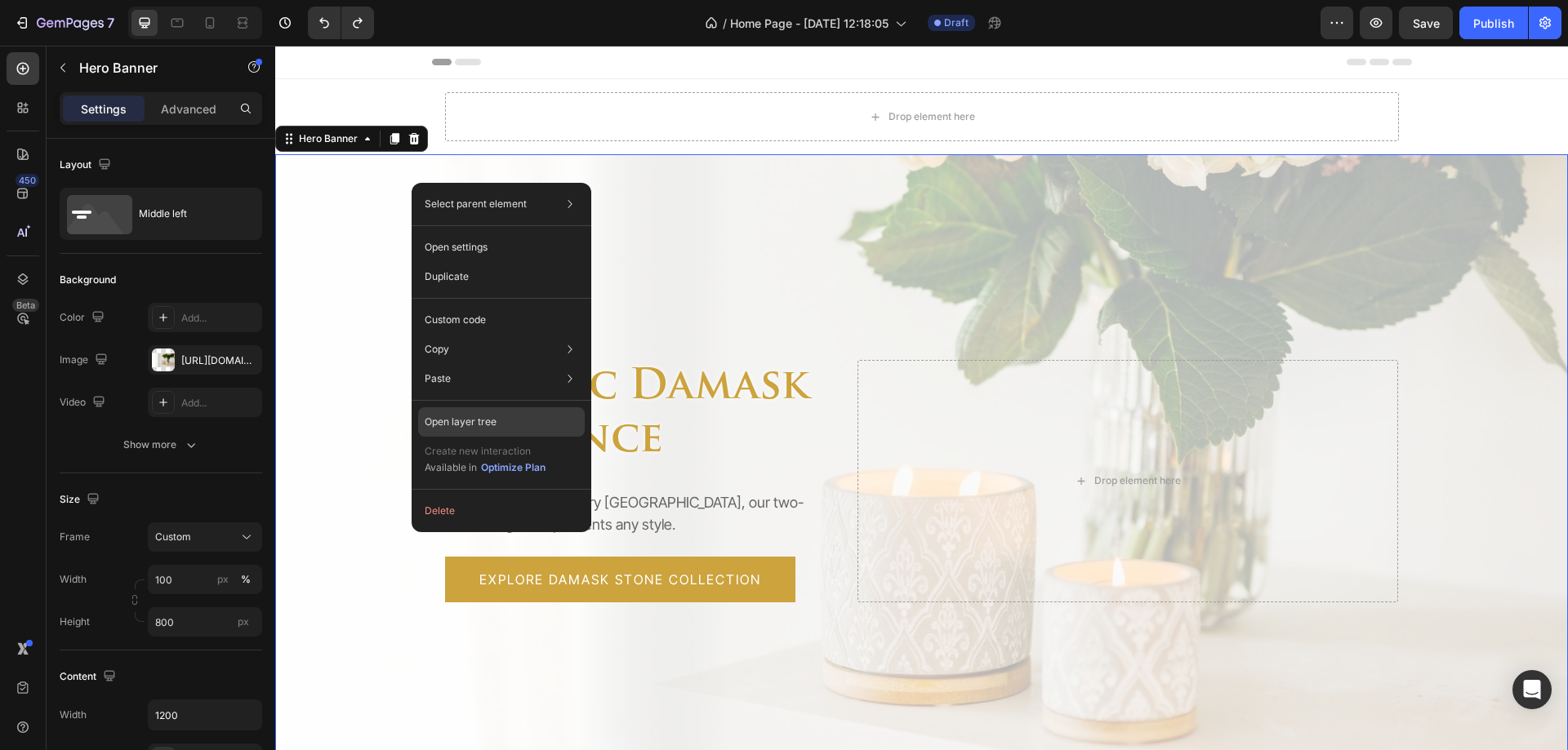
drag, startPoint x: 455, startPoint y: 420, endPoint x: 185, endPoint y: 375, distance: 273.7
click at [455, 421] on p "Open layer tree" at bounding box center [460, 422] width 72 height 15
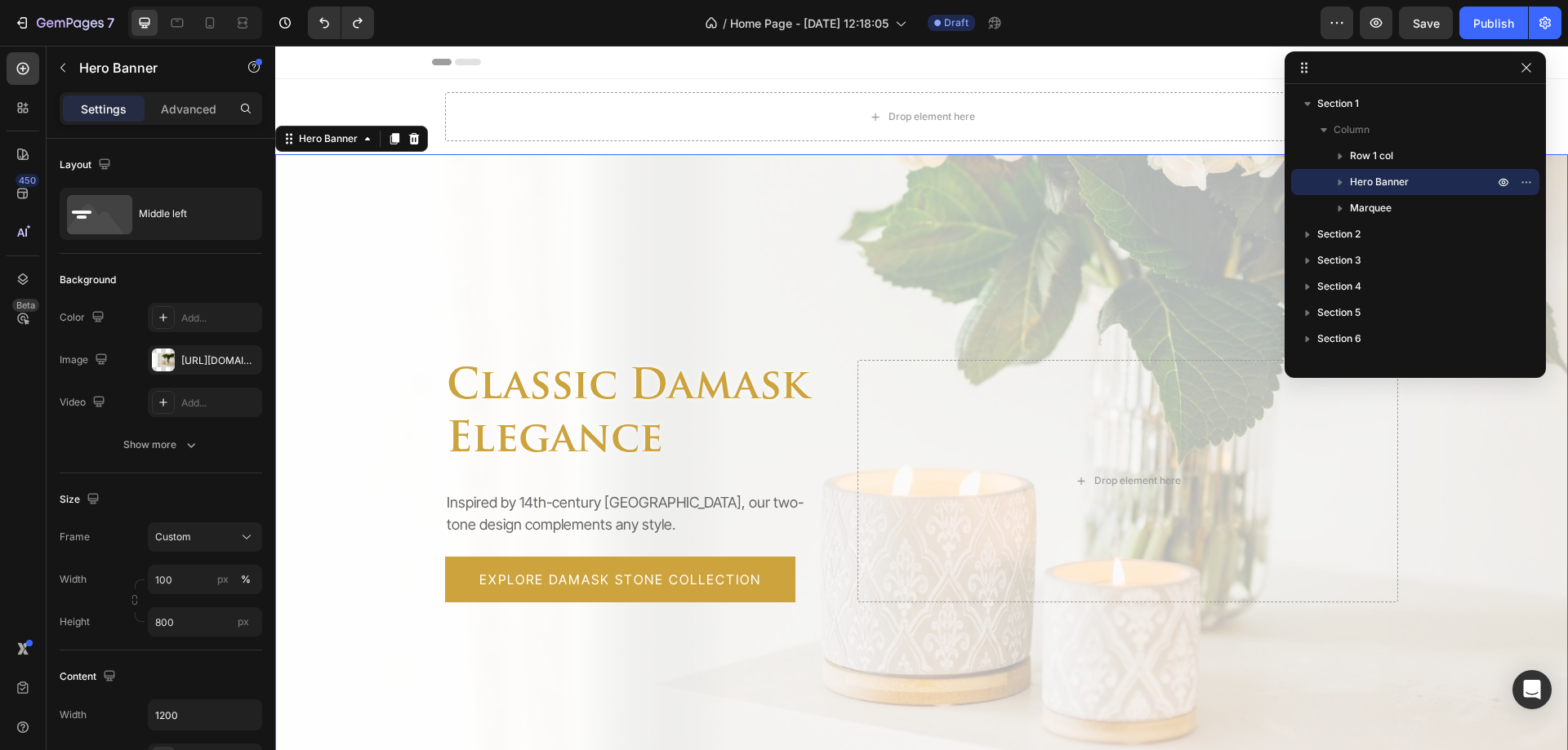
click at [1348, 185] on icon "button" at bounding box center [1339, 182] width 16 height 16
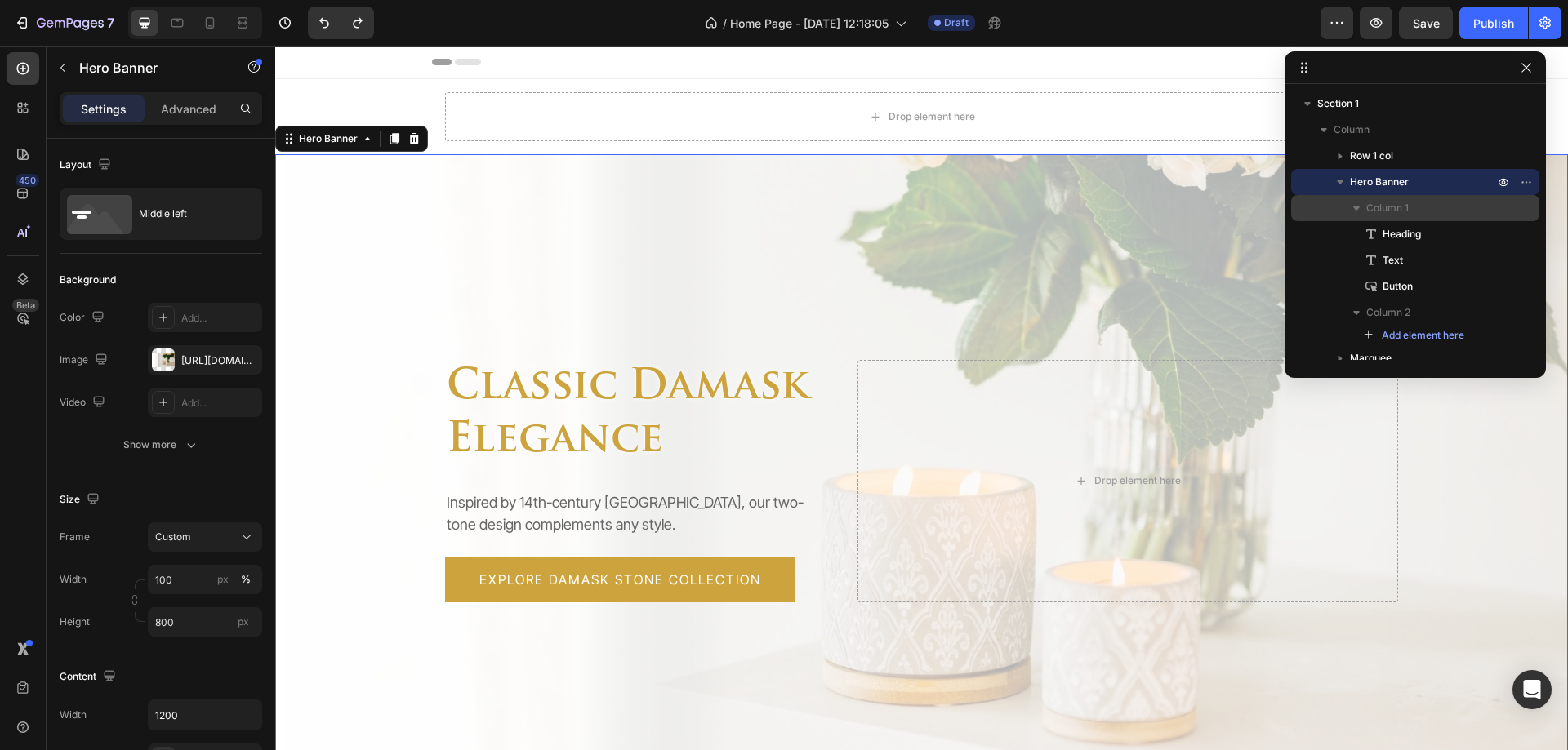
click at [1382, 207] on span "Column 1" at bounding box center [1387, 208] width 42 height 16
click at [1369, 210] on span "Column 1" at bounding box center [1387, 208] width 42 height 16
click at [1380, 180] on span "Hero Banner" at bounding box center [1379, 182] width 59 height 16
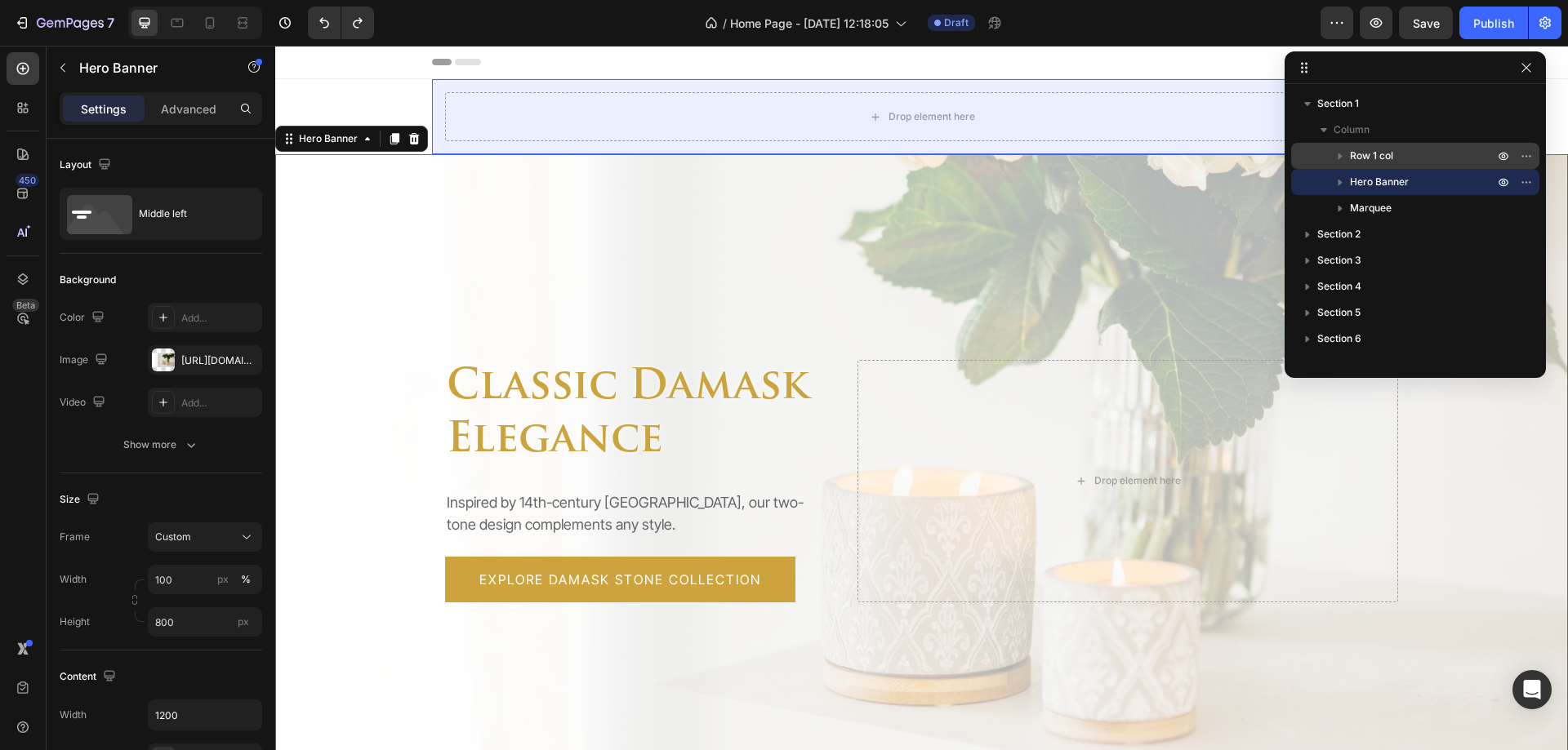
click at [1346, 162] on icon "button" at bounding box center [1339, 155] width 16 height 16
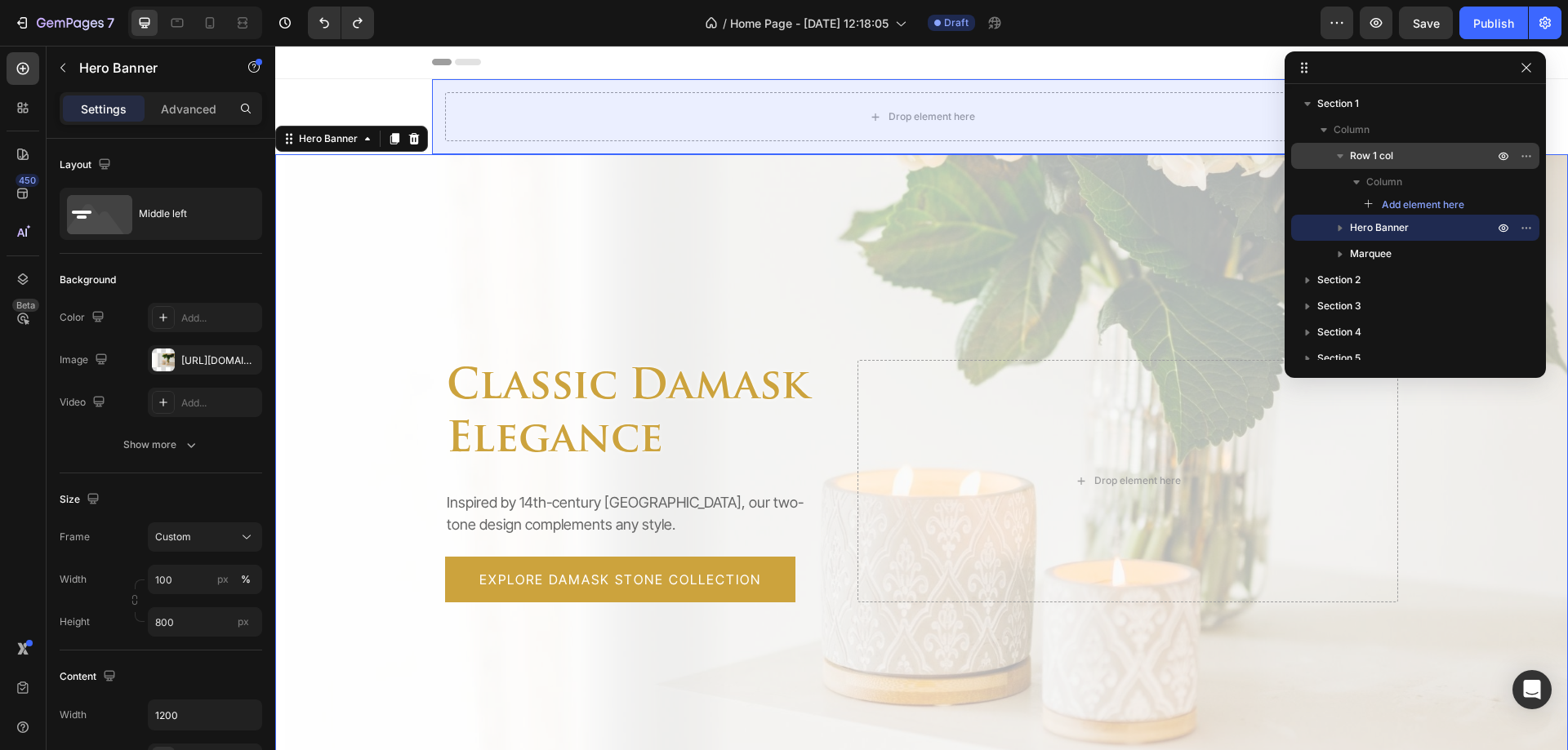
click at [1343, 160] on icon "button" at bounding box center [1339, 155] width 16 height 16
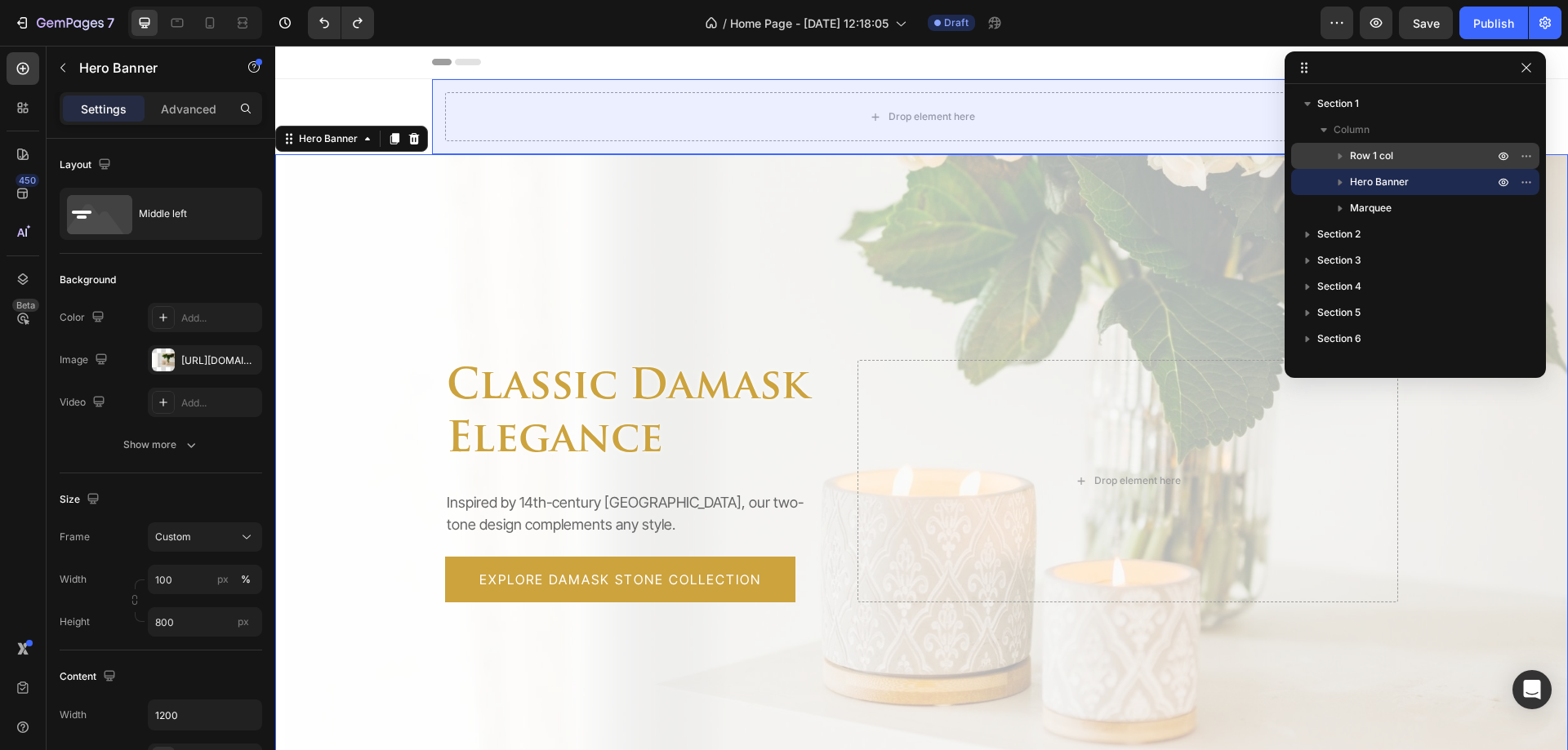
drag, startPoint x: 1349, startPoint y: 184, endPoint x: 1372, endPoint y: 163, distance: 31.1
click at [1372, 163] on div "Row 1 col Hero Banner Marquee" at bounding box center [1415, 183] width 248 height 79
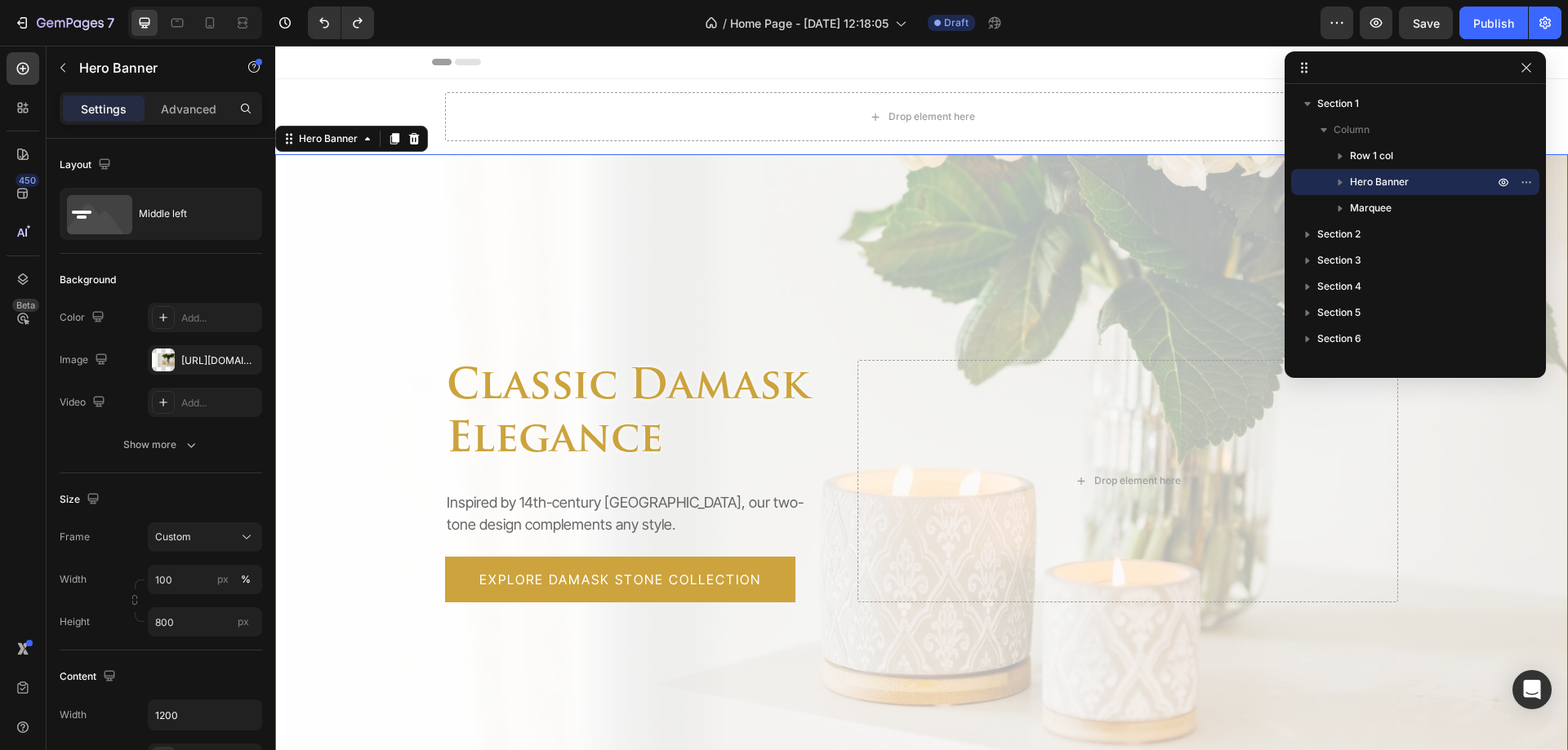
click at [1338, 175] on icon "button" at bounding box center [1339, 182] width 16 height 16
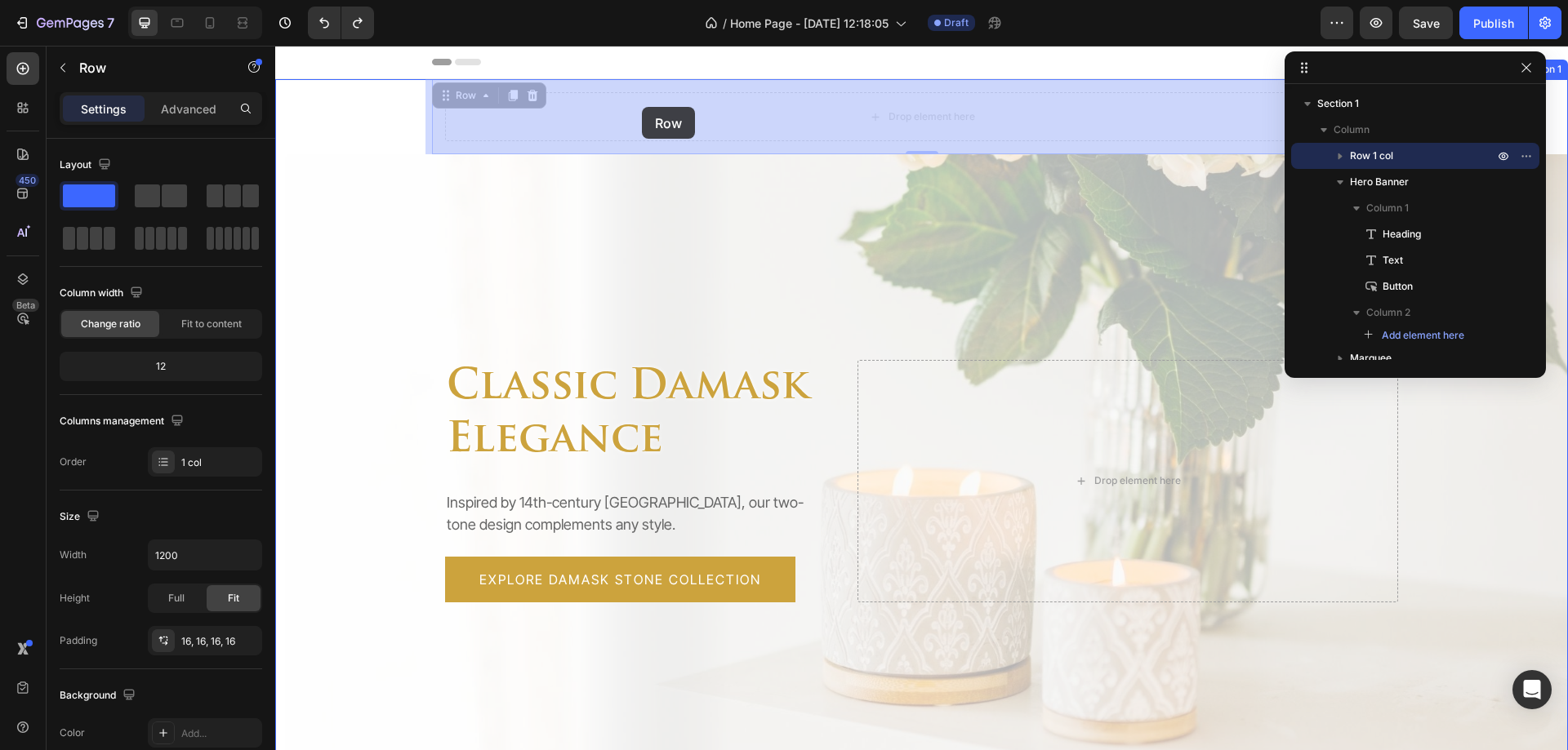
drag, startPoint x: 436, startPoint y: 91, endPoint x: 635, endPoint y: 110, distance: 199.9
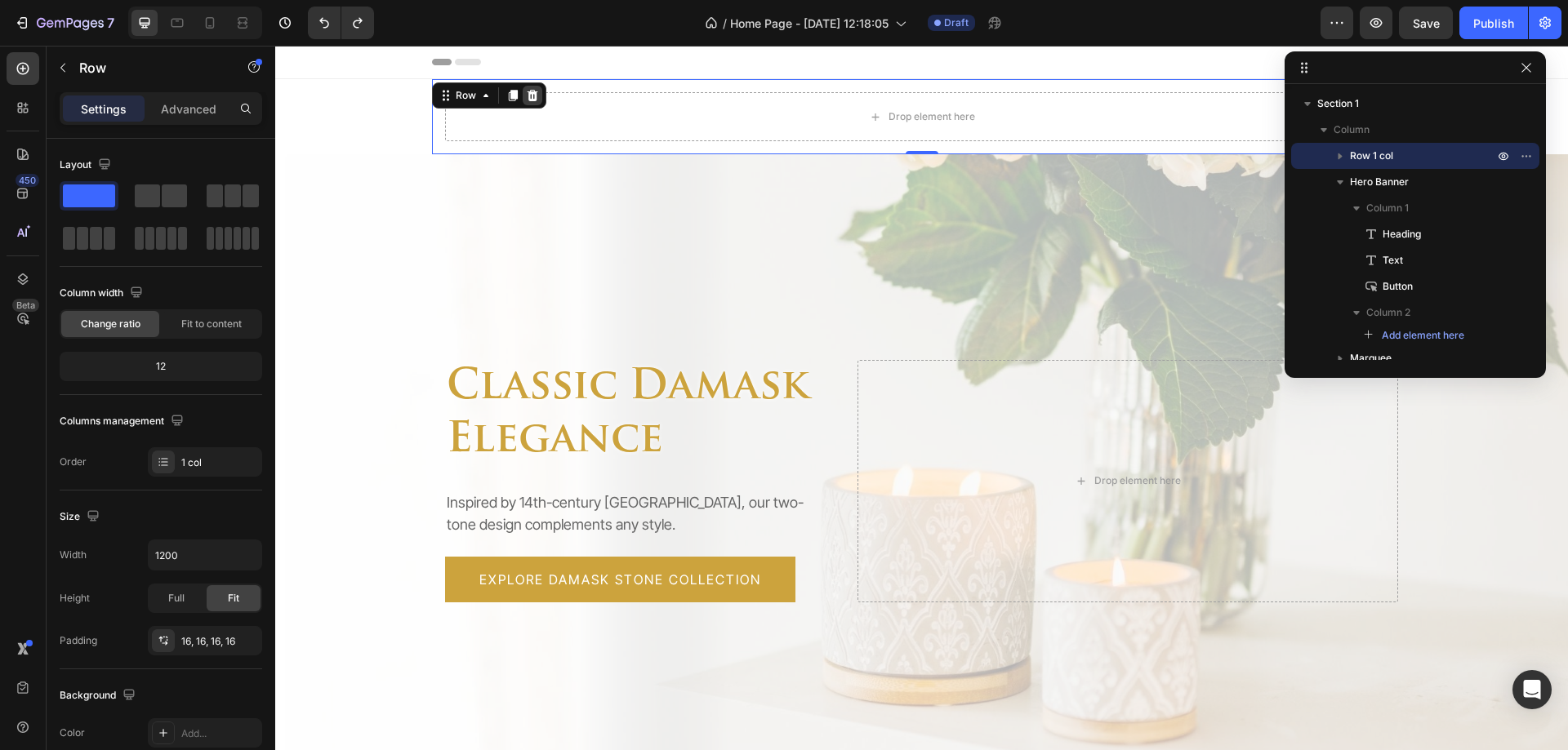
click at [528, 95] on icon at bounding box center [531, 96] width 10 height 11
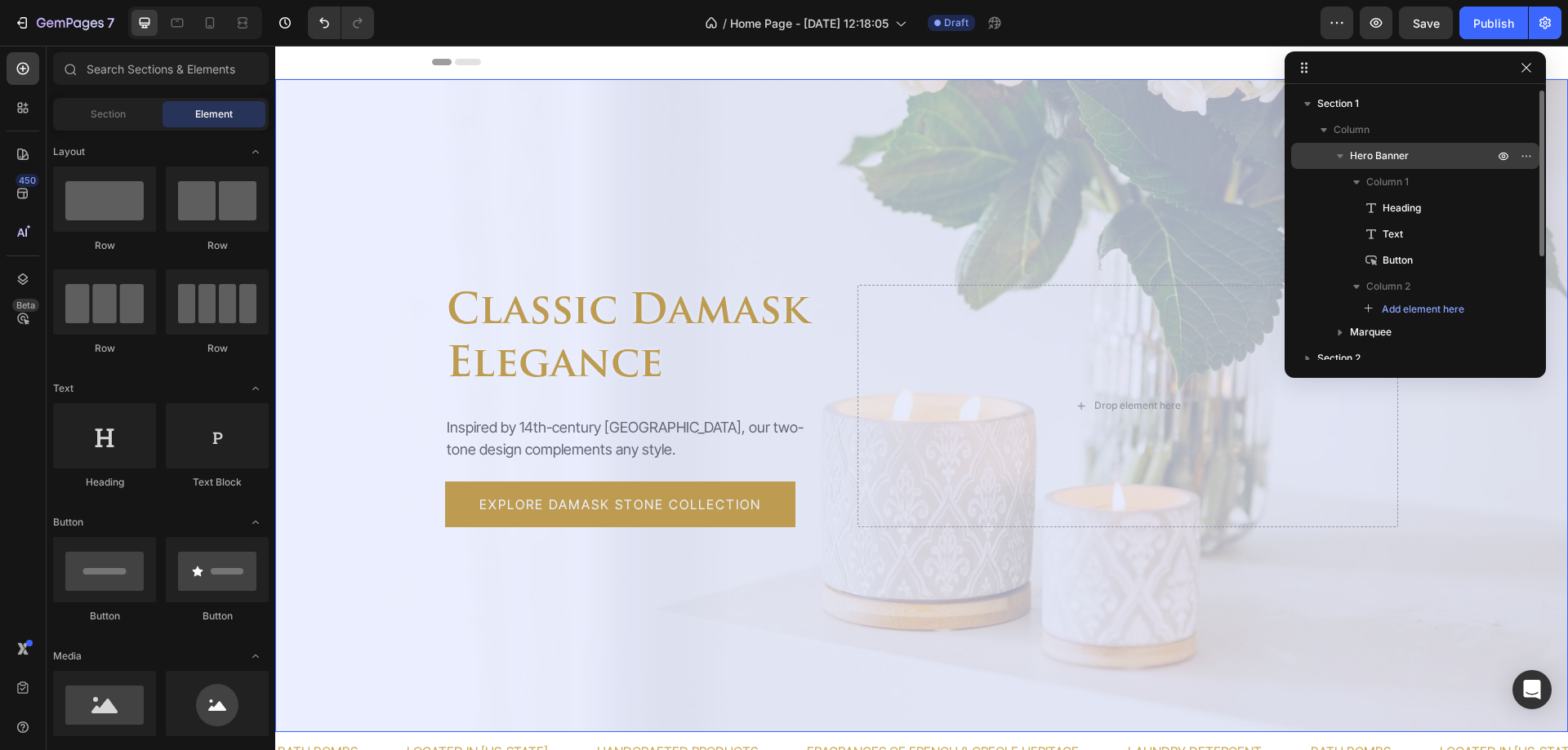
click at [1423, 153] on p "Hero Banner" at bounding box center [1423, 155] width 147 height 16
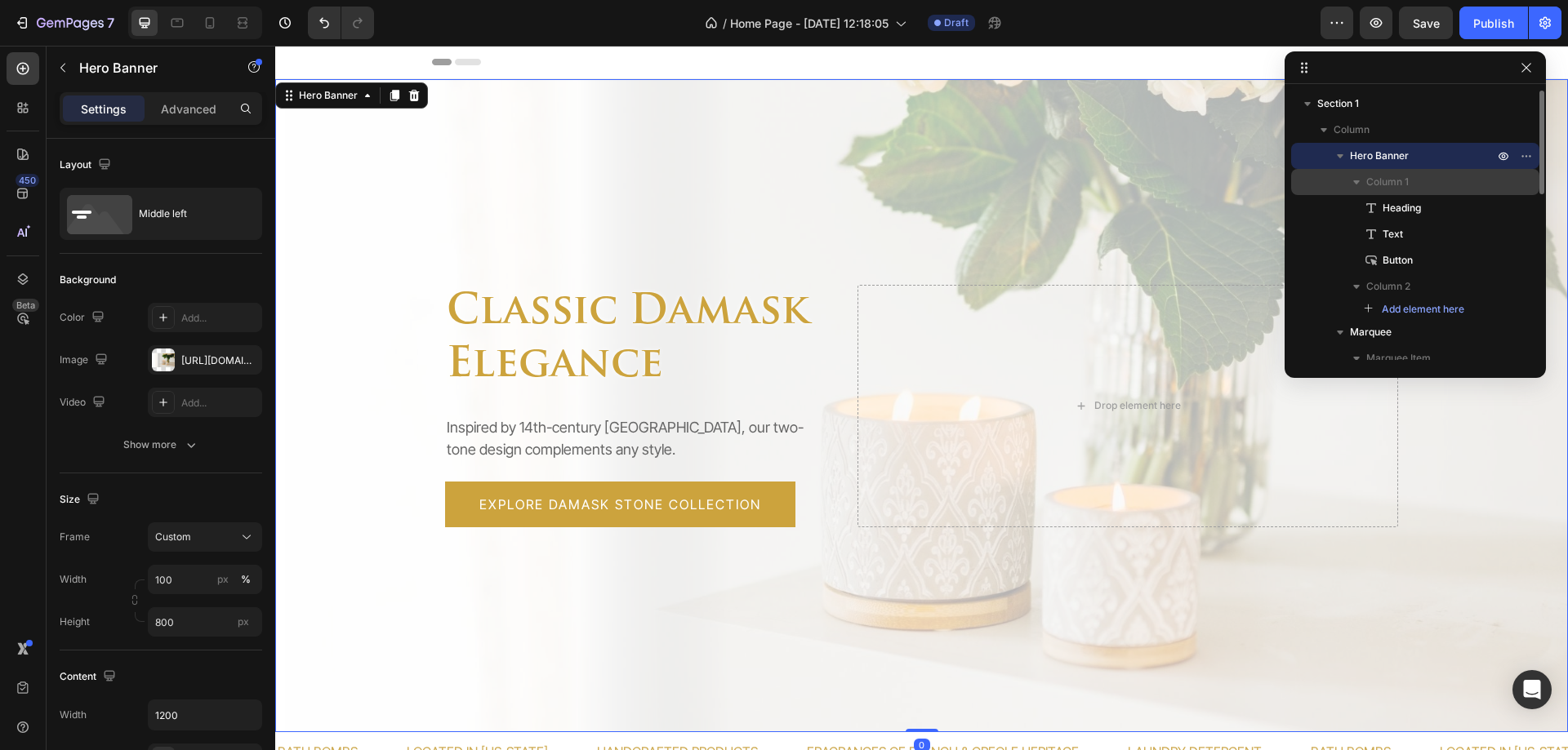
click at [1413, 182] on p "Column 1" at bounding box center [1432, 182] width 131 height 16
click at [1406, 189] on span "Column 1" at bounding box center [1387, 182] width 42 height 16
click at [1394, 182] on span "Column 1" at bounding box center [1387, 182] width 42 height 16
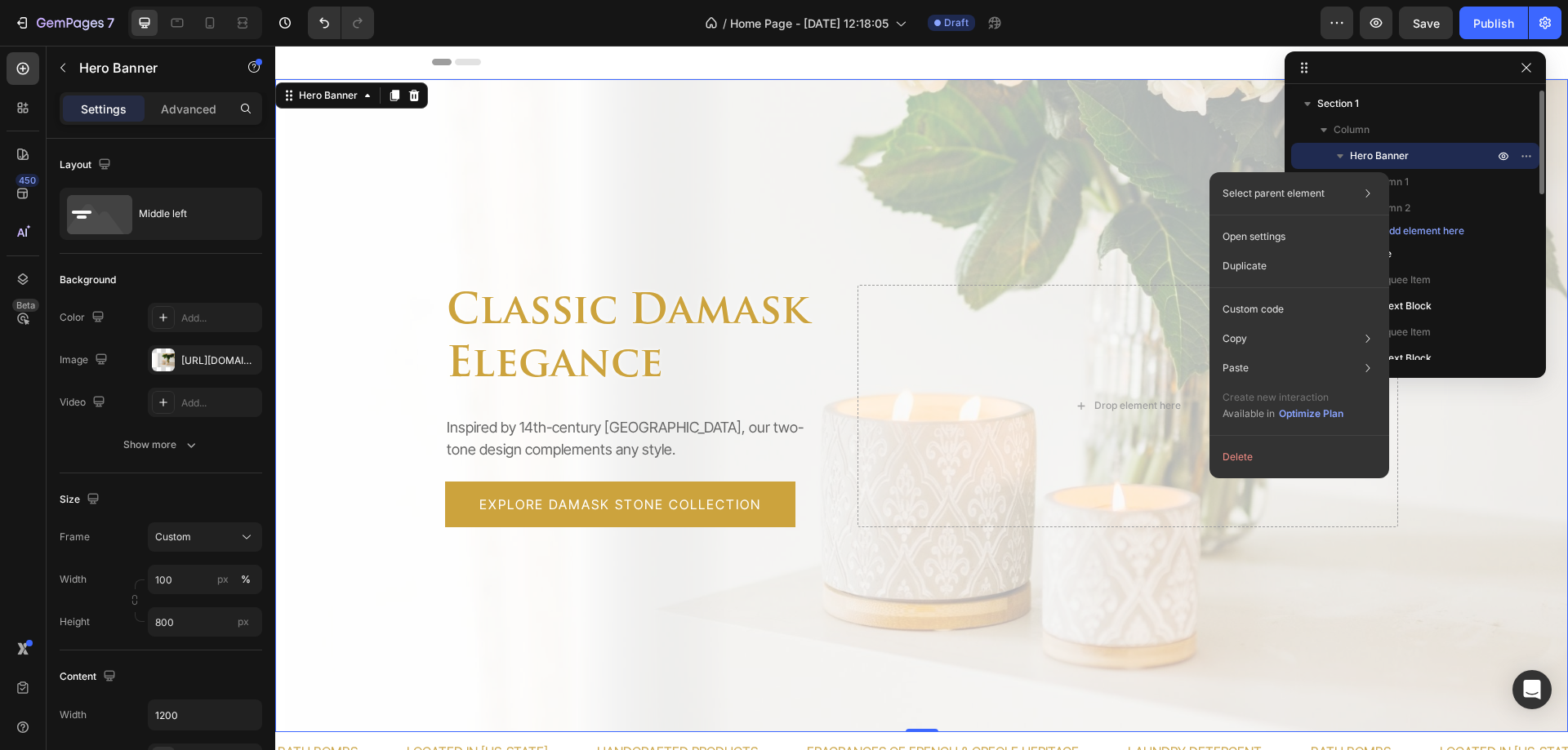
click at [1392, 156] on span "Hero Banner" at bounding box center [1379, 155] width 59 height 16
click at [1447, 187] on p "Column 1" at bounding box center [1432, 182] width 131 height 16
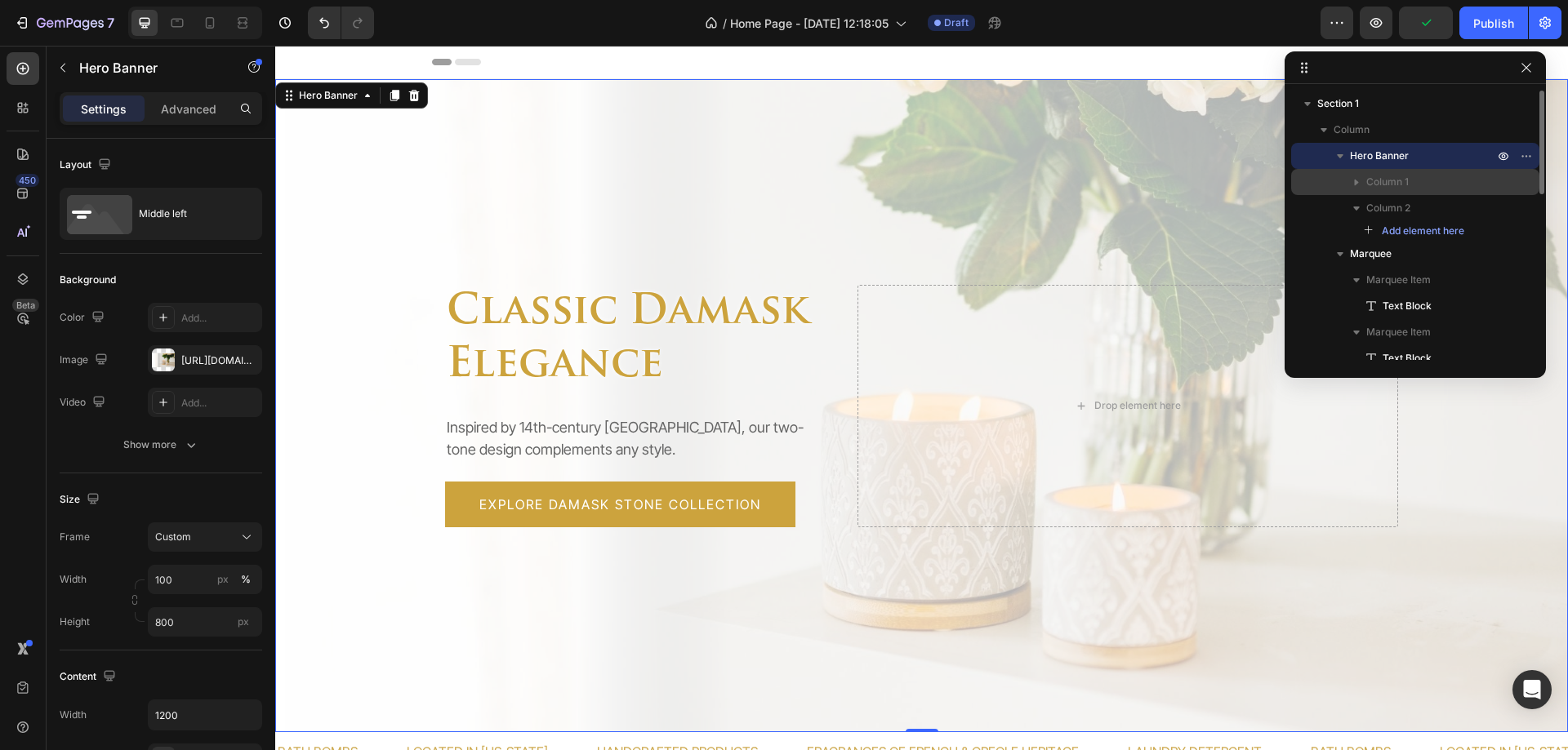
click at [1447, 187] on p "Column 1" at bounding box center [1432, 182] width 131 height 16
click at [1447, 186] on p "Column 1" at bounding box center [1432, 182] width 131 height 16
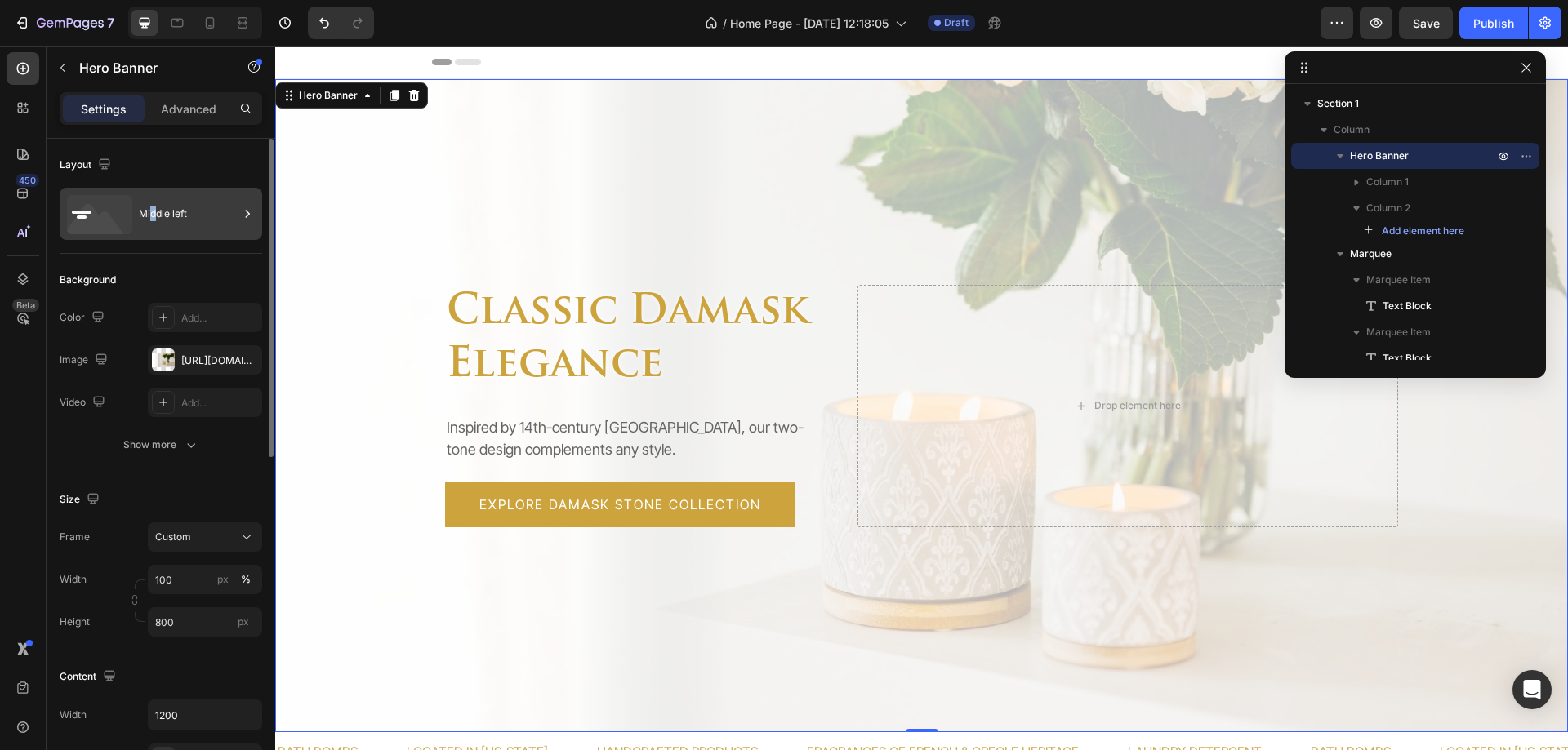
click at [152, 232] on div "Middle left" at bounding box center [161, 214] width 202 height 52
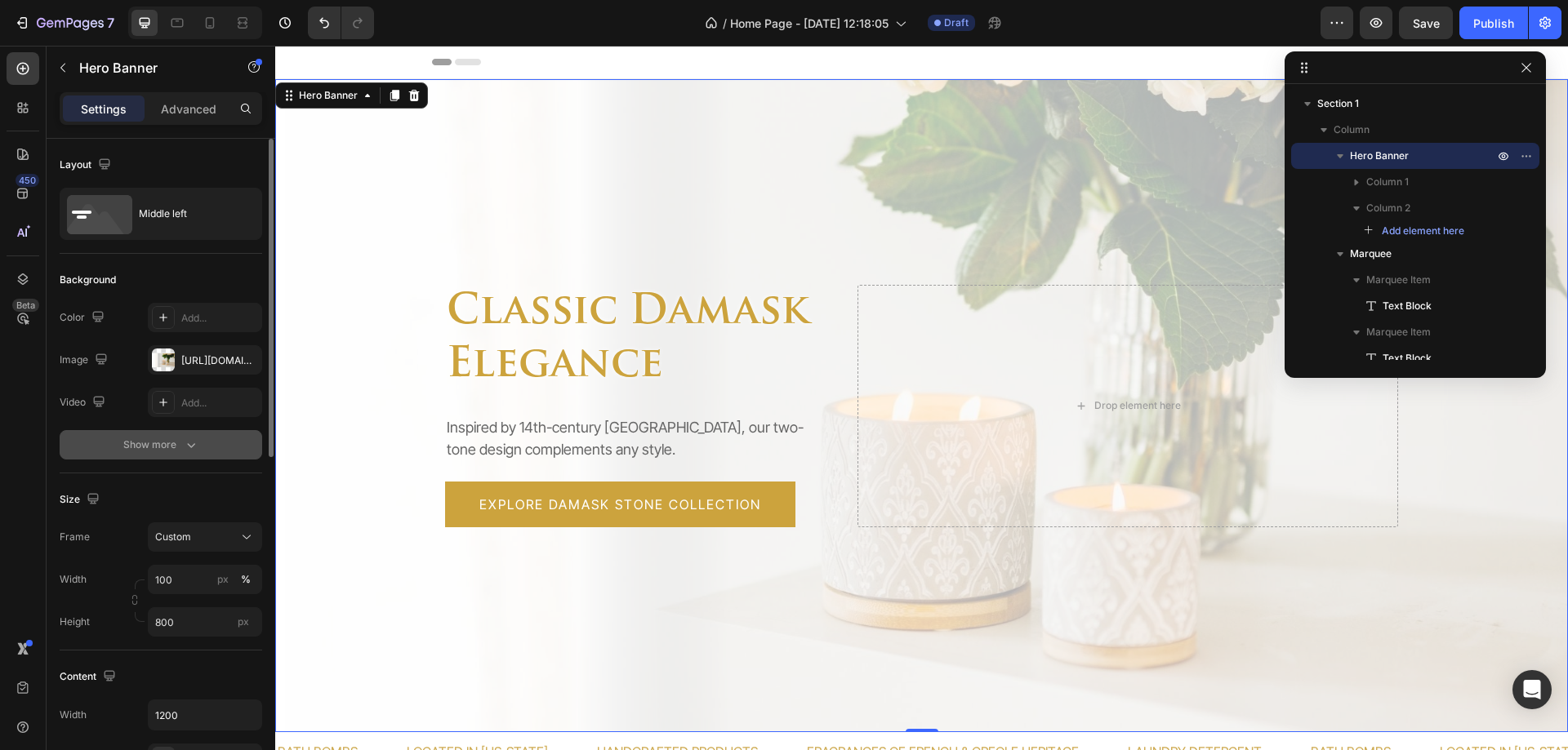
click at [126, 439] on div "Show more" at bounding box center [161, 445] width 76 height 16
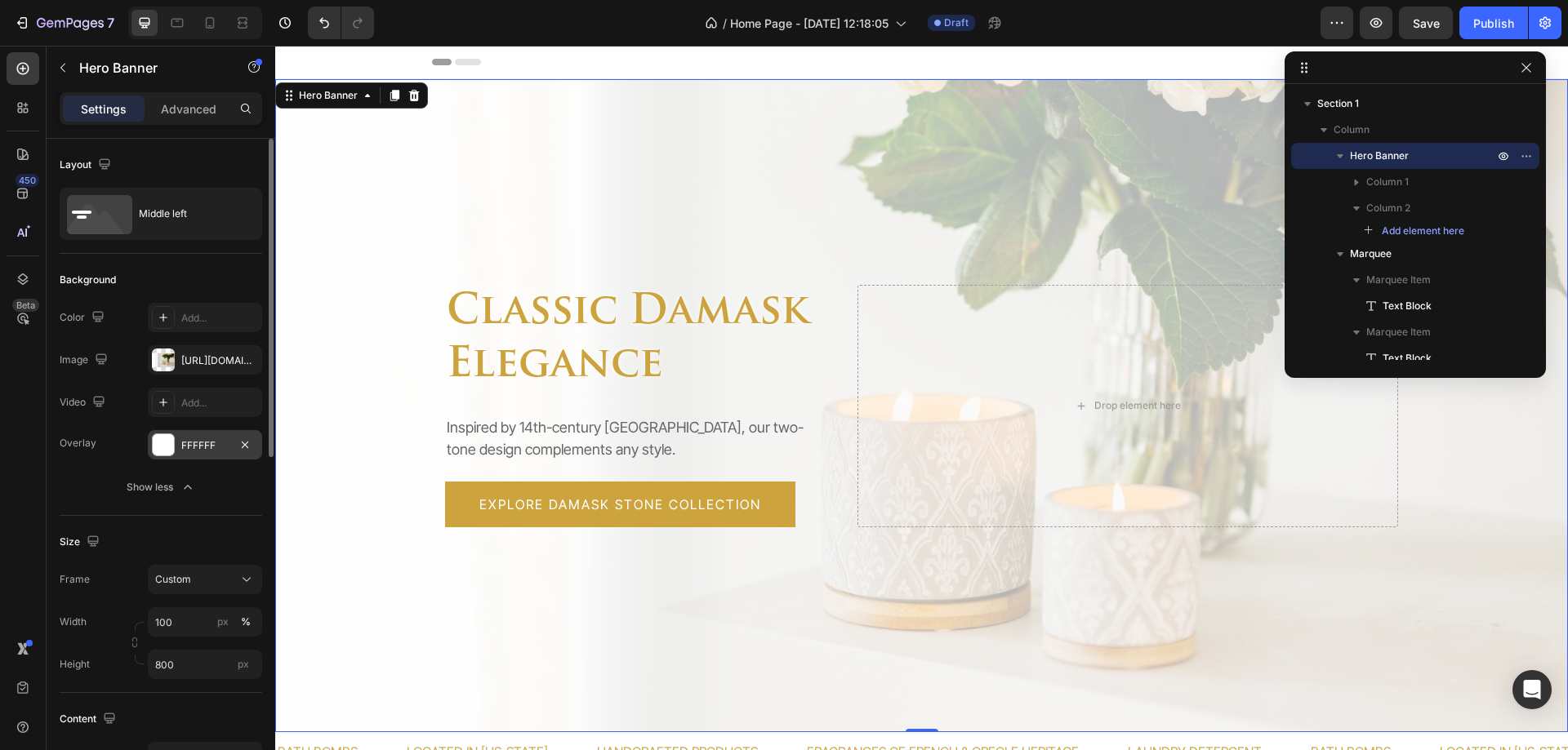
click at [160, 440] on div at bounding box center [163, 445] width 22 height 22
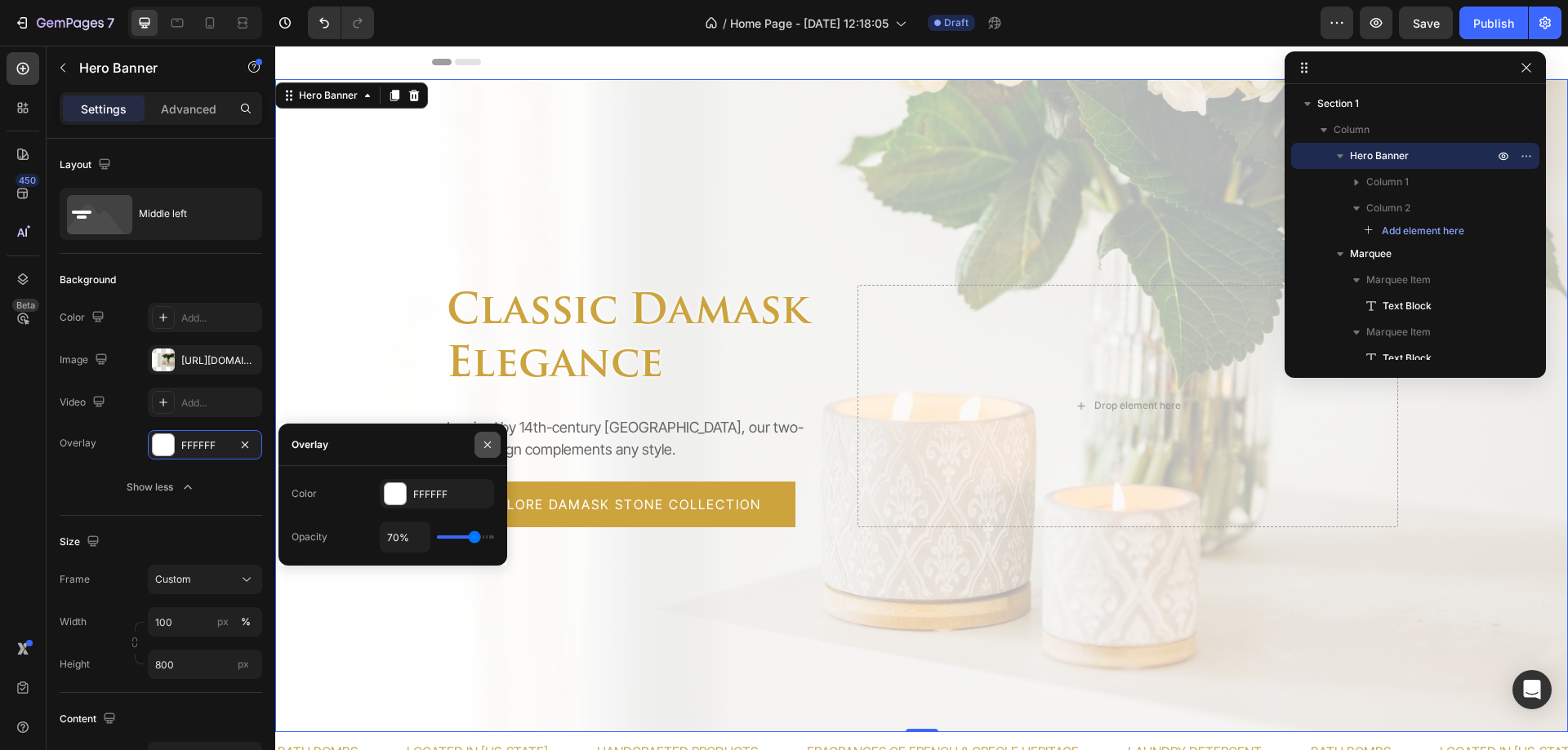
click at [489, 438] on icon "button" at bounding box center [488, 445] width 13 height 13
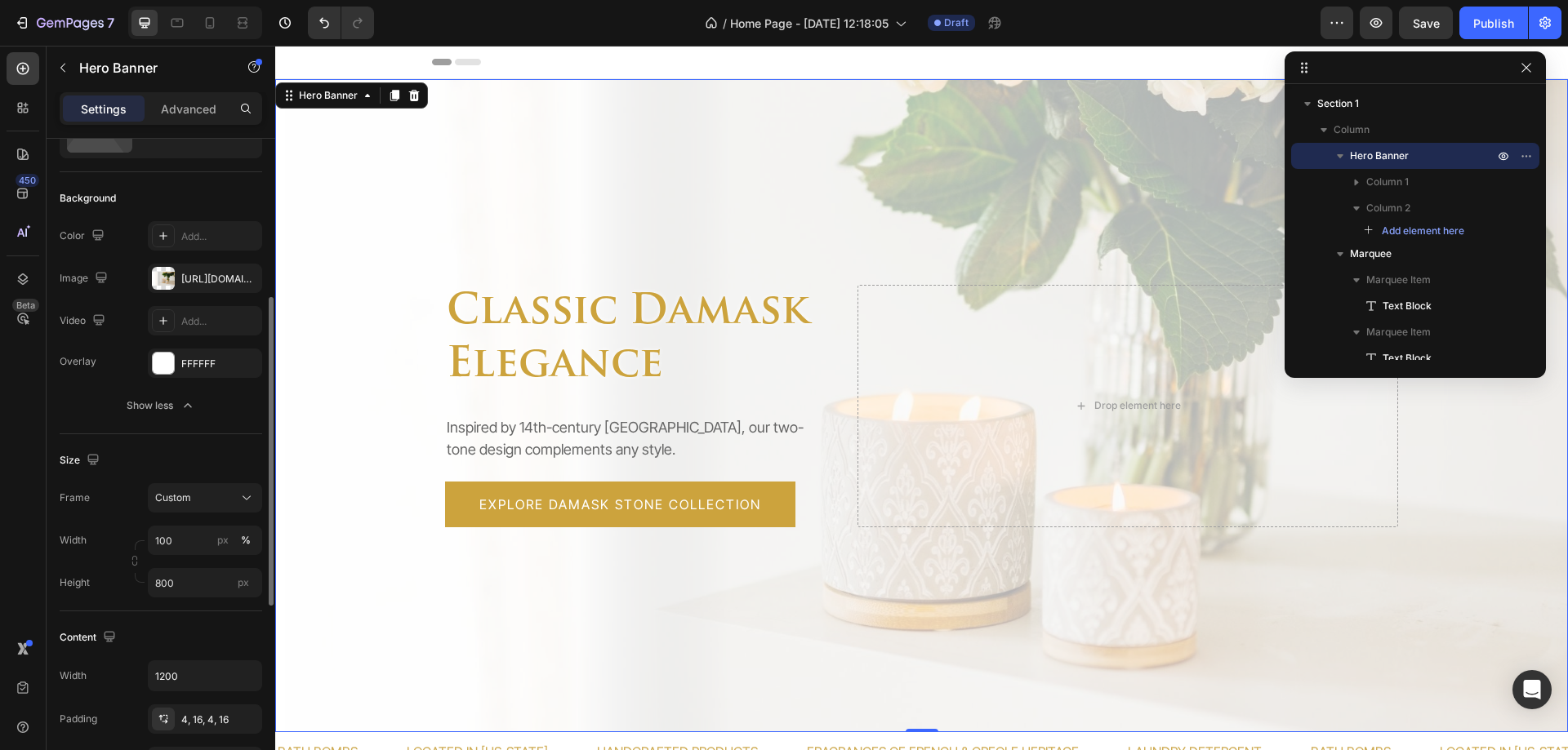
scroll to position [163, 0]
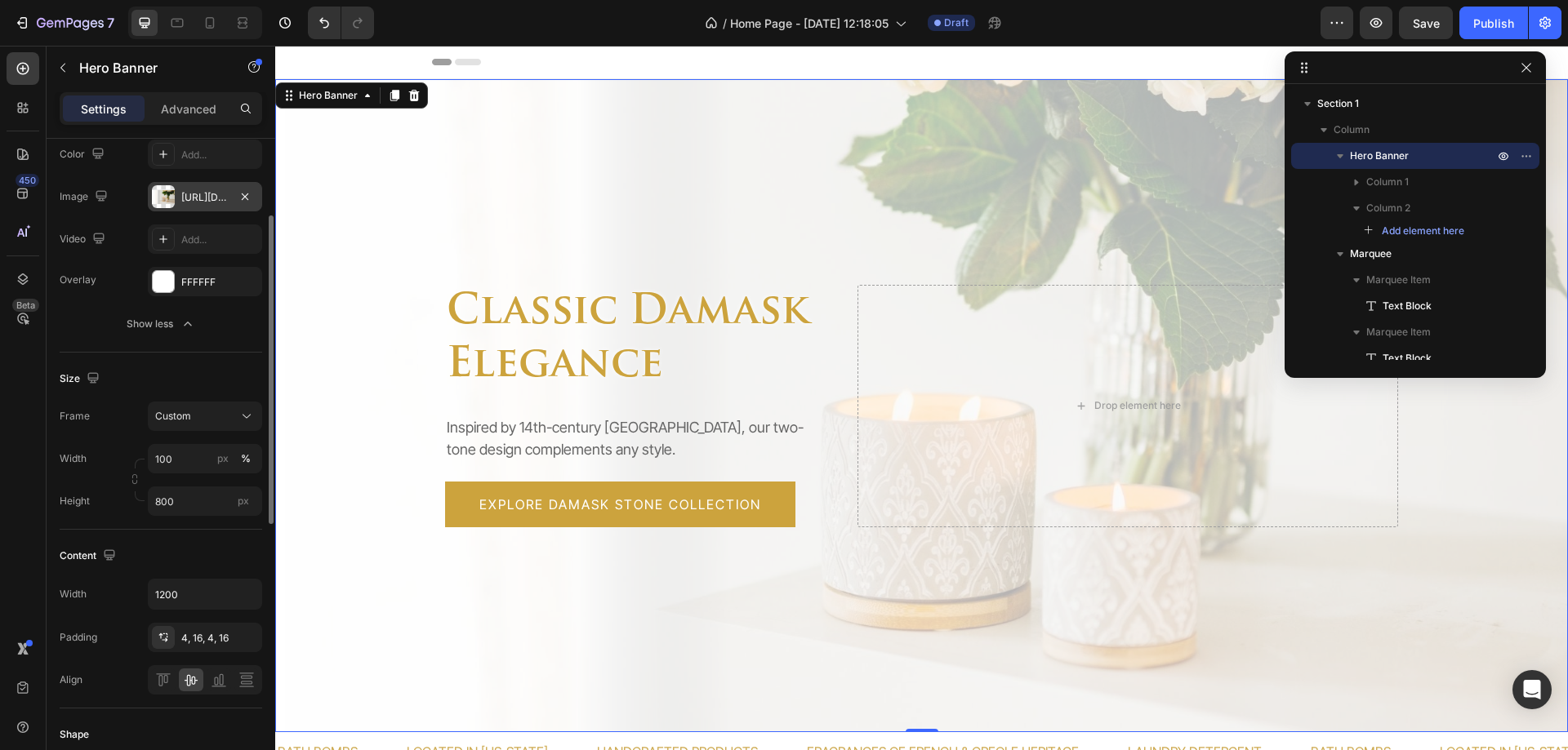
click at [203, 199] on div "[URL][DOMAIN_NAME]" at bounding box center [205, 198] width 48 height 15
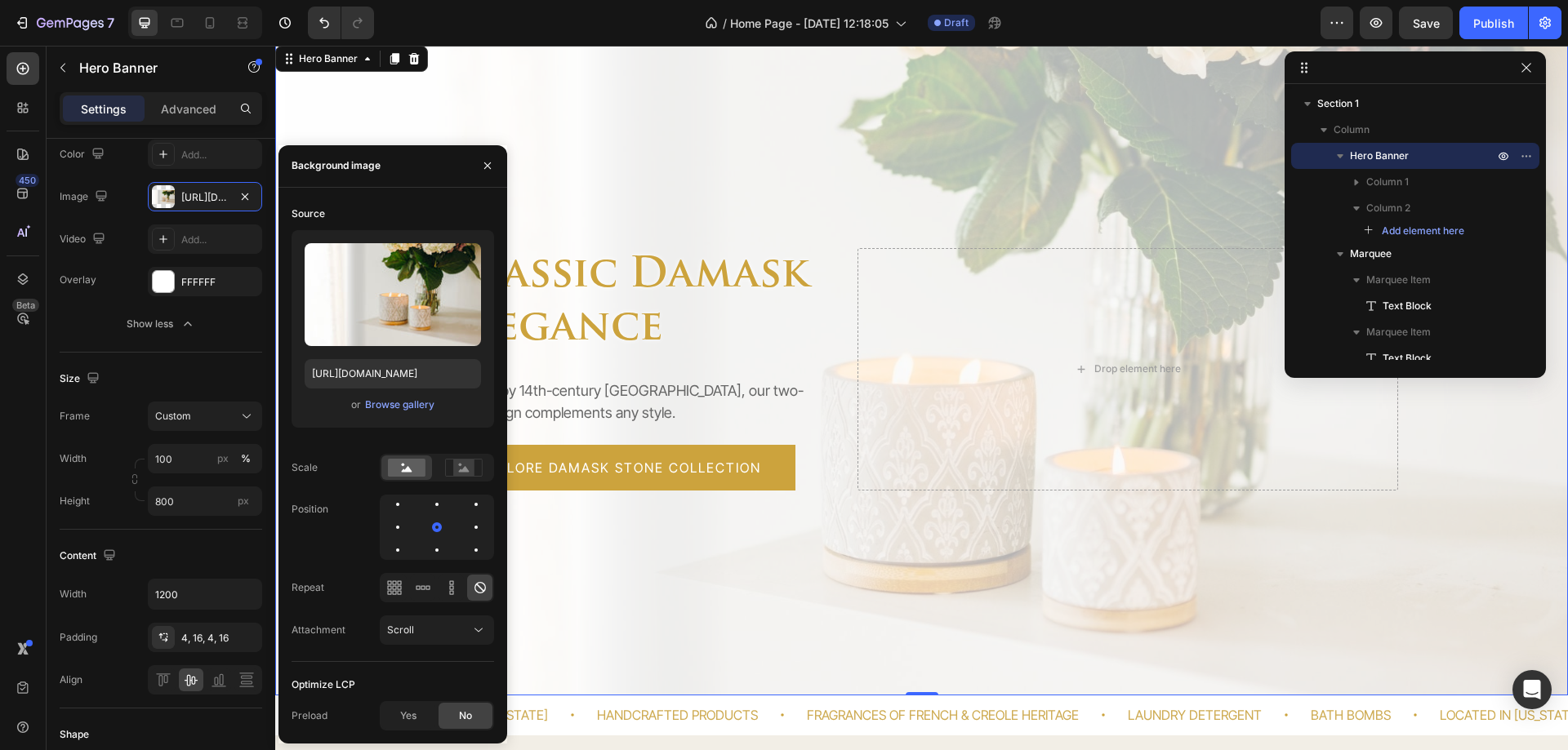
scroll to position [0, 0]
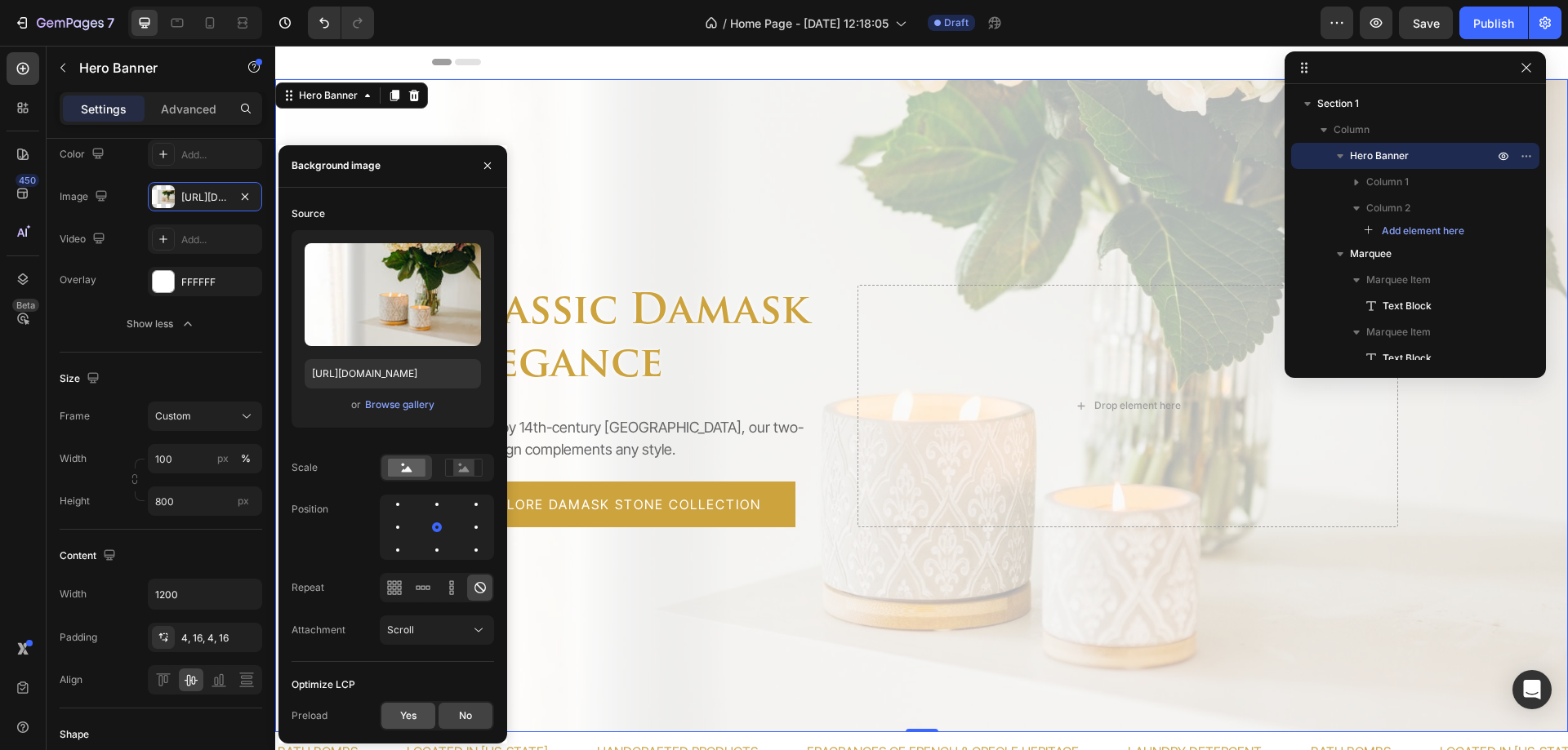
click at [402, 710] on span "Yes" at bounding box center [407, 716] width 16 height 15
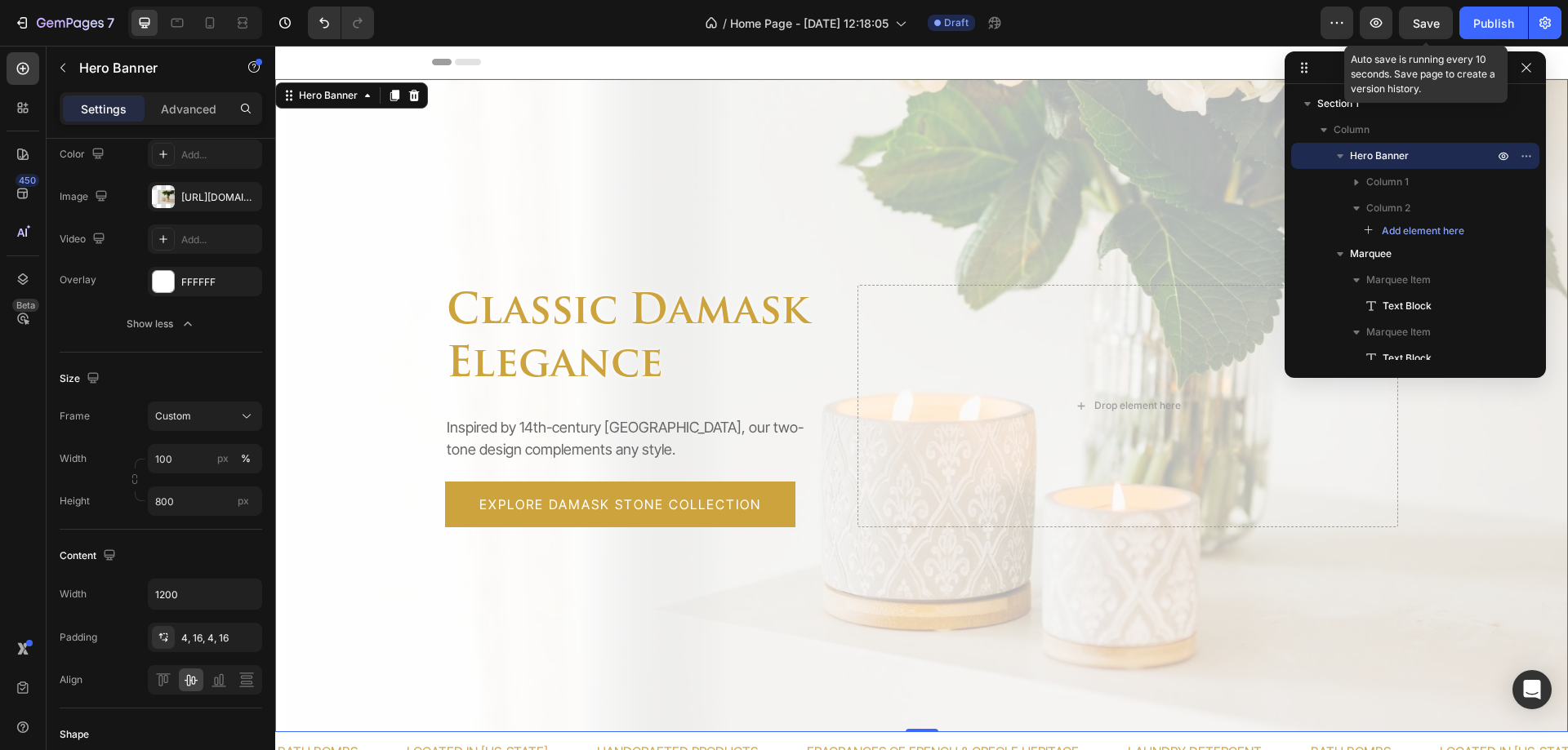
click at [1420, 28] on span "Save" at bounding box center [1427, 22] width 27 height 14
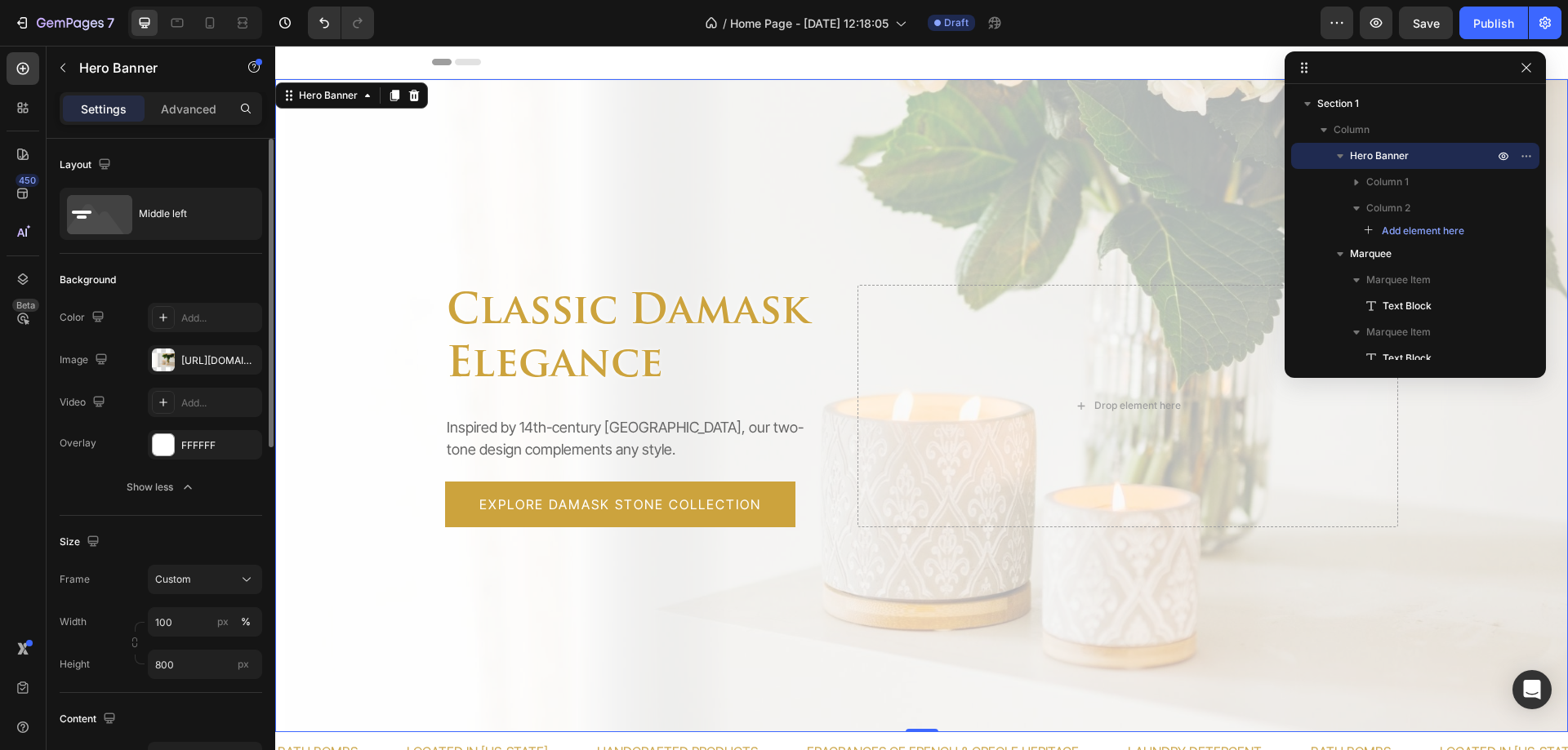
scroll to position [327, 0]
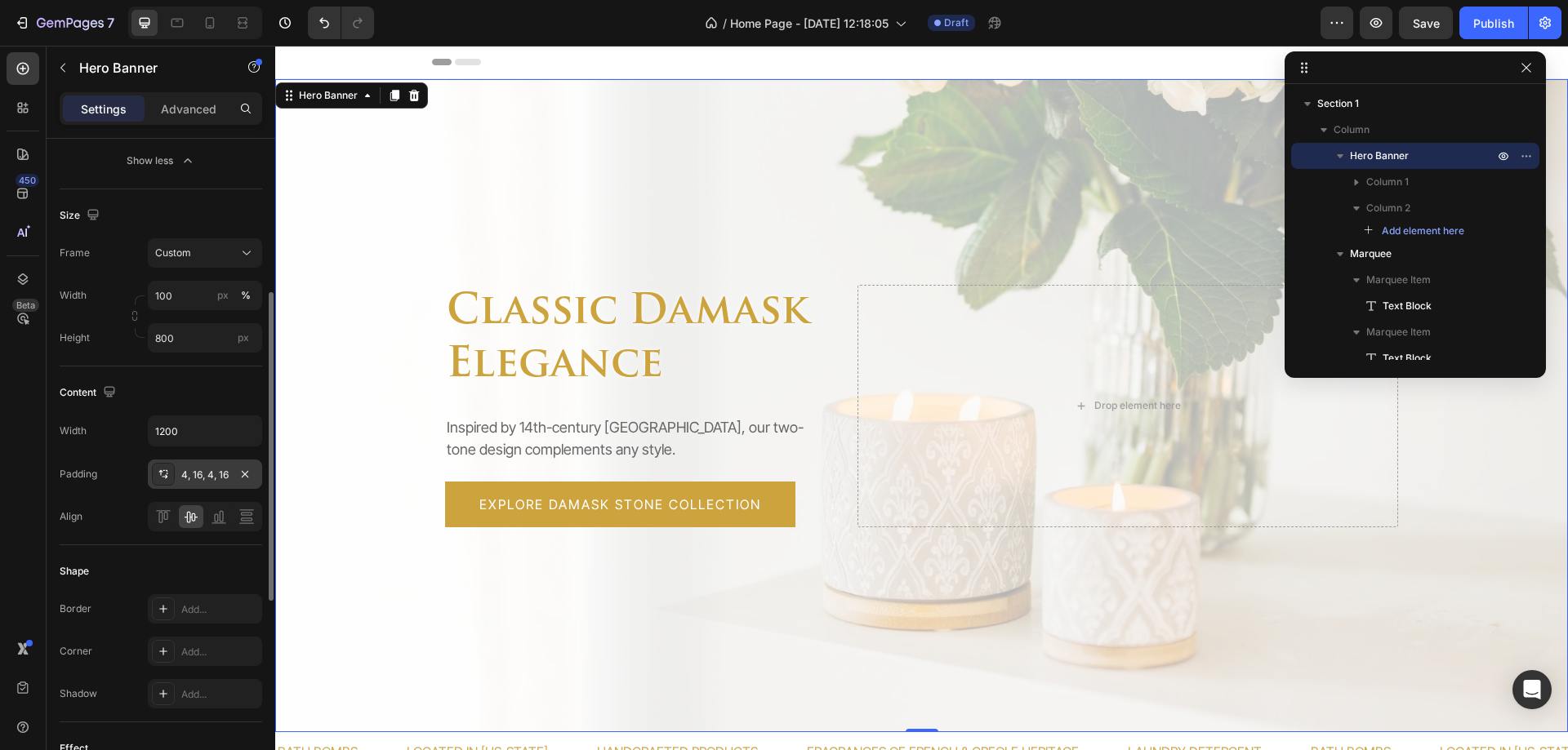
click at [195, 477] on div "4, 16, 4, 16" at bounding box center [205, 476] width 48 height 15
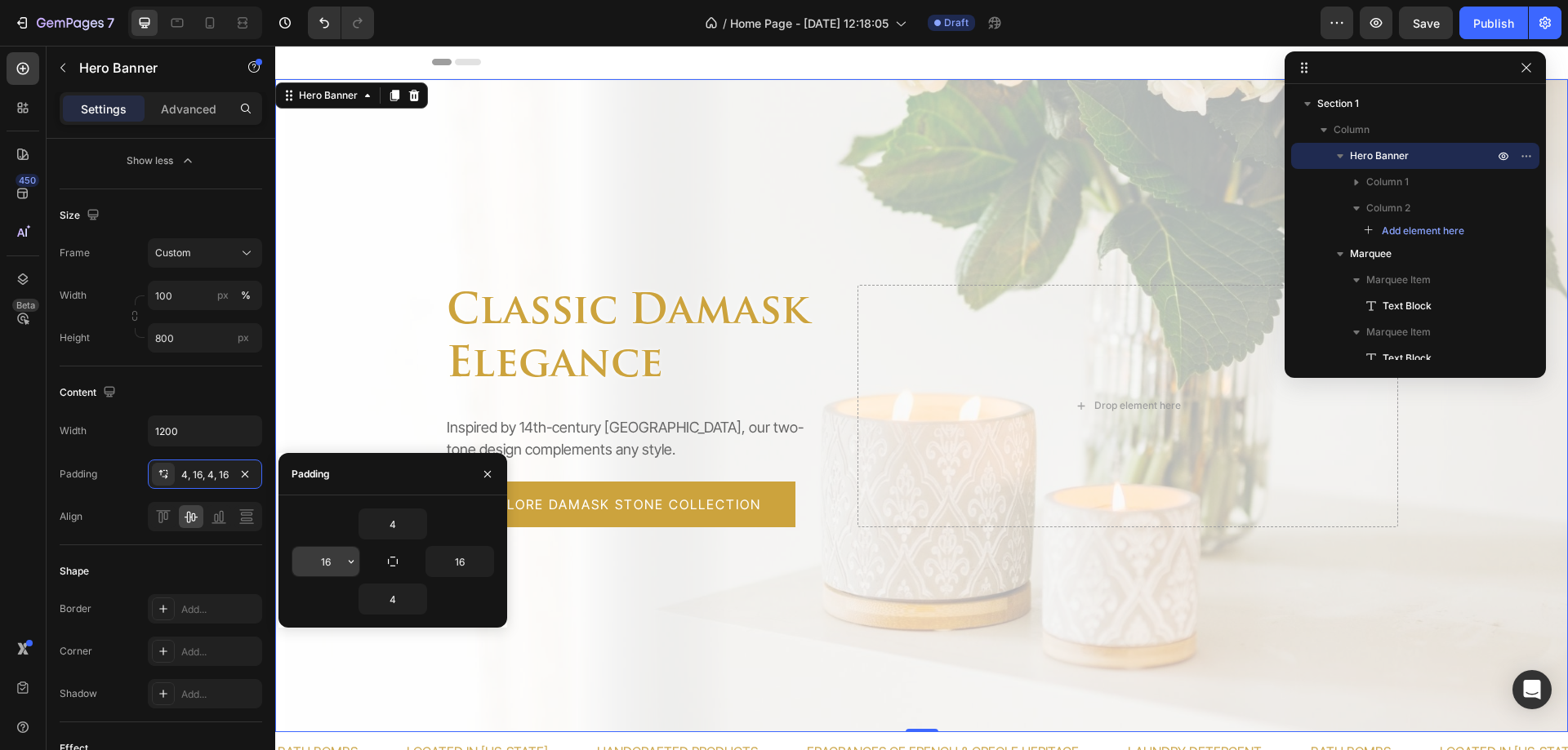
click at [326, 571] on input "16" at bounding box center [326, 561] width 67 height 29
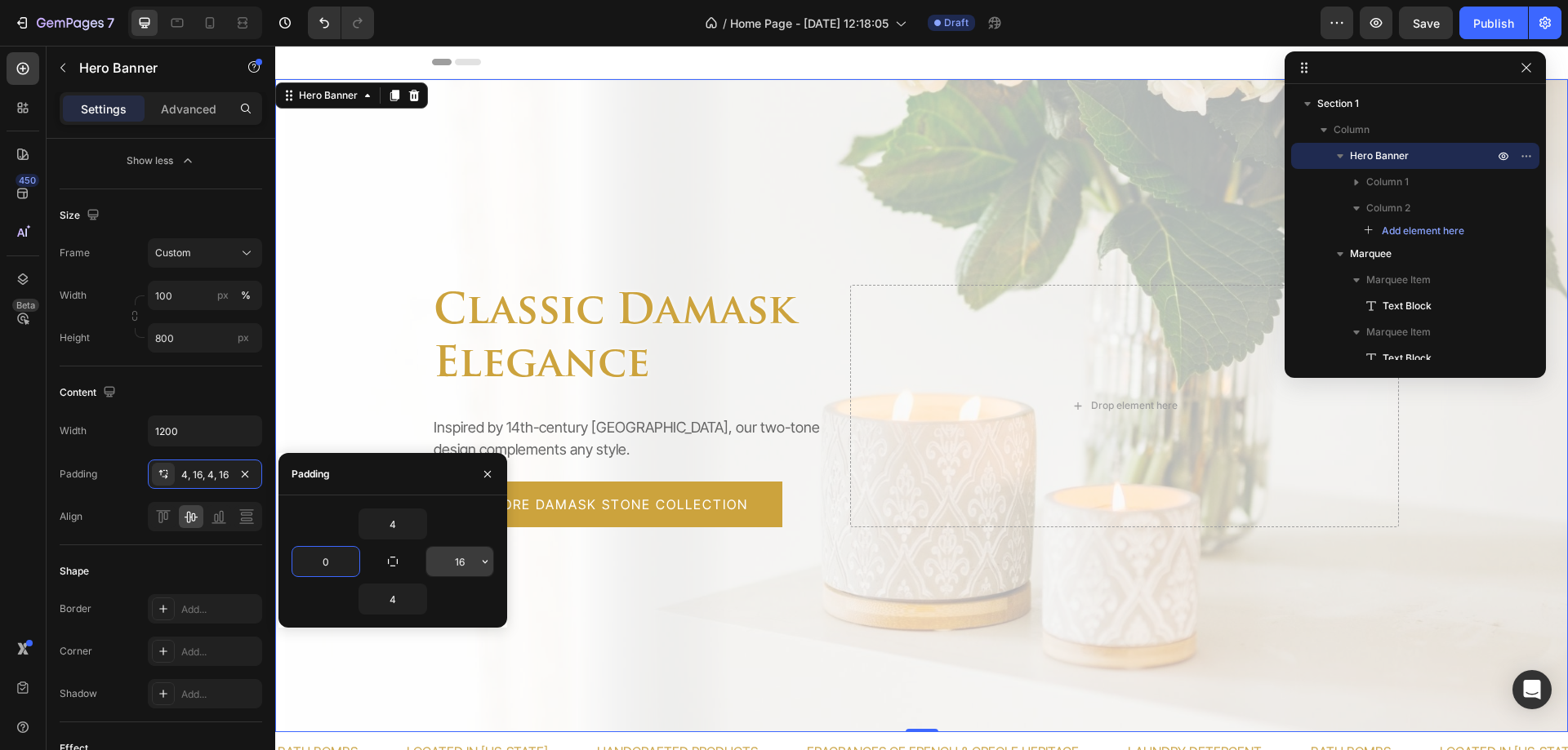
type input "0"
click at [456, 566] on input "16" at bounding box center [460, 561] width 67 height 29
type input "0"
click at [1434, 34] on button "Save" at bounding box center [1427, 22] width 54 height 33
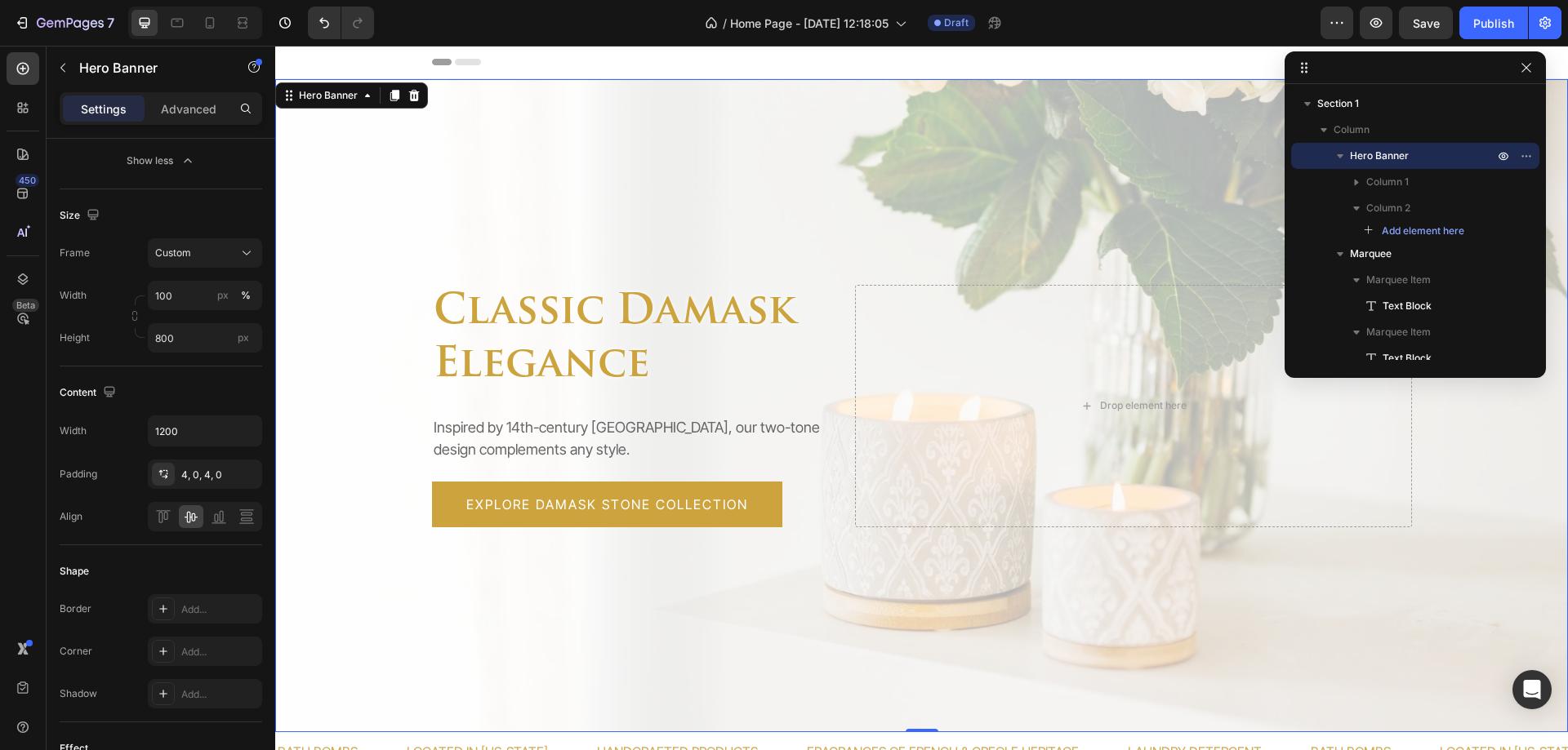
click at [293, 315] on div "Overlay" at bounding box center [922, 406] width 1293 height 654
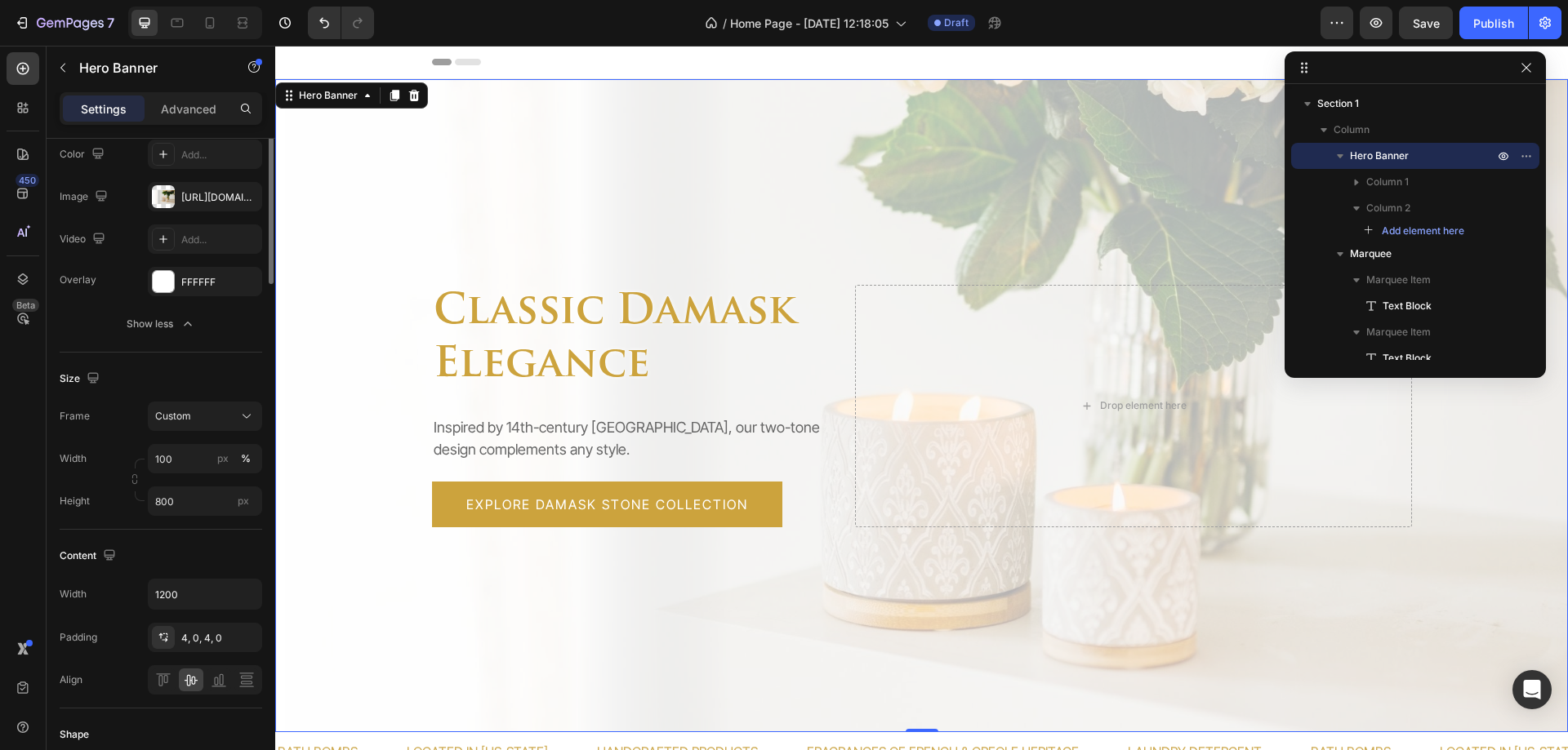
scroll to position [0, 0]
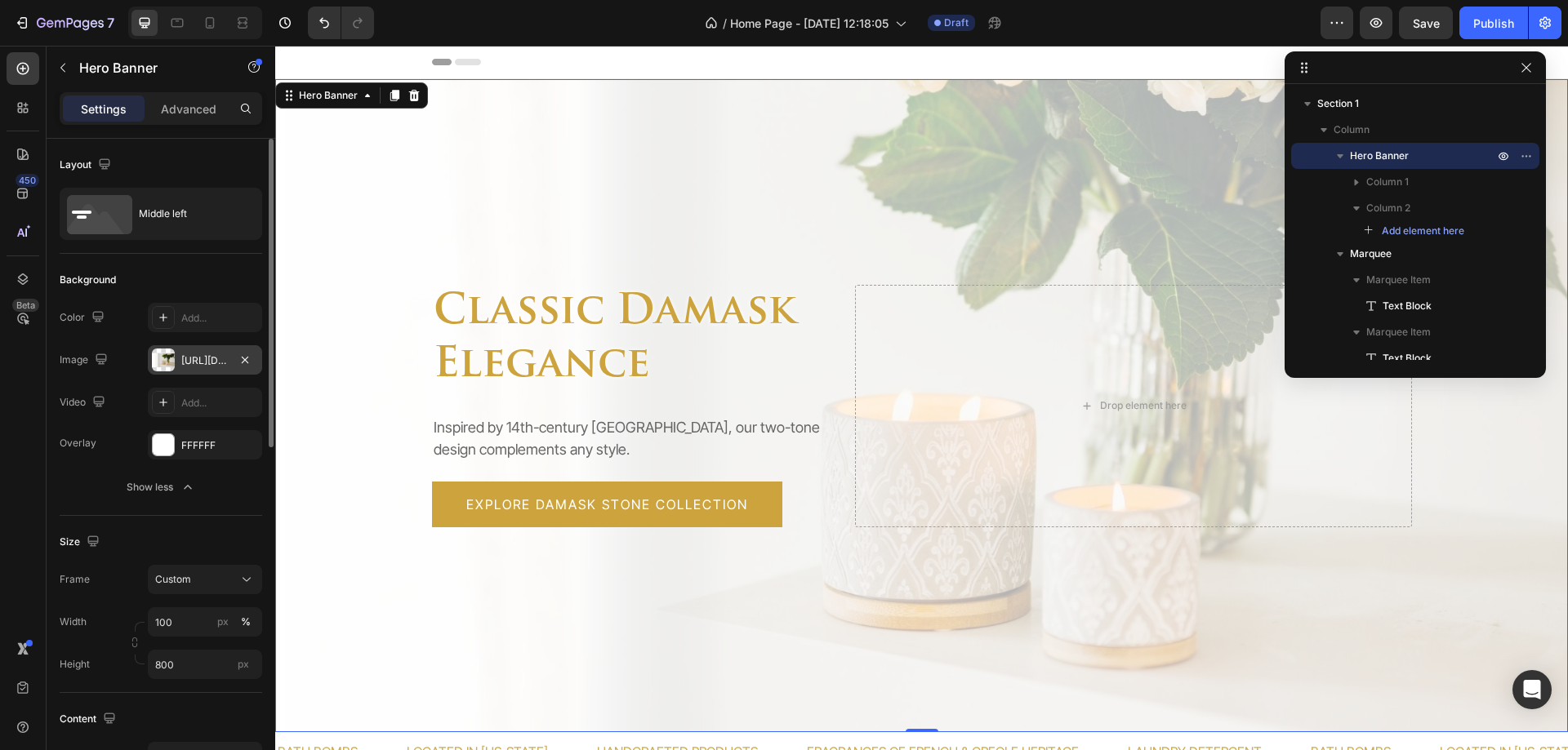
click at [182, 358] on div "[URL][DOMAIN_NAME]" at bounding box center [205, 361] width 48 height 15
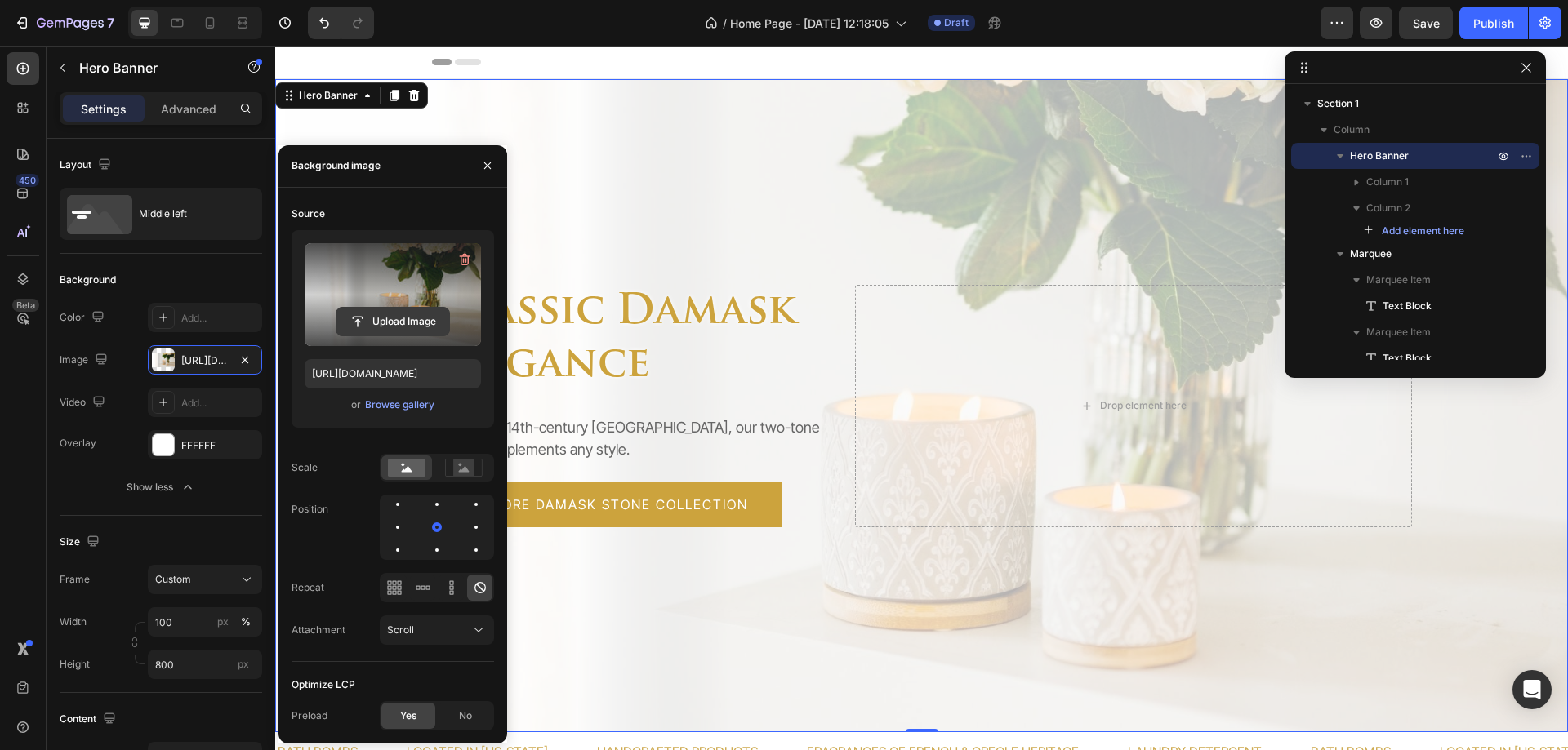
click at [383, 326] on input "file" at bounding box center [392, 322] width 112 height 28
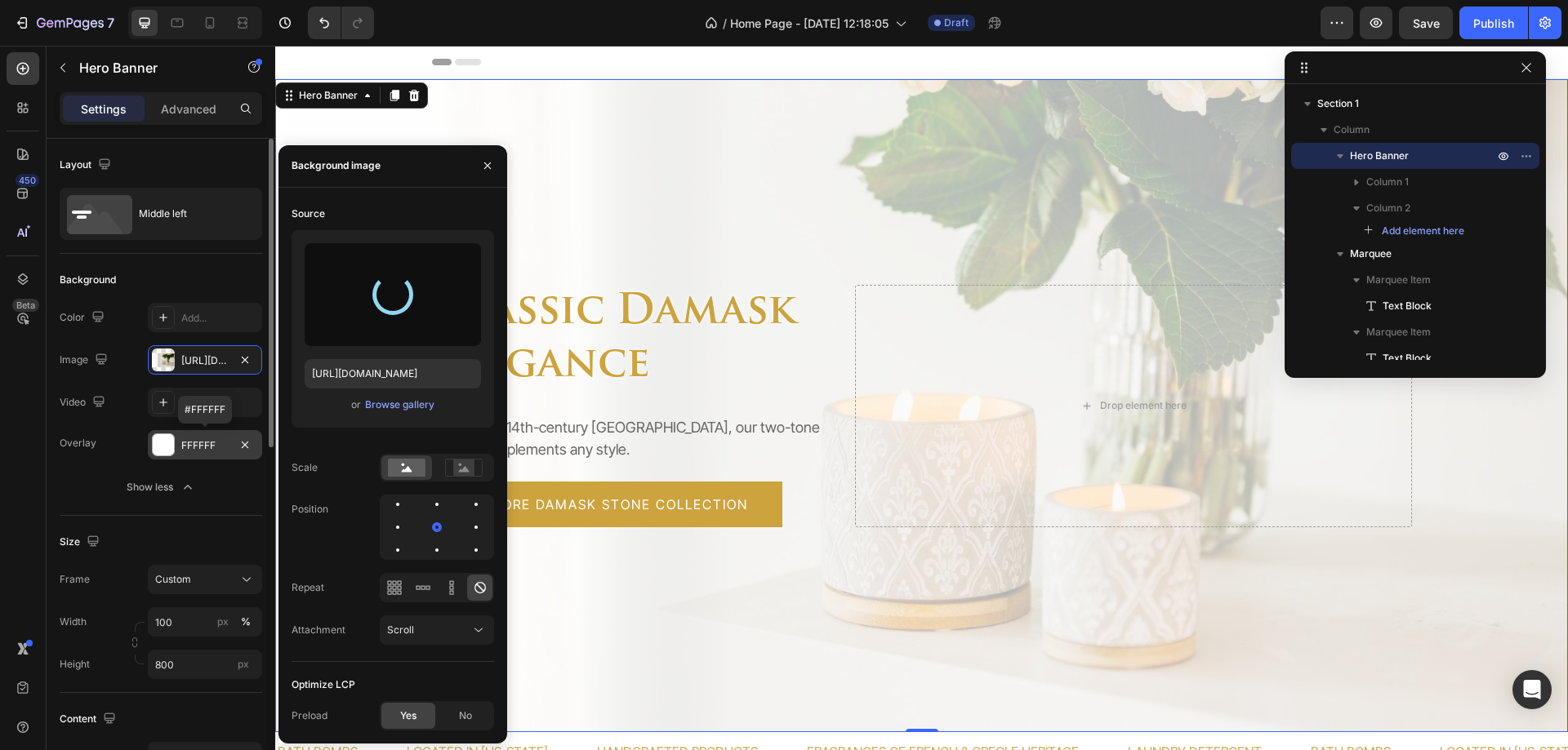
type input "https://cdn.shopify.com/s/files/1/1096/1096/files/gempages_581074222193836974-1…"
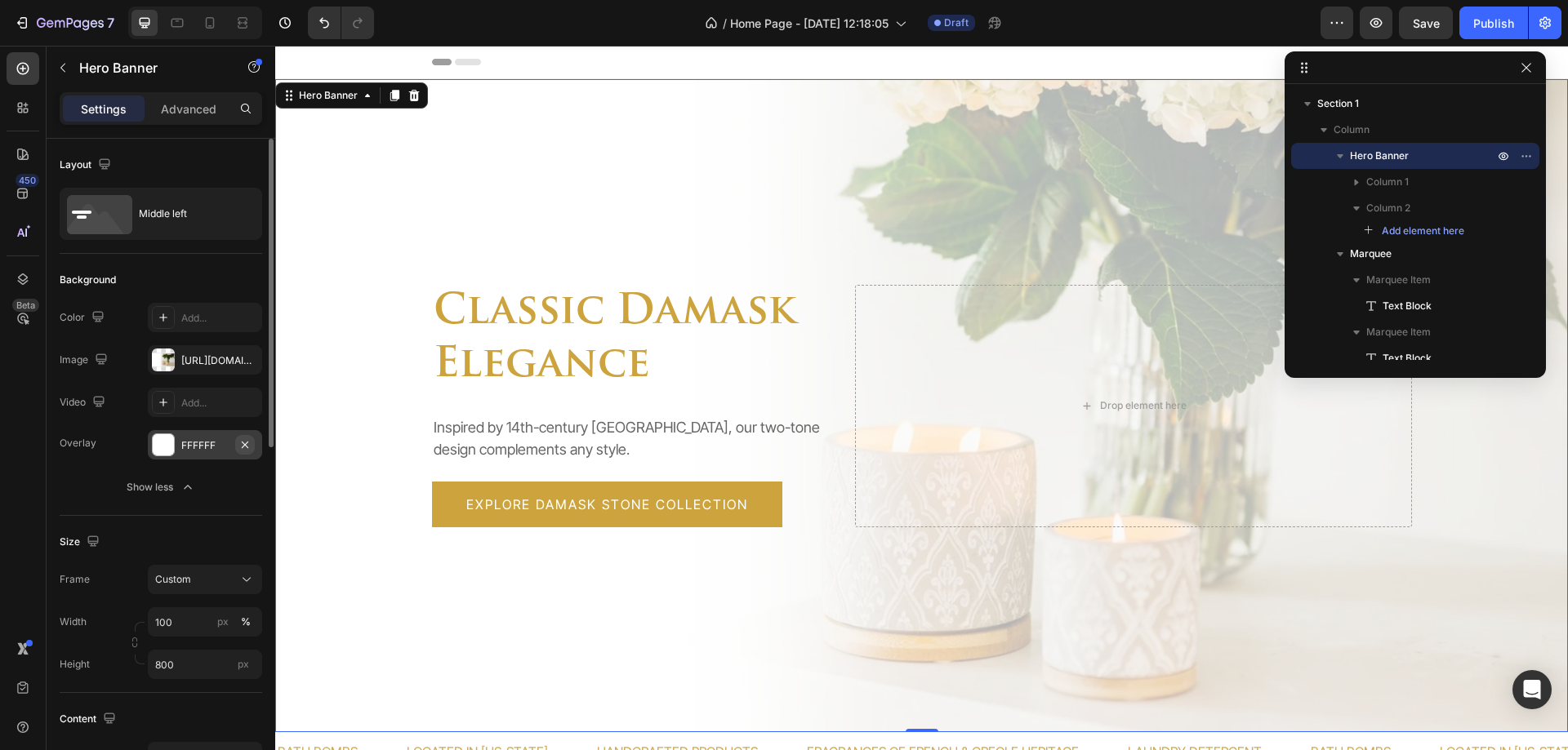
click at [245, 442] on icon "button" at bounding box center [245, 445] width 13 height 13
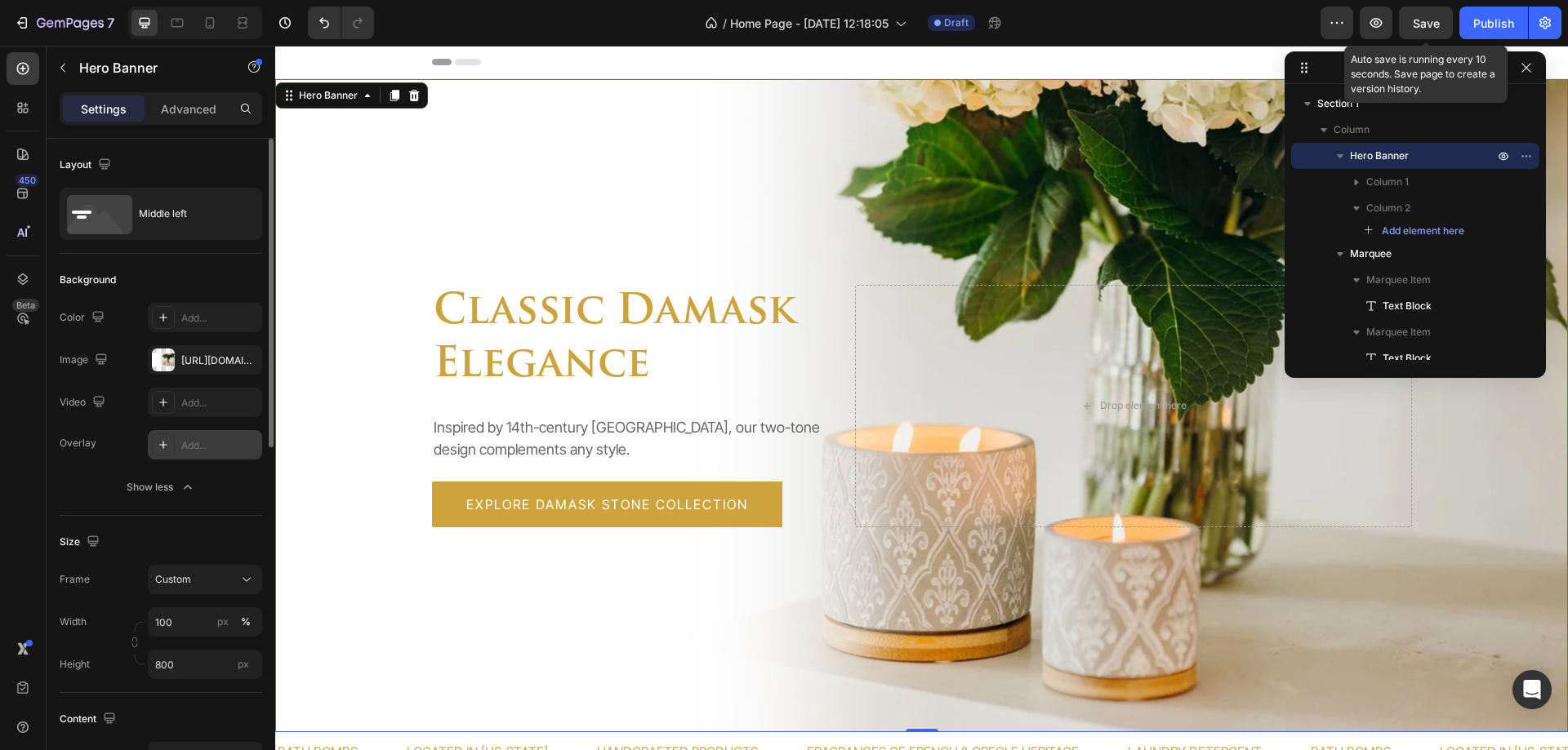
click at [1427, 16] on span "Save" at bounding box center [1427, 22] width 27 height 14
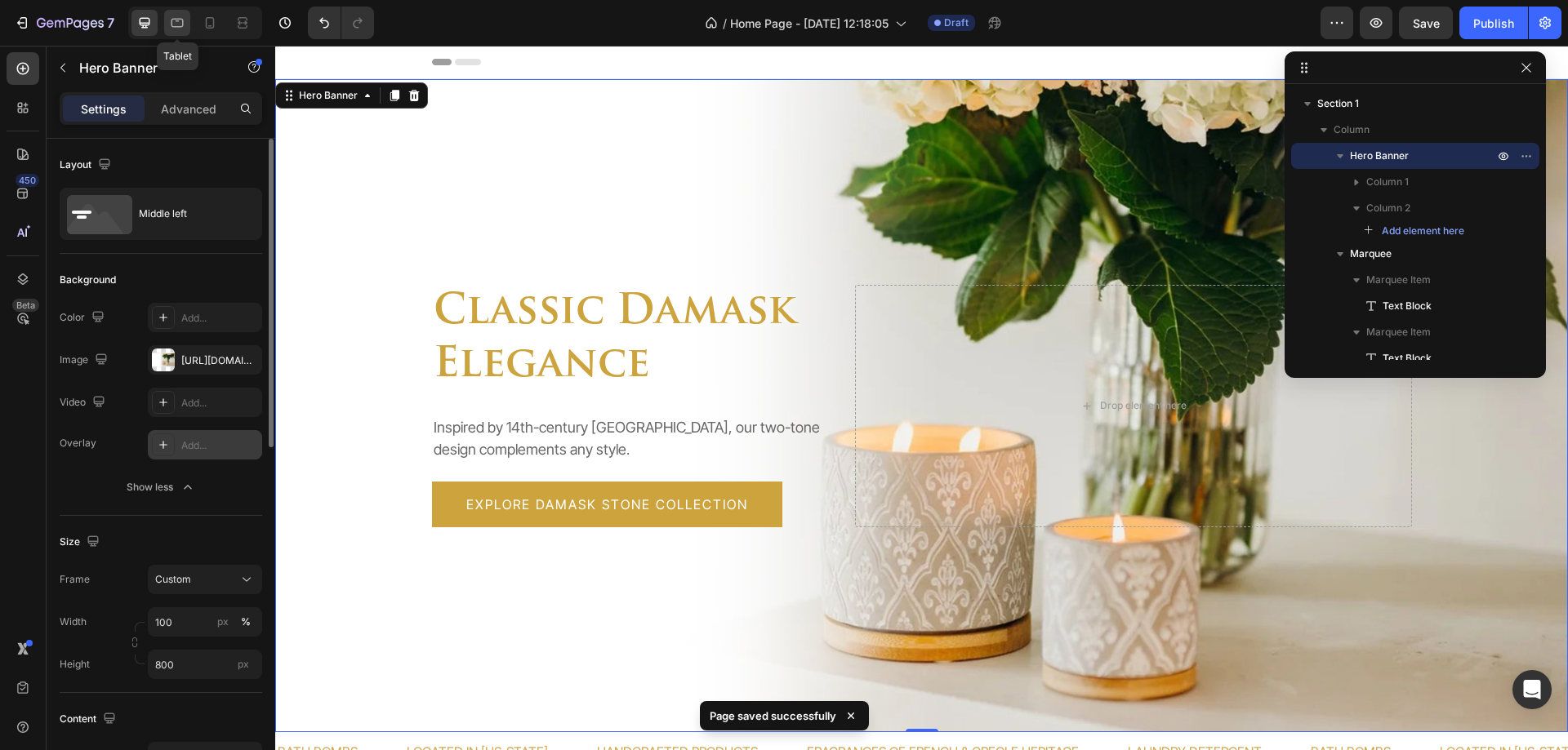
click at [182, 26] on icon at bounding box center [177, 23] width 12 height 9
type input "100%"
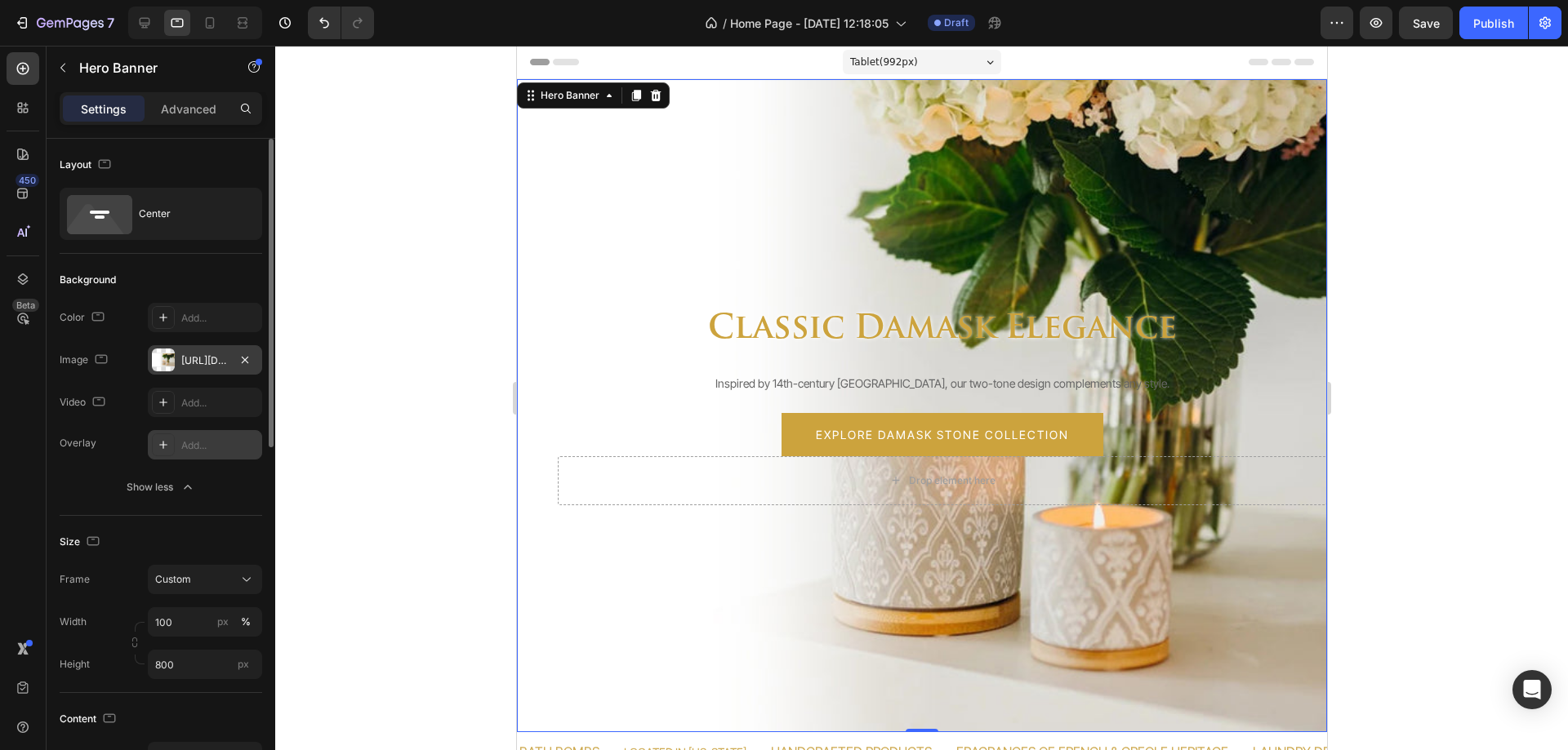
click at [214, 359] on div "https://cdn.shopify.com/s/files/1/1096/1096/files/gempages_581074222193836974-1…" at bounding box center [205, 361] width 48 height 15
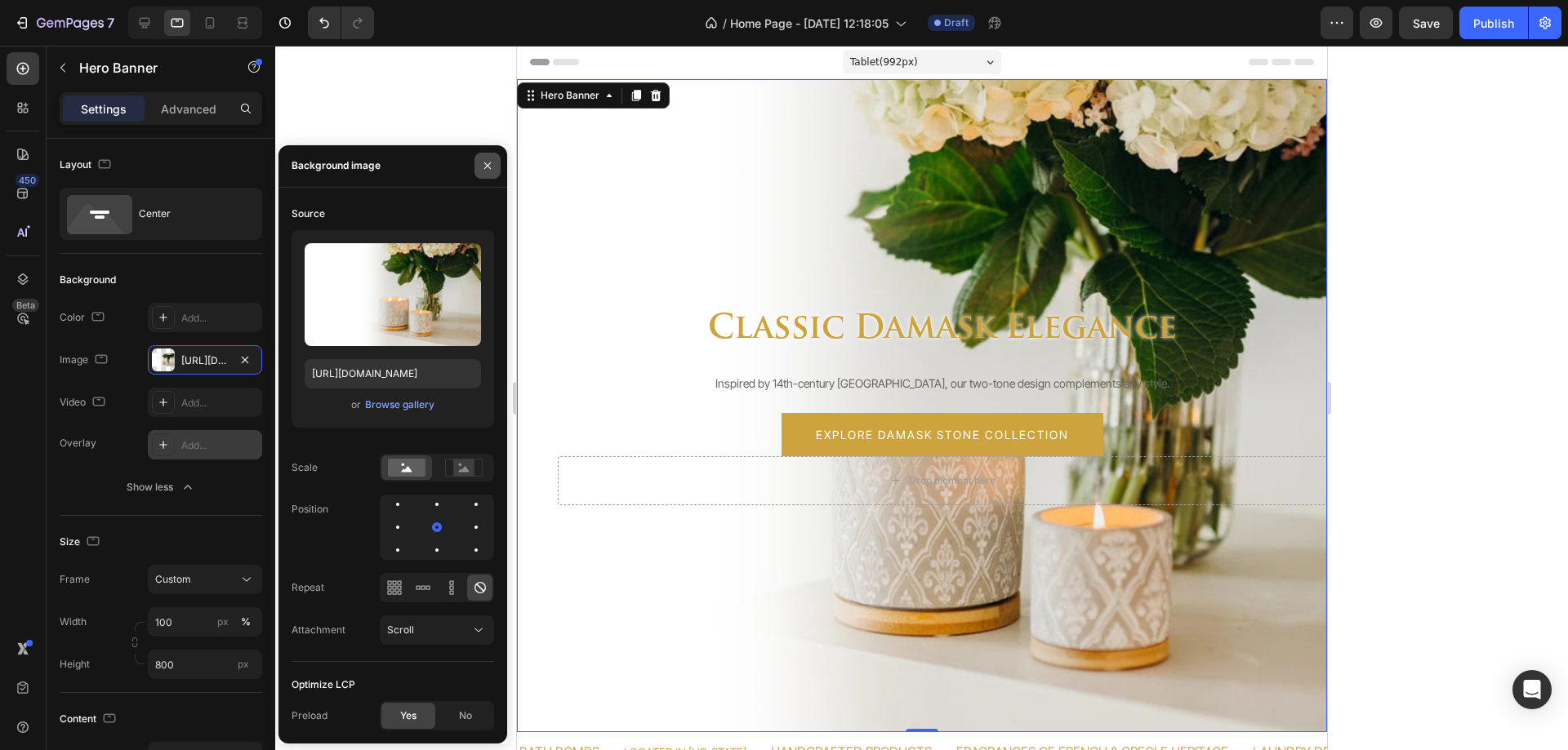
click at [484, 165] on icon "button" at bounding box center [488, 166] width 13 height 13
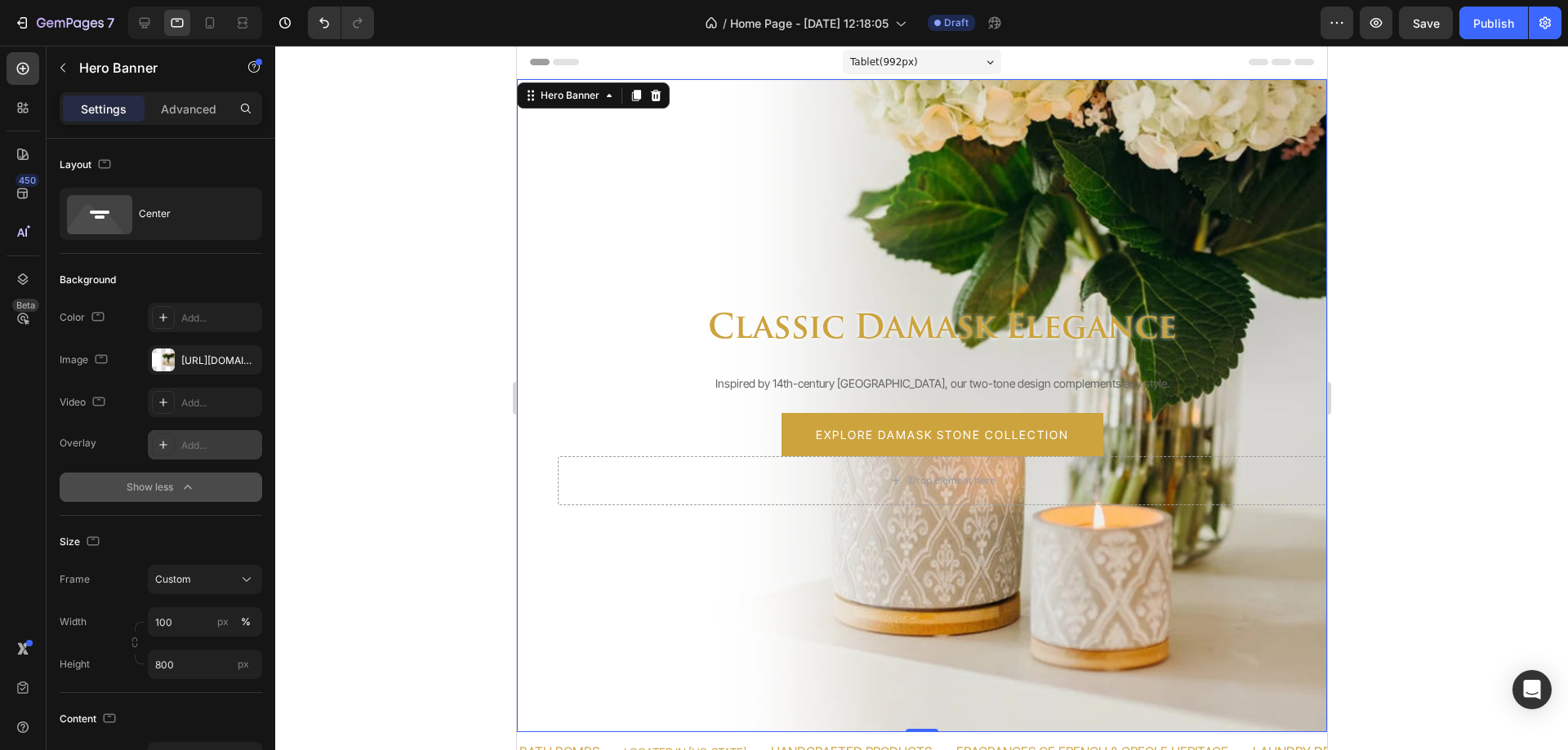
click at [143, 492] on div "Show less" at bounding box center [161, 487] width 69 height 16
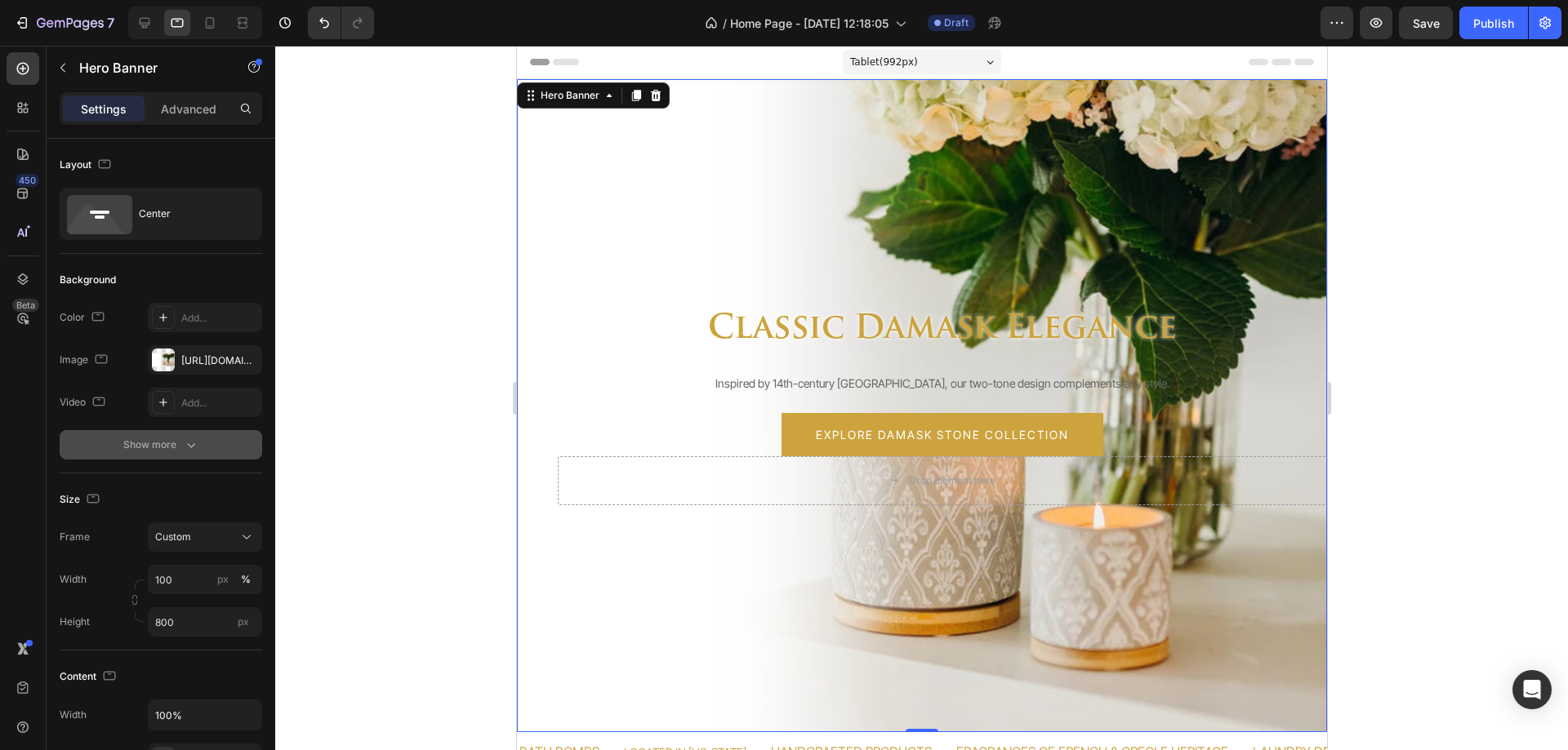
click at [149, 449] on div "Show more" at bounding box center [161, 445] width 76 height 16
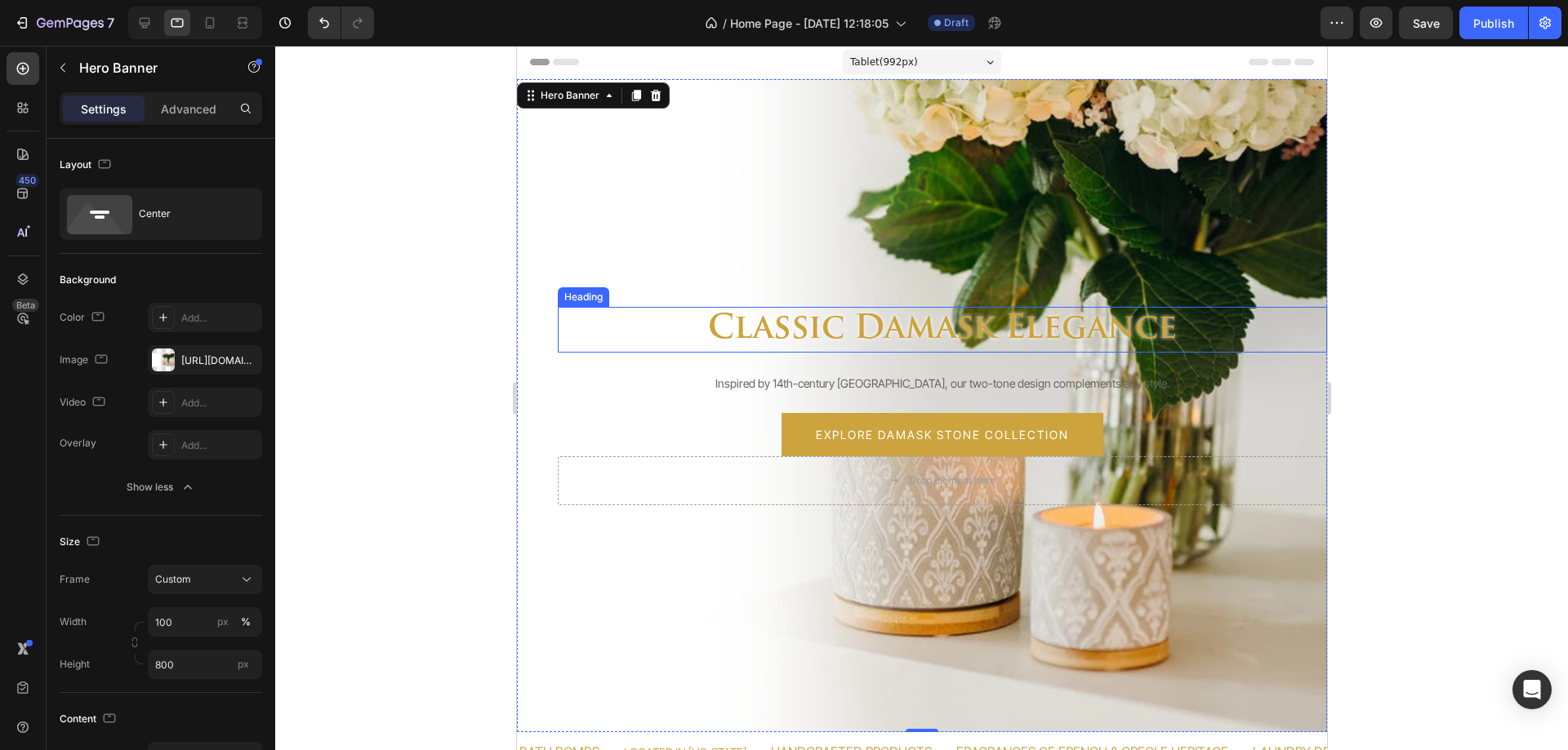
click at [753, 334] on h2 "classic damask elegance" at bounding box center [941, 330] width 769 height 46
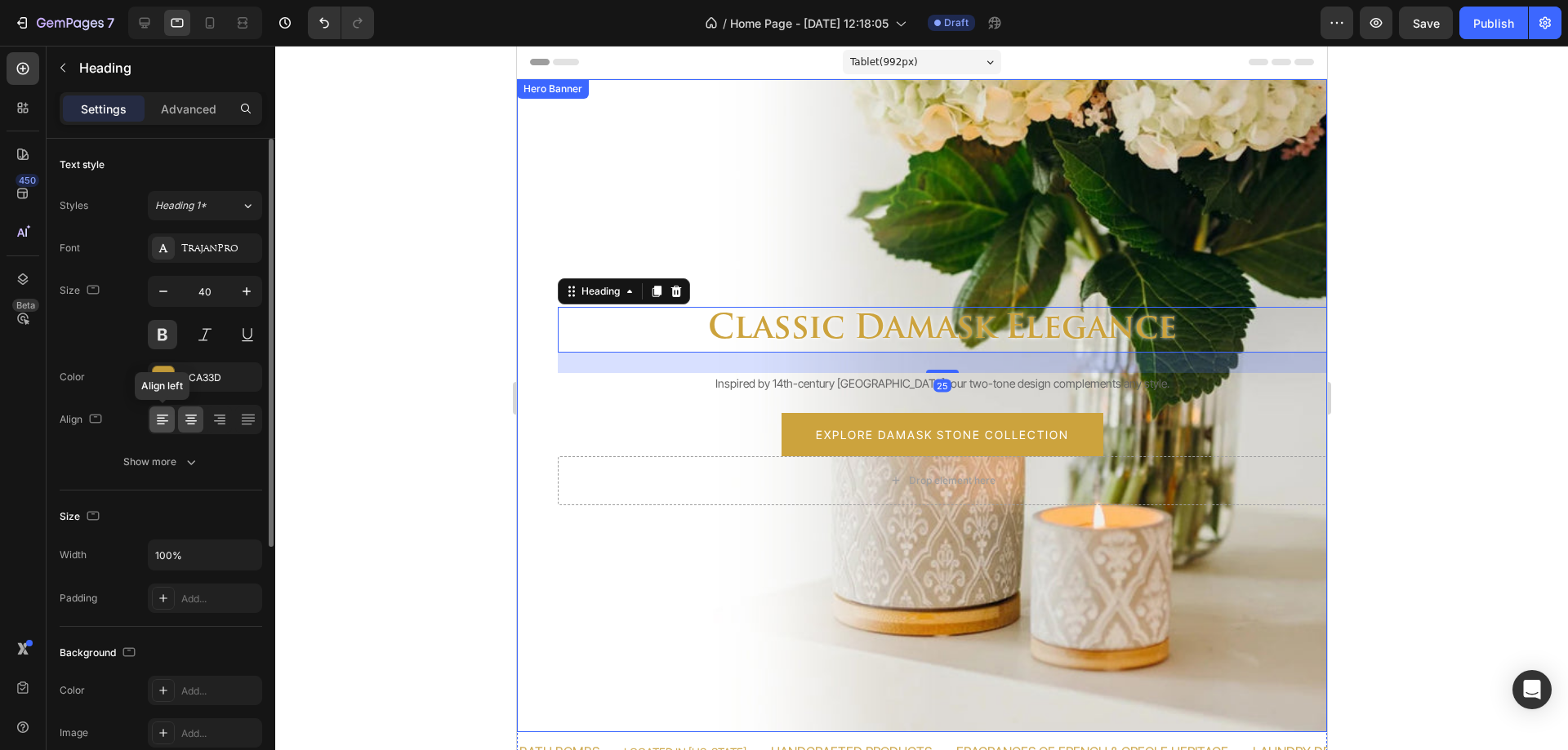
click at [170, 413] on icon at bounding box center [162, 419] width 16 height 16
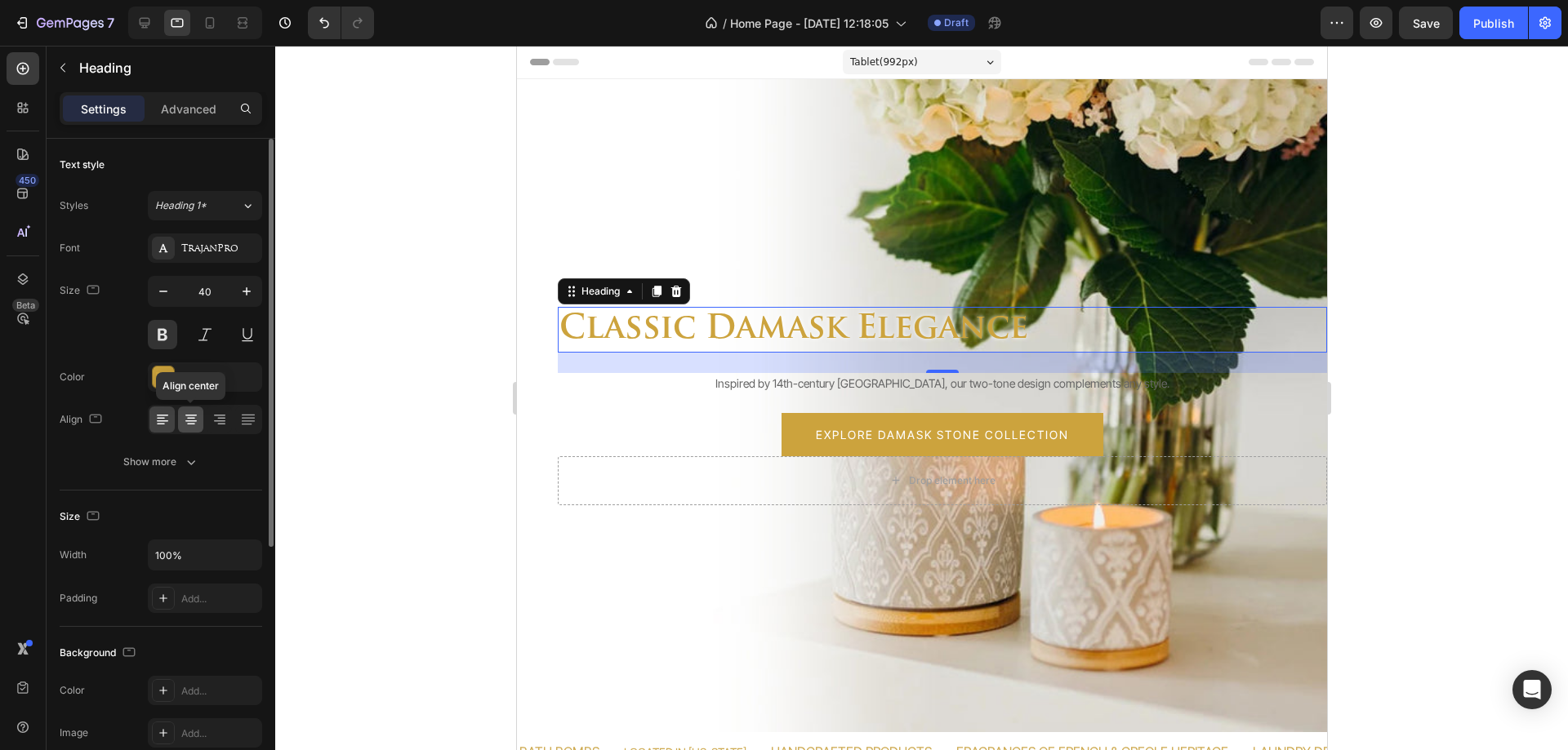
click at [193, 414] on icon at bounding box center [190, 419] width 16 height 16
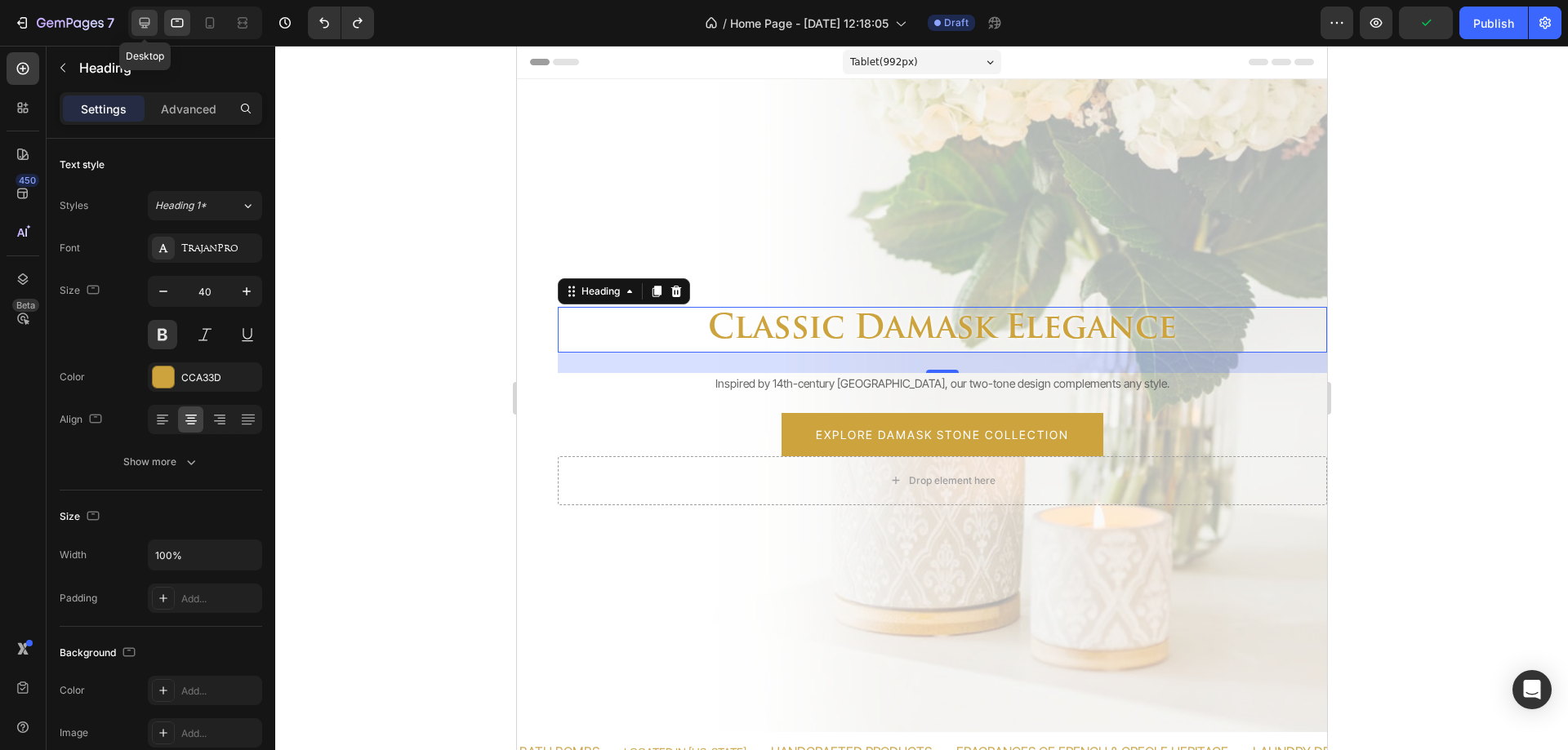
click at [137, 20] on icon at bounding box center [144, 22] width 16 height 16
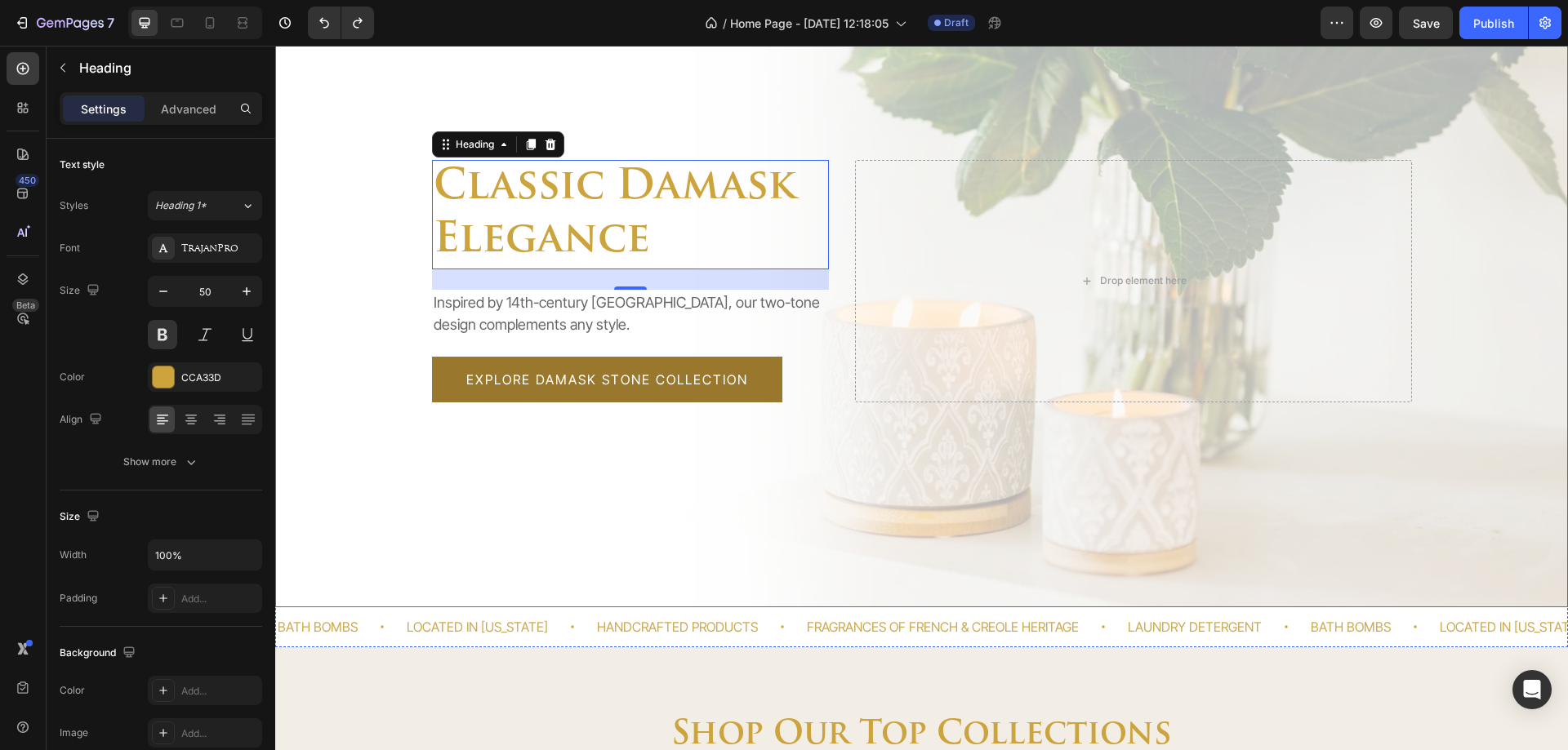
scroll to position [19, 0]
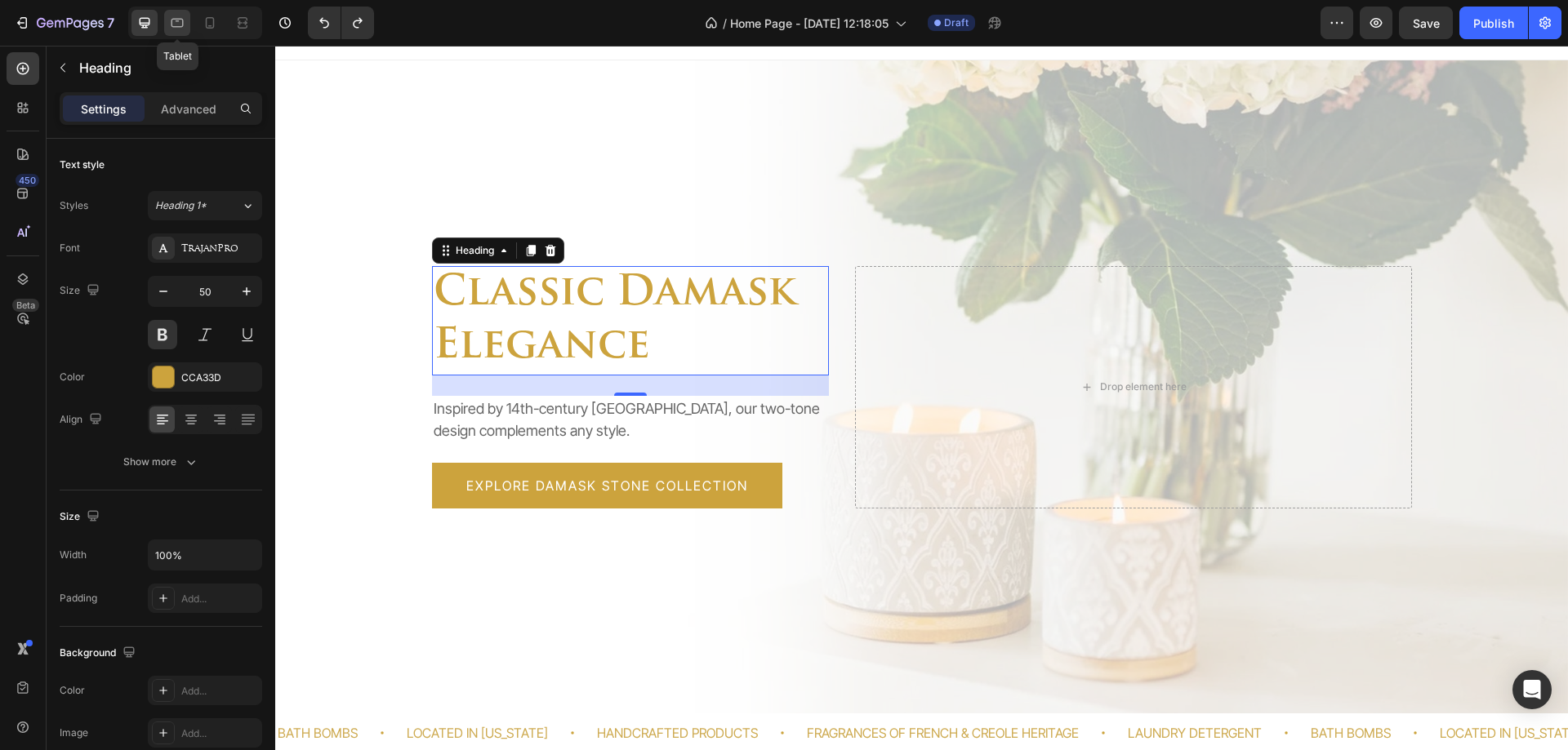
click at [172, 25] on icon at bounding box center [177, 23] width 12 height 9
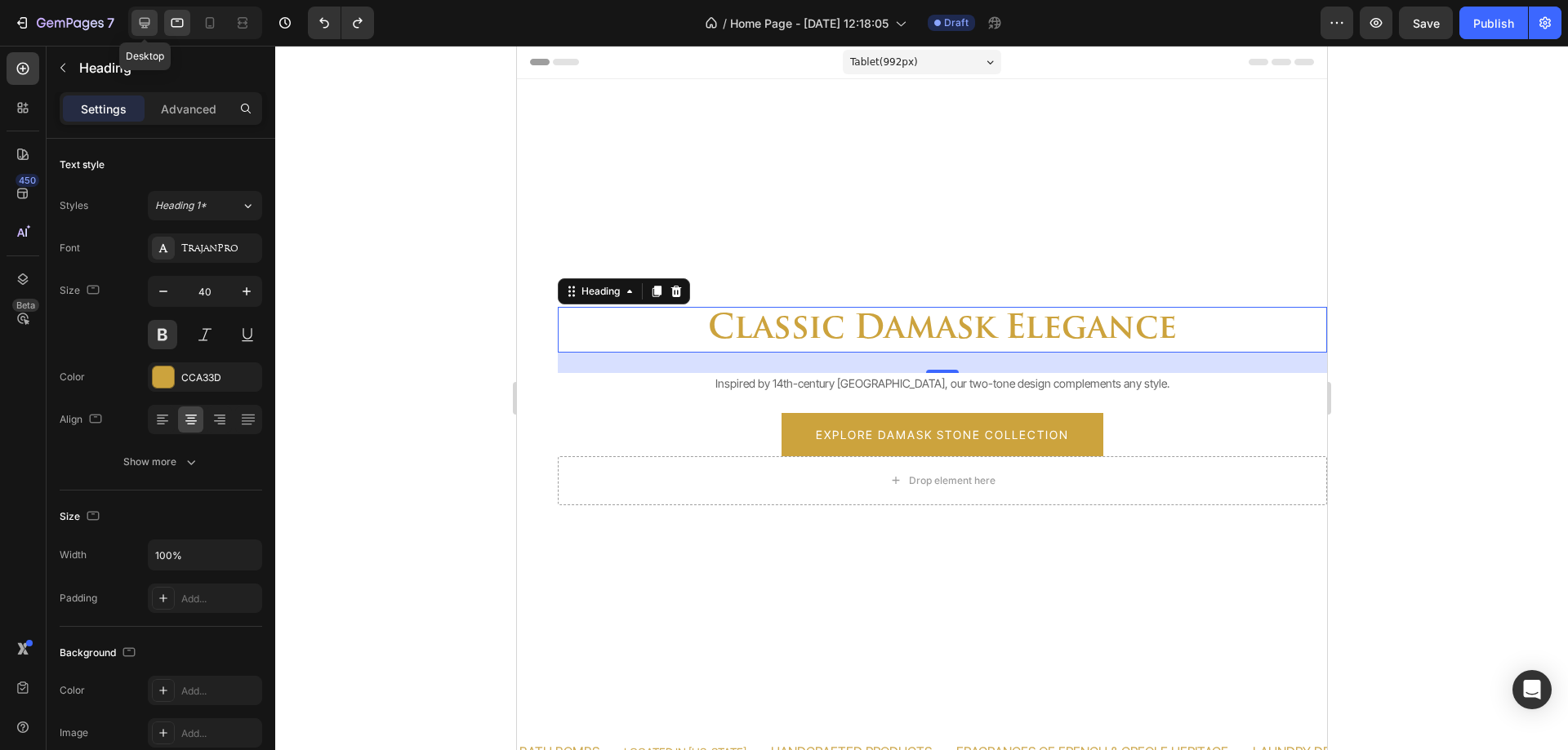
click at [150, 20] on icon at bounding box center [144, 22] width 10 height 10
type input "50"
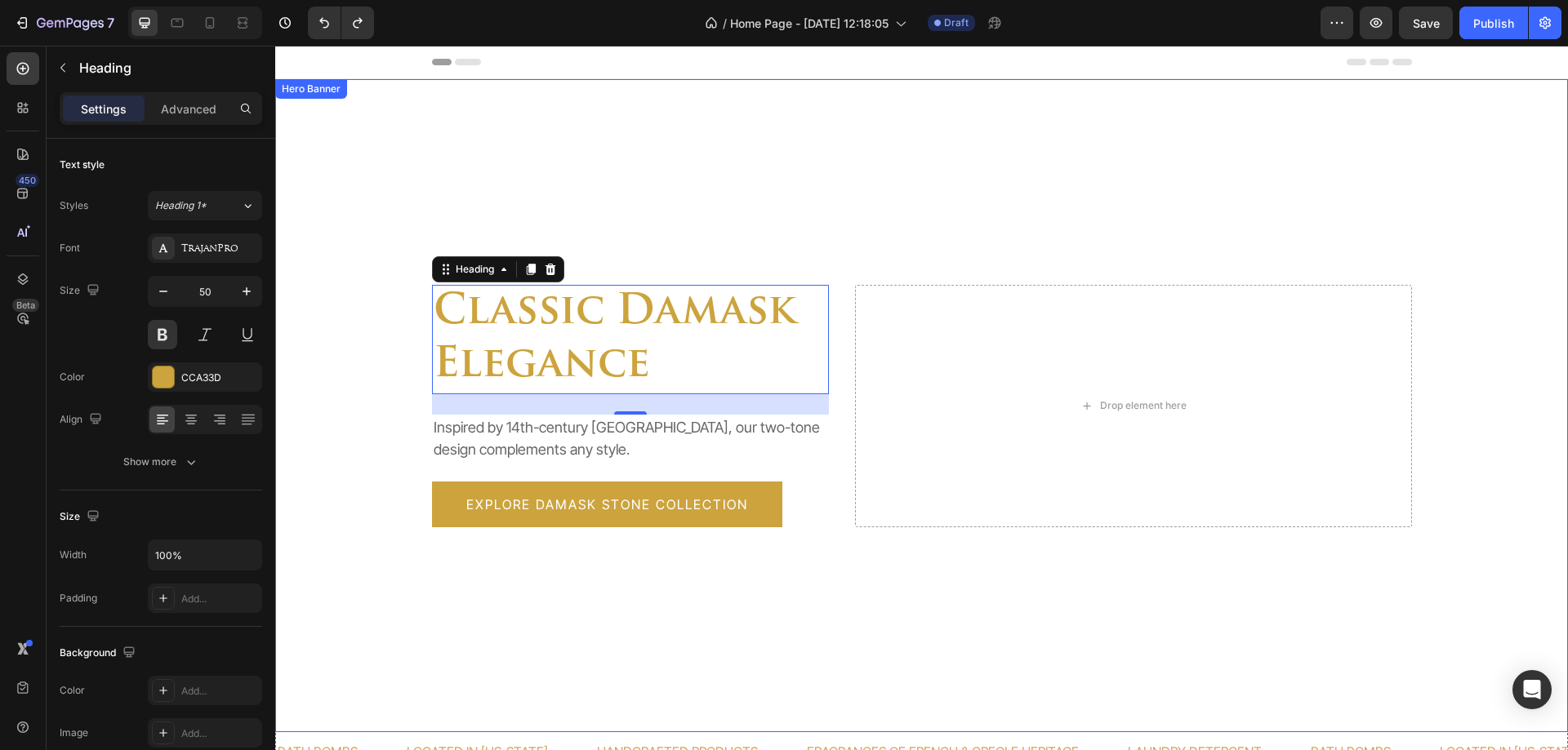
scroll to position [182, 0]
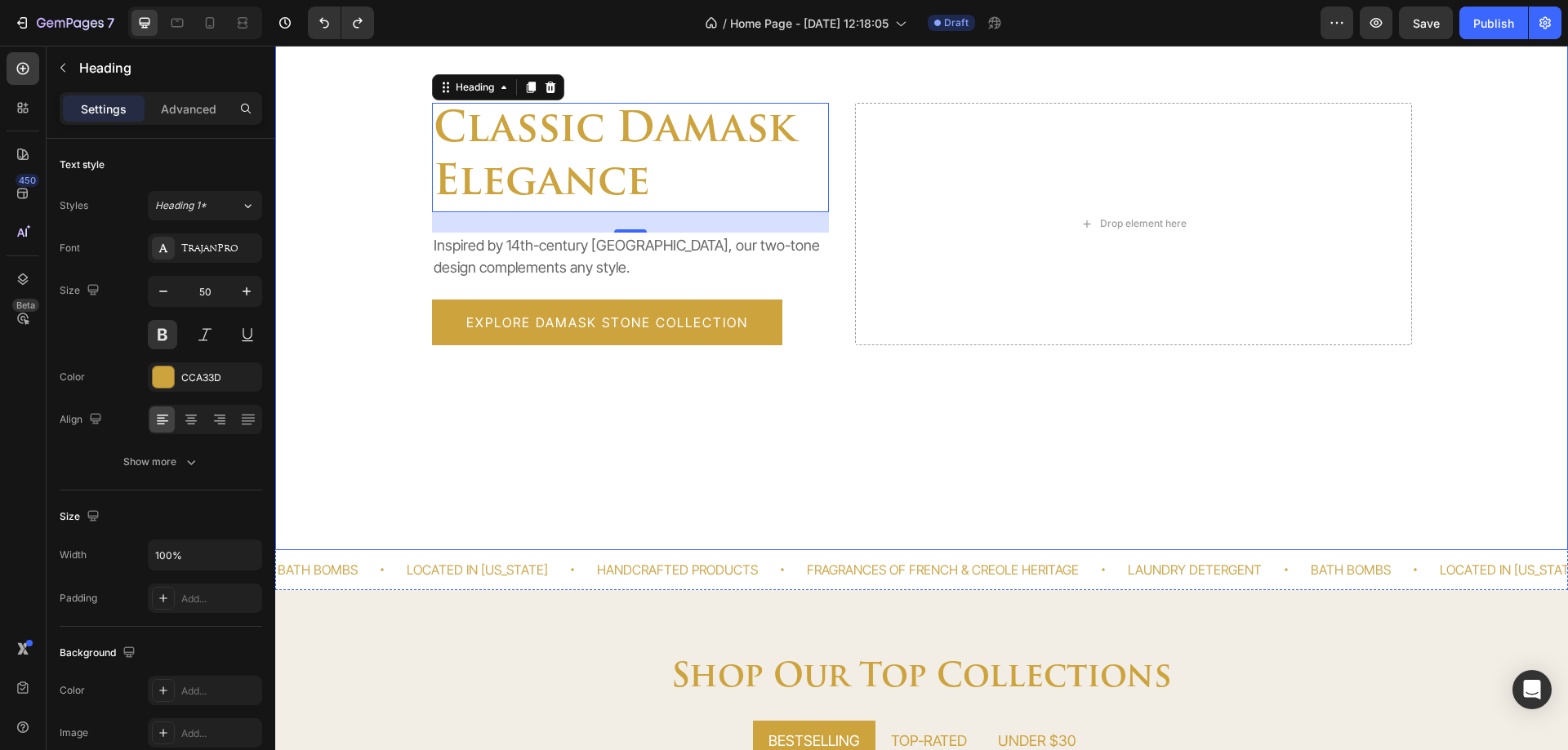
click at [332, 148] on div "Overlay" at bounding box center [922, 224] width 1293 height 654
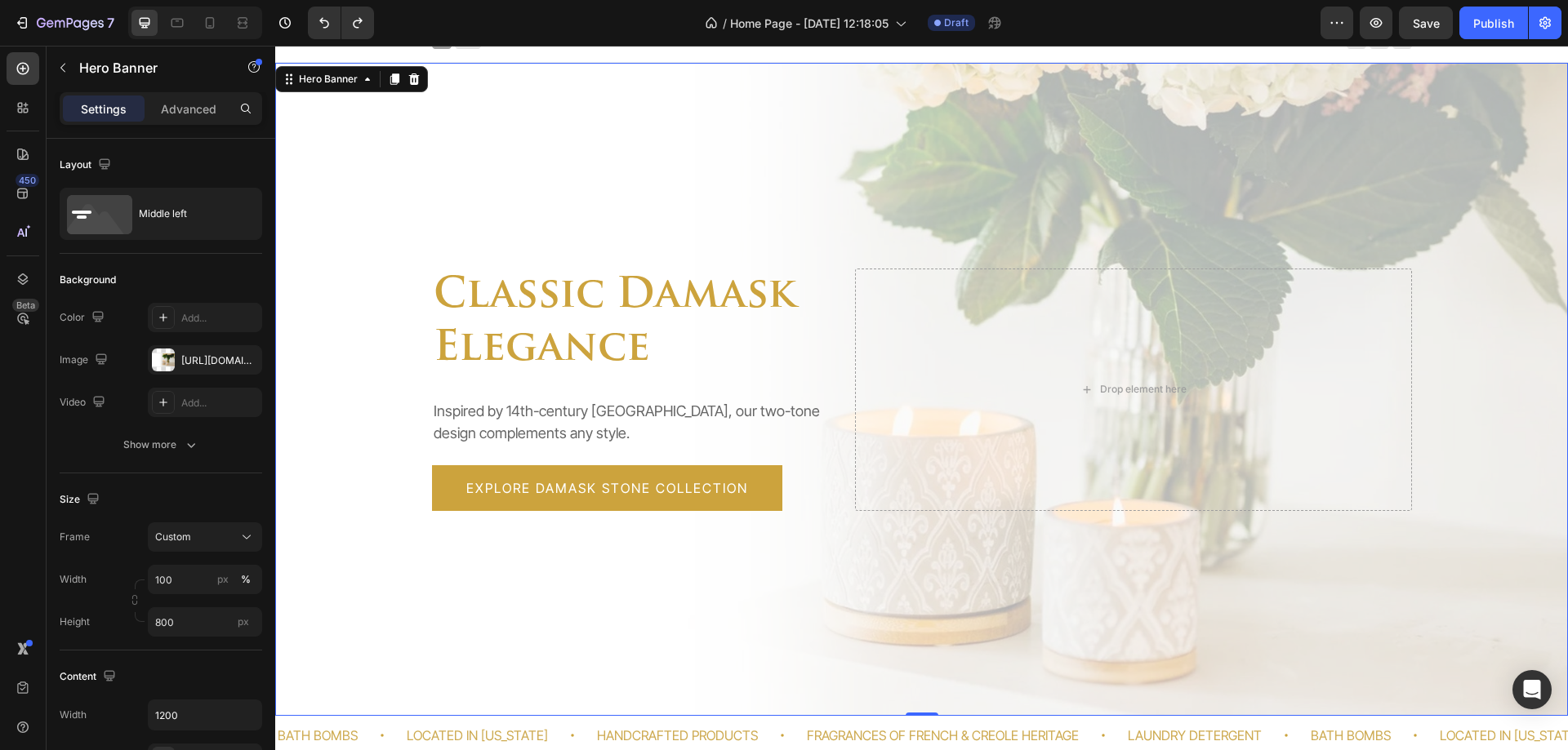
scroll to position [0, 0]
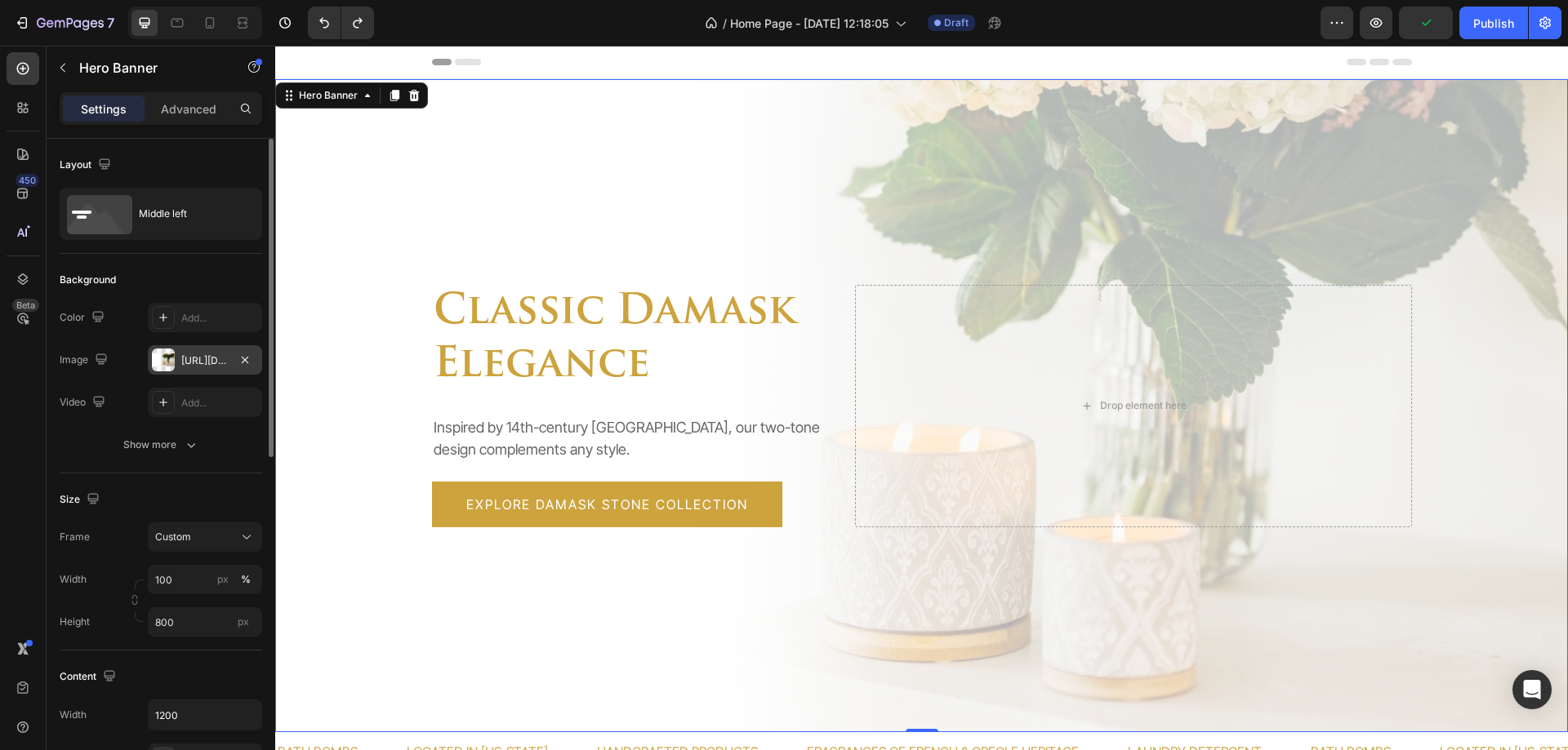
click at [210, 361] on div "https://cdn.shopify.com/s/files/1/1096/1096/files/gempages_581074222193836974-1…" at bounding box center [205, 361] width 48 height 15
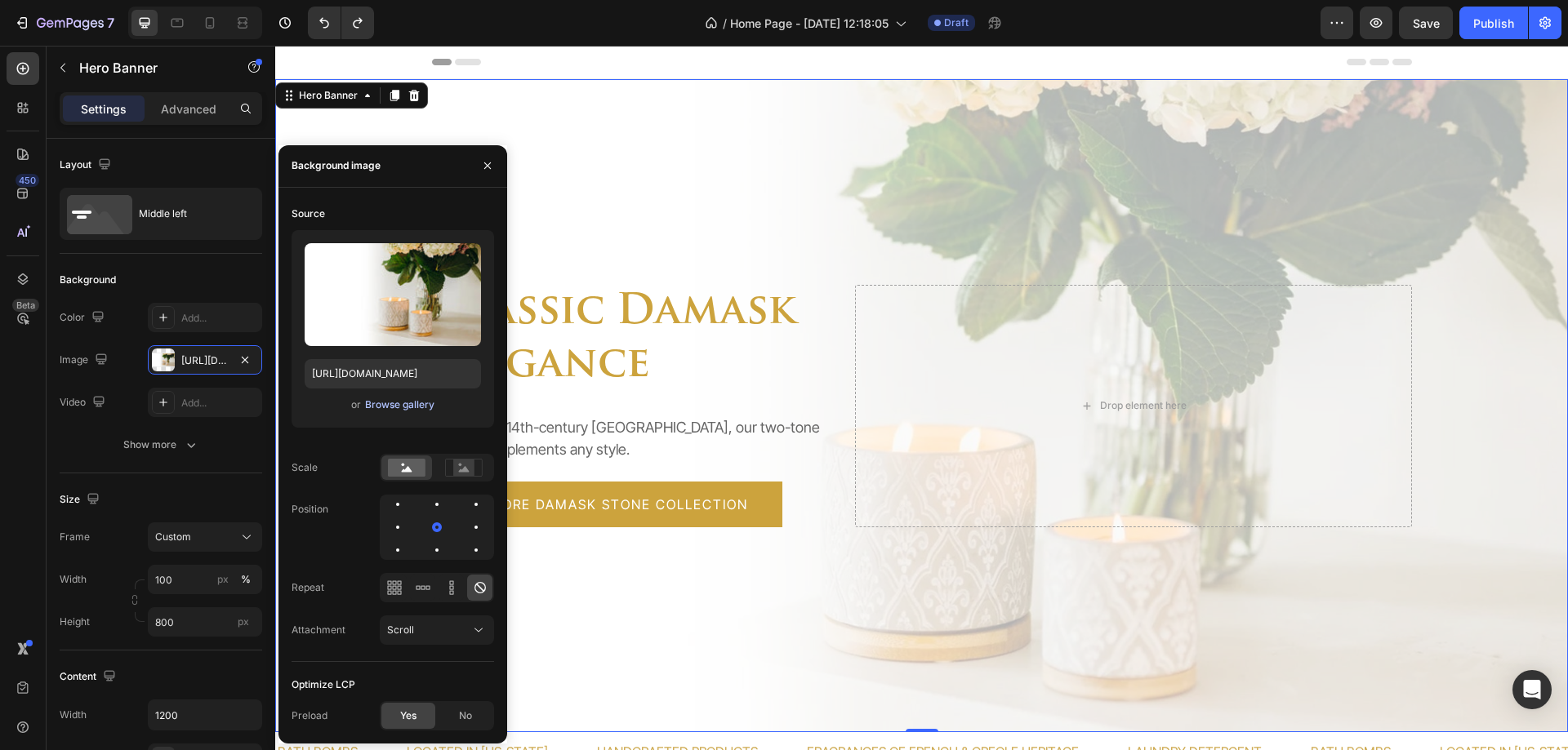
click at [375, 407] on div "Browse gallery" at bounding box center [400, 405] width 69 height 15
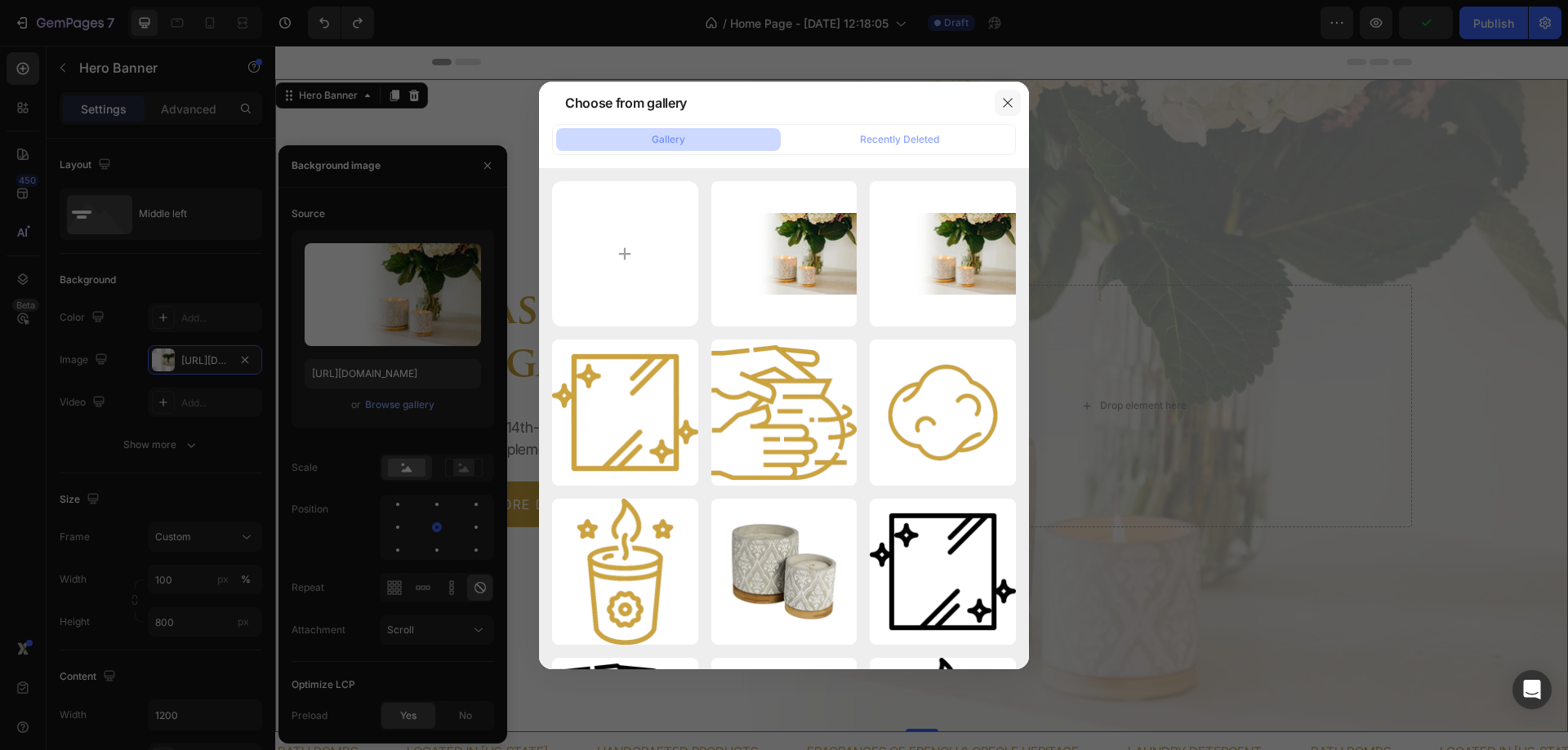
click at [1006, 107] on icon "button" at bounding box center [1008, 103] width 13 height 13
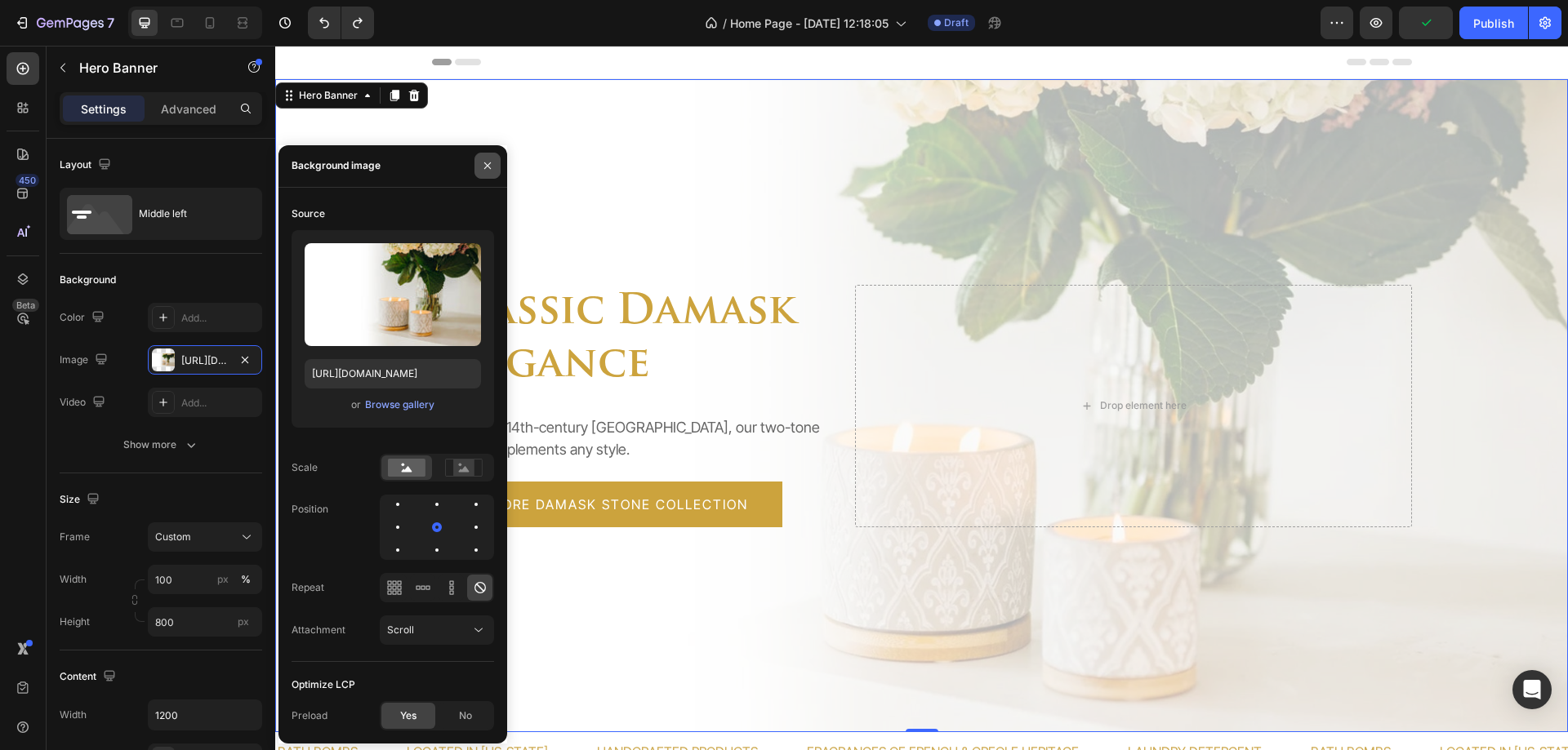
click at [488, 163] on icon "button" at bounding box center [488, 166] width 13 height 13
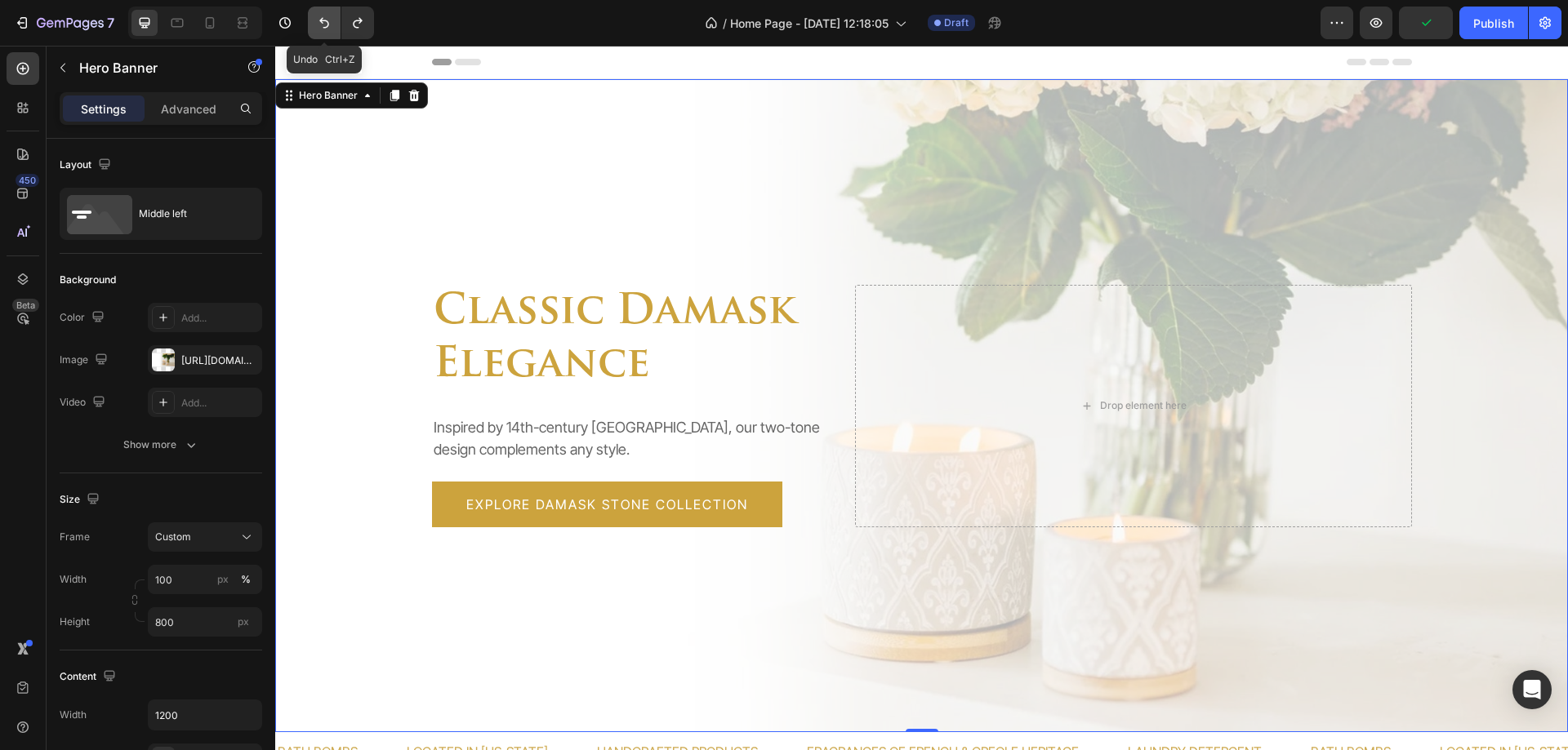
click at [316, 25] on icon "Undo/Redo" at bounding box center [323, 22] width 16 height 16
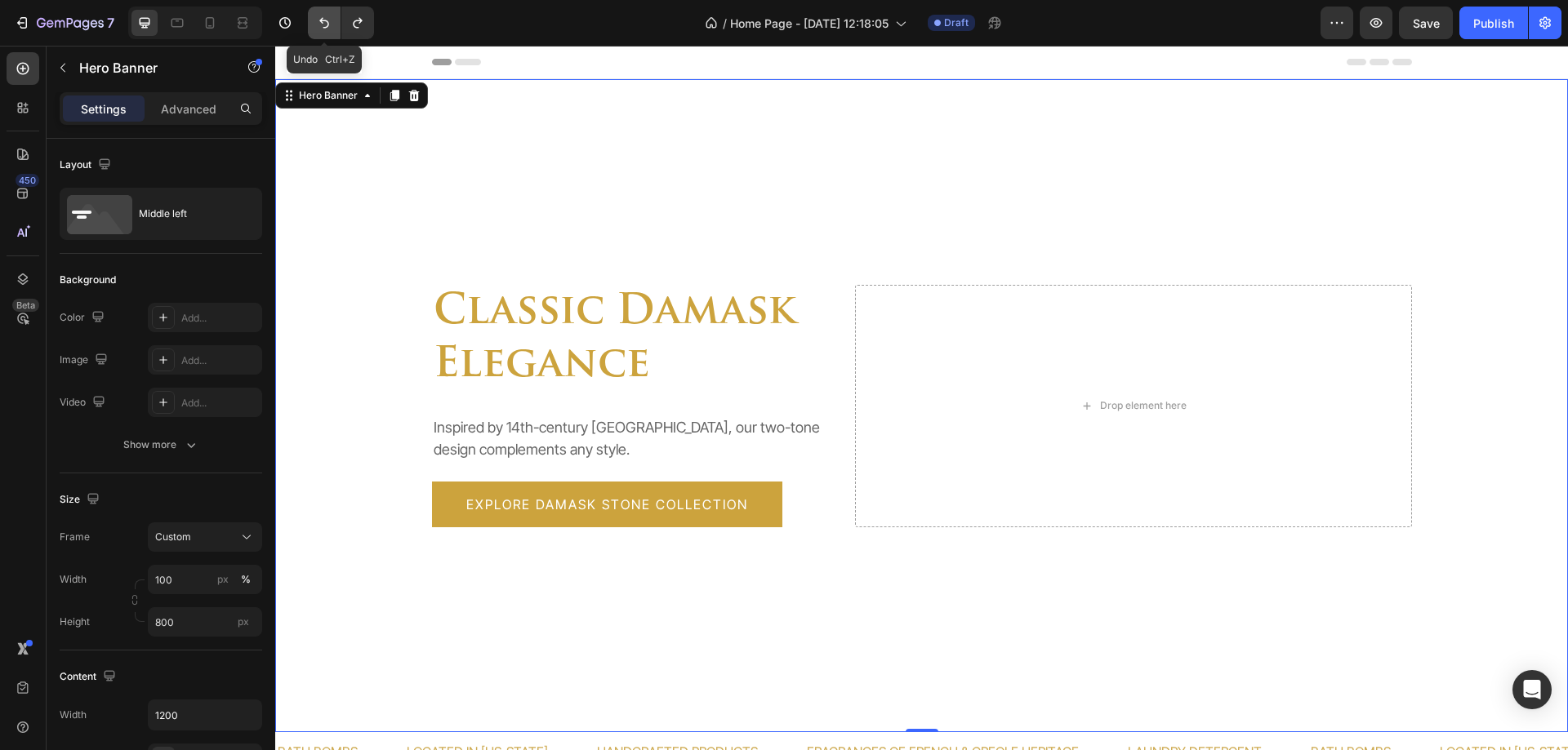
click at [316, 25] on icon "Undo/Redo" at bounding box center [323, 22] width 16 height 16
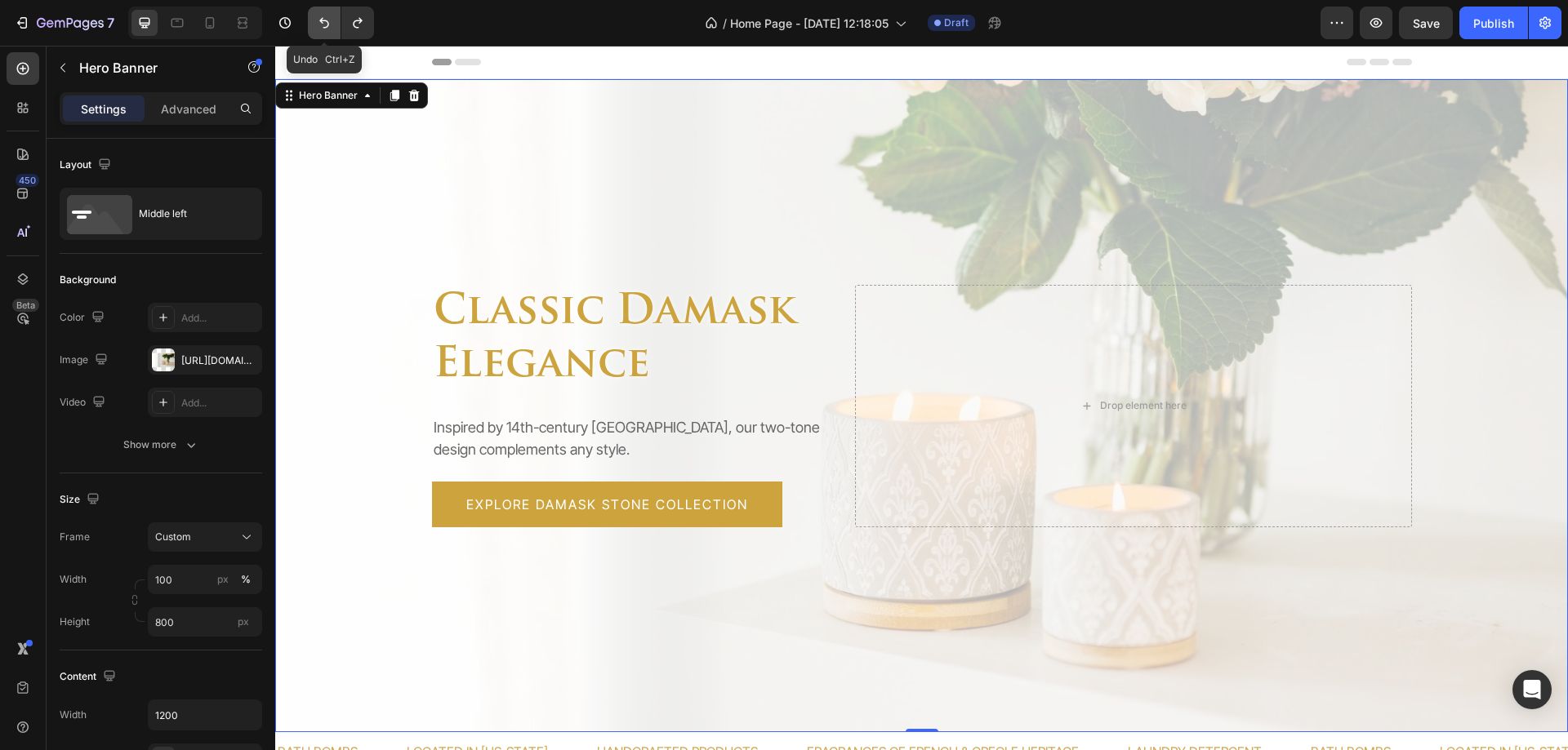
click at [316, 25] on icon "Undo/Redo" at bounding box center [323, 22] width 16 height 16
click at [348, 26] on button "Undo/Redo" at bounding box center [357, 22] width 33 height 33
click at [178, 23] on icon at bounding box center [177, 22] width 16 height 16
type input "100%"
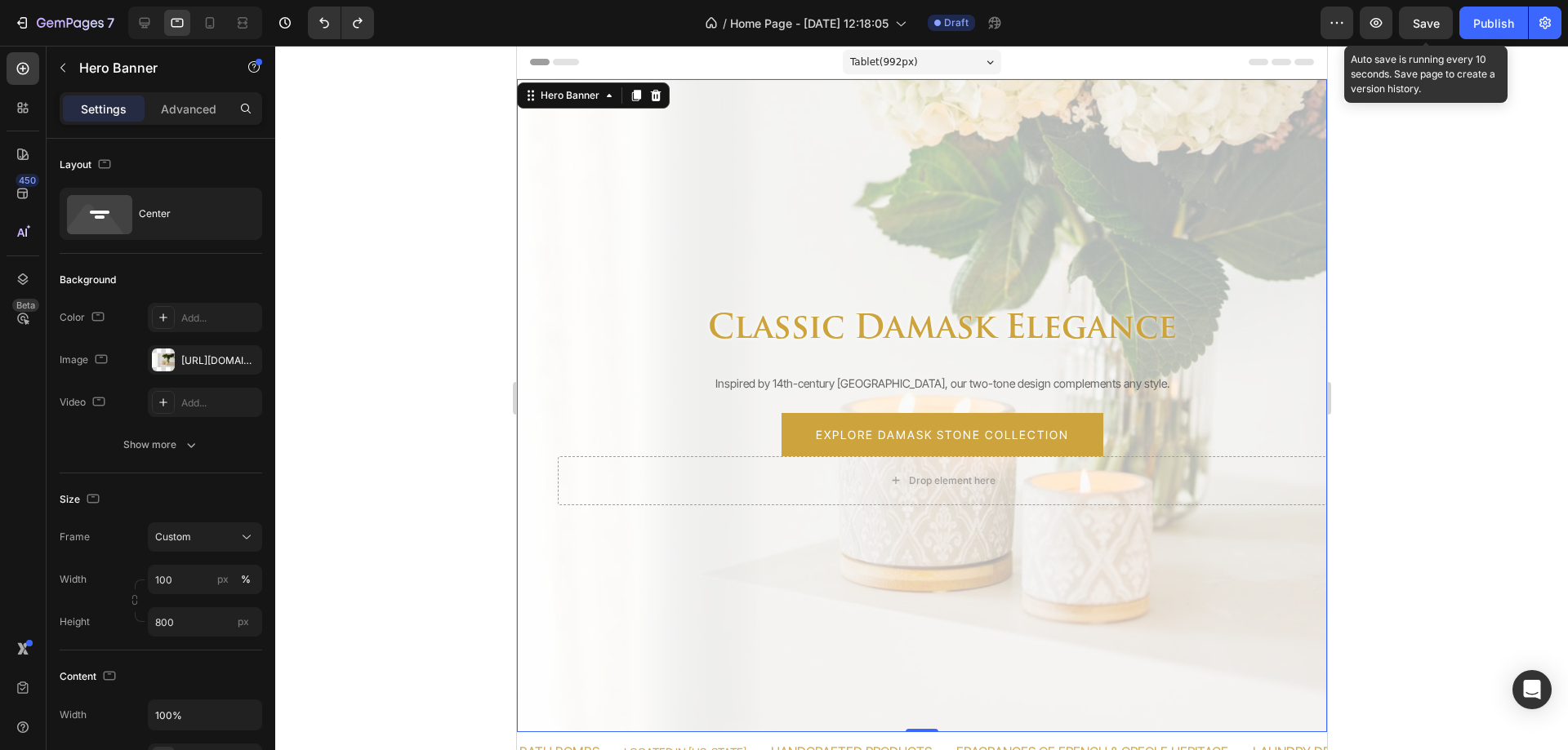
scroll to position [408, 0]
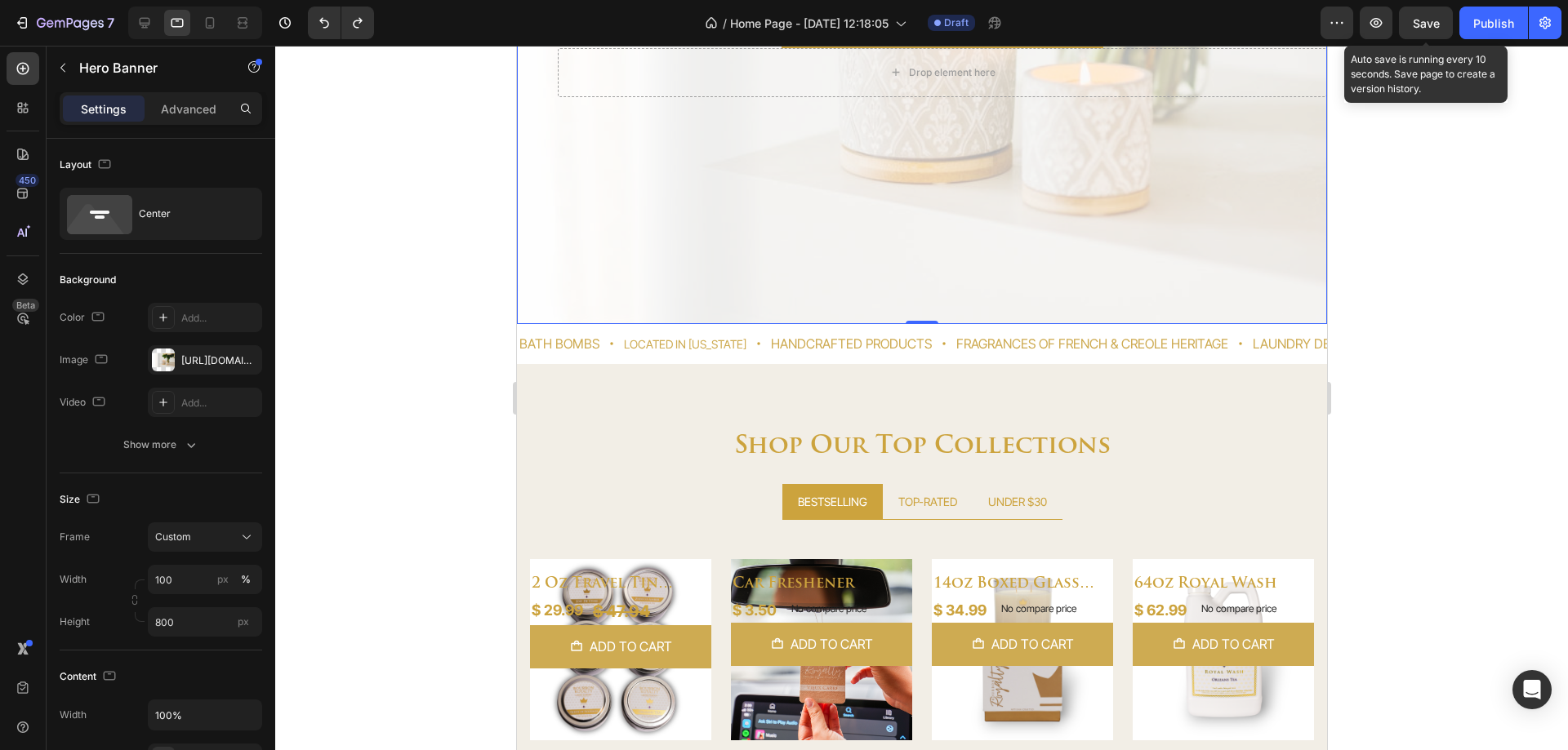
drag, startPoint x: 1427, startPoint y: 23, endPoint x: 315, endPoint y: 258, distance: 1136.6
click at [1427, 23] on span "Save" at bounding box center [1427, 22] width 27 height 14
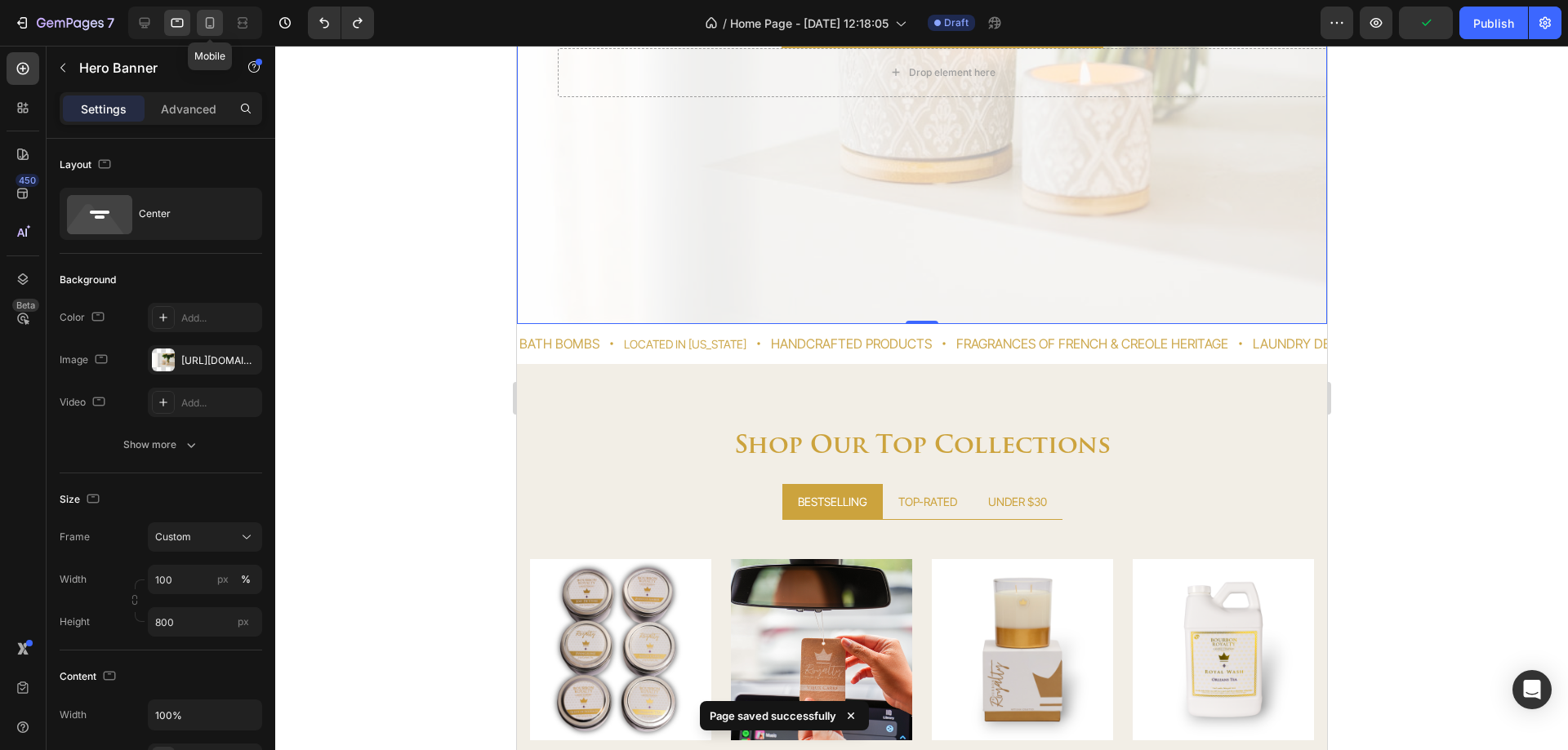
click at [214, 22] on icon at bounding box center [209, 22] width 16 height 16
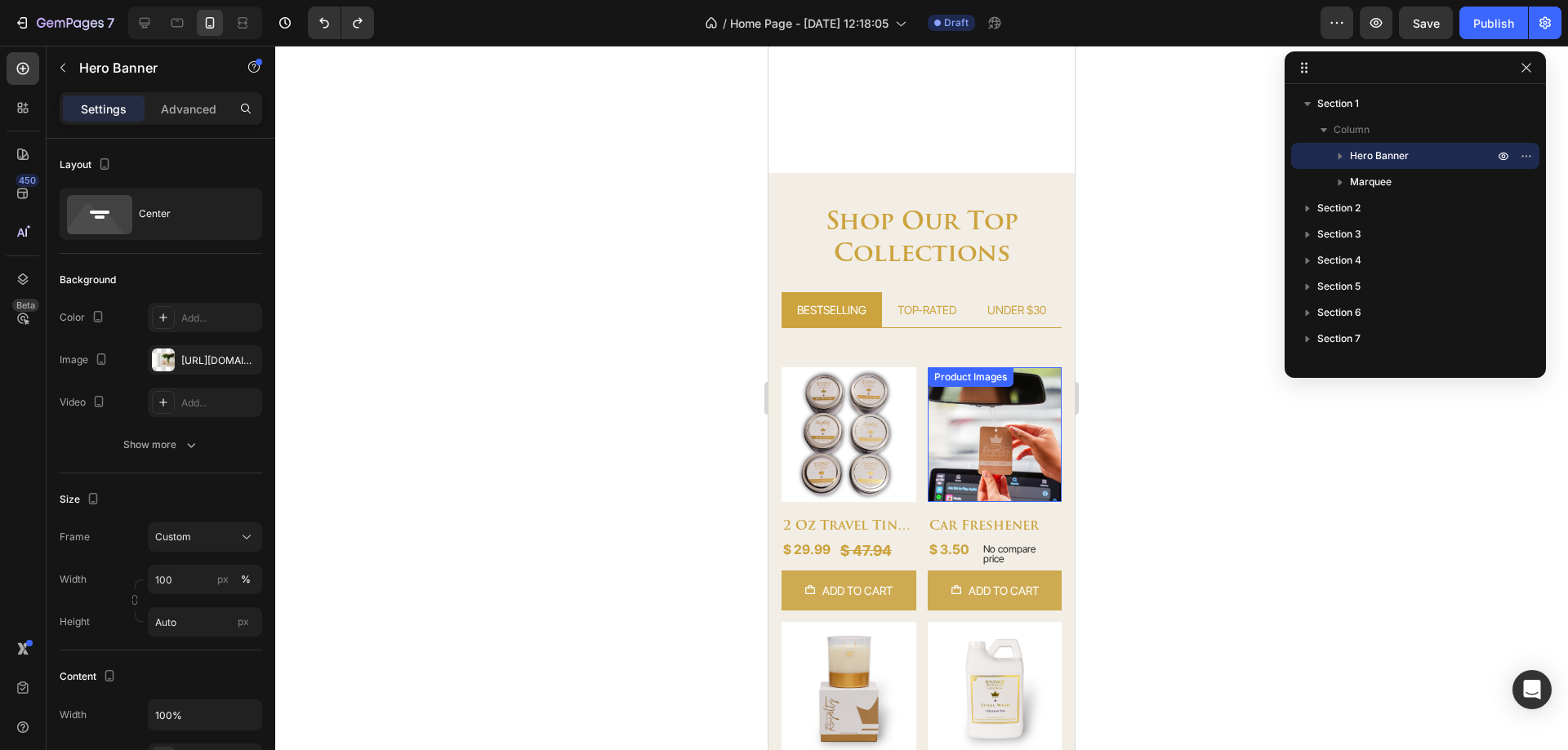
scroll to position [654, 0]
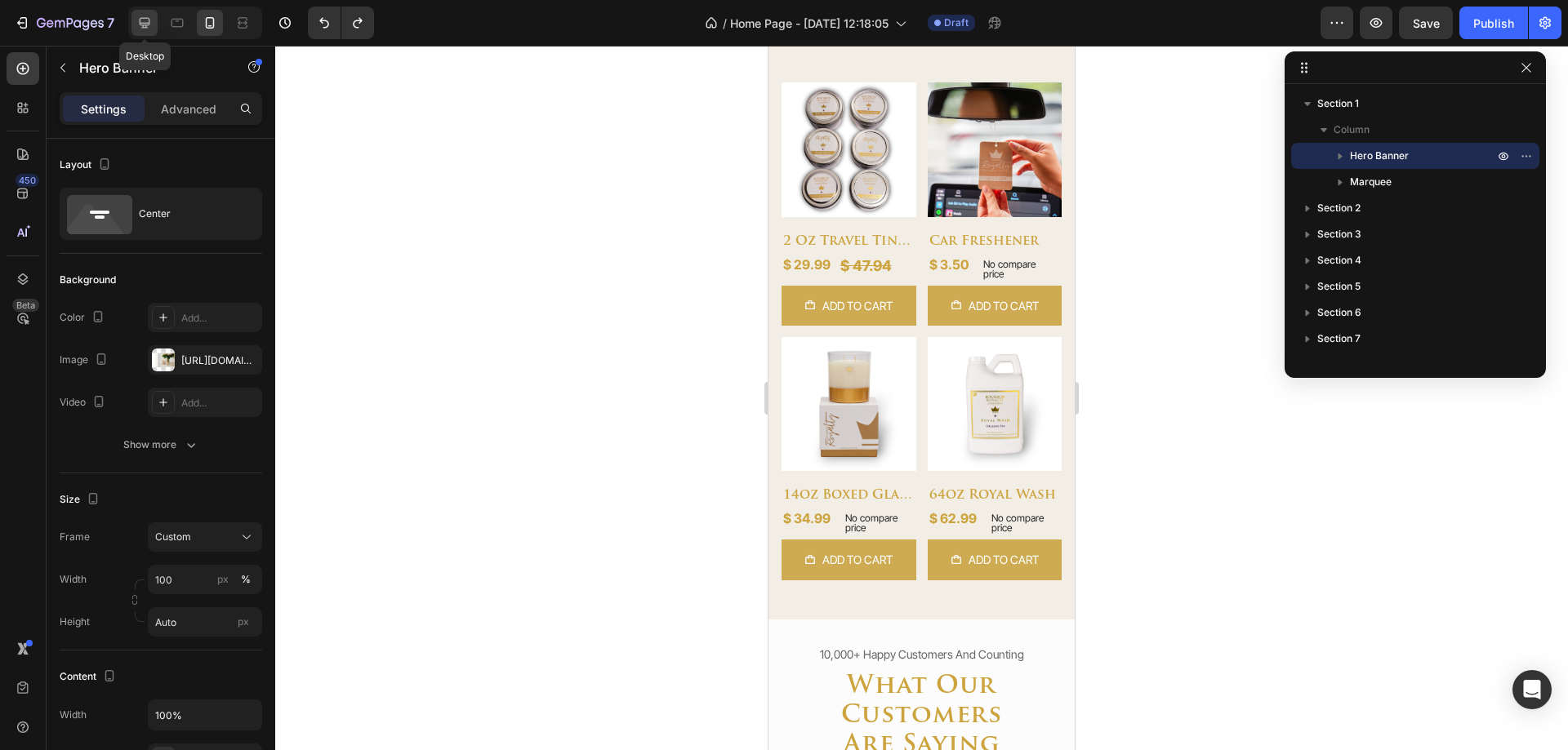
click at [138, 29] on icon at bounding box center [144, 22] width 16 height 16
type input "800"
type input "1200"
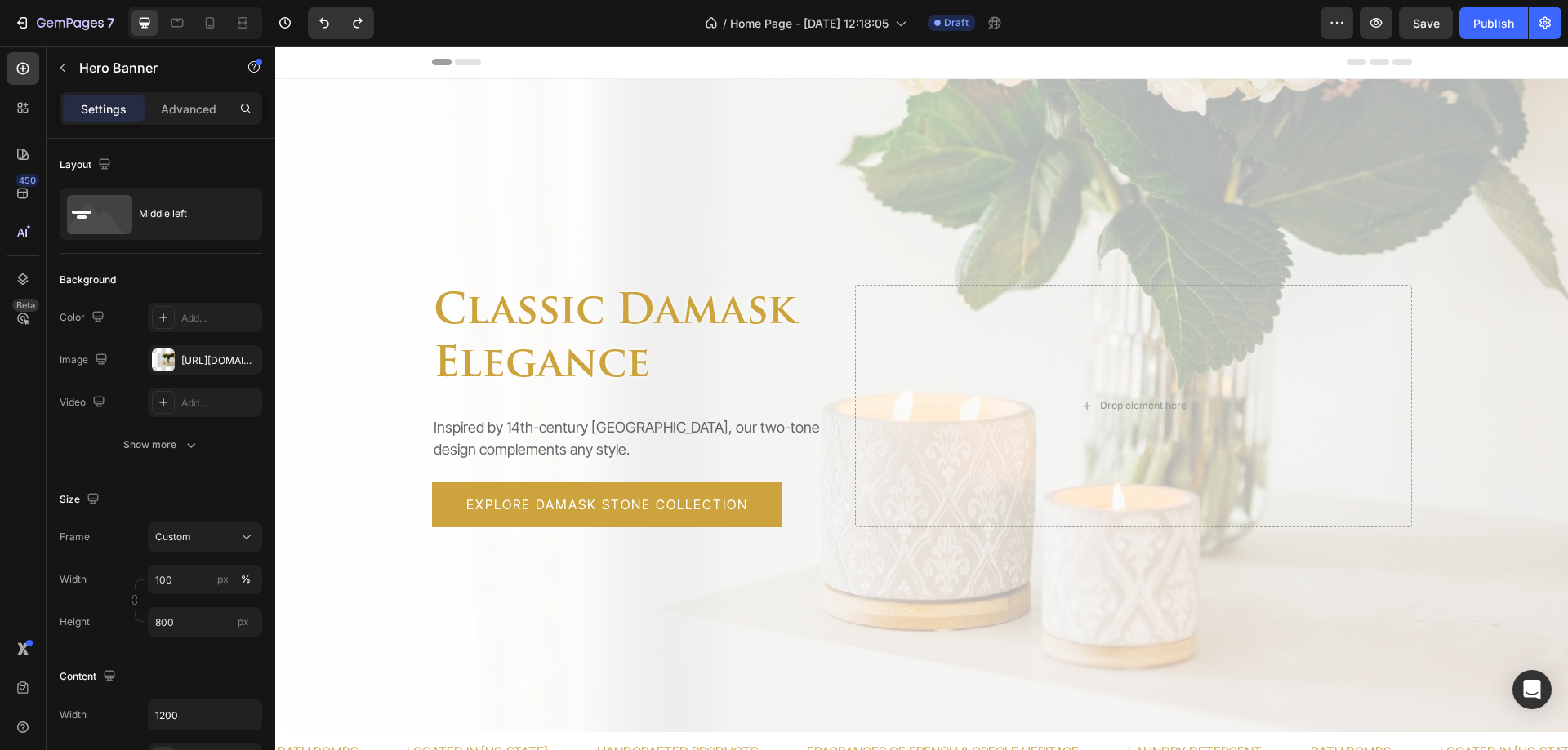
select select "581074249553478636"
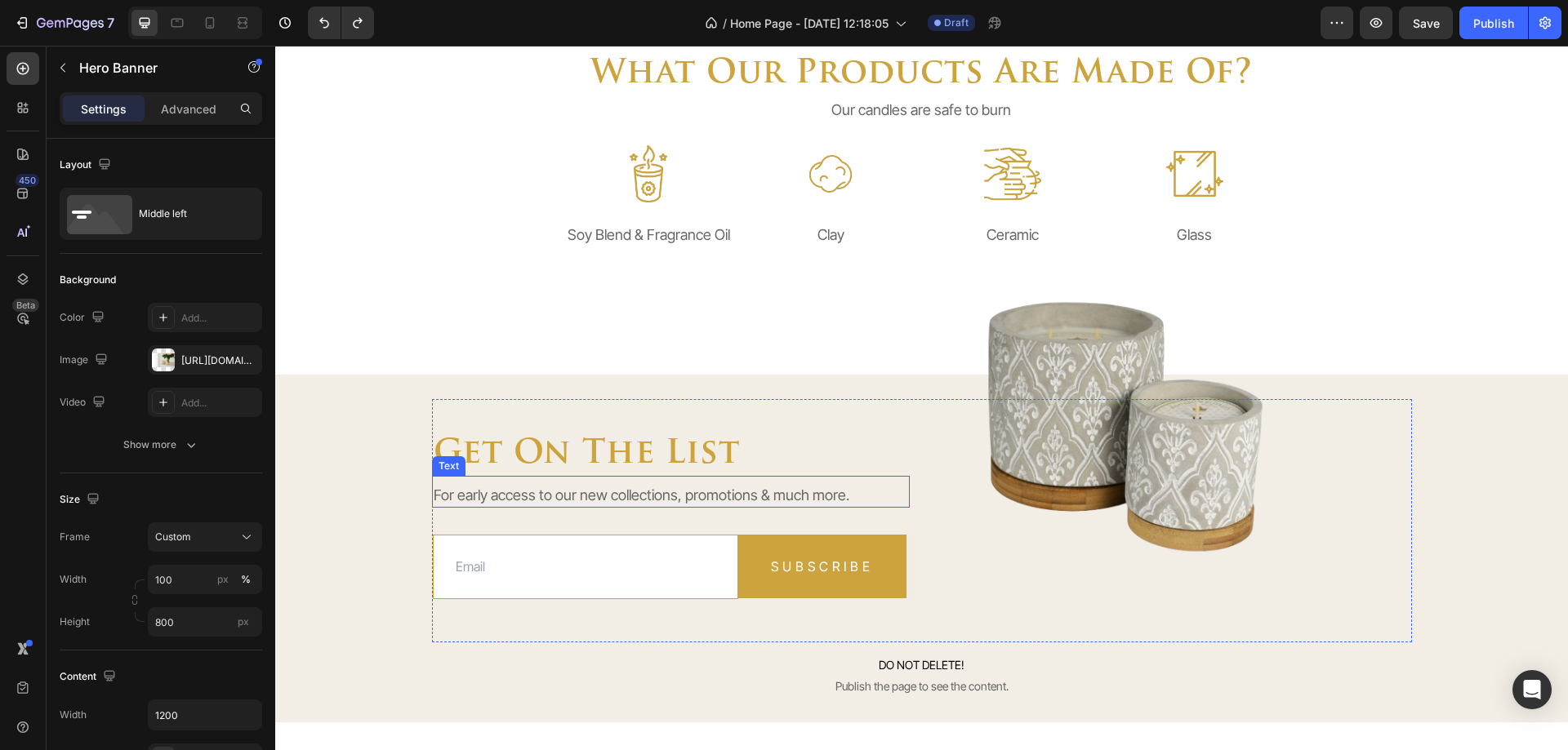
select select "581074249553478636"
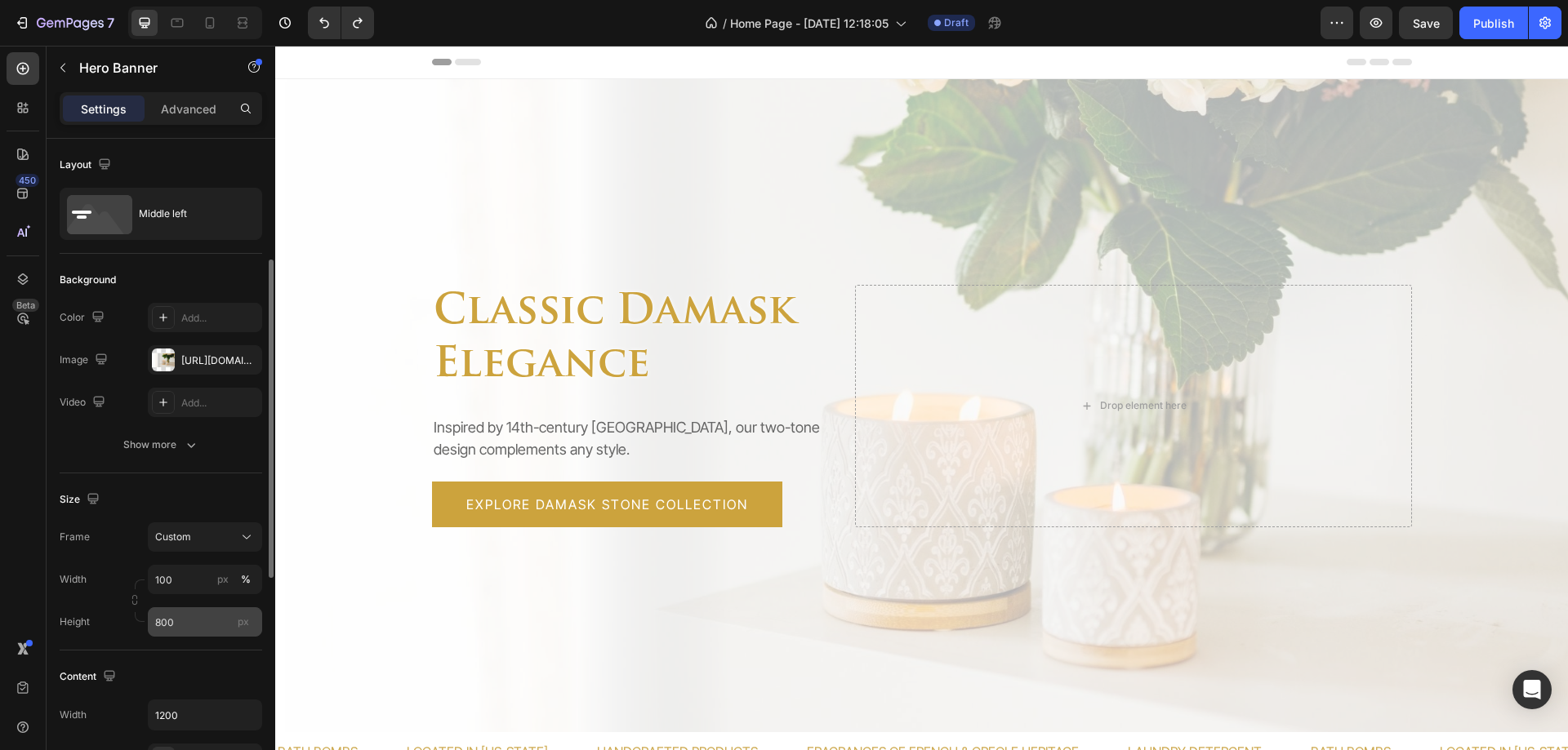
scroll to position [245, 0]
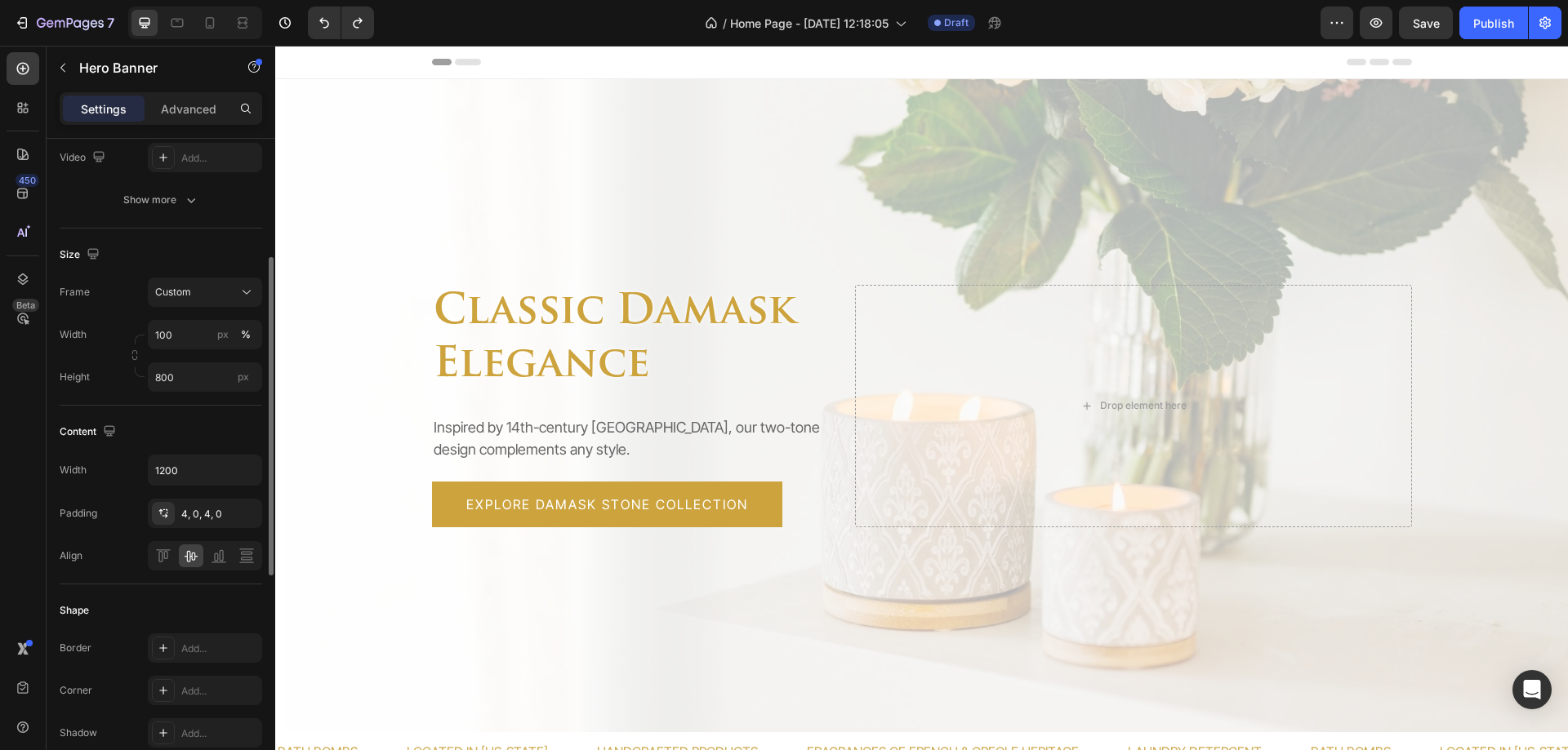
click at [328, 434] on div "Overlay" at bounding box center [922, 406] width 1293 height 654
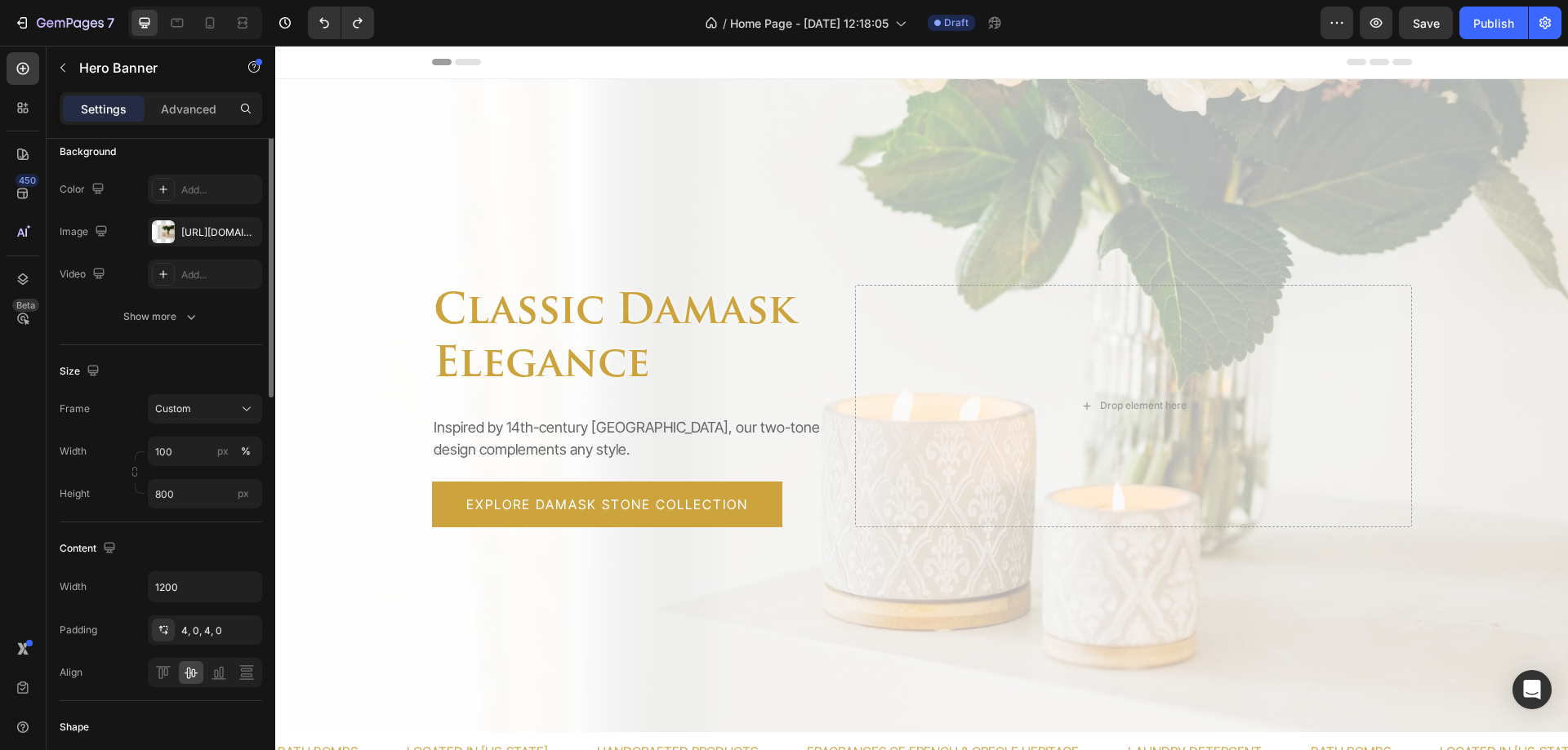
scroll to position [47, 0]
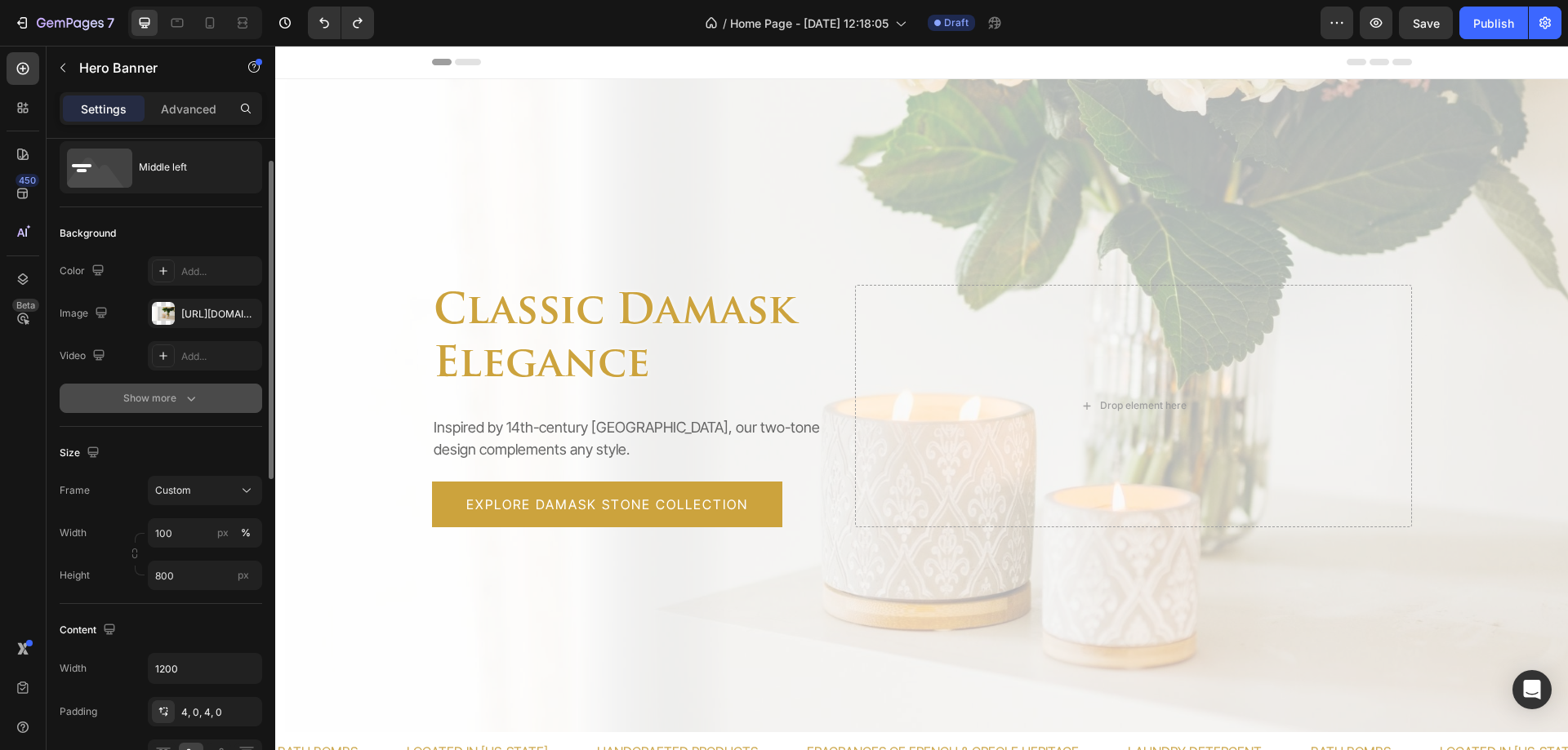
click at [127, 405] on div "Show more" at bounding box center [161, 398] width 76 height 16
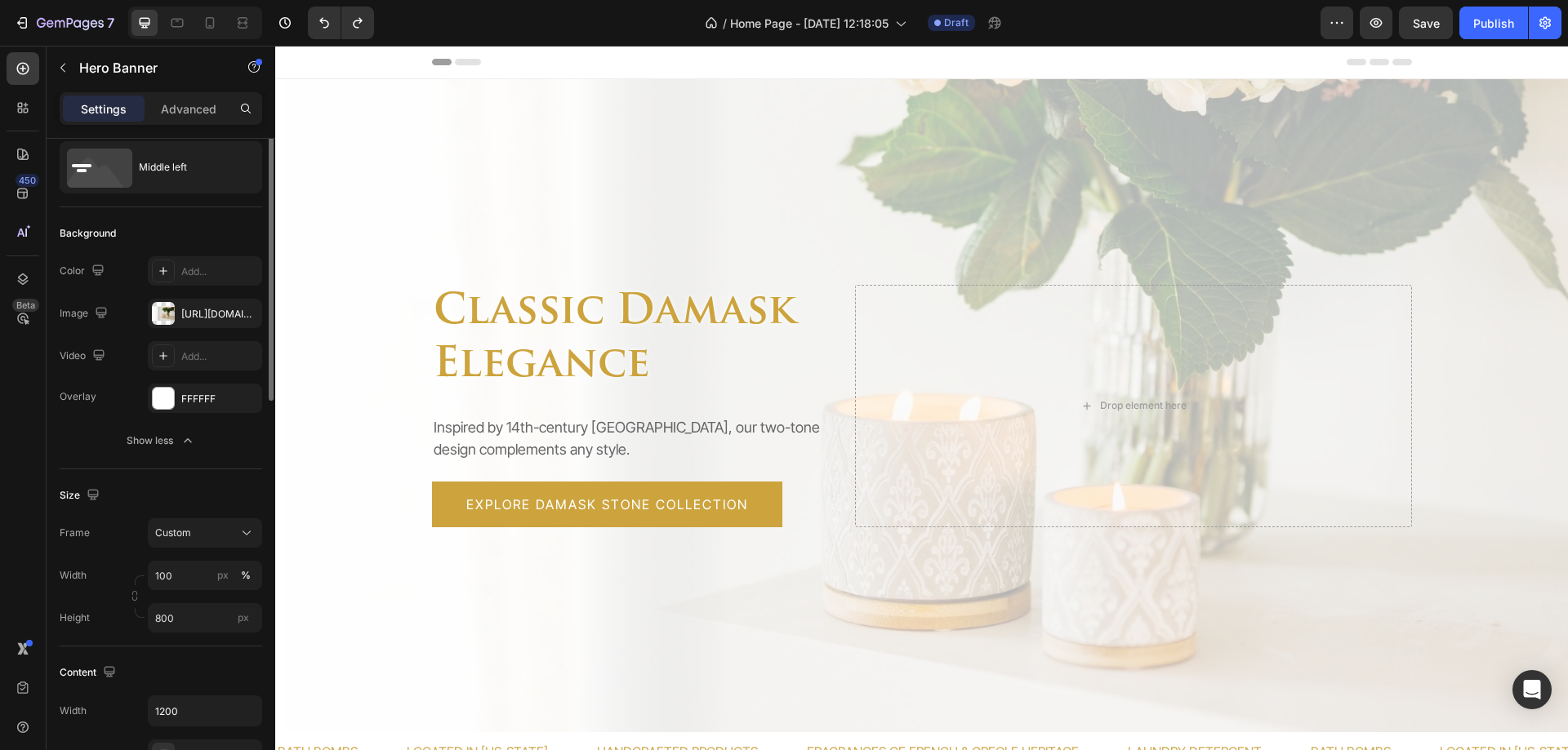
scroll to position [0, 0]
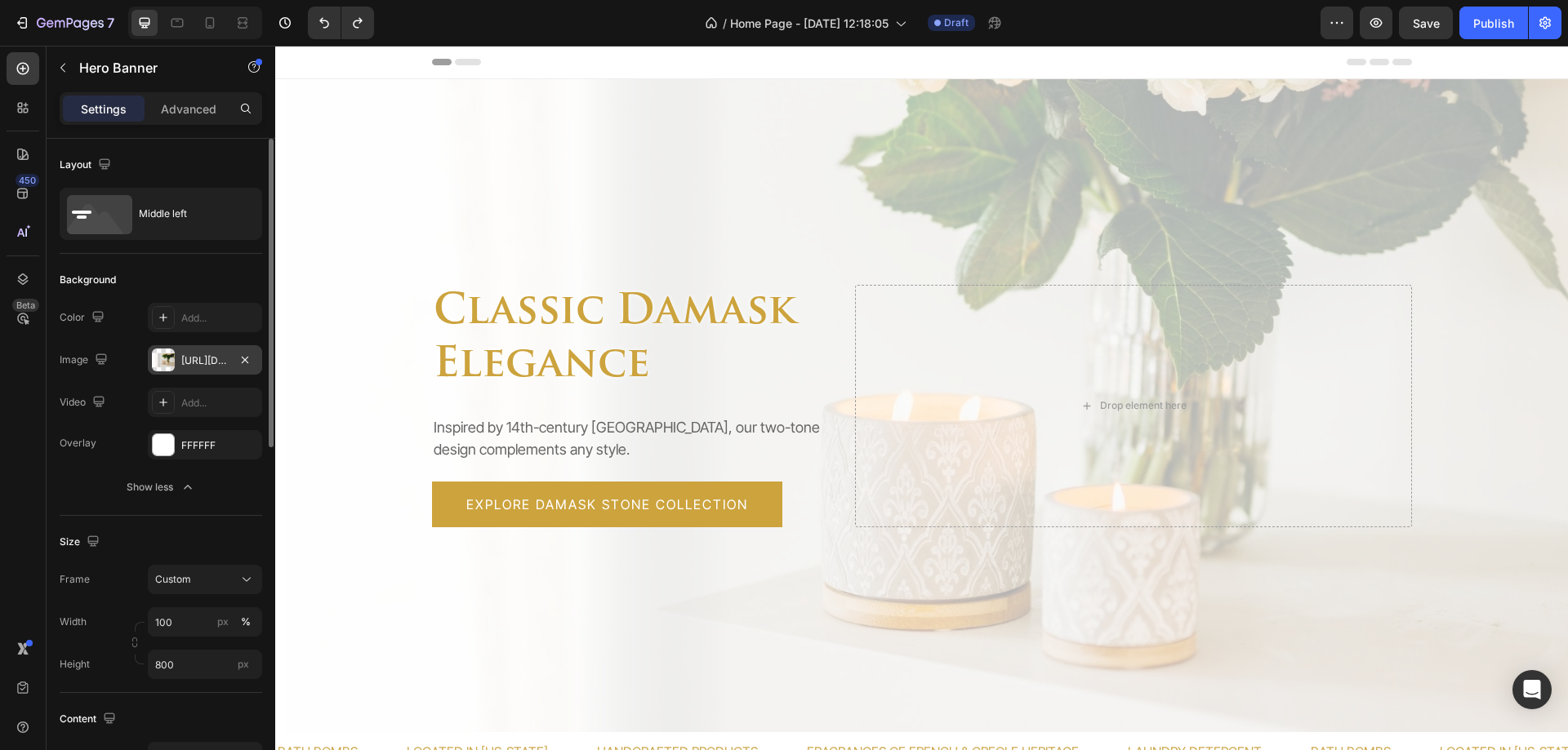
click at [200, 355] on div "[URL][DOMAIN_NAME]" at bounding box center [205, 361] width 48 height 15
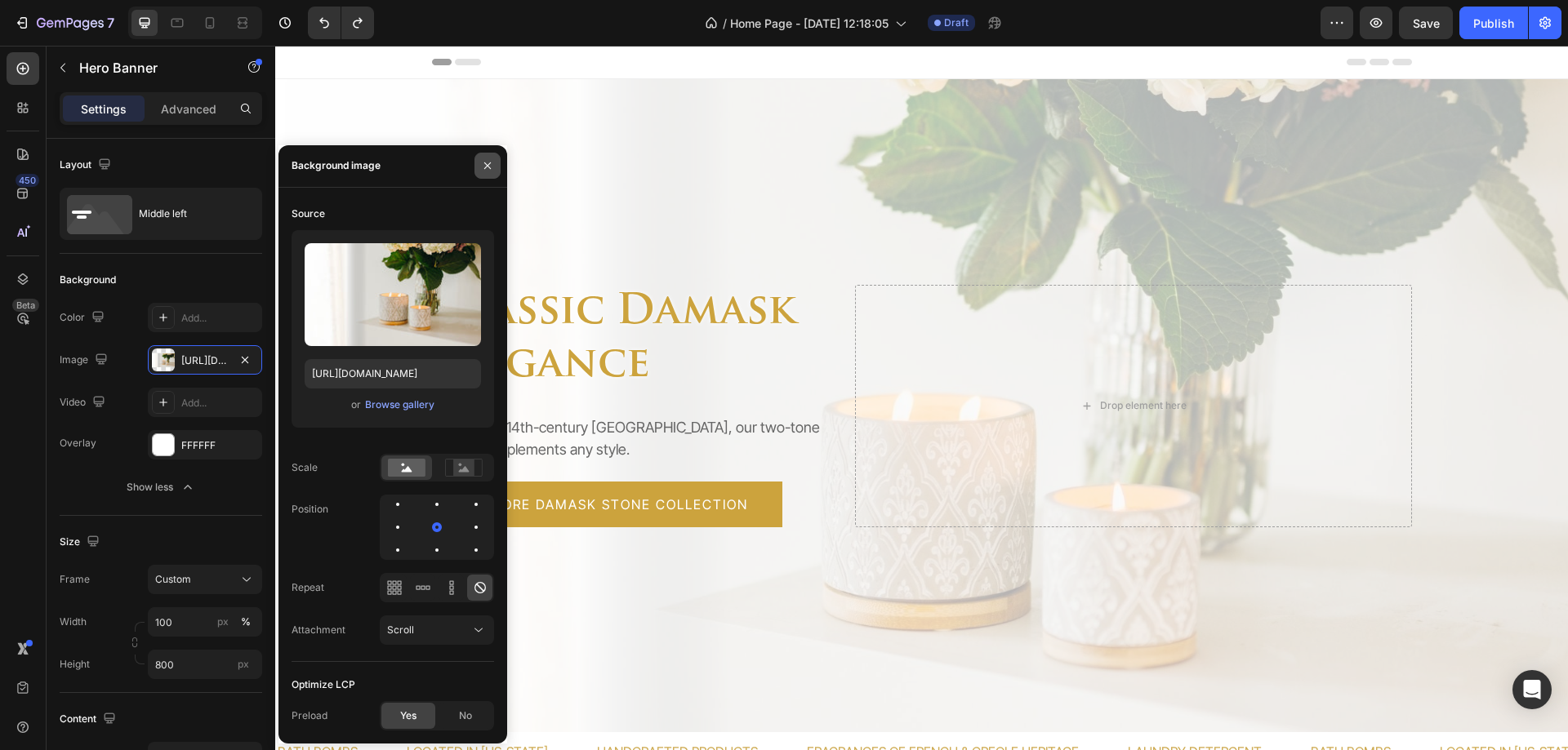
click at [486, 168] on icon "button" at bounding box center [488, 166] width 13 height 13
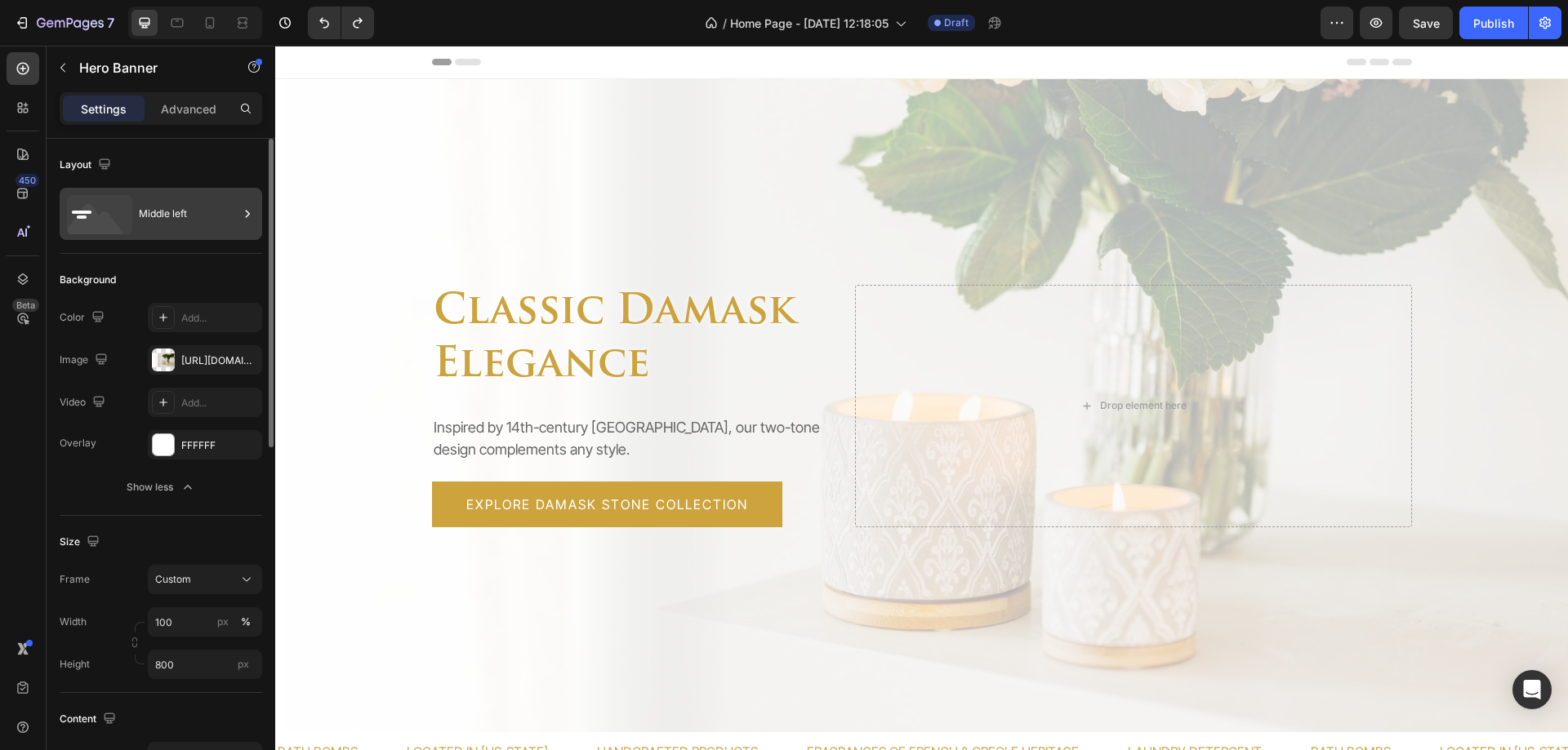
click at [154, 212] on div "Middle left" at bounding box center [188, 213] width 99 height 37
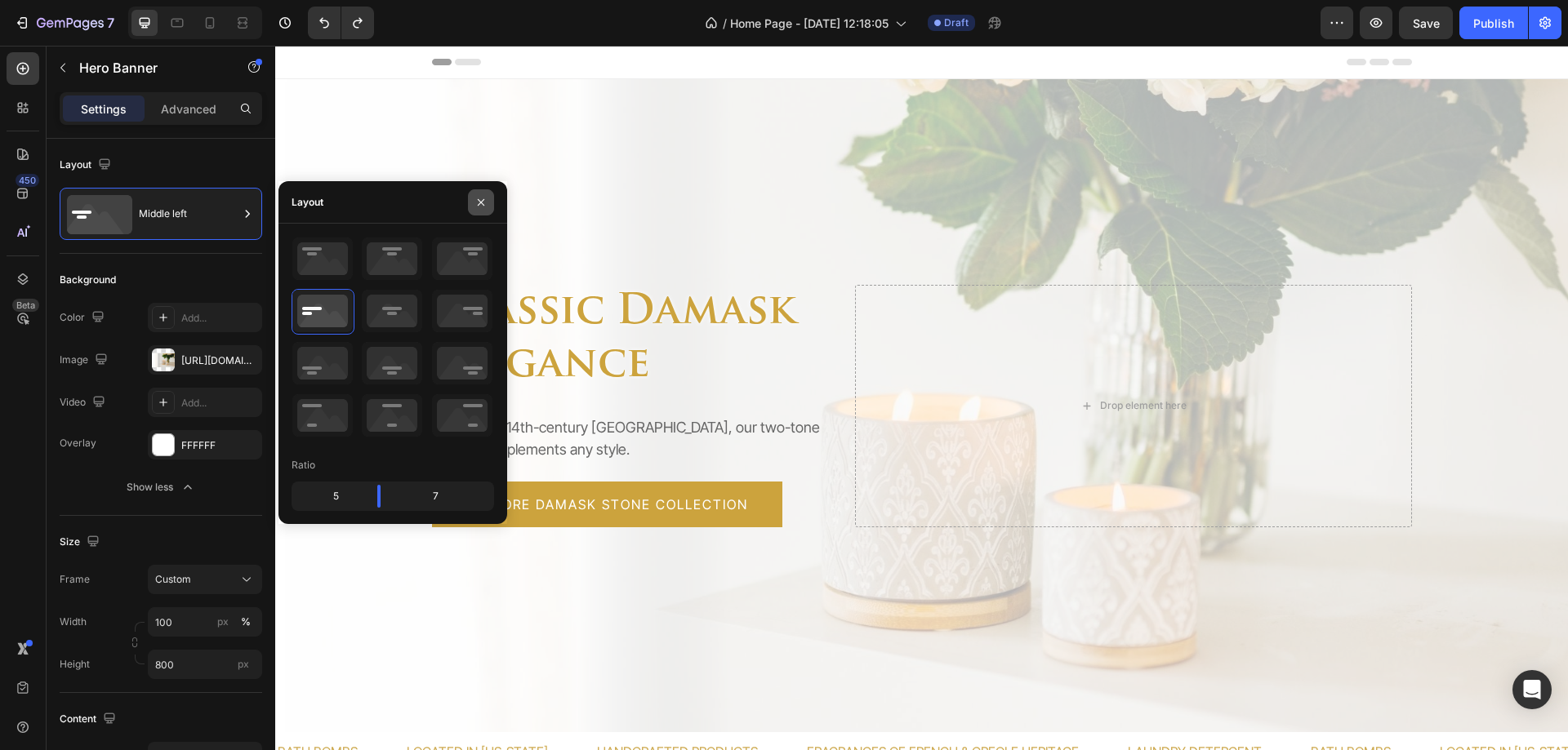
click at [488, 199] on button "button" at bounding box center [481, 202] width 26 height 26
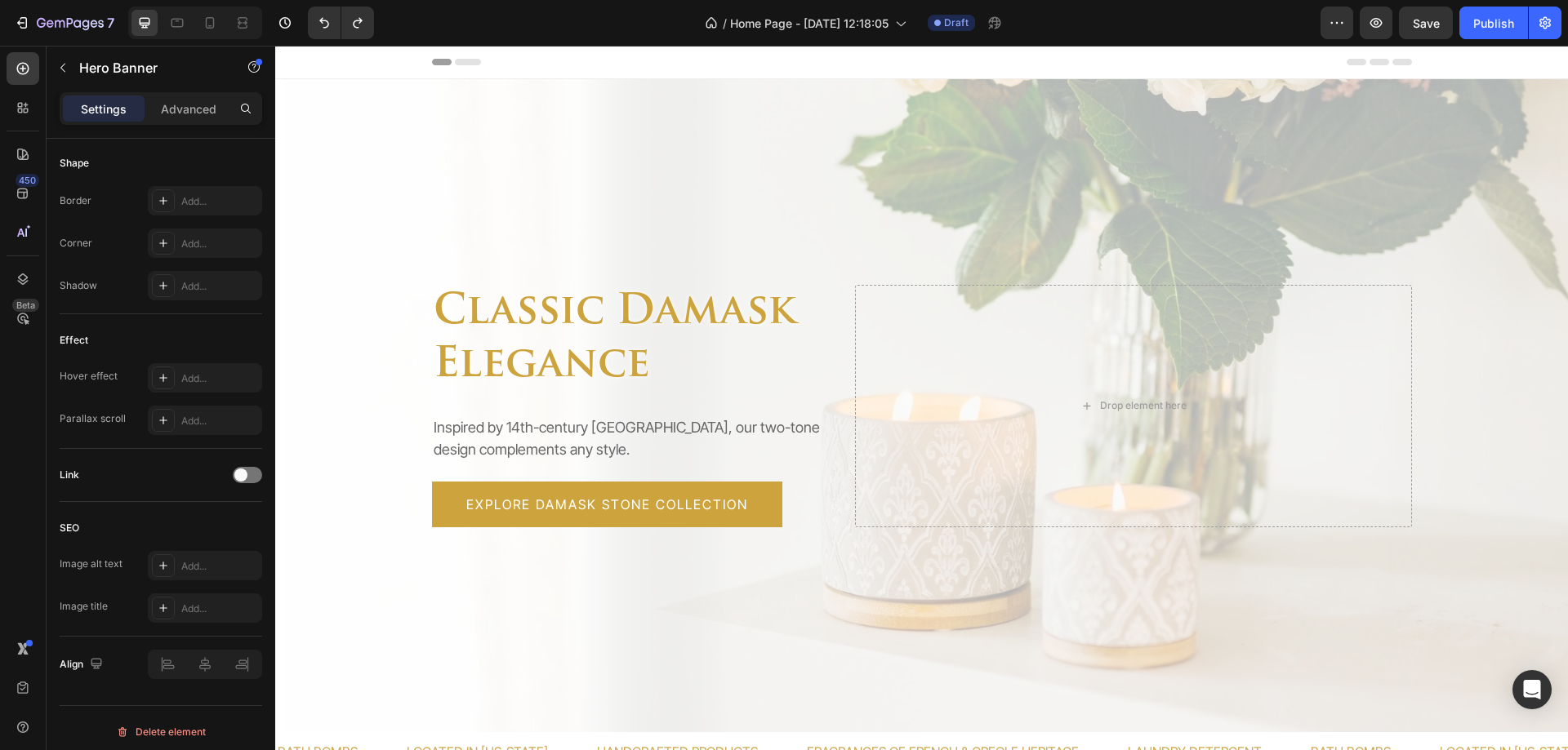
click at [511, 143] on div "Overlay" at bounding box center [922, 406] width 1293 height 654
click at [113, 77] on p "Hero Banner" at bounding box center [149, 67] width 139 height 20
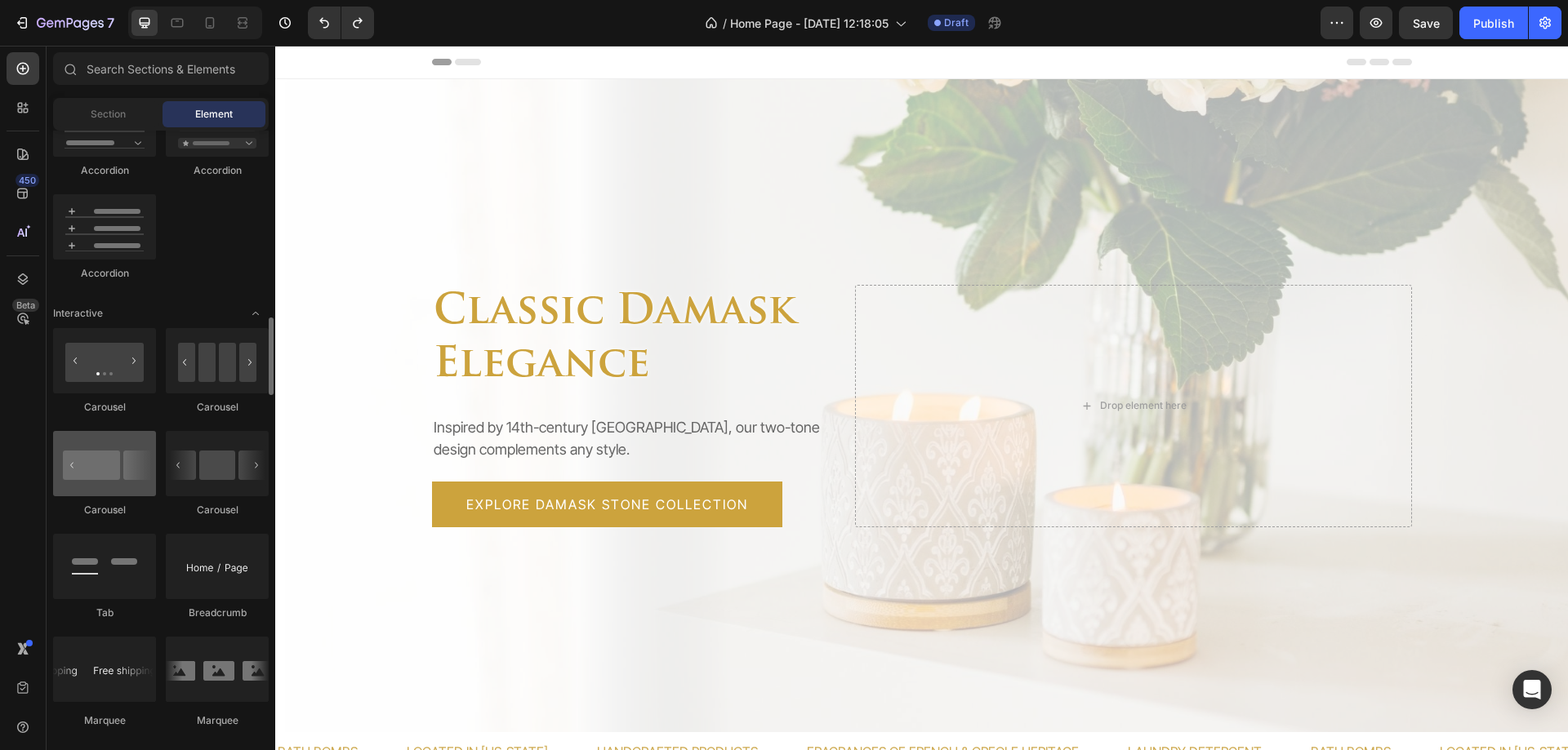
scroll to position [1388, 0]
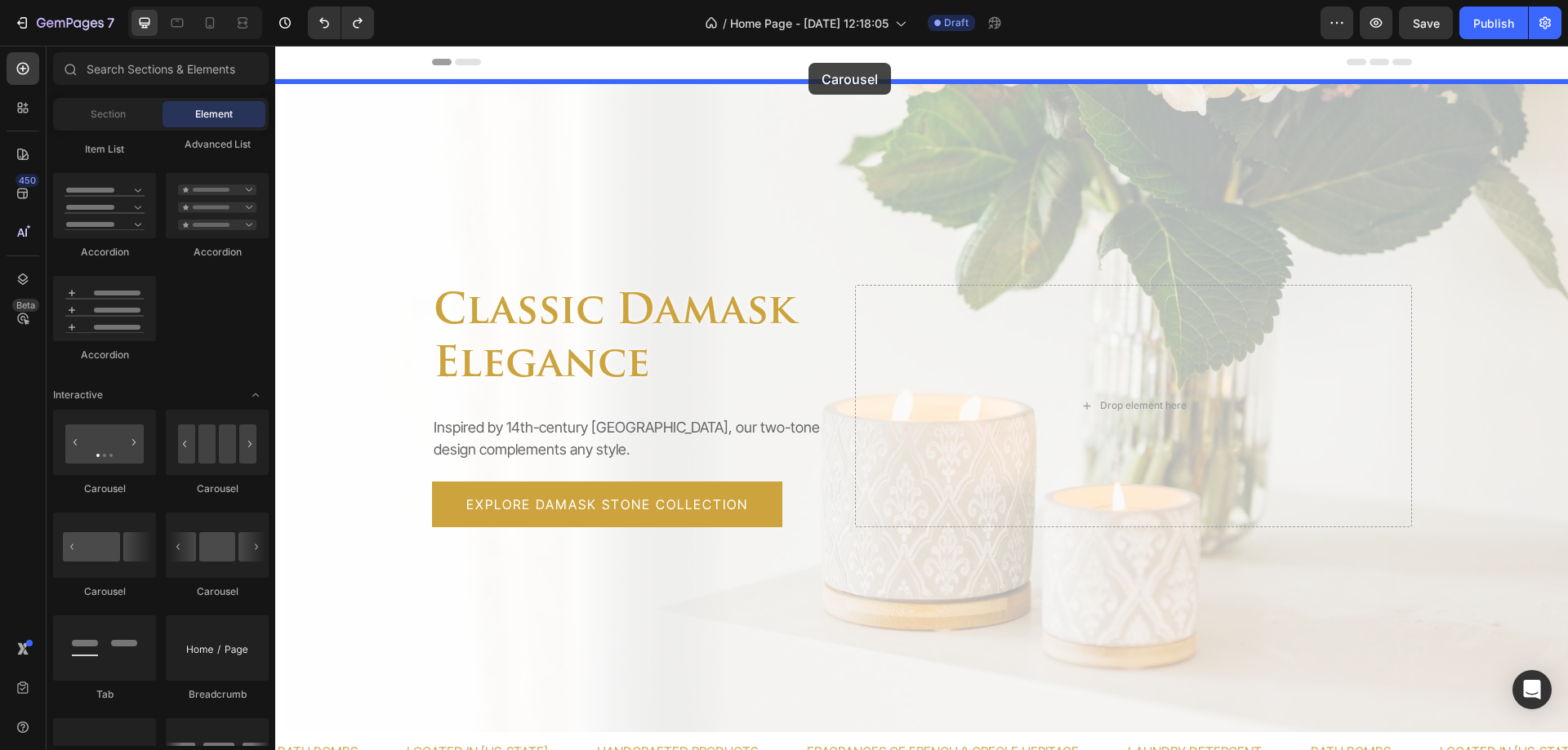
drag, startPoint x: 375, startPoint y: 502, endPoint x: 808, endPoint y: 63, distance: 616.6
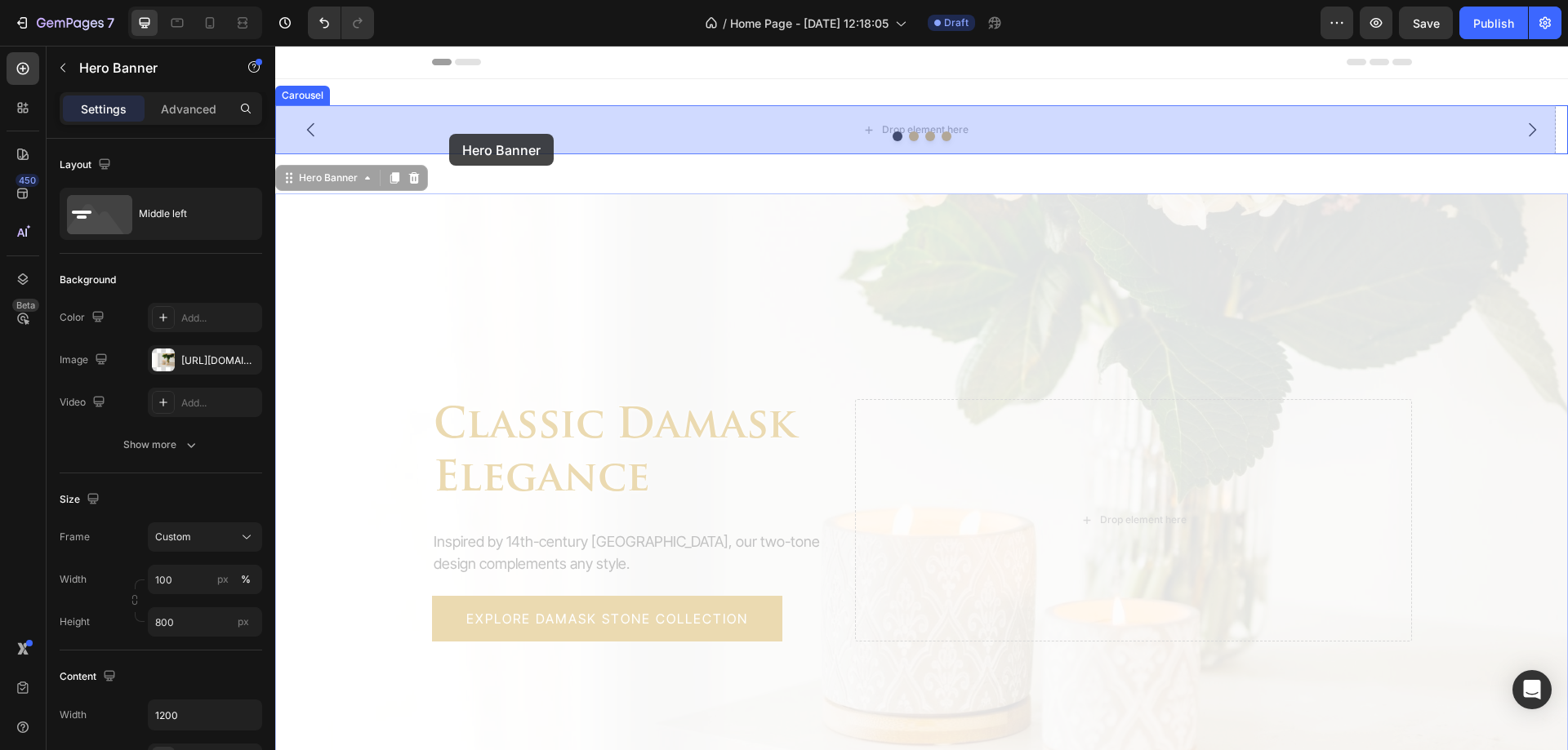
drag, startPoint x: 326, startPoint y: 220, endPoint x: 450, endPoint y: 134, distance: 150.9
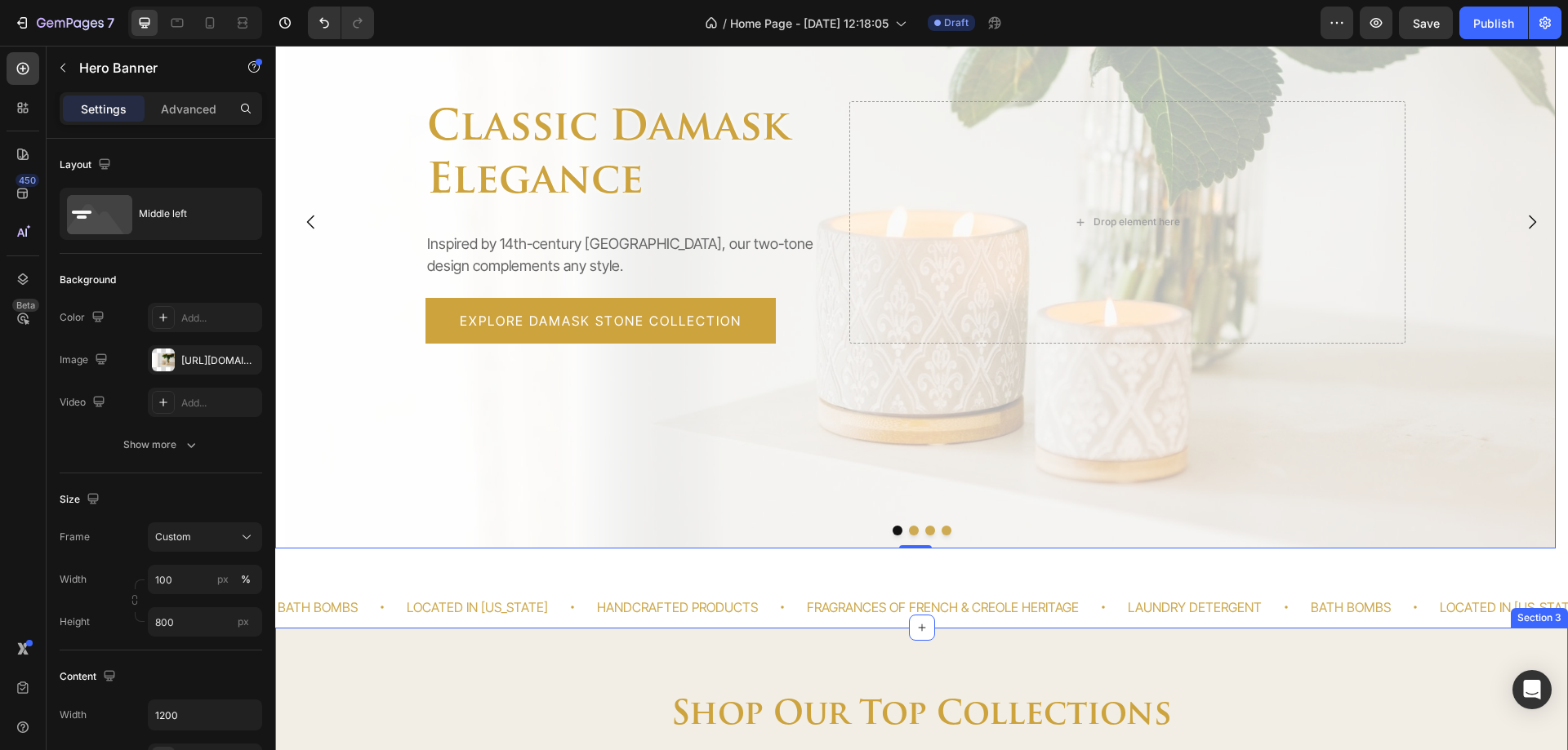
scroll to position [163, 0]
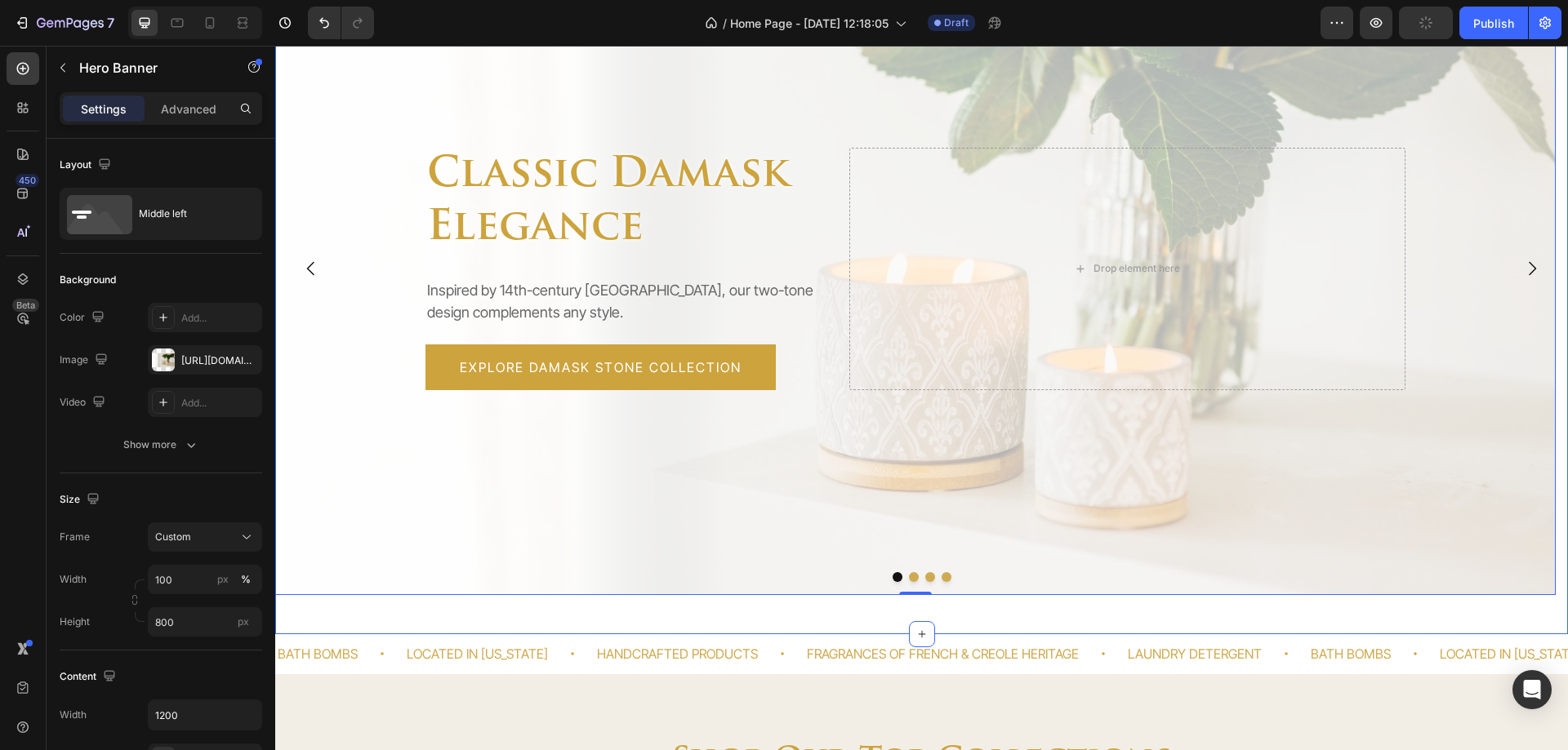
click at [469, 616] on div "classic damask elegance Heading Inspired by 14th-century Europe, our two-tone d…" at bounding box center [922, 274] width 1293 height 718
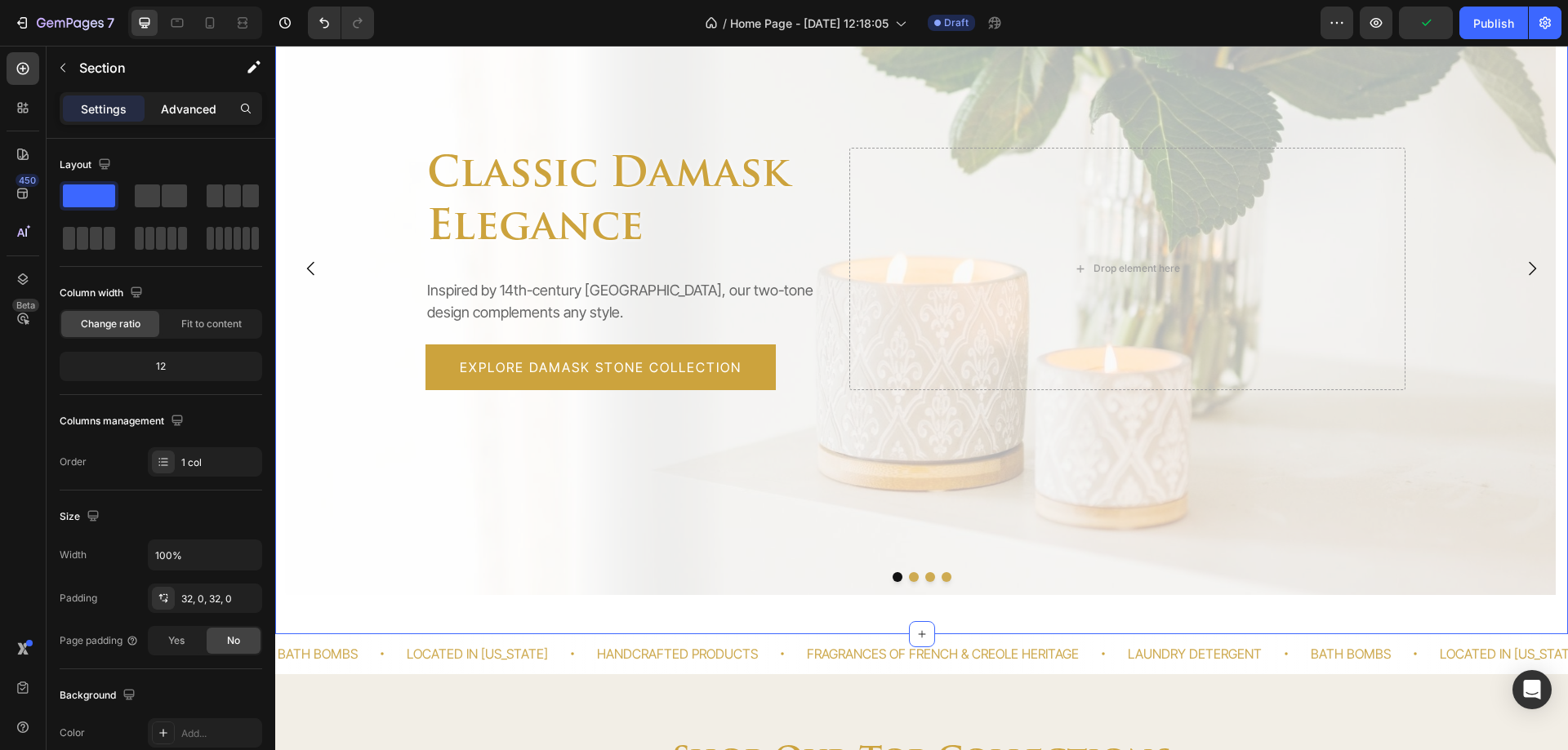
click at [193, 105] on p "Advanced" at bounding box center [188, 109] width 55 height 17
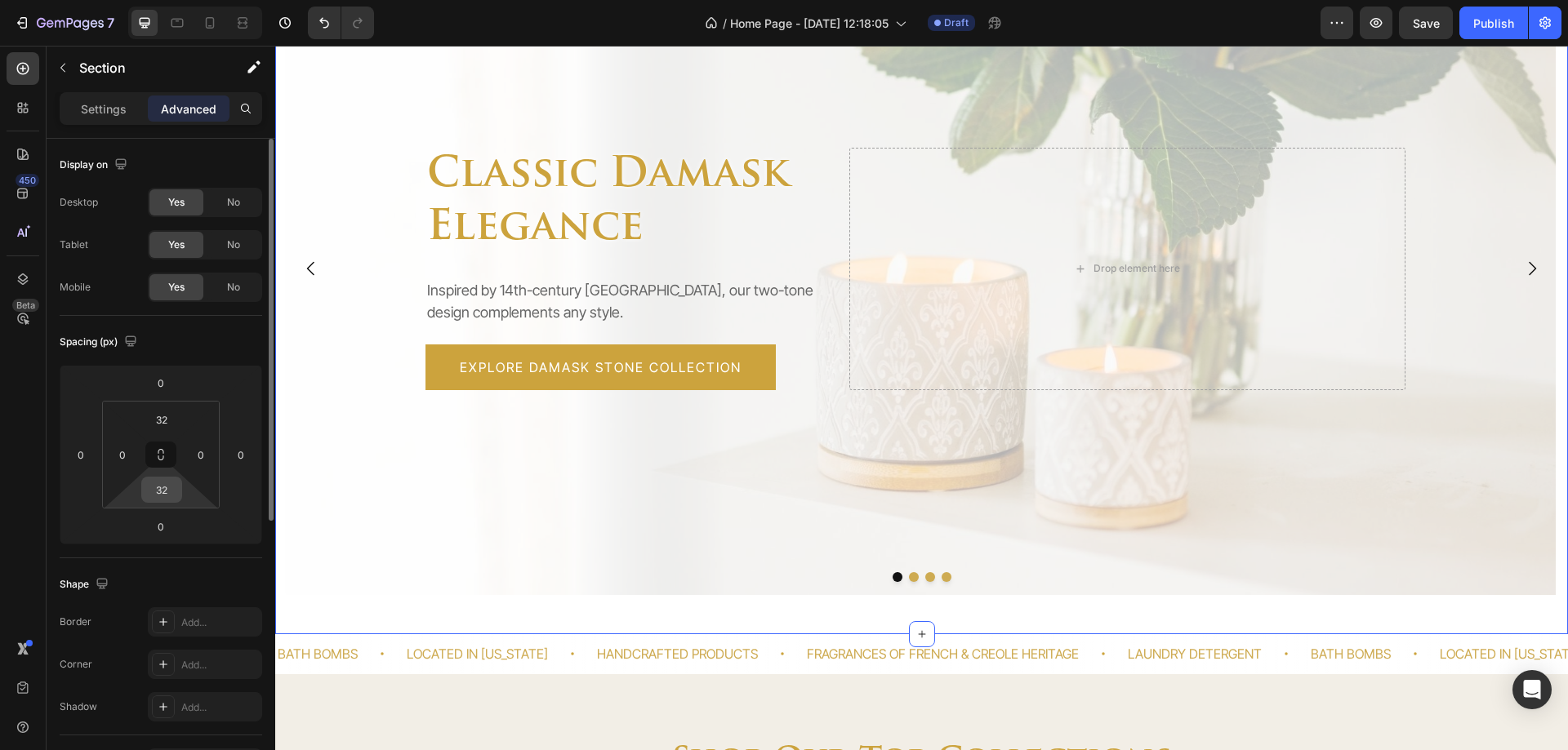
click at [156, 490] on input "32" at bounding box center [161, 490] width 33 height 24
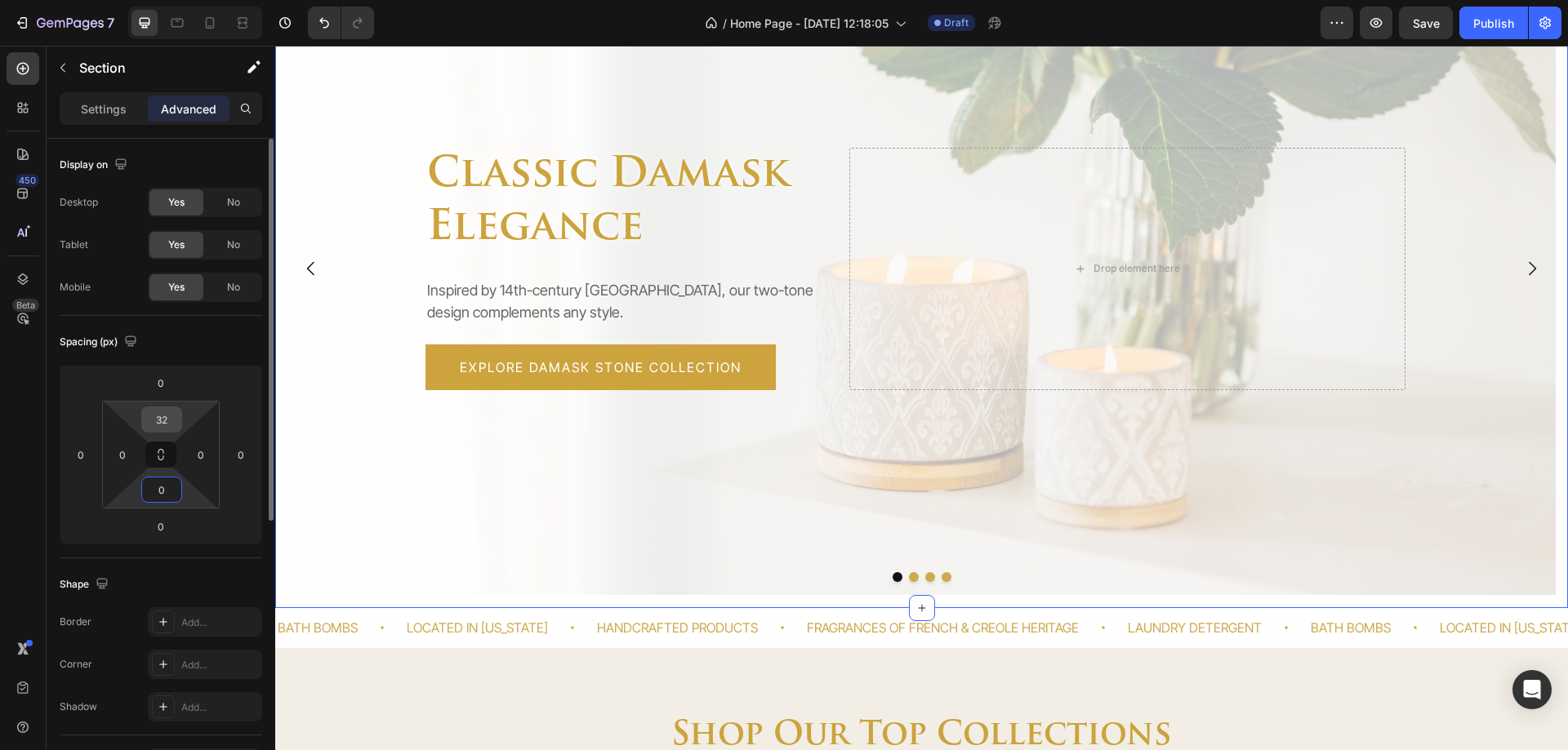
type input "0"
click at [161, 424] on input "32" at bounding box center [161, 419] width 33 height 24
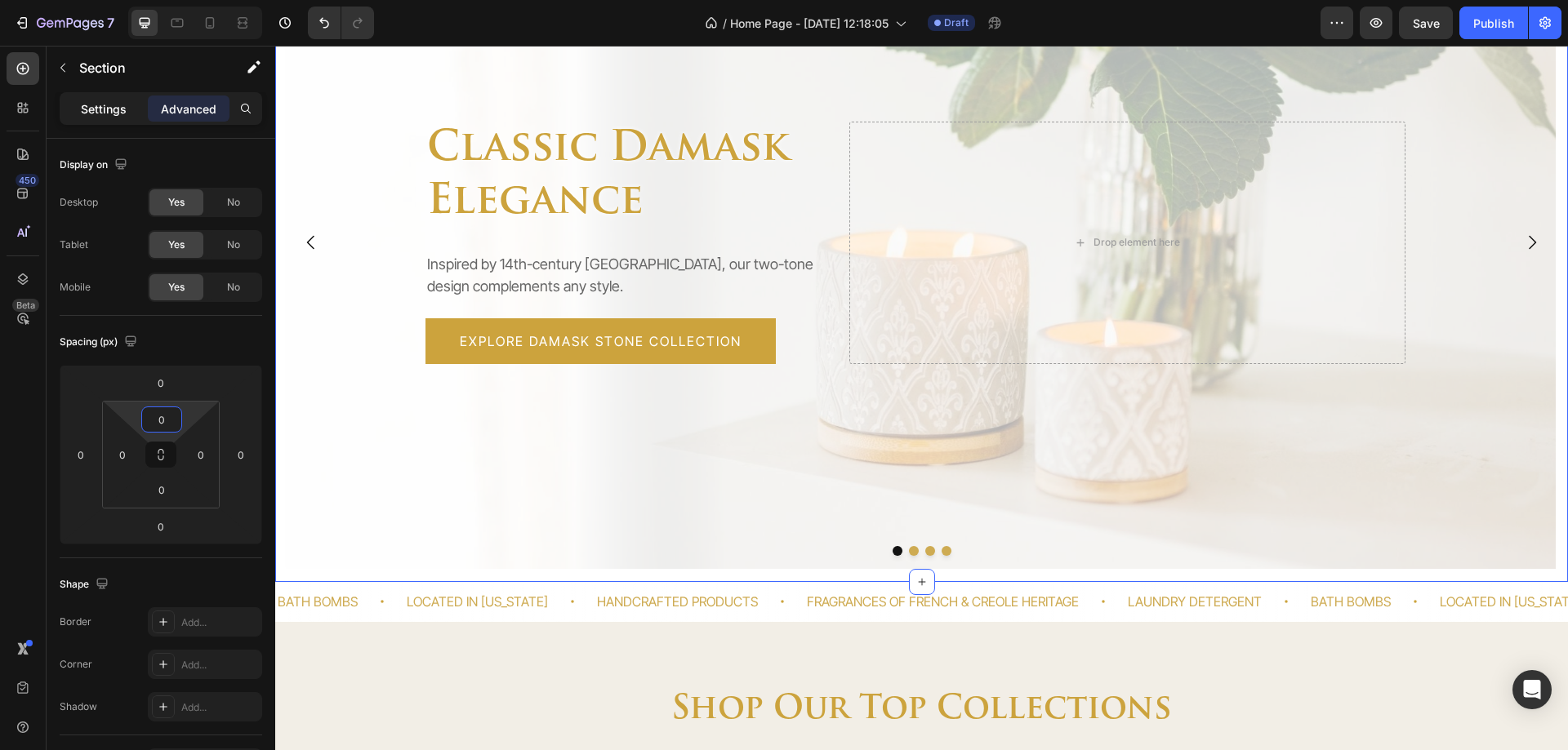
type input "0"
click at [111, 110] on p "Settings" at bounding box center [103, 109] width 46 height 17
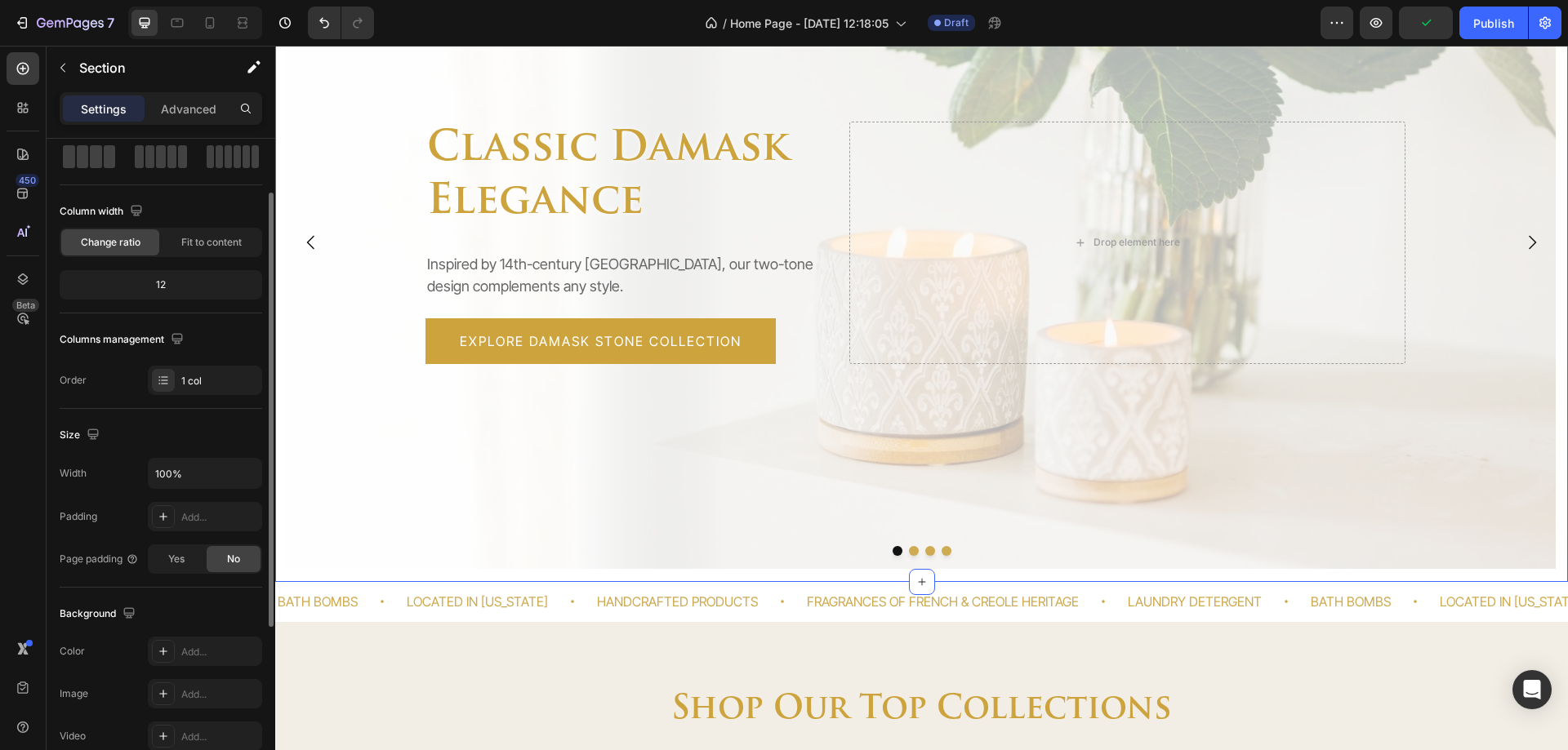
scroll to position [0, 0]
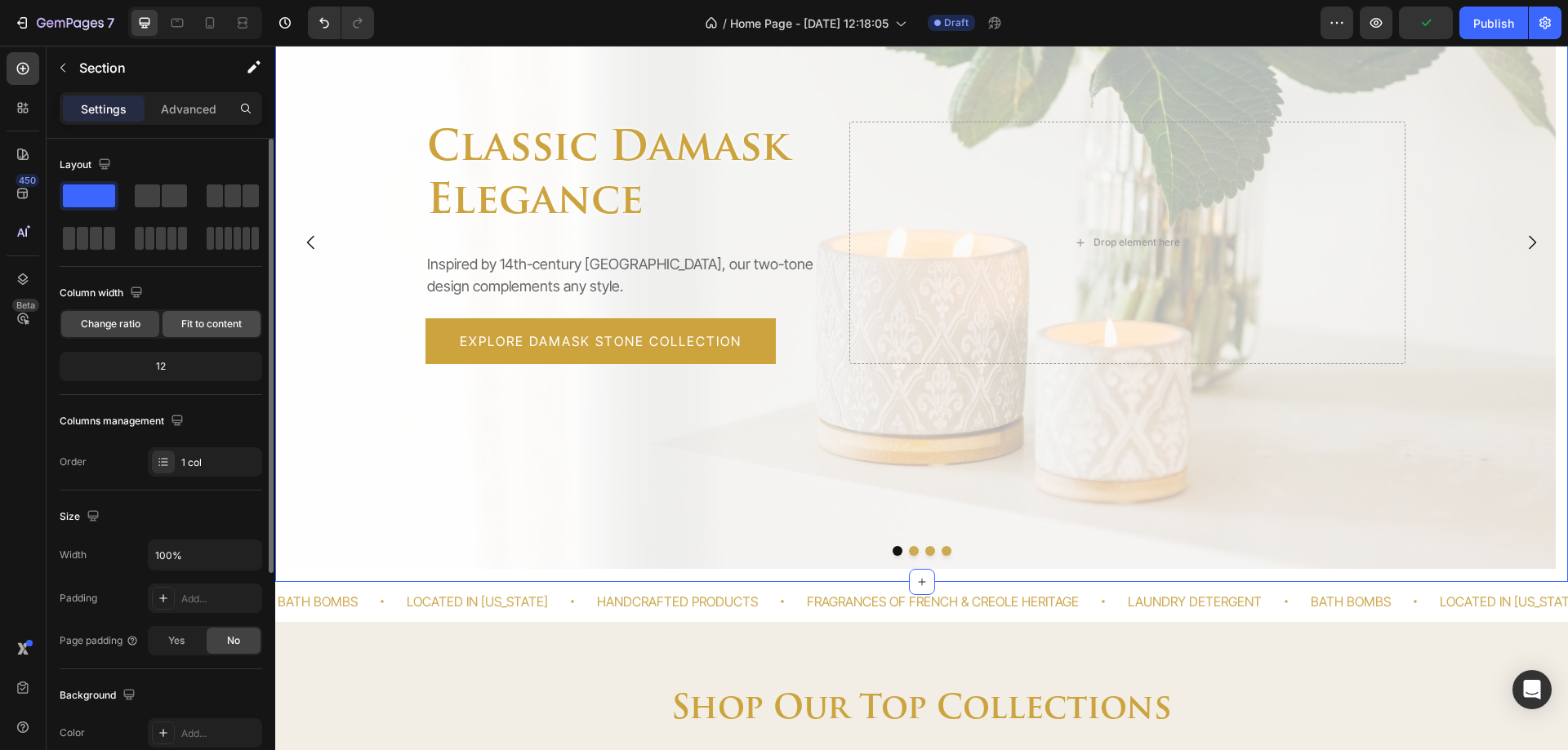
click at [199, 328] on span "Fit to content" at bounding box center [212, 324] width 61 height 15
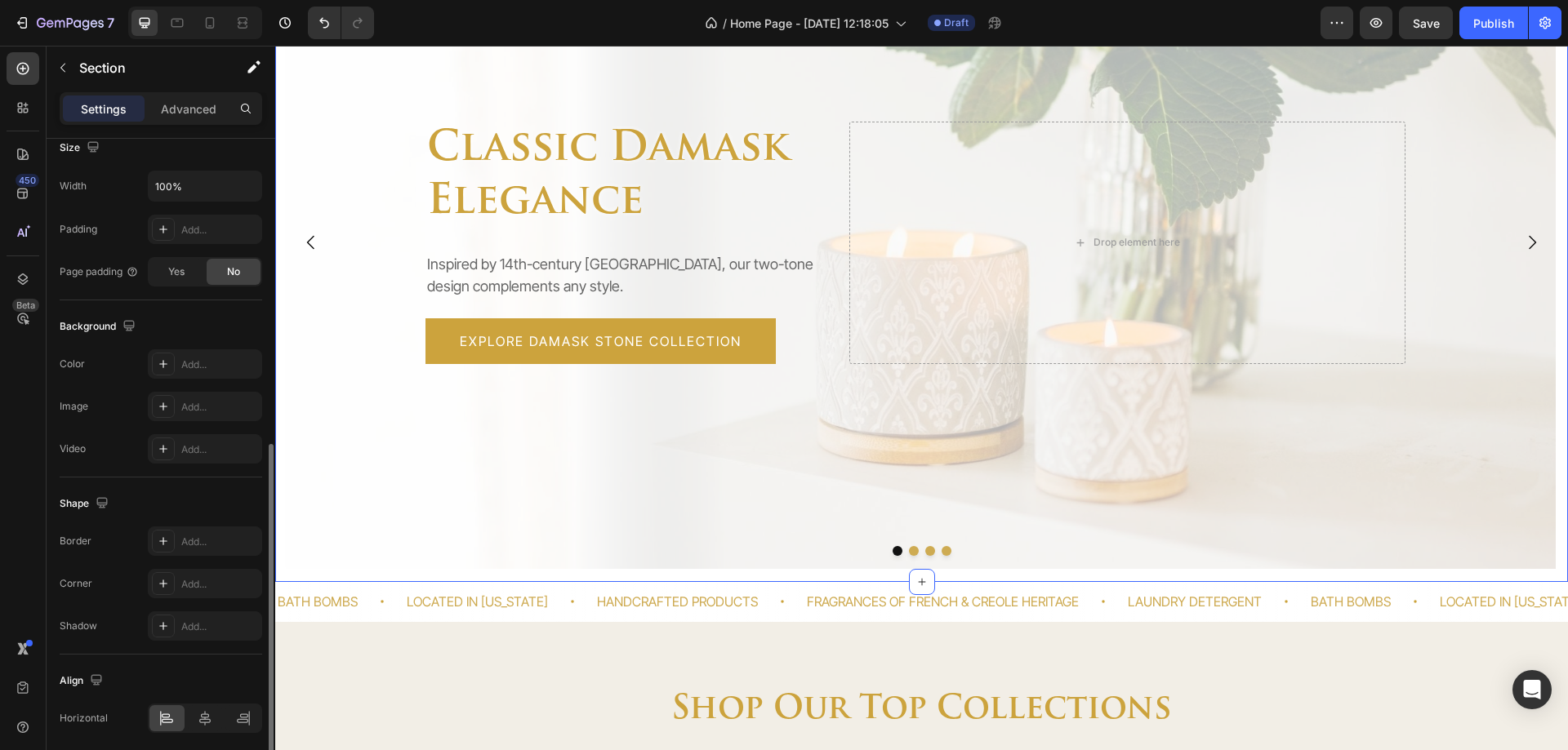
scroll to position [388, 0]
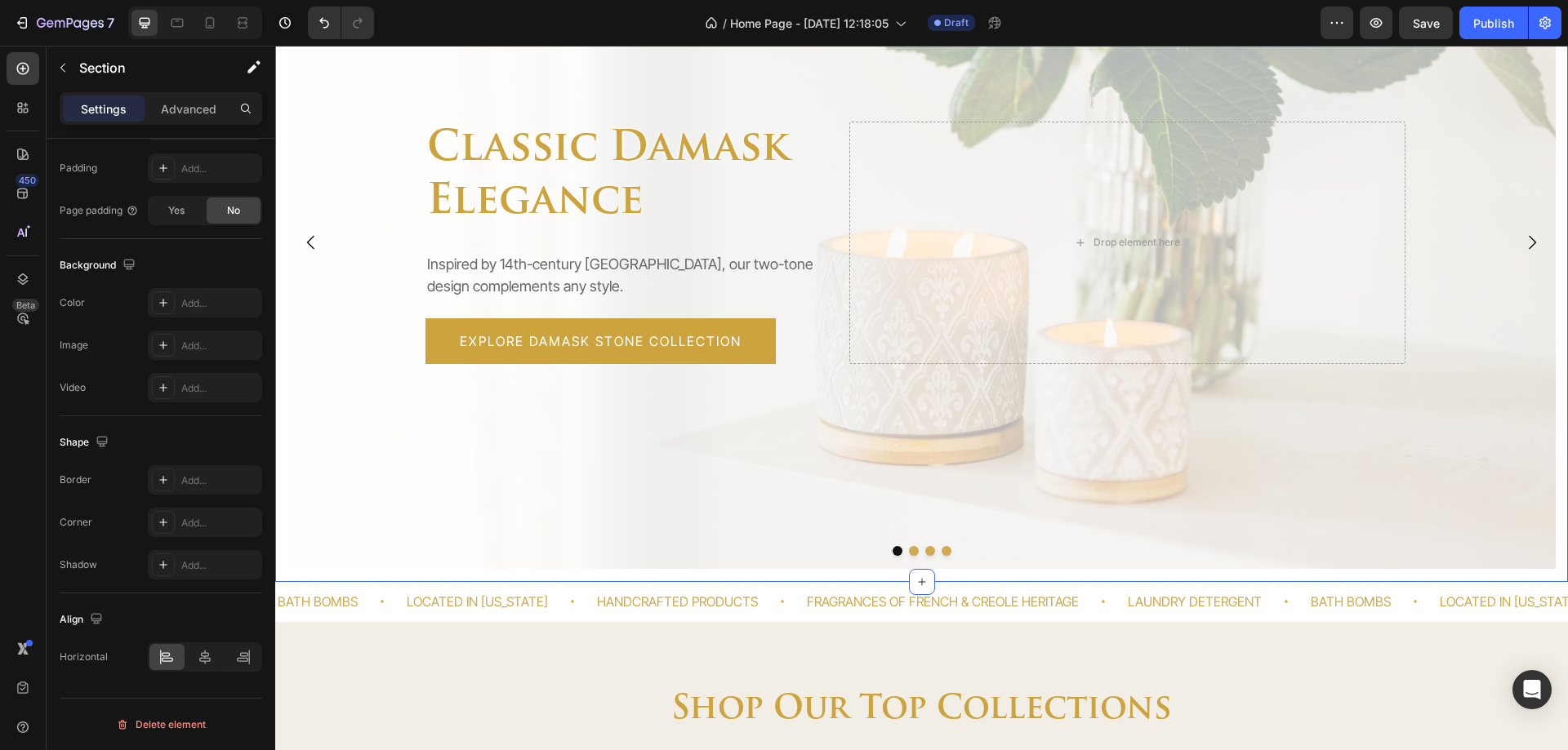
click at [807, 572] on div "classic damask elegance Heading Inspired by 14th-century Europe, our two-tone d…" at bounding box center [922, 249] width 1293 height 667
click at [799, 553] on div at bounding box center [922, 551] width 1293 height 9
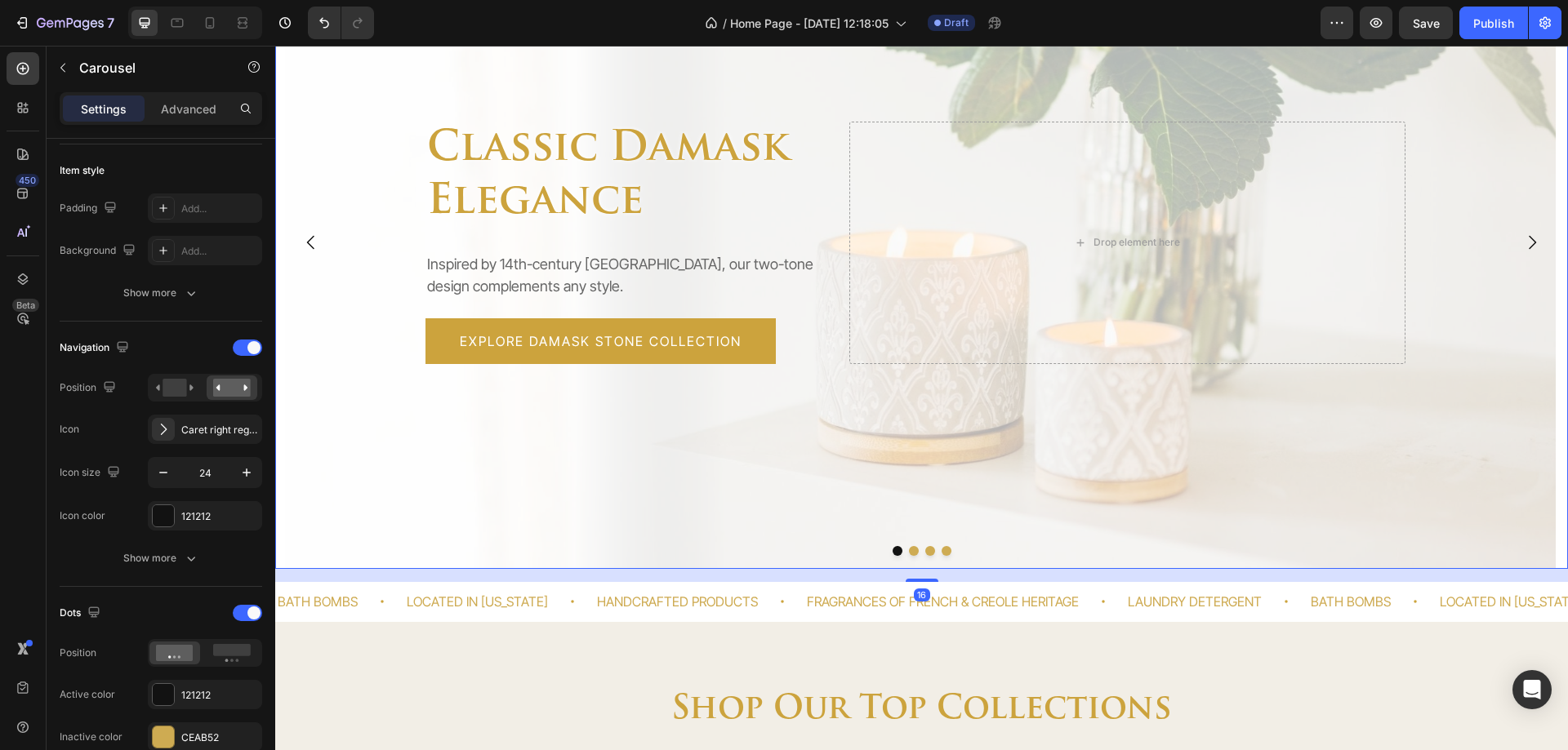
scroll to position [0, 0]
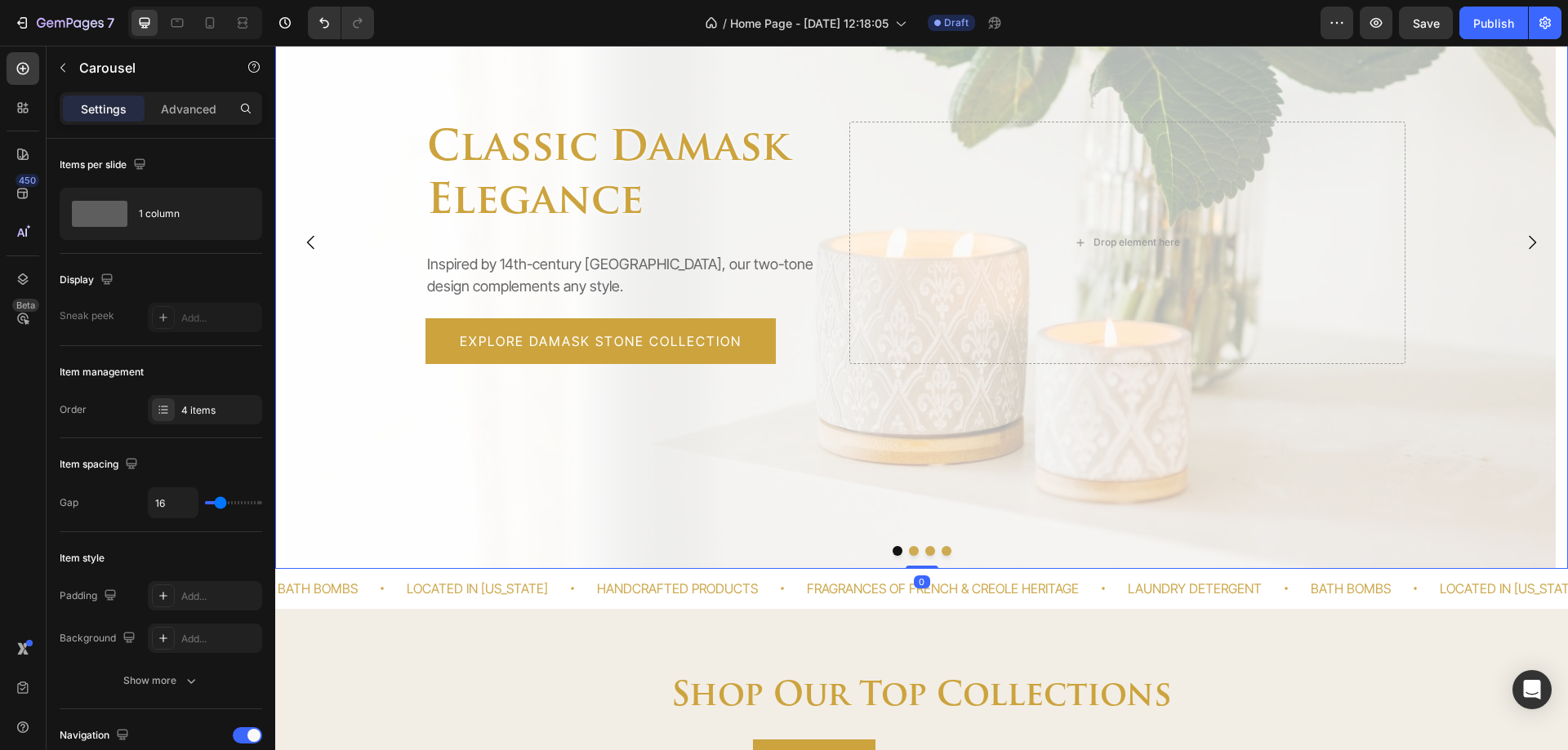
drag, startPoint x: 910, startPoint y: 581, endPoint x: 910, endPoint y: 559, distance: 22.0
click at [910, 559] on div "classic damask elegance Heading Inspired by 14th-century Europe, our two-tone d…" at bounding box center [922, 243] width 1293 height 654
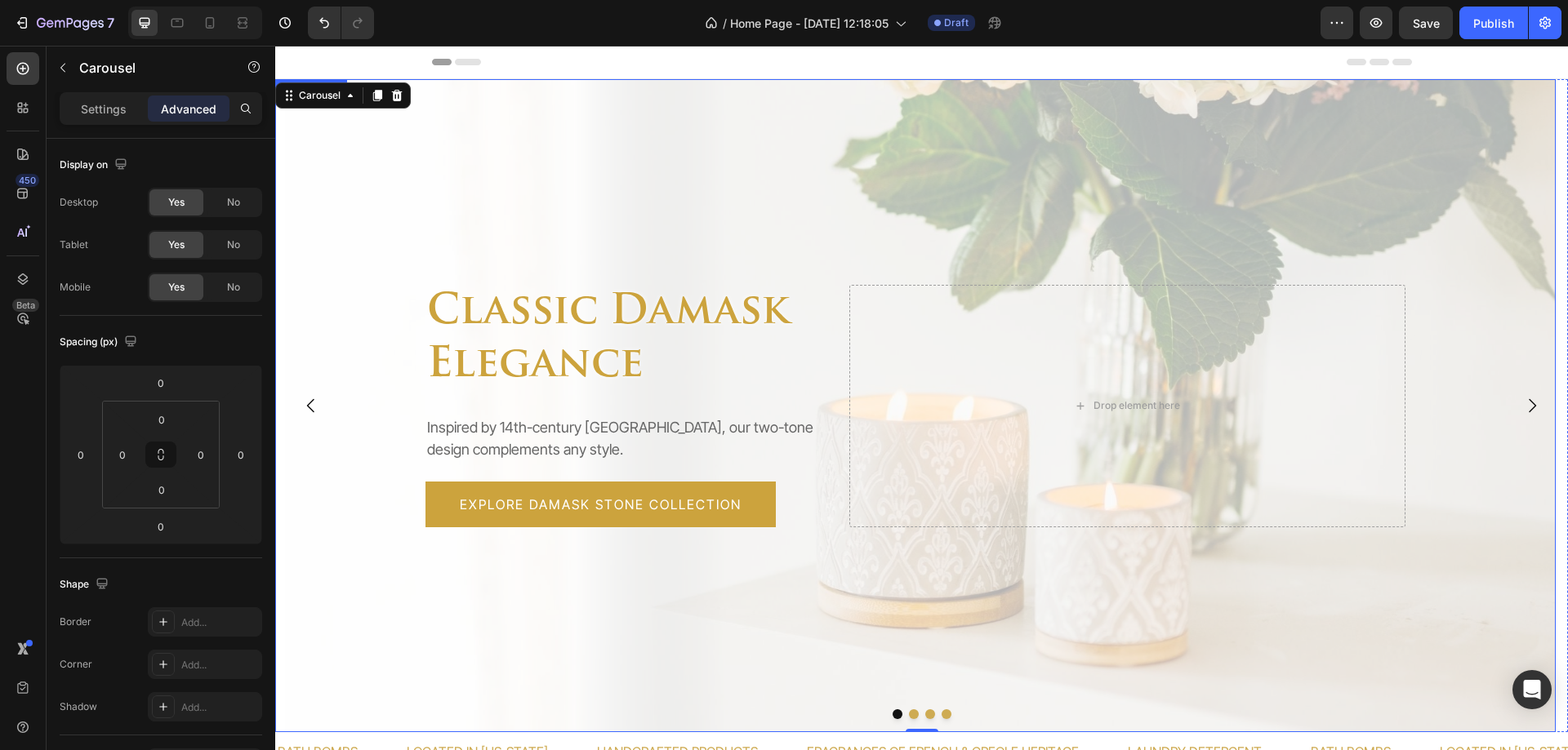
click at [358, 478] on div "Overlay" at bounding box center [915, 406] width 1280 height 654
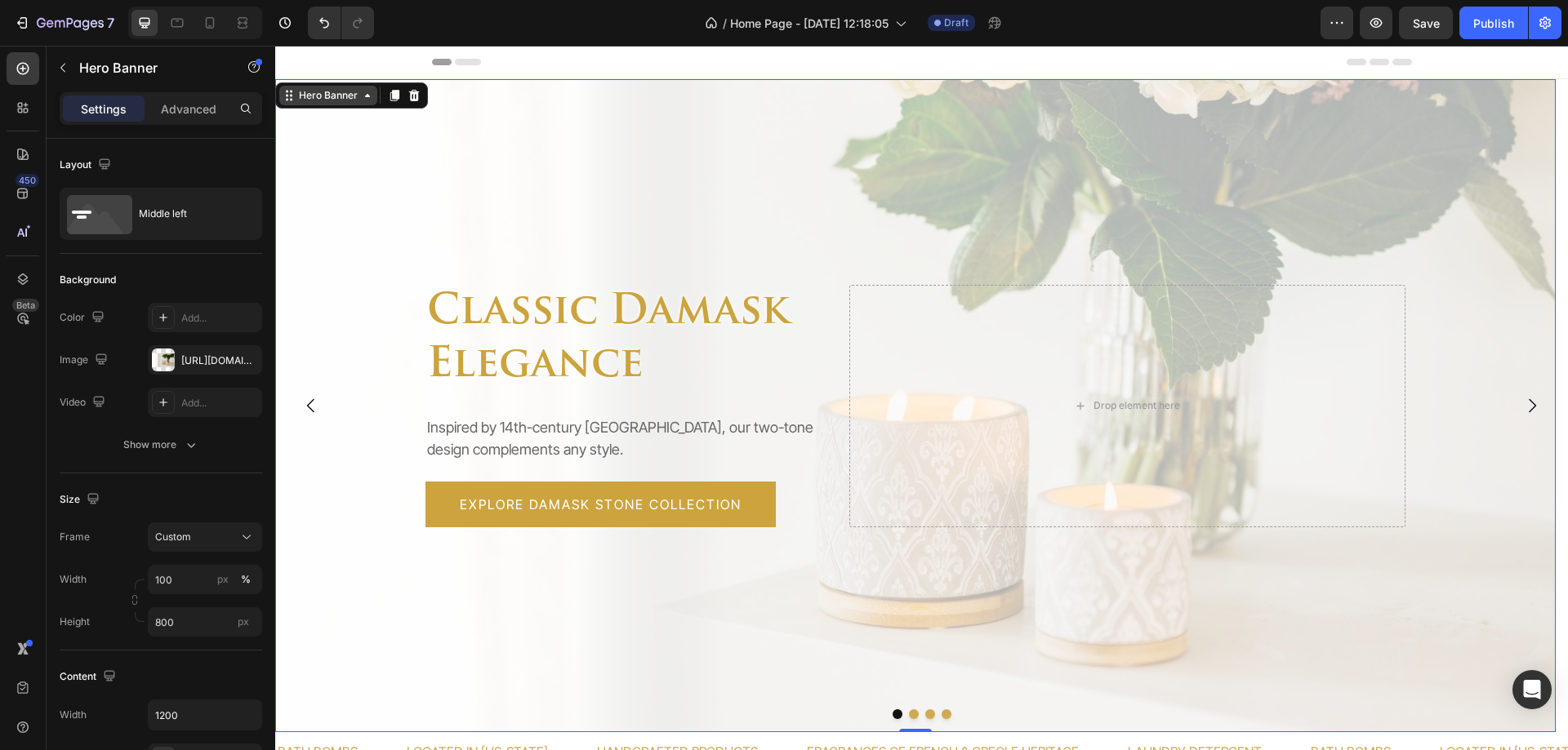
click at [333, 92] on div "Hero Banner" at bounding box center [329, 96] width 66 height 15
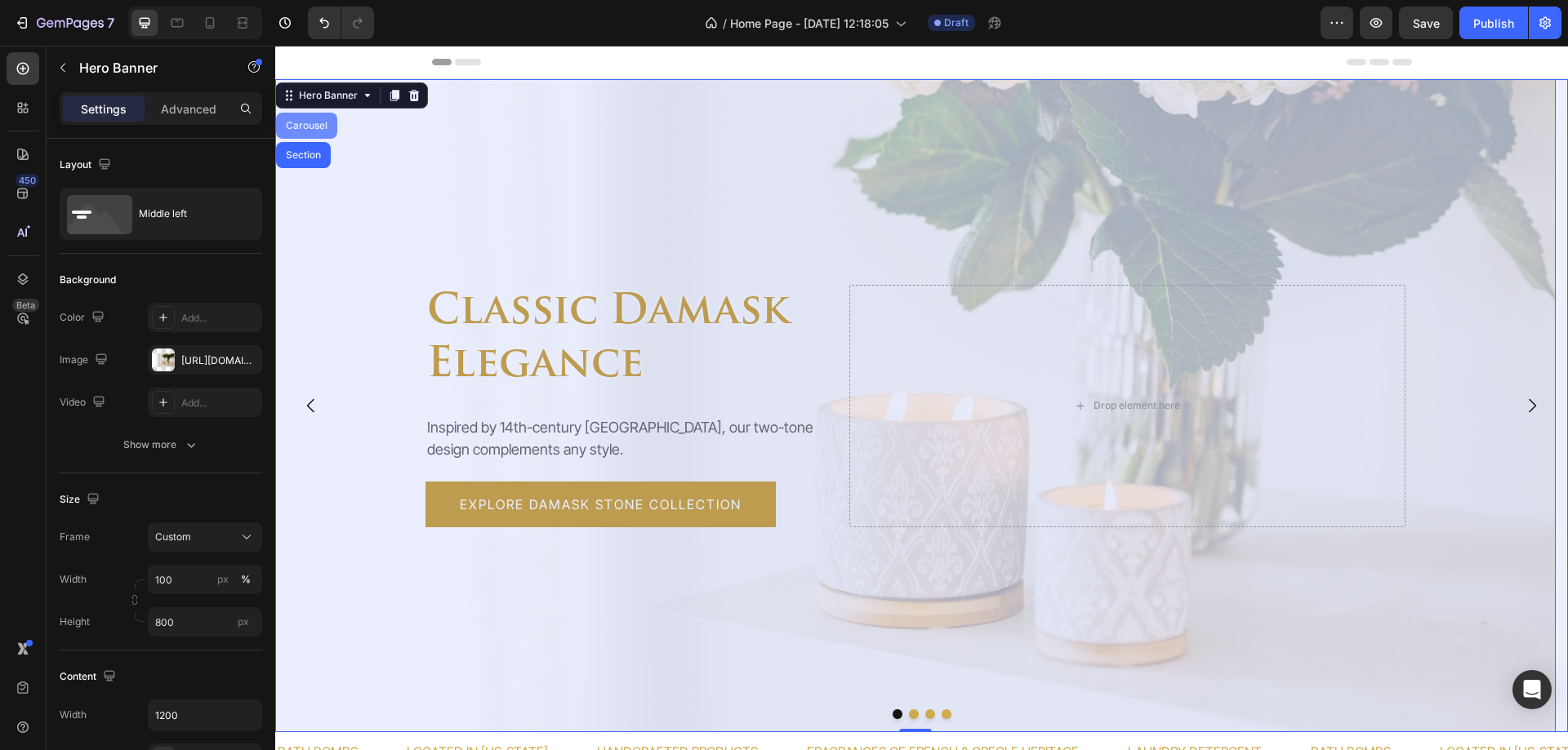
click at [314, 122] on div "Carousel" at bounding box center [306, 125] width 48 height 9
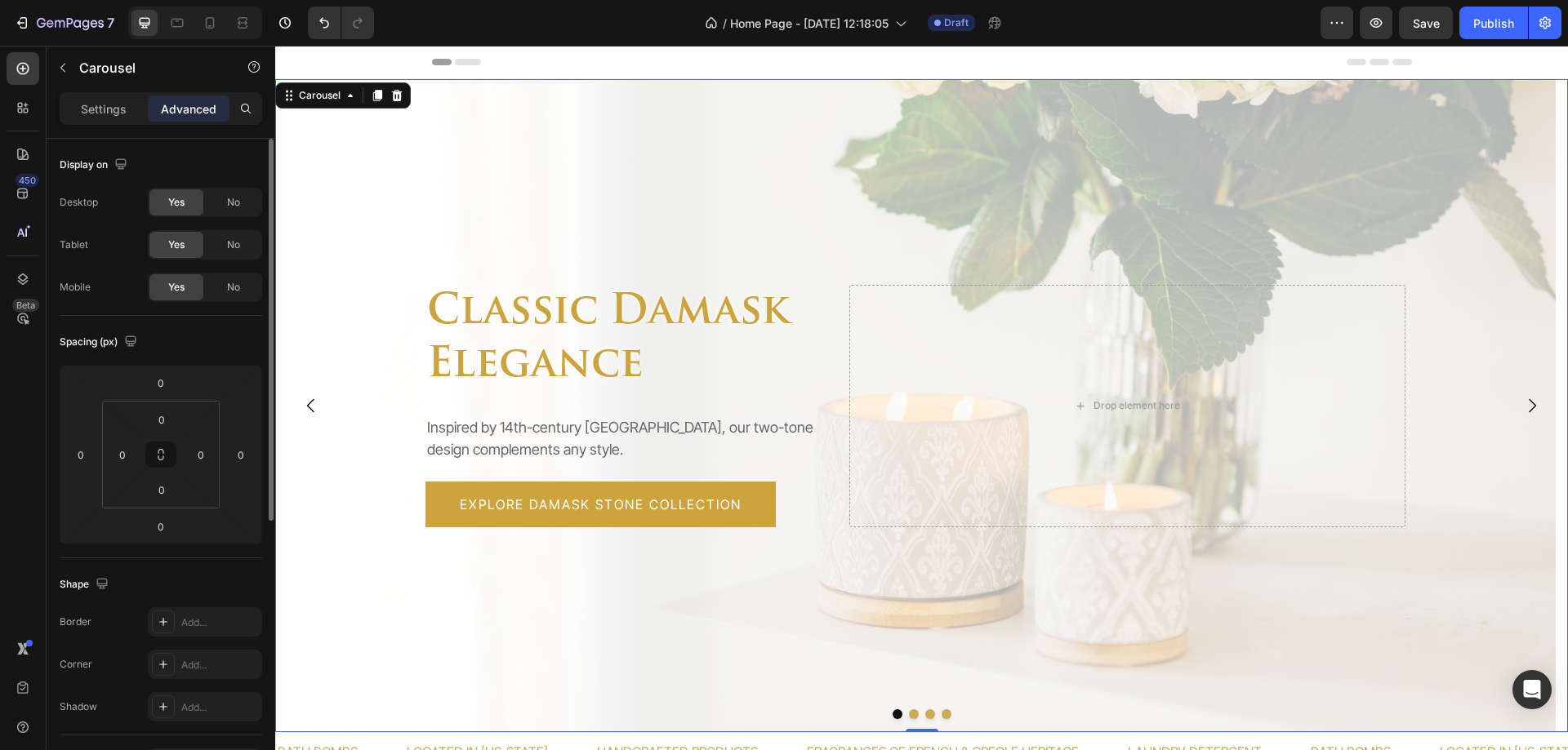
click at [109, 111] on p "Settings" at bounding box center [103, 109] width 46 height 17
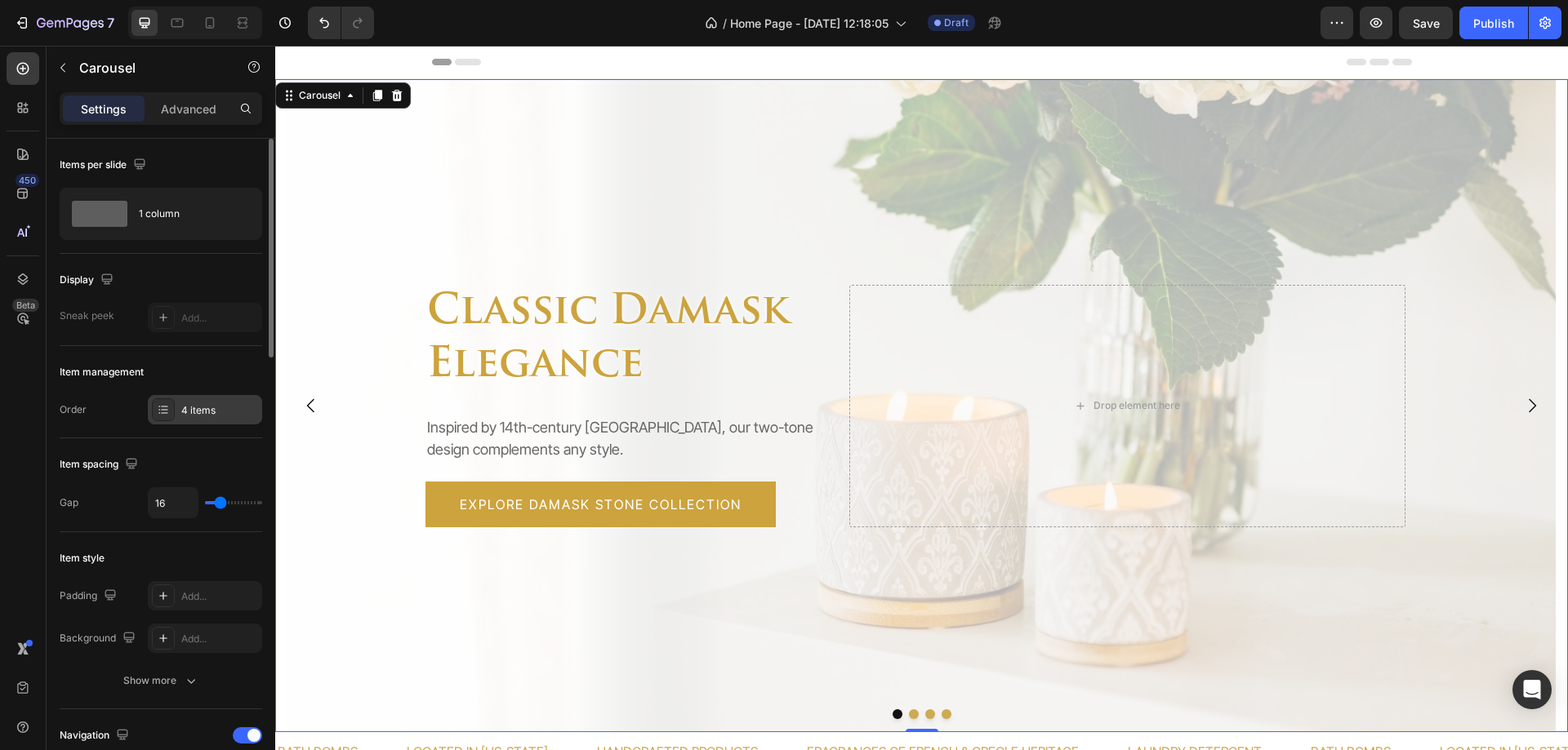
click at [188, 414] on div "4 items" at bounding box center [220, 411] width 77 height 15
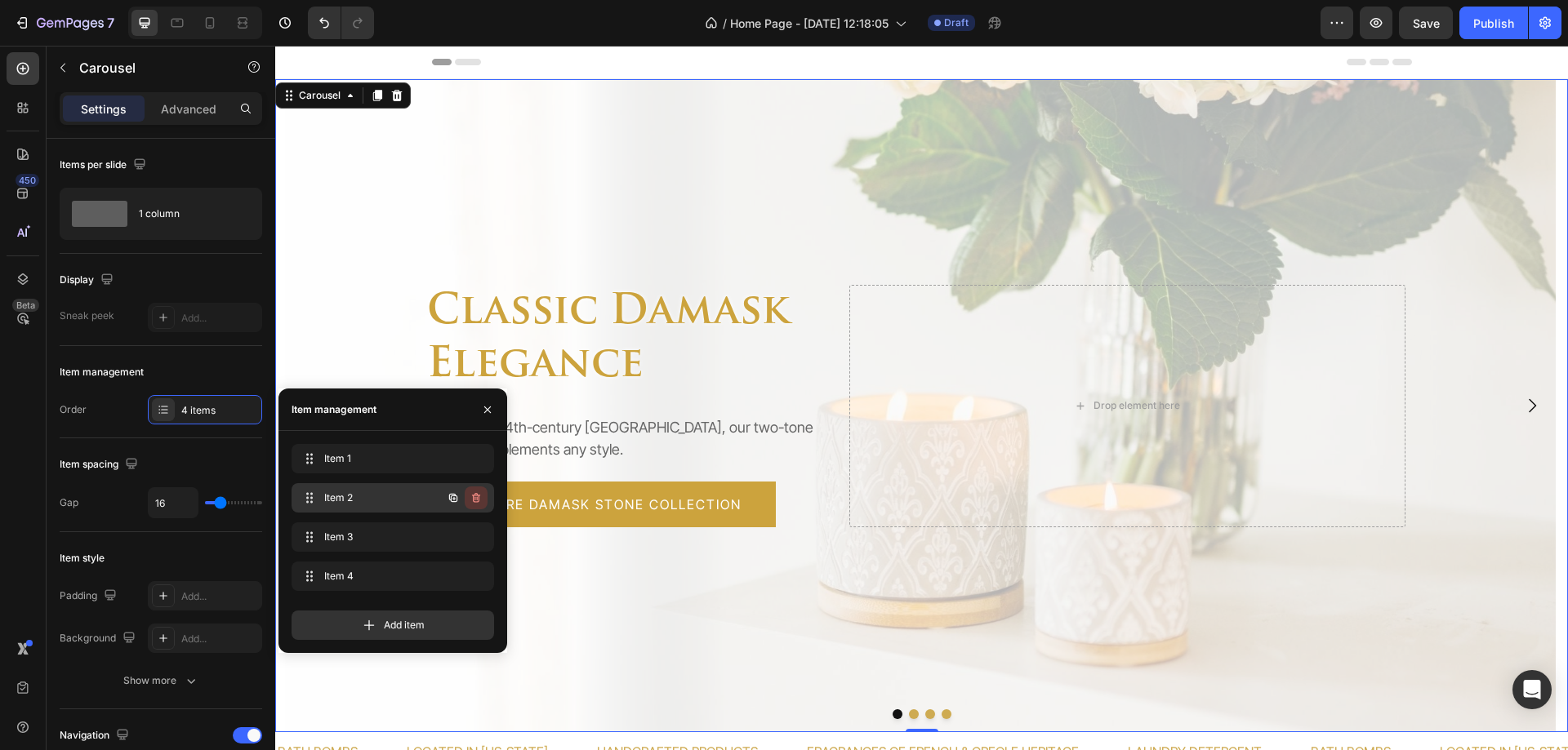
click at [472, 499] on icon "button" at bounding box center [476, 498] width 13 height 13
click at [472, 499] on div "Delete" at bounding box center [465, 498] width 30 height 15
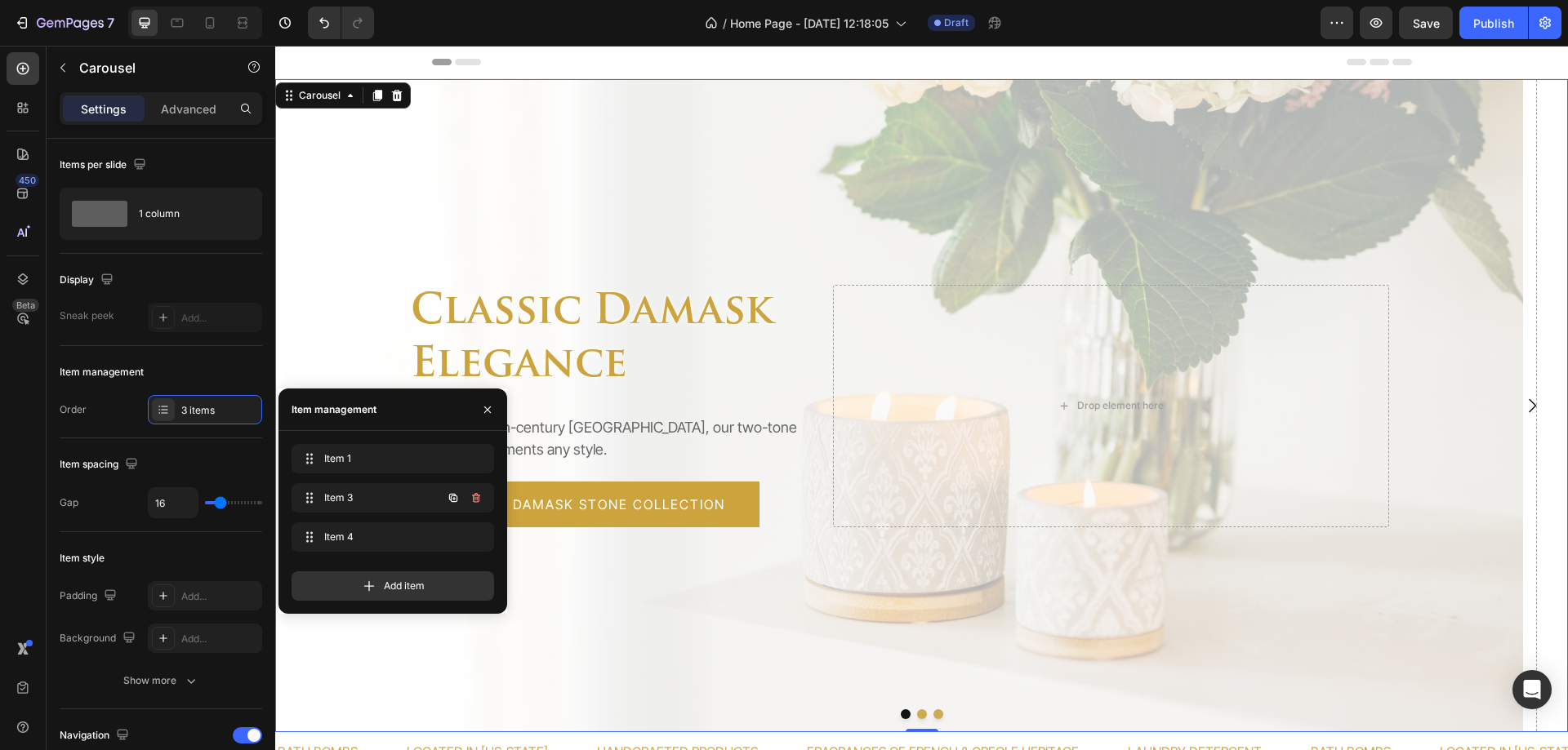
click at [472, 499] on icon "button" at bounding box center [476, 498] width 13 height 13
click at [472, 499] on div "Delete" at bounding box center [465, 498] width 30 height 15
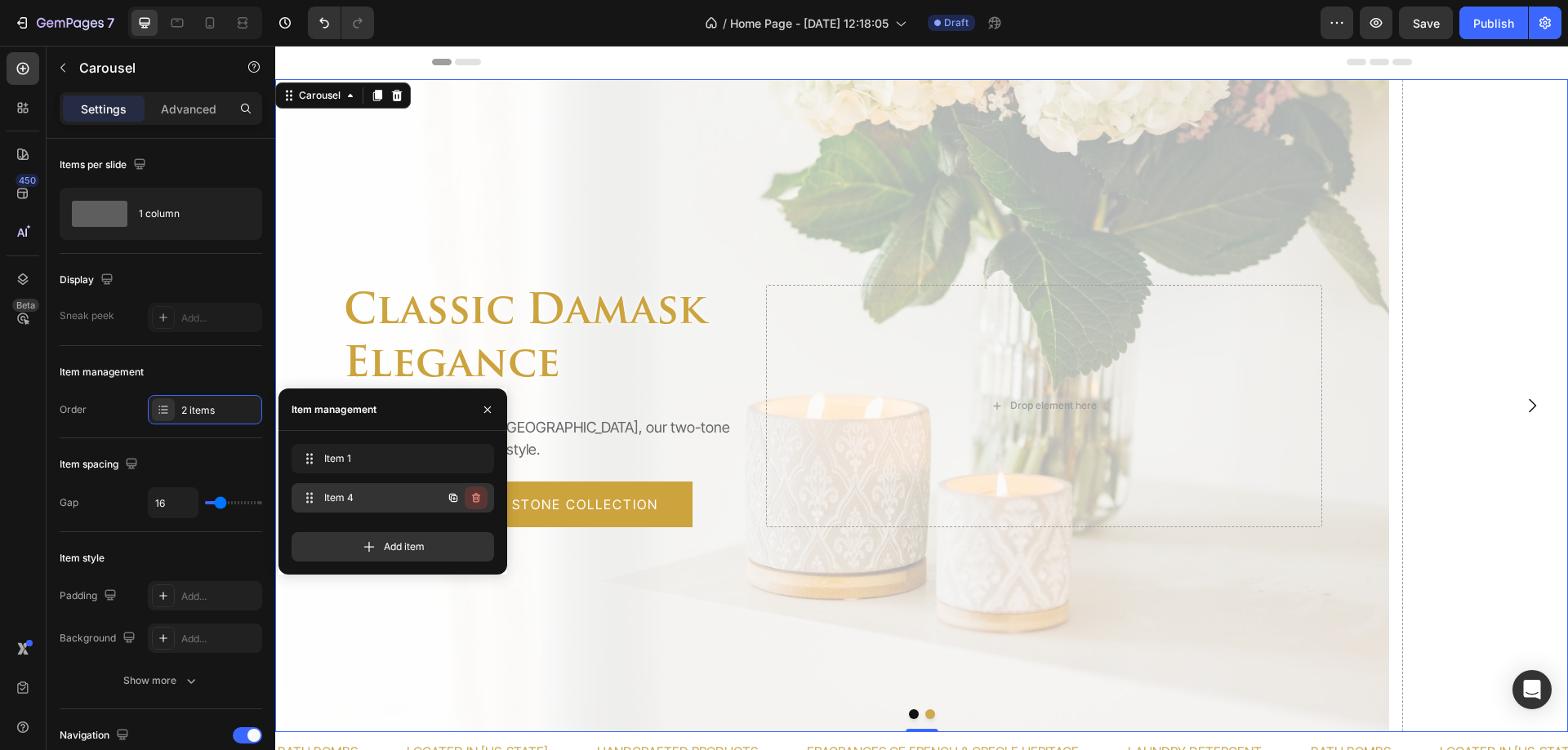
click at [475, 499] on icon "button" at bounding box center [476, 498] width 13 height 13
click at [475, 499] on div "Delete" at bounding box center [465, 498] width 30 height 15
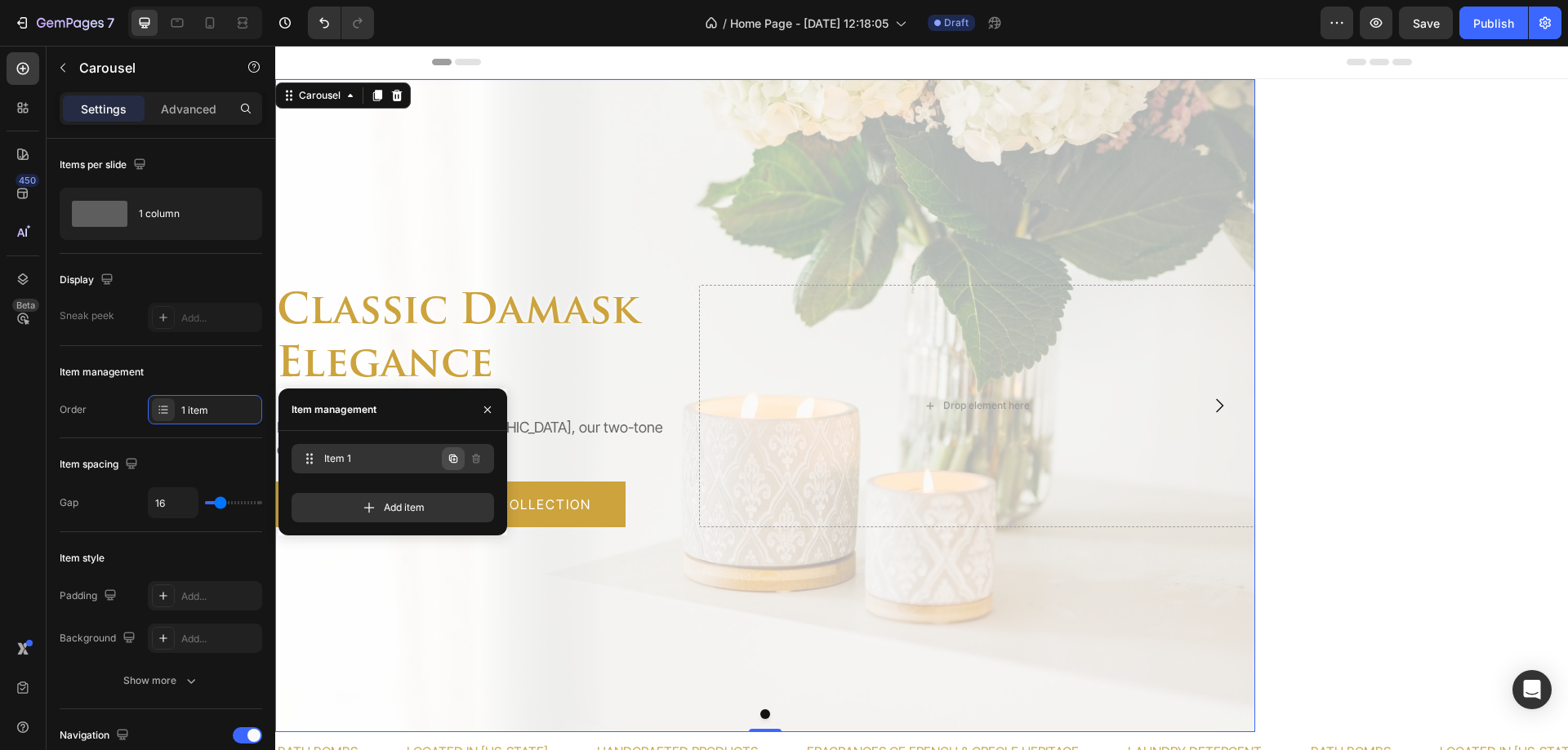
click at [448, 463] on icon "button" at bounding box center [453, 459] width 13 height 13
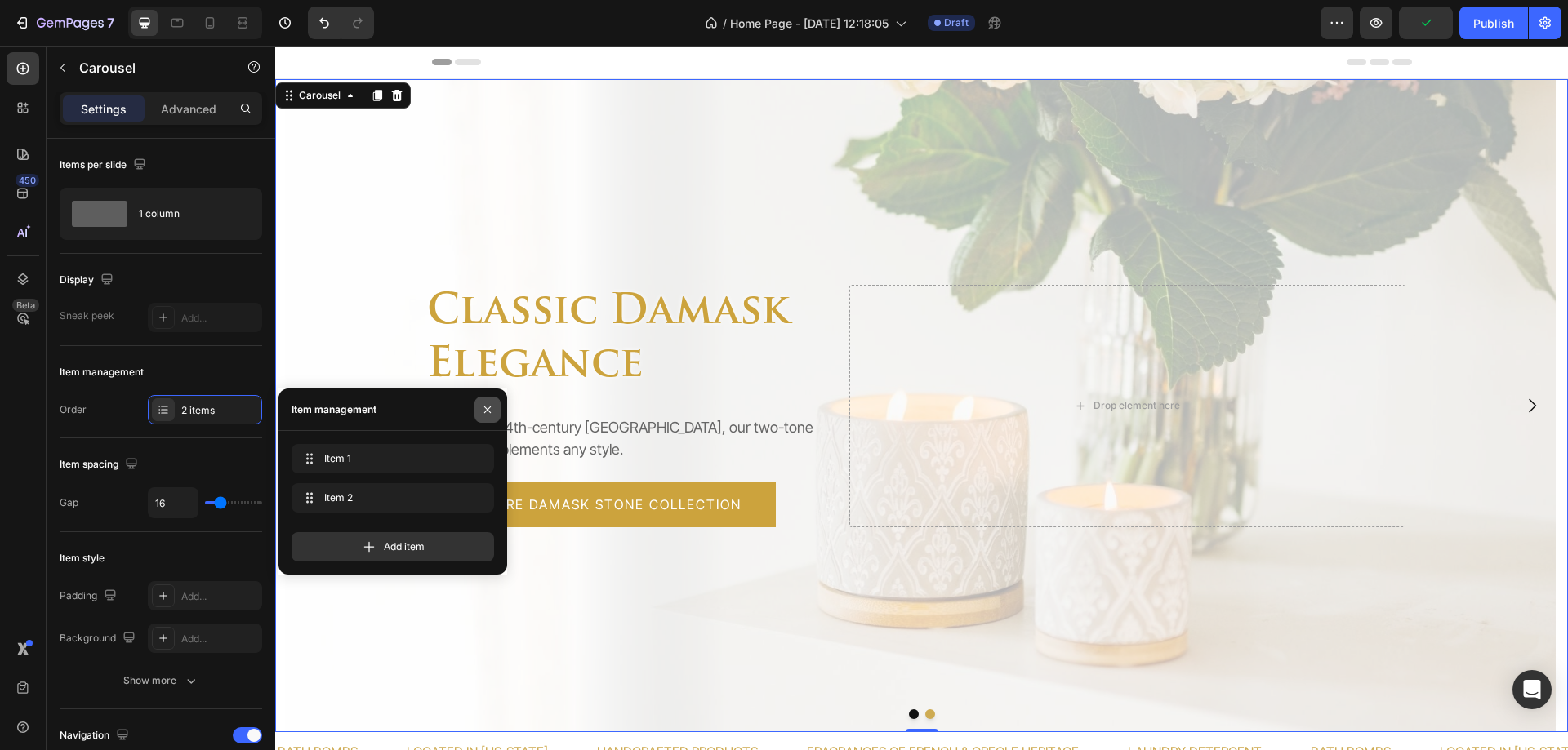
click at [485, 408] on icon "button" at bounding box center [488, 410] width 13 height 13
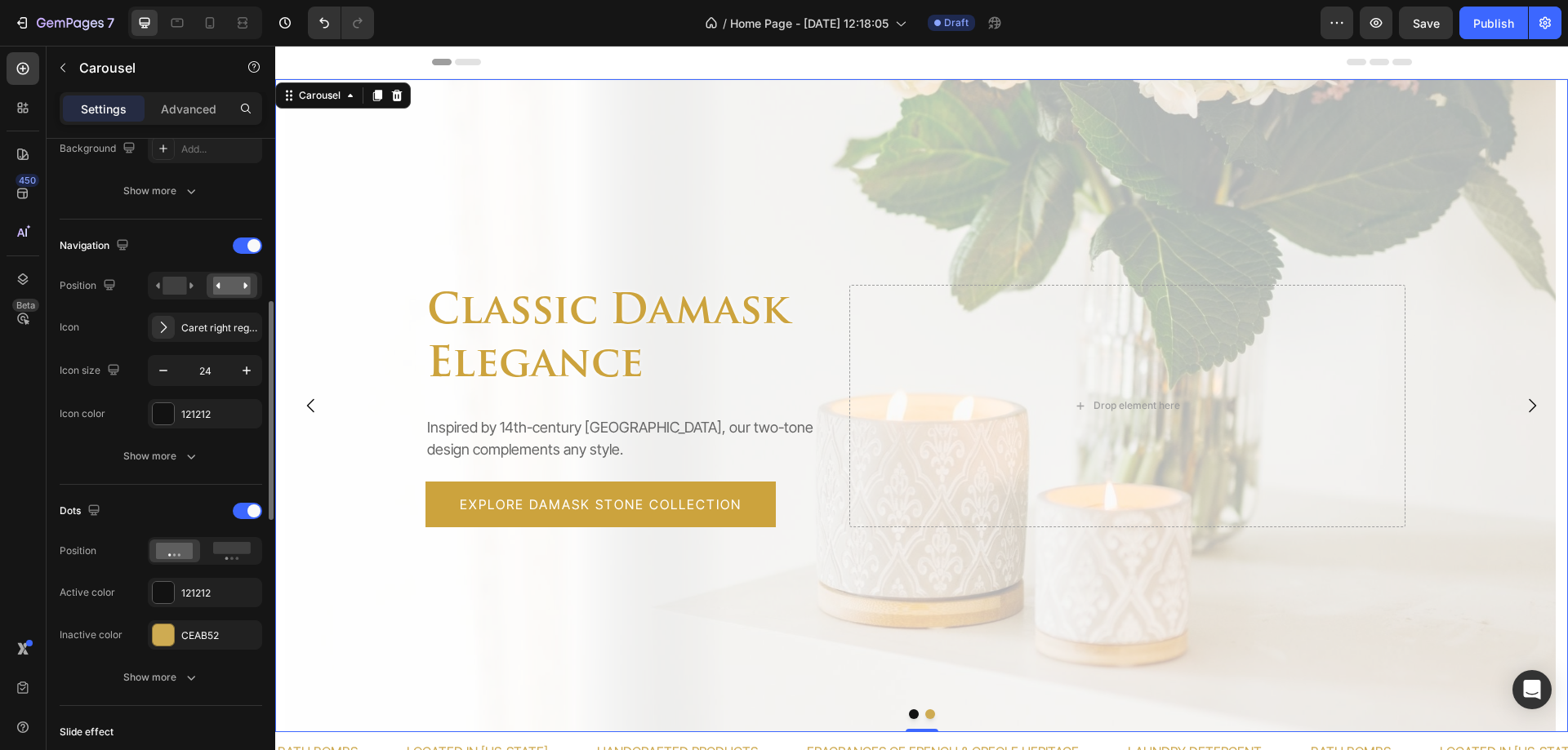
scroll to position [571, 0]
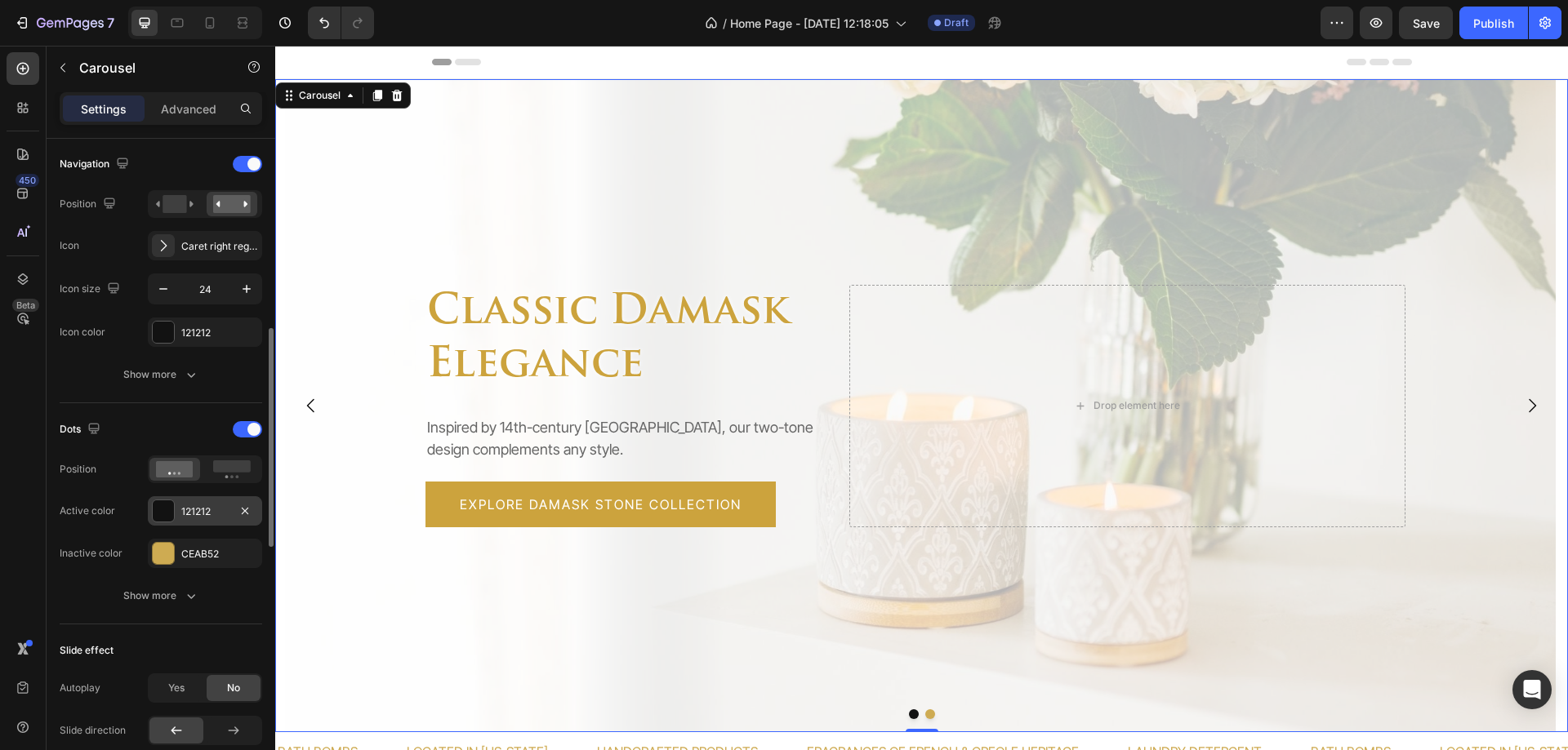
click at [166, 510] on div at bounding box center [163, 511] width 22 height 22
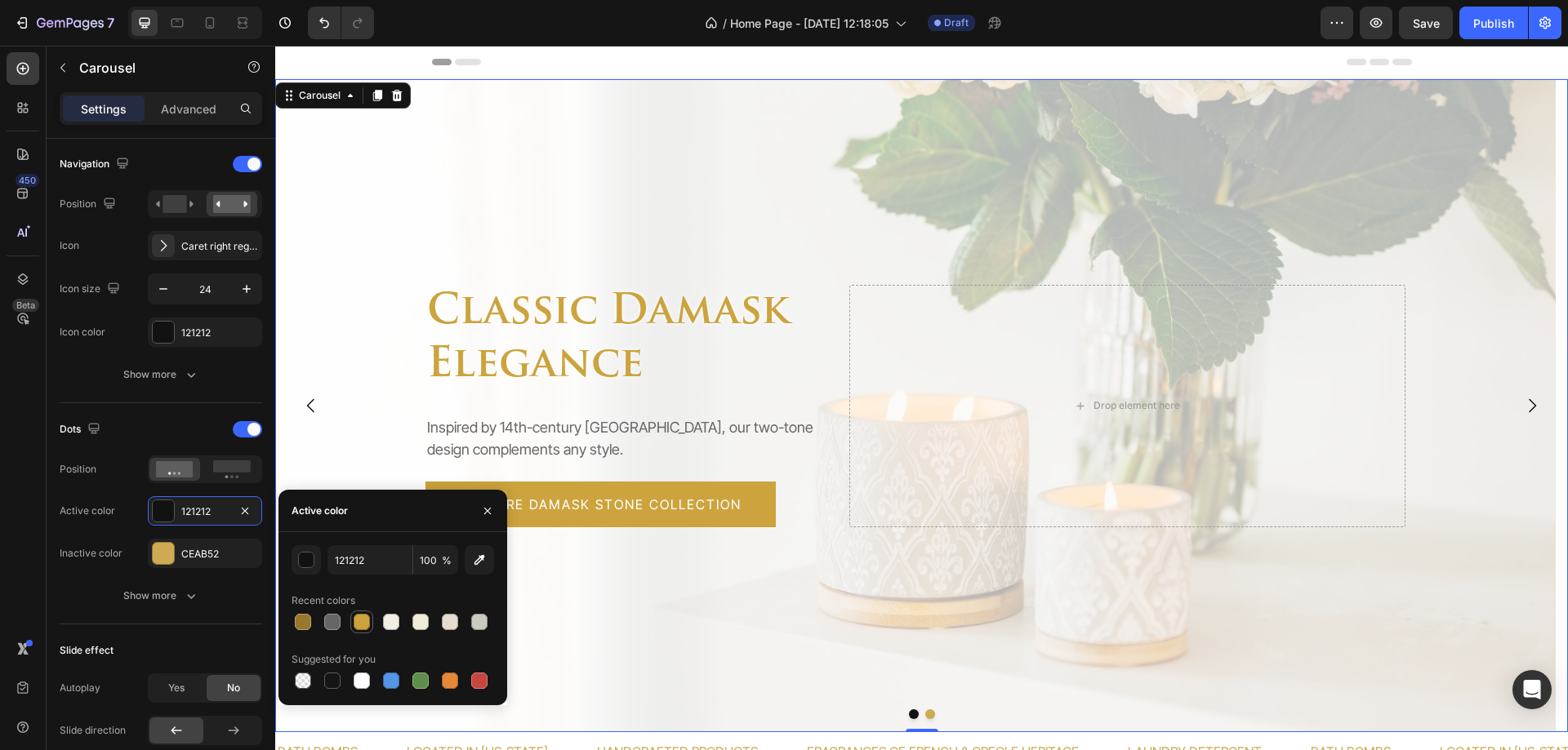
click at [358, 624] on div at bounding box center [362, 622] width 16 height 16
type input "CCA33D"
click at [183, 558] on div "CEAB52" at bounding box center [205, 554] width 48 height 15
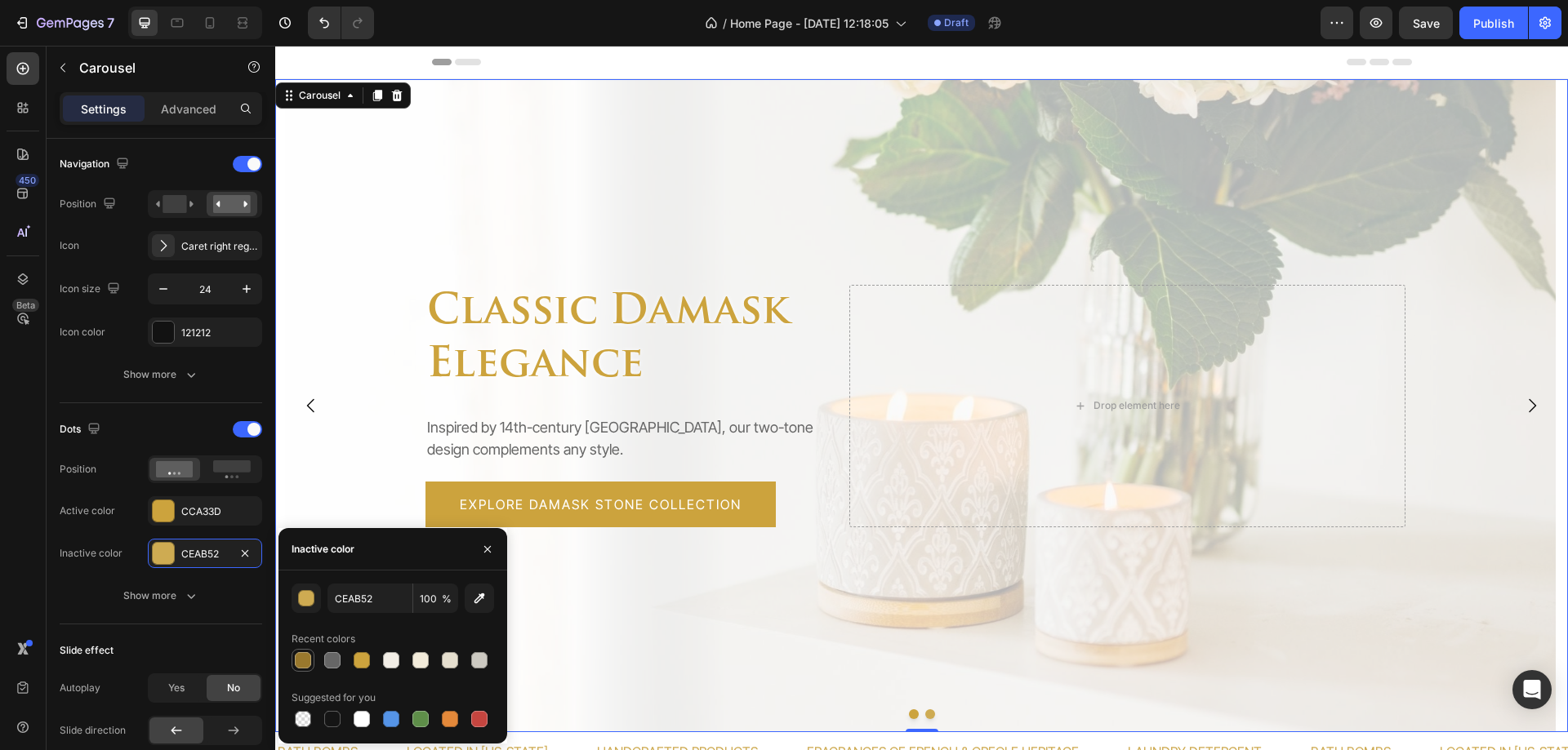
click at [297, 663] on div at bounding box center [303, 660] width 16 height 16
type input "99782D"
click at [485, 551] on icon "button" at bounding box center [487, 548] width 7 height 7
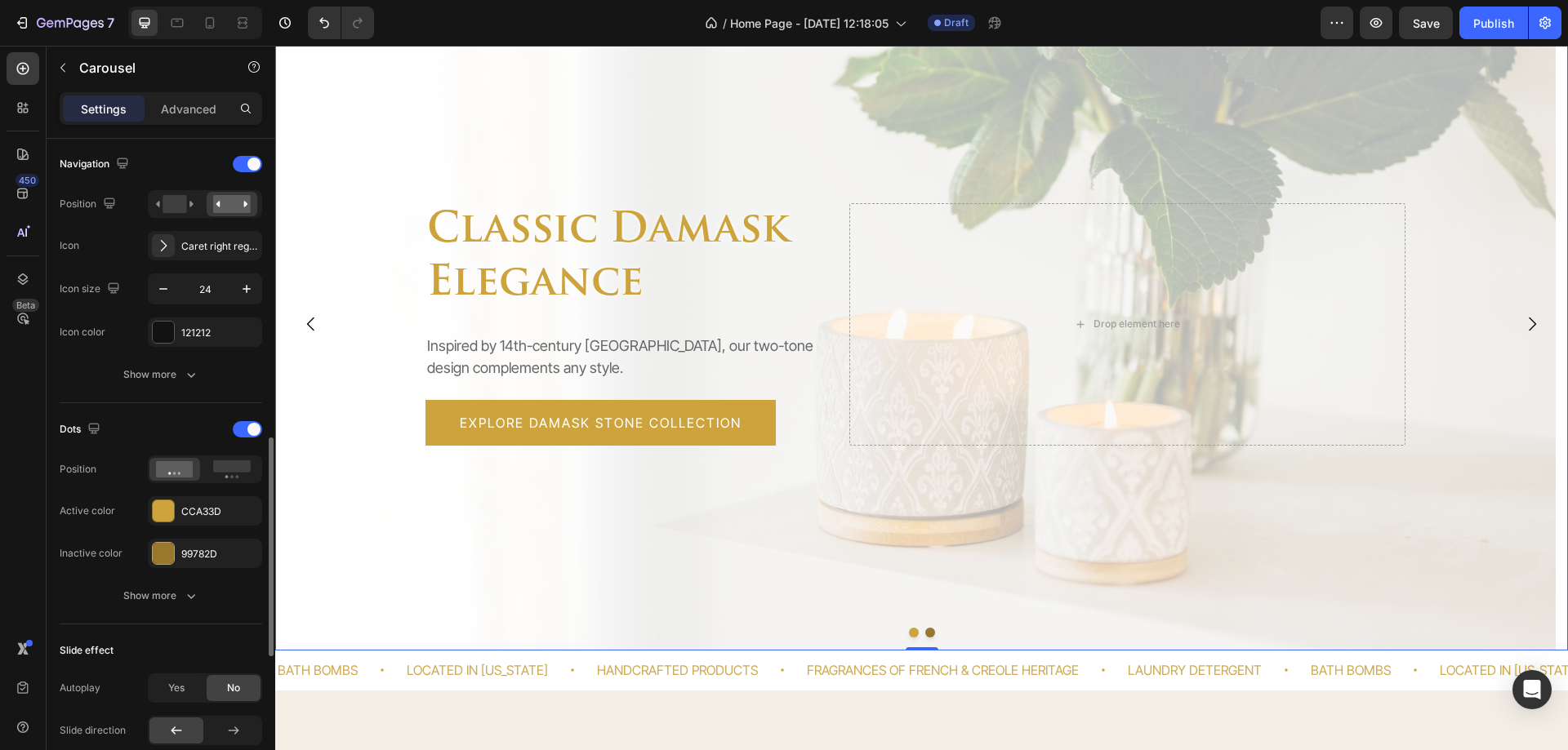
scroll to position [735, 0]
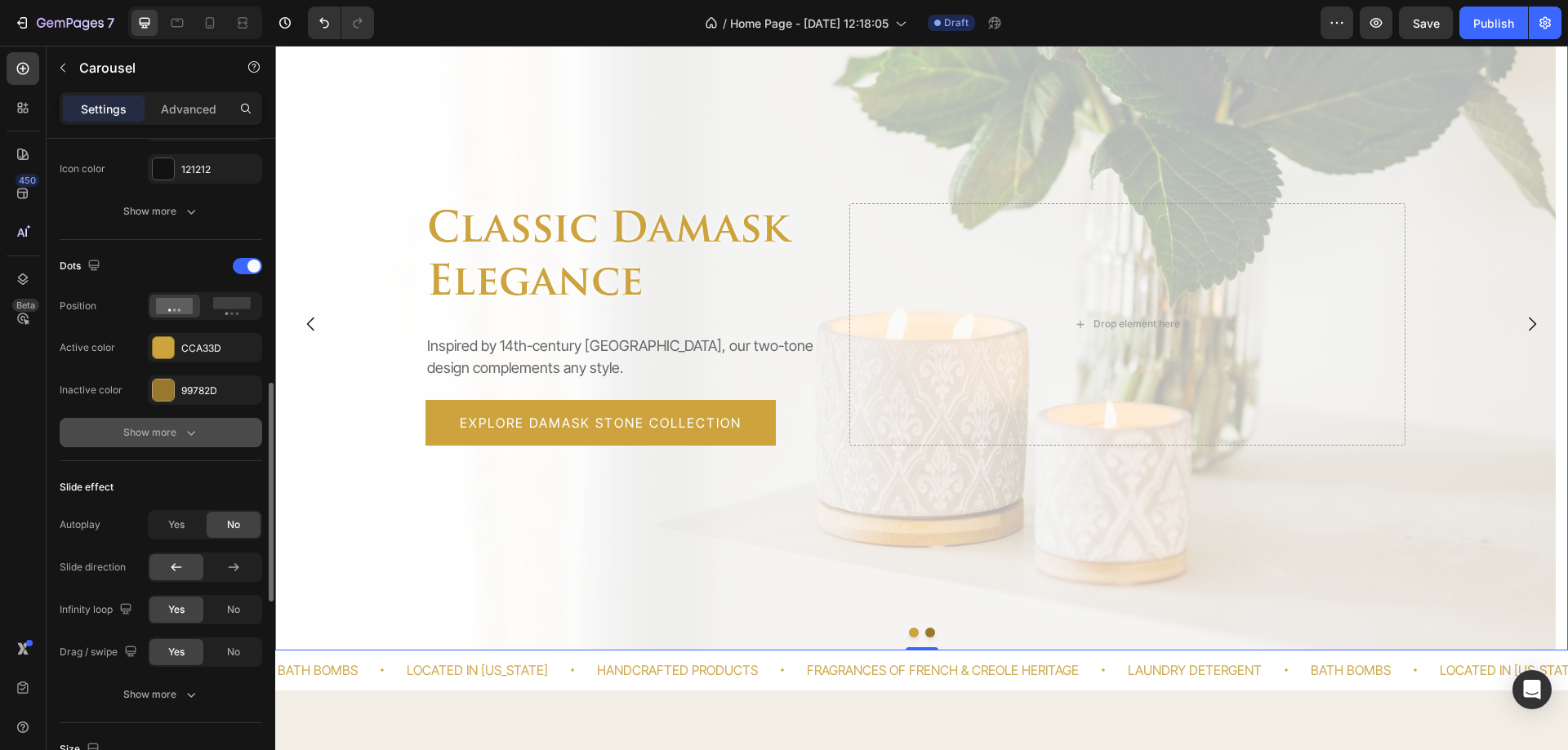
click at [178, 427] on div "Show more" at bounding box center [161, 432] width 76 height 16
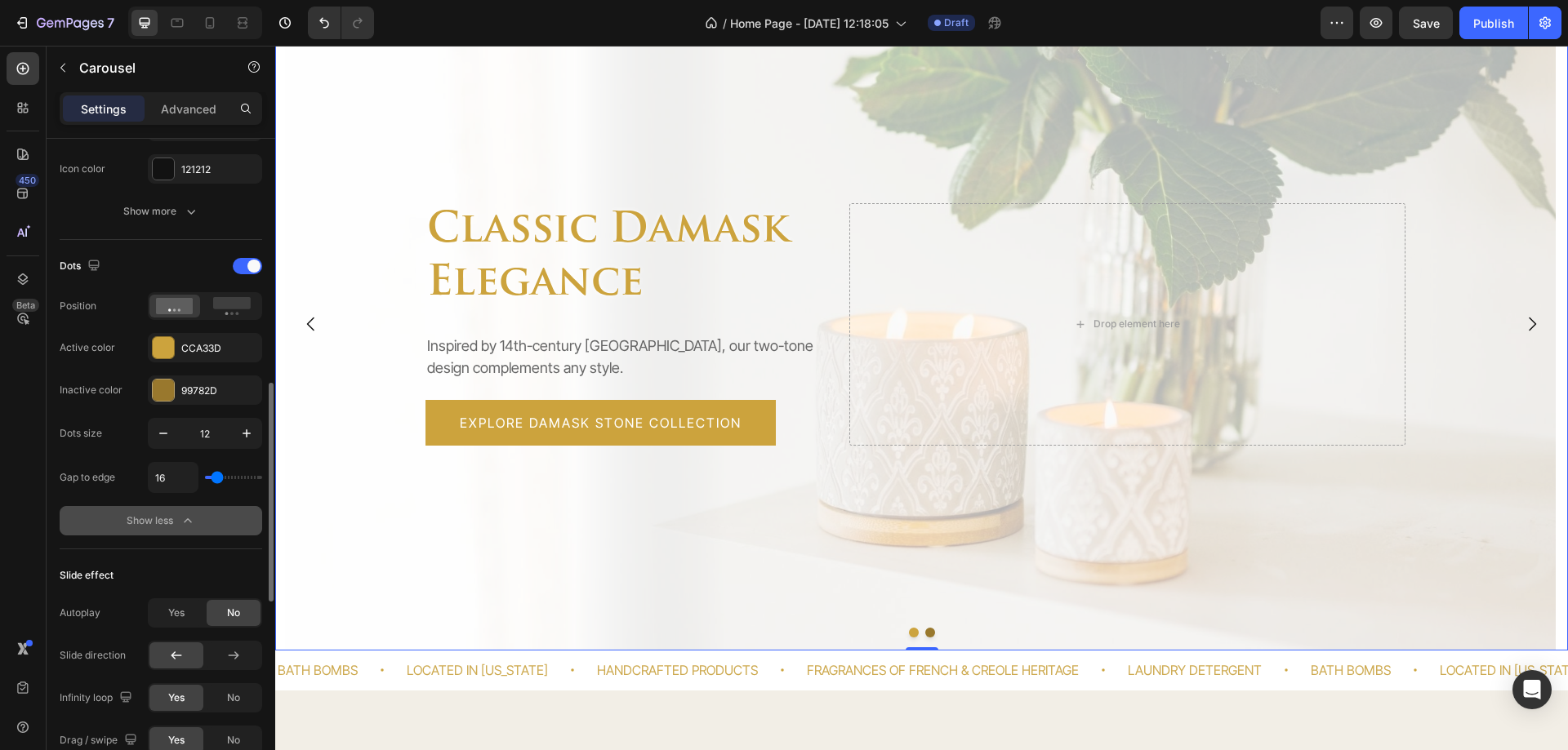
scroll to position [898, 0]
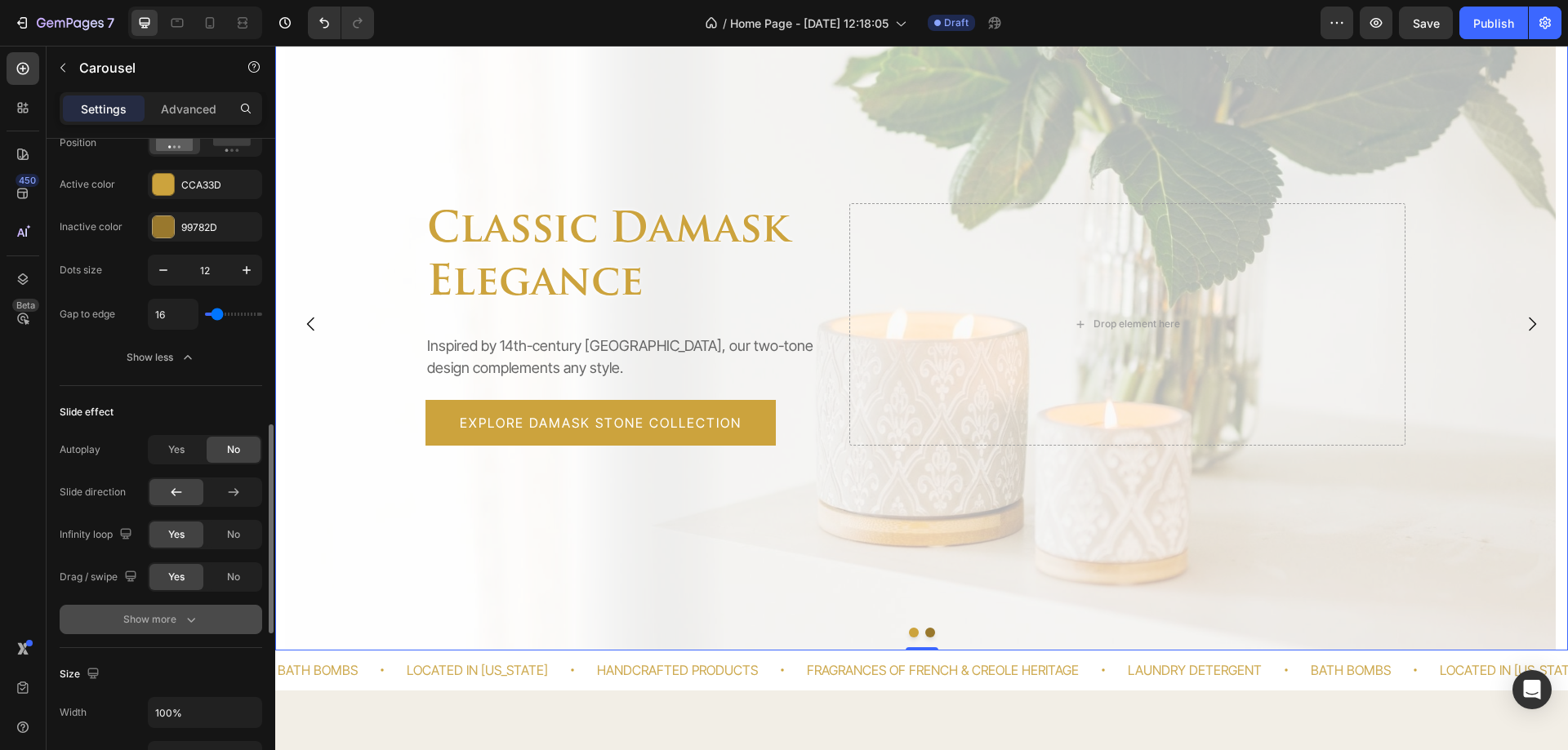
click at [125, 619] on div "Show more" at bounding box center [161, 619] width 76 height 16
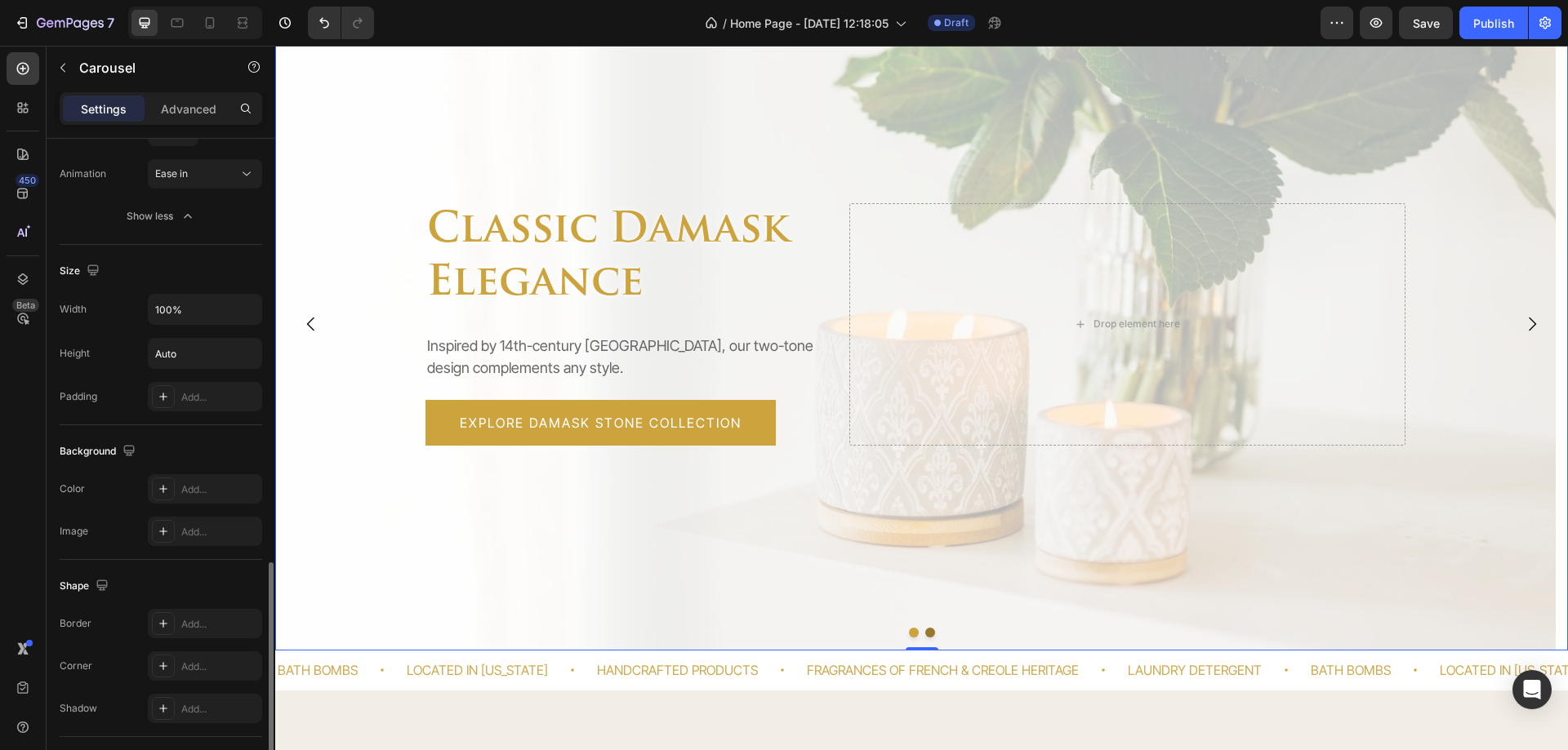
scroll to position [1495, 0]
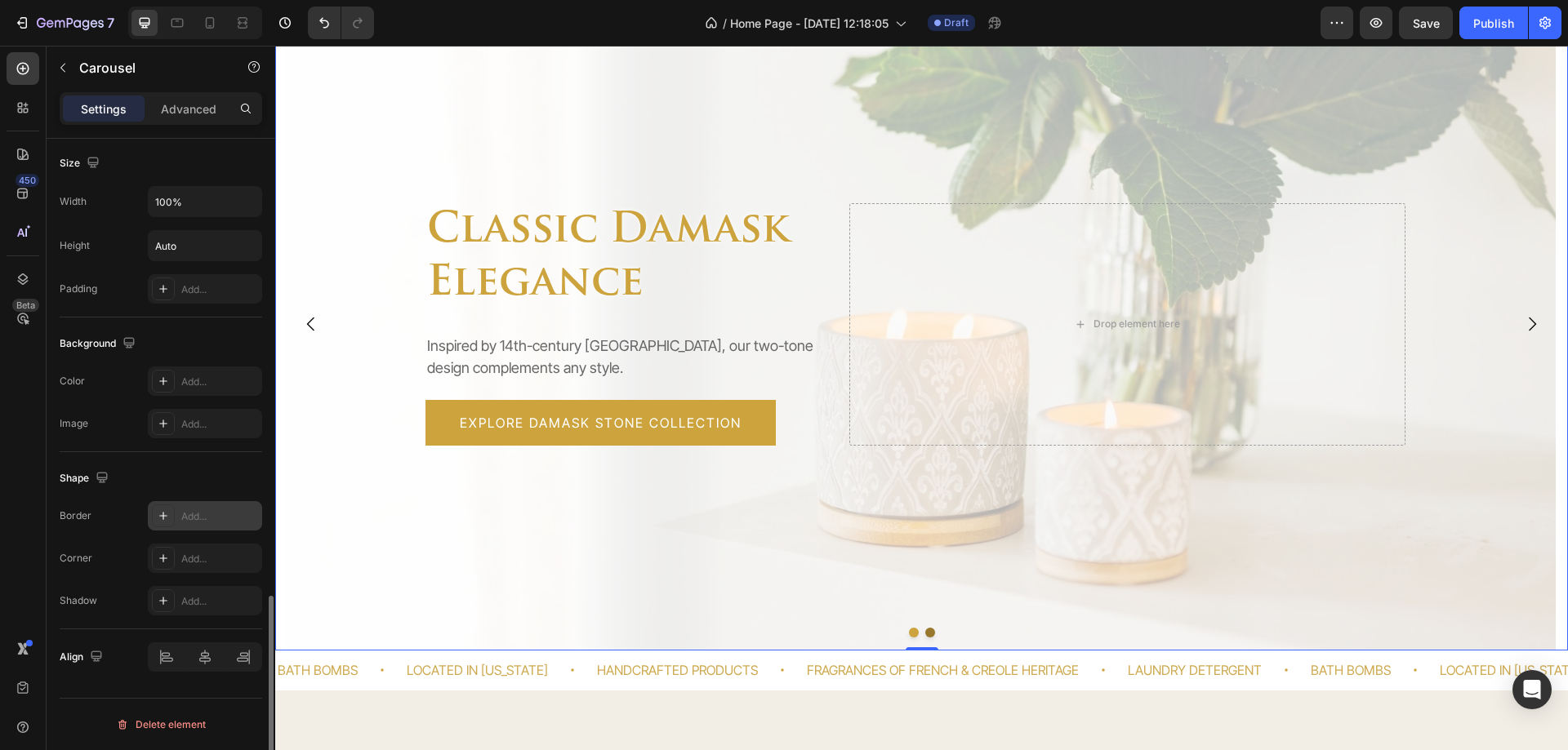
click at [162, 517] on icon at bounding box center [163, 516] width 13 height 13
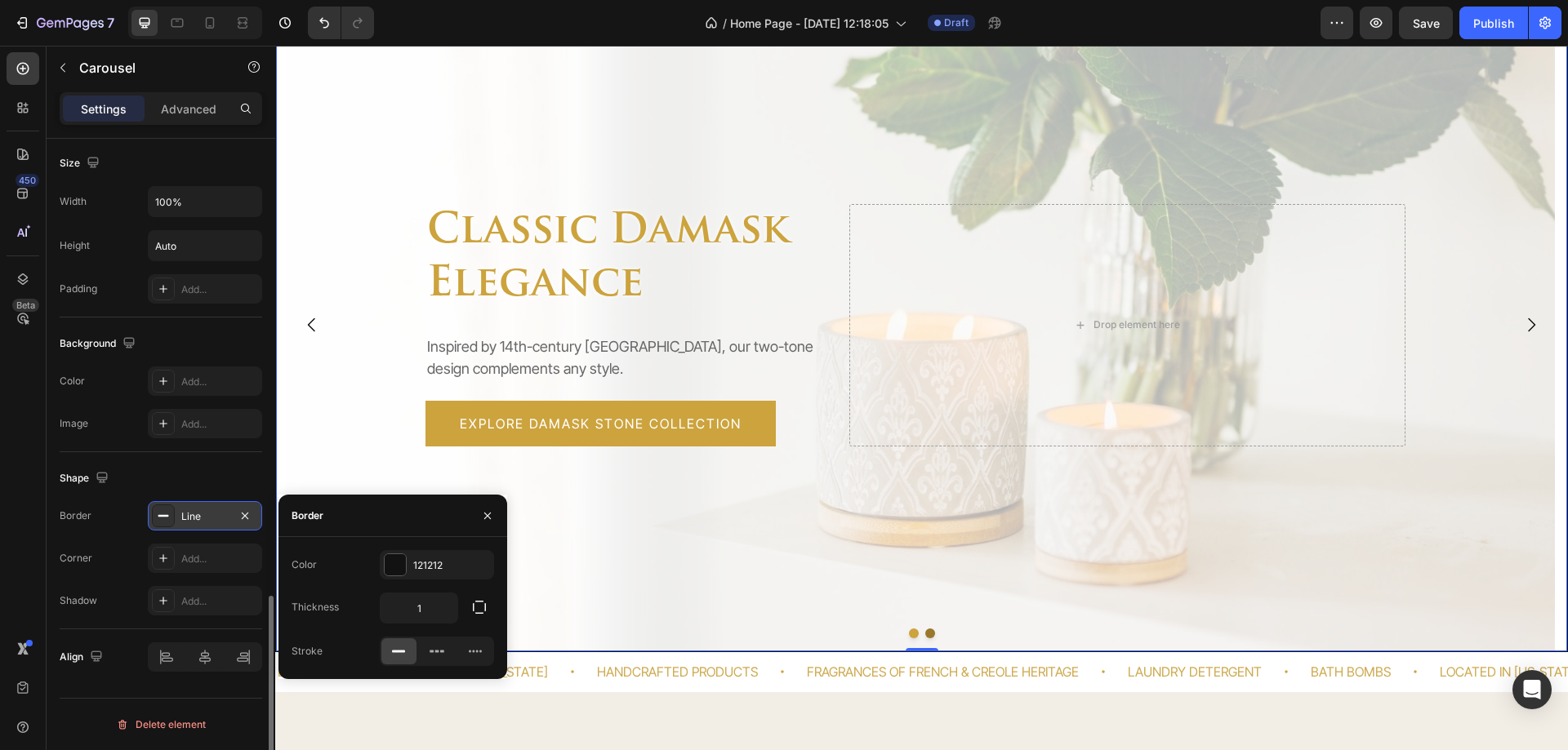
scroll to position [82, 0]
click at [487, 514] on icon "button" at bounding box center [487, 515] width 7 height 7
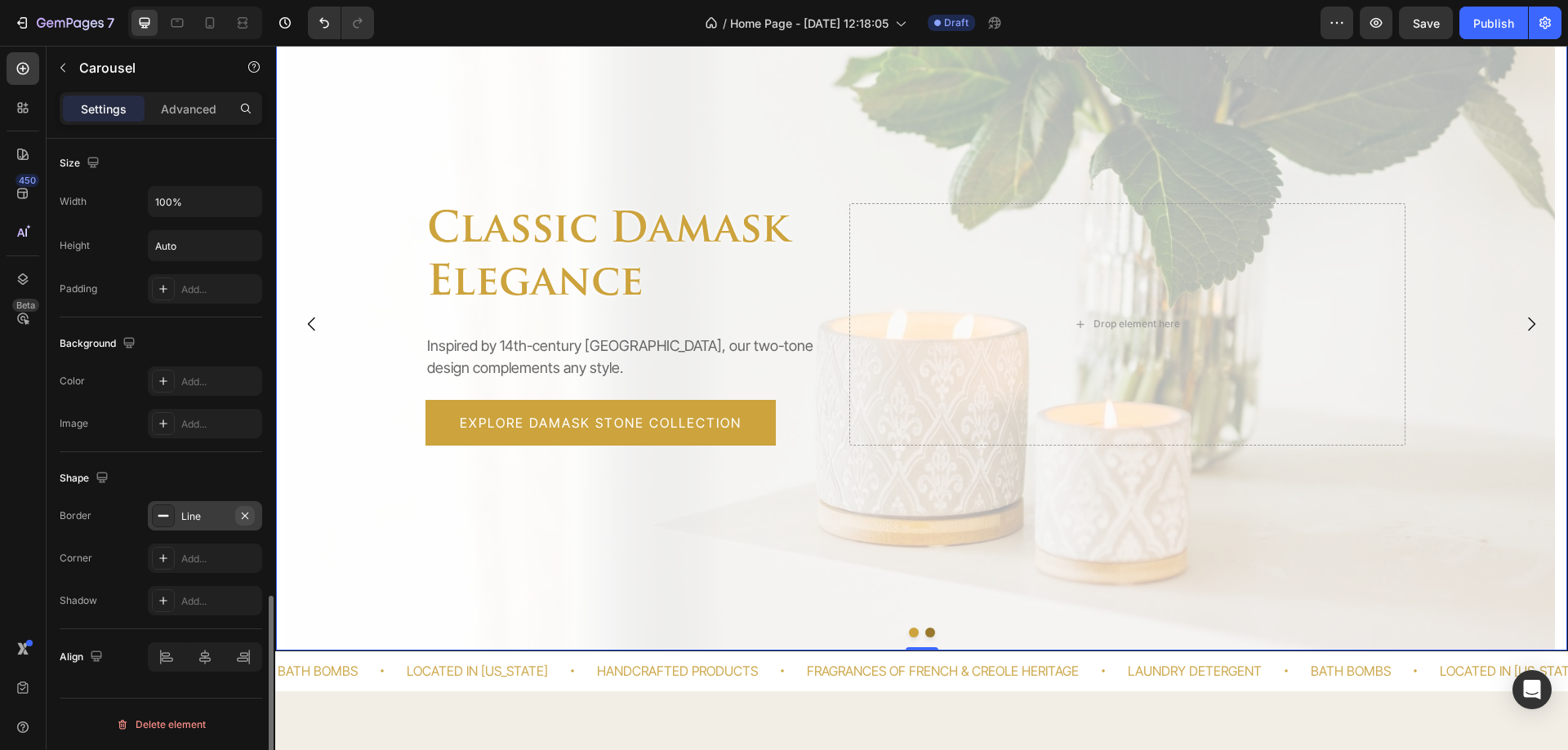
click at [244, 516] on icon "button" at bounding box center [244, 515] width 7 height 7
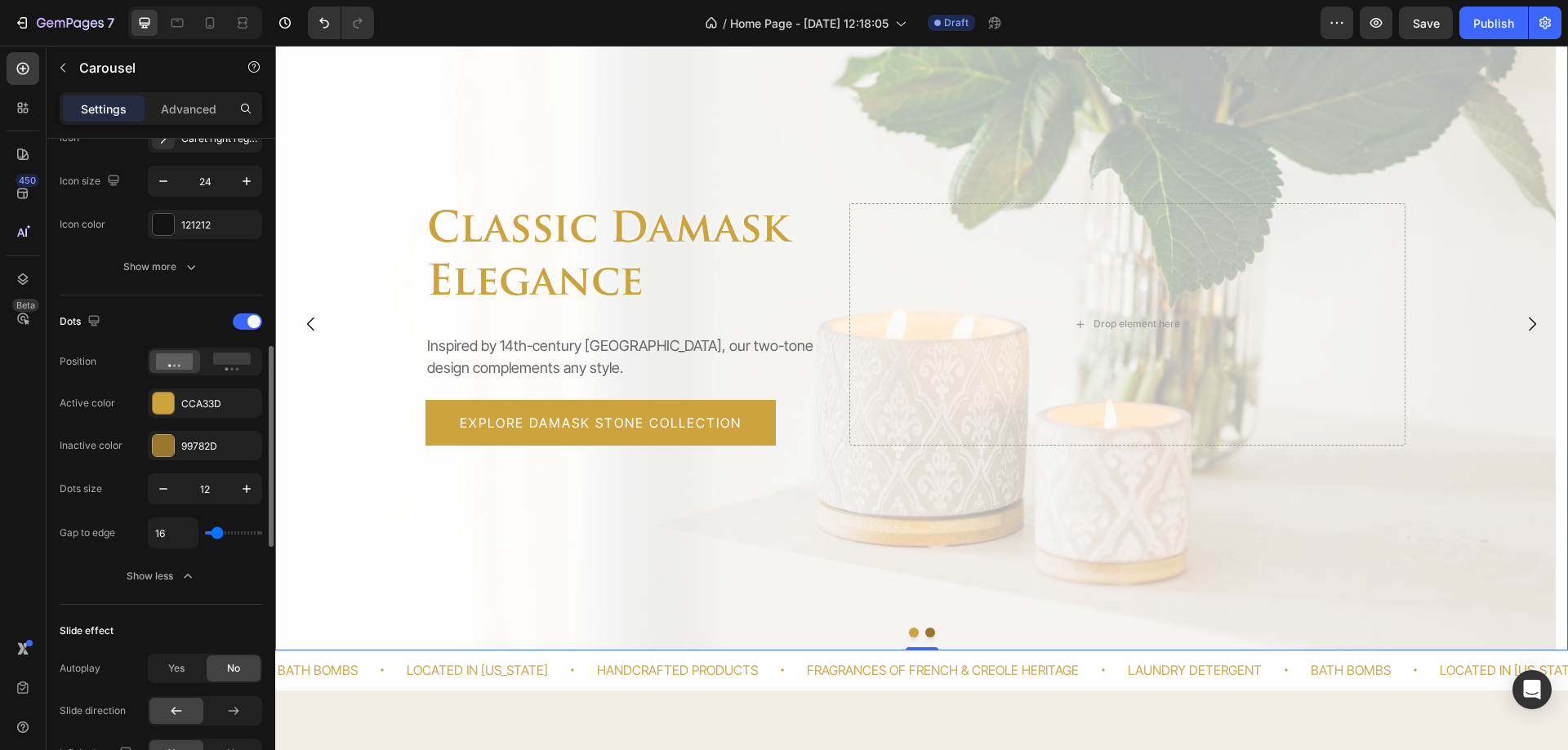
scroll to position [597, 0]
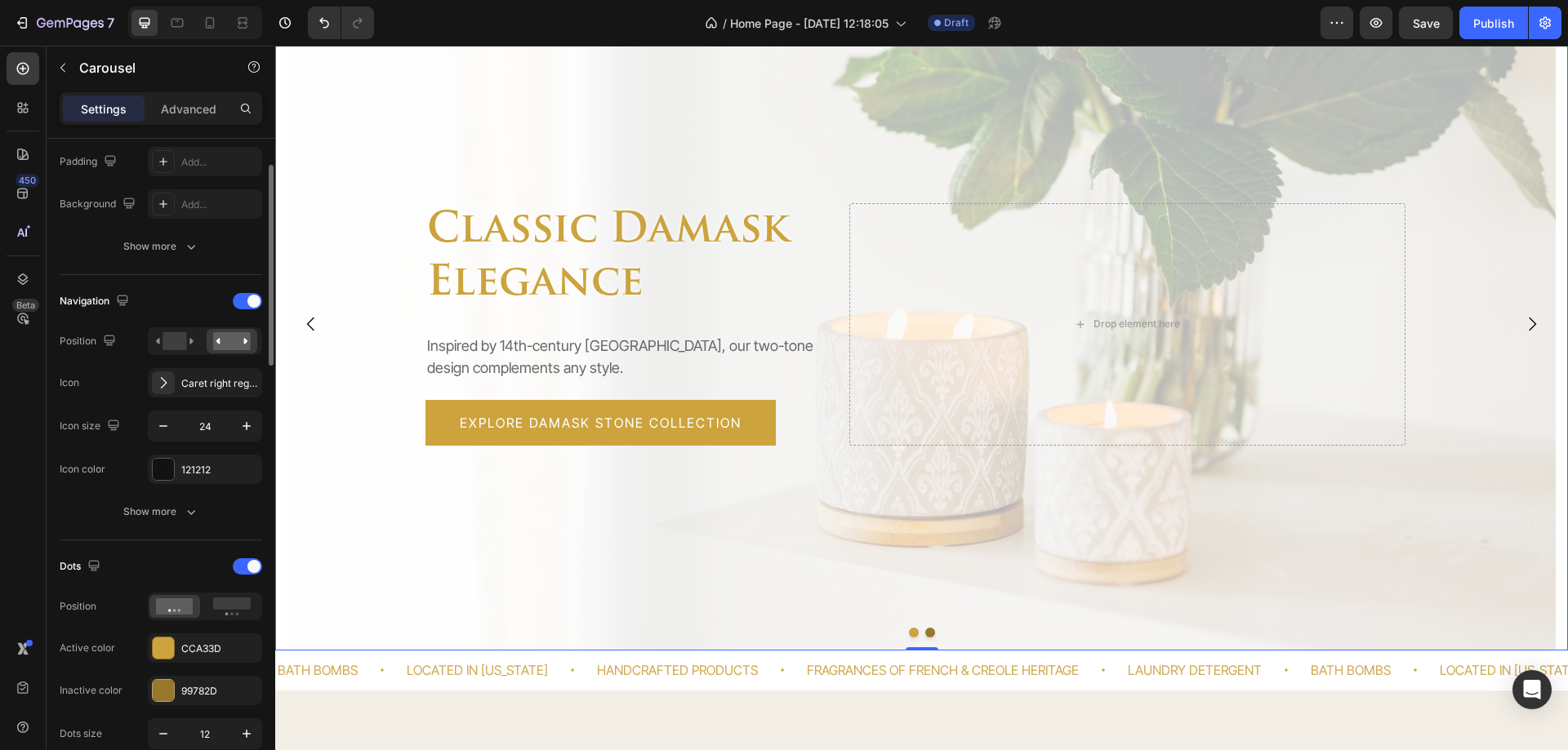
scroll to position [353, 0]
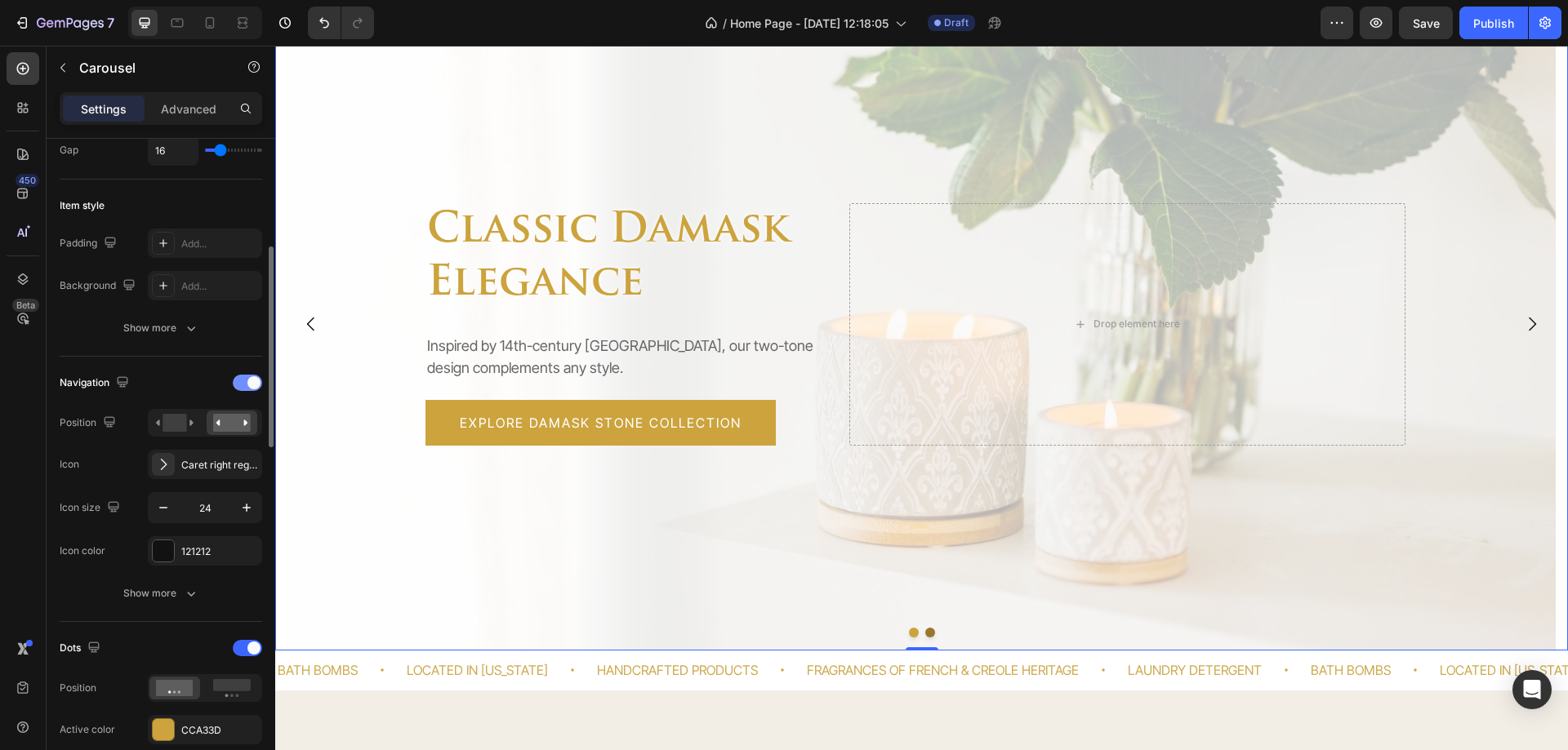
click at [239, 387] on div at bounding box center [247, 382] width 29 height 16
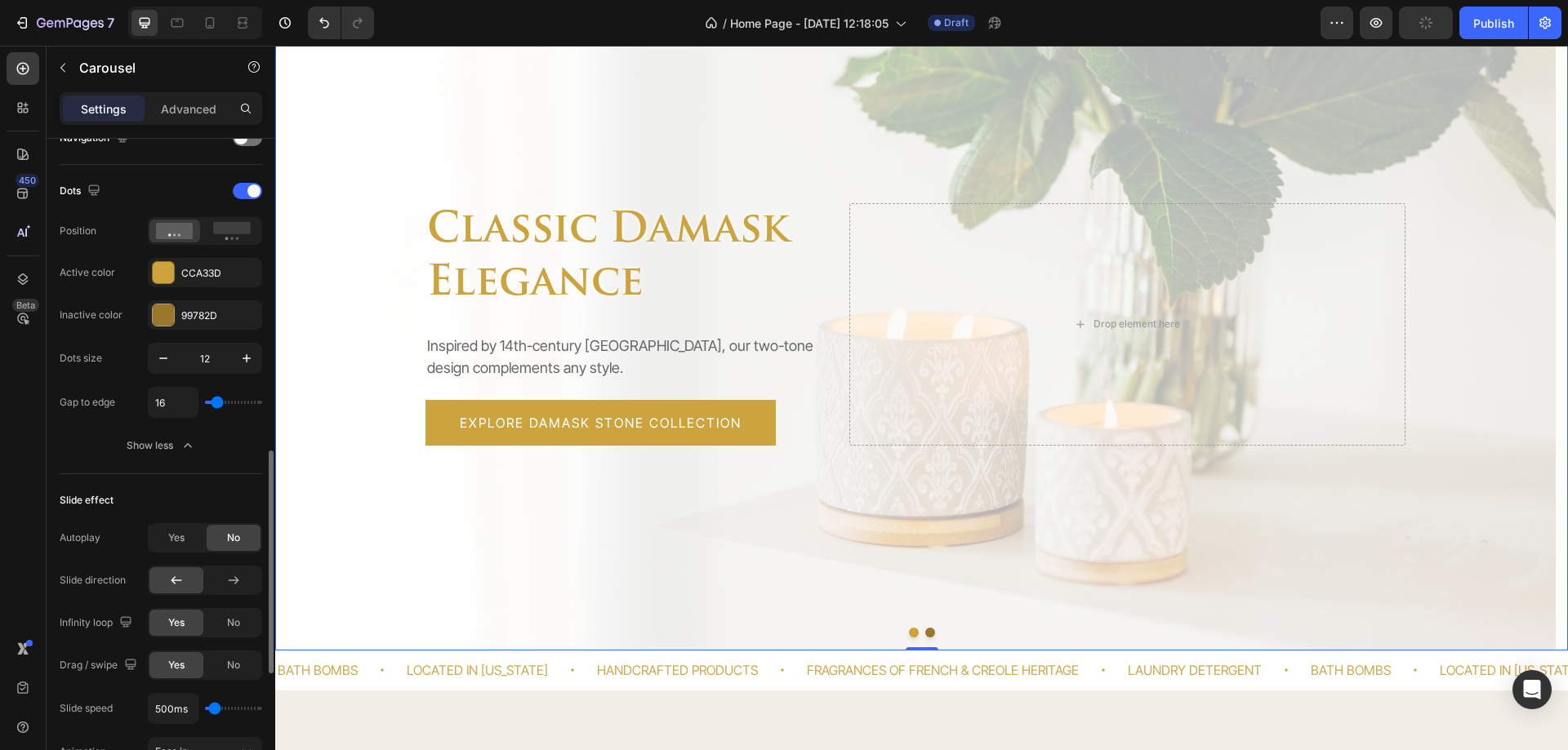
scroll to position [679, 0]
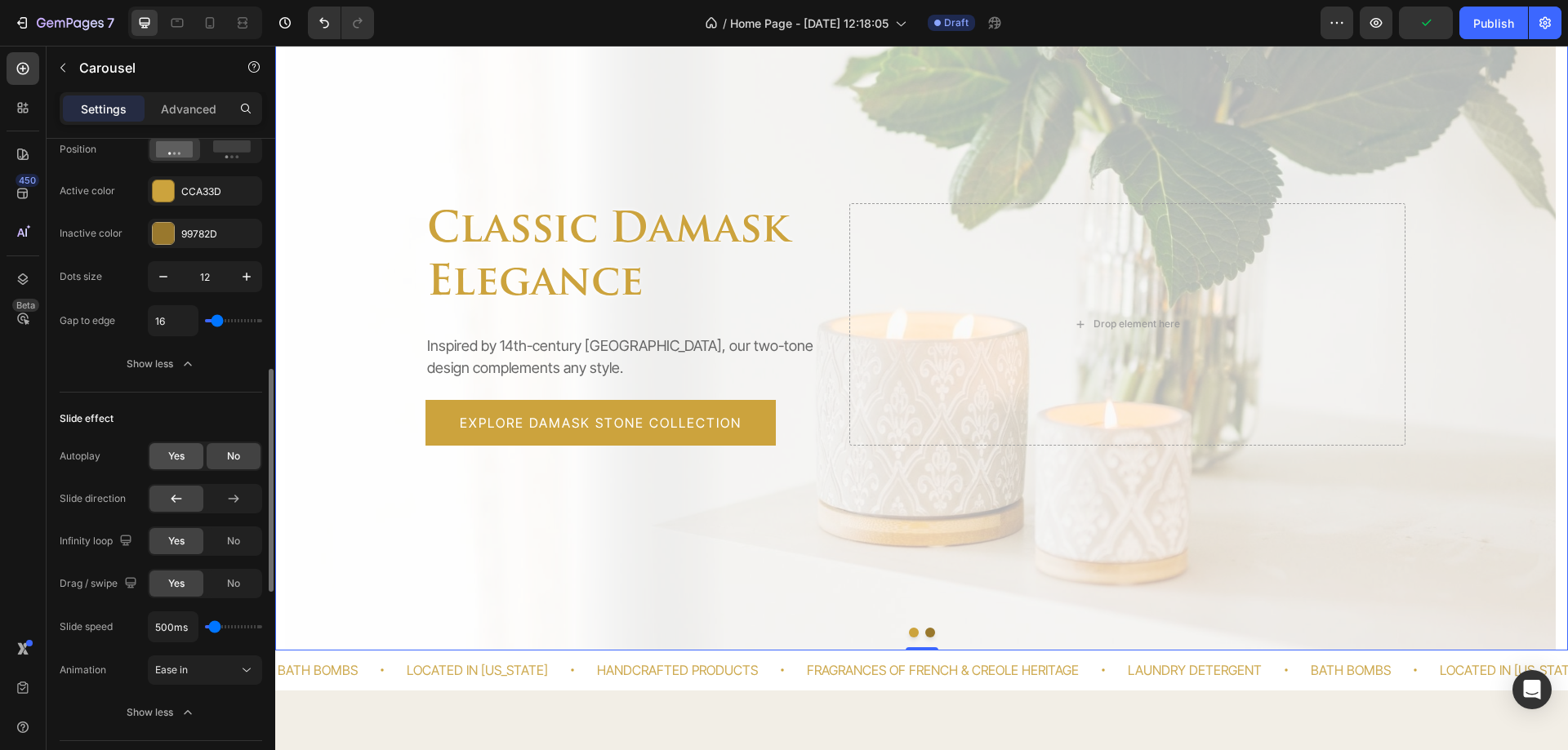
click at [163, 462] on div "Yes" at bounding box center [177, 456] width 54 height 26
type input "6s"
type input "4"
drag, startPoint x: 158, startPoint y: 504, endPoint x: 129, endPoint y: 503, distance: 29.0
click at [131, 503] on div "Delay 6s" at bounding box center [161, 499] width 202 height 31
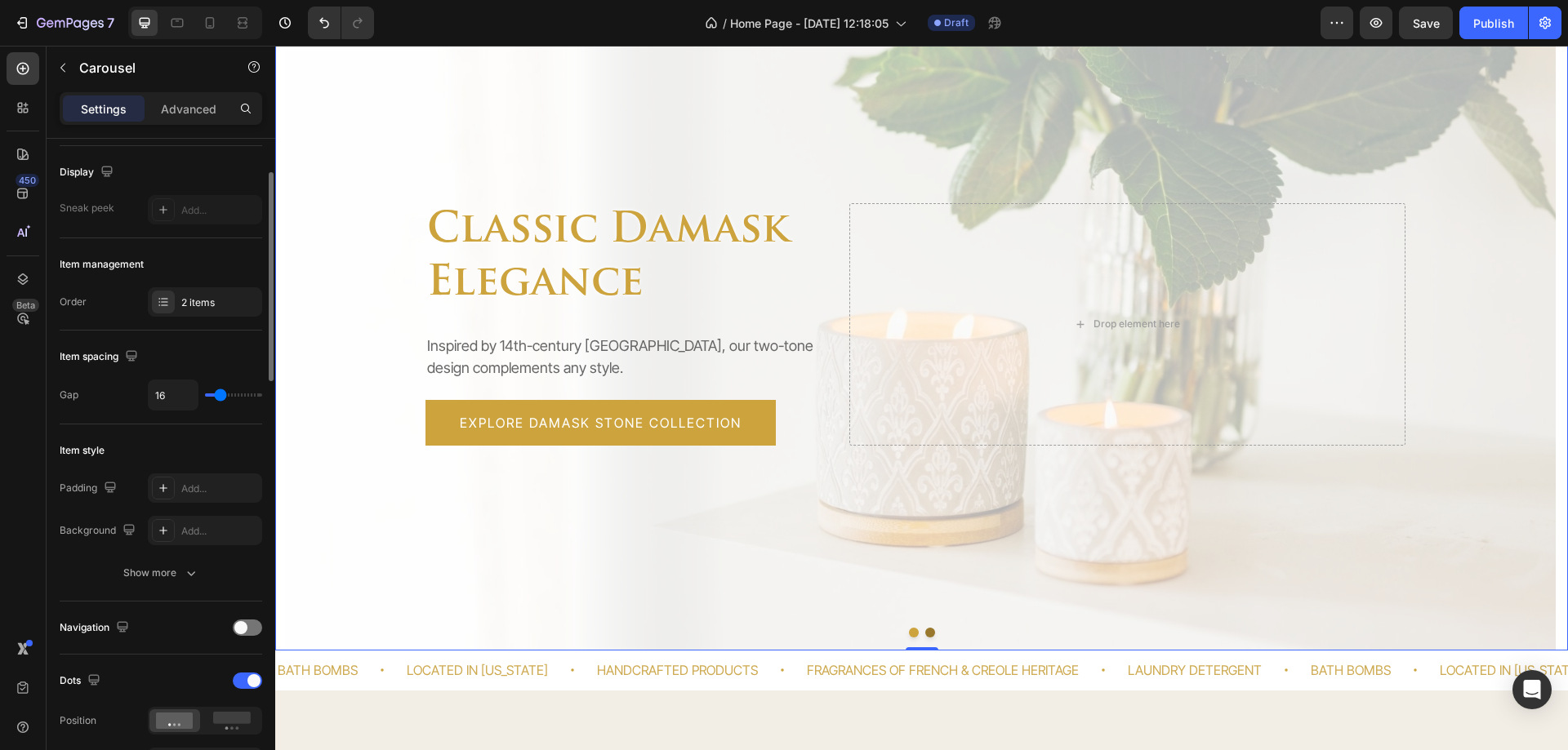
scroll to position [0, 0]
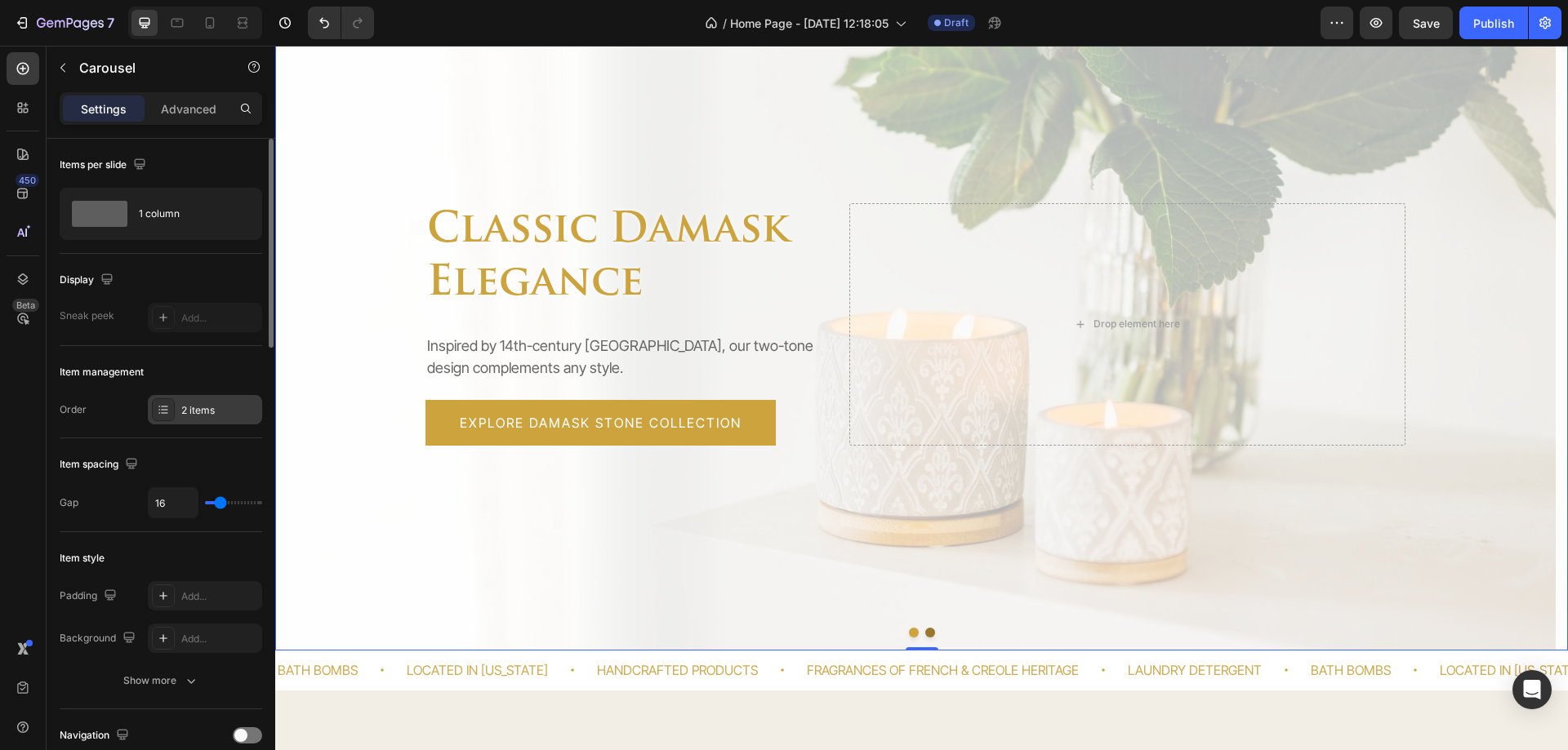
type input "5s"
click at [185, 418] on div "2 items" at bounding box center [220, 411] width 77 height 15
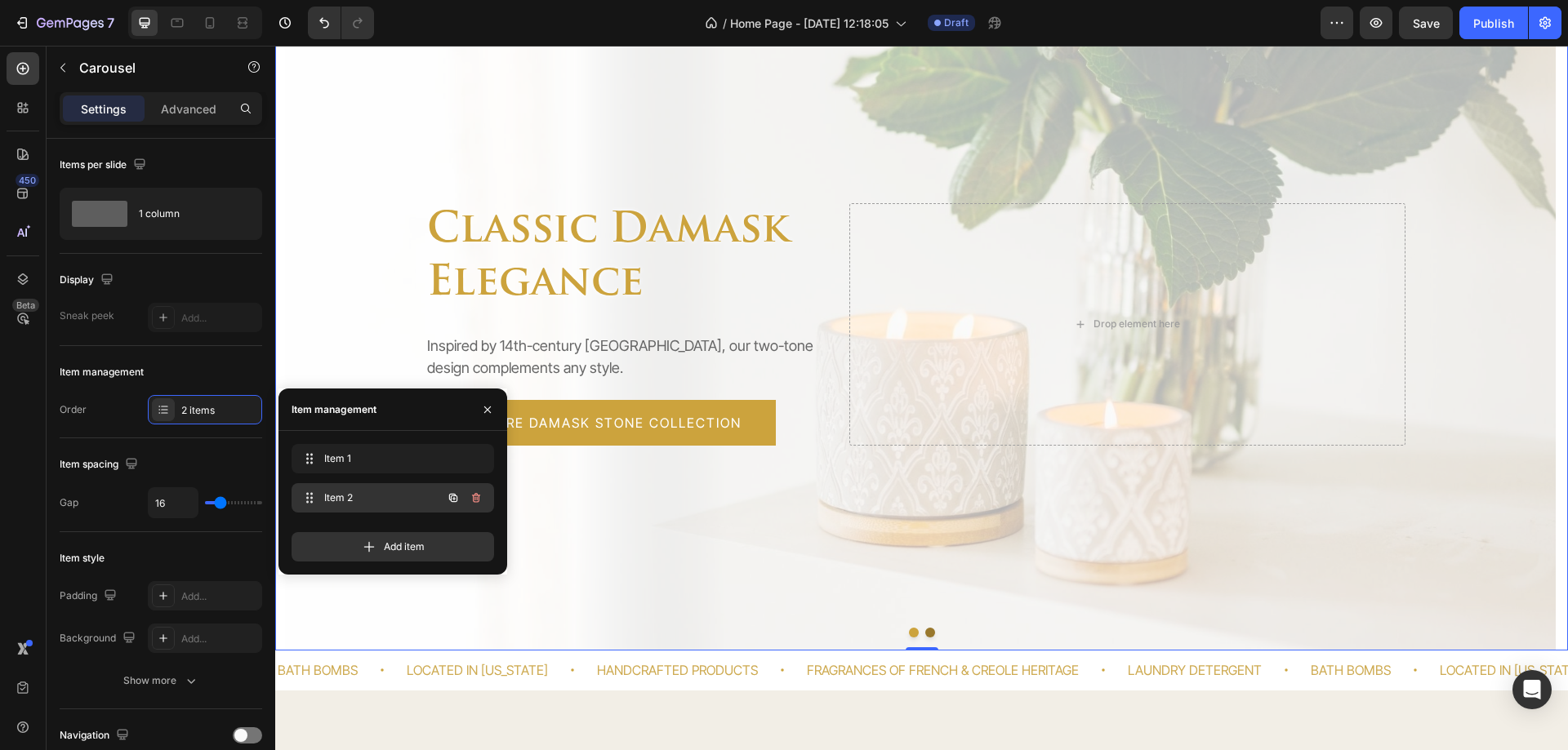
click at [353, 497] on span "Item 2" at bounding box center [370, 498] width 93 height 15
click at [372, 491] on span "Item 2" at bounding box center [370, 498] width 93 height 15
click at [777, 546] on div "Overlay" at bounding box center [915, 324] width 1280 height 654
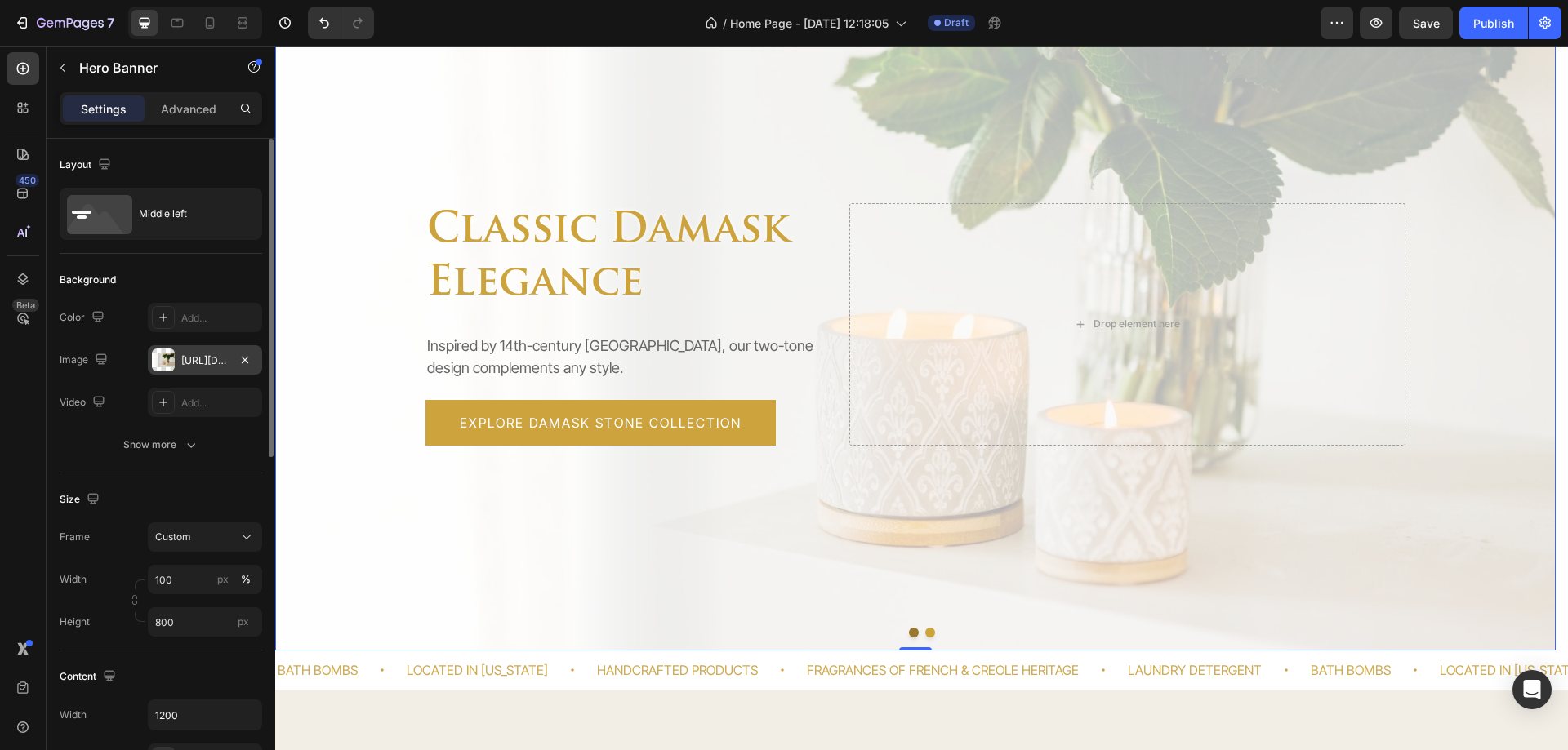
click at [192, 354] on div "[URL][DOMAIN_NAME]" at bounding box center [205, 361] width 48 height 15
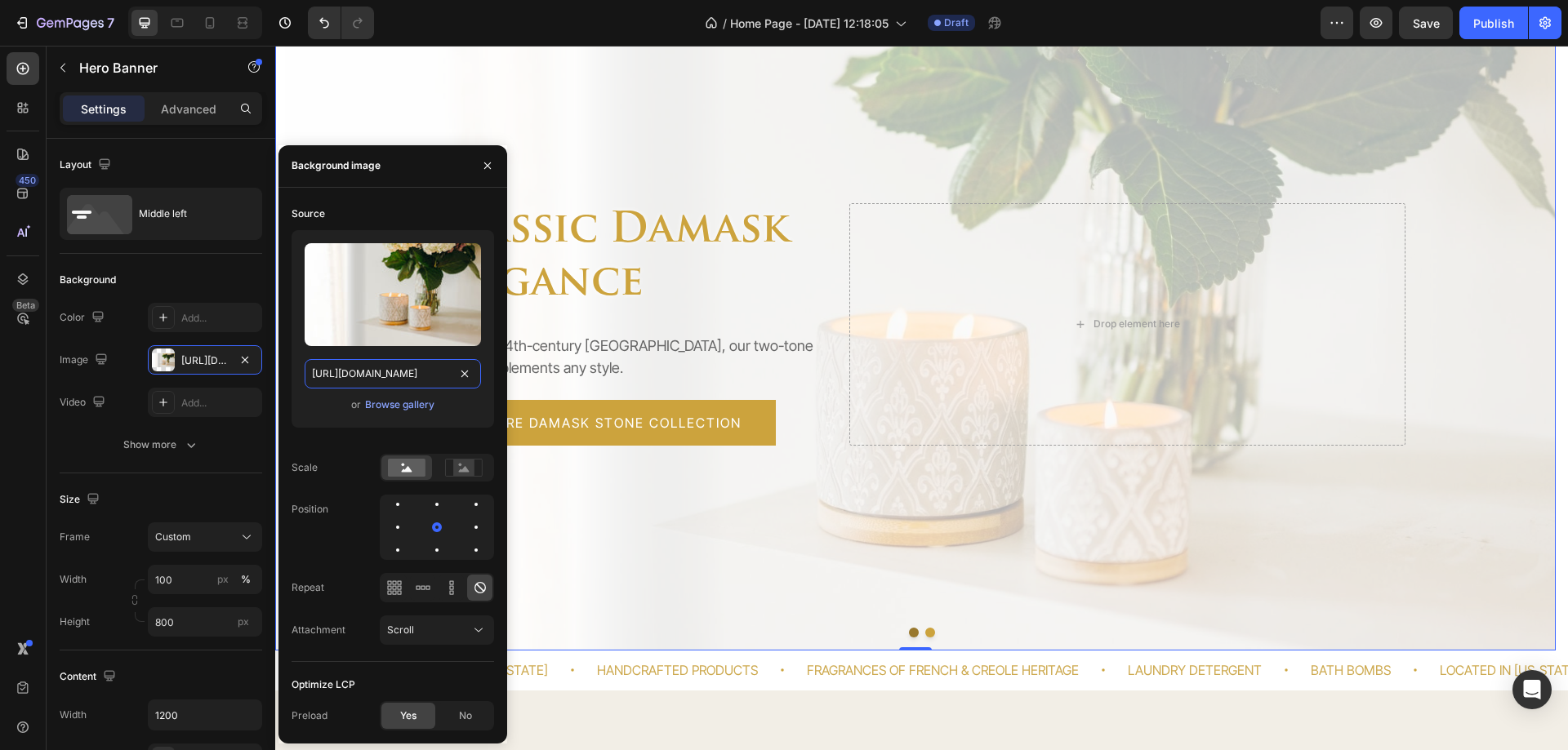
click at [369, 373] on input "[URL][DOMAIN_NAME]" at bounding box center [392, 374] width 176 height 29
paste input "Floral.png?v=1741899877"
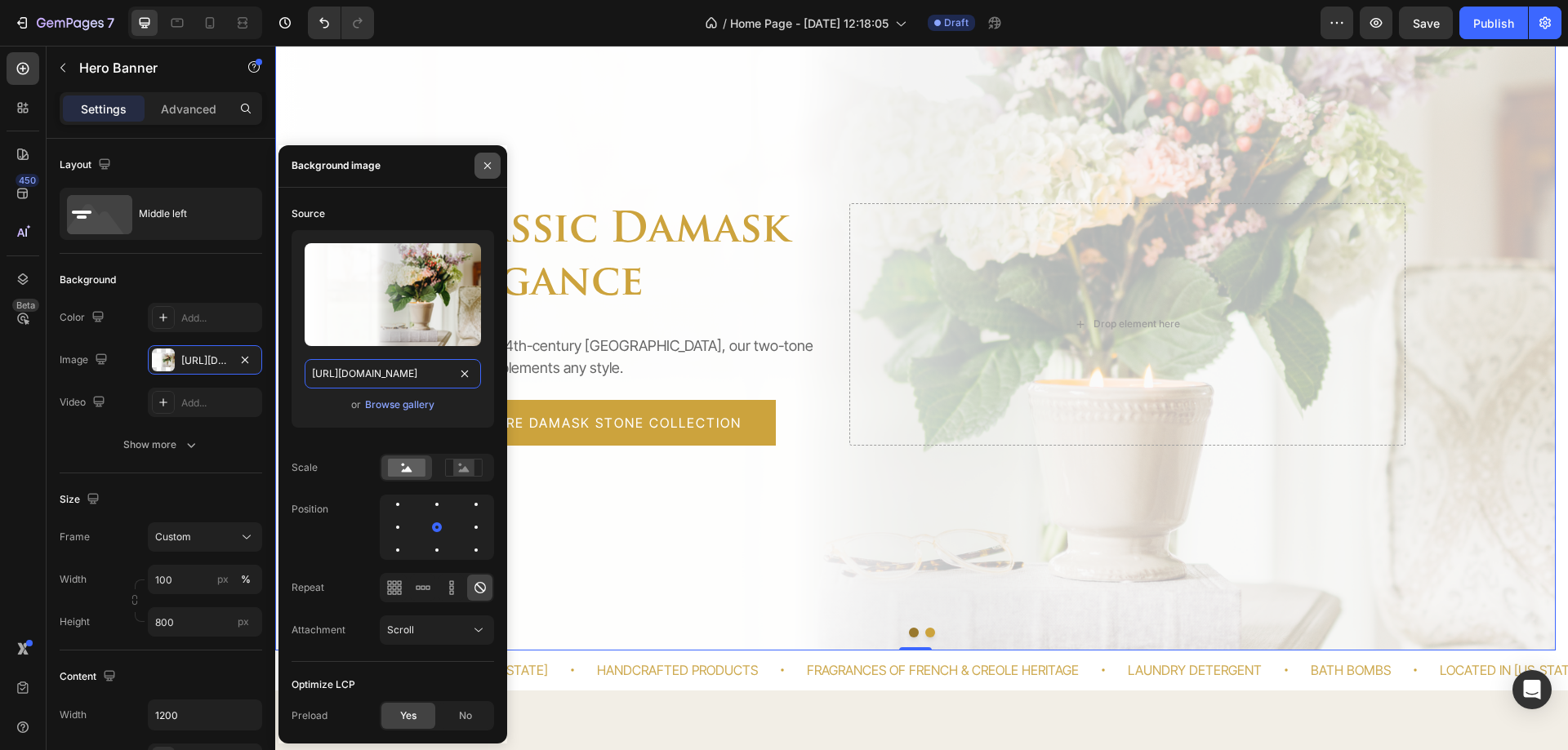
type input "https://cdn.shopify.com/s/files/1/1096/1096/files/Floral.png?v=1741899877"
click at [486, 168] on icon "button" at bounding box center [487, 166] width 7 height 7
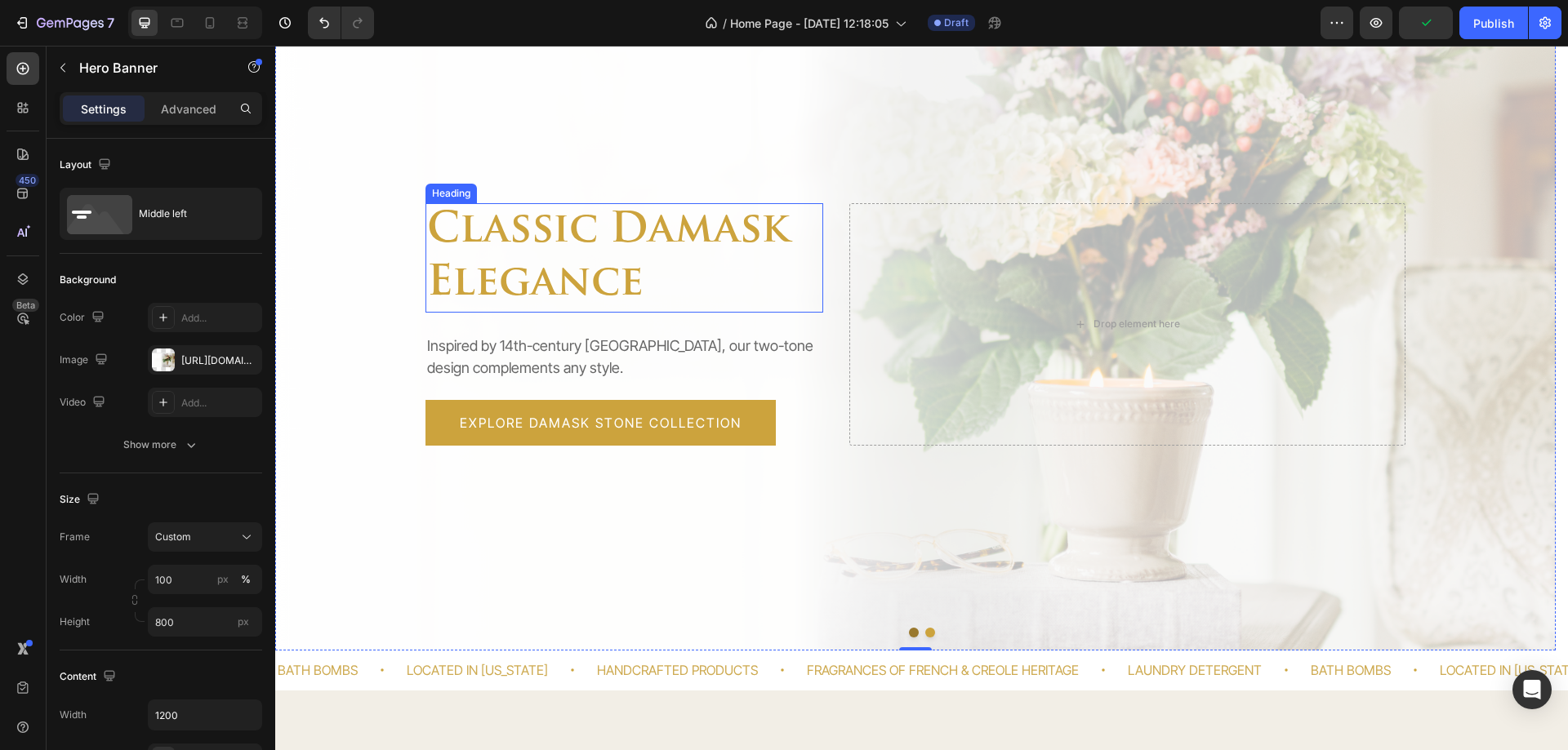
click at [524, 236] on h2 "classic damask elegance" at bounding box center [624, 257] width 398 height 110
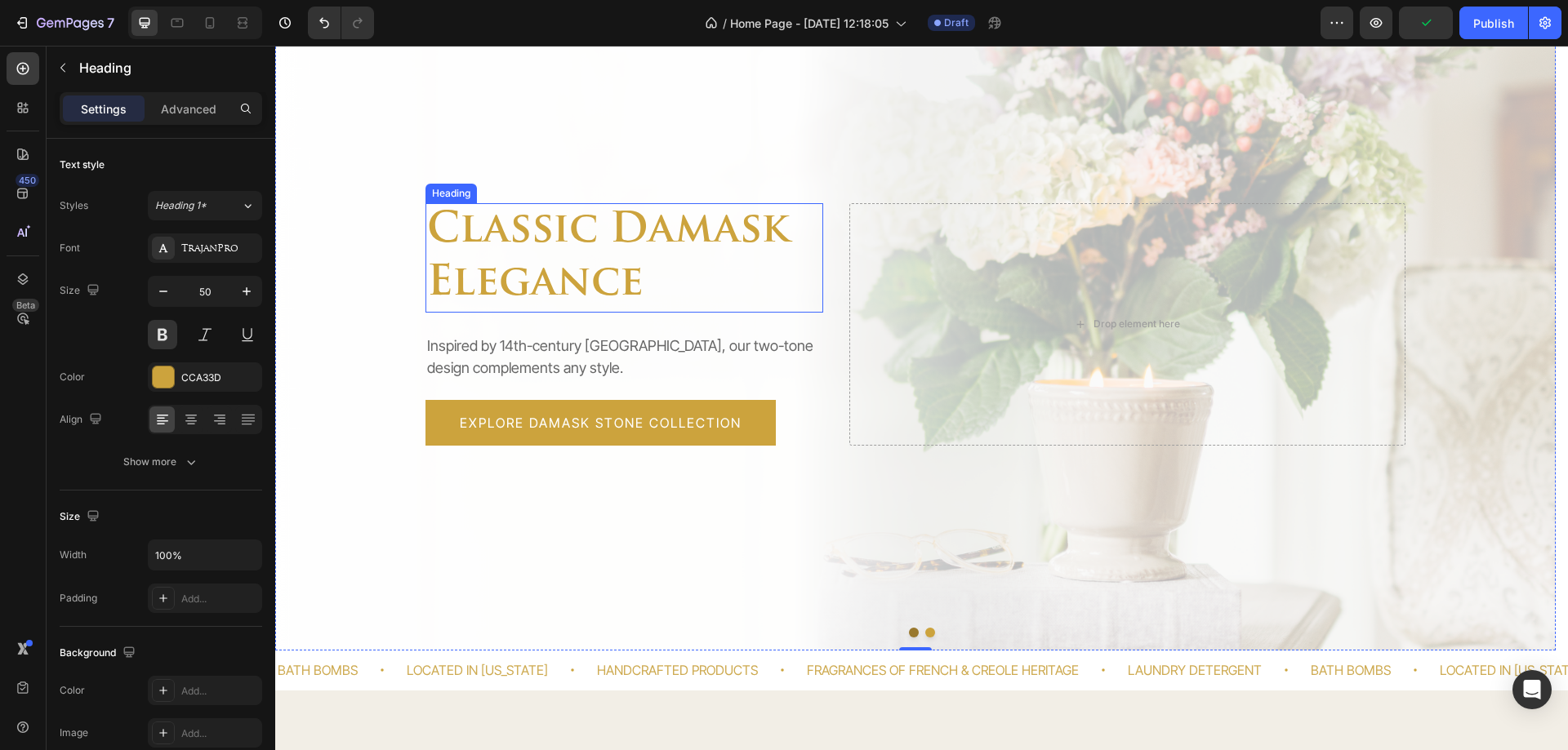
click at [524, 236] on h2 "classic damask elegance" at bounding box center [624, 257] width 398 height 110
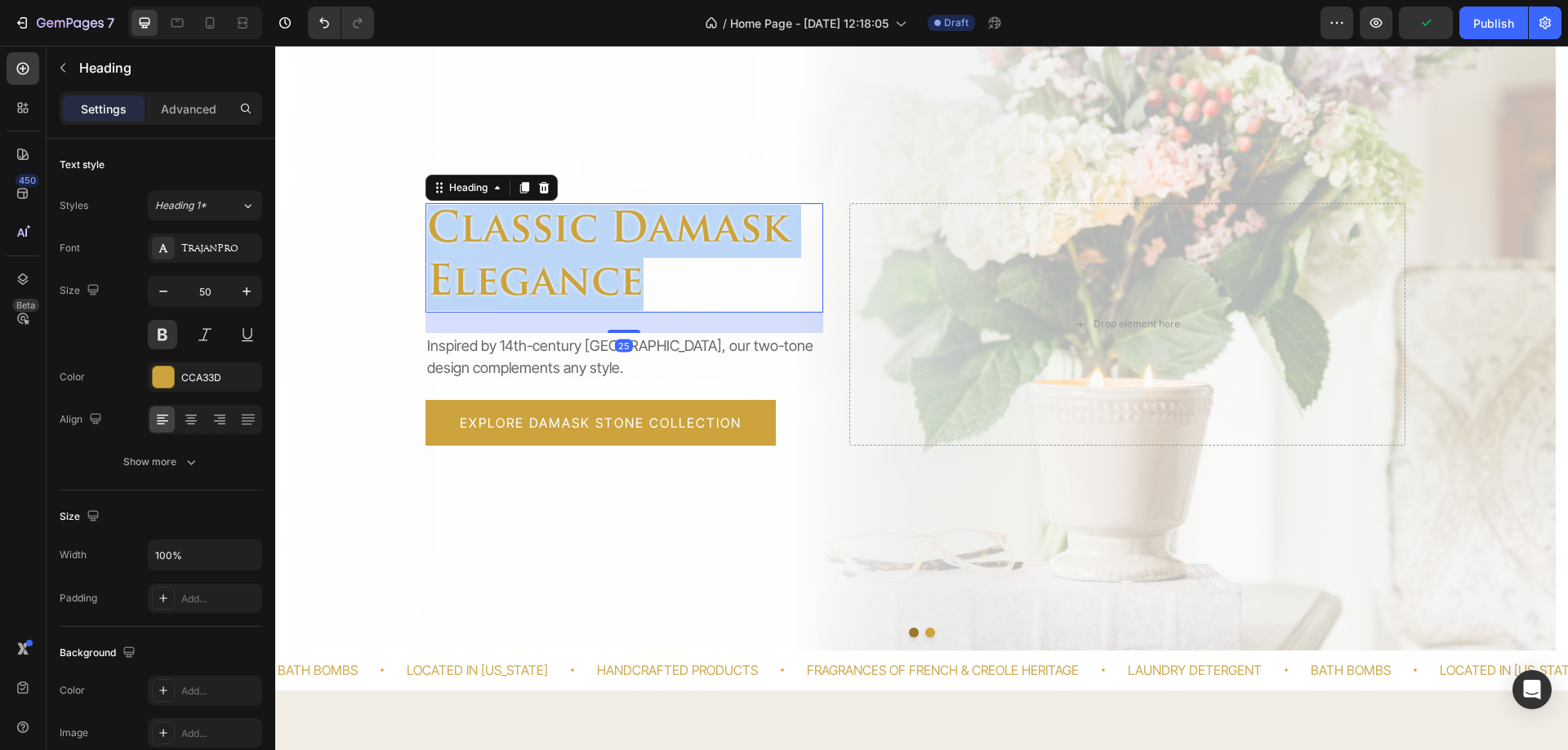
click at [524, 236] on p "classic damask elegance" at bounding box center [624, 257] width 394 height 106
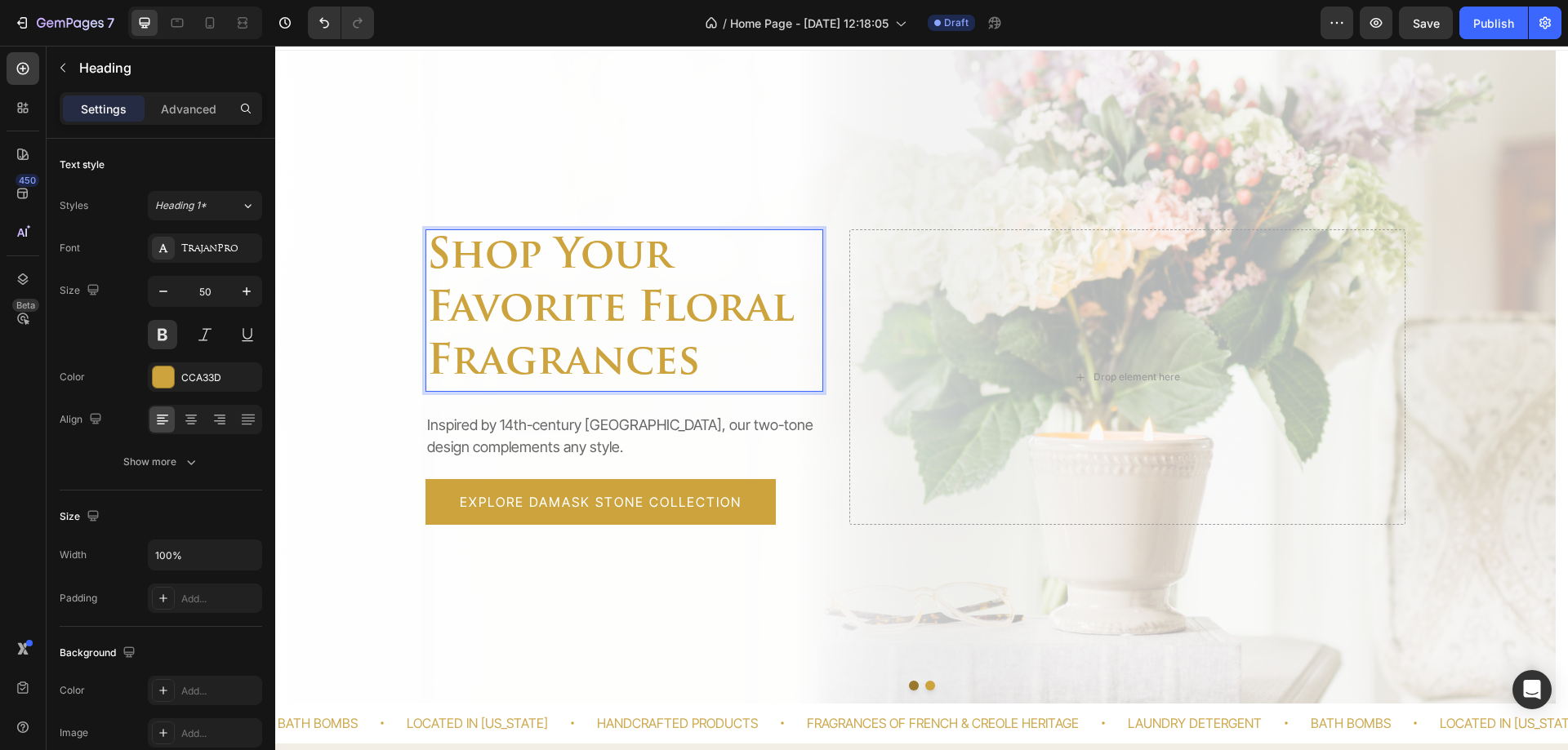
scroll to position [54, 0]
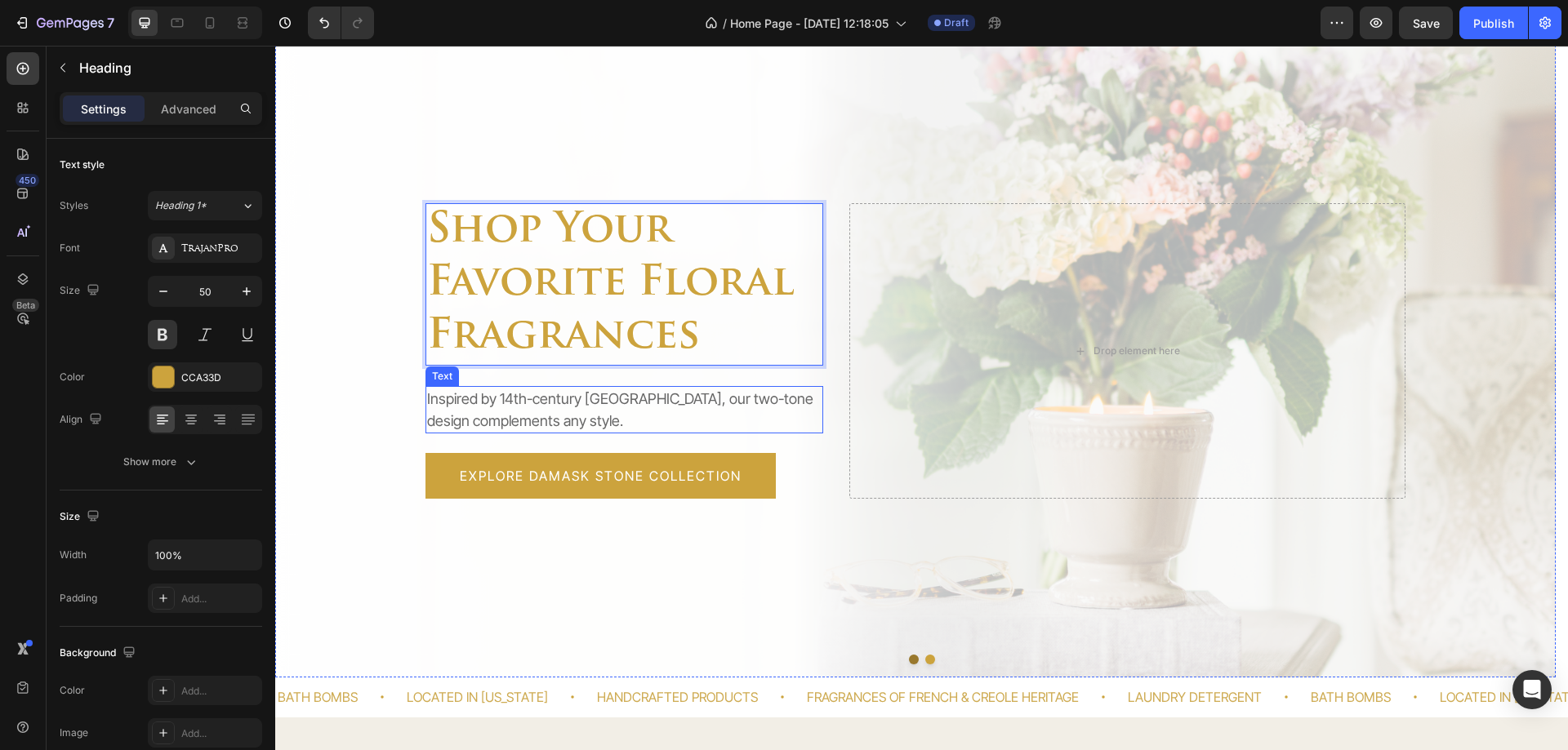
click at [487, 414] on p "Inspired by 14th-century [GEOGRAPHIC_DATA], our two-tone design complements any…" at bounding box center [624, 409] width 394 height 44
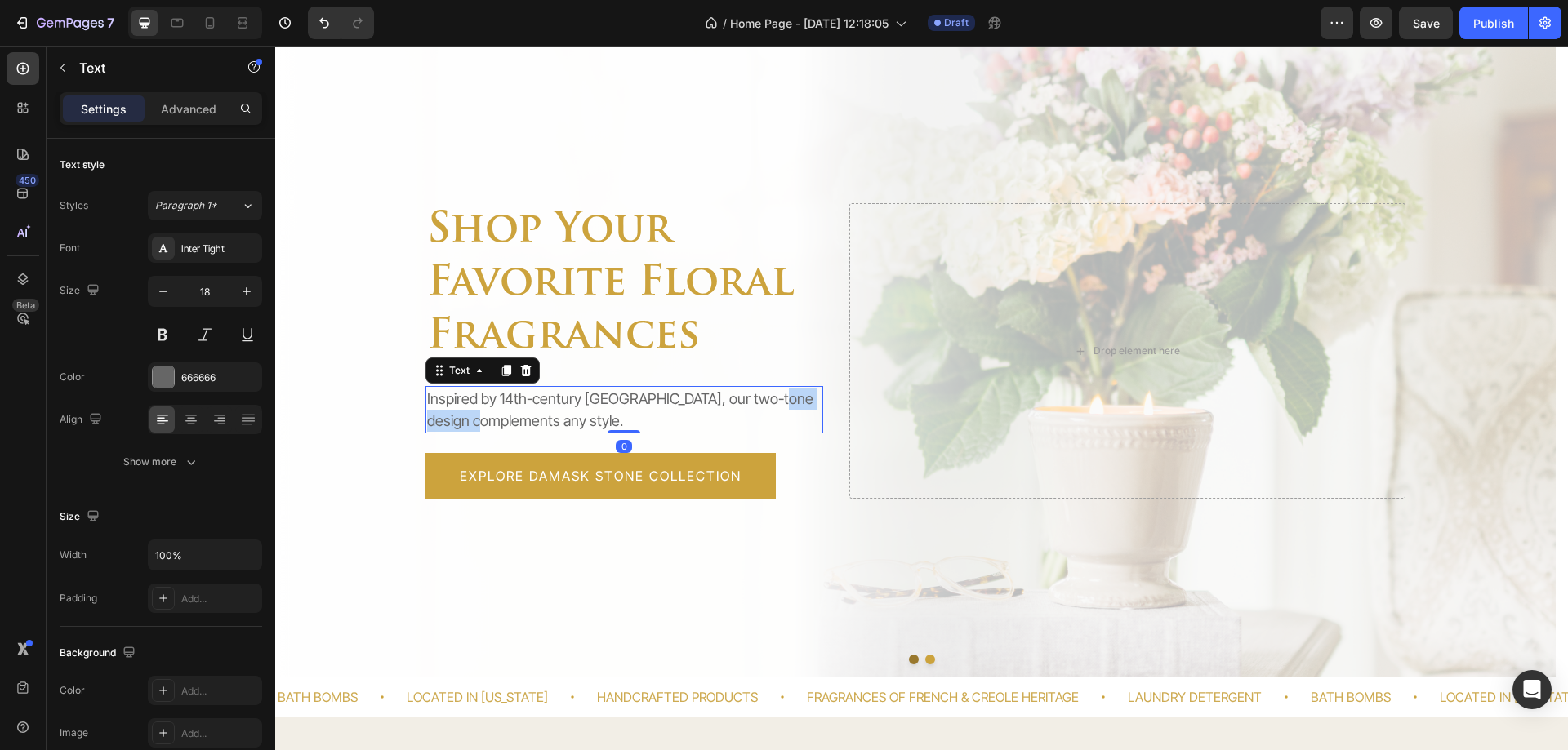
click at [487, 414] on p "Inspired by 14th-century [GEOGRAPHIC_DATA], our two-tone design complements any…" at bounding box center [624, 409] width 394 height 44
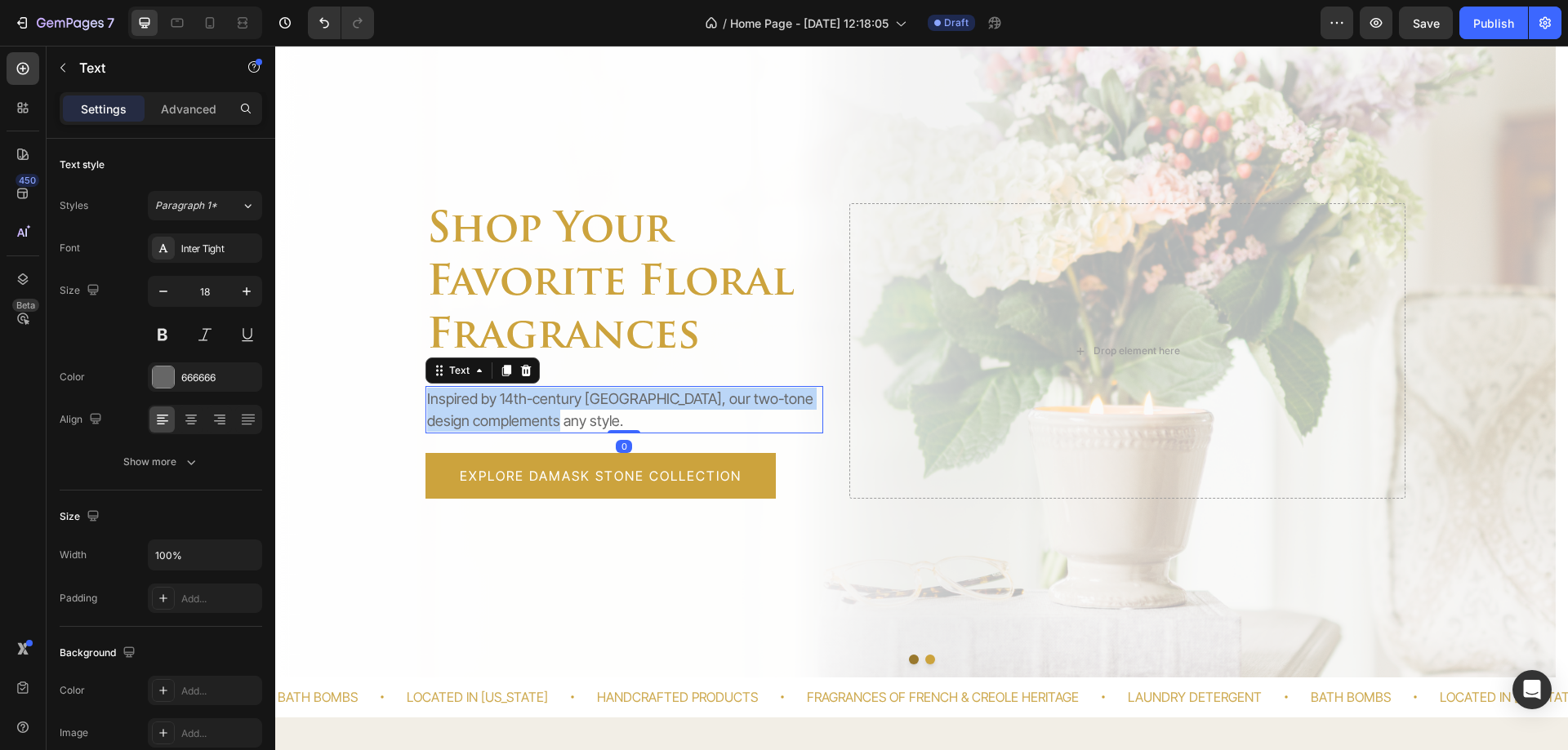
click at [487, 414] on p "Inspired by 14th-century [GEOGRAPHIC_DATA], our two-tone design complements any…" at bounding box center [624, 409] width 394 height 44
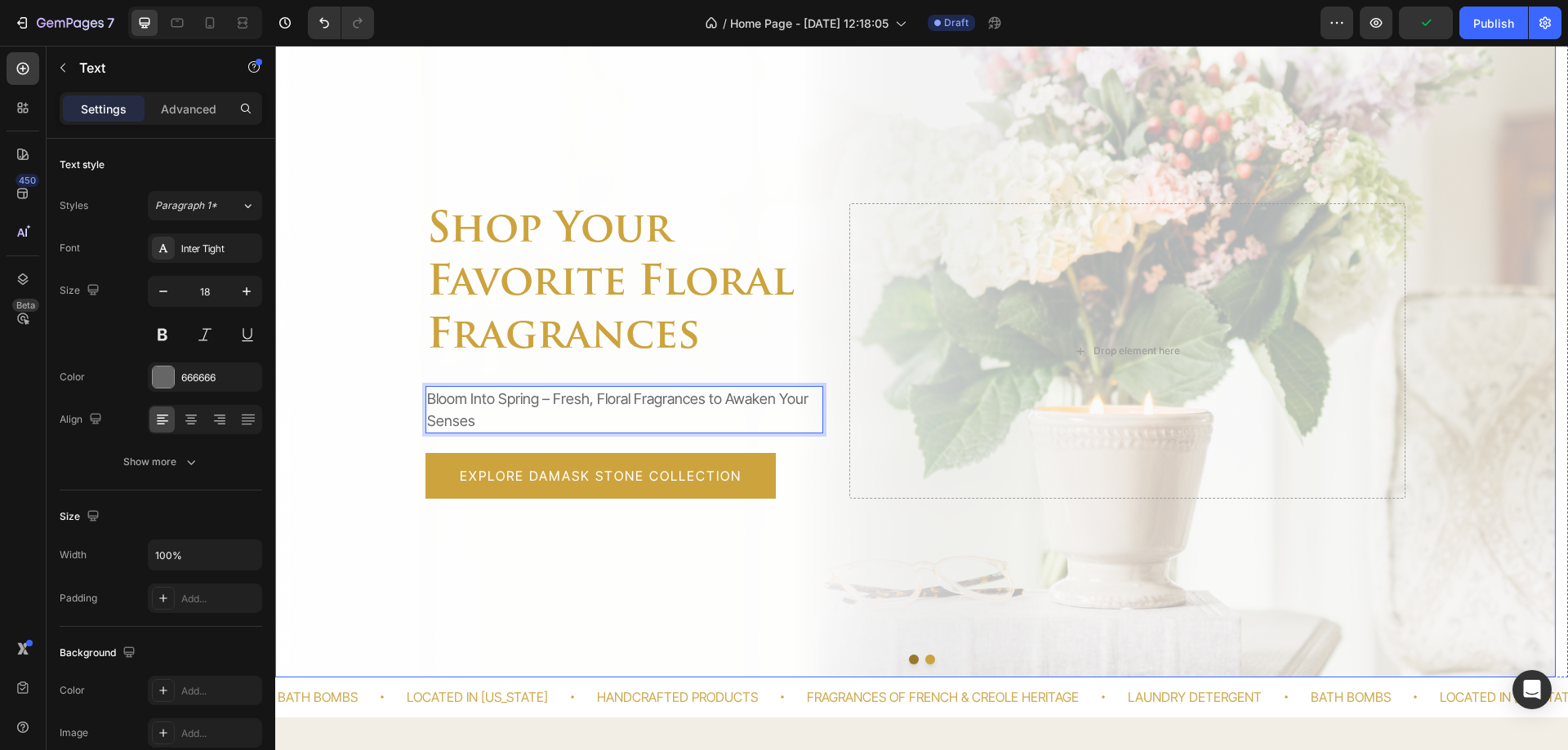
click at [910, 661] on button "Dot" at bounding box center [914, 659] width 9 height 9
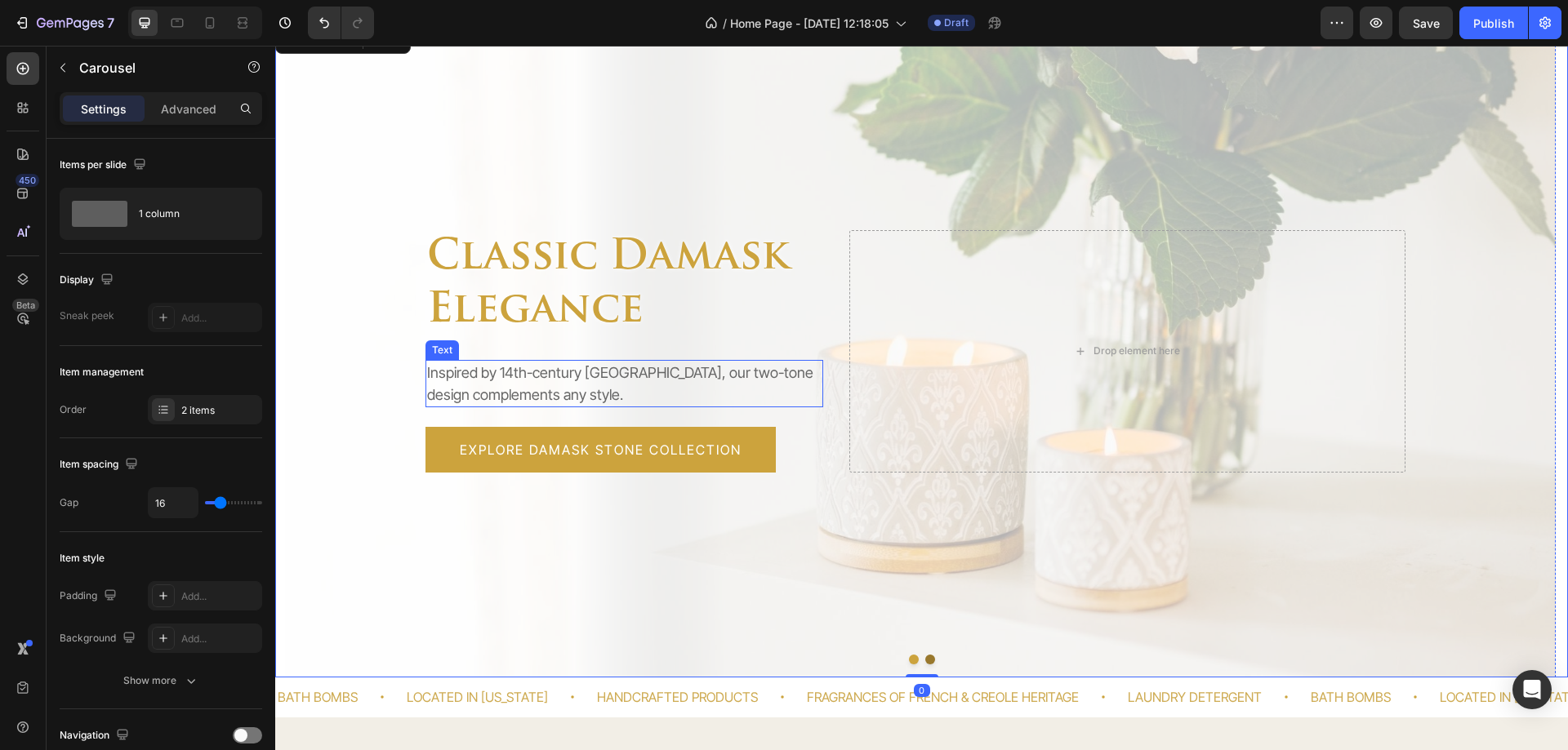
click at [578, 396] on p "Inspired by 14th-century [GEOGRAPHIC_DATA], our two-tone design complements any…" at bounding box center [624, 383] width 394 height 44
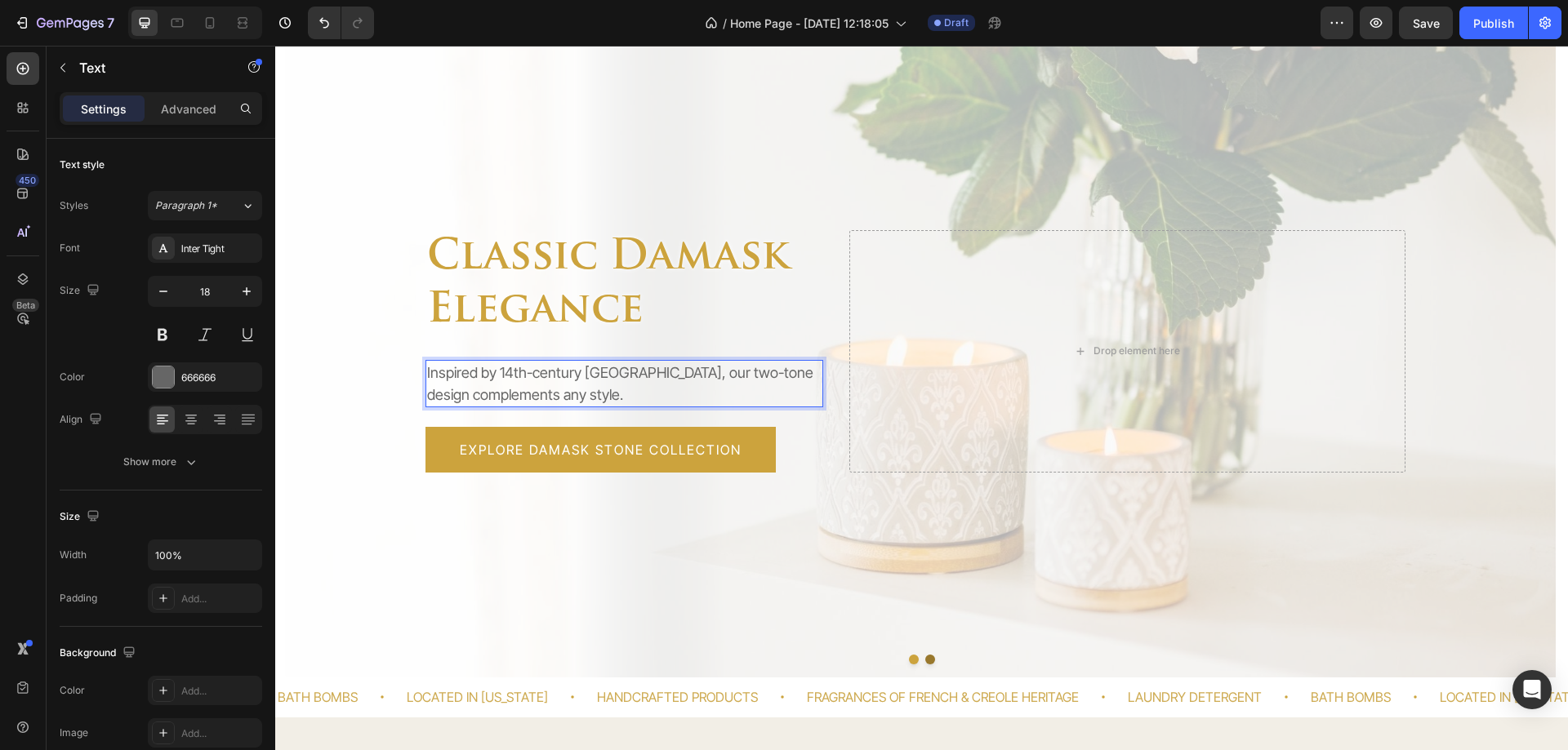
click at [589, 392] on p "Inspired by 14th-century [GEOGRAPHIC_DATA], our two-tone design complements any…" at bounding box center [624, 383] width 394 height 44
click at [925, 661] on button "Dot" at bounding box center [930, 659] width 9 height 9
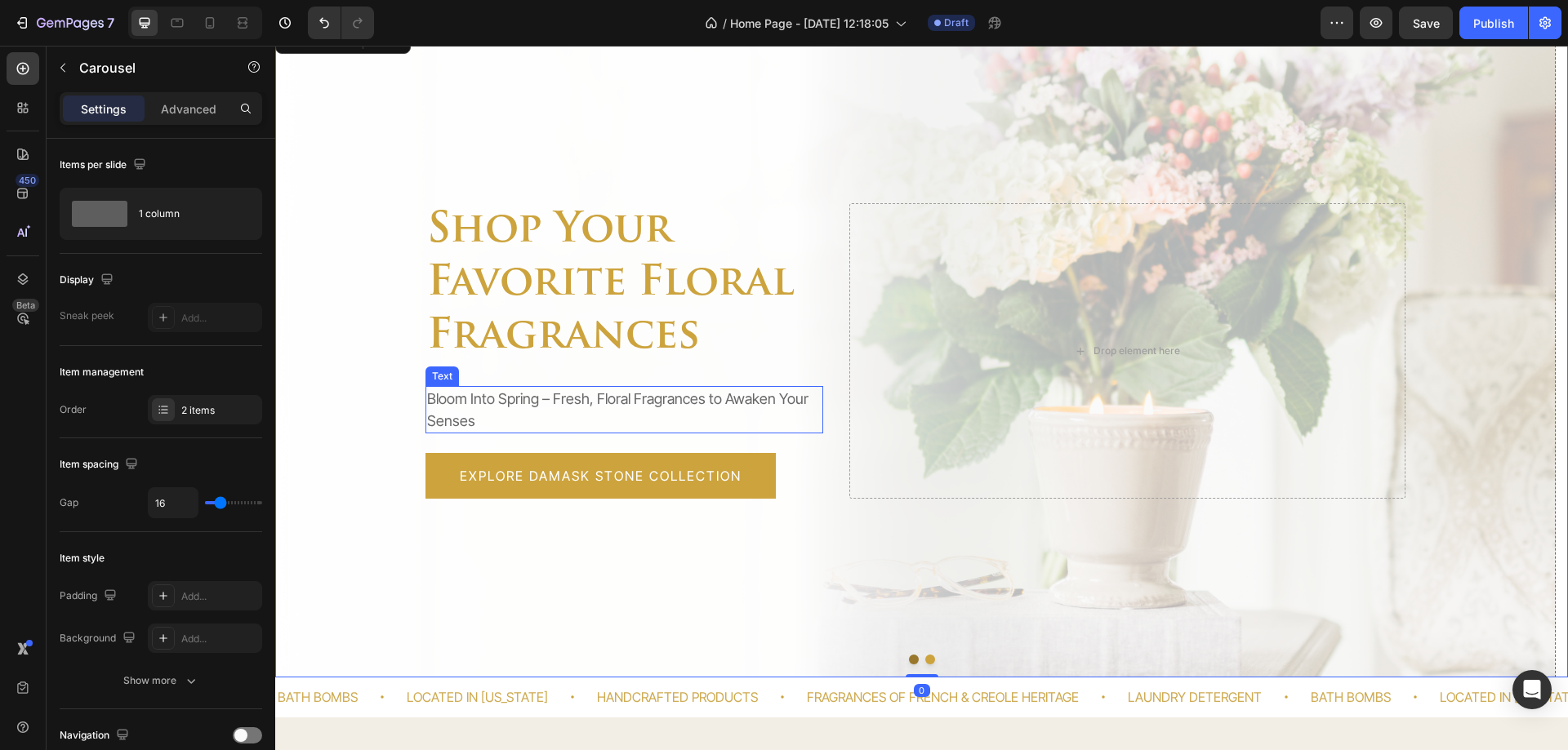
click at [570, 405] on p "Bloom Into Spring – Fresh, Floral Fragrances to Awaken Your Senses" at bounding box center [624, 409] width 394 height 44
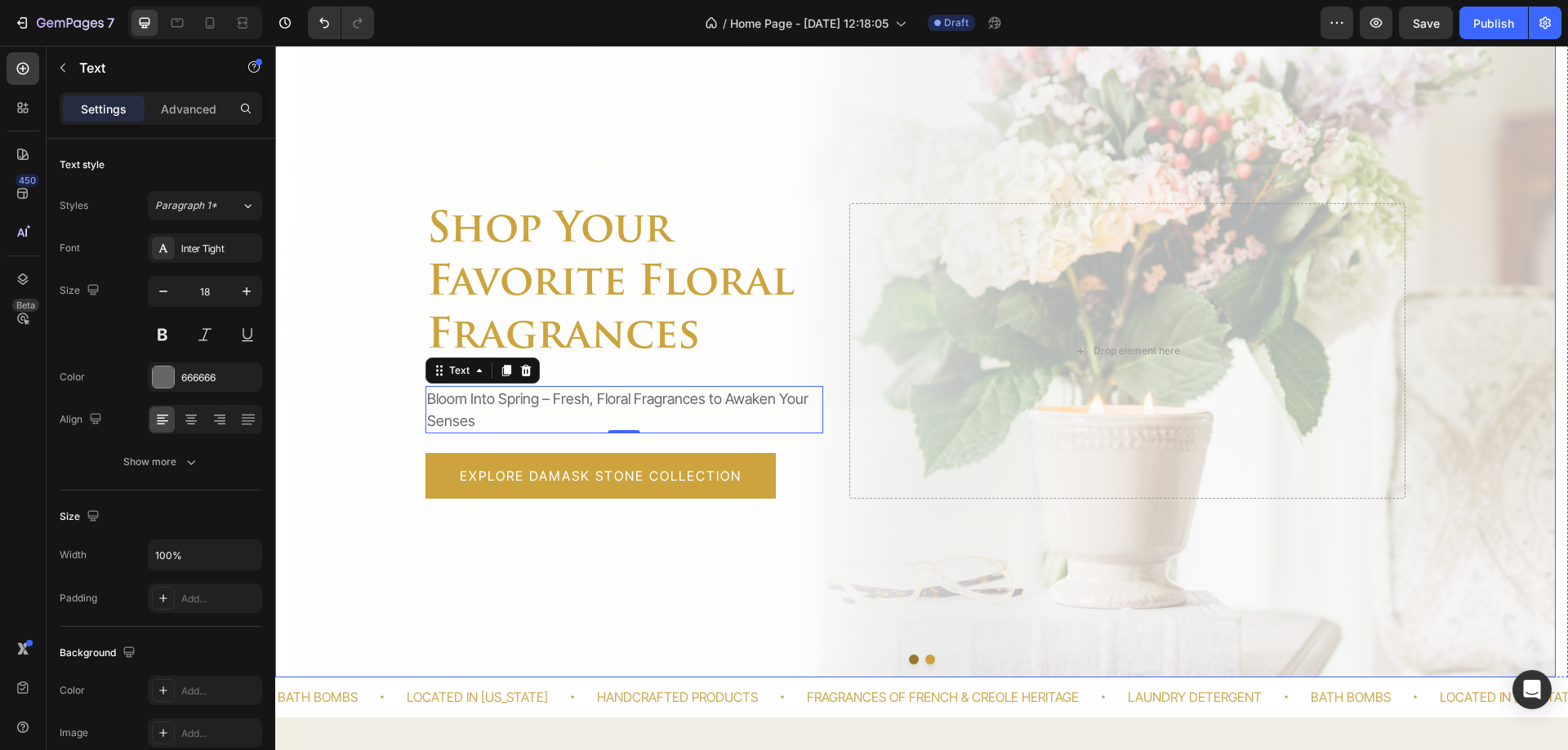
click at [910, 664] on button "Dot" at bounding box center [914, 659] width 9 height 9
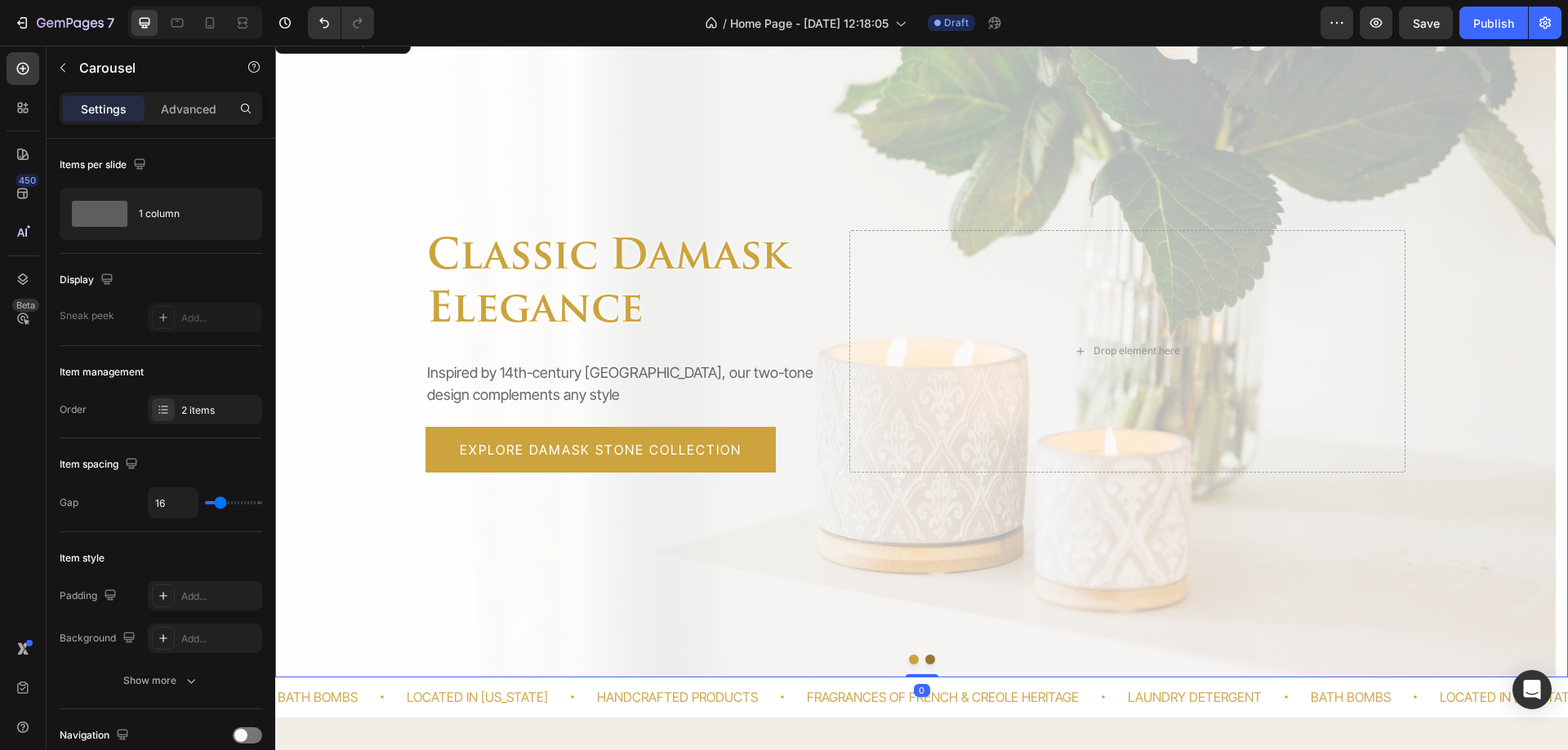
click at [925, 658] on button "Dot" at bounding box center [930, 659] width 9 height 9
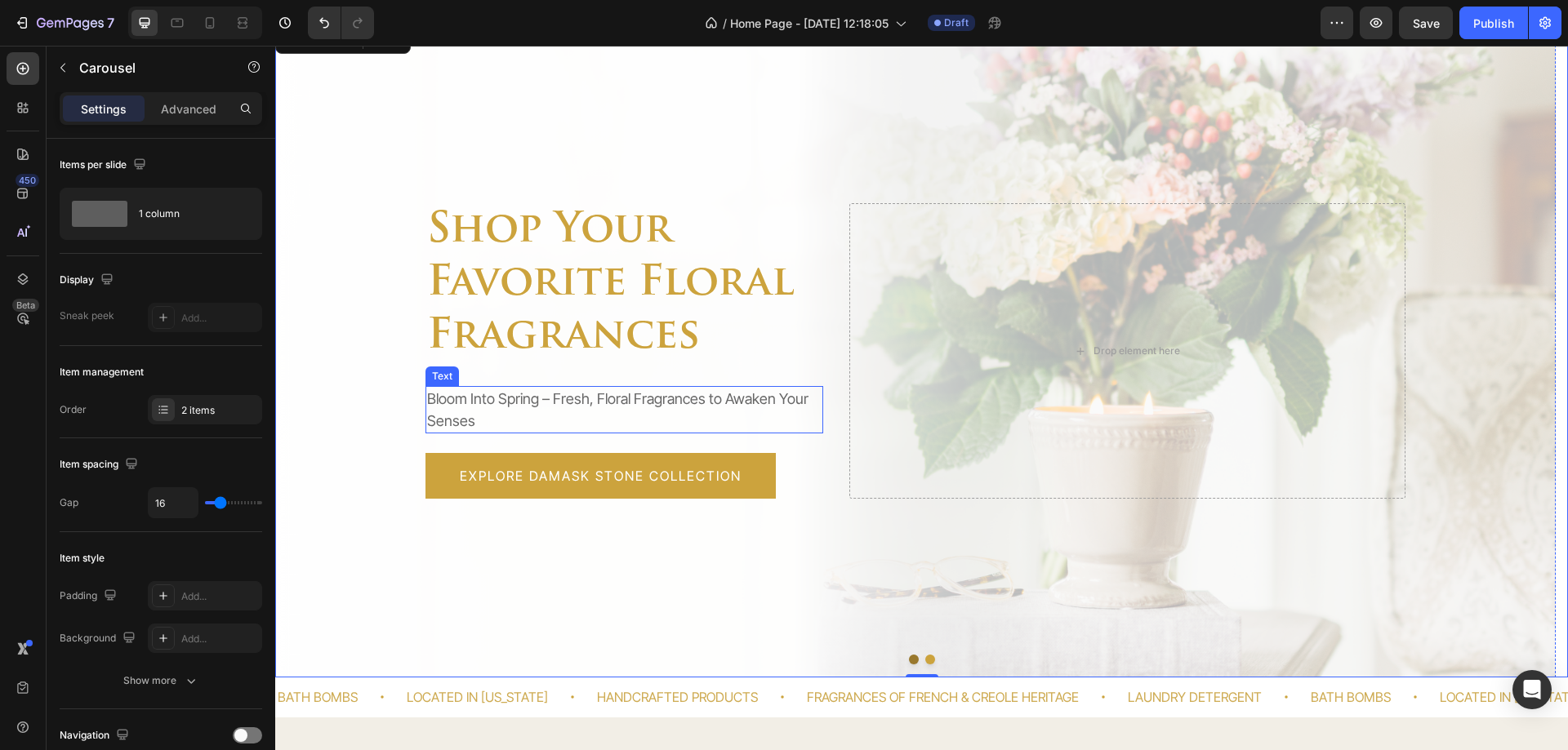
click at [673, 410] on p "Bloom Into Spring – Fresh, Floral Fragrances to Awaken Your Senses" at bounding box center [624, 409] width 394 height 44
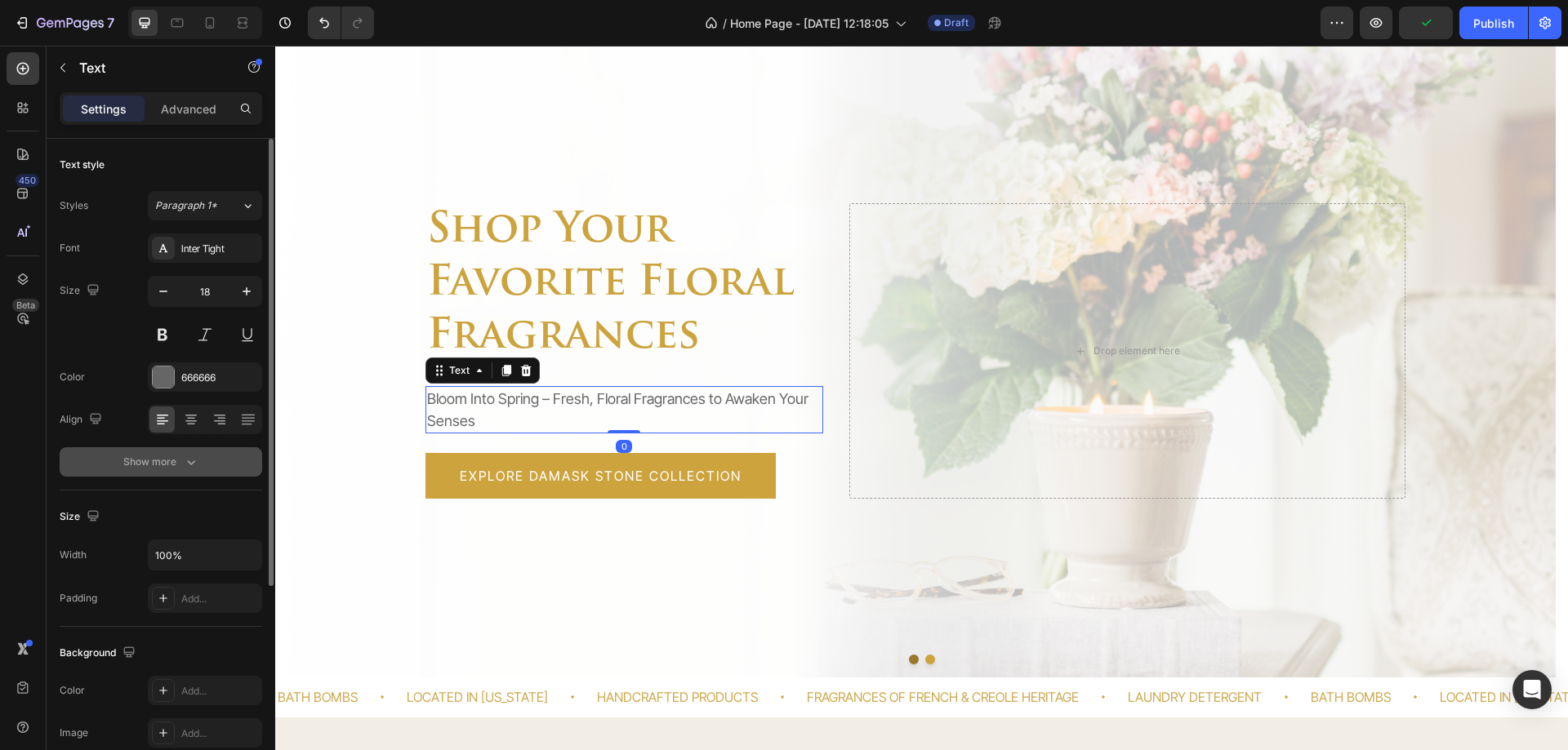
click at [163, 458] on div "Show more" at bounding box center [161, 462] width 76 height 16
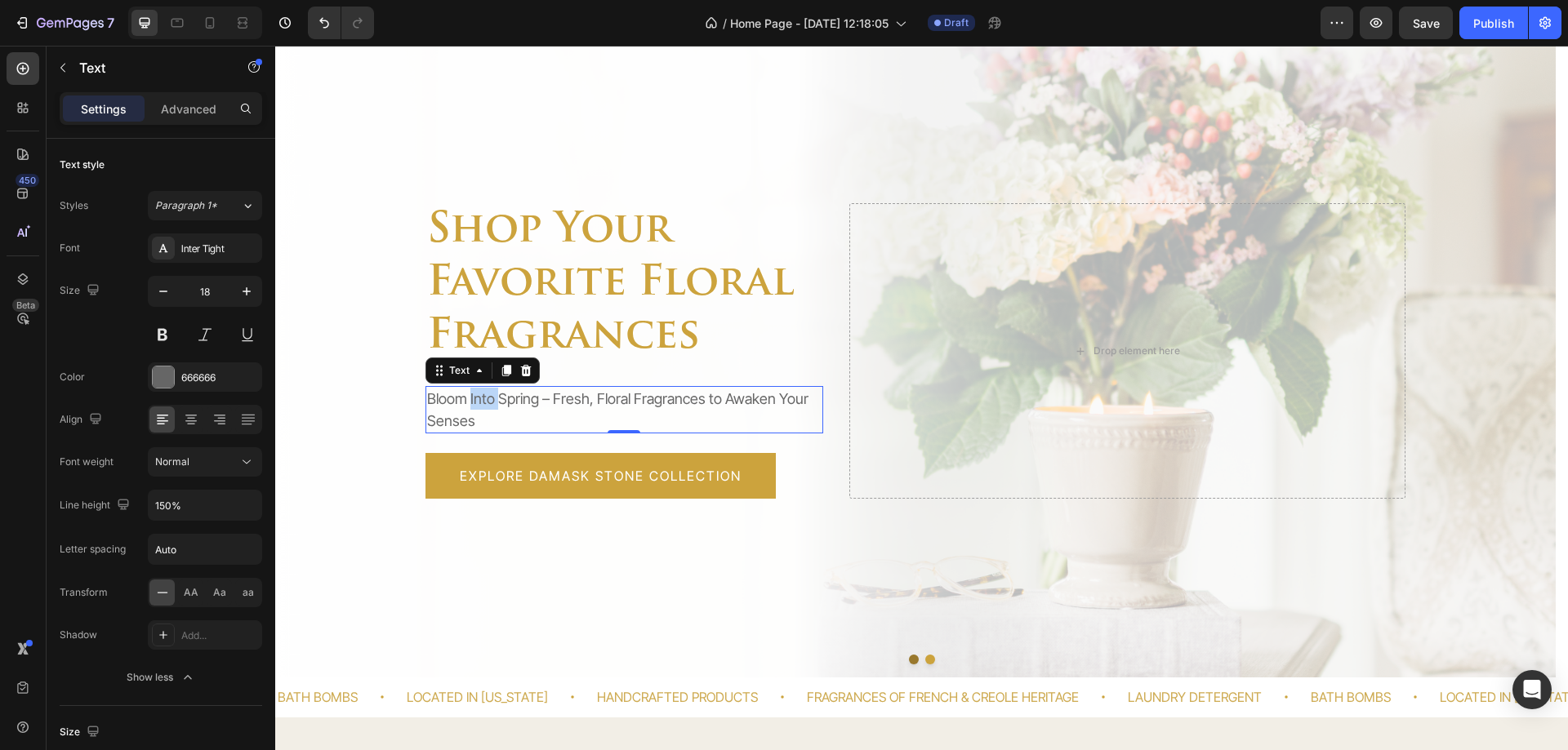
click at [481, 405] on p "Bloom Into Spring – Fresh, Floral Fragrances to Awaken Your Senses" at bounding box center [624, 409] width 394 height 44
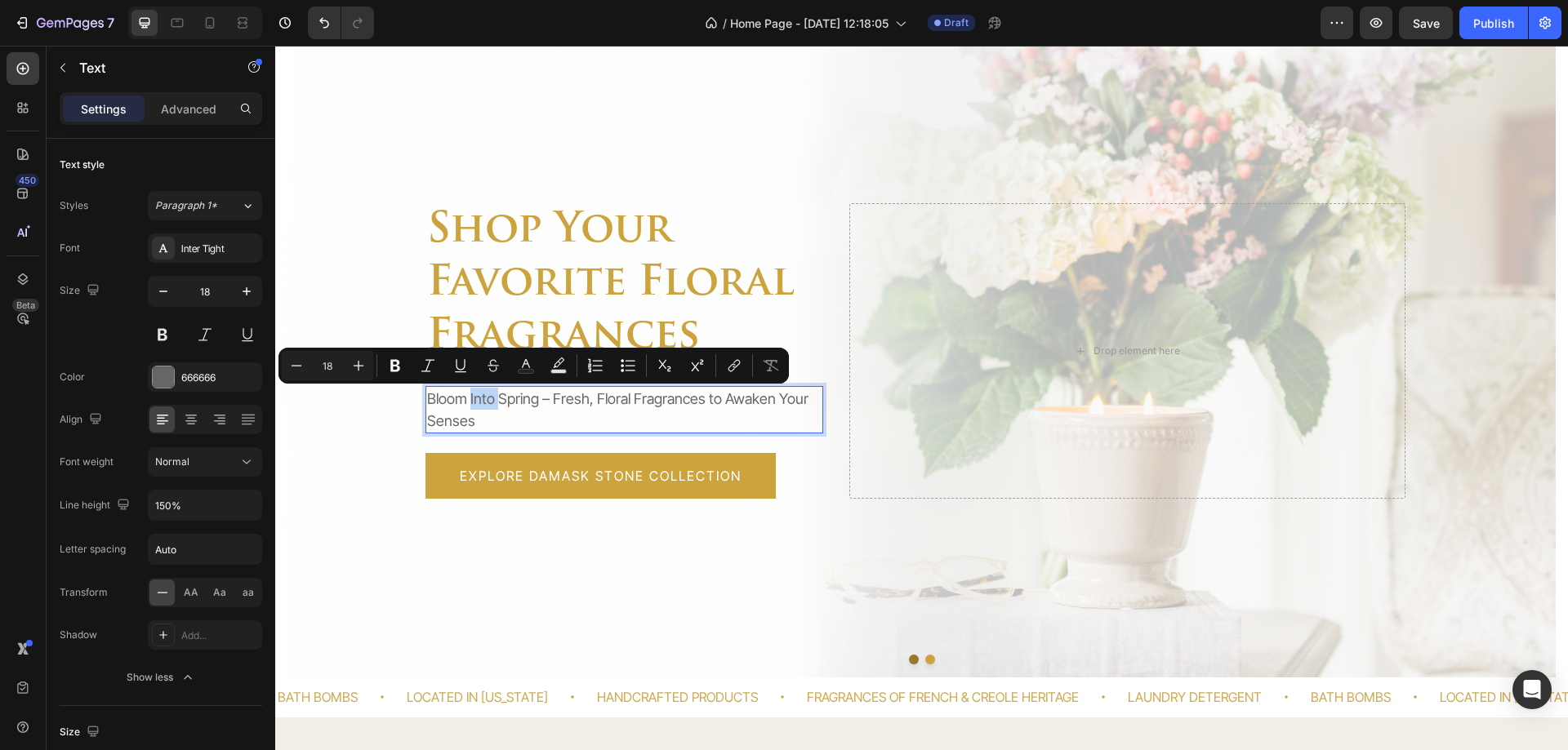
click at [481, 407] on p "Bloom Into Spring – Fresh, Floral Fragrances to Awaken Your Senses" at bounding box center [624, 409] width 394 height 44
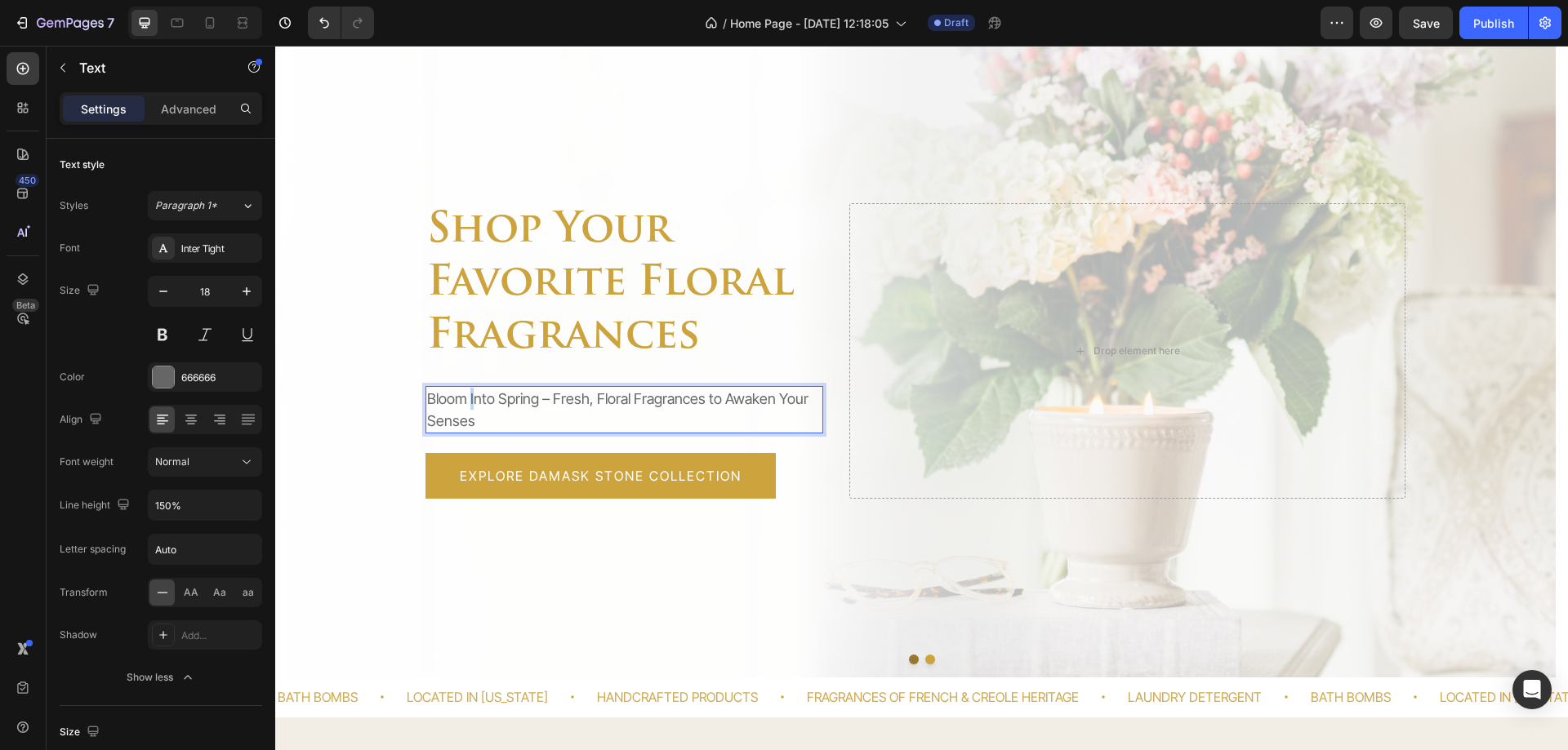
click at [471, 399] on p "Bloom Into Spring – Fresh, Floral Fragrances to Awaken Your Senses" at bounding box center [624, 409] width 394 height 44
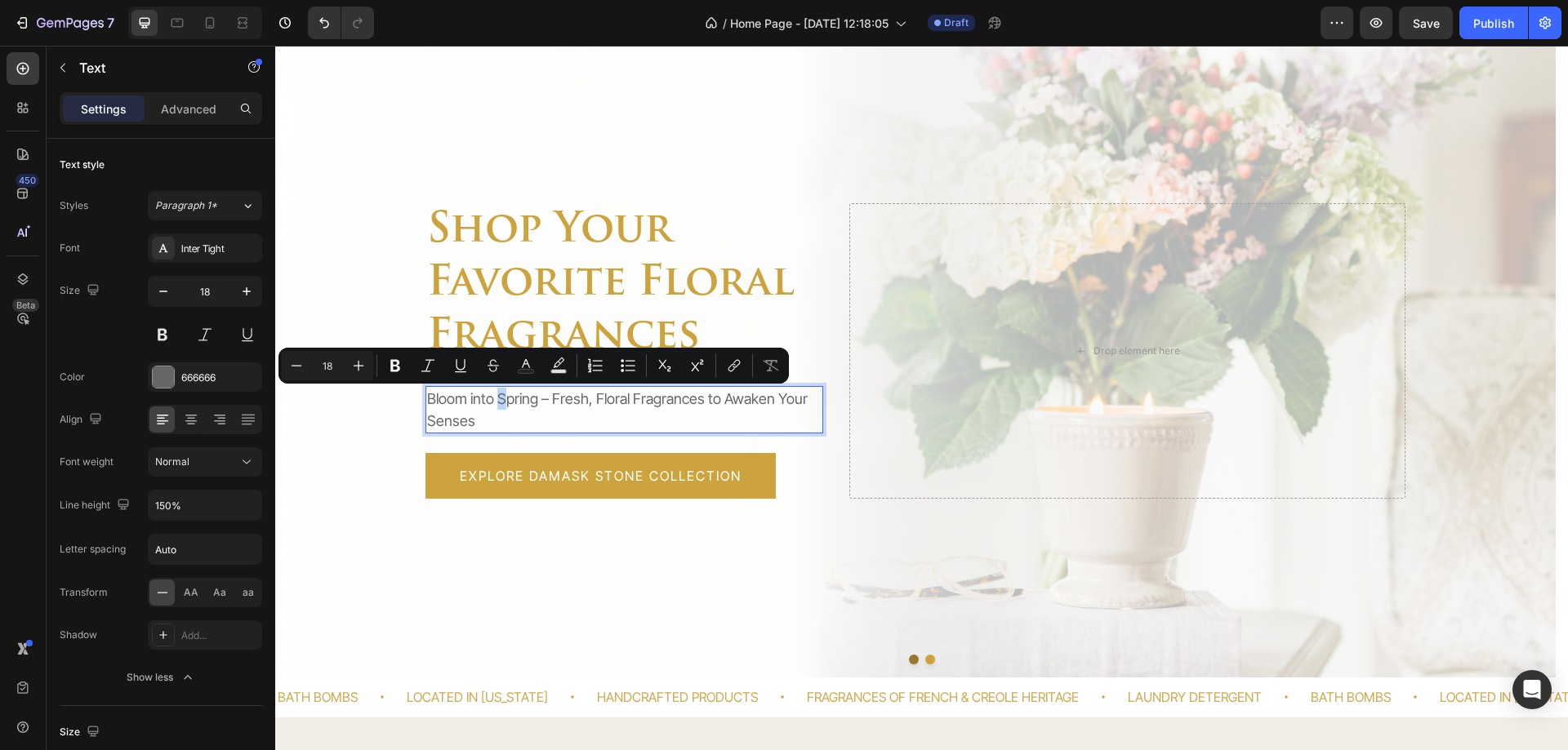
click at [502, 404] on p "Bloom into Spring – Fresh, Floral Fragrances to Awaken Your Senses" at bounding box center [624, 409] width 394 height 44
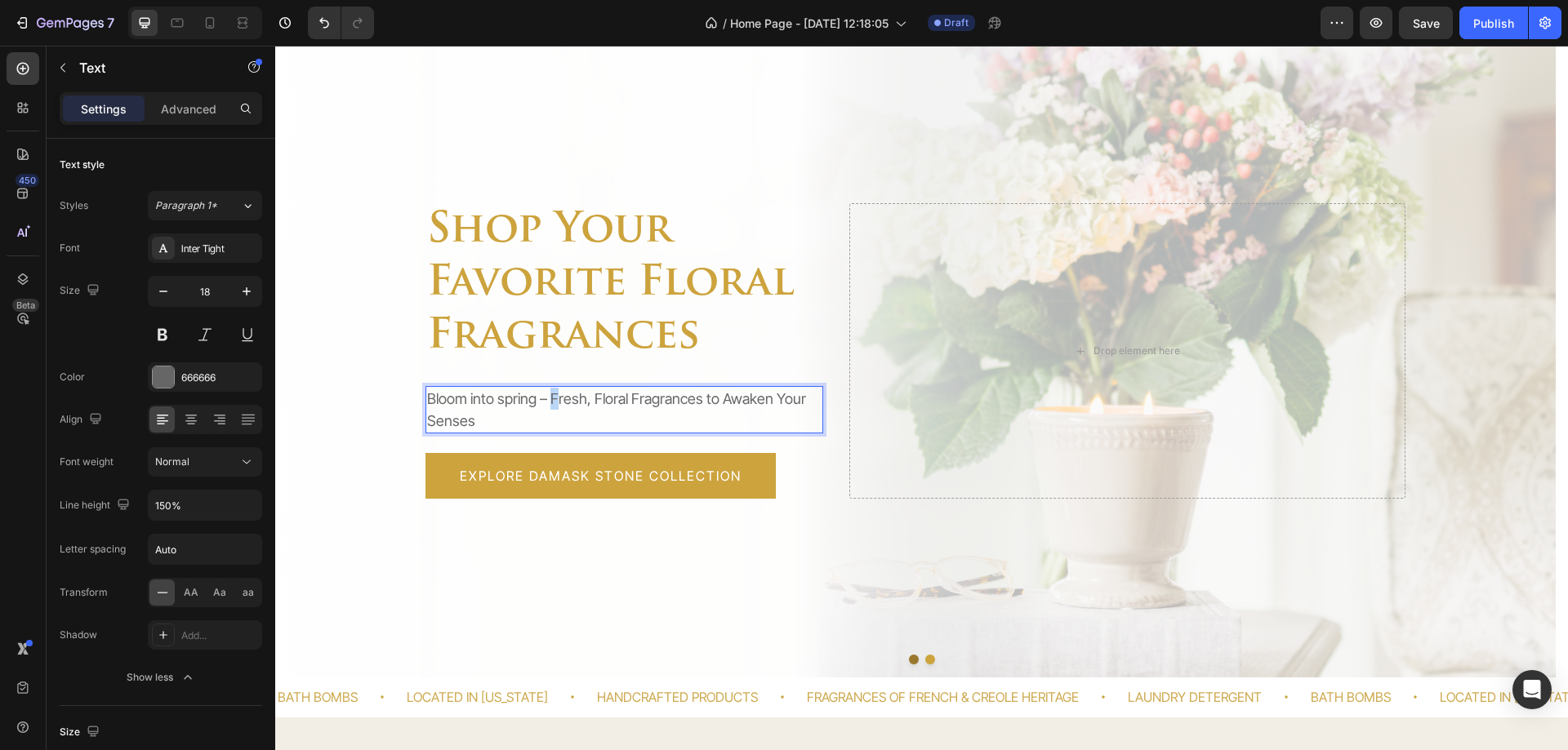
click at [556, 402] on p "Bloom into spring – Fresh, Floral Fragrances to Awaken Your Senses" at bounding box center [624, 409] width 394 height 44
click at [610, 417] on p "Bloom into spring – Fresh, Floral Fragrances to Awaken Your Senses" at bounding box center [624, 409] width 394 height 44
click at [211, 593] on div "Aa" at bounding box center [219, 593] width 25 height 26
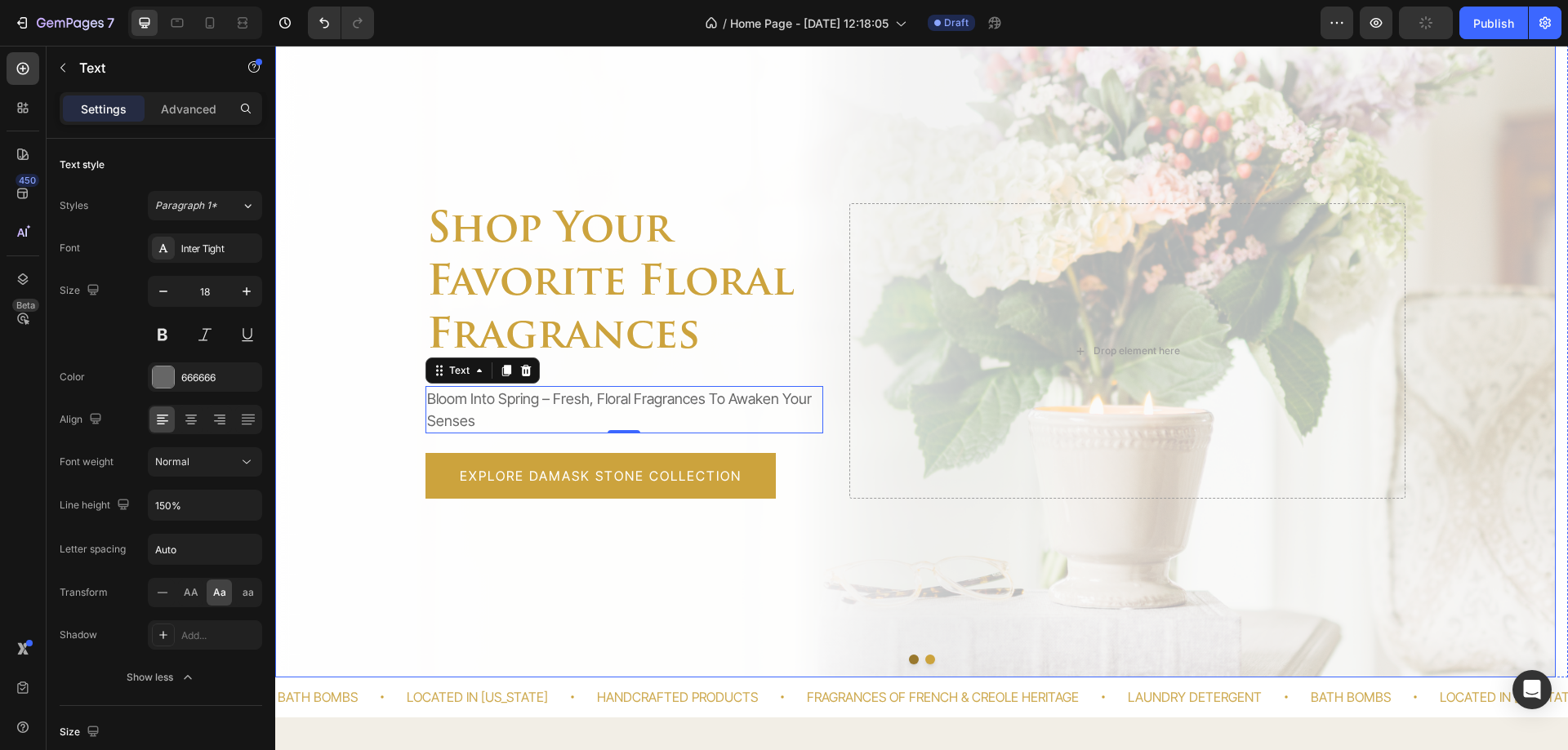
click at [463, 571] on div "Overlay" at bounding box center [915, 351] width 1280 height 654
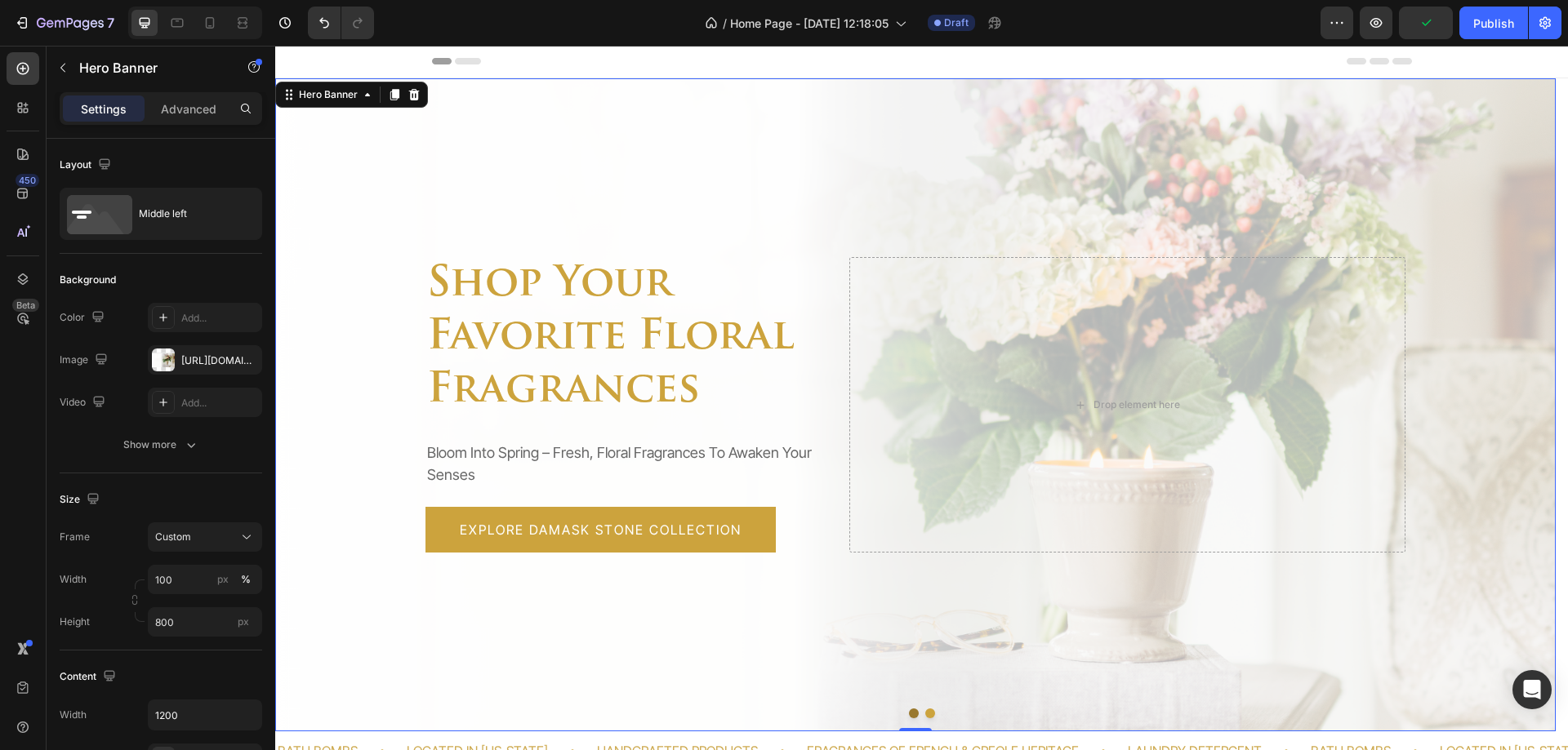
scroll to position [0, 0]
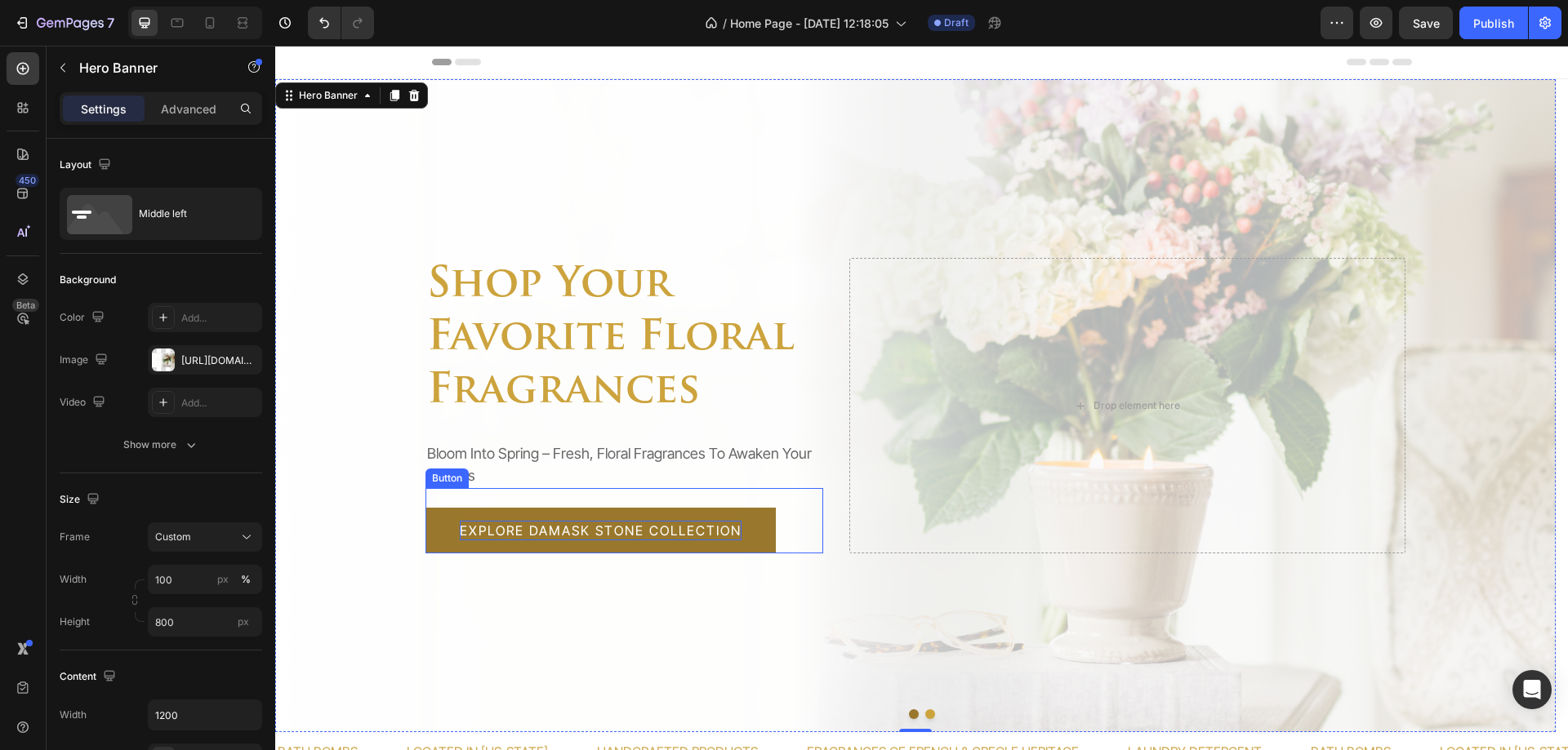
click at [533, 529] on p "Explore Damask Stone Collection" at bounding box center [600, 530] width 282 height 20
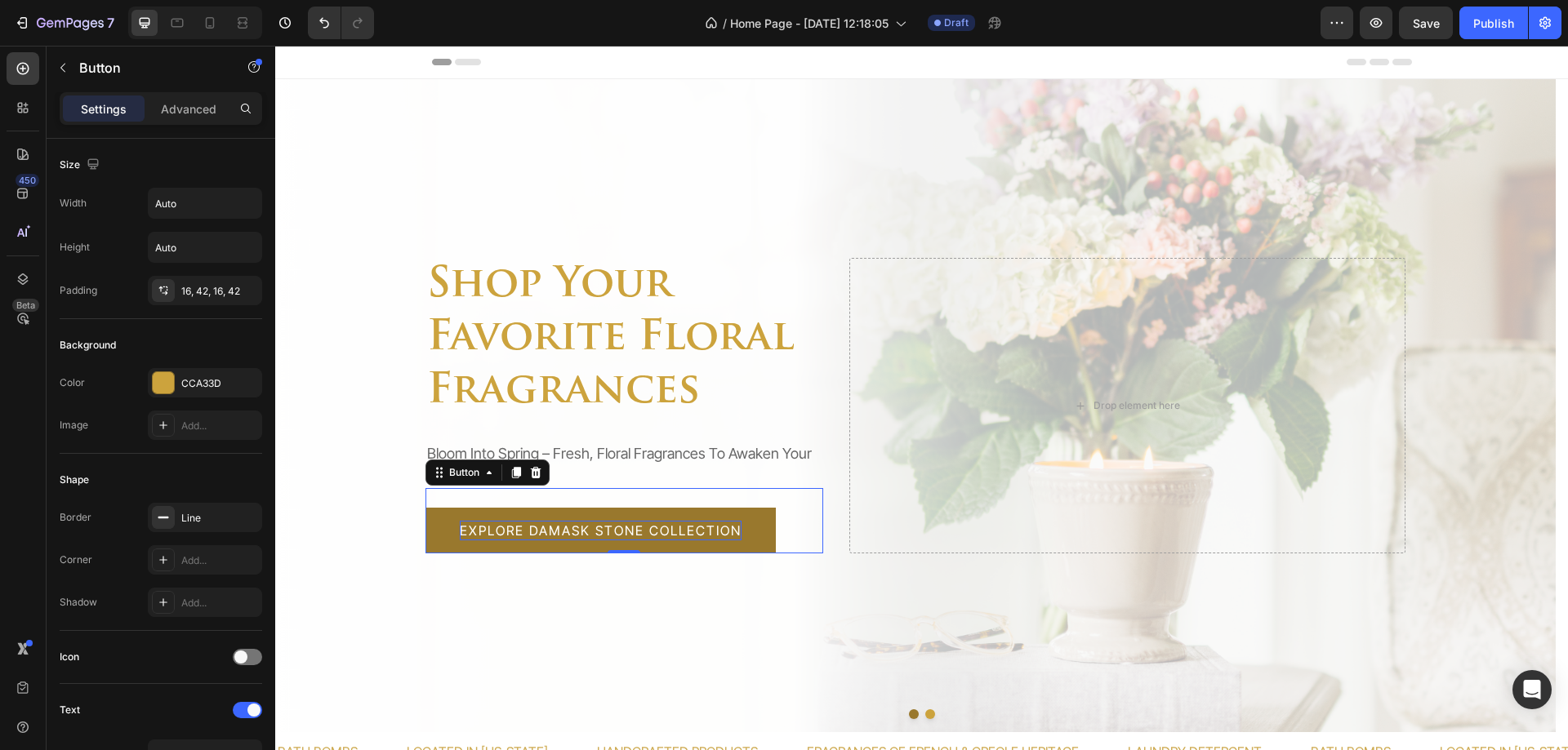
click at [533, 529] on p "Explore Damask Stone Collection" at bounding box center [600, 530] width 282 height 20
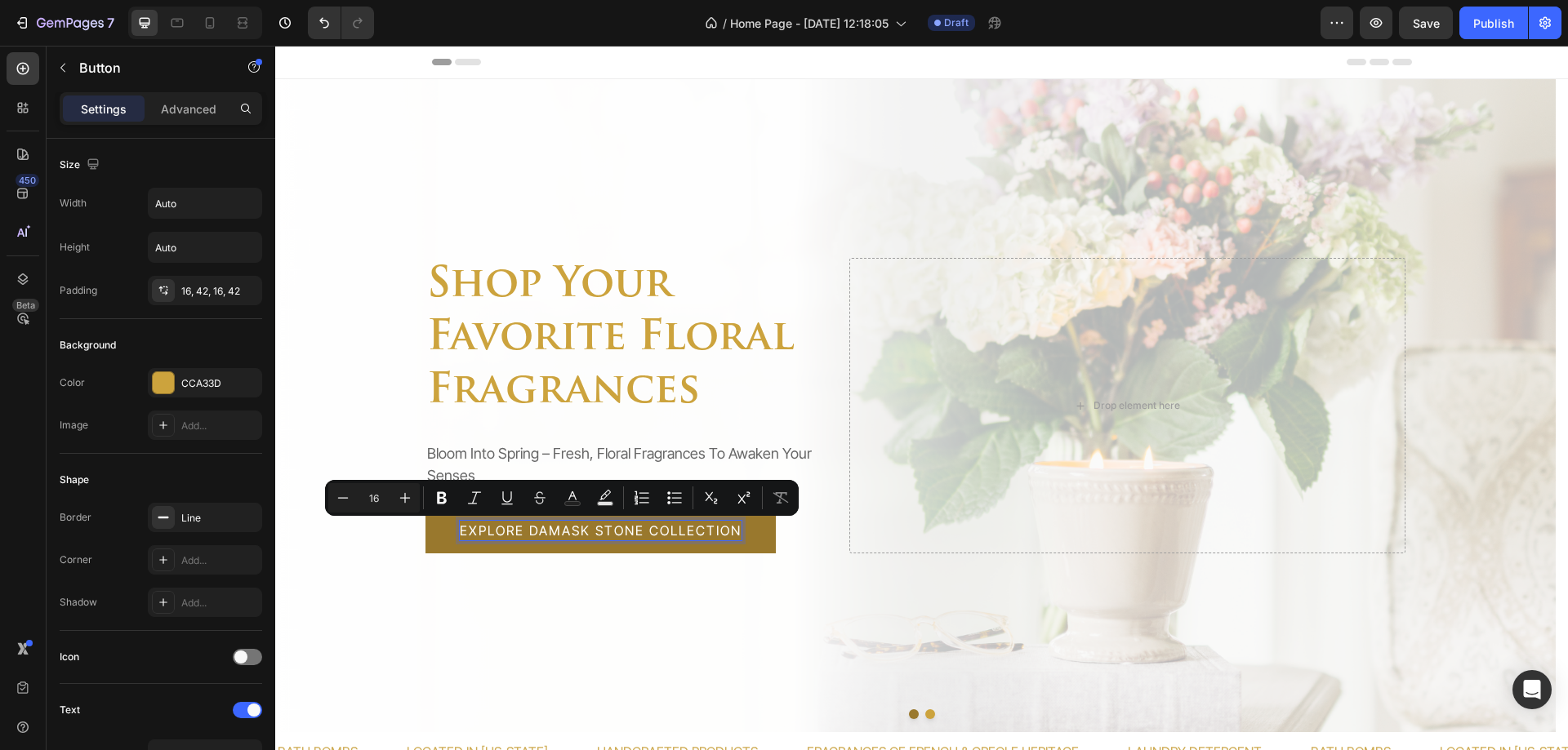
click at [683, 533] on p "Explore Damask Stone Collection" at bounding box center [600, 530] width 282 height 20
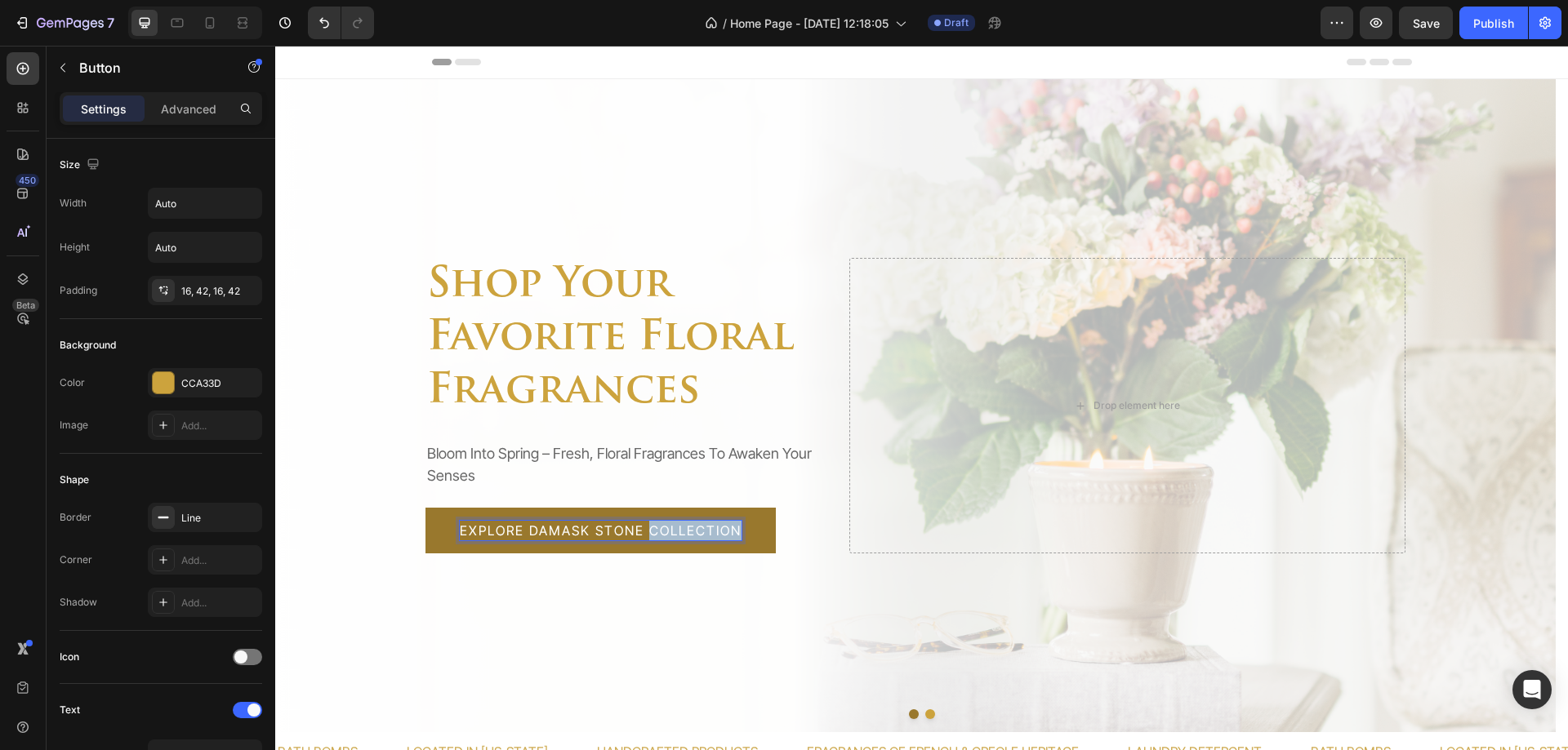
click at [683, 533] on p "Explore Damask Stone Collection" at bounding box center [600, 530] width 282 height 20
drag, startPoint x: 530, startPoint y: 533, endPoint x: 739, endPoint y: 536, distance: 209.0
click at [739, 536] on p "Explore Damask Stone Collection" at bounding box center [600, 530] width 282 height 20
click at [425, 507] on button "Explore FLORAL" at bounding box center [522, 530] width 193 height 46
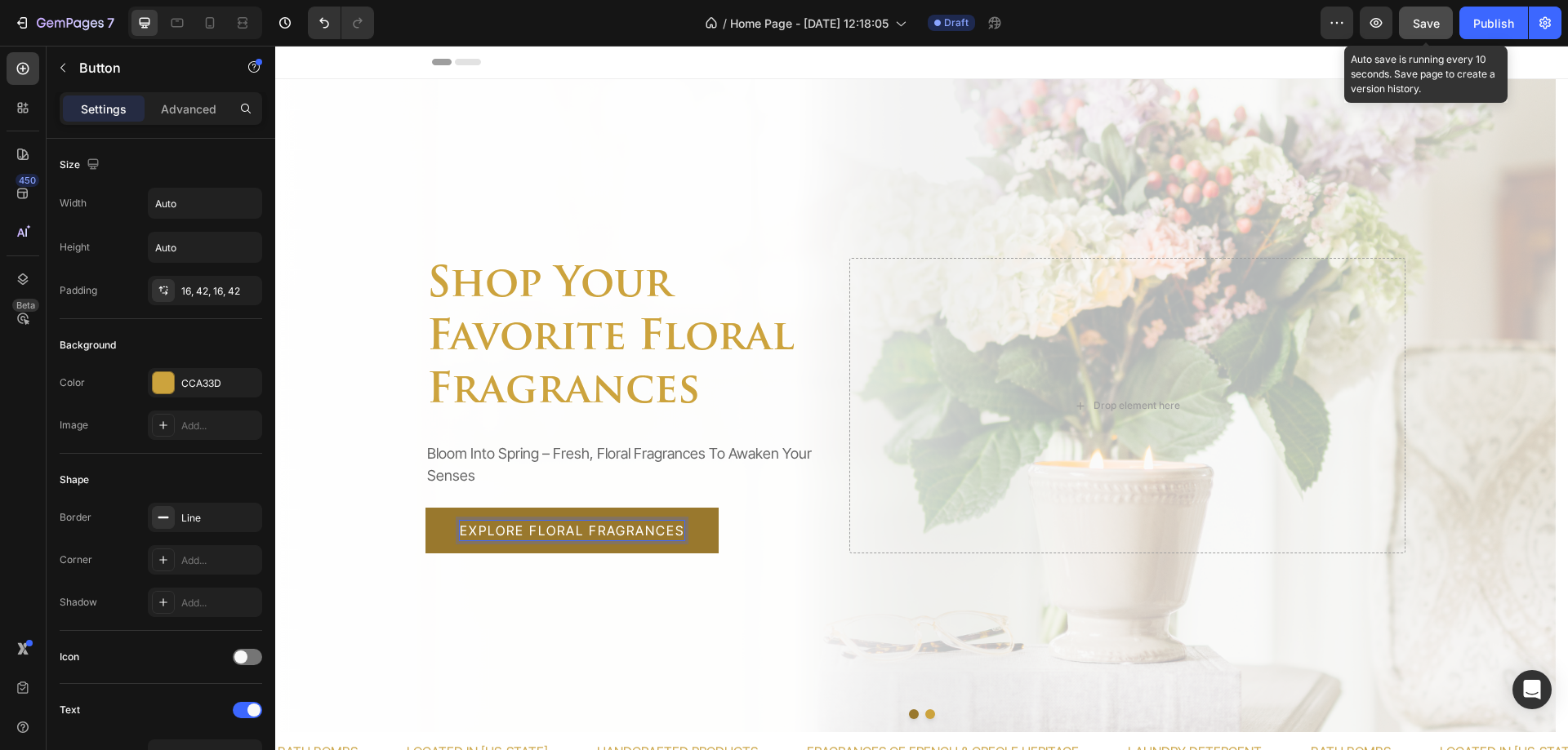
click at [1433, 26] on span "Save" at bounding box center [1427, 22] width 27 height 14
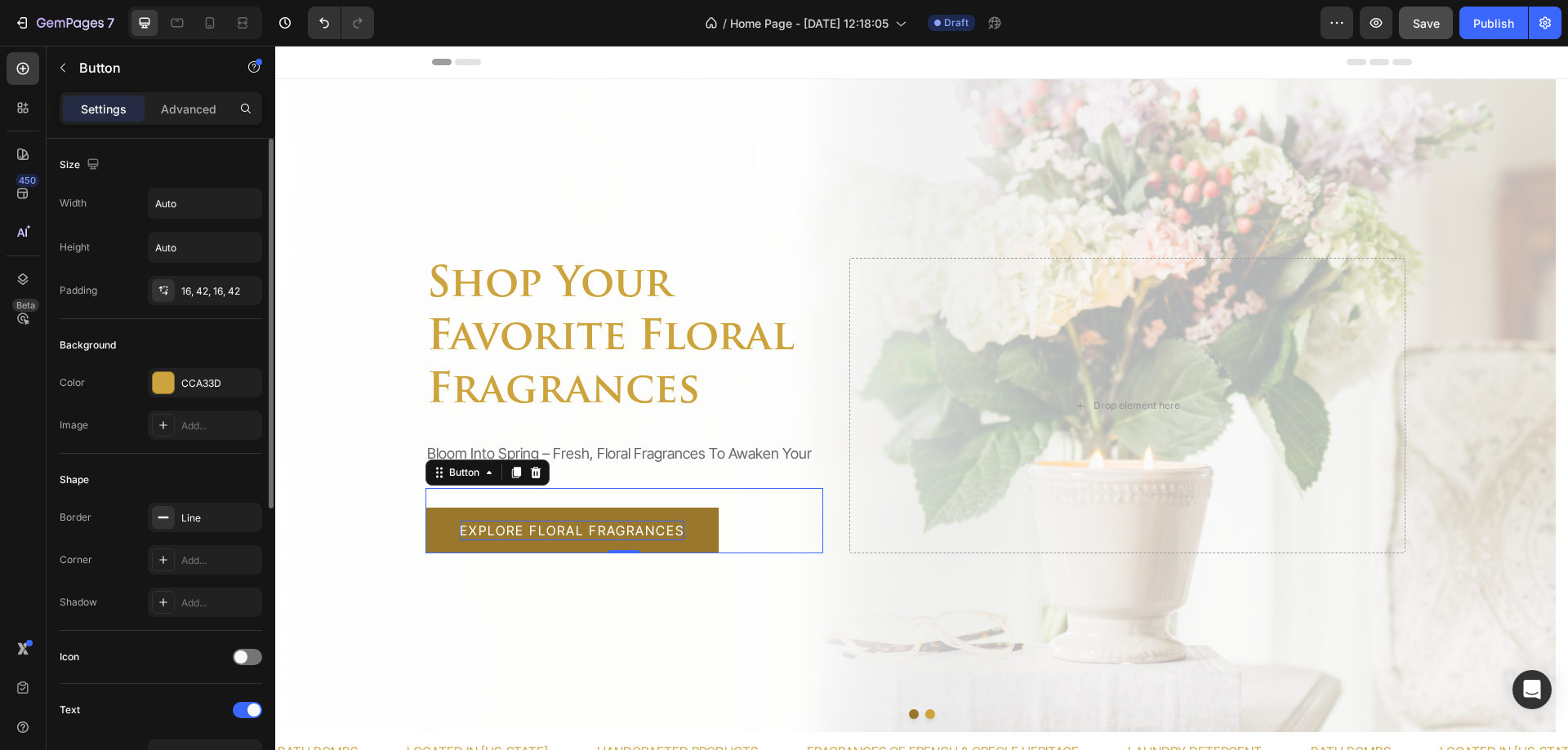
scroll to position [513, 0]
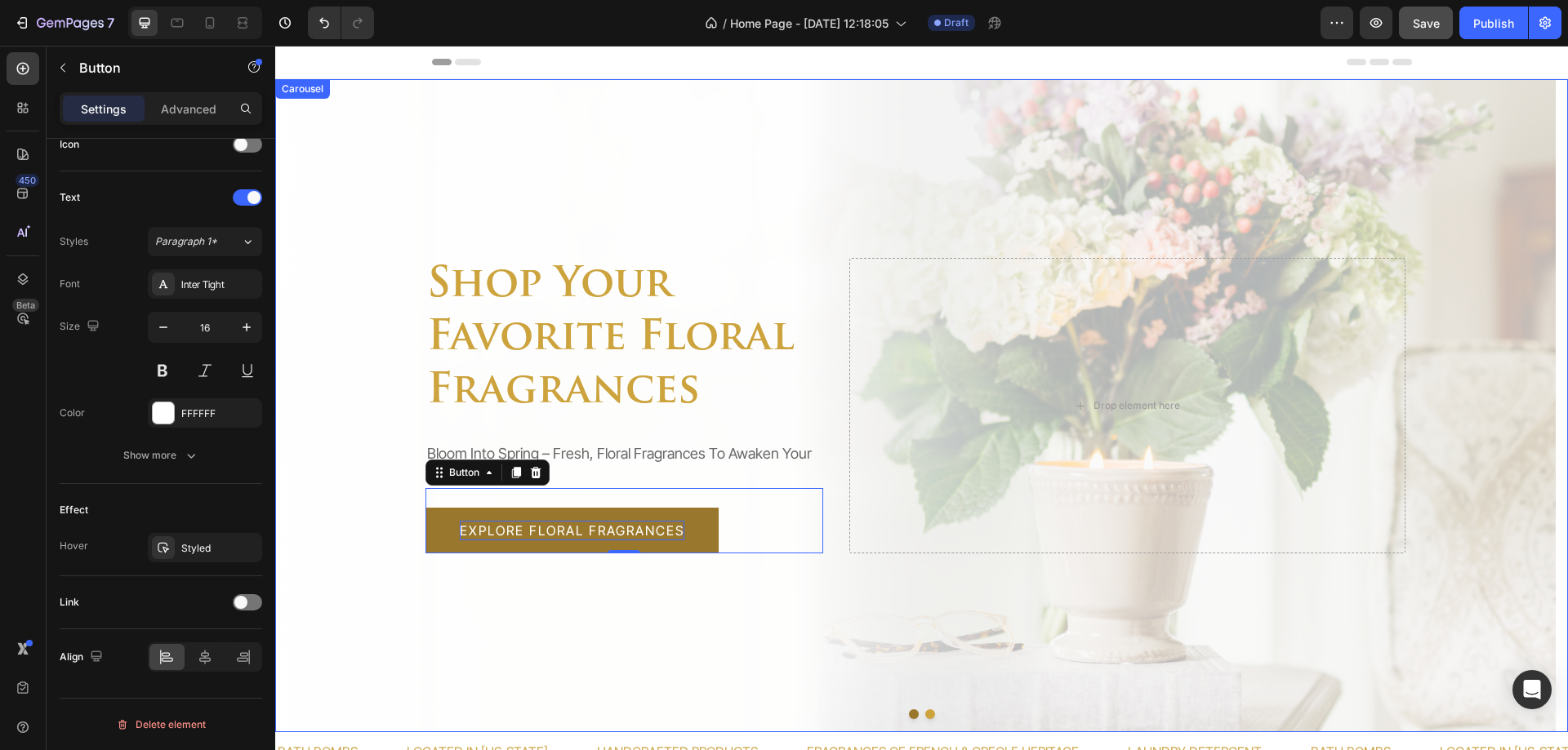
click at [901, 716] on div at bounding box center [922, 714] width 1293 height 9
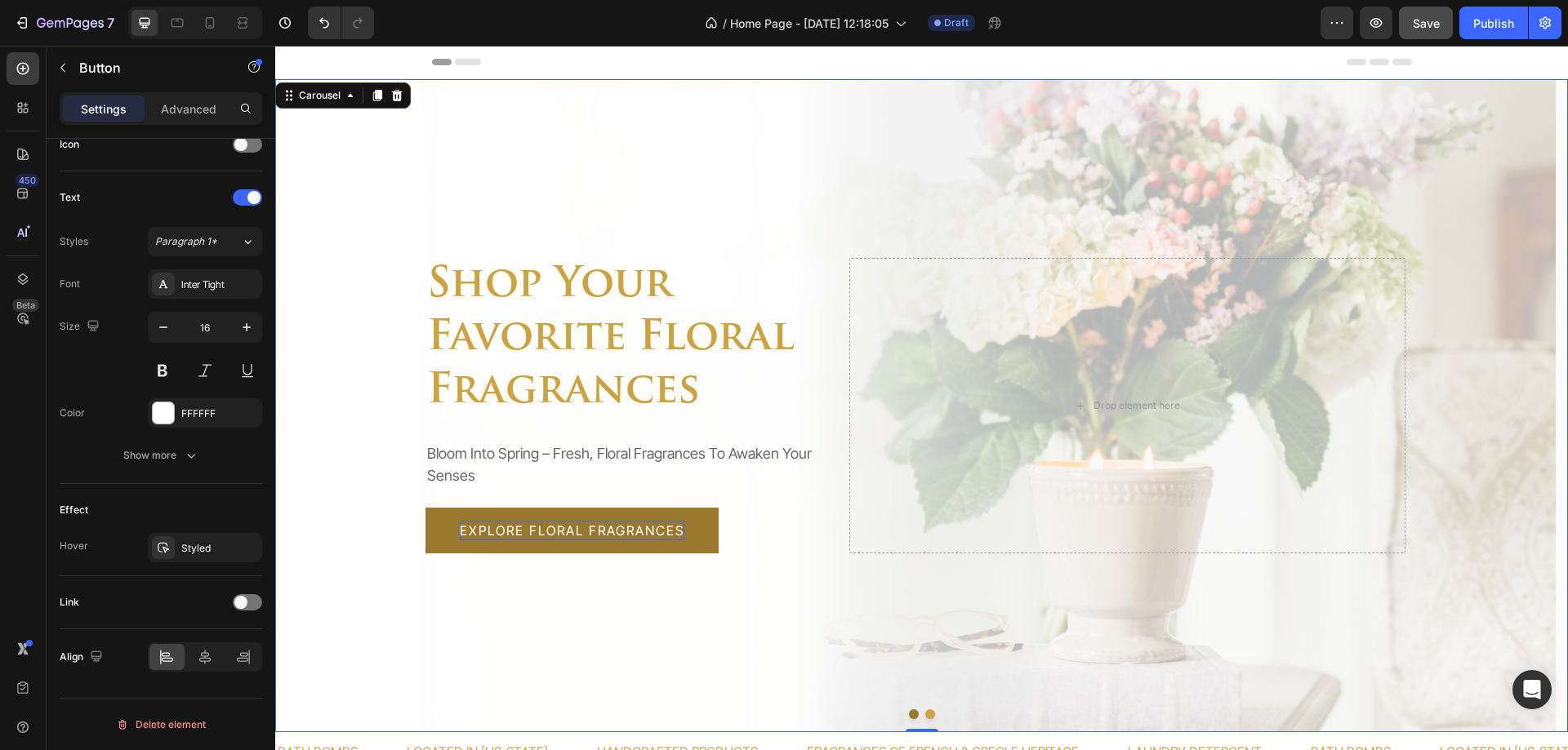
scroll to position [0, 0]
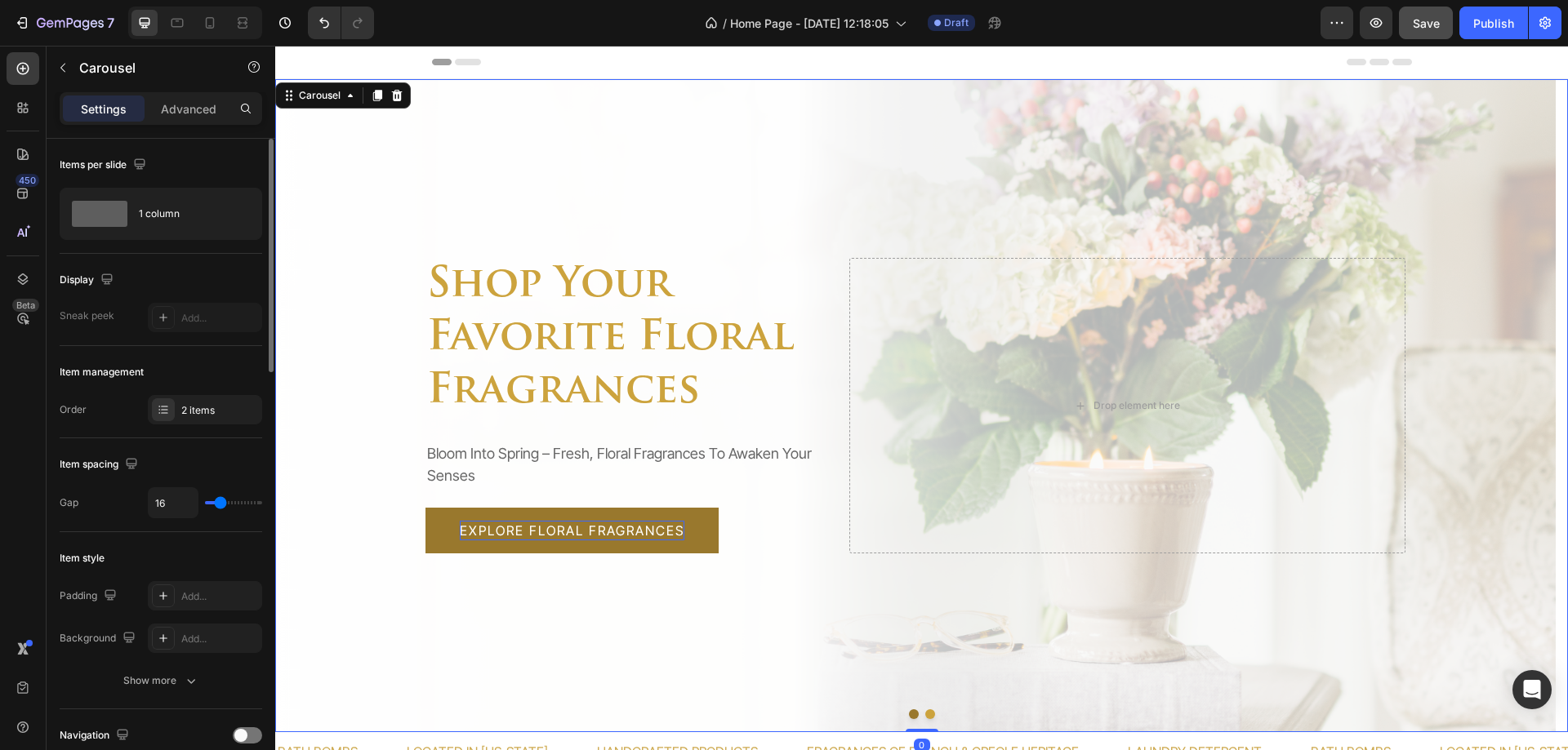
click at [910, 715] on button "Dot" at bounding box center [914, 714] width 9 height 9
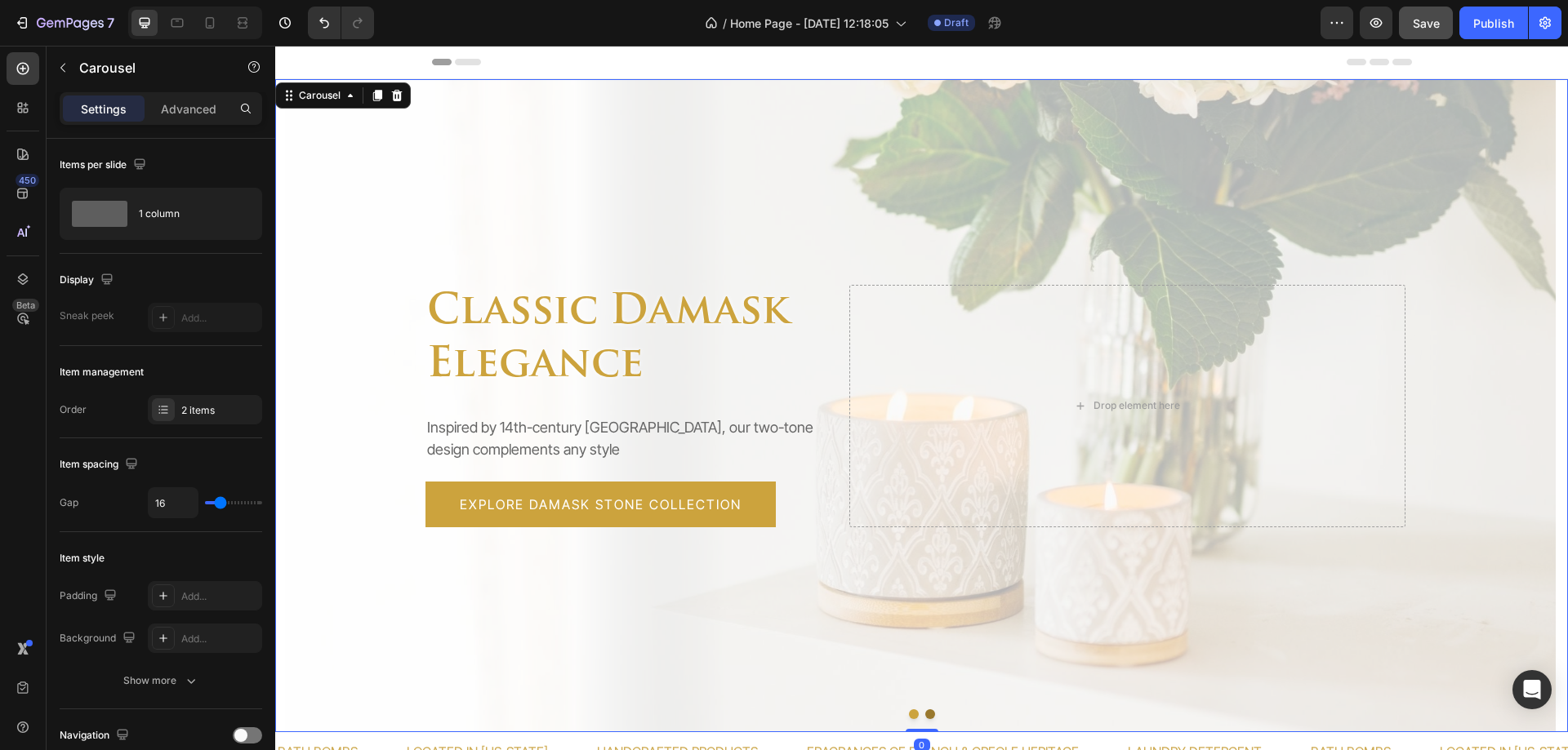
click at [925, 716] on button "Dot" at bounding box center [930, 714] width 9 height 9
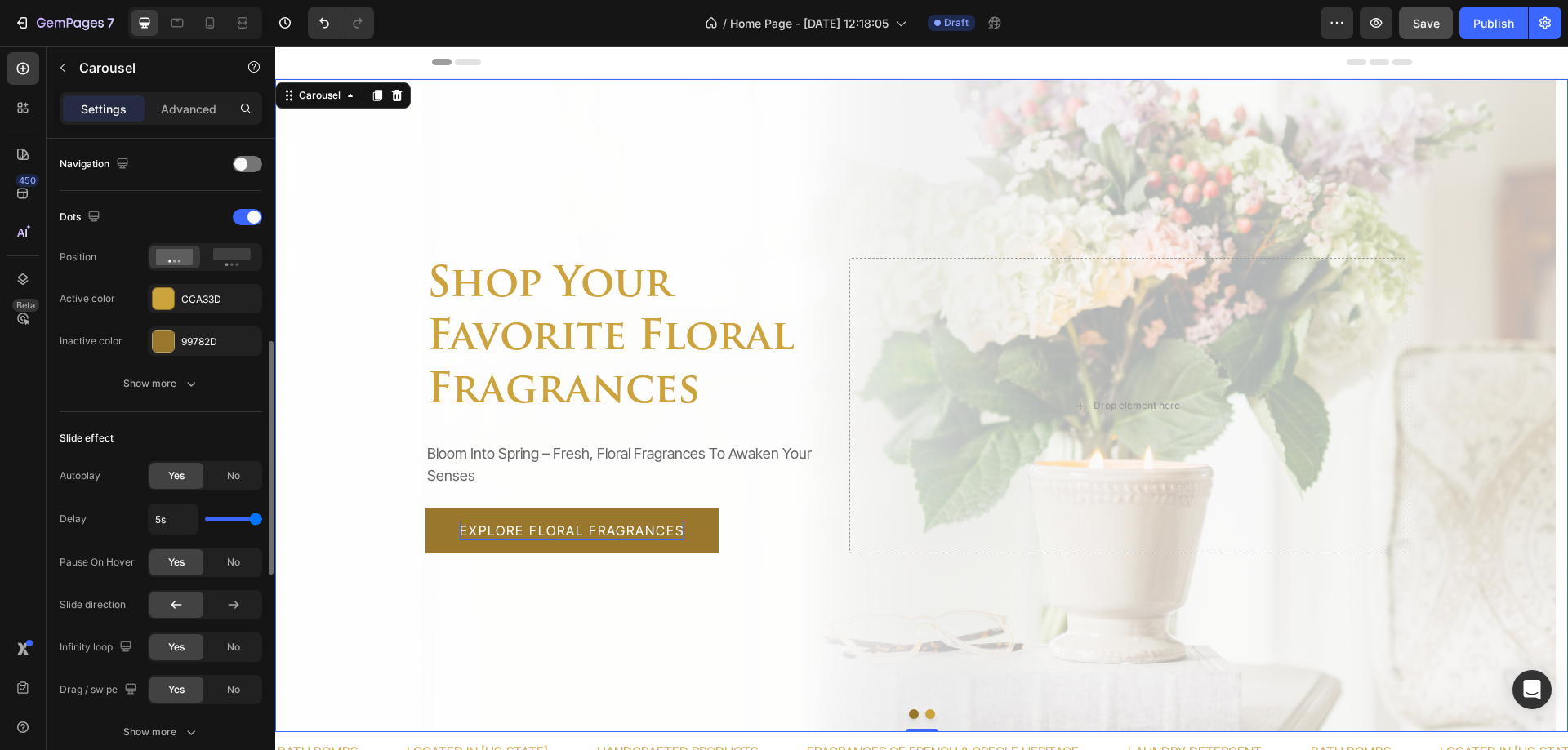
scroll to position [816, 0]
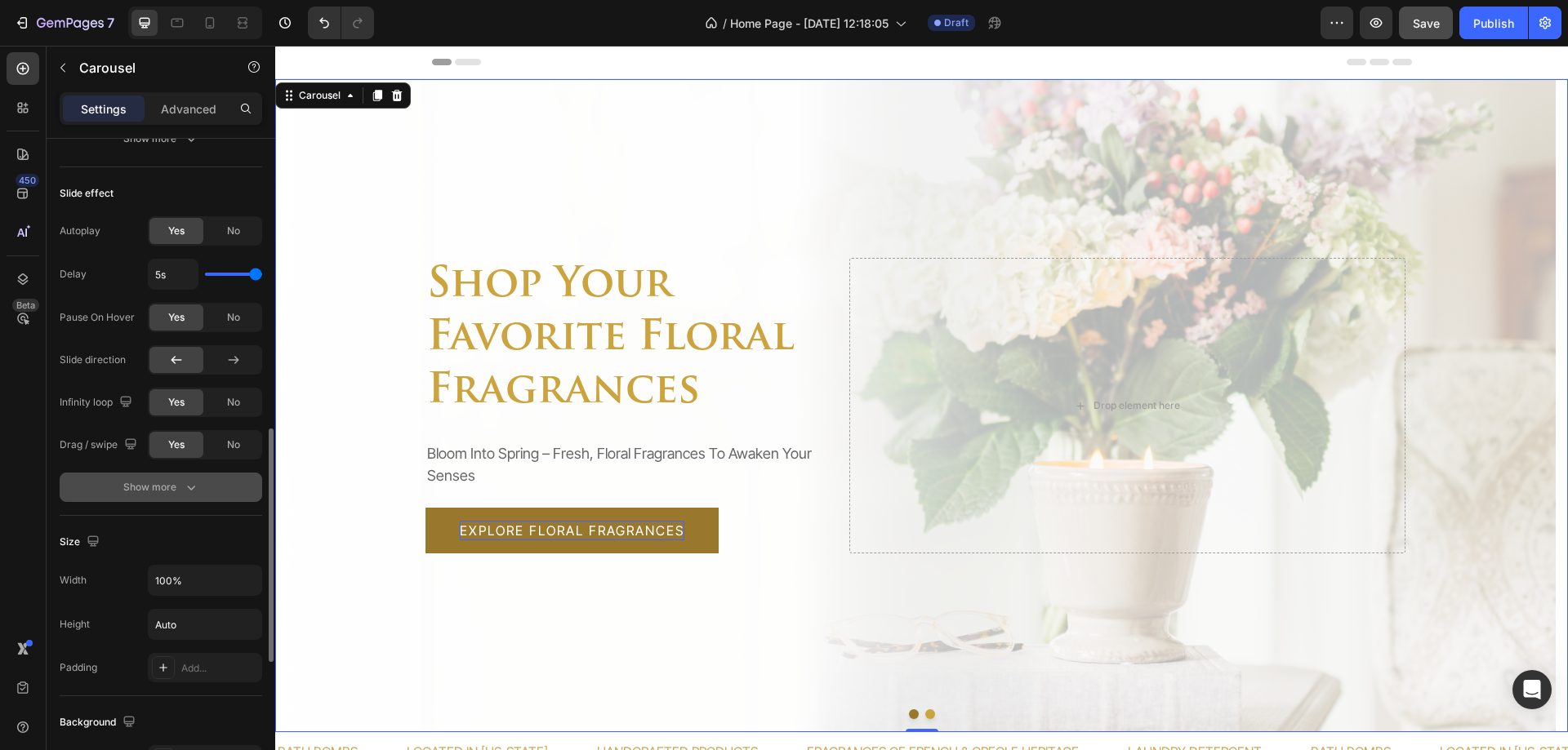
click at [86, 500] on button "Show more" at bounding box center [161, 487] width 202 height 29
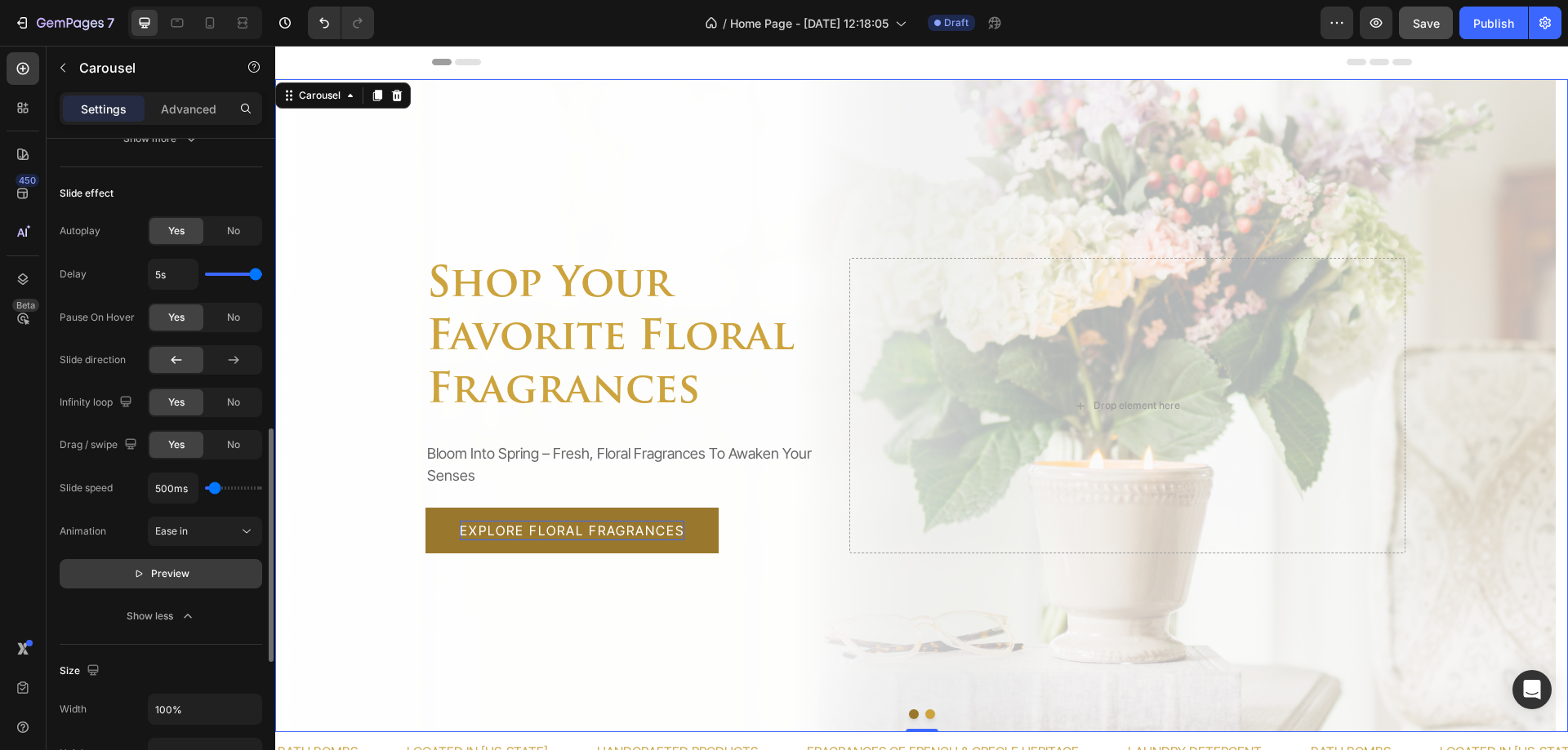
click at [88, 583] on button "Preview" at bounding box center [161, 573] width 202 height 29
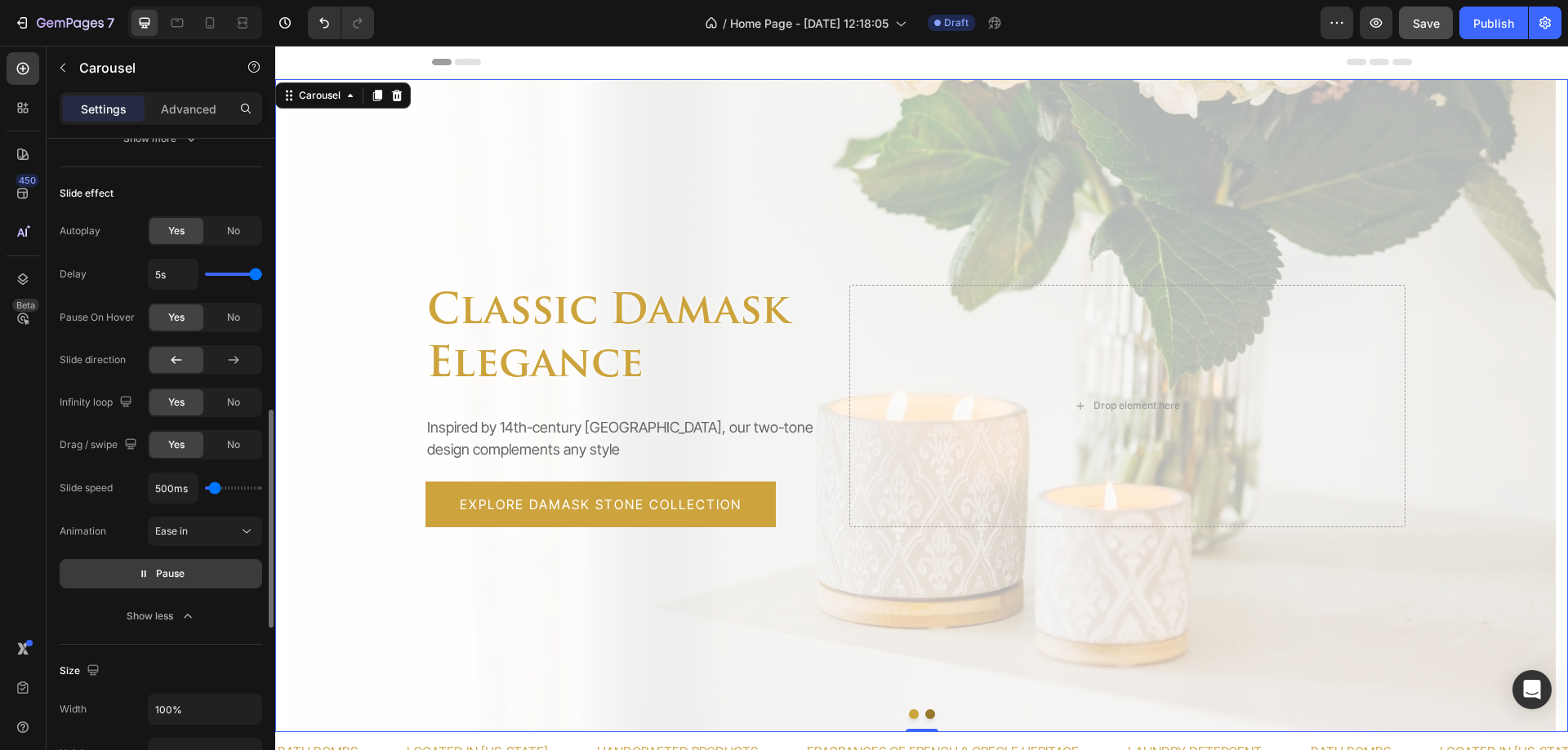
click at [111, 581] on button "Pause" at bounding box center [161, 573] width 202 height 29
click at [177, 535] on span "Ease in" at bounding box center [171, 531] width 33 height 12
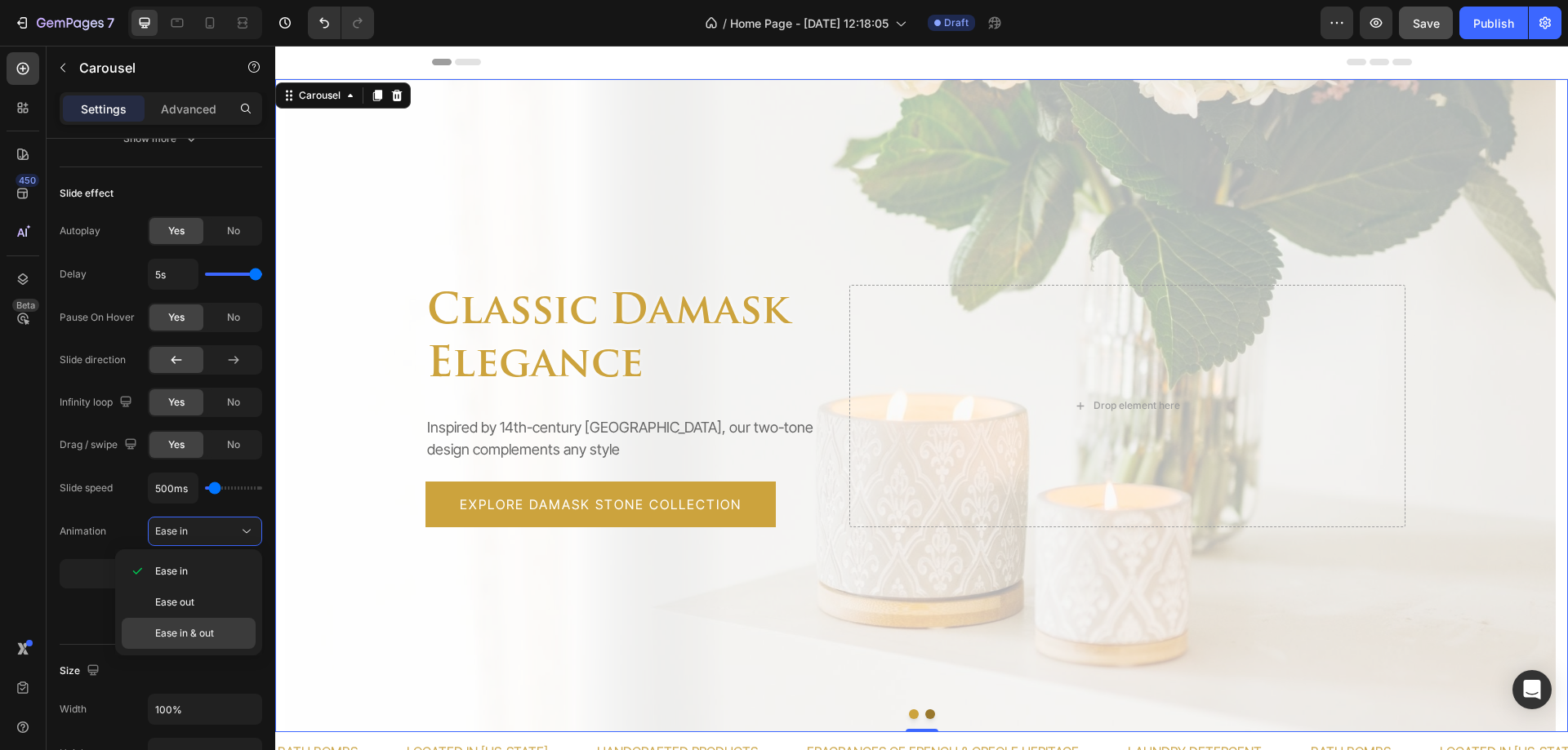
click at [172, 635] on span "Ease in & out" at bounding box center [185, 634] width 59 height 15
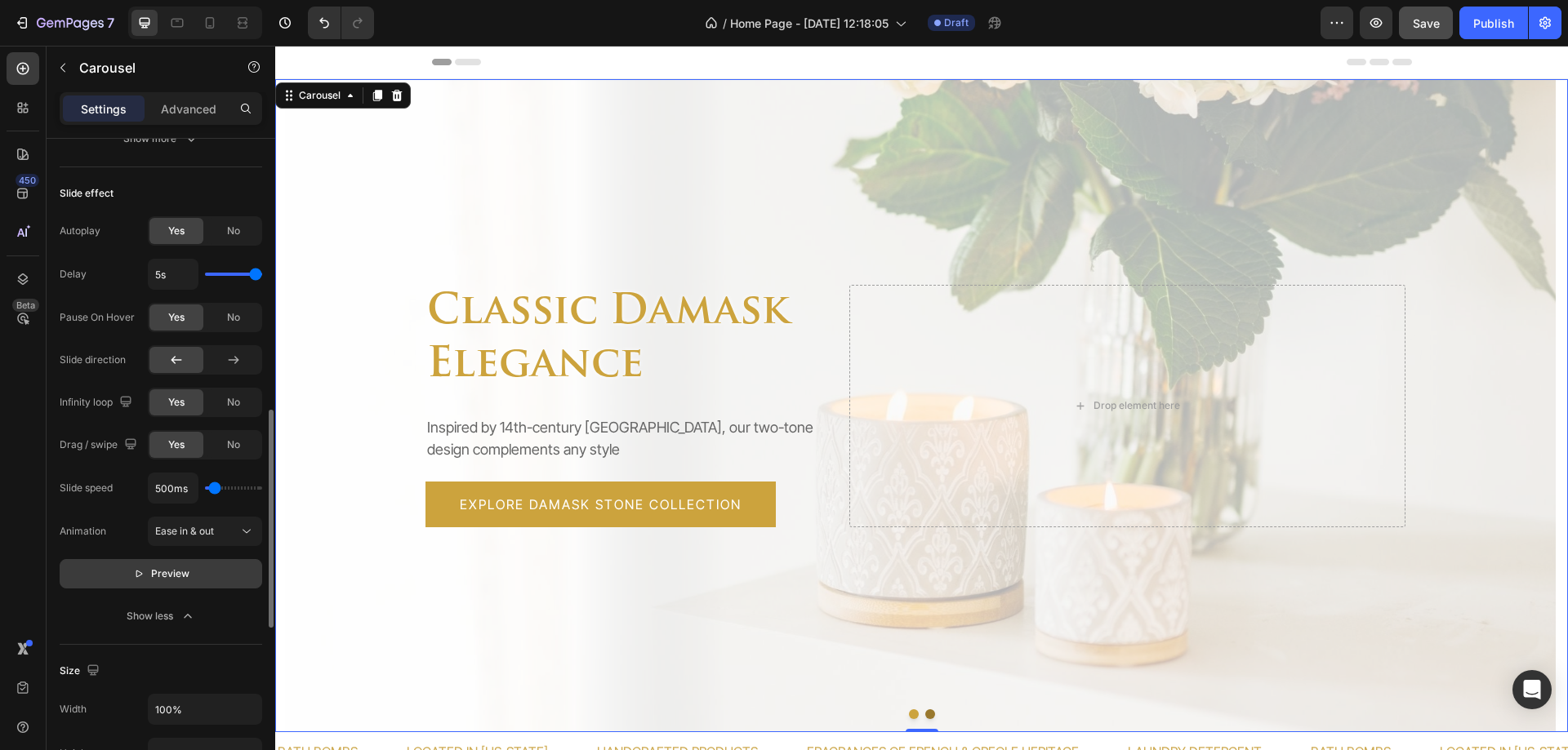
click at [132, 575] on button "Preview" at bounding box center [161, 573] width 202 height 29
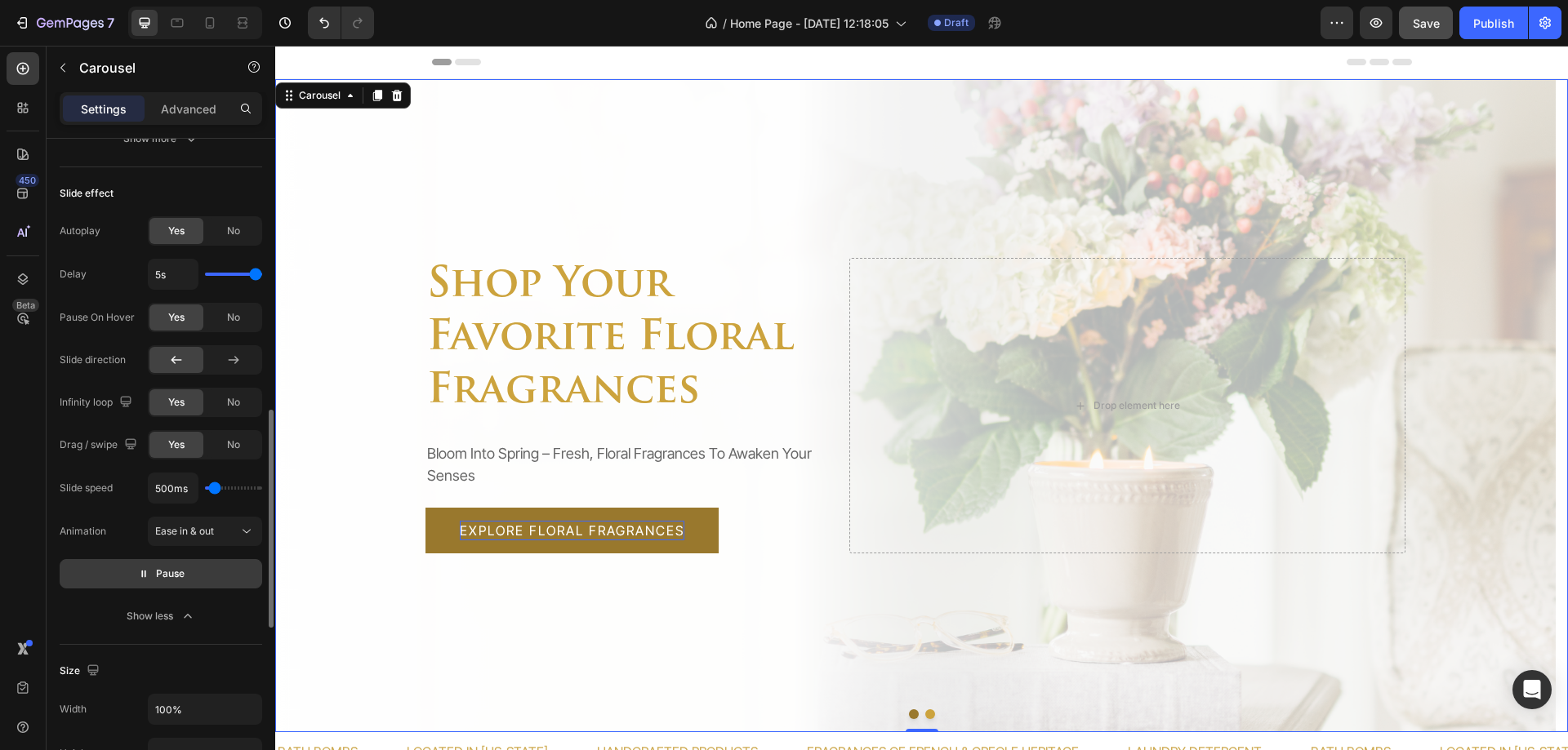
click at [133, 577] on button "Pause" at bounding box center [161, 573] width 202 height 29
click at [1427, 21] on span "Save" at bounding box center [1427, 22] width 27 height 14
type input "1ms"
type input "100"
type input "1000ms"
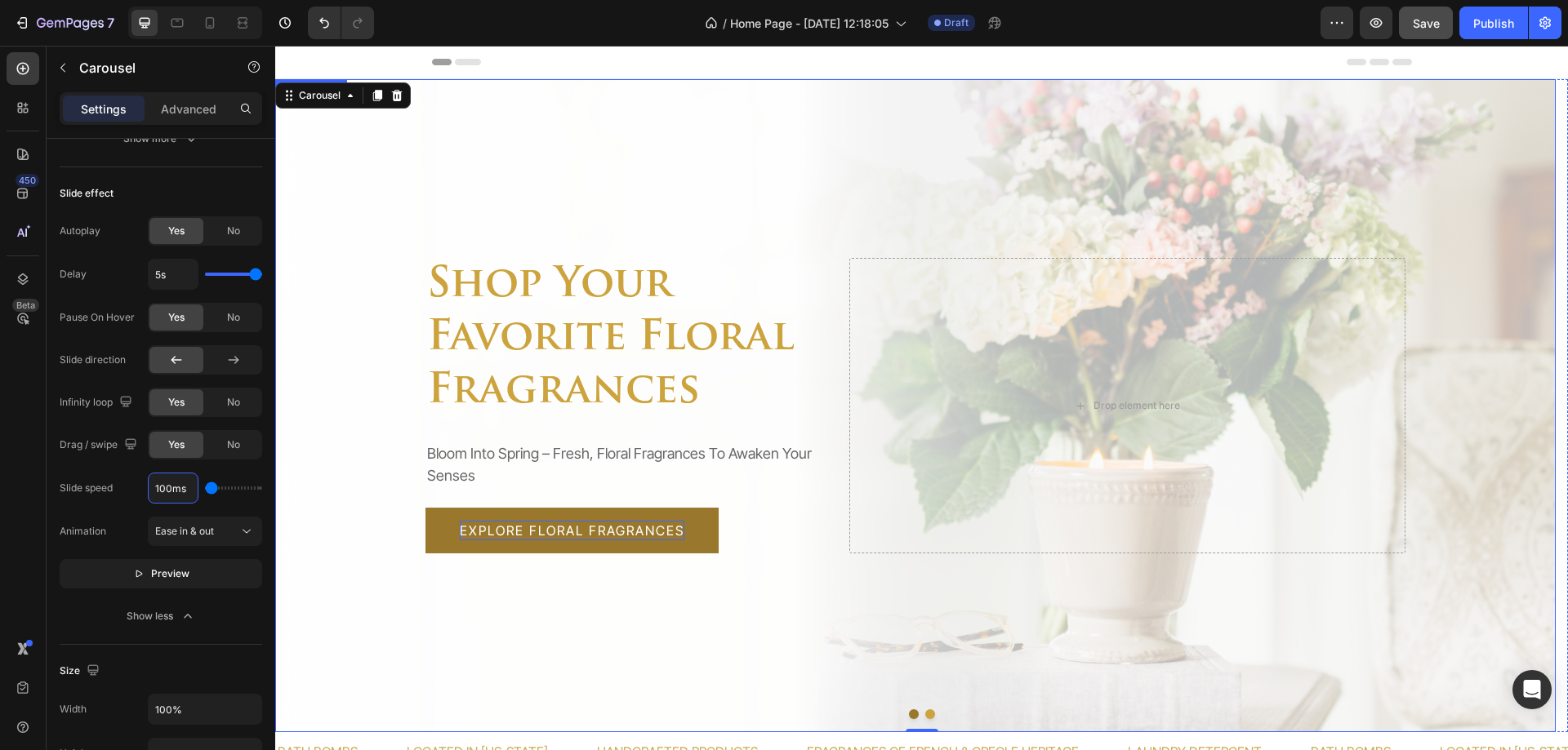
type input "1000"
type input "1000ms"
click at [111, 566] on button "Preview" at bounding box center [161, 573] width 202 height 29
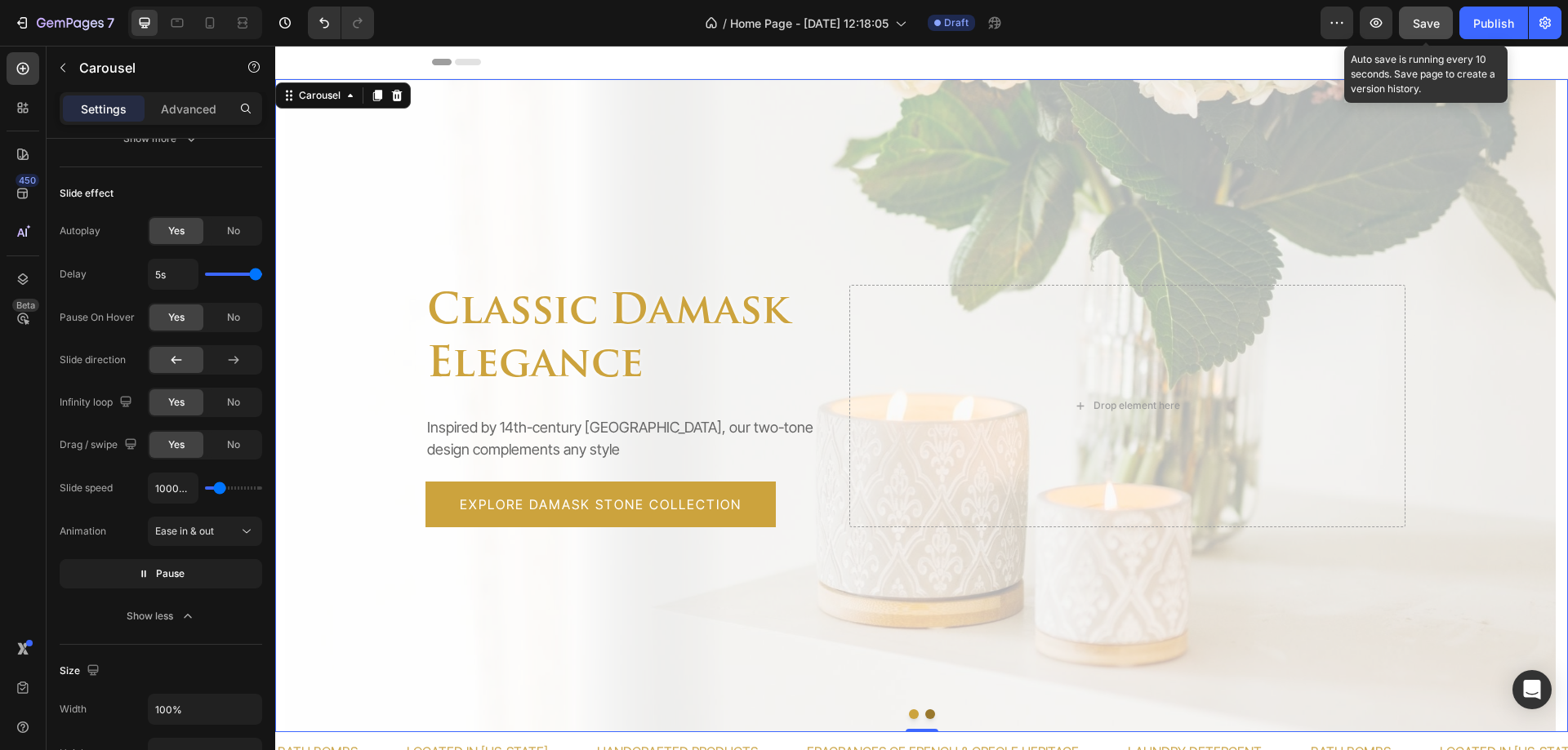
click at [1432, 28] on span "Save" at bounding box center [1427, 22] width 27 height 14
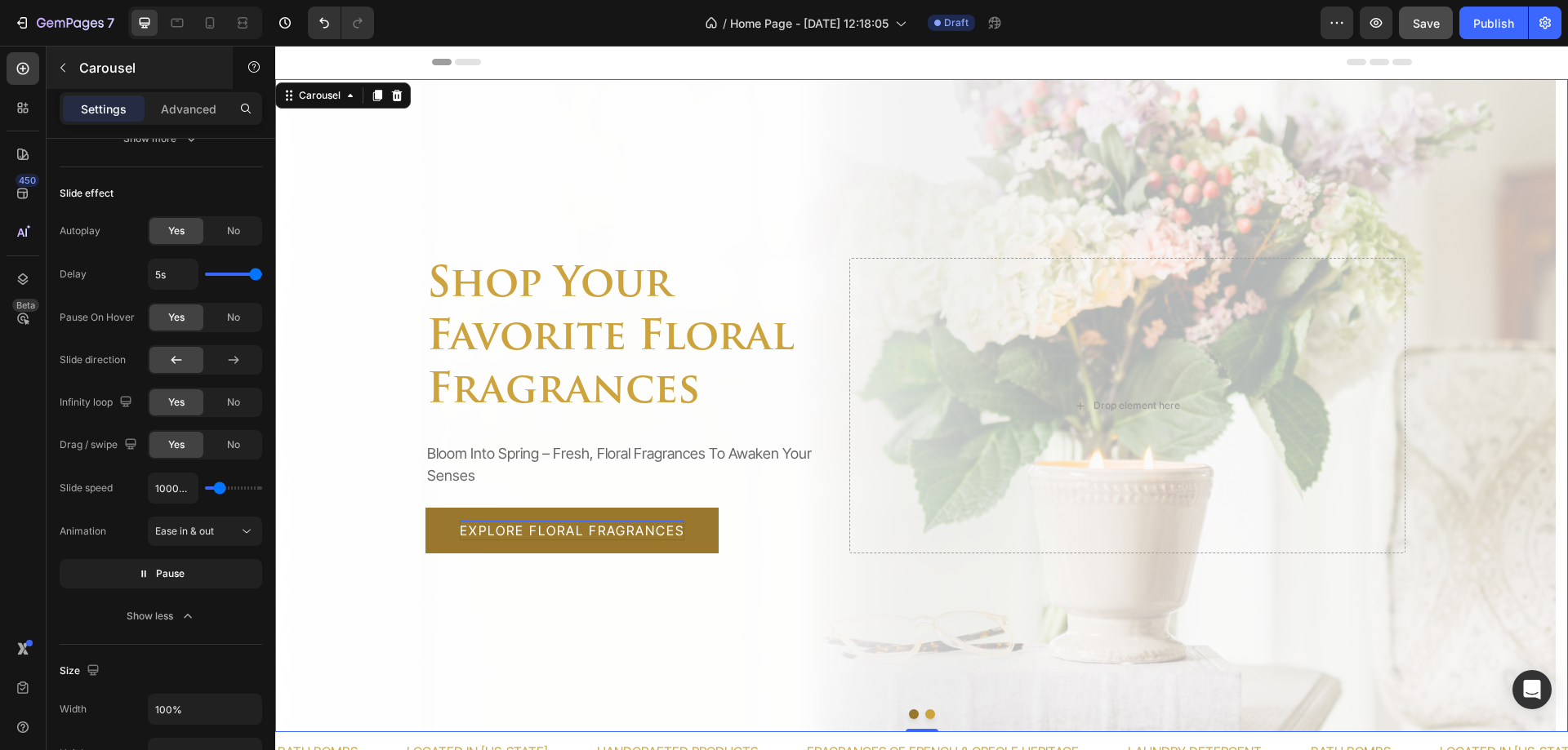
scroll to position [81, 0]
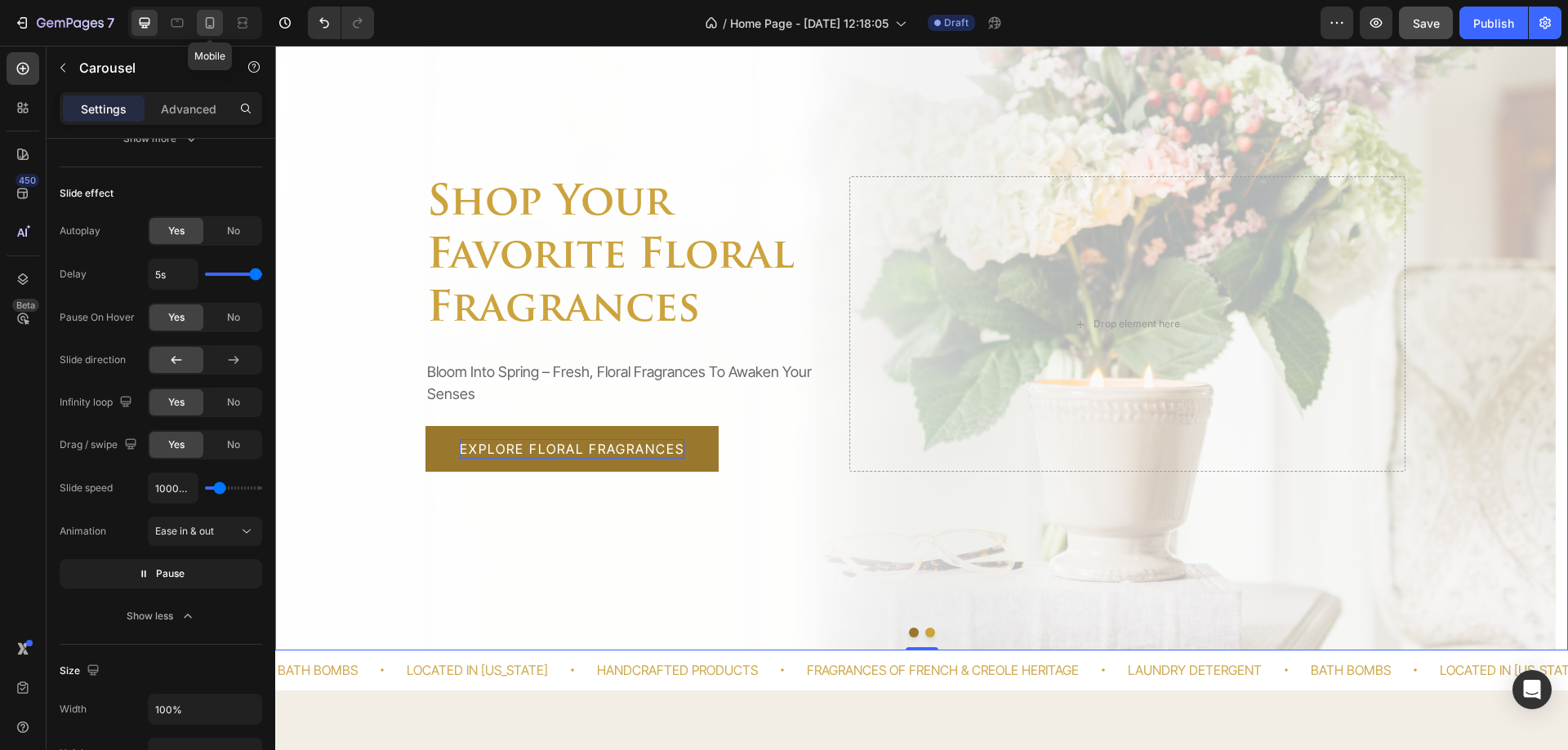
click at [214, 28] on icon at bounding box center [211, 22] width 9 height 11
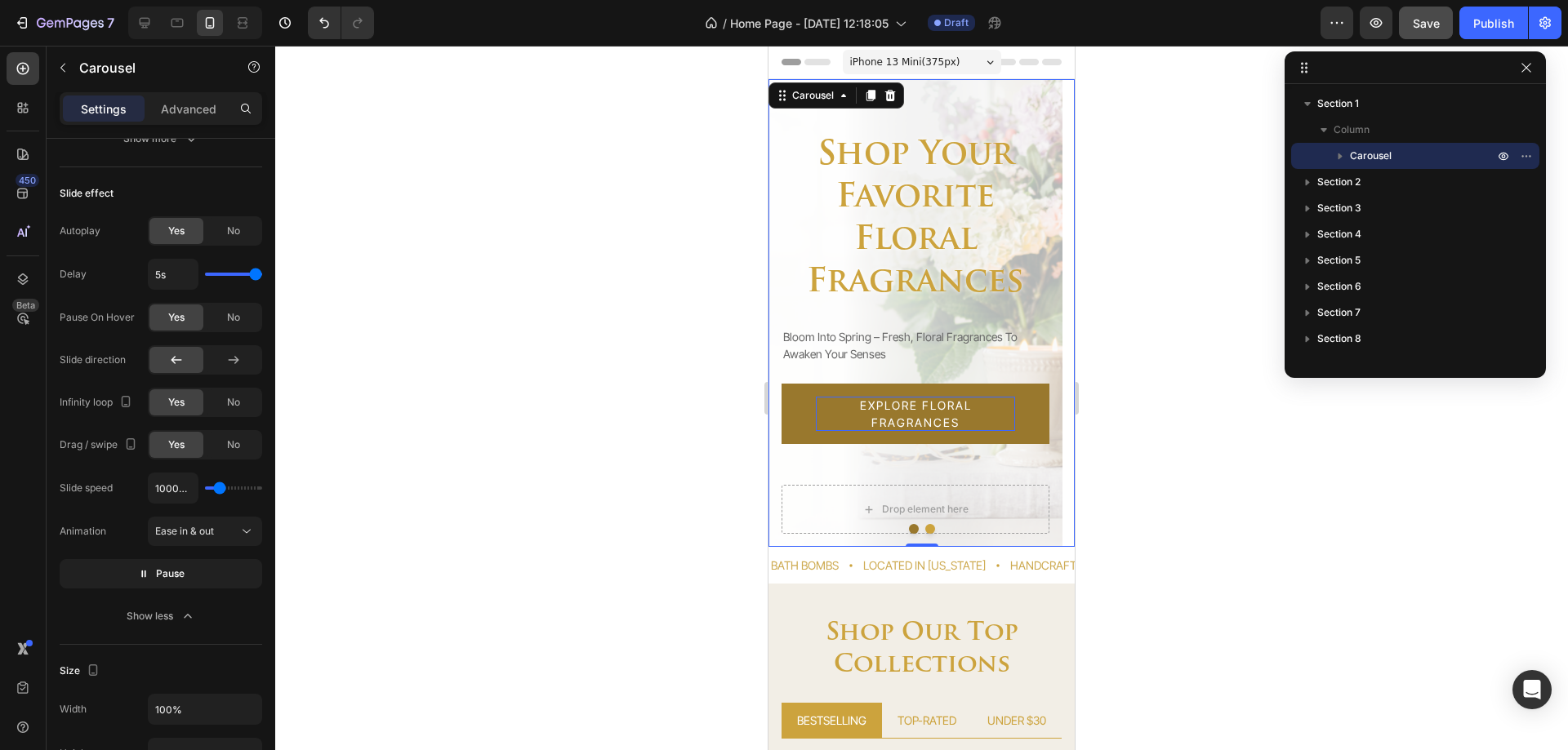
click at [910, 263] on p "Shop Your Favorite Floral Fragrances" at bounding box center [915, 219] width 265 height 169
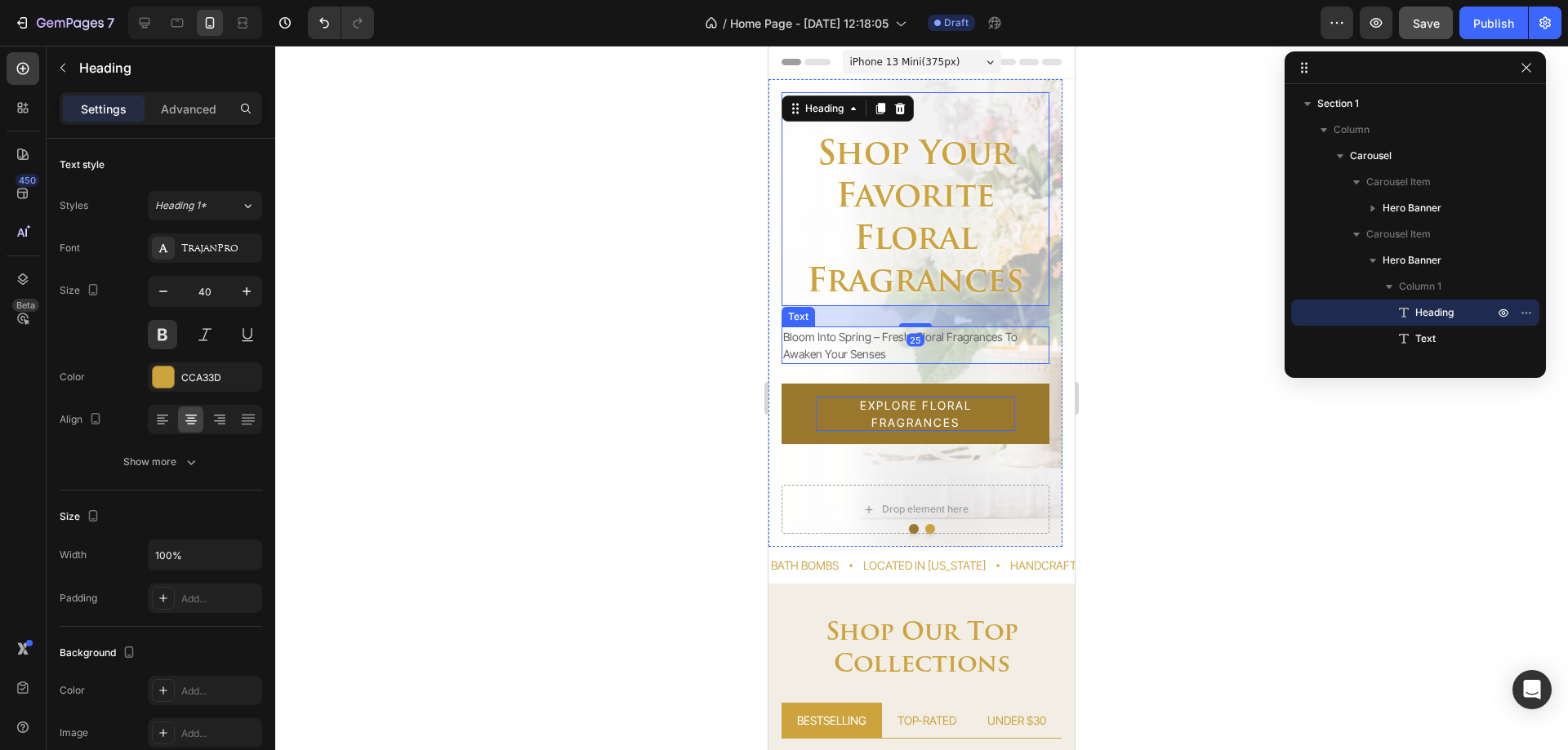
click at [826, 342] on p "Bloom into spring – Fresh, Floral Fragrances to Awaken Your Senses" at bounding box center [915, 346] width 265 height 35
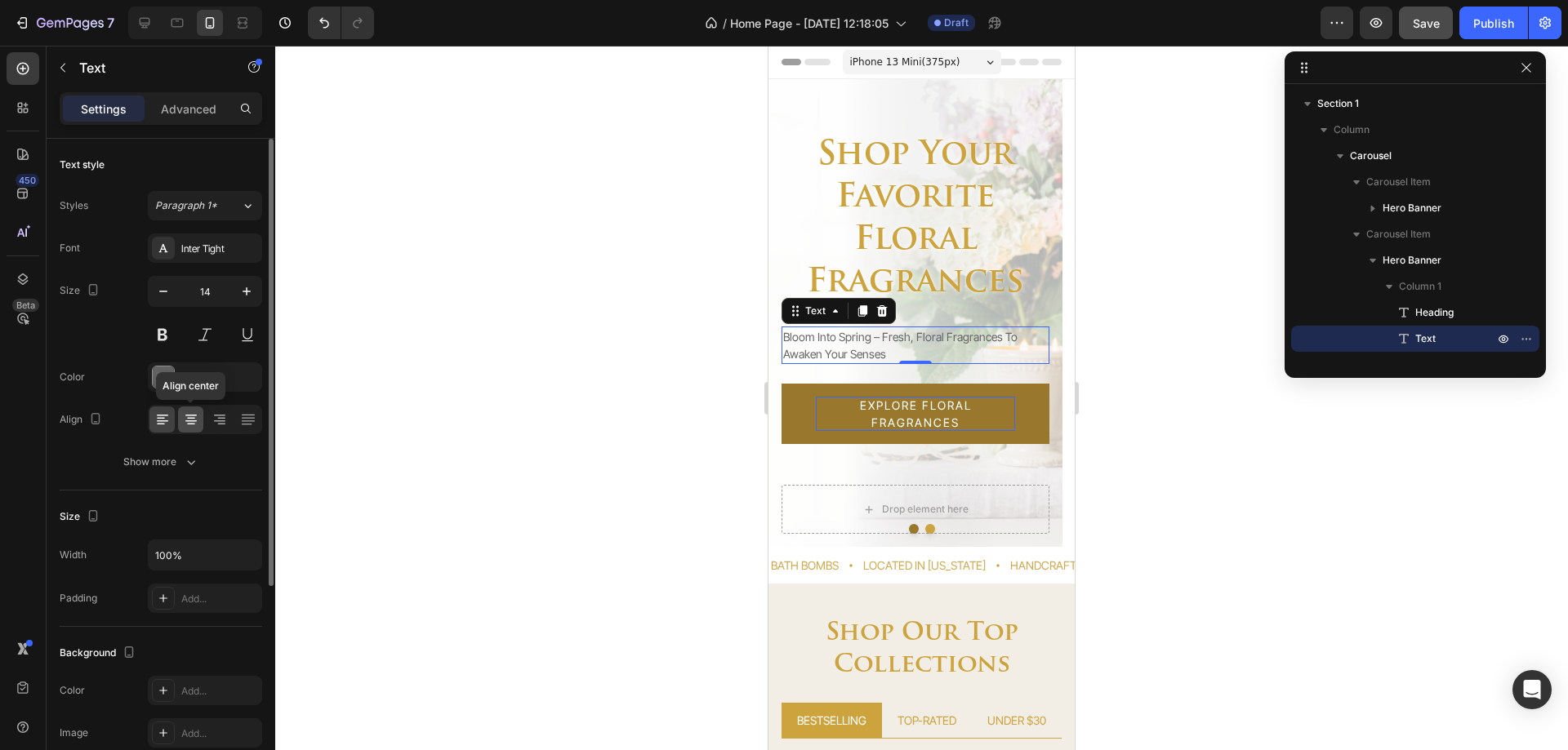
click at [191, 424] on icon at bounding box center [191, 425] width 8 height 2
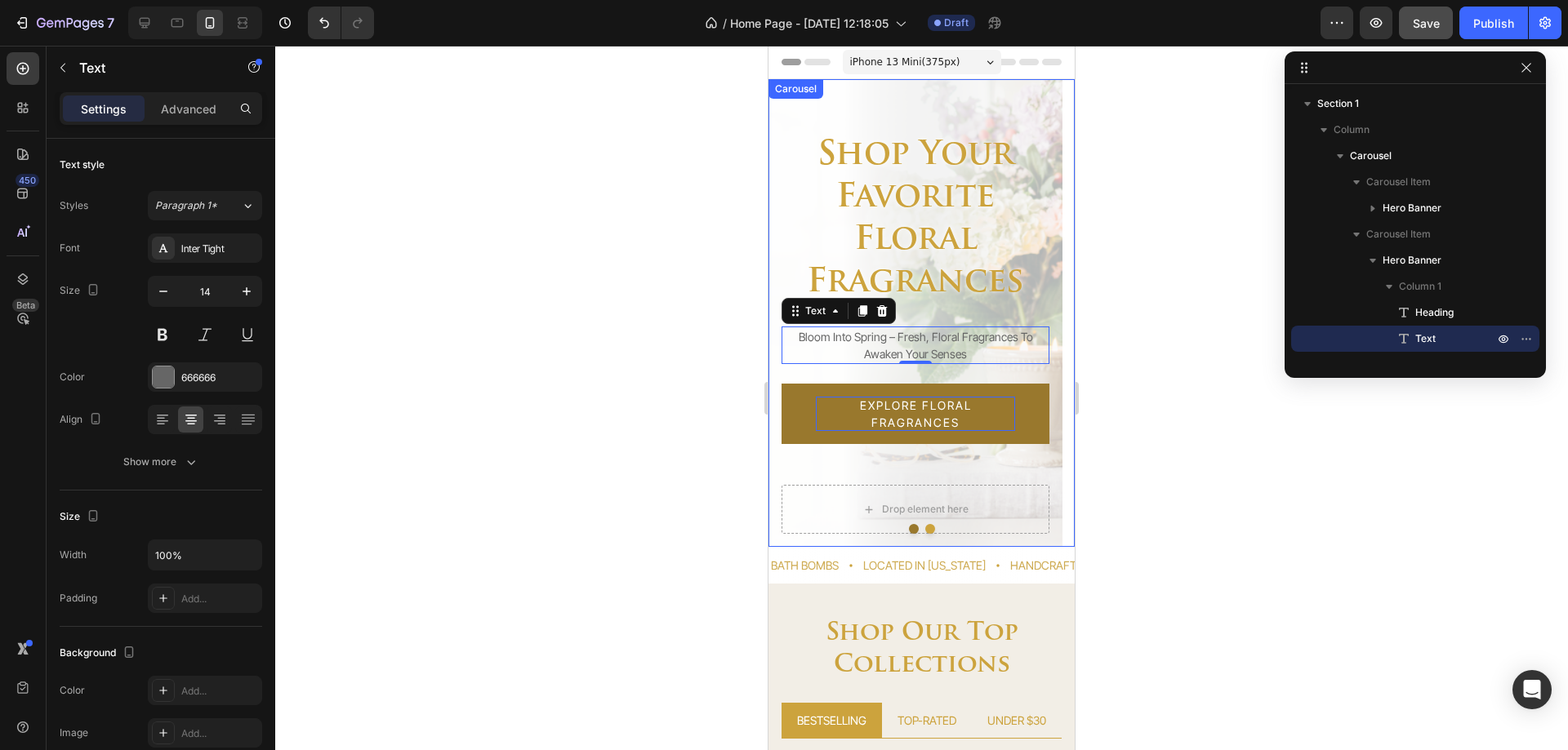
click at [910, 530] on button "Dot" at bounding box center [914, 529] width 9 height 9
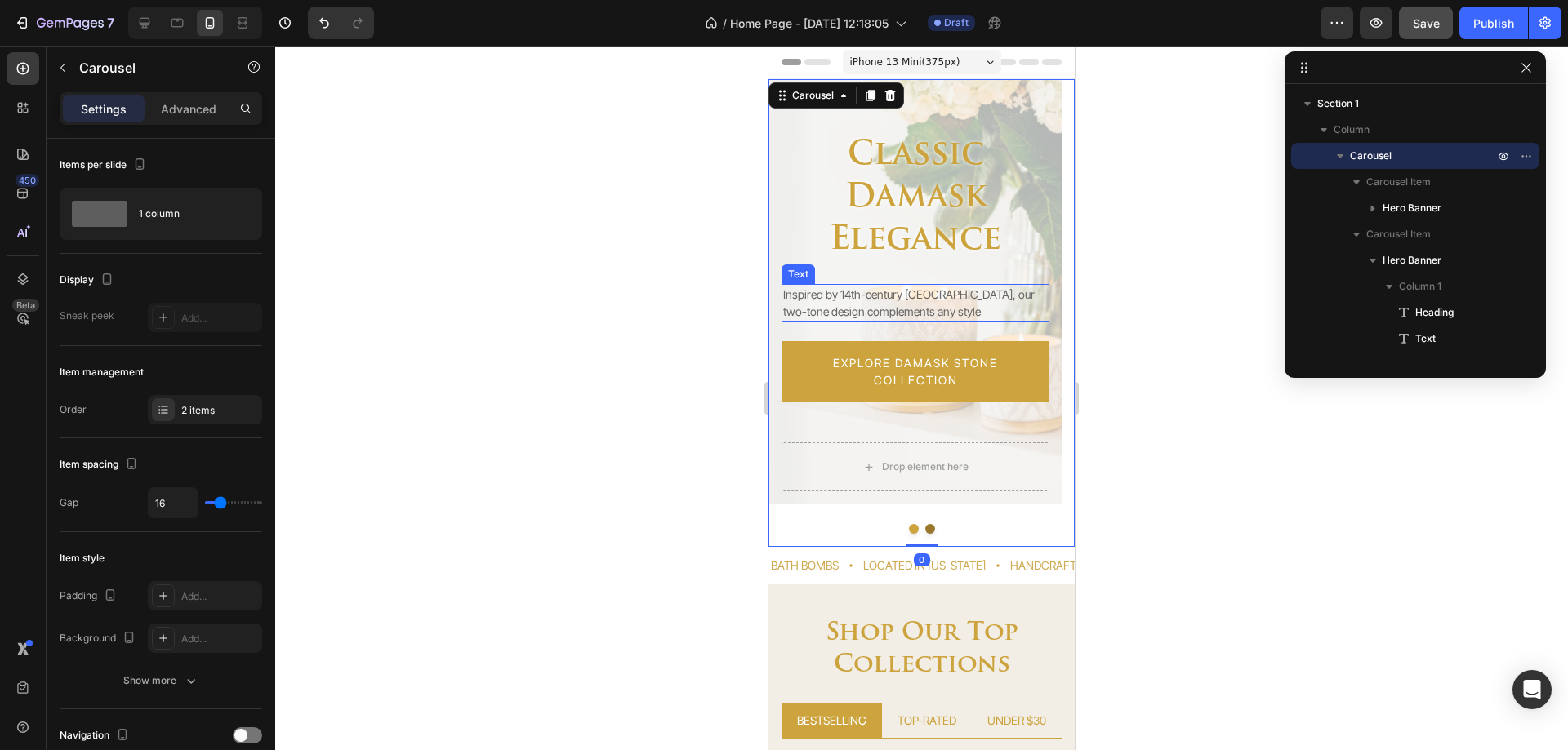
click at [856, 305] on p "Inspired by 14th-century Europe, our two-tone design complements any style" at bounding box center [915, 302] width 265 height 35
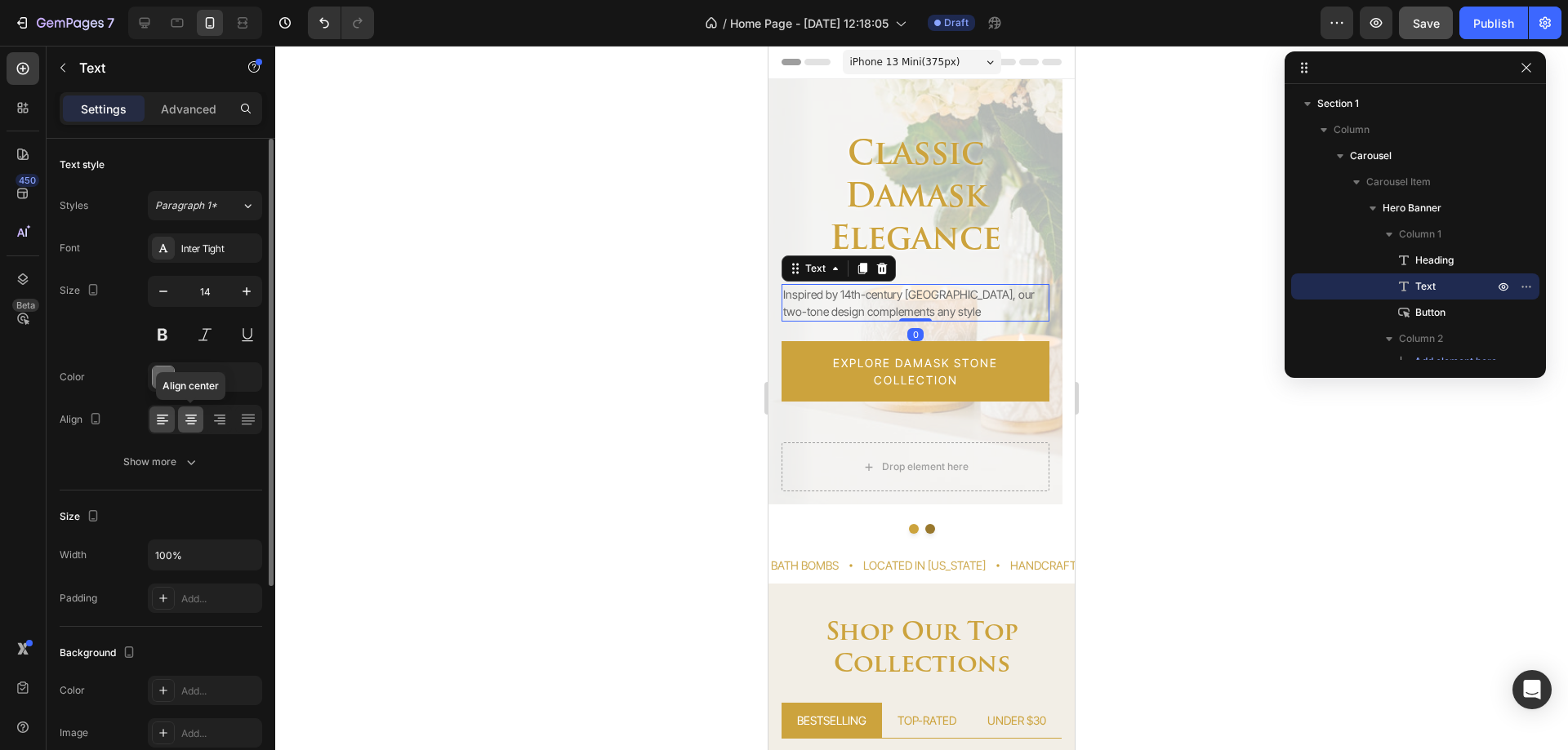
click at [193, 419] on icon at bounding box center [191, 419] width 8 height 2
click at [1429, 26] on span "Save" at bounding box center [1427, 22] width 27 height 14
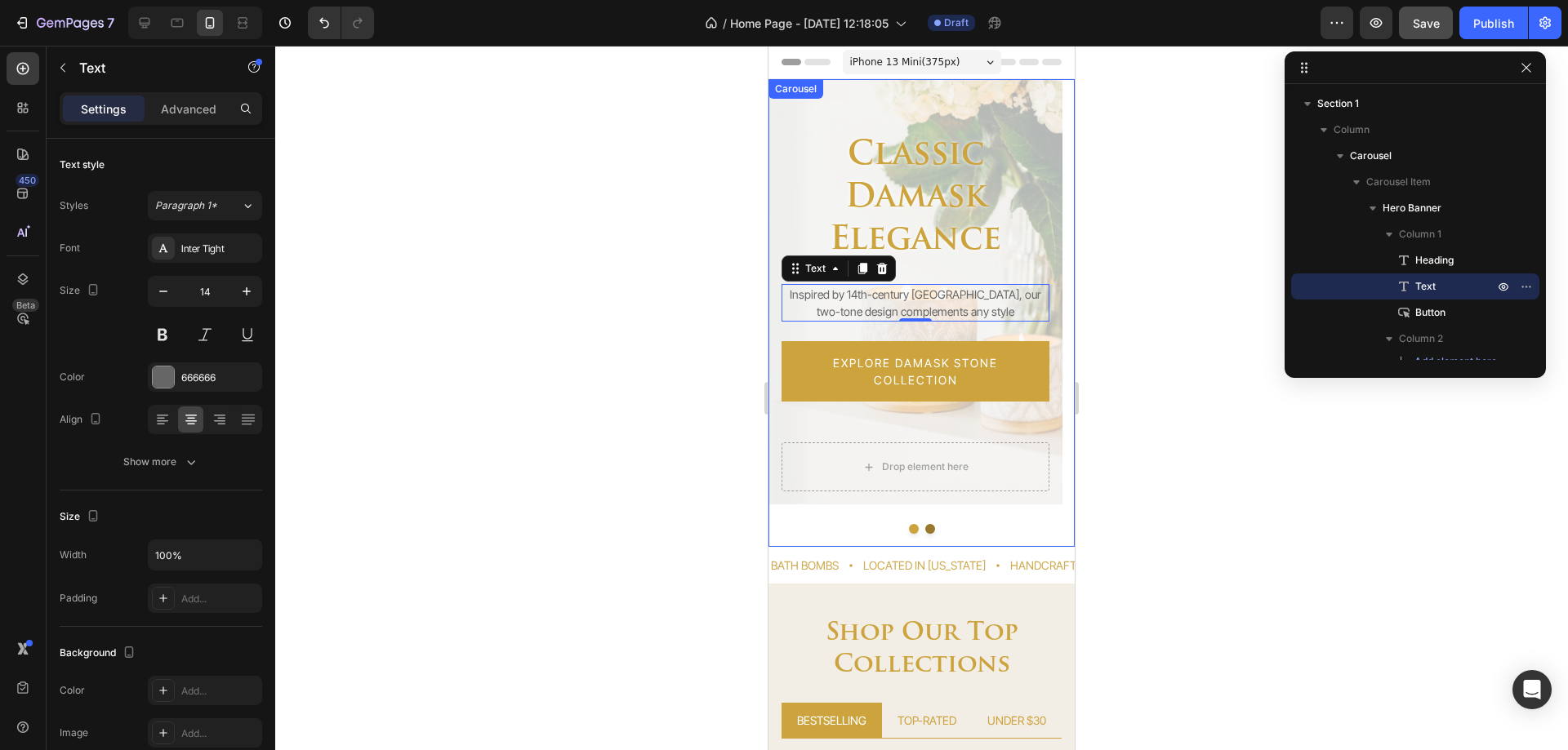
click at [962, 521] on div "classic damask elegance Heading Inspired by 14th-century Europe, our two-tone d…" at bounding box center [916, 314] width 294 height 468
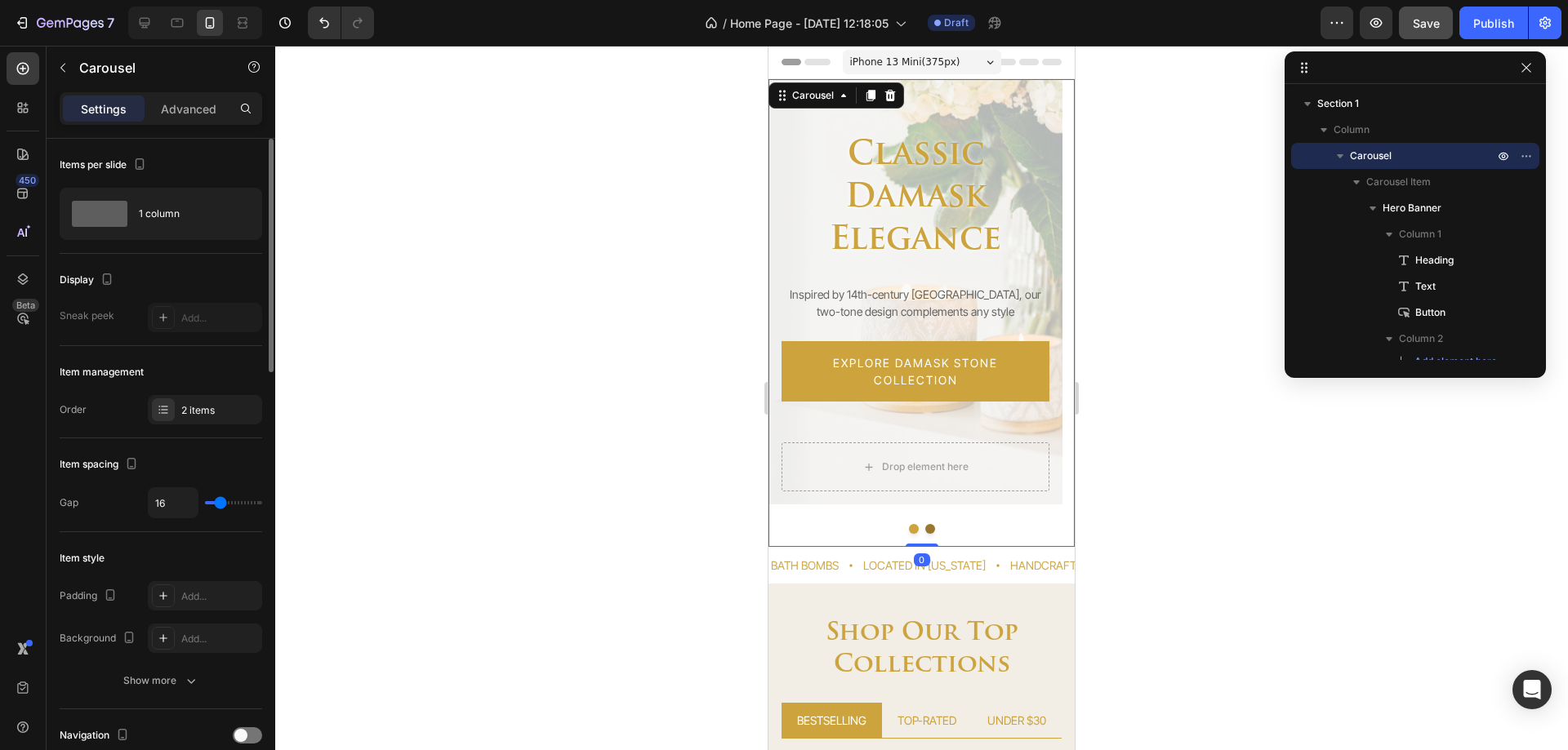
scroll to position [408, 0]
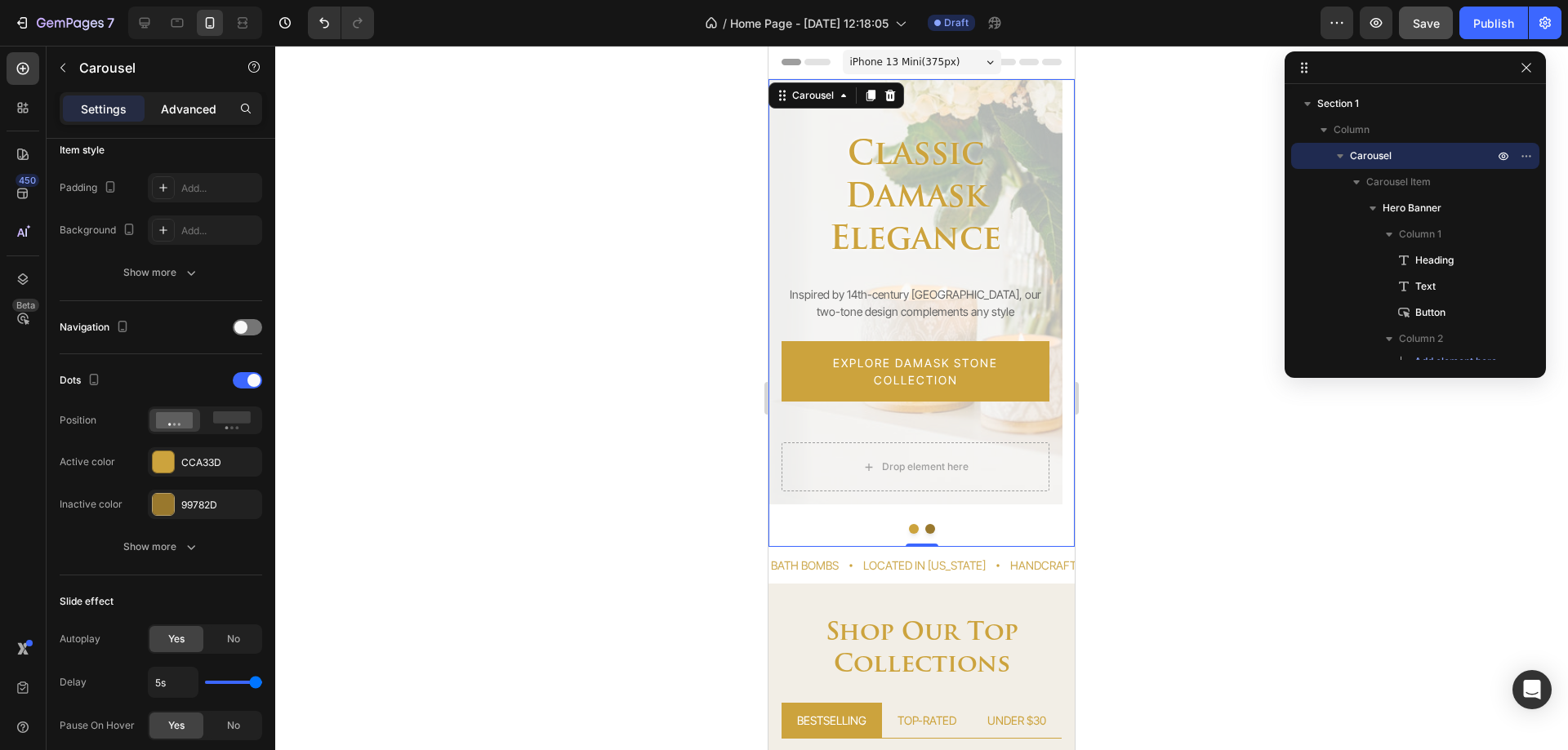
click at [177, 109] on p "Advanced" at bounding box center [188, 109] width 55 height 17
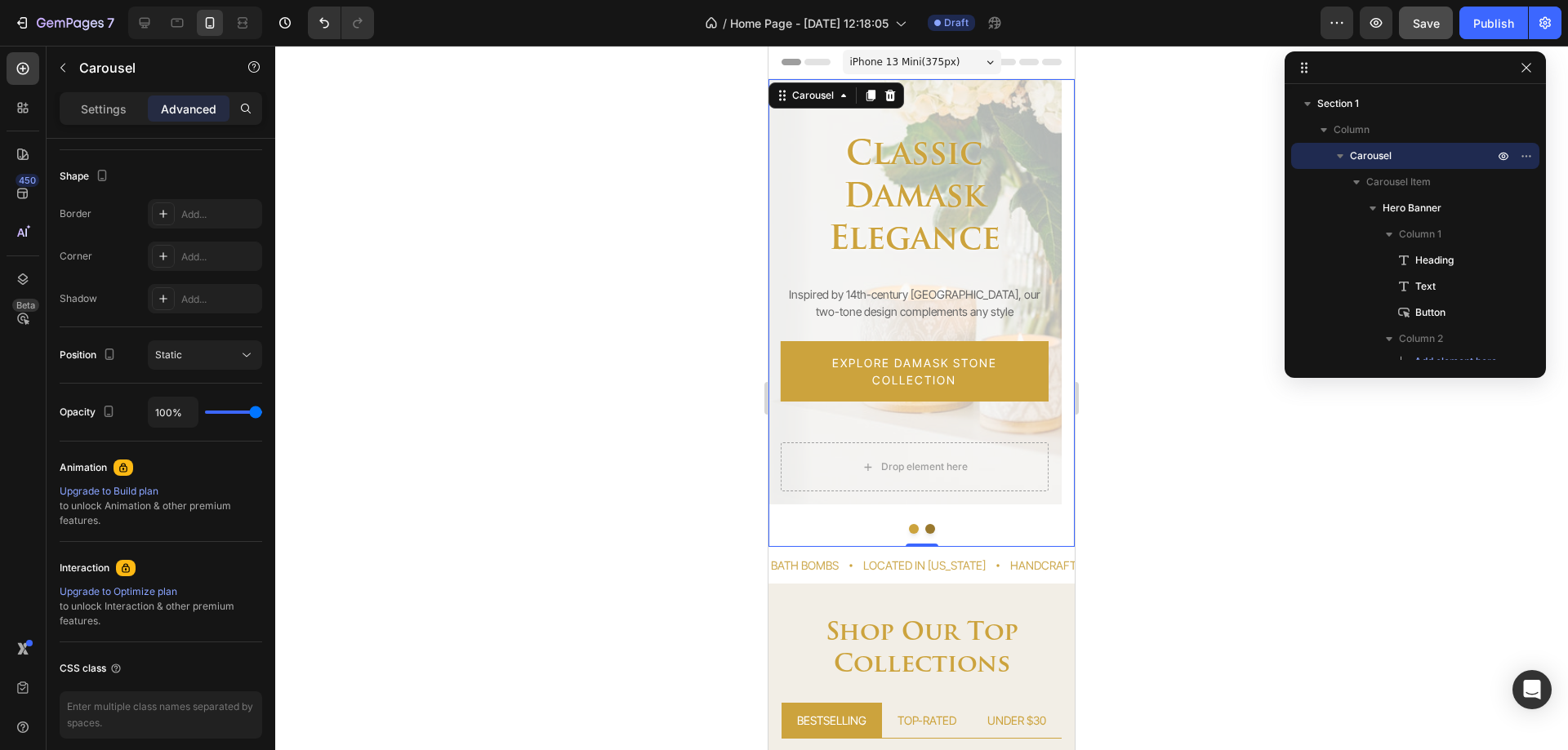
scroll to position [0, 0]
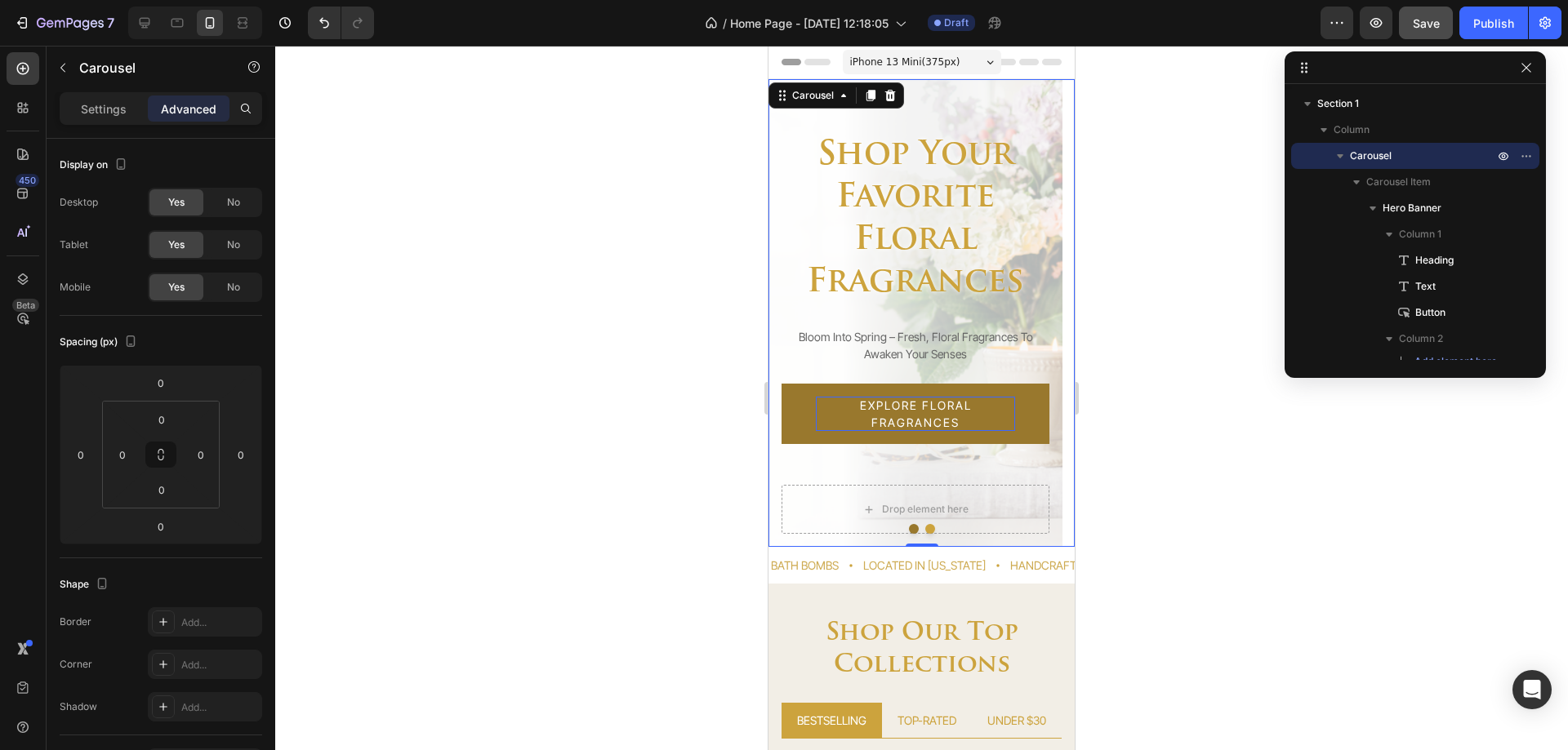
click at [910, 530] on button "Dot" at bounding box center [914, 529] width 9 height 9
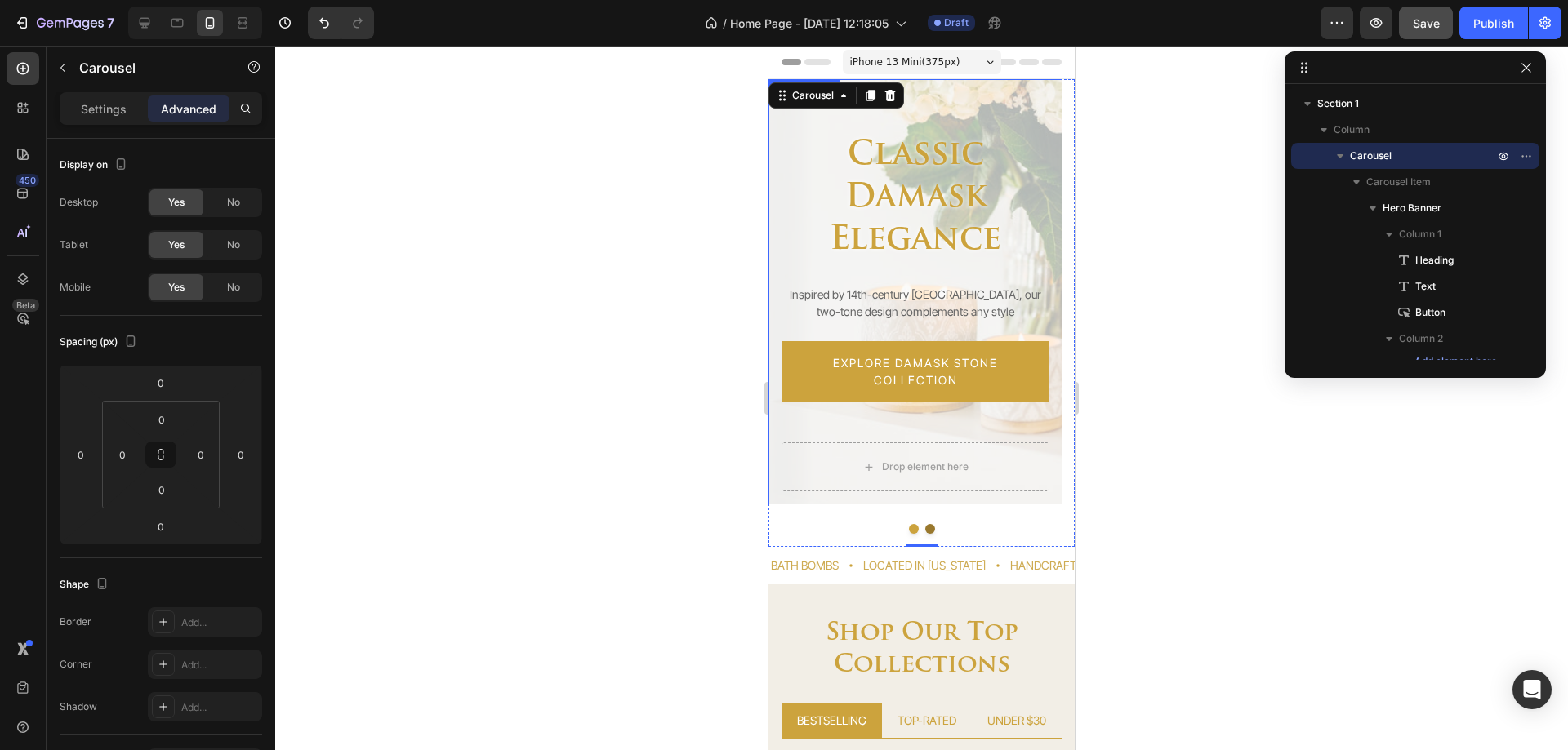
click at [817, 501] on div "classic damask elegance Heading Inspired by 14th-century Europe, our two-tone d…" at bounding box center [916, 292] width 294 height 425
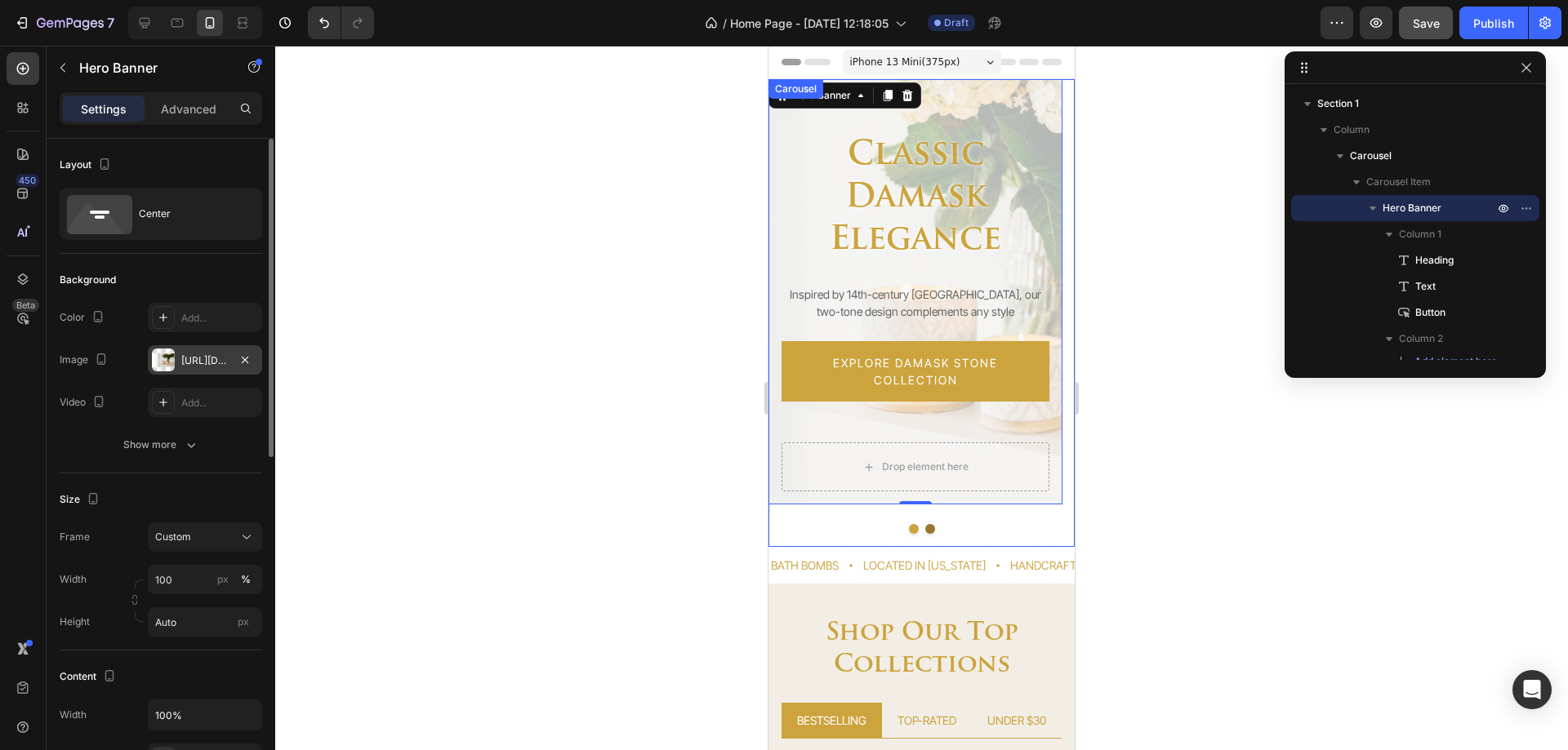
click at [185, 367] on div "[URL][DOMAIN_NAME]" at bounding box center [205, 361] width 48 height 15
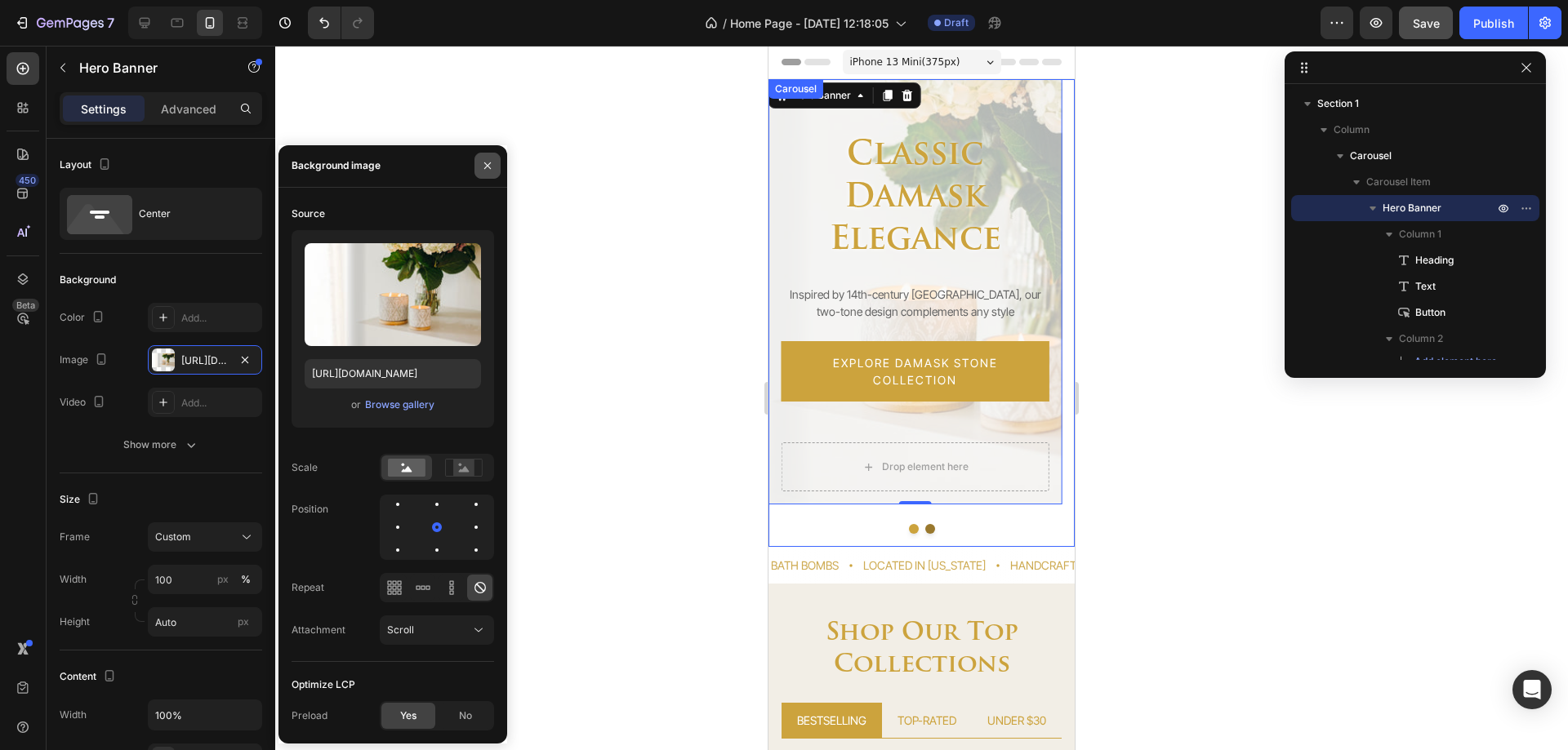
click at [483, 169] on icon "button" at bounding box center [488, 166] width 13 height 13
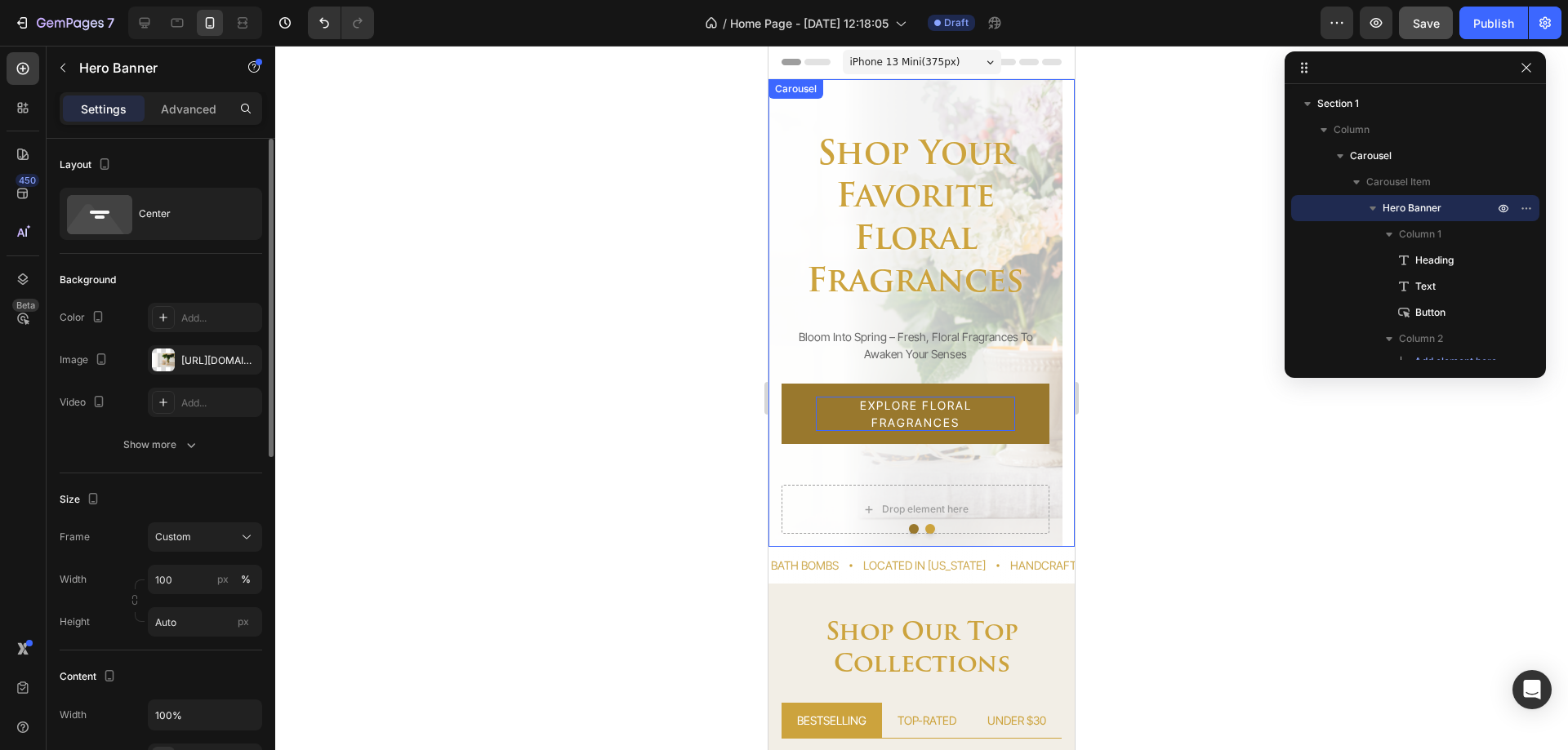
scroll to position [81, 0]
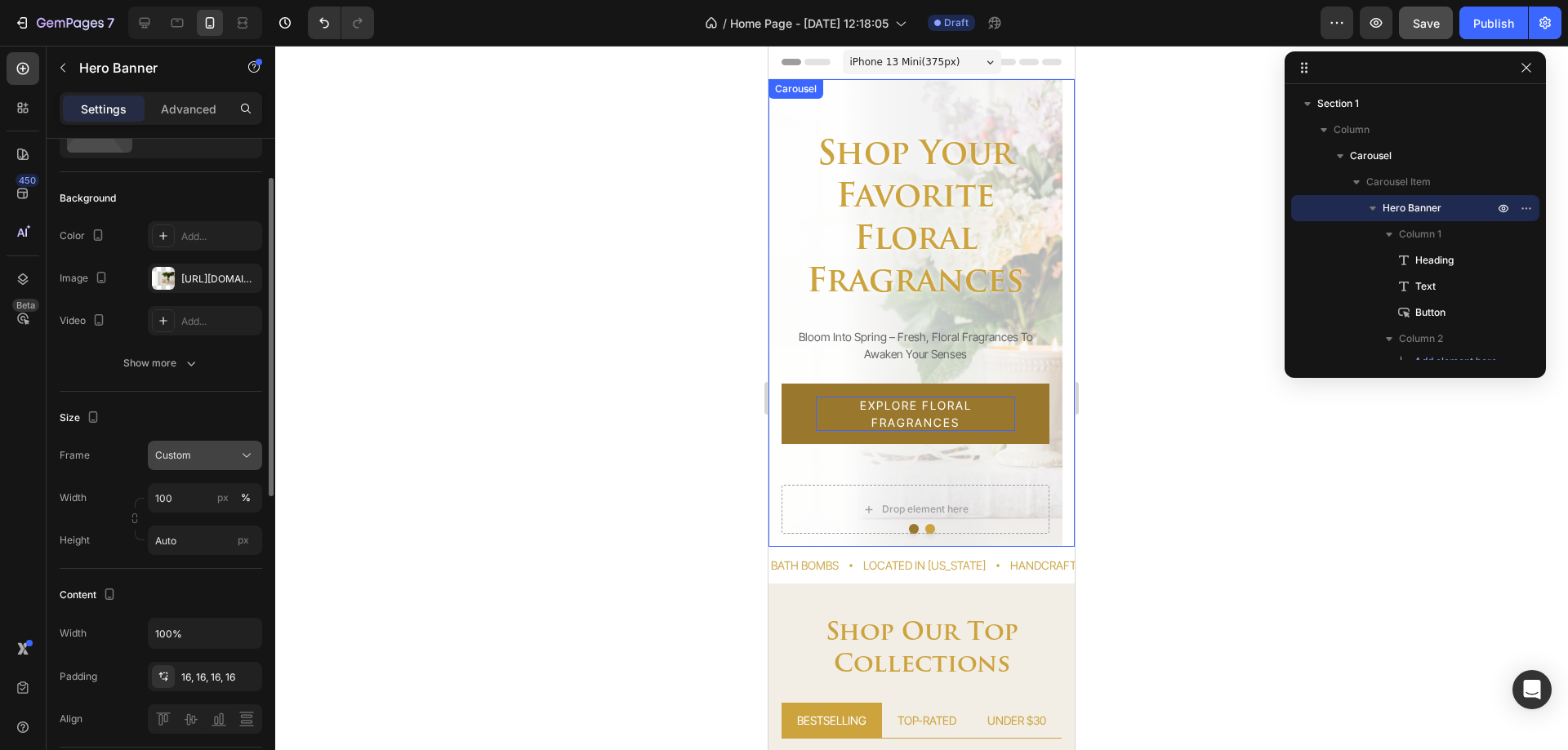
click at [171, 461] on span "Custom" at bounding box center [173, 456] width 36 height 15
click at [186, 420] on div "Size" at bounding box center [161, 419] width 202 height 26
click at [177, 539] on input "Auto" at bounding box center [205, 540] width 114 height 29
type input "100 %"
click at [238, 564] on div "Size Frame Custom Width 100 px % Height 100 % px" at bounding box center [161, 480] width 202 height 177
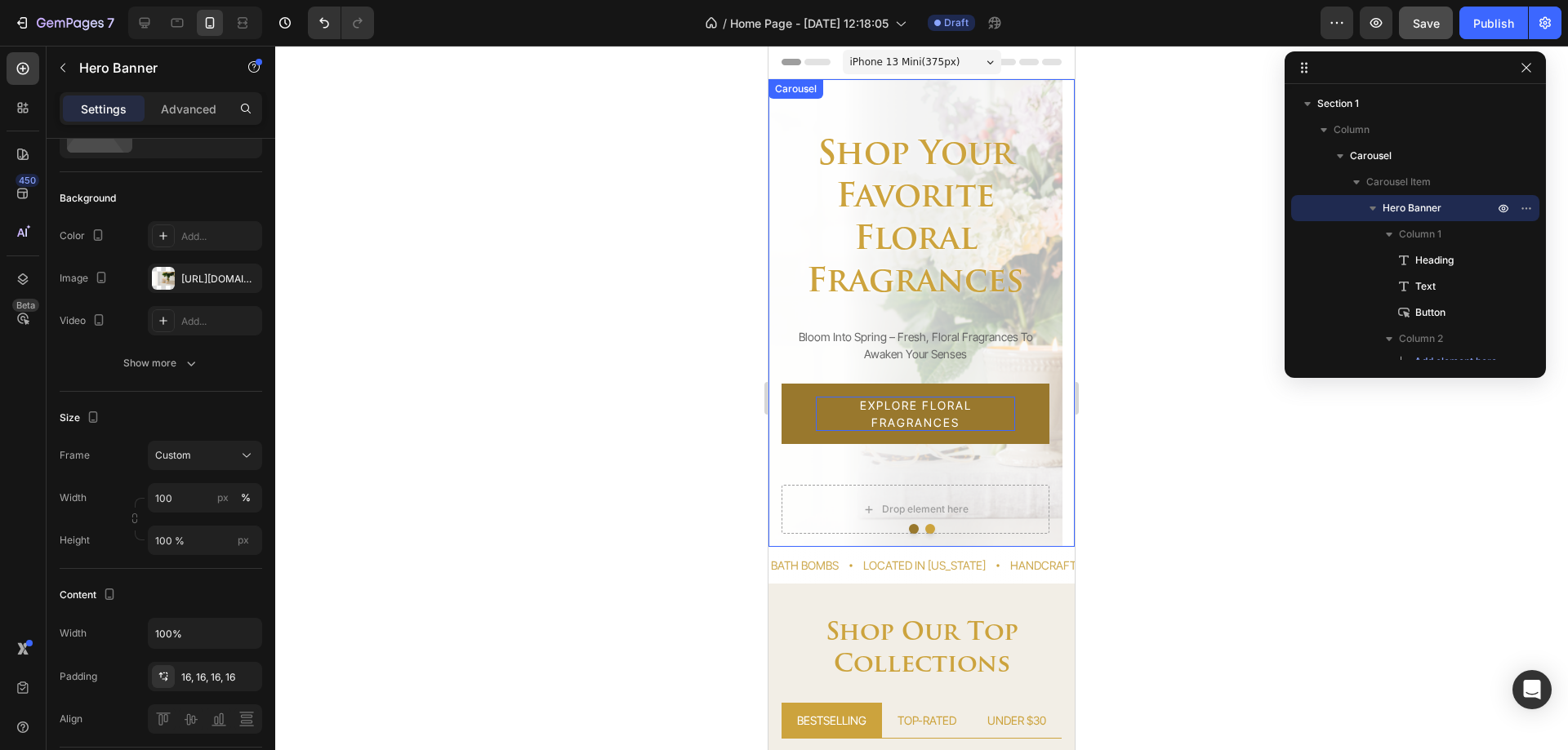
click at [910, 526] on button "Dot" at bounding box center [914, 529] width 9 height 9
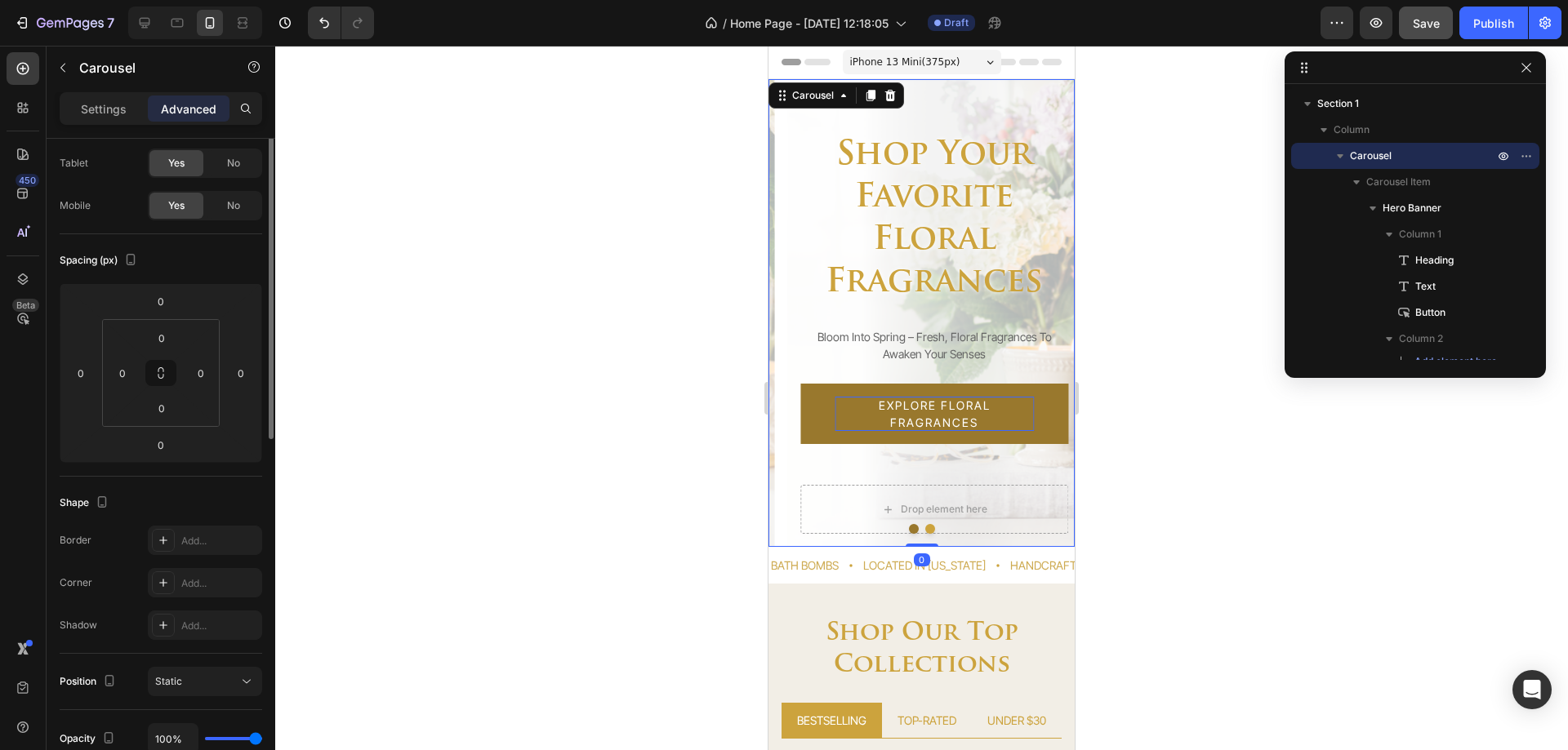
scroll to position [0, 0]
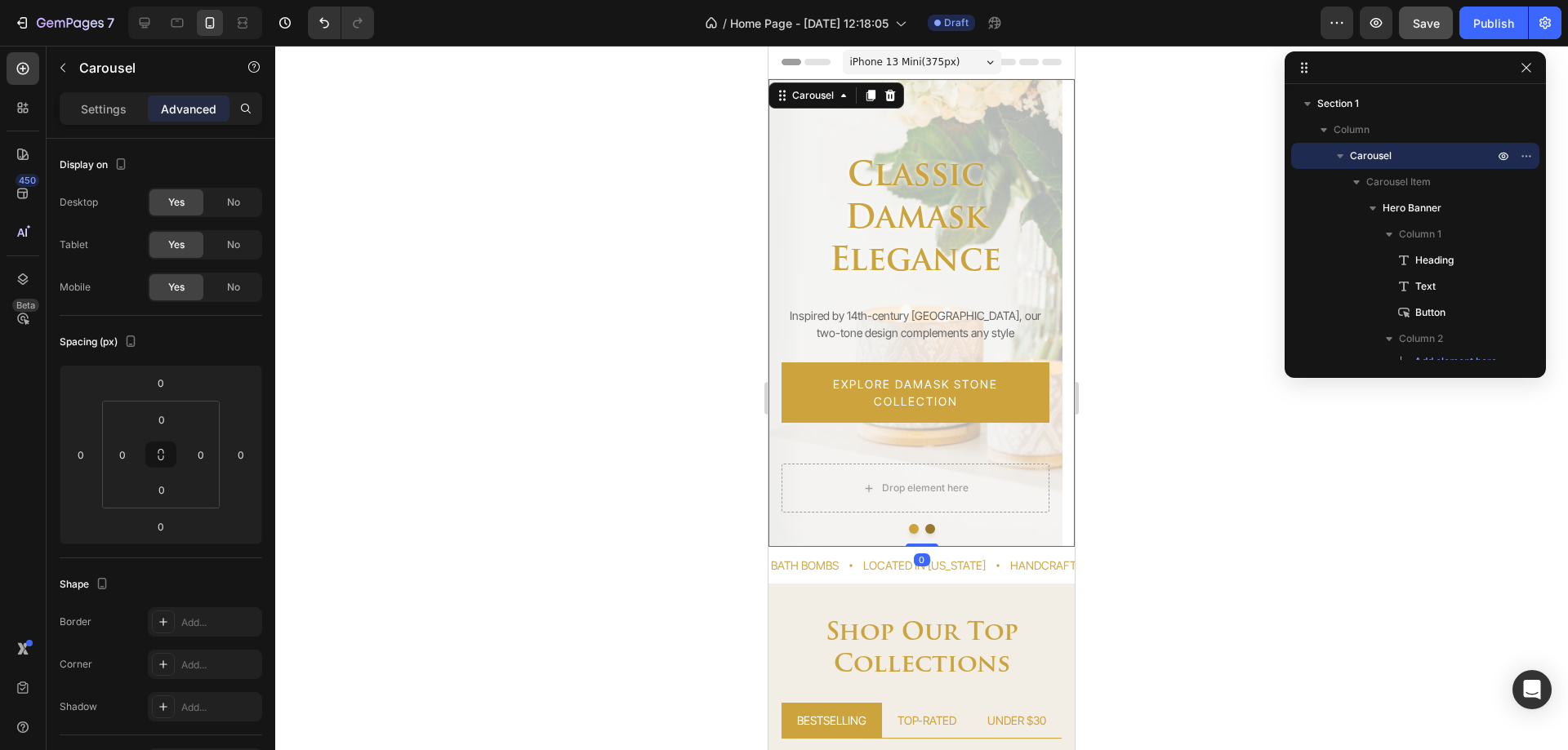
click at [925, 530] on button "Dot" at bounding box center [930, 529] width 9 height 9
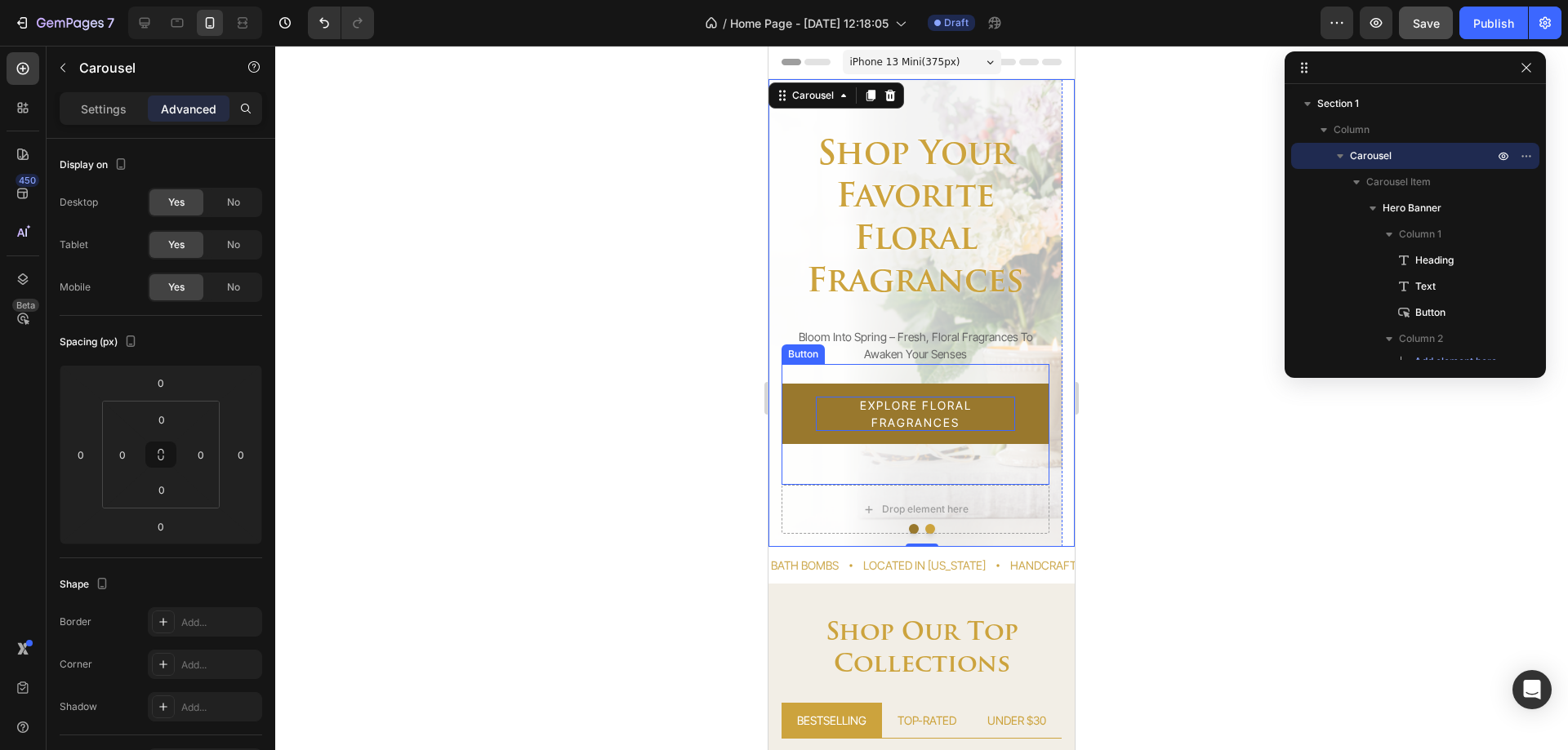
click at [1048, 463] on div "Explore FLORAL FRAGRANCES Button" at bounding box center [915, 424] width 268 height 121
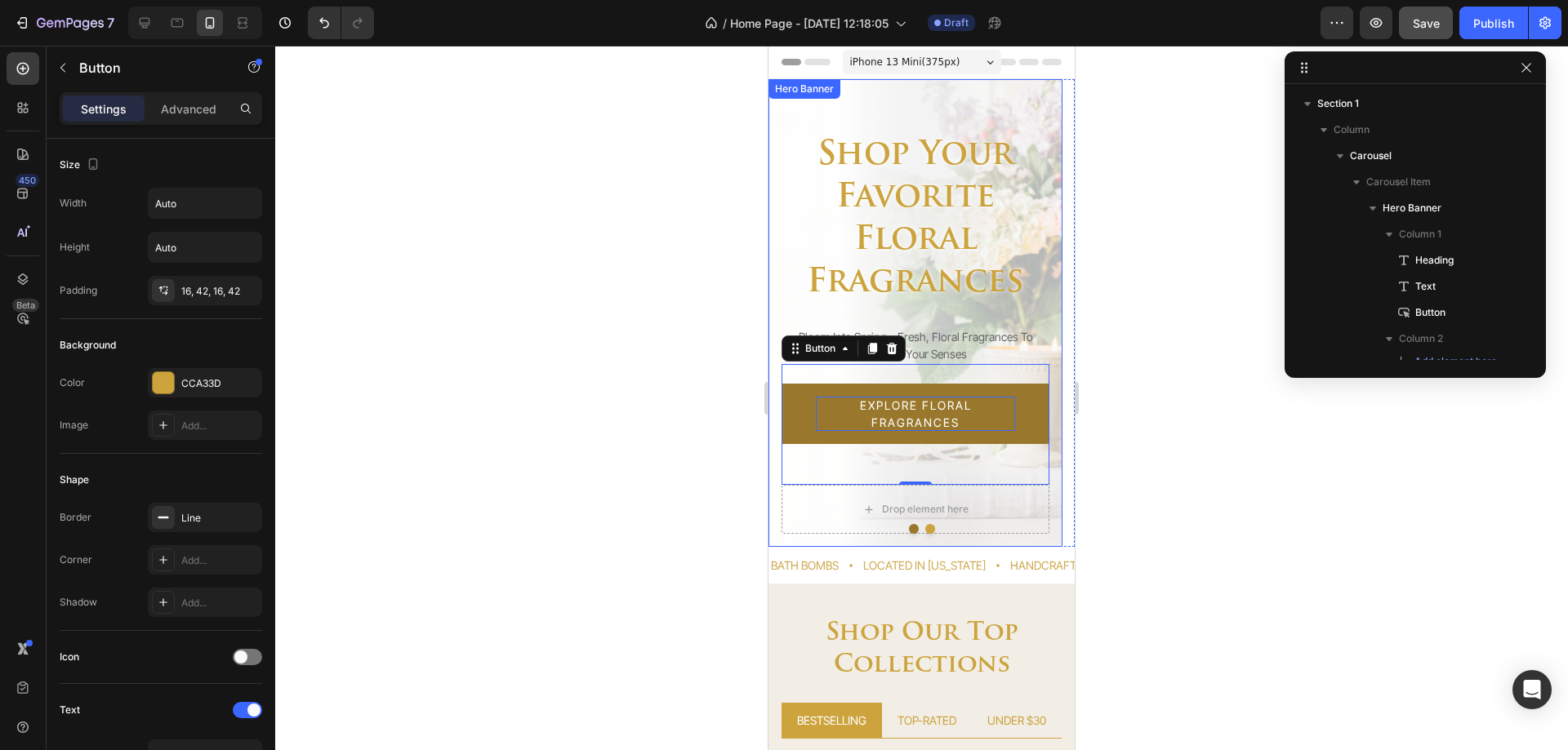
click at [1055, 464] on div "Shop Your Favorite Floral Fragrances Heading Bloom into spring – Fresh, Floral …" at bounding box center [916, 314] width 294 height 468
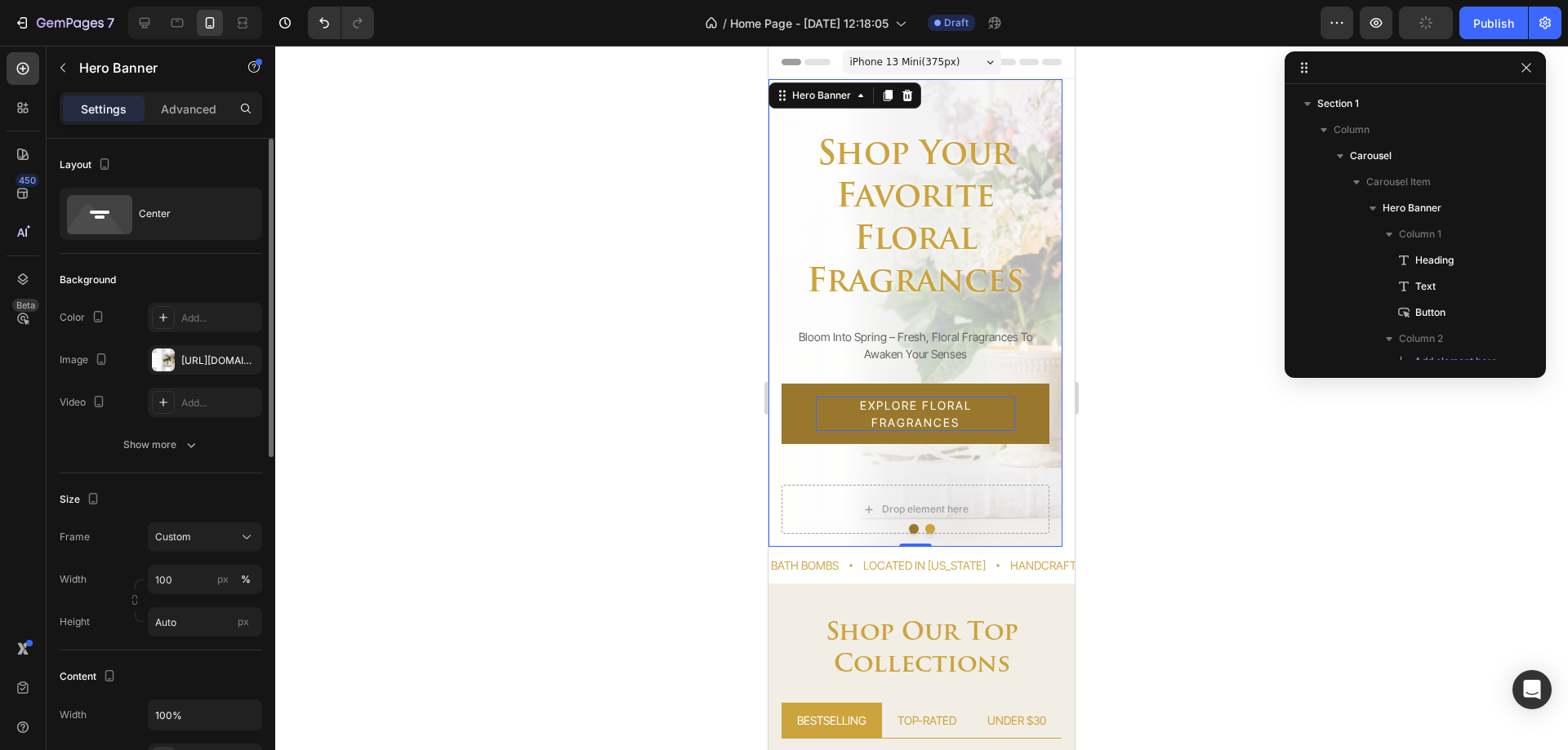
scroll to position [81, 0]
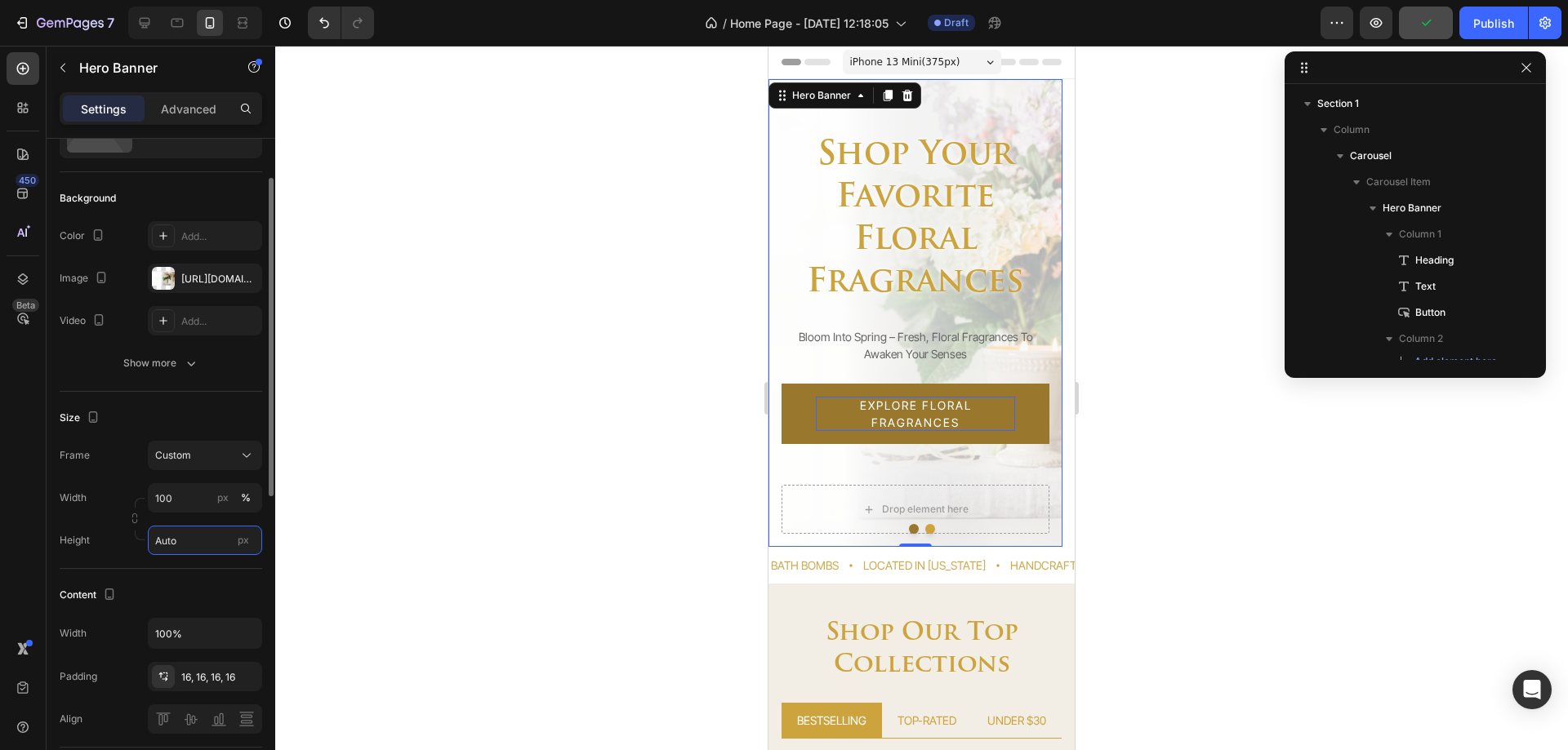
click at [177, 540] on input "Auto" at bounding box center [205, 540] width 114 height 29
type input "100 %"
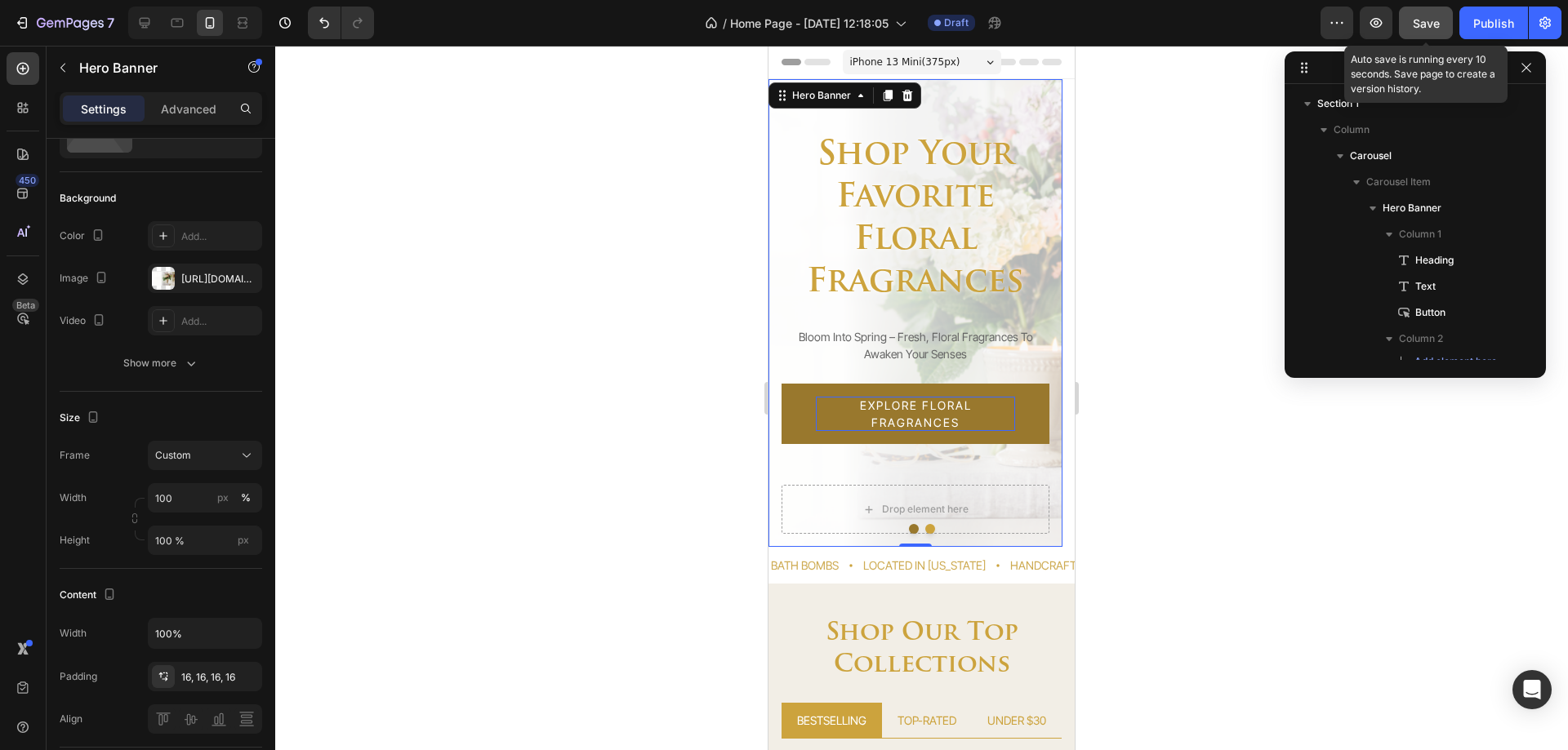
click at [1424, 29] on div "Save" at bounding box center [1427, 23] width 27 height 17
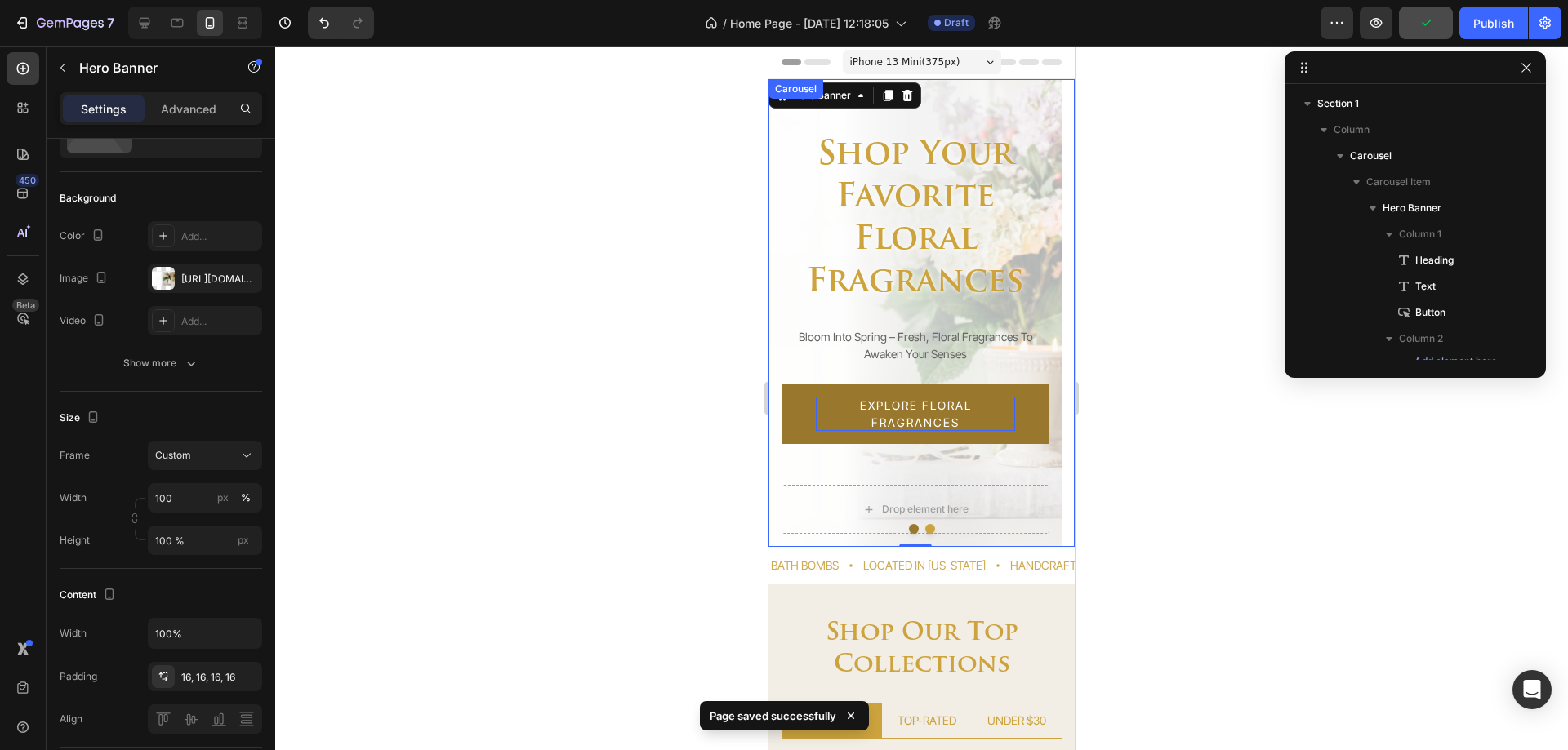
click at [910, 528] on button "Dot" at bounding box center [914, 529] width 9 height 9
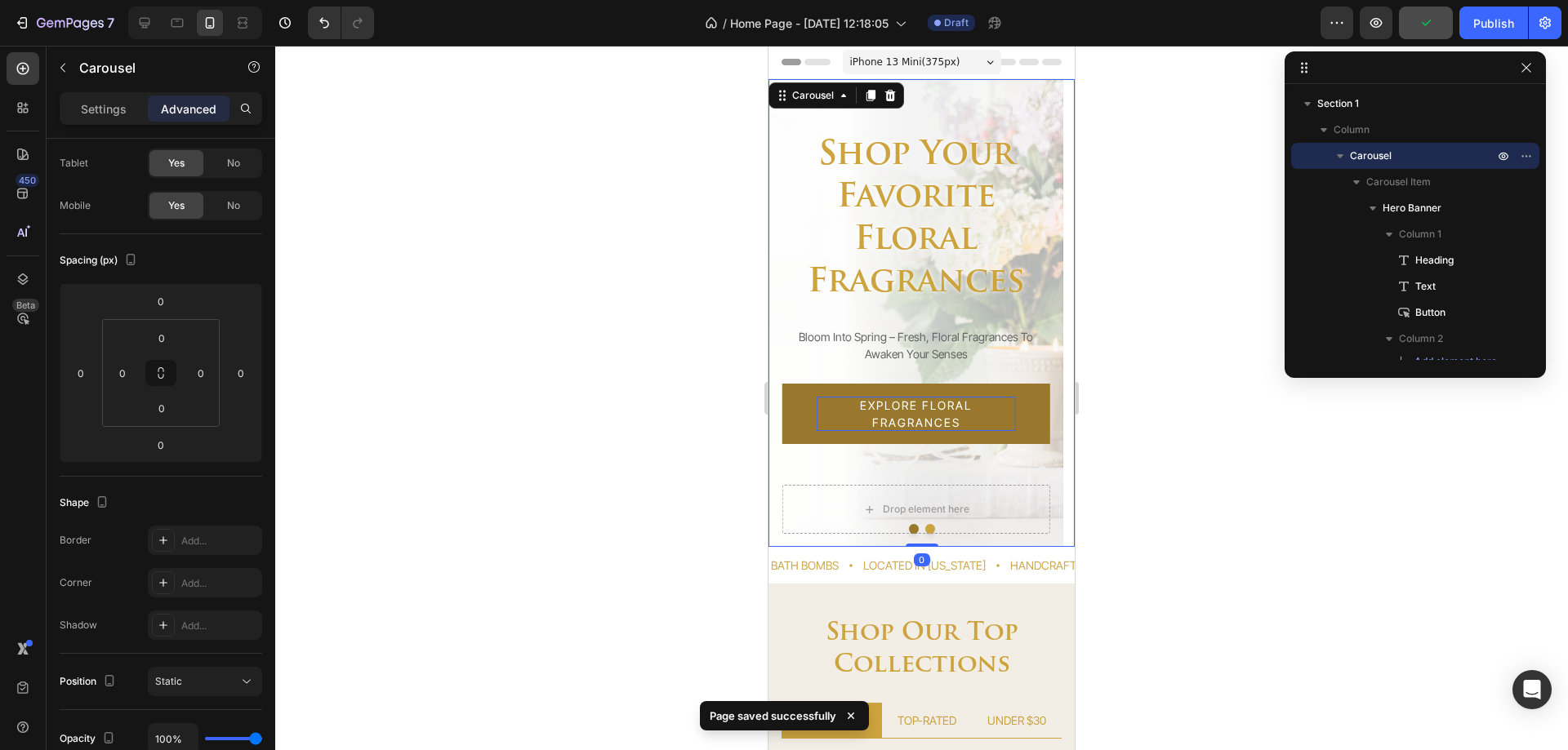
scroll to position [0, 0]
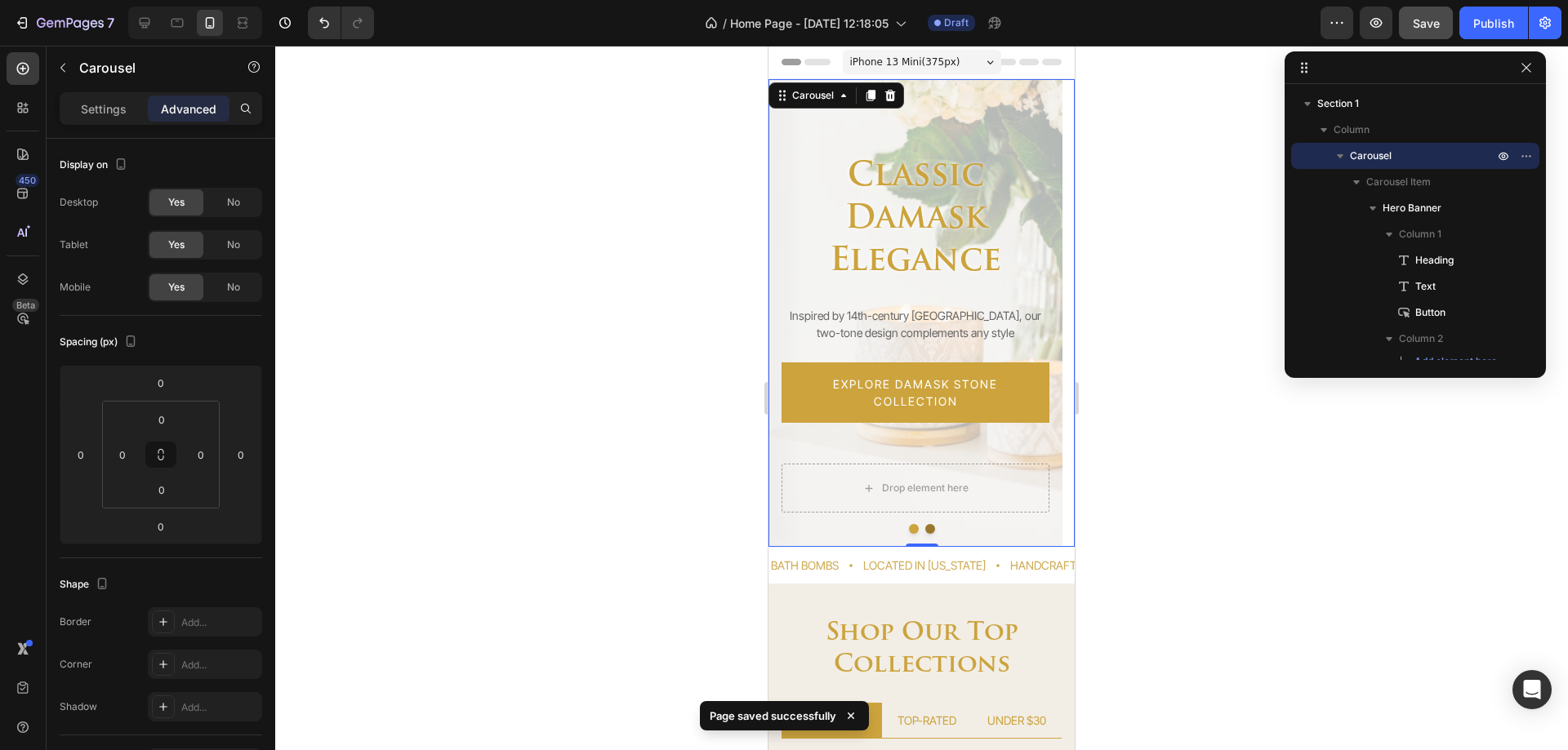
click at [925, 530] on button "Dot" at bounding box center [930, 529] width 9 height 9
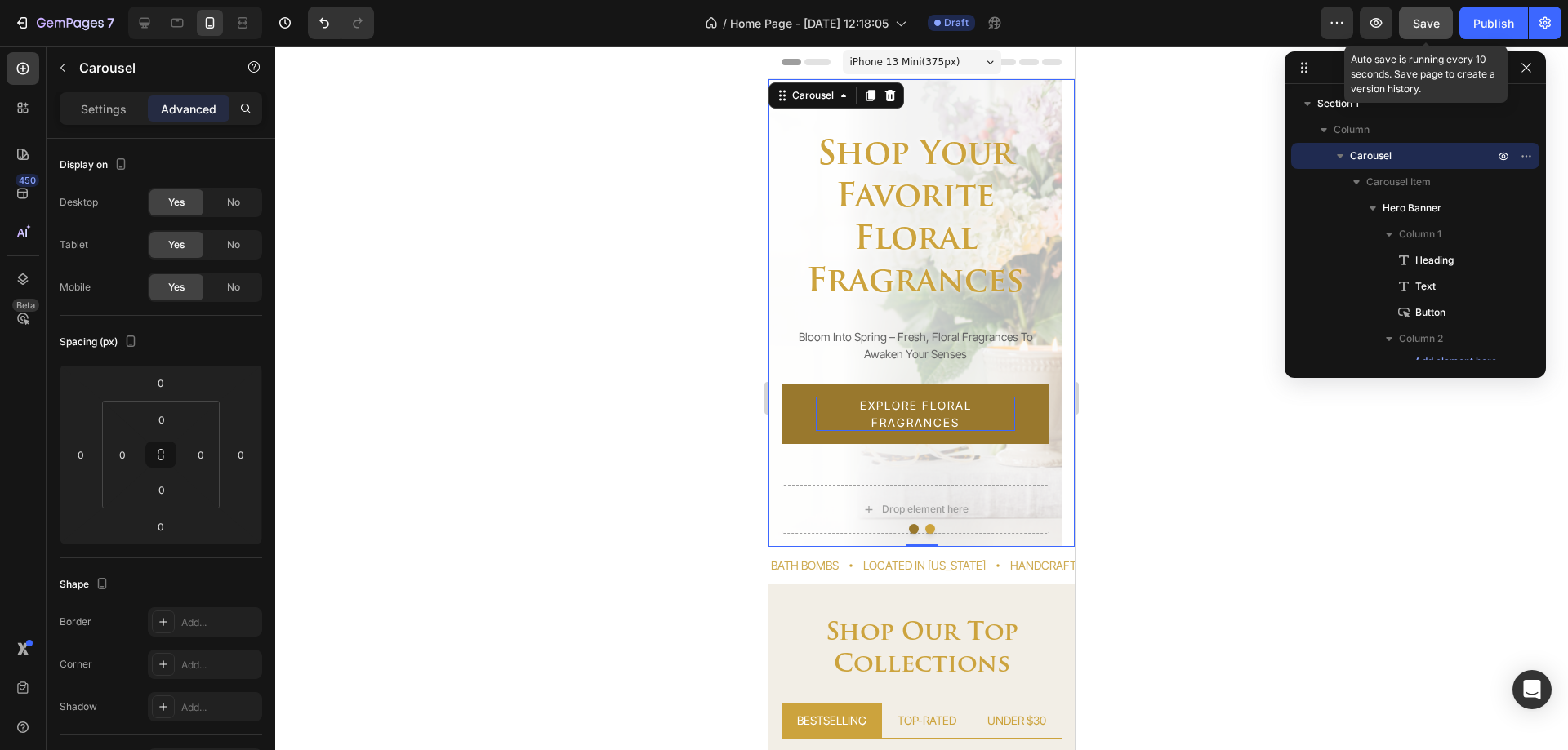
click at [1425, 29] on span "Save" at bounding box center [1427, 22] width 27 height 14
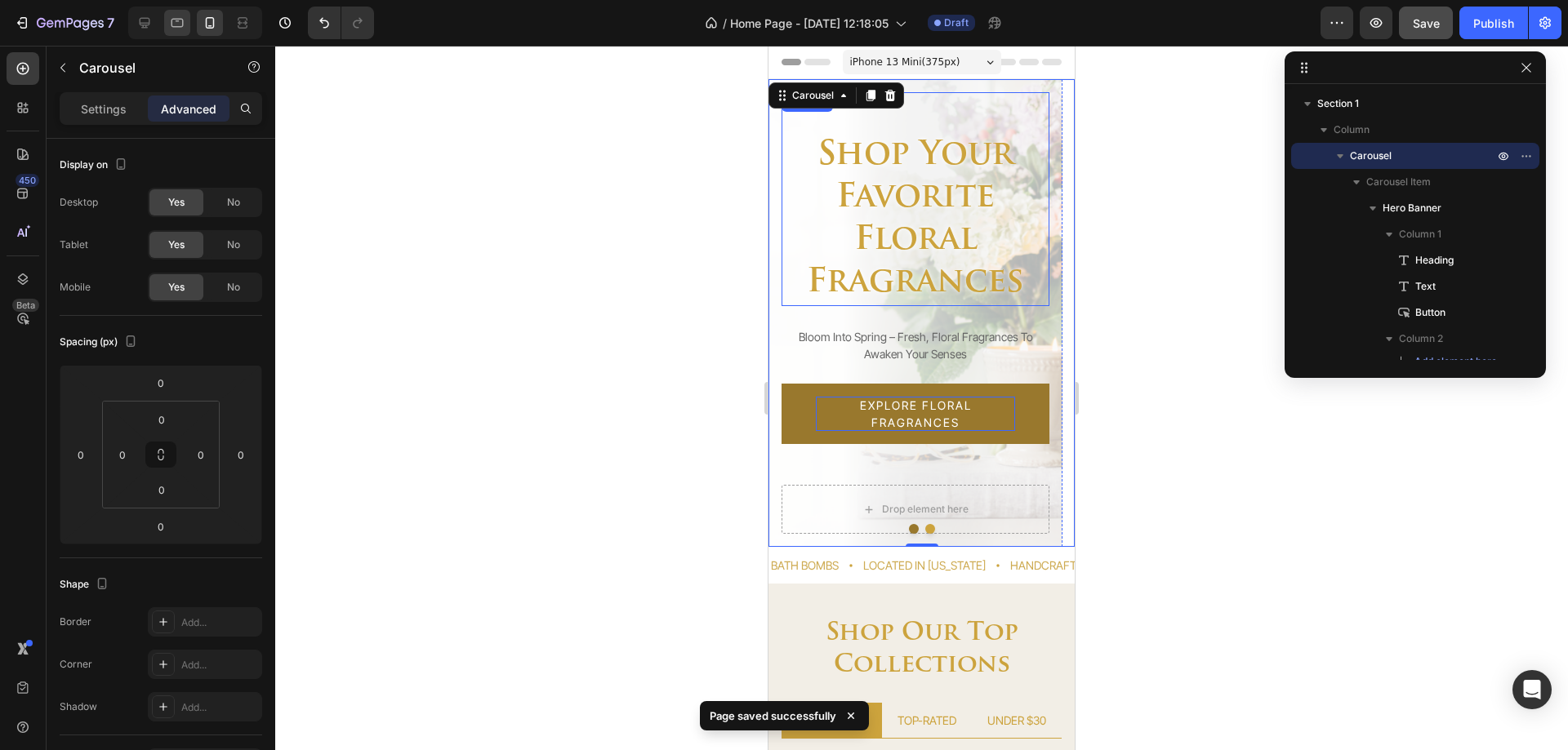
drag, startPoint x: 191, startPoint y: 24, endPoint x: 181, endPoint y: 25, distance: 10.0
click at [188, 23] on div at bounding box center [195, 22] width 134 height 33
click at [181, 25] on icon at bounding box center [177, 22] width 16 height 16
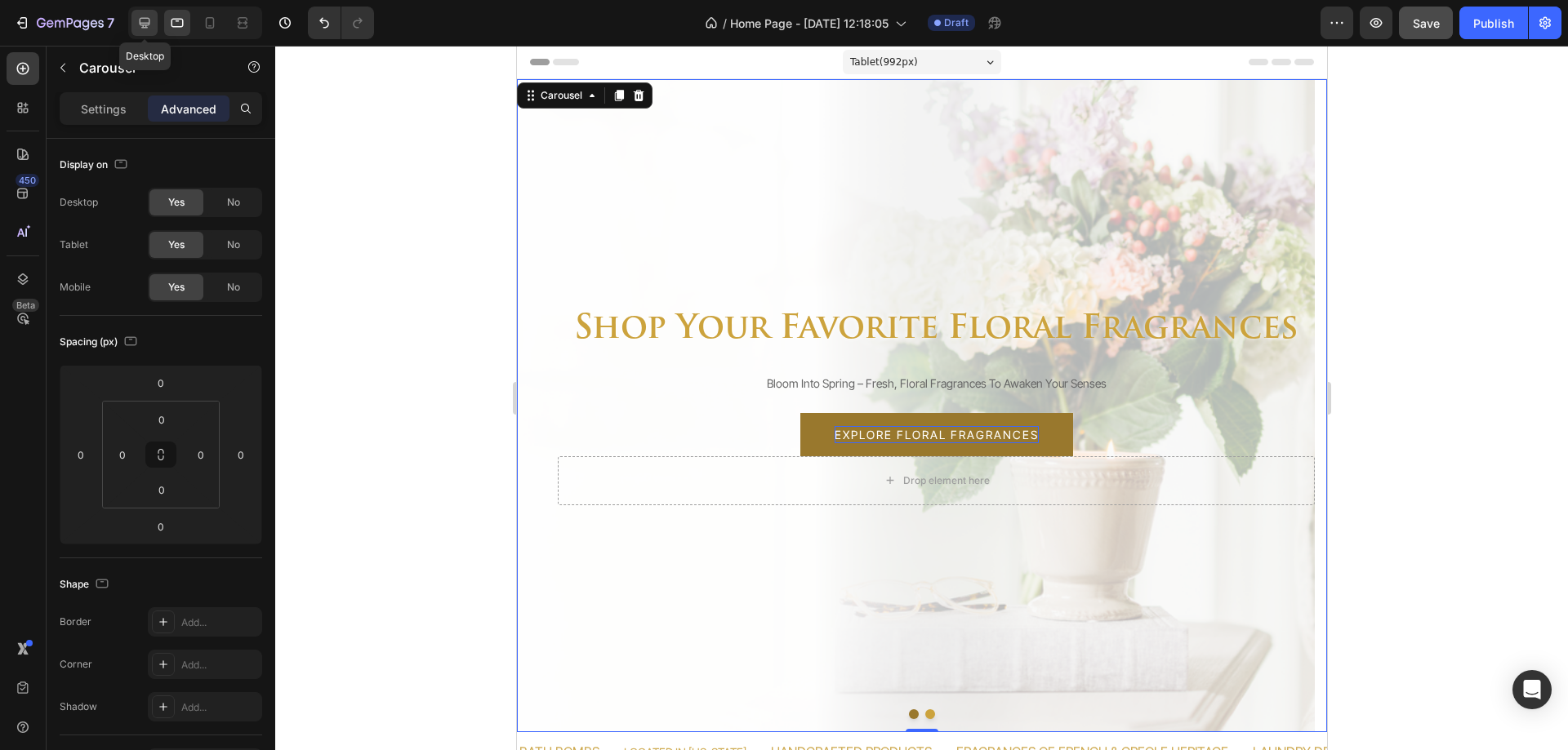
scroll to position [163, 0]
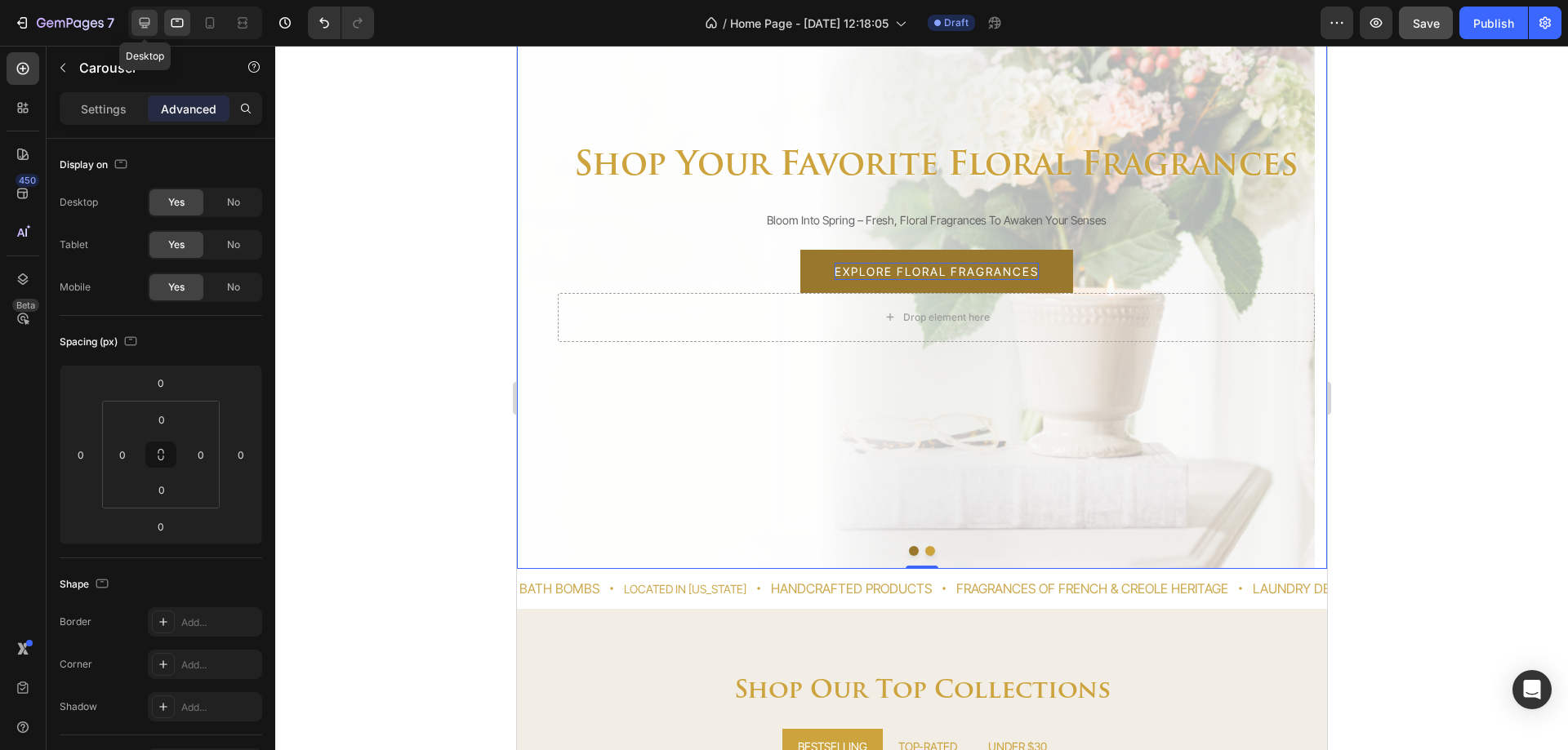
click at [146, 24] on icon at bounding box center [144, 22] width 10 height 10
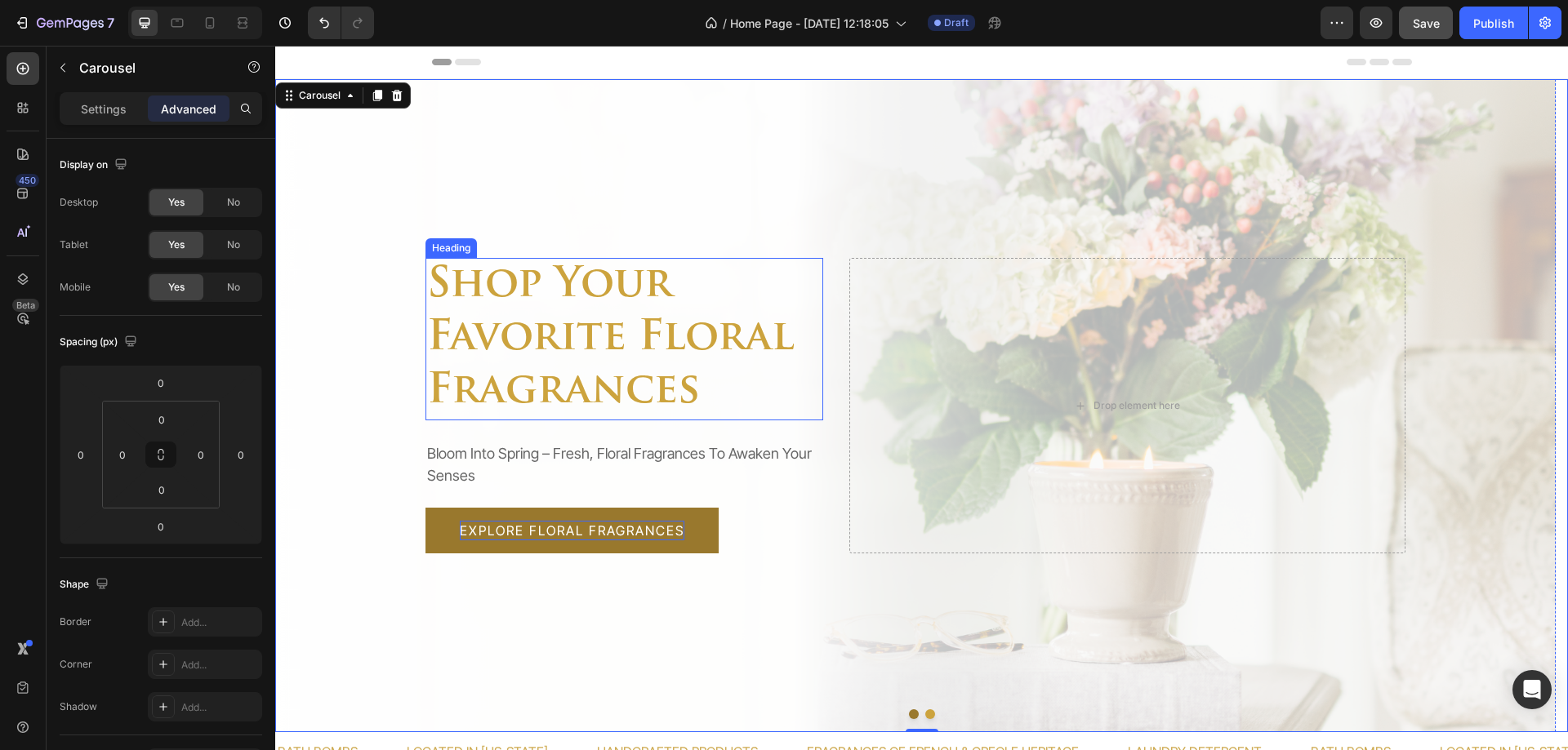
scroll to position [327, 0]
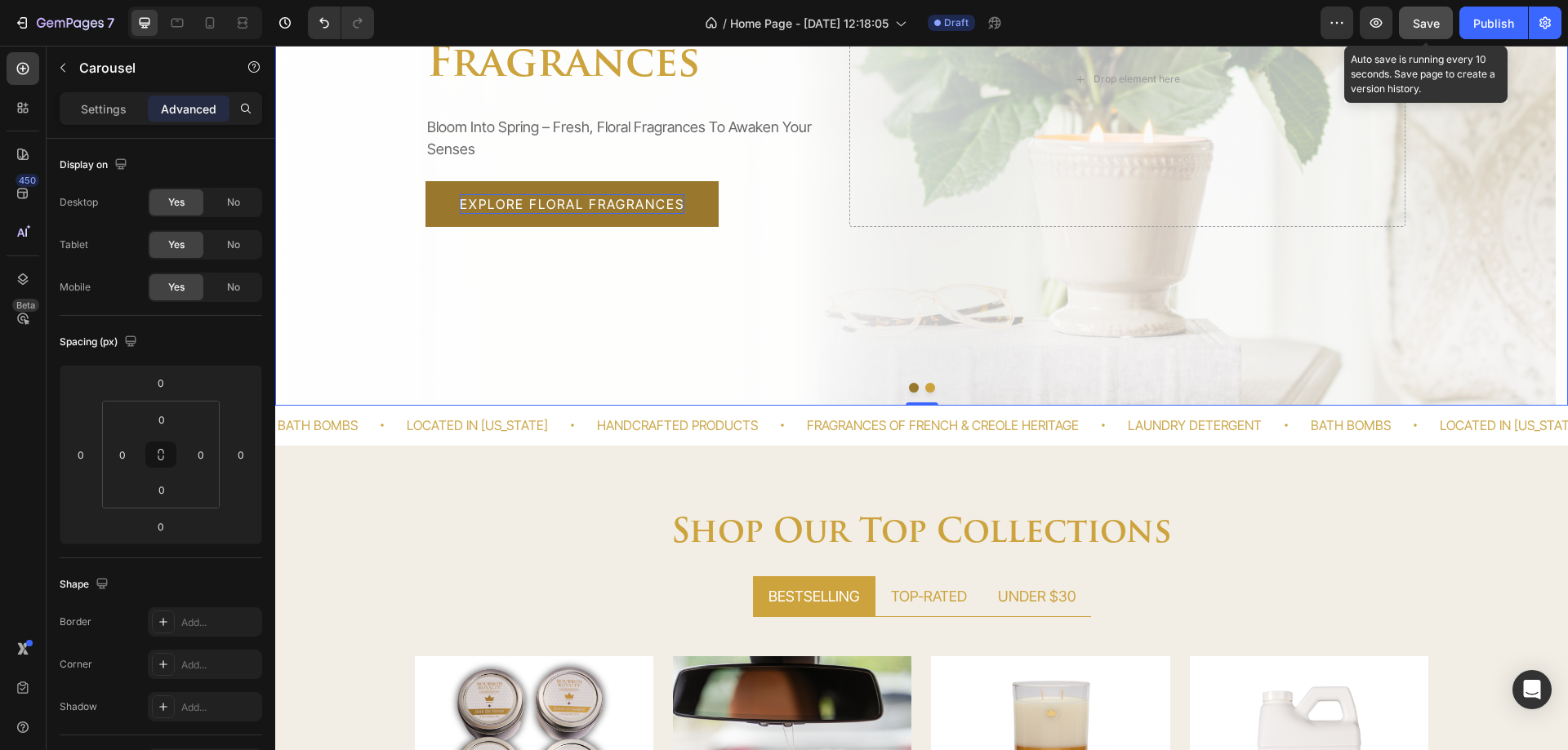
click at [1427, 22] on span "Save" at bounding box center [1427, 22] width 27 height 14
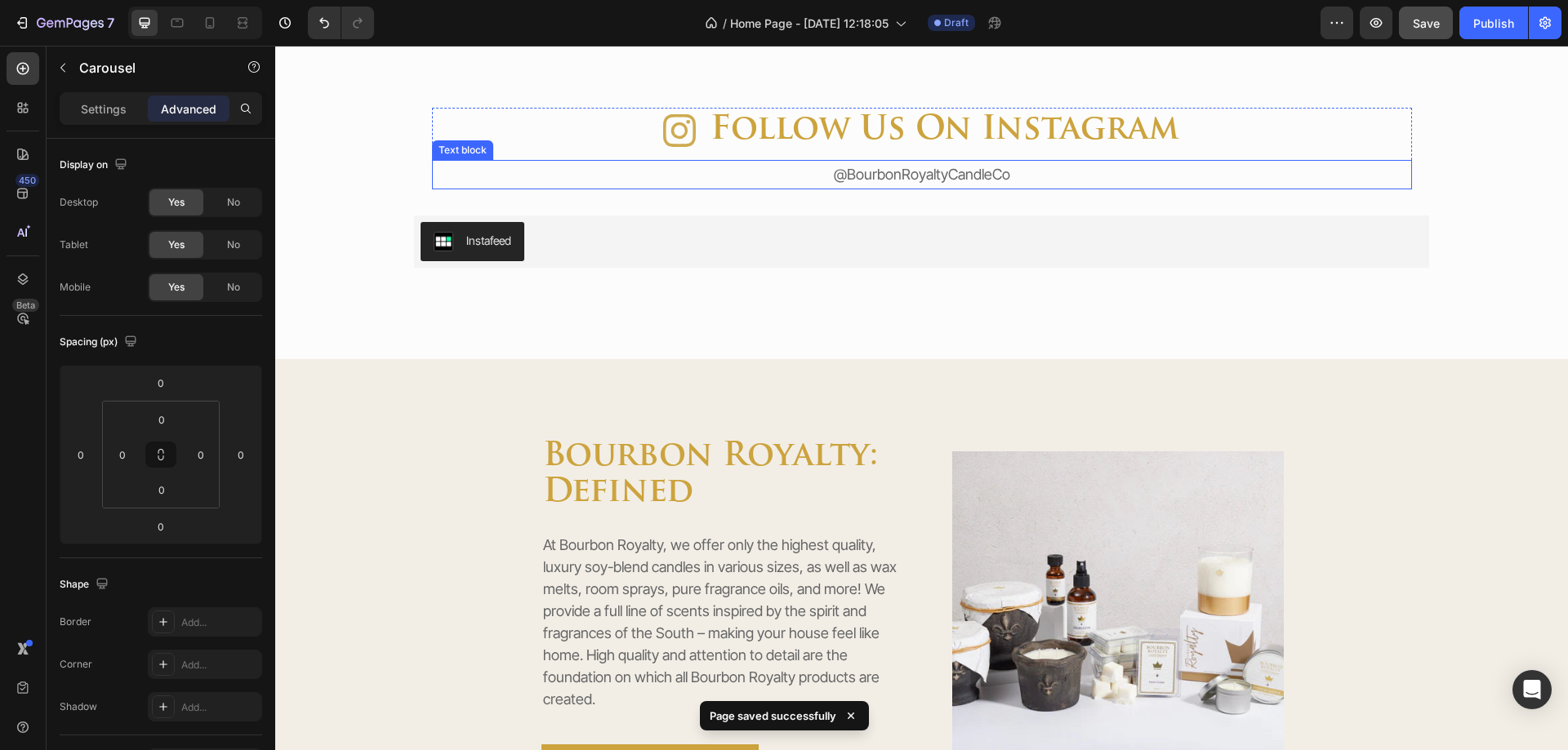
select select "581074249553478636"
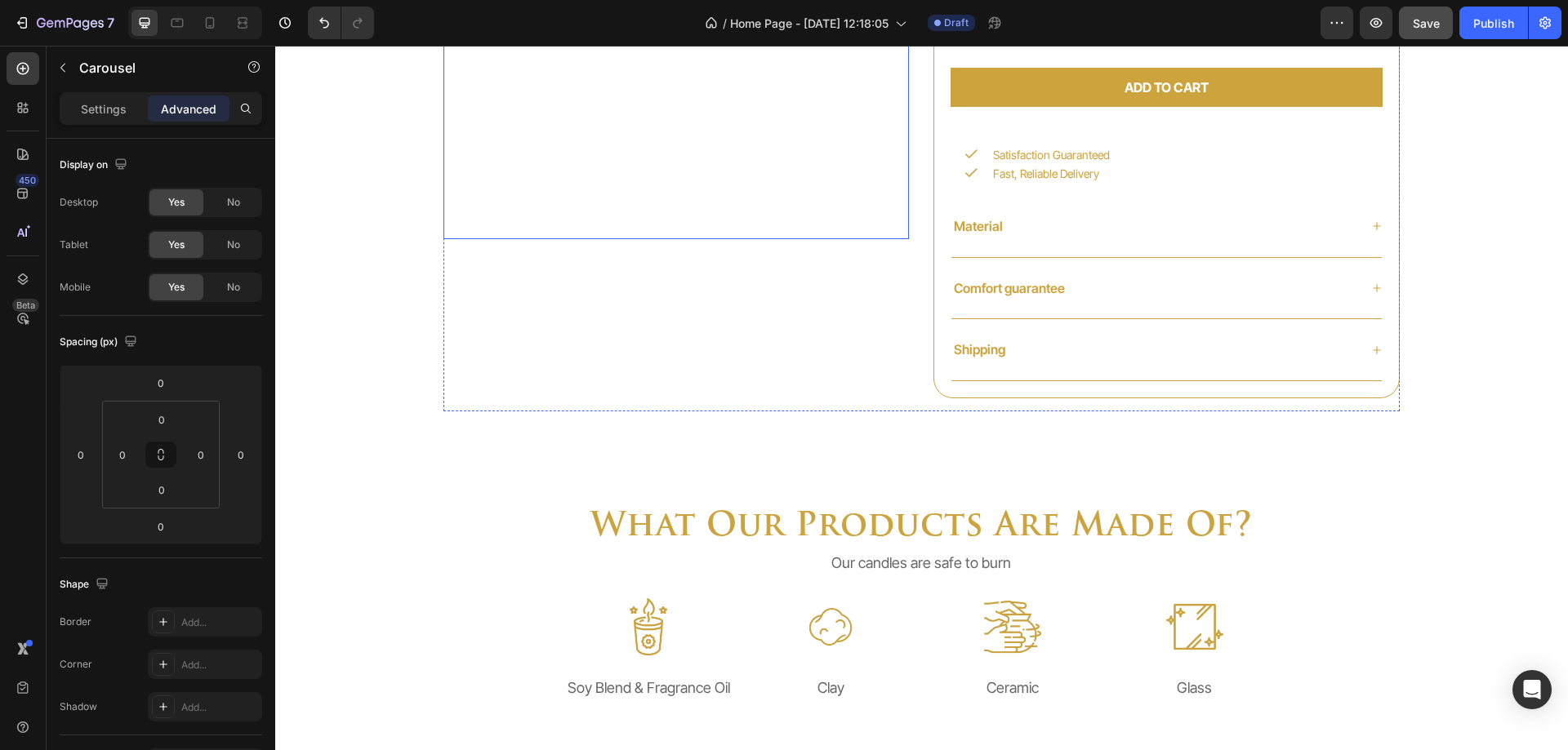
select select "581074249553478636"
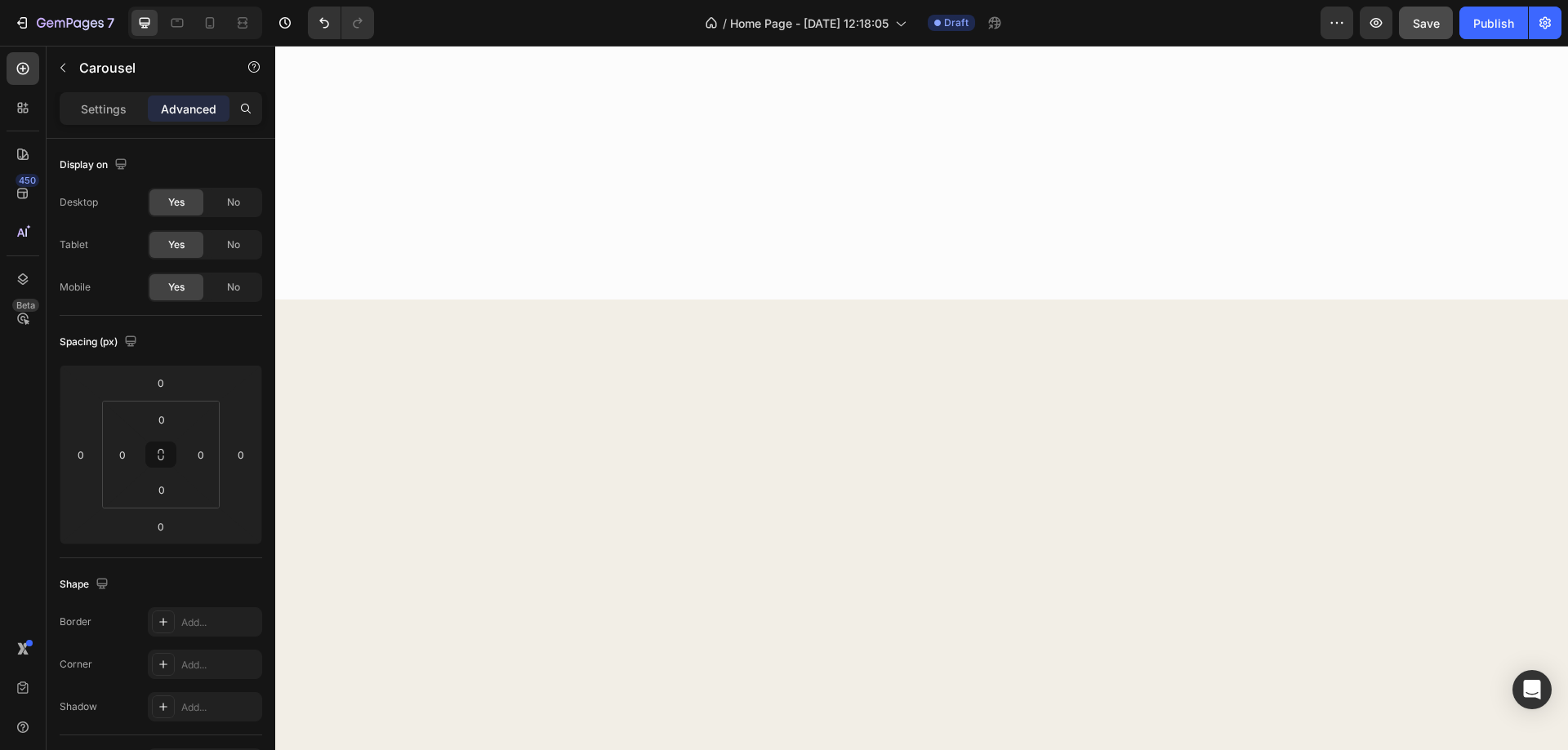
scroll to position [0, 0]
